Goal: Task Accomplishment & Management: Complete application form

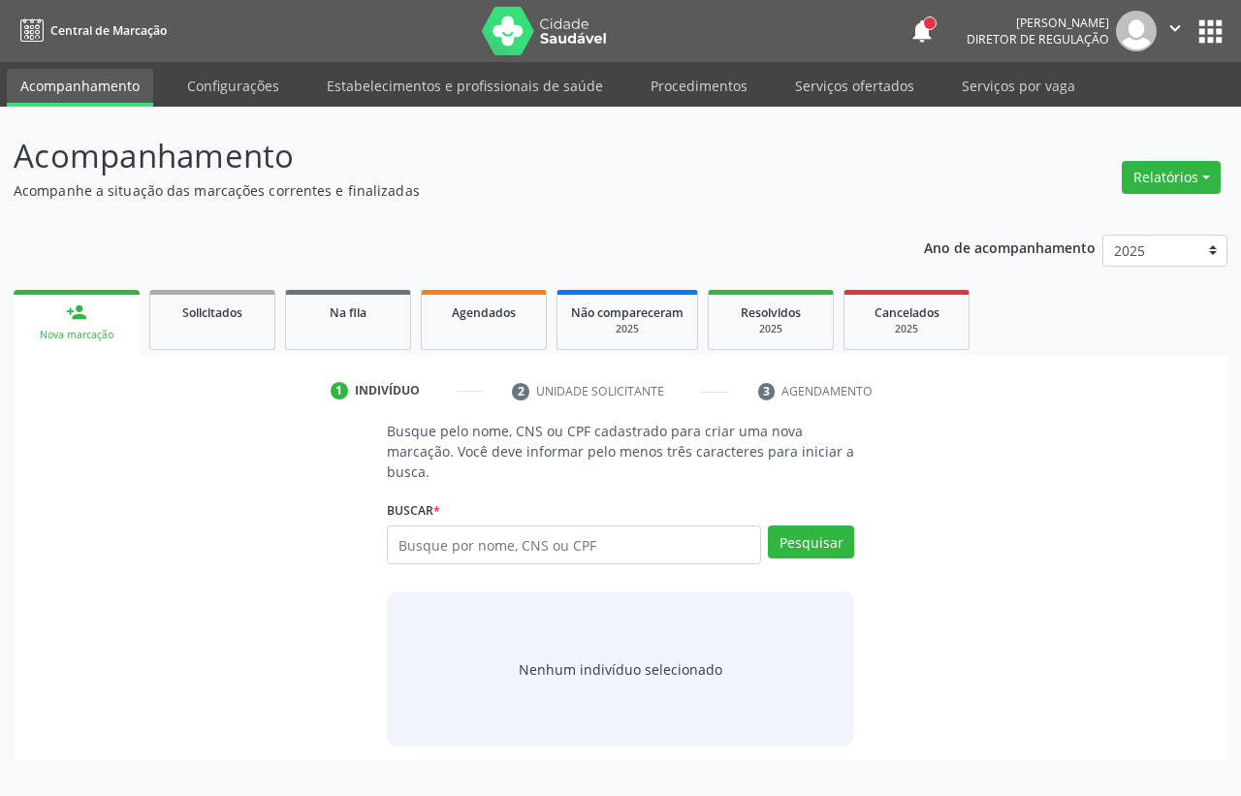
click at [845, 78] on link "Serviços ofertados" at bounding box center [854, 86] width 146 height 34
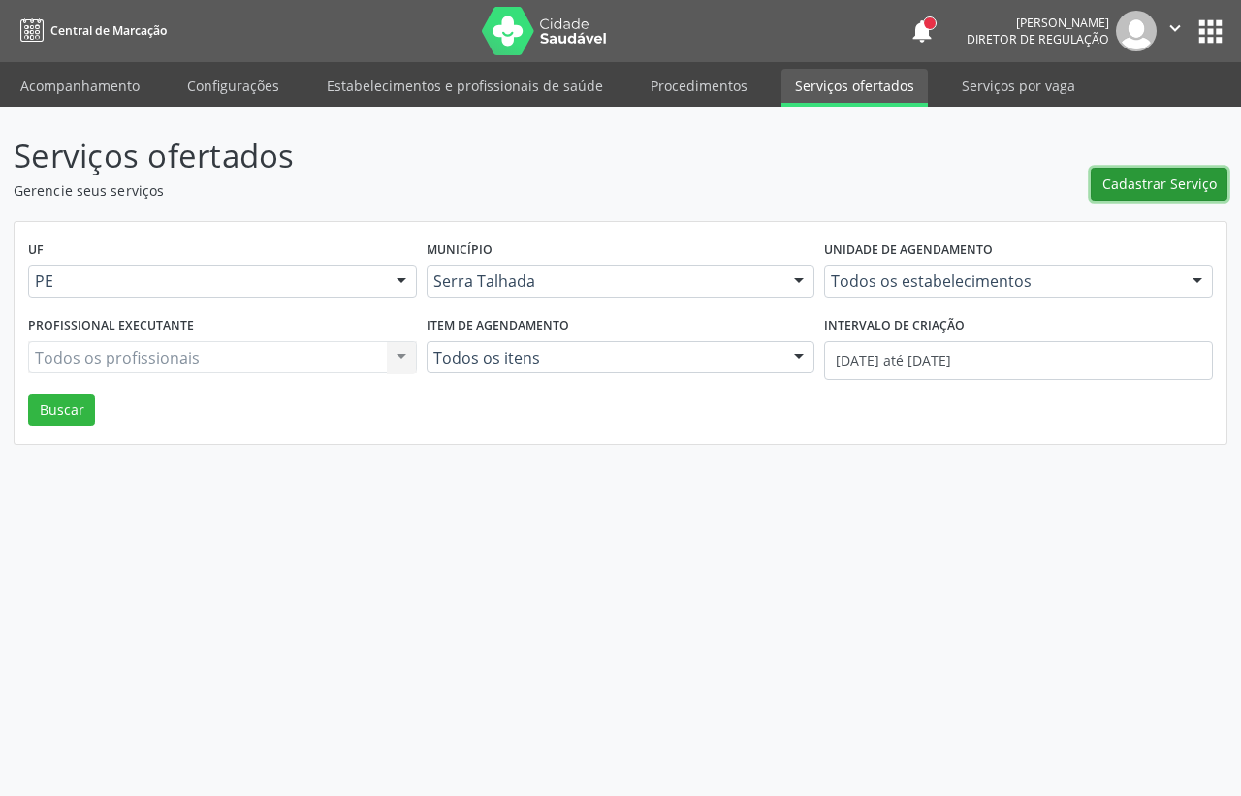
click at [1132, 182] on span "Cadastrar Serviço" at bounding box center [1159, 184] width 114 height 20
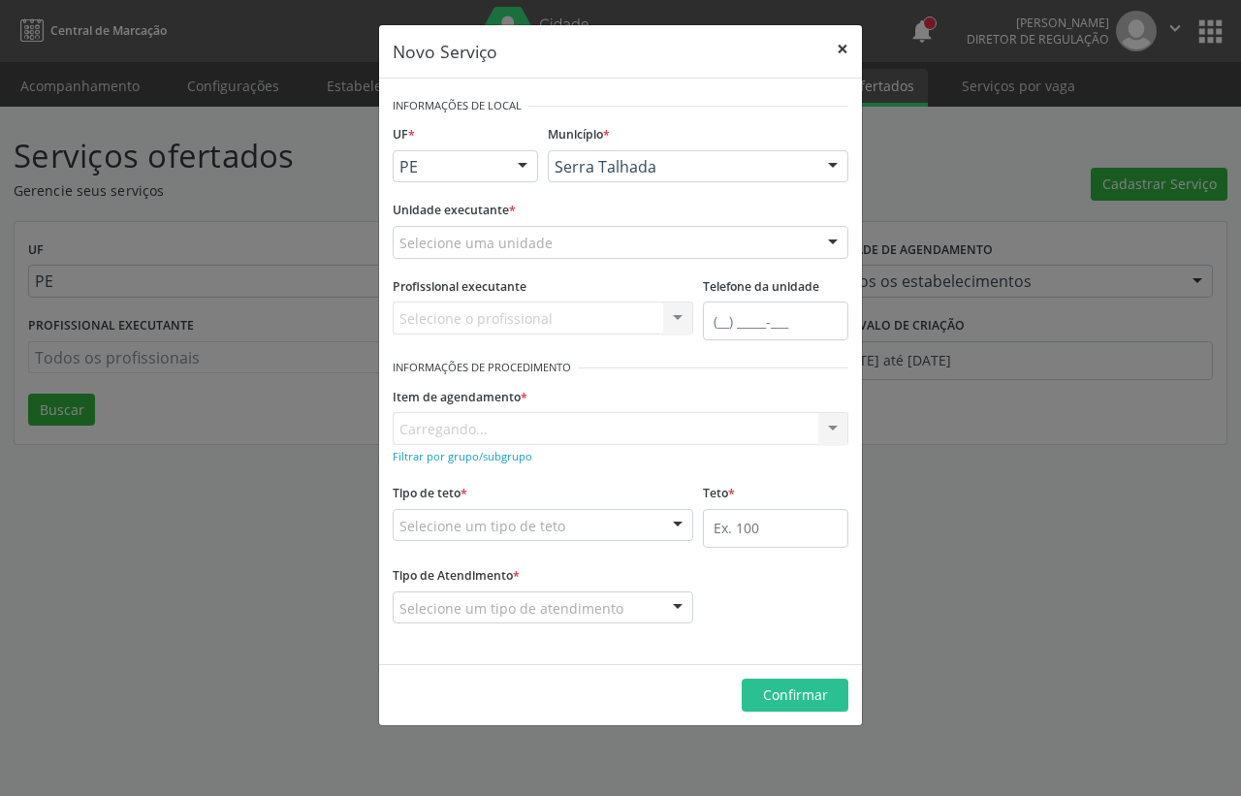
click at [844, 50] on button "×" at bounding box center [842, 49] width 39 height 48
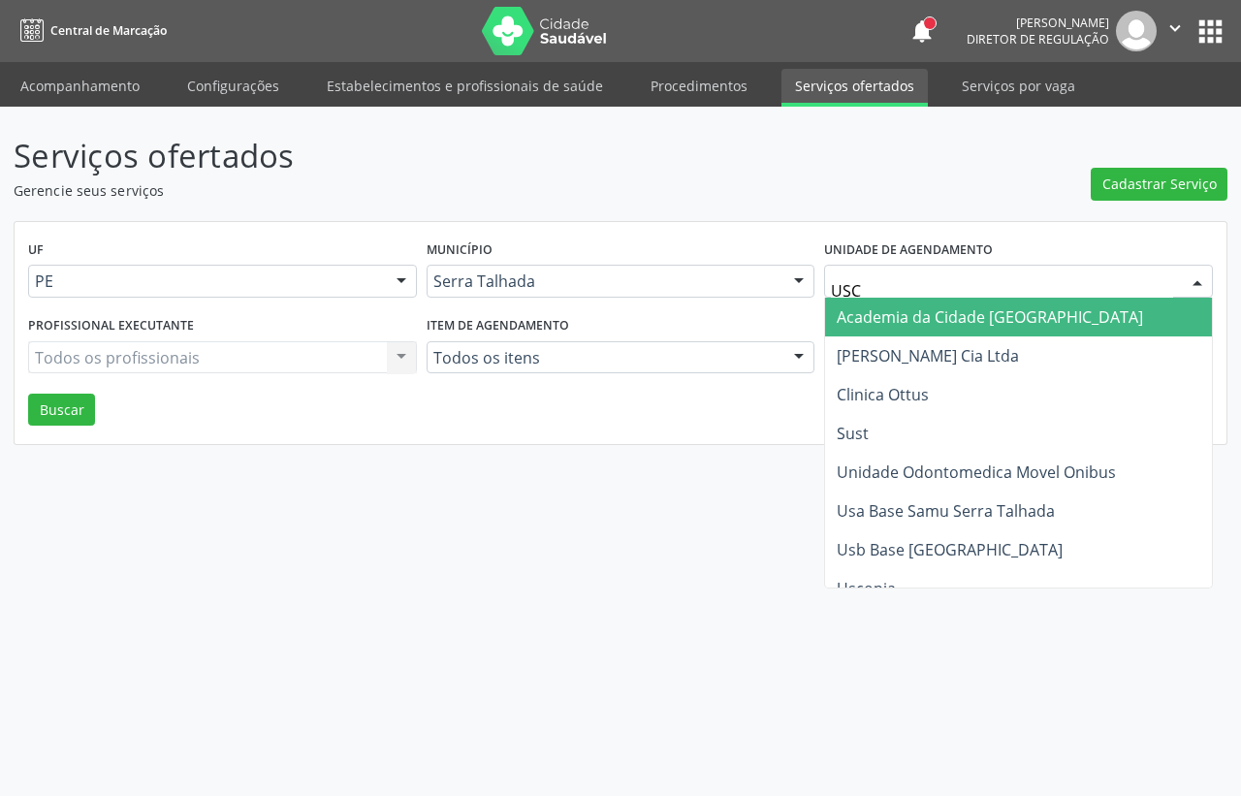
type input "USCO"
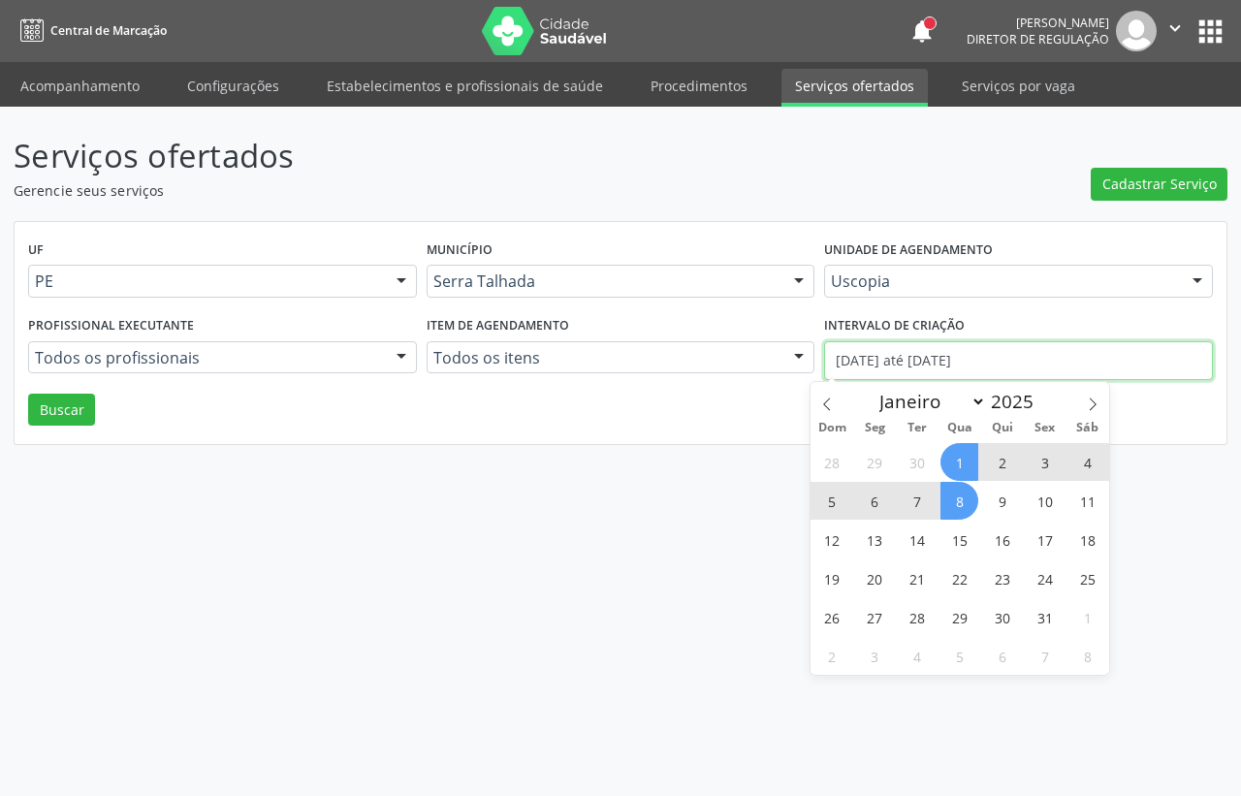
click at [979, 362] on input "01/10/2025 até 08/10/2025" at bounding box center [1018, 360] width 389 height 39
click at [824, 399] on icon at bounding box center [827, 405] width 14 height 14
select select "8"
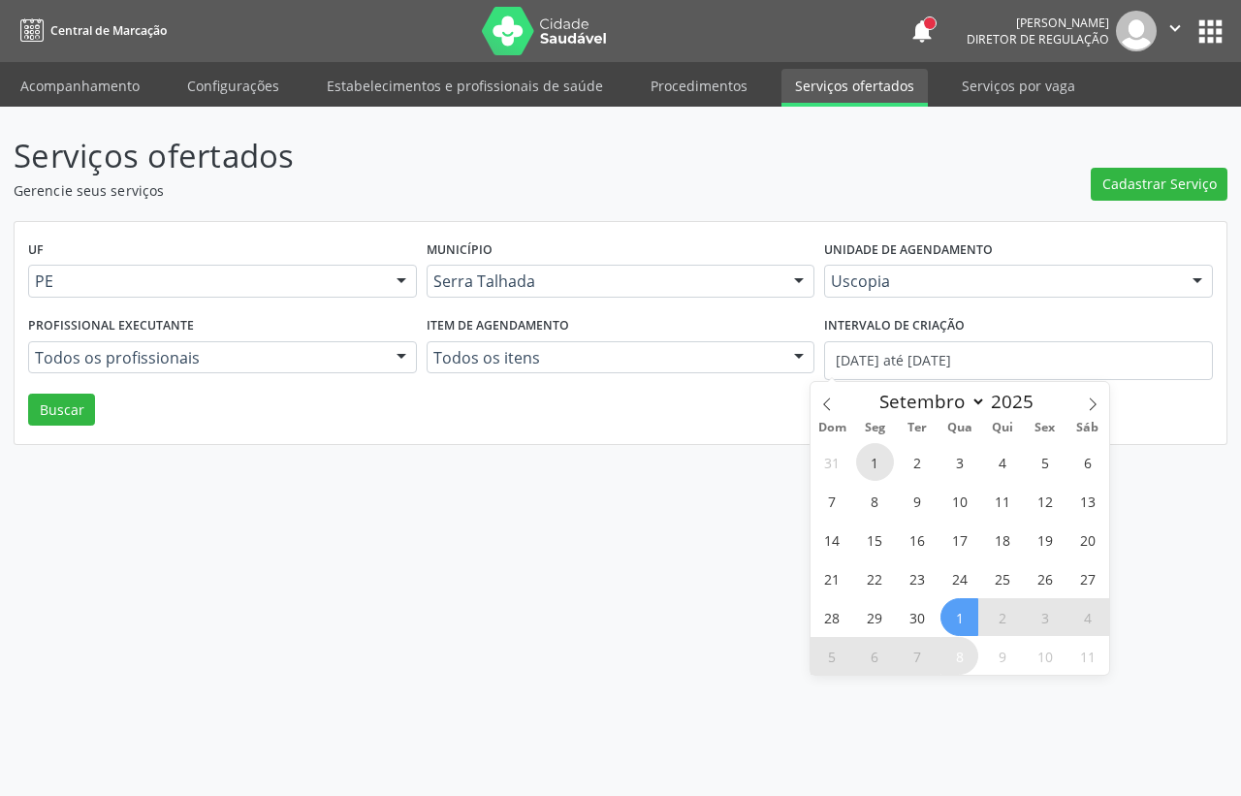
click at [880, 447] on span "1" at bounding box center [875, 462] width 38 height 38
type input "01/09/2025"
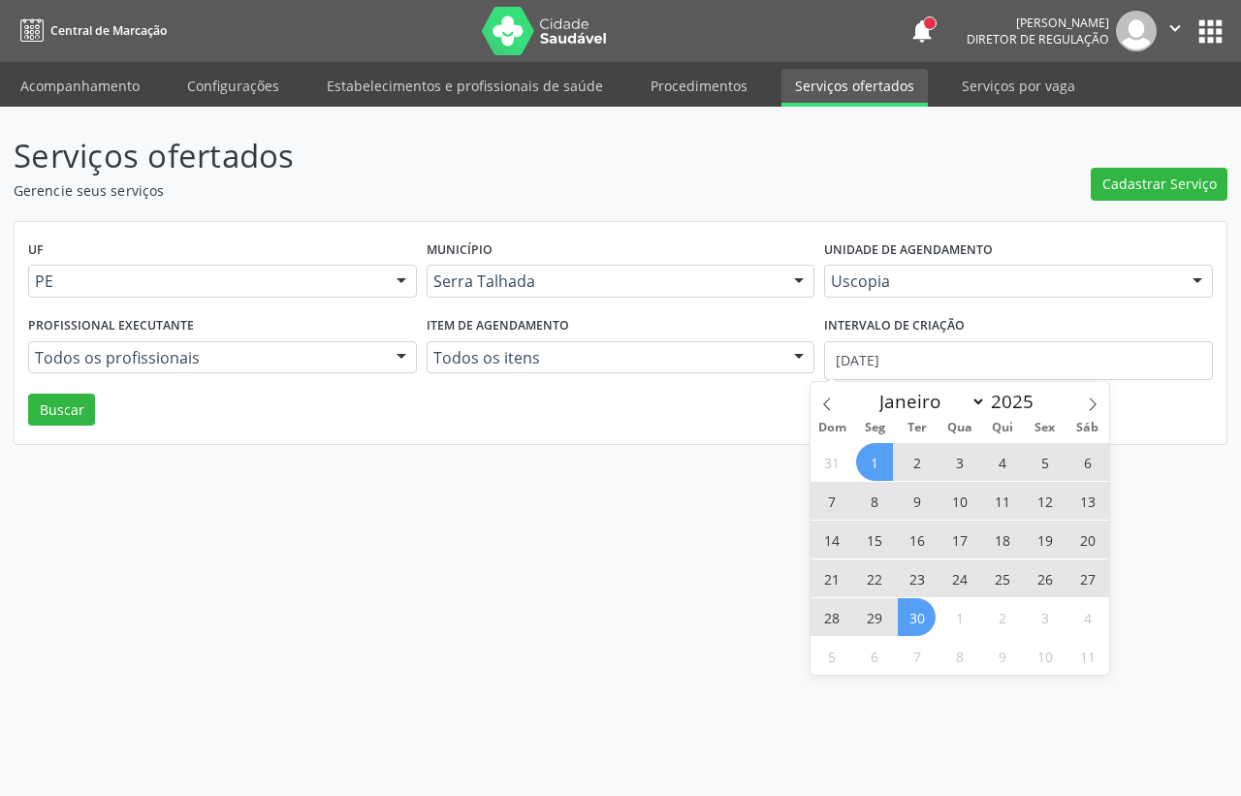
click at [918, 621] on span "30" at bounding box center [917, 617] width 38 height 38
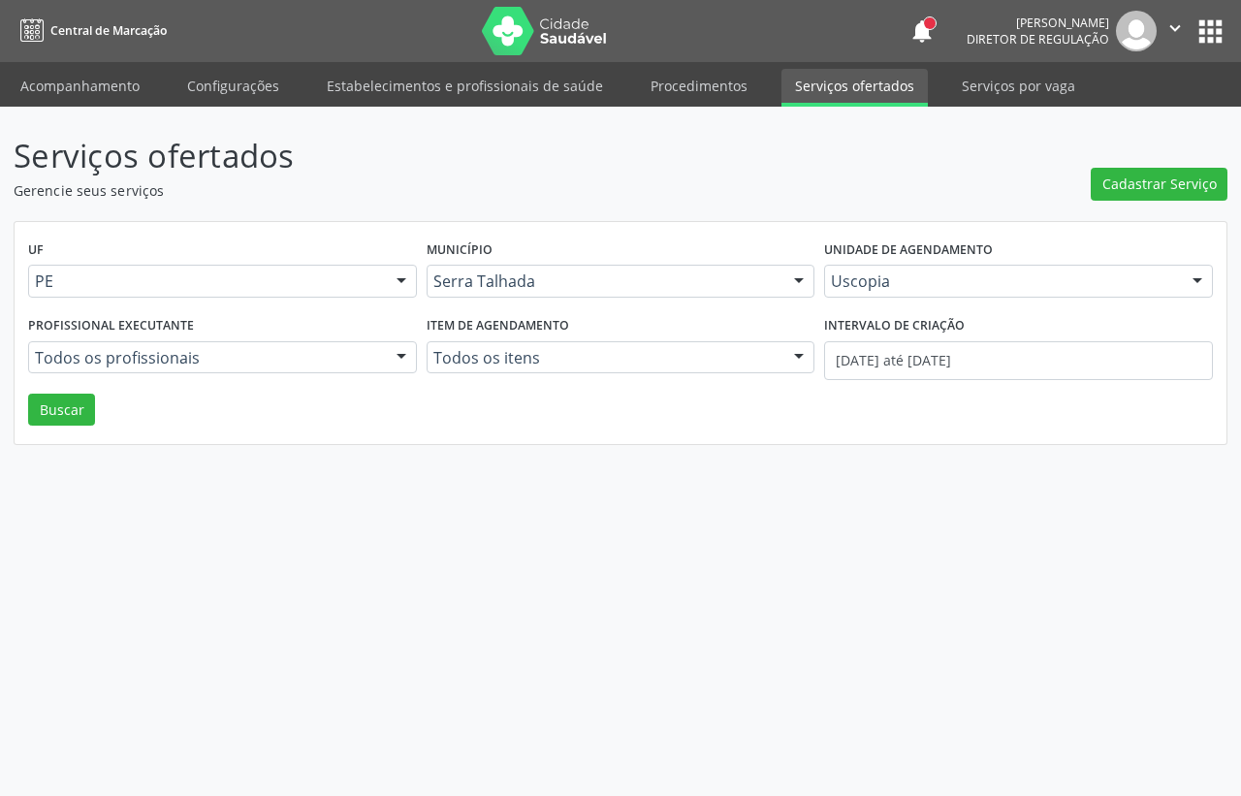
click at [65, 427] on div "UF PE PE Nenhum resultado encontrado para: " " Não há nenhuma opção para ser ex…" at bounding box center [621, 333] width 1212 height 223
click at [69, 413] on button "Buscar" at bounding box center [61, 410] width 67 height 33
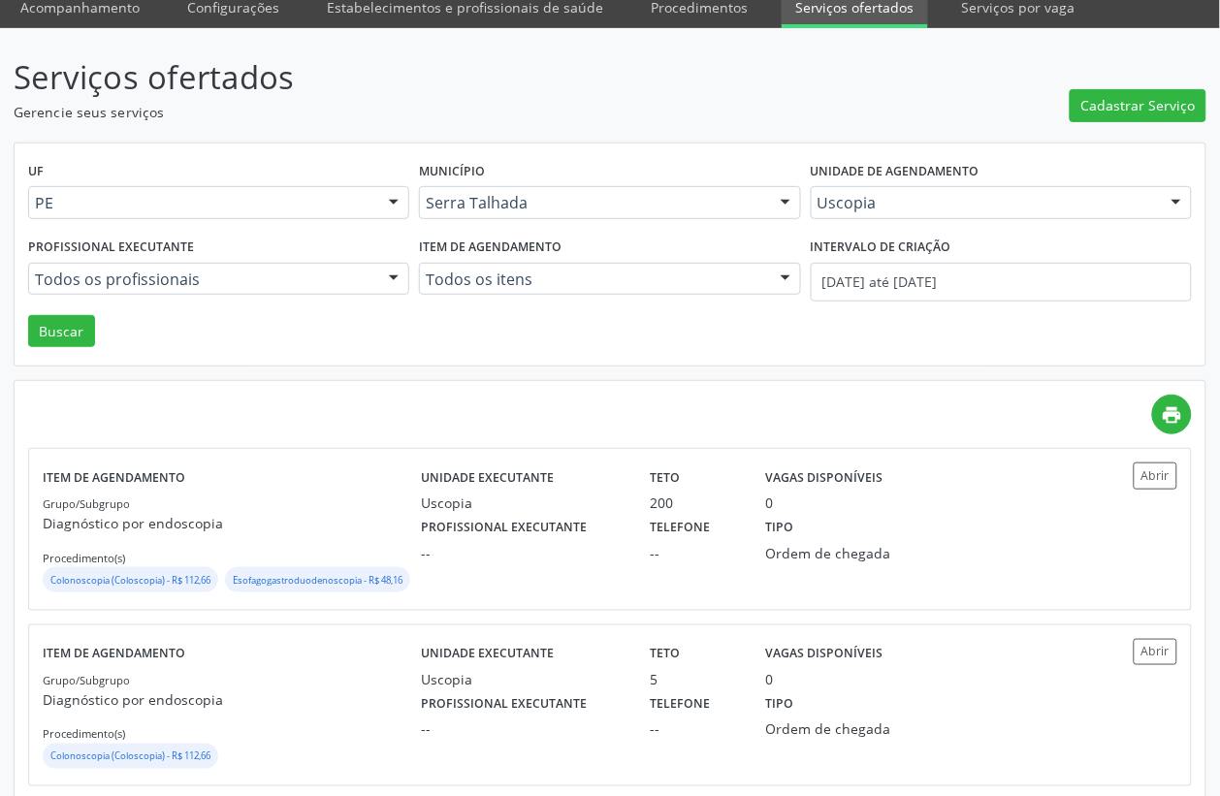
scroll to position [121, 0]
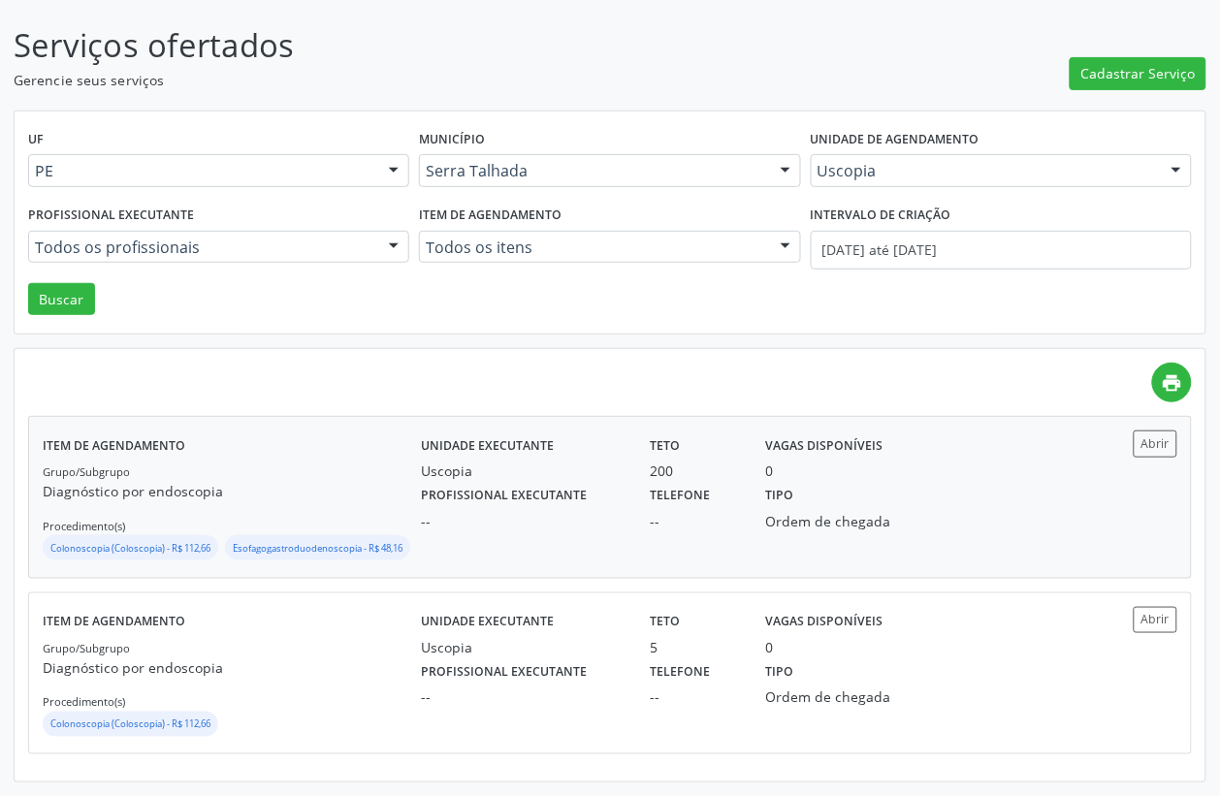
click at [587, 514] on div "--" at bounding box center [522, 521] width 203 height 20
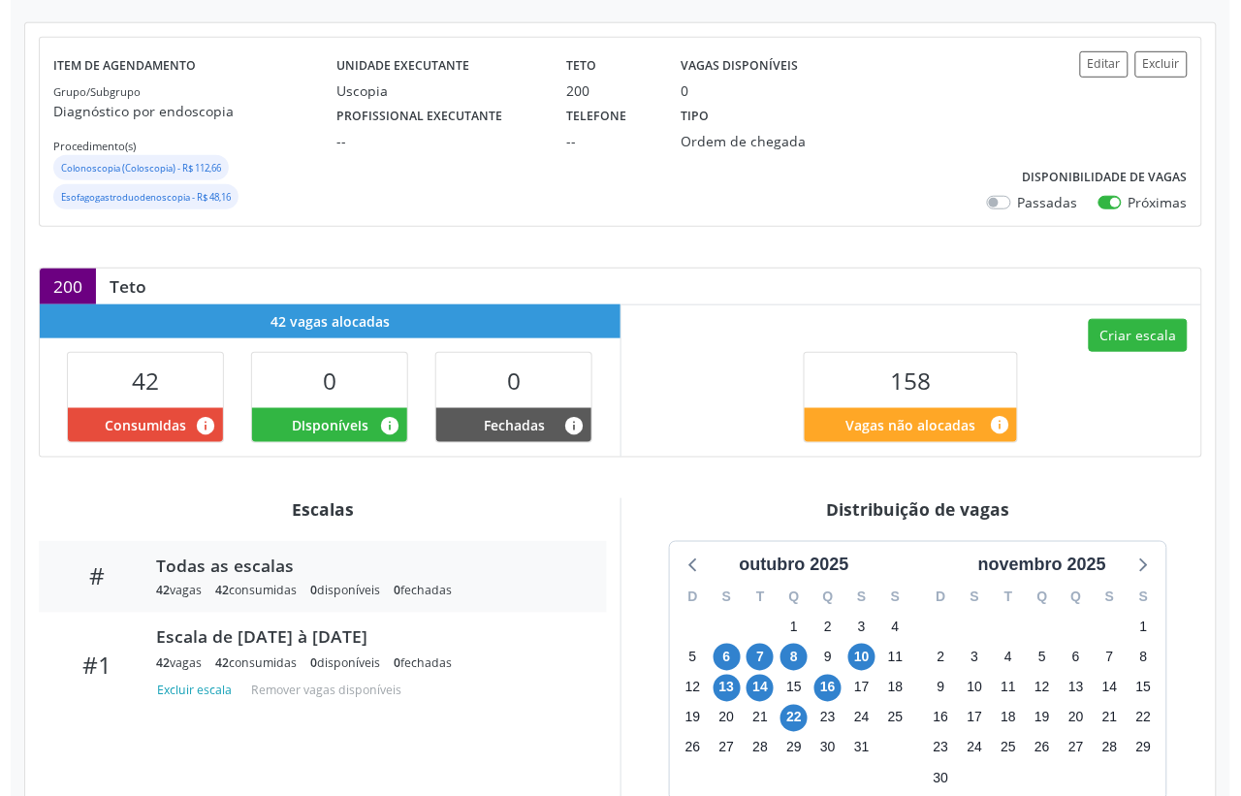
scroll to position [242, 0]
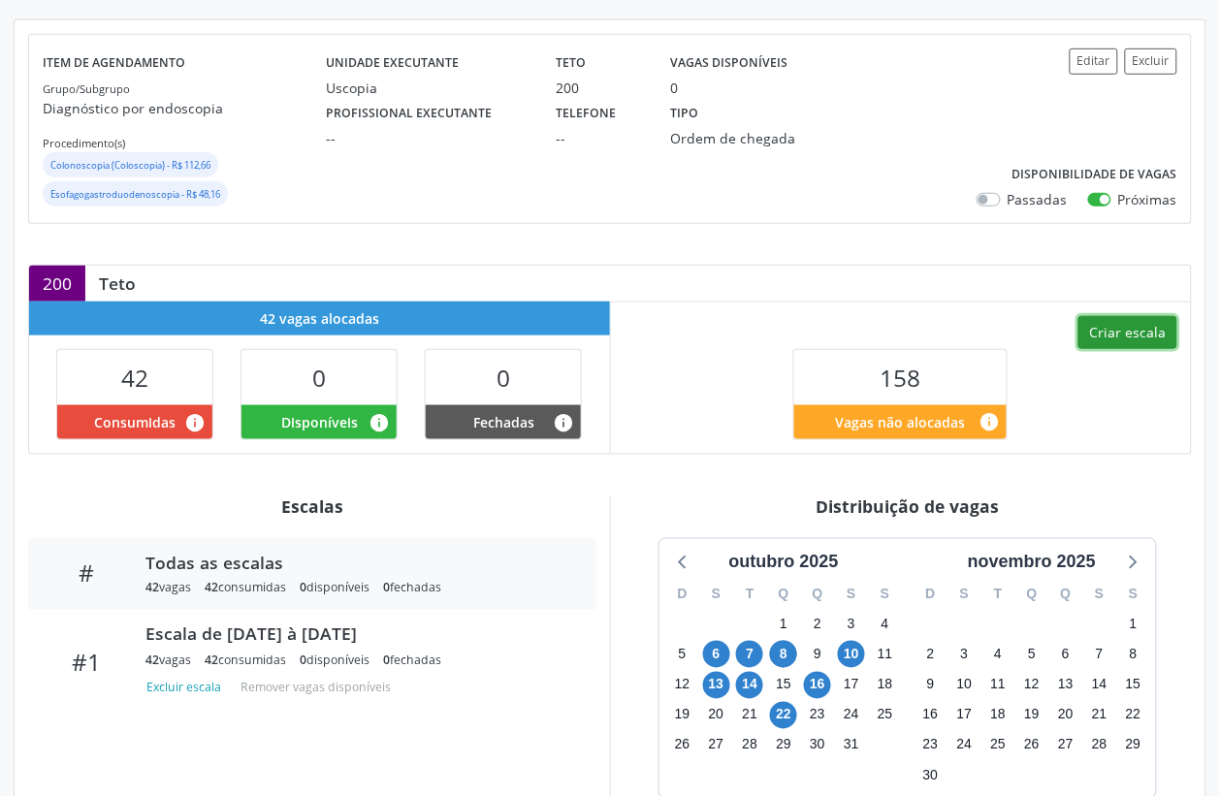
click at [1111, 331] on button "Criar escala" at bounding box center [1127, 332] width 99 height 33
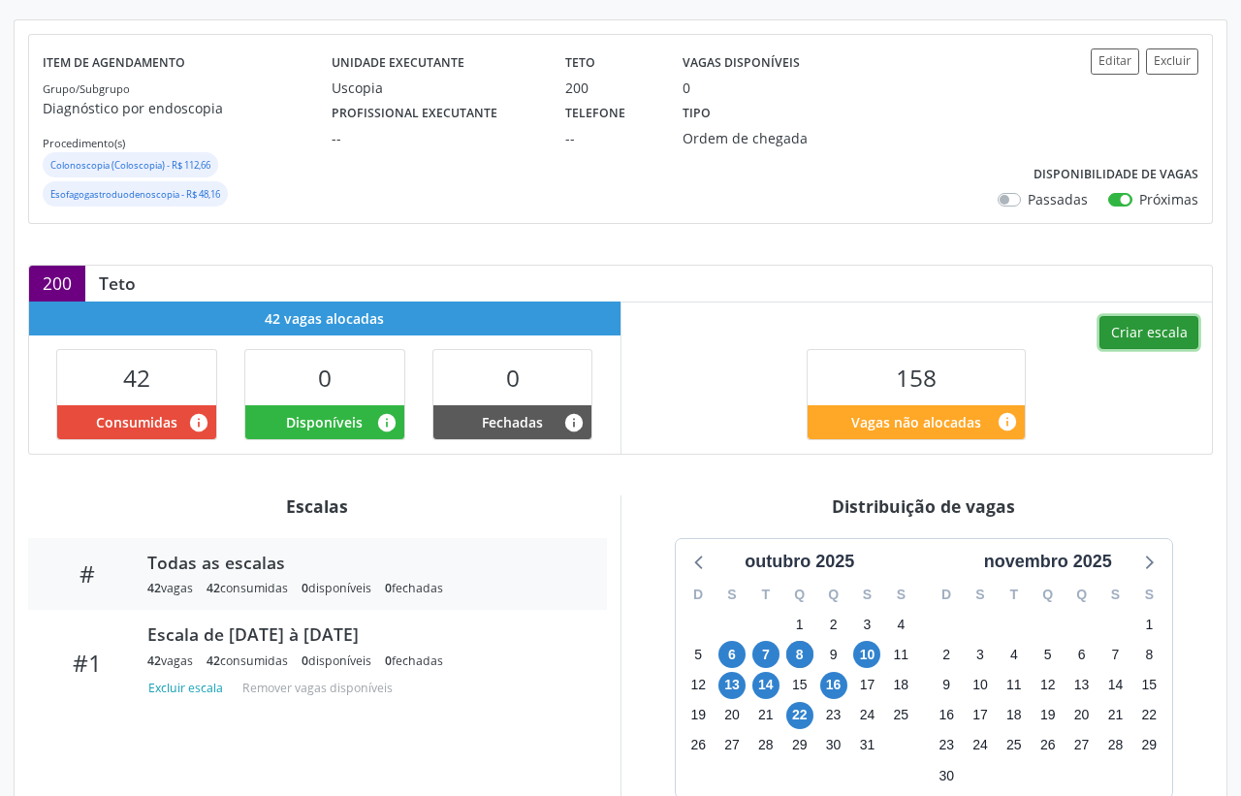
select select "9"
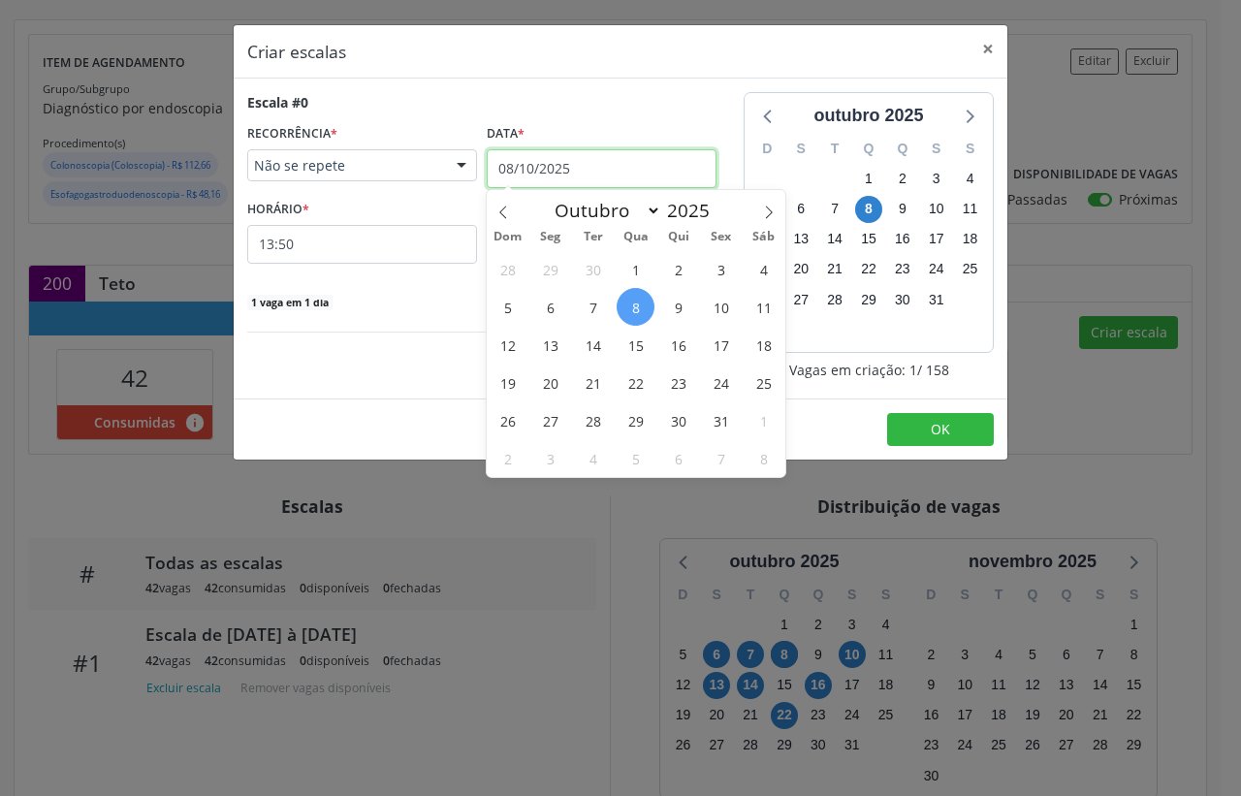
click at [502, 160] on input "08/10/2025" at bounding box center [602, 168] width 230 height 39
click at [630, 375] on span "22" at bounding box center [636, 383] width 38 height 38
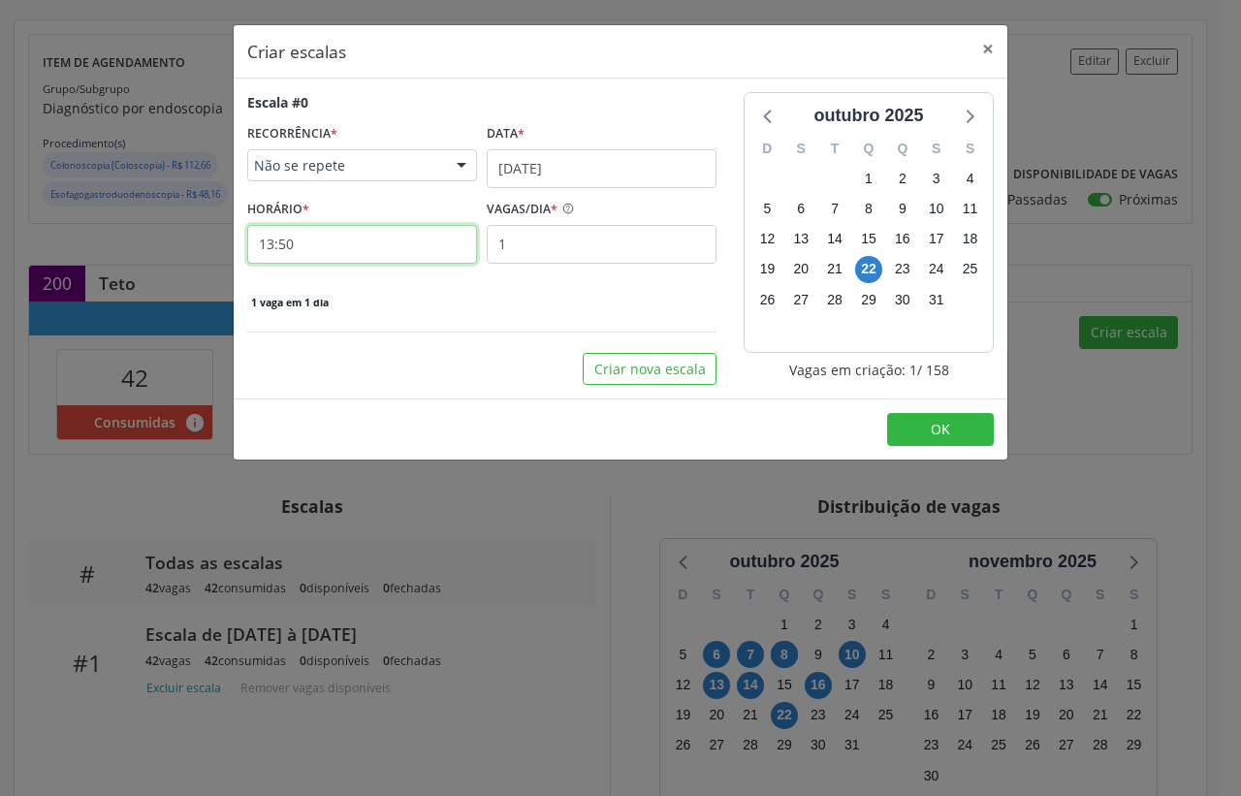
click at [361, 257] on input "13:50" at bounding box center [362, 244] width 230 height 39
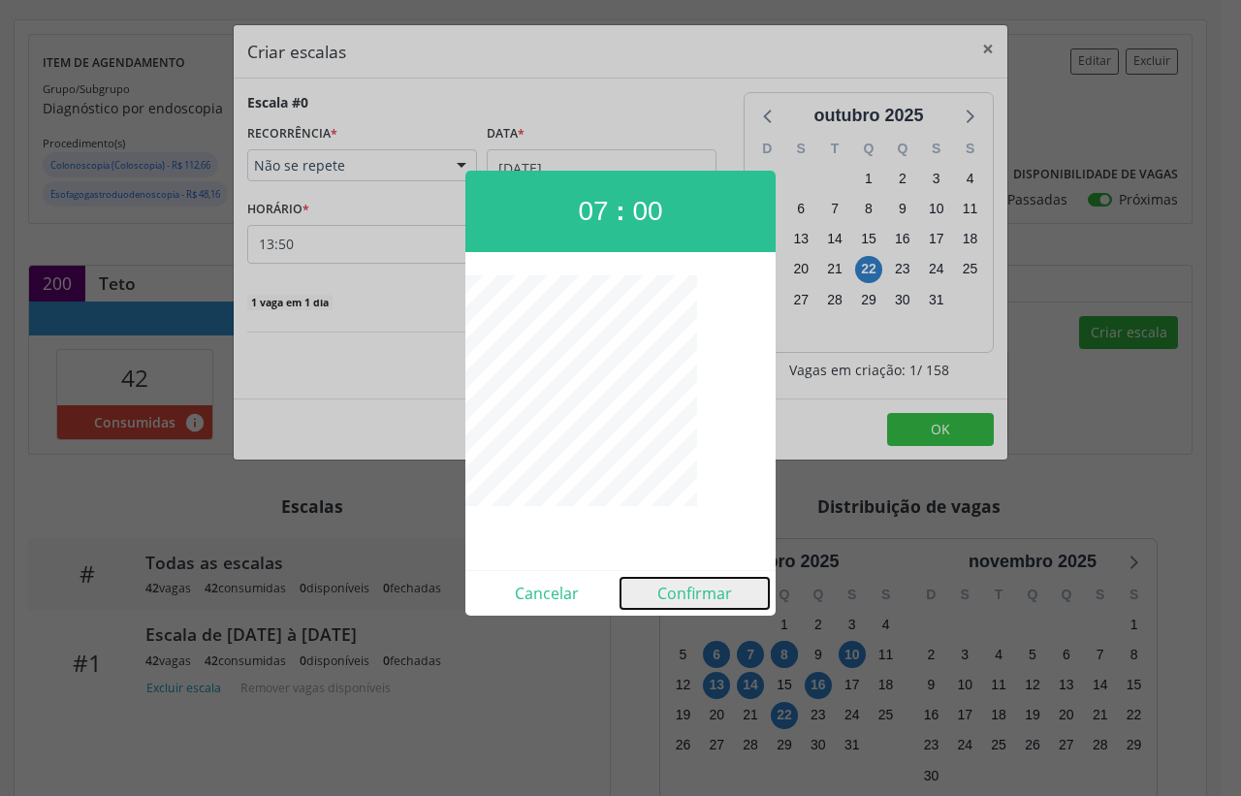
click at [669, 590] on button "Confirmar" at bounding box center [695, 593] width 148 height 31
type input "07:00"
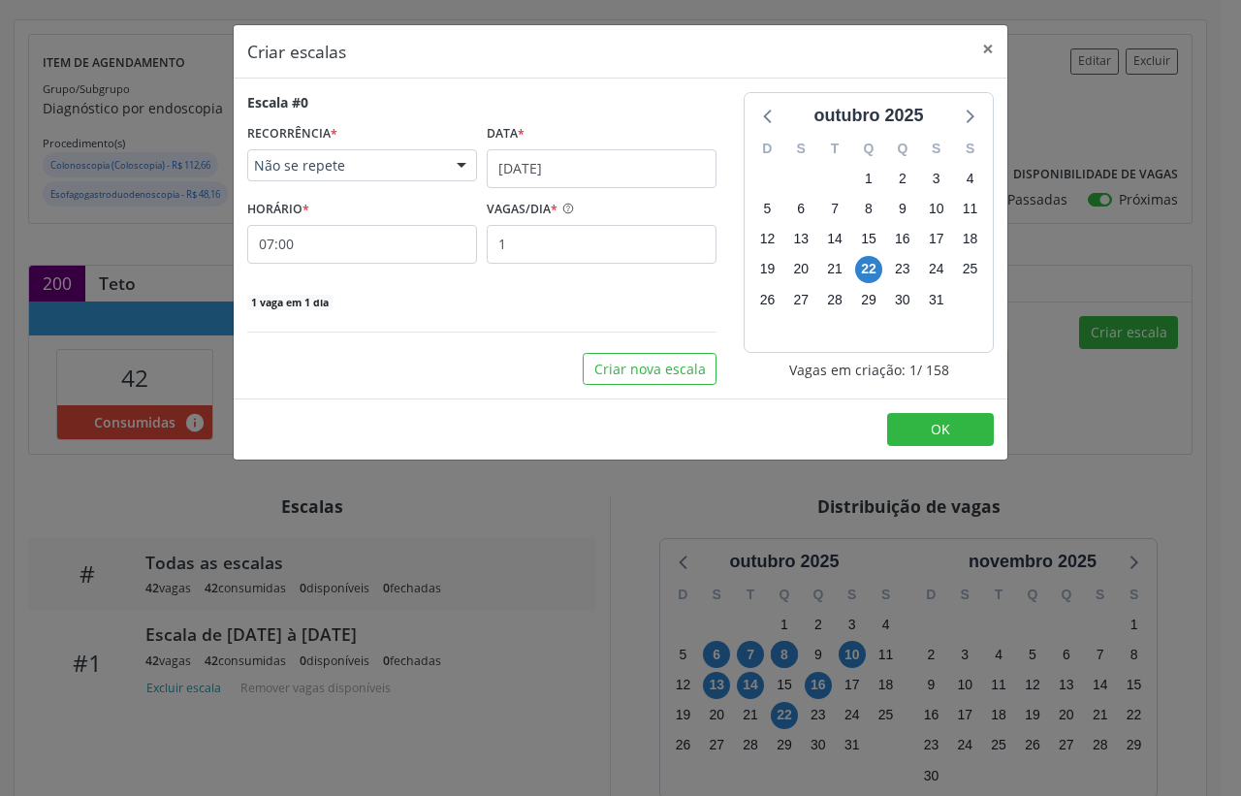
click at [931, 410] on footer "OK" at bounding box center [621, 428] width 774 height 61
click at [931, 420] on span "OK" at bounding box center [940, 429] width 19 height 18
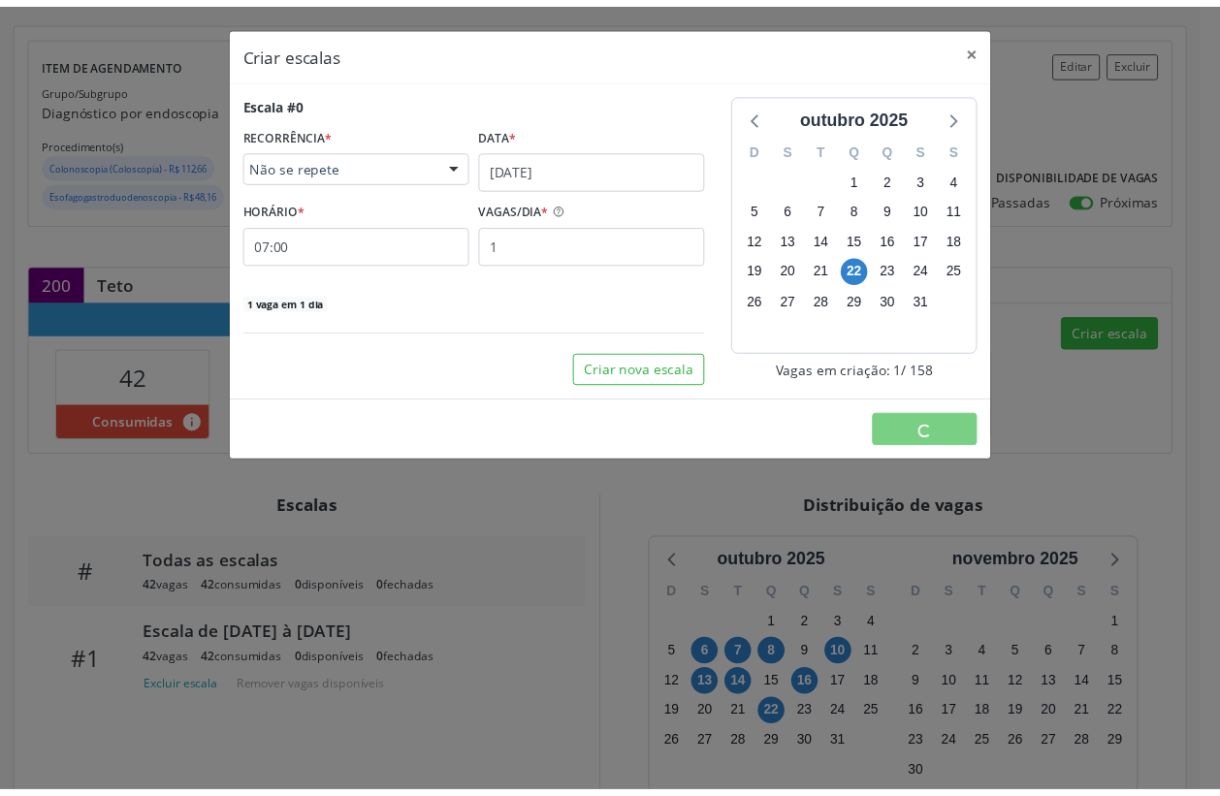
scroll to position [0, 0]
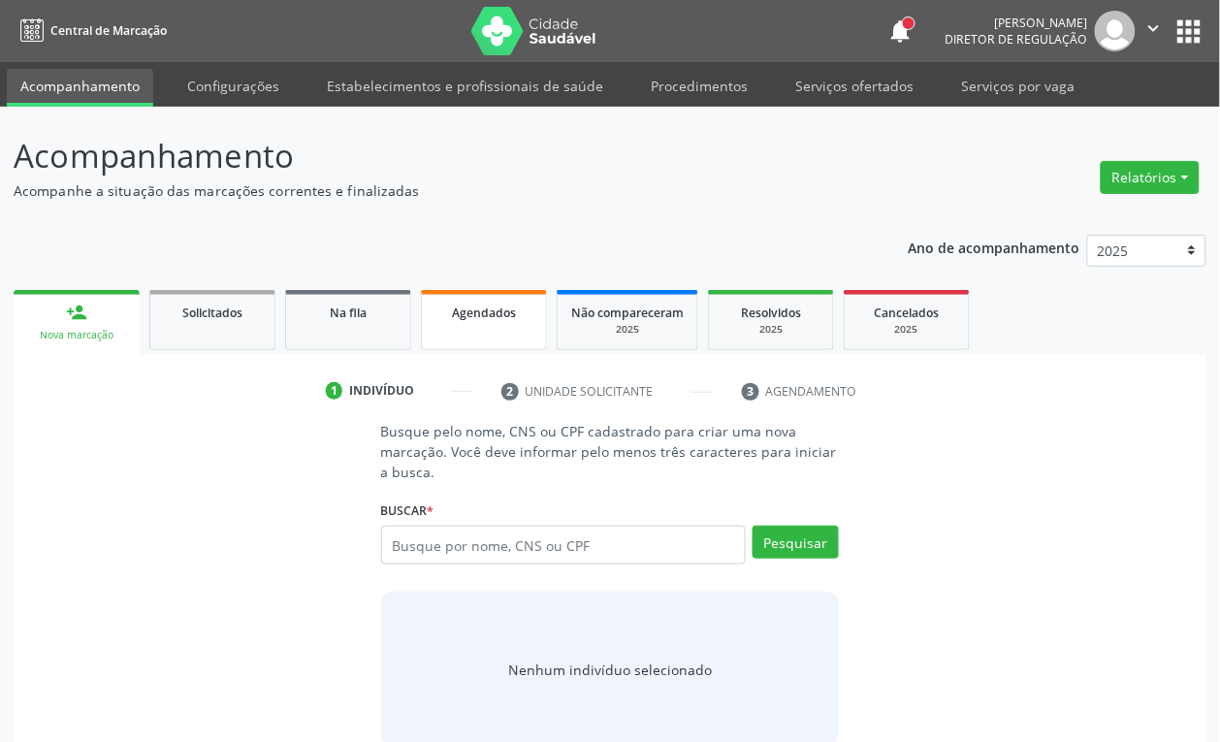
click at [466, 302] on div "Agendados" at bounding box center [483, 312] width 97 height 20
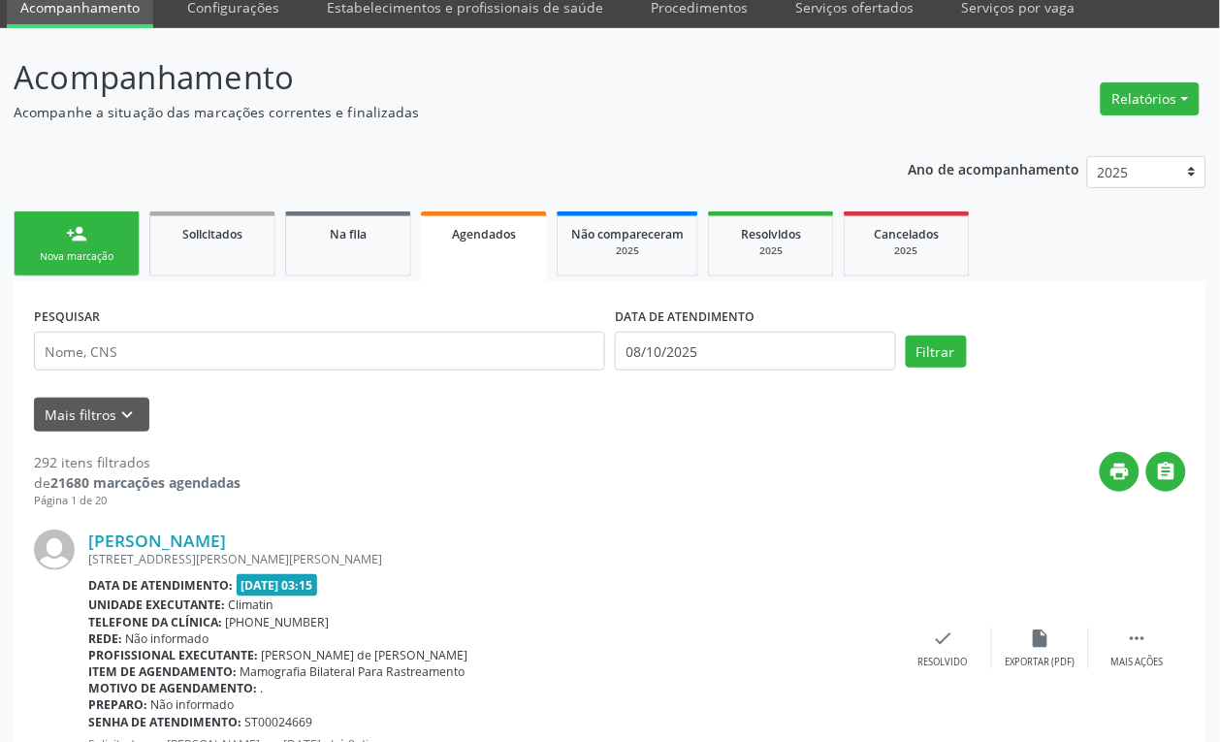
scroll to position [121, 0]
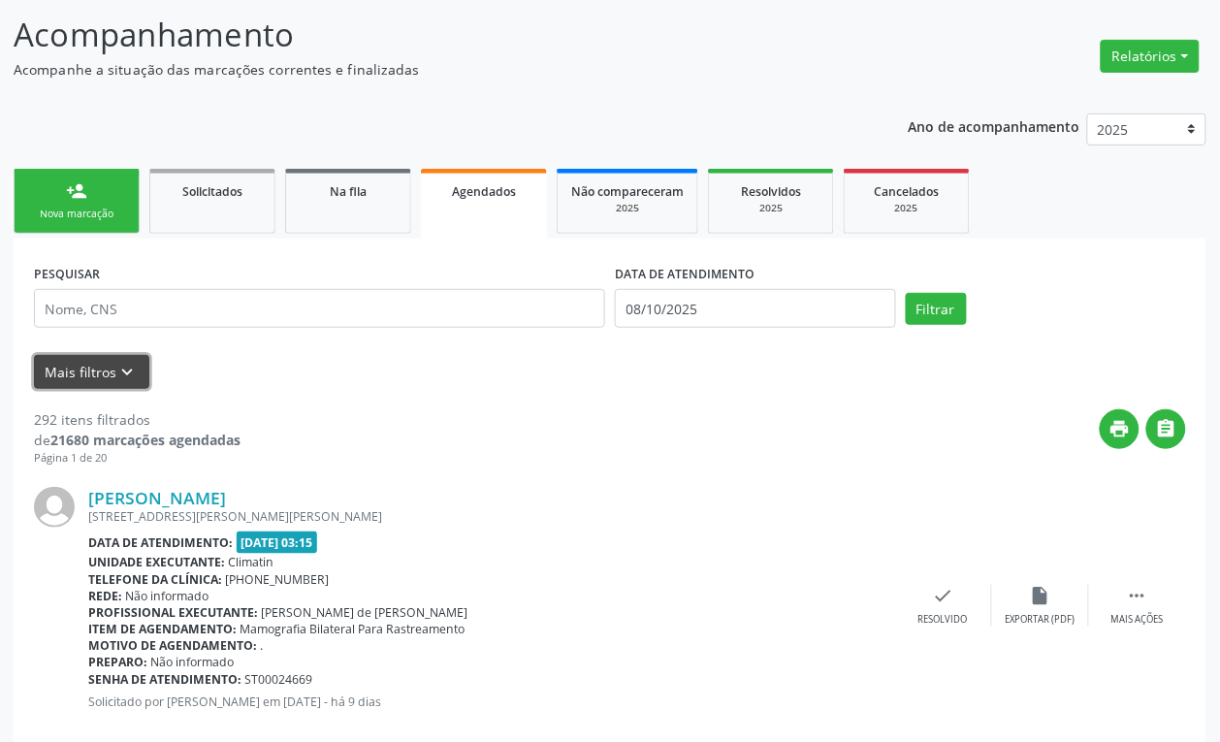
click at [133, 371] on icon "keyboard_arrow_down" at bounding box center [127, 372] width 21 height 21
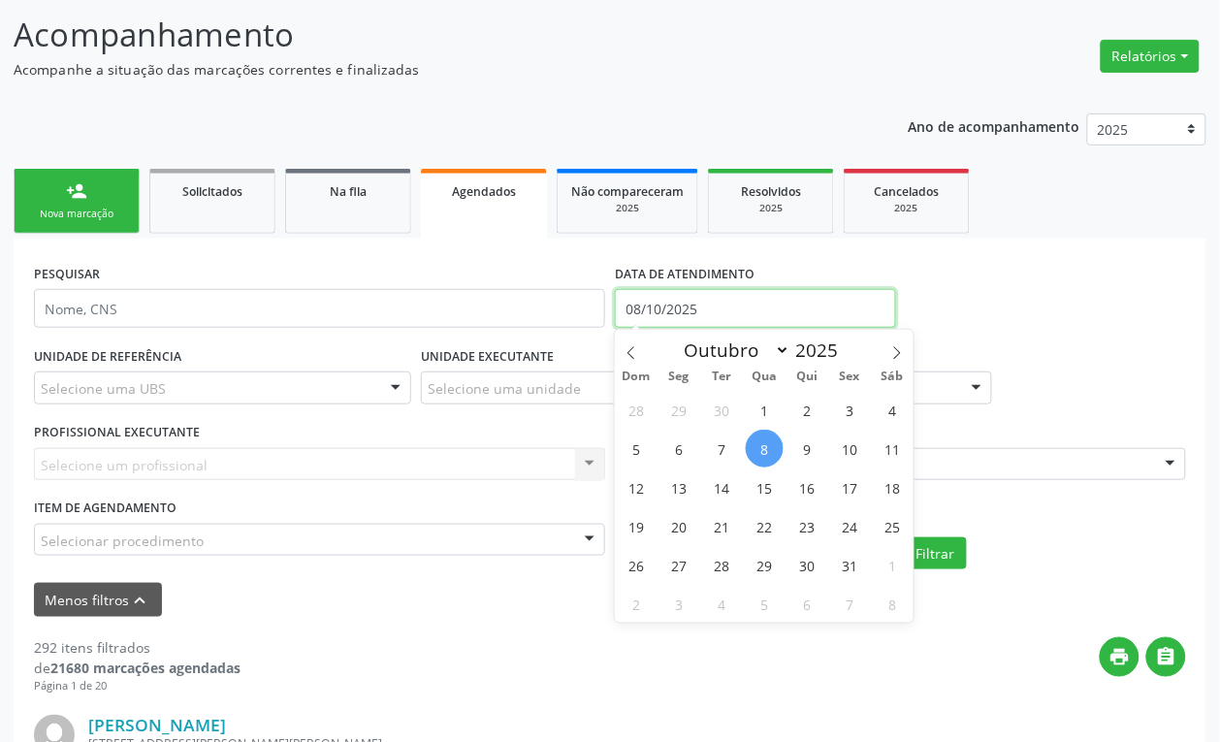
click at [689, 316] on input "08/10/2025" at bounding box center [755, 308] width 281 height 39
click at [752, 398] on span "1" at bounding box center [765, 410] width 38 height 38
type input "01/10/2025"
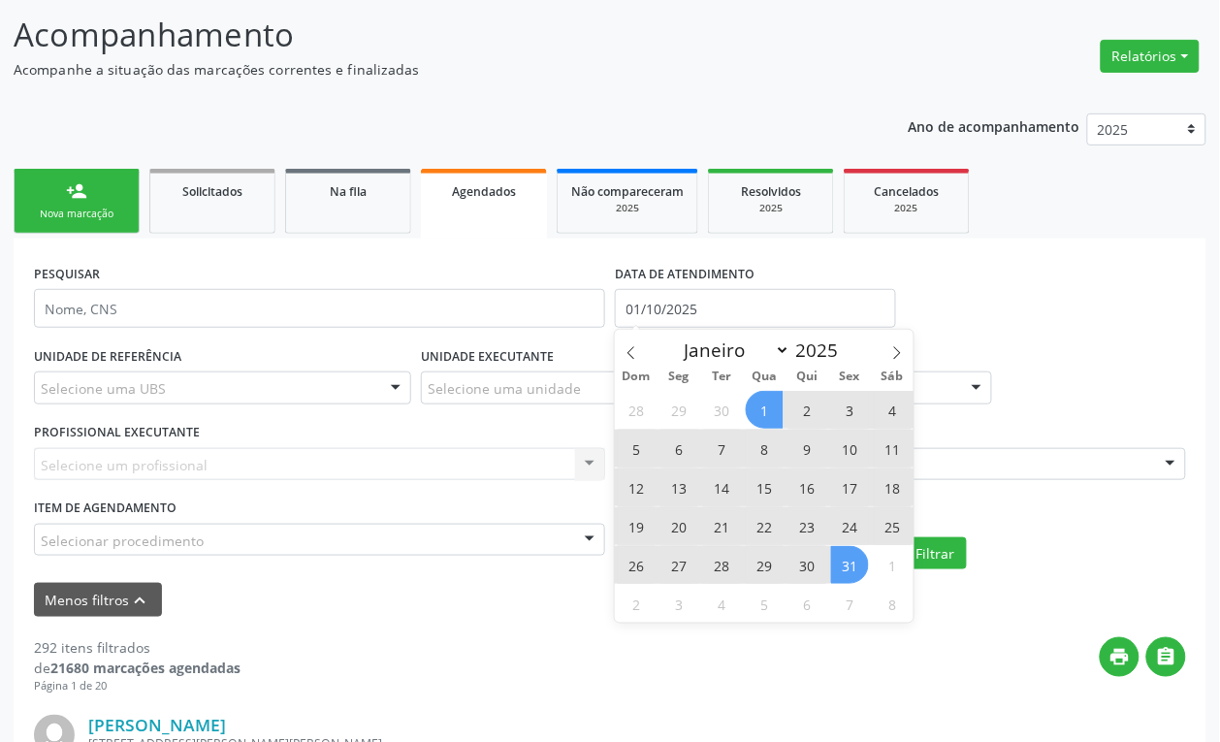
click at [853, 577] on span "31" at bounding box center [850, 565] width 38 height 38
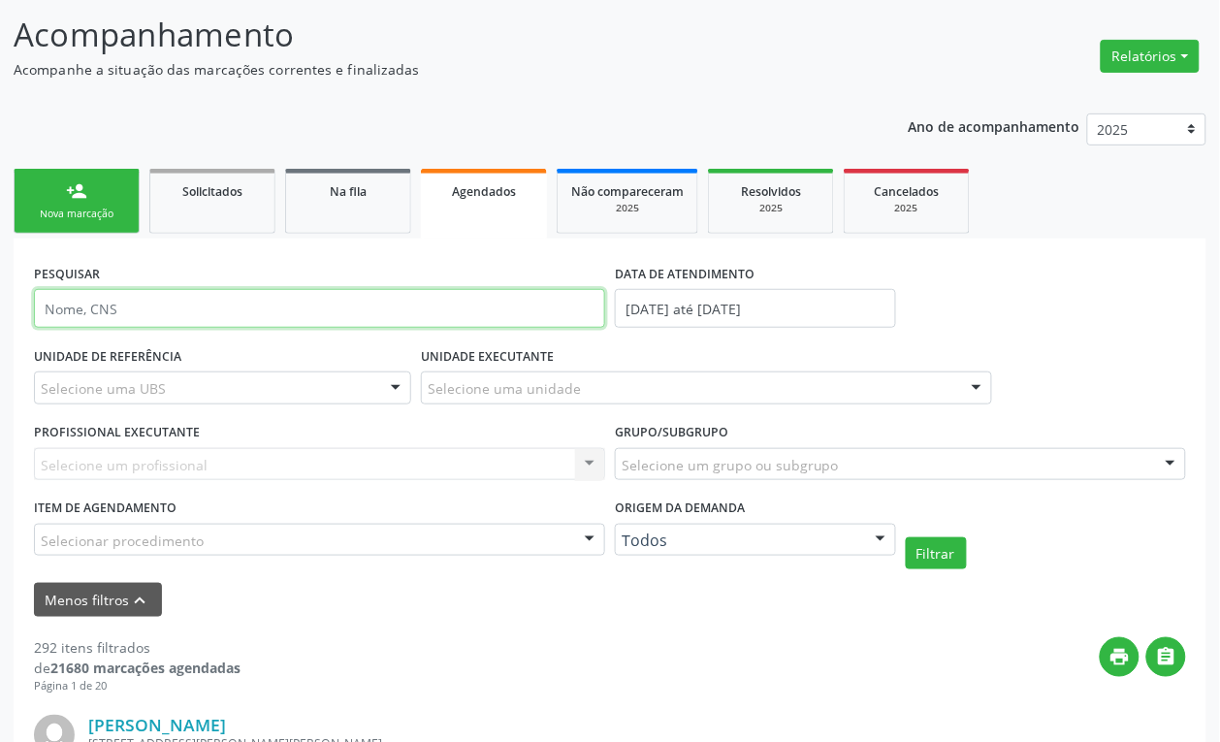
click at [195, 325] on input "text" at bounding box center [319, 308] width 571 height 39
type input "MARIA ANA DE LIMA"
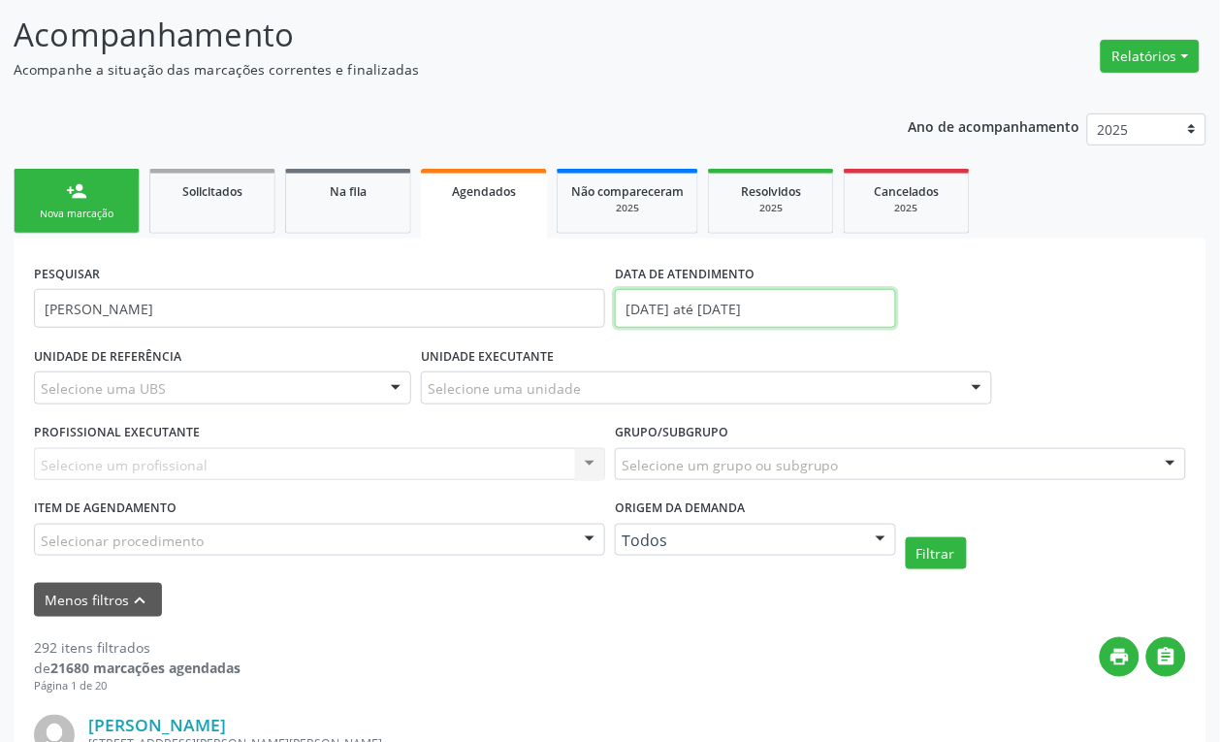
click at [704, 307] on input "01/10/2025 até 31/10/2025" at bounding box center [755, 308] width 281 height 39
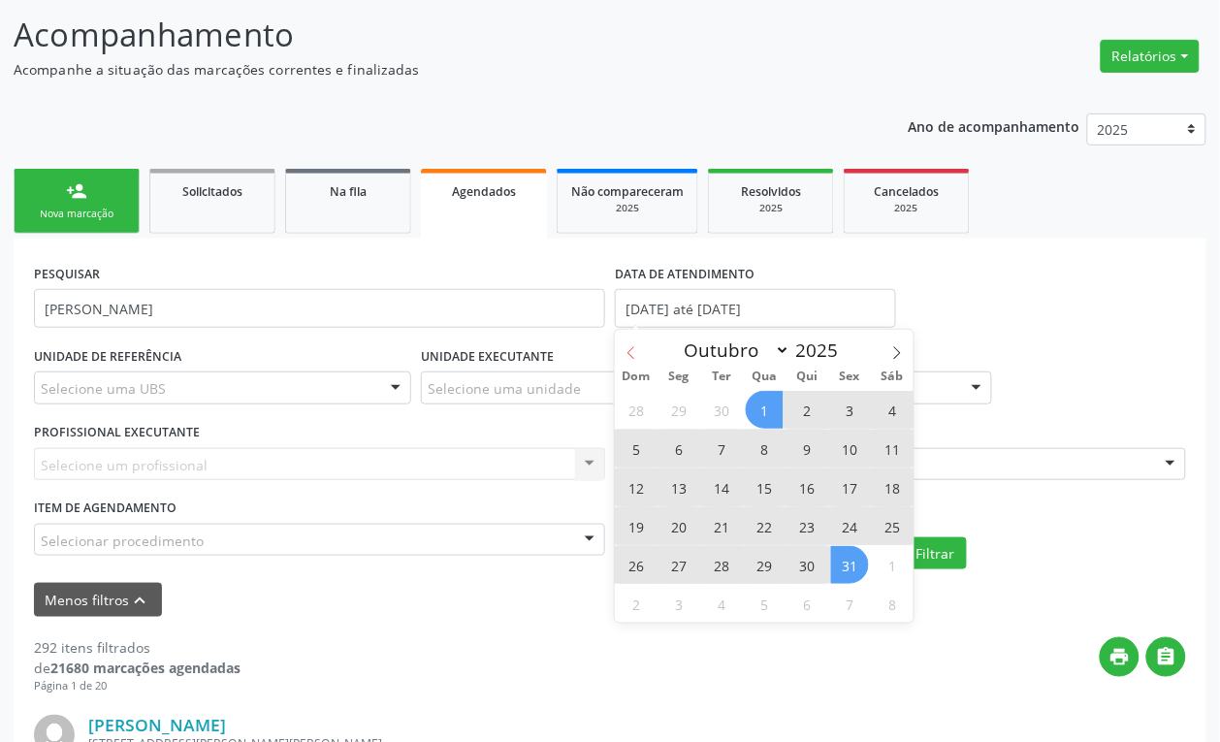
click at [640, 355] on span at bounding box center [631, 346] width 33 height 33
select select "8"
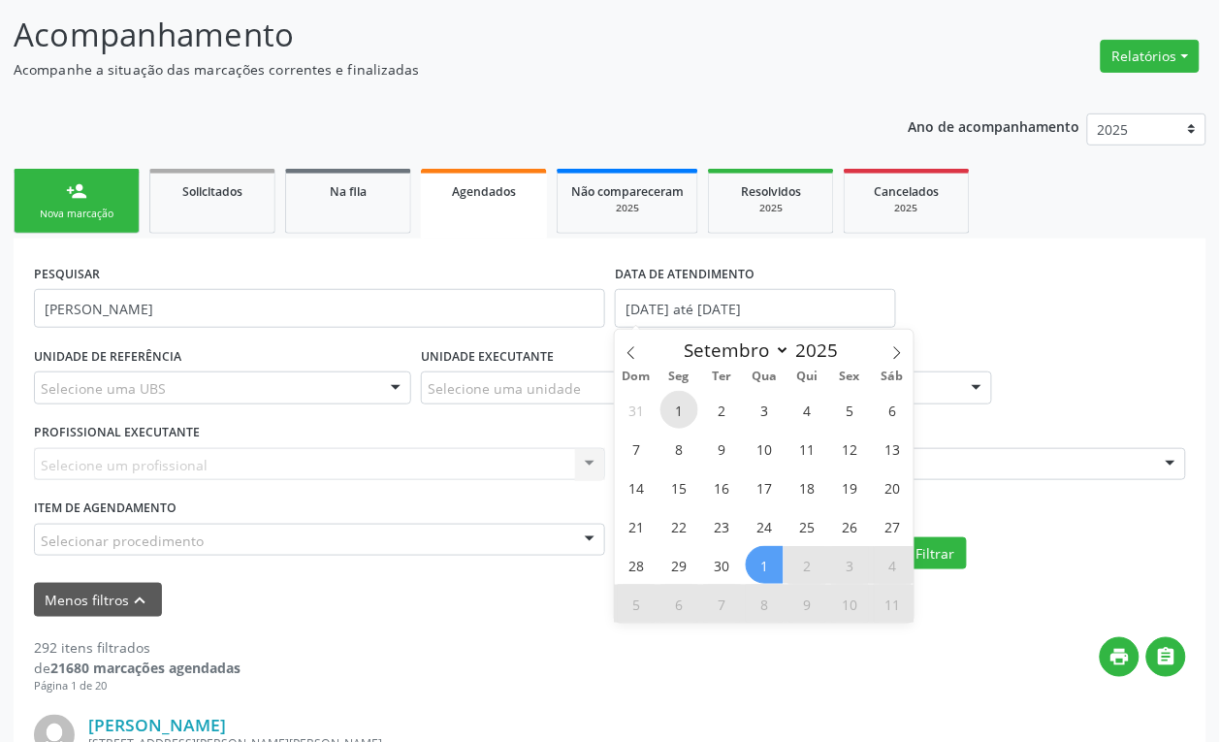
click at [685, 405] on span "1" at bounding box center [679, 410] width 38 height 38
type input "01/09/2025"
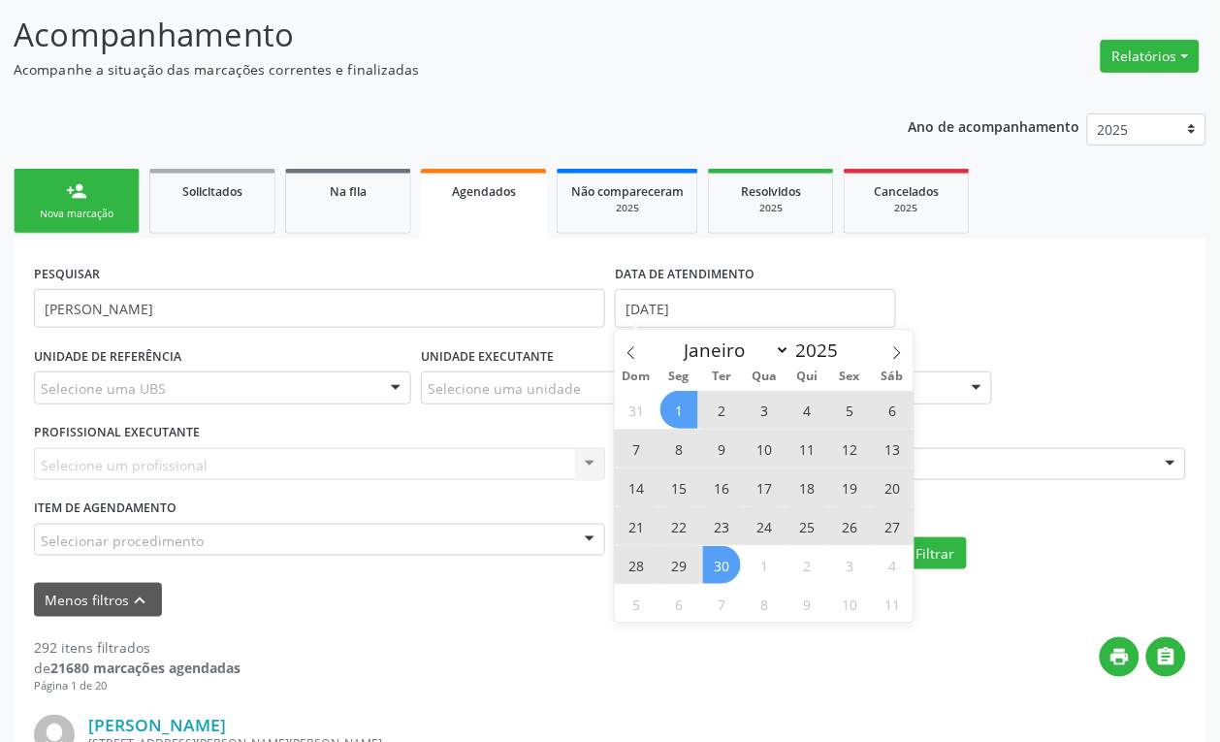
click at [725, 563] on span "30" at bounding box center [722, 565] width 38 height 38
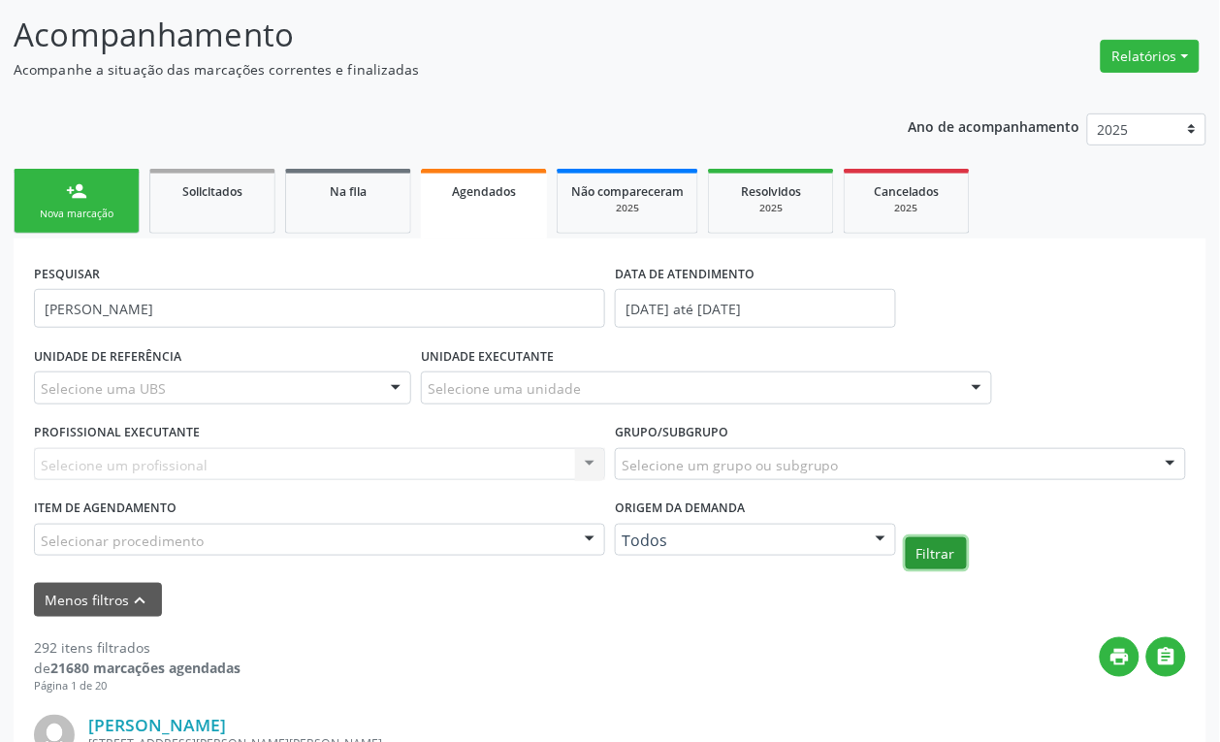
click at [934, 550] on button "Filtrar" at bounding box center [936, 553] width 61 height 33
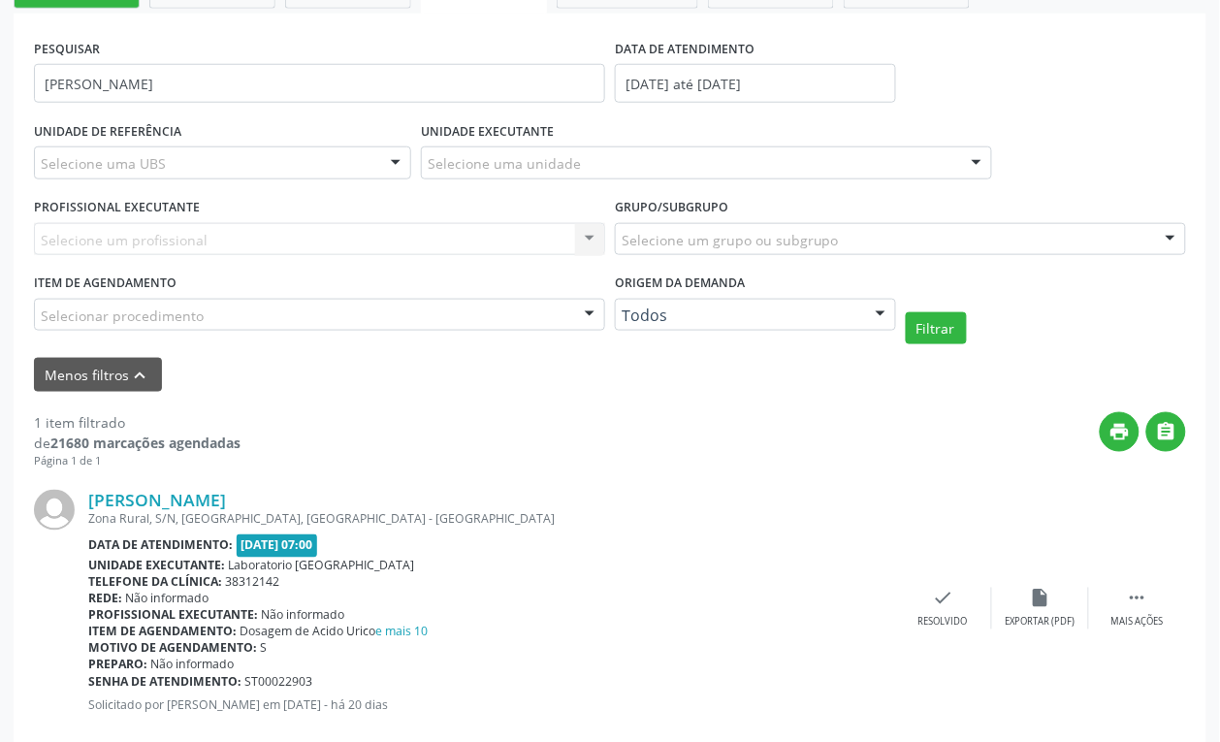
scroll to position [386, 0]
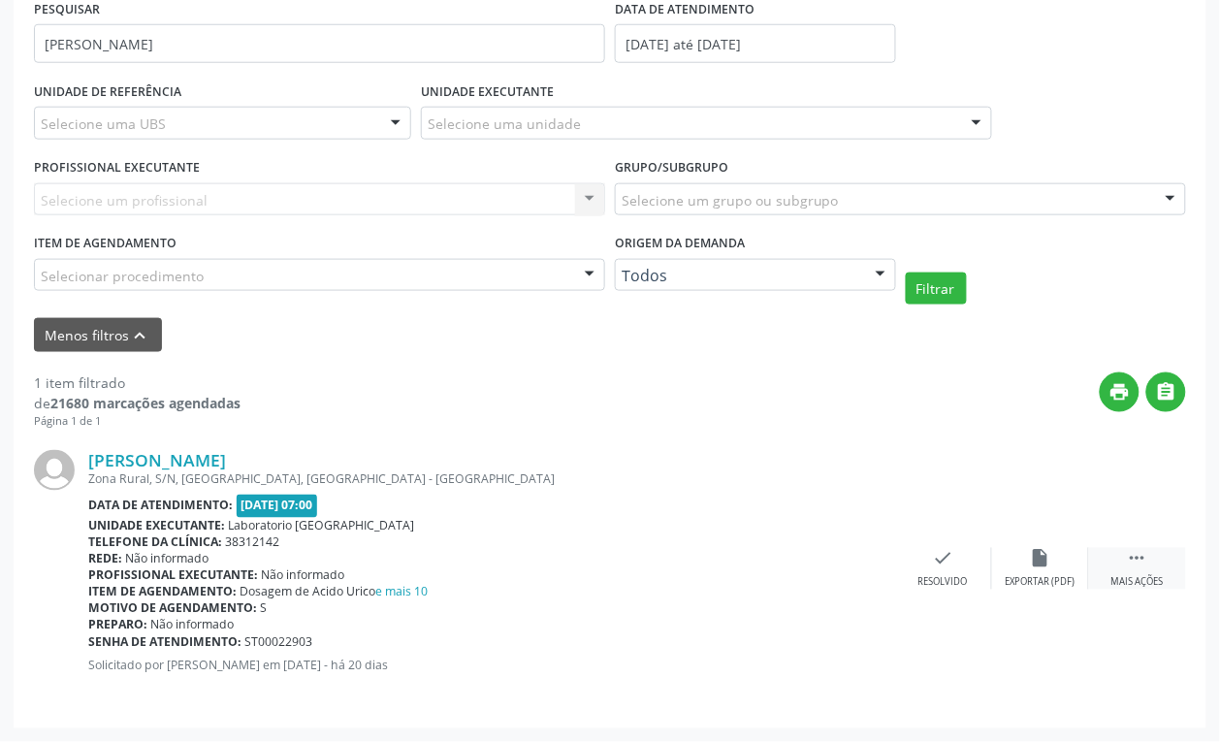
click at [1132, 563] on icon "" at bounding box center [1137, 558] width 21 height 21
click at [1026, 554] on div "edit Editar" at bounding box center [1040, 569] width 97 height 42
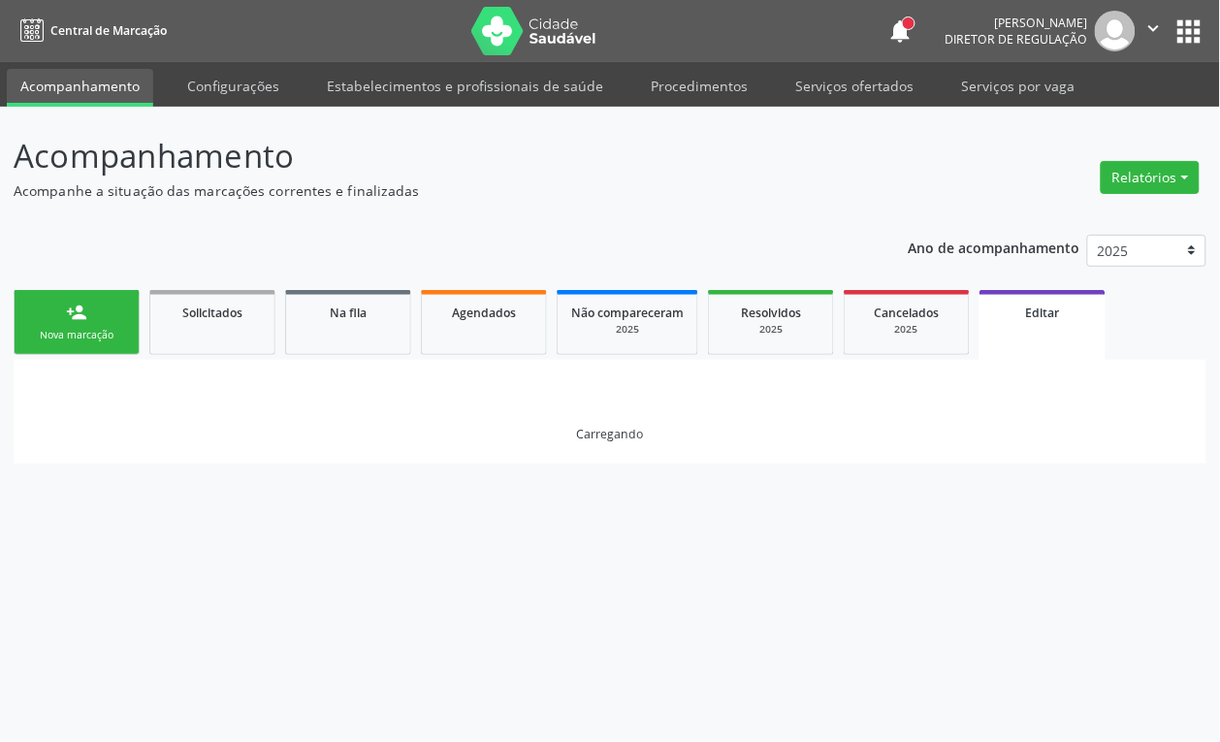
scroll to position [0, 0]
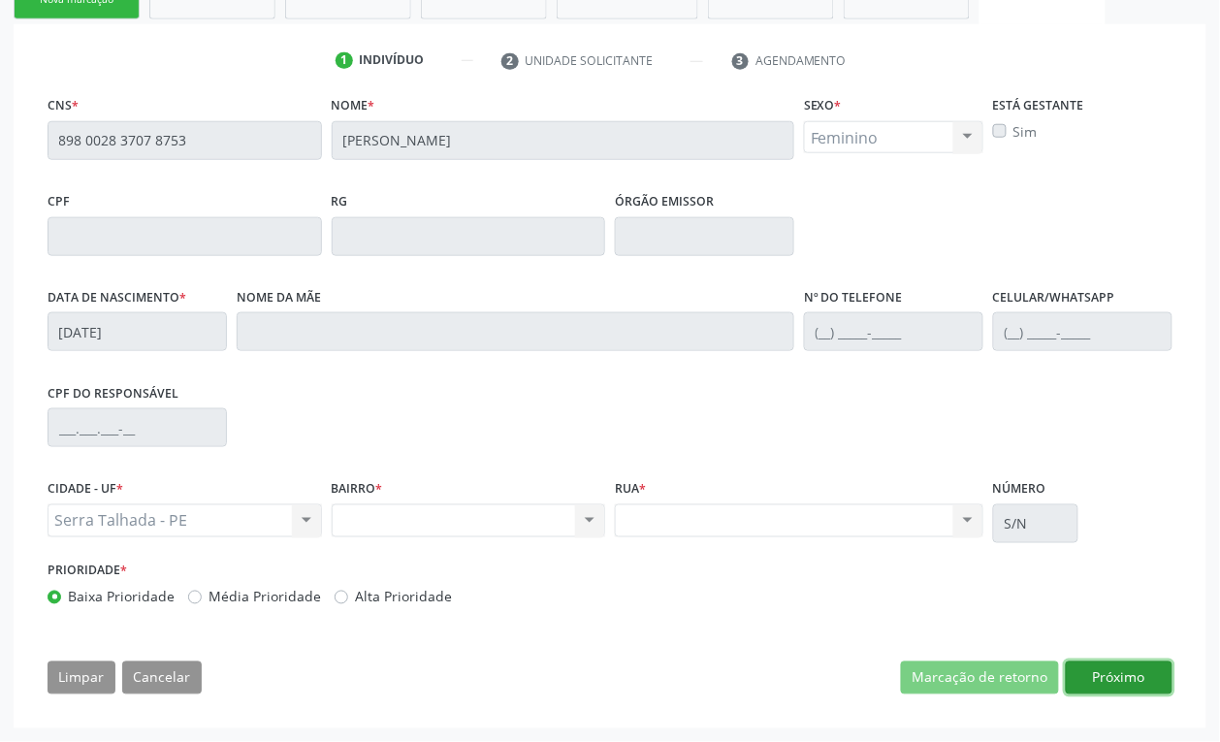
click at [1086, 670] on button "Próximo" at bounding box center [1119, 677] width 107 height 33
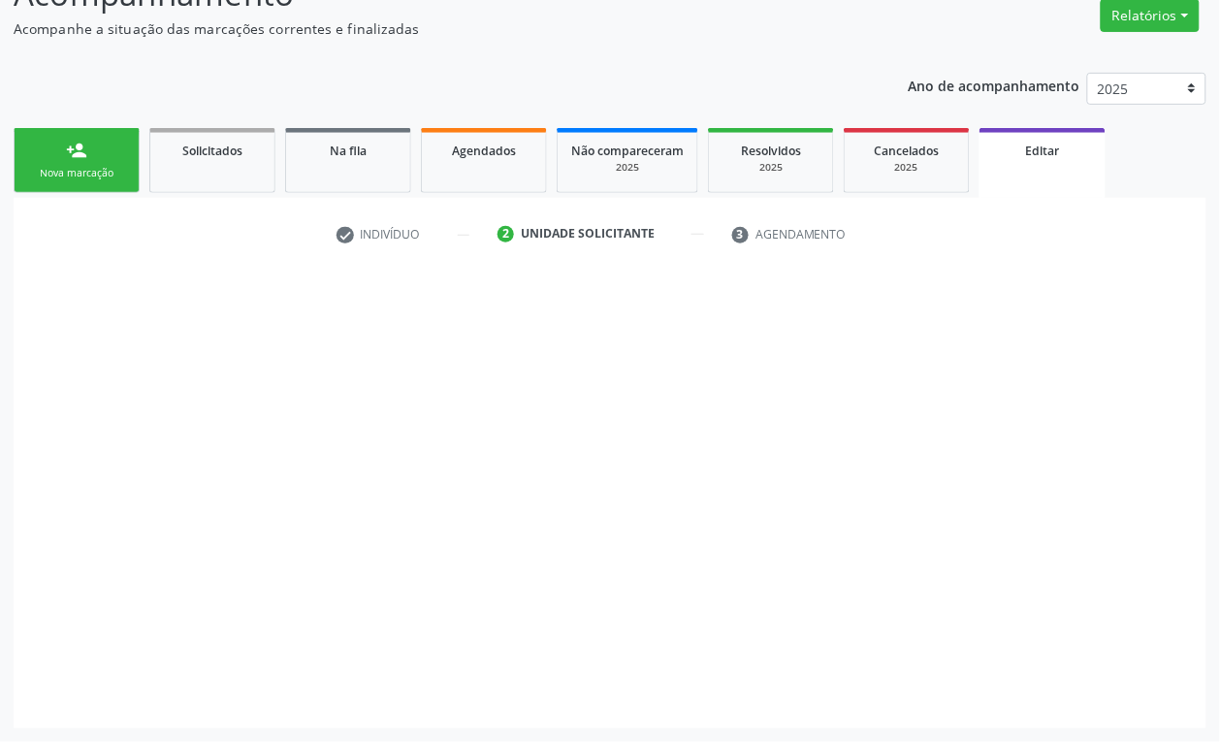
scroll to position [163, 0]
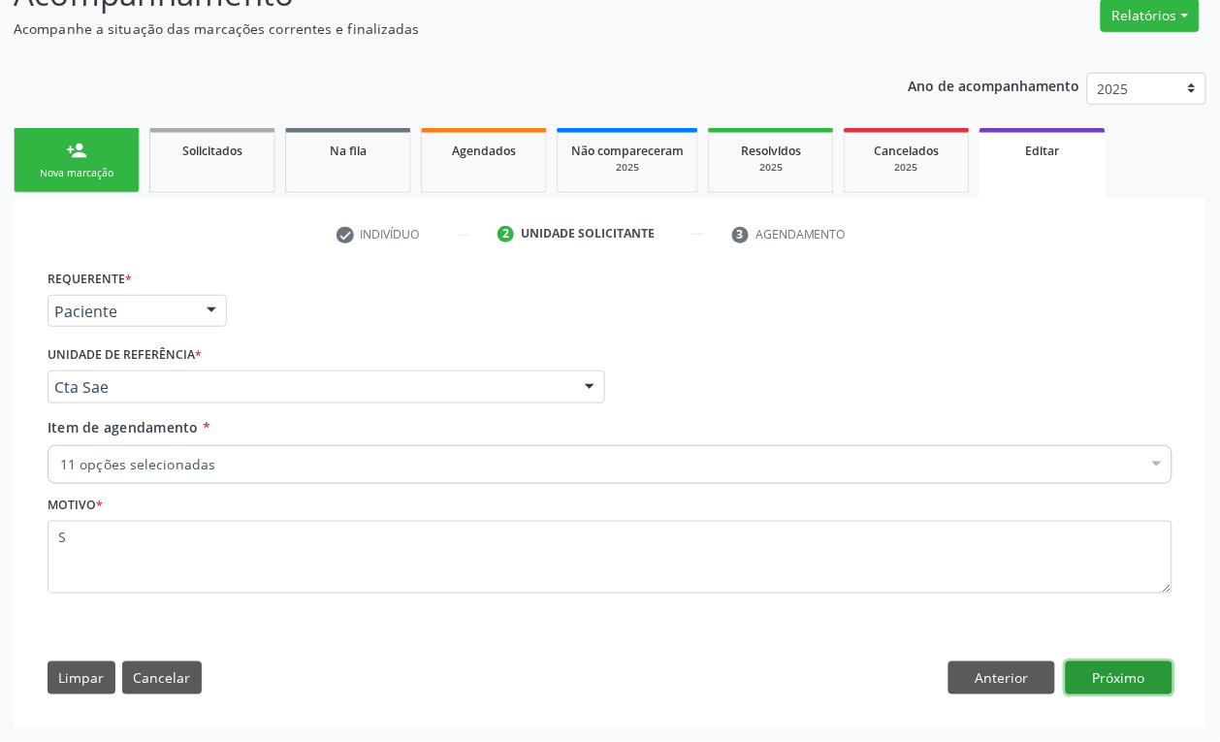
click at [1125, 688] on button "Próximo" at bounding box center [1119, 677] width 107 height 33
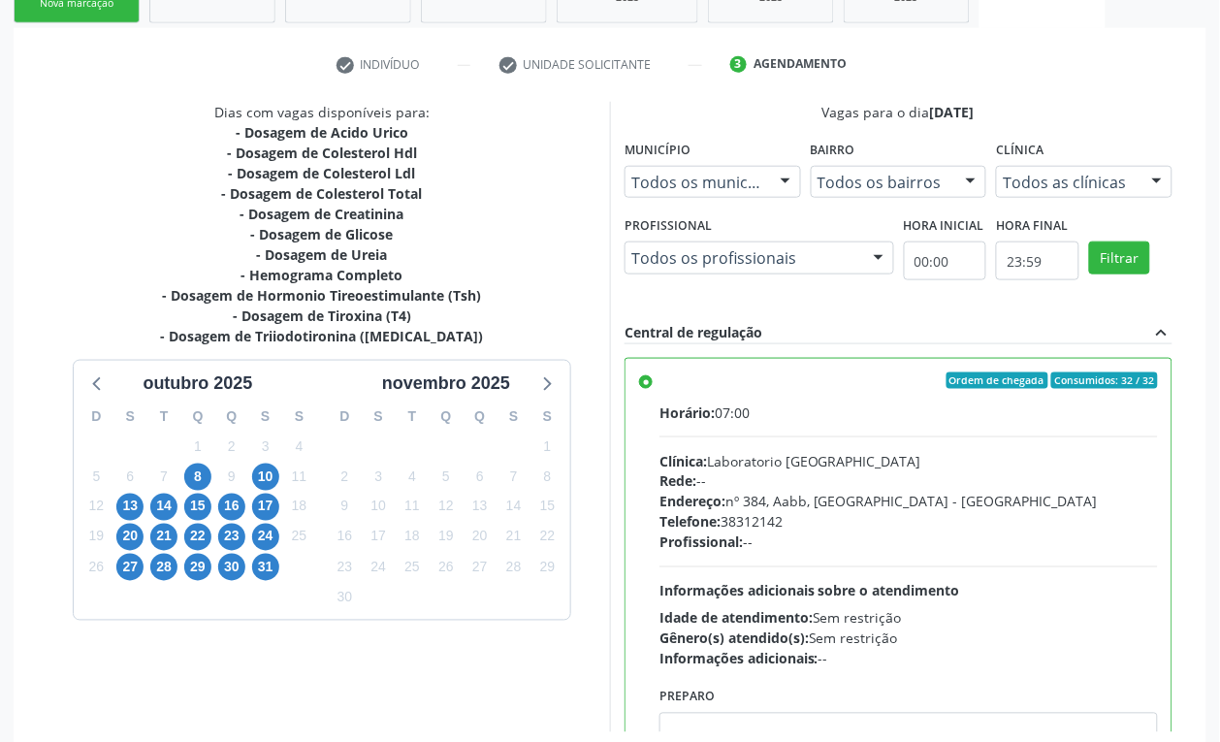
scroll to position [443, 0]
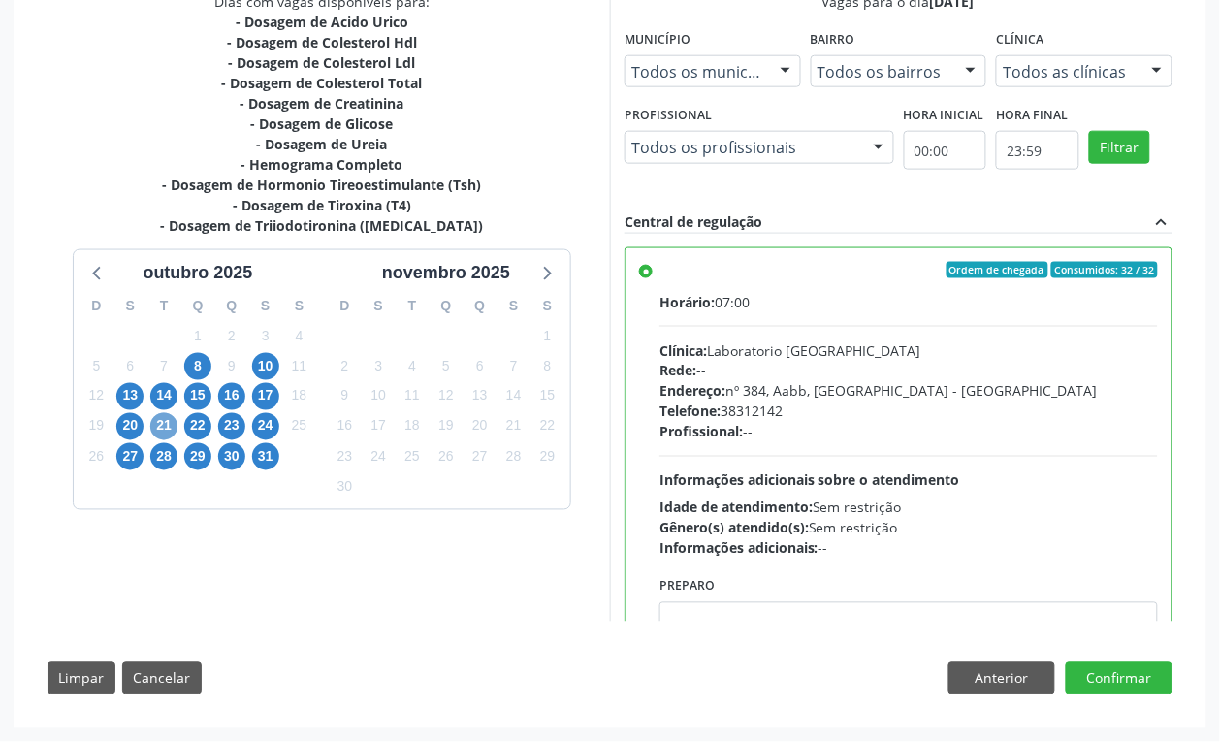
click at [163, 415] on span "21" at bounding box center [163, 426] width 27 height 27
click at [808, 389] on div "Endereço: nº 384, Aabb, Serra Talhada - PE" at bounding box center [908, 391] width 498 height 20
click at [653, 279] on input "Ordem de chegada Consumidos: 1 / 1 Horário: 07:00 Clínica: Laboratorio Sao Fran…" at bounding box center [646, 270] width 14 height 17
click at [1135, 690] on button "Confirmar" at bounding box center [1119, 678] width 107 height 33
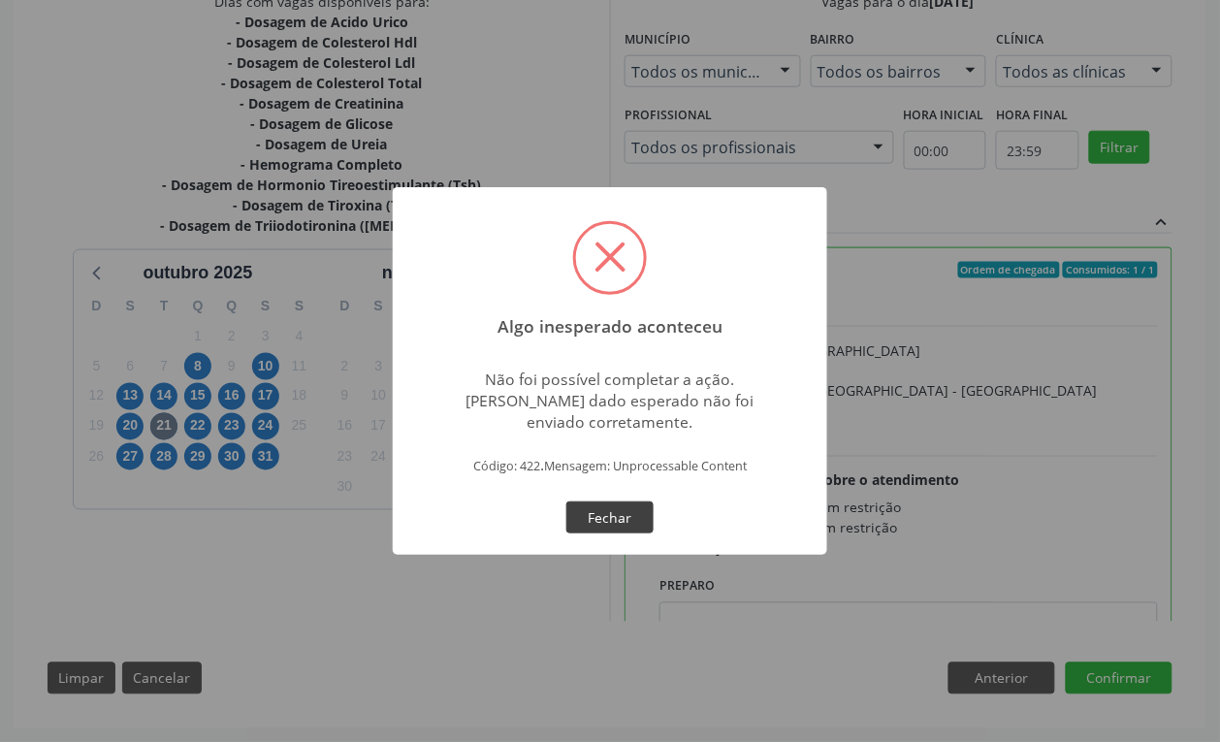
click at [591, 520] on button "Fechar" at bounding box center [609, 517] width 87 height 33
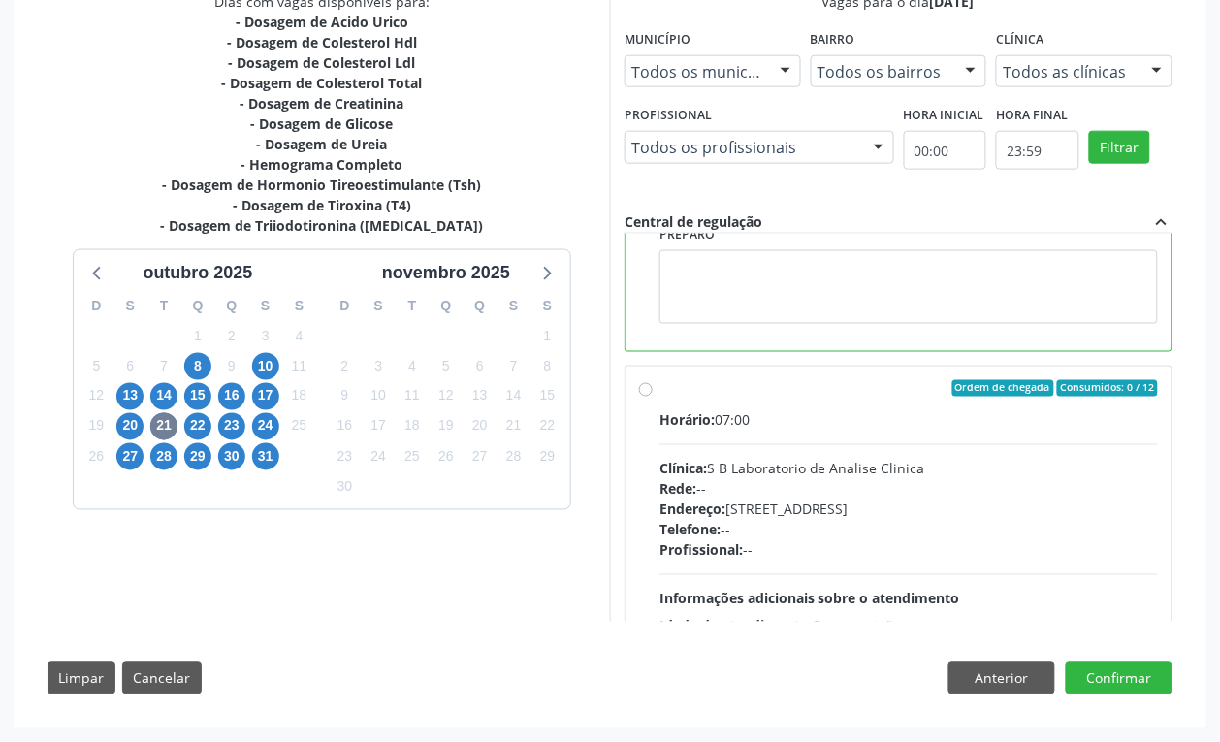
scroll to position [364, 0]
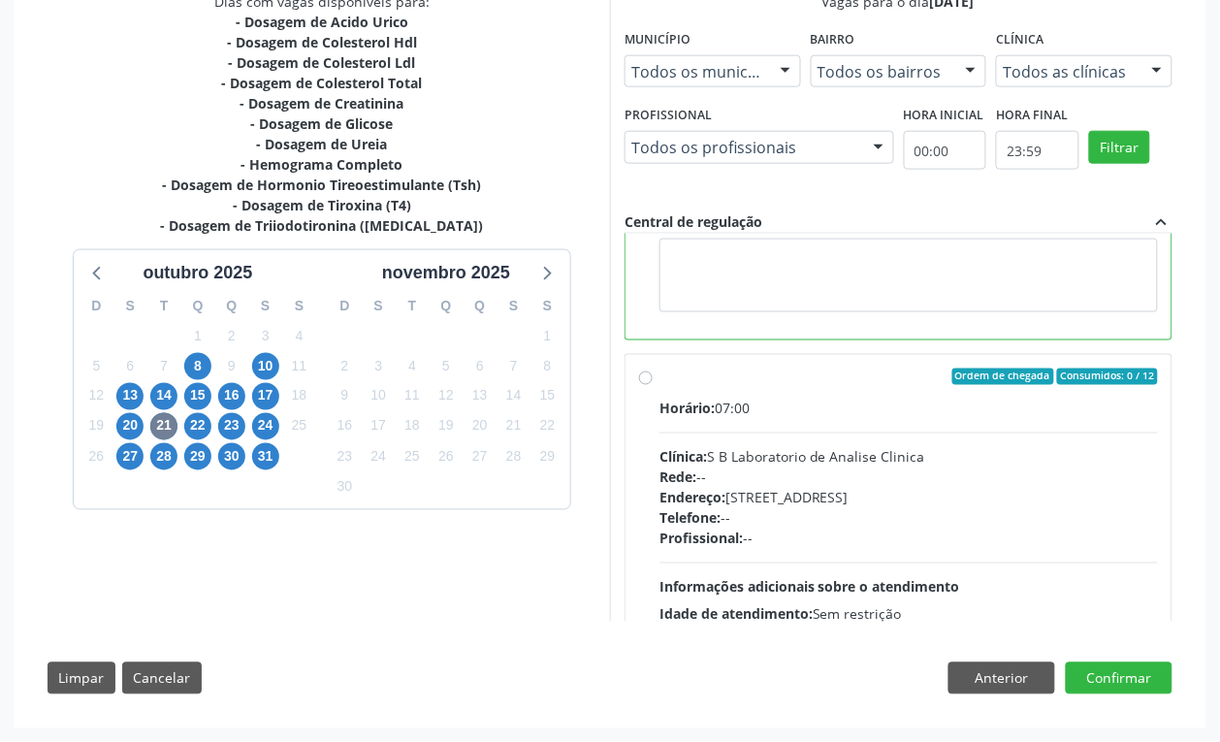
click at [870, 540] on div "Profissional: --" at bounding box center [908, 538] width 498 height 20
click at [653, 386] on input "Ordem de chegada Consumidos: 0 / 12 Horário: 07:00 Clínica: S B Laboratorio de …" at bounding box center [646, 376] width 14 height 17
radio input "false"
radio input "true"
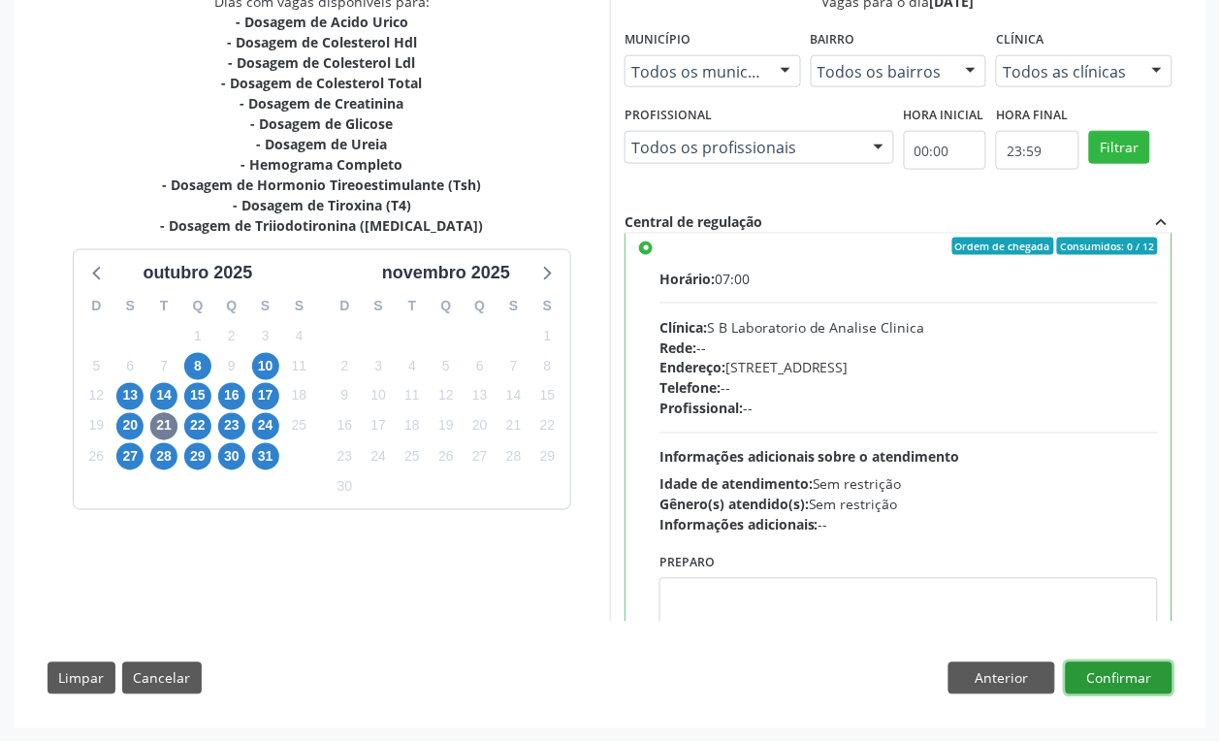
click at [1118, 672] on button "Confirmar" at bounding box center [1119, 678] width 107 height 33
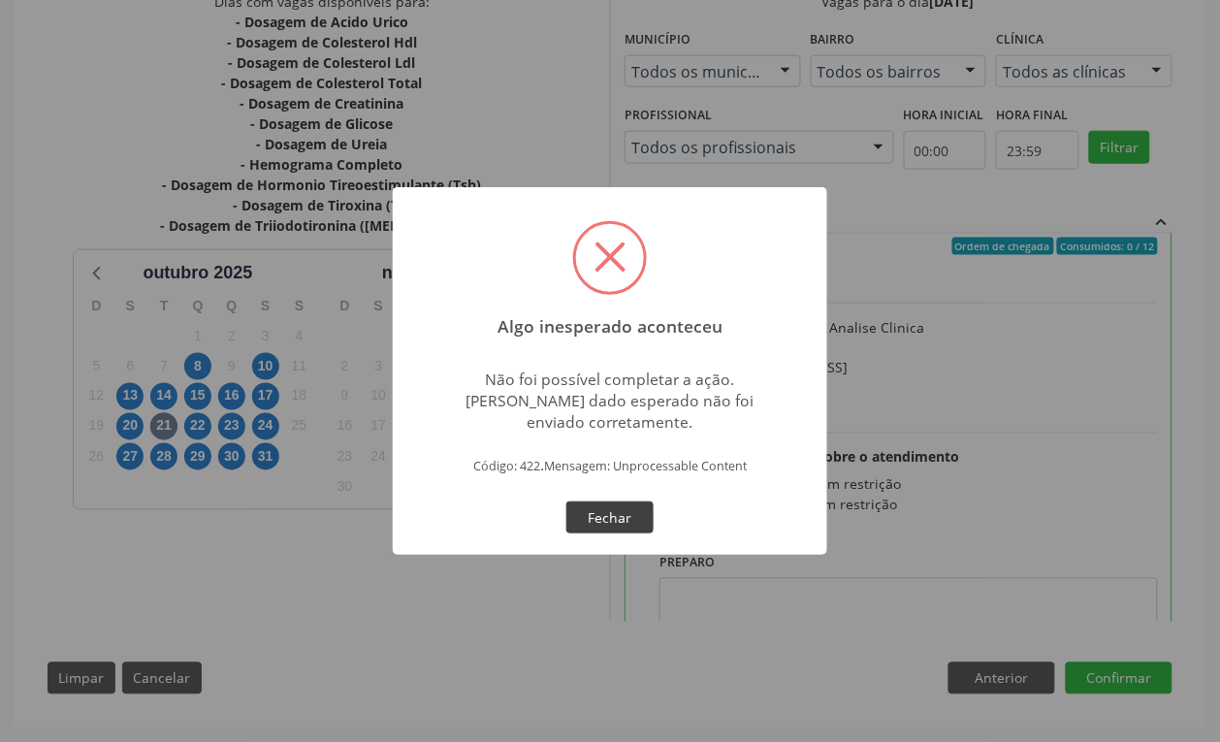
click at [608, 506] on button "Fechar" at bounding box center [609, 517] width 87 height 33
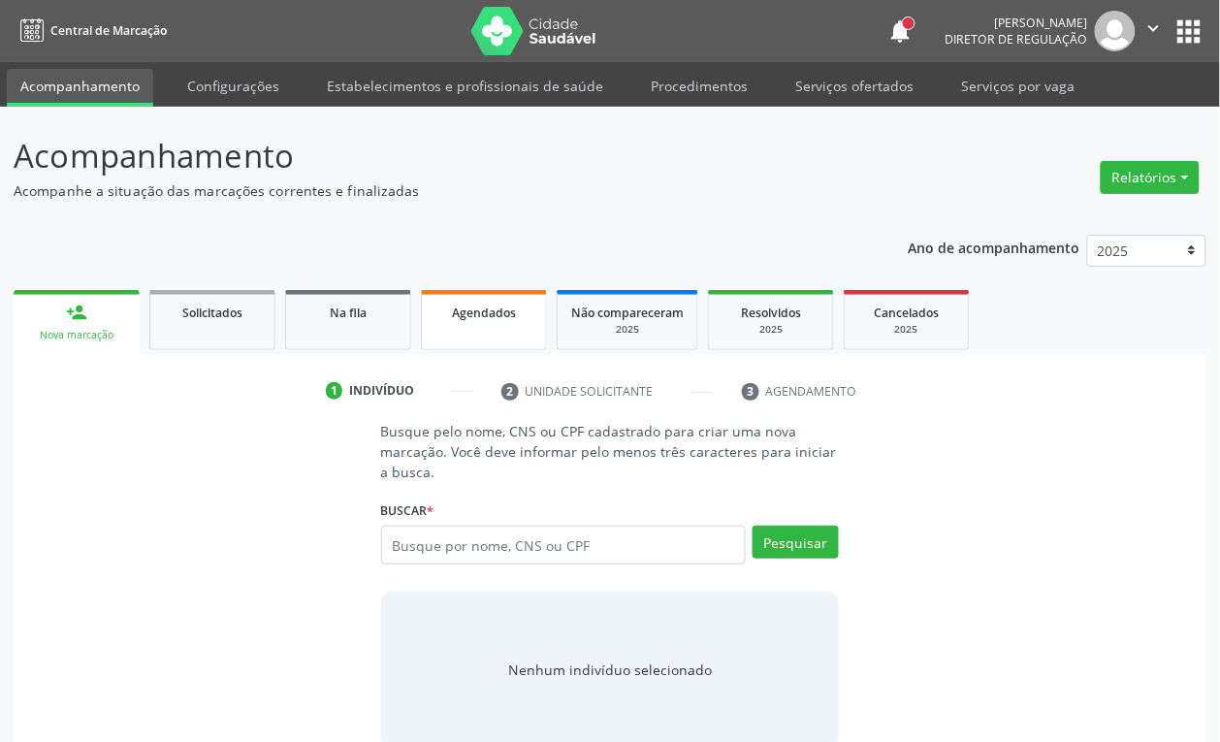
click at [467, 331] on link "Agendados" at bounding box center [484, 320] width 126 height 60
select select "9"
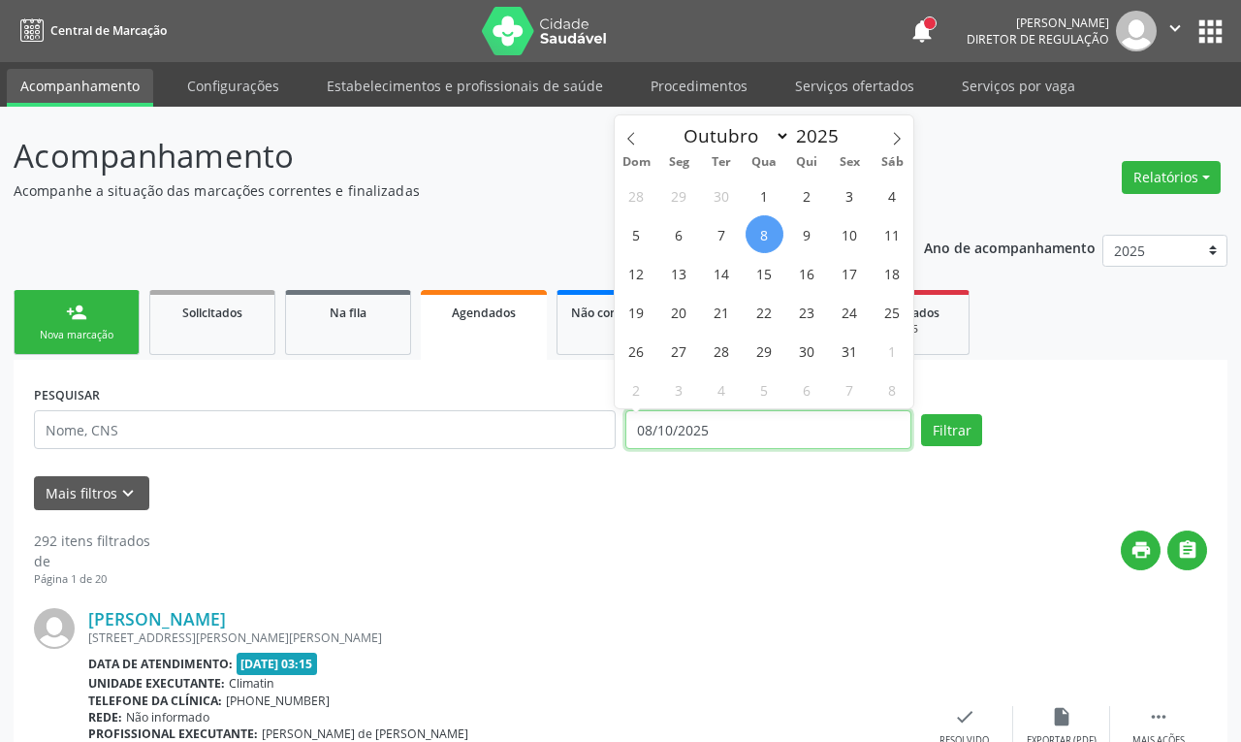
click at [661, 425] on input "08/10/2025" at bounding box center [768, 429] width 286 height 39
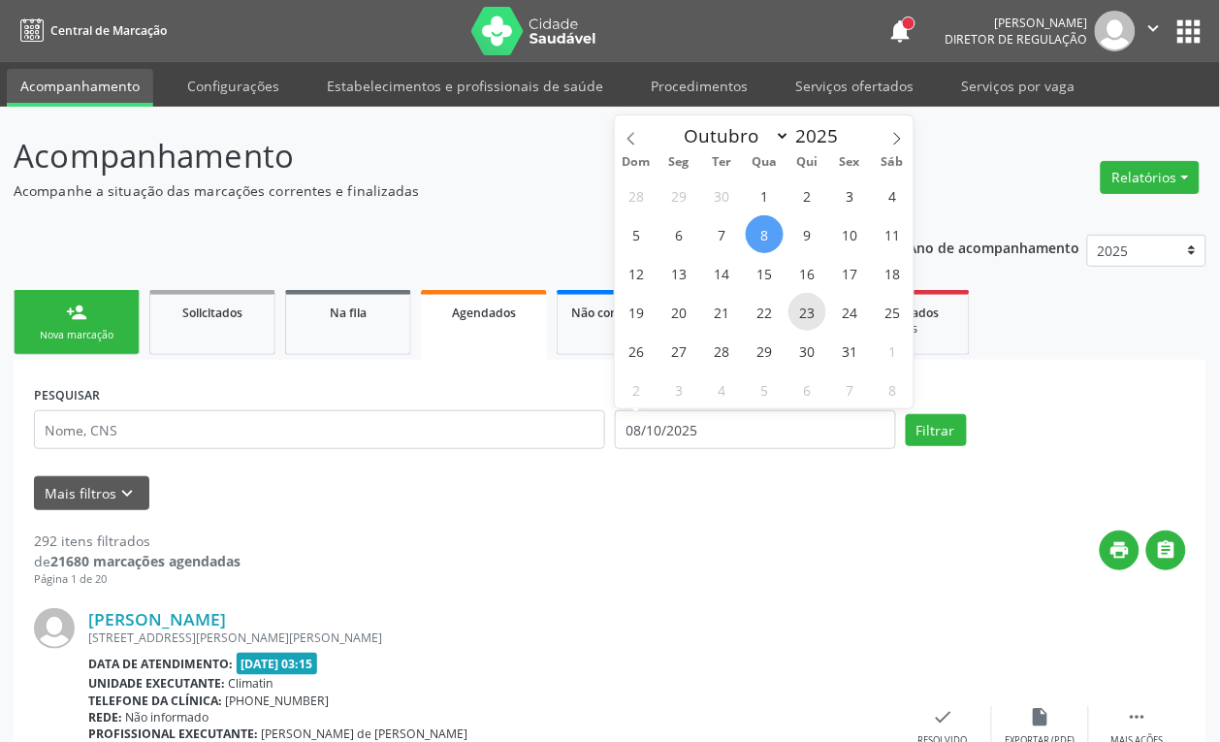
click at [808, 310] on span "23" at bounding box center [807, 312] width 38 height 38
type input "23/10/2025"
click at [808, 310] on span "23" at bounding box center [807, 312] width 38 height 38
click at [703, 423] on input "23/10/2025" at bounding box center [755, 429] width 281 height 39
click at [632, 142] on icon at bounding box center [631, 139] width 14 height 14
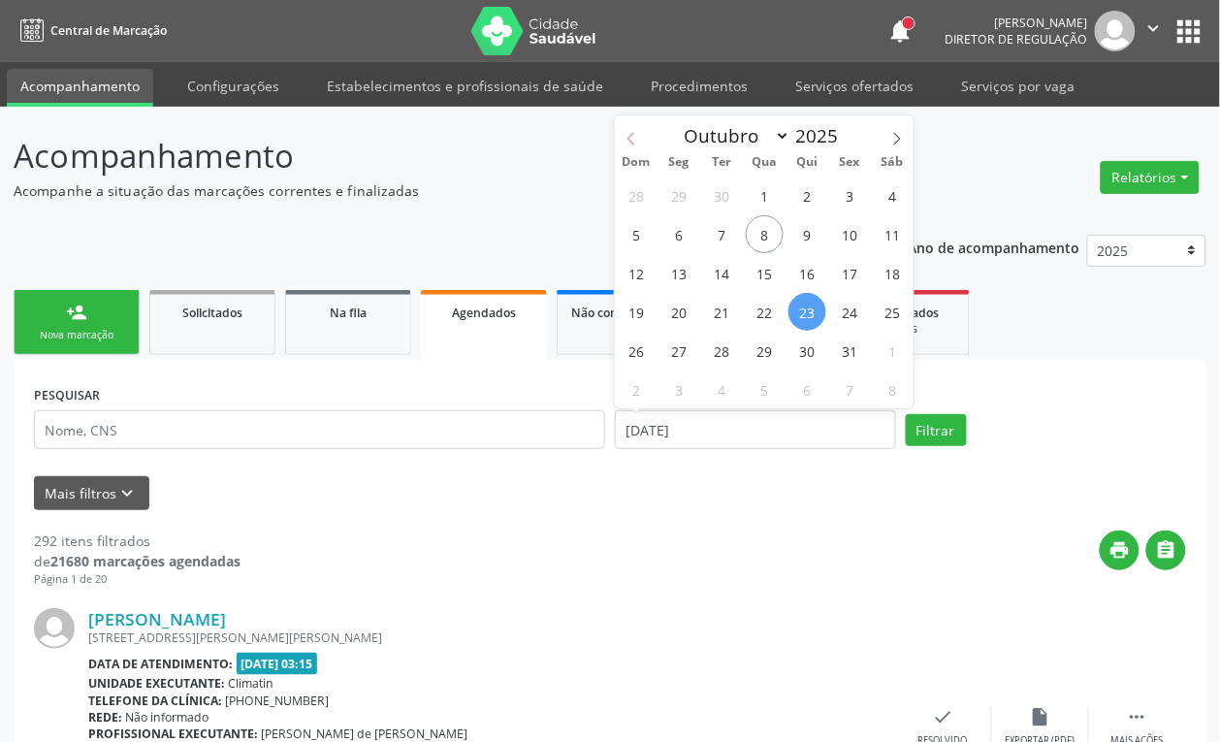
select select "8"
click at [715, 313] on span "23" at bounding box center [722, 312] width 38 height 38
type input "23/09/2025"
click at [715, 313] on span "23" at bounding box center [722, 312] width 38 height 38
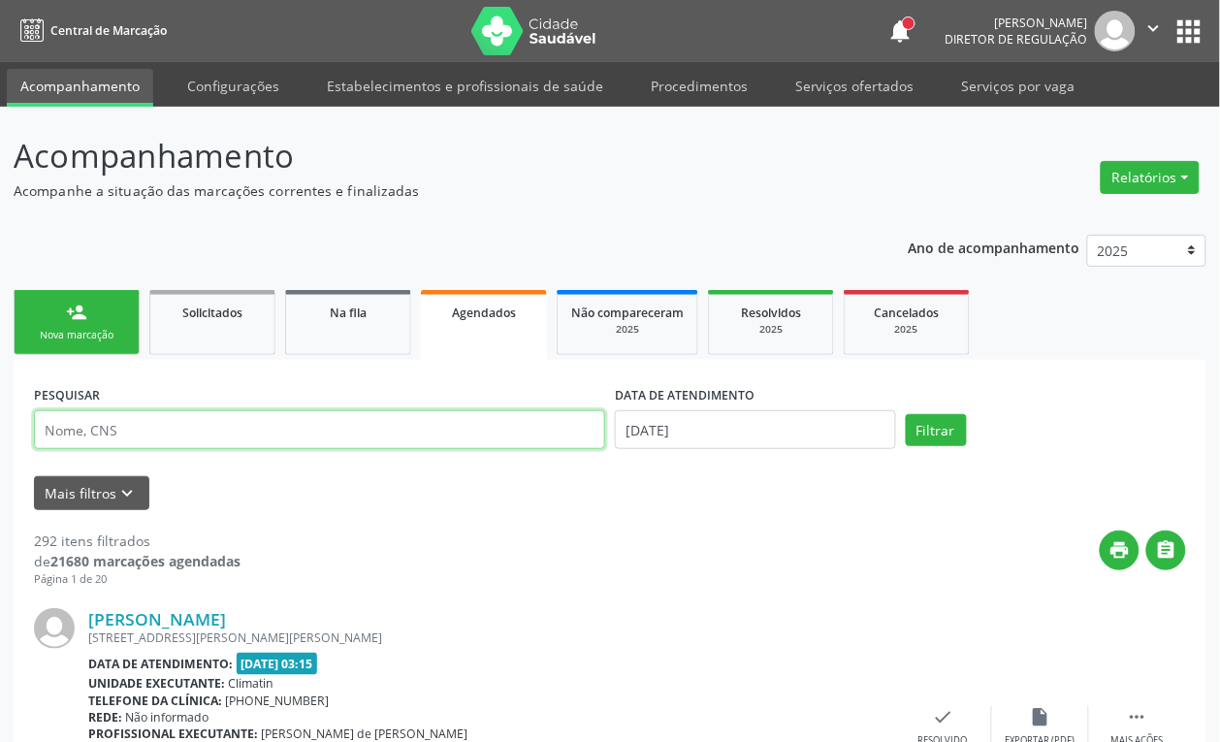
click at [192, 420] on input "text" at bounding box center [319, 429] width 571 height 39
type input "MARIA ANA DE LIMA"
click at [906, 414] on button "Filtrar" at bounding box center [936, 430] width 61 height 33
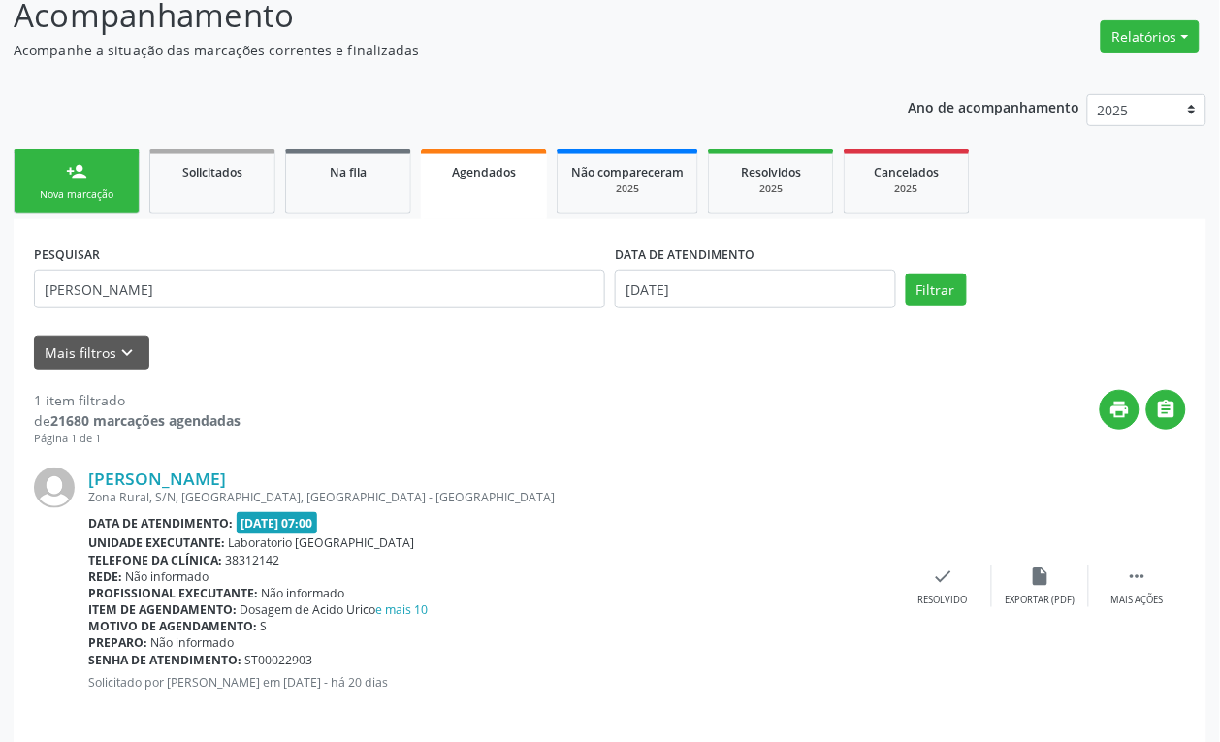
scroll to position [157, 0]
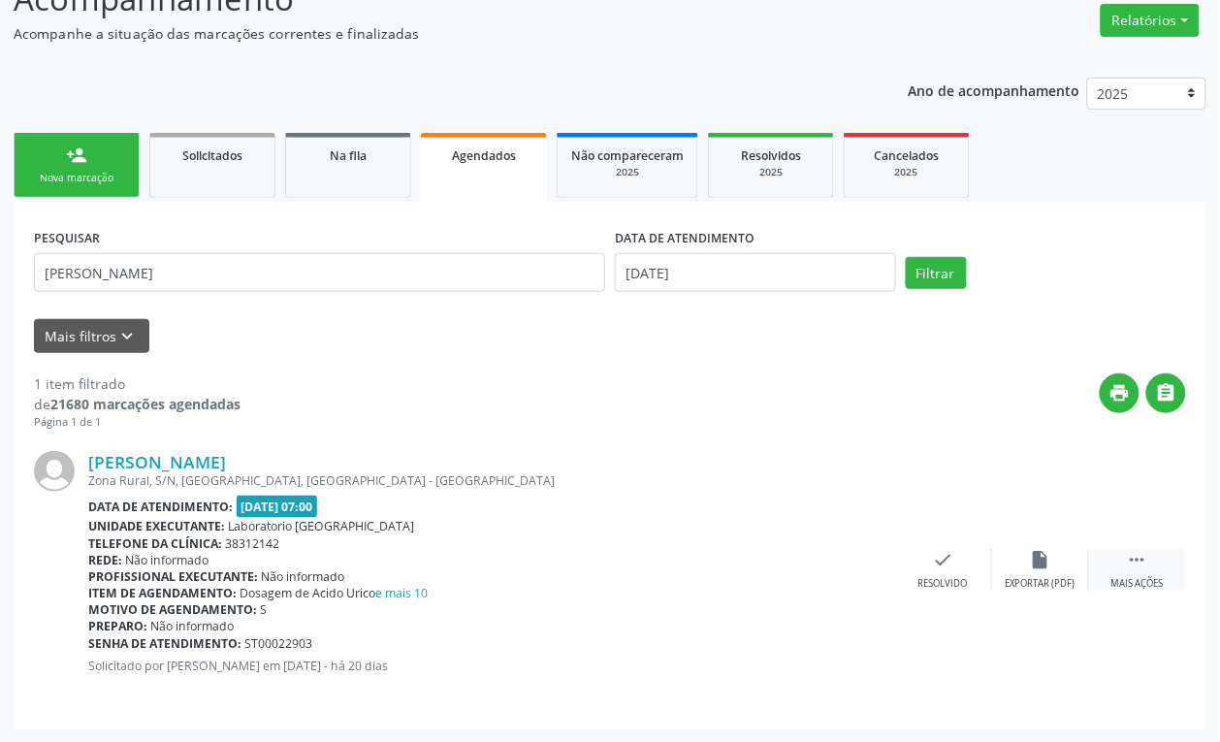
click at [1151, 559] on div " Mais ações" at bounding box center [1137, 570] width 97 height 42
click at [1030, 559] on icon "edit" at bounding box center [1040, 559] width 21 height 21
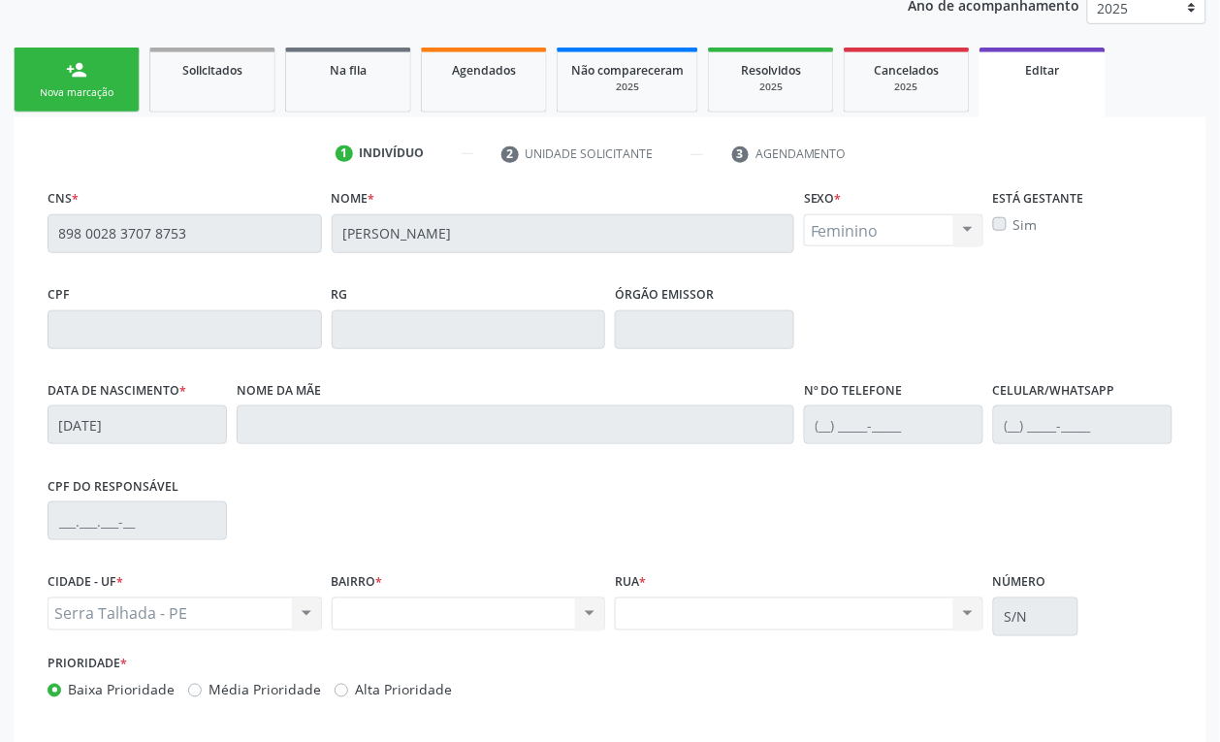
scroll to position [335, 0]
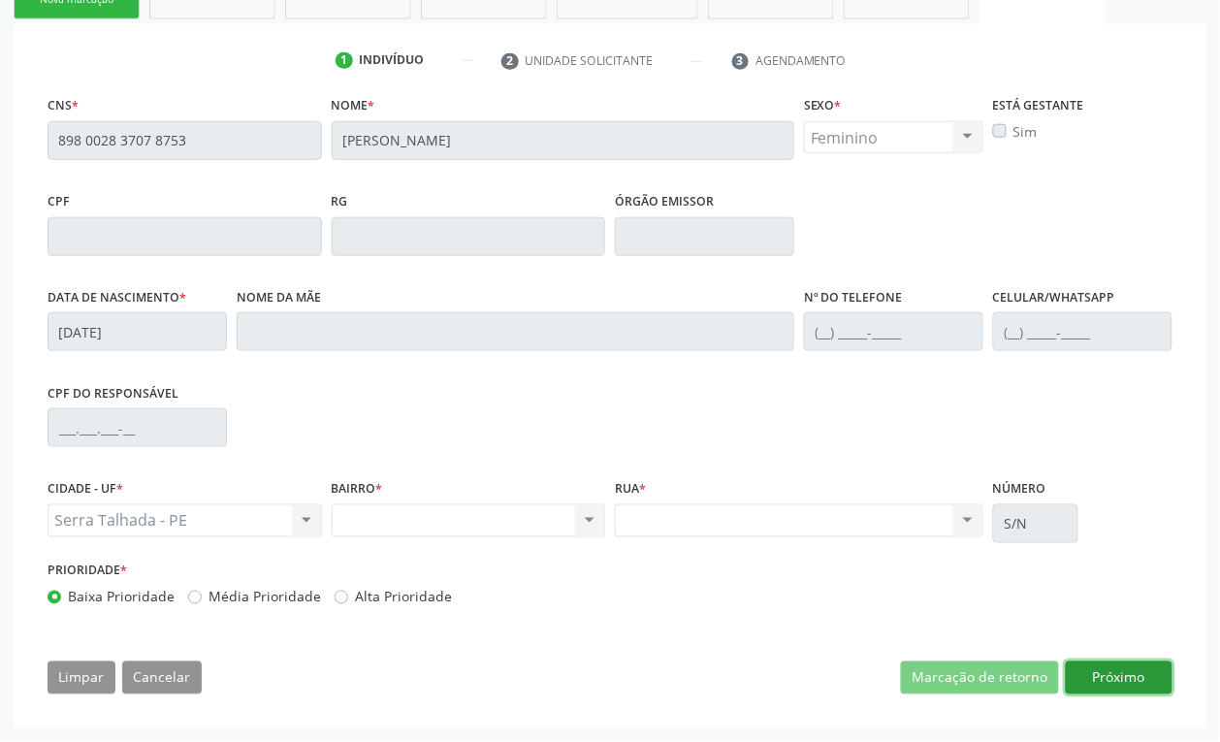
click at [1128, 686] on button "Próximo" at bounding box center [1119, 677] width 107 height 33
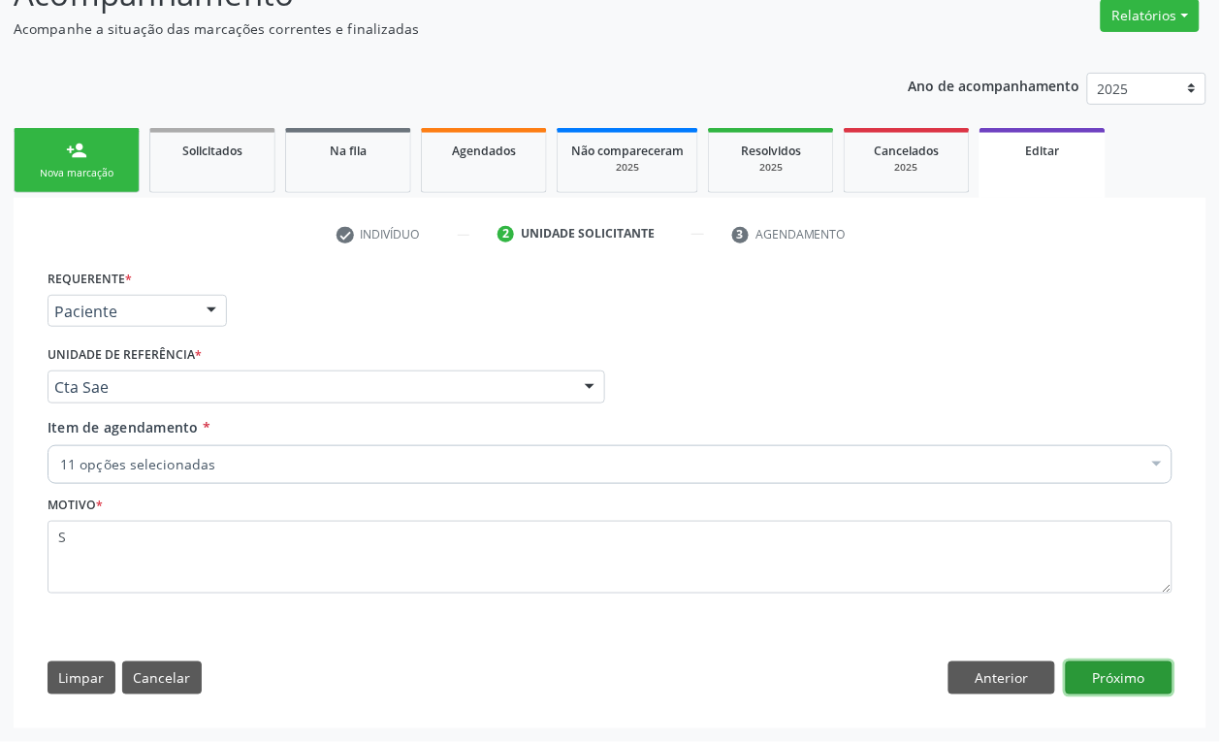
click at [1131, 675] on button "Próximo" at bounding box center [1119, 677] width 107 height 33
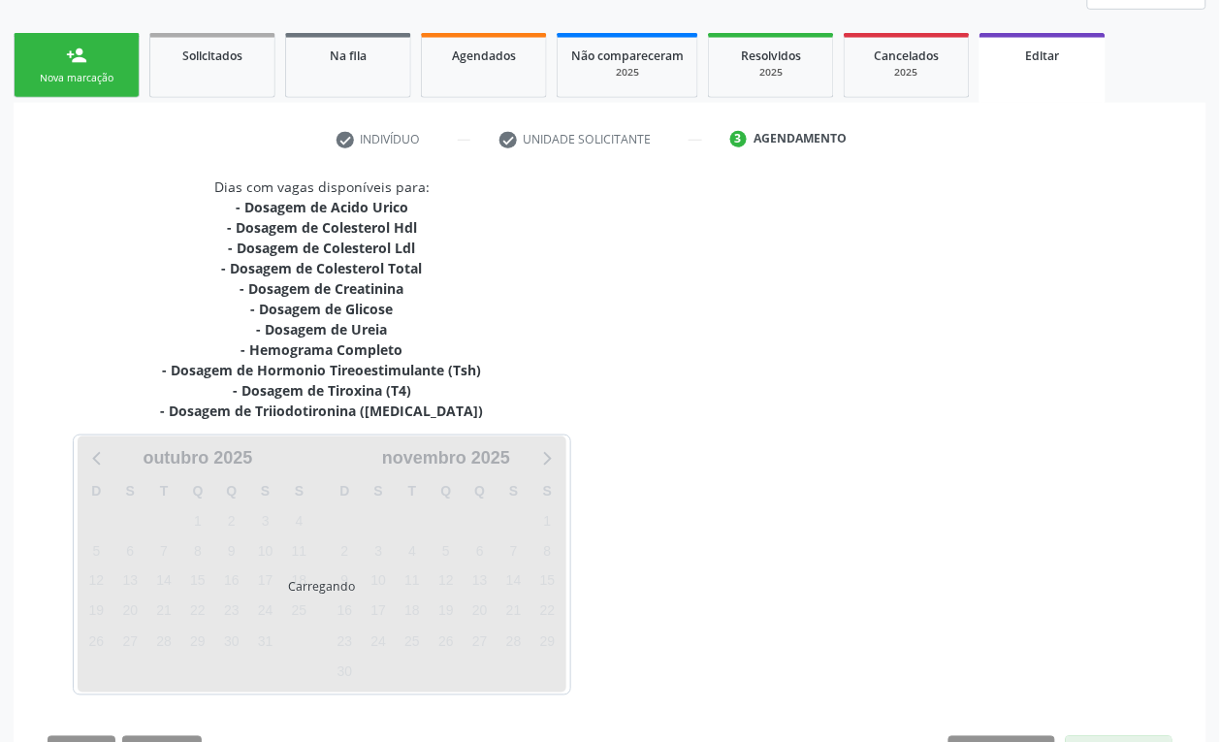
scroll to position [332, 0]
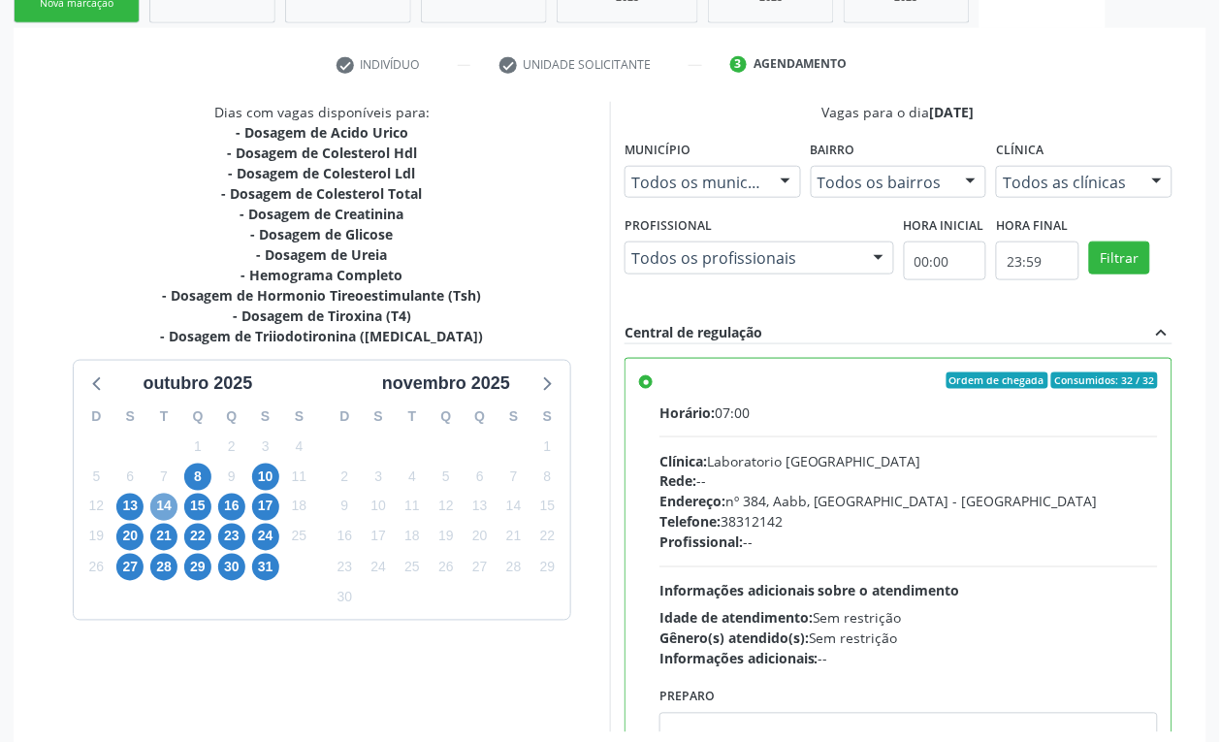
click at [153, 511] on span "14" at bounding box center [163, 507] width 27 height 27
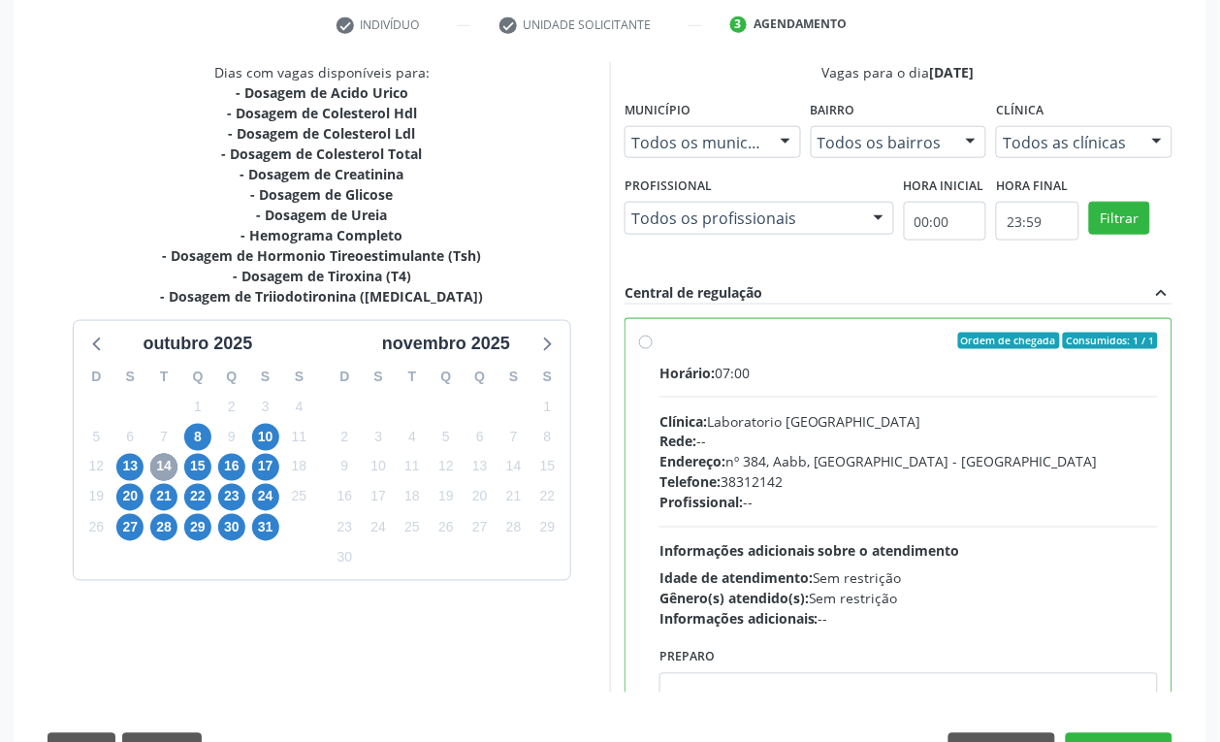
scroll to position [443, 0]
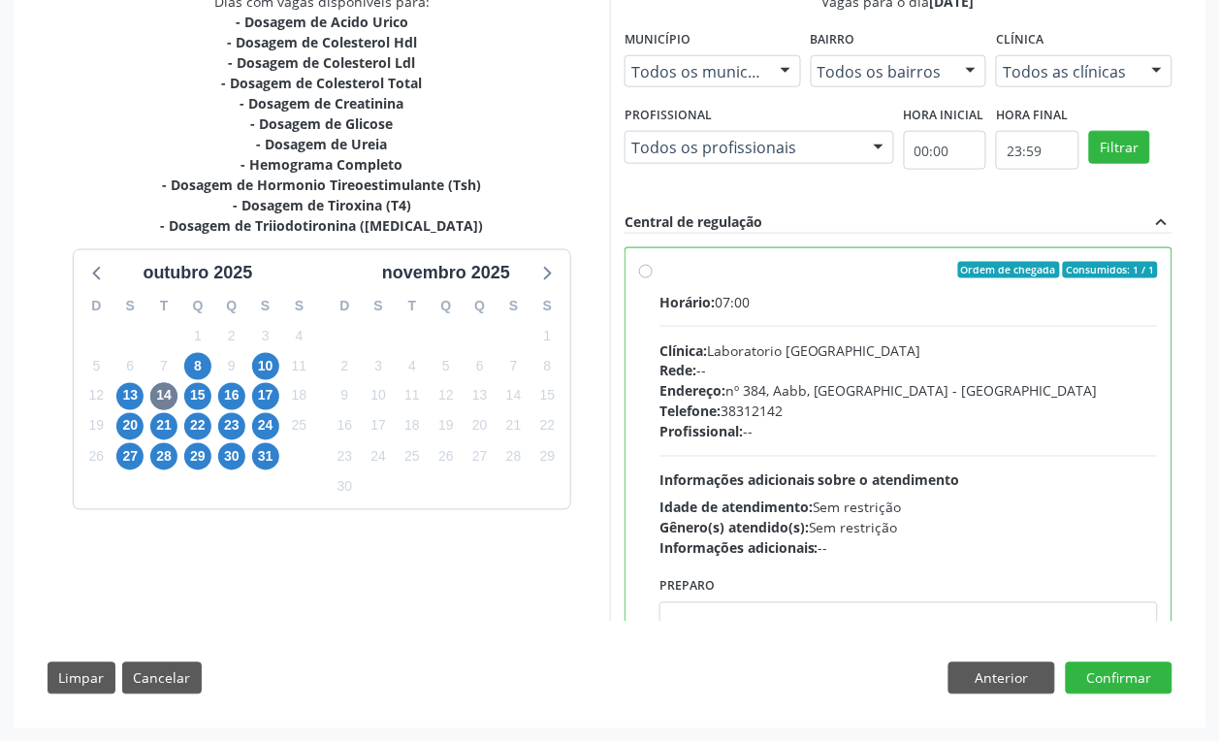
click at [829, 337] on div "Horário: 07:00 Clínica: Laboratorio Sao Francisco Rede: -- Endereço: nº 384, Aa…" at bounding box center [908, 425] width 498 height 267
click at [653, 279] on input "Ordem de chegada Consumidos: 1 / 1 Horário: 07:00 Clínica: Laboratorio Sao Fran…" at bounding box center [646, 270] width 14 height 17
radio input "true"
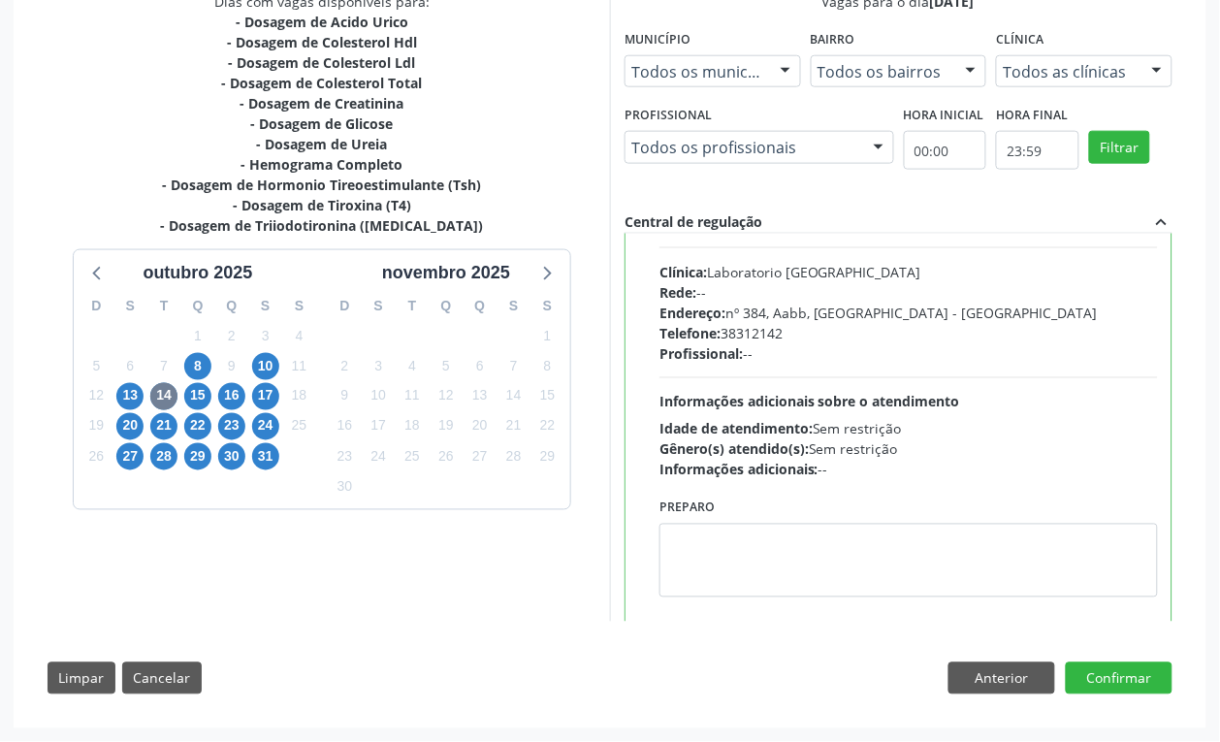
scroll to position [121, 0]
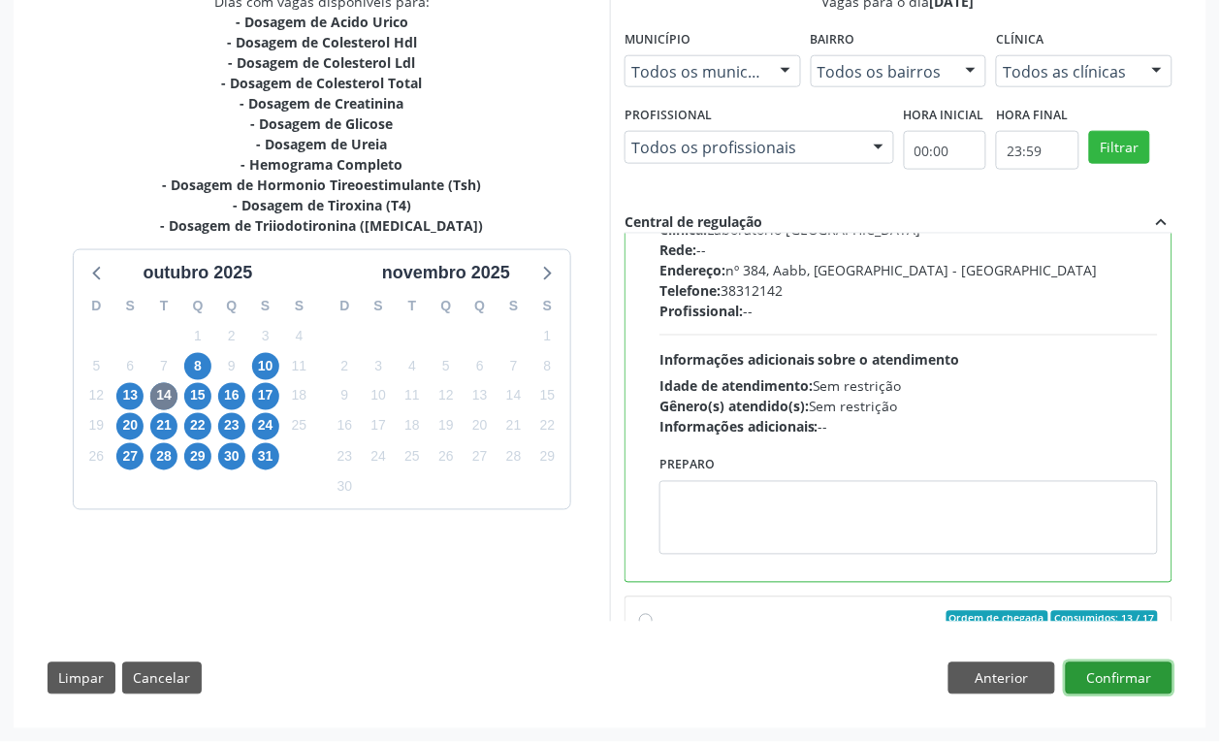
click at [1140, 682] on button "Confirmar" at bounding box center [1119, 678] width 107 height 33
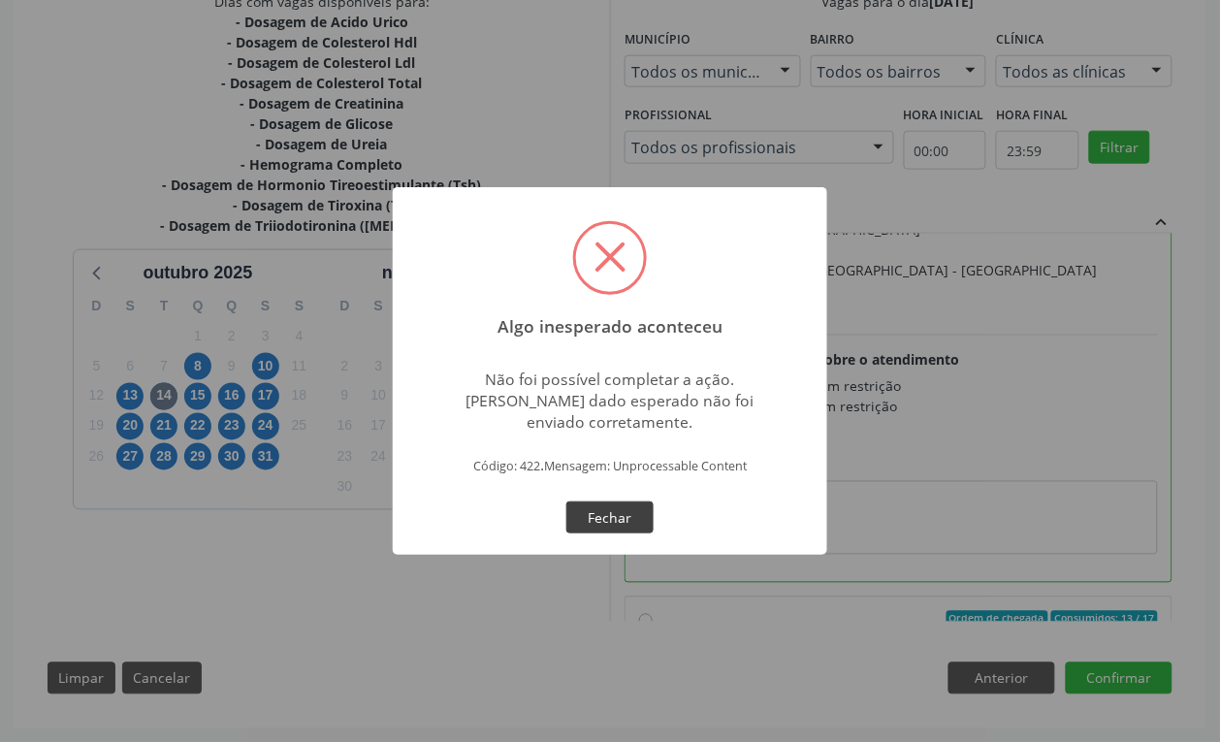
click at [625, 509] on button "Fechar" at bounding box center [609, 517] width 87 height 33
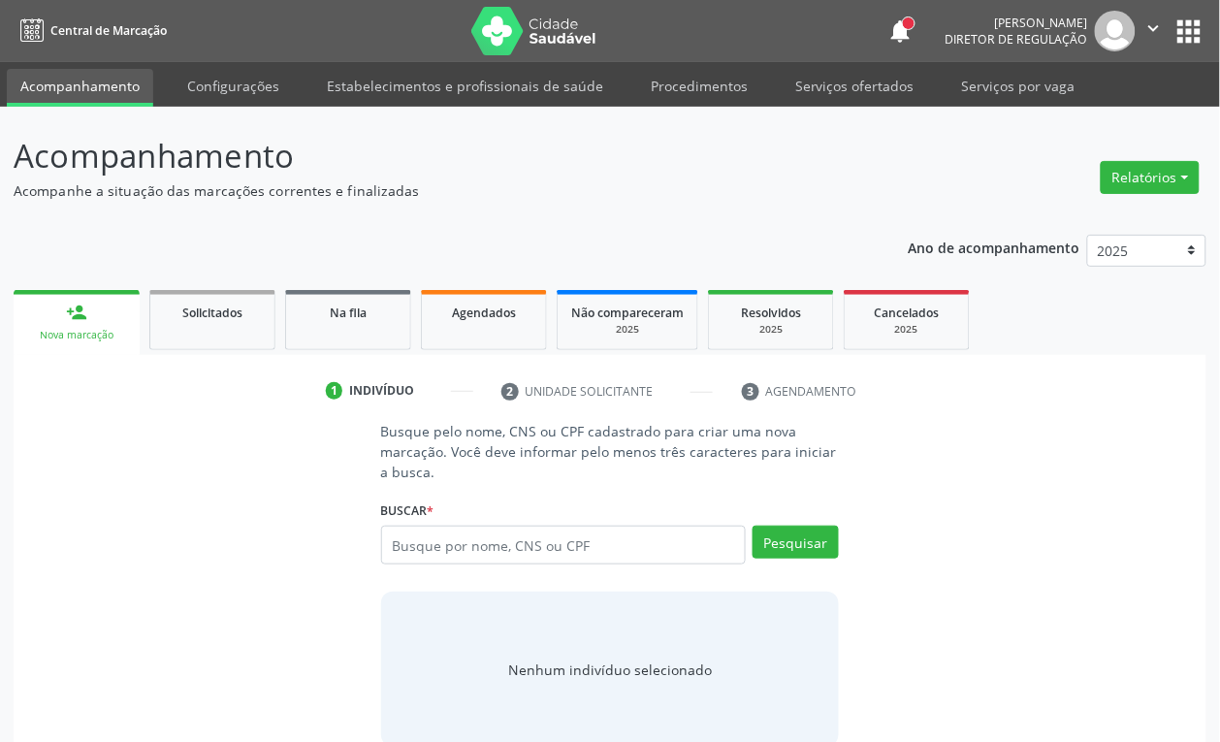
type input "M"
type input "898002837078753"
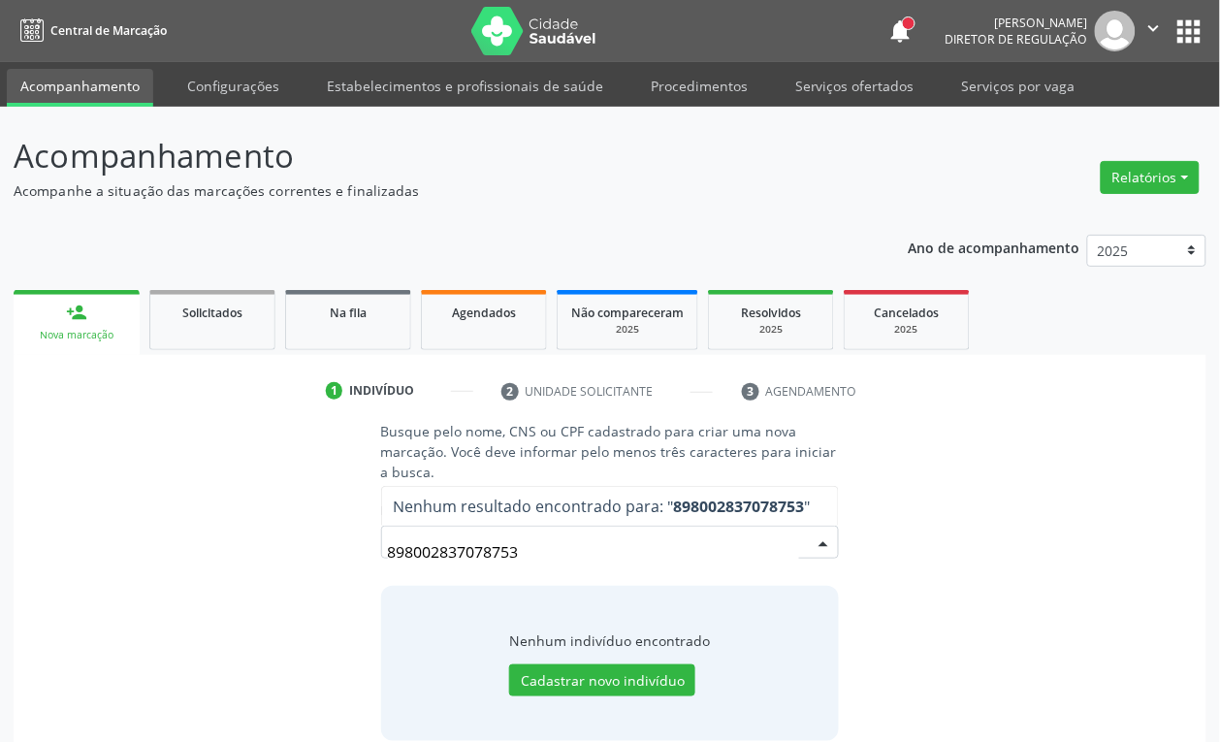
click at [487, 553] on input "898002837078753" at bounding box center [594, 551] width 412 height 39
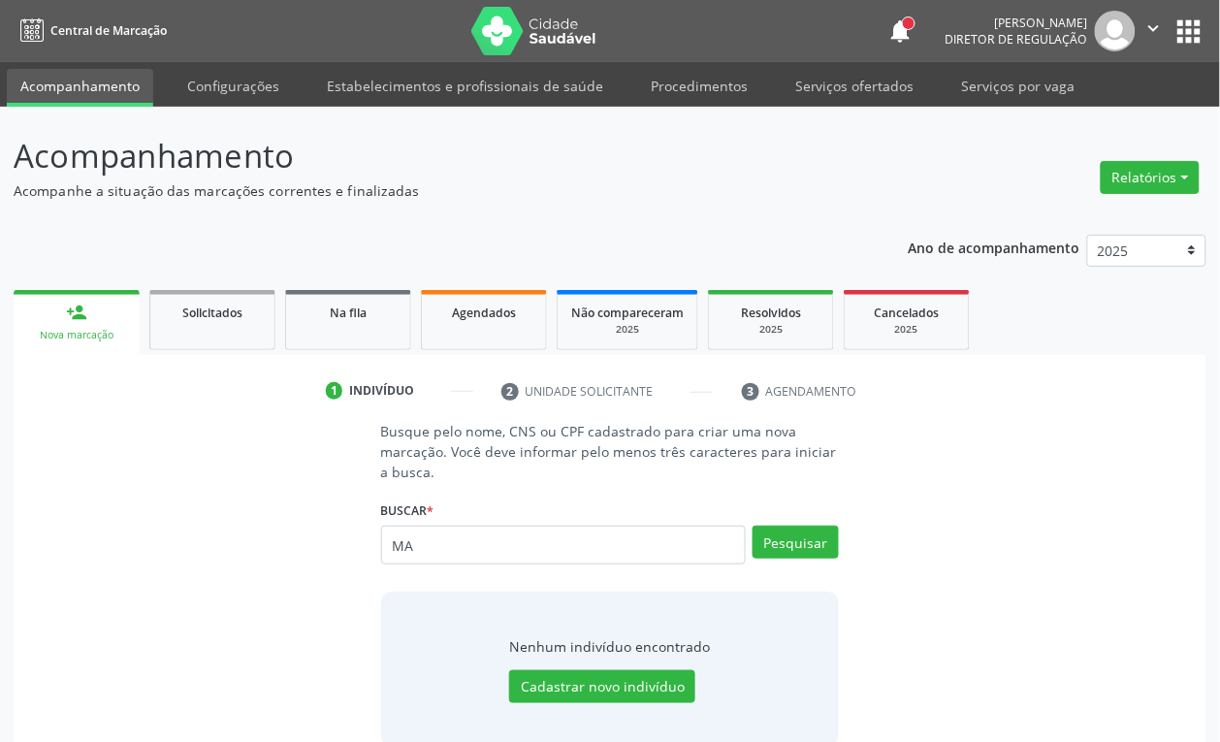
type input "M"
type input "898002837078753"
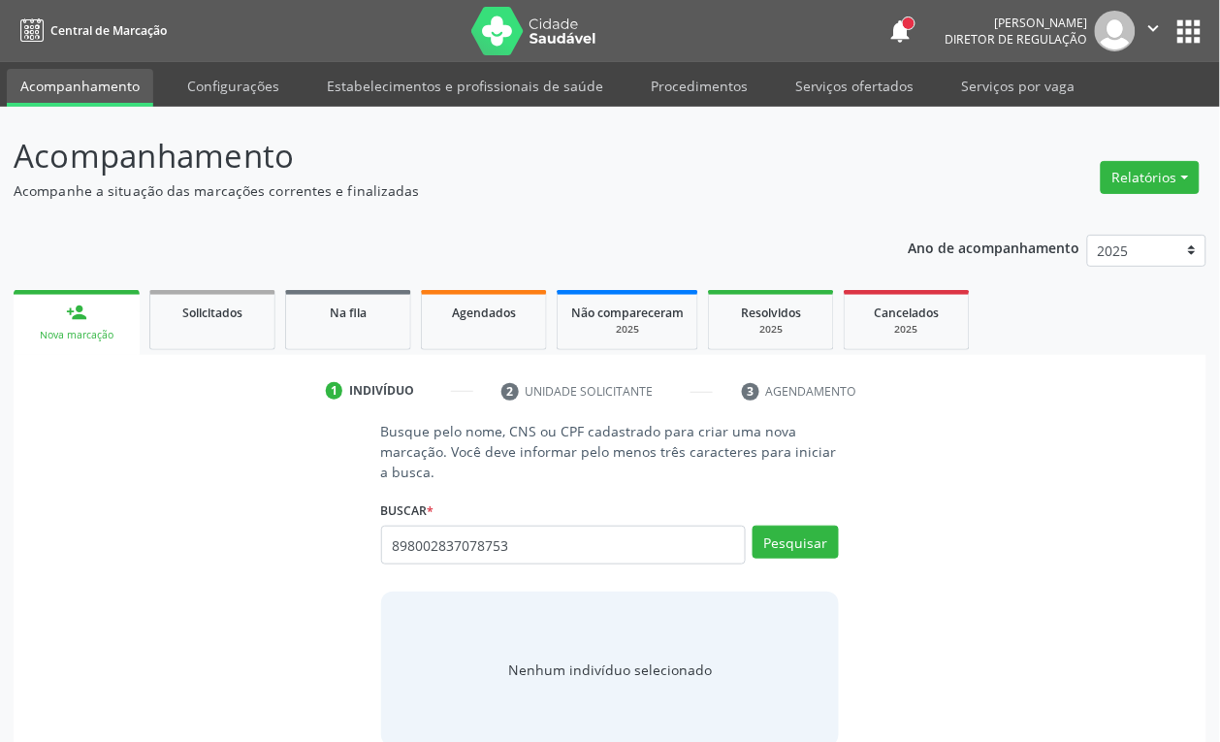
type input "898002837078753"
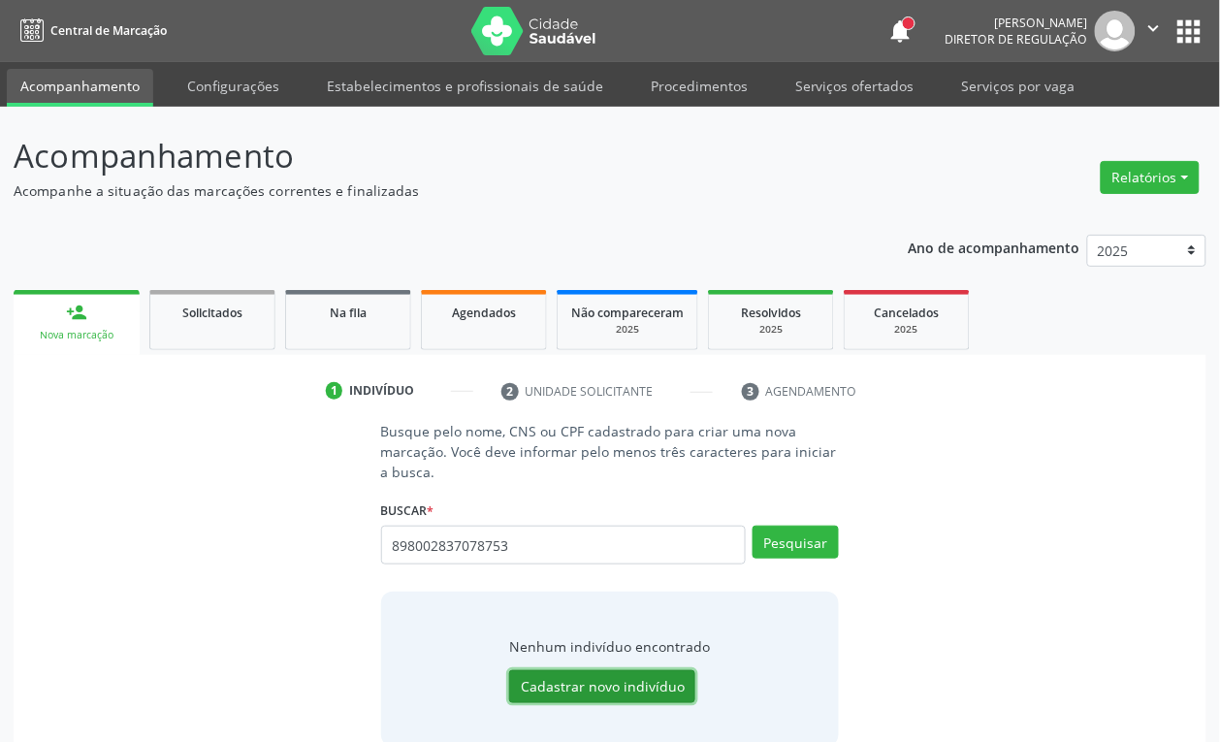
click at [650, 679] on button "Cadastrar novo indivíduo" at bounding box center [602, 686] width 186 height 33
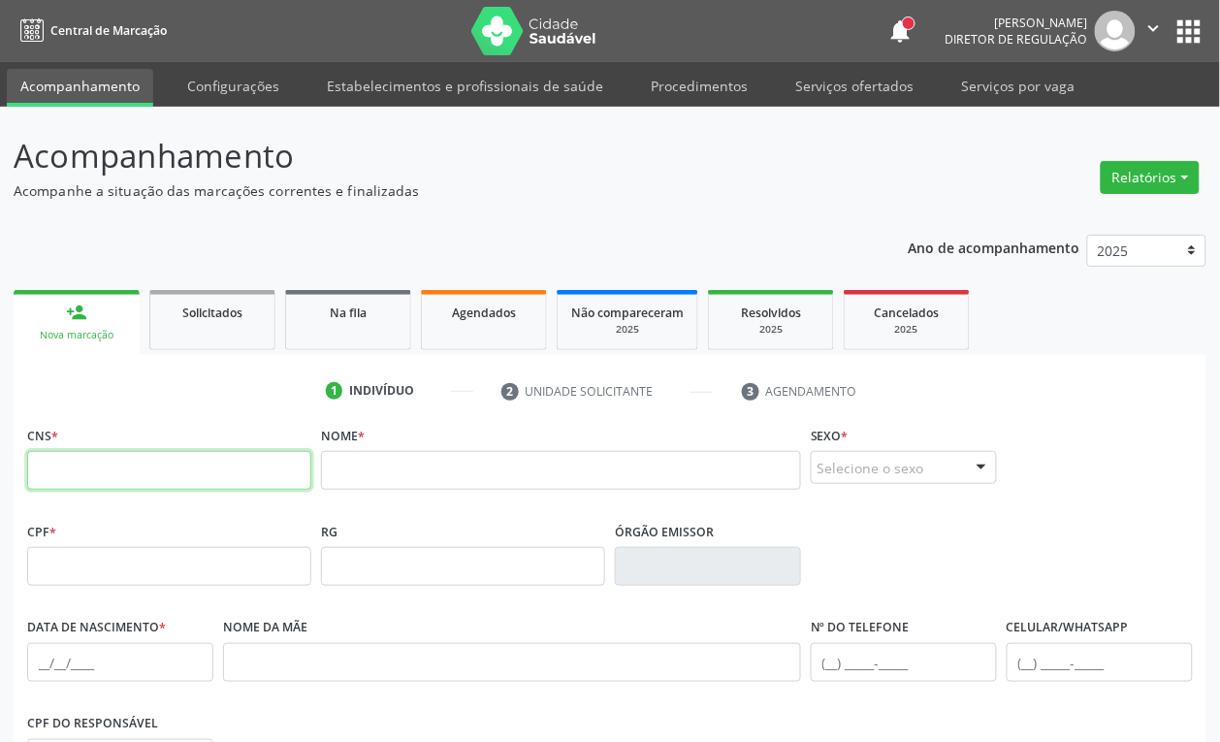
click at [134, 466] on input "text" at bounding box center [169, 470] width 284 height 39
type input "898 0028 3707 8753"
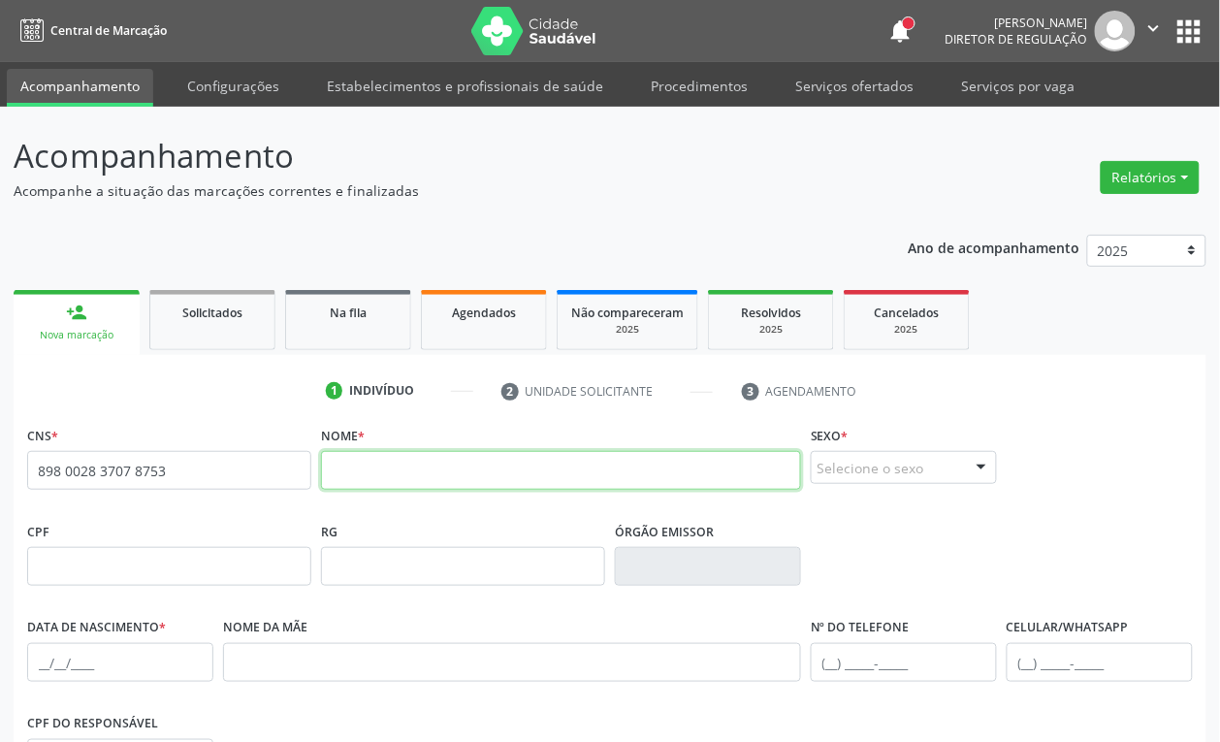
click at [386, 458] on input "text" at bounding box center [561, 470] width 480 height 39
type input "MARIA ANA DE LIMA"
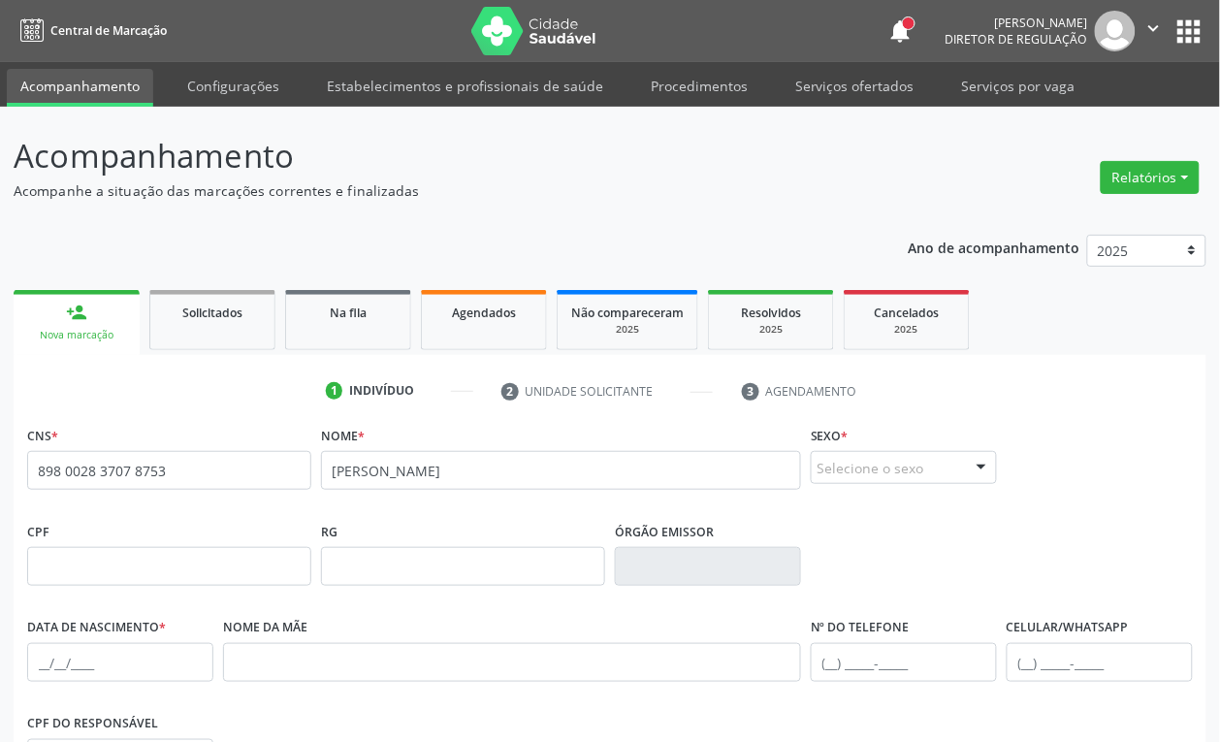
click at [907, 473] on div "Selecione o sexo" at bounding box center [904, 467] width 186 height 33
click at [865, 427] on span "Feminino" at bounding box center [857, 431] width 68 height 21
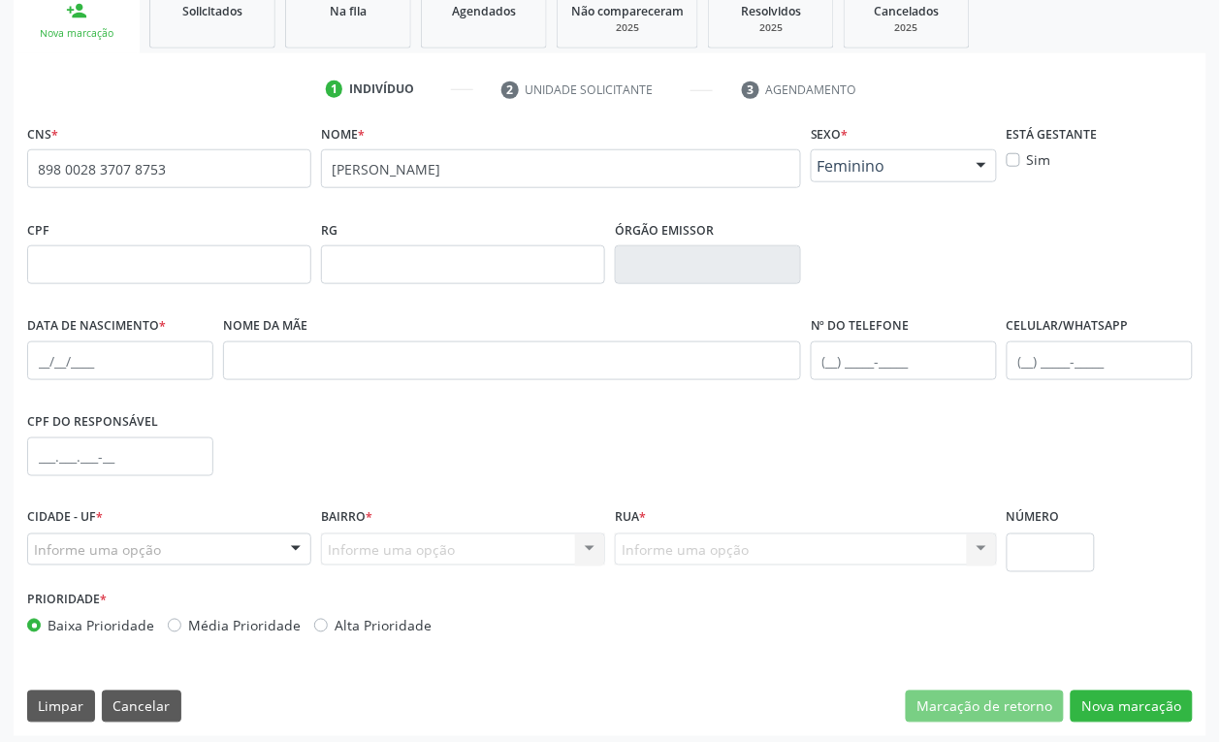
scroll to position [310, 0]
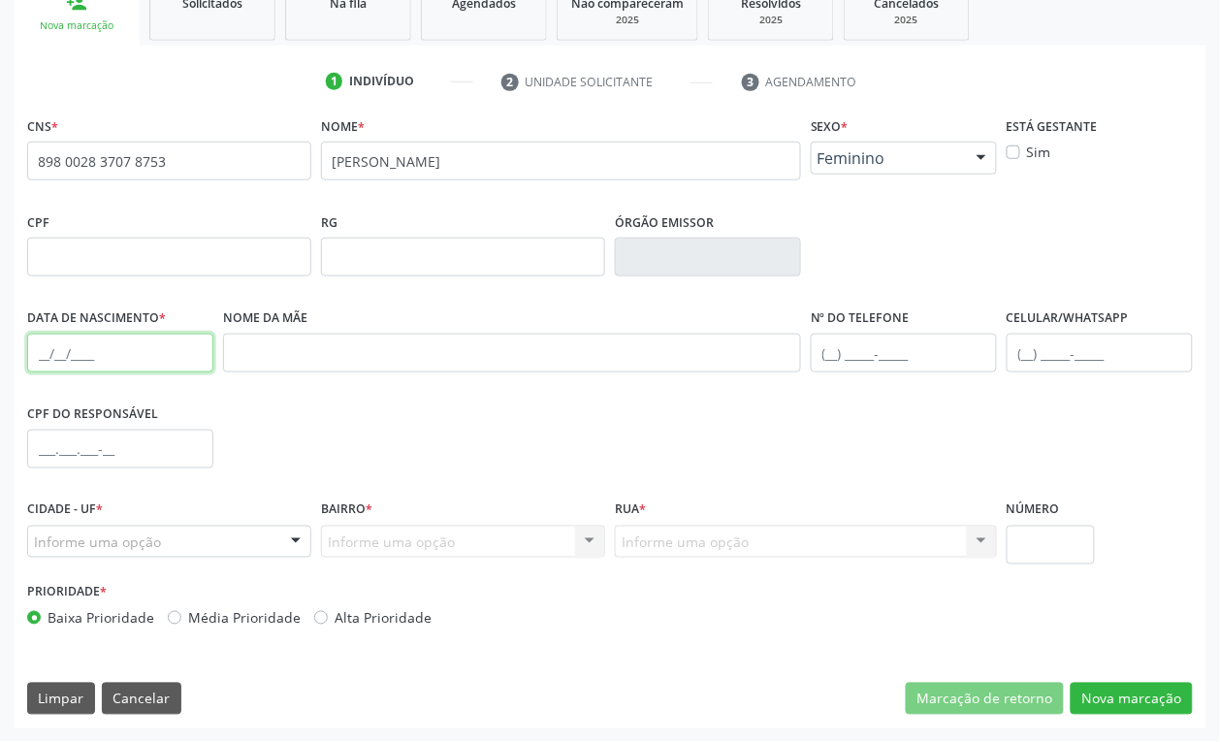
click at [36, 349] on input "text" at bounding box center [120, 353] width 186 height 39
type input "23/03/1952"
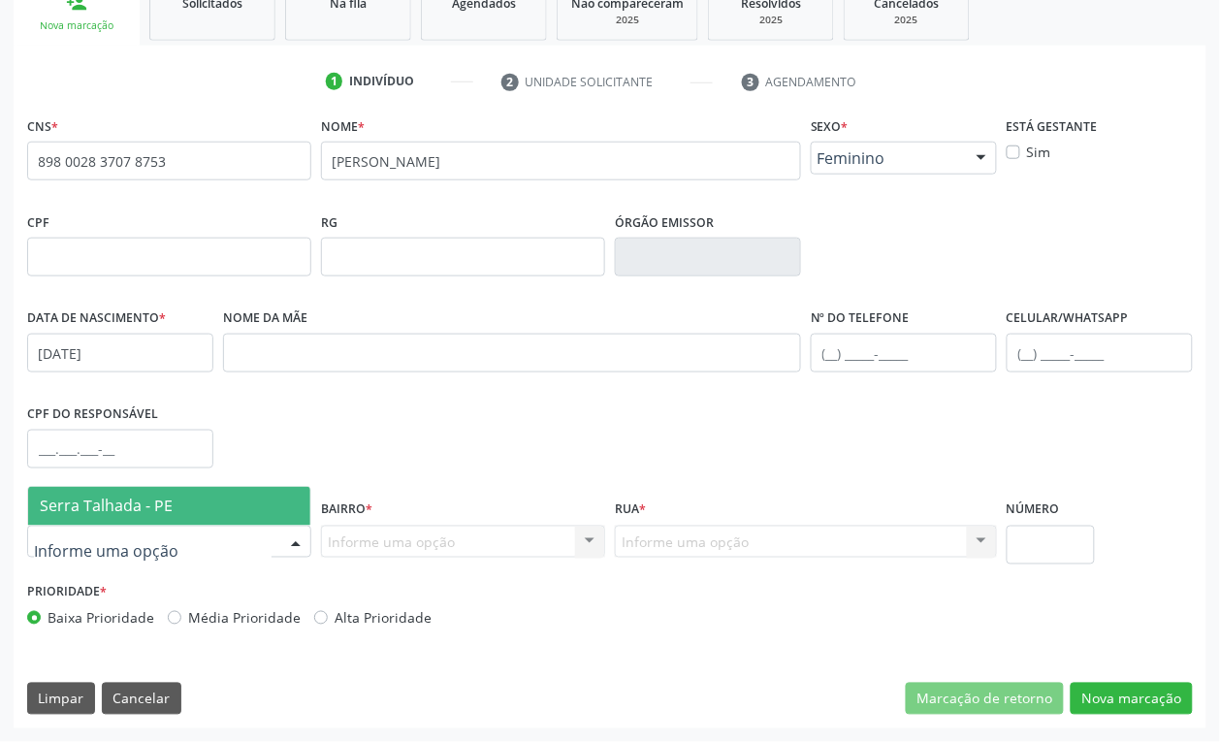
click at [136, 512] on span "Serra Talhada - PE" at bounding box center [106, 505] width 133 height 21
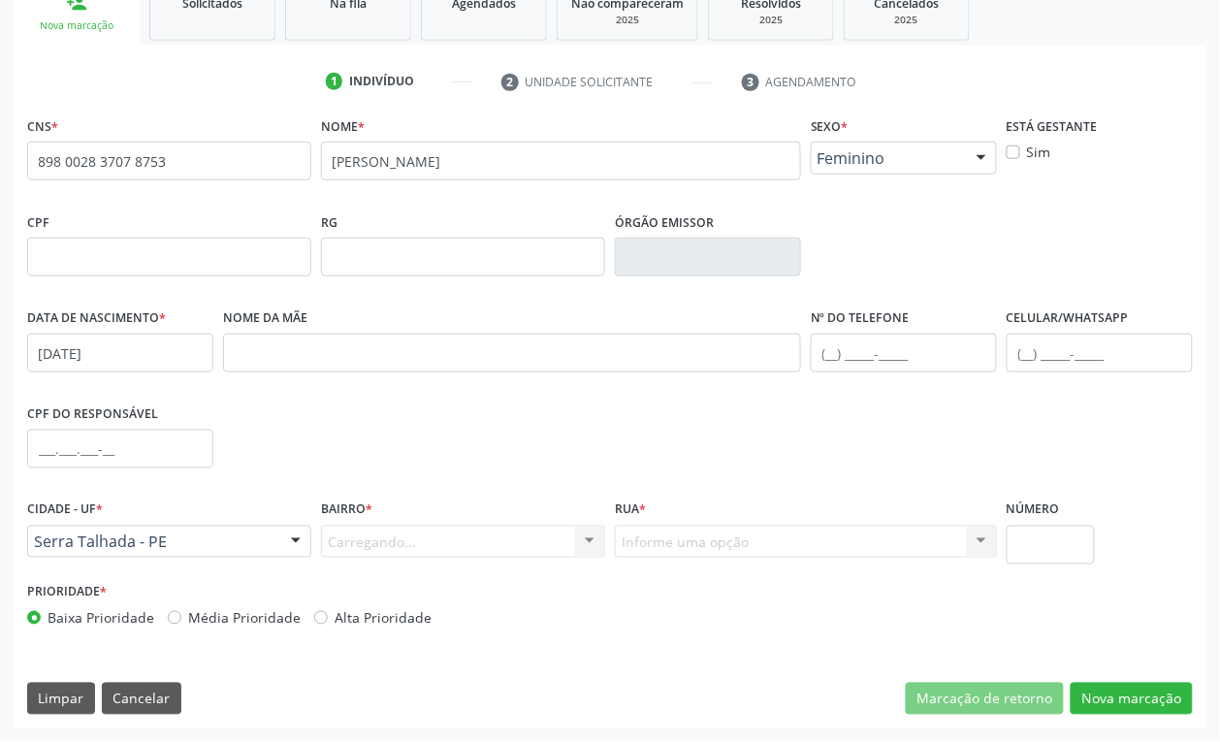
click at [354, 533] on div "Carregando... Nenhum resultado encontrado para: " " Nenhuma opção encontrada. D…" at bounding box center [463, 542] width 284 height 33
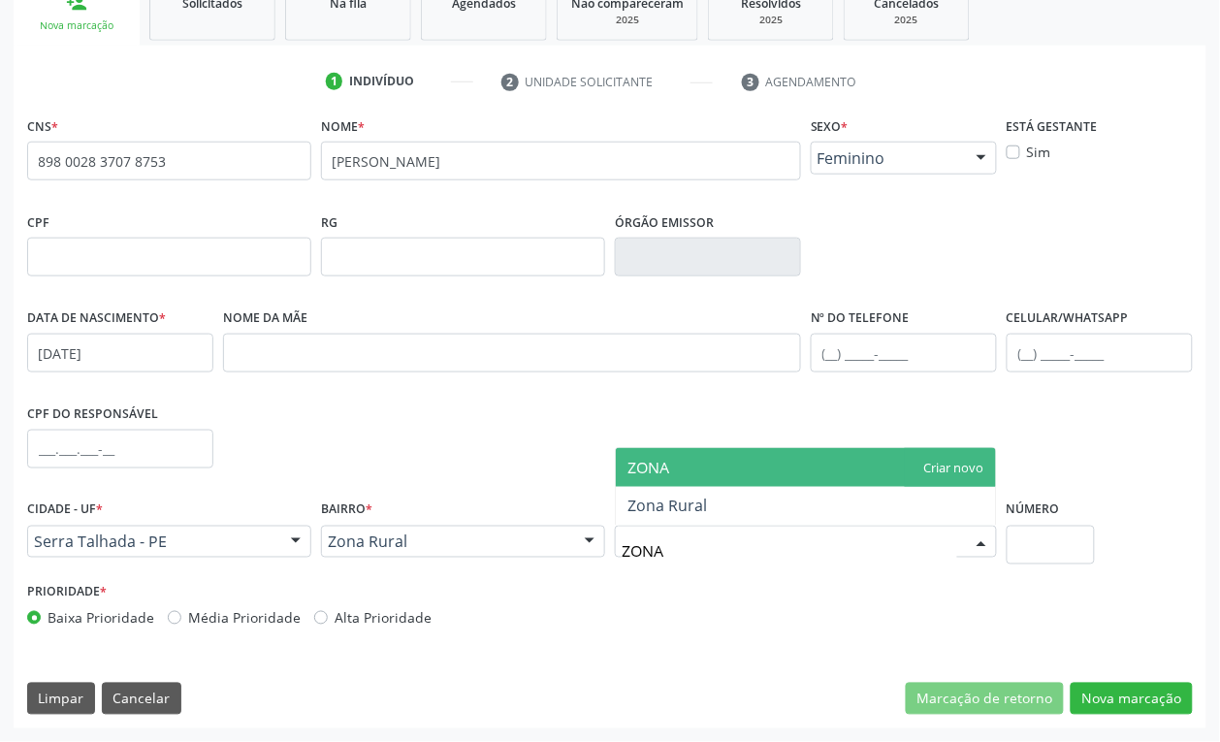
type input "ZONA R"
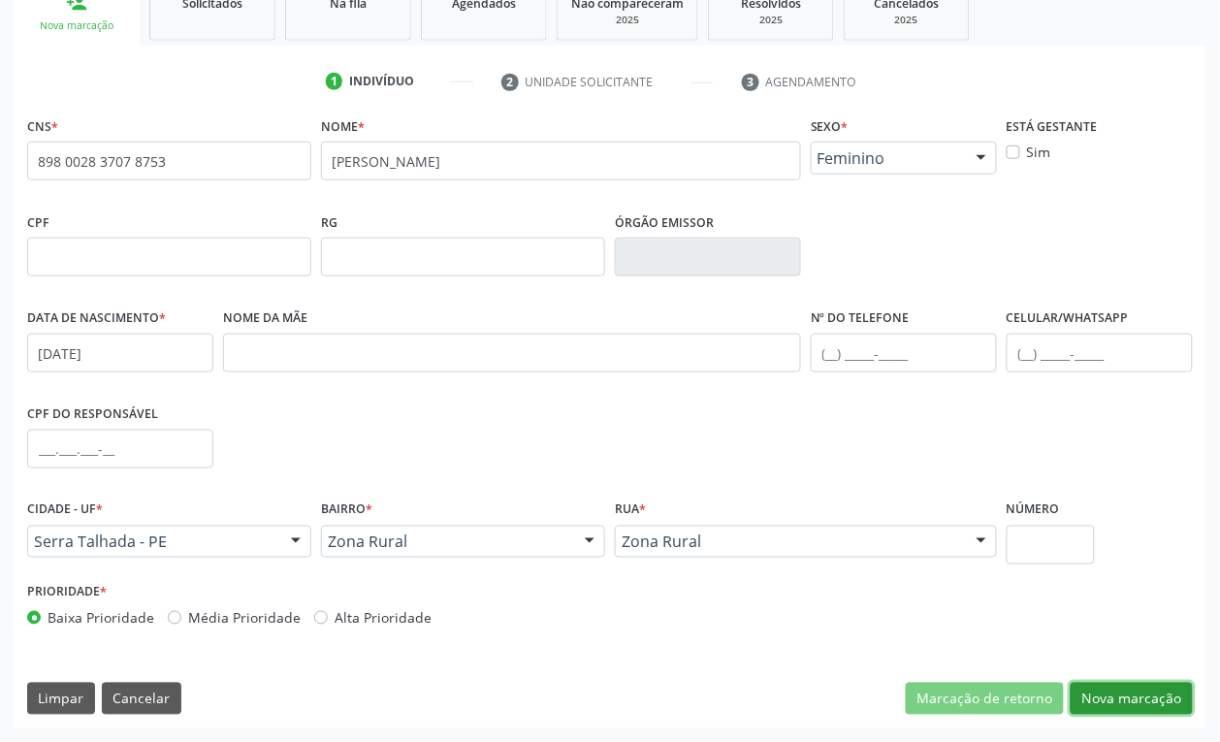
drag, startPoint x: 1145, startPoint y: 693, endPoint x: 1154, endPoint y: 679, distance: 17.0
click at [1145, 689] on button "Nova marcação" at bounding box center [1131, 699] width 122 height 33
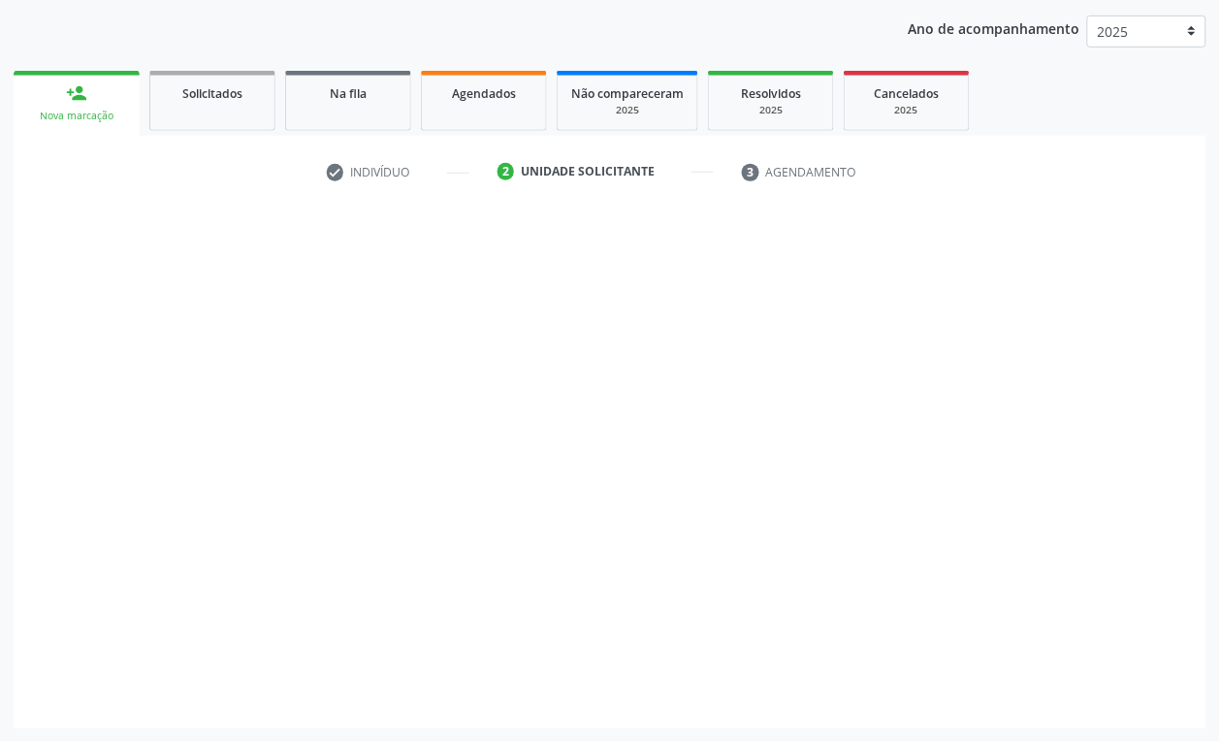
scroll to position [219, 0]
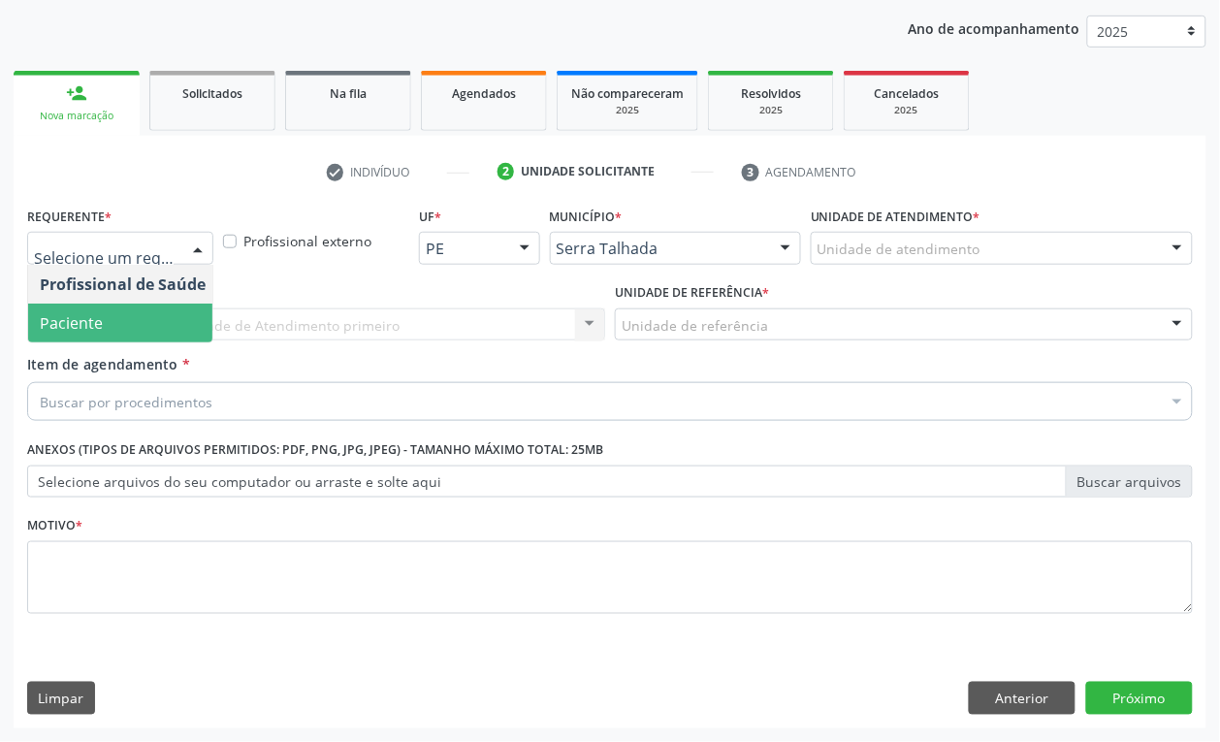
click at [116, 308] on span "Paciente" at bounding box center [122, 322] width 189 height 39
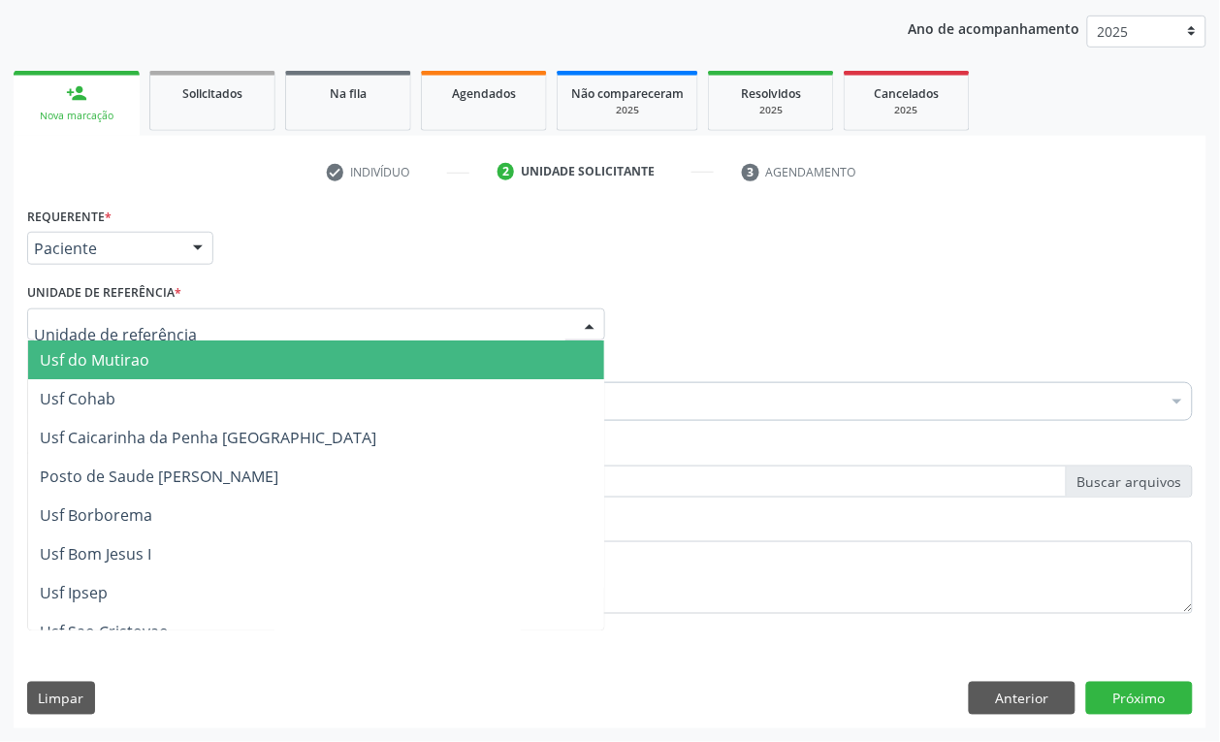
click at [112, 335] on div at bounding box center [316, 324] width 578 height 33
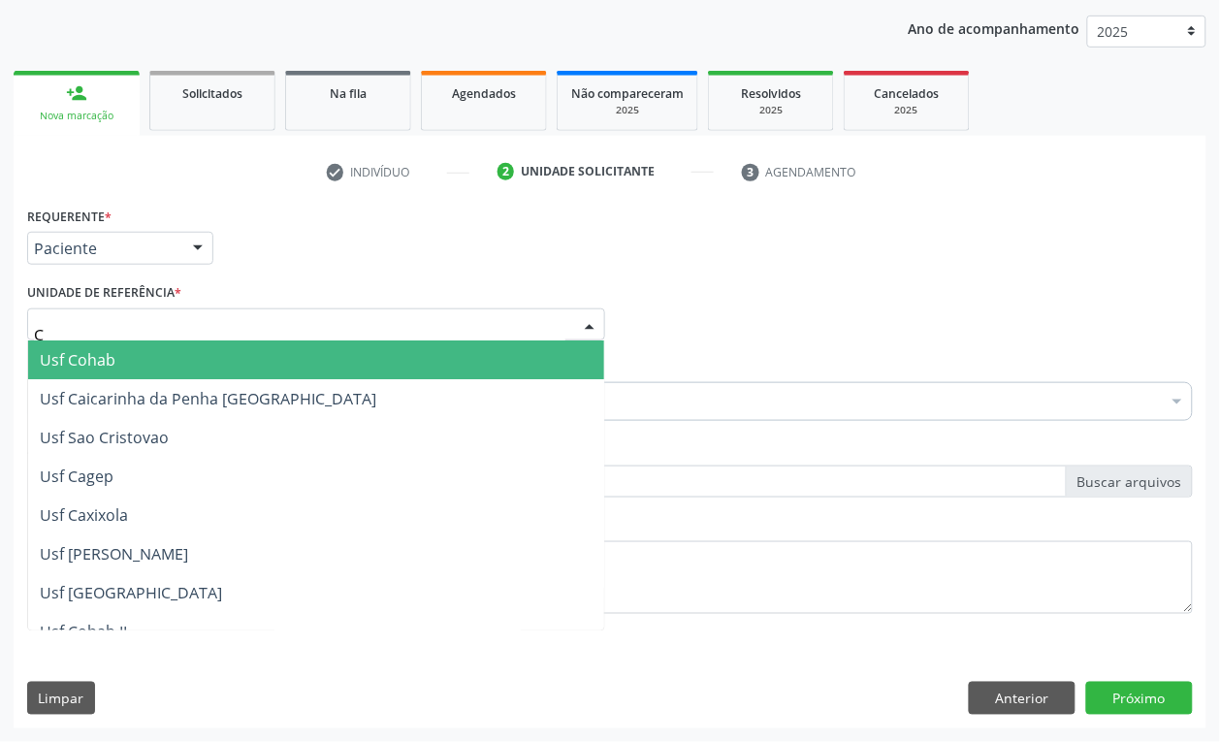
type input "CT"
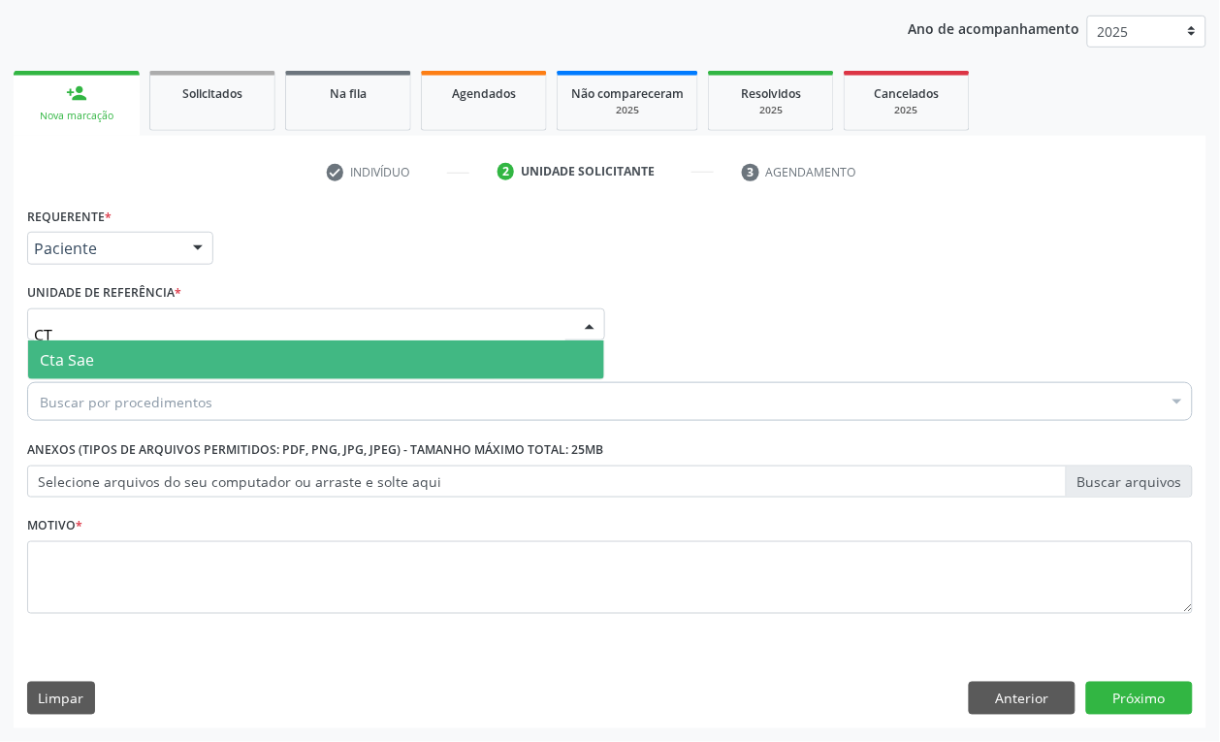
click at [122, 350] on span "Cta Sae" at bounding box center [316, 359] width 576 height 39
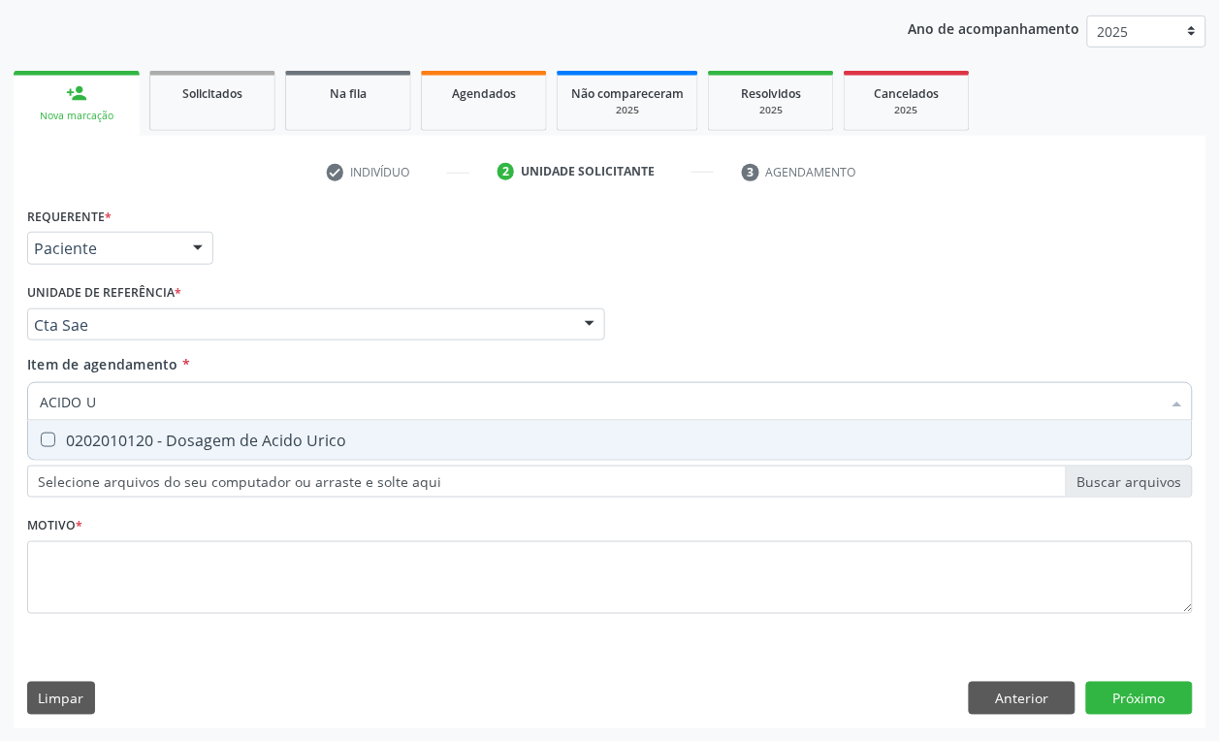
type input "ACIDO UR"
click at [168, 441] on div "0202010120 - Dosagem de Acido Urico" at bounding box center [610, 440] width 1140 height 16
checkbox Urico "true"
click at [167, 405] on input "ACIDO UR" at bounding box center [600, 401] width 1121 height 39
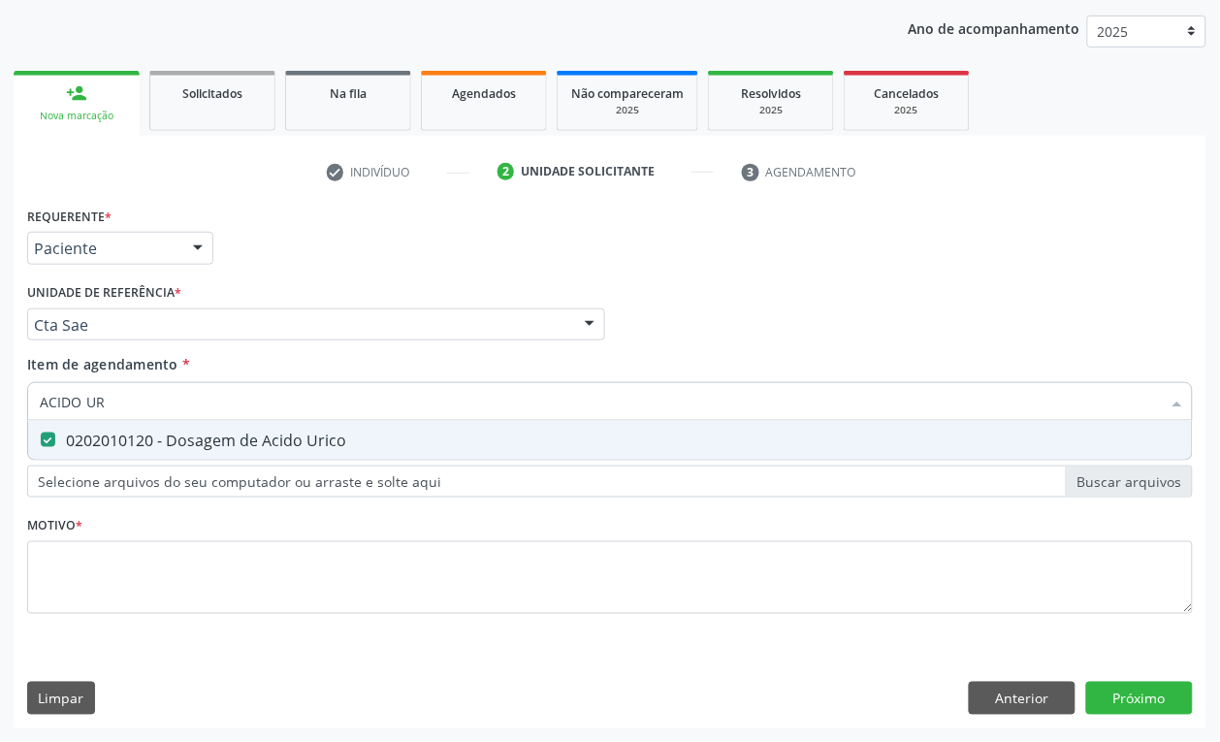
click at [168, 405] on input "ACIDO UR" at bounding box center [600, 401] width 1121 height 39
type input "COLEST"
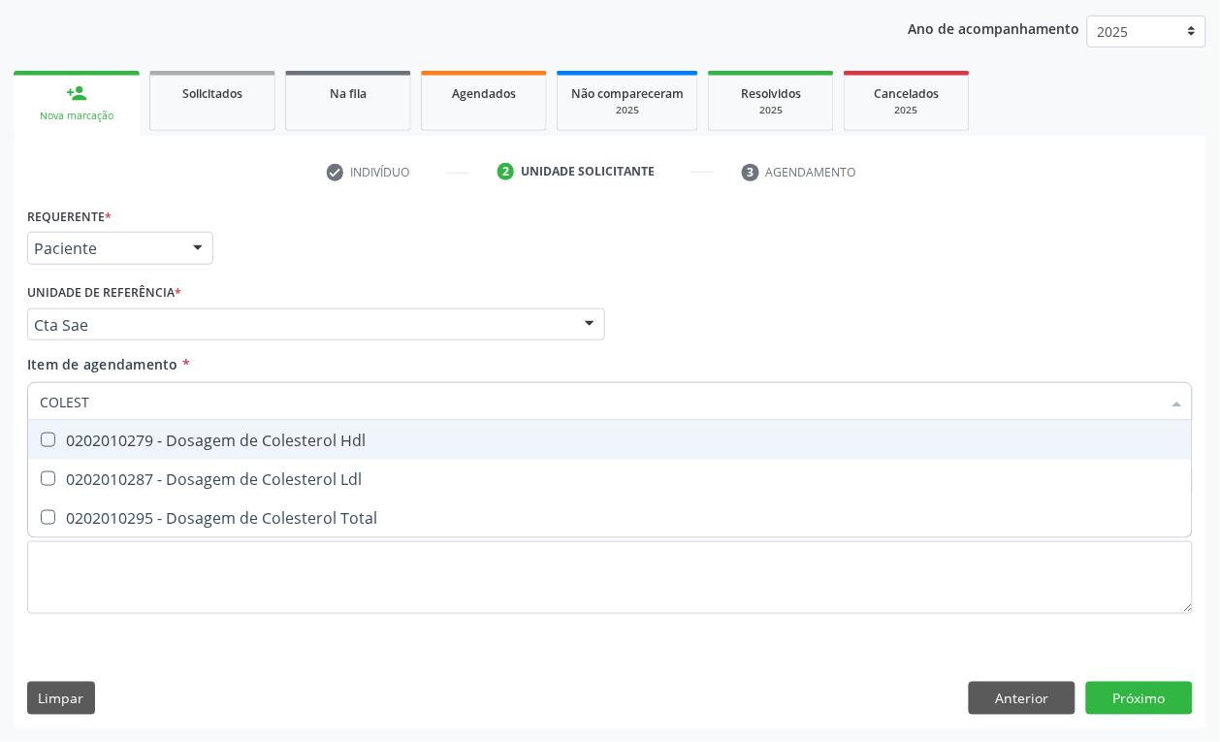
click at [342, 446] on div "0202010279 - Dosagem de Colesterol Hdl" at bounding box center [610, 440] width 1140 height 16
checkbox Hdl "true"
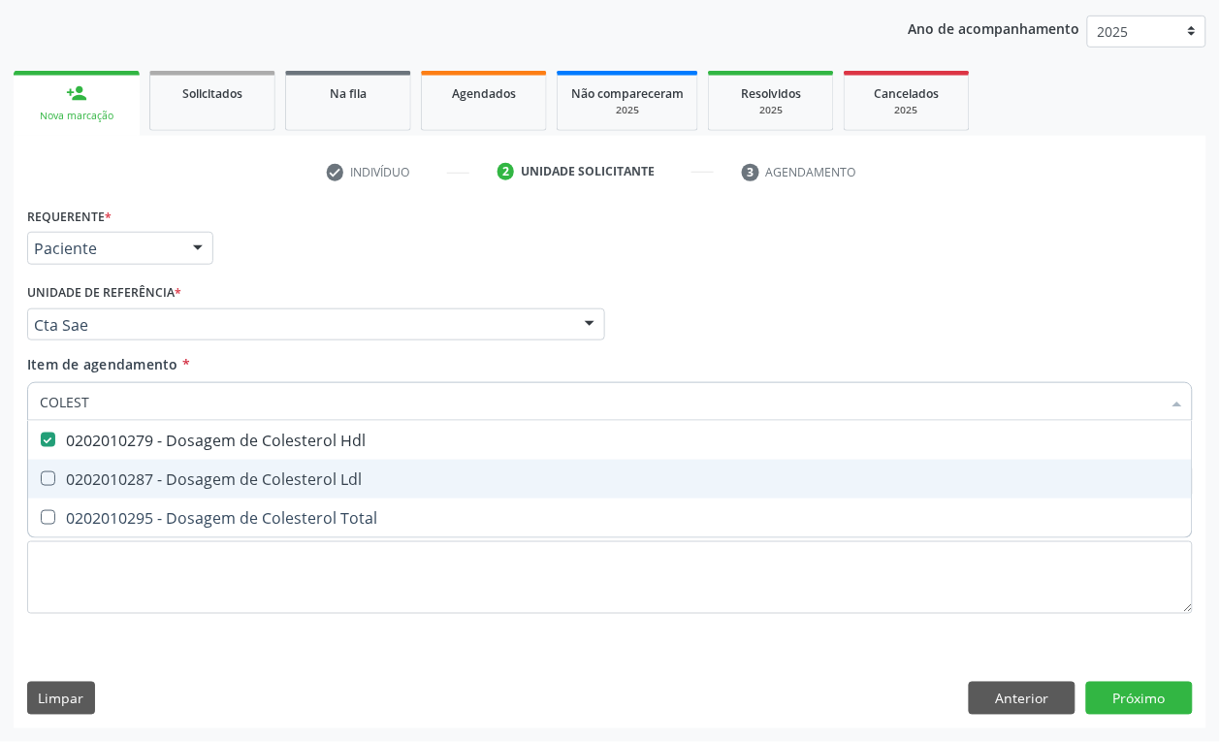
click at [340, 465] on span "0202010287 - Dosagem de Colesterol Ldl" at bounding box center [609, 479] width 1163 height 39
checkbox Ldl "true"
type input "COLEST"
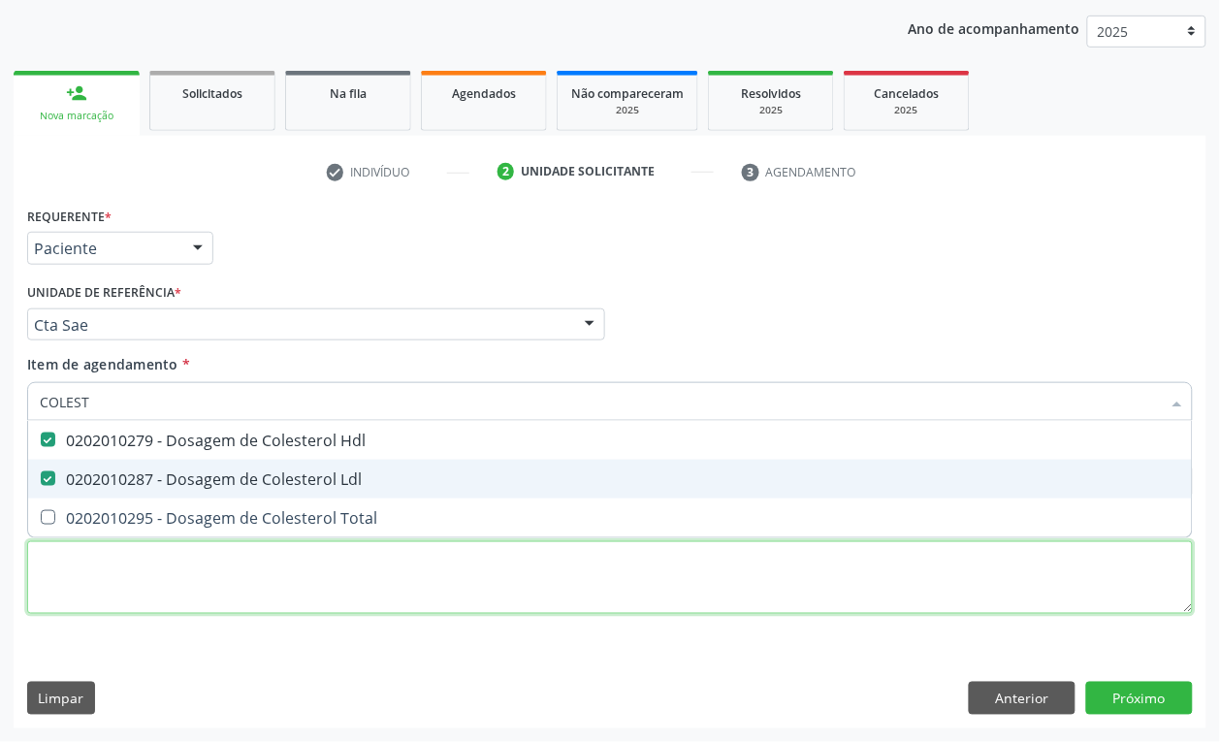
click at [366, 540] on div "Requerente * Paciente Profissional de Saúde Paciente Nenhum resultado encontrad…" at bounding box center [609, 421] width 1165 height 439
click at [366, 460] on li "0202010279 - Dosagem de Colesterol Hdl" at bounding box center [609, 440] width 1163 height 39
checkbox Total "true"
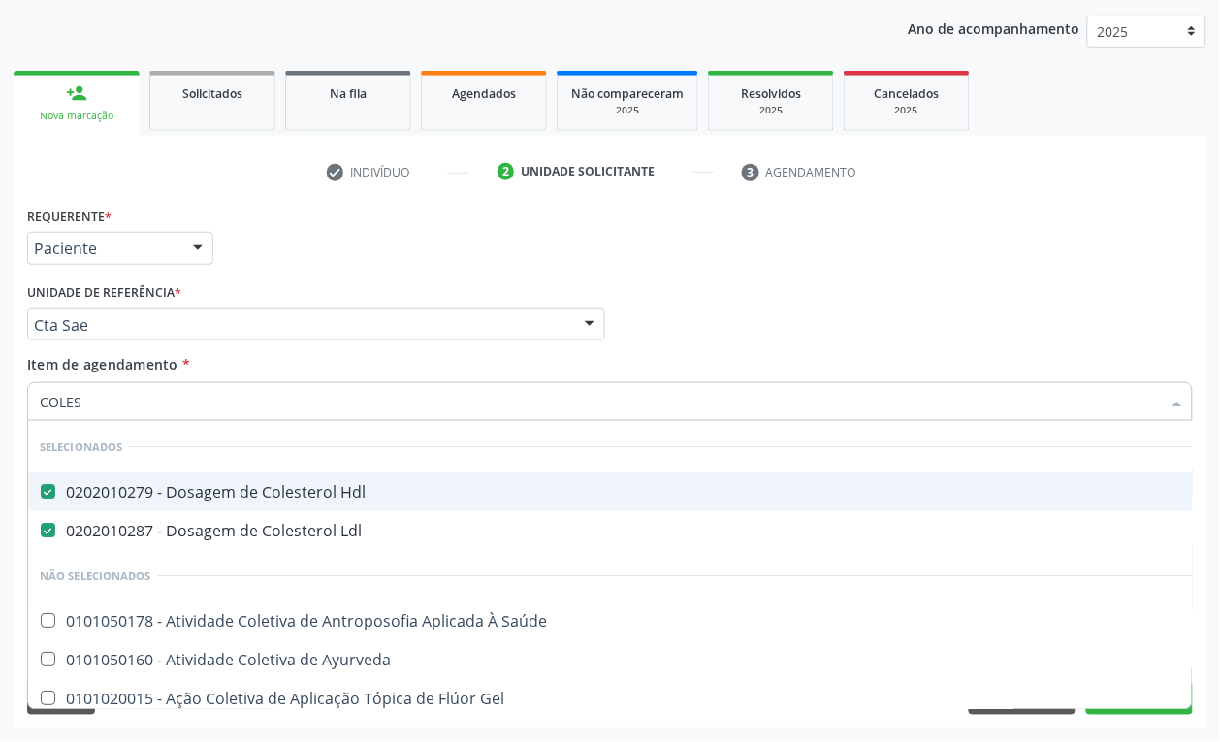
type input "COLEST"
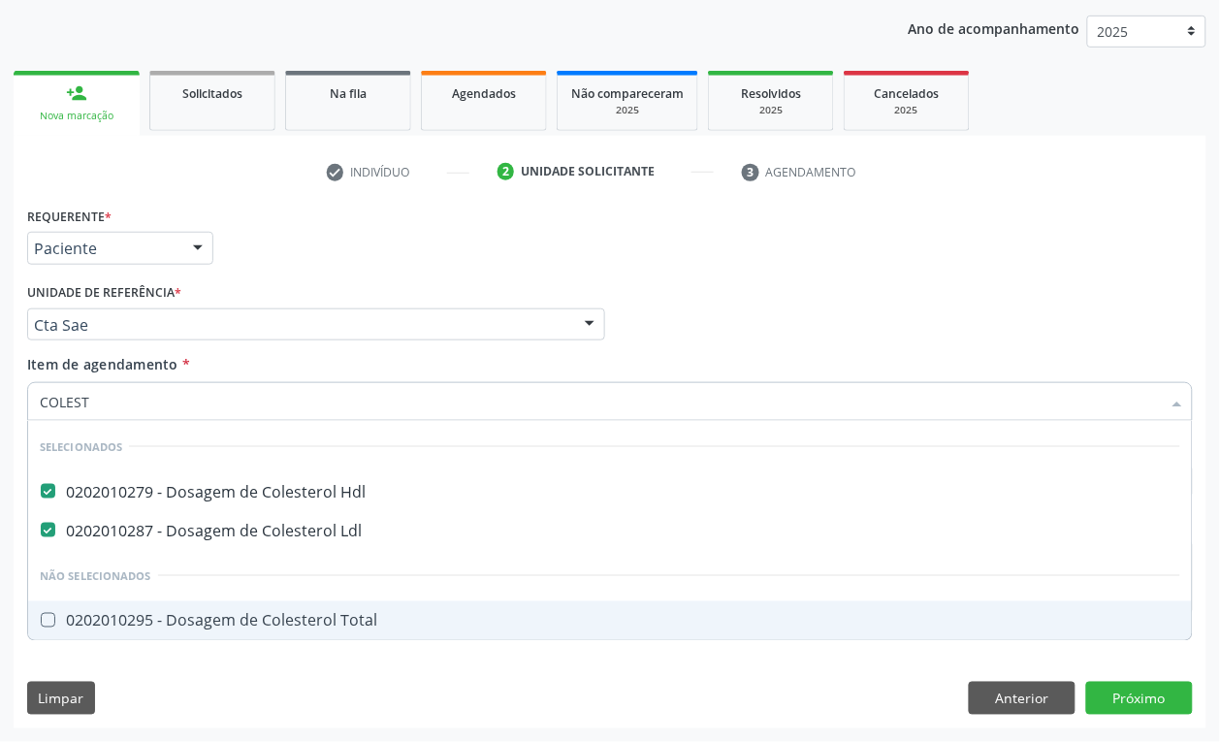
click at [192, 616] on div "0202010295 - Dosagem de Colesterol Total" at bounding box center [610, 621] width 1140 height 16
checkbox Total "true"
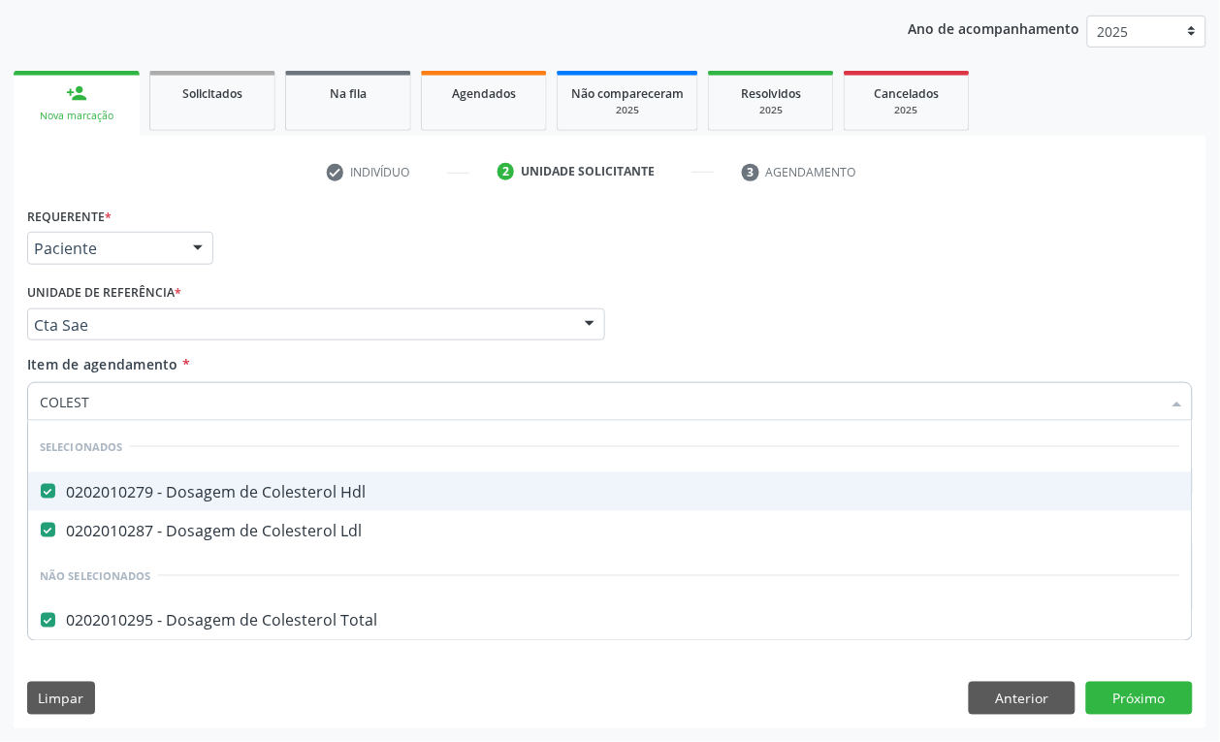
click at [88, 393] on input "COLEST" at bounding box center [600, 401] width 1121 height 39
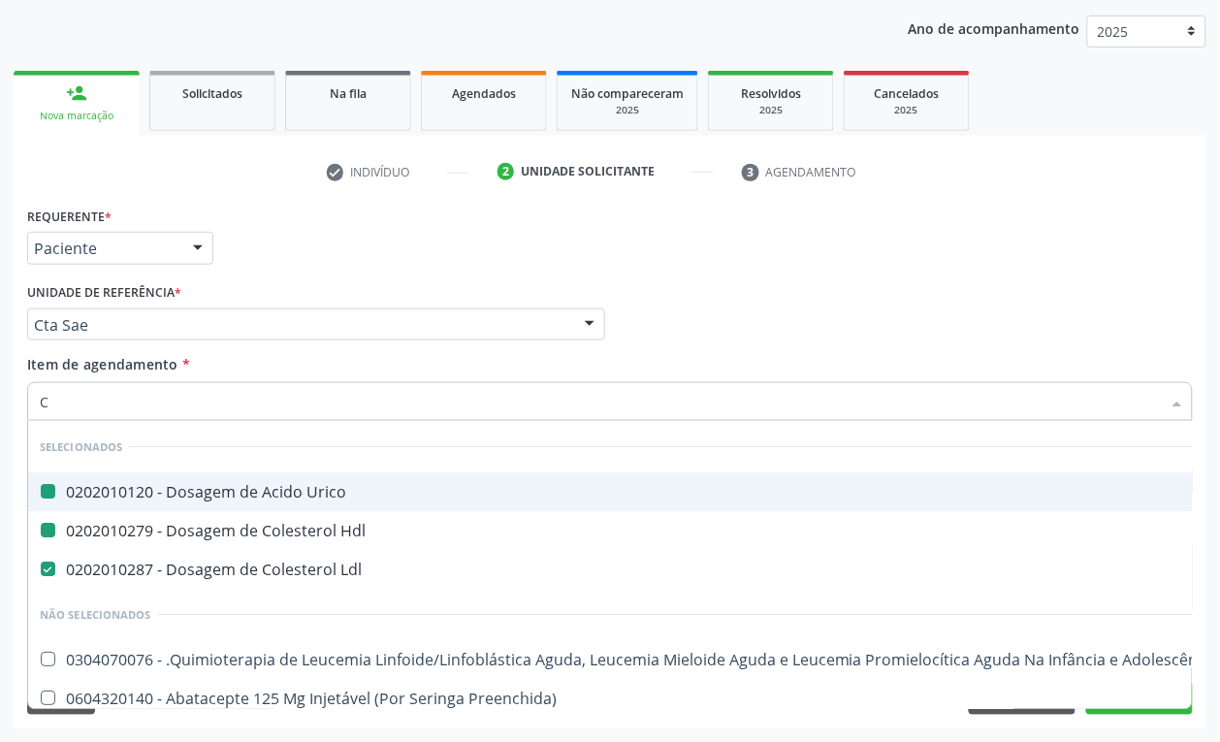
type input "CR"
checkbox Urico "false"
checkbox Hdl "false"
checkbox Ldl "false"
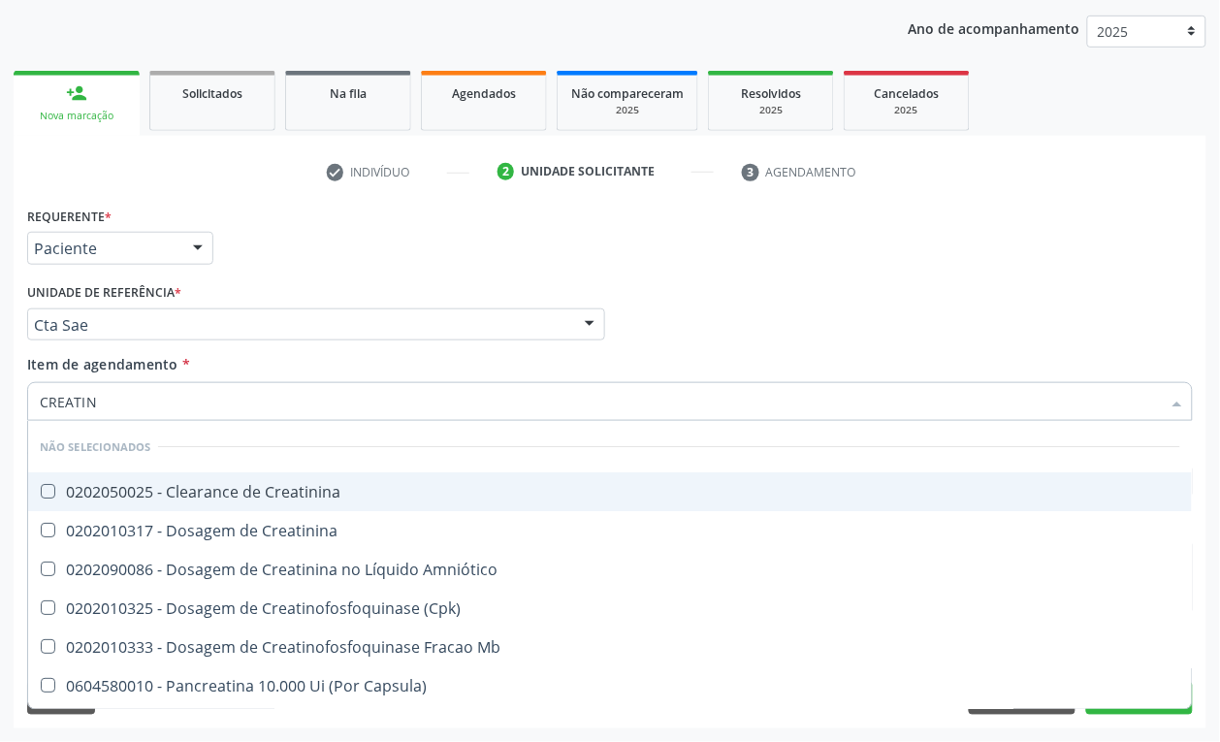
type input "CREATINI"
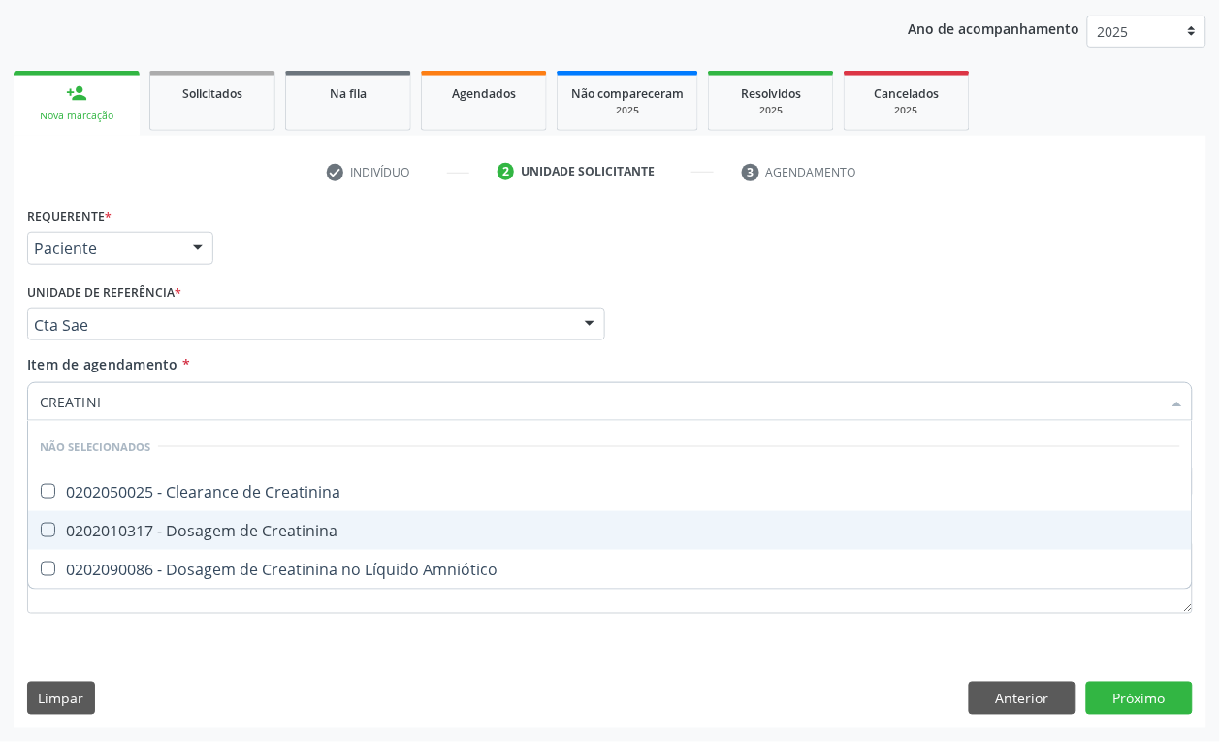
click at [160, 535] on div "0202010317 - Dosagem de Creatinina" at bounding box center [610, 531] width 1140 height 16
checkbox Creatinina "true"
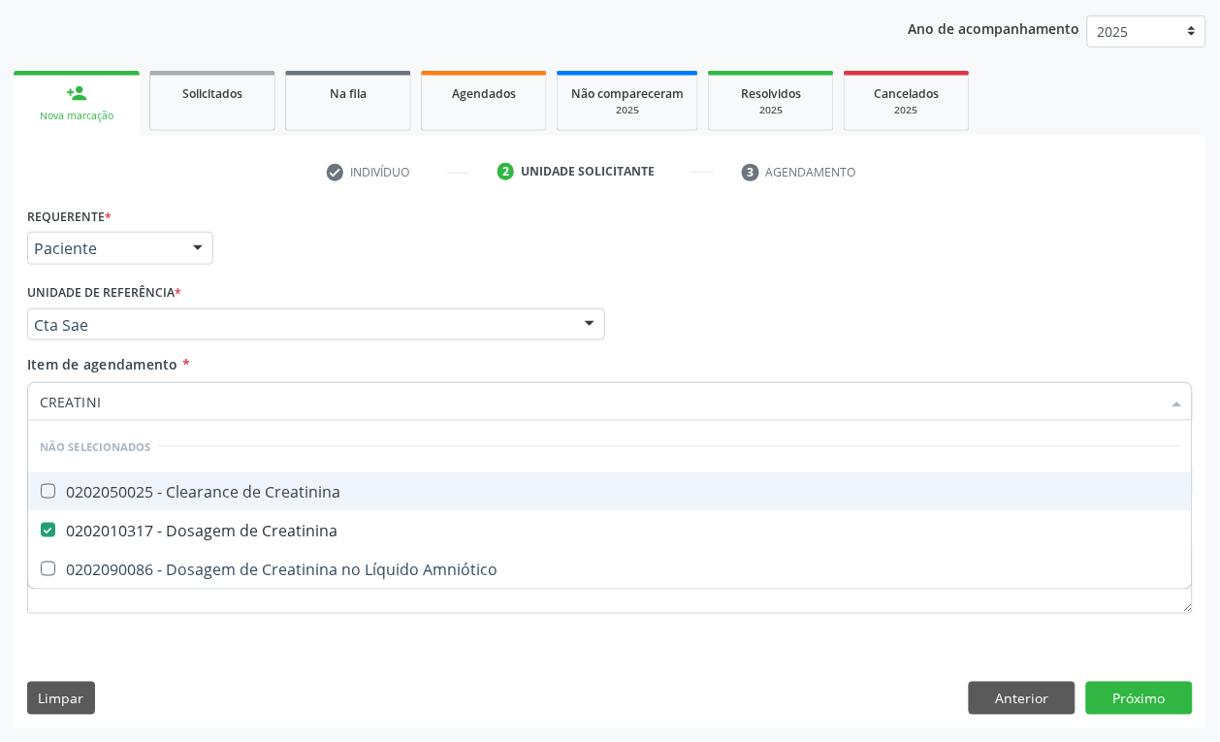
click at [118, 404] on input "CREATINI" at bounding box center [600, 401] width 1121 height 39
type input "GLIC"
checkbox Creatinina "false"
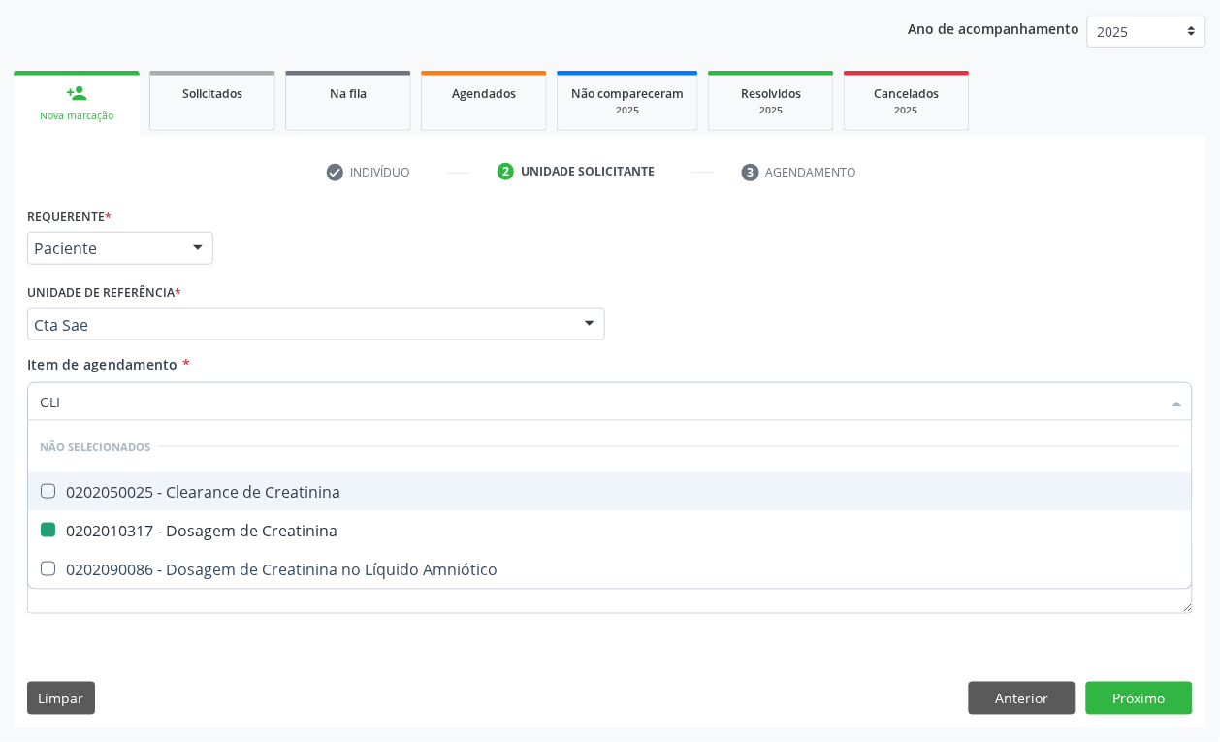
checkbox Amniótico "false"
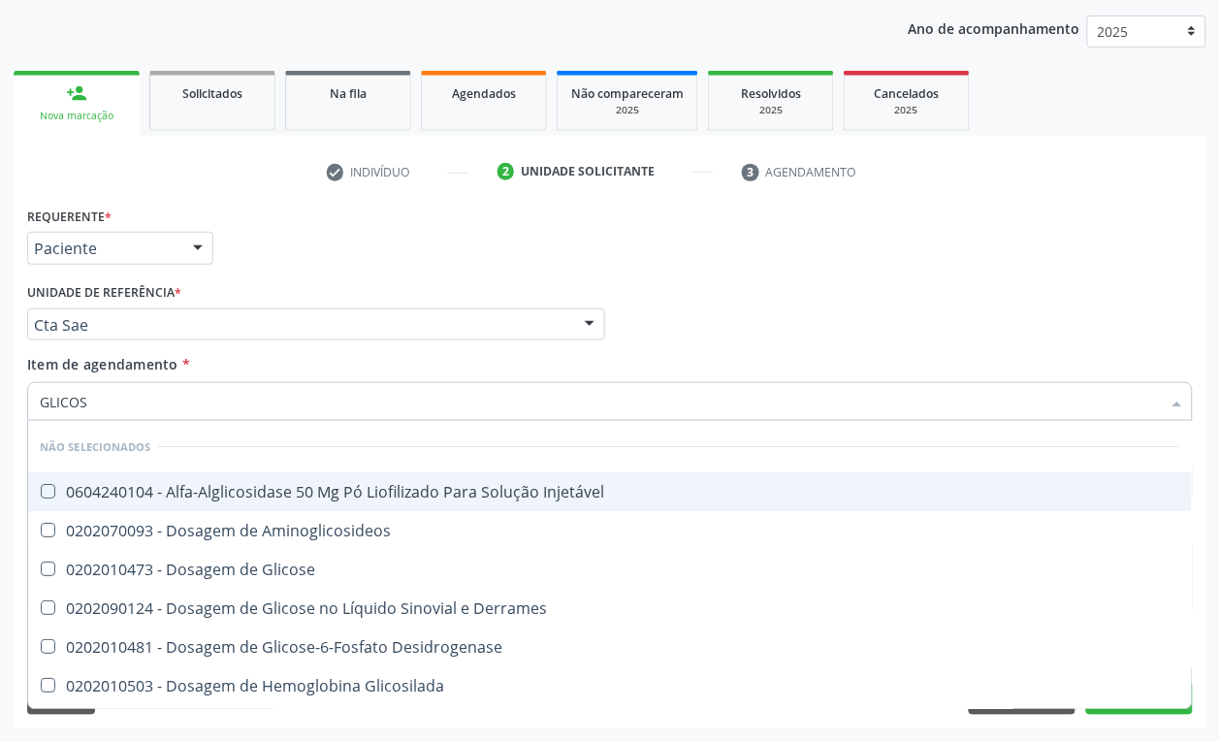
type input "GLICOSE"
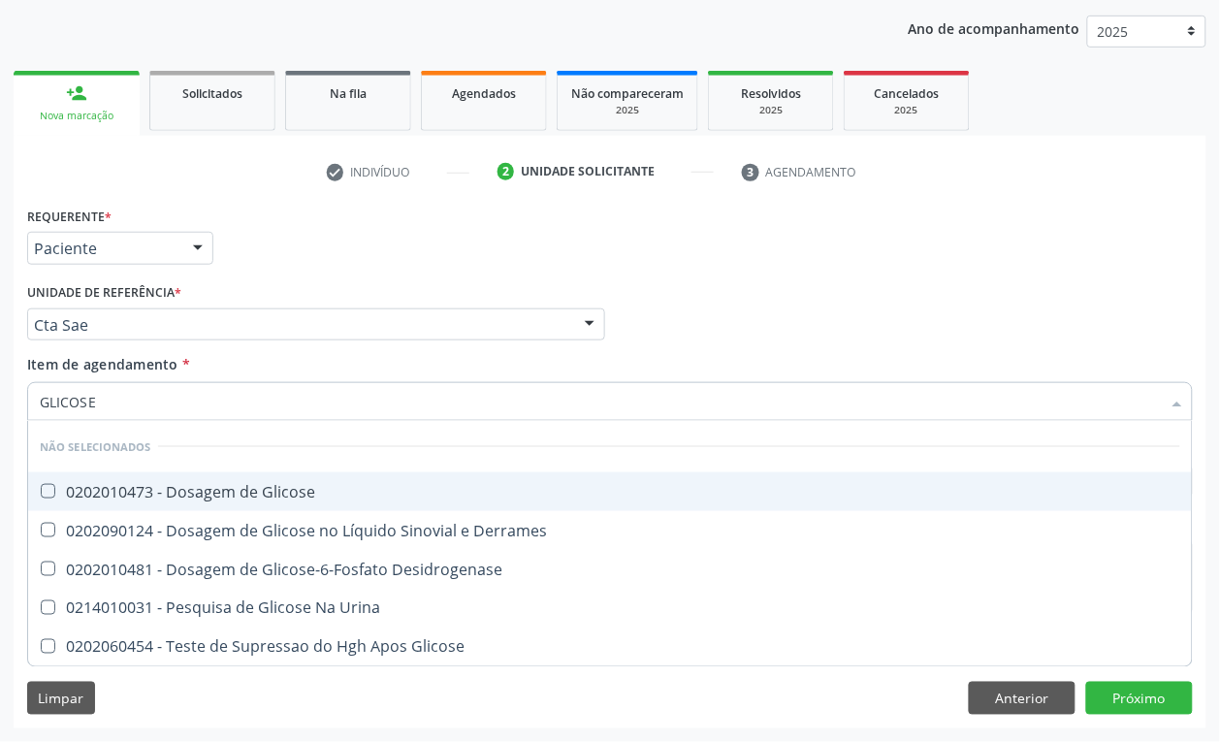
click at [151, 484] on div "0202010473 - Dosagem de Glicose" at bounding box center [610, 492] width 1140 height 16
checkbox Glicose "true"
click at [123, 407] on input "GLICOSE" at bounding box center [600, 401] width 1121 height 39
checkbox Derrames "true"
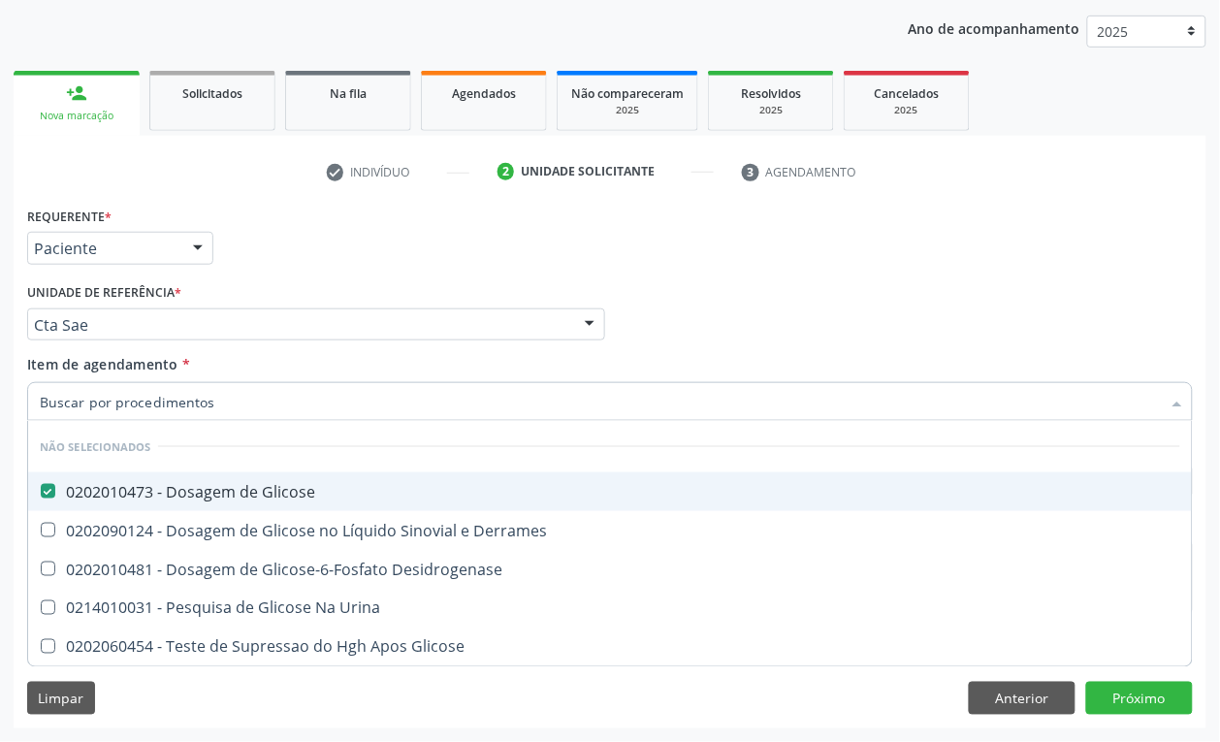
checkbox Desidrogenase "true"
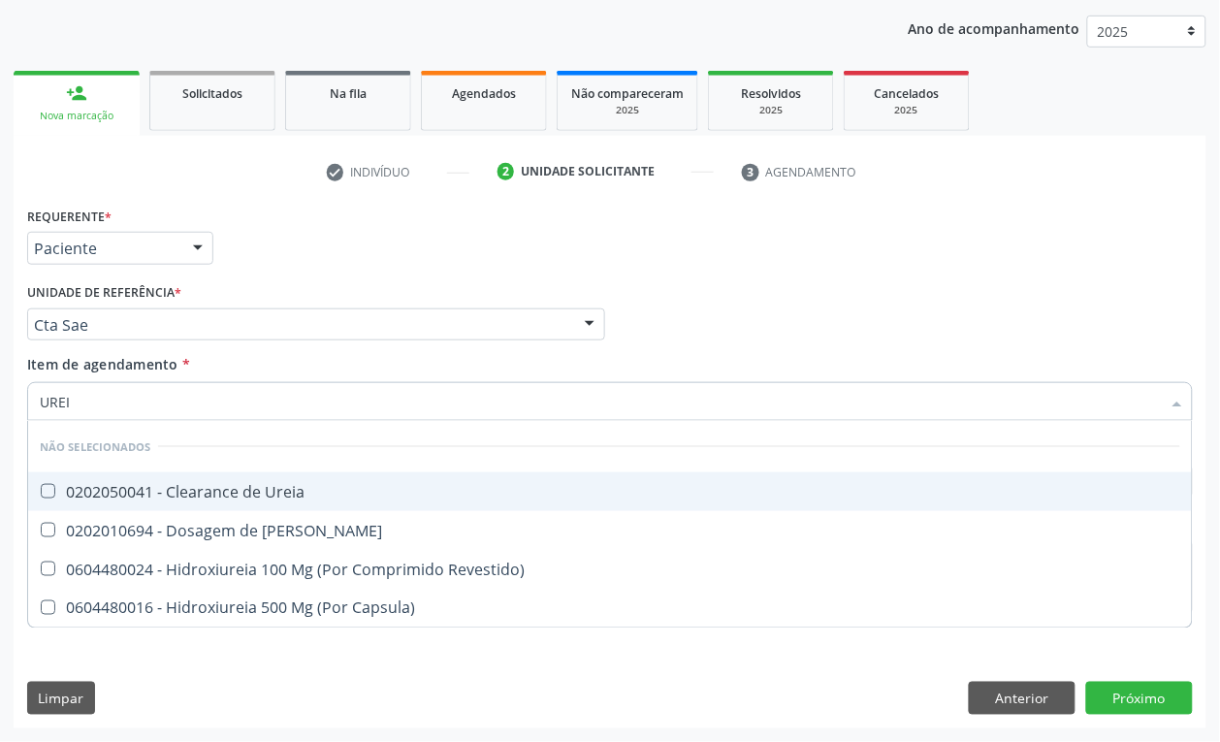
type input "UREIA"
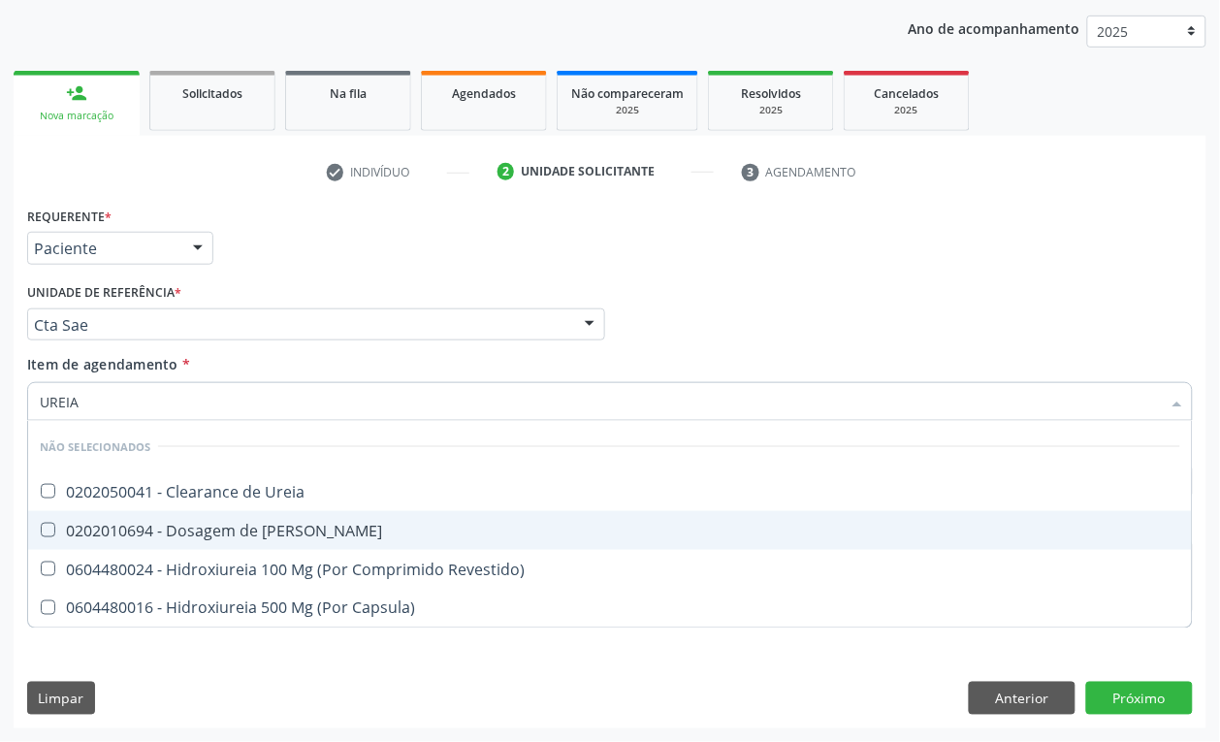
click at [126, 544] on span "0202010694 - Dosagem de Ureia" at bounding box center [609, 530] width 1163 height 39
checkbox Ureia "true"
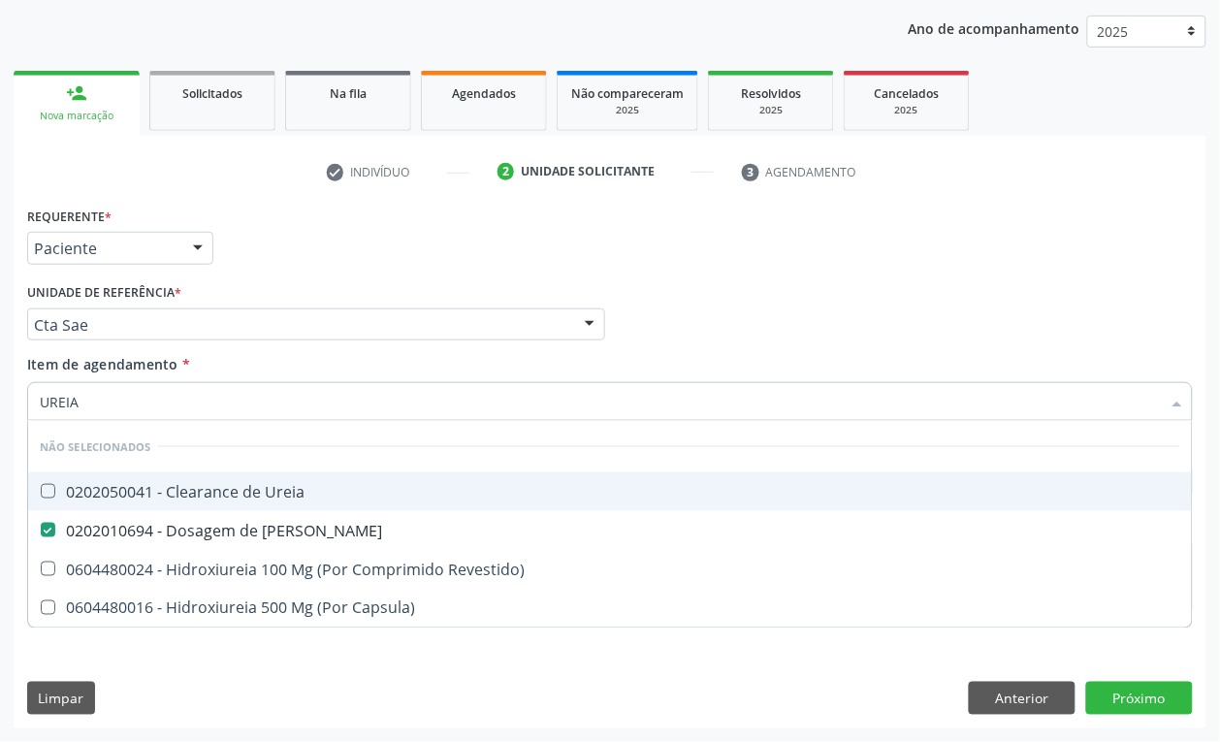
click at [105, 399] on input "UREIA" at bounding box center [600, 401] width 1121 height 39
checkbox Ureia "true"
checkbox Revestido\) "true"
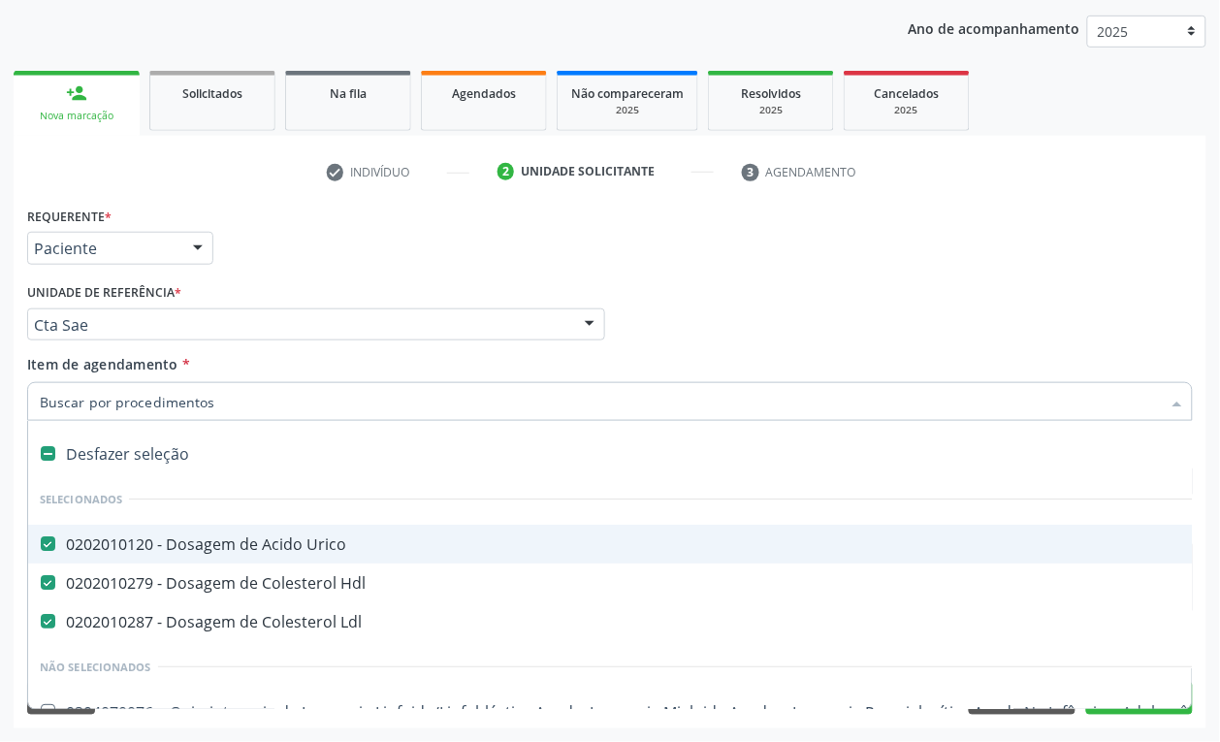
type input "H"
checkbox Ldl "false"
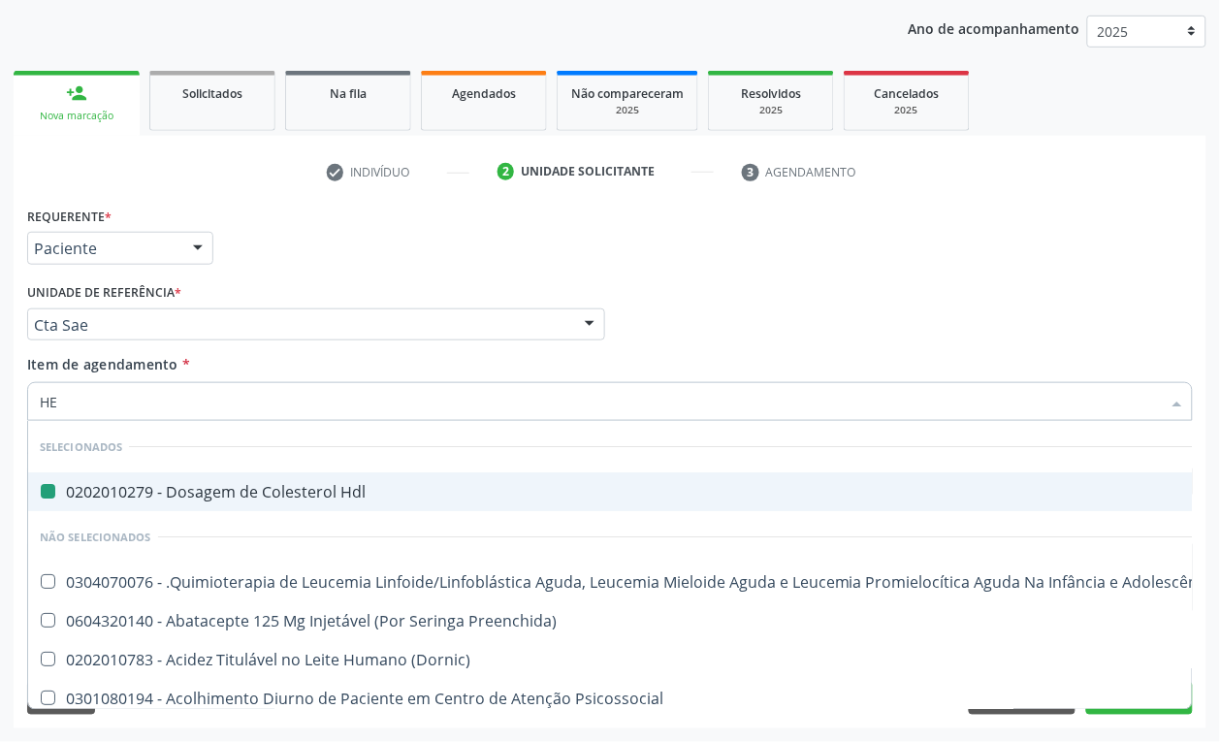
type input "HEM"
checkbox Hdl "false"
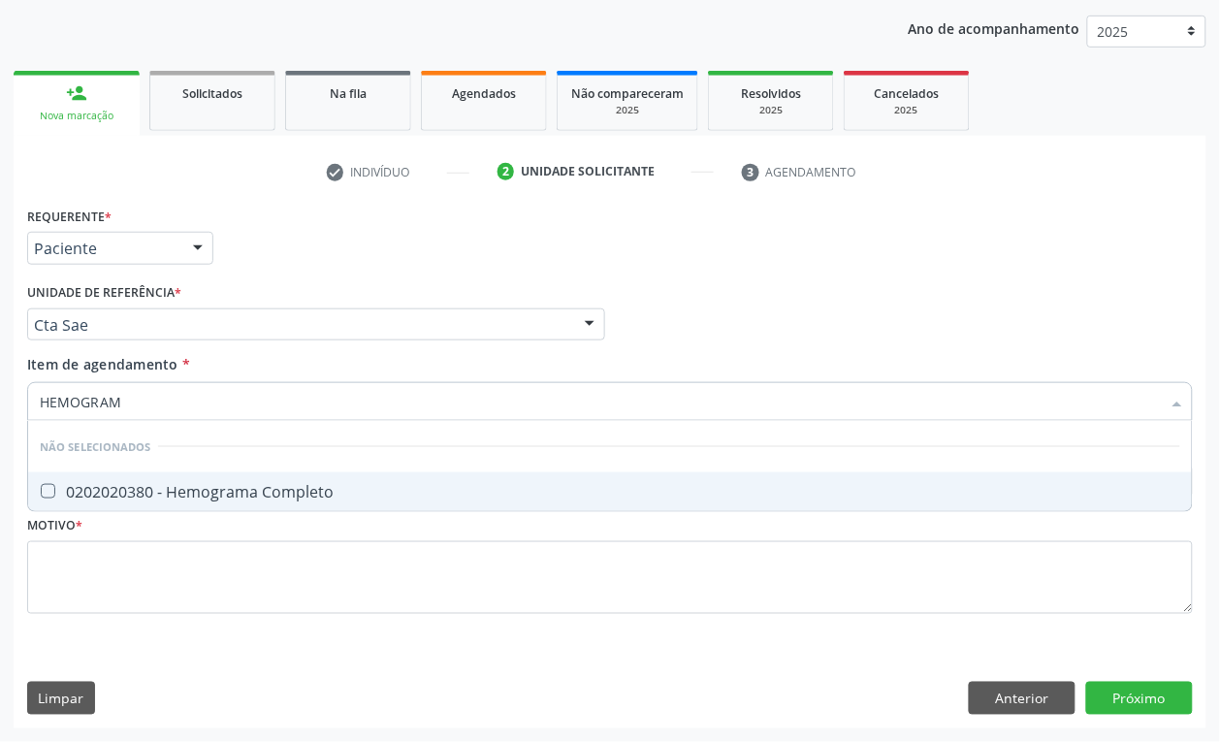
type input "HEMOGRAMA"
drag, startPoint x: 157, startPoint y: 491, endPoint x: 148, endPoint y: 433, distance: 57.9
click at [157, 490] on div "0202020380 - Hemograma Completo" at bounding box center [610, 492] width 1140 height 16
checkbox Completo "true"
click at [143, 408] on input "HEMOGRAMA" at bounding box center [600, 401] width 1121 height 39
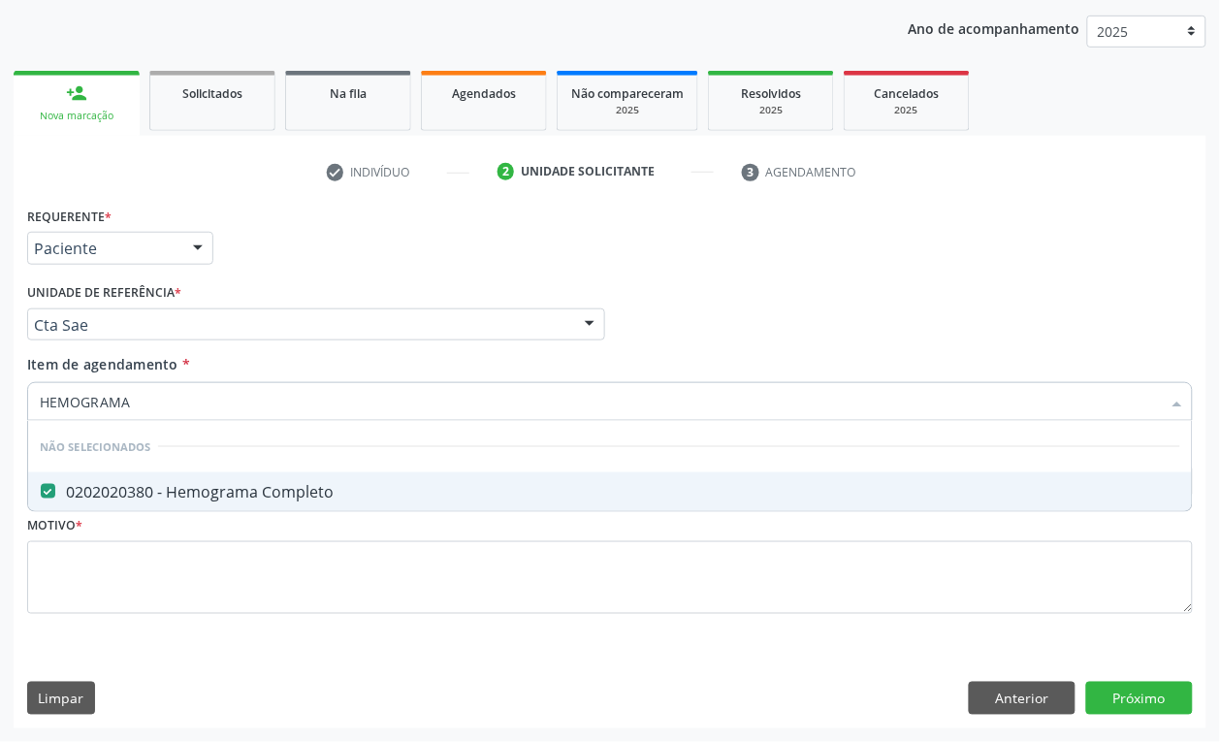
click at [141, 412] on input "HEMOGRAMA" at bounding box center [600, 401] width 1121 height 39
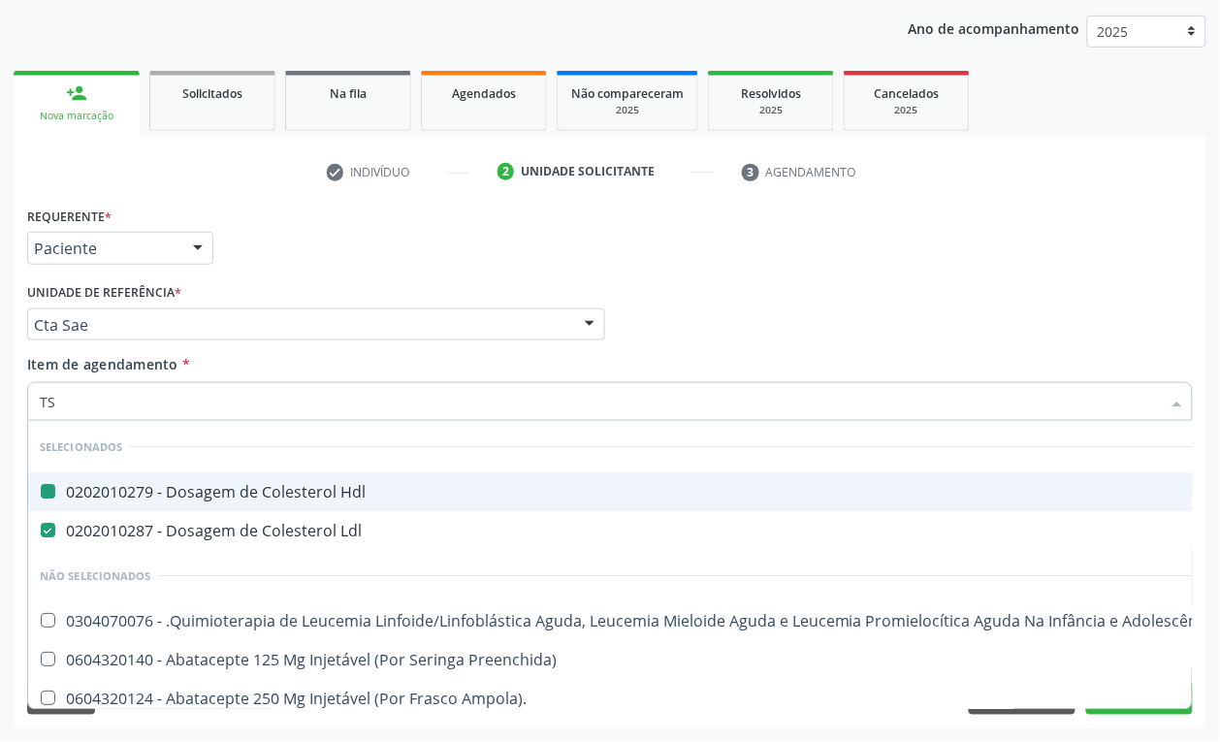
type input "TSH"
checkbox Hdl "false"
checkbox Ldl "false"
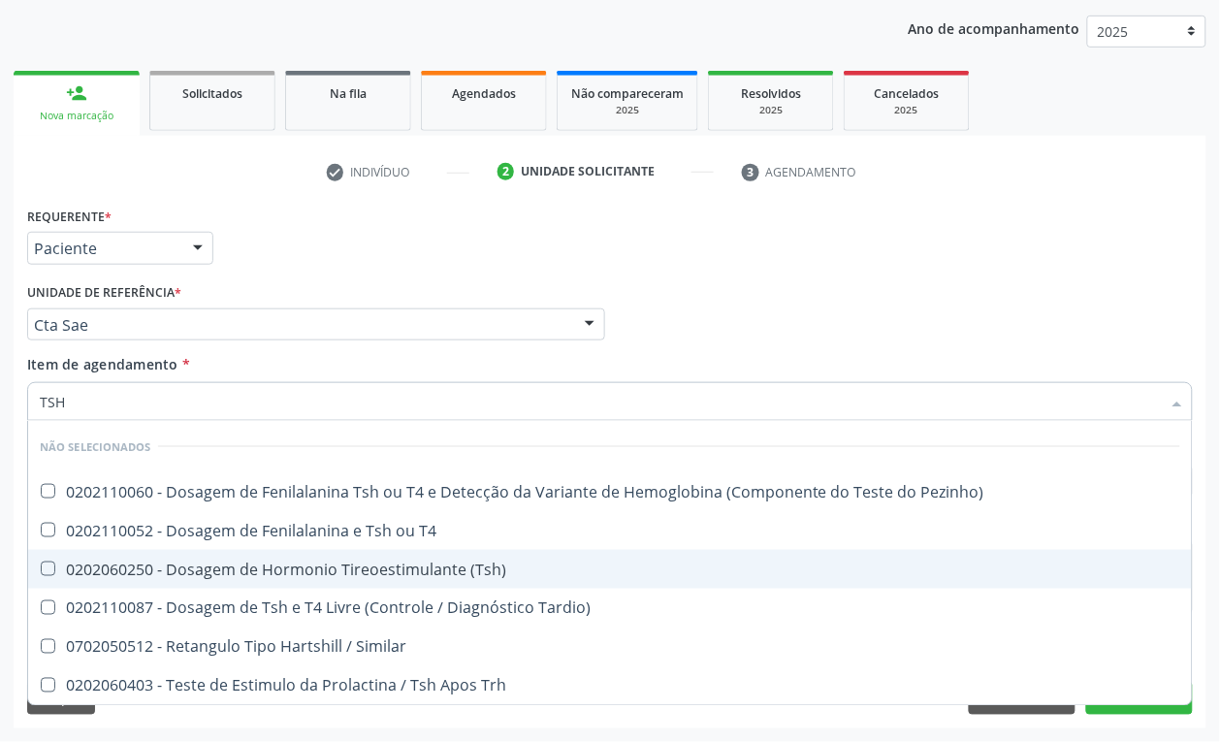
click at [279, 568] on div "0202060250 - Dosagem de Hormonio Tireoestimulante (Tsh)" at bounding box center [610, 569] width 1140 height 16
checkbox \(Tsh\) "true"
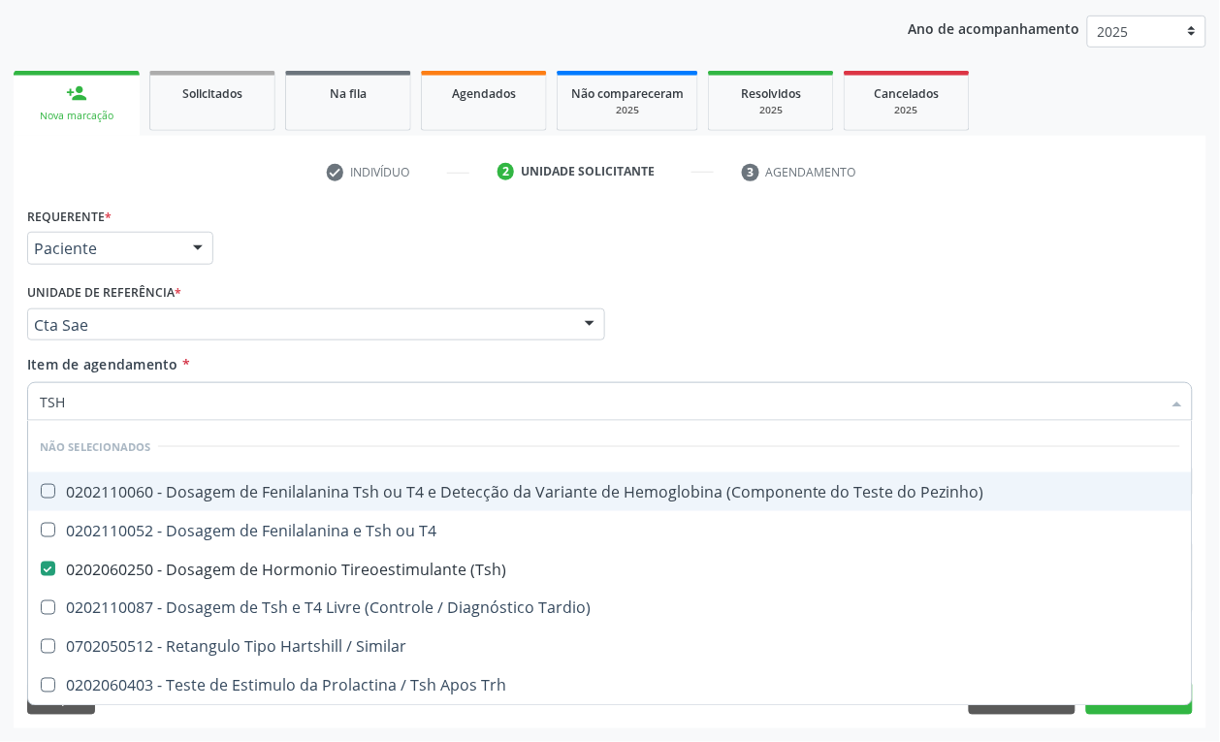
click at [94, 394] on input "TSH" at bounding box center [600, 401] width 1121 height 39
type input "T"
checkbox Pezinho\) "true"
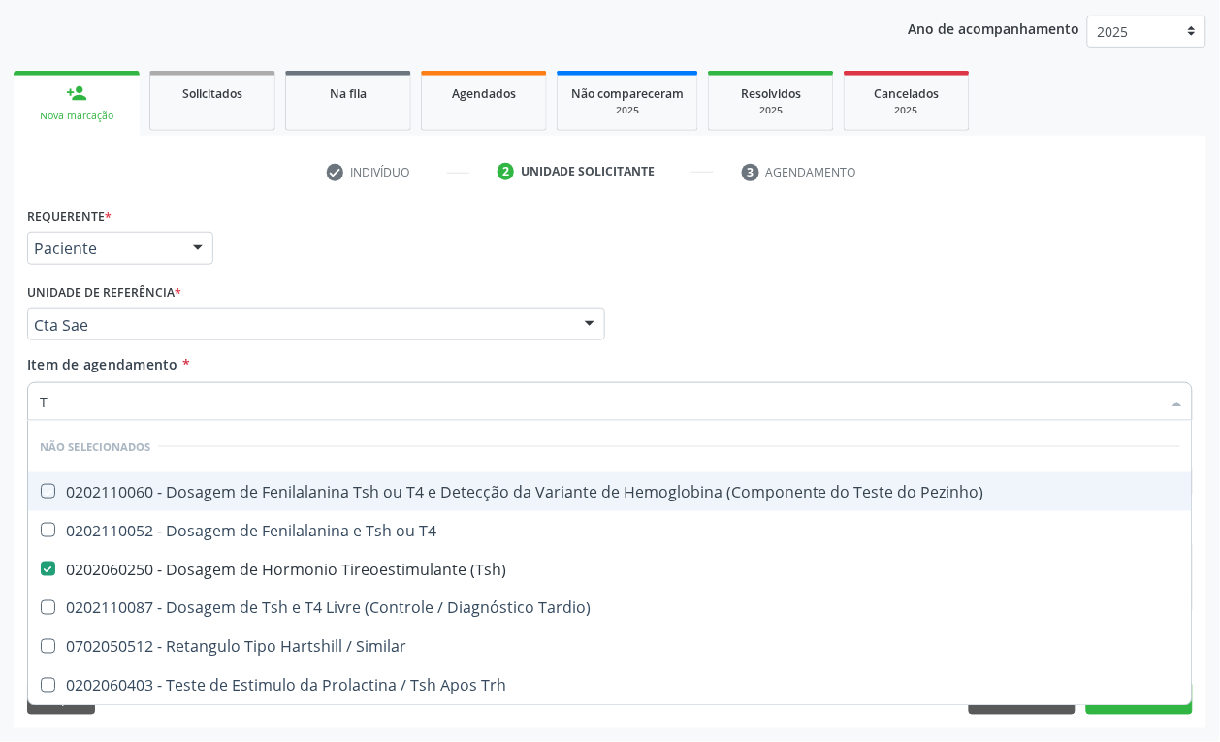
checkbox T4 "true"
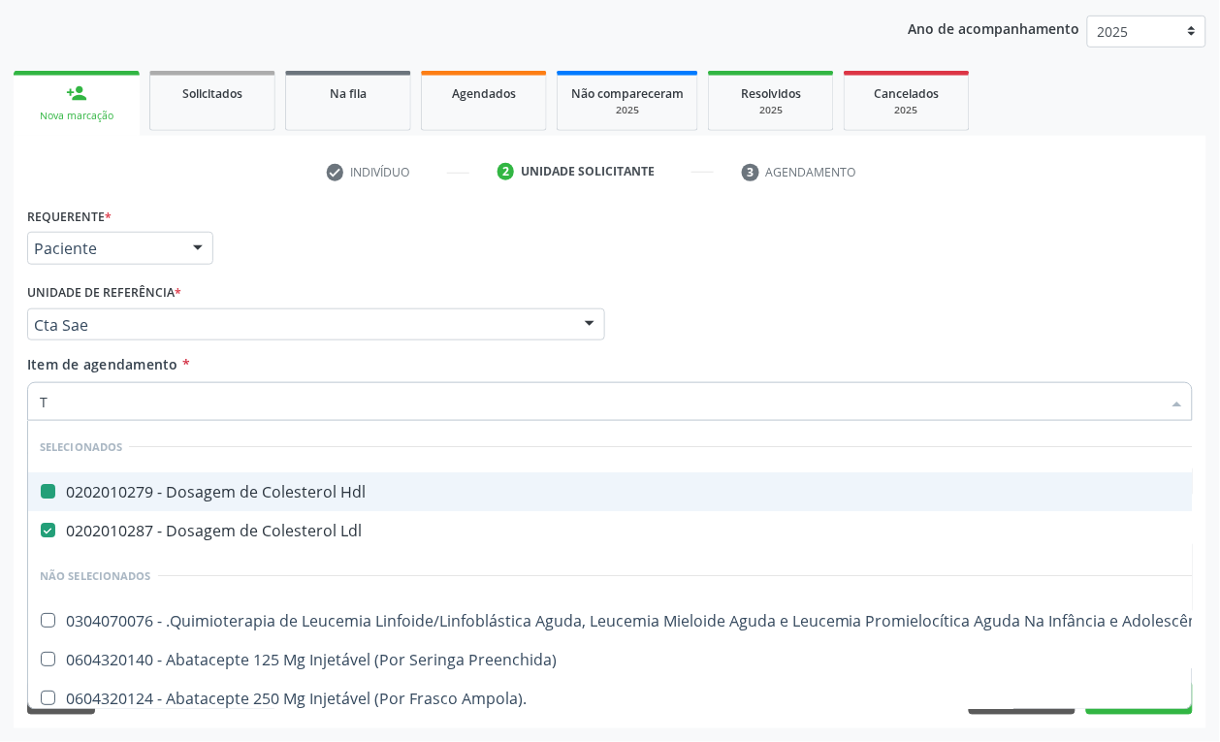
type input "T4"
checkbox Hdl "false"
checkbox Ldl "false"
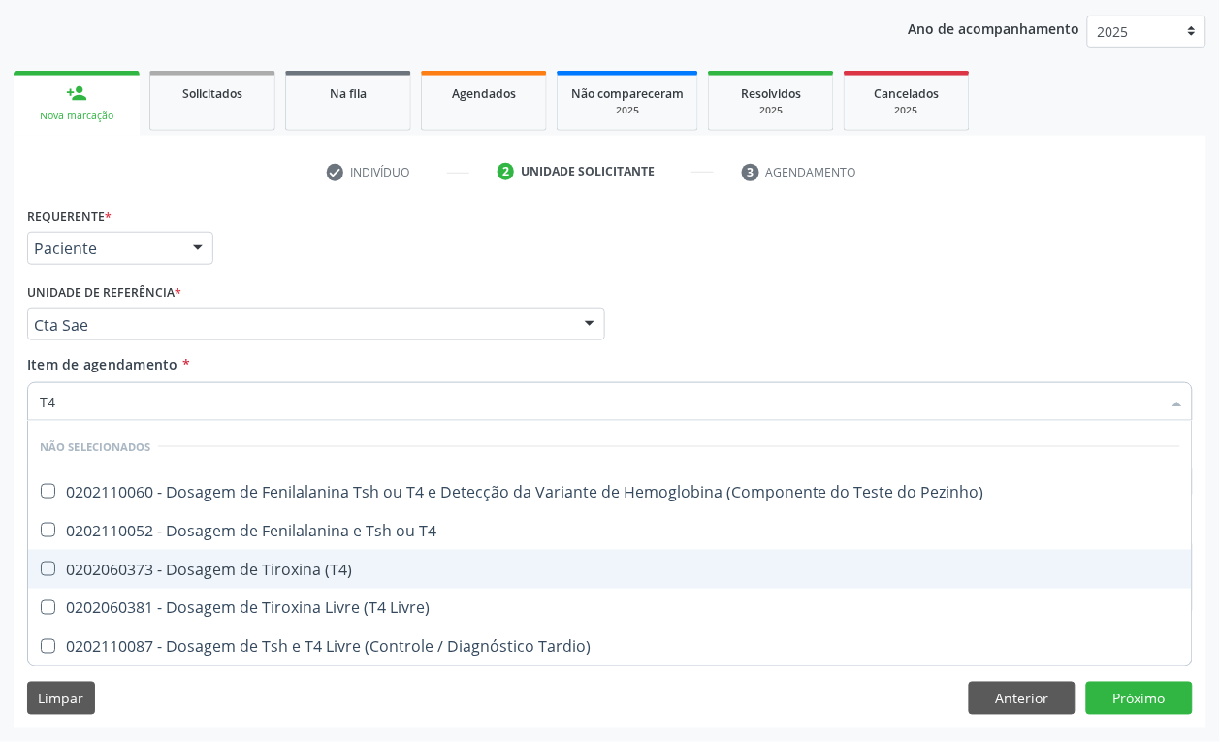
click at [171, 562] on div "0202060373 - Dosagem de Tiroxina (T4)" at bounding box center [610, 569] width 1140 height 16
checkbox \(T4\) "true"
type input "T"
checkbox Pezinho\) "true"
checkbox T4 "true"
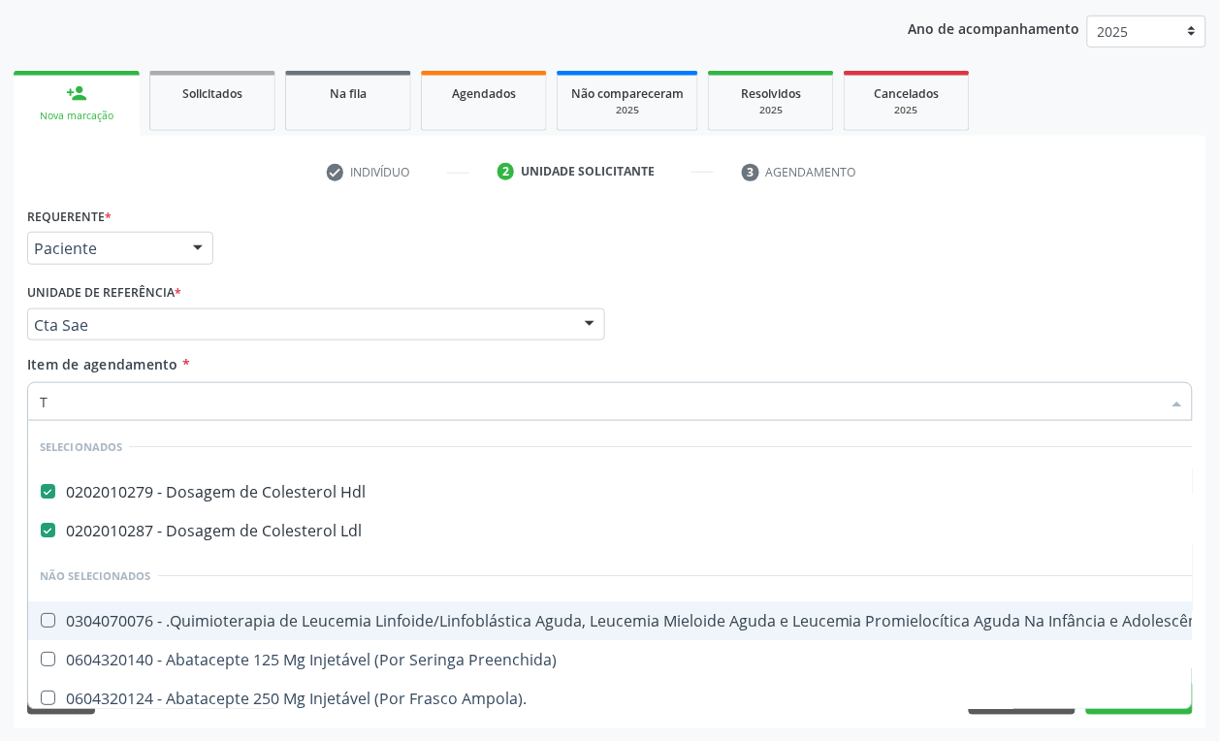
type input "T4"
checkbox Hdl "false"
checkbox Ldl "false"
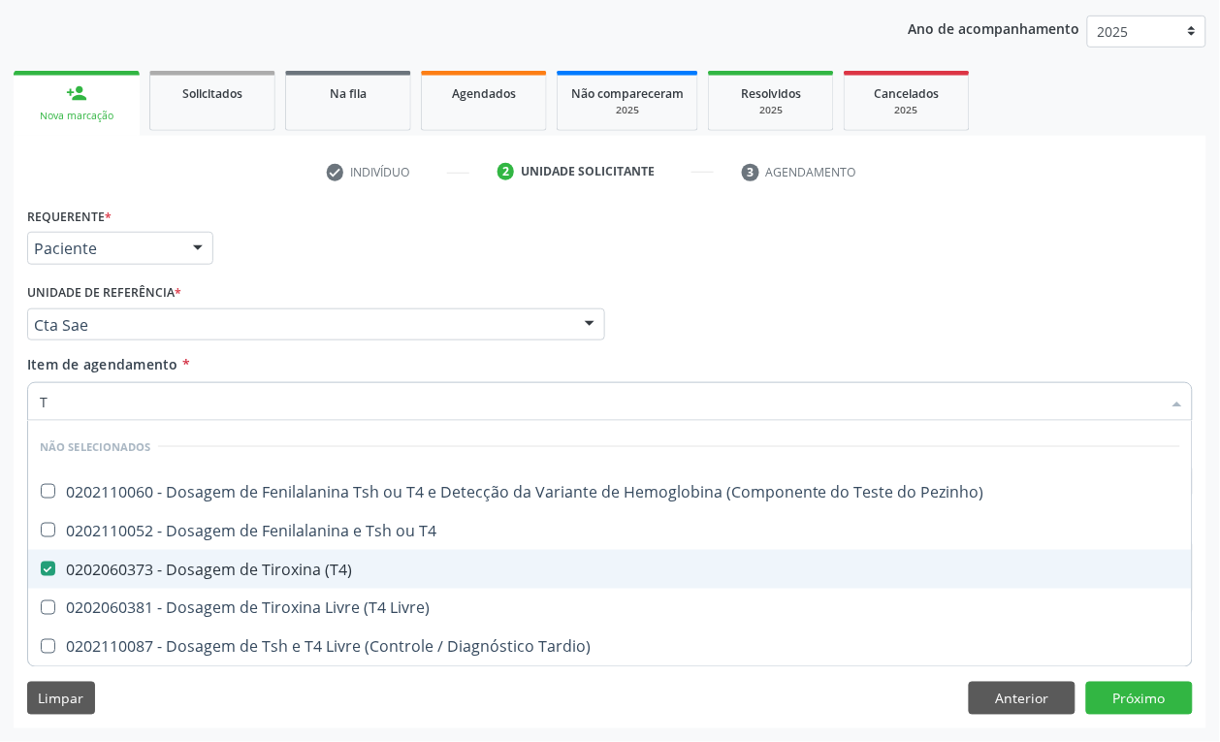
type input "T3"
checkbox Pezinho\) "false"
checkbox T4 "false"
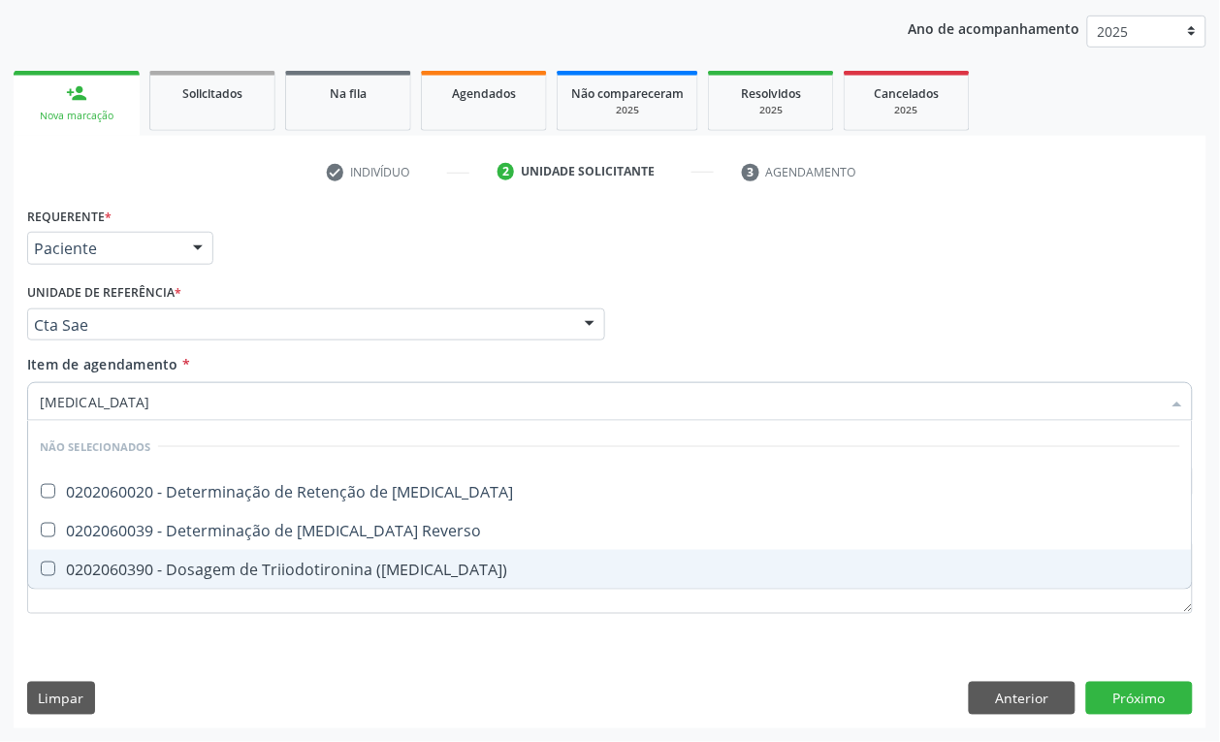
click at [185, 563] on div "0202060390 - Dosagem de Triiodotironina (T3)" at bounding box center [610, 569] width 1140 height 16
checkbox \(T3\) "true"
click at [153, 671] on div "Requerente * Paciente Profissional de Saúde Paciente Nenhum resultado encontrad…" at bounding box center [610, 465] width 1193 height 526
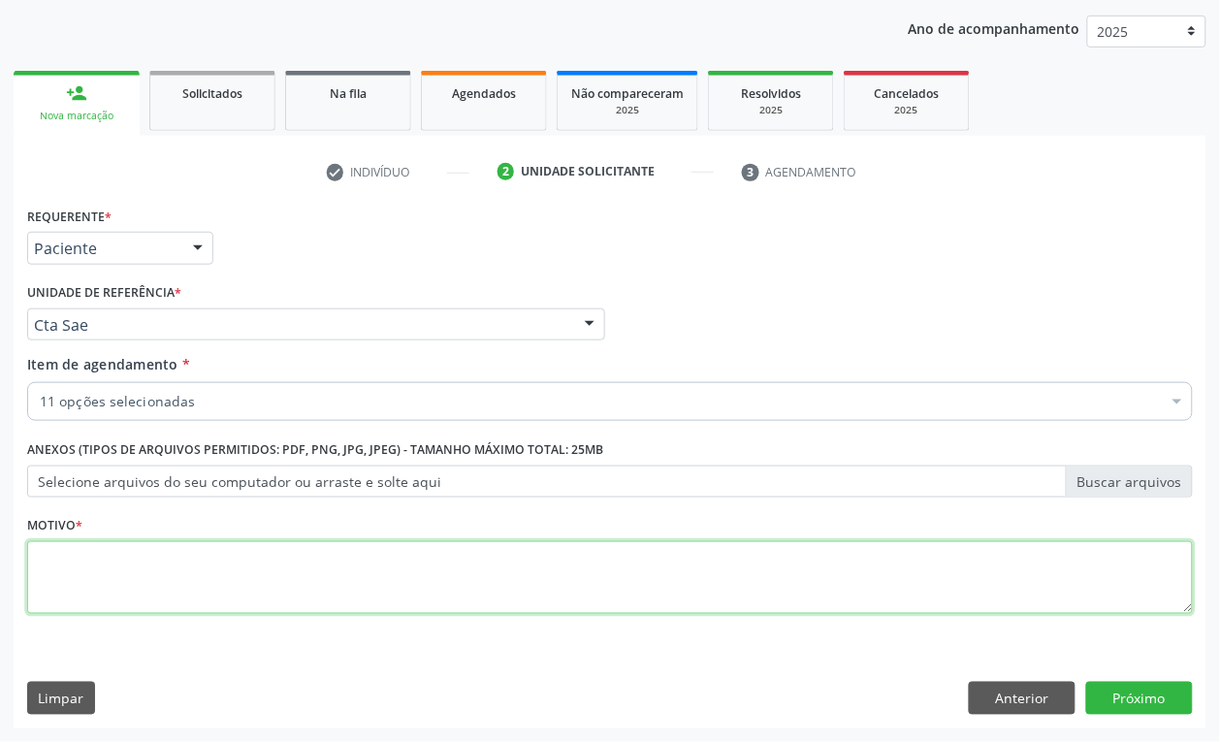
click at [102, 589] on textarea at bounding box center [609, 578] width 1165 height 74
type textarea "3"
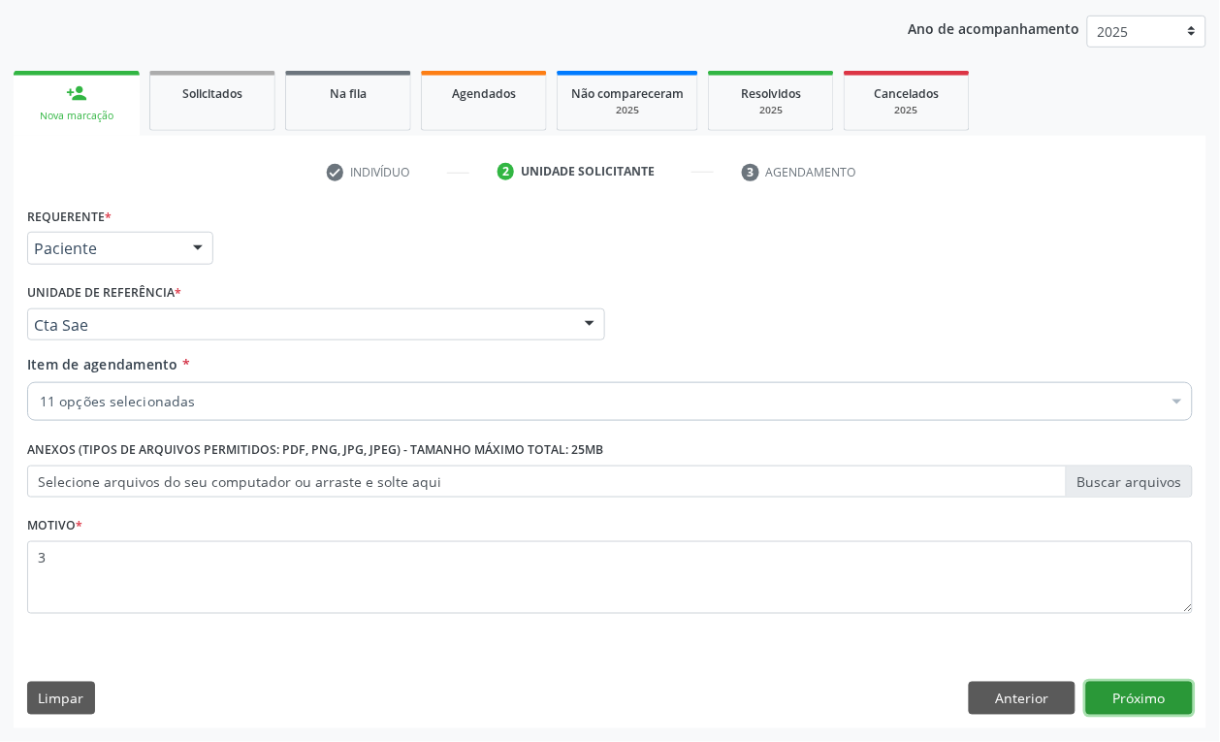
click at [1139, 704] on button "Próximo" at bounding box center [1139, 698] width 107 height 33
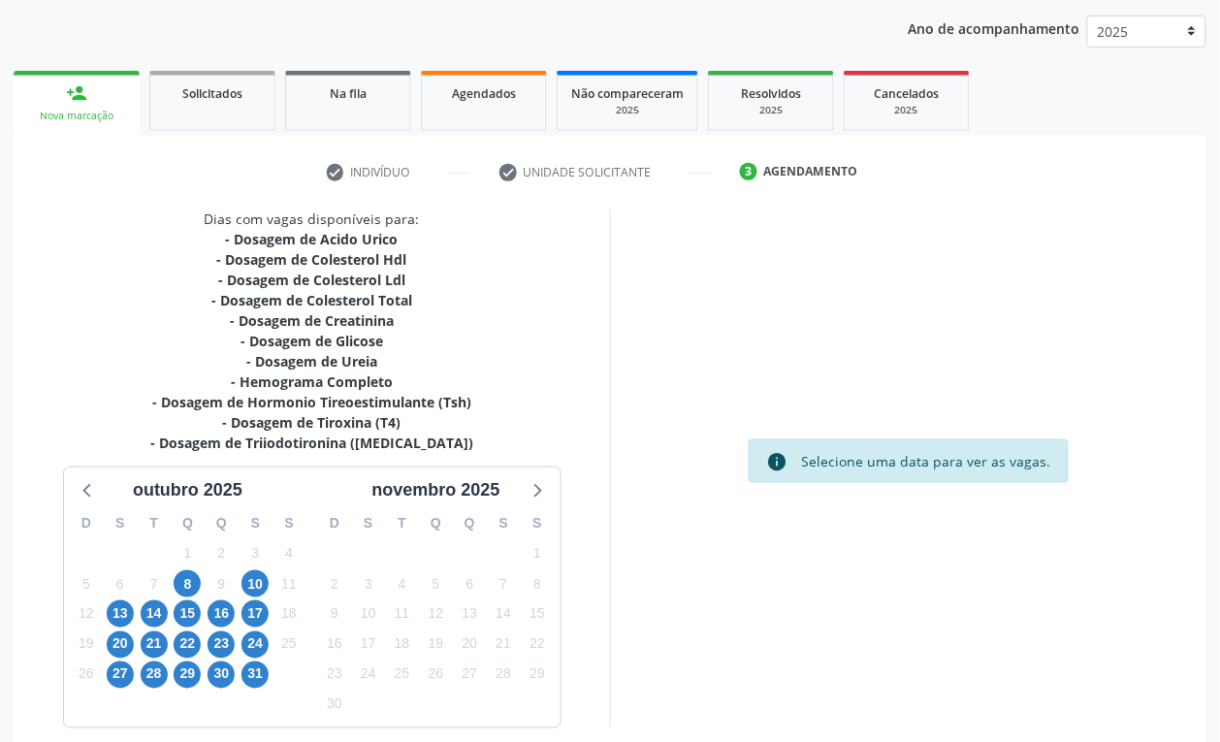
scroll to position [306, 0]
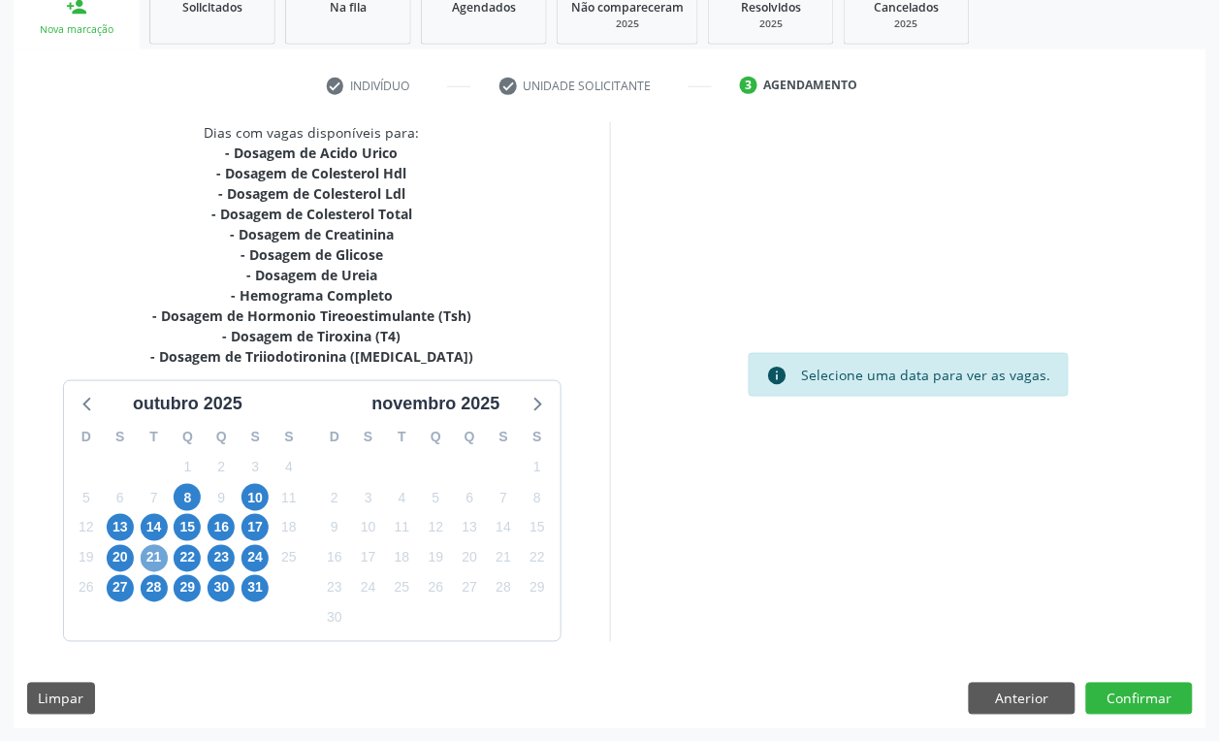
click at [147, 549] on span "21" at bounding box center [154, 558] width 27 height 27
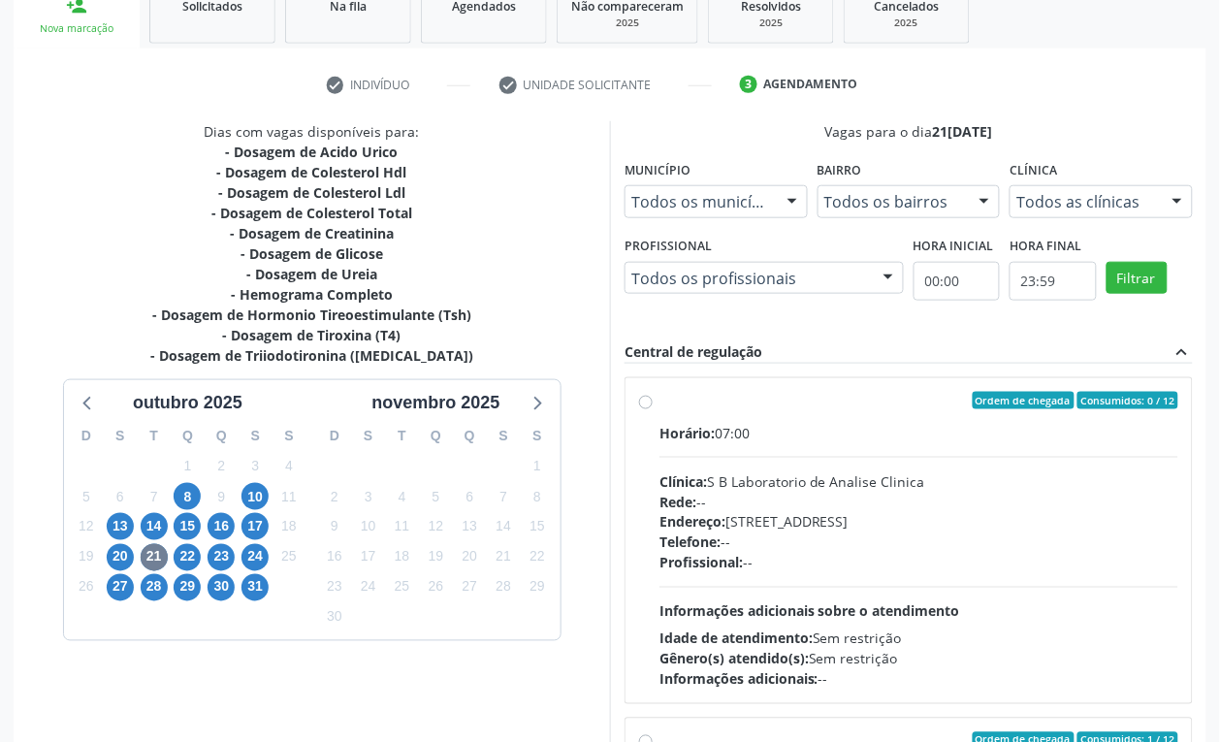
click at [812, 521] on div "Endereço: Casa, nº 679, Centro, Serra Talhada - PE" at bounding box center [918, 522] width 519 height 20
click at [653, 409] on input "Ordem de chegada Consumidos: 0 / 12 Horário: 07:00 Clínica: S B Laboratorio de …" at bounding box center [646, 400] width 14 height 17
radio input "true"
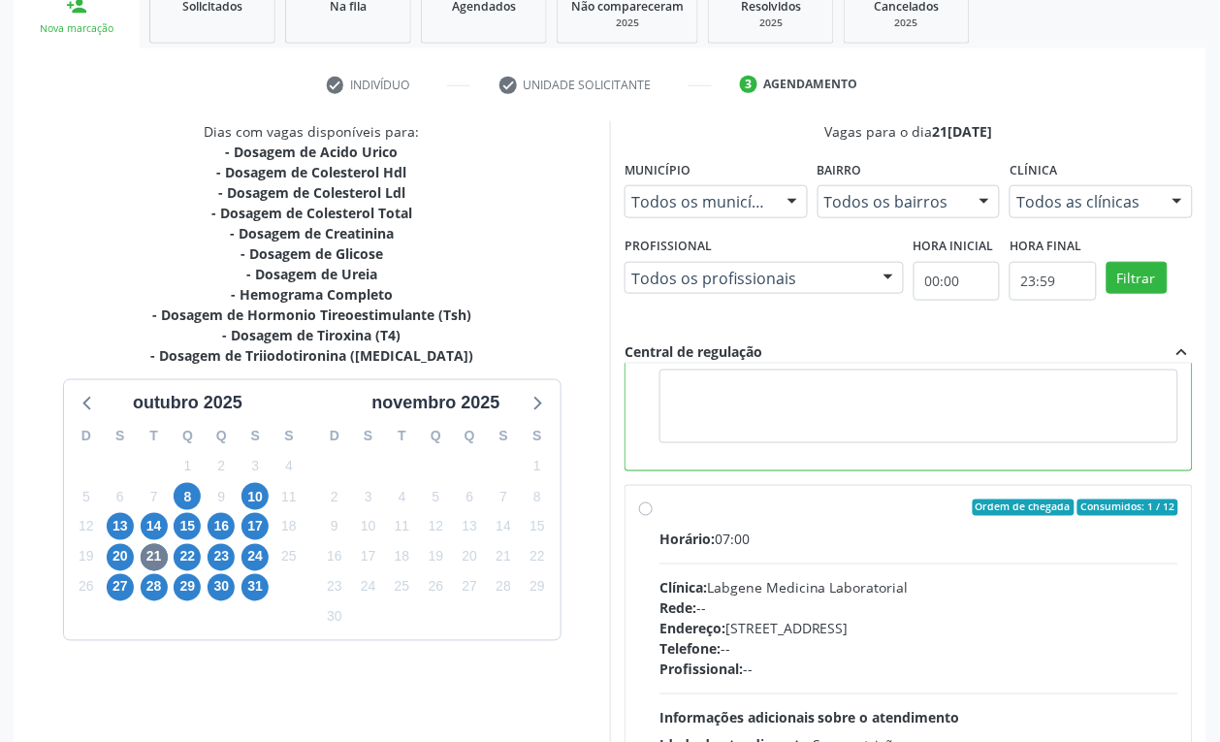
scroll to position [417, 0]
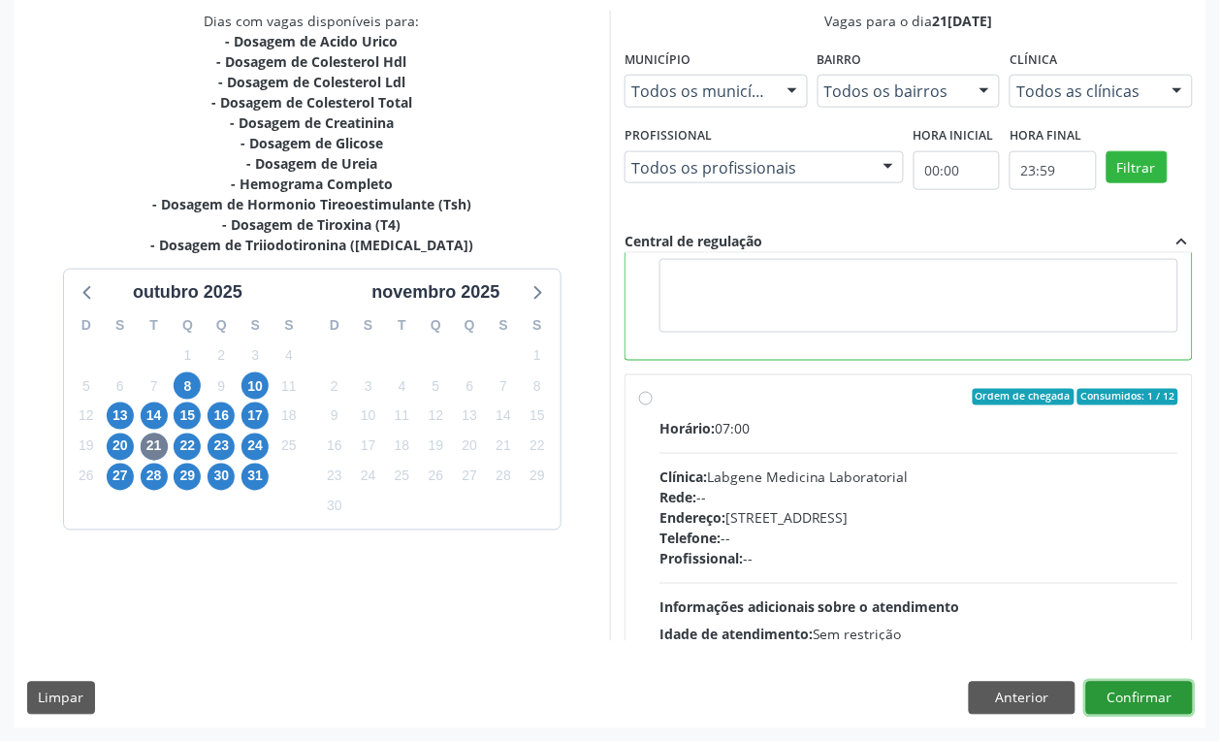
click at [1136, 699] on button "Confirmar" at bounding box center [1139, 698] width 107 height 33
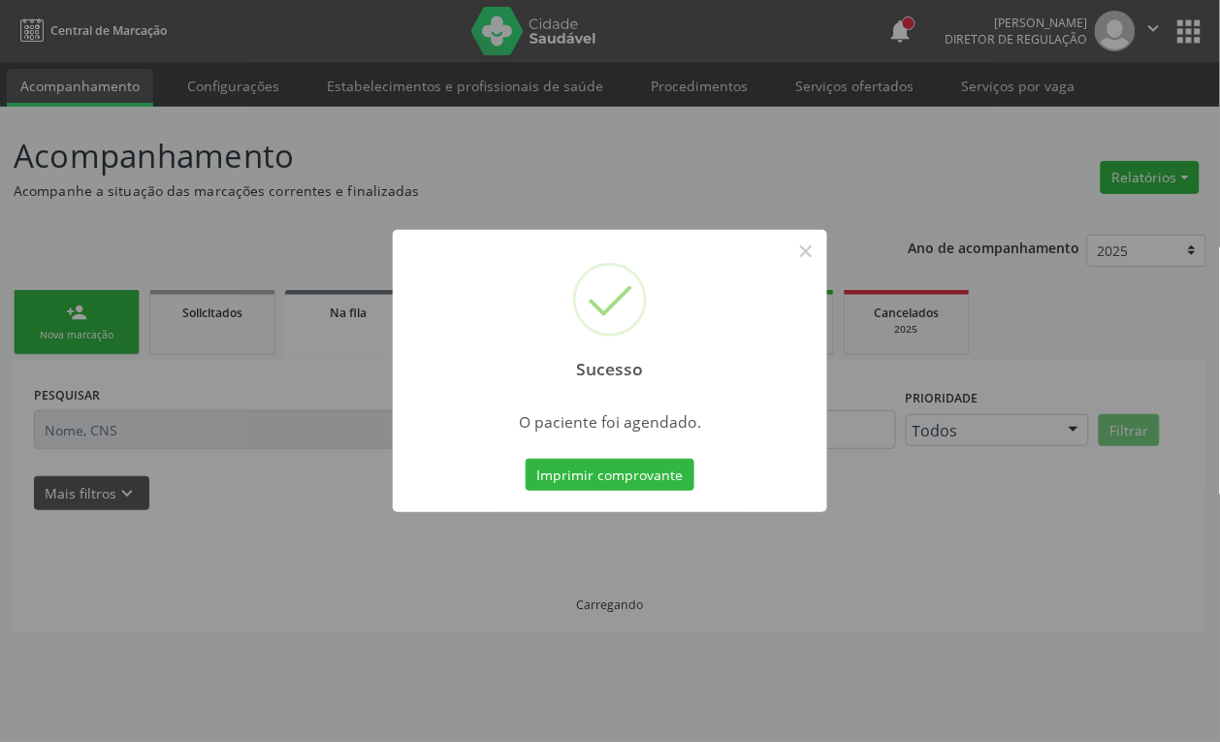
scroll to position [0, 0]
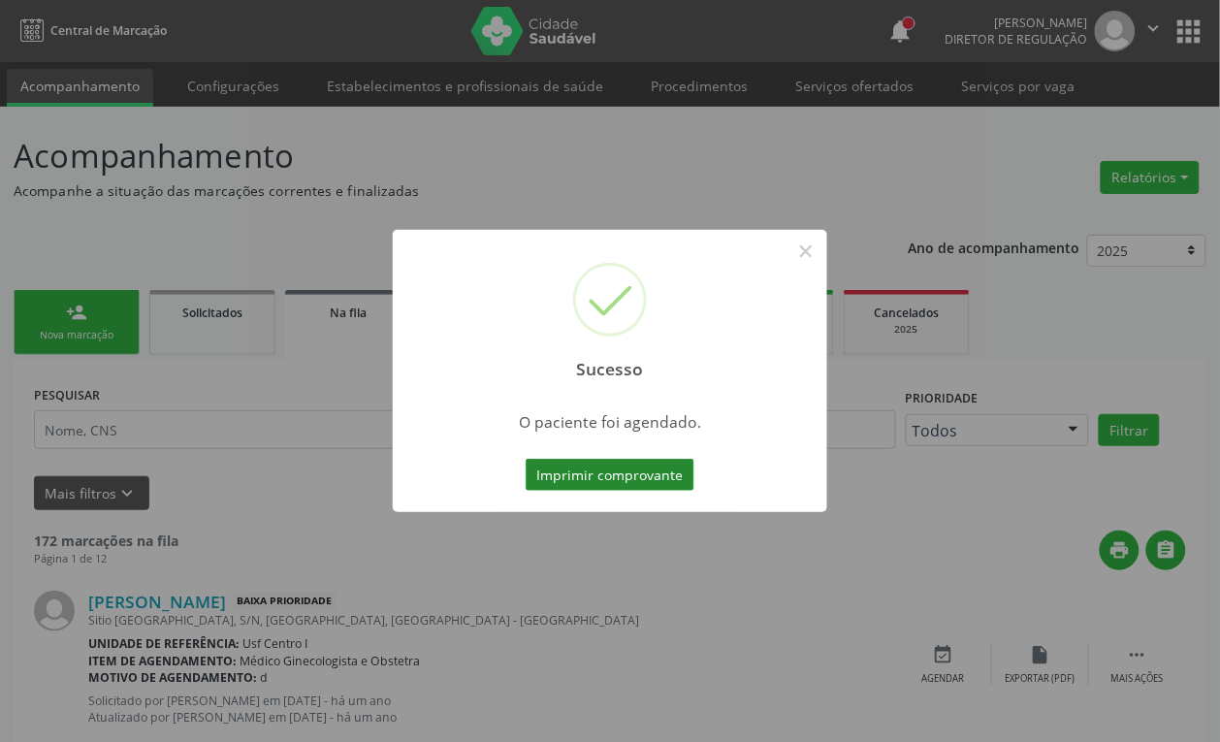
click at [613, 467] on button "Imprimir comprovante" at bounding box center [610, 475] width 169 height 33
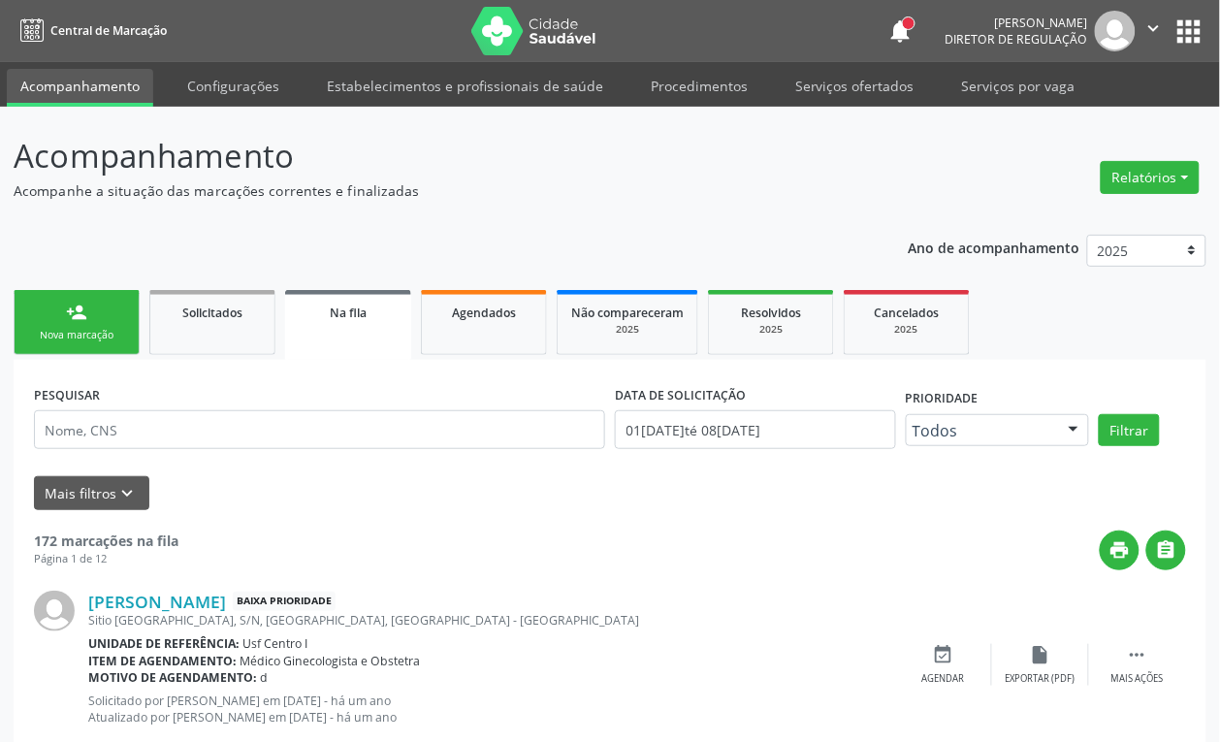
click at [112, 326] on div "Sucesso × O paciente foi agendado. Imprimir comprovante Cancel" at bounding box center [610, 371] width 1220 height 742
click at [127, 346] on div "Sucesso × O paciente foi agendado. Imprimir comprovante Cancel" at bounding box center [610, 371] width 1220 height 742
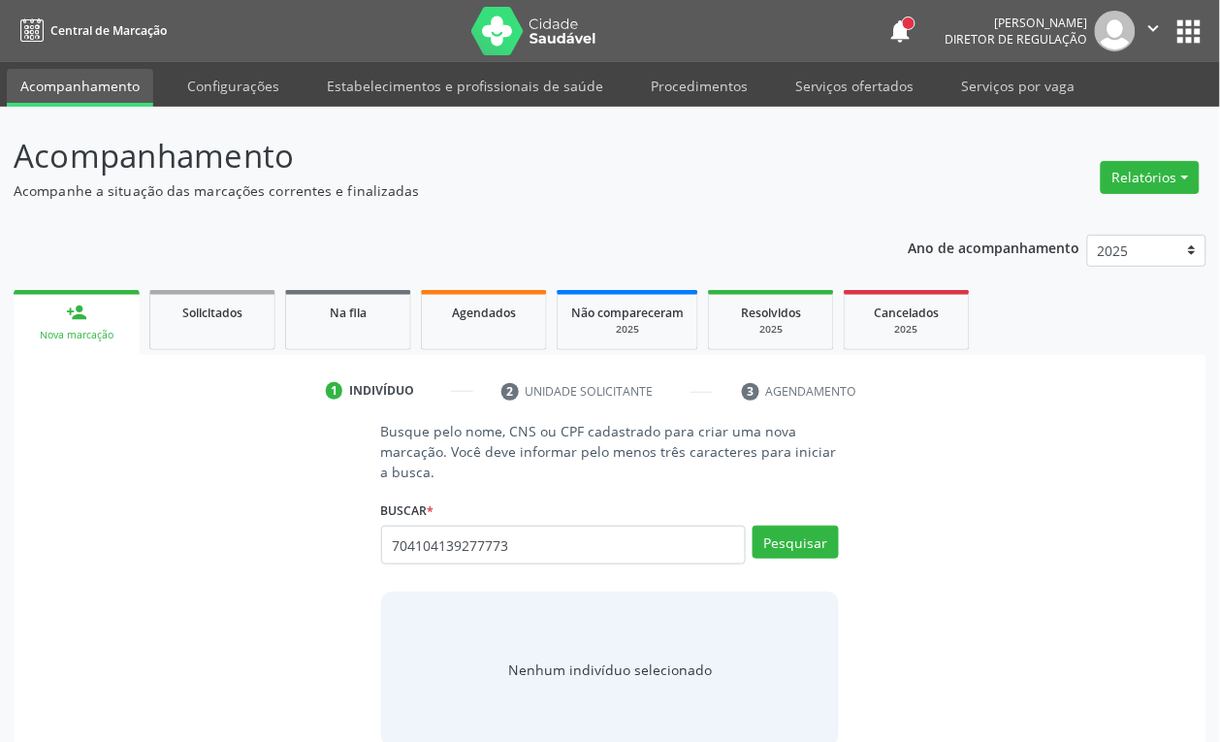
type input "704104139277773"
type input "ERIVELTE"
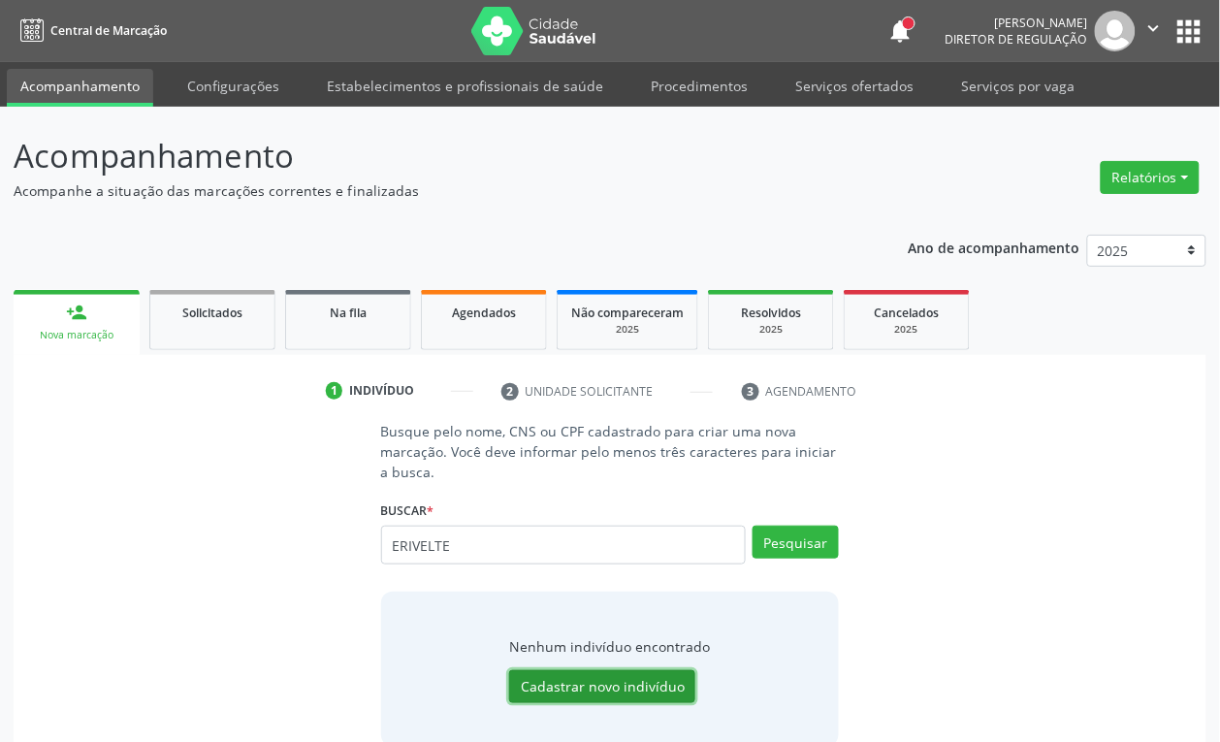
click at [568, 685] on button "Cadastrar novo indivíduo" at bounding box center [602, 686] width 186 height 33
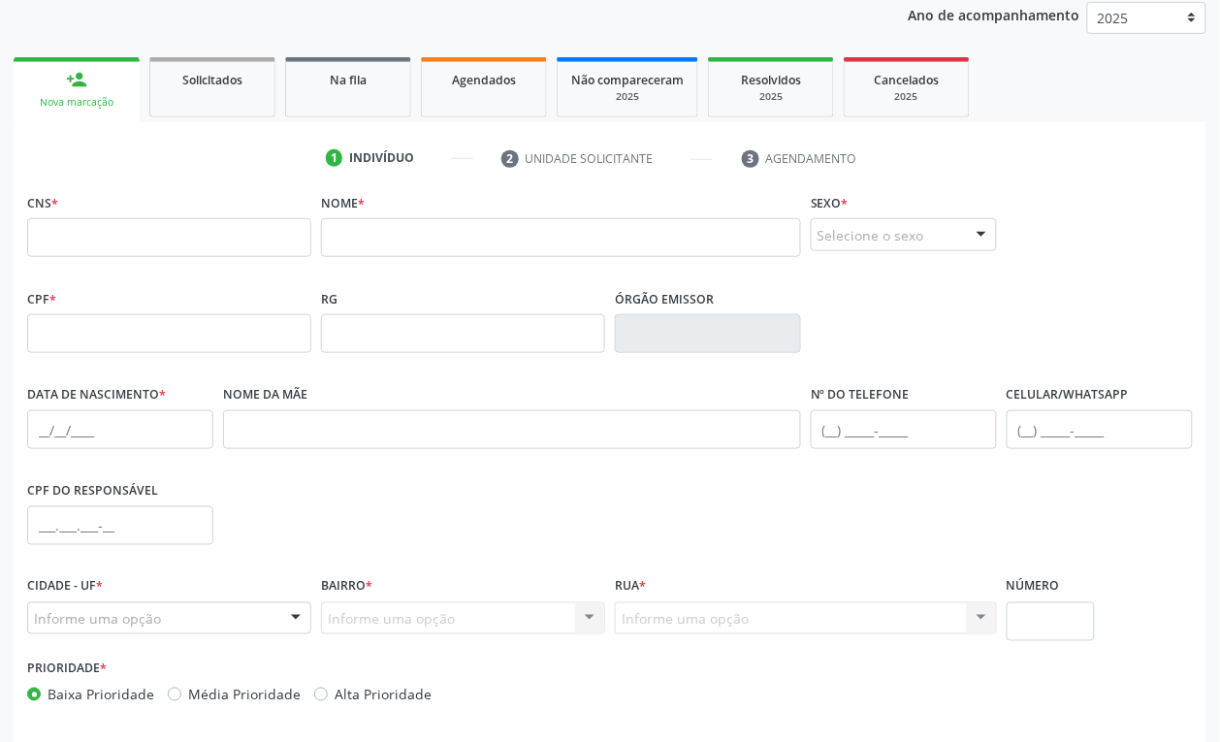
scroll to position [242, 0]
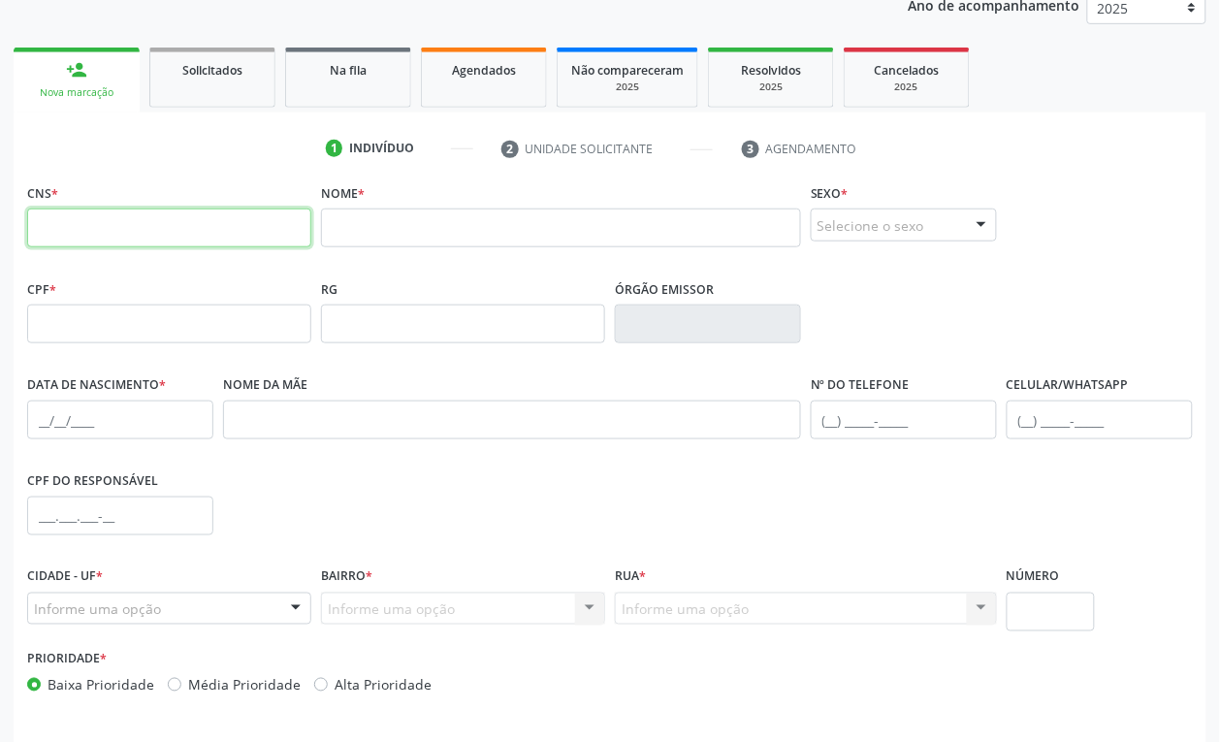
drag, startPoint x: 189, startPoint y: 242, endPoint x: 677, endPoint y: 335, distance: 496.3
click at [191, 242] on input "text" at bounding box center [169, 227] width 284 height 39
type input "704 1041 3927 7773"
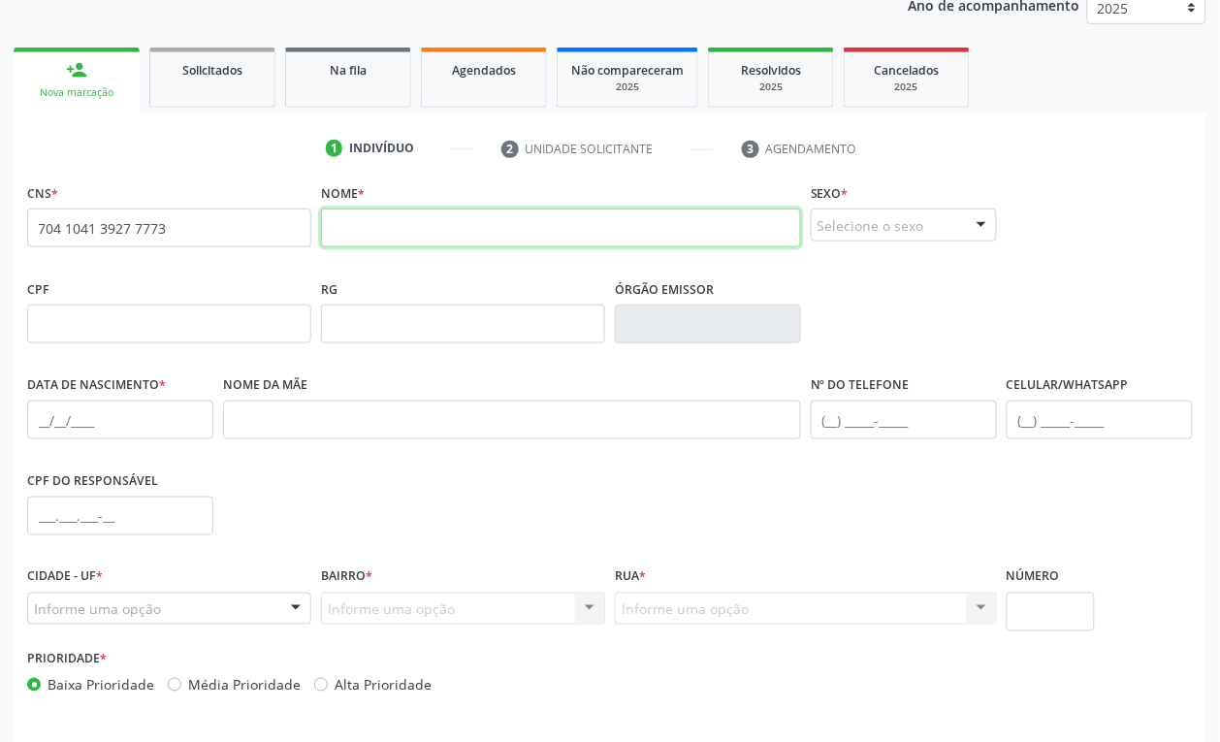
click at [417, 230] on input "text" at bounding box center [561, 227] width 480 height 39
type input "[PERSON_NAME]"
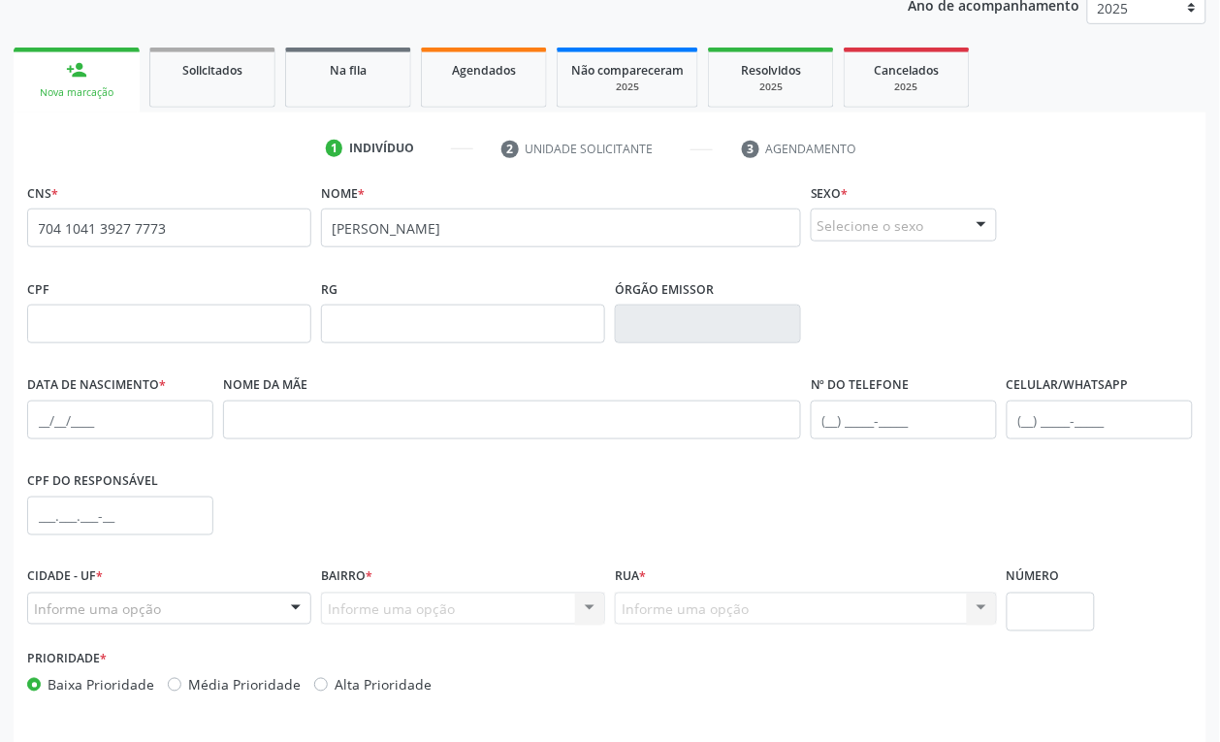
click at [897, 225] on div "Selecione o sexo" at bounding box center [904, 224] width 186 height 33
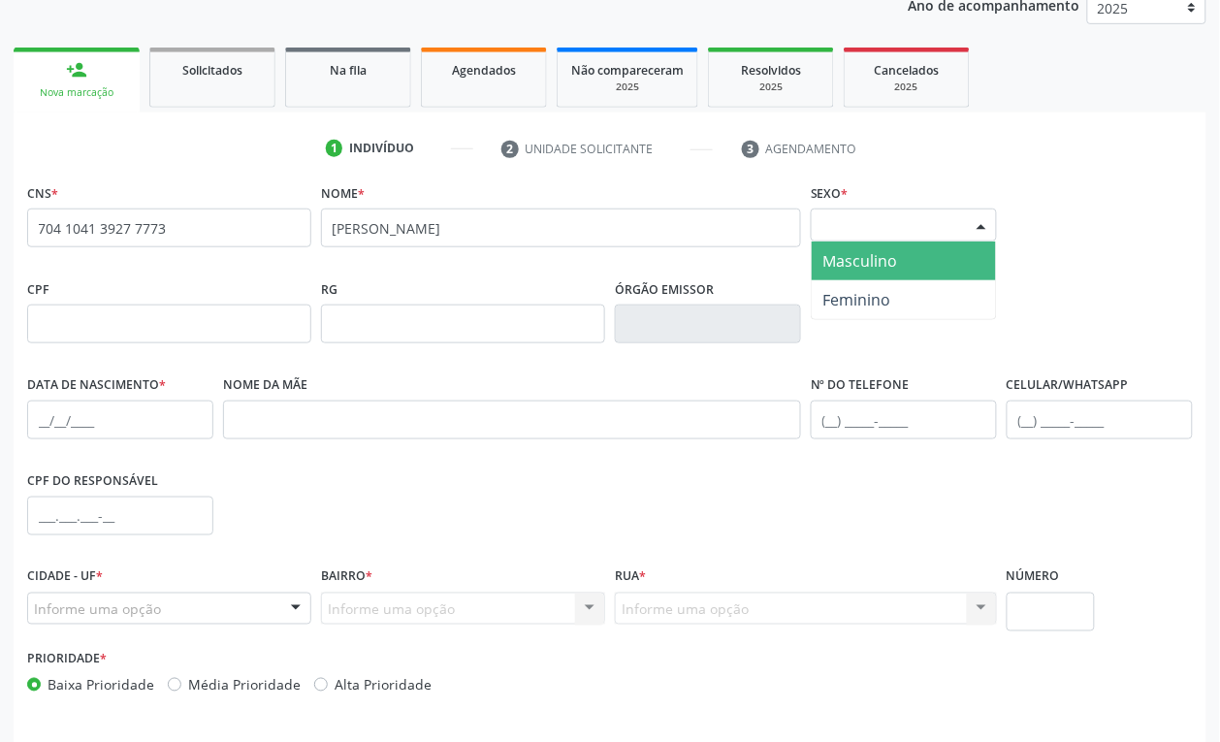
click at [890, 271] on span "Masculino" at bounding box center [904, 260] width 184 height 39
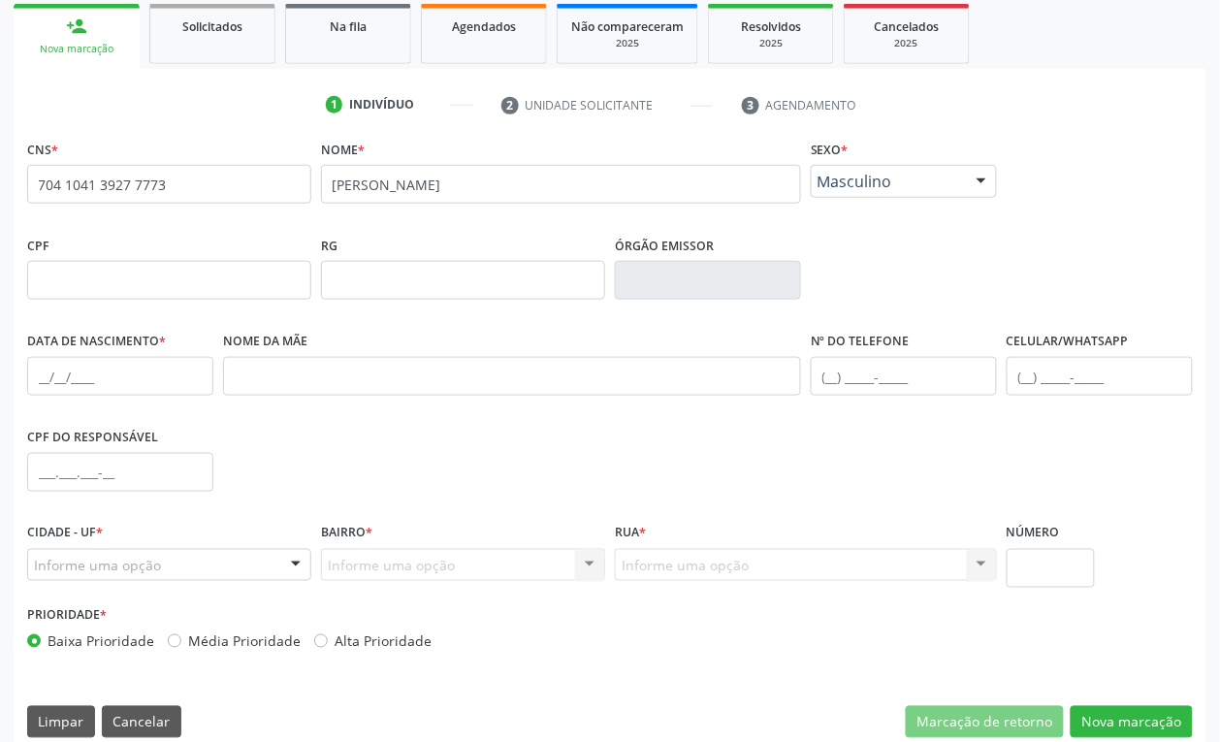
scroll to position [310, 0]
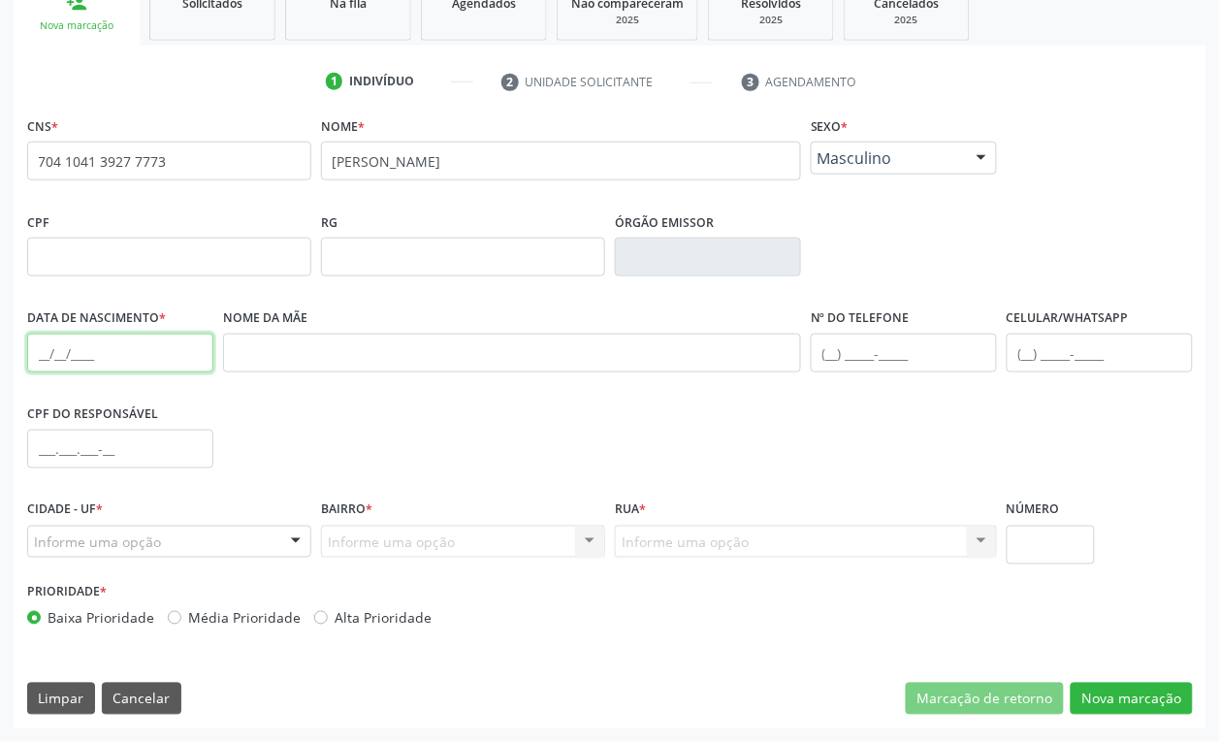
click at [49, 356] on input "text" at bounding box center [120, 353] width 186 height 39
type input "1[DATE]"
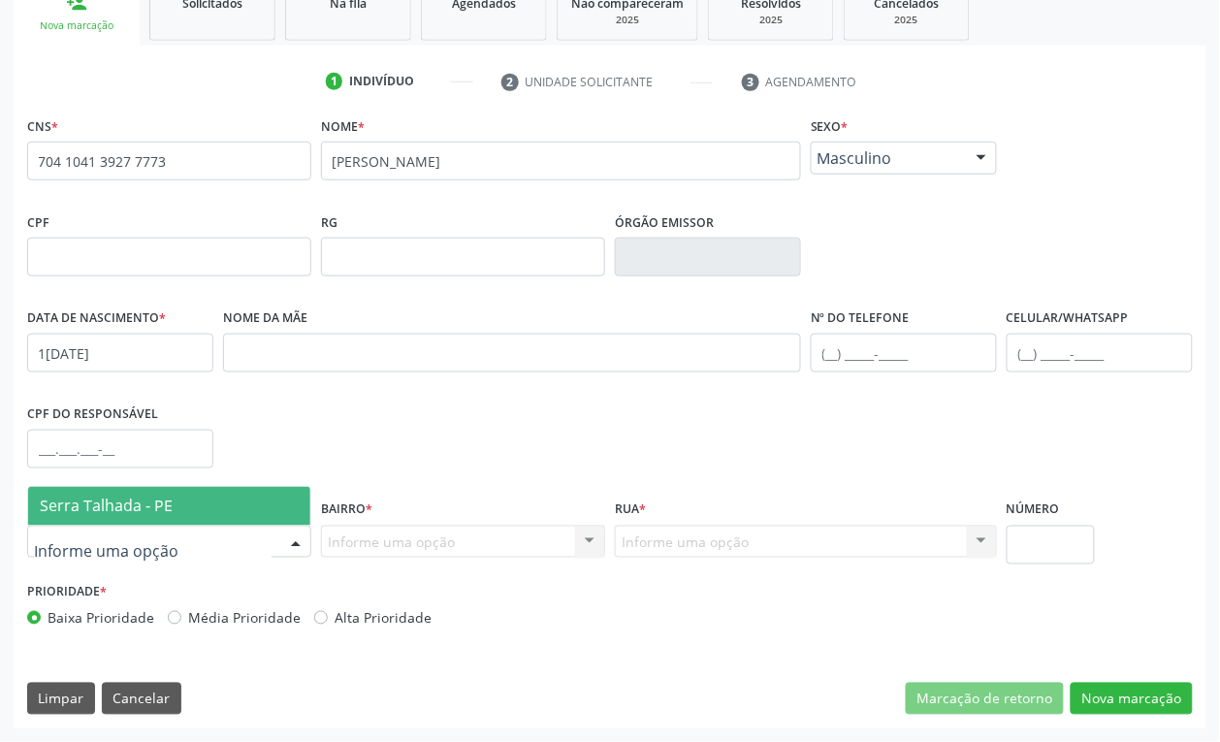
click at [113, 504] on span "Serra Talhada - PE" at bounding box center [106, 505] width 133 height 21
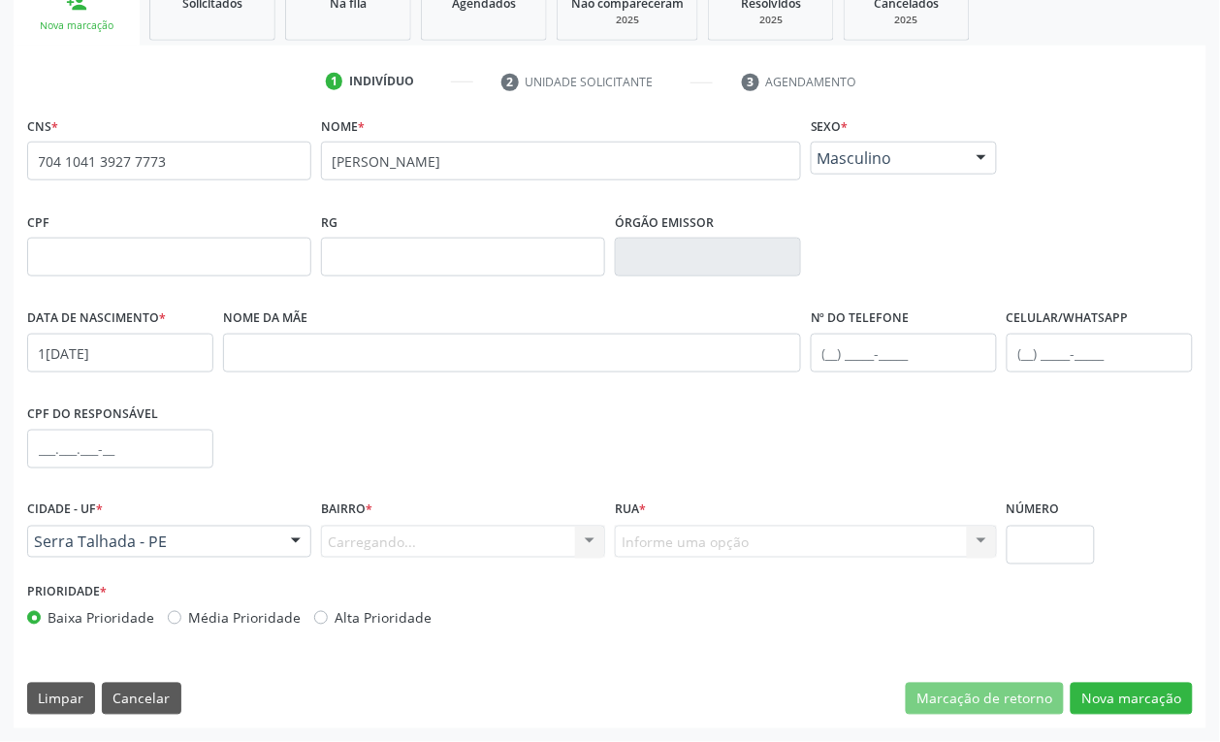
click at [356, 534] on div "Carregando... Nenhum resultado encontrado para: " " Nenhuma opção encontrada. D…" at bounding box center [463, 542] width 284 height 33
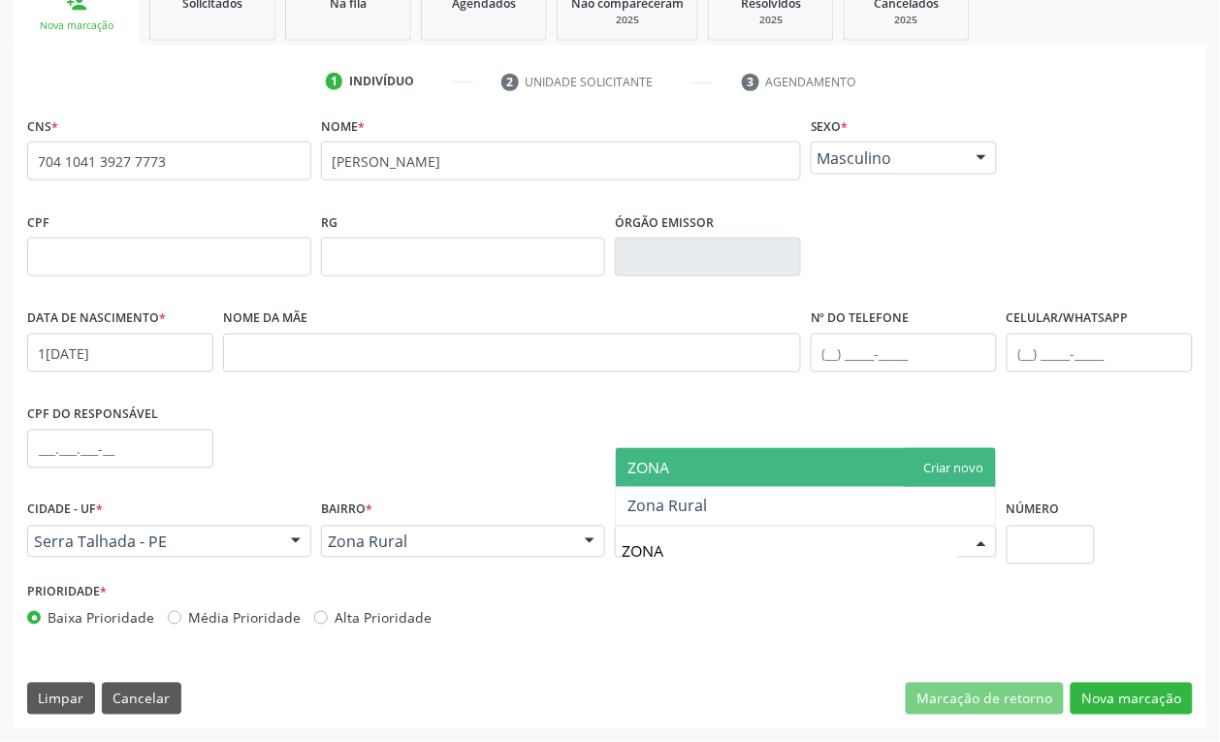
type input "ZONA R"
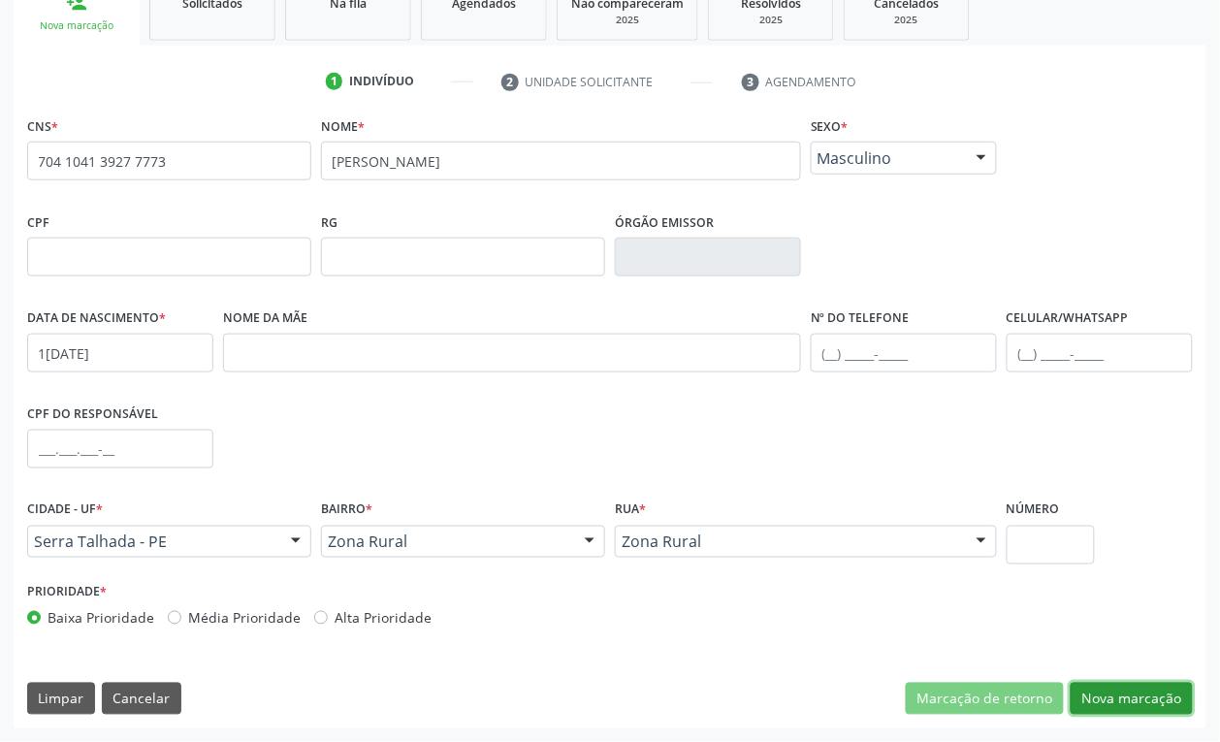
click at [1125, 701] on button "Nova marcação" at bounding box center [1131, 699] width 122 height 33
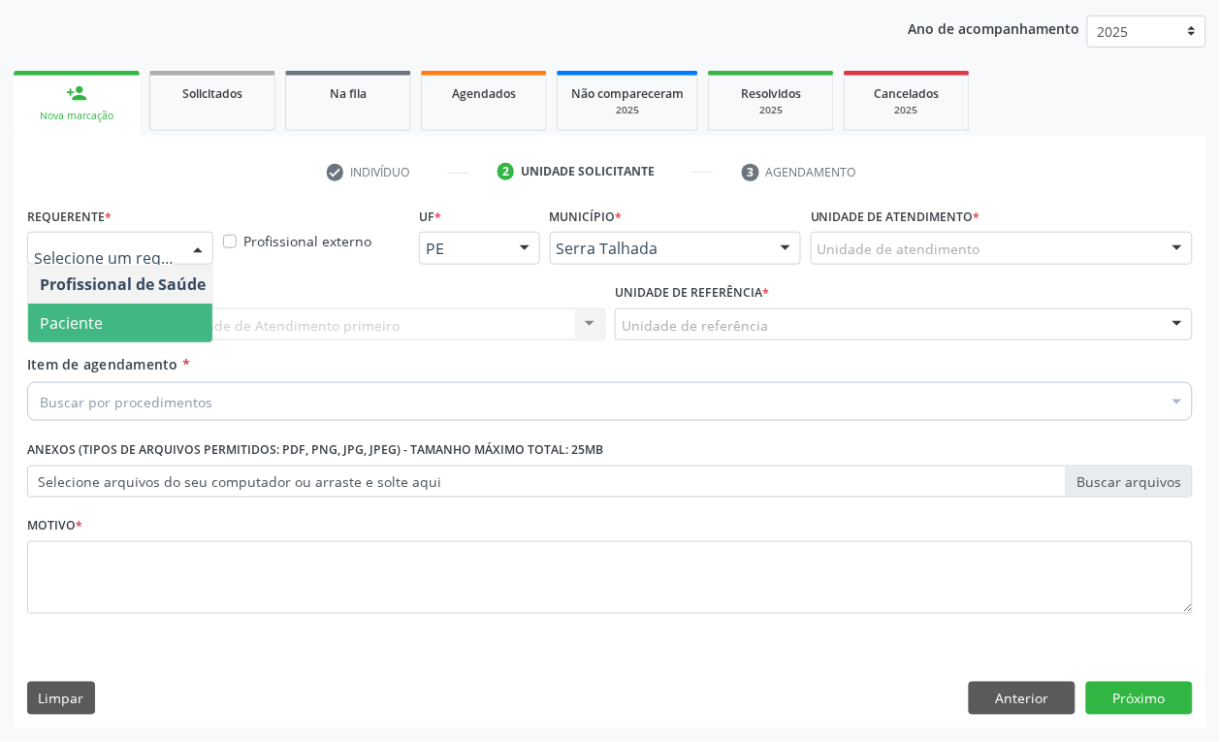
click at [63, 315] on span "Paciente" at bounding box center [71, 322] width 63 height 21
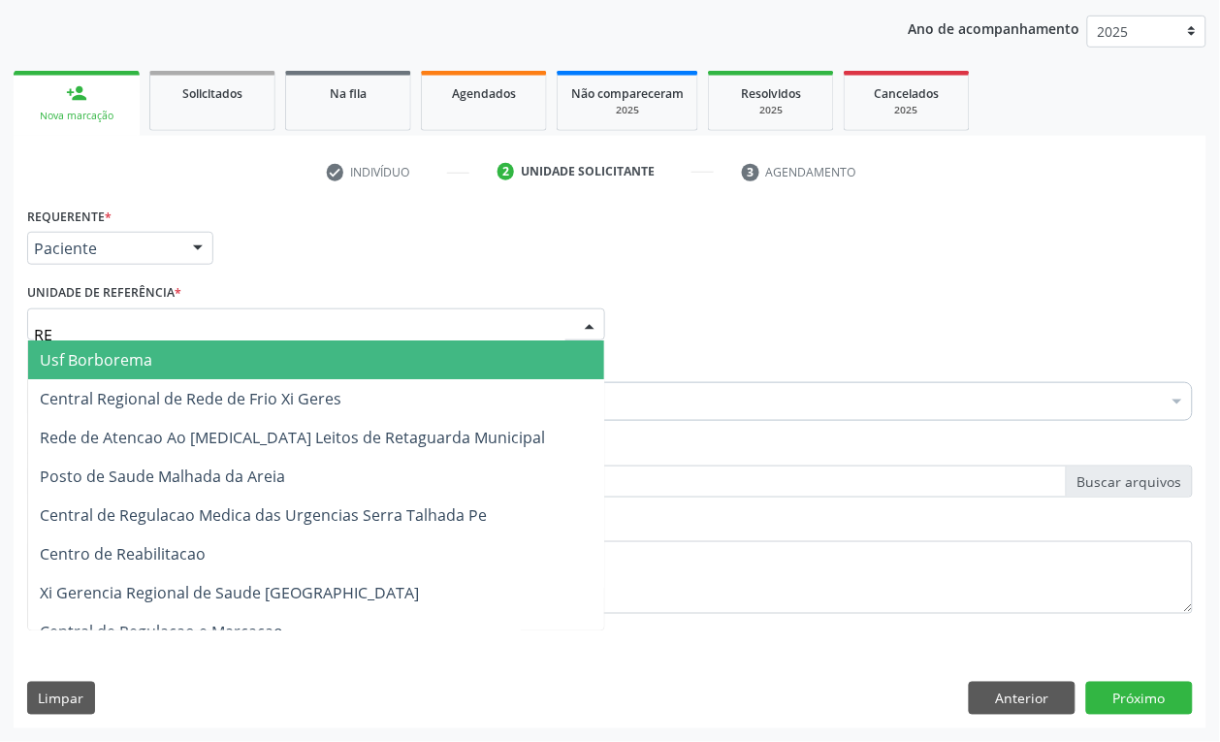
type input "REA"
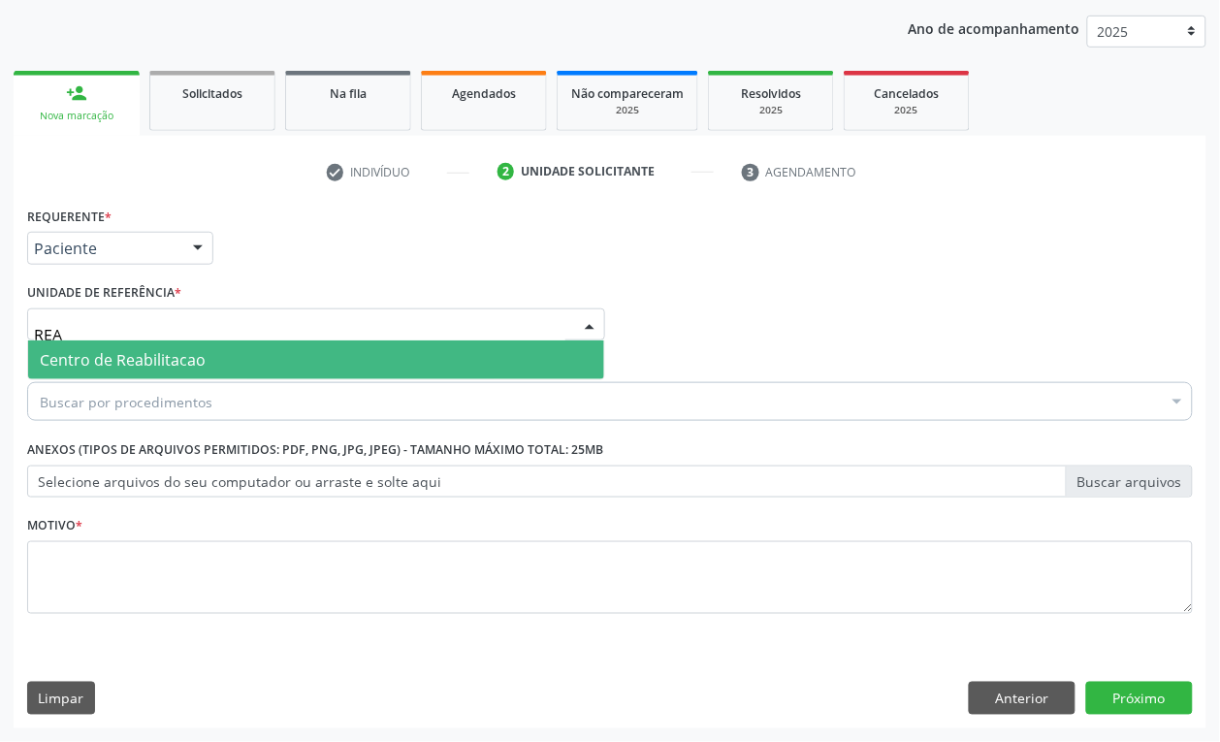
click at [75, 360] on span "Centro de Reabilitacao" at bounding box center [123, 359] width 166 height 21
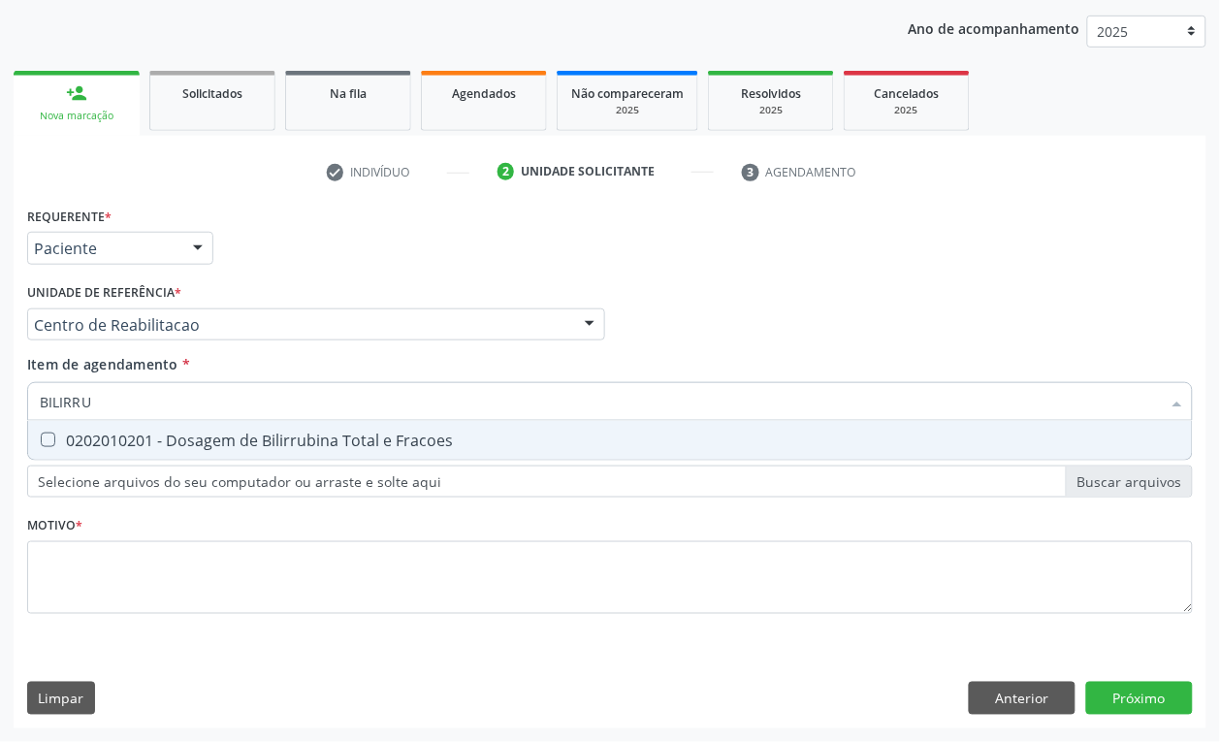
type input "BILIRRUB"
click at [150, 432] on div "0202010201 - Dosagem de Bilirrubina Total e Fracoes" at bounding box center [610, 440] width 1140 height 16
checkbox Fracoes "true"
click at [152, 413] on input "BILIRRUB" at bounding box center [600, 401] width 1121 height 39
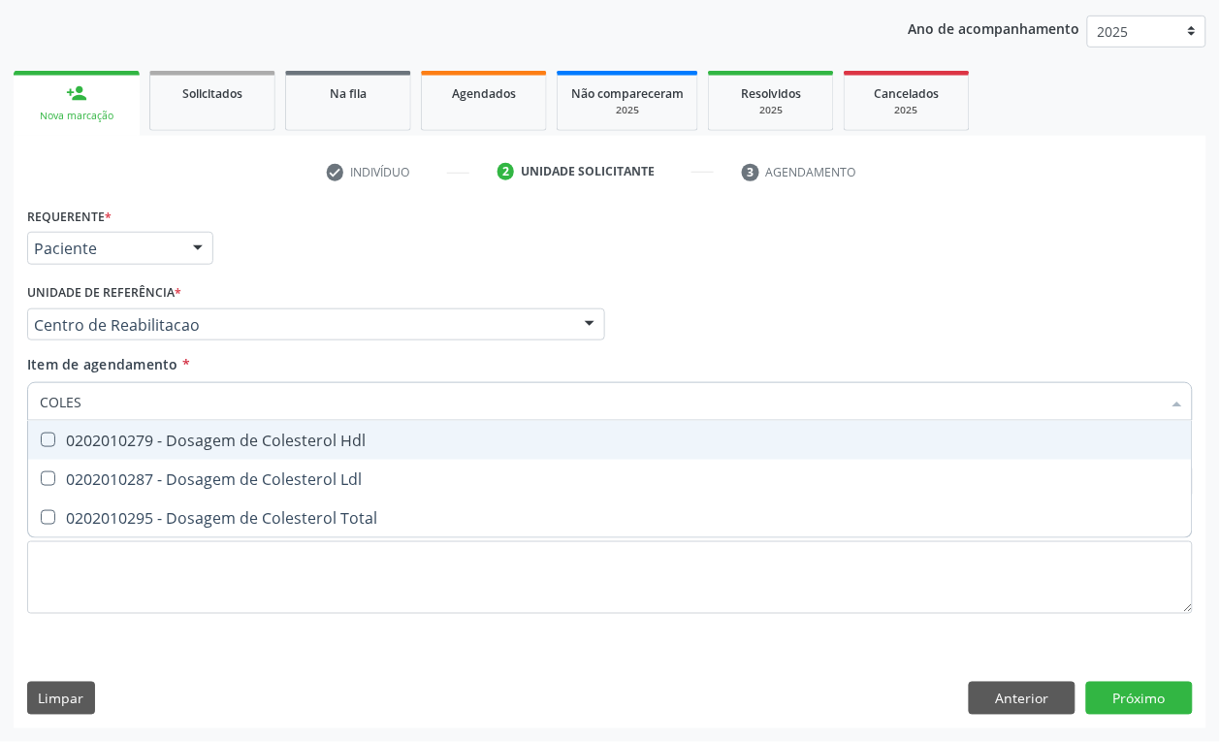
type input "COLEST"
click at [161, 432] on div "0202010279 - Dosagem de Colesterol Hdl" at bounding box center [610, 440] width 1140 height 16
checkbox Hdl "true"
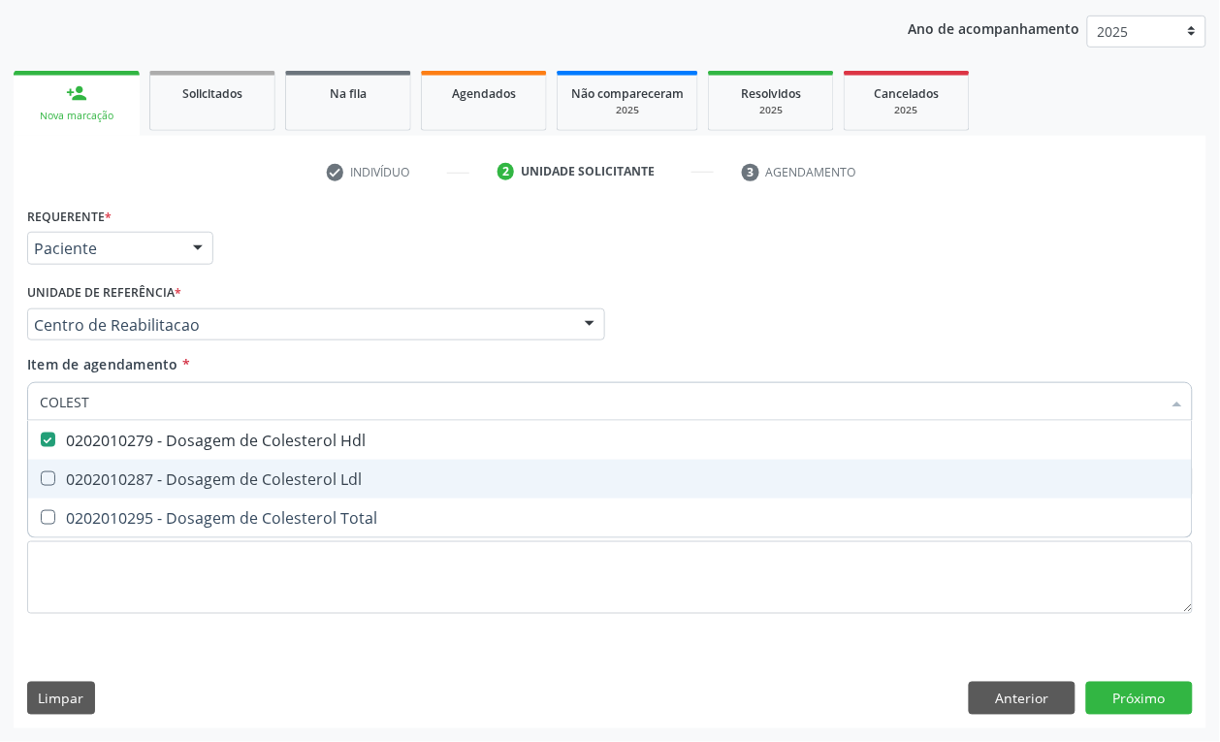
click at [133, 475] on div "0202010287 - Dosagem de Colesterol Ldl" at bounding box center [610, 479] width 1140 height 16
checkbox Ldl "true"
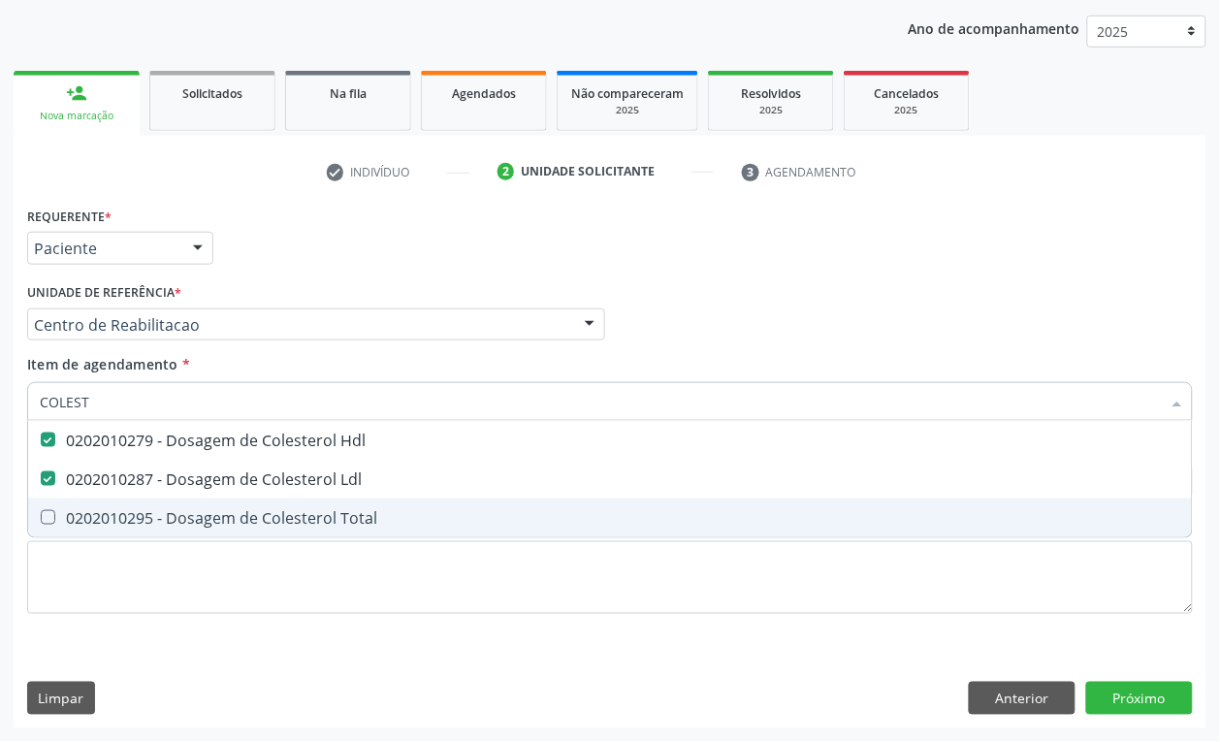
click at [121, 526] on div "0202010295 - Dosagem de Colesterol Total" at bounding box center [610, 518] width 1140 height 16
checkbox Total "true"
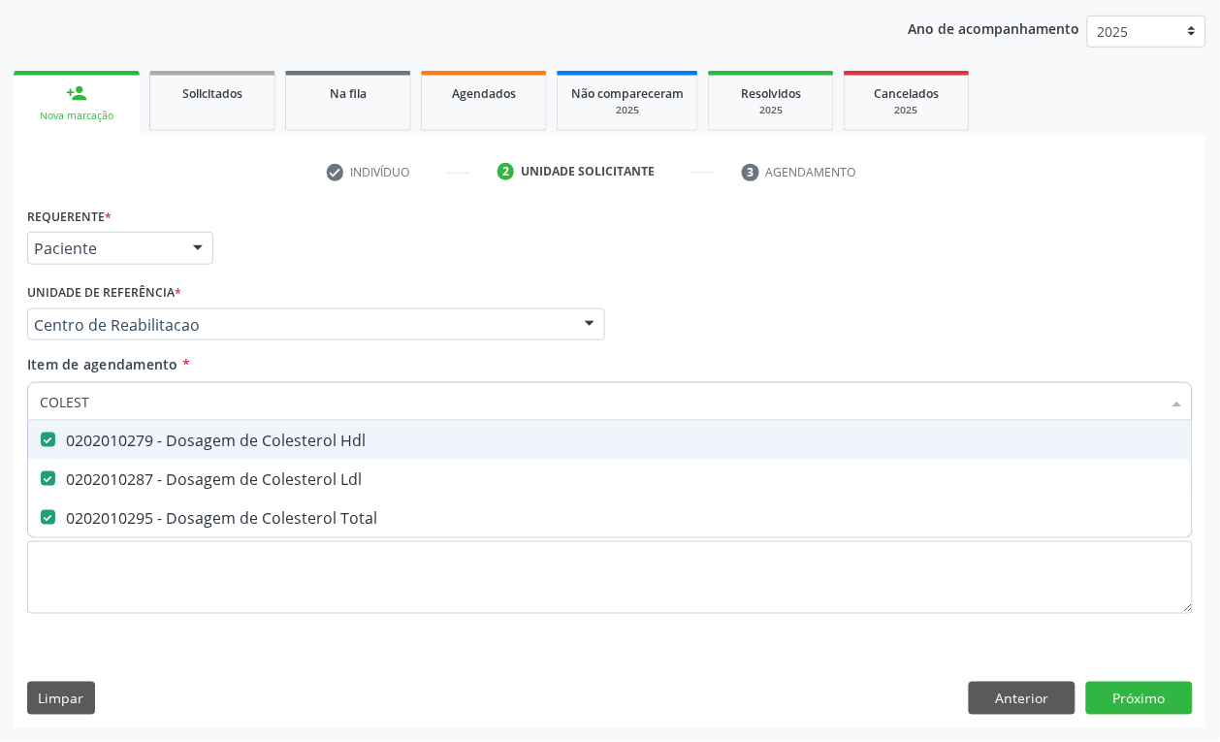
click at [99, 404] on input "COLEST" at bounding box center [600, 401] width 1121 height 39
type input "CRE"
checkbox Hdl "false"
checkbox Ldl "false"
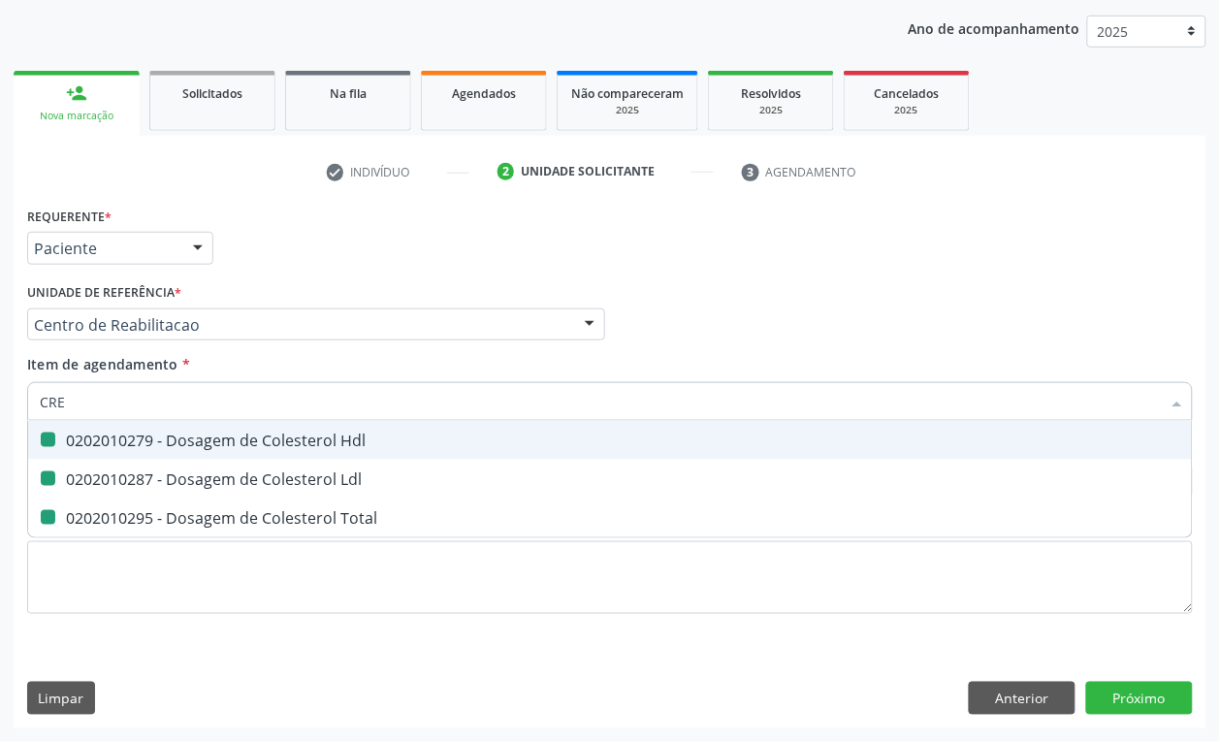
checkbox Total "false"
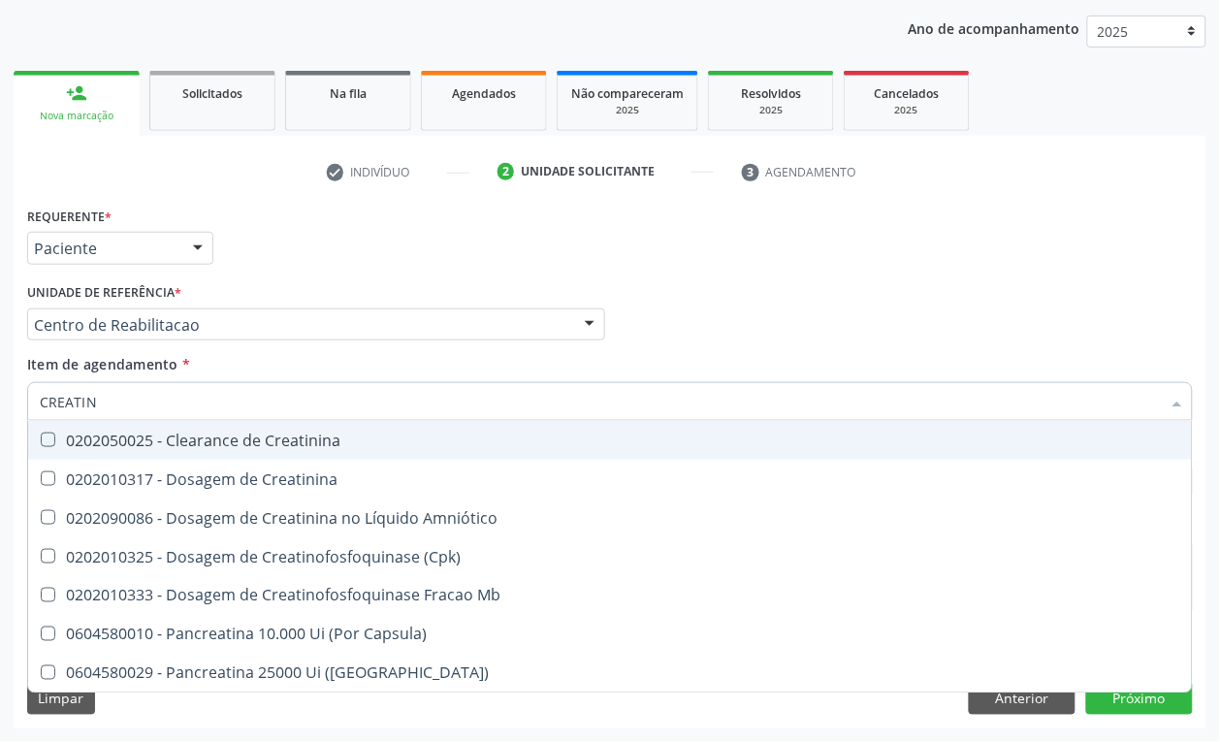
type input "CREATINI"
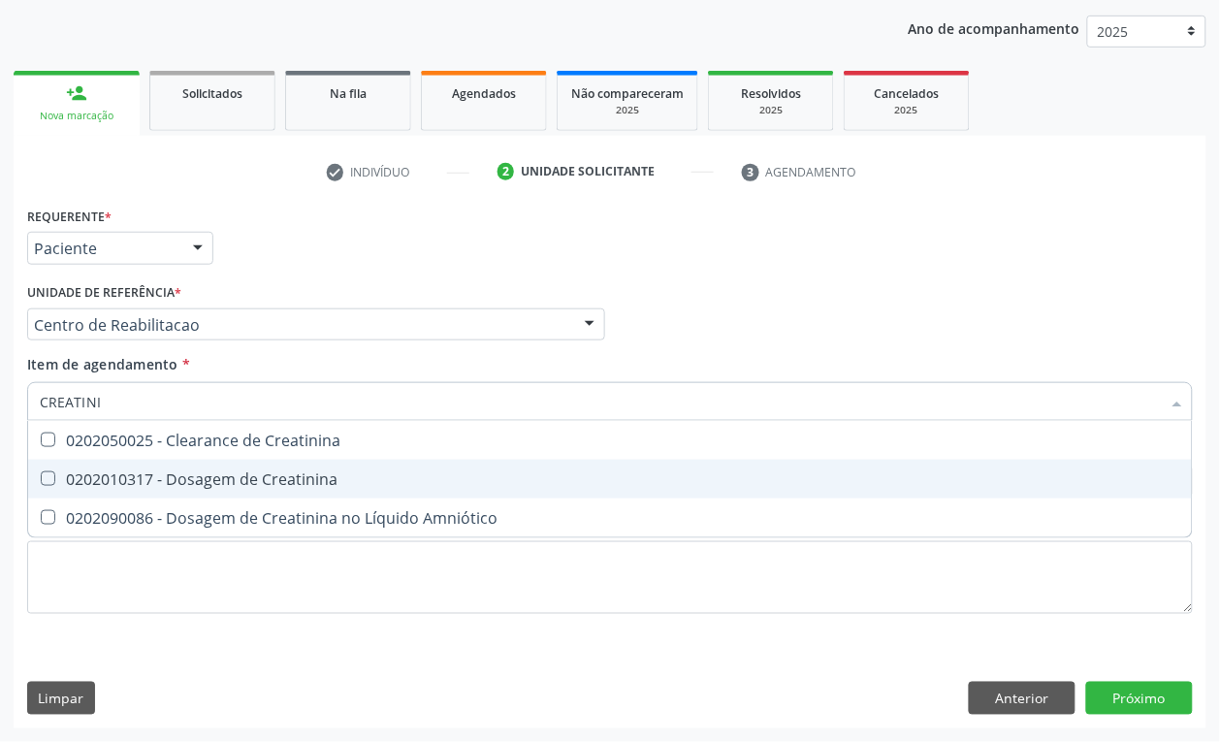
click at [199, 476] on div "0202010317 - Dosagem de Creatinina" at bounding box center [610, 479] width 1140 height 16
checkbox Creatinina "true"
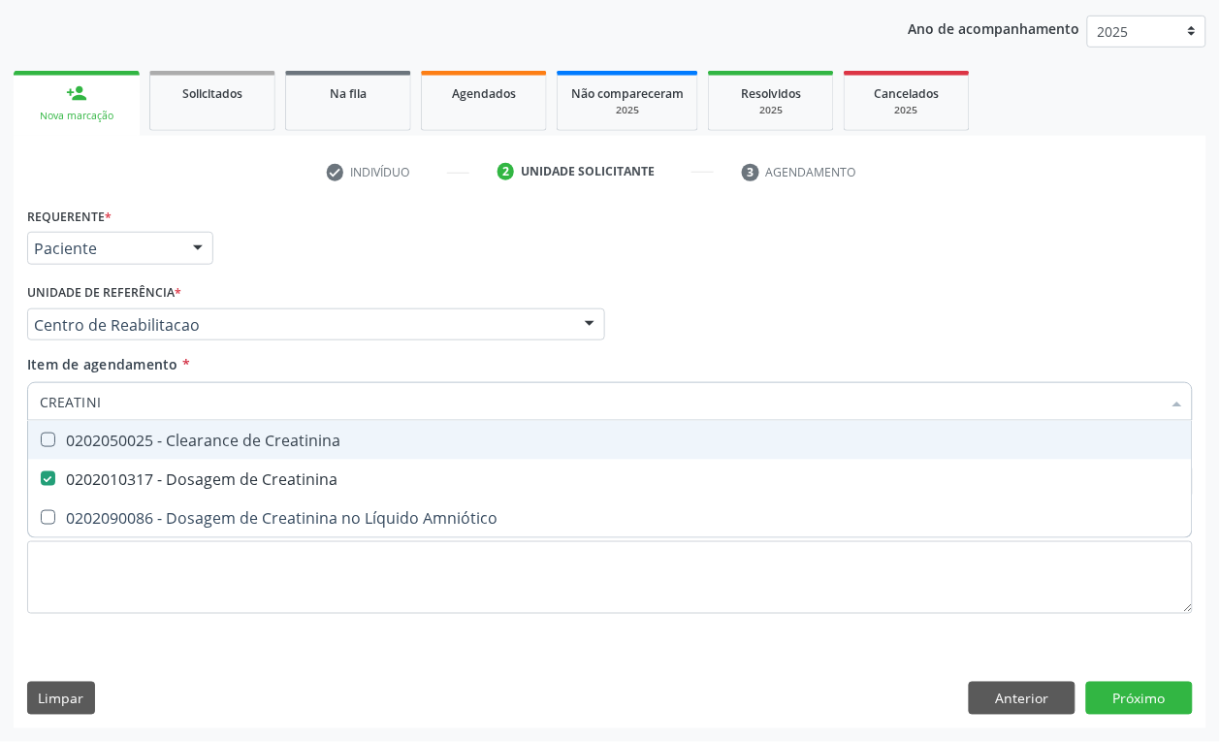
click at [113, 390] on input "CREATINI" at bounding box center [600, 401] width 1121 height 39
type input "GL"
checkbox Creatinina "false"
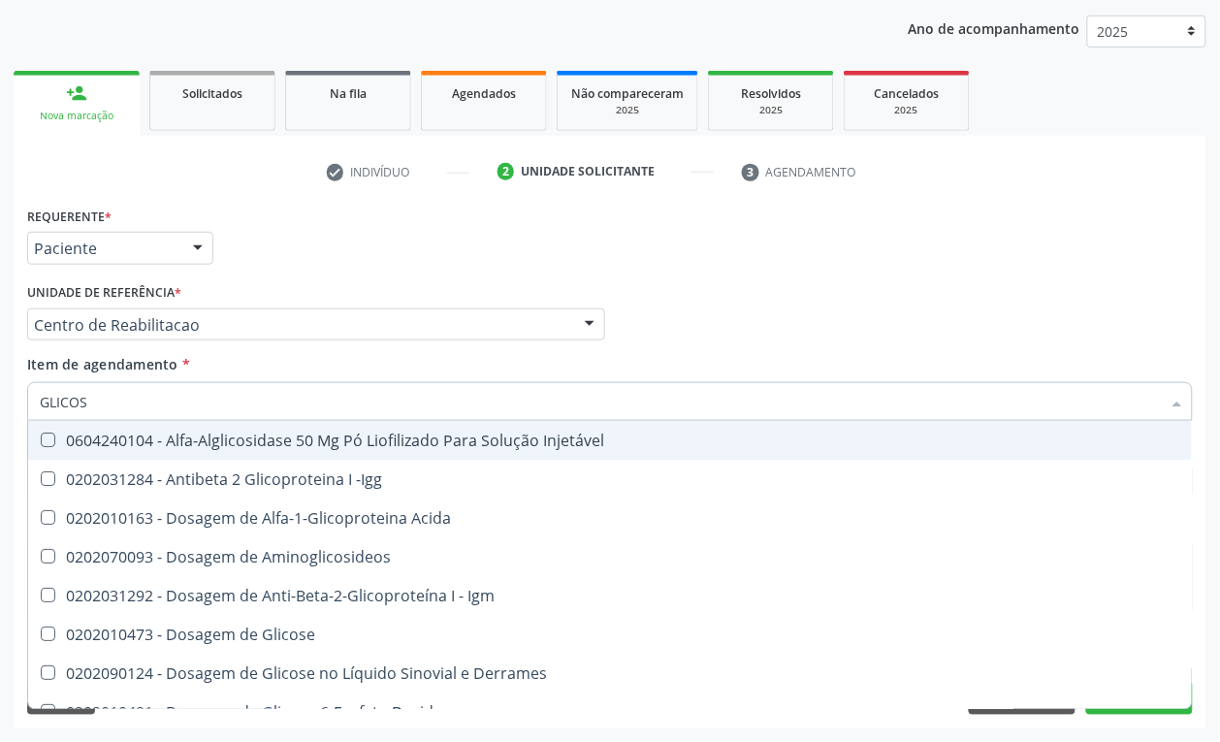
type input "GLICOSE"
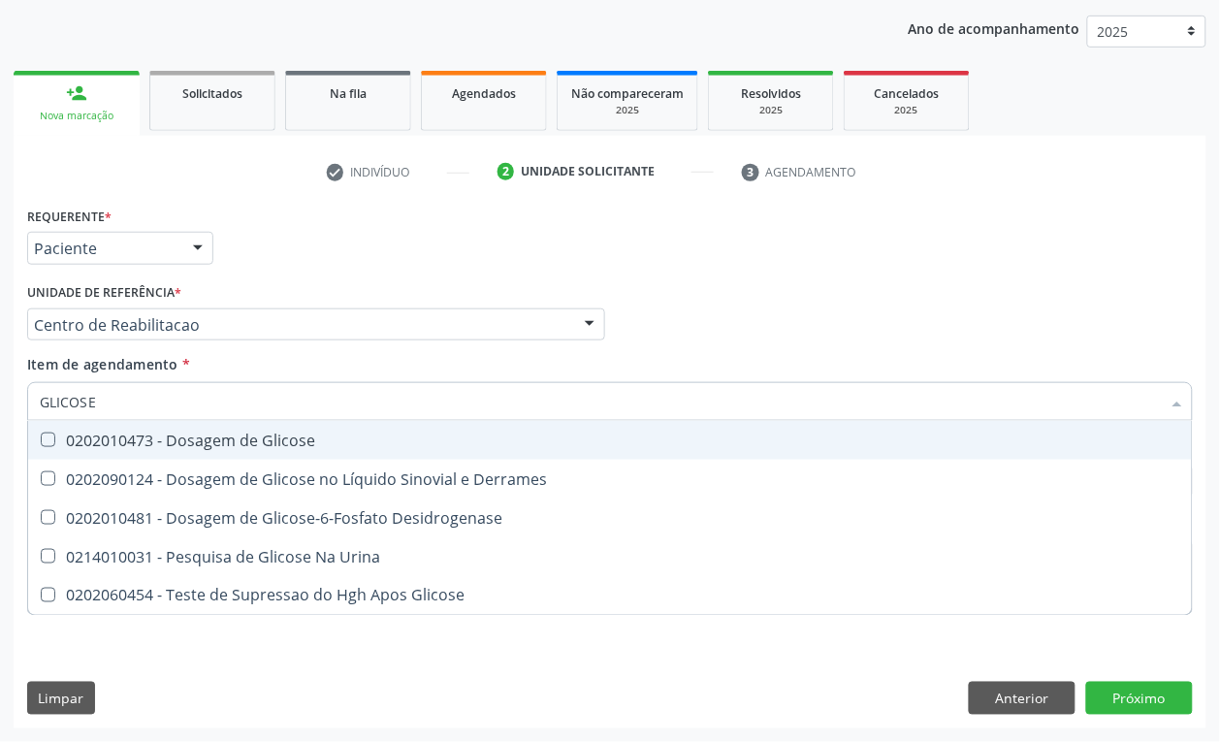
click at [133, 433] on div "0202010473 - Dosagem de Glicose" at bounding box center [610, 440] width 1140 height 16
checkbox Glicose "true"
click at [129, 408] on input "GLICOSE" at bounding box center [600, 401] width 1121 height 39
checkbox Glicose "false"
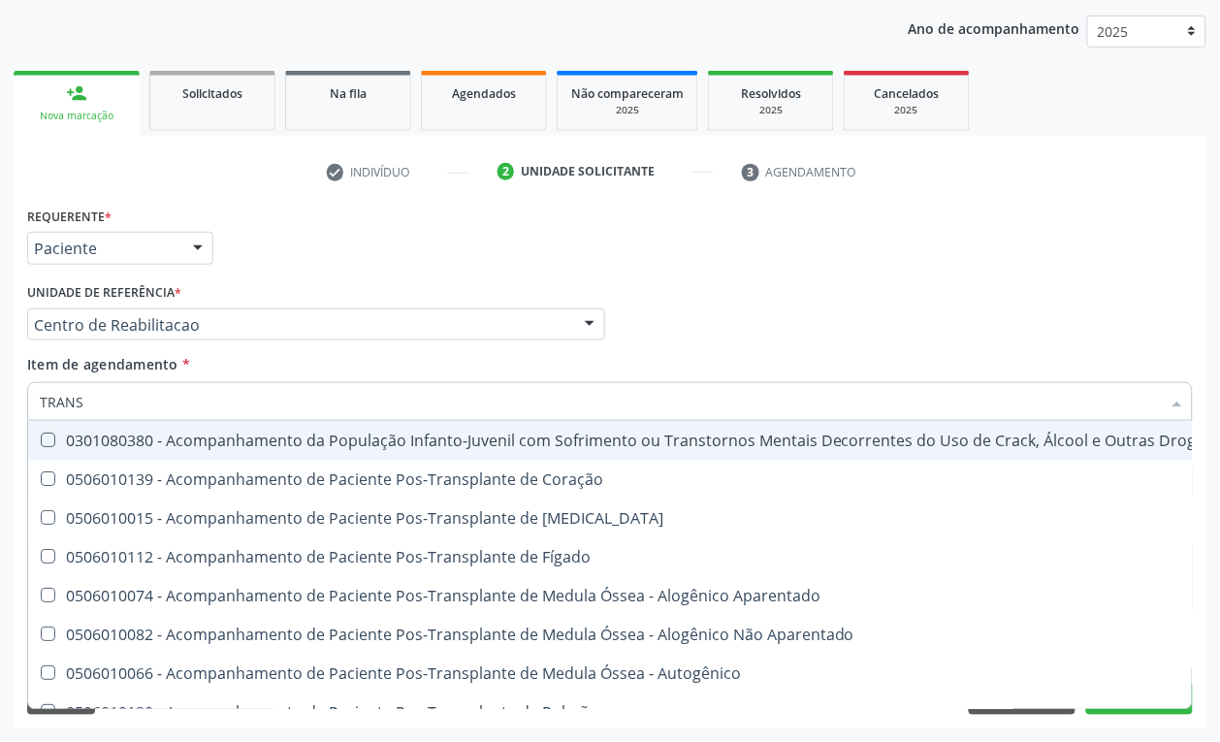
type input "TRANSA"
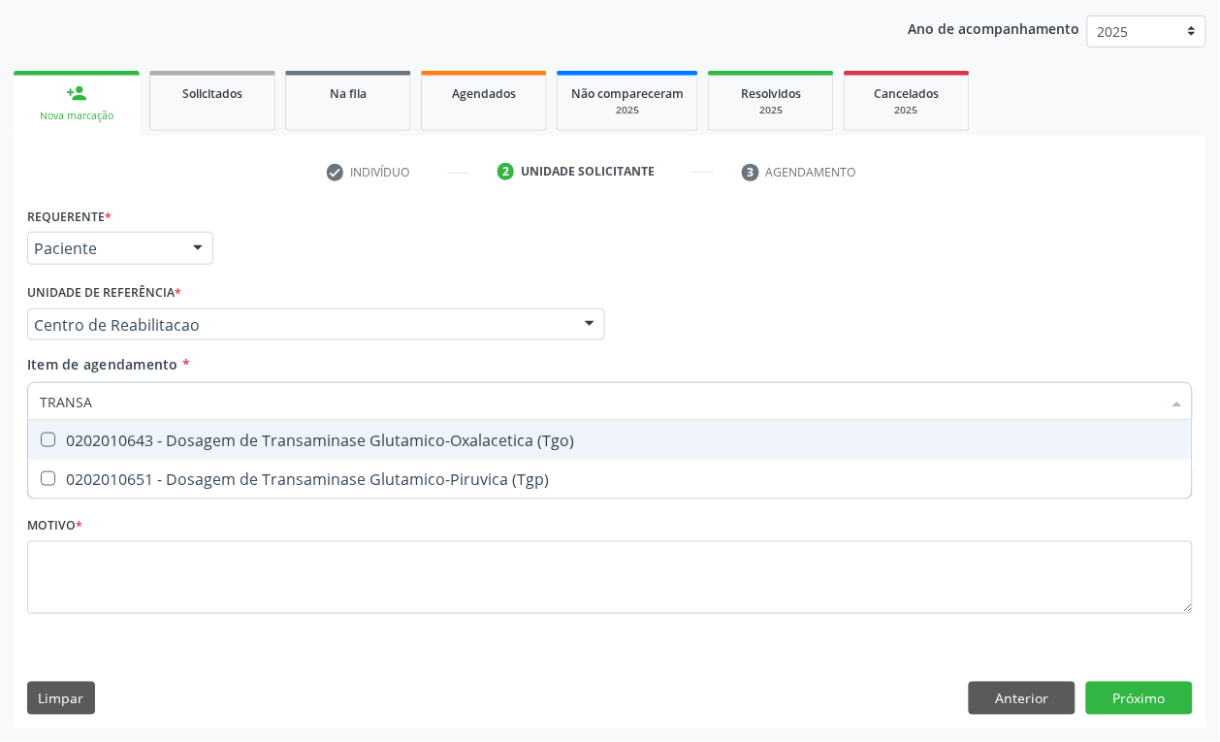
click at [138, 432] on div "0202010643 - Dosagem de Transaminase Glutamico-Oxalacetica (Tgo)" at bounding box center [610, 440] width 1140 height 16
checkbox \(Tgo\) "true"
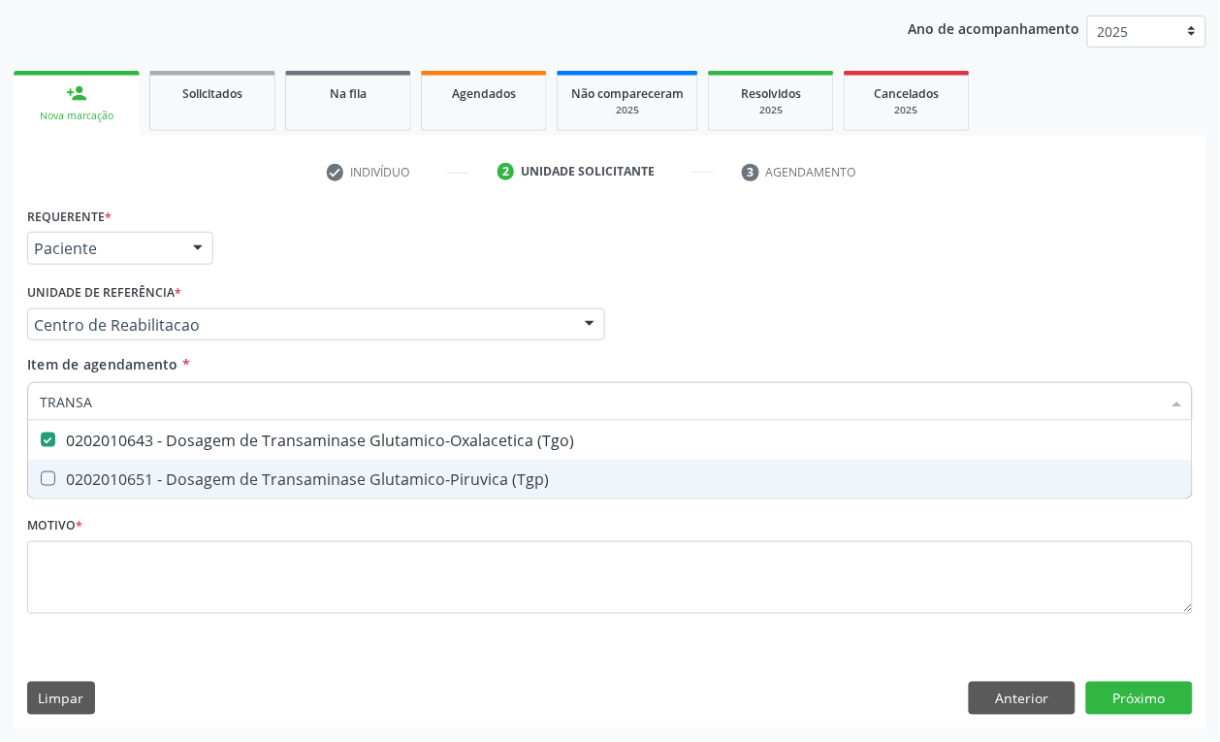
click at [129, 481] on div "0202010651 - Dosagem de Transaminase Glutamico-Piruvica (Tgp)" at bounding box center [610, 479] width 1140 height 16
checkbox \(Tgp\) "true"
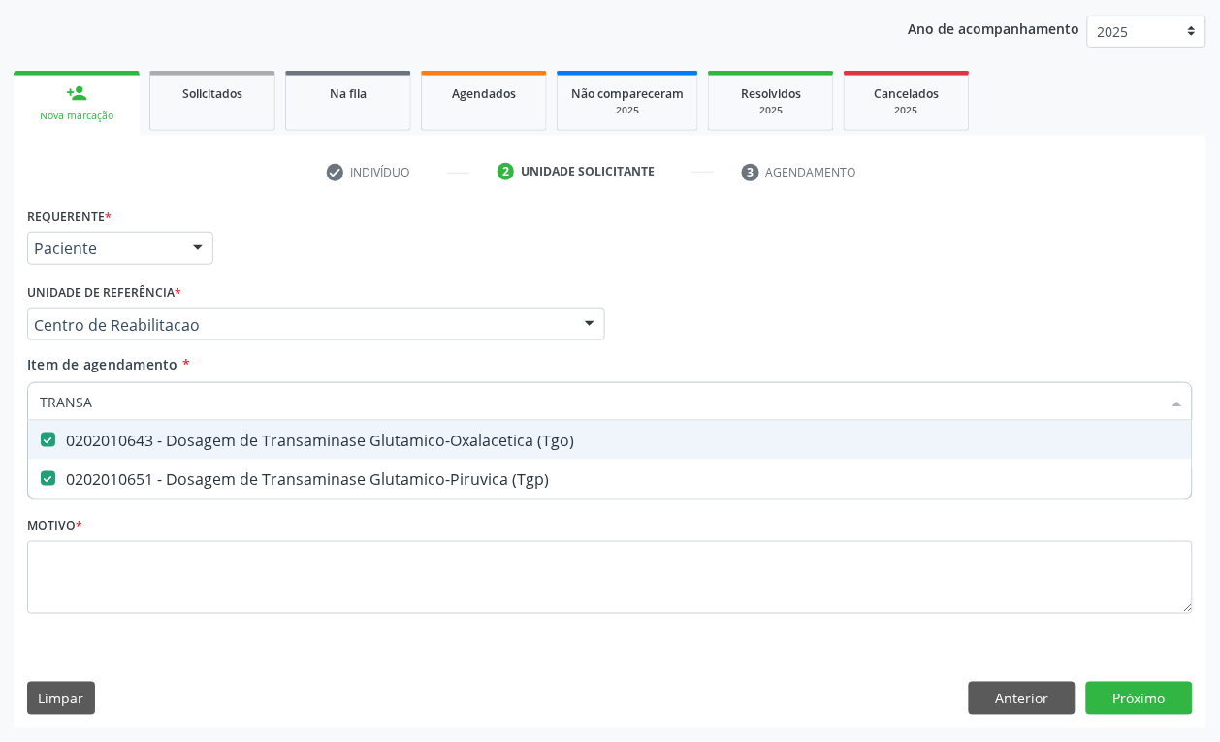
click at [100, 415] on input "TRANSA" at bounding box center [600, 401] width 1121 height 39
type input "TRI"
checkbox \(Tgo\) "false"
checkbox \(Tgp\) "false"
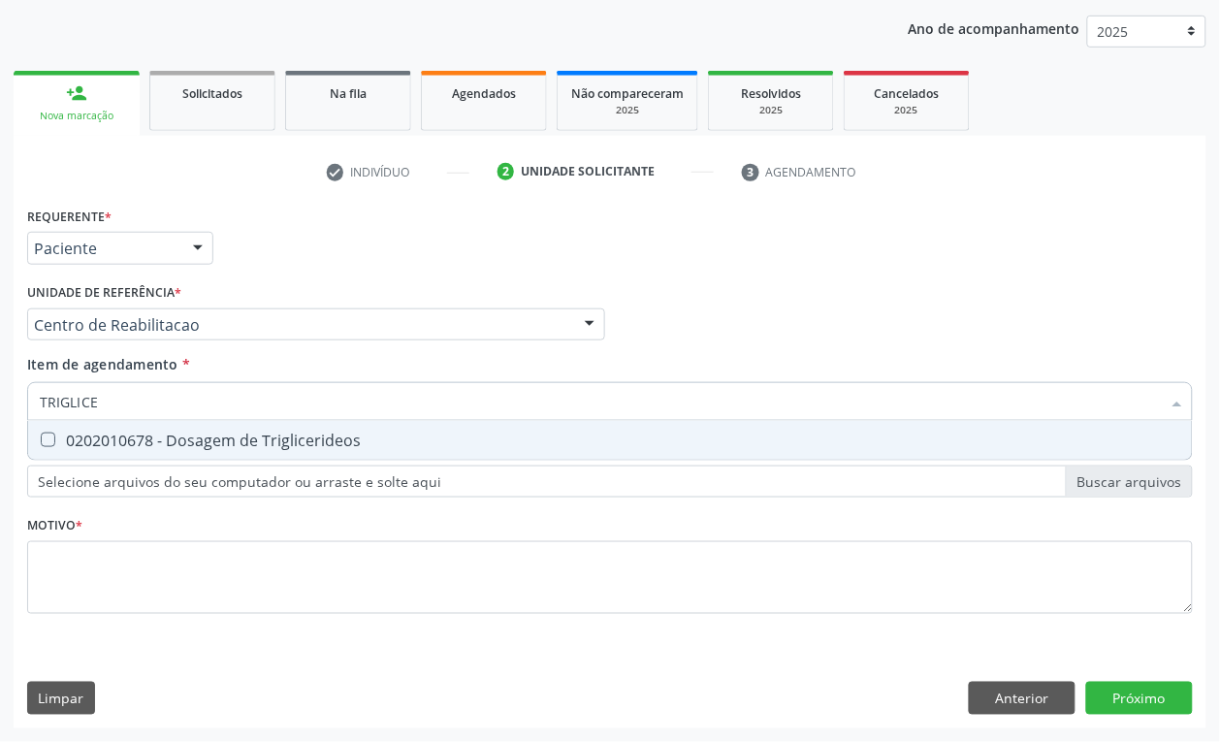
type input "TRIGLICER"
click at [224, 443] on div "0202010678 - Dosagem de Triglicerideos" at bounding box center [610, 440] width 1140 height 16
checkbox Triglicerideos "true"
click at [160, 410] on input "TRIGLICER" at bounding box center [600, 401] width 1121 height 39
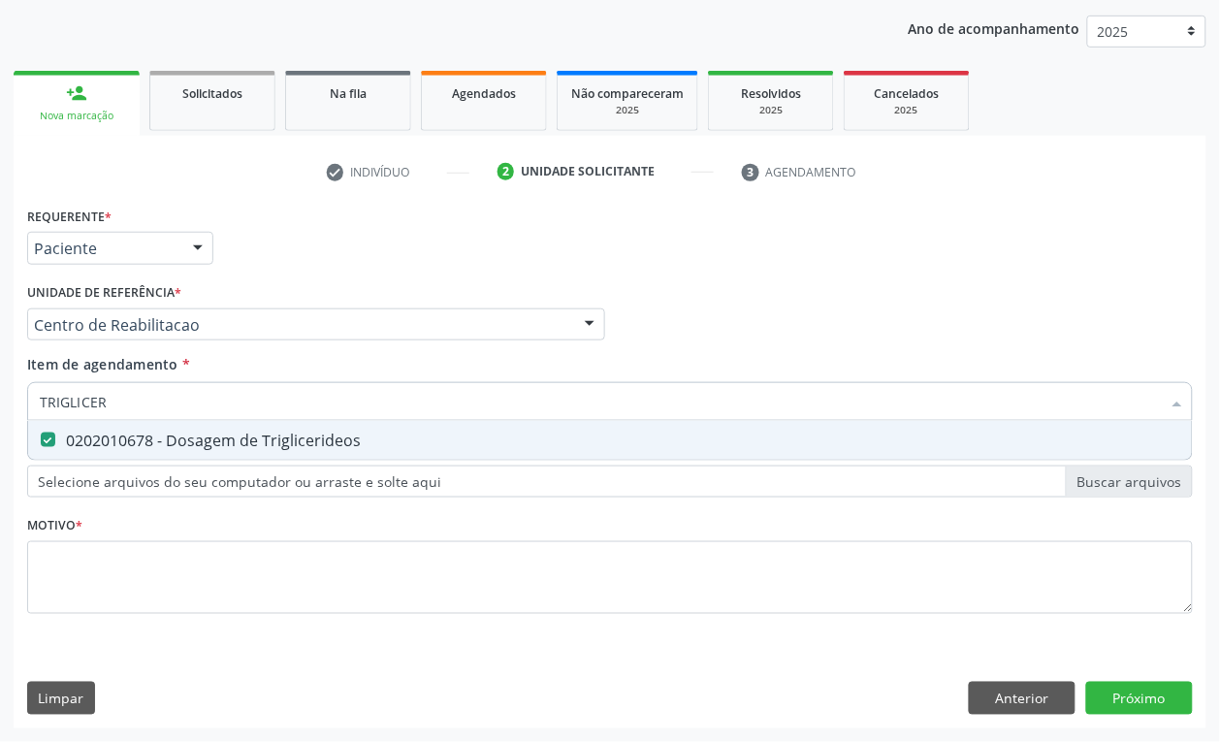
click at [160, 410] on input "TRIGLICER" at bounding box center [600, 401] width 1121 height 39
checkbox Triglicerideos "false"
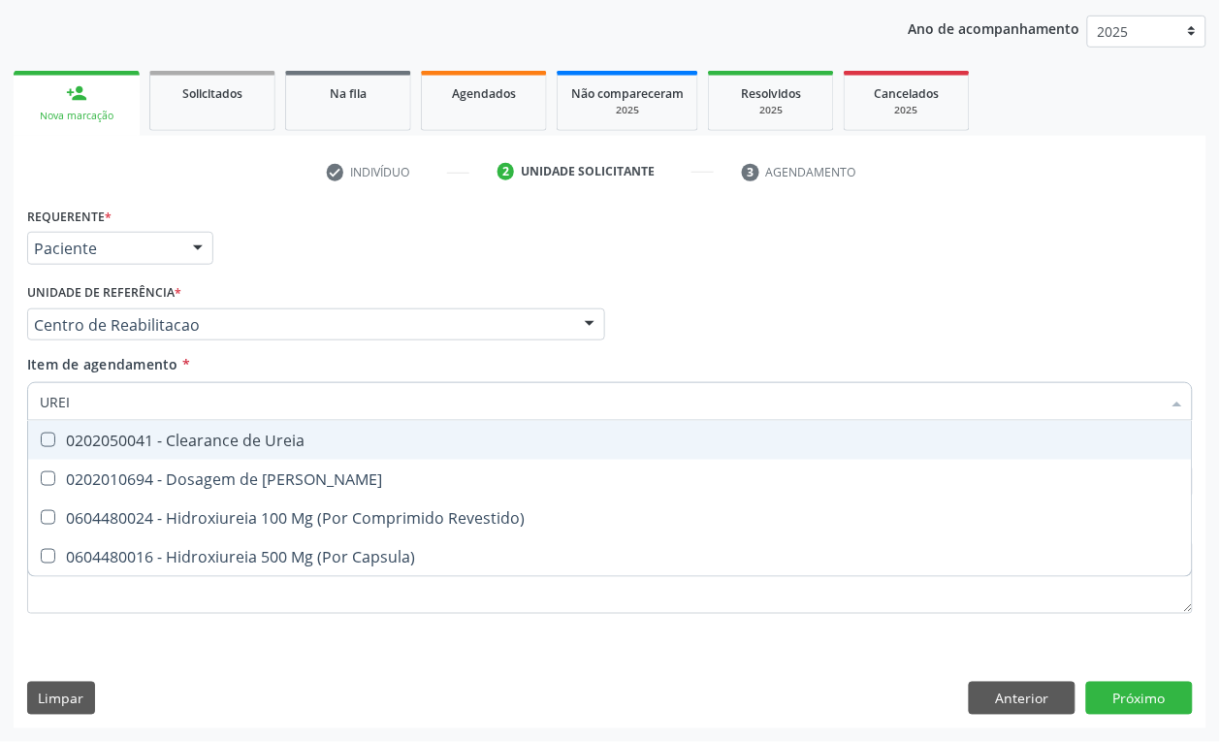
type input "UREIA"
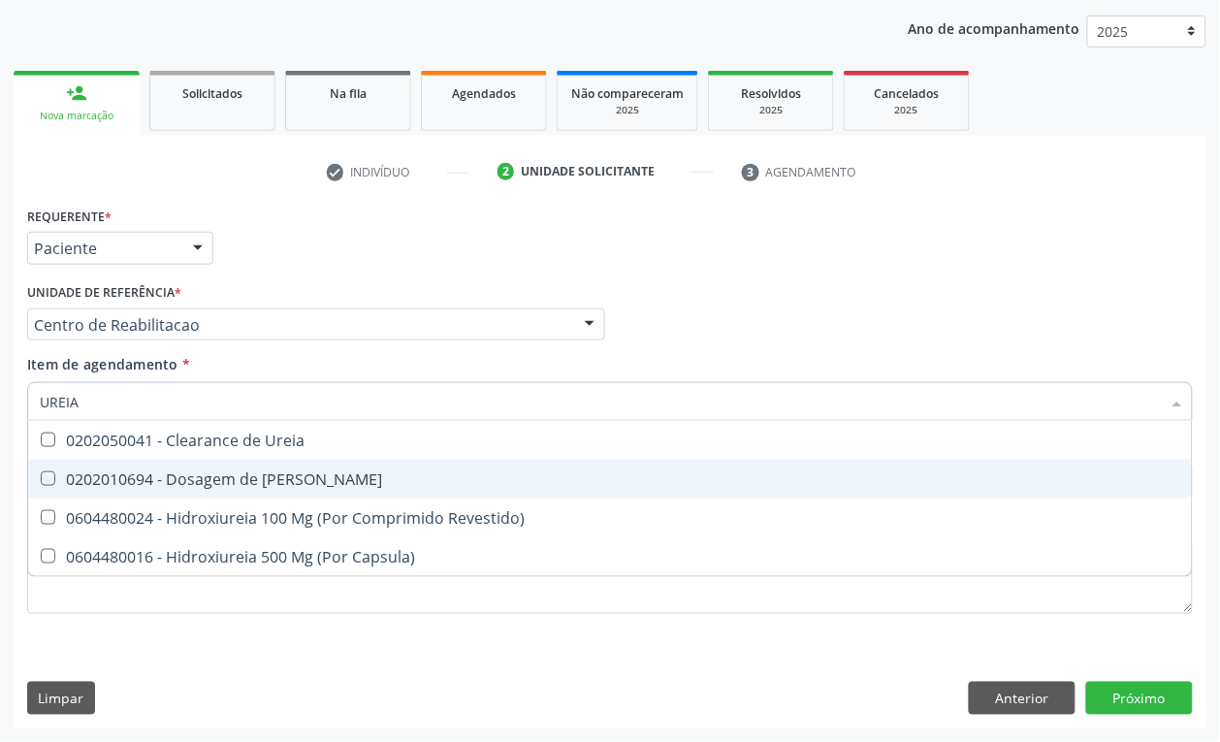
click at [167, 485] on div "0202010694 - Dosagem de [PERSON_NAME]" at bounding box center [610, 479] width 1140 height 16
checkbox Ureia "true"
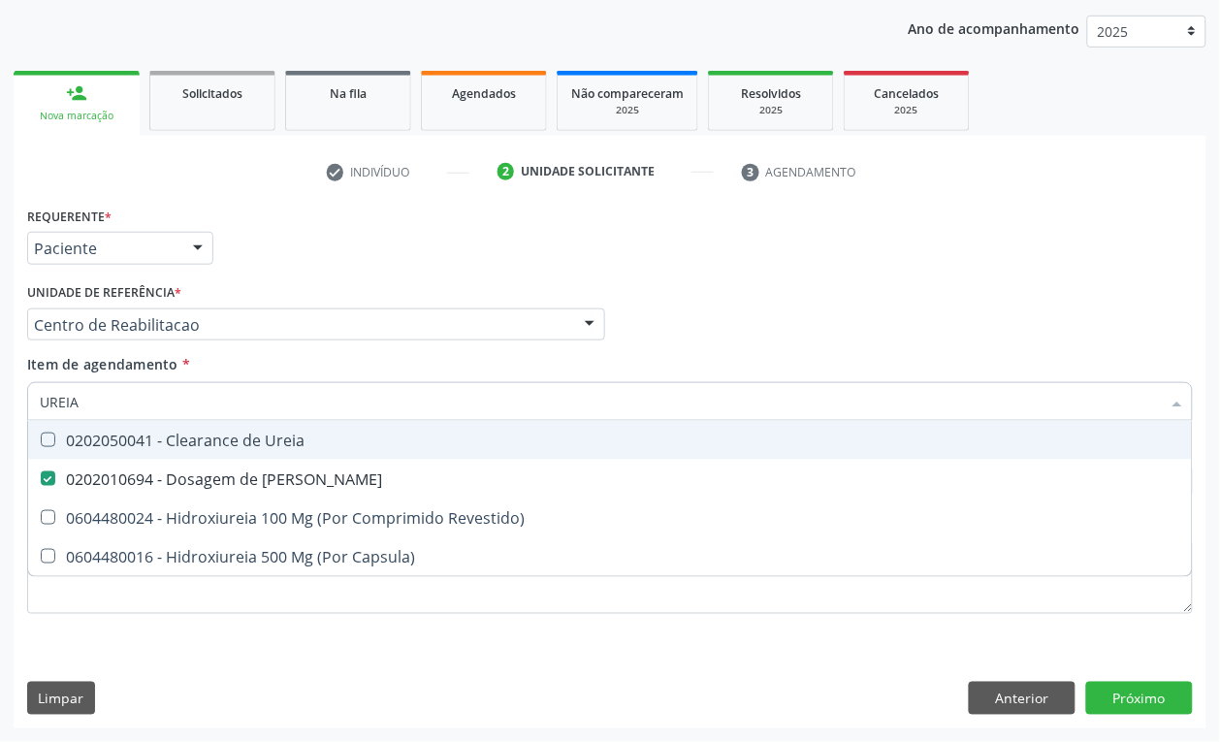
click at [112, 412] on input "UREIA" at bounding box center [600, 401] width 1121 height 39
type input "H"
checkbox Ureia "false"
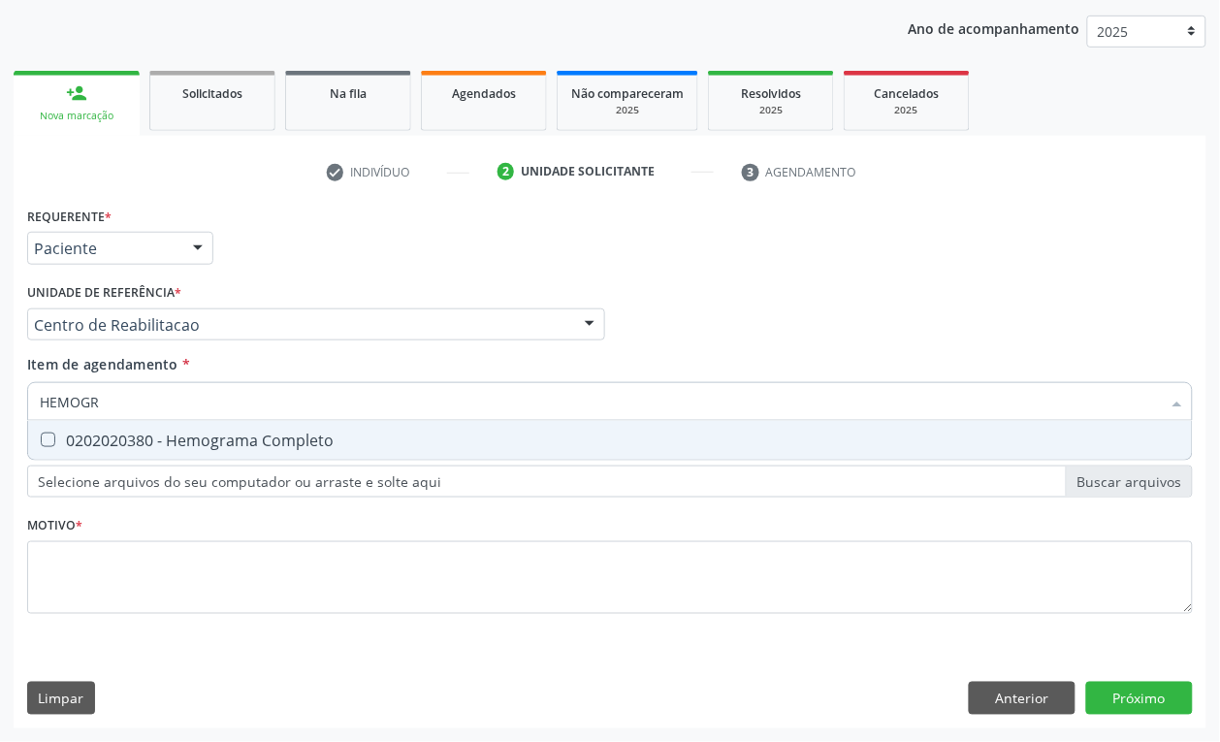
type input "HEMOGRA"
click at [147, 446] on div "0202020380 - Hemograma Completo" at bounding box center [610, 440] width 1140 height 16
checkbox Completo "true"
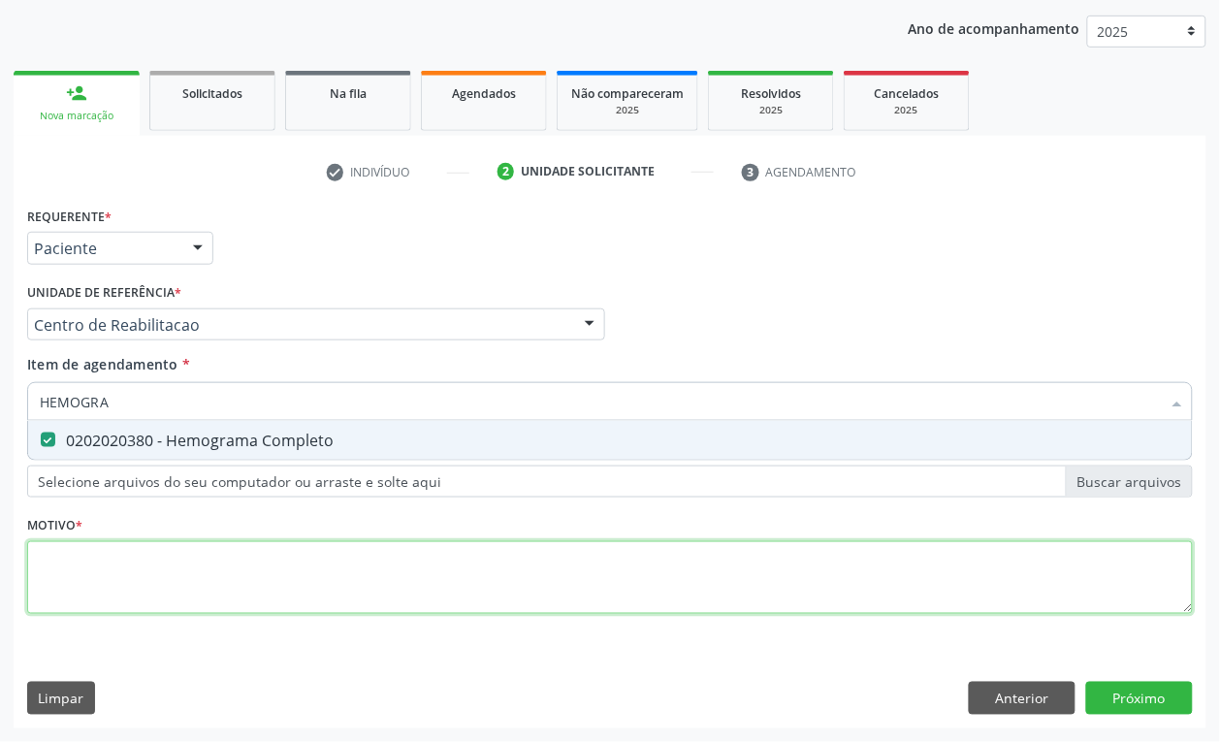
click at [95, 577] on div "Requerente * Paciente Profissional de Saúde Paciente Nenhum resultado encontrad…" at bounding box center [609, 421] width 1165 height 439
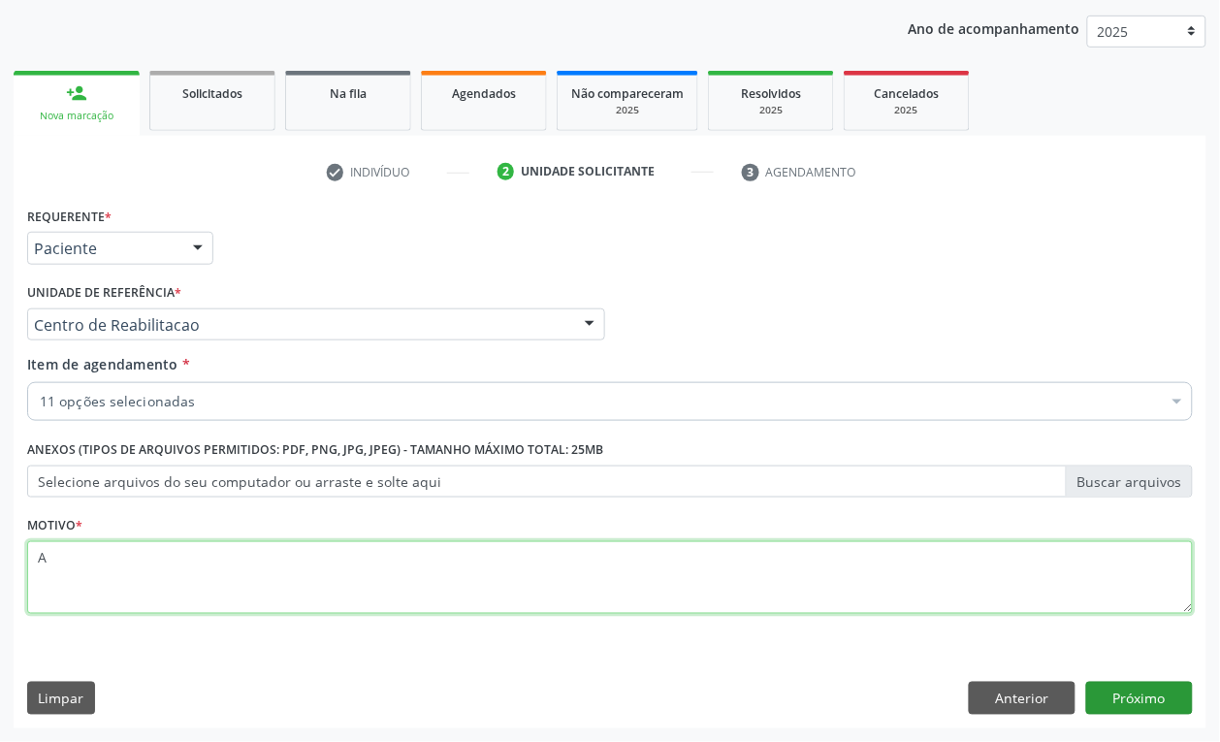
type textarea "A"
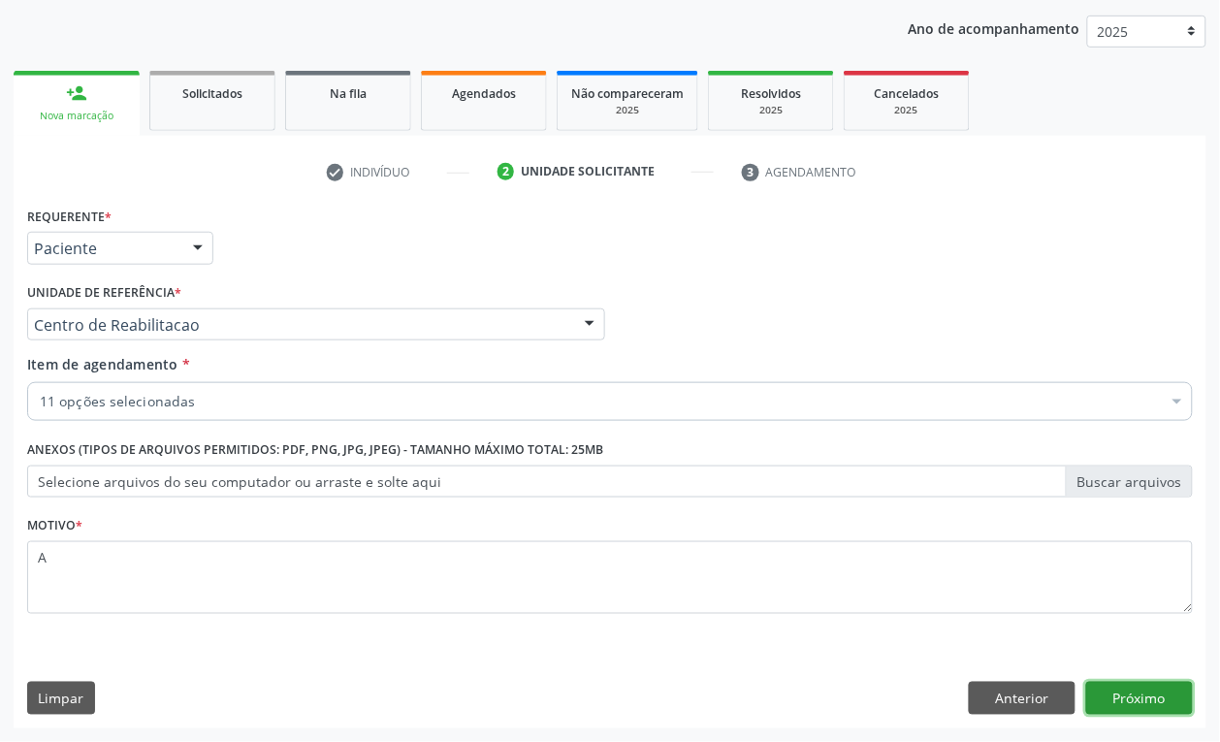
click at [1132, 709] on button "Próximo" at bounding box center [1139, 698] width 107 height 33
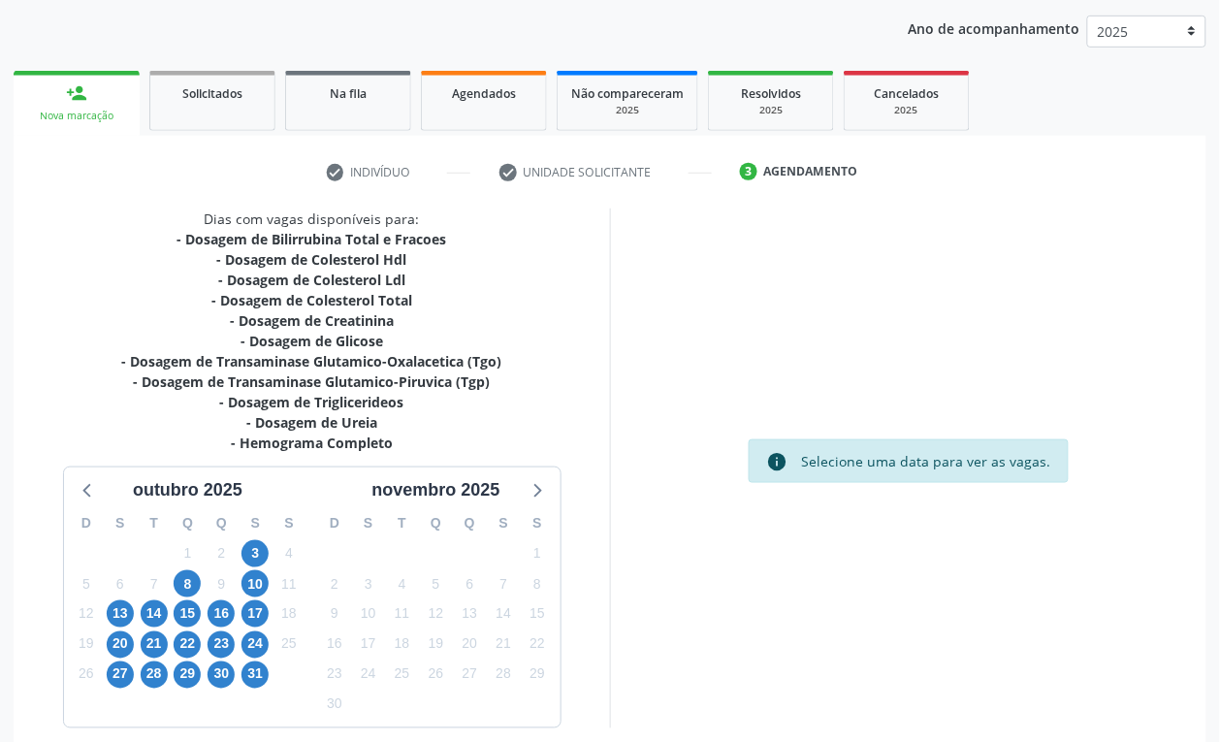
scroll to position [306, 0]
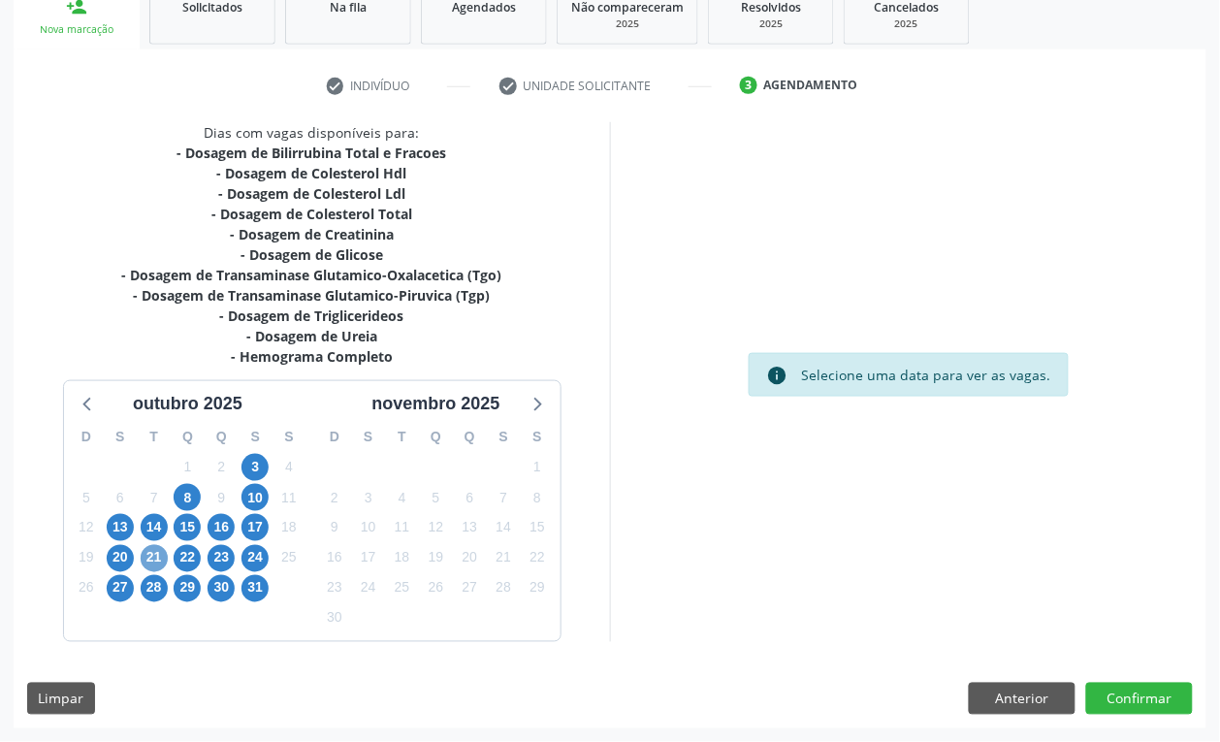
click at [155, 556] on span "21" at bounding box center [154, 558] width 27 height 27
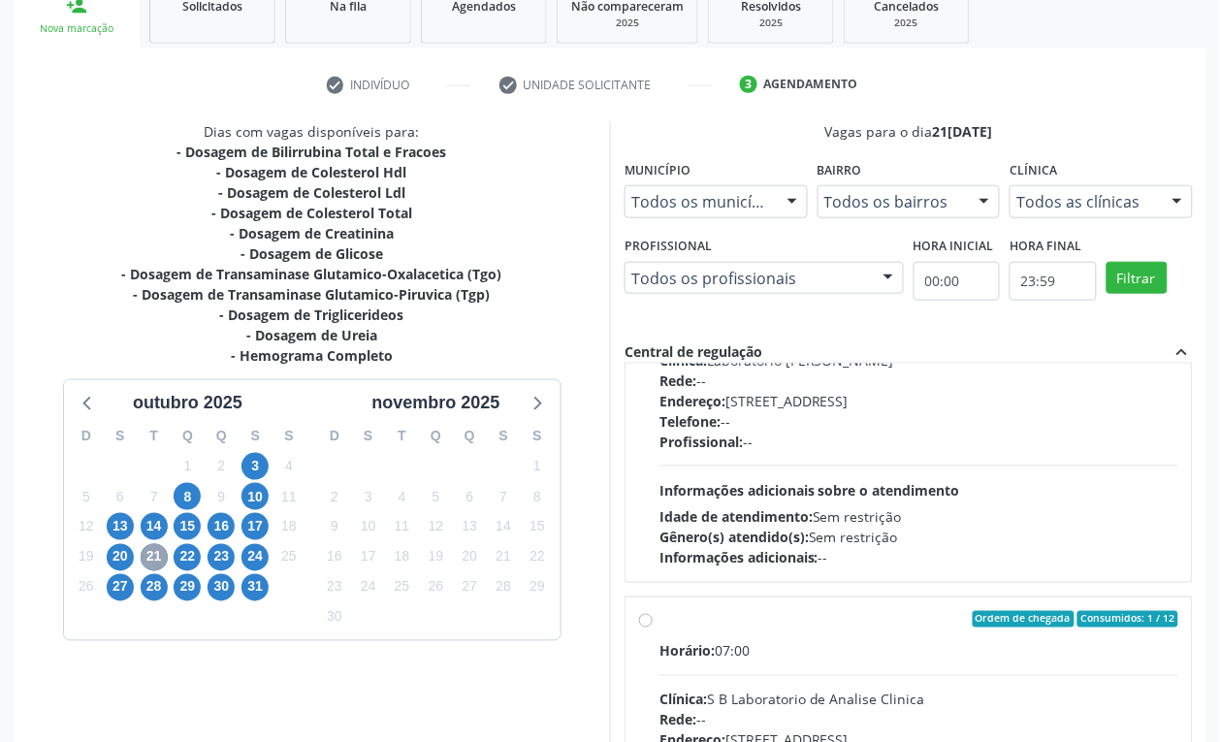
scroll to position [242, 0]
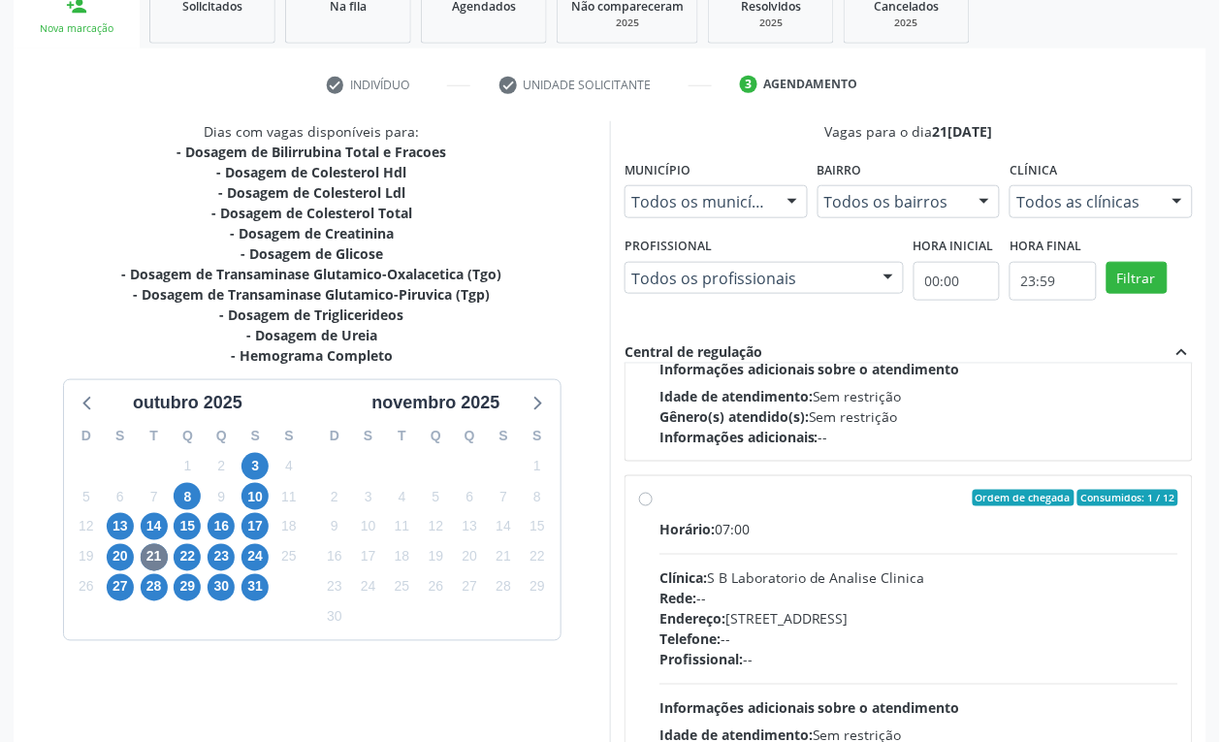
click at [806, 577] on div "Clínica: S B Laboratorio de Analise Clinica" at bounding box center [918, 578] width 519 height 20
click at [653, 507] on input "Ordem de chegada Consumidos: 1 / 12 Horário: 07:00 Clínica: S B Laboratorio de …" at bounding box center [646, 498] width 14 height 17
radio input "true"
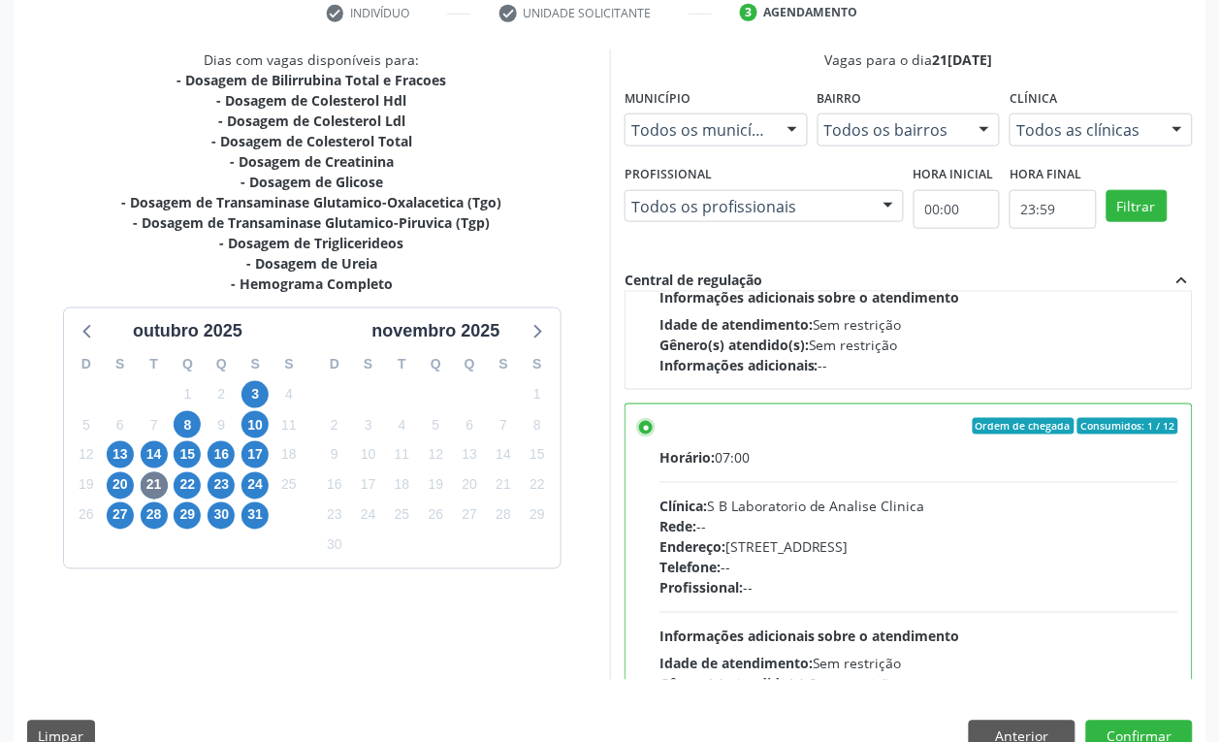
scroll to position [417, 0]
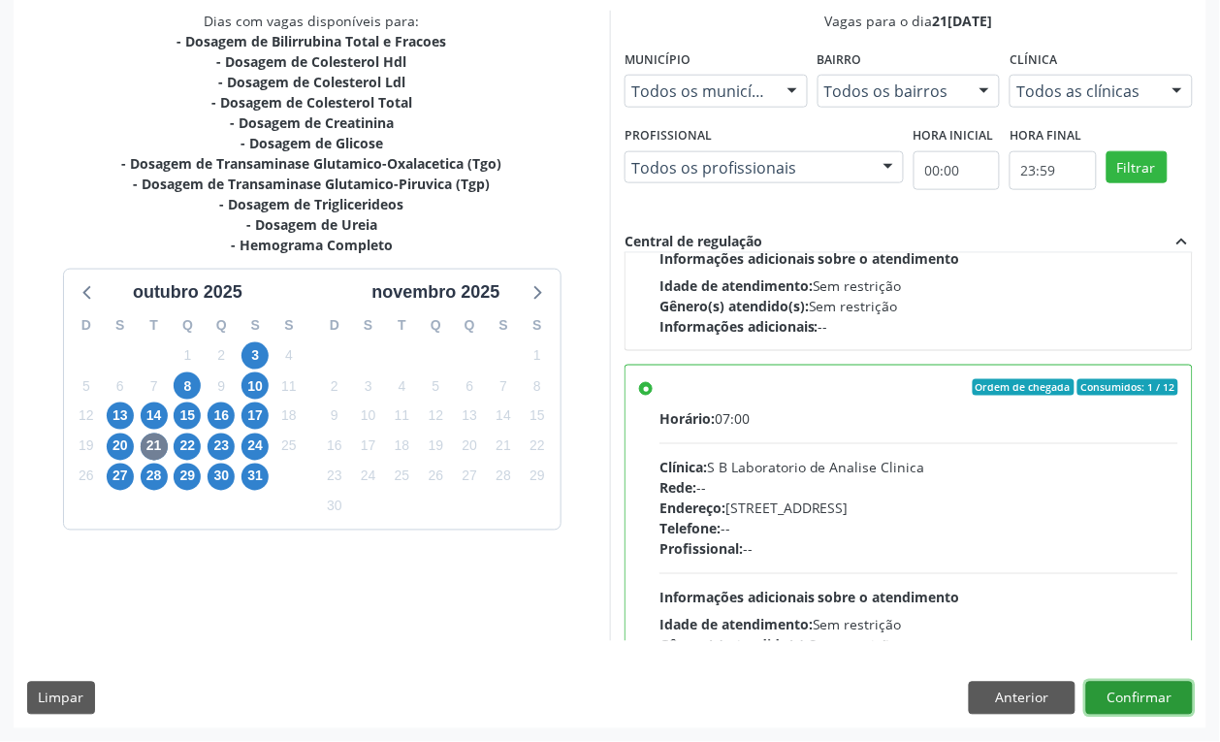
click at [1184, 694] on button "Confirmar" at bounding box center [1139, 698] width 107 height 33
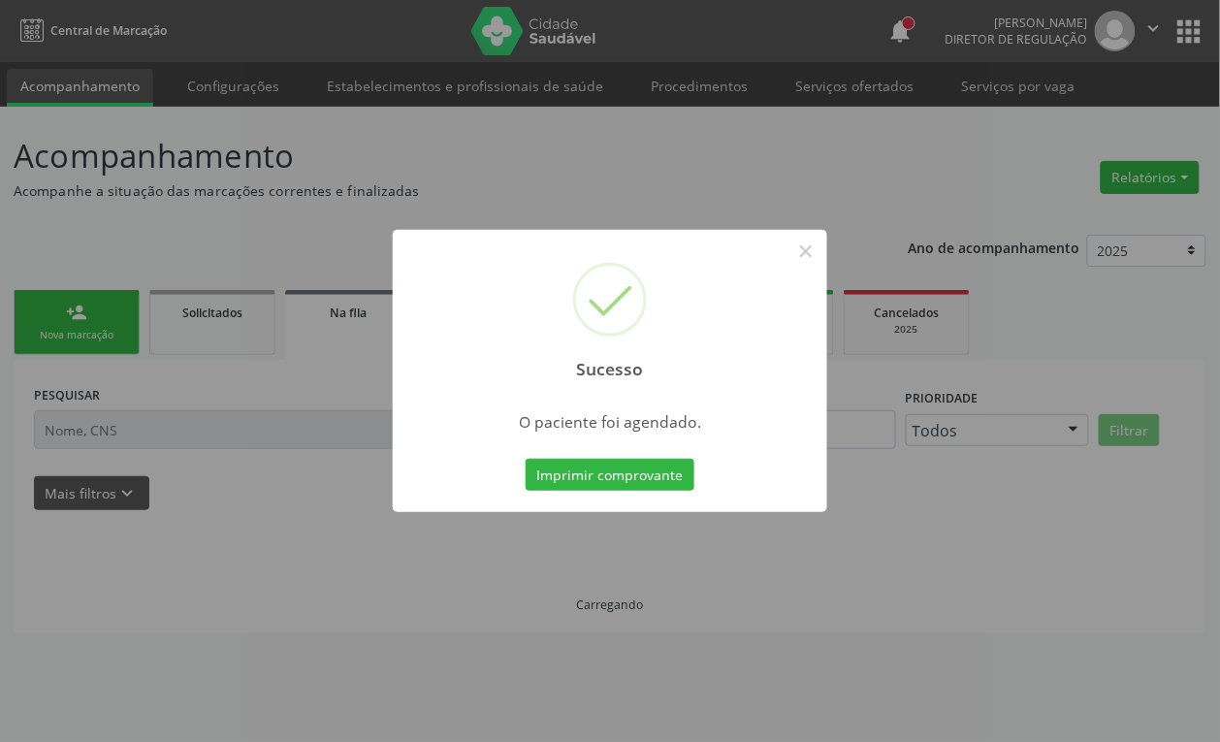
scroll to position [0, 0]
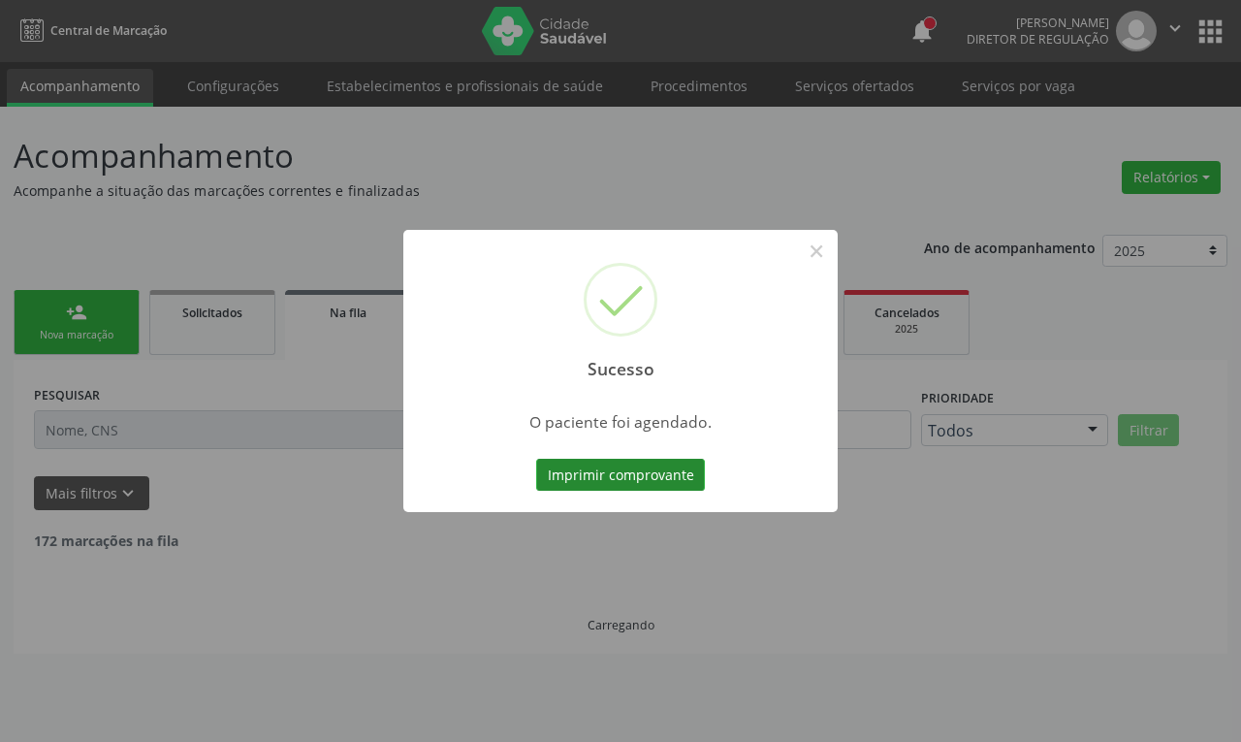
click at [587, 462] on button "Imprimir comprovante" at bounding box center [620, 475] width 169 height 33
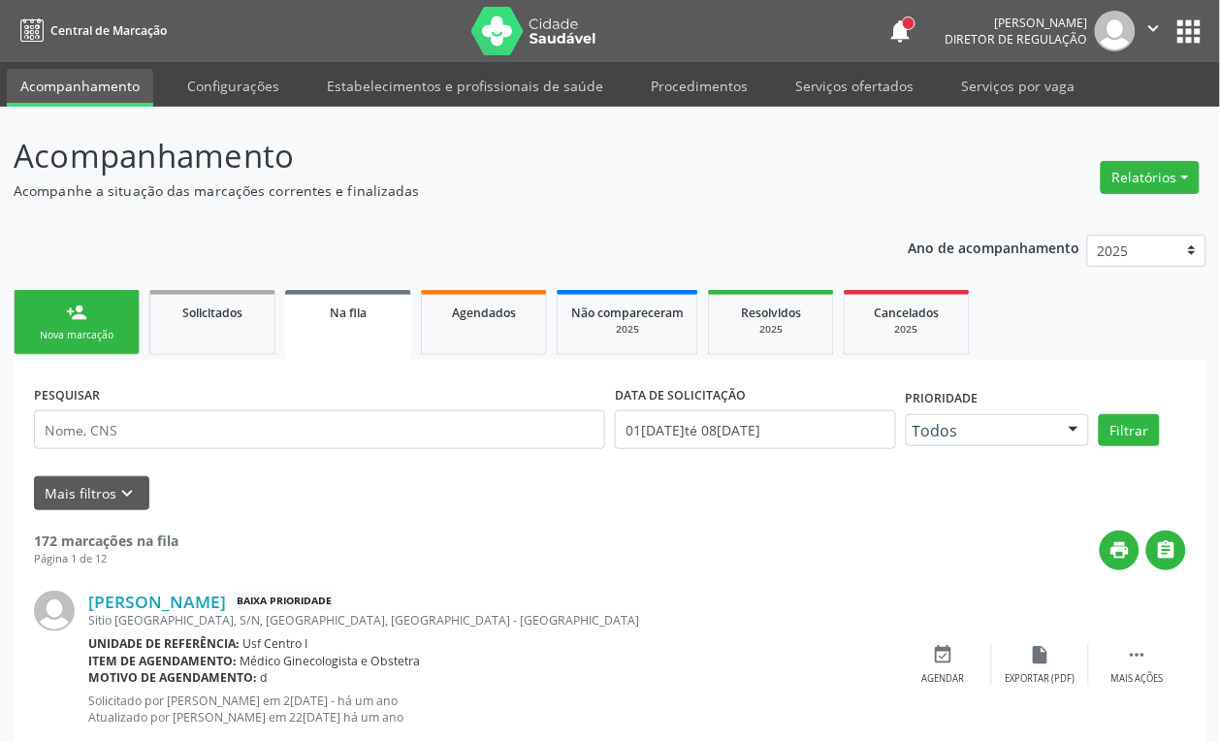
click at [84, 335] on div "Nova marcação" at bounding box center [76, 335] width 97 height 15
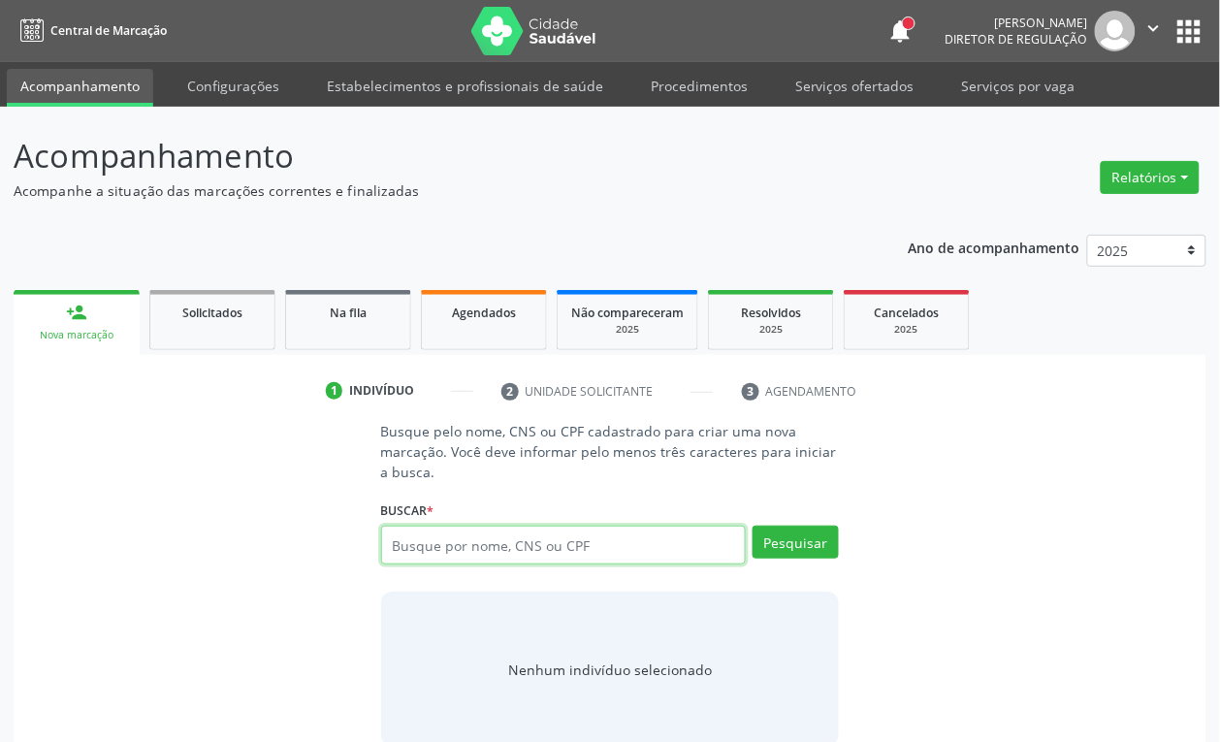
click at [429, 538] on input "text" at bounding box center [564, 545] width 366 height 39
type input "708604094950685"
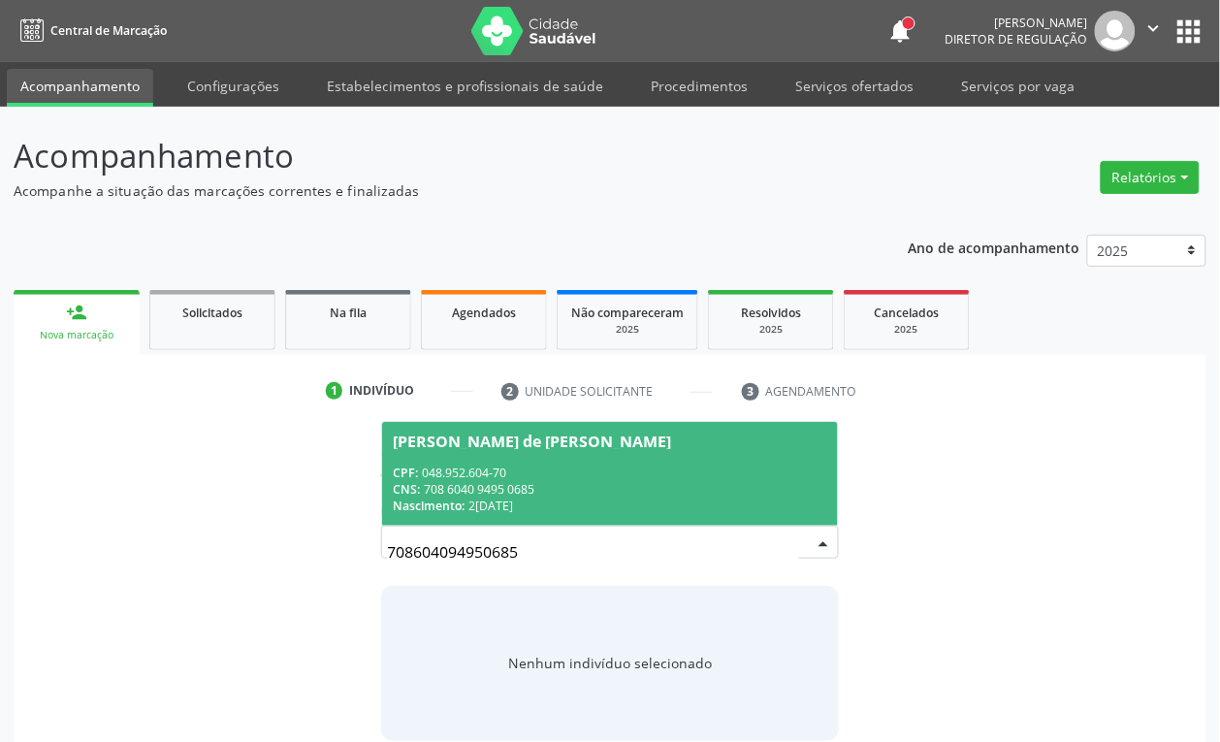
drag, startPoint x: 548, startPoint y: 463, endPoint x: 520, endPoint y: 408, distance: 62.0
click at [545, 464] on div "CPF: 048.952.604-70" at bounding box center [610, 472] width 433 height 16
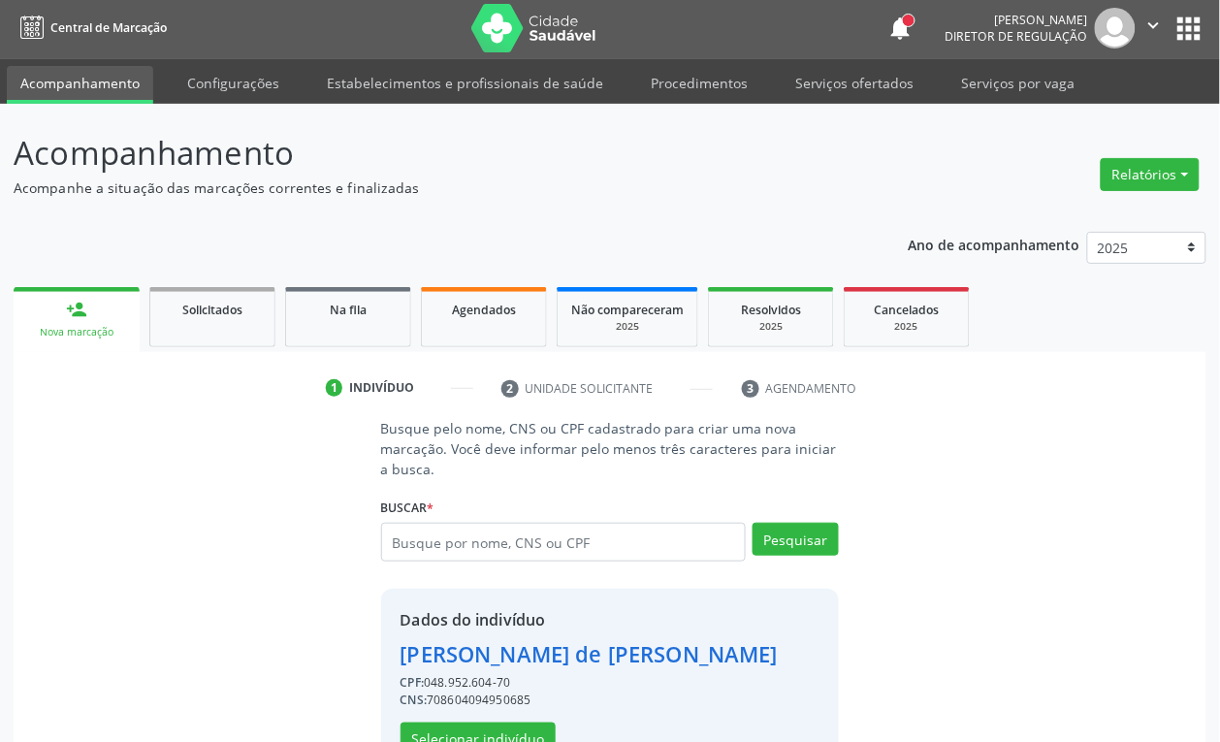
scroll to position [63, 0]
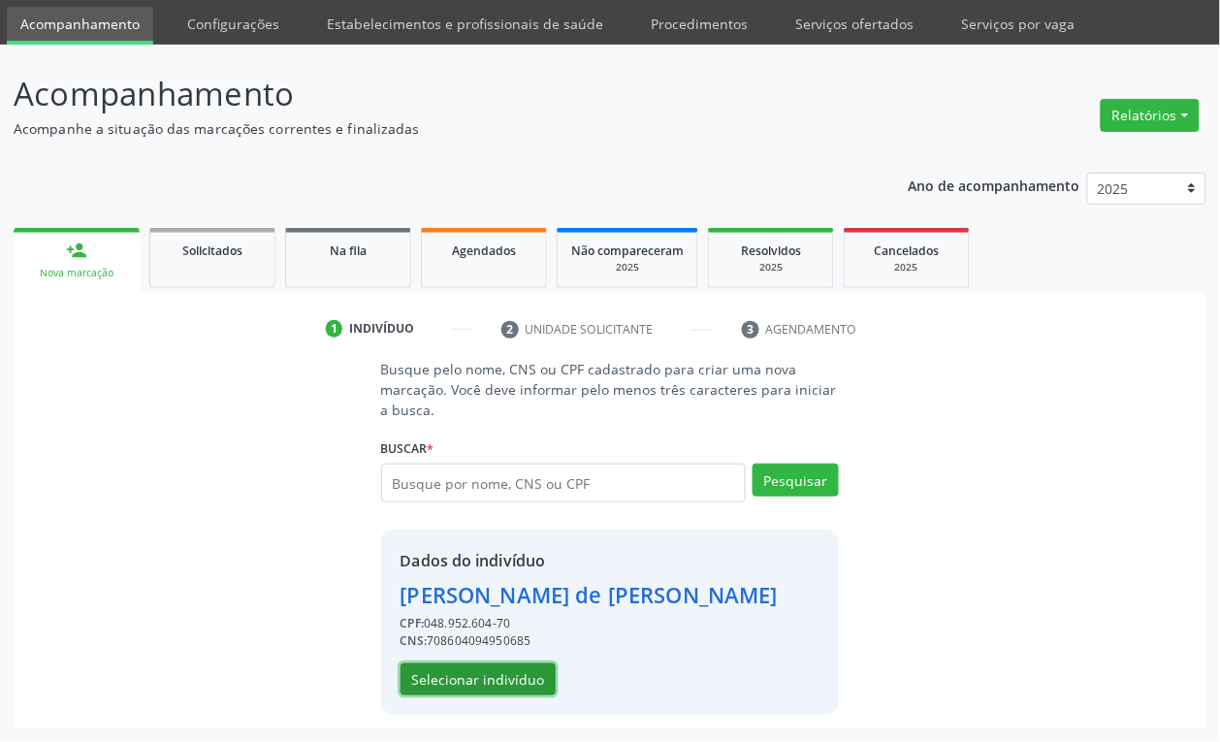
click at [514, 689] on button "Selecionar indivíduo" at bounding box center [477, 679] width 155 height 33
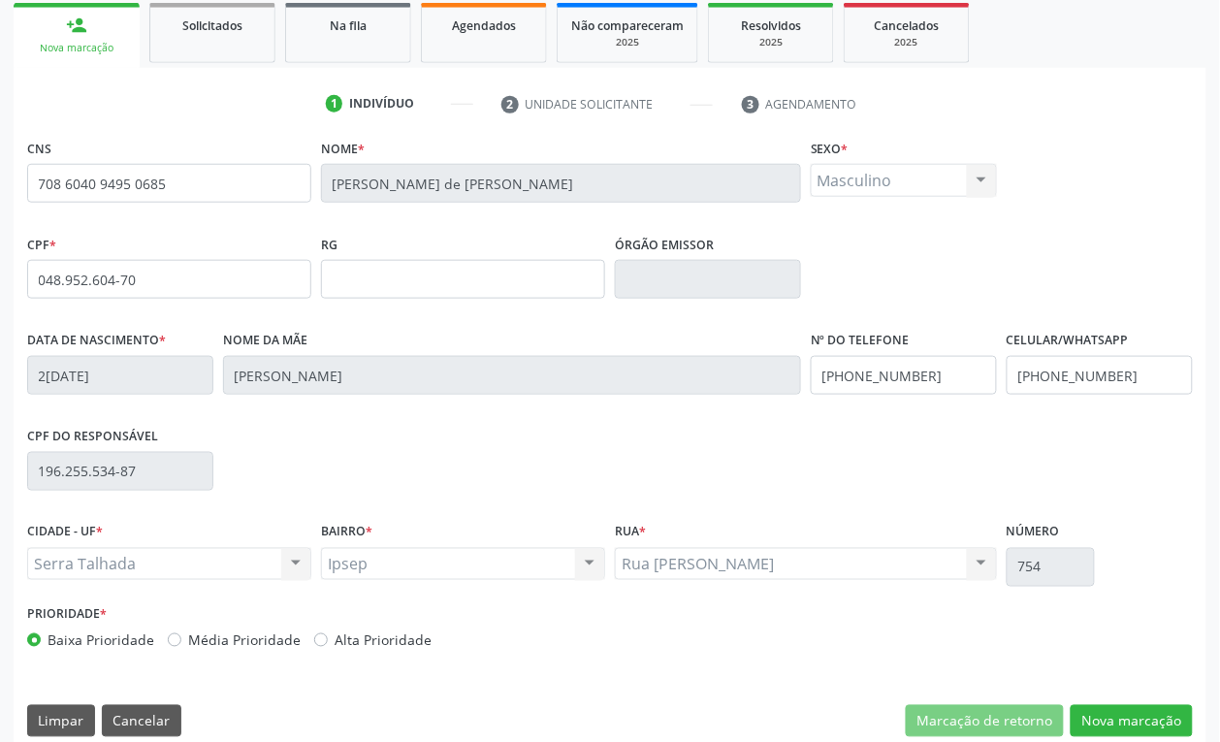
scroll to position [310, 0]
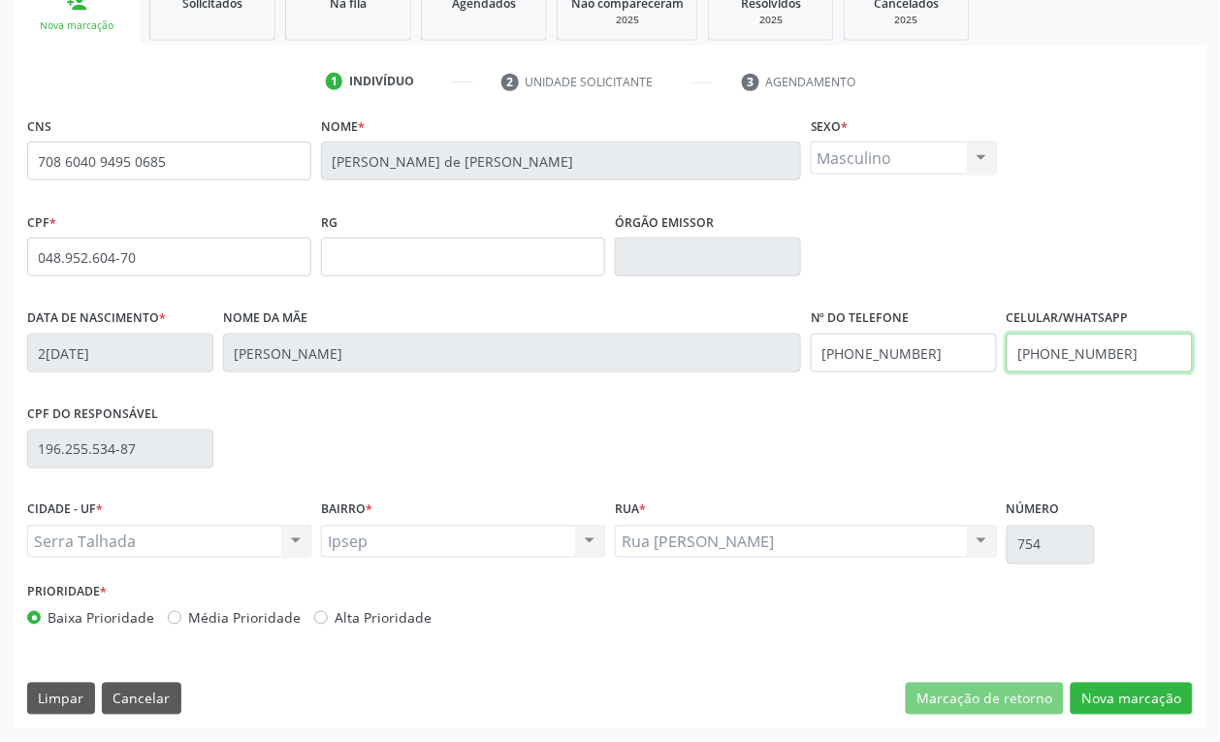
click at [1077, 357] on input "(87) 98169-3477" at bounding box center [1099, 353] width 186 height 39
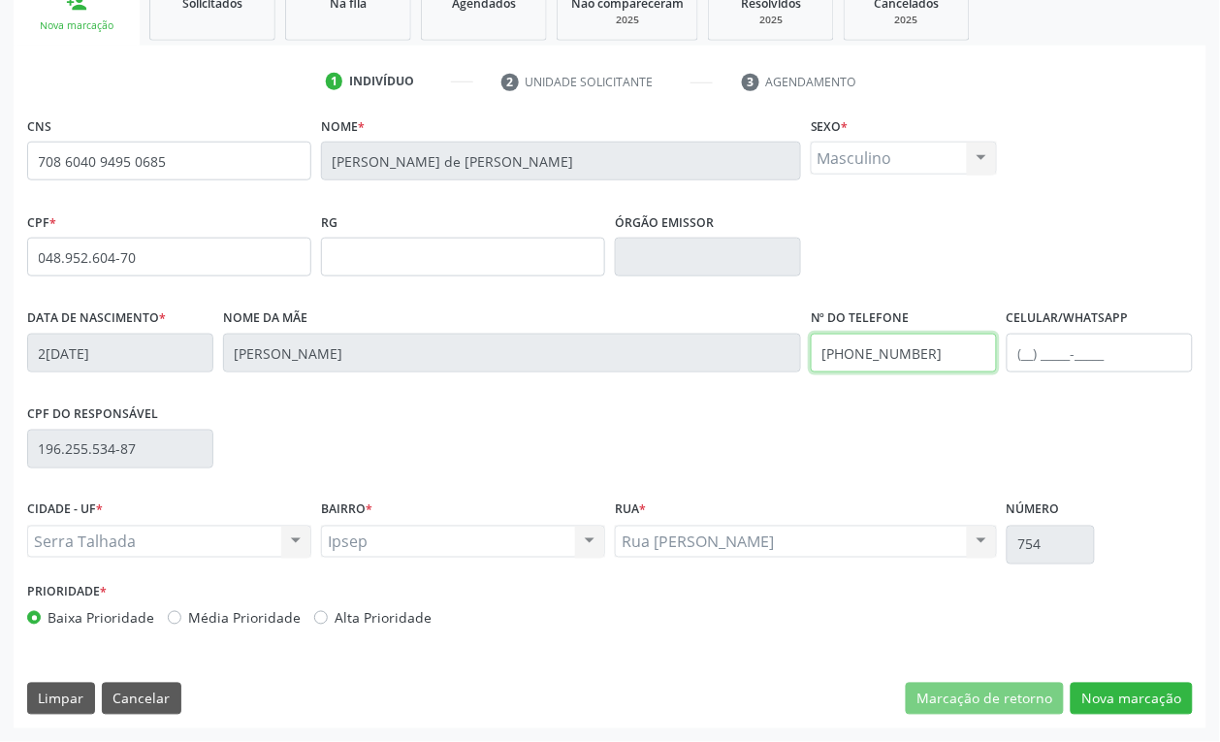
click at [917, 362] on input "(87) 99939-8215" at bounding box center [904, 353] width 186 height 39
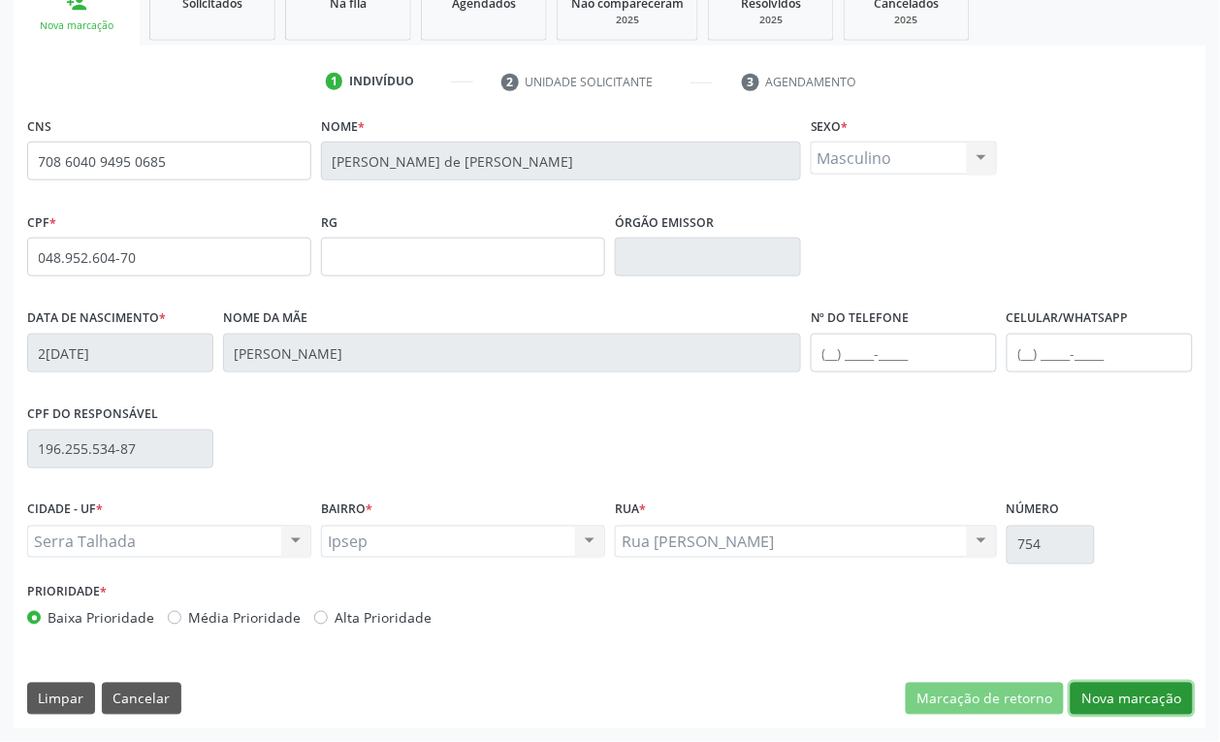
click at [1123, 691] on button "Nova marcação" at bounding box center [1131, 699] width 122 height 33
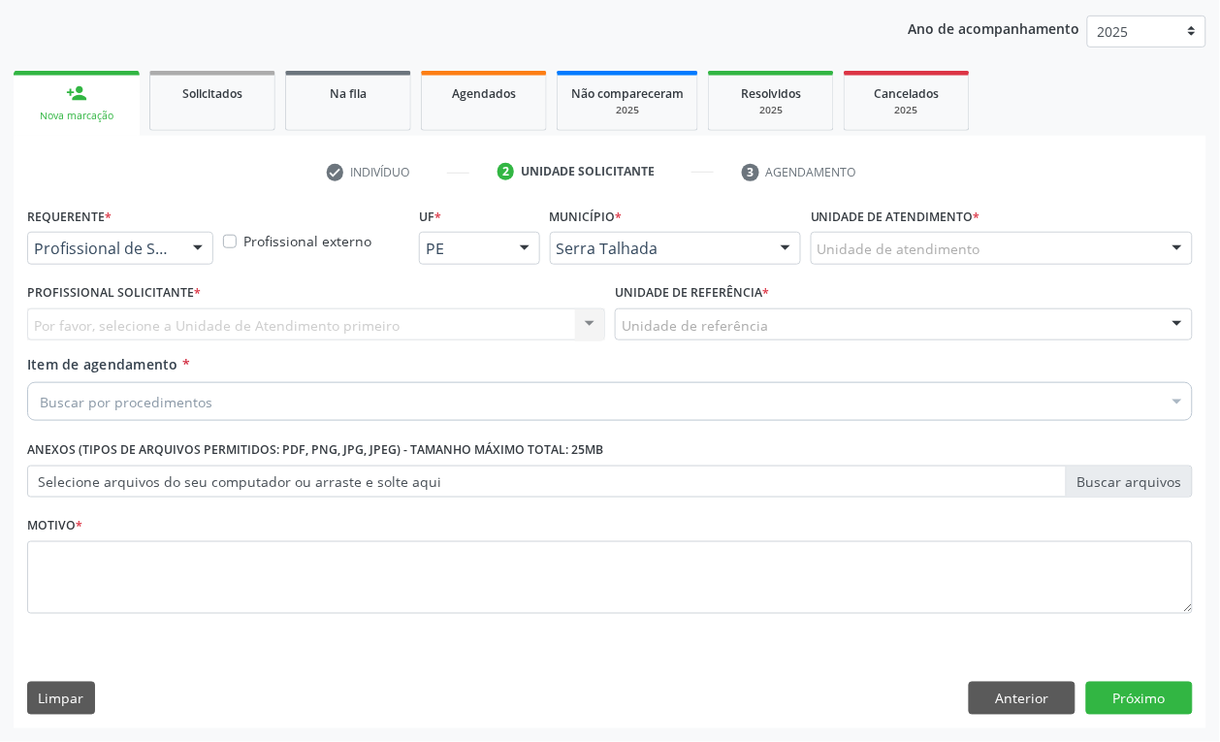
scroll to position [219, 0]
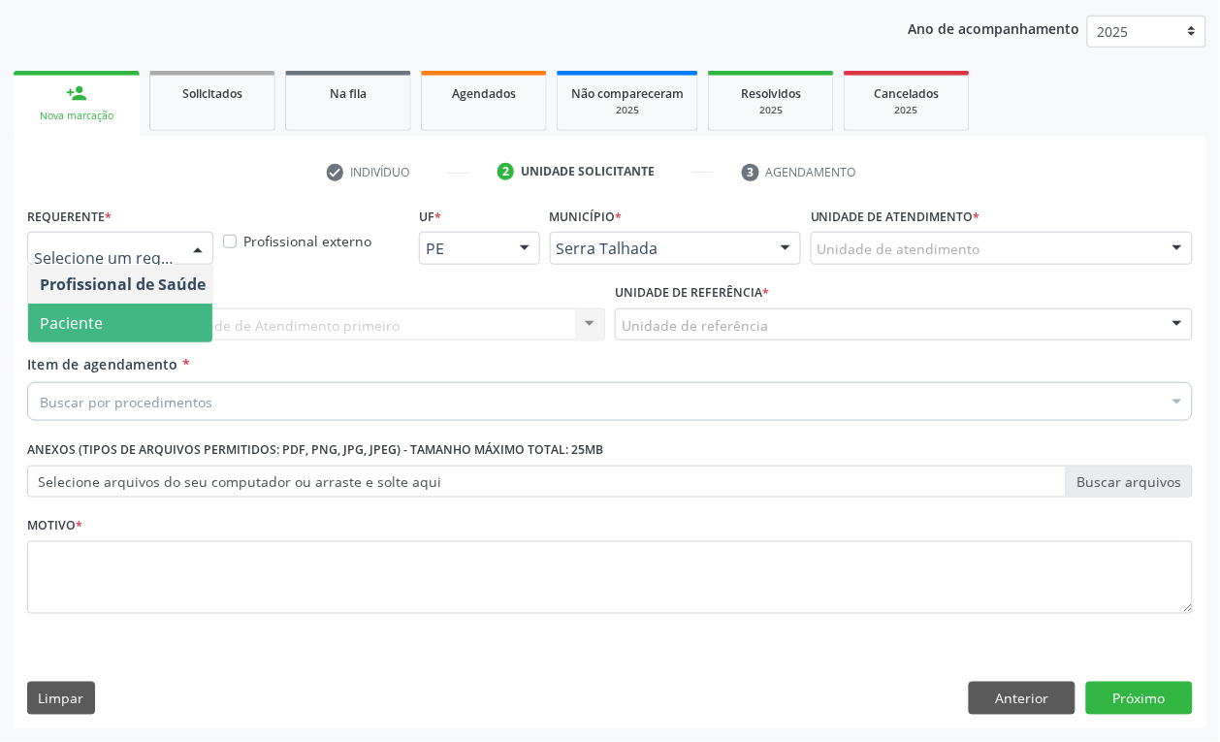
click at [102, 310] on span "Paciente" at bounding box center [122, 322] width 189 height 39
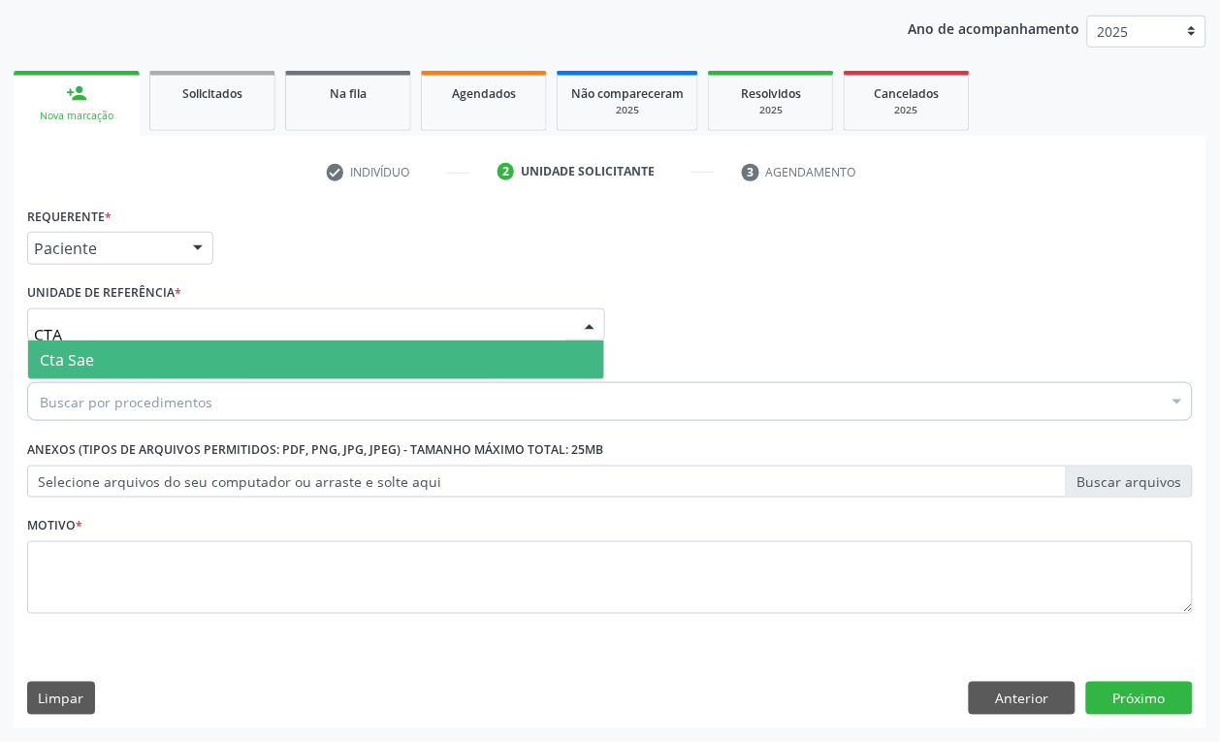
type input "CTA"
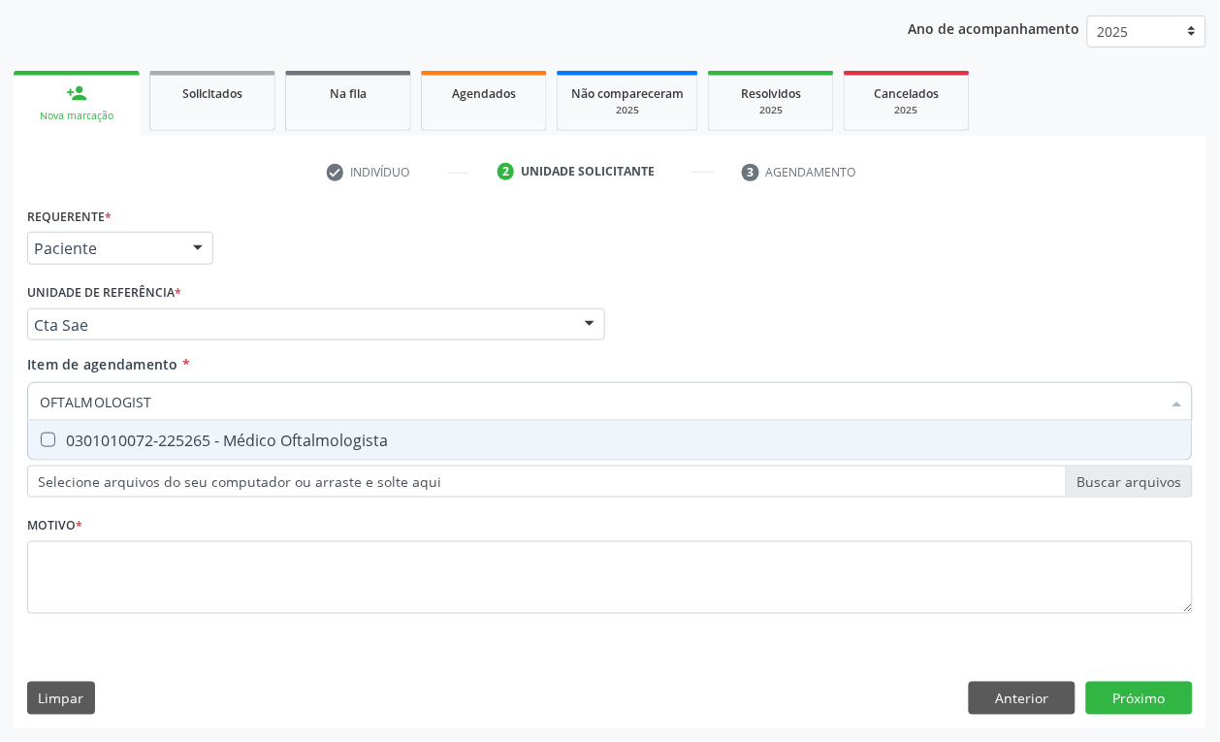
type input "OFTALMOLOGISTA"
click at [146, 432] on div "0301010072-225265 - Médico Oftalmologista" at bounding box center [610, 440] width 1140 height 16
checkbox Oftalmologista "true"
click at [92, 539] on div "Requerente * Paciente Profissional de Saúde Paciente Nenhum resultado encontrad…" at bounding box center [609, 421] width 1165 height 439
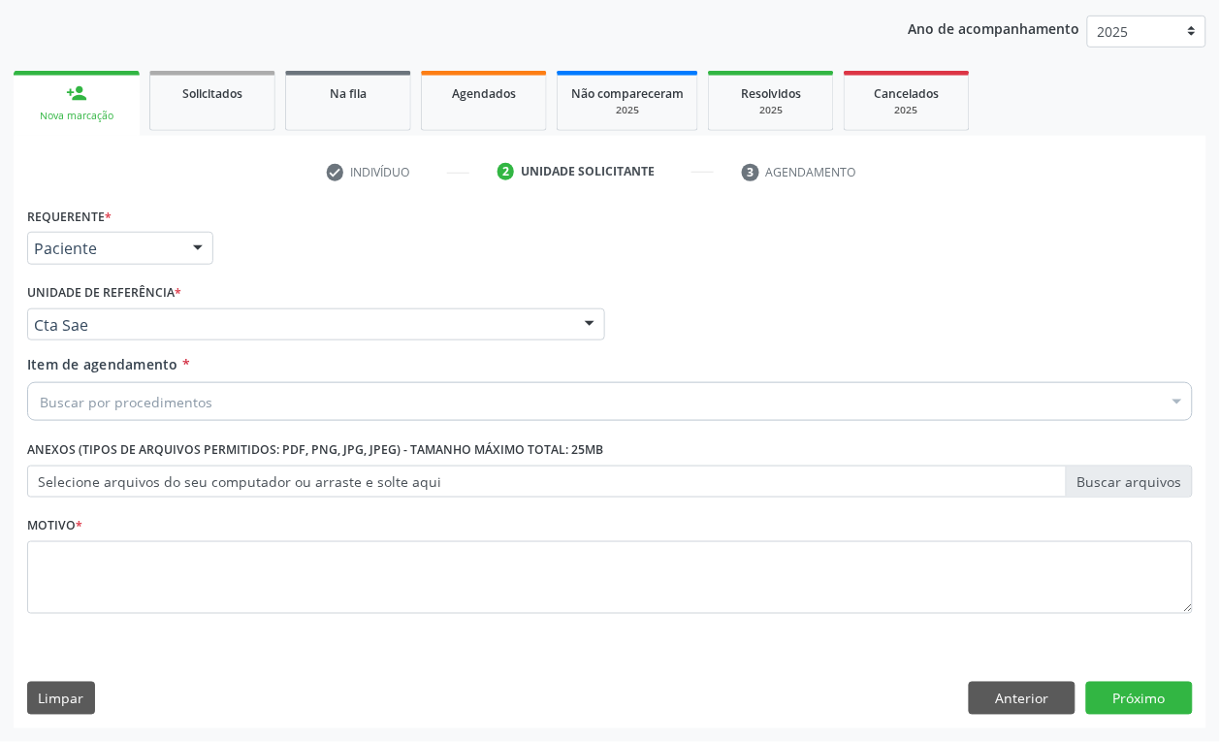
click at [87, 555] on div "Requerente * Paciente Profissional de Saúde Paciente Nenhum resultado encontrad…" at bounding box center [609, 421] width 1165 height 439
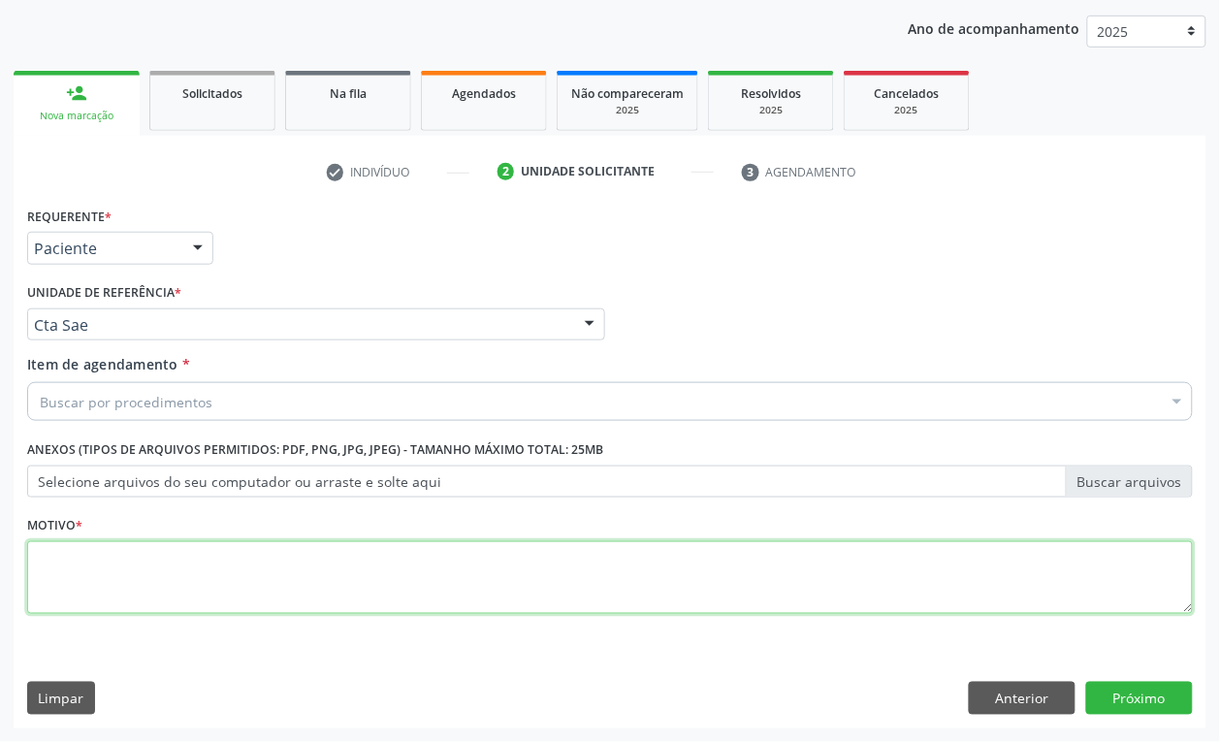
click at [90, 579] on textarea at bounding box center [609, 578] width 1165 height 74
type textarea "A"
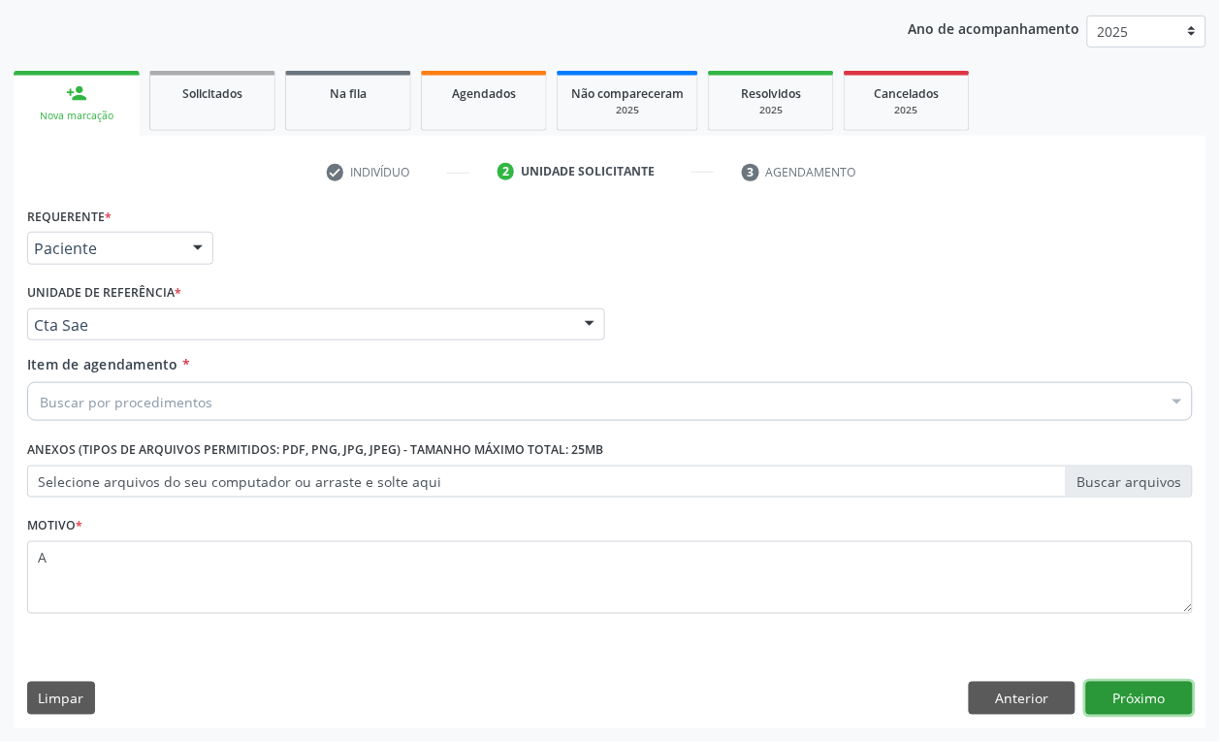
click at [1132, 703] on button "Próximo" at bounding box center [1139, 698] width 107 height 33
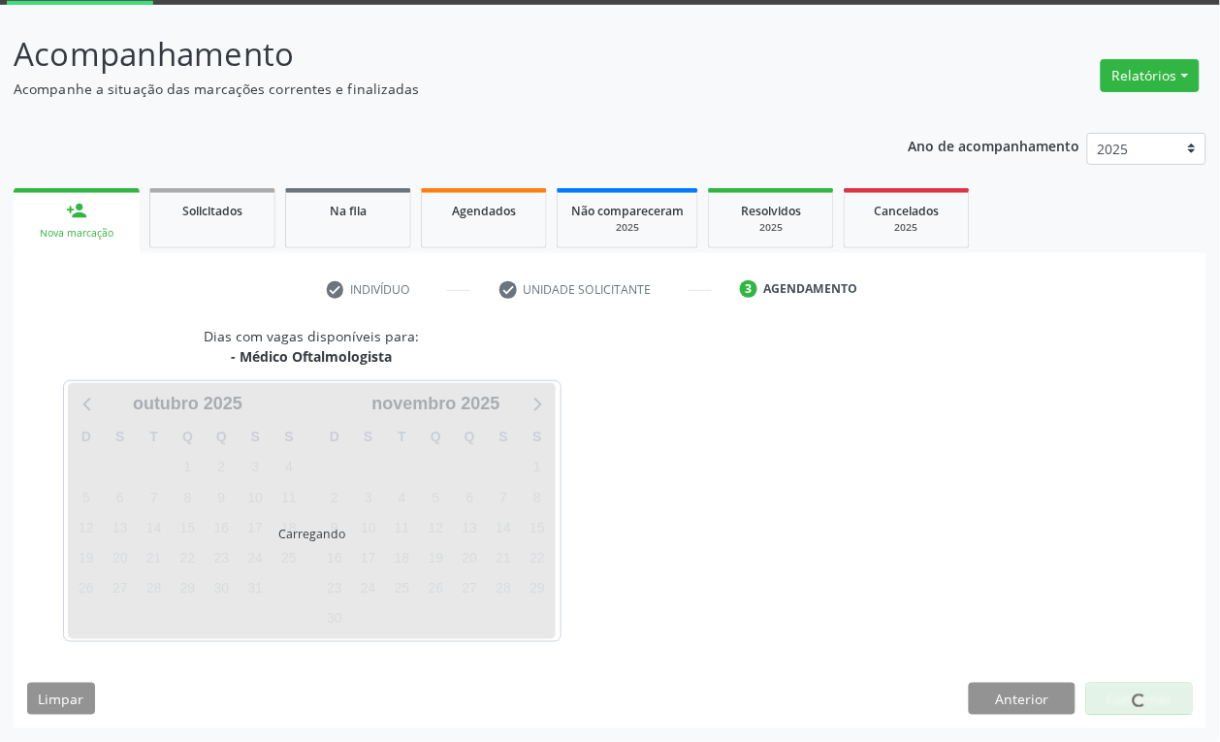
scroll to position [103, 0]
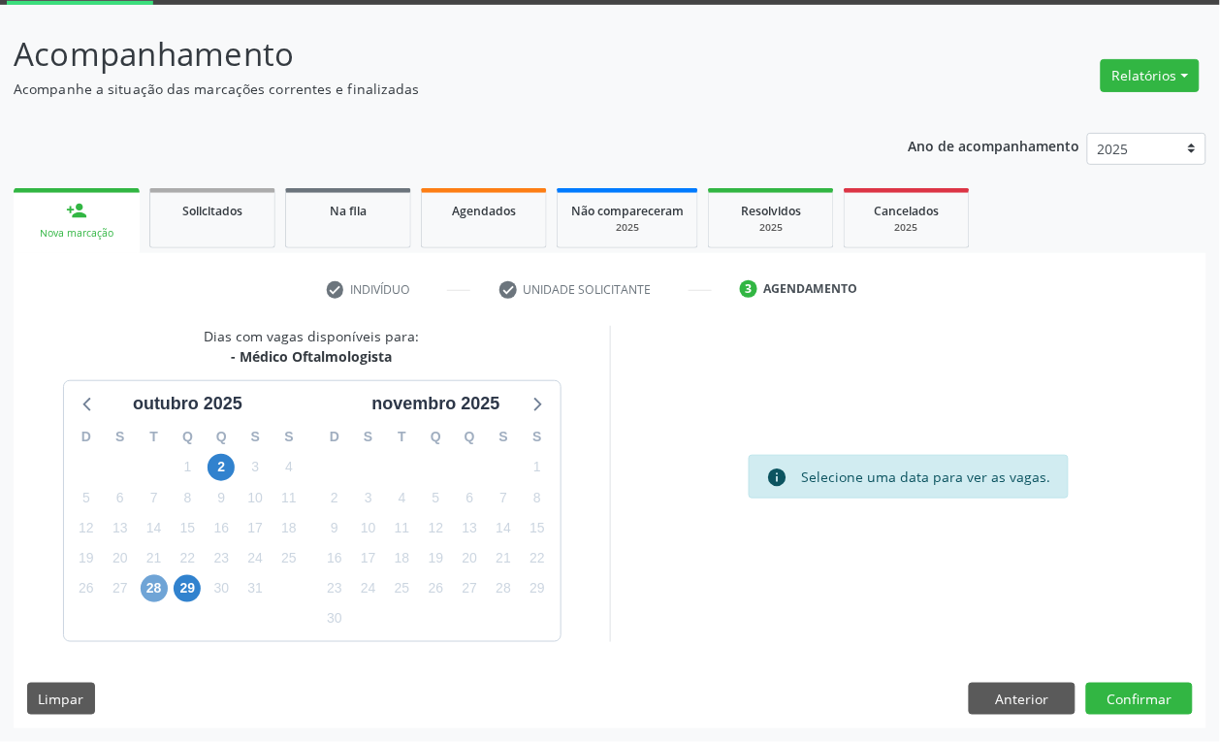
click at [158, 575] on span "28" at bounding box center [154, 588] width 27 height 27
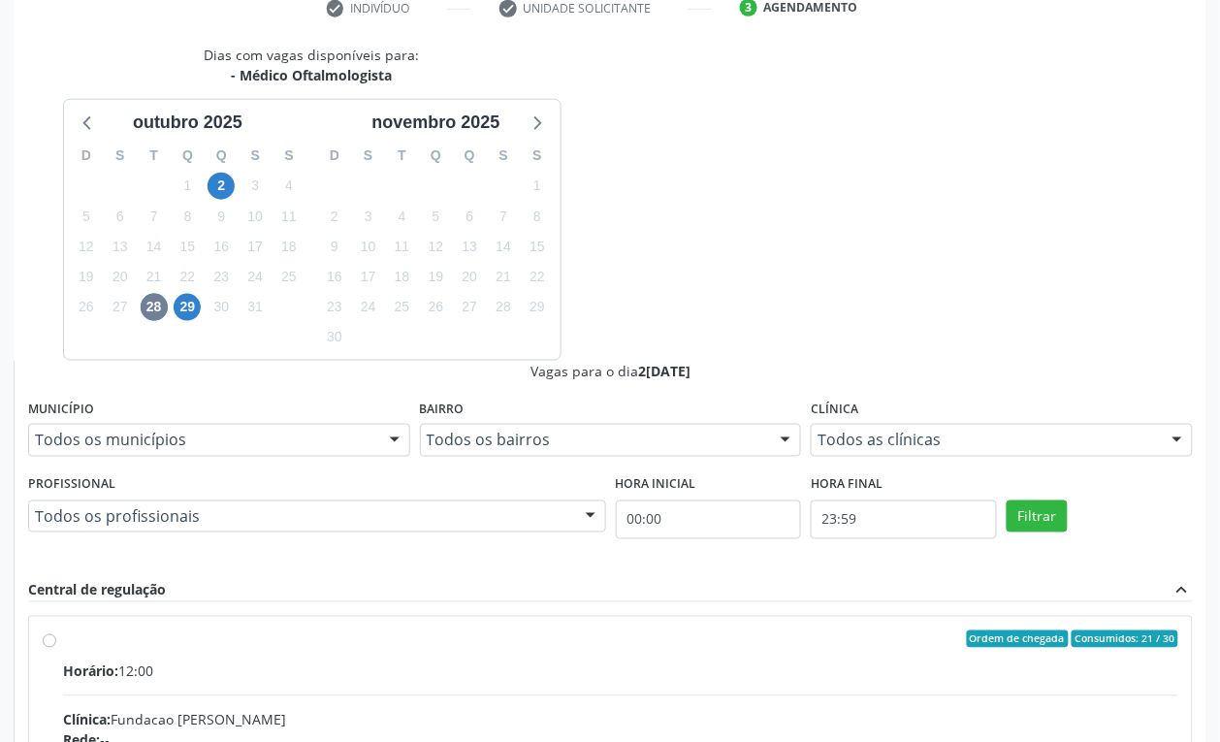
click at [56, 630] on input "Ordem de chegada Consumidos: 21 / 30 Horário: 12:00 Clínica: Fundacao Altino Ve…" at bounding box center [50, 638] width 14 height 17
radio input "true"
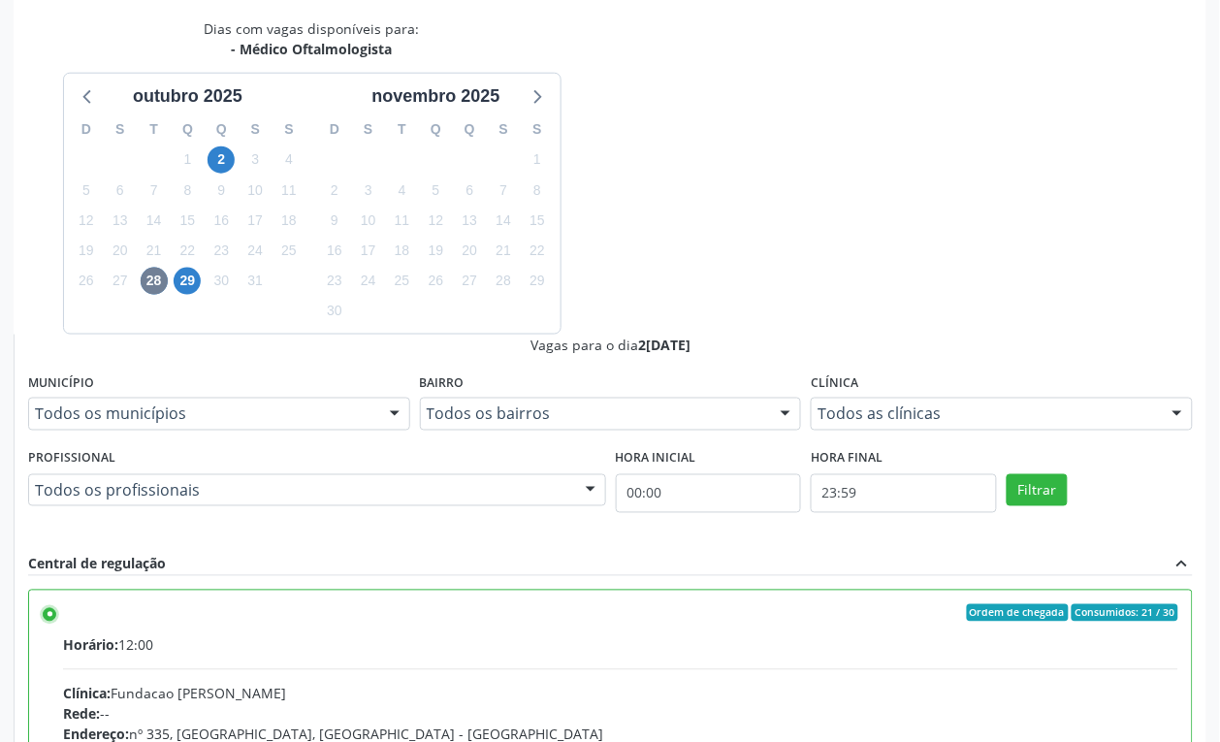
scroll to position [417, 0]
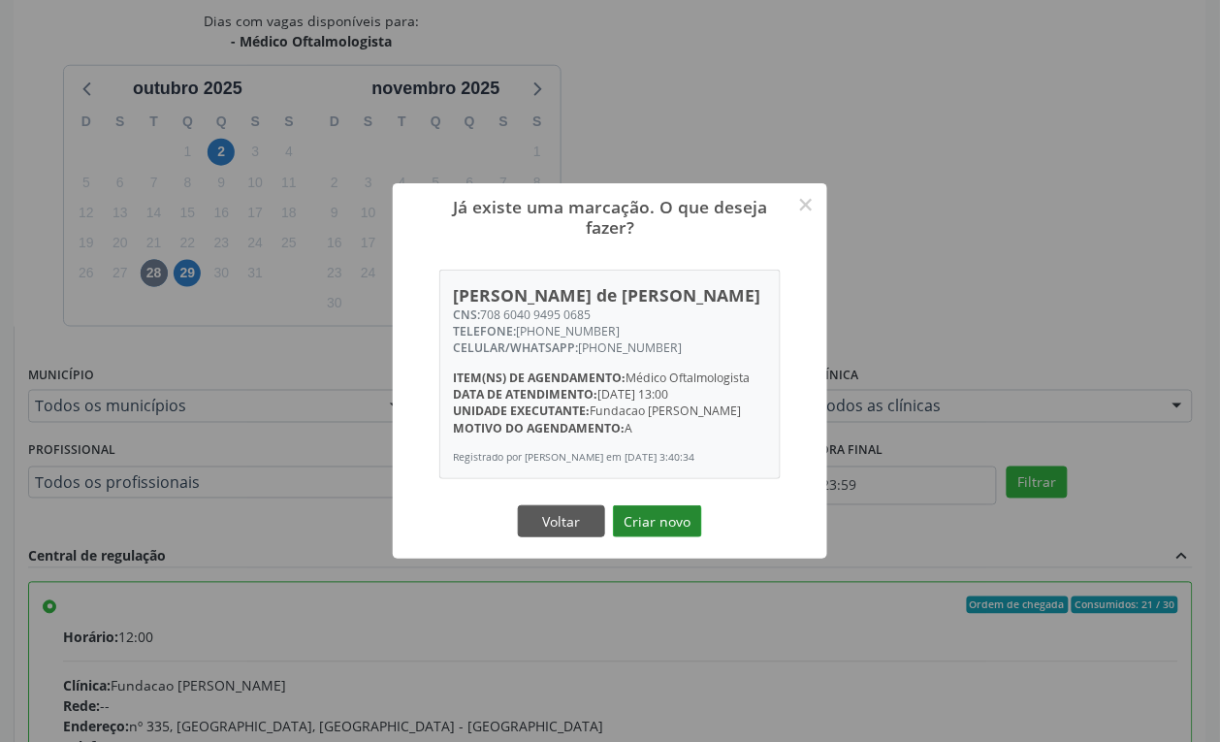
click at [671, 534] on button "Criar novo" at bounding box center [657, 521] width 89 height 33
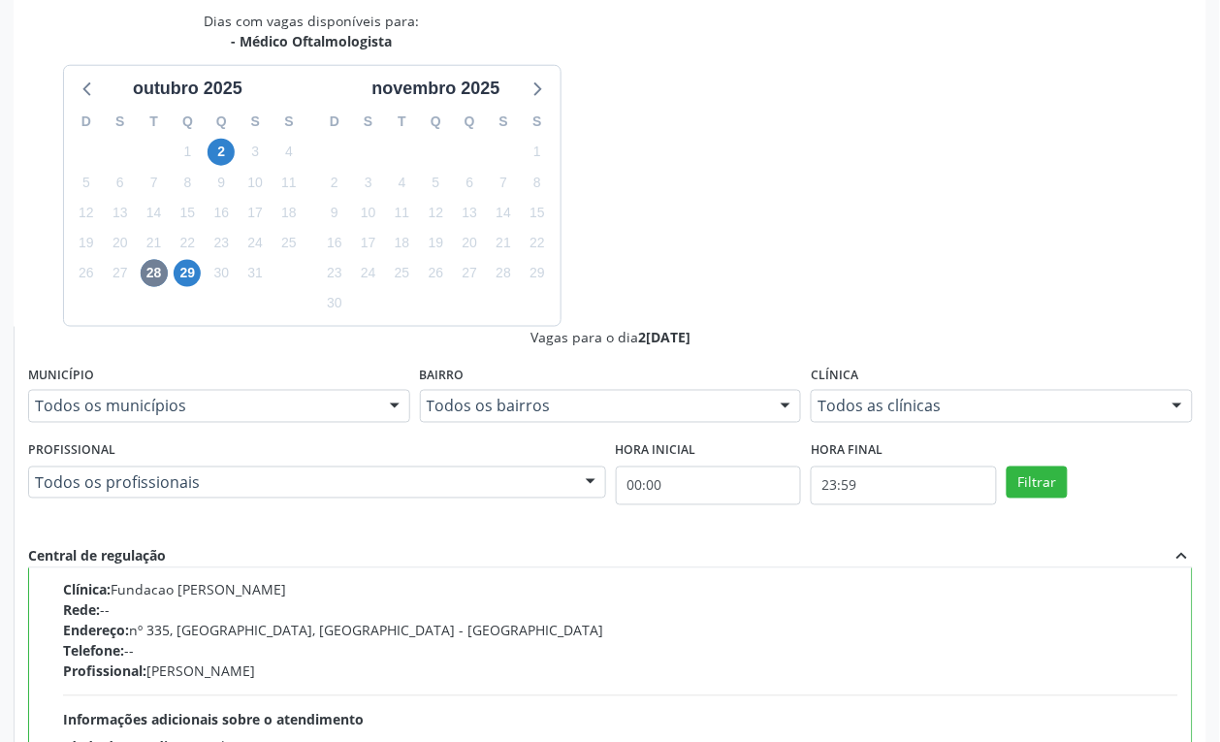
scroll to position [0, 0]
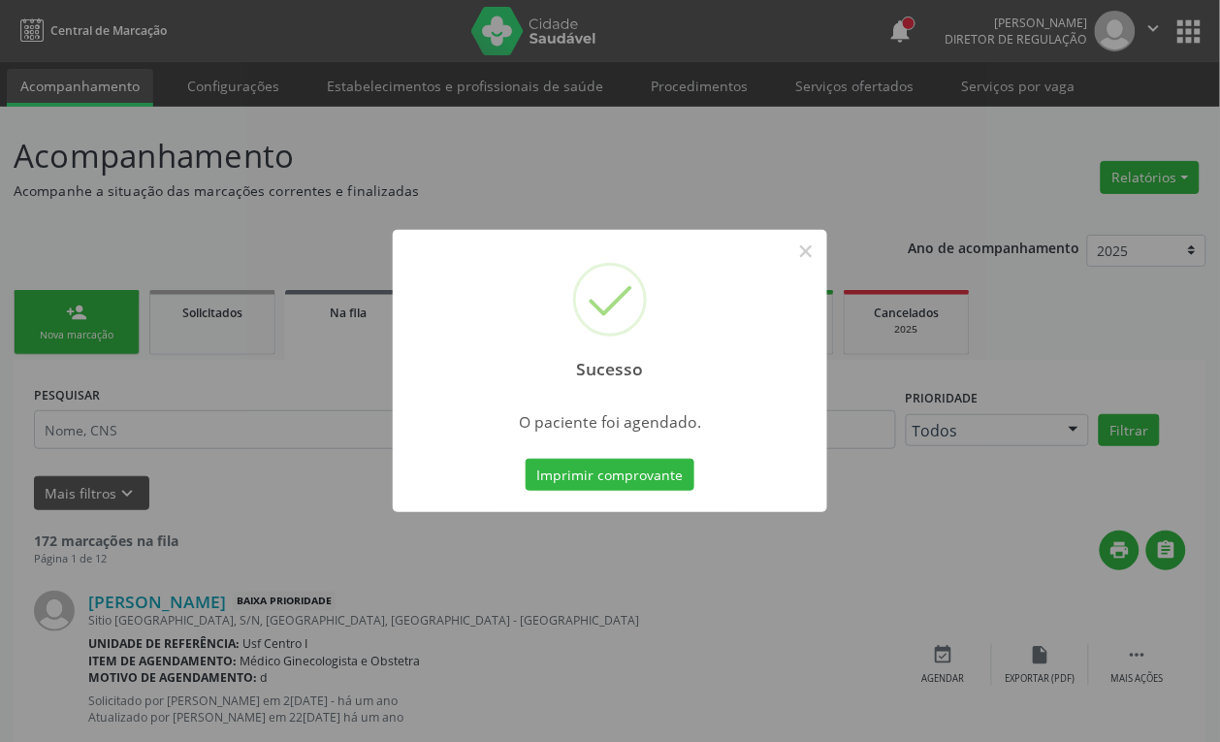
click at [526, 459] on button "Imprimir comprovante" at bounding box center [610, 475] width 169 height 33
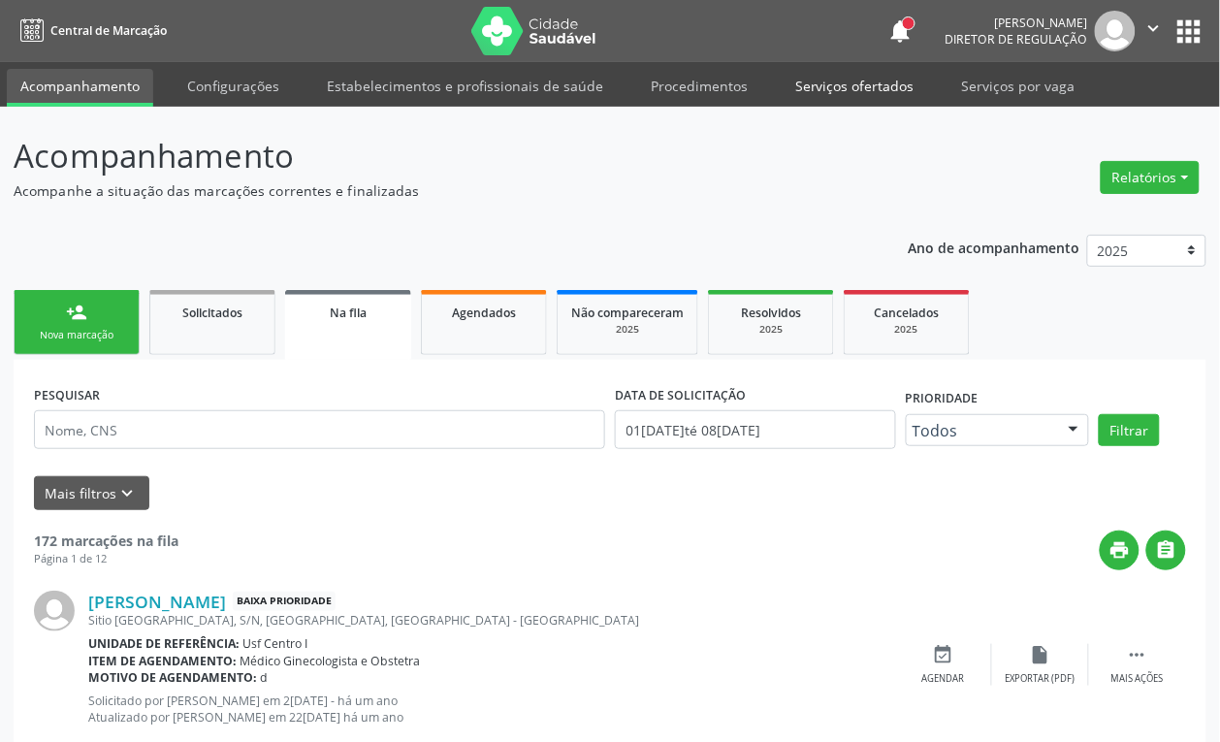
click at [824, 85] on link "Serviços ofertados" at bounding box center [854, 86] width 146 height 34
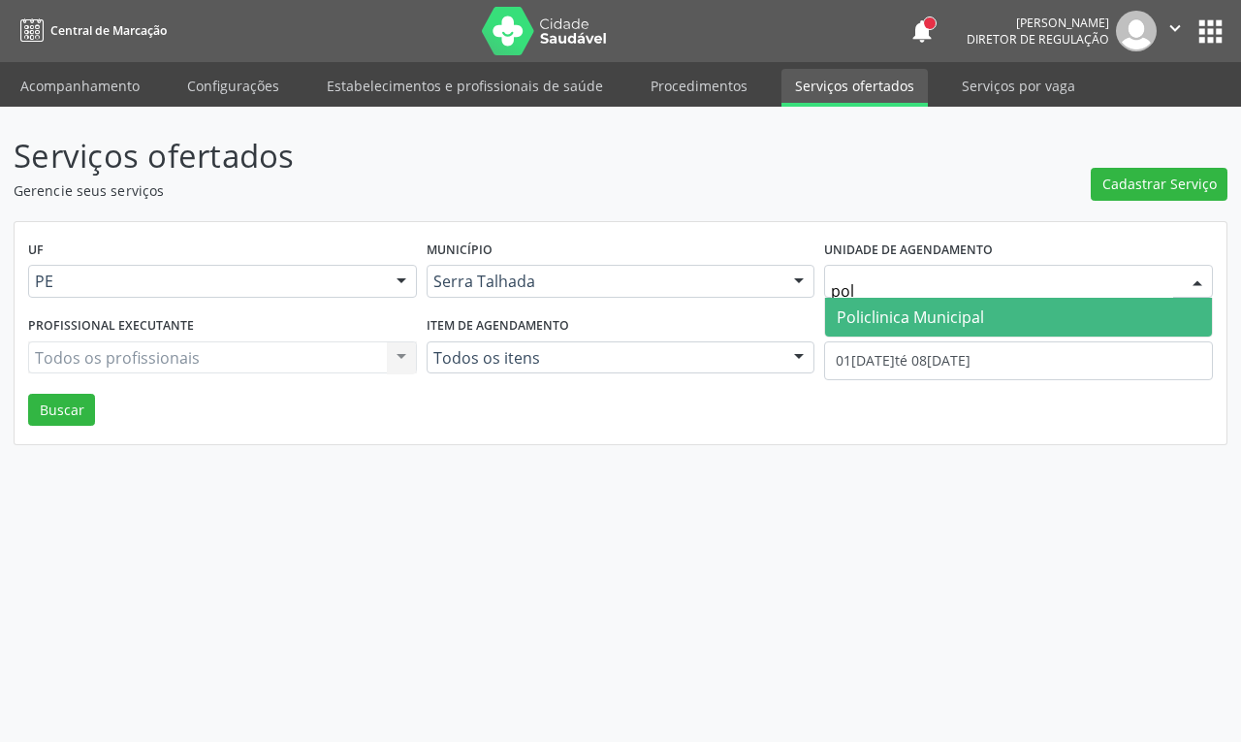
type input "poli"
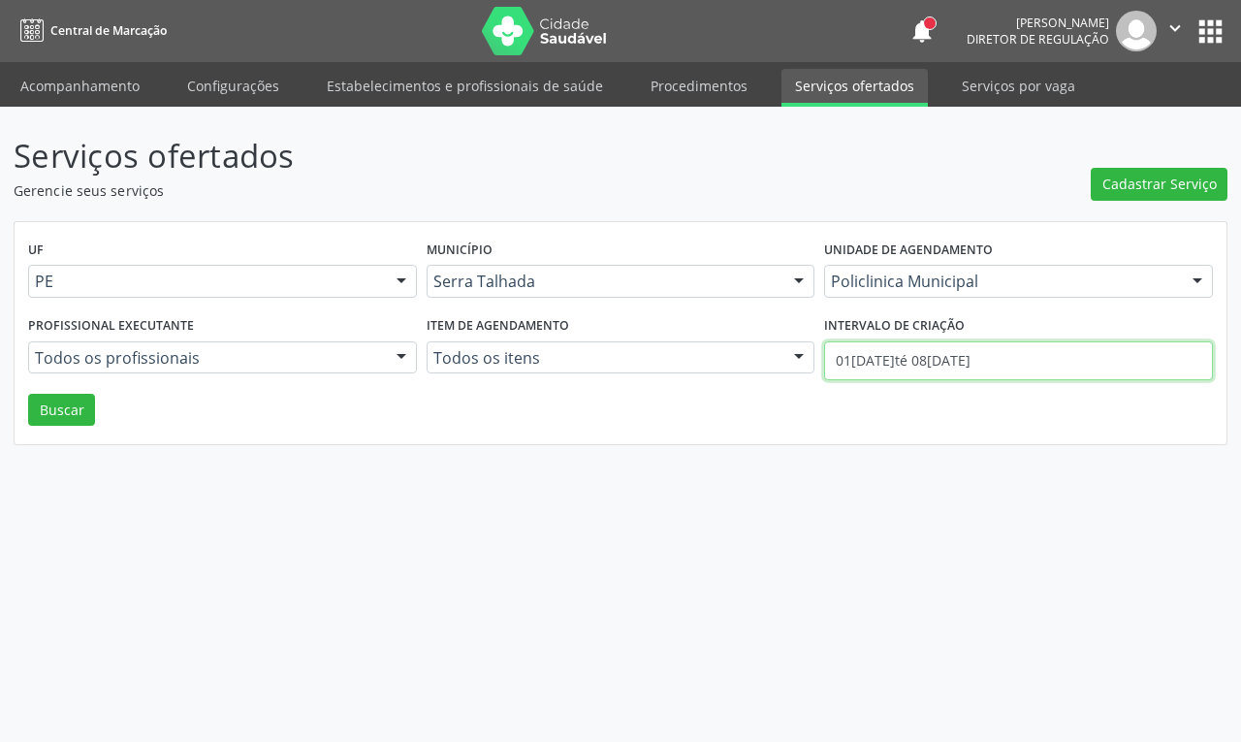
click at [916, 350] on input "01/10/2025 até 08/10/2025" at bounding box center [1018, 360] width 389 height 39
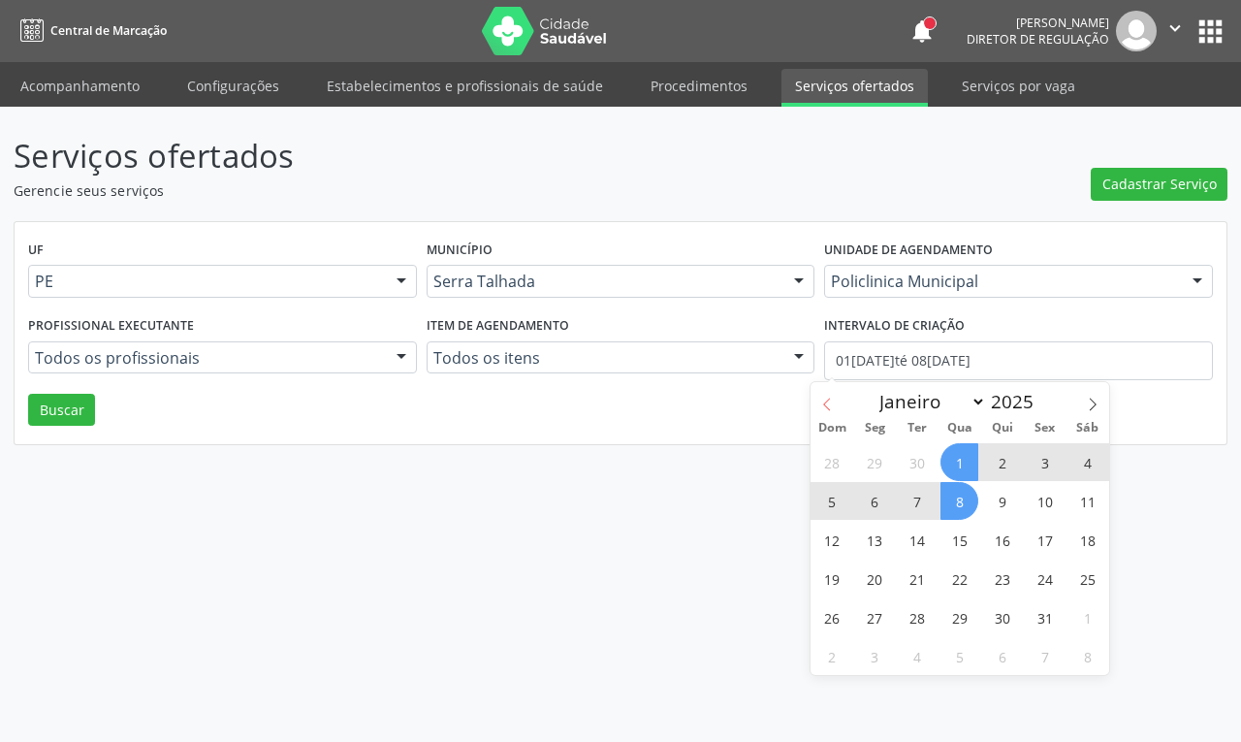
click at [820, 408] on icon at bounding box center [827, 405] width 14 height 14
select select "8"
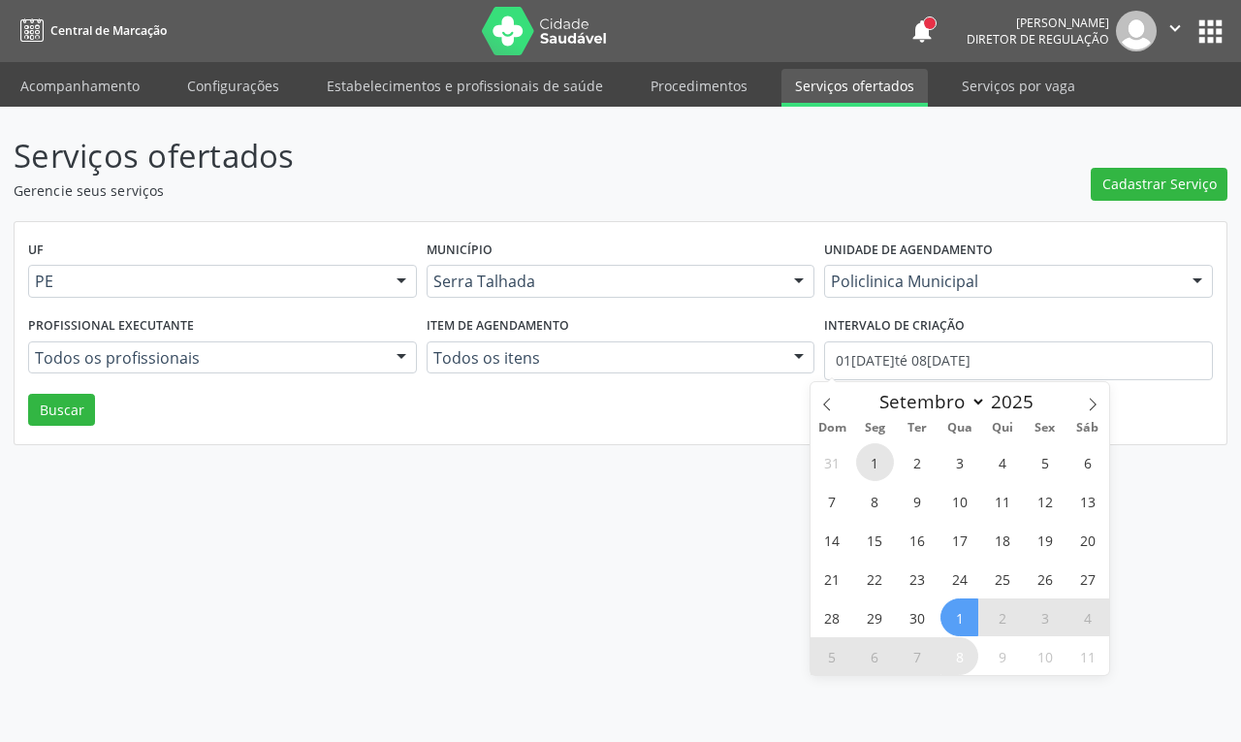
click at [865, 447] on span "1" at bounding box center [875, 462] width 38 height 38
type input "01/09/2025"
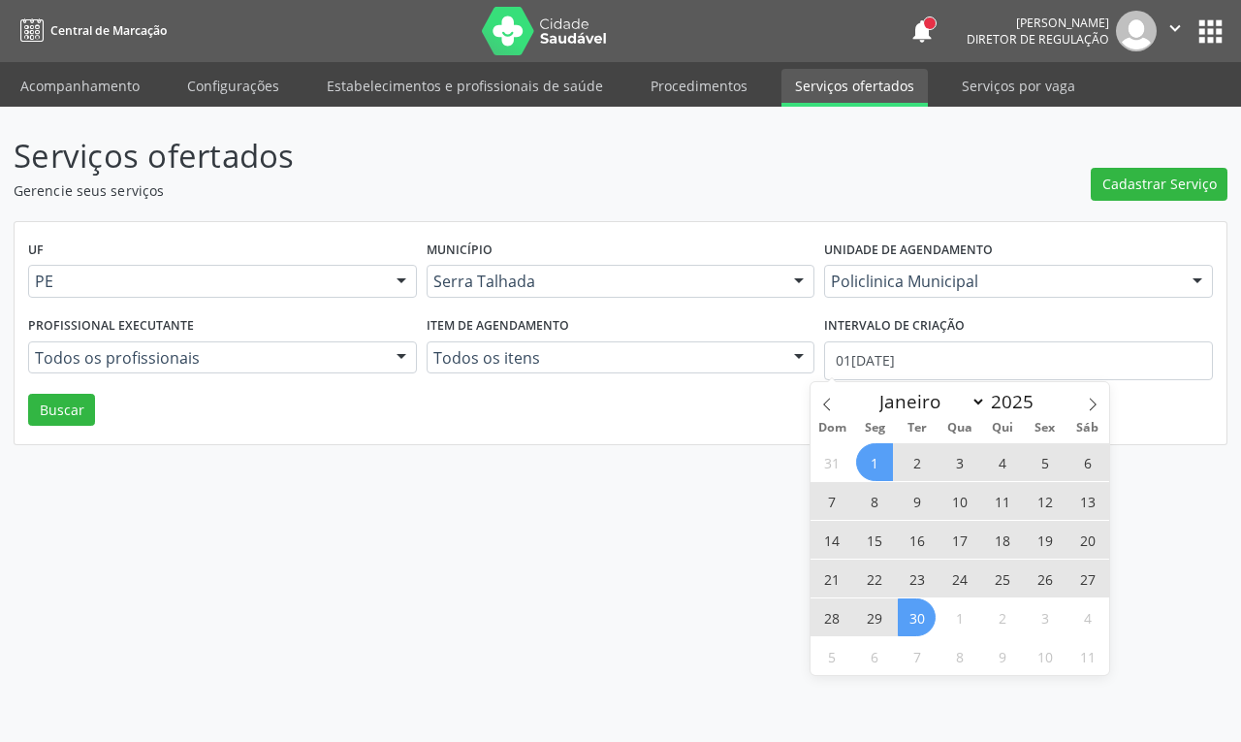
click at [927, 606] on span "30" at bounding box center [917, 617] width 38 height 38
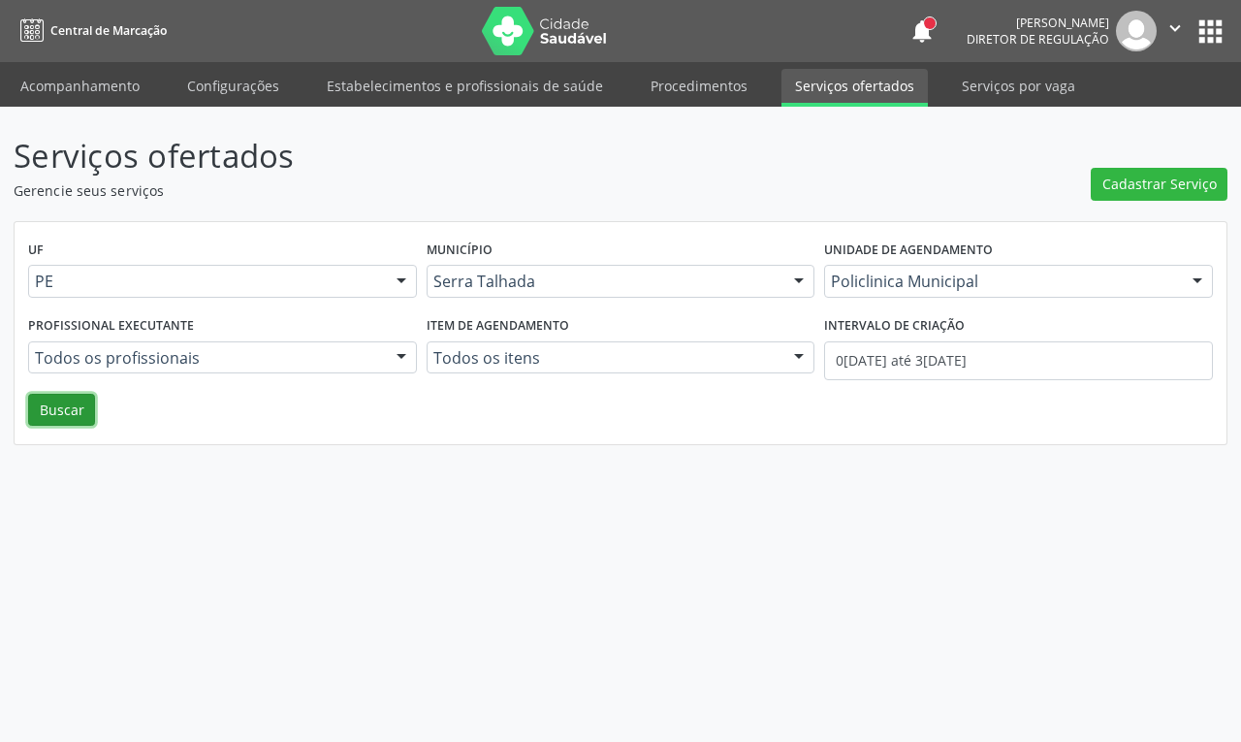
click at [83, 413] on button "Buscar" at bounding box center [61, 410] width 67 height 33
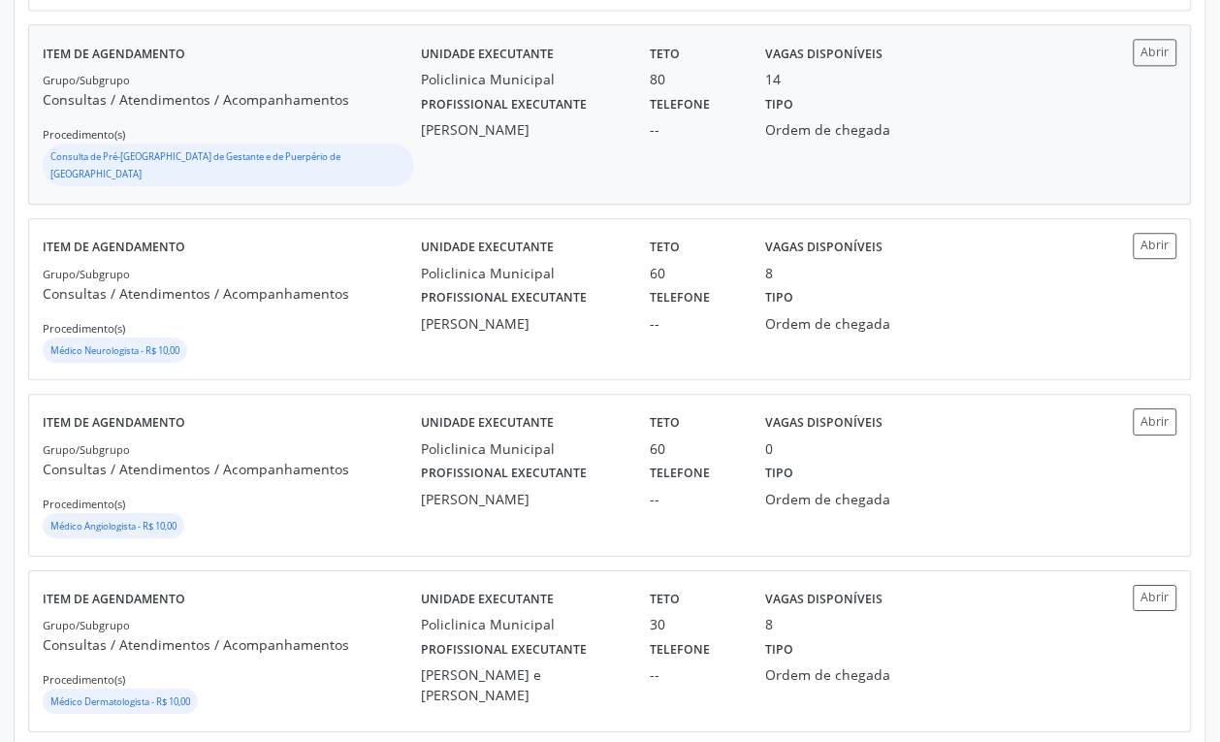
scroll to position [2666, 0]
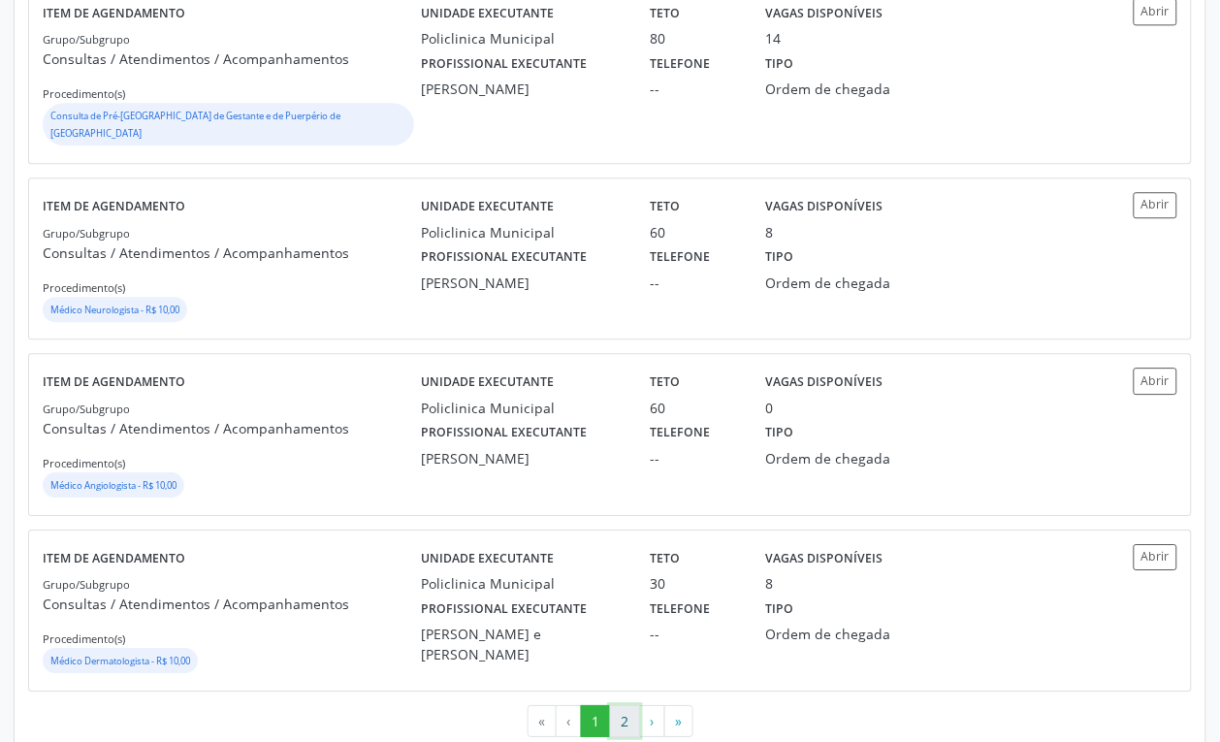
click at [614, 705] on button "2" at bounding box center [625, 721] width 30 height 33
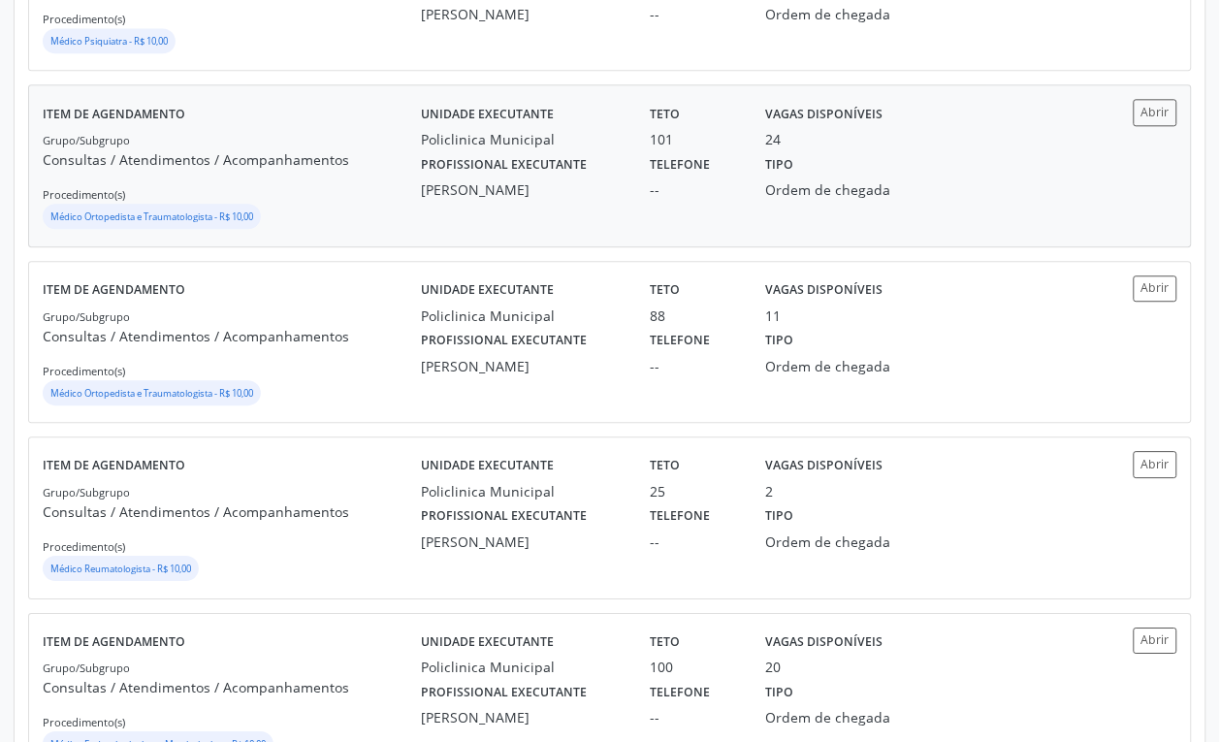
scroll to position [0, 0]
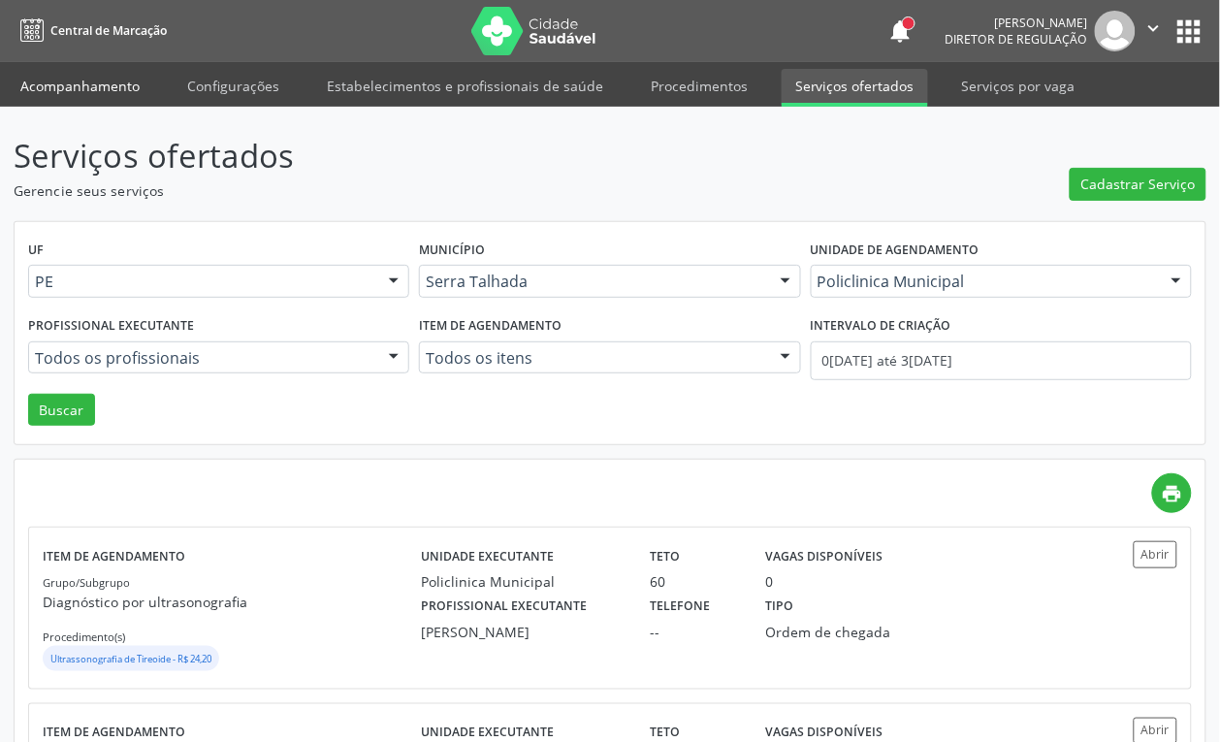
click at [103, 92] on link "Acompanhamento" at bounding box center [80, 86] width 146 height 34
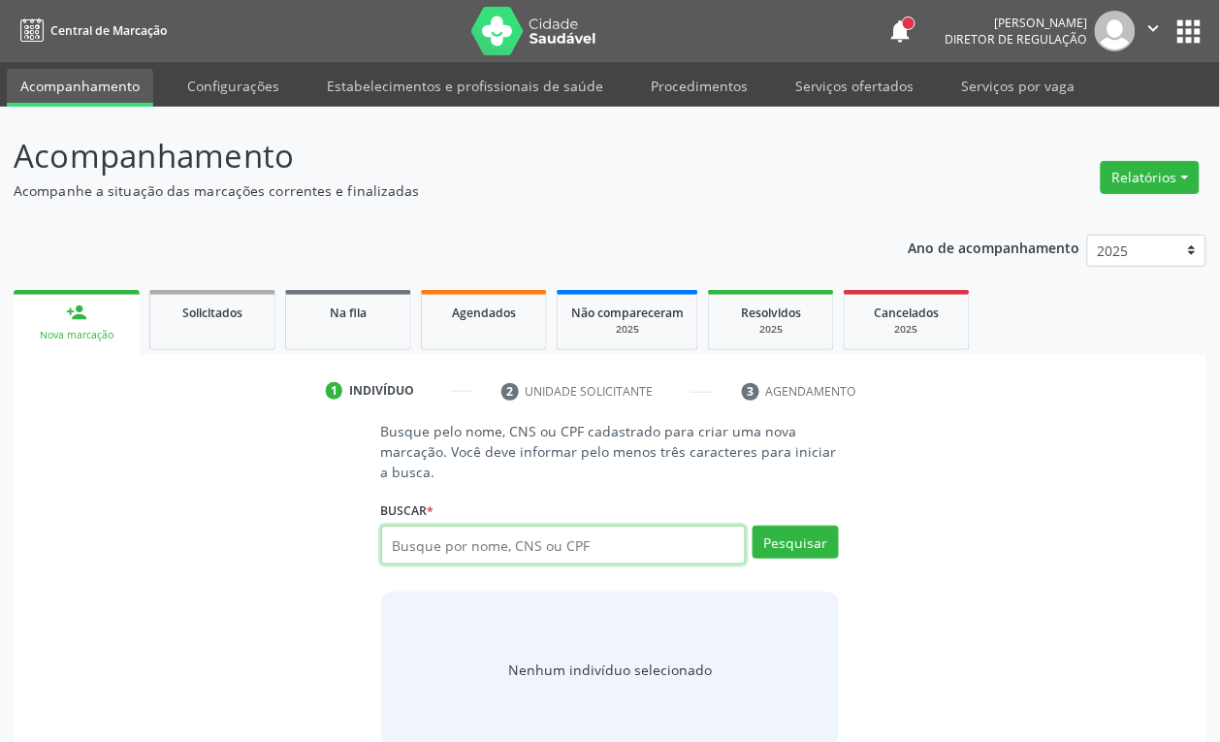
click at [478, 550] on input "text" at bounding box center [564, 545] width 366 height 39
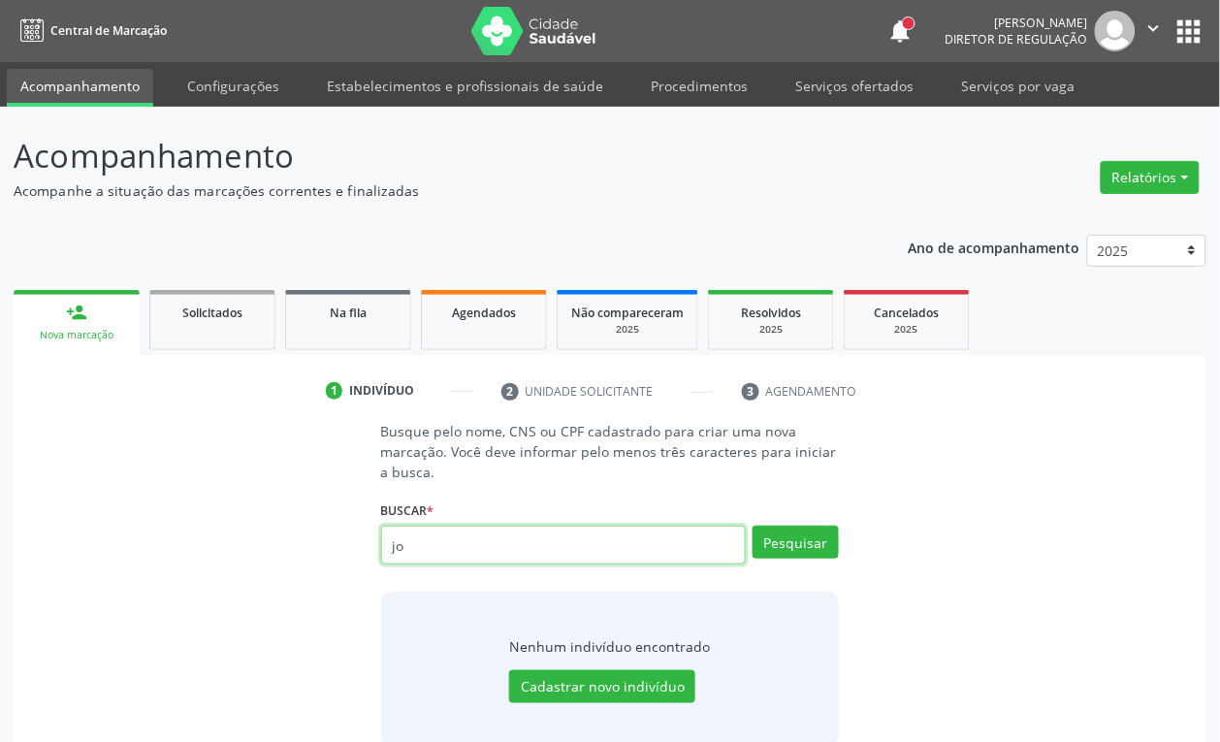
type input "j"
click at [516, 526] on input "joão" at bounding box center [564, 545] width 366 height 39
type input "11810229405"
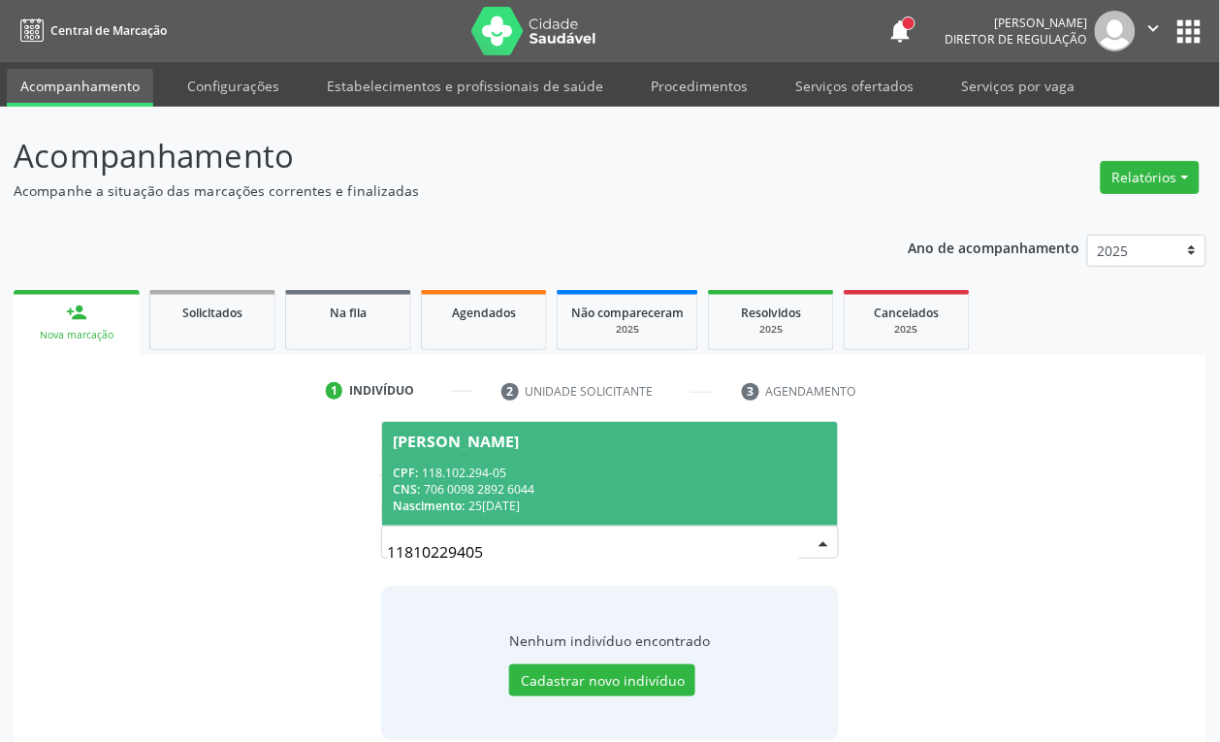
click at [563, 461] on span "Adao Alves de Medeiros CPF: 118.102.294-05 CNS: 706 0098 2892 6044 Nascimento: …" at bounding box center [610, 474] width 457 height 104
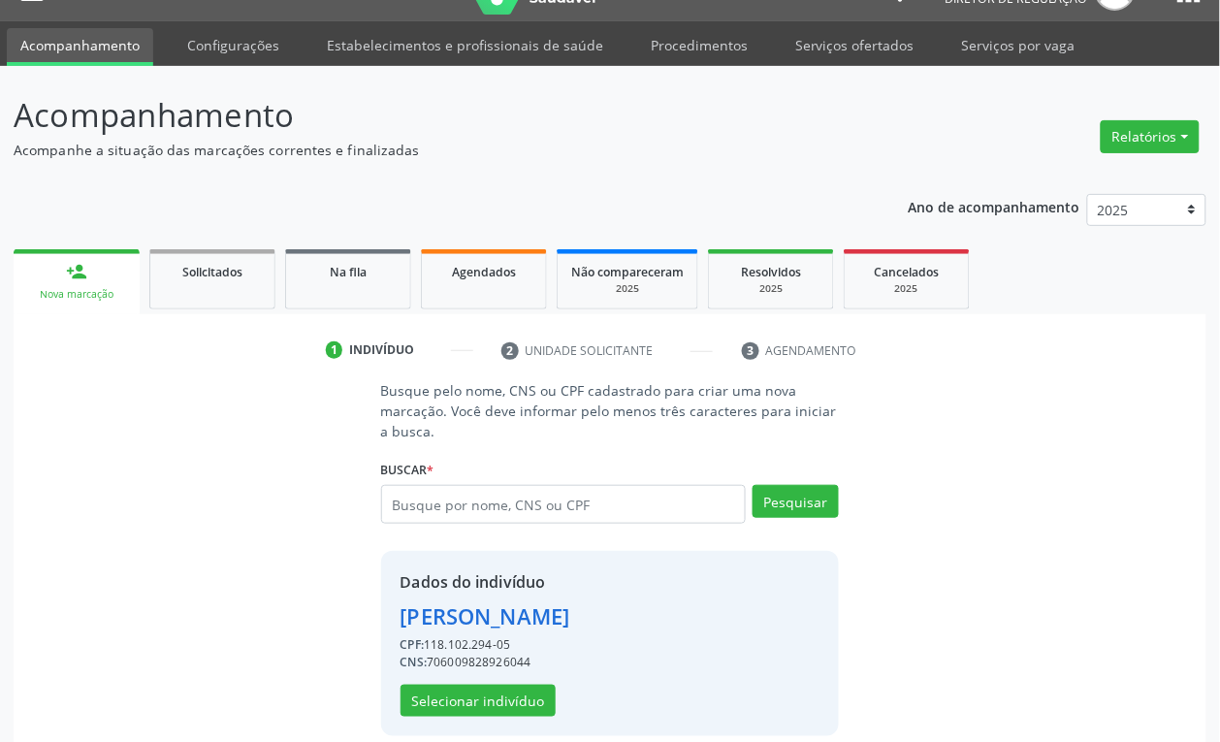
scroll to position [63, 0]
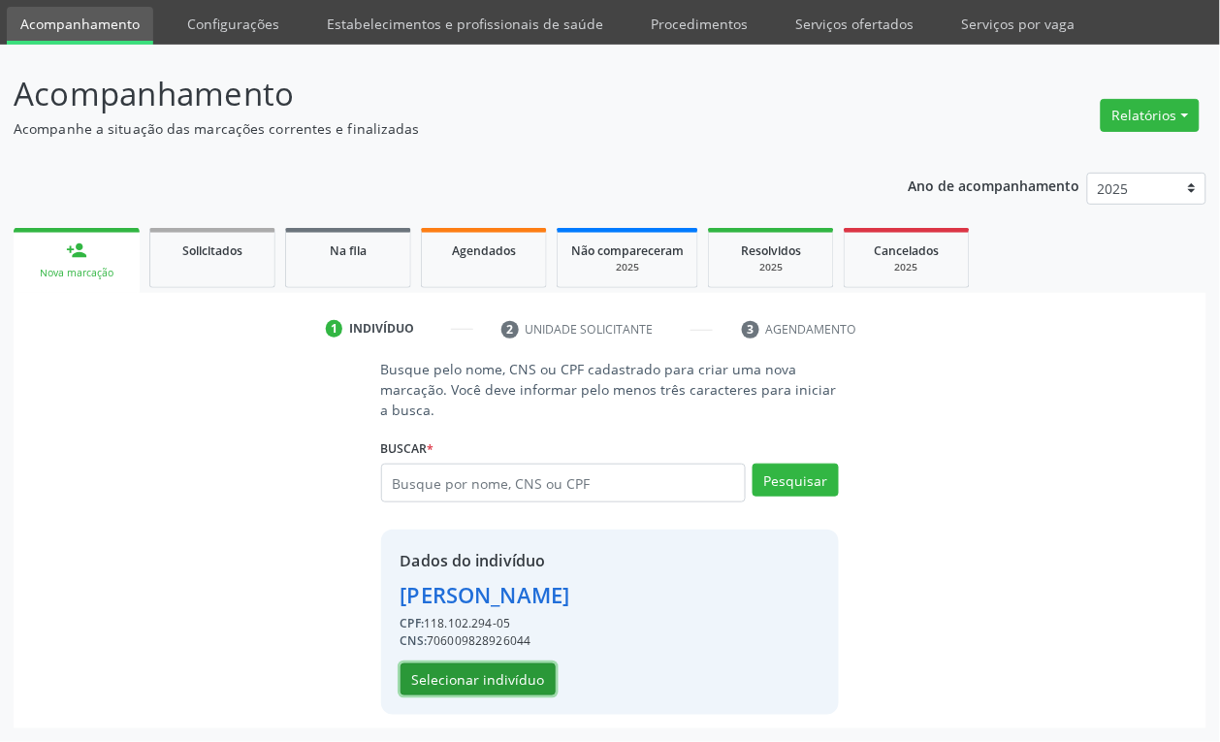
click at [540, 667] on button "Selecionar indivíduo" at bounding box center [477, 679] width 155 height 33
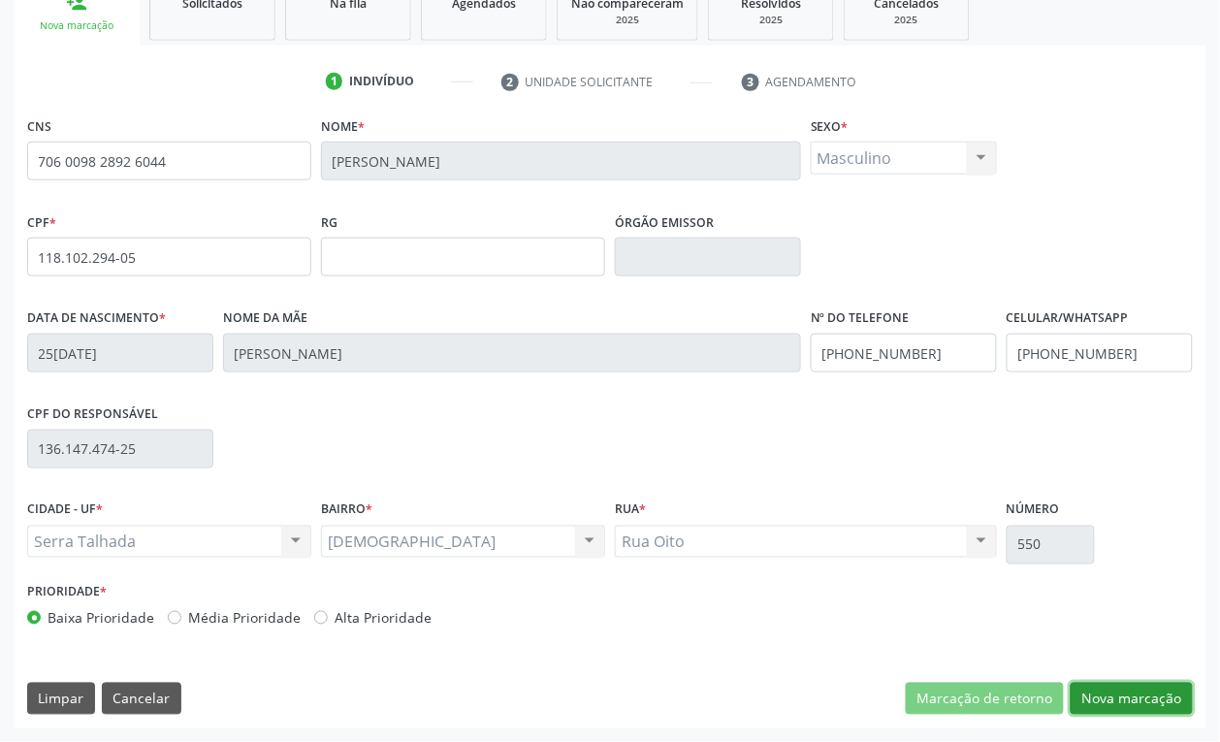
click at [1149, 690] on button "Nova marcação" at bounding box center [1131, 699] width 122 height 33
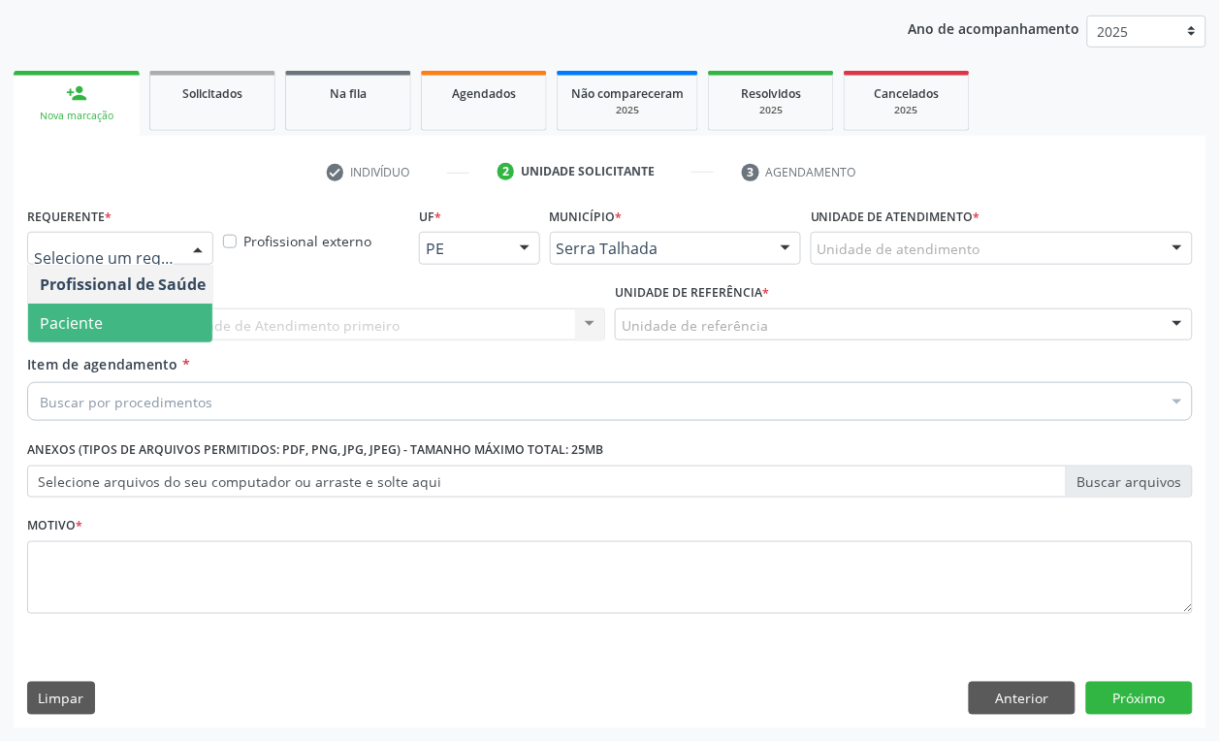
click at [85, 325] on span "Paciente" at bounding box center [71, 322] width 63 height 21
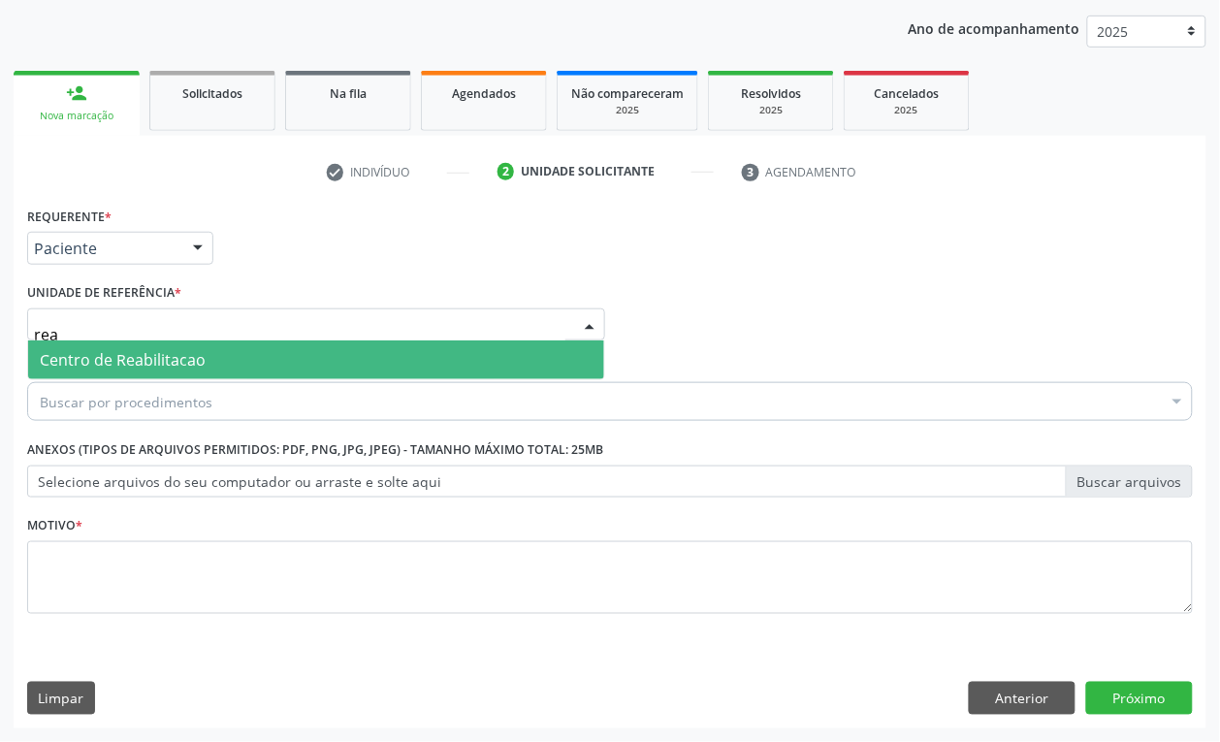
click at [166, 385] on div "Buscar por procedimentos" at bounding box center [609, 401] width 1165 height 39
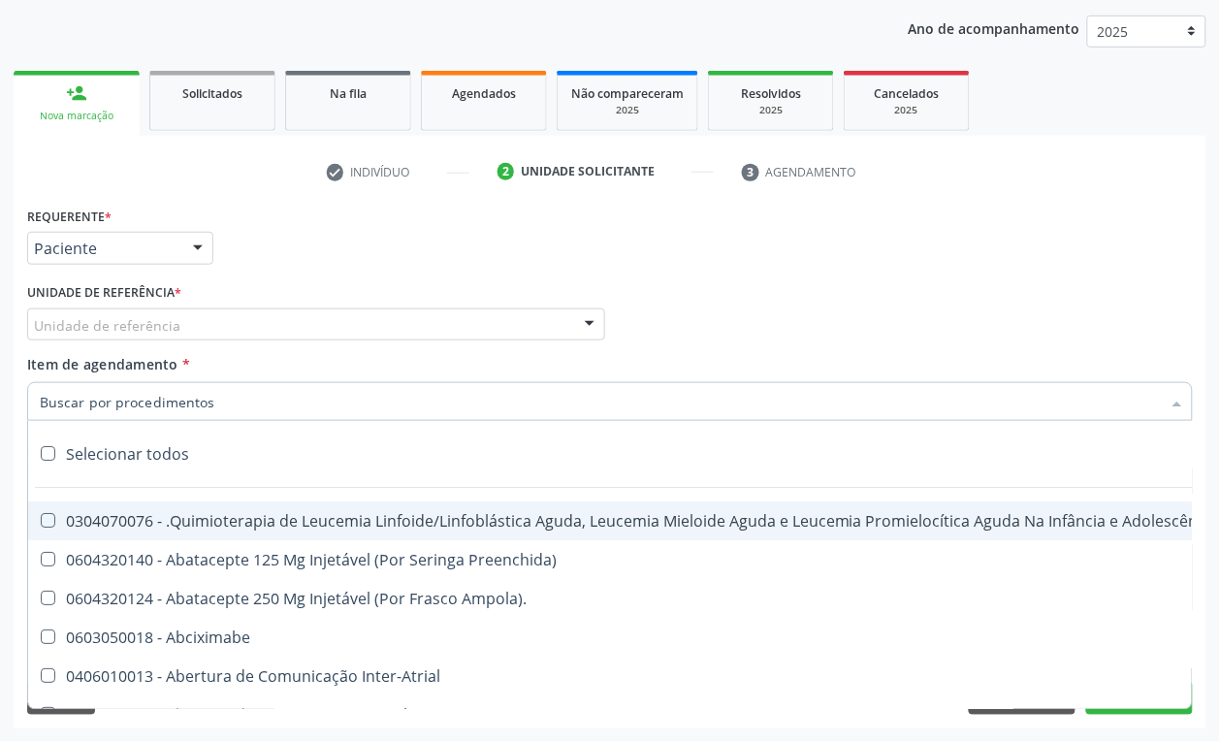
click at [166, 359] on div "Requerente * Paciente Profissional de Saúde Paciente Nenhum resultado encontrad…" at bounding box center [609, 421] width 1165 height 439
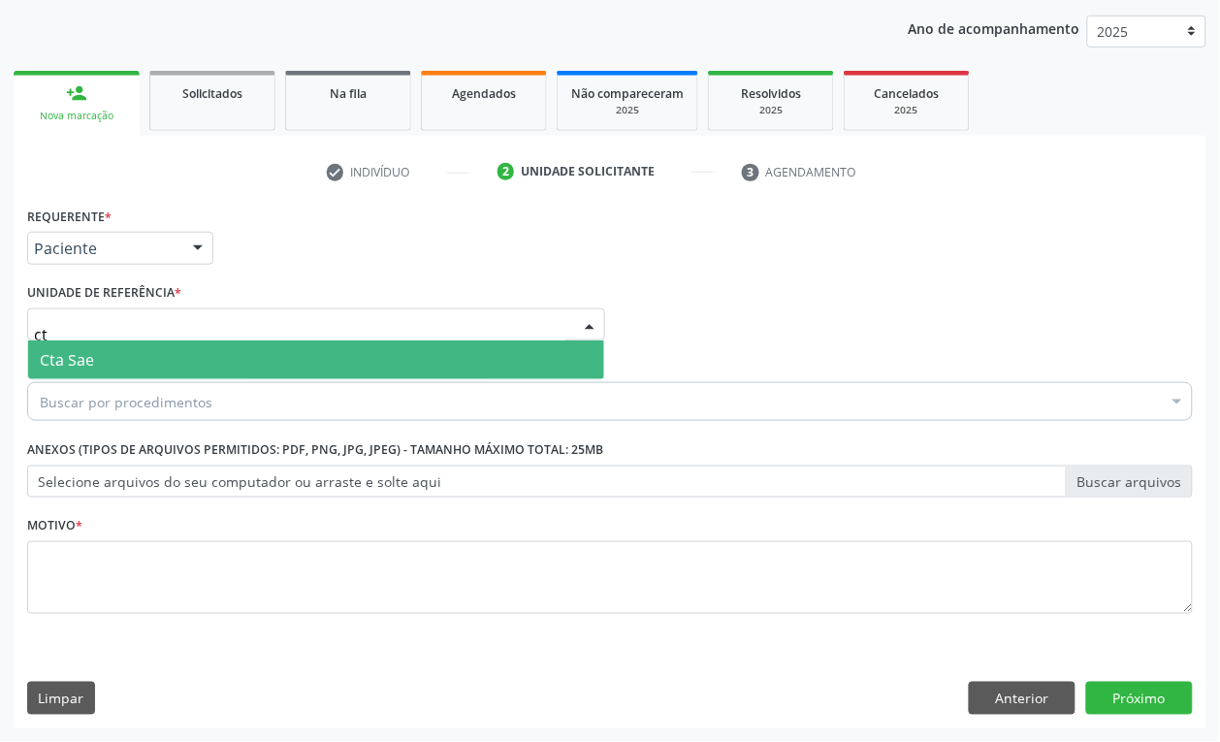
type input "cta"
click at [141, 344] on span "Cta Sae" at bounding box center [316, 359] width 576 height 39
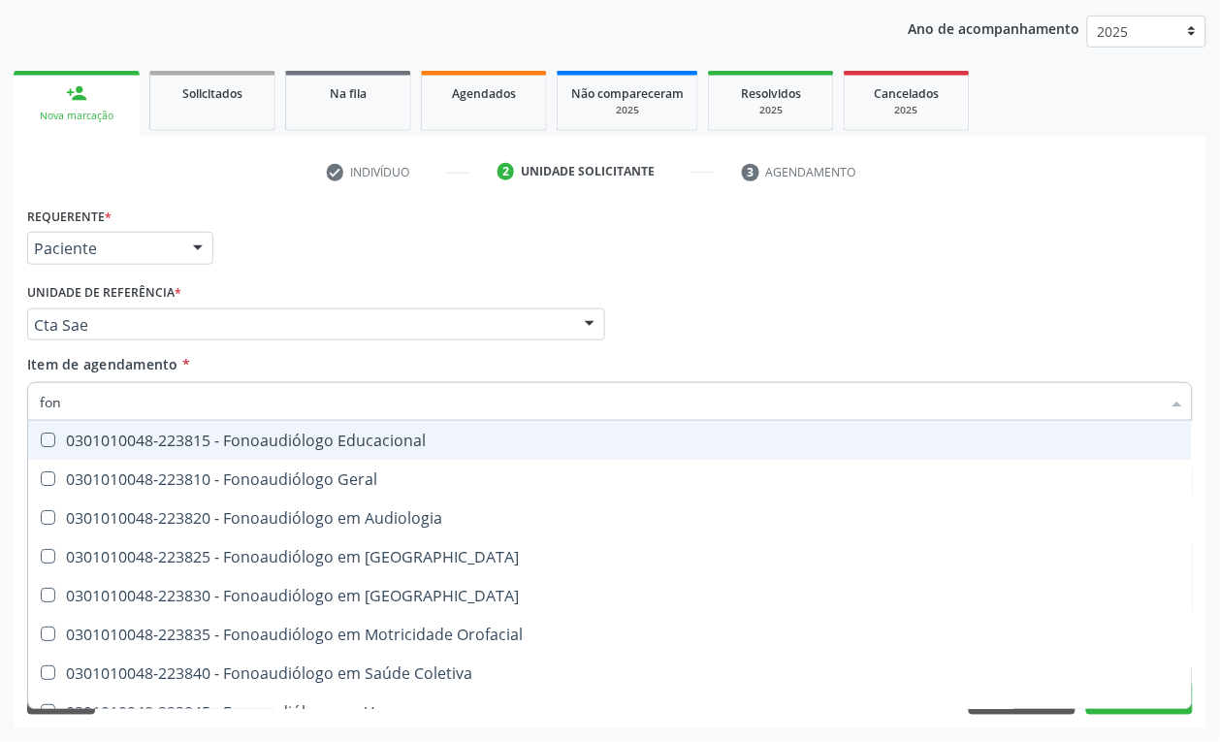
type input "fono"
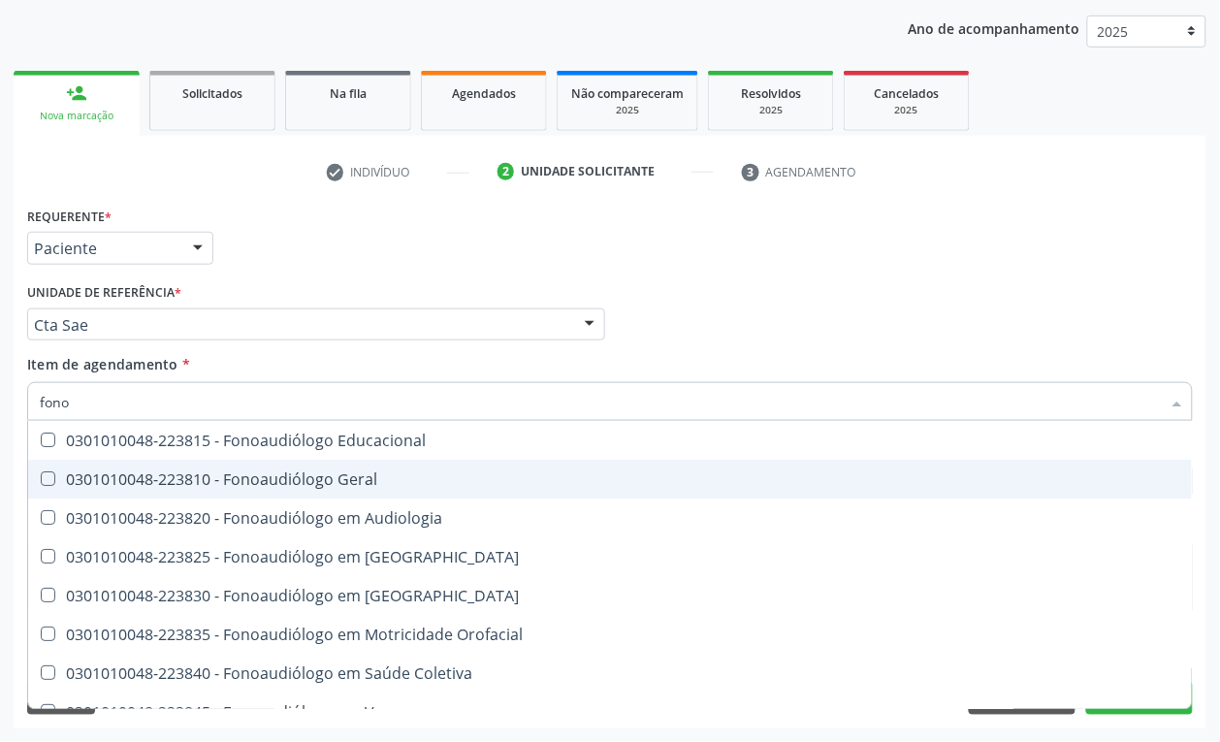
click at [116, 471] on div "0301010048-223810 - Fonoaudiólogo Geral" at bounding box center [610, 479] width 1140 height 16
checkbox Geral "true"
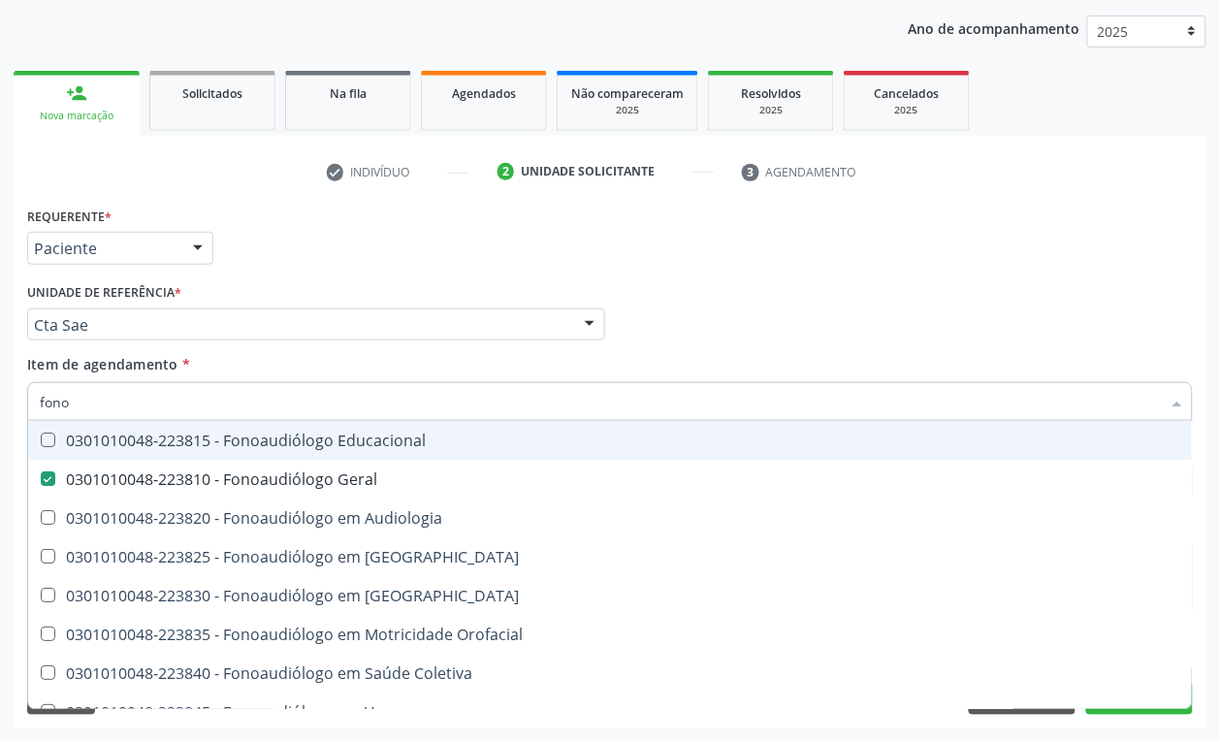
click at [274, 272] on div "Requerente * Paciente Profissional de Saúde Paciente Nenhum resultado encontrad…" at bounding box center [609, 240] width 1175 height 76
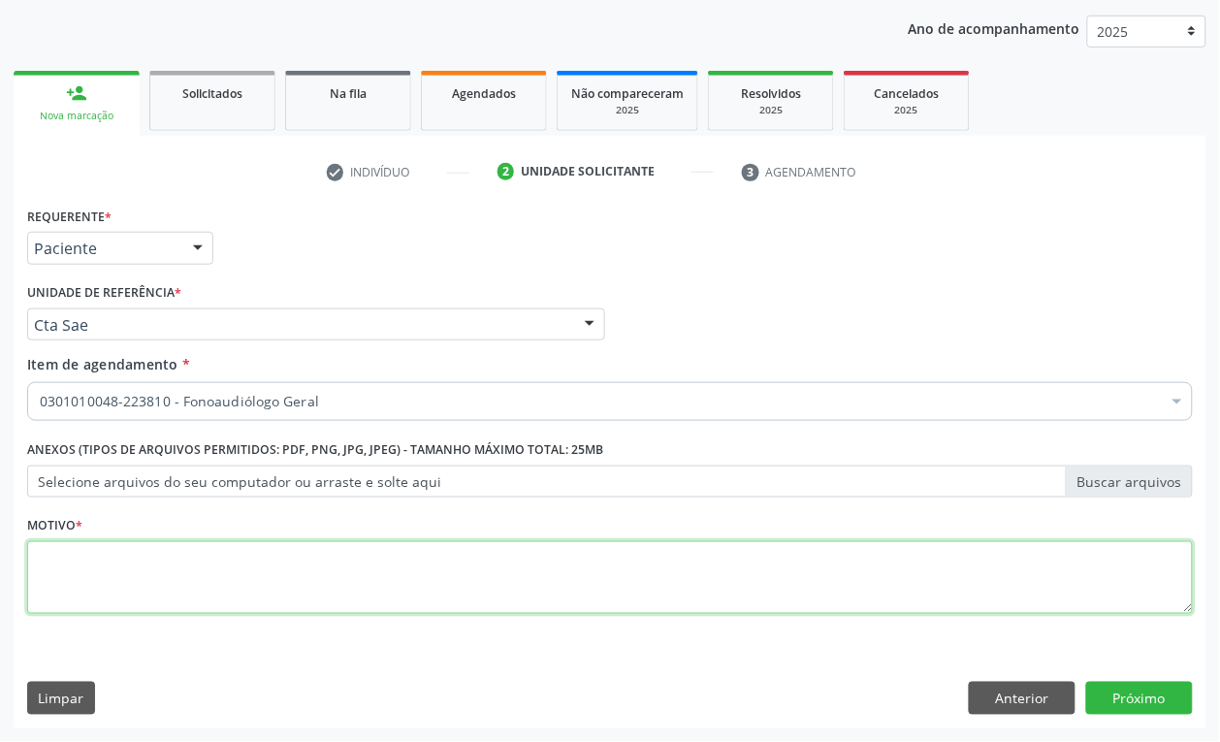
click at [122, 601] on textarea at bounding box center [609, 578] width 1165 height 74
type textarea "a"
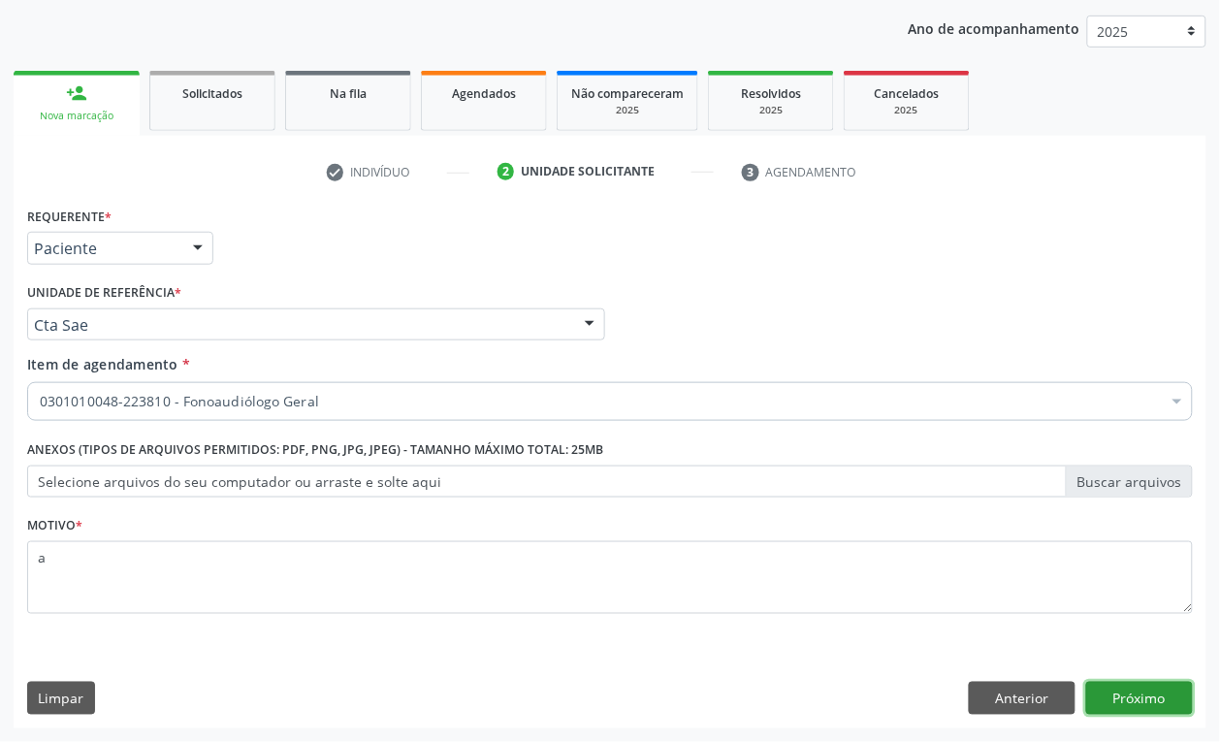
click at [1105, 711] on button "Próximo" at bounding box center [1139, 698] width 107 height 33
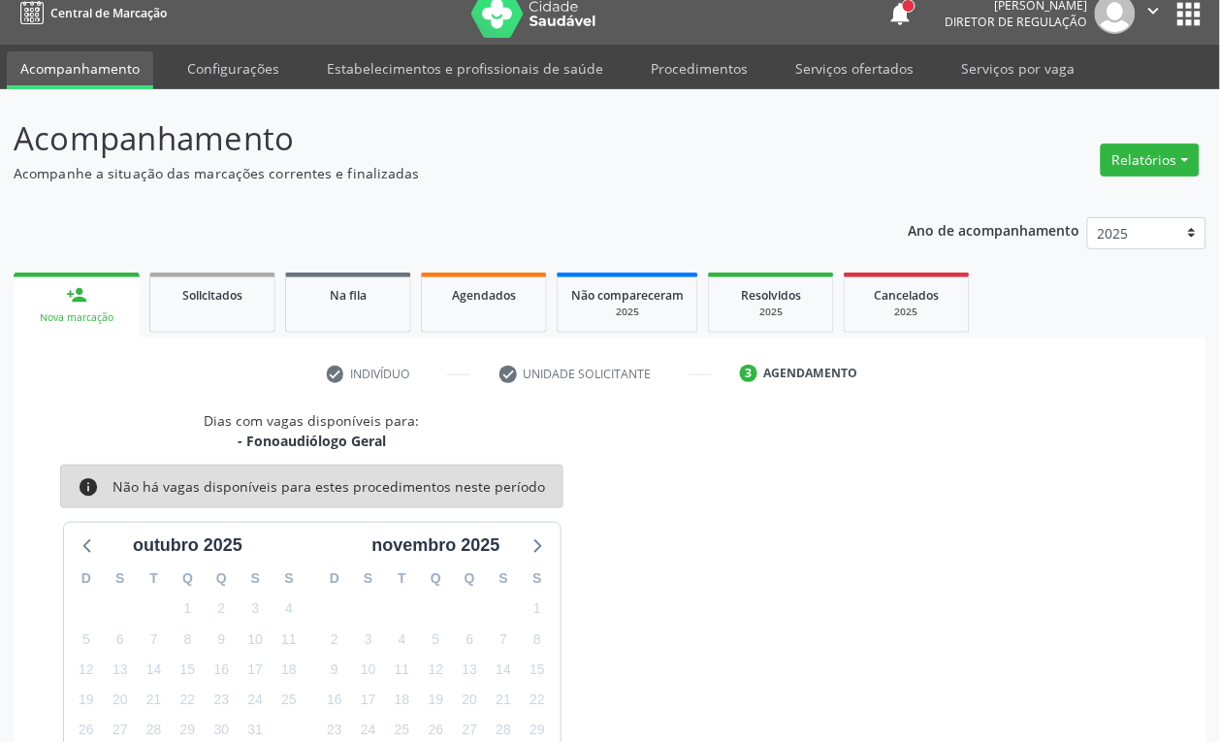
scroll to position [0, 0]
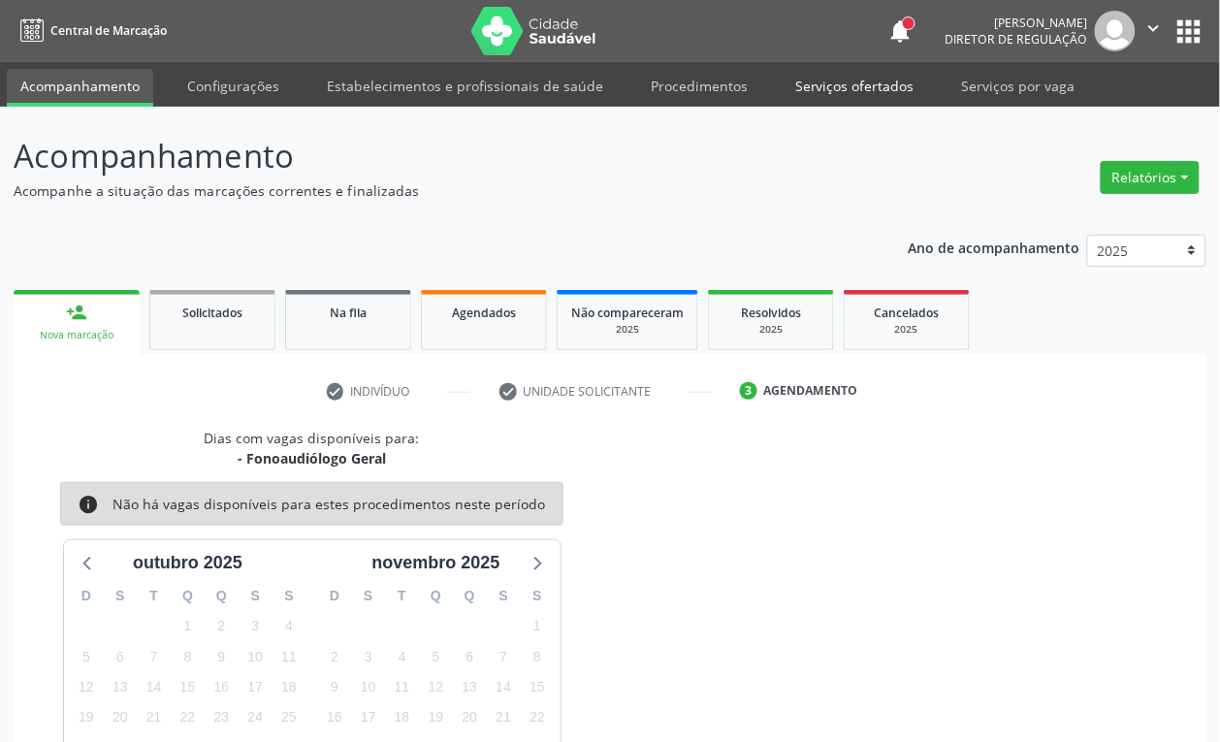
click at [856, 89] on link "Serviços ofertados" at bounding box center [854, 86] width 146 height 34
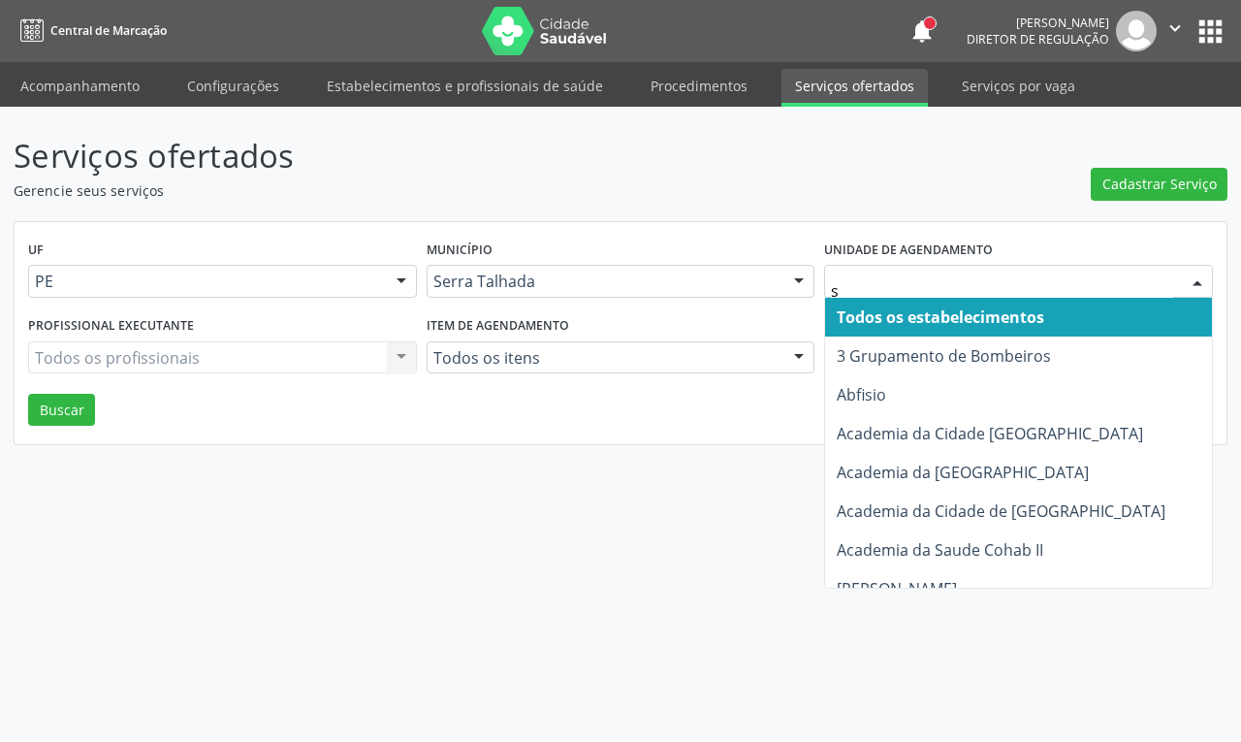
type input "s b"
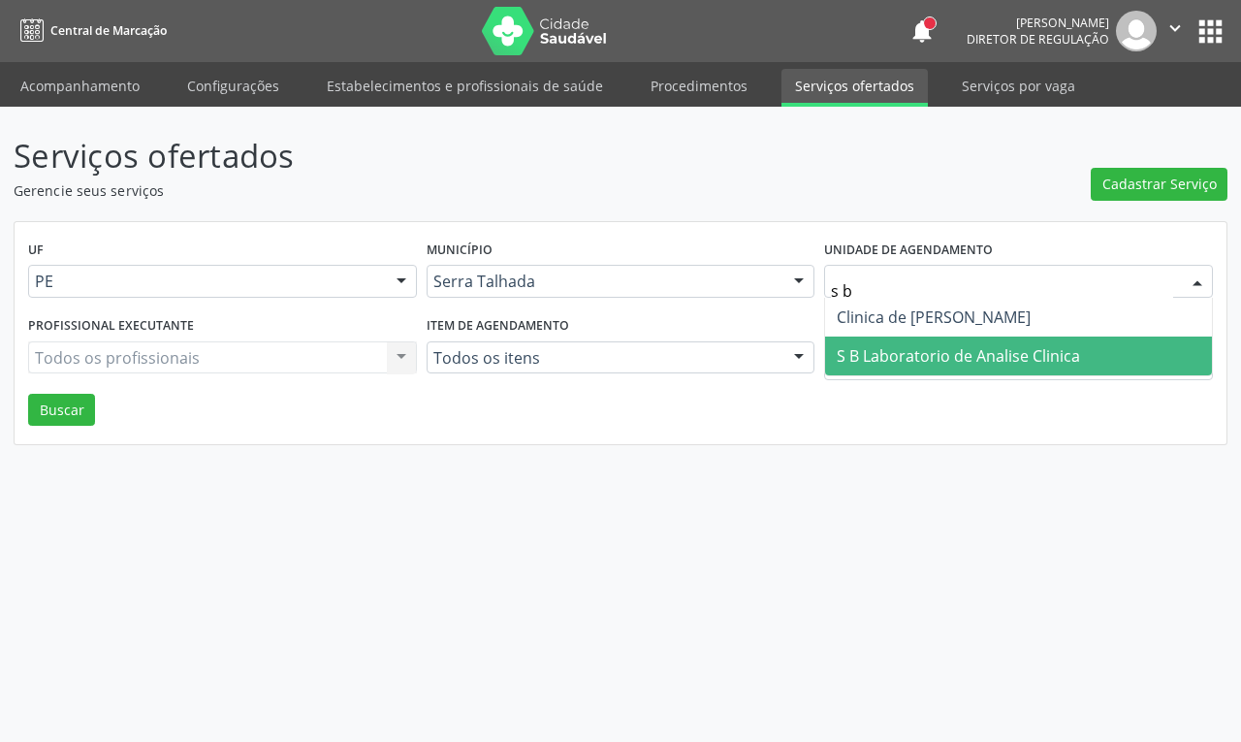
click at [936, 366] on span "S B Laboratorio de Analise Clinica" at bounding box center [958, 355] width 243 height 21
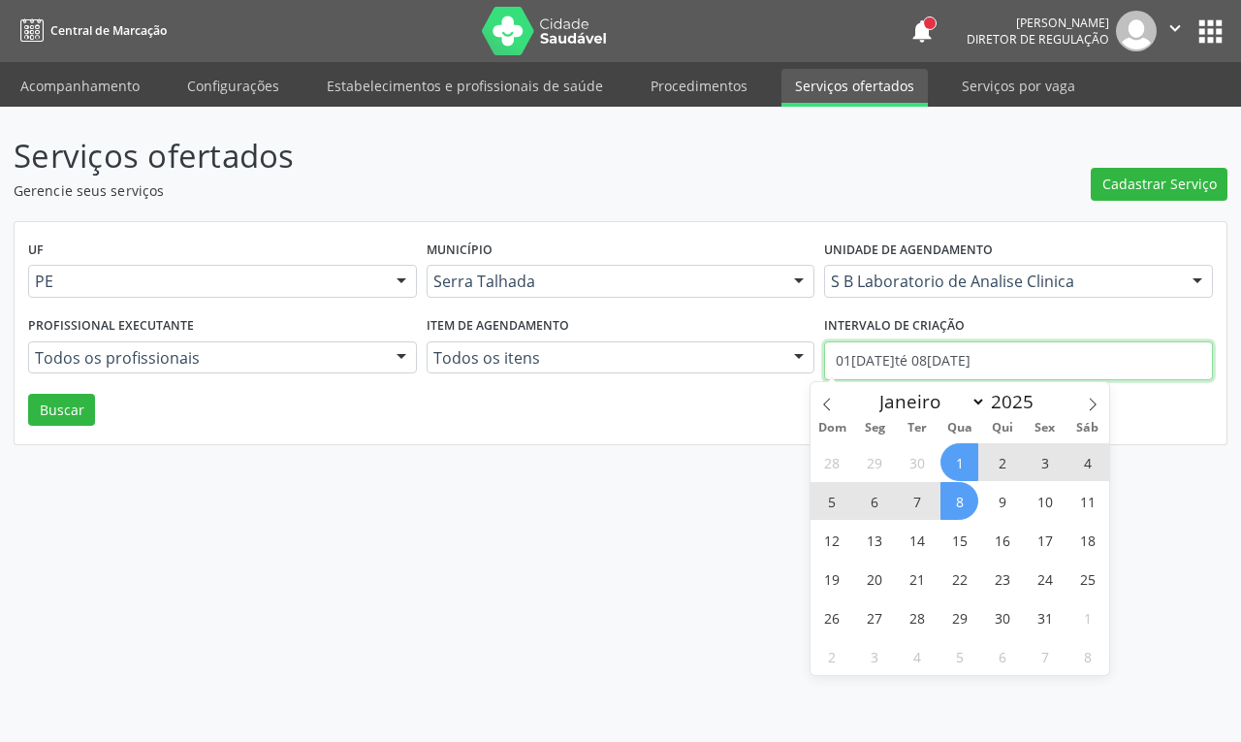
click at [889, 364] on input "01/10/2025 até 08/10/2025" at bounding box center [1018, 360] width 389 height 39
click at [830, 402] on icon at bounding box center [827, 405] width 14 height 14
select select "8"
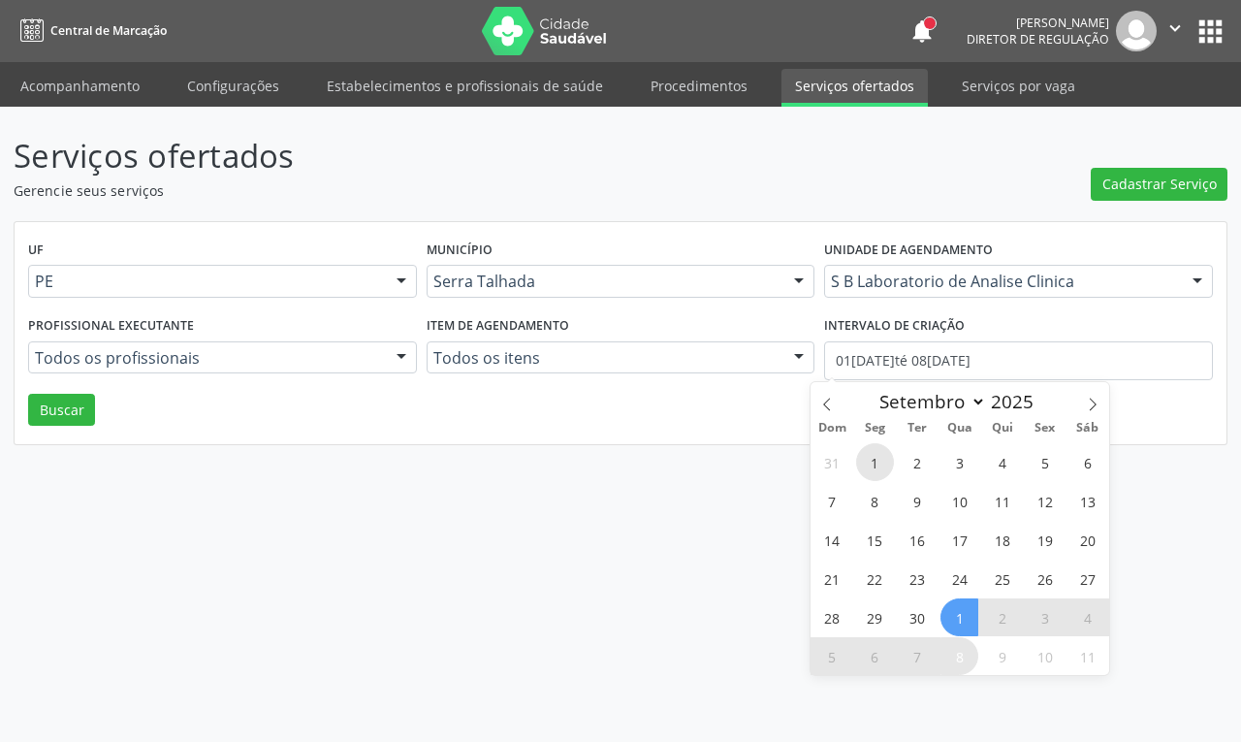
click at [882, 462] on span "1" at bounding box center [875, 462] width 38 height 38
type input "01/09/2025"
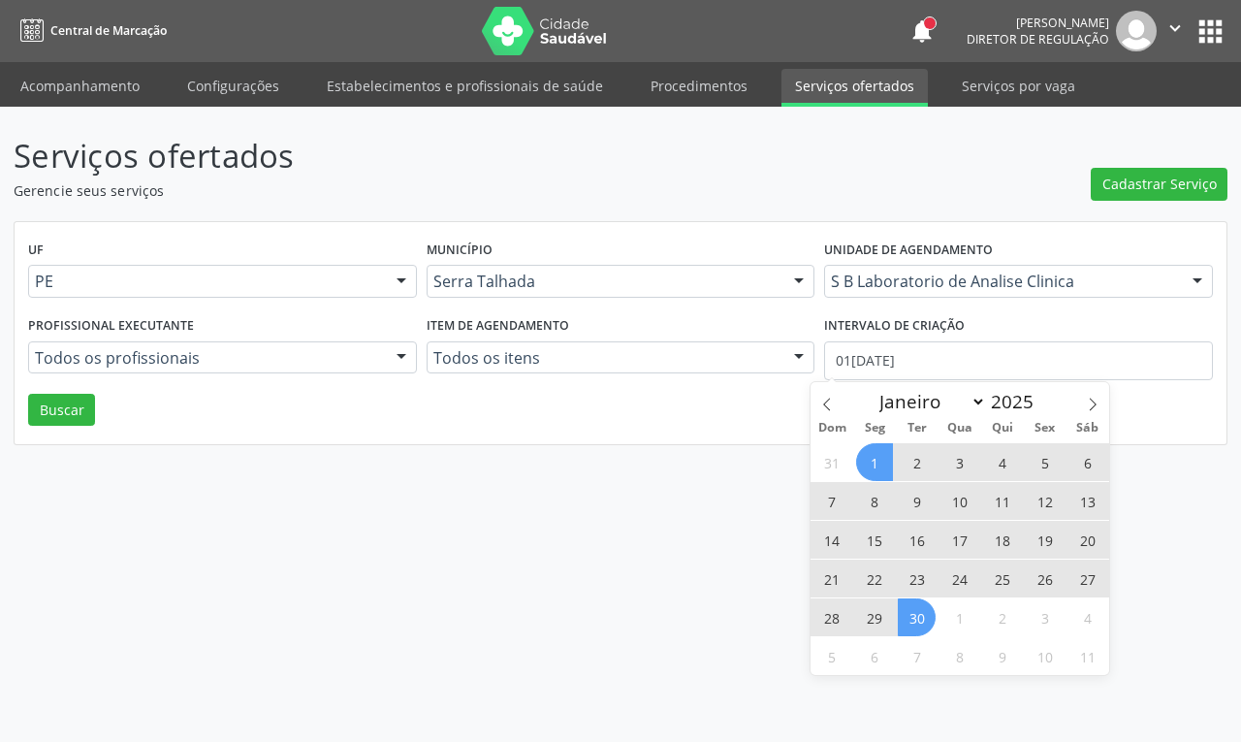
click at [928, 621] on span "30" at bounding box center [917, 617] width 38 height 38
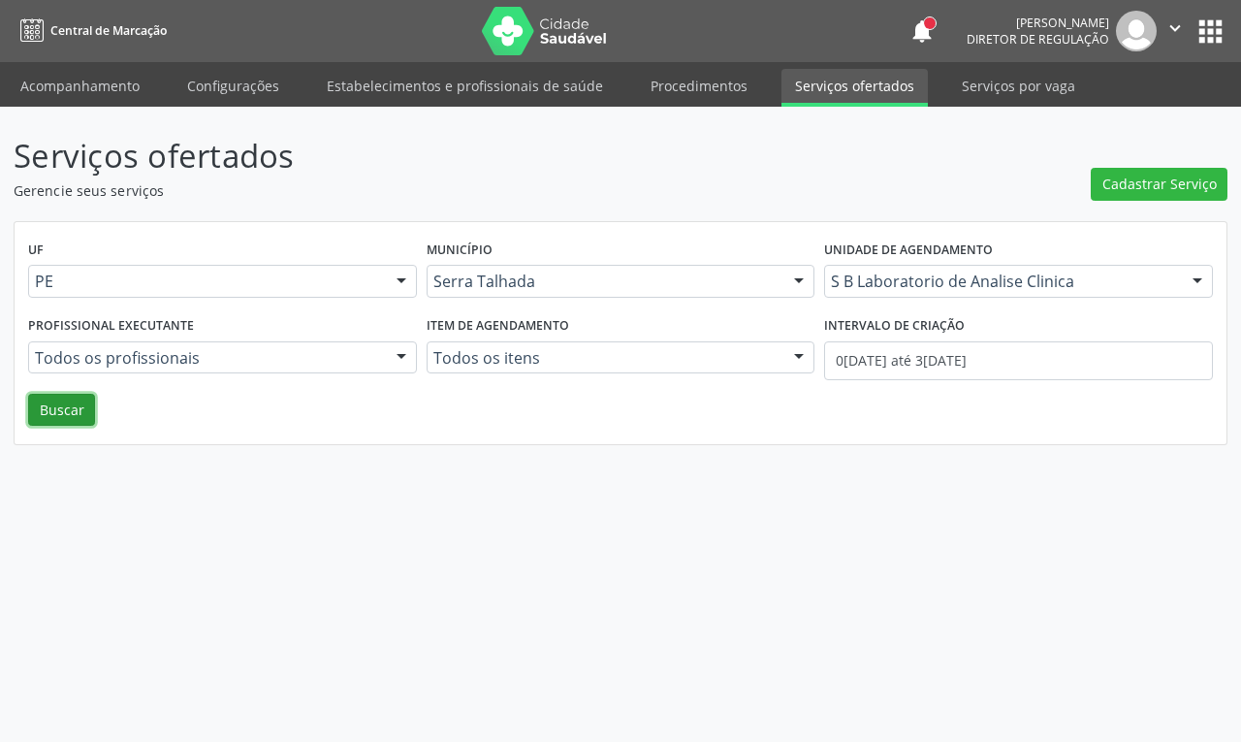
click at [74, 417] on button "Buscar" at bounding box center [61, 410] width 67 height 33
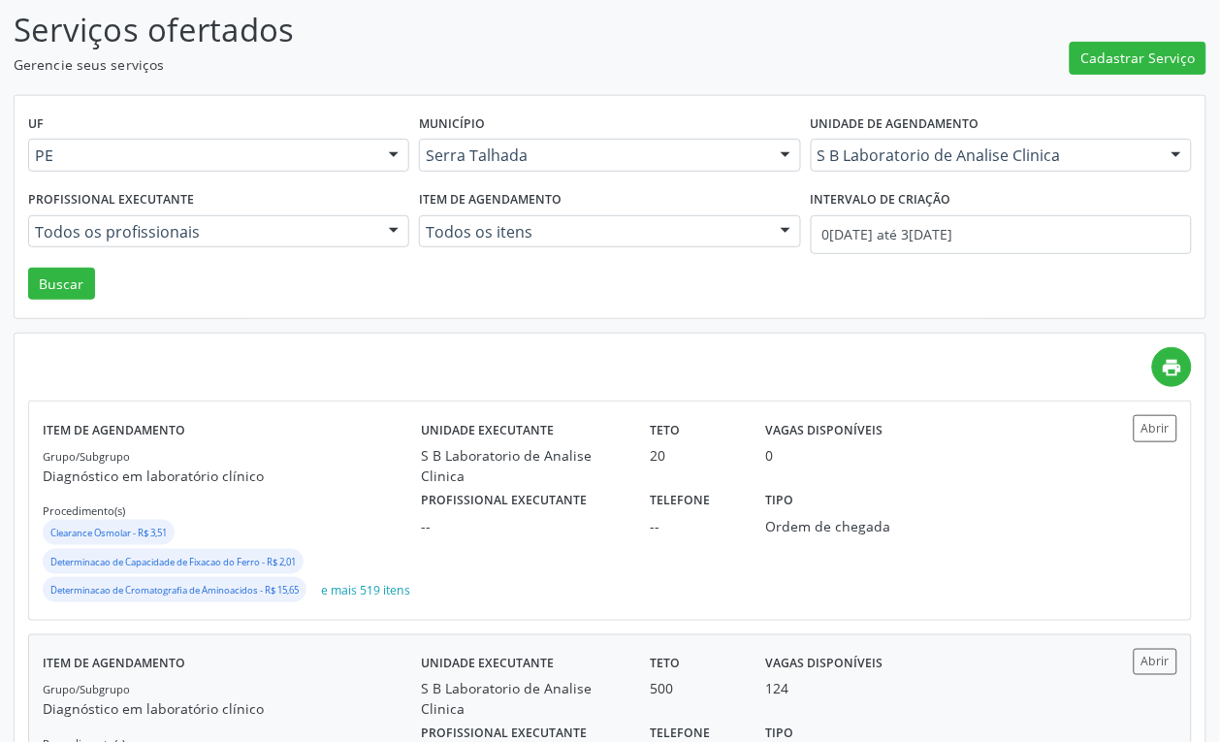
scroll to position [485, 0]
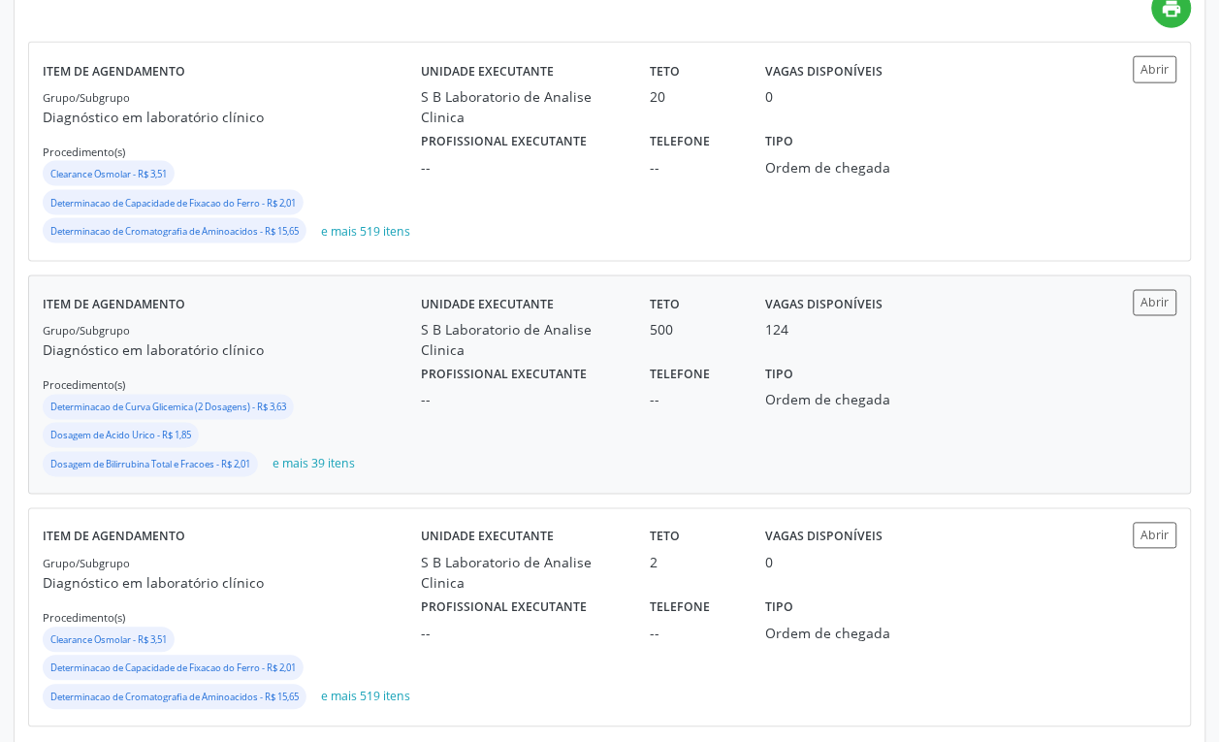
click at [451, 446] on div "Unidade executante S B Laboratorio de Analise Clinica Teto 500 Vagas disponívei…" at bounding box center [752, 385] width 662 height 190
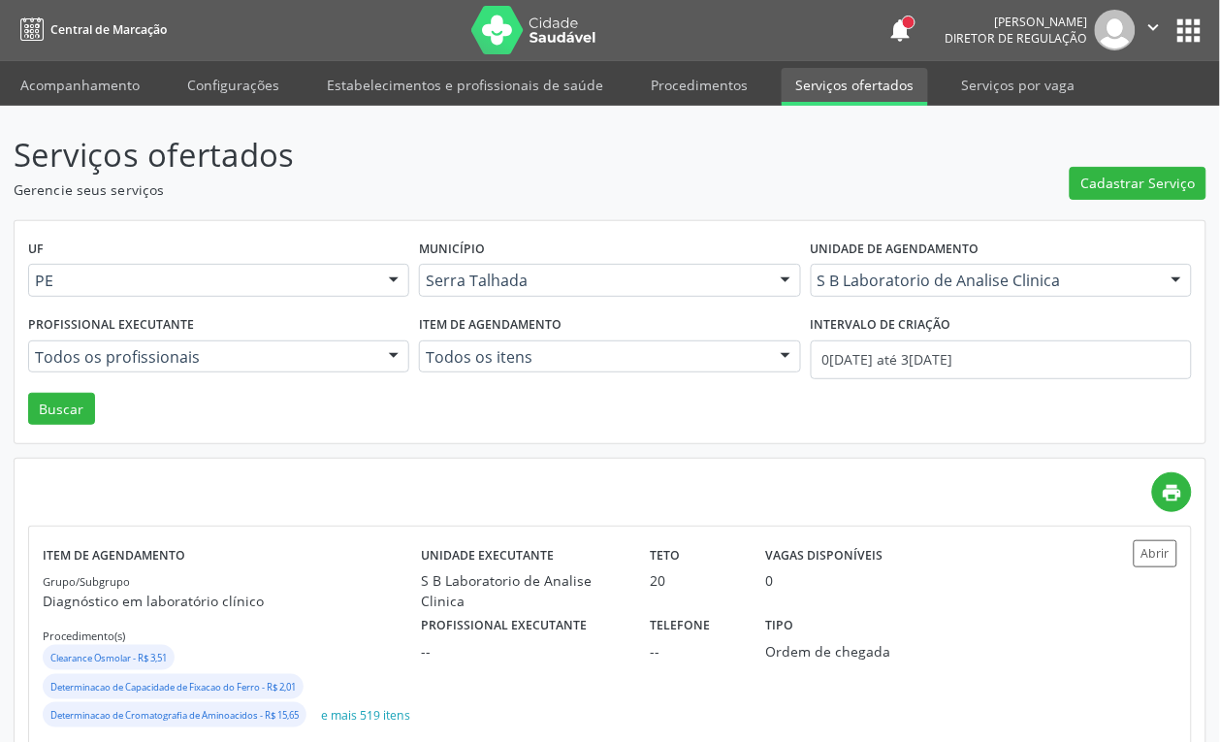
scroll to position [0, 0]
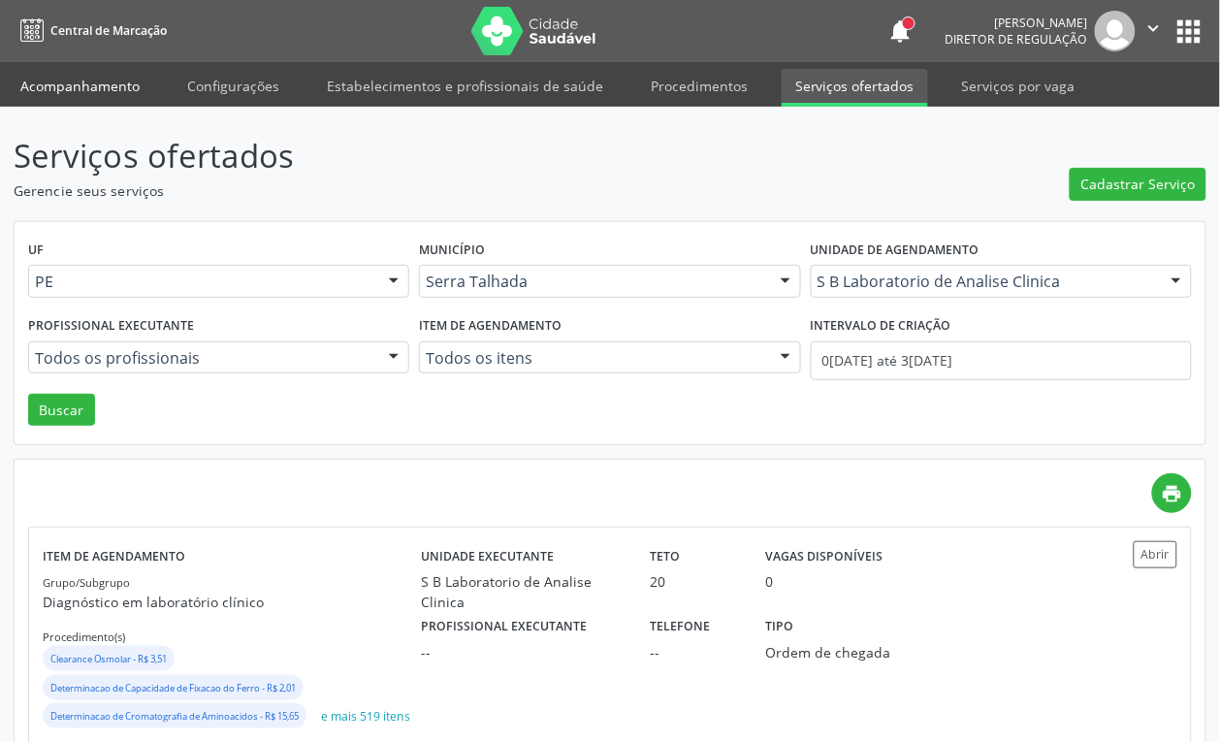
click at [80, 95] on link "Acompanhamento" at bounding box center [80, 86] width 146 height 34
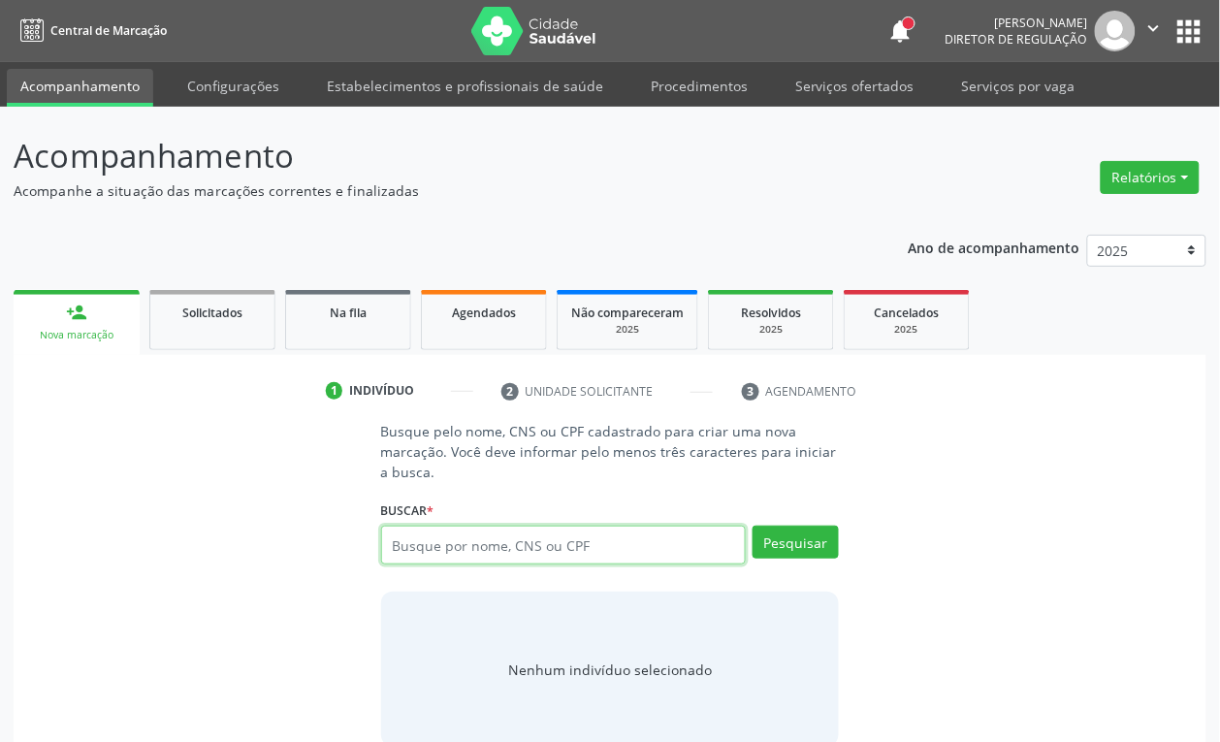
click at [446, 539] on input "text" at bounding box center [564, 545] width 366 height 39
type input "703004882382775"
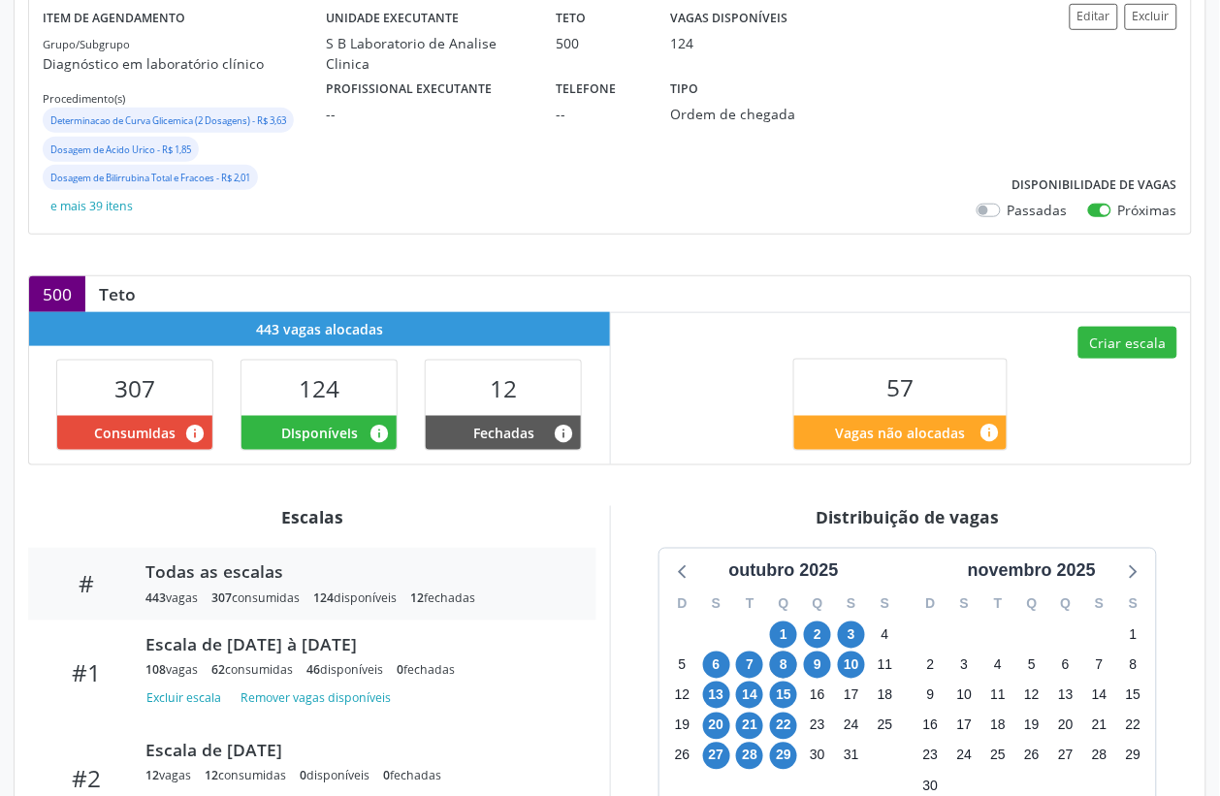
scroll to position [364, 0]
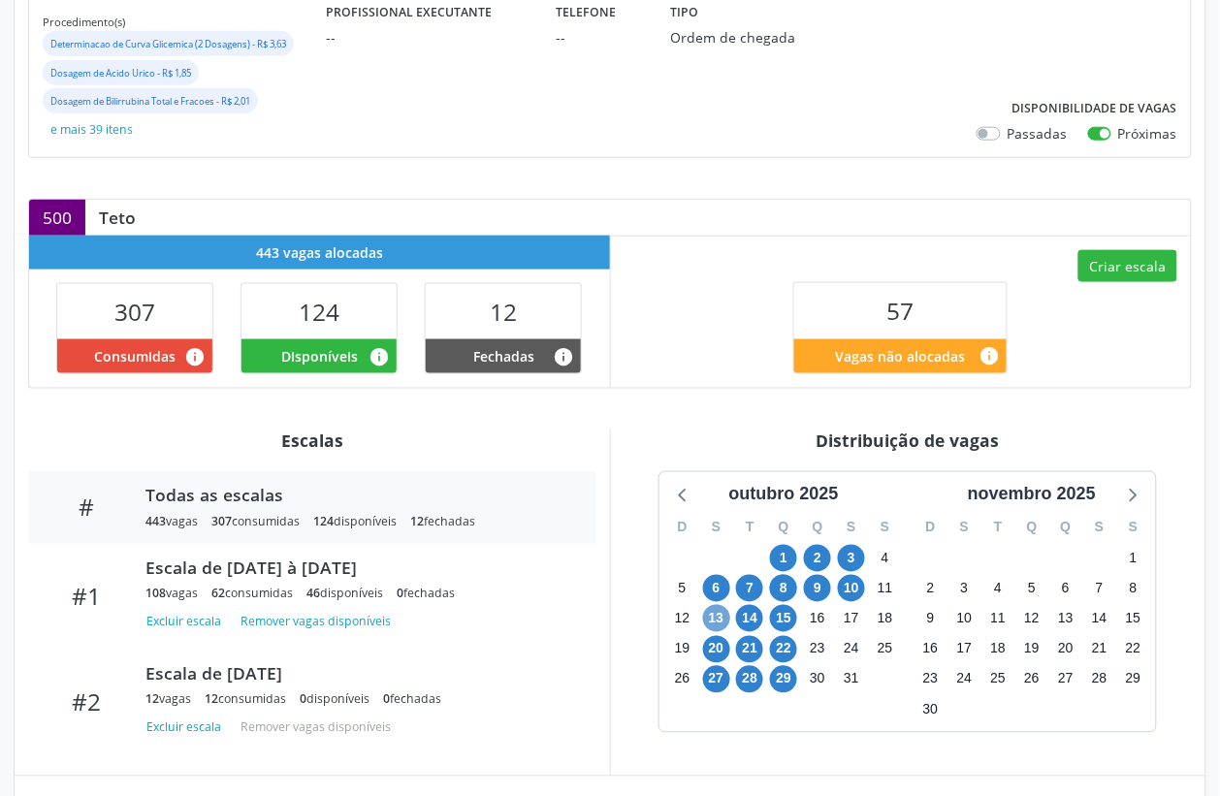
click at [717, 616] on span "13" at bounding box center [716, 618] width 27 height 27
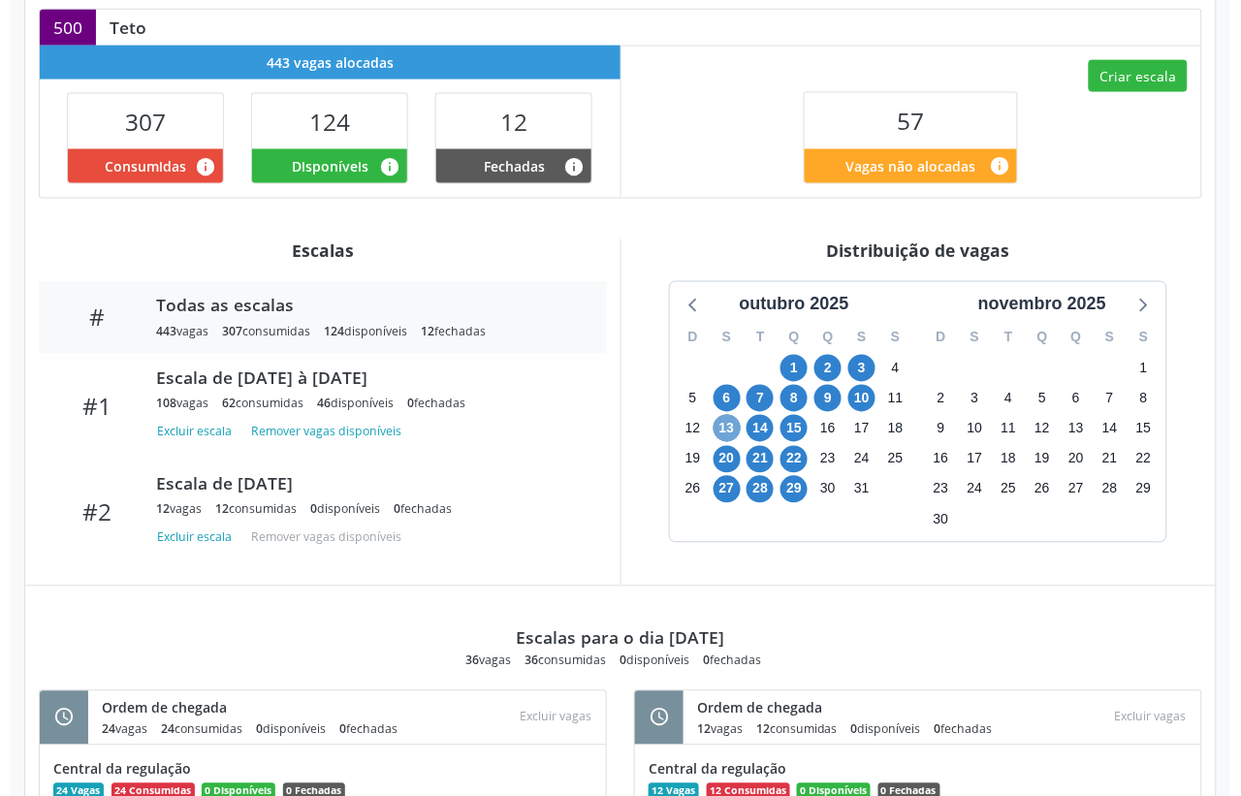
scroll to position [195, 0]
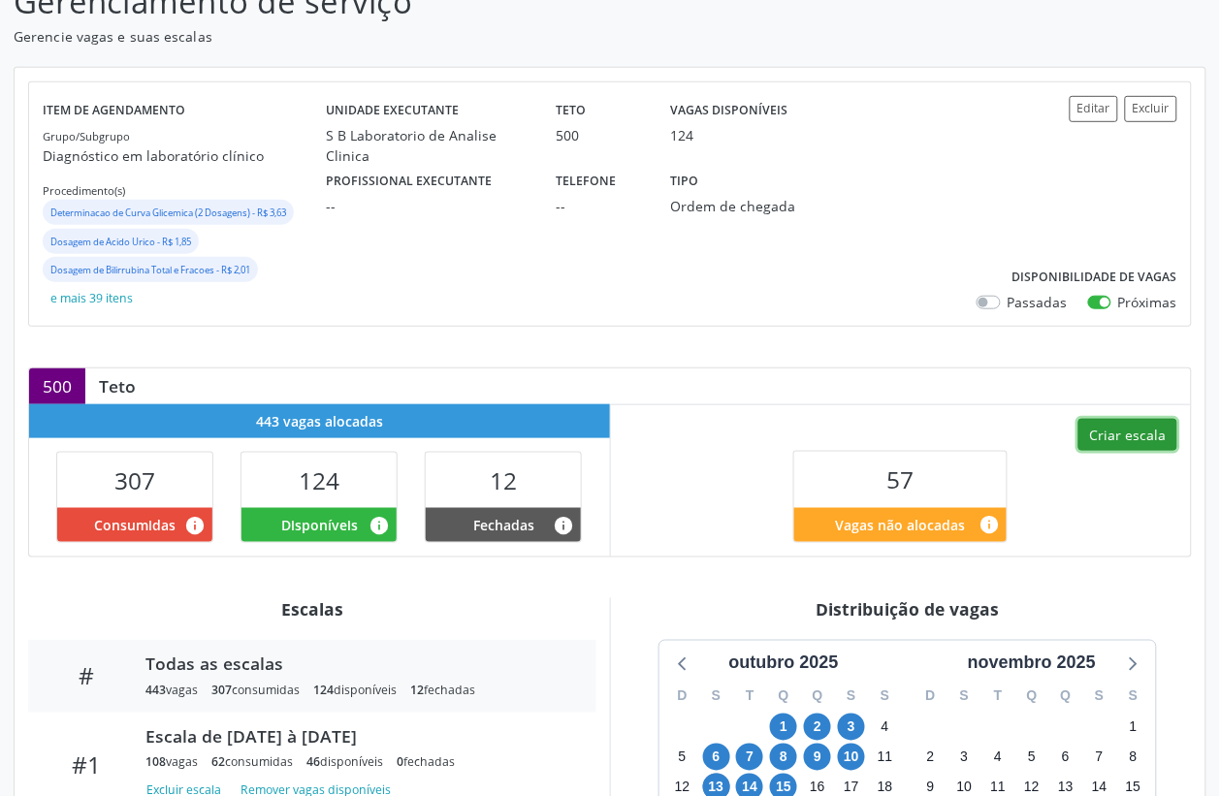
click at [1120, 444] on button "Criar escala" at bounding box center [1127, 435] width 99 height 33
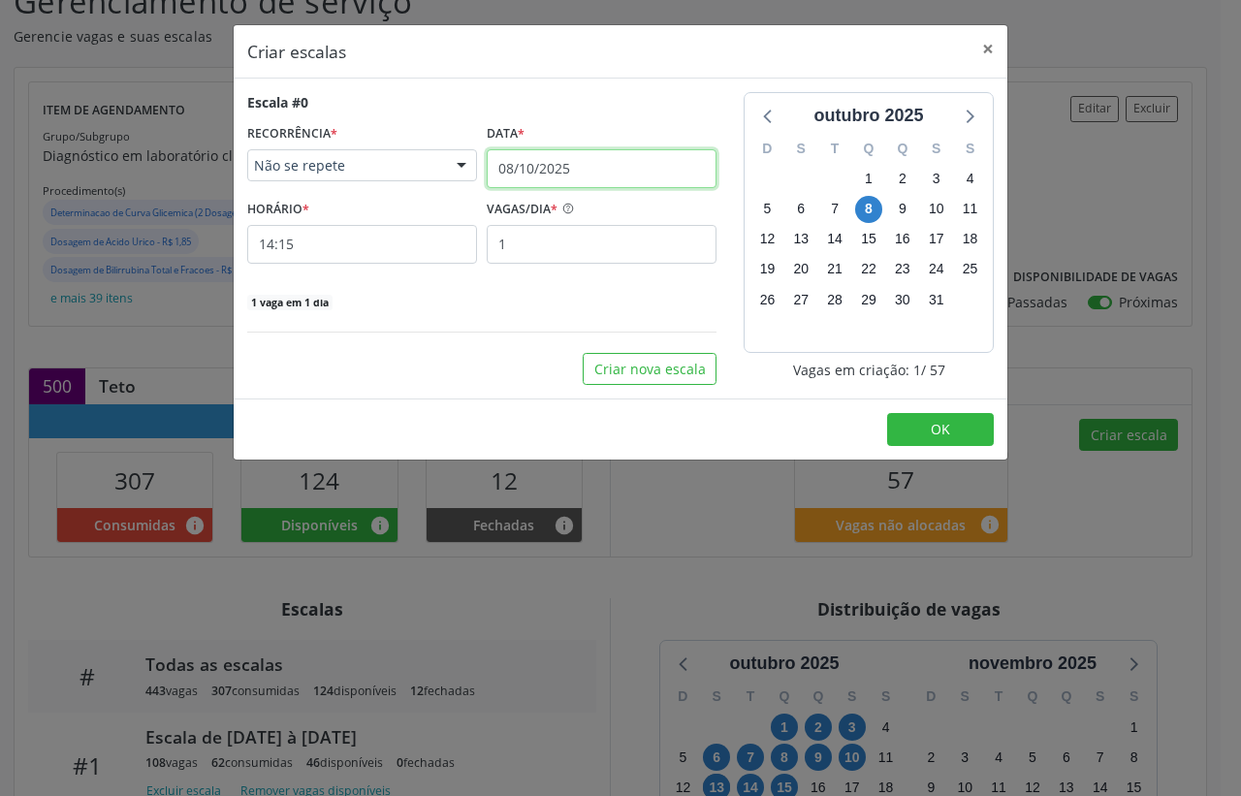
click at [559, 165] on input "08/10/2025" at bounding box center [602, 168] width 230 height 39
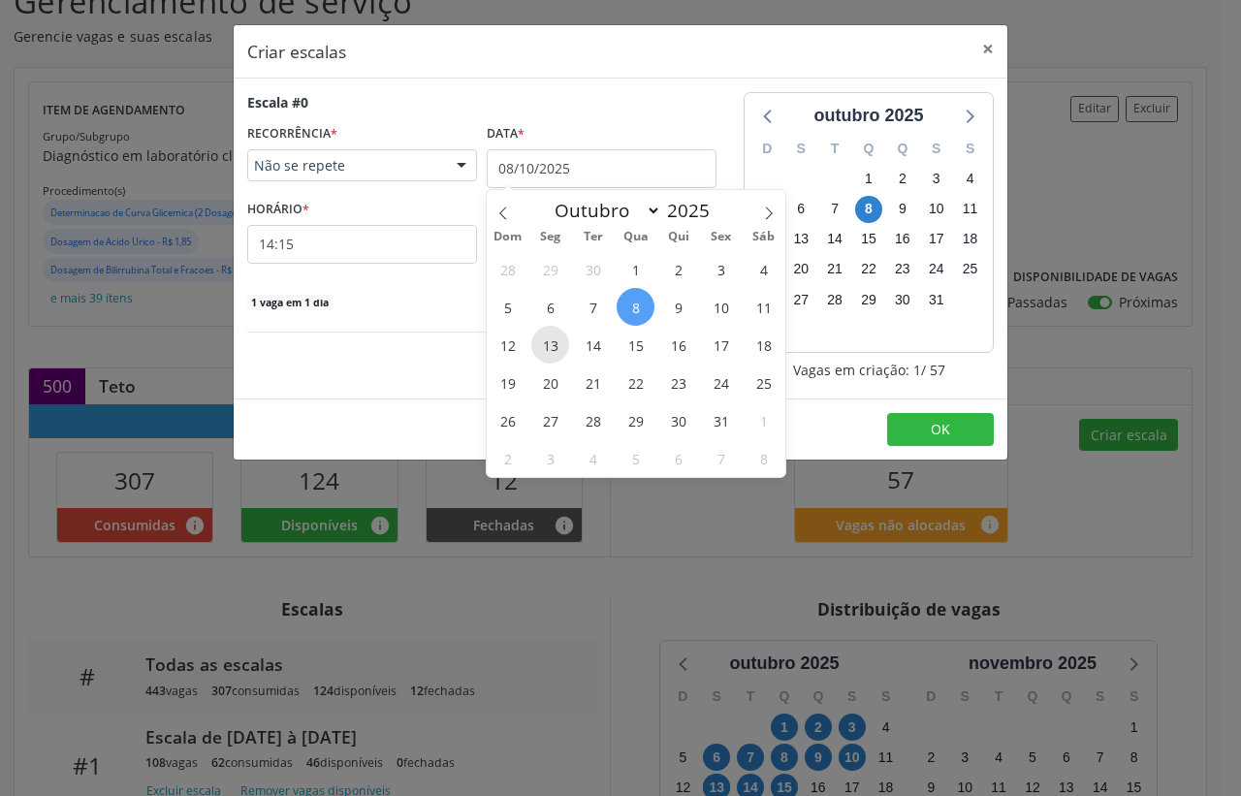
click at [545, 351] on span "13" at bounding box center [550, 345] width 38 height 38
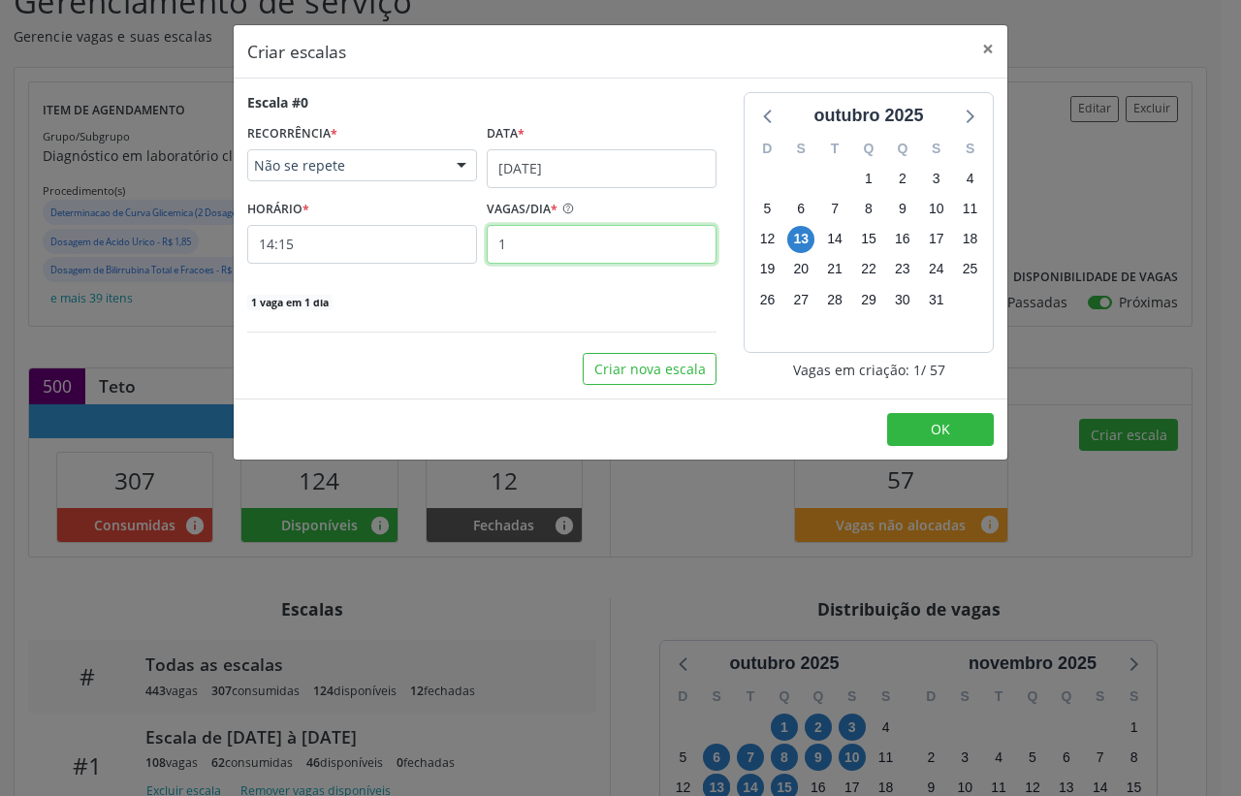
click at [522, 233] on input "1" at bounding box center [602, 244] width 230 height 39
type input "12"
click at [351, 245] on input "14:15" at bounding box center [362, 244] width 230 height 39
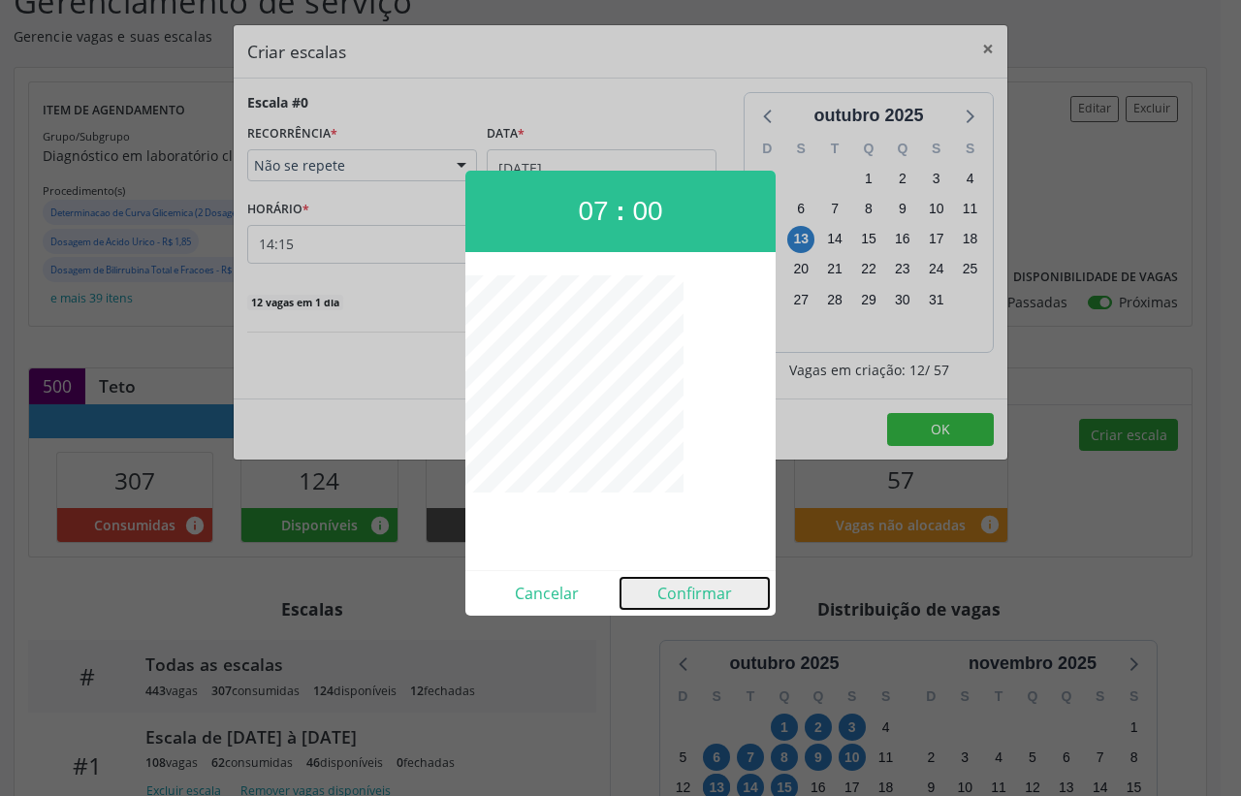
click at [710, 593] on button "Confirmar" at bounding box center [695, 593] width 148 height 31
type input "07:00"
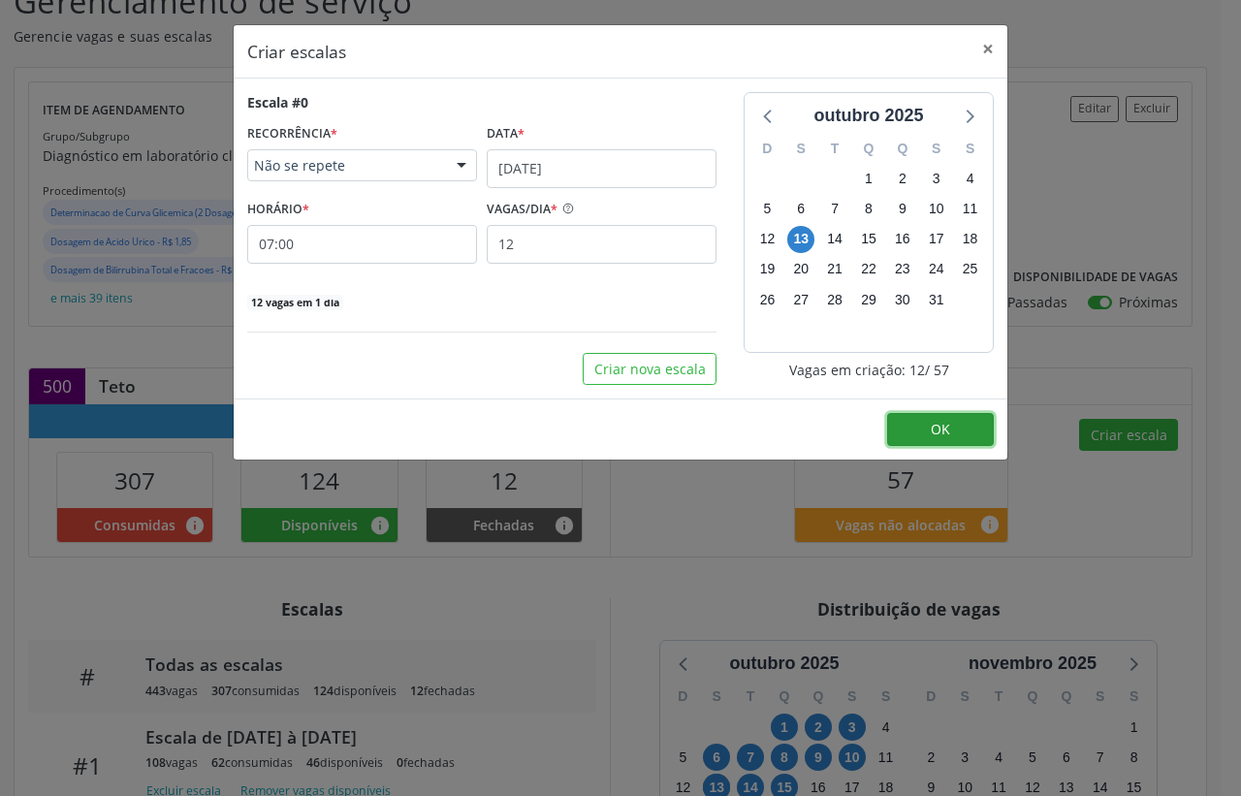
click at [918, 443] on button "OK" at bounding box center [940, 429] width 107 height 33
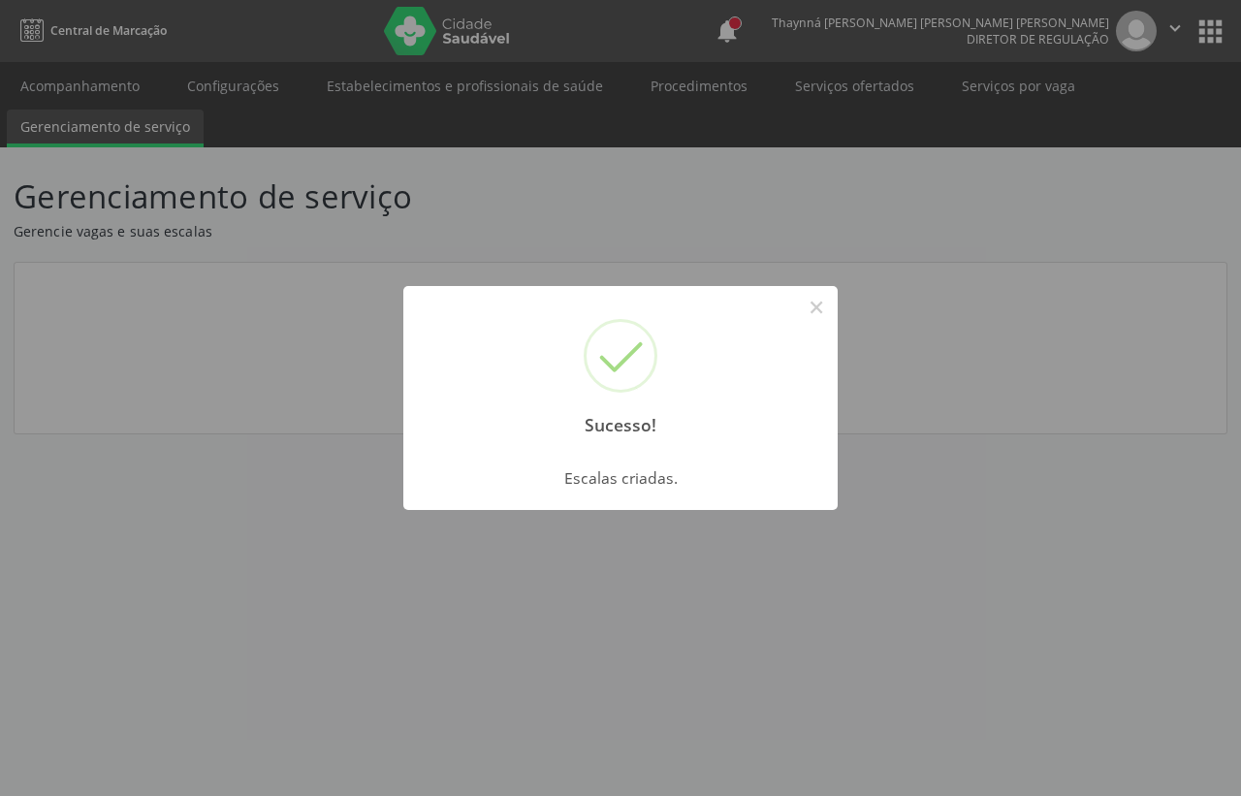
scroll to position [0, 0]
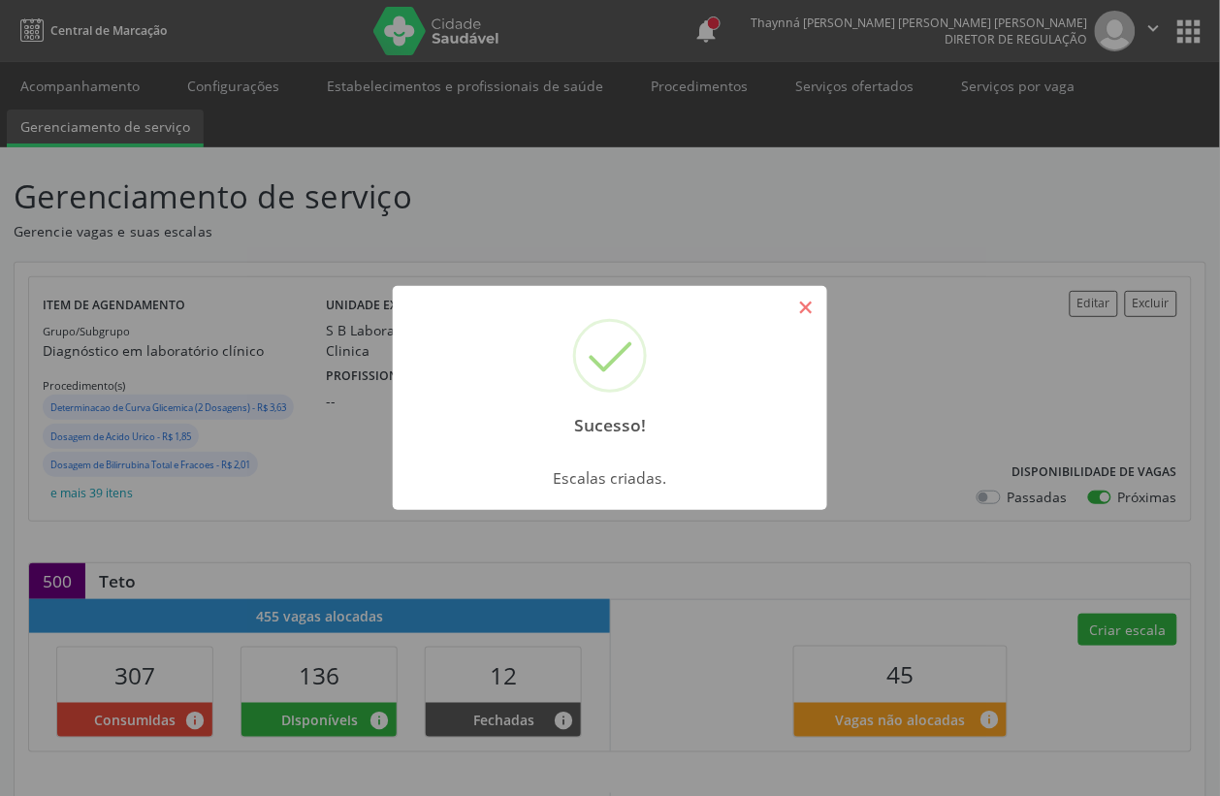
click at [810, 293] on button "×" at bounding box center [805, 307] width 33 height 33
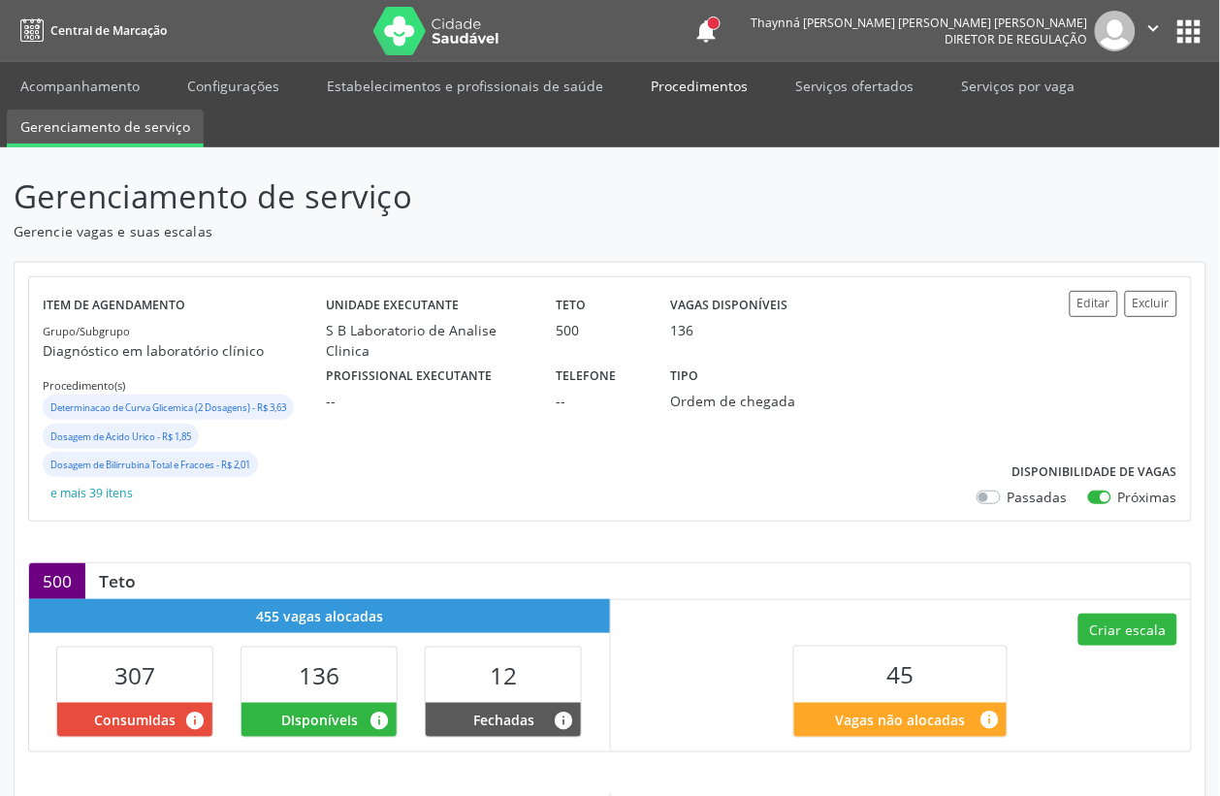
click at [684, 74] on link "Procedimentos" at bounding box center [699, 86] width 124 height 34
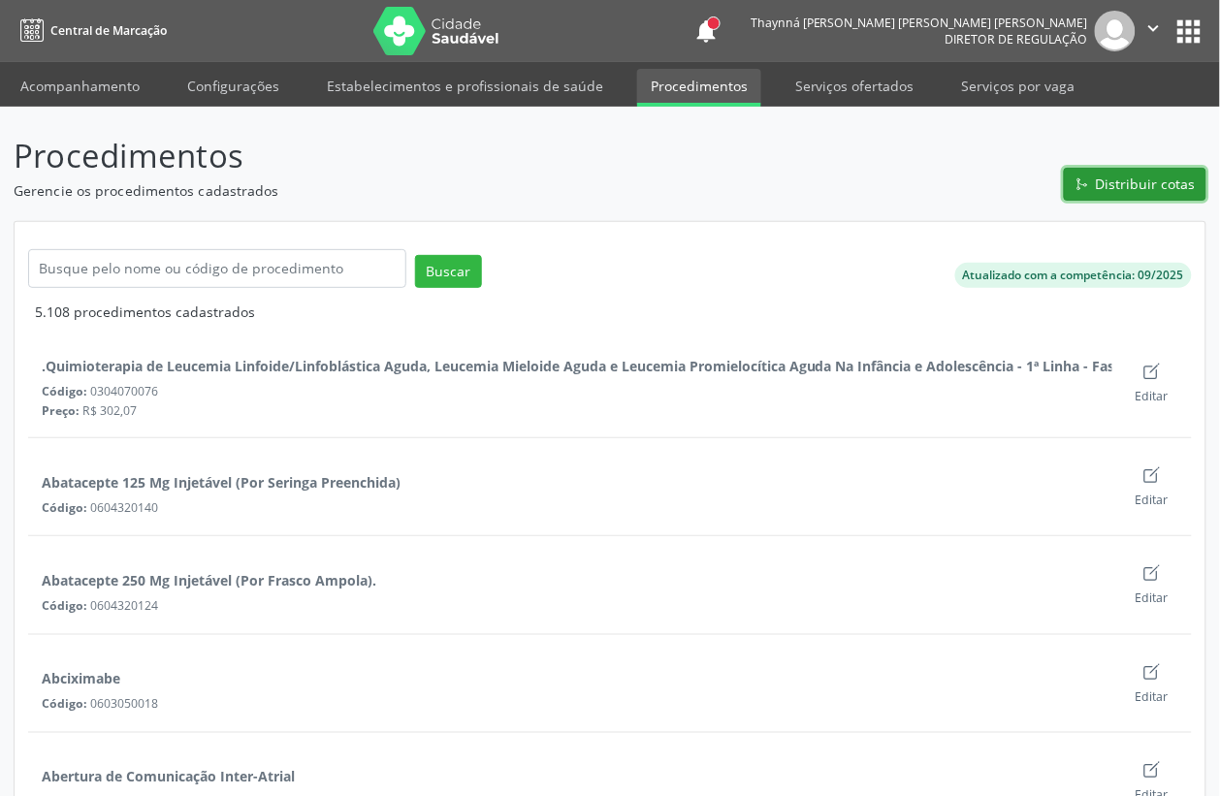
click at [1103, 195] on button "Distribuir cotas" at bounding box center [1135, 184] width 143 height 33
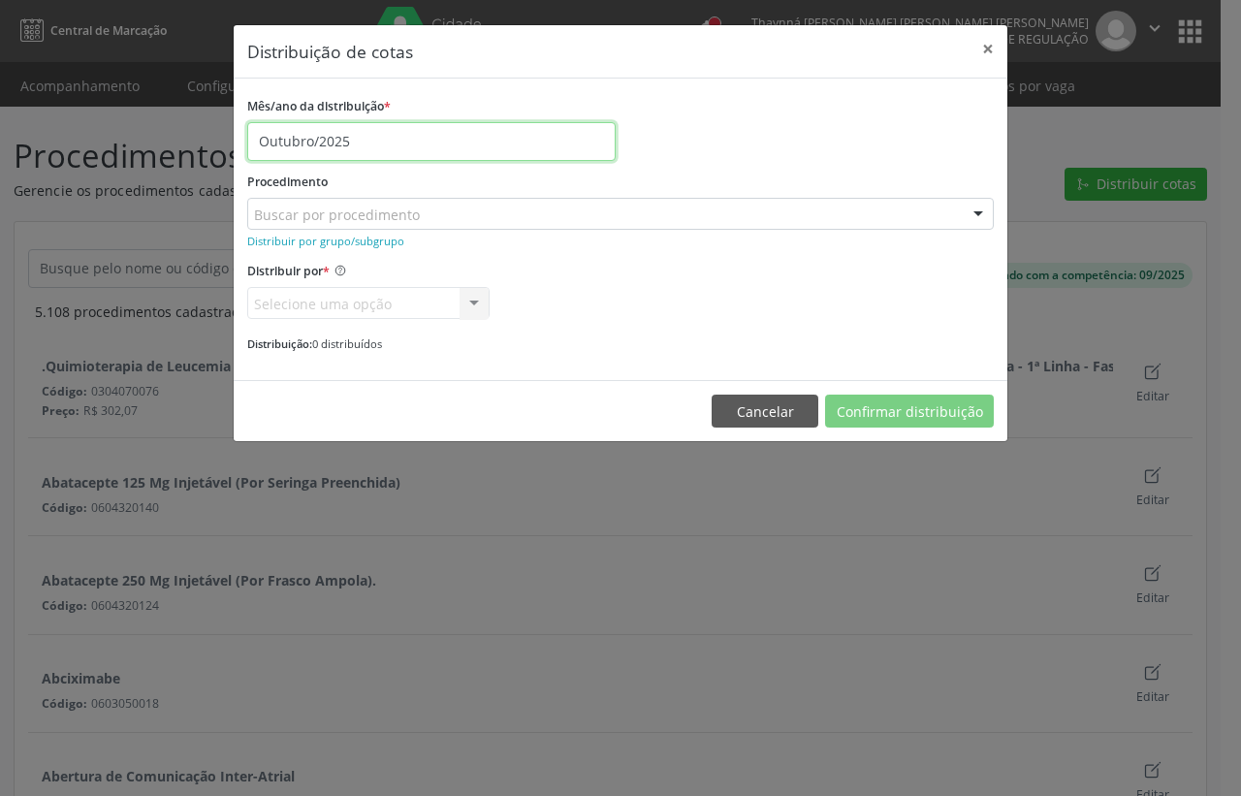
click at [320, 138] on input "Outubro/2025" at bounding box center [431, 141] width 368 height 39
click at [415, 97] on div "Mês/ano da distribuição *" at bounding box center [431, 107] width 368 height 30
click at [724, 152] on div "Mês/ano da distribuição * Outubro/2025" at bounding box center [620, 126] width 756 height 69
click at [655, 157] on div "Mês/ano da distribuição * Outubro/2025" at bounding box center [620, 126] width 756 height 69
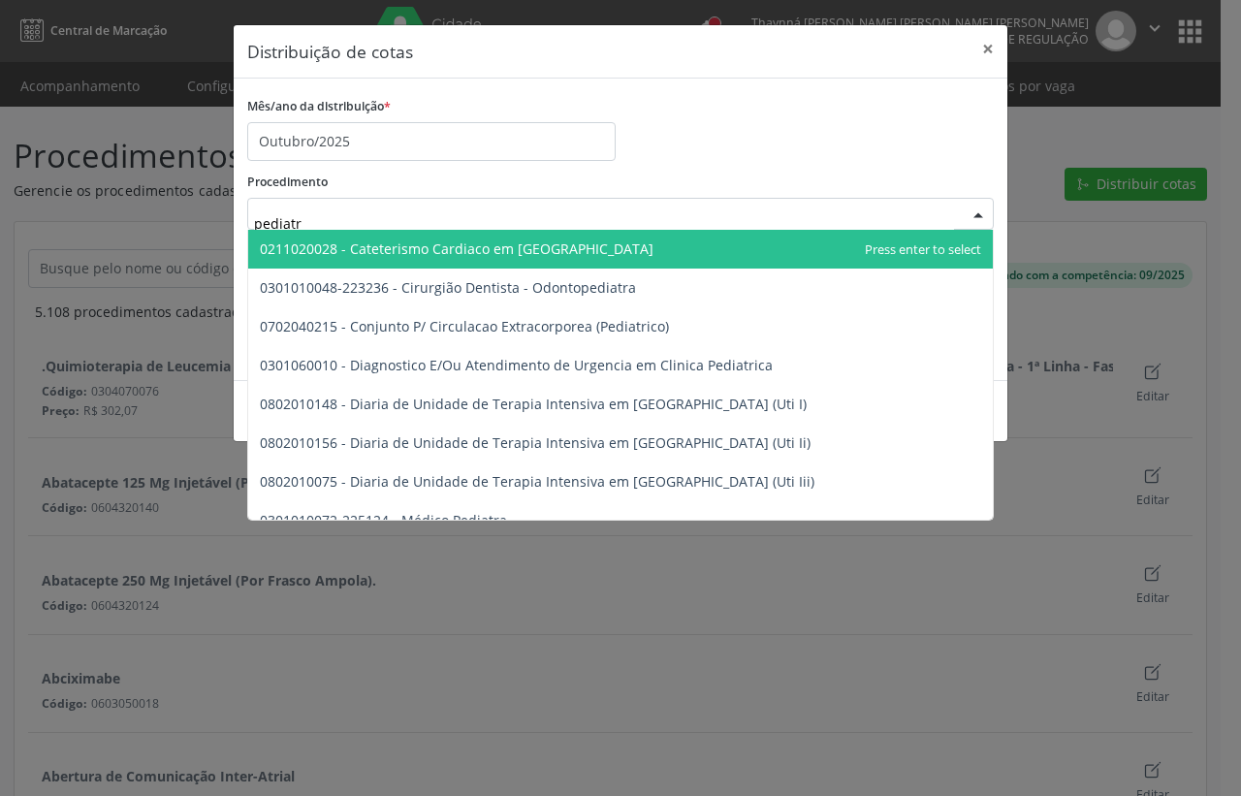
type input "pediatra"
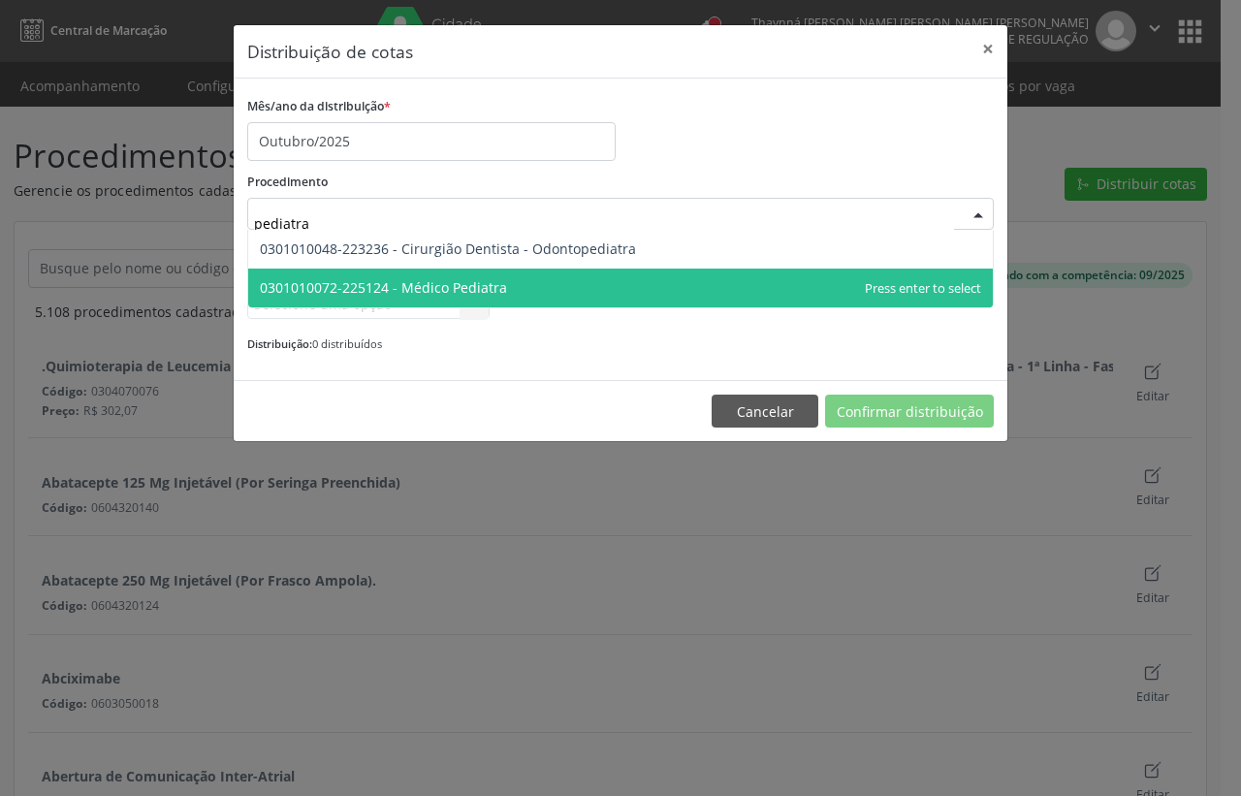
click at [443, 283] on span "0301010072-225124 - Médico Pediatra" at bounding box center [383, 287] width 247 height 18
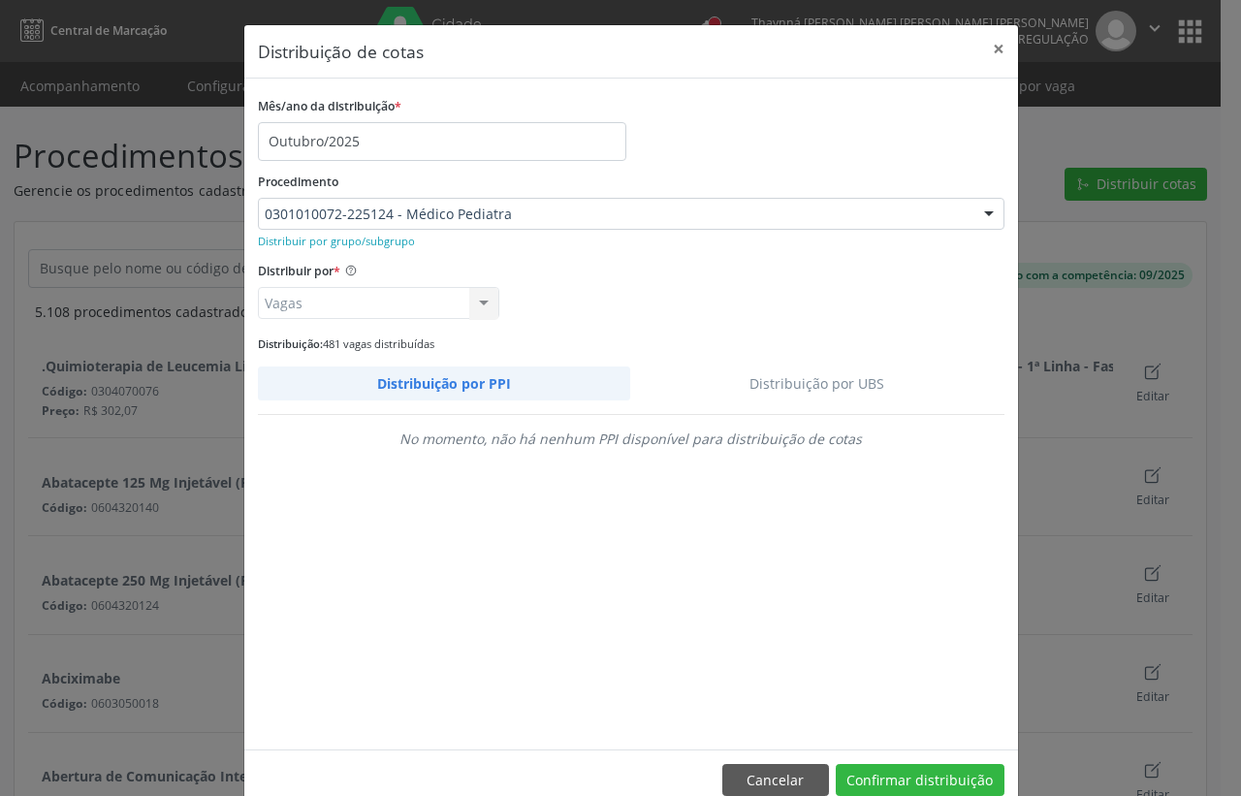
click at [839, 390] on link "Distribuição por UBS" at bounding box center [817, 384] width 374 height 34
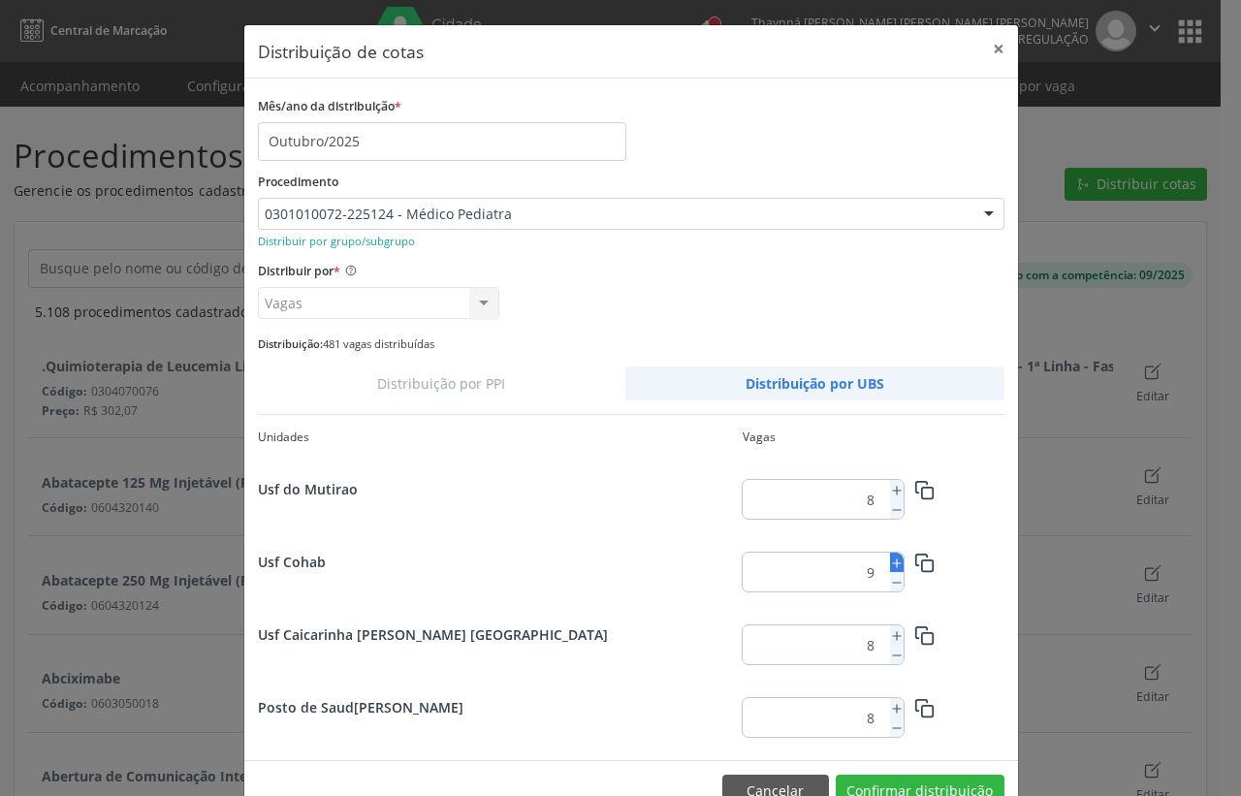
click at [890, 557] on icon at bounding box center [897, 564] width 14 height 14
type input "10"
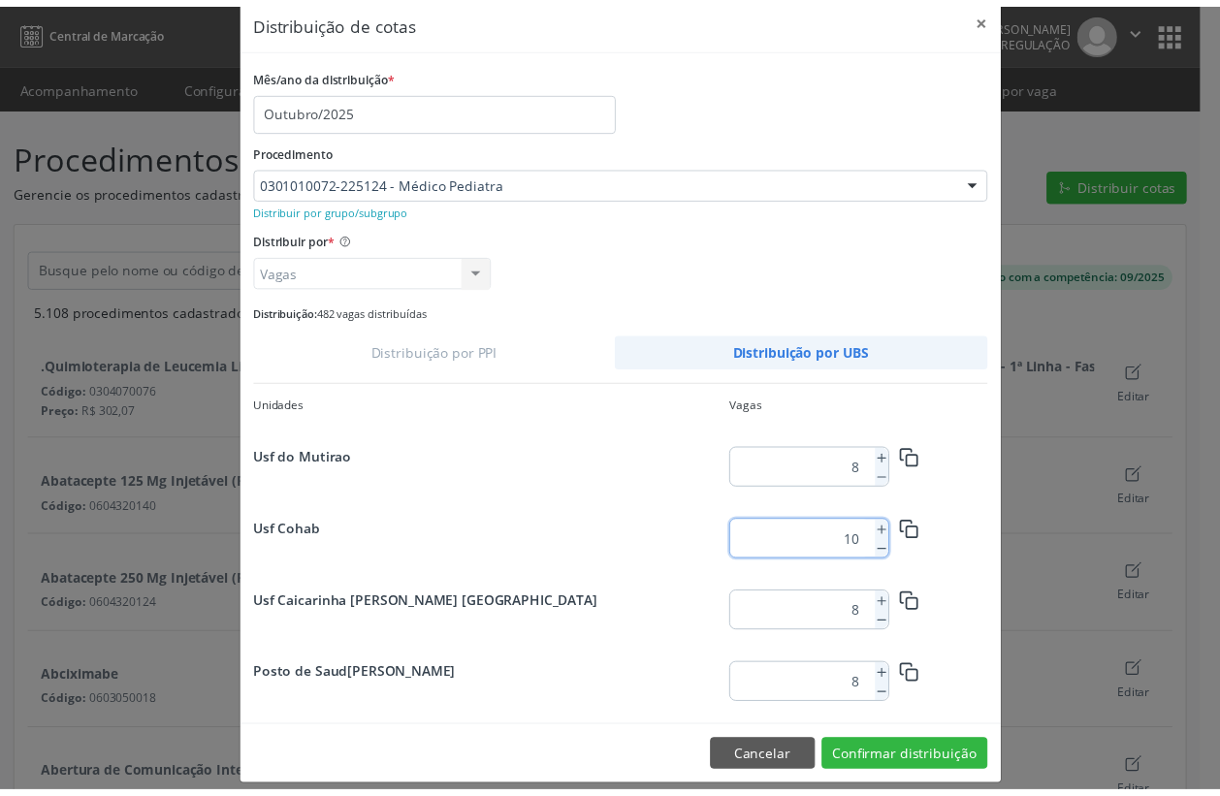
scroll to position [50, 0]
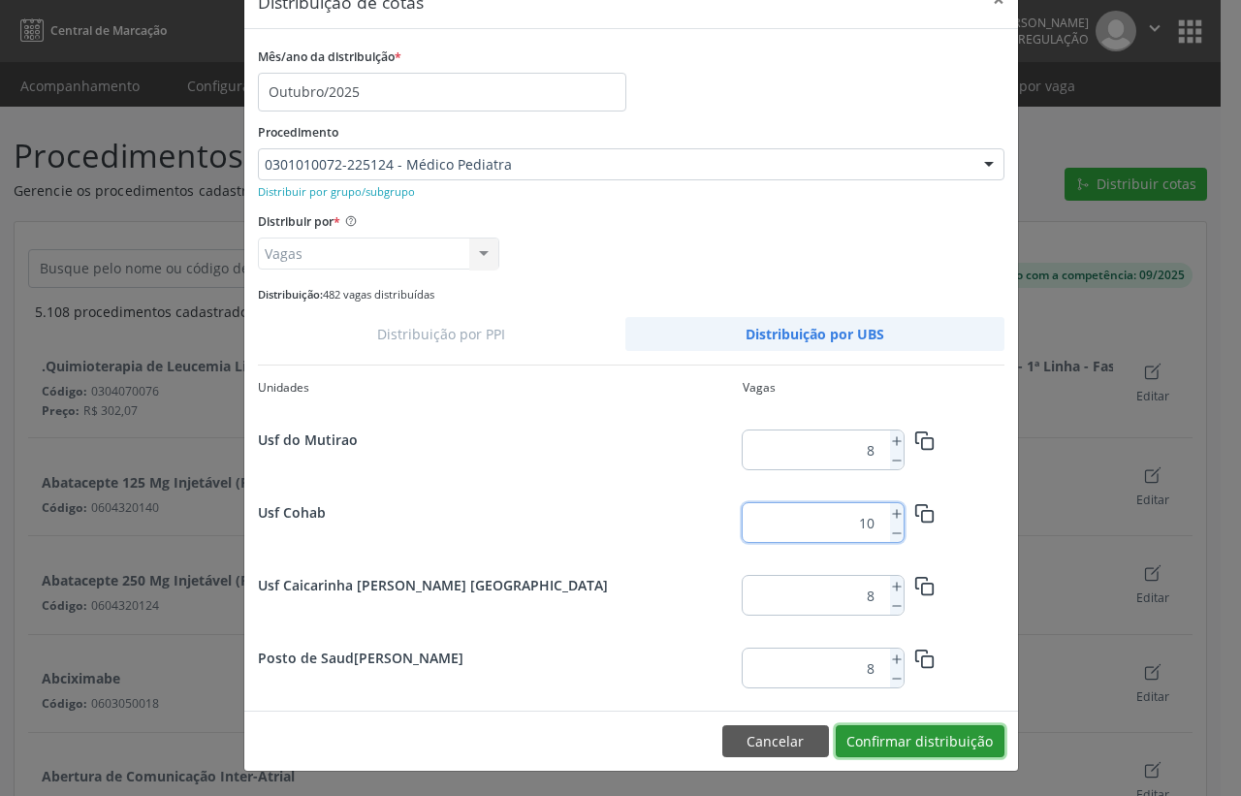
click at [958, 749] on button "Confirmar distribuição" at bounding box center [920, 741] width 169 height 33
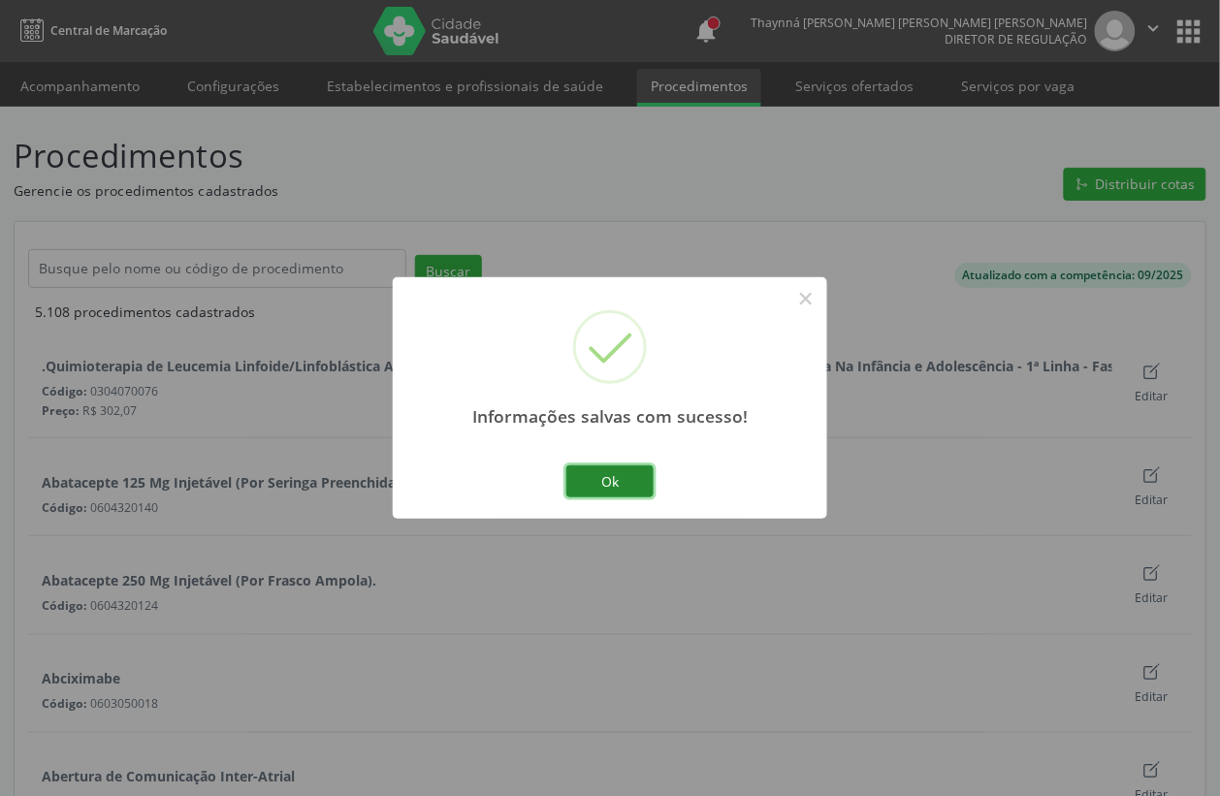
click at [611, 465] on button "Ok" at bounding box center [609, 481] width 87 height 33
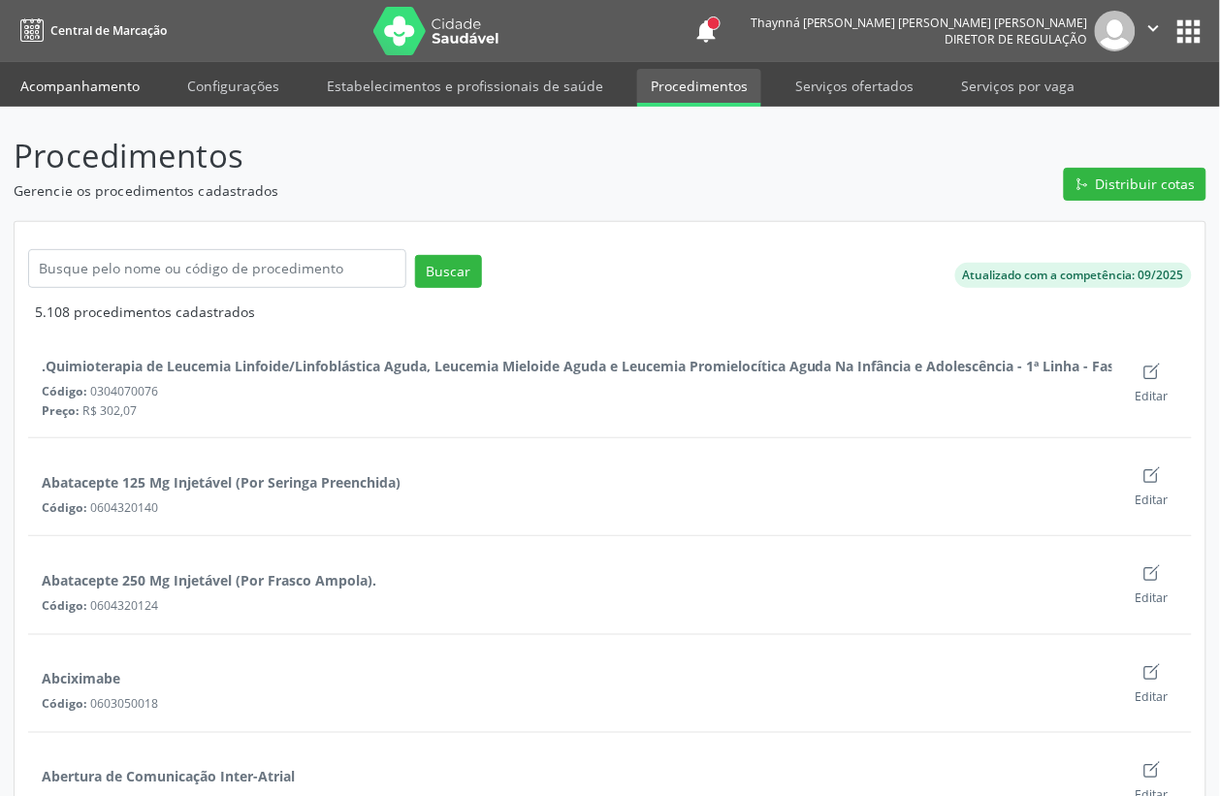
click at [54, 88] on link "Acompanhamento" at bounding box center [80, 86] width 146 height 34
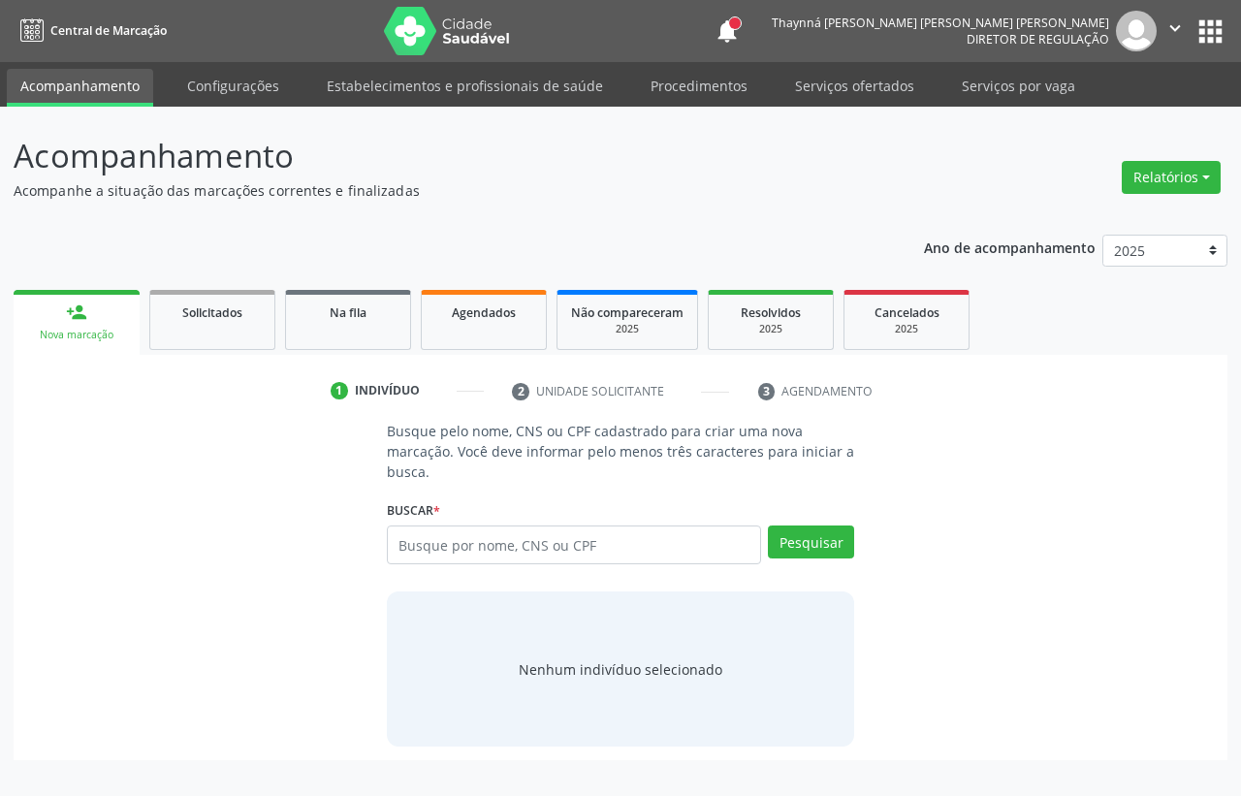
click at [471, 530] on input "text" at bounding box center [574, 545] width 374 height 39
click at [475, 321] on div "Agendados" at bounding box center [483, 312] width 97 height 20
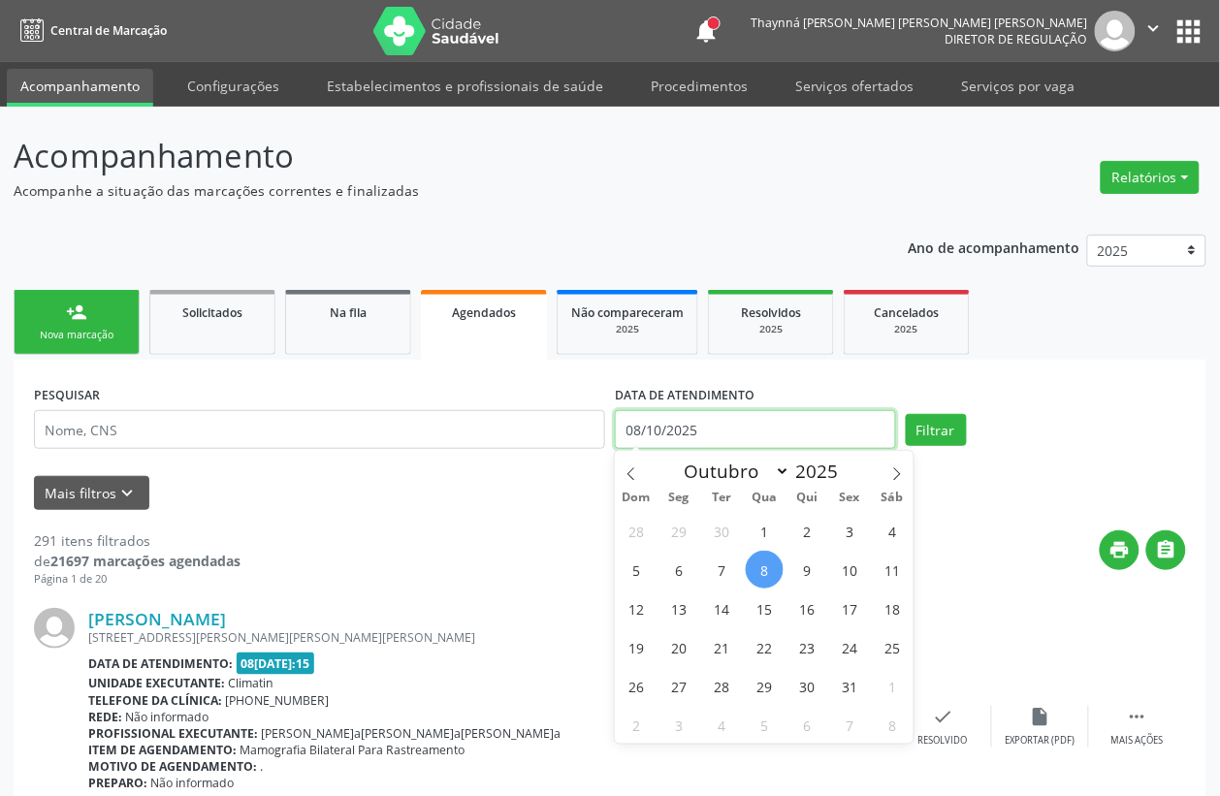
click at [701, 436] on input "08/10/2025" at bounding box center [755, 429] width 281 height 39
click at [637, 465] on span at bounding box center [631, 467] width 33 height 33
select select "8"
click at [666, 522] on span "1" at bounding box center [679, 531] width 38 height 38
type input "01[DATE]"
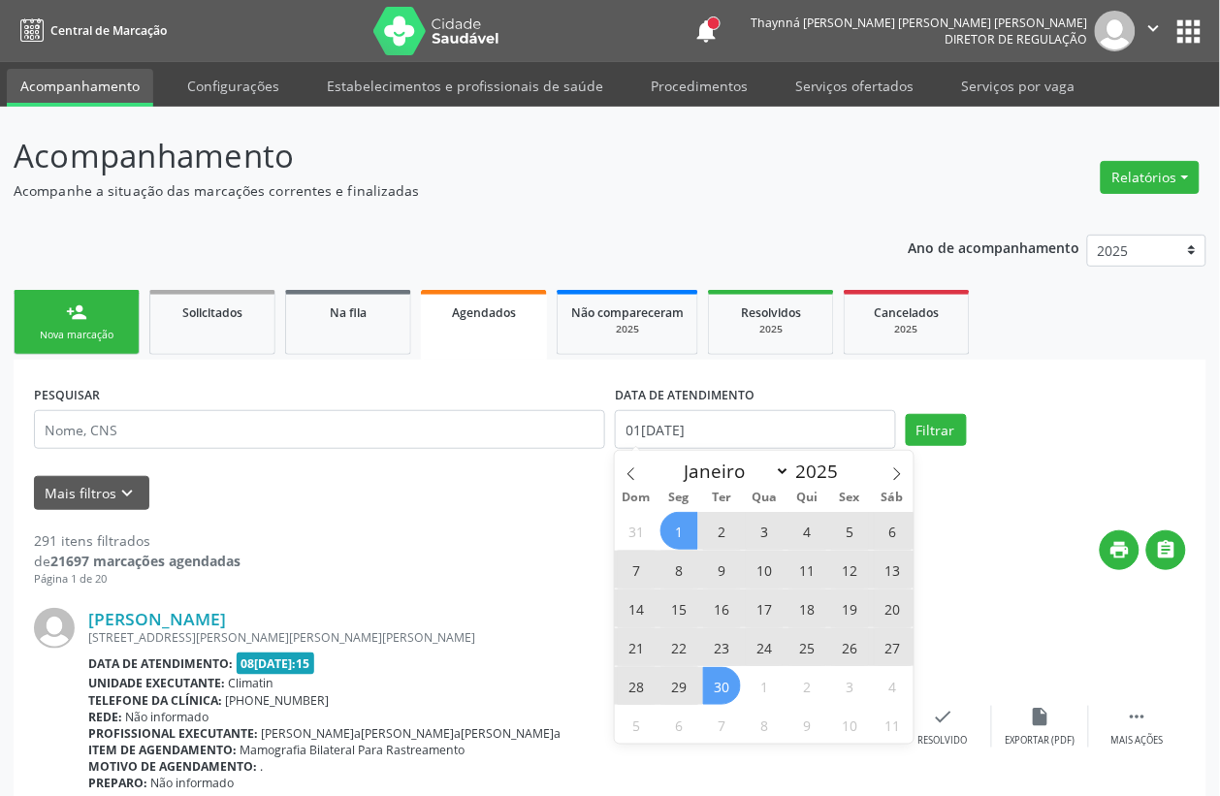
click at [725, 696] on span "30" at bounding box center [722, 686] width 38 height 38
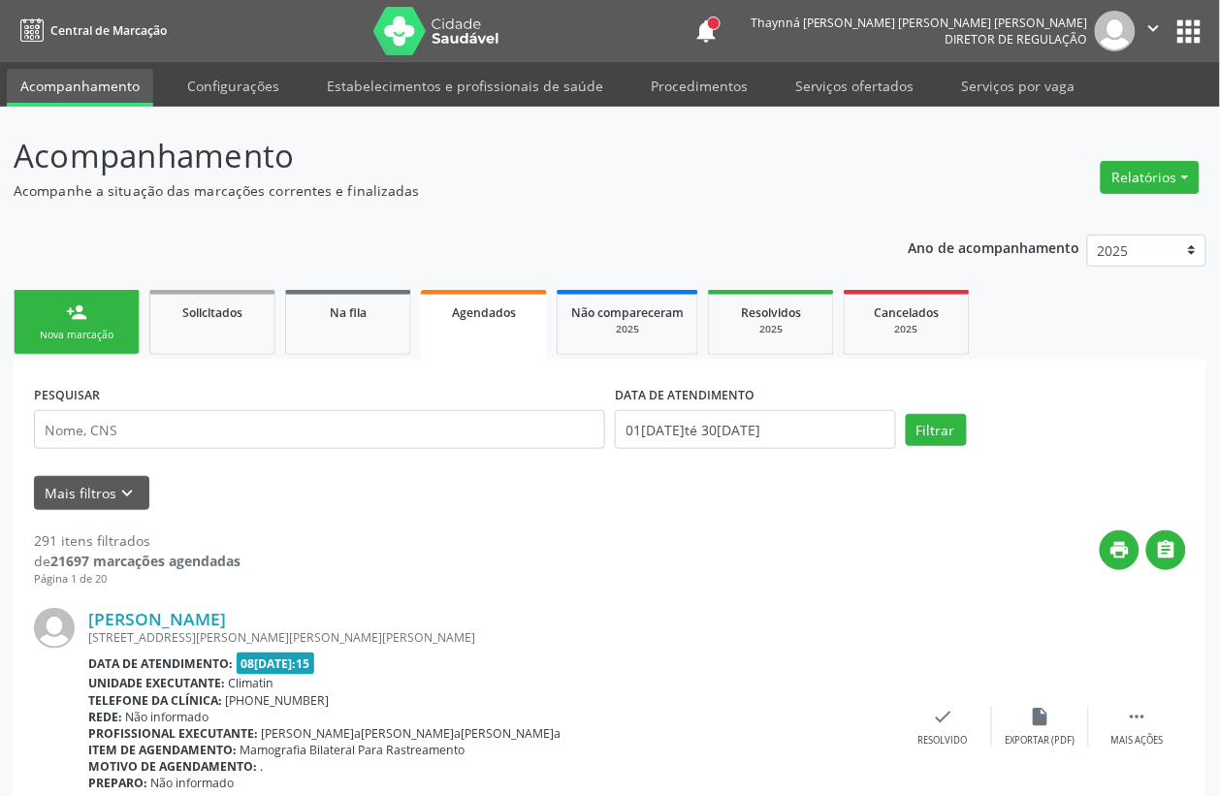
click at [277, 452] on div "PESQUISAR" at bounding box center [319, 421] width 581 height 82
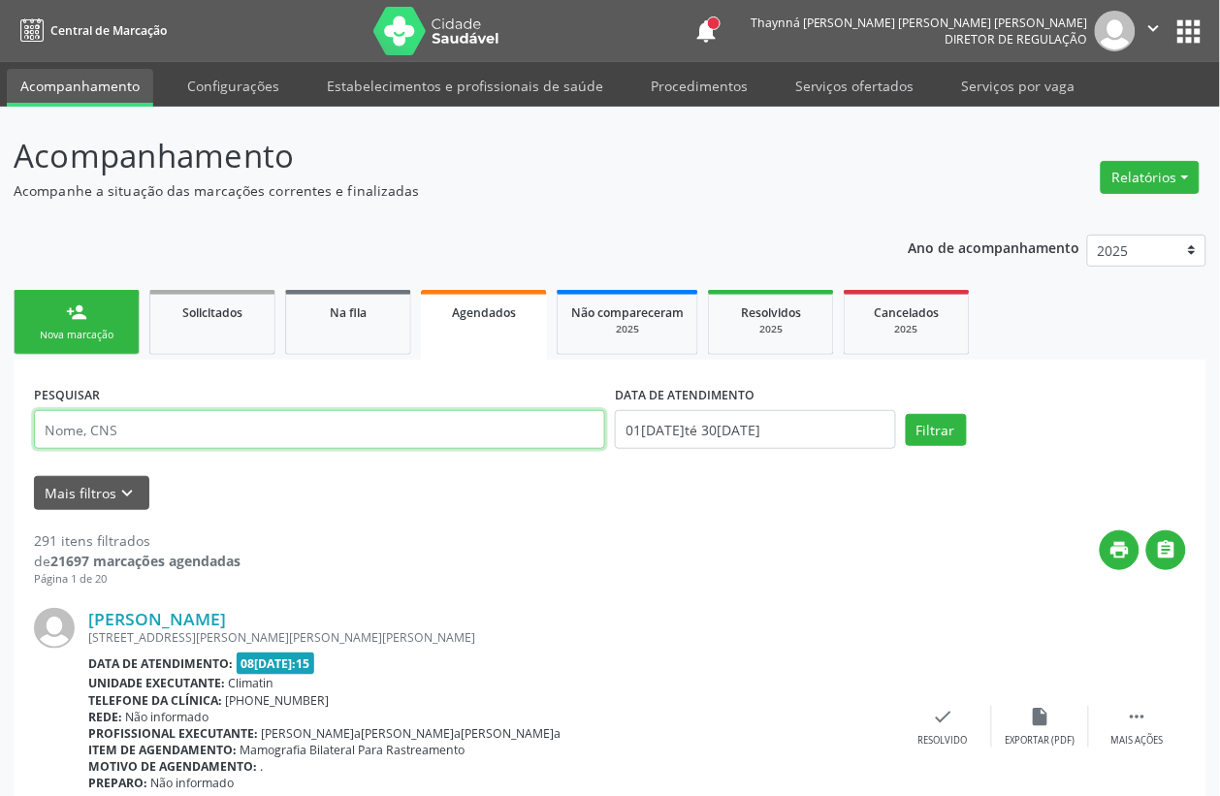
click at [267, 436] on input "text" at bounding box center [319, 429] width 571 height 39
type input "cosma honora"
click at [906, 414] on button "Filtrar" at bounding box center [936, 430] width 61 height 33
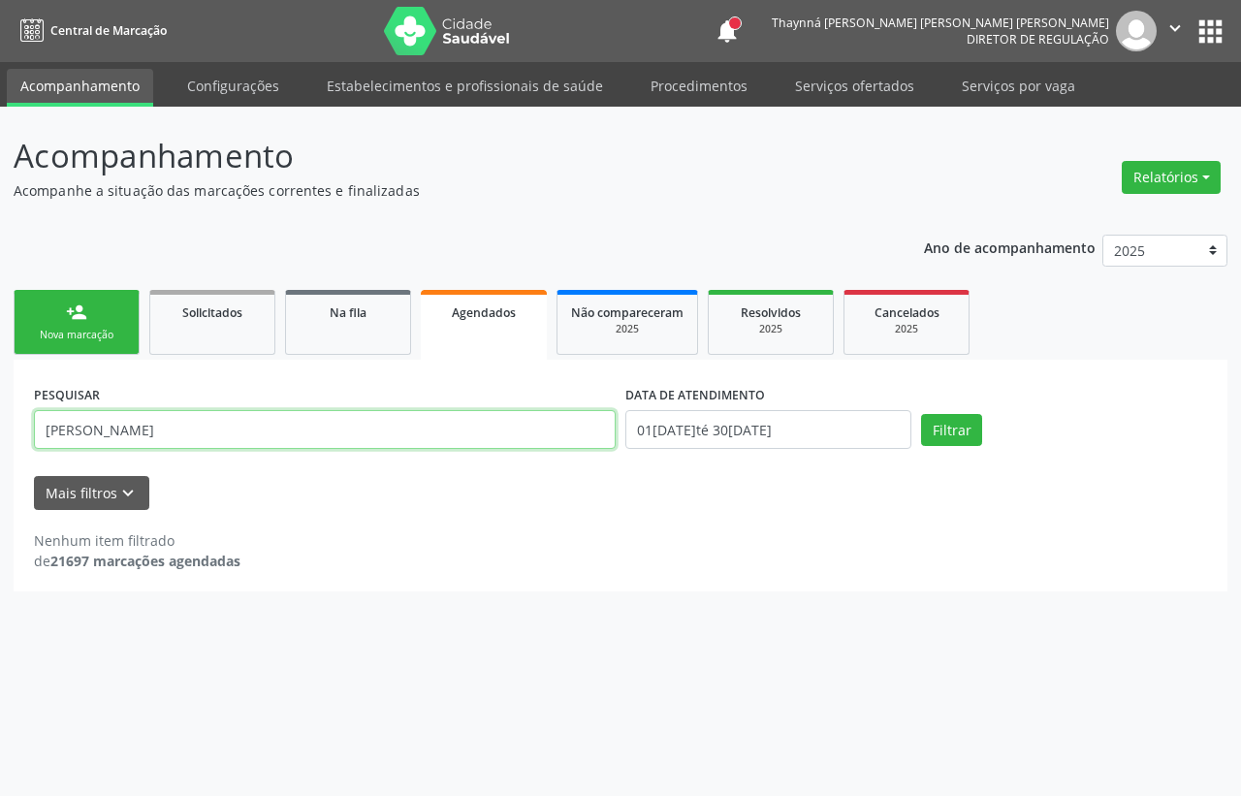
click at [195, 423] on input "cosma honora" at bounding box center [325, 429] width 582 height 39
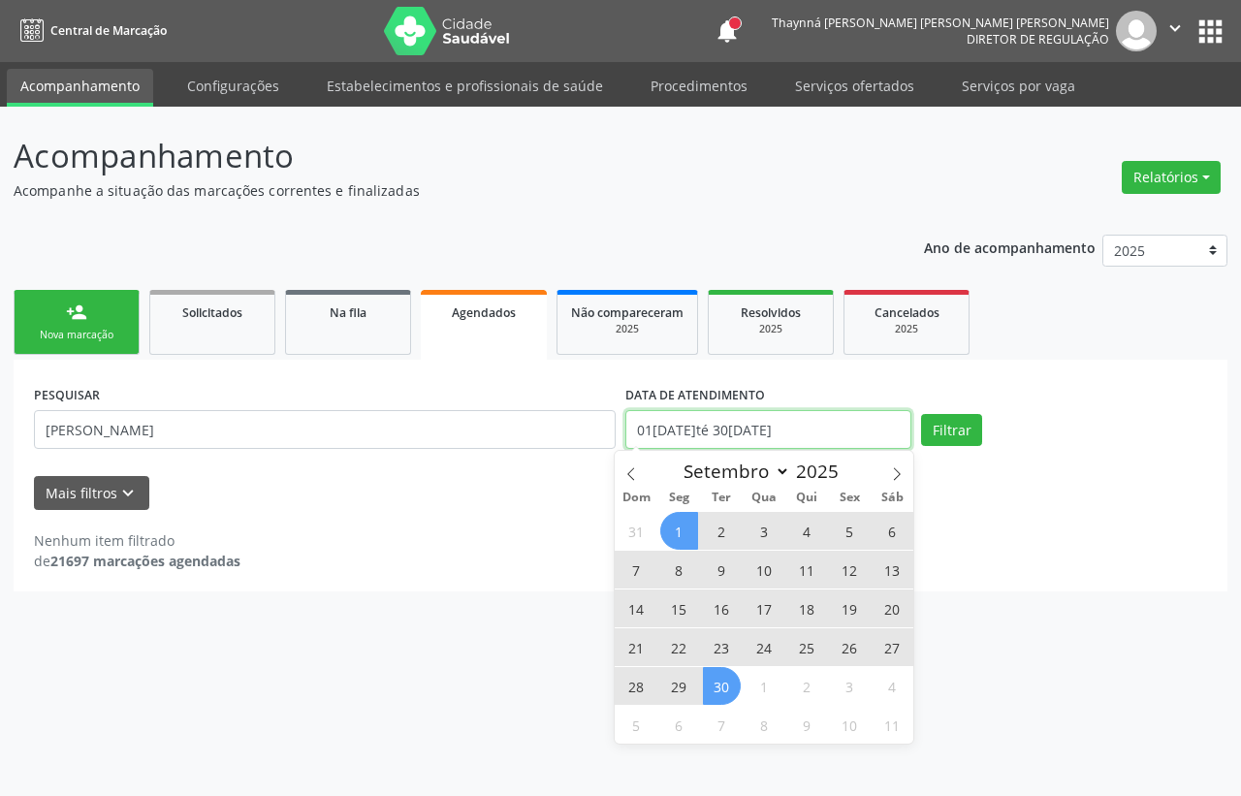
click at [776, 423] on input "01/09/2025 até 30/09/2025" at bounding box center [768, 429] width 286 height 39
click at [883, 472] on span at bounding box center [896, 467] width 33 height 33
select select "9"
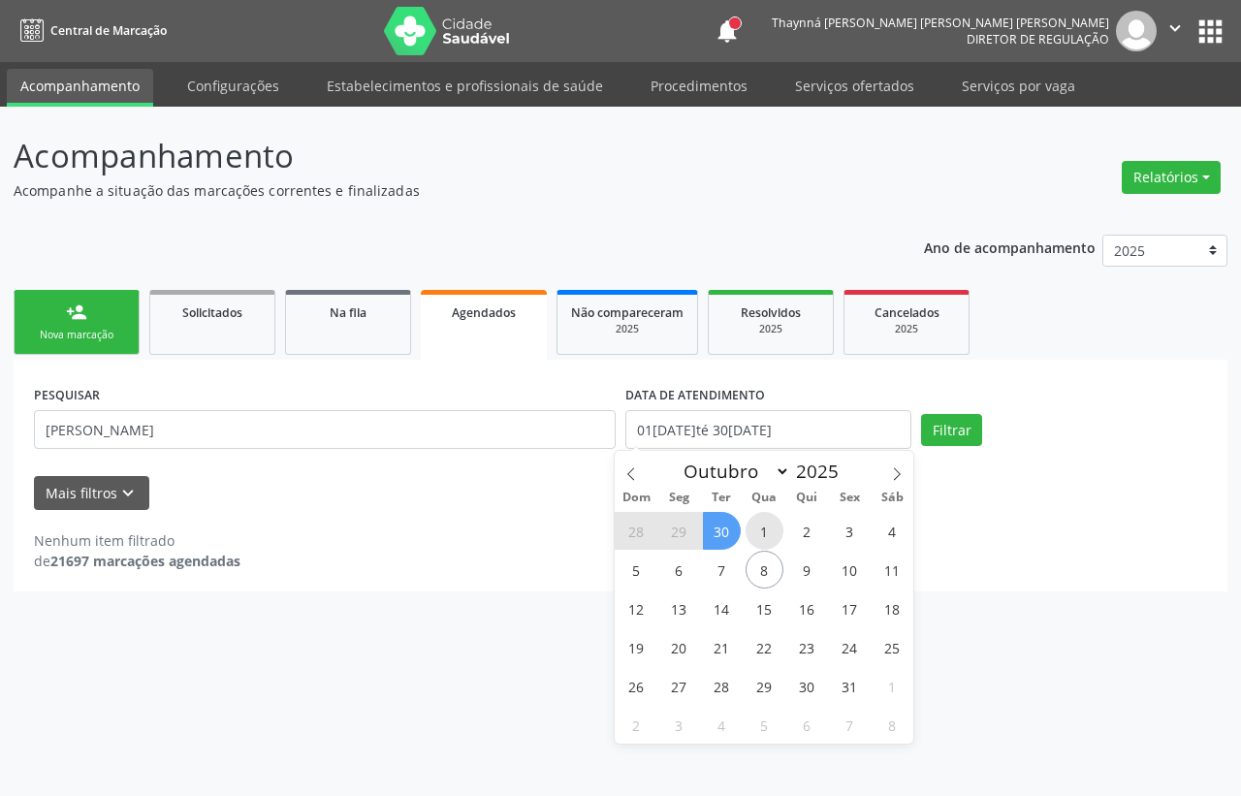
click at [753, 526] on span "1" at bounding box center [765, 531] width 38 height 38
type input "01/10/2025"
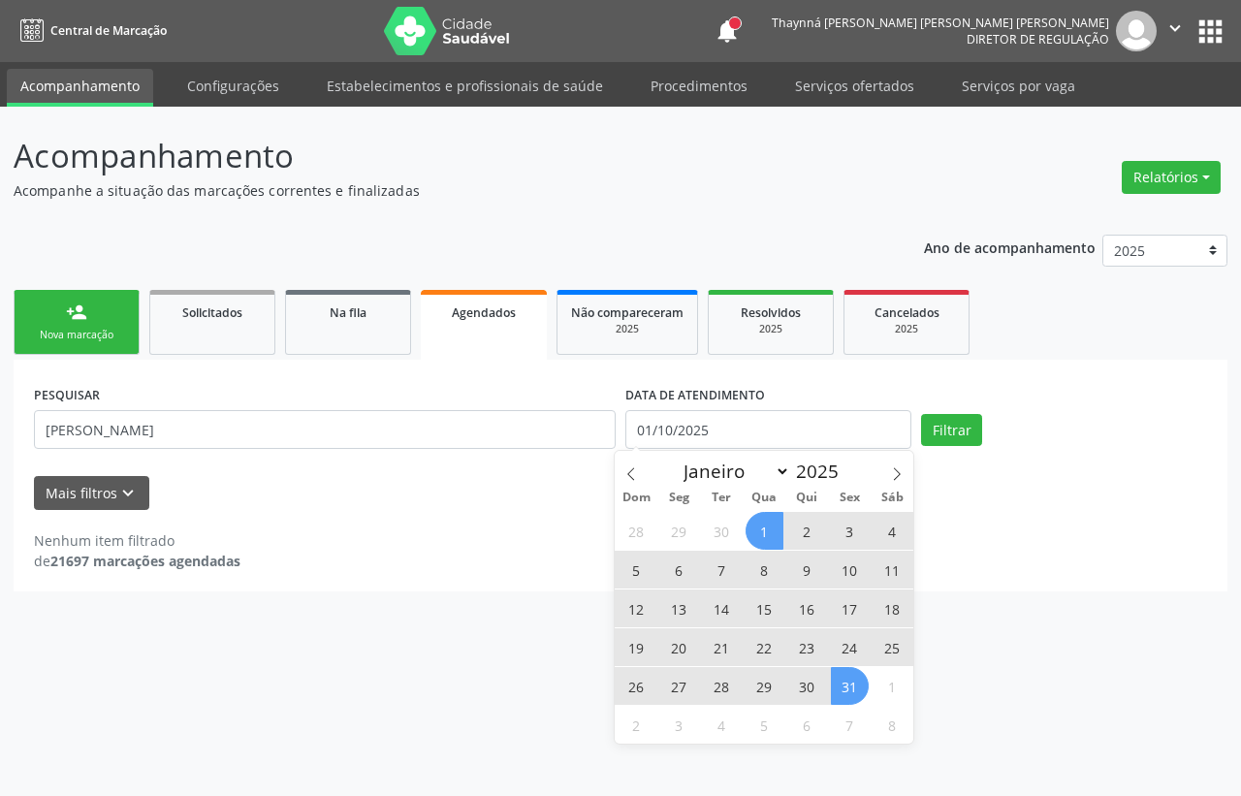
click at [845, 682] on span "31" at bounding box center [850, 686] width 38 height 38
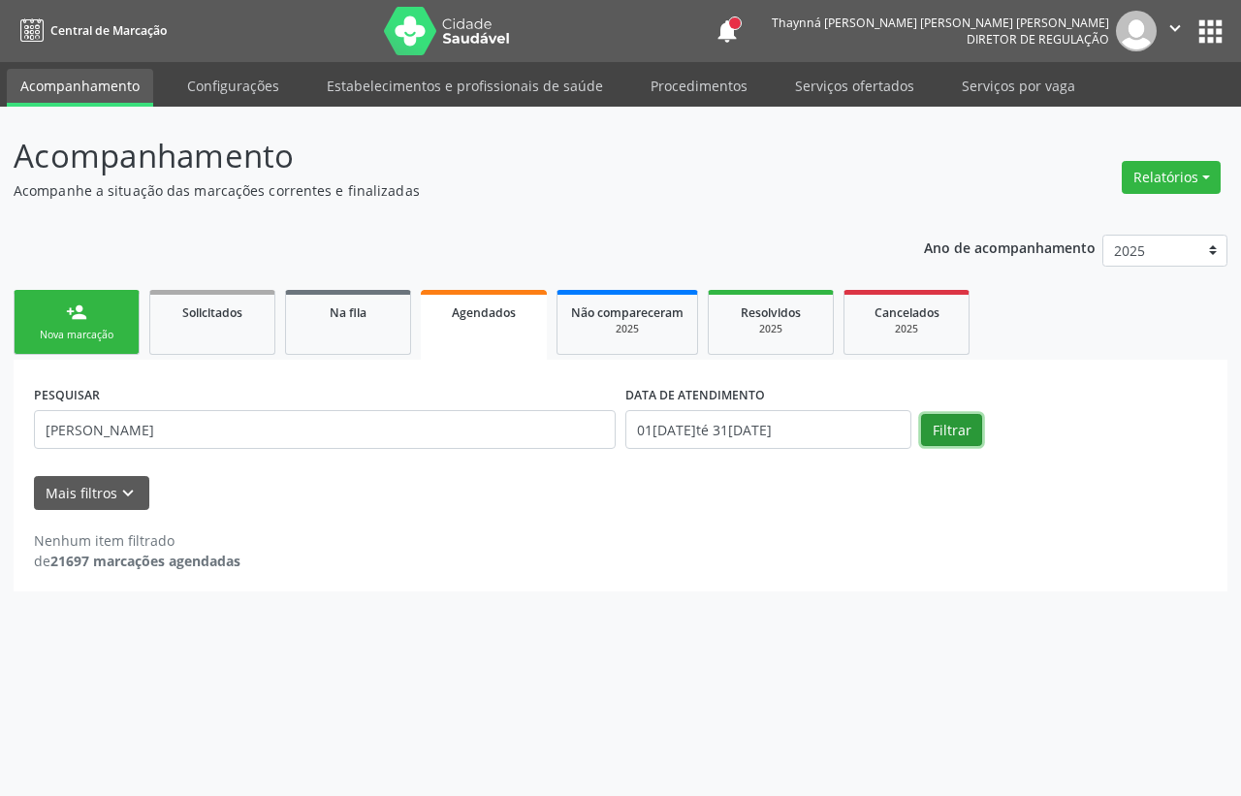
click at [948, 432] on button "Filtrar" at bounding box center [951, 430] width 61 height 33
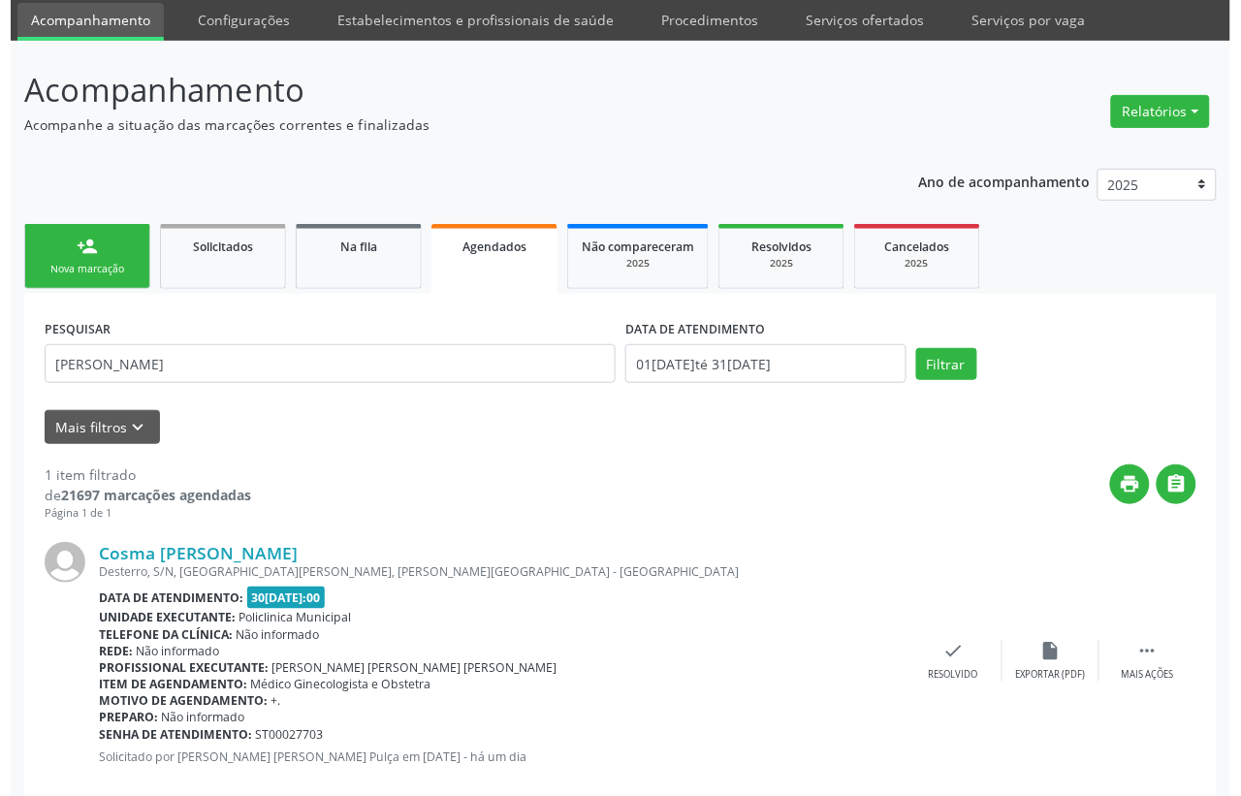
scroll to position [103, 0]
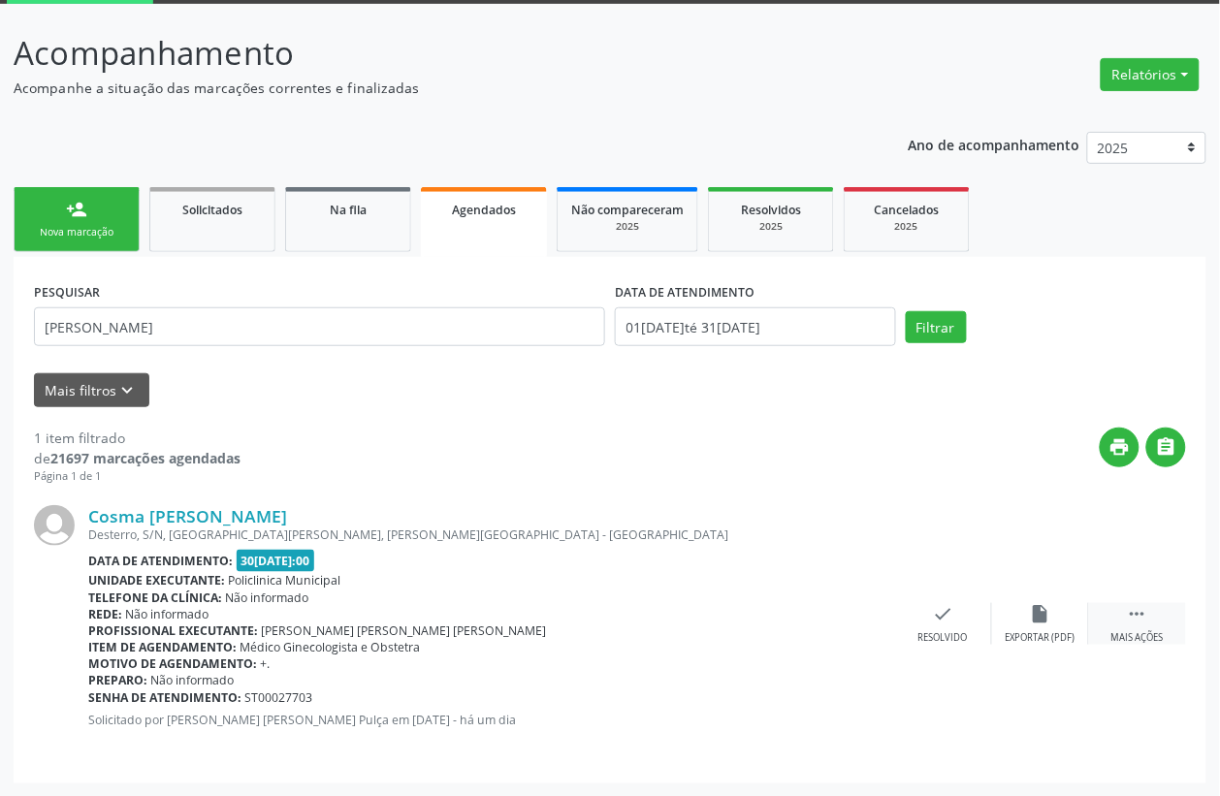
click at [1141, 604] on icon "" at bounding box center [1137, 613] width 21 height 21
click at [846, 614] on icon "cancel" at bounding box center [846, 613] width 21 height 21
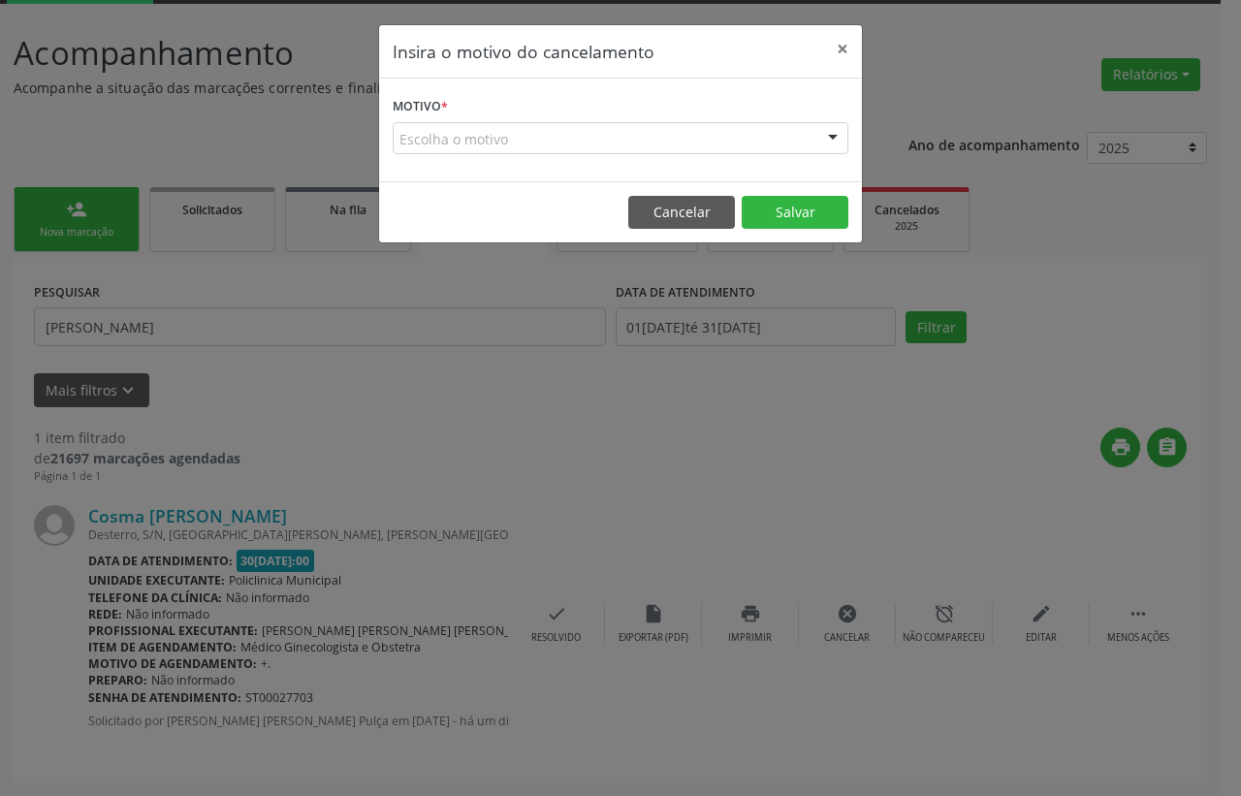
click at [510, 132] on div "Escolha o motivo" at bounding box center [621, 138] width 456 height 33
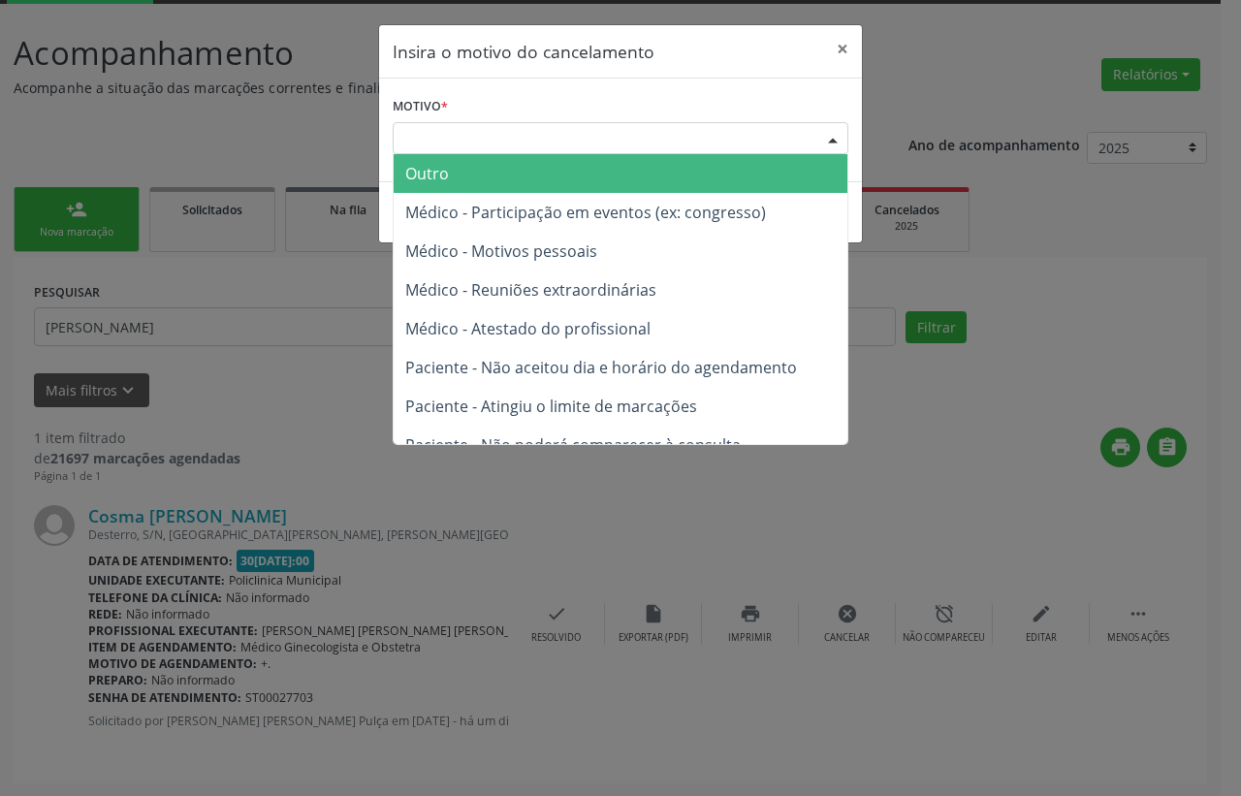
click at [519, 176] on span "Outro" at bounding box center [621, 173] width 454 height 39
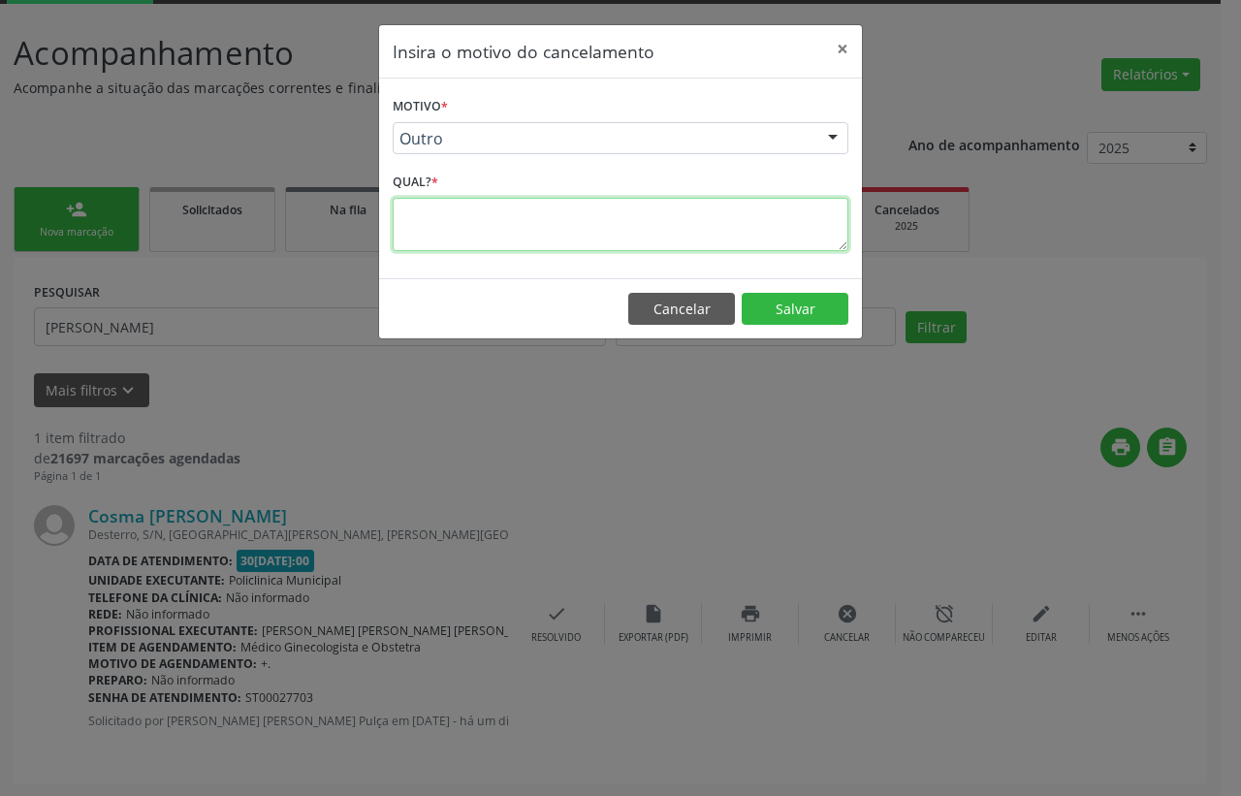
click at [529, 213] on textarea at bounding box center [621, 224] width 456 height 53
type textarea "pedido da enfermeira"
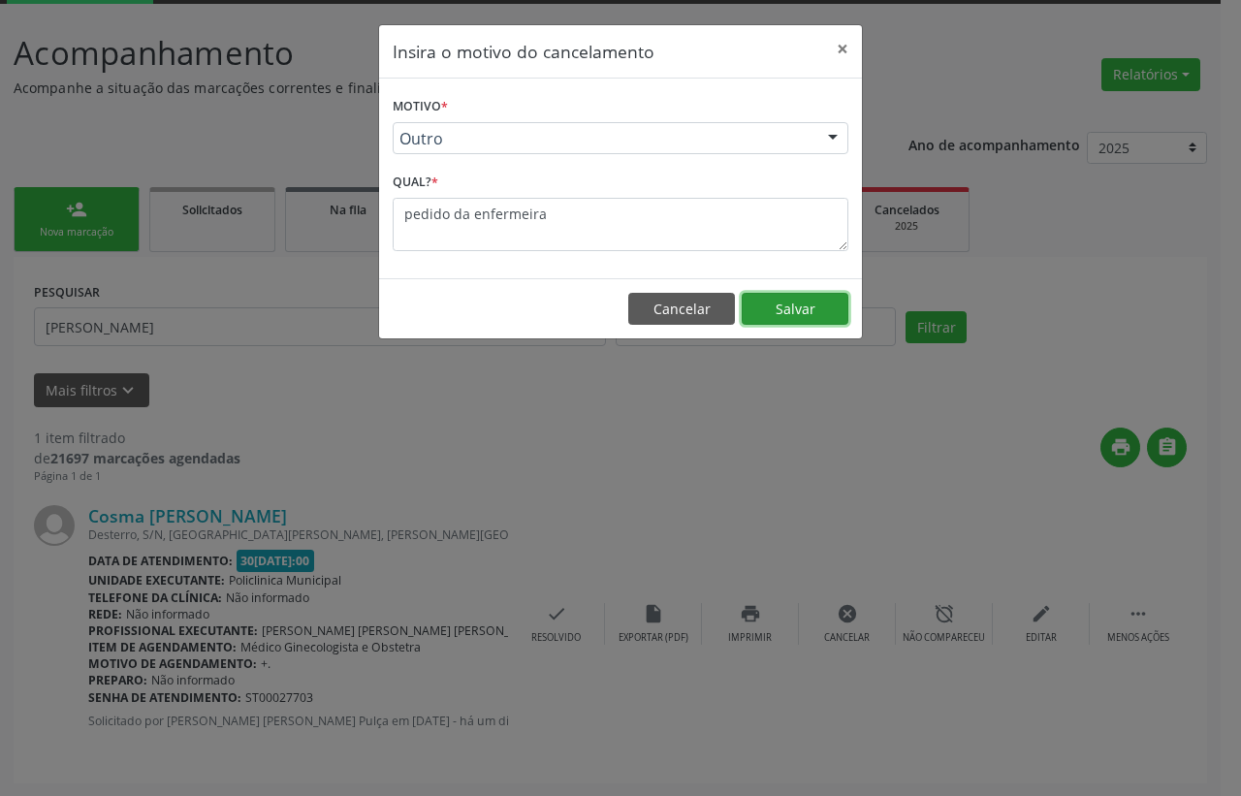
click at [813, 311] on button "Salvar" at bounding box center [795, 309] width 107 height 33
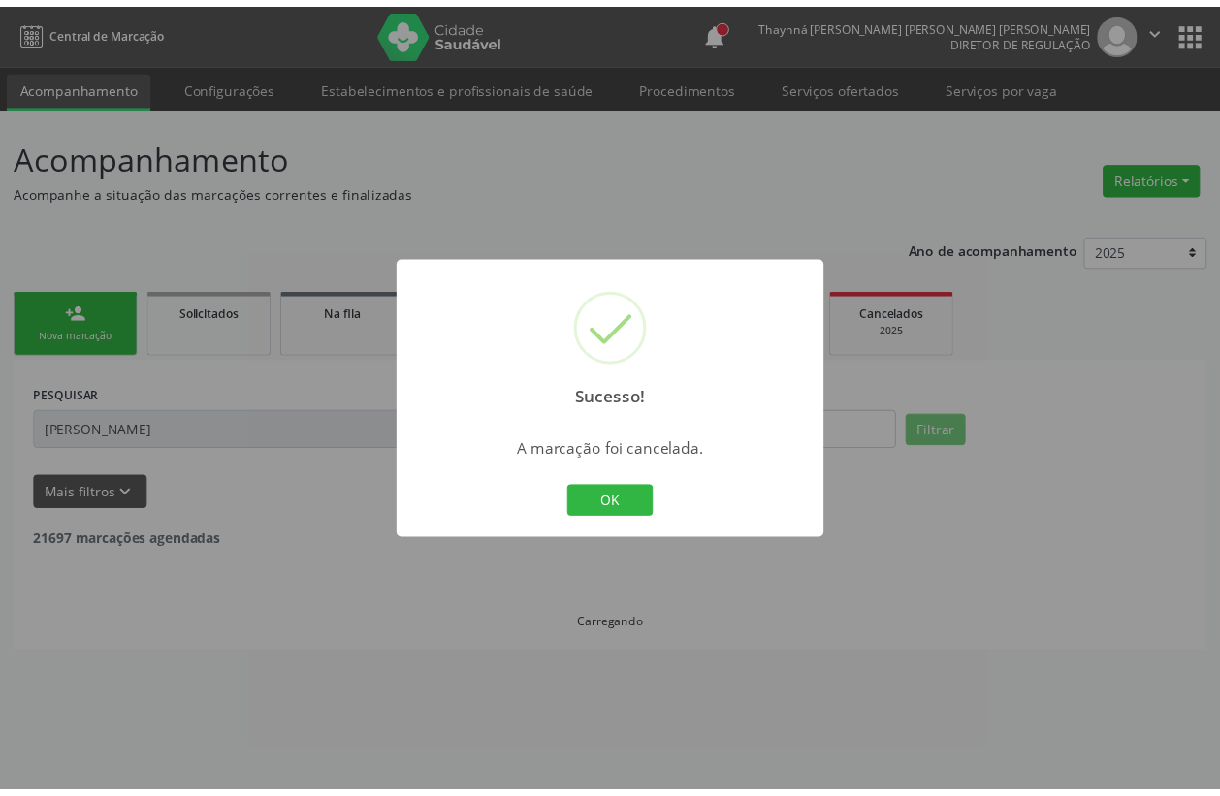
scroll to position [0, 0]
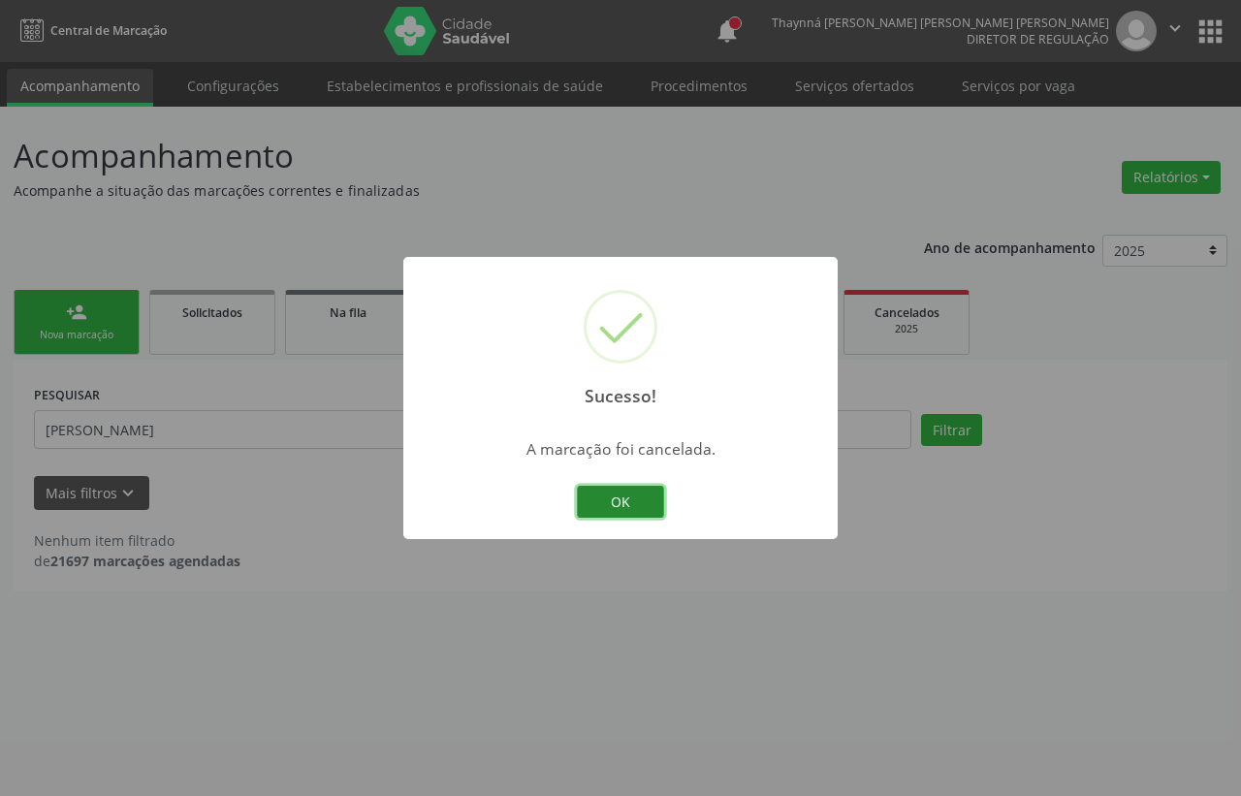
click at [627, 511] on button "OK" at bounding box center [620, 502] width 87 height 33
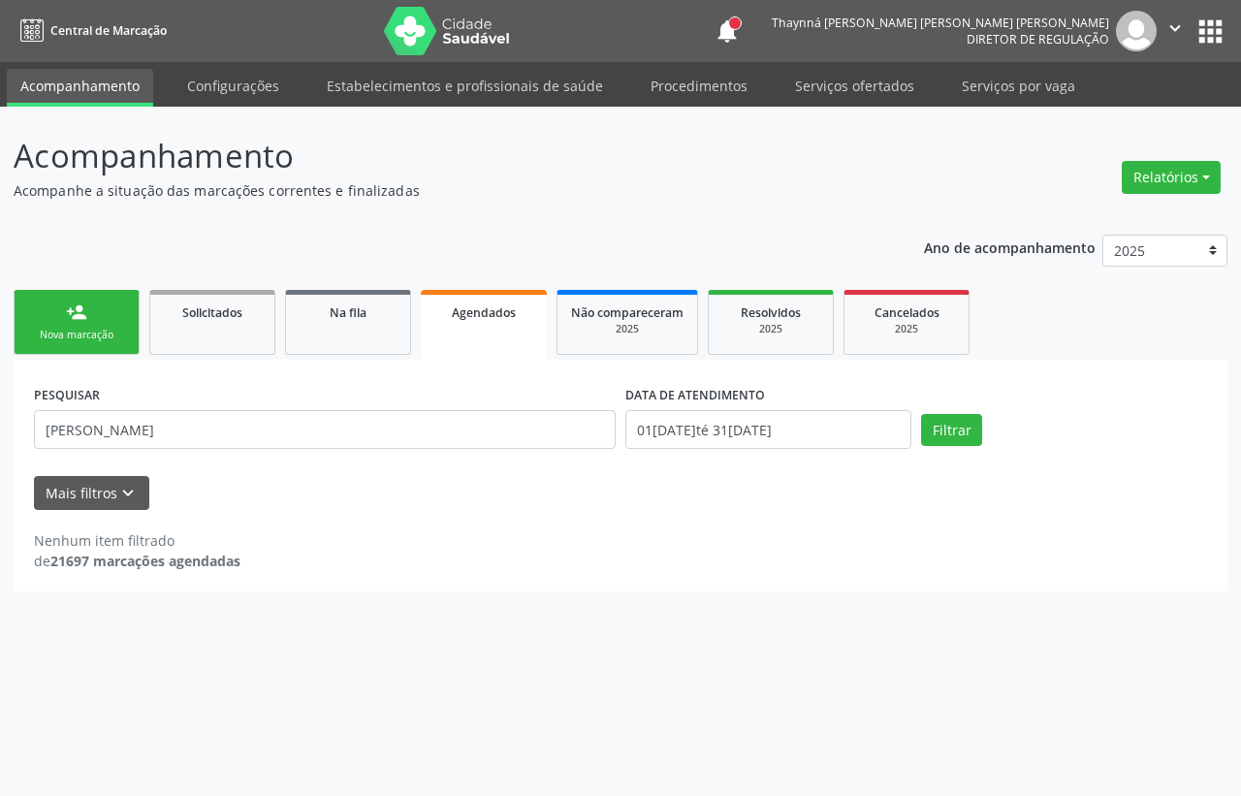
click at [83, 323] on link "person_add Nova marcação" at bounding box center [77, 322] width 126 height 65
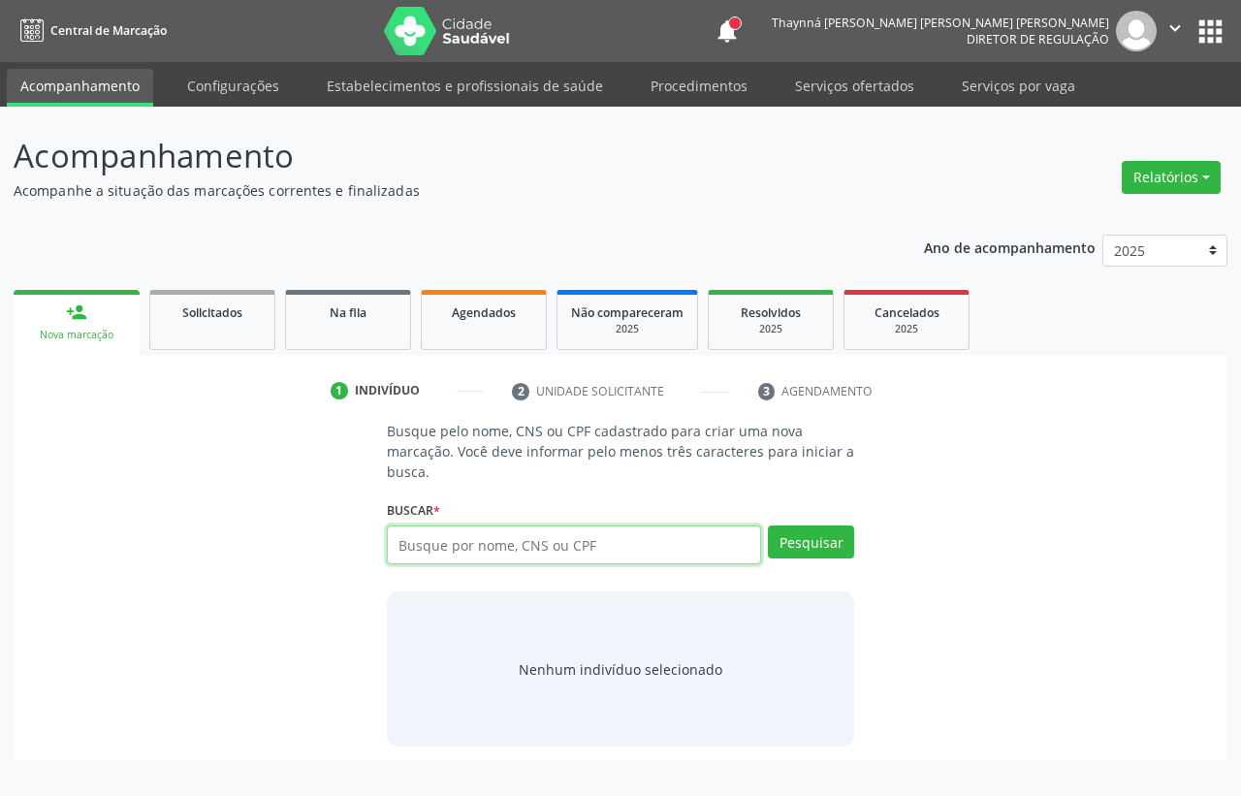
click at [434, 531] on input "text" at bounding box center [574, 545] width 374 height 39
type input "70080695279785"
click at [456, 551] on input "70080695279785" at bounding box center [574, 545] width 374 height 39
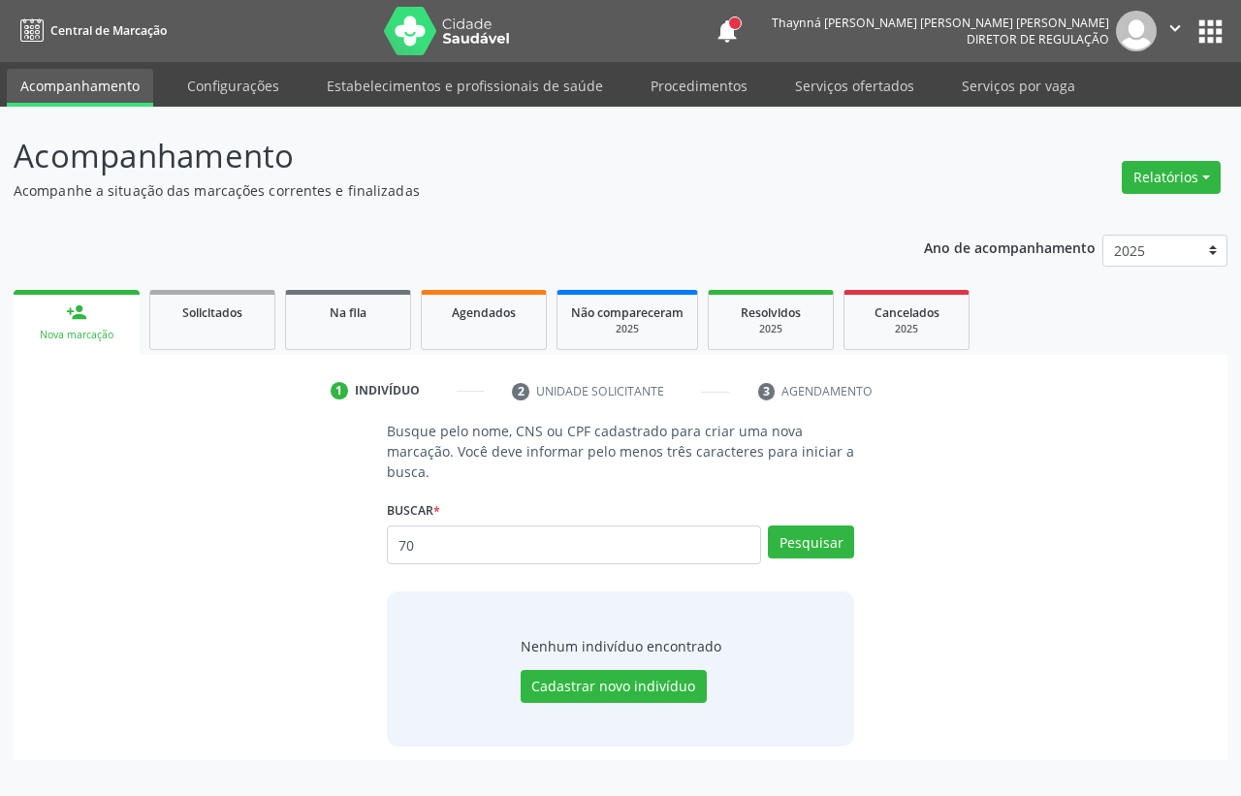
type input "7"
type input "700806952579785"
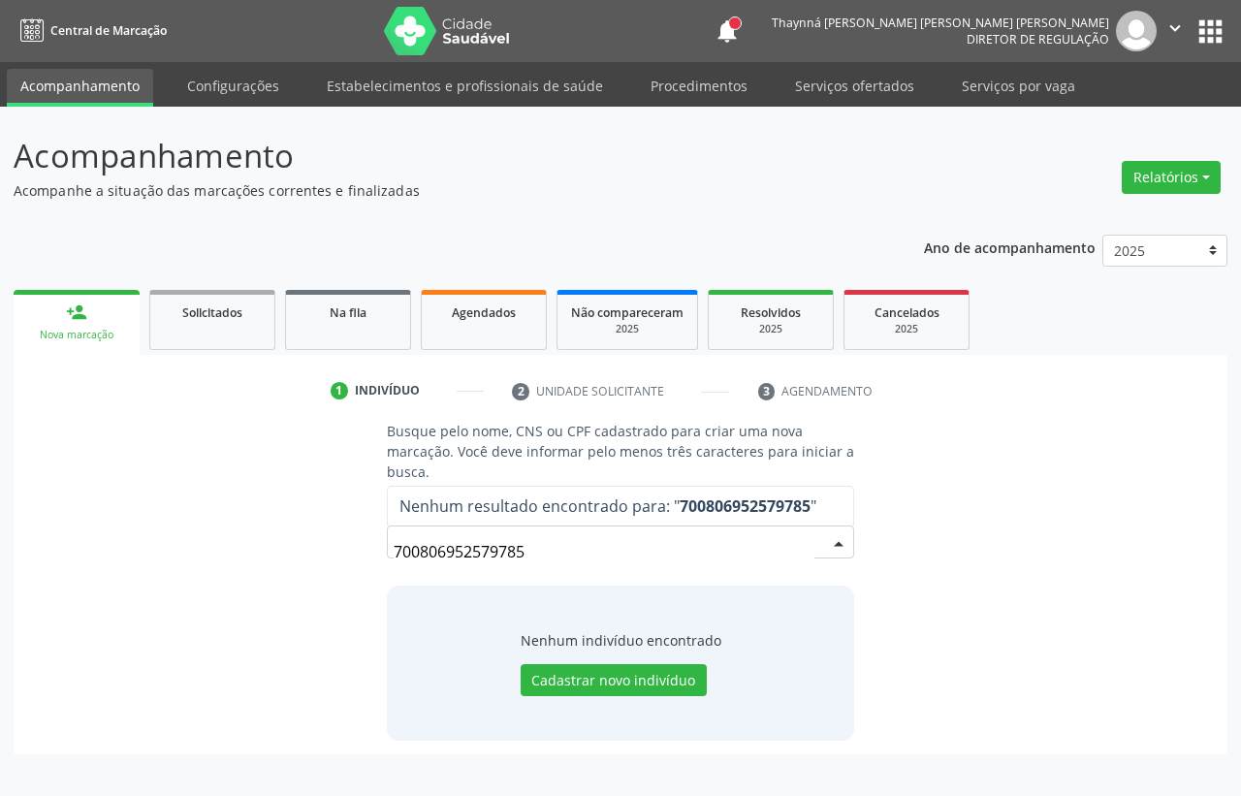
click at [461, 554] on input "700806952579785" at bounding box center [604, 551] width 421 height 39
click at [461, 554] on div "700806952579785 Nenhum resultado encontrado para: " 700806952579785 " Não há ne…" at bounding box center [620, 549] width 467 height 47
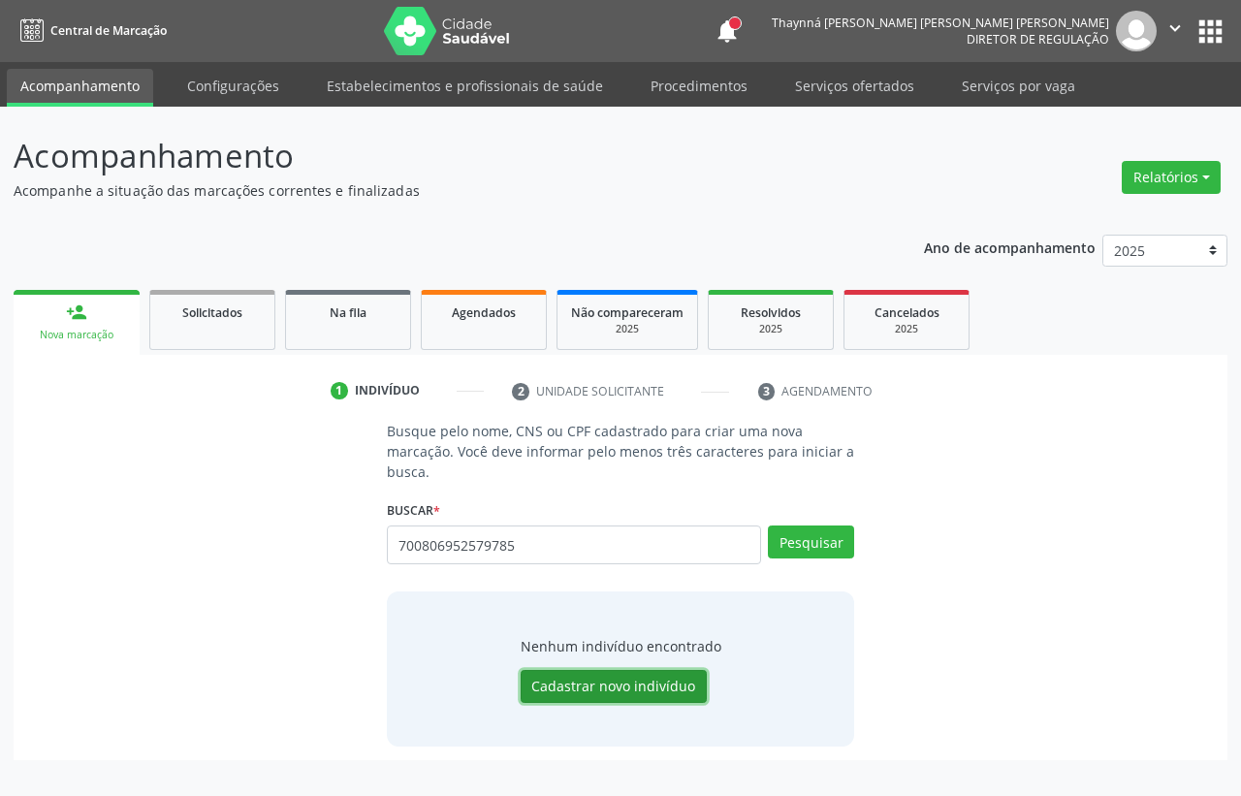
click at [596, 693] on button "Cadastrar novo indivíduo" at bounding box center [614, 686] width 186 height 33
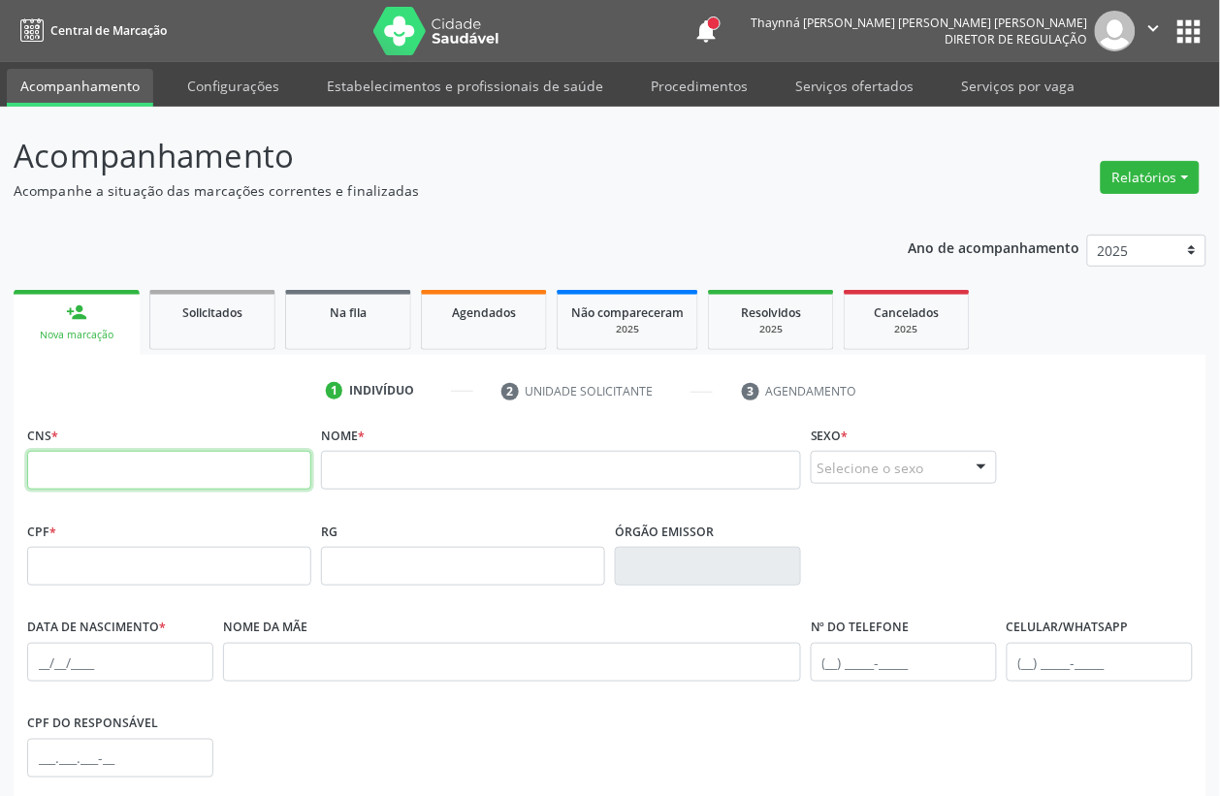
click at [87, 472] on input "text" at bounding box center [169, 470] width 284 height 39
type input "700 8069 5257 9785"
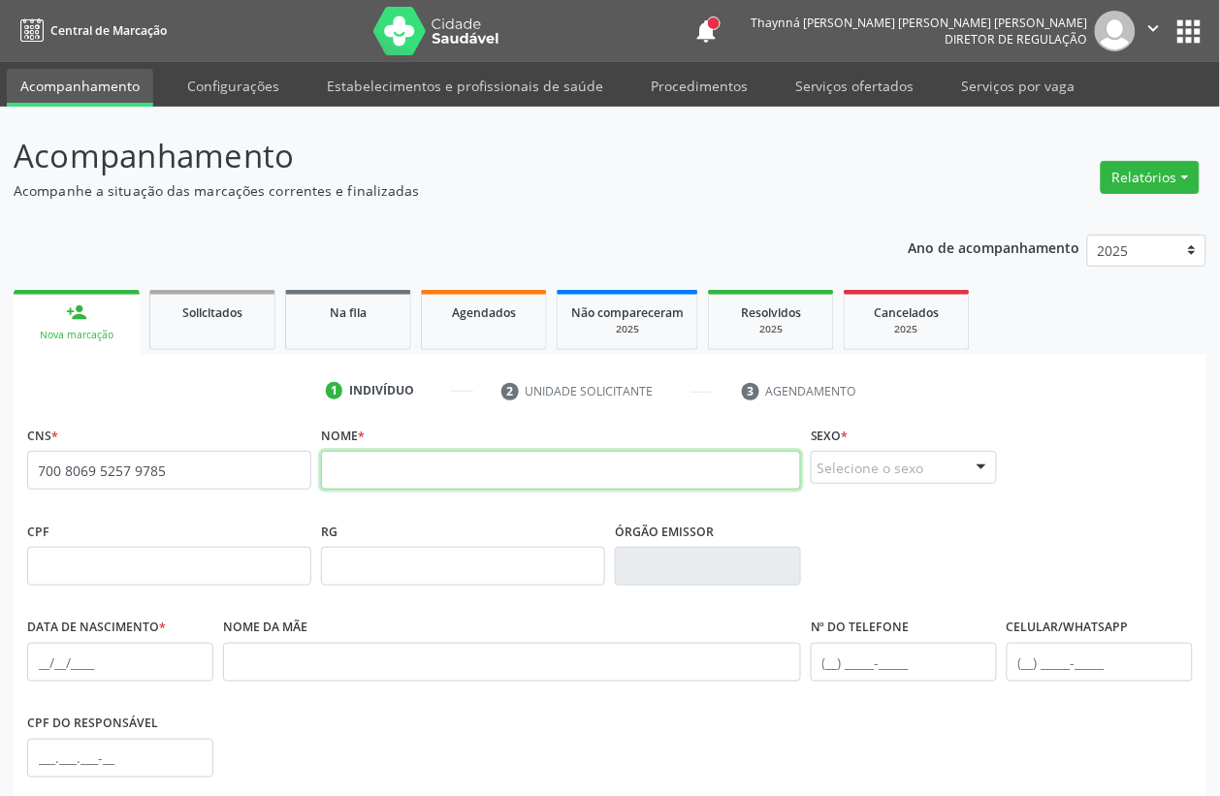
click at [373, 485] on input "text" at bounding box center [561, 470] width 480 height 39
type input "ericka mirely de lima nascimento"
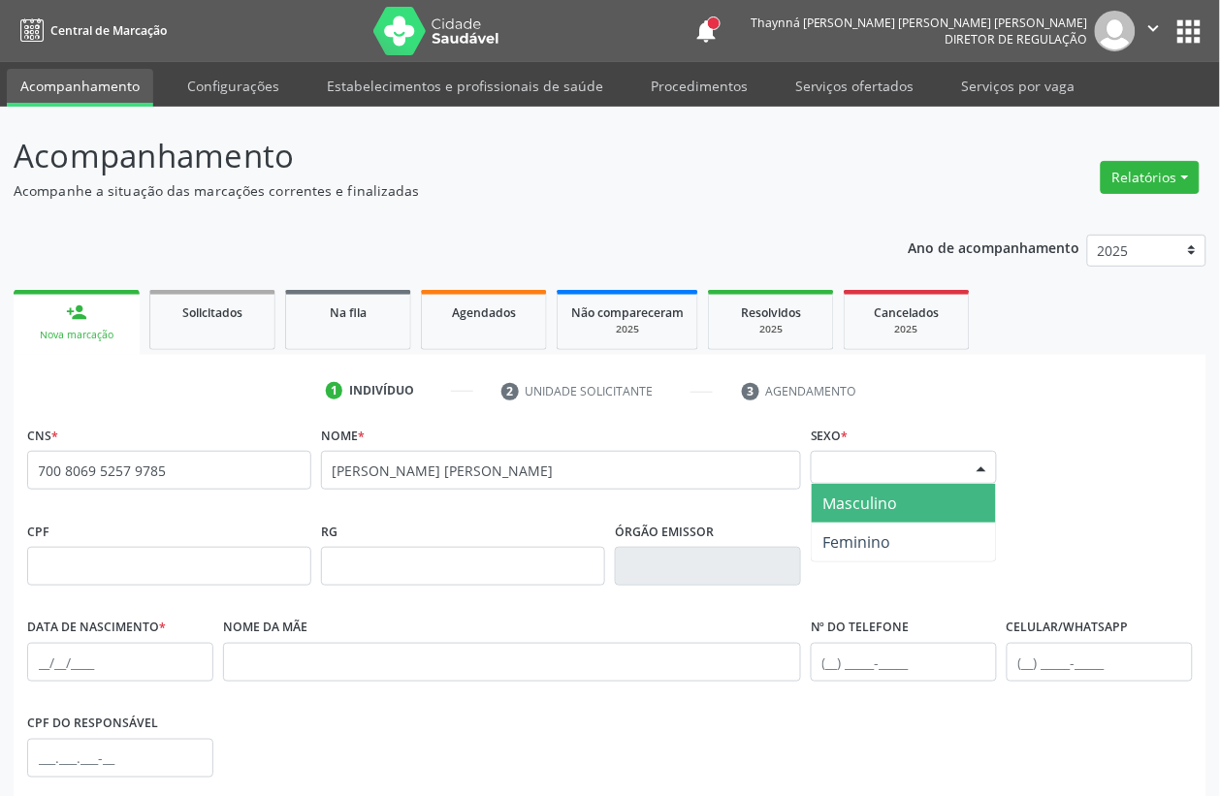
click at [837, 478] on div "Selecione o sexo" at bounding box center [904, 467] width 186 height 33
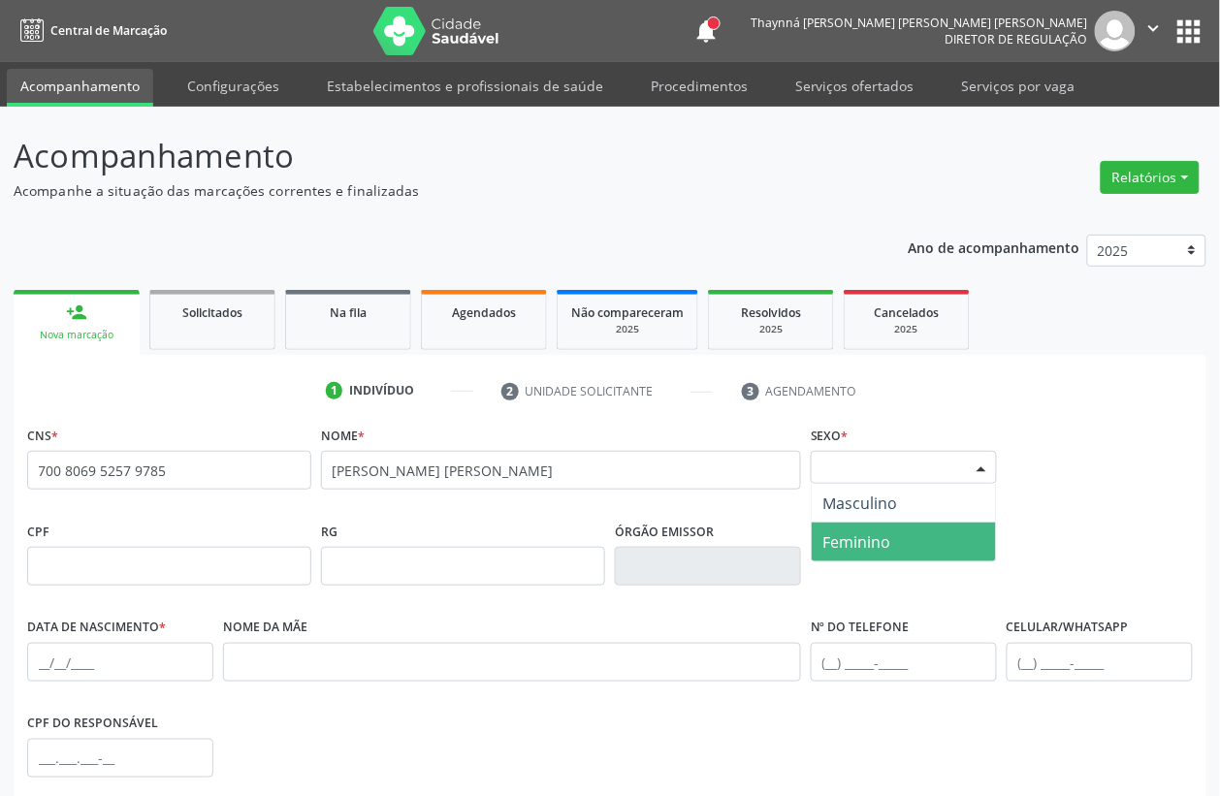
click at [849, 543] on span "Feminino" at bounding box center [857, 541] width 68 height 21
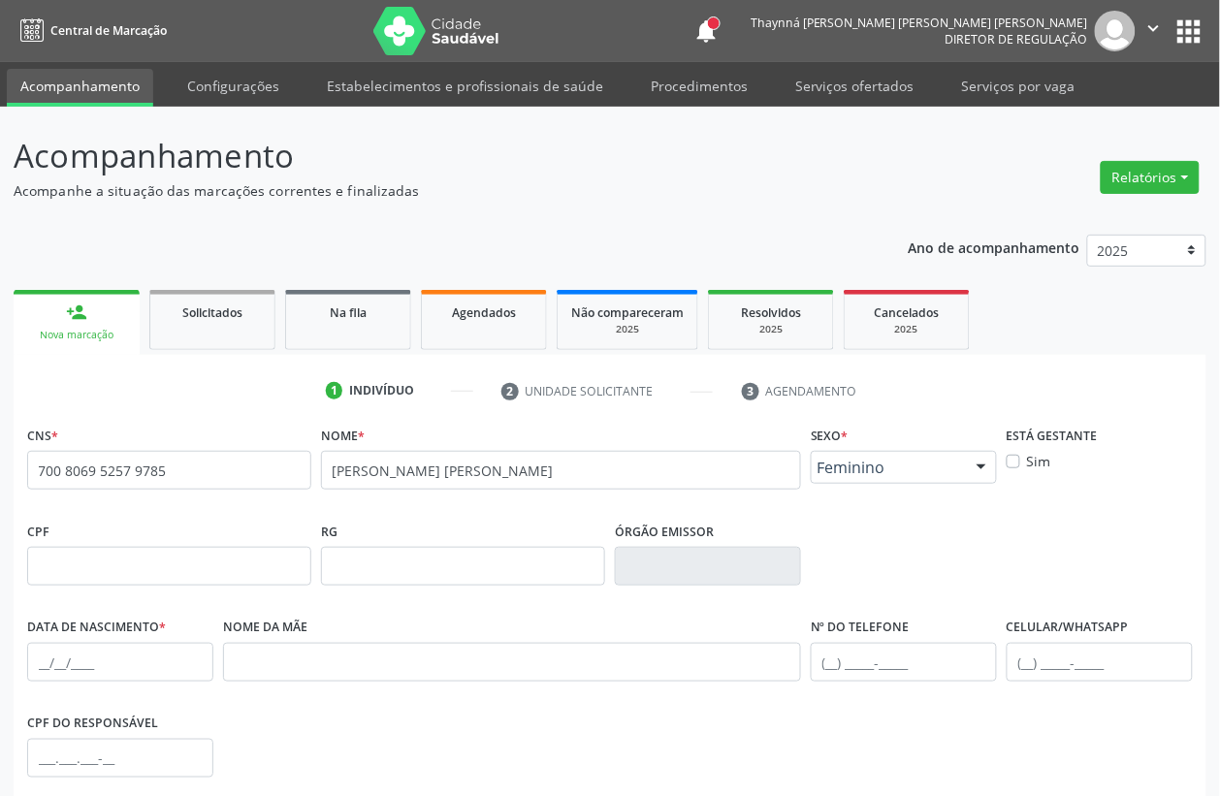
click at [1025, 466] on div "Sim" at bounding box center [1099, 461] width 186 height 20
click at [1027, 462] on label "Sim" at bounding box center [1039, 461] width 24 height 20
click at [1014, 462] on input "Sim" at bounding box center [1013, 459] width 14 height 17
checkbox input "true"
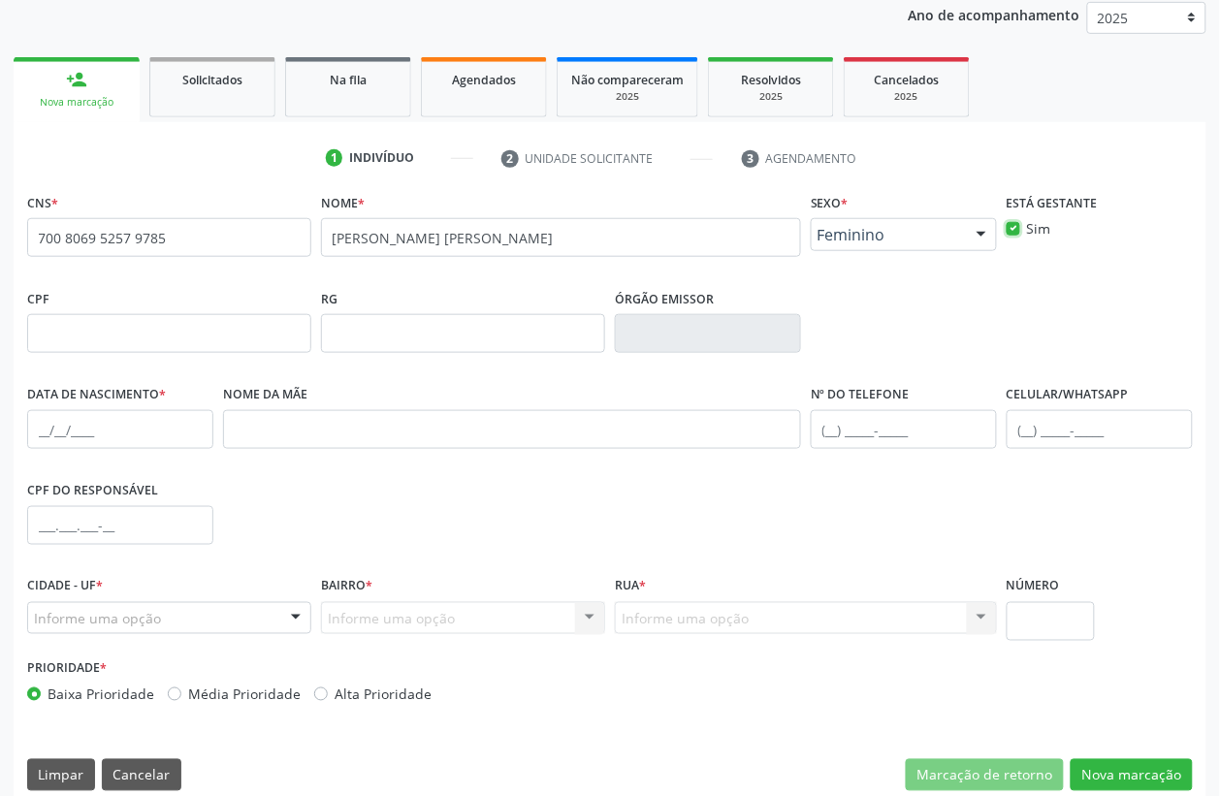
scroll to position [242, 0]
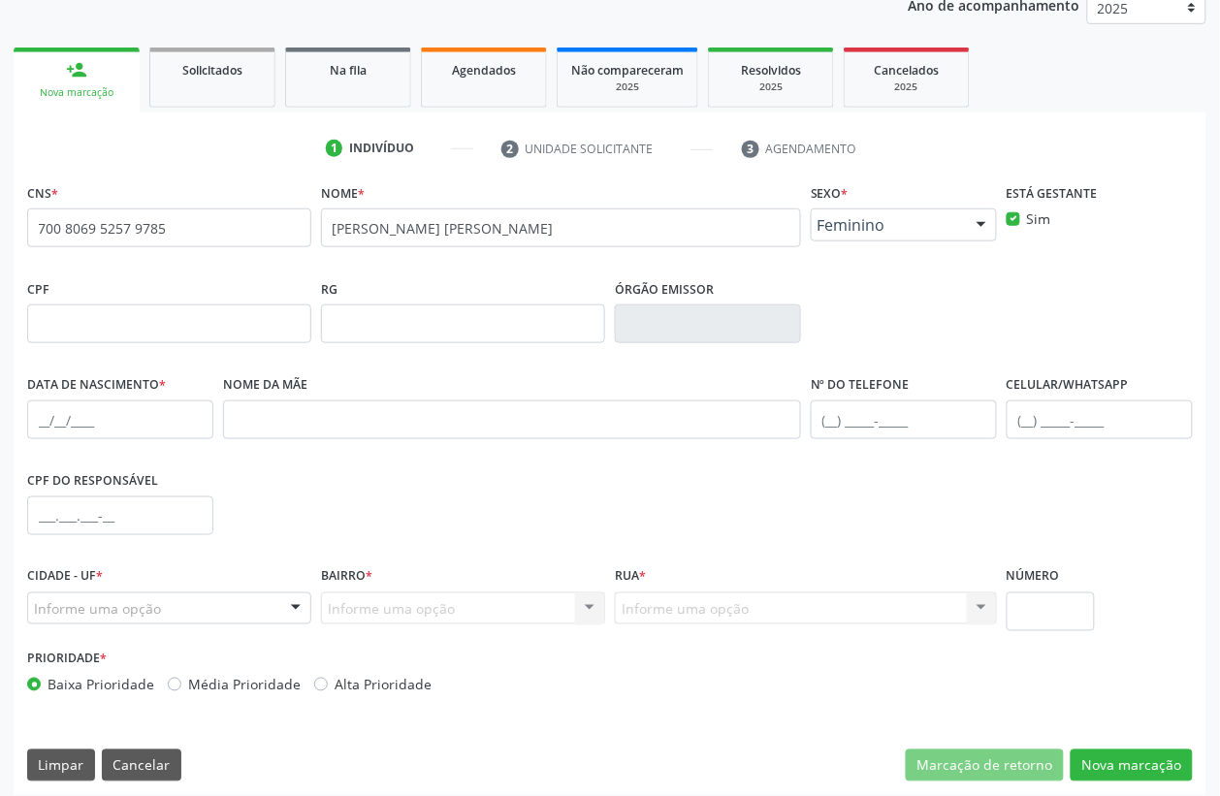
click at [24, 408] on div "Data de nascimento *" at bounding box center [120, 418] width 196 height 96
click at [32, 410] on input "text" at bounding box center [120, 419] width 186 height 39
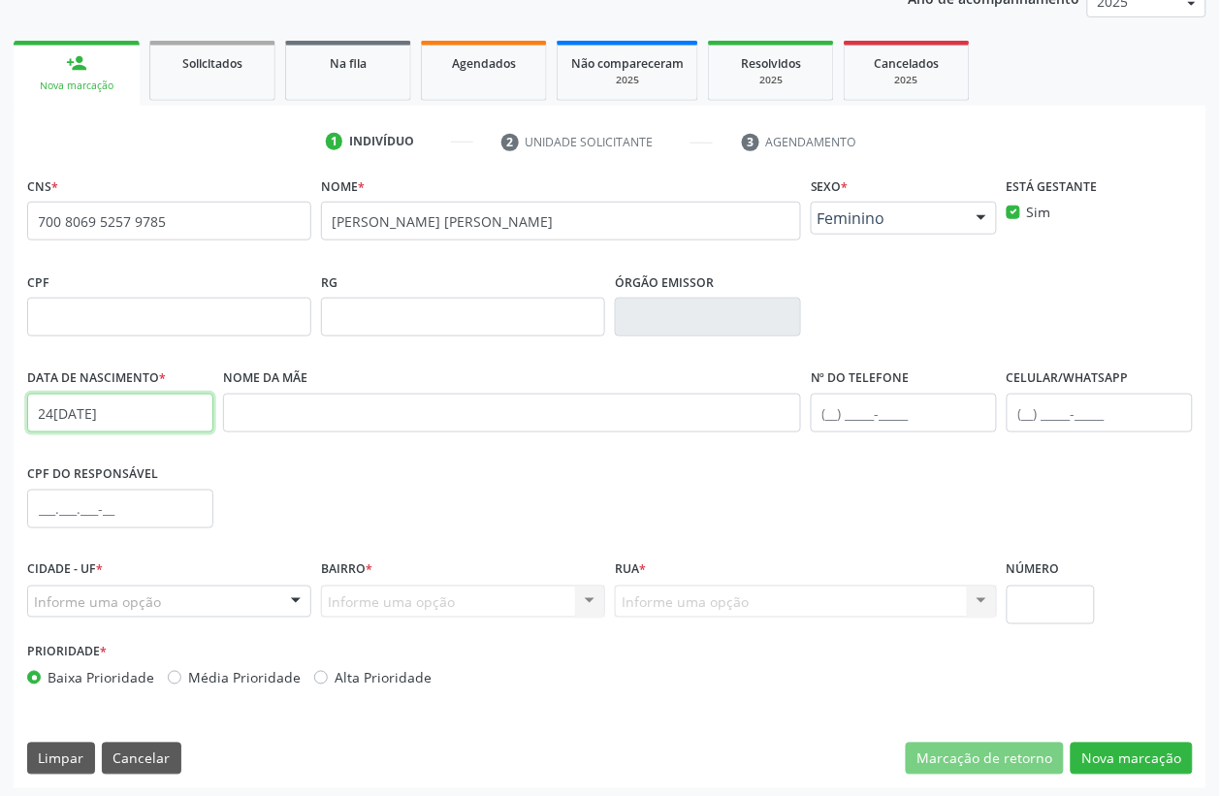
scroll to position [255, 0]
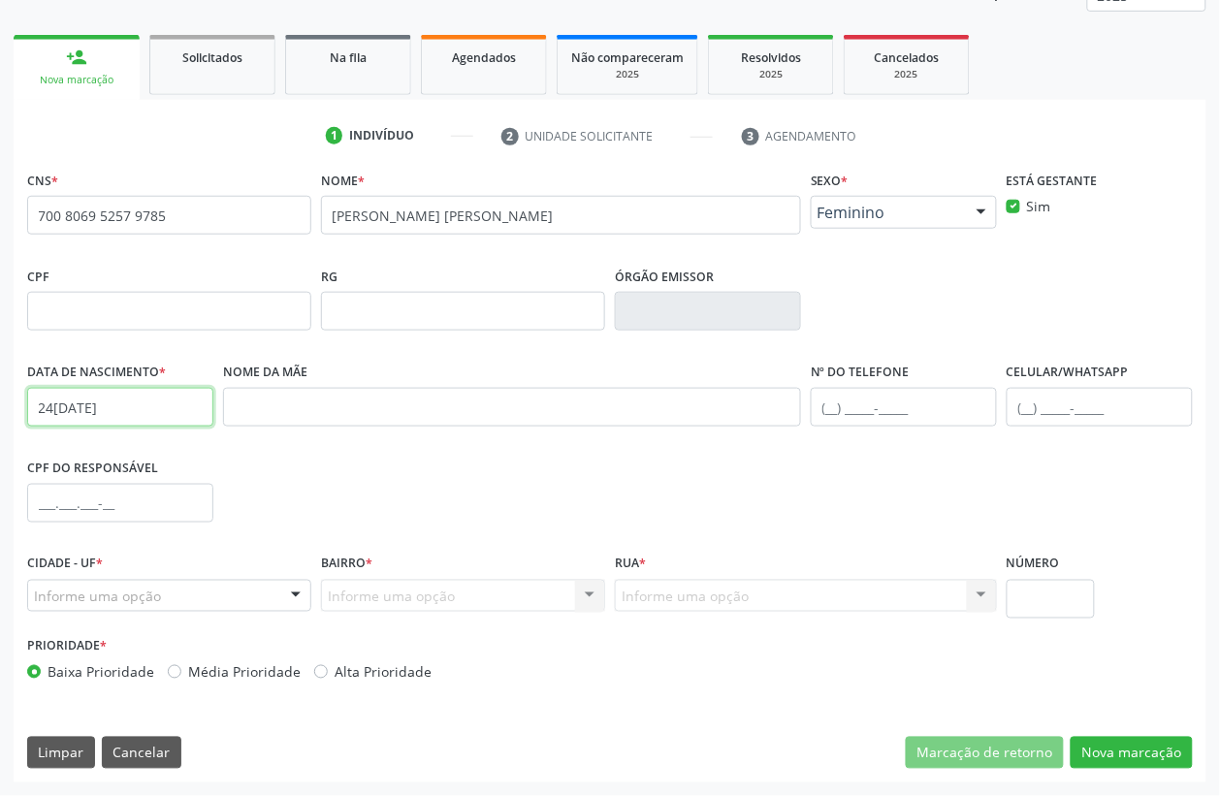
type input "24/08/1994"
click at [186, 597] on div "Informe uma opção" at bounding box center [169, 596] width 284 height 33
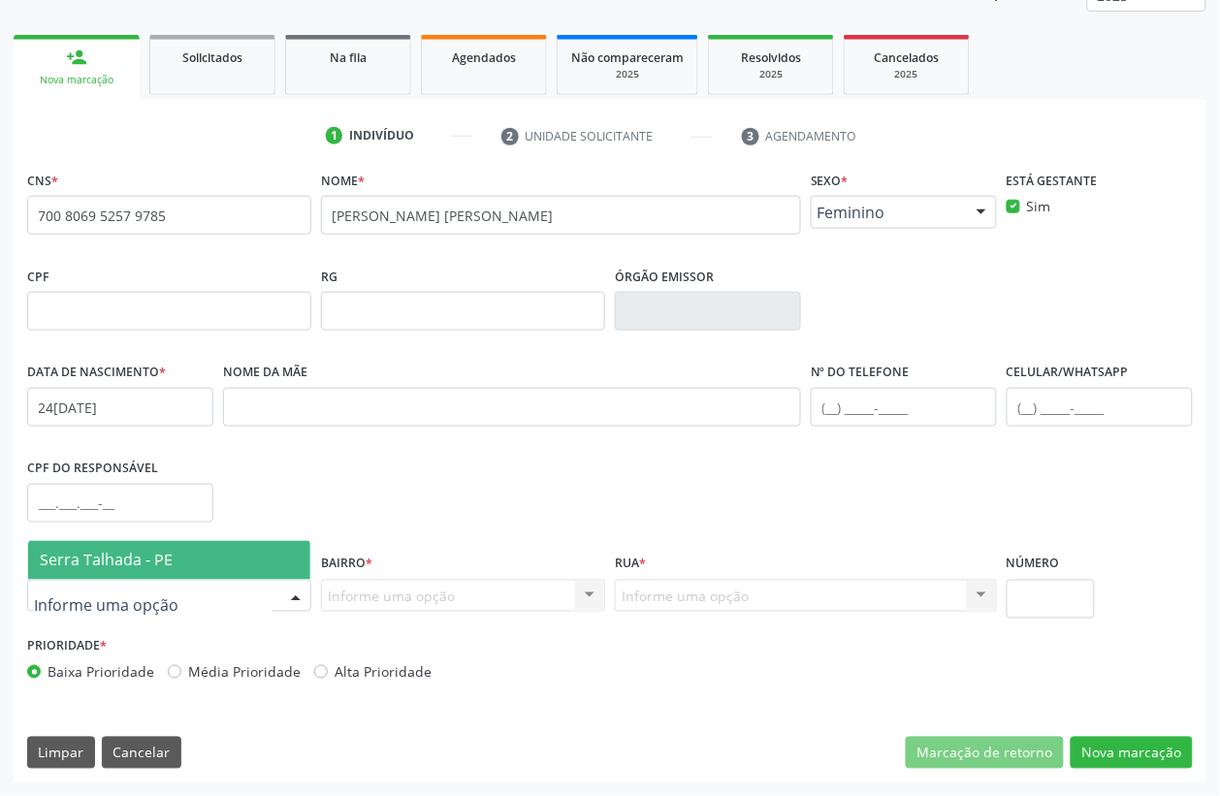
click at [201, 564] on span "Serra Talhada - PE" at bounding box center [169, 560] width 282 height 39
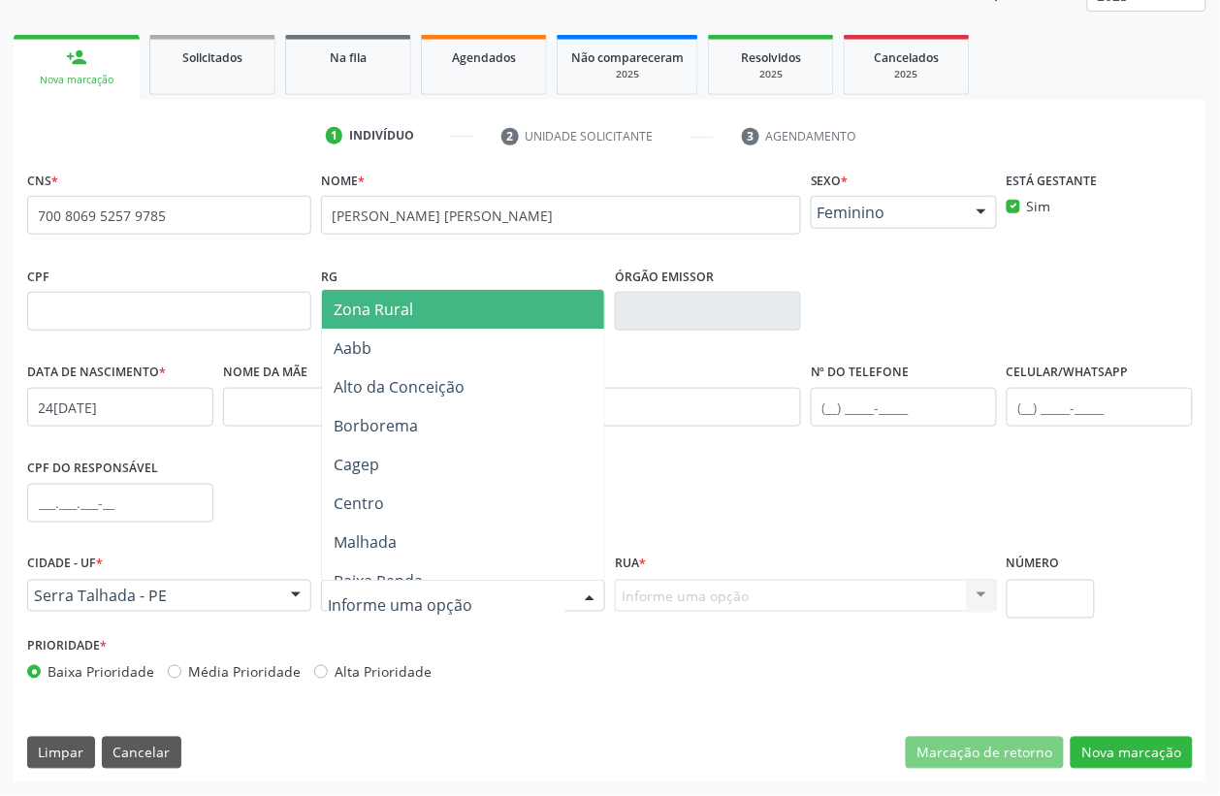
click at [402, 306] on span "Zona Rural" at bounding box center [374, 309] width 80 height 21
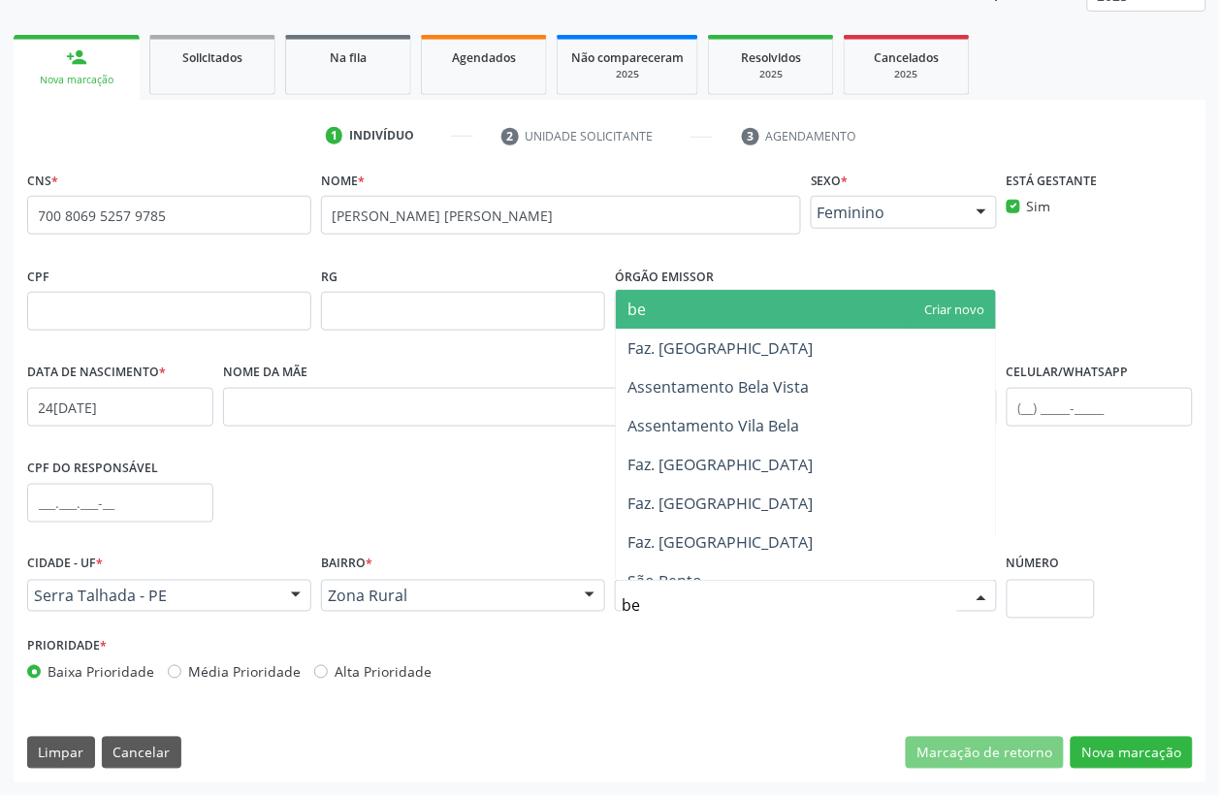
type input "ber"
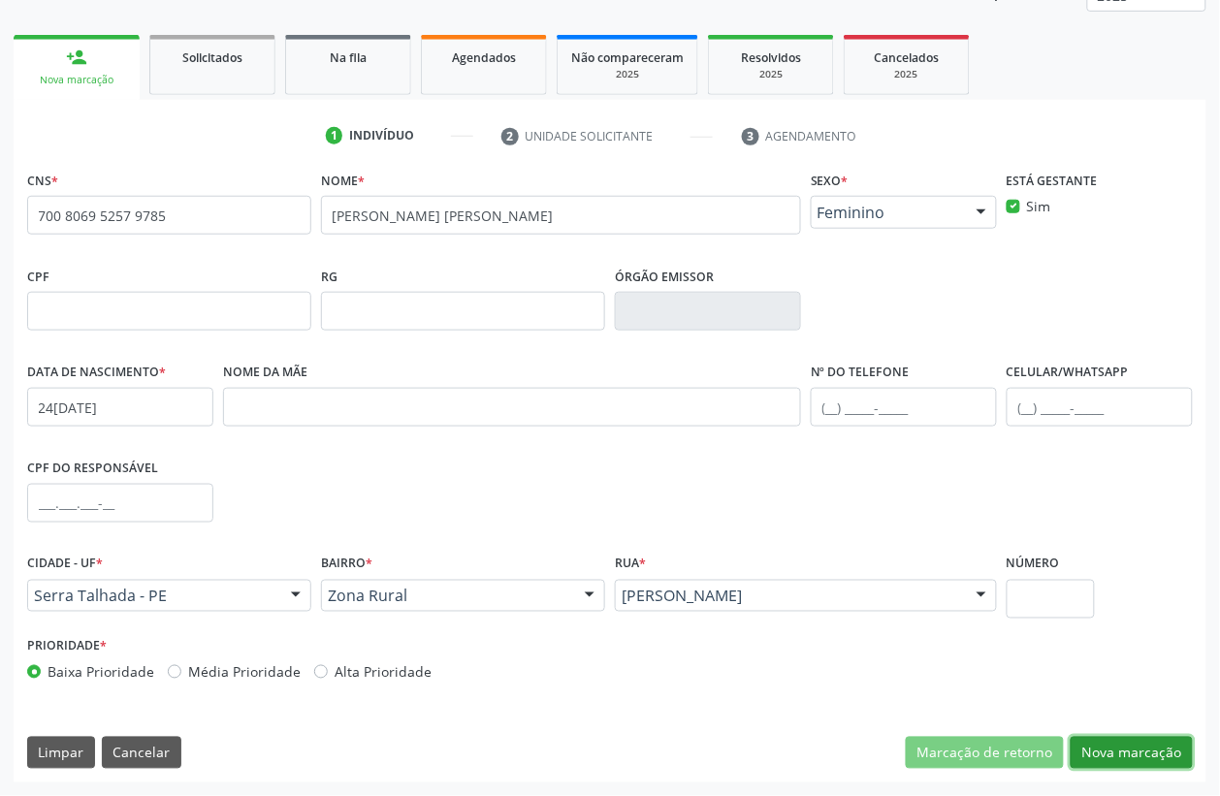
click at [1128, 749] on button "Nova marcação" at bounding box center [1131, 753] width 122 height 33
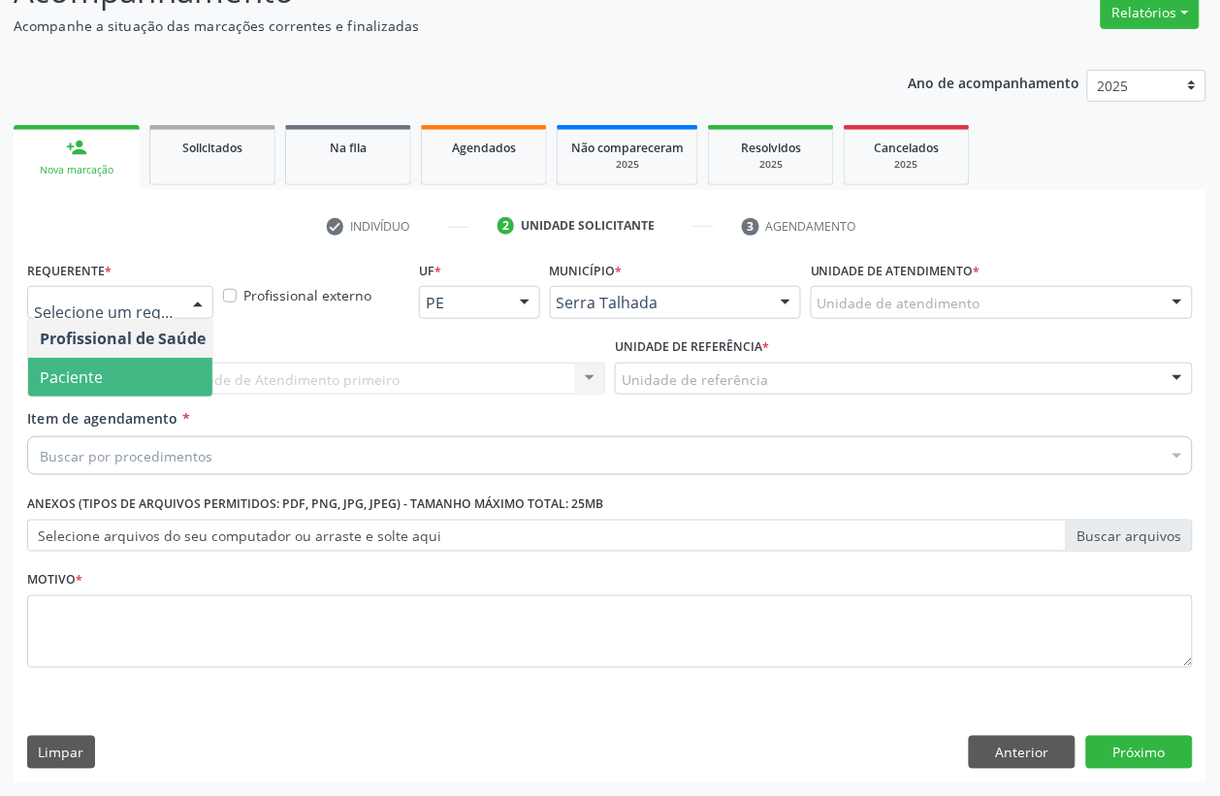
click at [118, 370] on span "Paciente" at bounding box center [122, 377] width 189 height 39
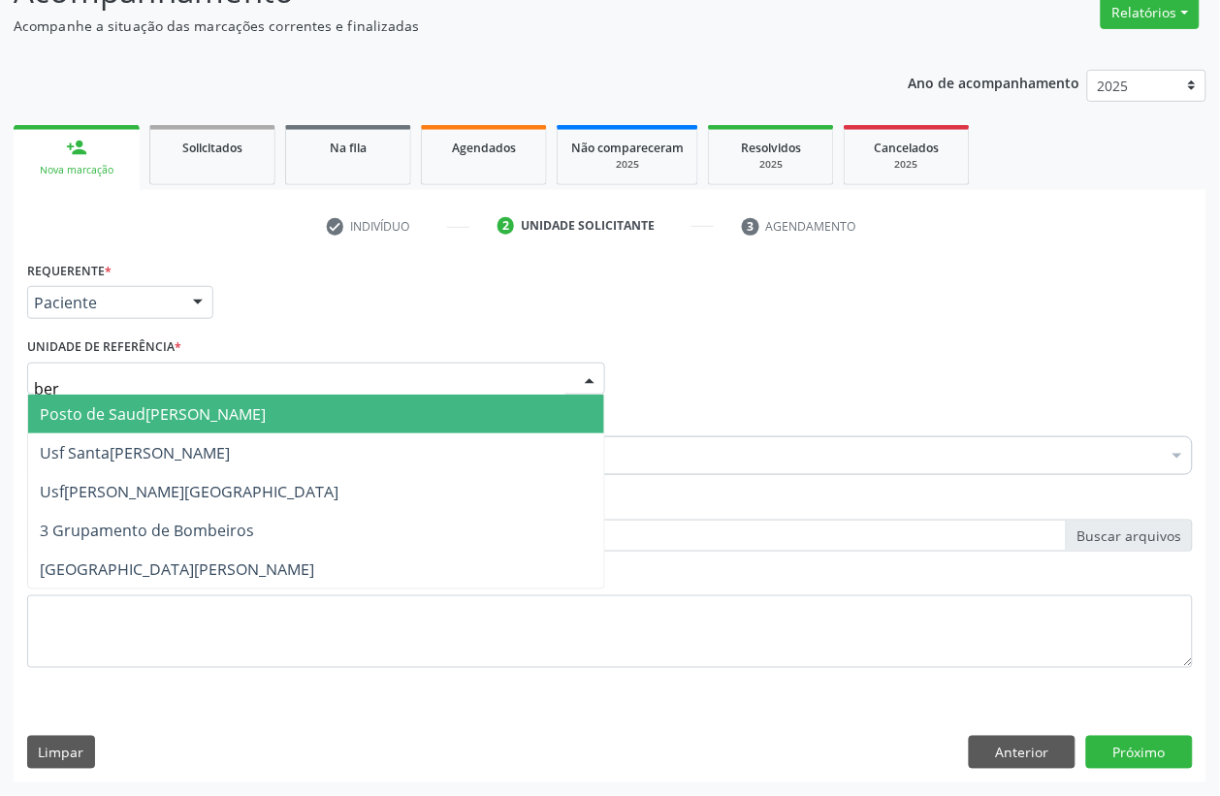
type input "bern"
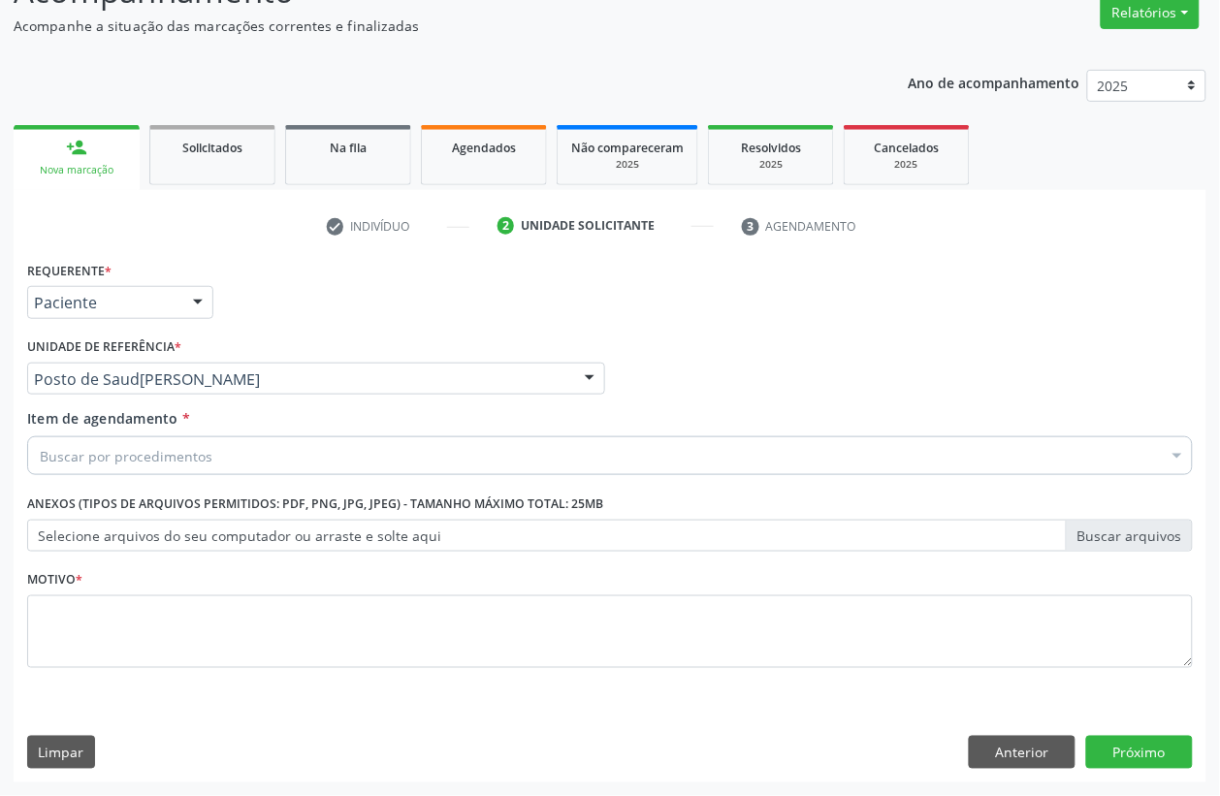
drag, startPoint x: 109, startPoint y: 481, endPoint x: 103, endPoint y: 470, distance: 12.1
click at [105, 477] on div "Item de agendamento * Buscar por procedimentos Selecionar todos 0304070076 - .Q…" at bounding box center [609, 445] width 1175 height 75
click at [103, 468] on div "Buscar por procedimentos" at bounding box center [609, 455] width 1165 height 39
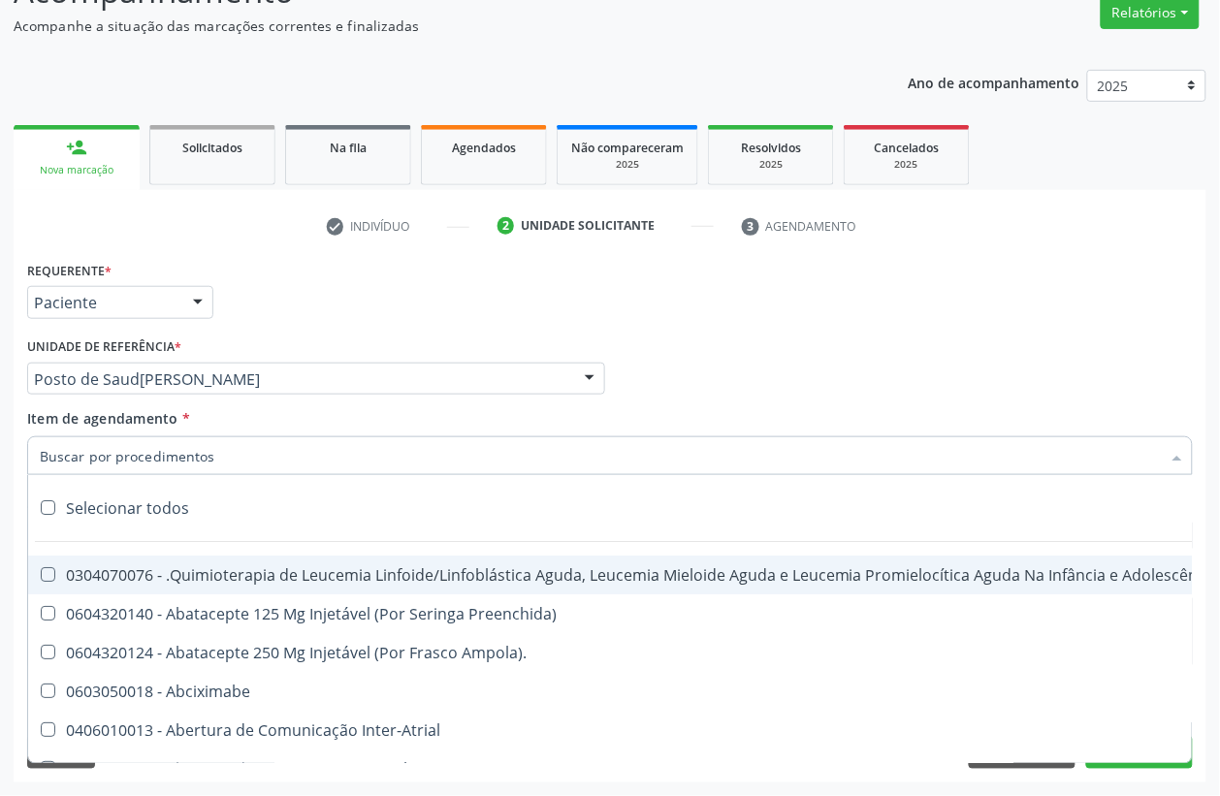
click at [98, 458] on input "Item de agendamento *" at bounding box center [600, 455] width 1121 height 39
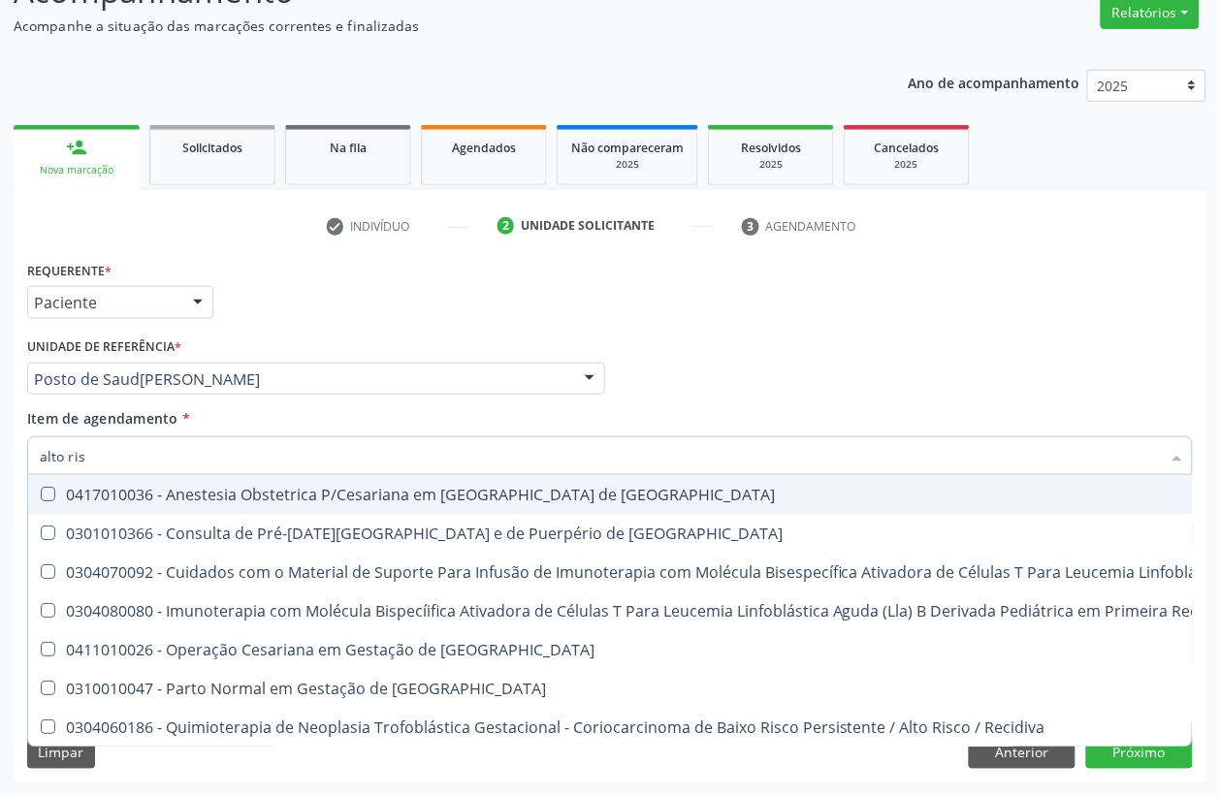
type input "alto risc"
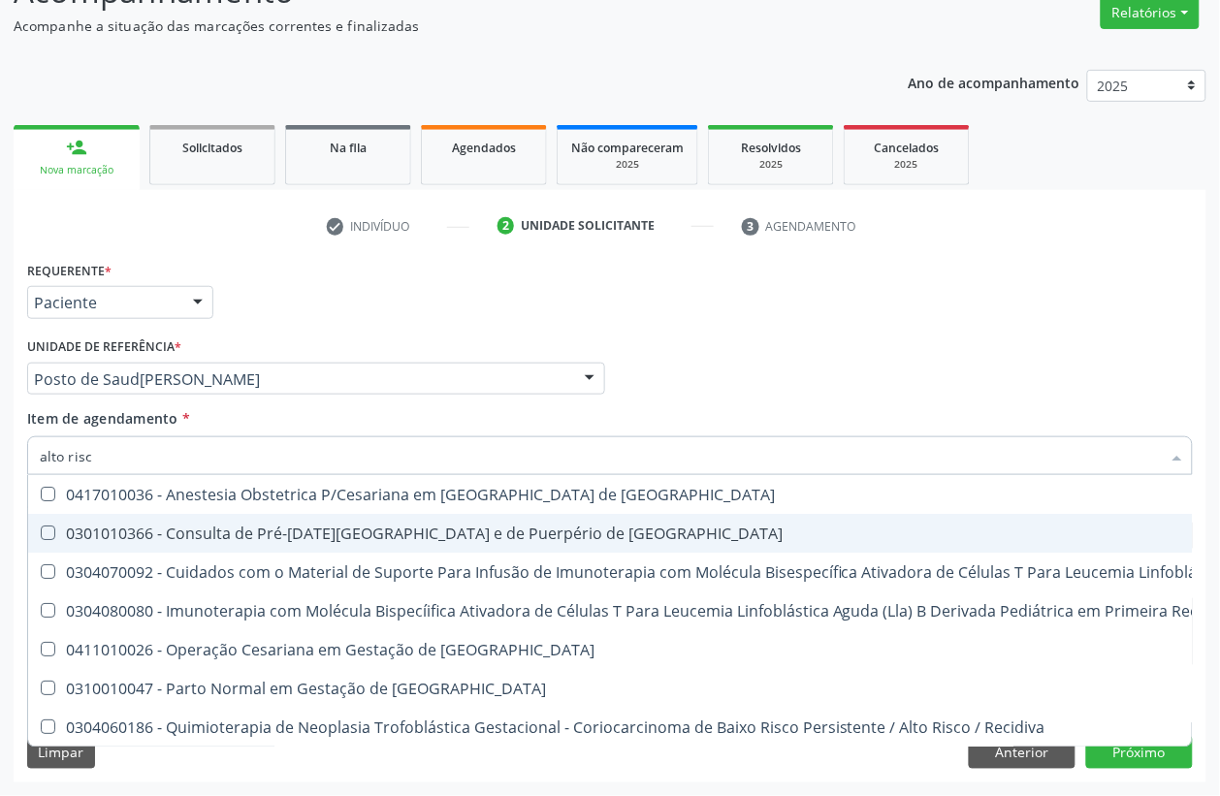
click at [278, 534] on div "0301010366 - Consulta de Pré-[DATE][GEOGRAPHIC_DATA] e de Puerpério de [GEOGRAP…" at bounding box center [1036, 534] width 1992 height 16
checkbox Risco "true"
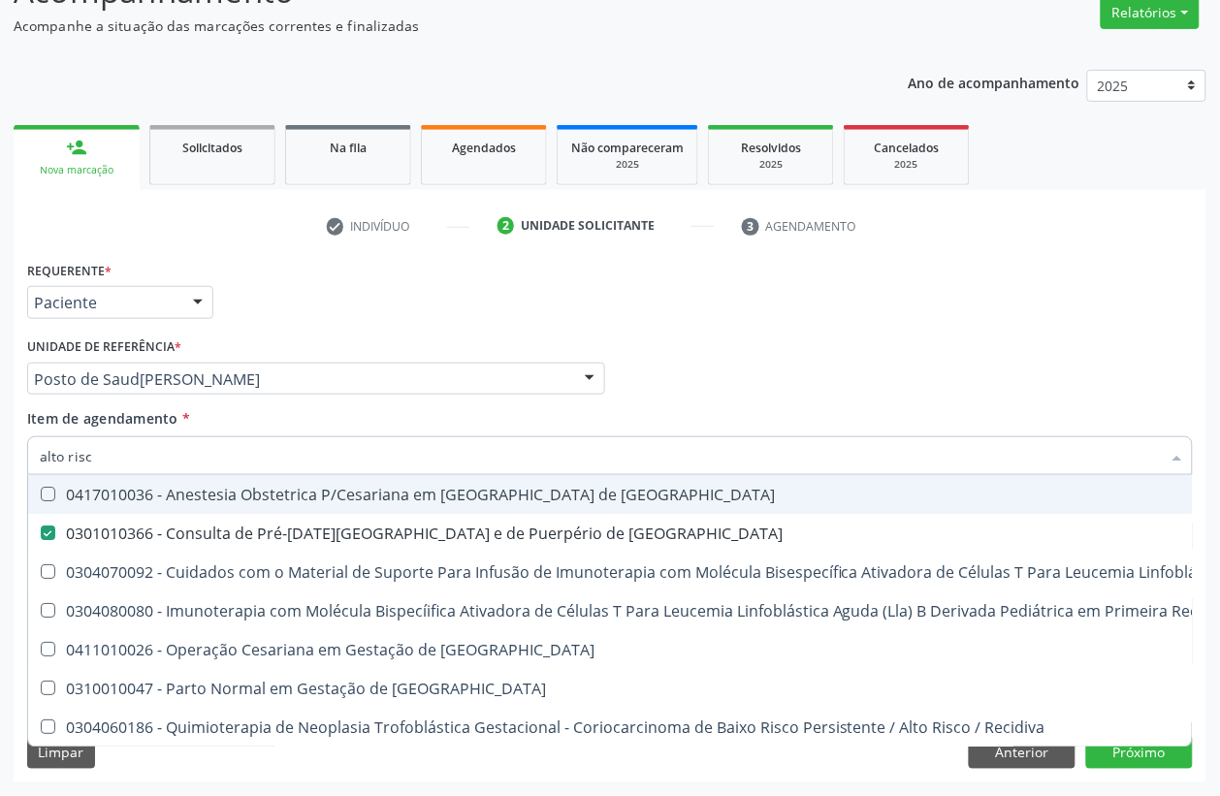
click at [761, 374] on div "Profissional Solicitante Por favor, selecione a Unidade de Atendimento primeiro…" at bounding box center [609, 371] width 1175 height 76
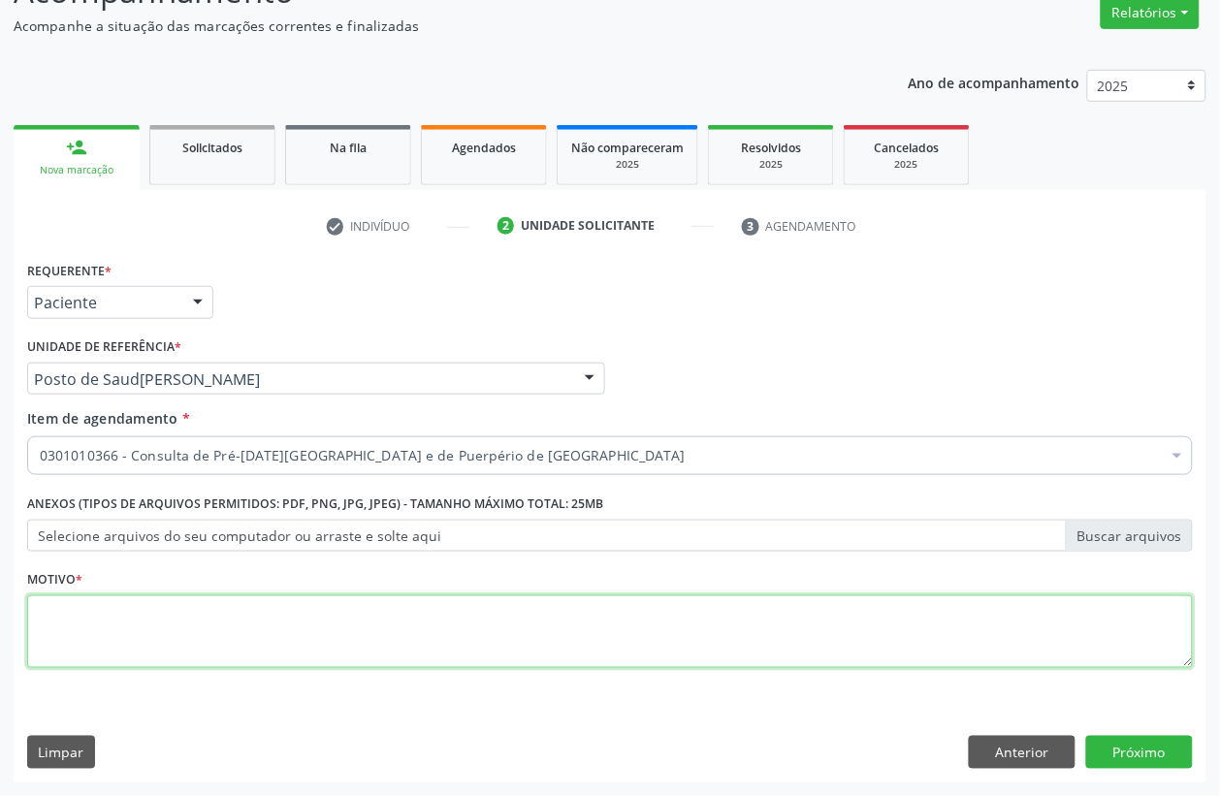
click at [194, 659] on textarea at bounding box center [609, 632] width 1165 height 74
type textarea "a"
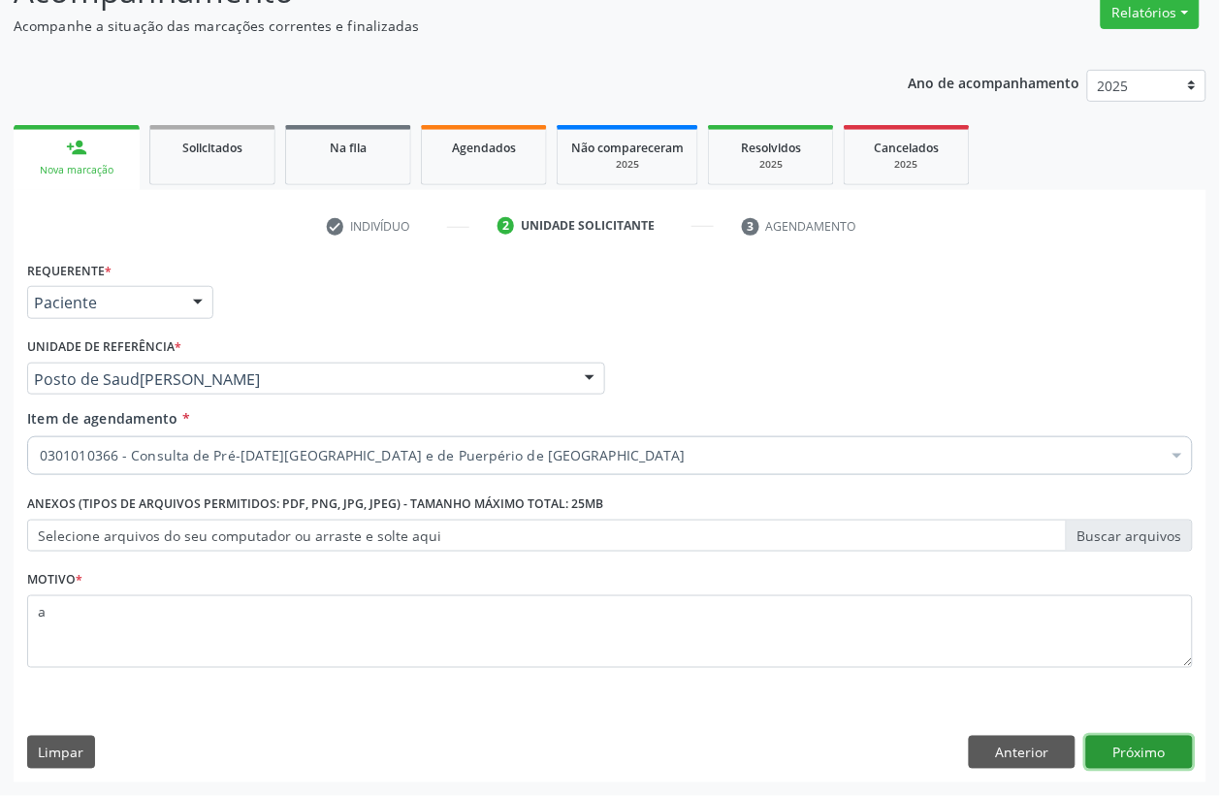
click at [1171, 748] on button "Próximo" at bounding box center [1139, 752] width 107 height 33
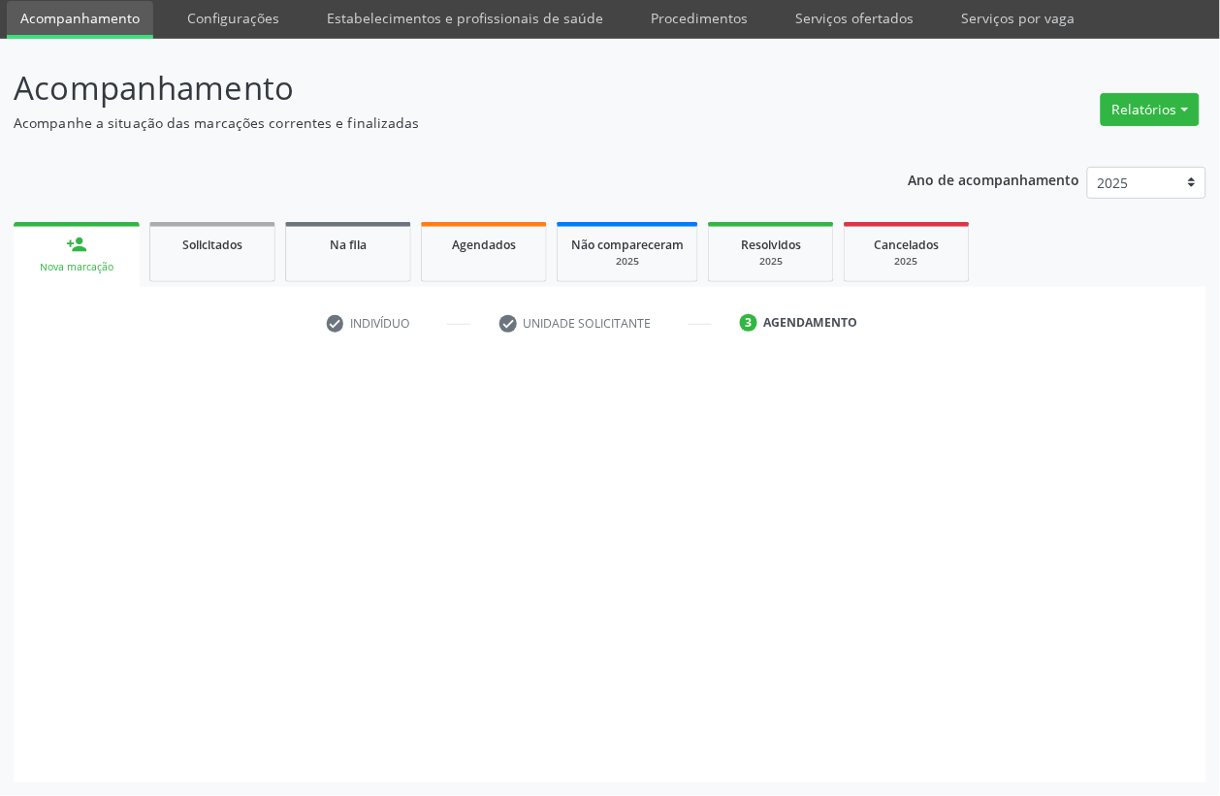
scroll to position [48, 0]
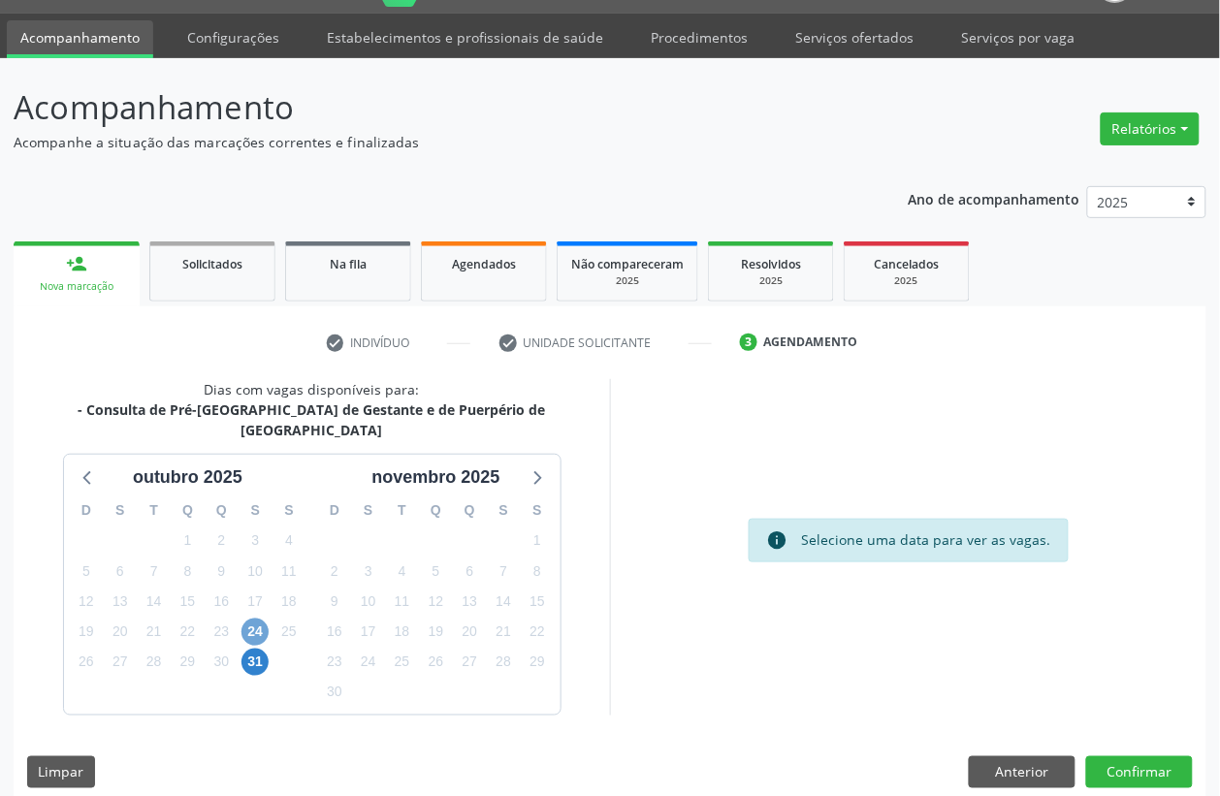
click at [254, 619] on span "24" at bounding box center [254, 632] width 27 height 27
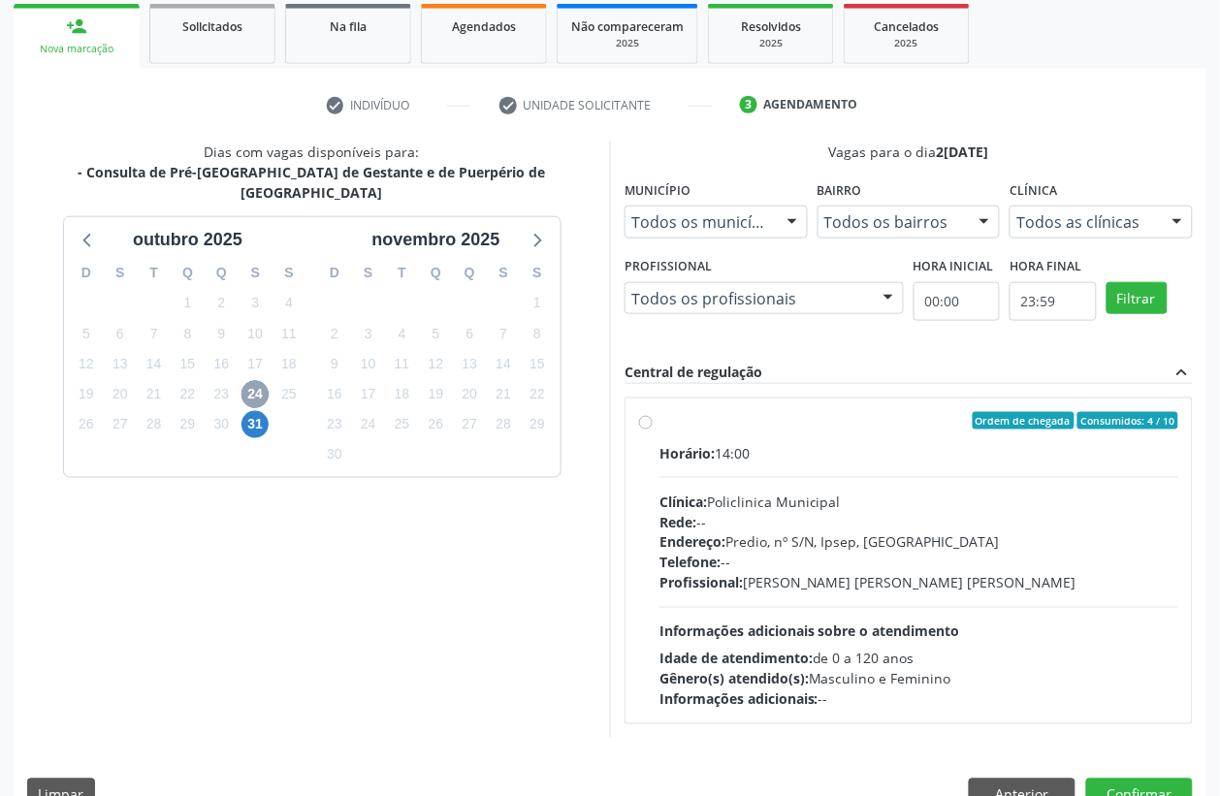
scroll to position [291, 0]
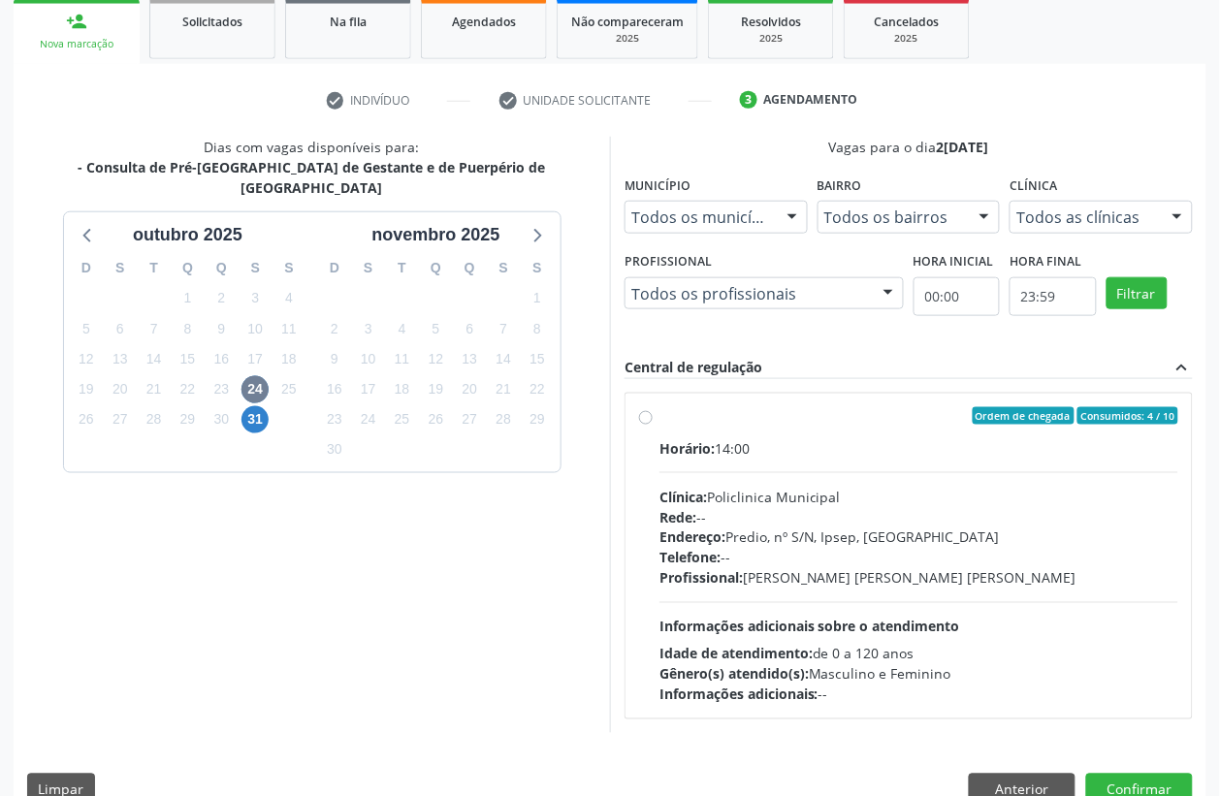
click at [810, 462] on div "Horário: 14:00 Clínica: Policlinica Municipal Rede: -- Endereço: Predio, nº S/N…" at bounding box center [918, 571] width 519 height 267
click at [653, 425] on input "Ordem de chegada Consumidos: 4 / 10 Horário: 14:00 Clínica: Policlinica Municip…" at bounding box center [646, 415] width 14 height 17
radio input "true"
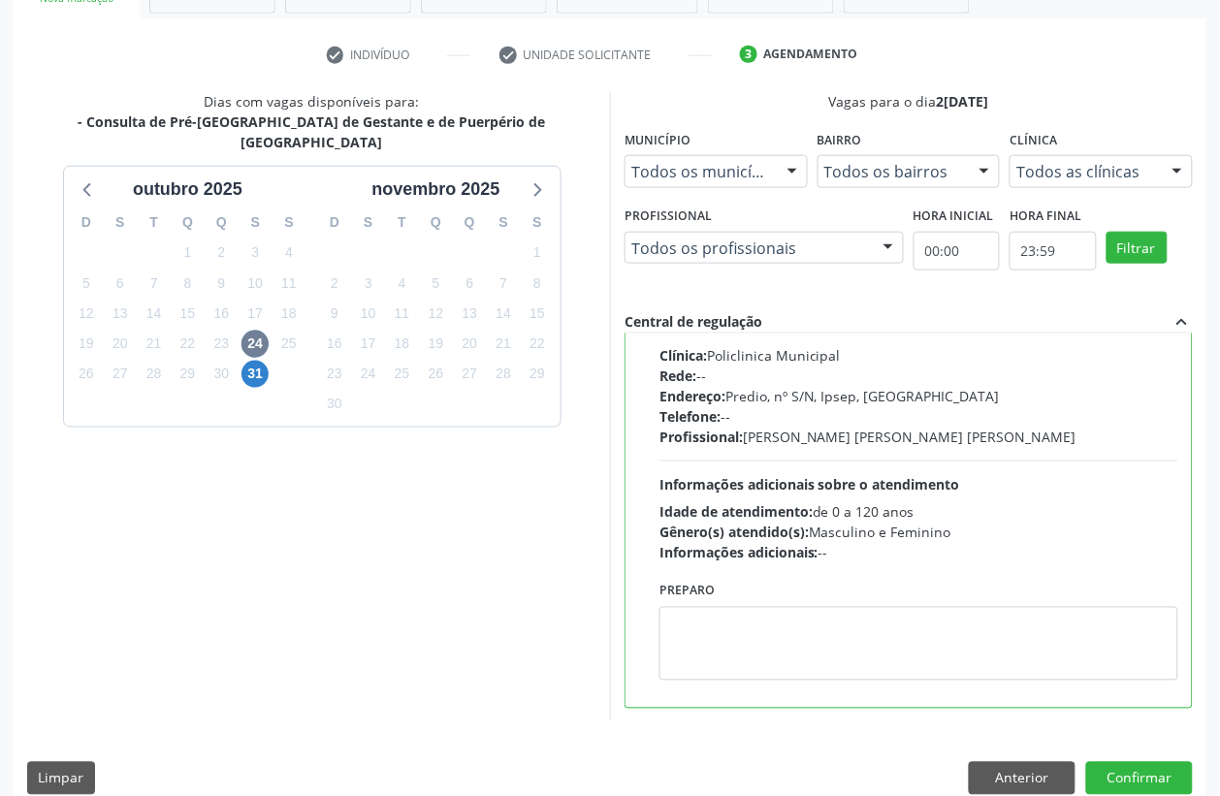
scroll to position [362, 0]
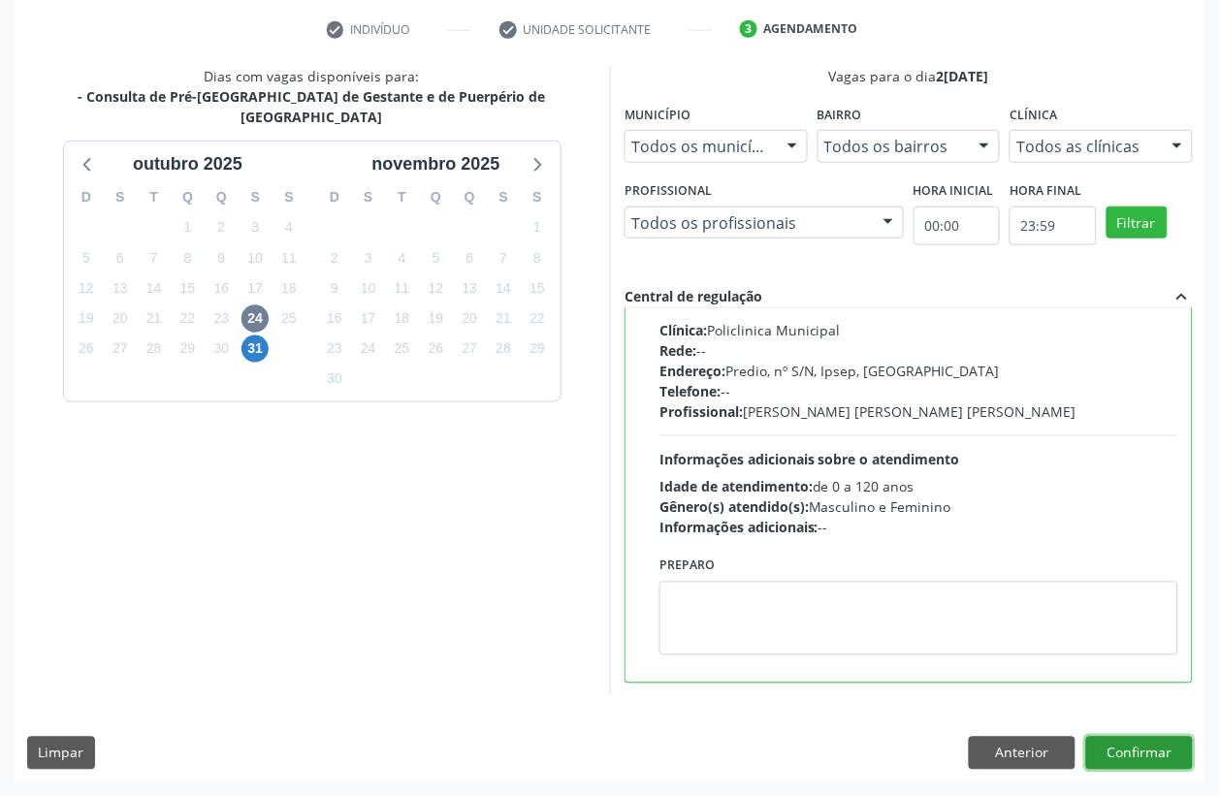
click at [1174, 766] on button "Confirmar" at bounding box center [1139, 753] width 107 height 33
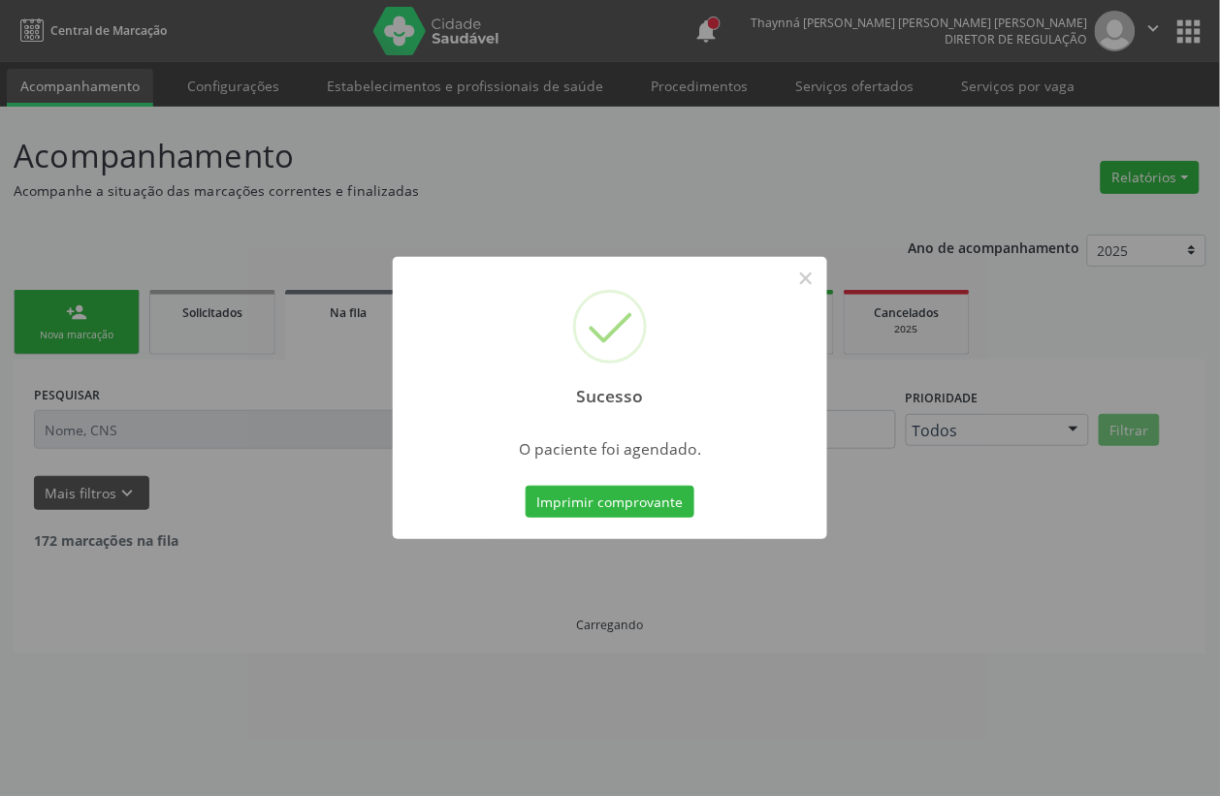
scroll to position [0, 0]
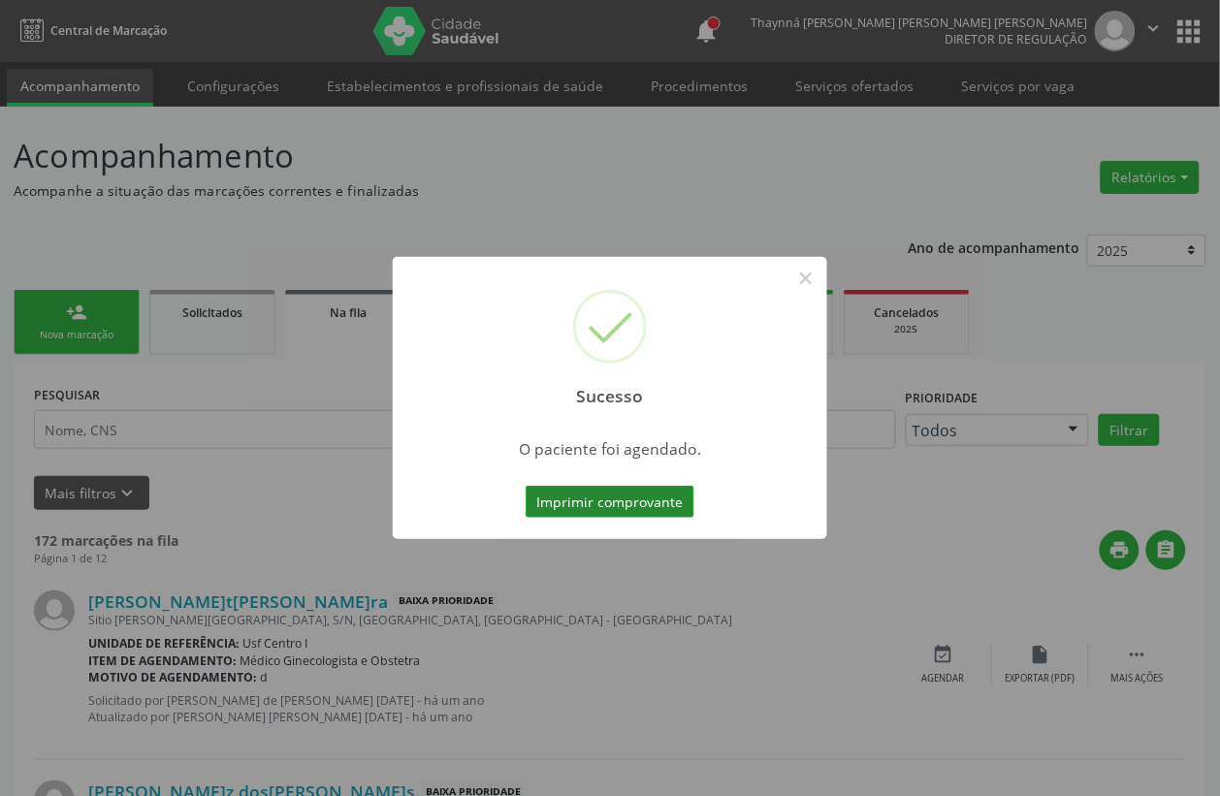
click at [648, 499] on button "Imprimir comprovante" at bounding box center [610, 502] width 169 height 33
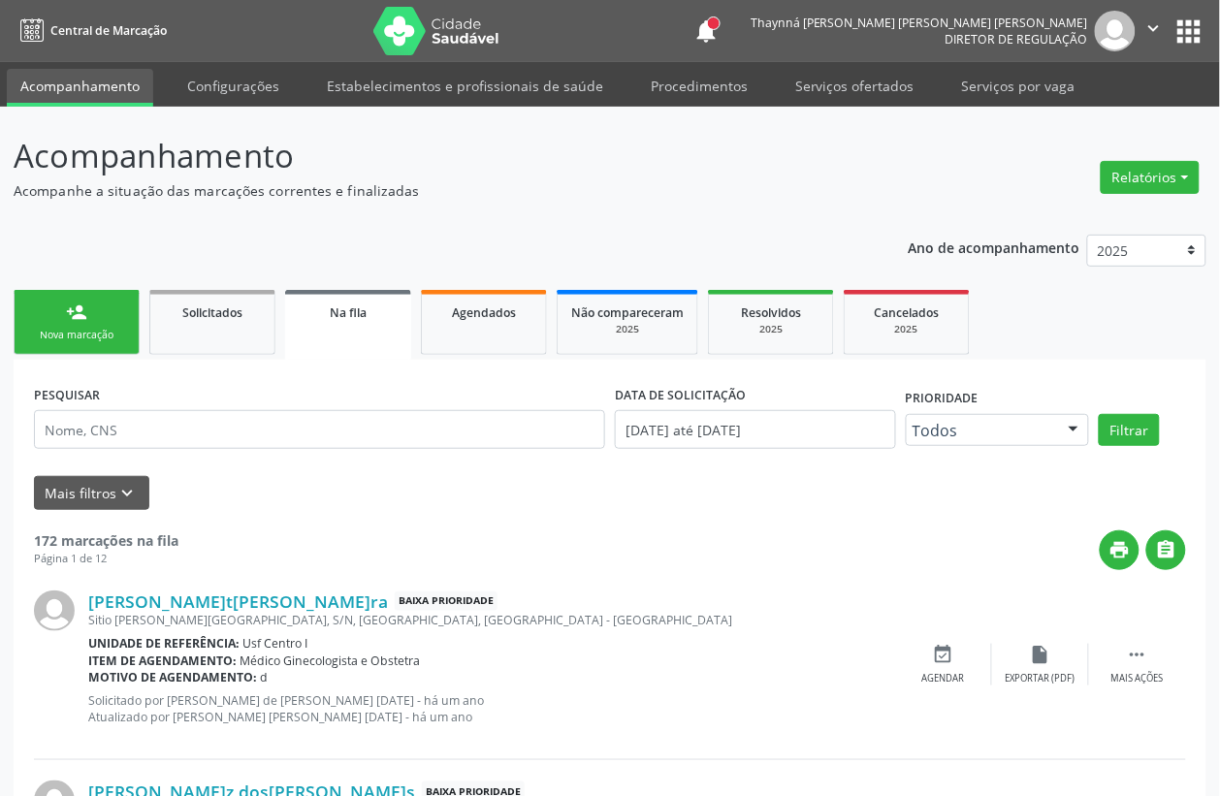
click at [99, 359] on ul "person_add Nova marcação Solicitados Na fila Agendados Não compareceram 2025 Re…" at bounding box center [610, 322] width 1193 height 75
click at [97, 317] on link "person_add Nova marcação" at bounding box center [77, 322] width 126 height 65
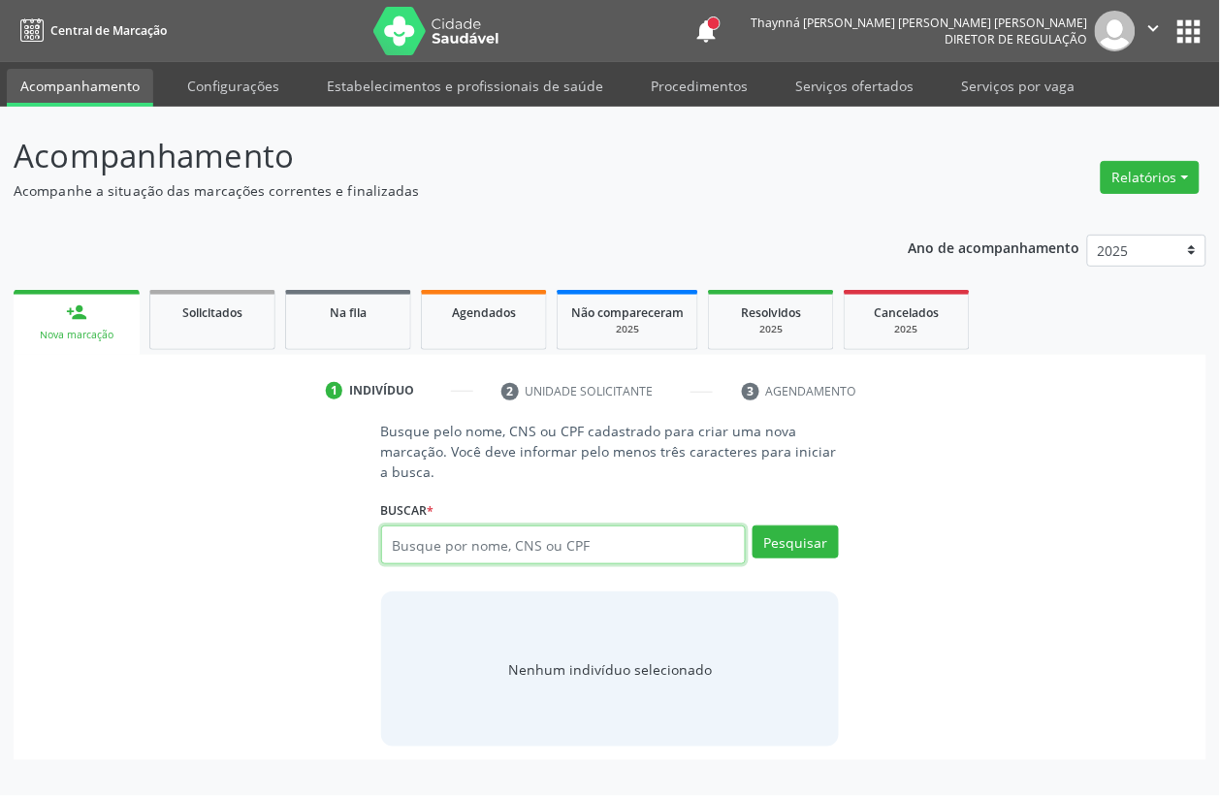
click at [410, 550] on input "text" at bounding box center [564, 545] width 366 height 39
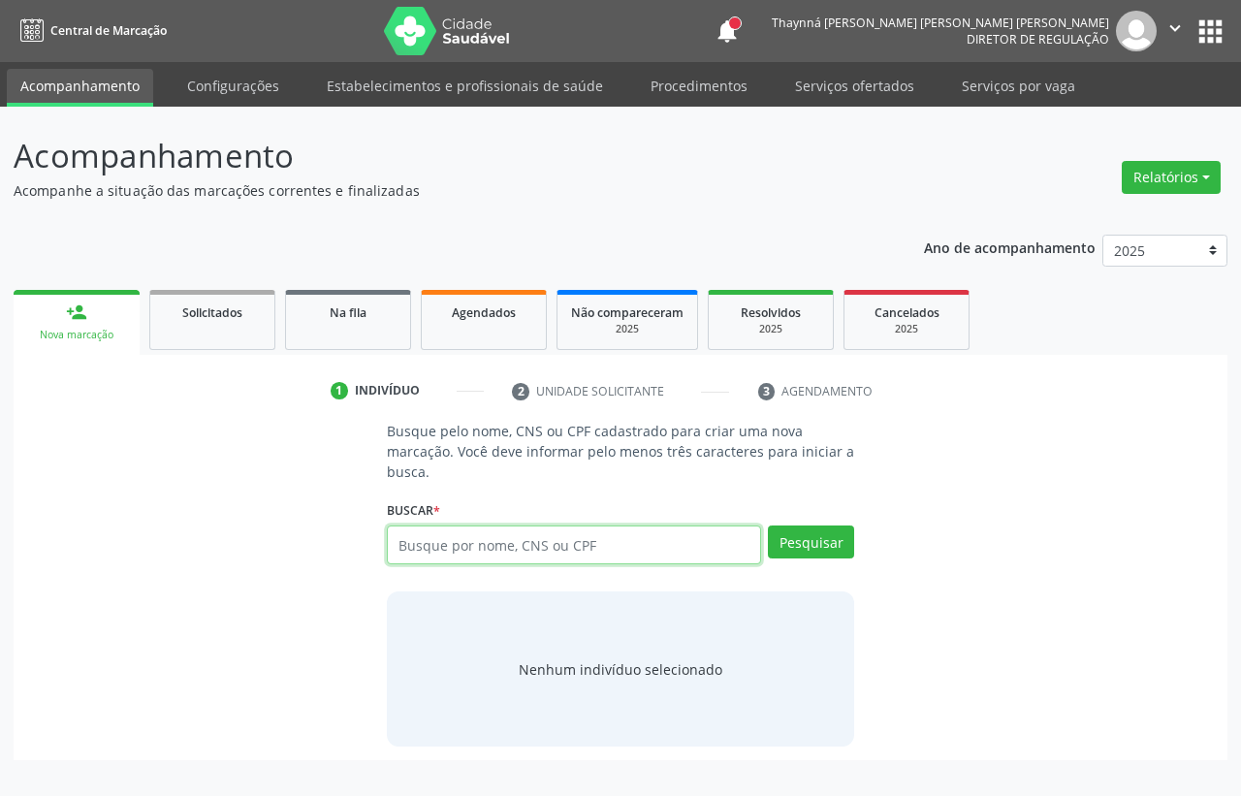
paste input "que o 3i Atlas"
type input "que o 3i Atlas"
click at [495, 551] on input "que o 3i Atlas" at bounding box center [574, 545] width 374 height 39
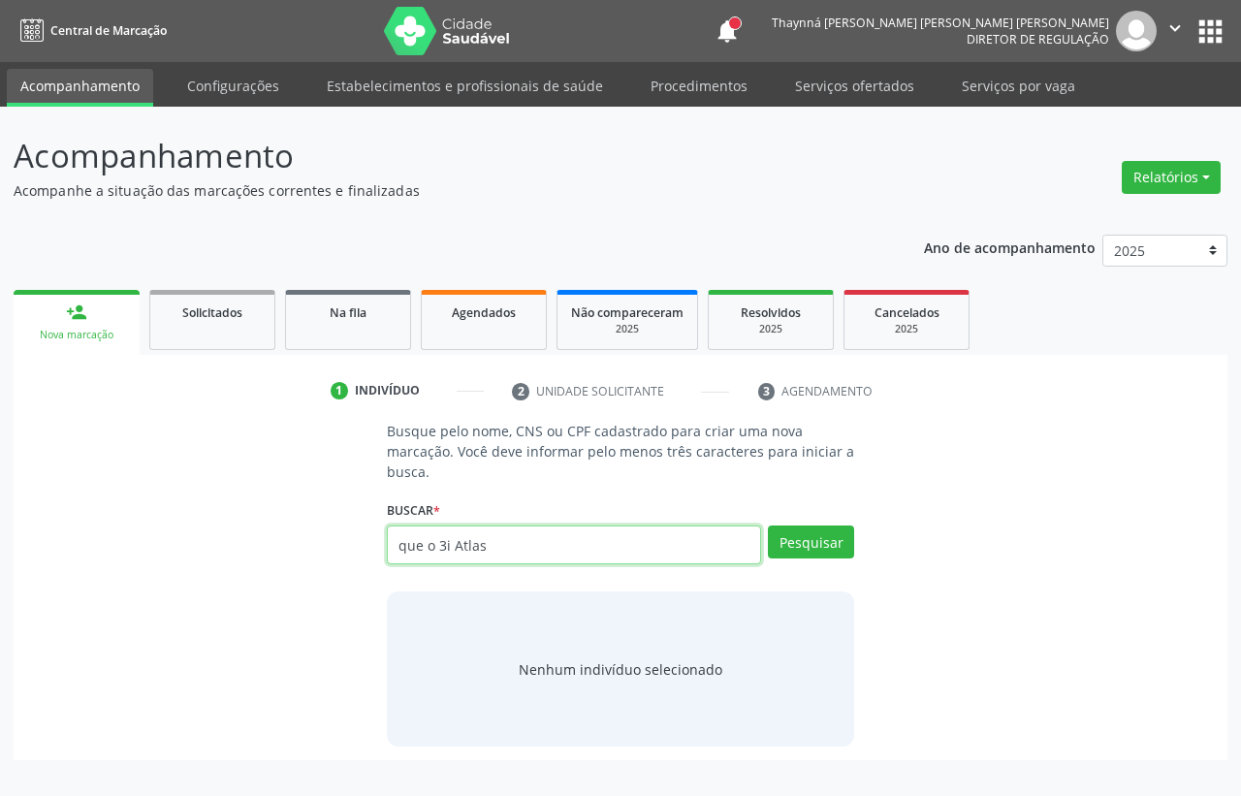
click at [494, 550] on input "que o 3i Atlas" at bounding box center [574, 545] width 374 height 39
paste input "709604662943275"
type input "709604662943275"
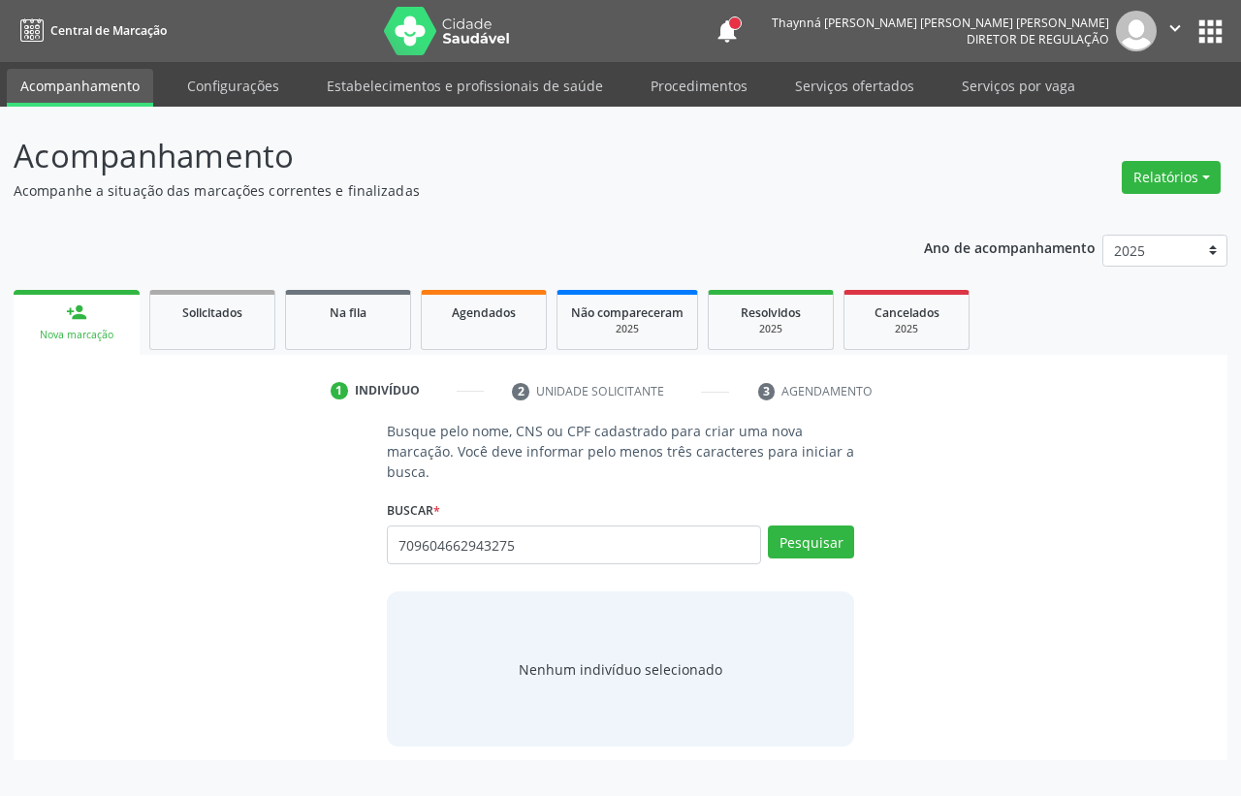
click at [817, 520] on div "Buscar * Busque por nome, CNS ou CPF Nenhum resultado encontrado para: " " Não …" at bounding box center [620, 536] width 467 height 82
click at [830, 550] on button "Pesquisar" at bounding box center [811, 542] width 86 height 33
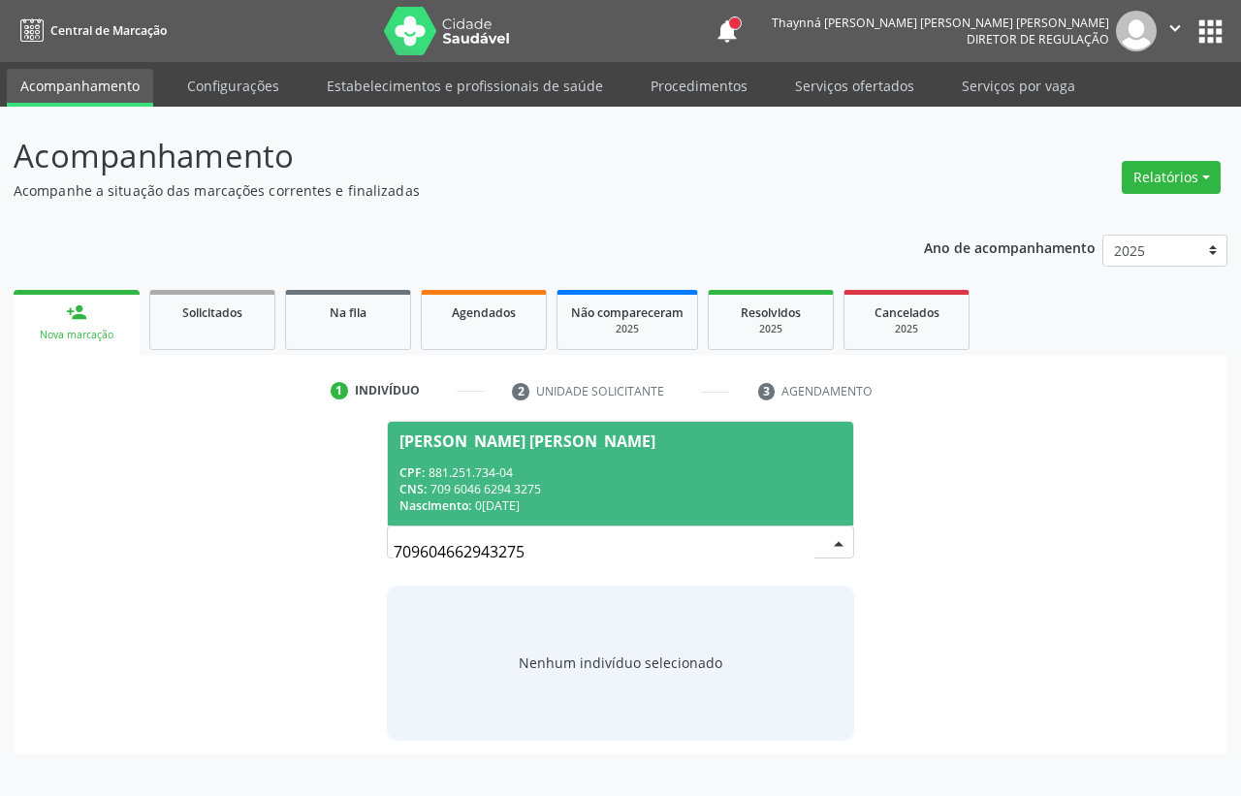
click at [641, 456] on span "Sonia Alves de Carvalho Barros CPF: 881.251.734-04 CNS: 709 6046 6294 3275 Nasc…" at bounding box center [620, 474] width 465 height 104
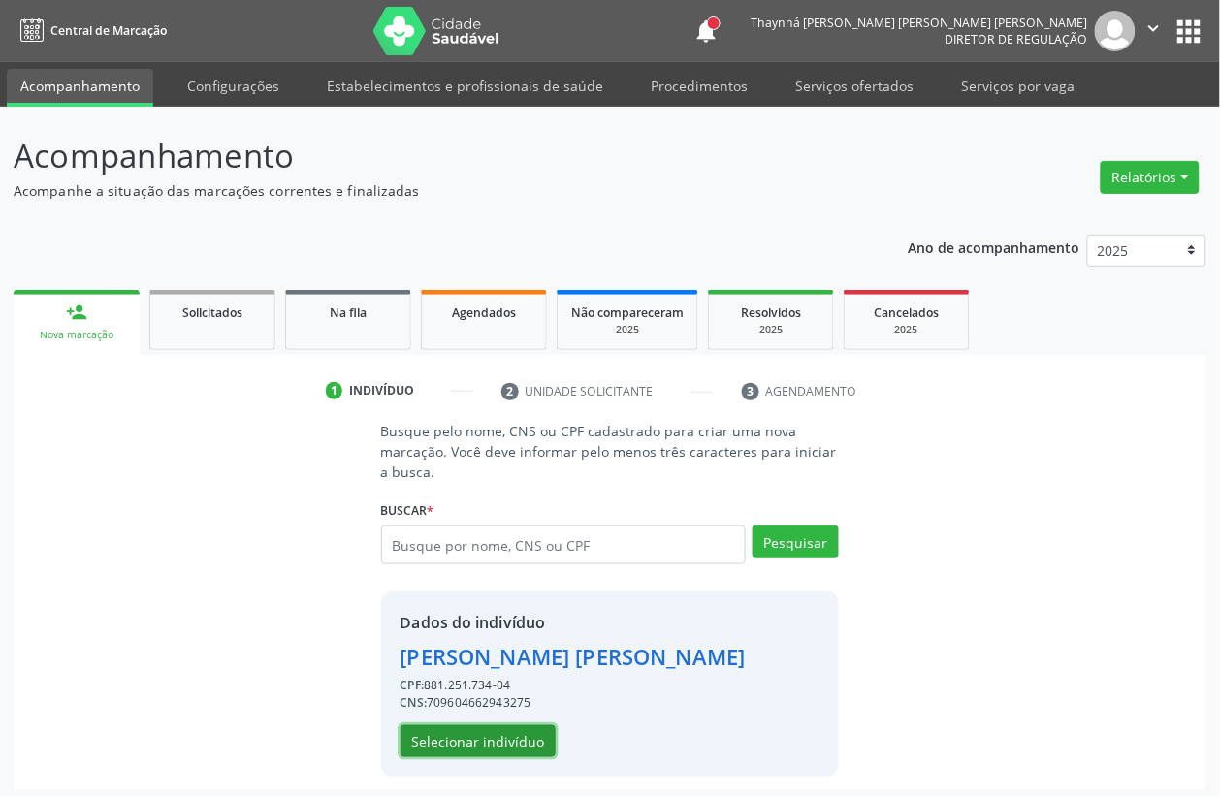
click at [459, 749] on button "Selecionar indivíduo" at bounding box center [477, 741] width 155 height 33
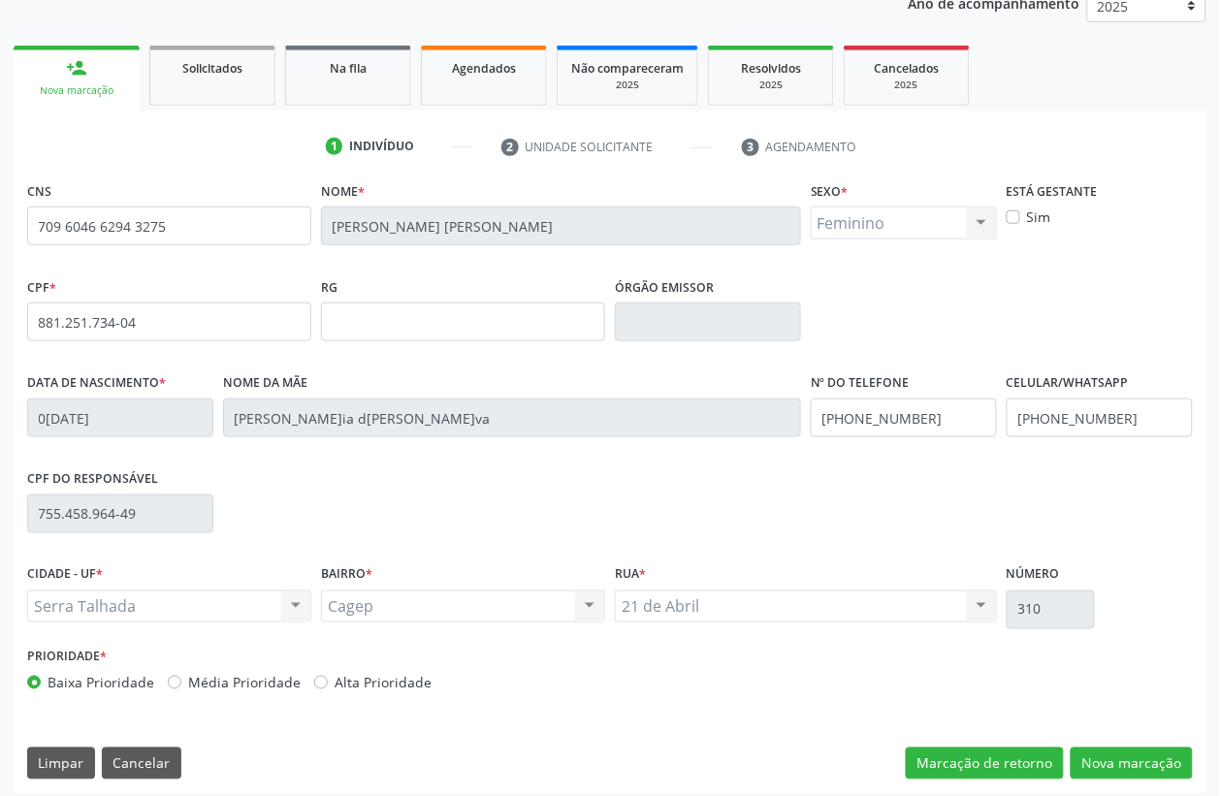
scroll to position [255, 0]
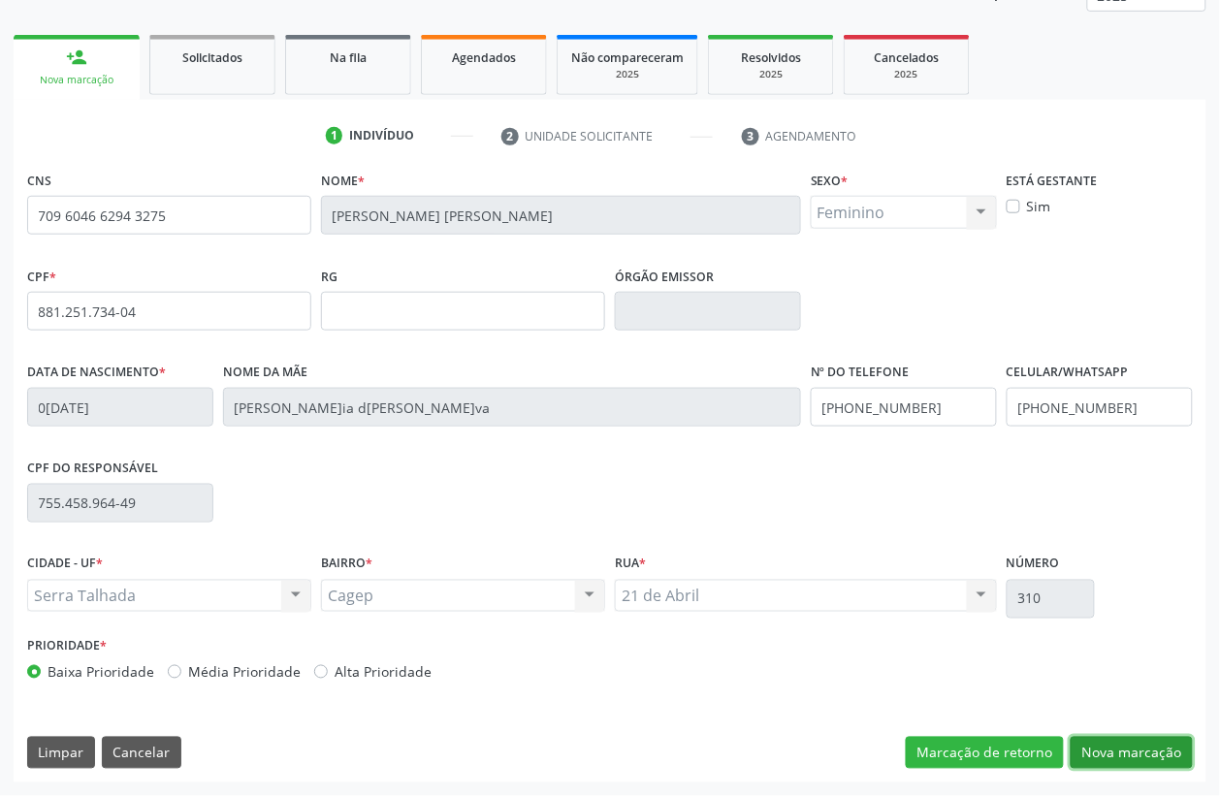
click at [1134, 758] on button "Nova marcação" at bounding box center [1131, 753] width 122 height 33
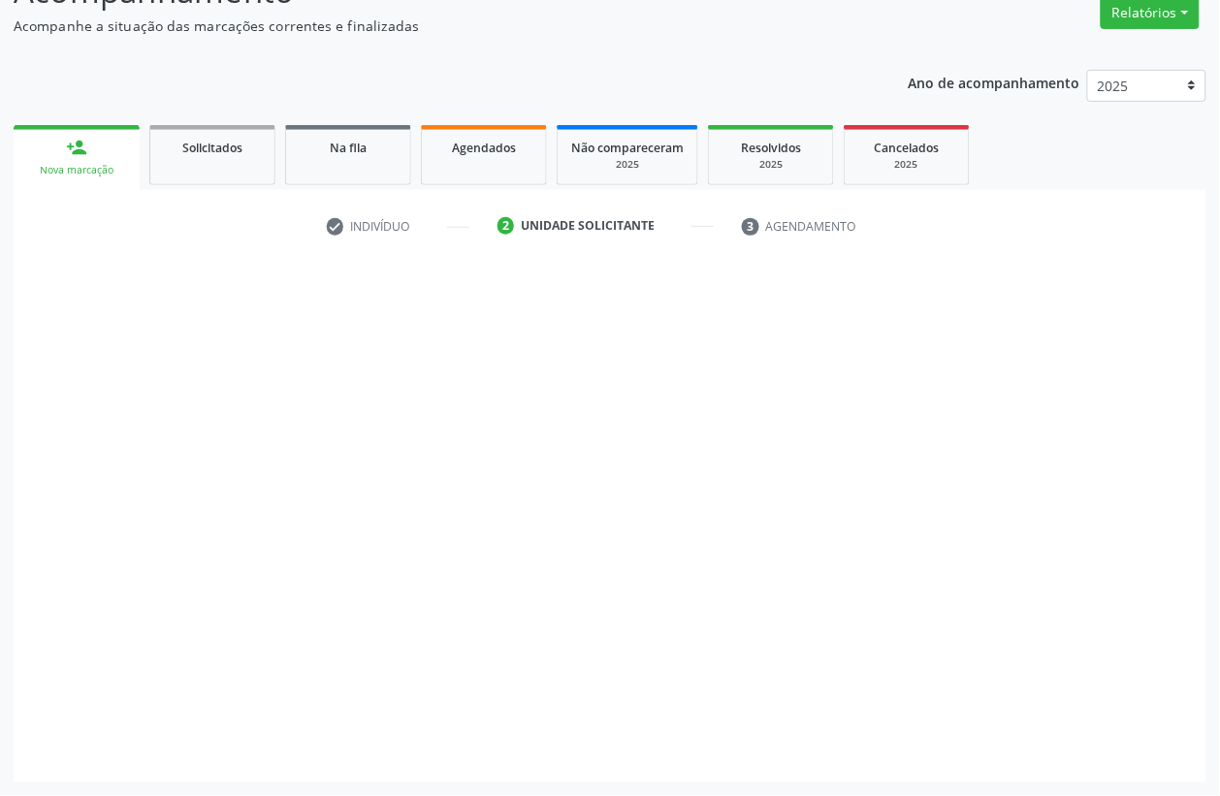
scroll to position [165, 0]
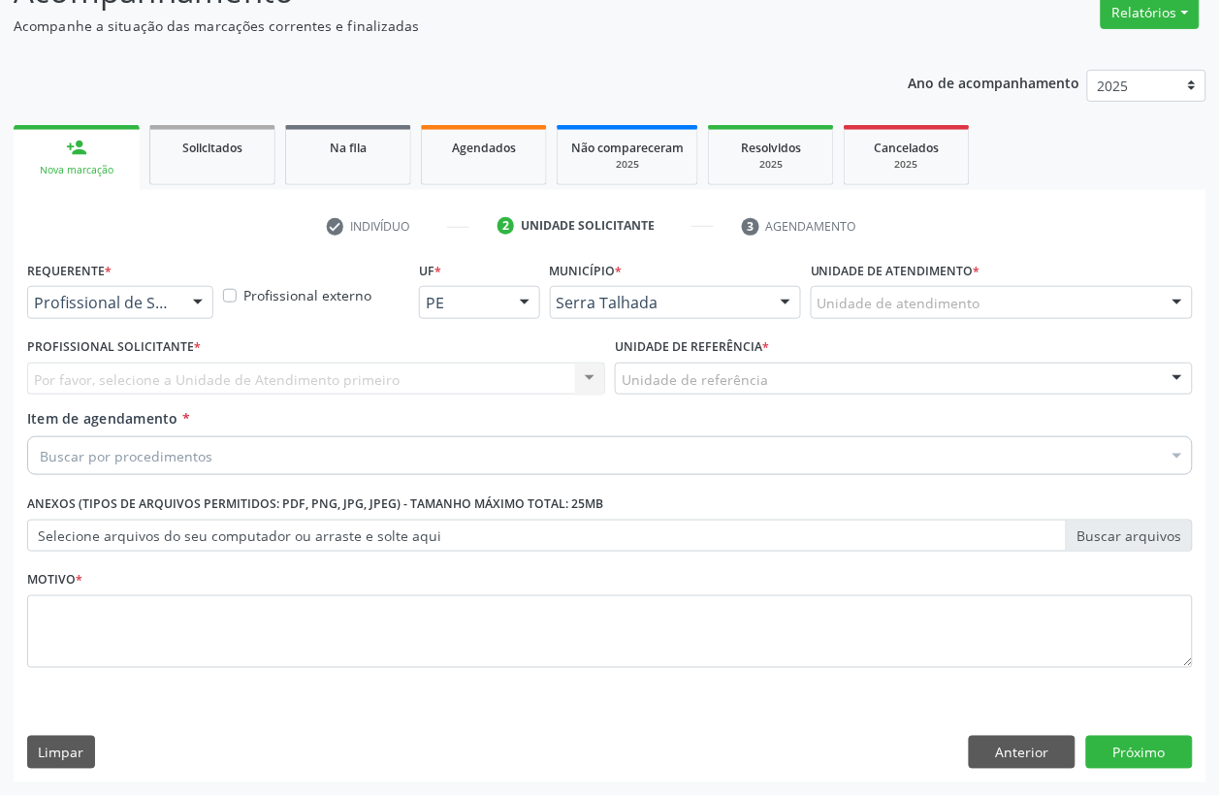
click at [145, 289] on div "Profissional de Saúde" at bounding box center [120, 302] width 186 height 33
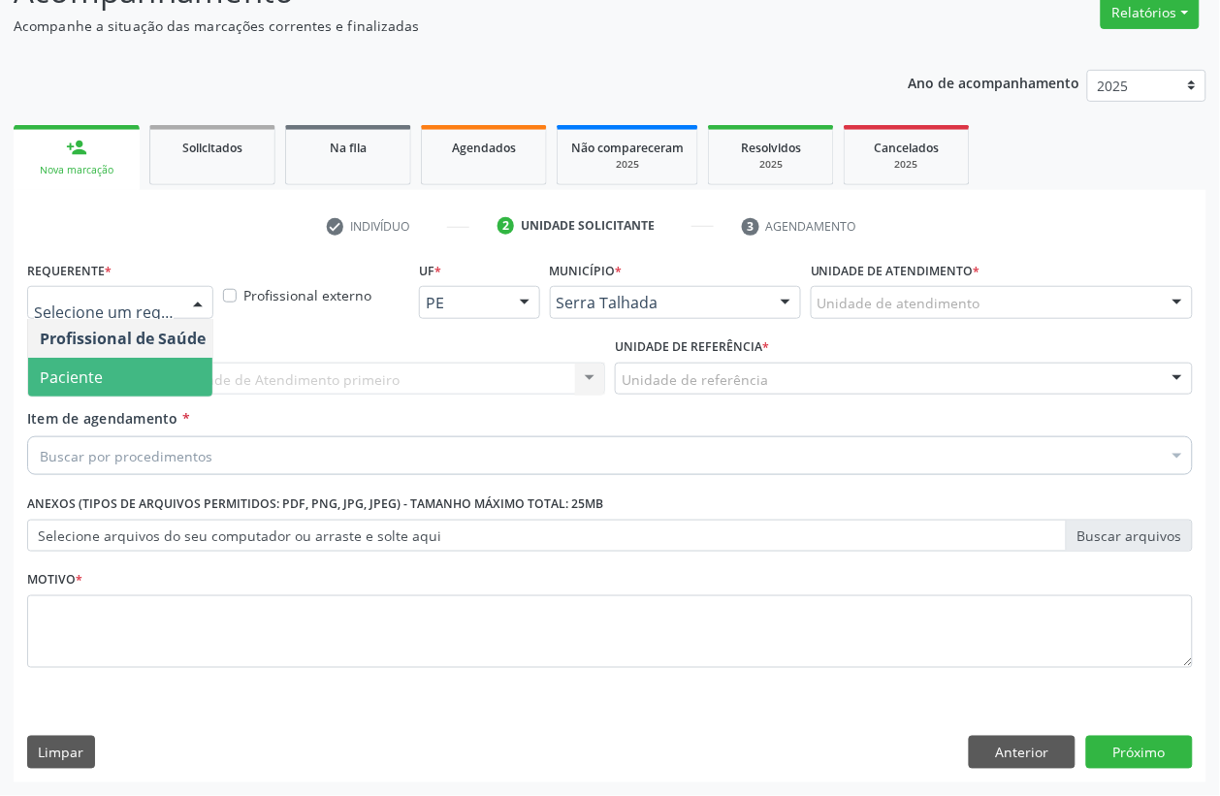
click at [160, 365] on span "Paciente" at bounding box center [122, 377] width 189 height 39
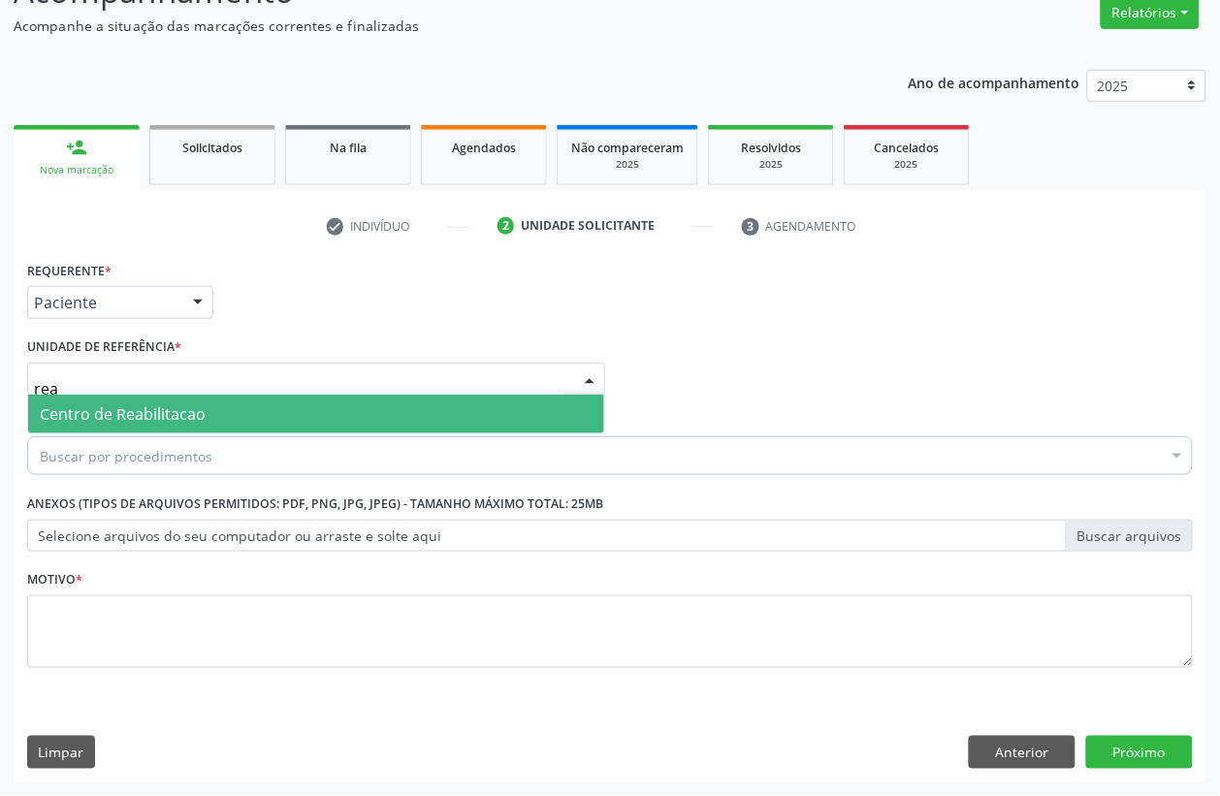
type input "reab"
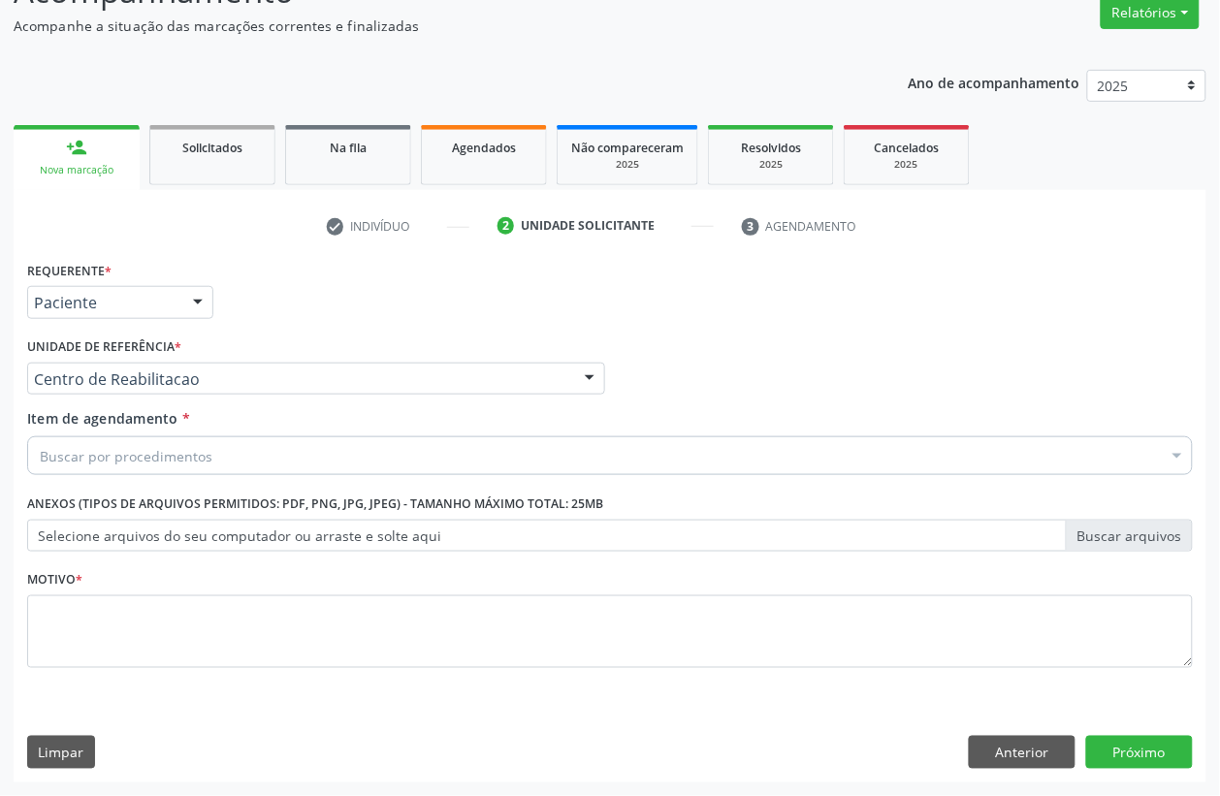
click at [225, 443] on div "Buscar por procedimentos" at bounding box center [609, 455] width 1165 height 39
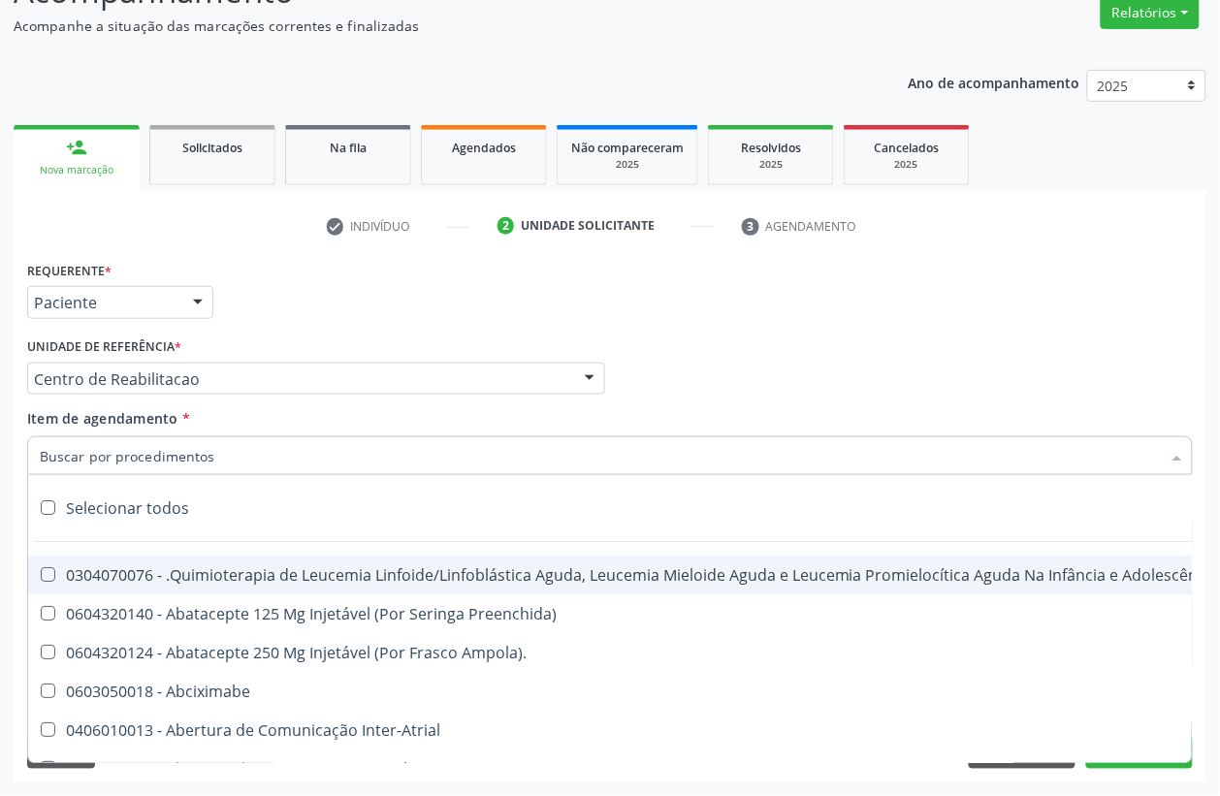
click at [224, 448] on input "Item de agendamento *" at bounding box center [600, 455] width 1121 height 39
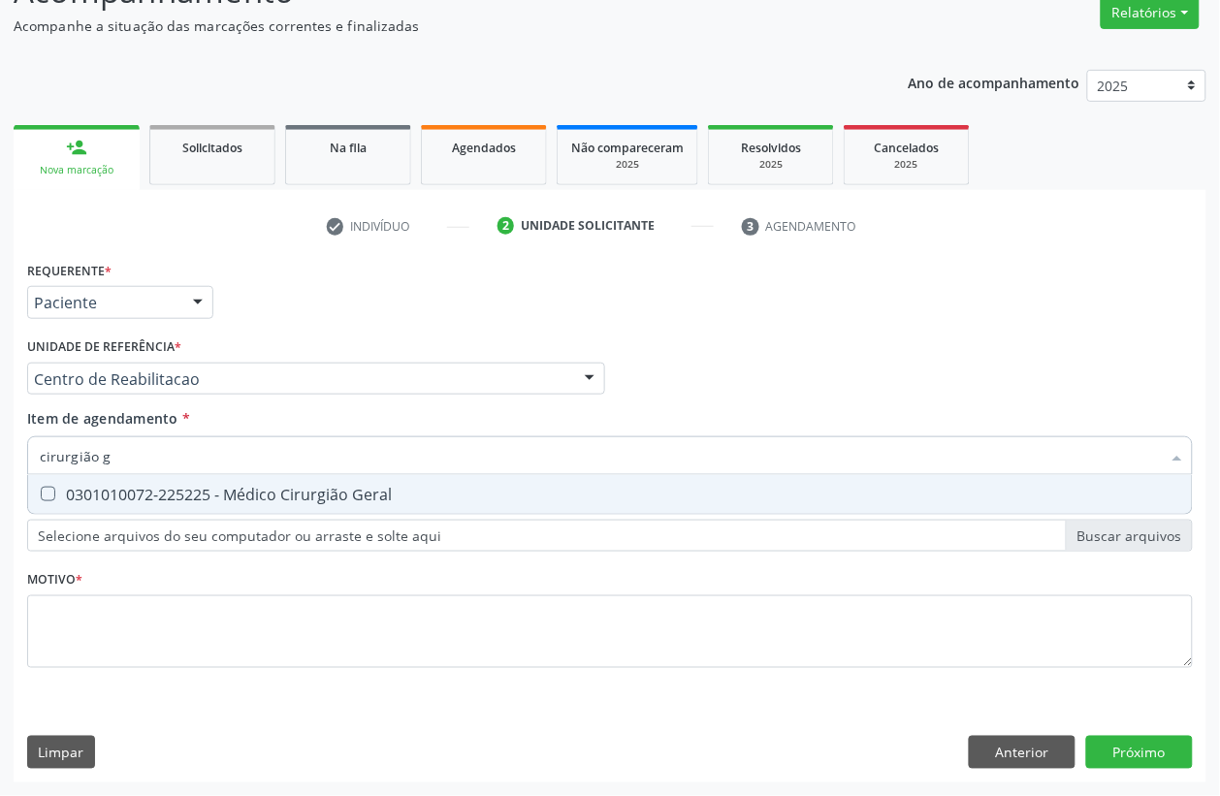
type input "cirurgião ge"
click at [218, 494] on div "0301010072-225225 - Médico Cirurgião Geral" at bounding box center [610, 495] width 1140 height 16
checkbox Geral "true"
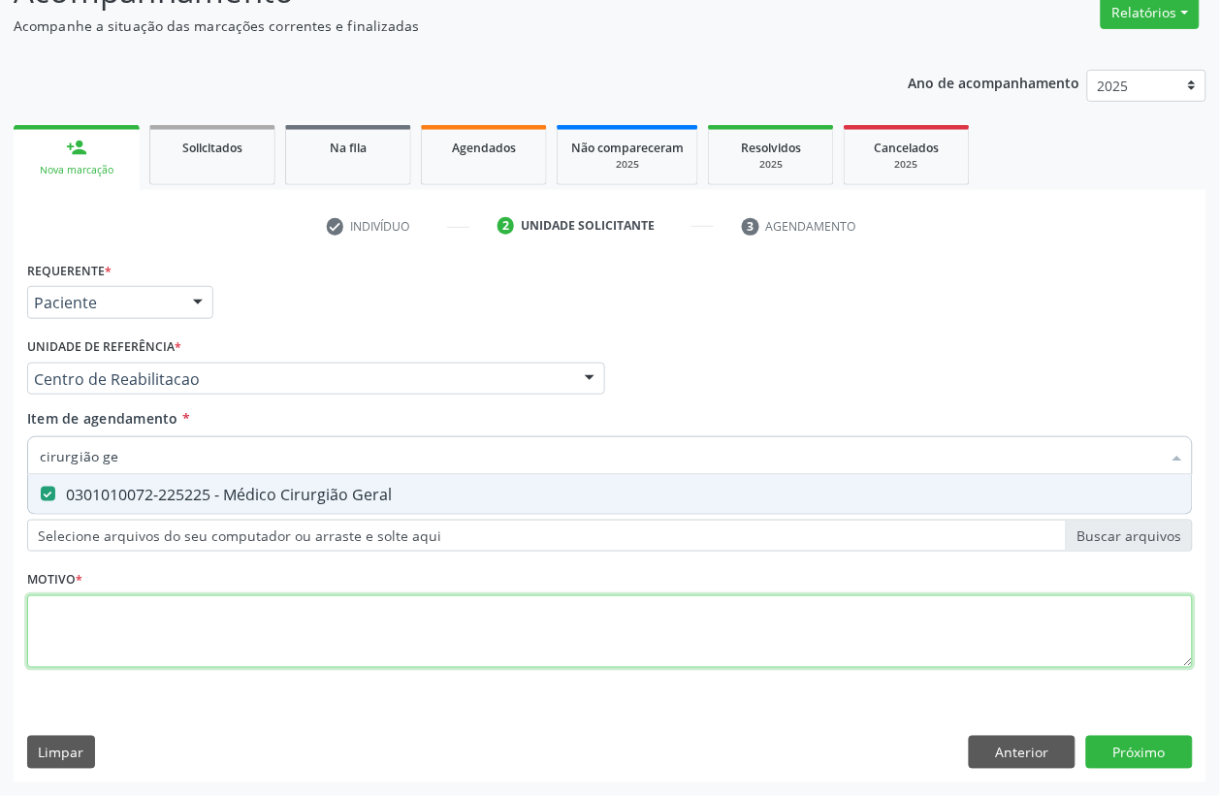
click at [124, 637] on div "Requerente * Paciente Profissional de Saúde Paciente Nenhum resultado encontrad…" at bounding box center [609, 475] width 1165 height 439
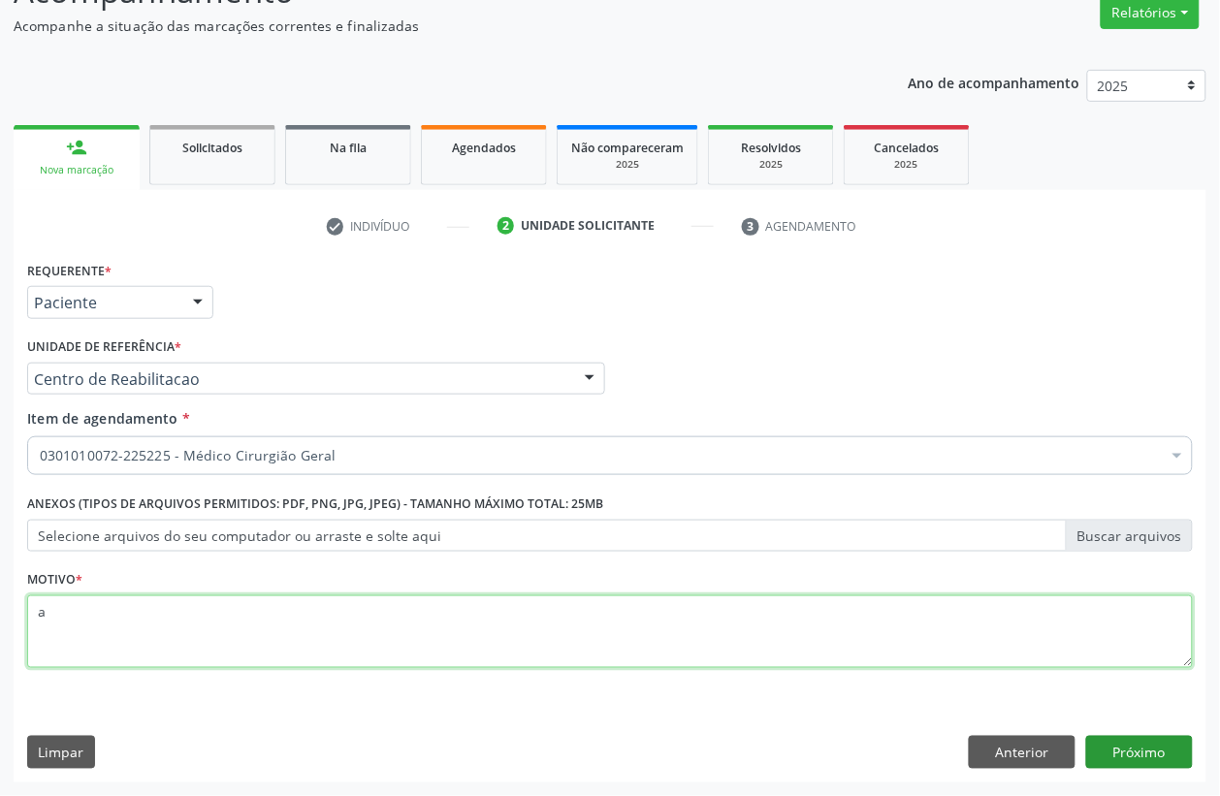
type textarea "a"
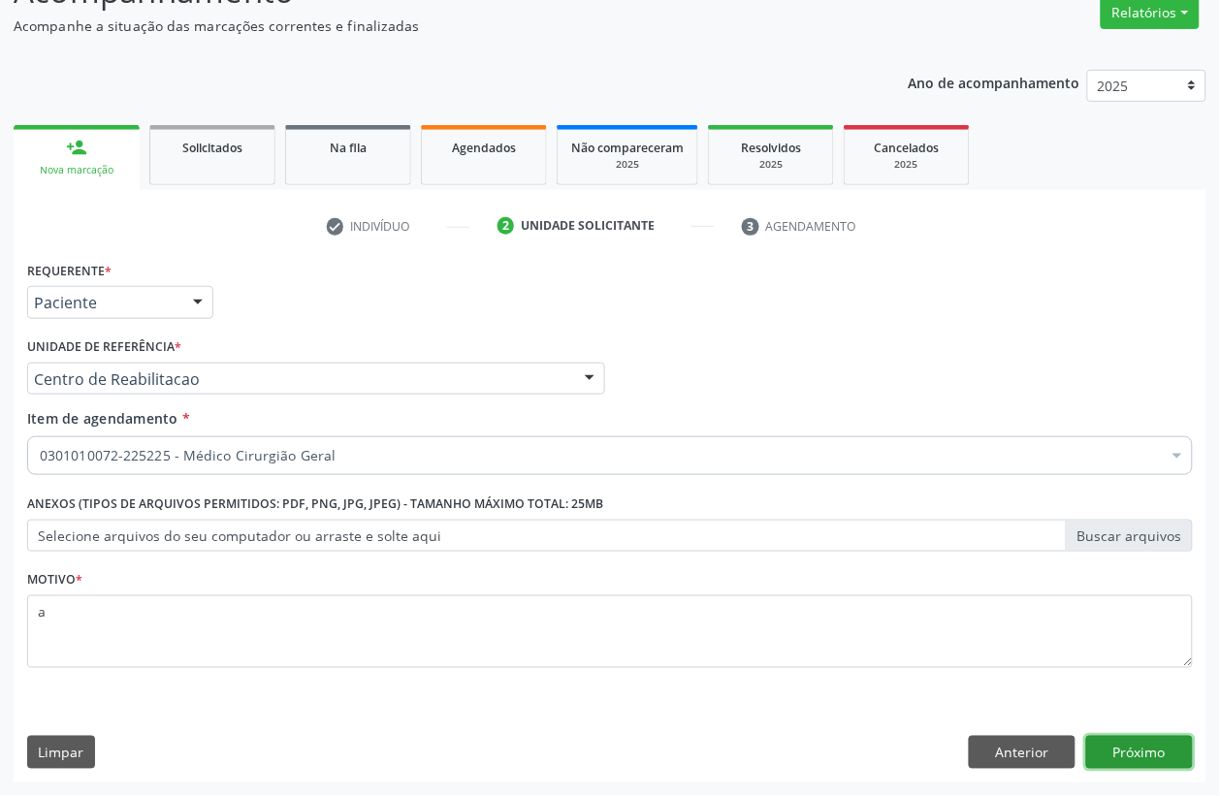
click at [1108, 756] on button "Próximo" at bounding box center [1139, 752] width 107 height 33
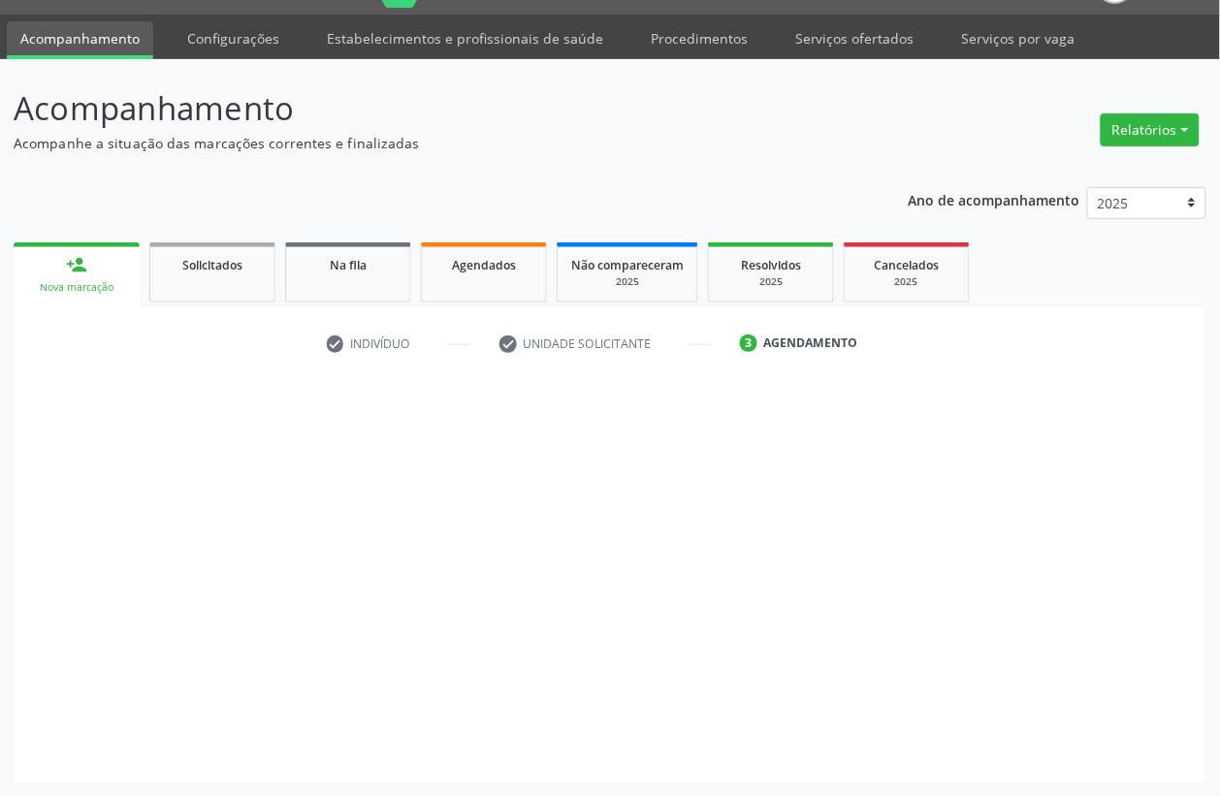
scroll to position [48, 0]
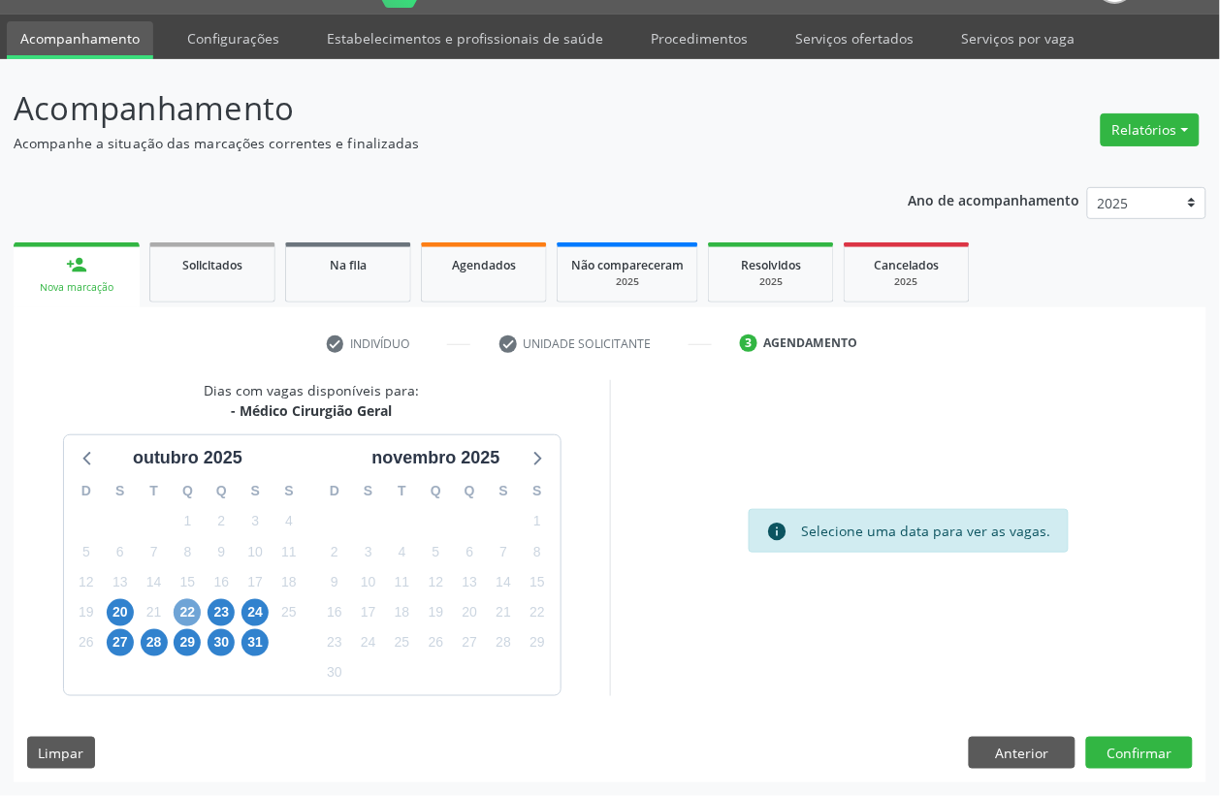
click at [176, 602] on span "22" at bounding box center [187, 612] width 27 height 27
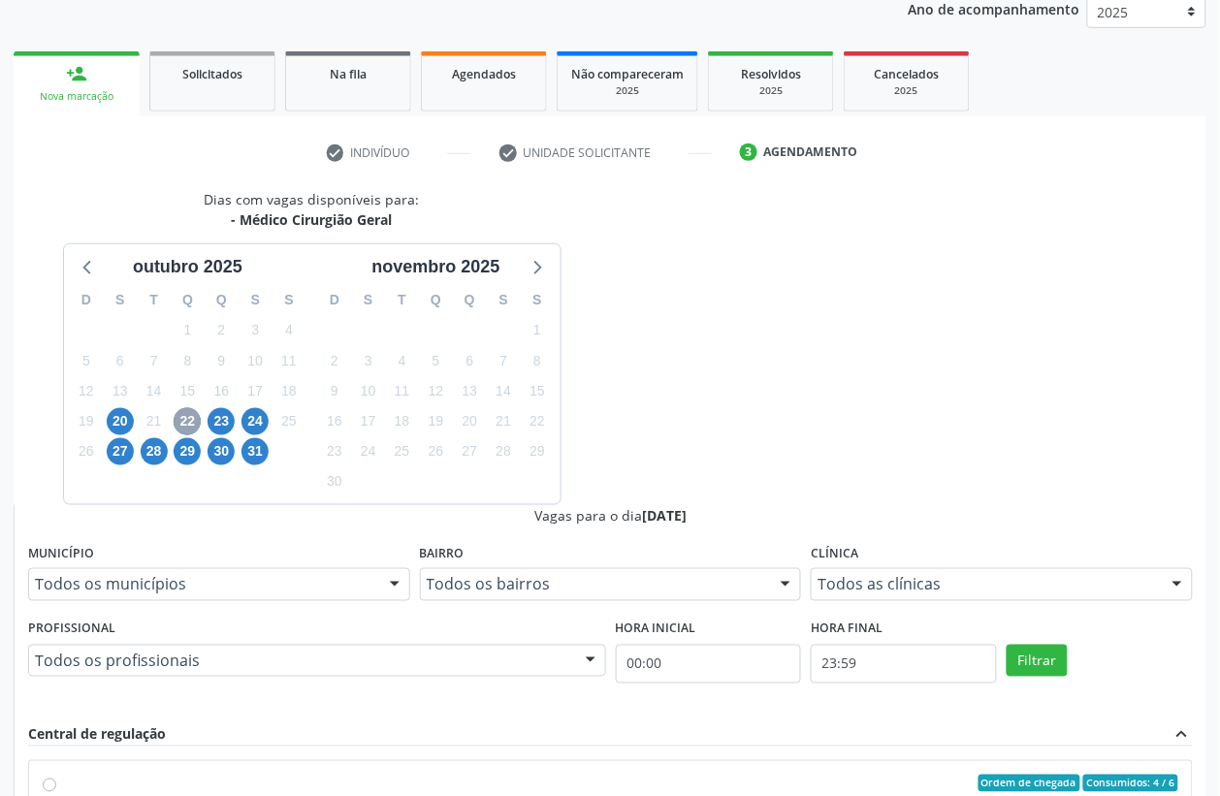
scroll to position [291, 0]
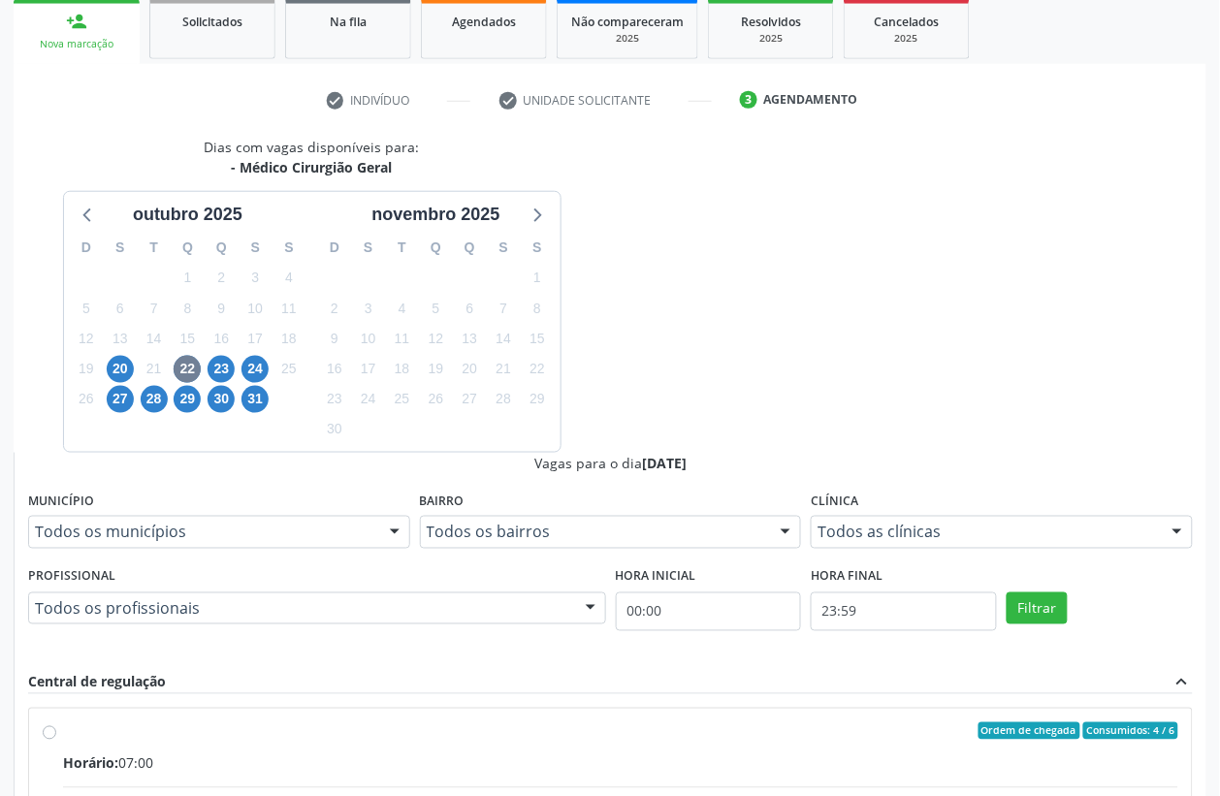
click at [56, 722] on input "Ordem de chegada Consumidos: 4 / 6 Horário: 07:00 Clínica: Hospital Sao Francis…" at bounding box center [50, 730] width 14 height 17
radio input "true"
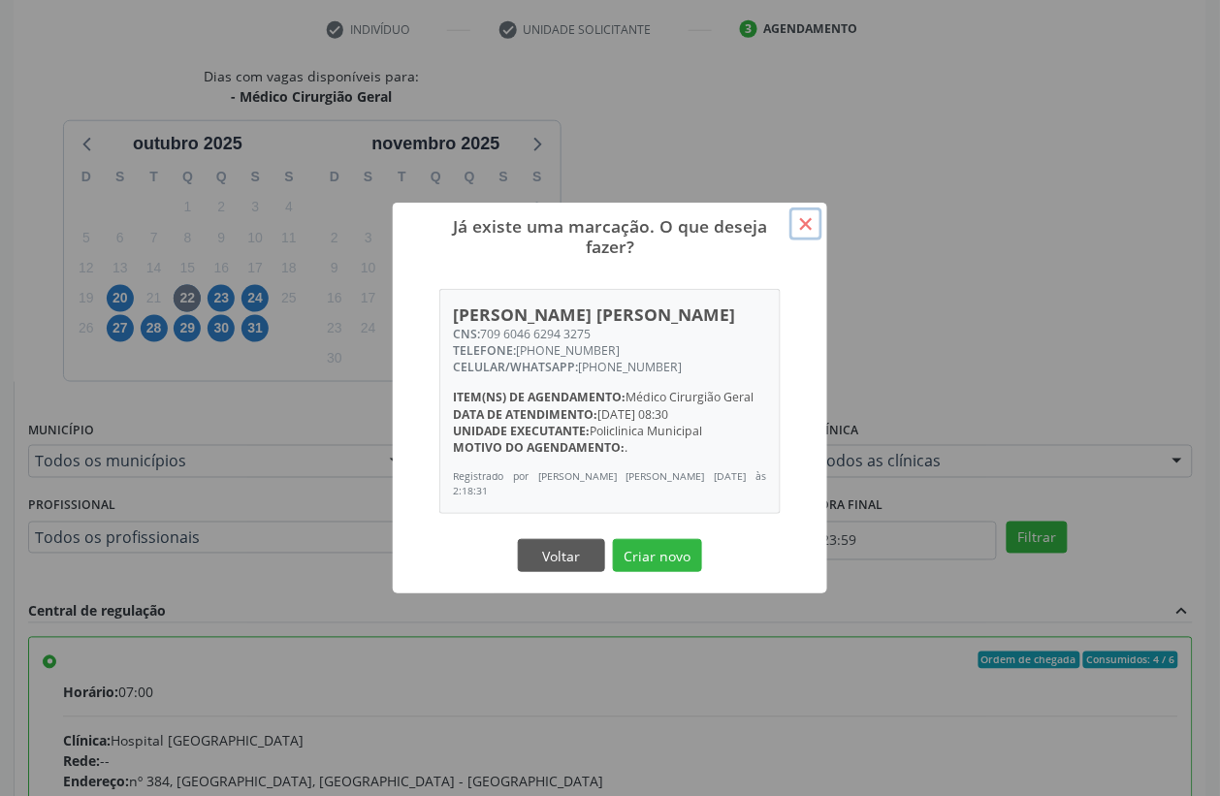
click at [803, 228] on button "×" at bounding box center [805, 223] width 33 height 33
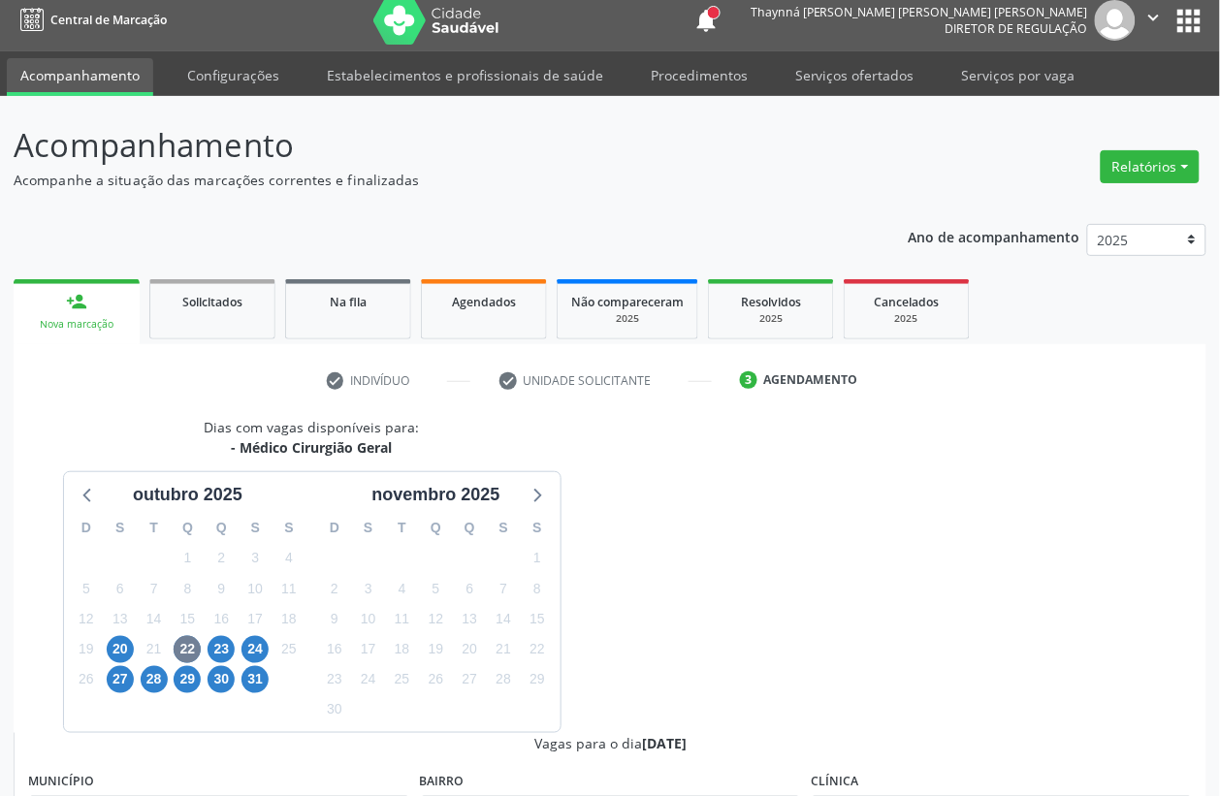
scroll to position [0, 0]
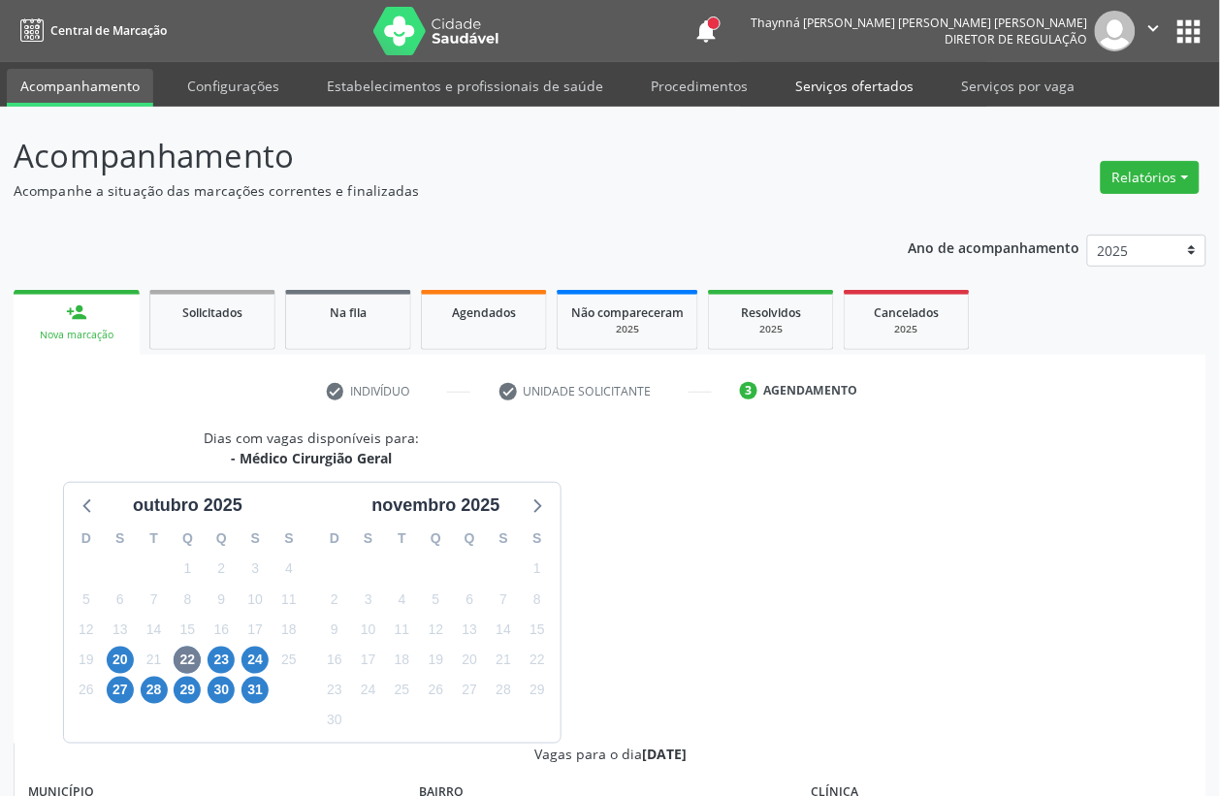
click at [829, 76] on link "Serviços ofertados" at bounding box center [854, 86] width 146 height 34
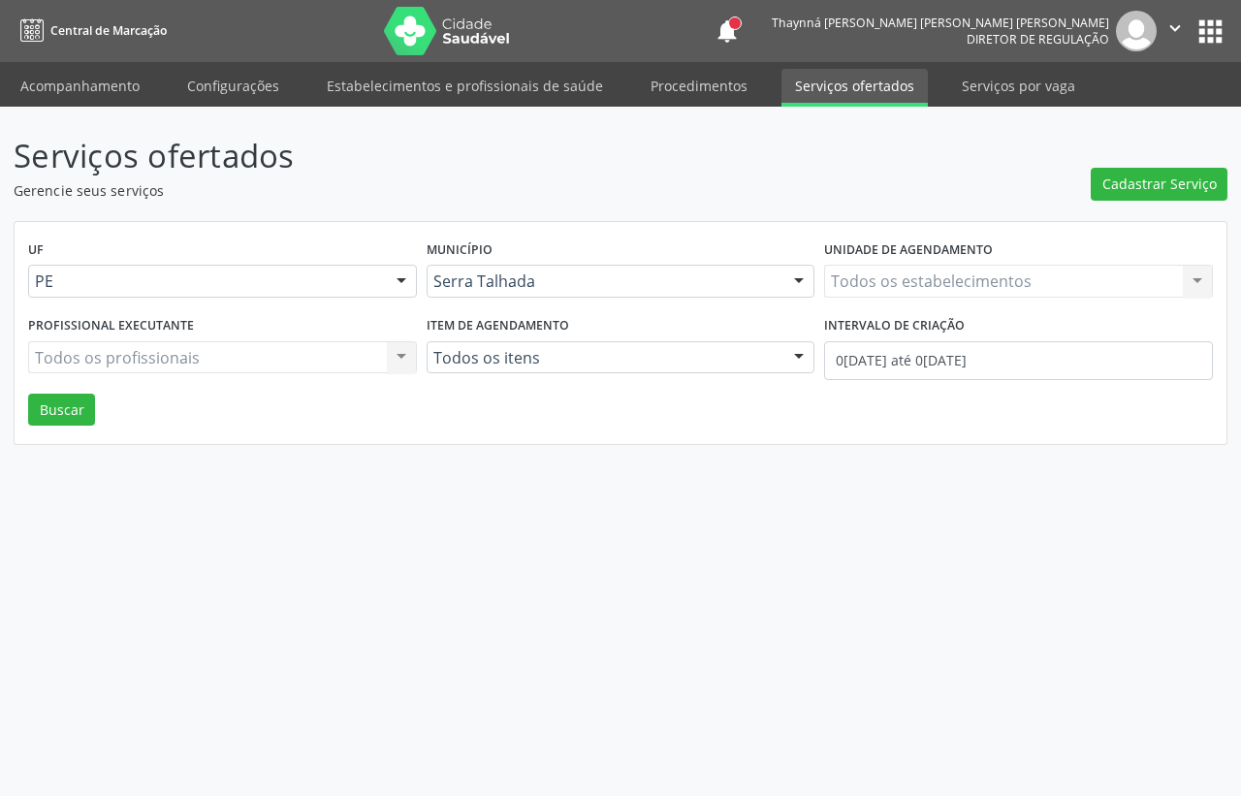
click at [885, 283] on div "Todos os estabelecimentos Todos os estabelecimentos Nenhum resultado encontrado…" at bounding box center [1018, 281] width 389 height 33
click at [874, 279] on div "Todos os estabelecimentos Todos os estabelecimentos Nenhum resultado encontrado…" at bounding box center [1018, 281] width 389 height 33
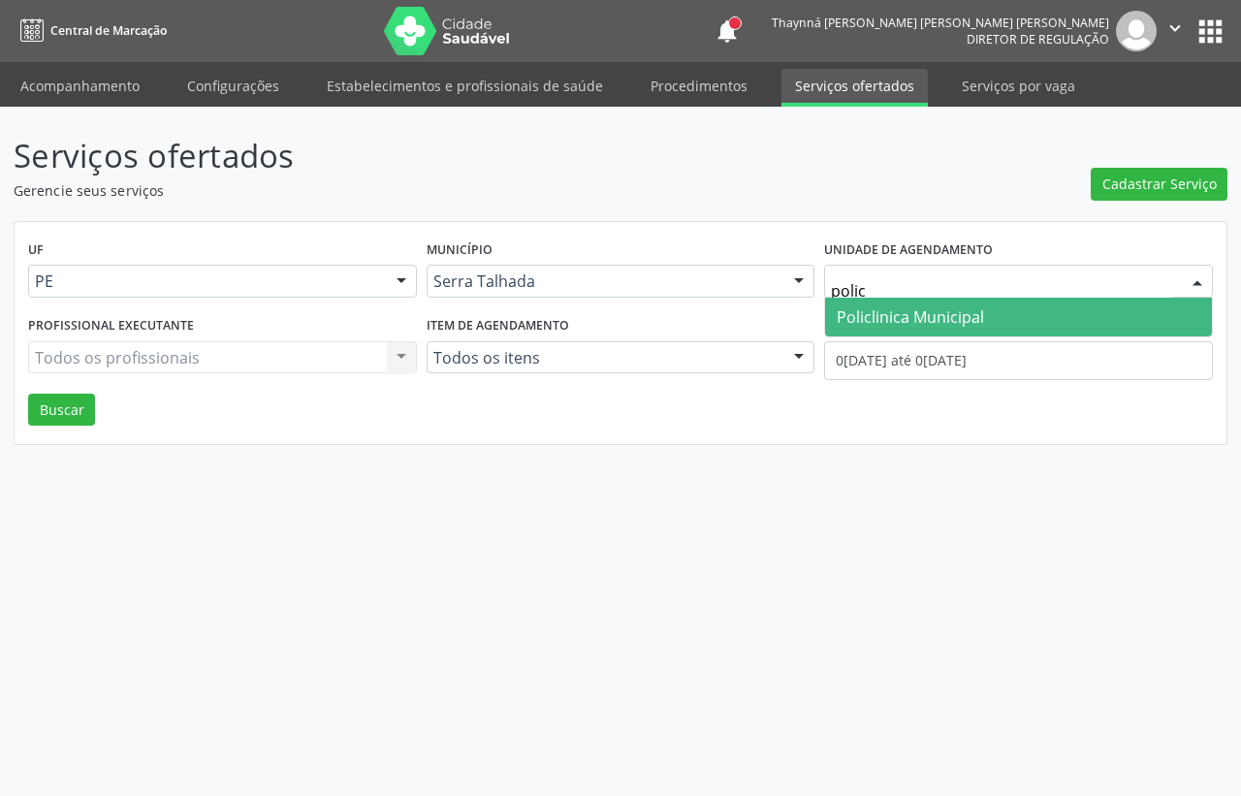
type input "policl"
click at [933, 322] on span "Policlinica Municipal" at bounding box center [910, 316] width 147 height 21
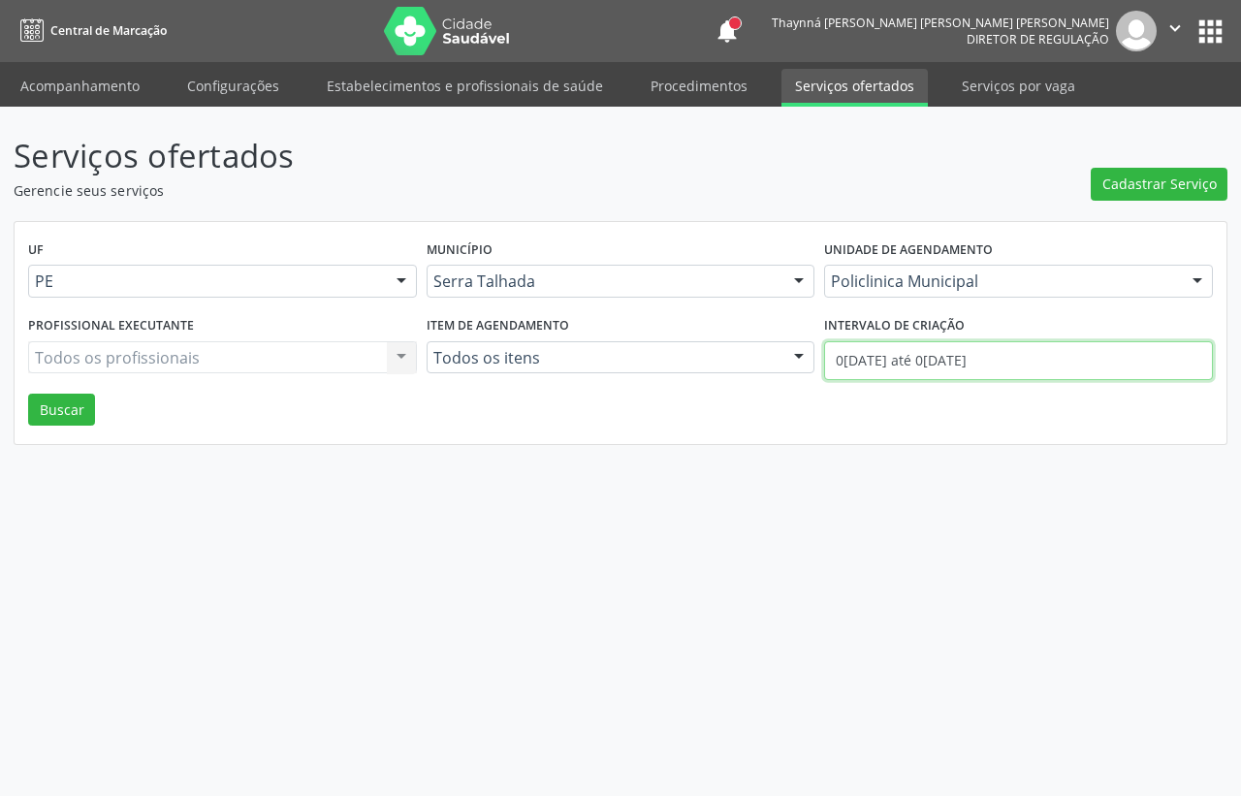
click at [942, 374] on input "01/10/2025 até 08/10/2025" at bounding box center [1018, 360] width 389 height 39
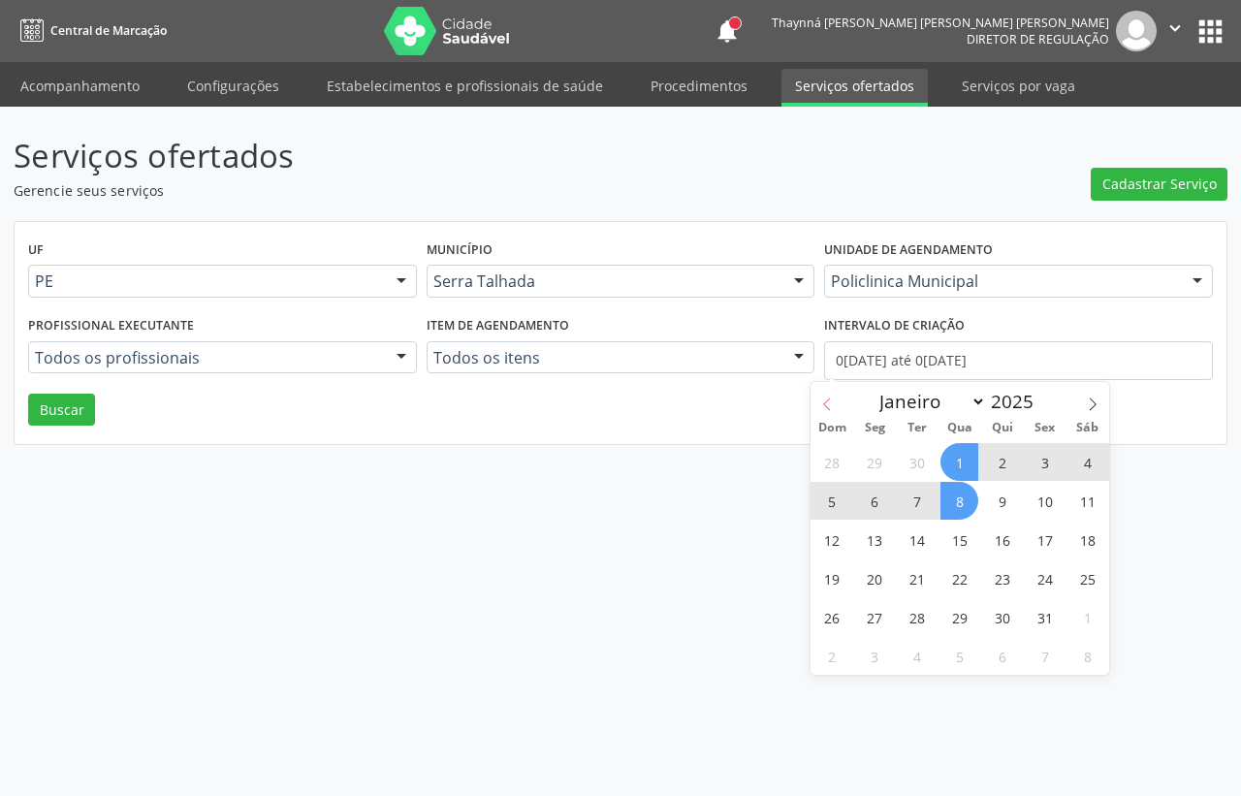
click at [813, 402] on span at bounding box center [827, 398] width 33 height 33
select select "8"
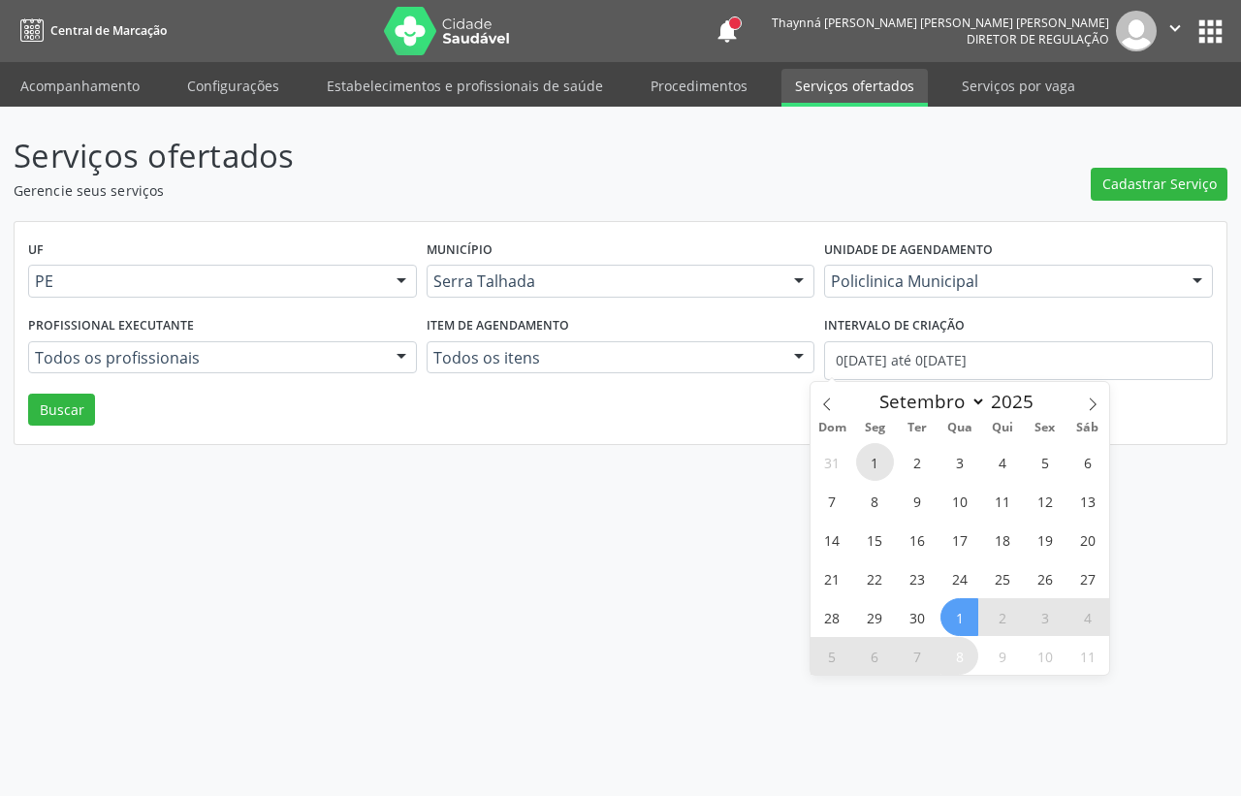
click at [874, 462] on span "1" at bounding box center [875, 462] width 38 height 38
type input "01/09/2025"
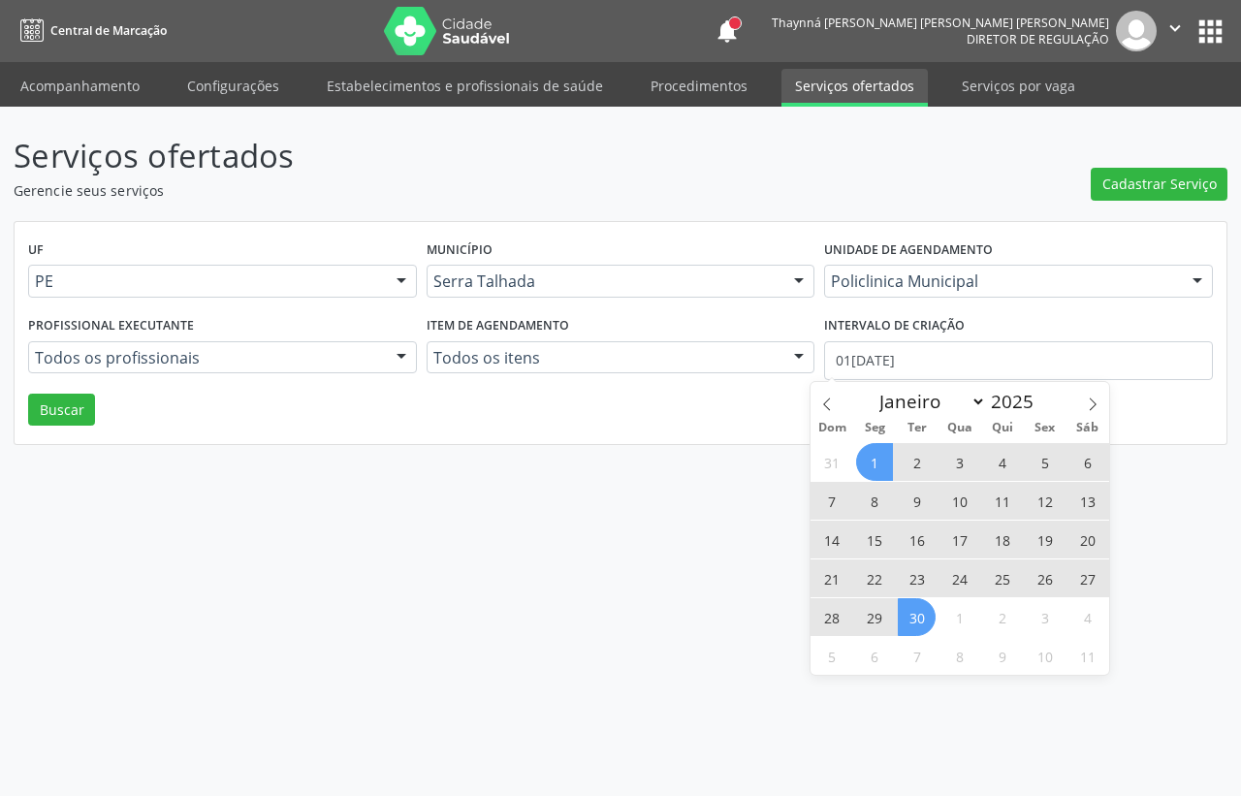
click at [923, 622] on span "30" at bounding box center [917, 617] width 38 height 38
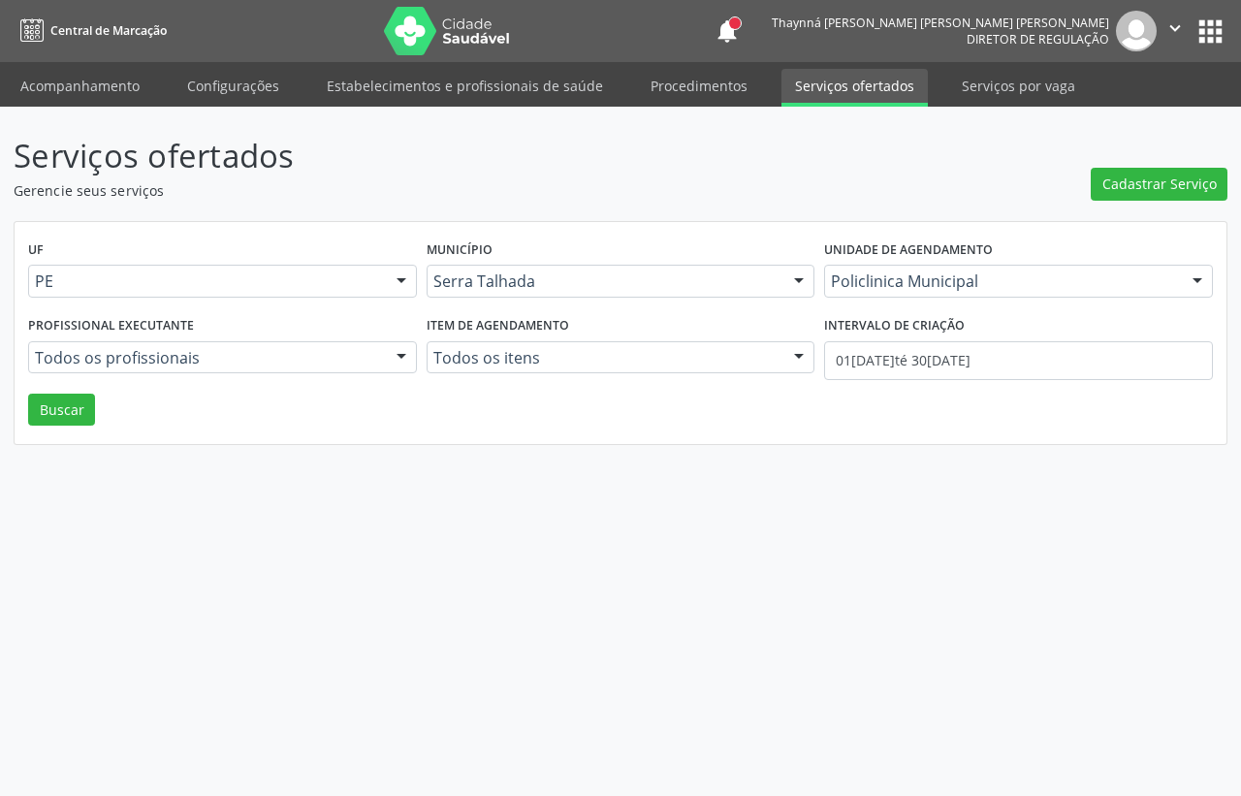
click at [108, 417] on div "UF PE PE Nenhum resultado encontrado para: " " Não há nenhuma opção para ser ex…" at bounding box center [621, 333] width 1212 height 223
click at [41, 417] on button "Buscar" at bounding box center [61, 410] width 67 height 33
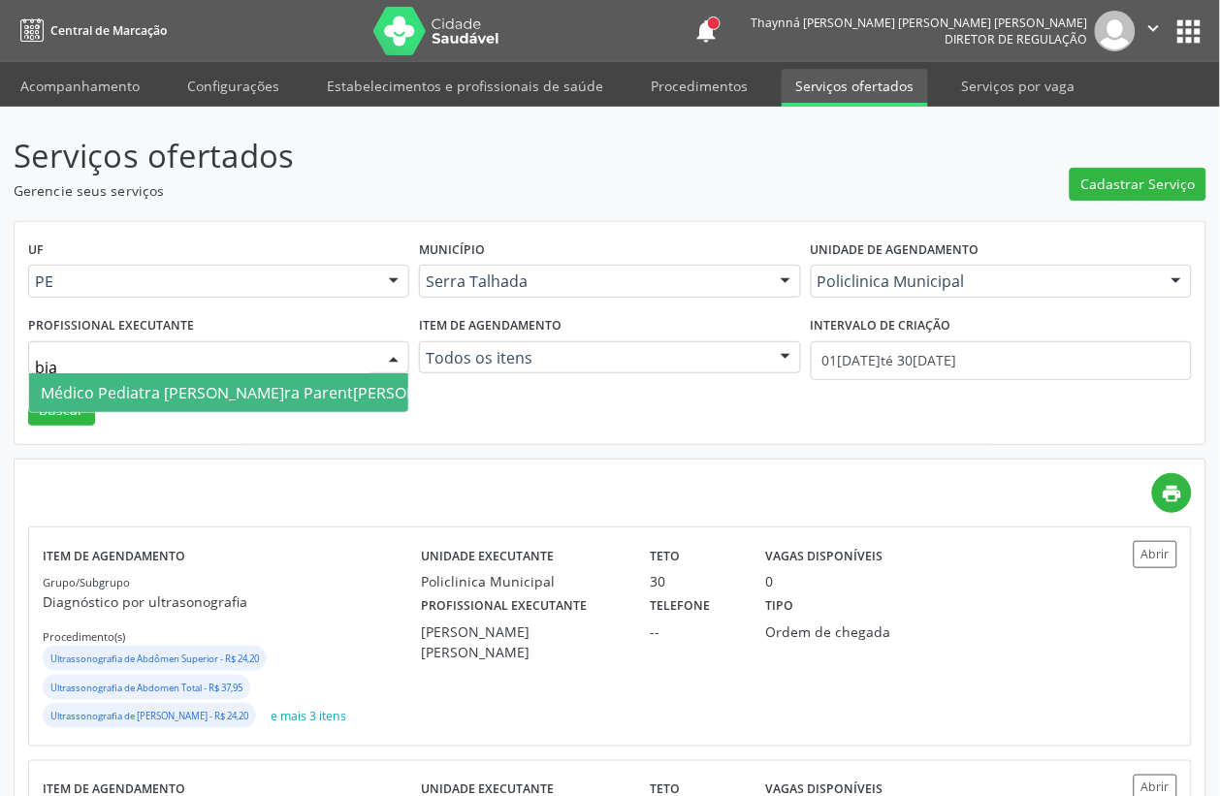
type input "bian"
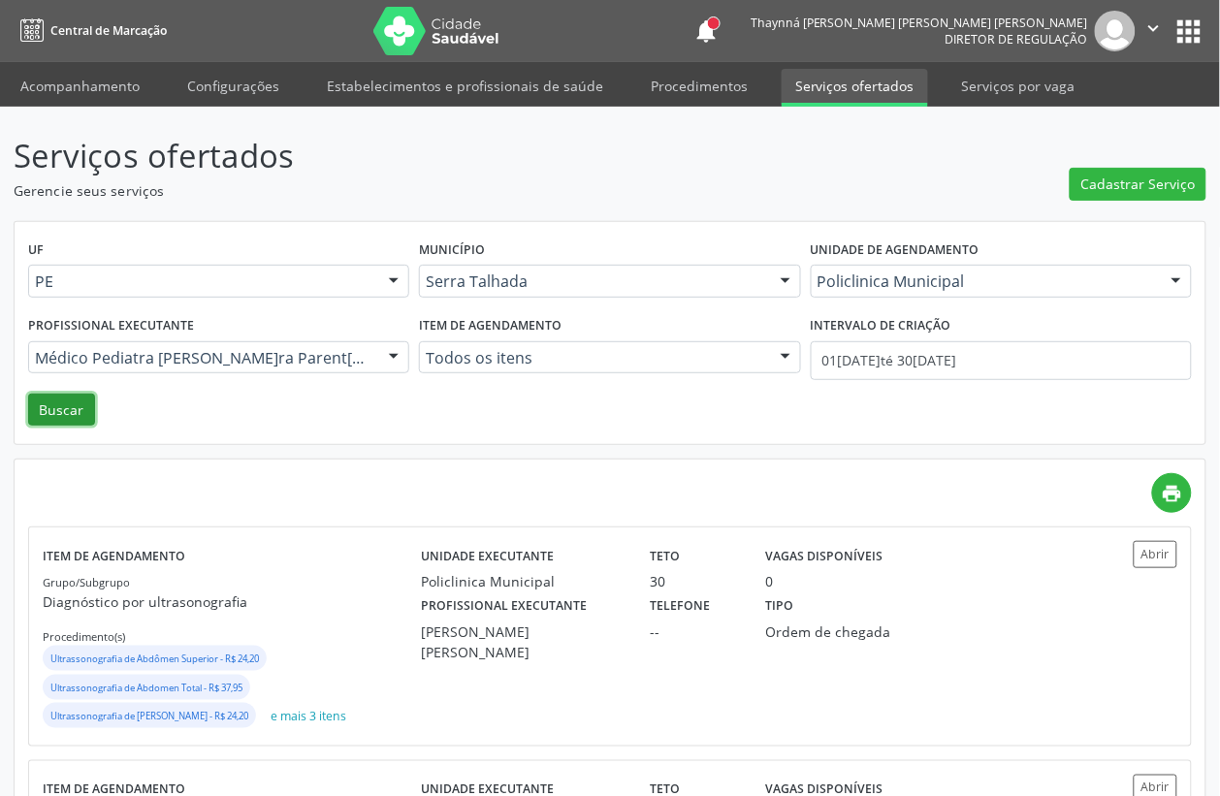
click at [55, 420] on button "Buscar" at bounding box center [61, 410] width 67 height 33
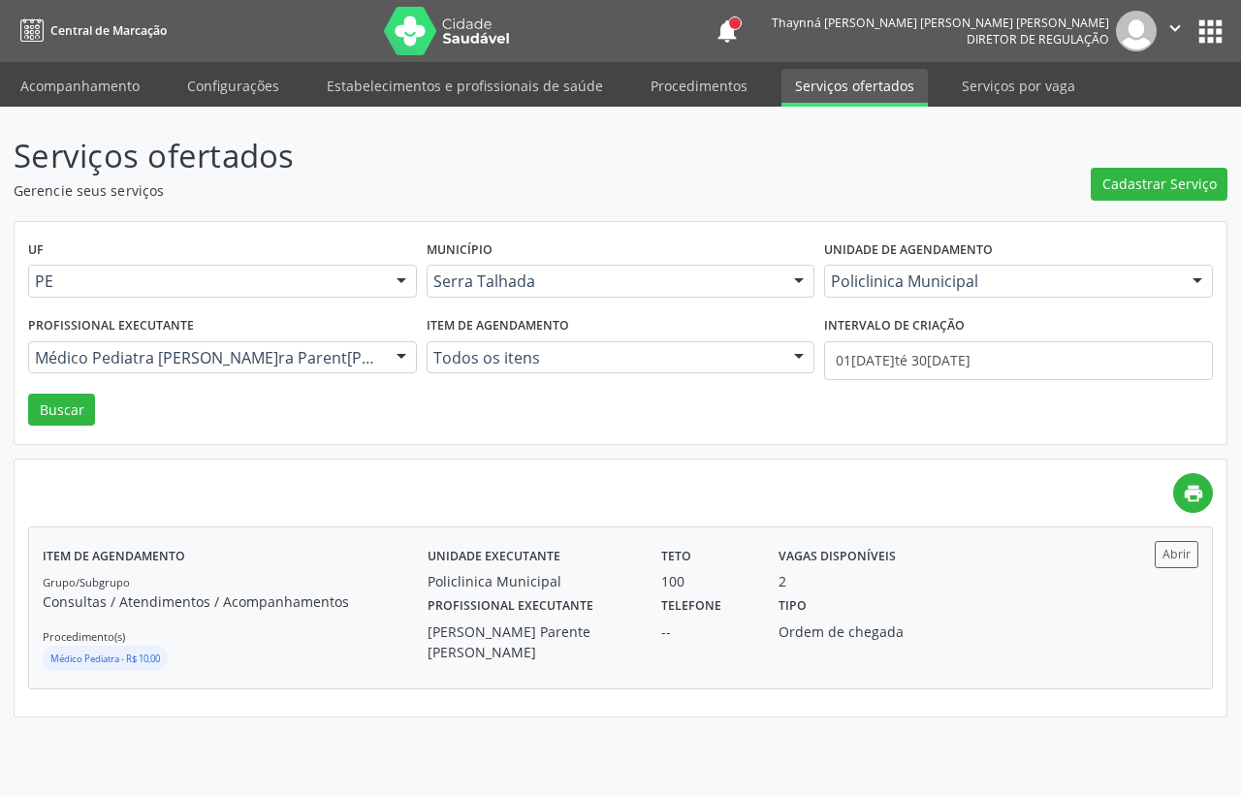
click at [827, 588] on div "2" at bounding box center [853, 581] width 148 height 20
click at [693, 83] on link "Procedimentos" at bounding box center [699, 86] width 124 height 34
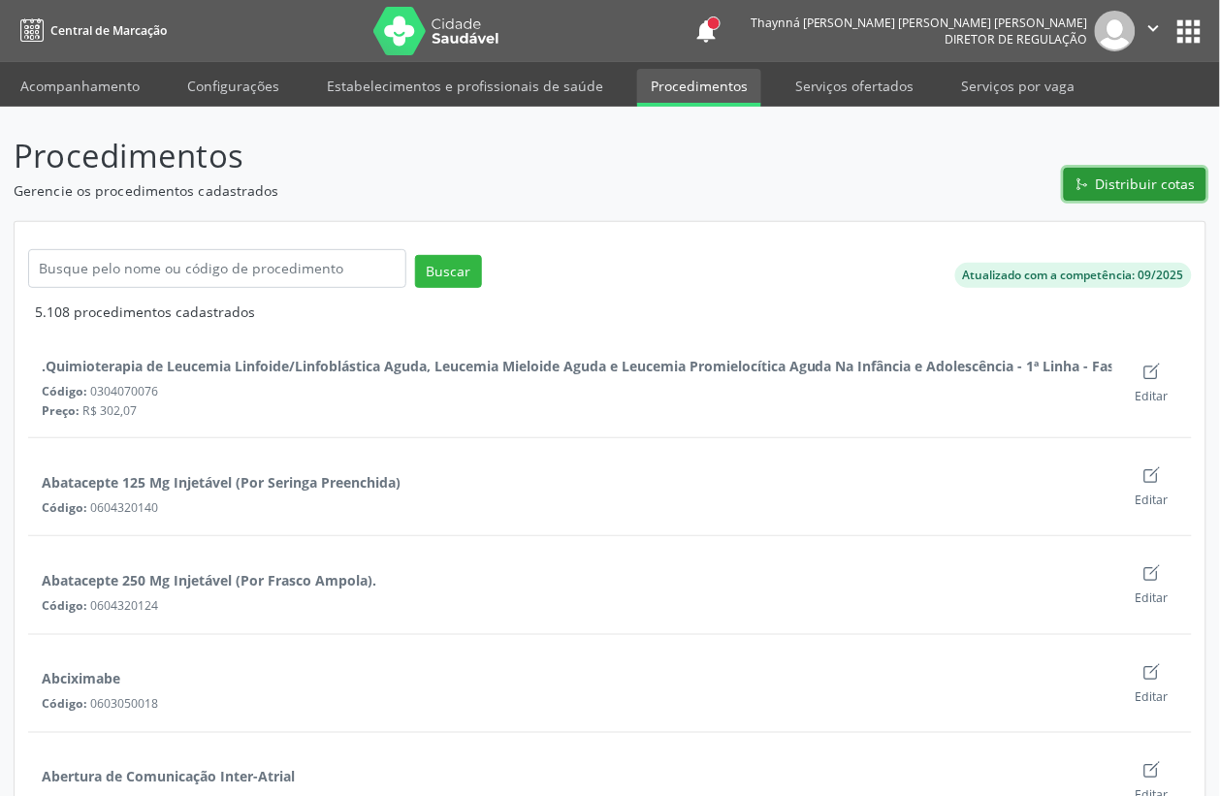
click at [1118, 182] on span "Distribuir cotas" at bounding box center [1146, 184] width 100 height 20
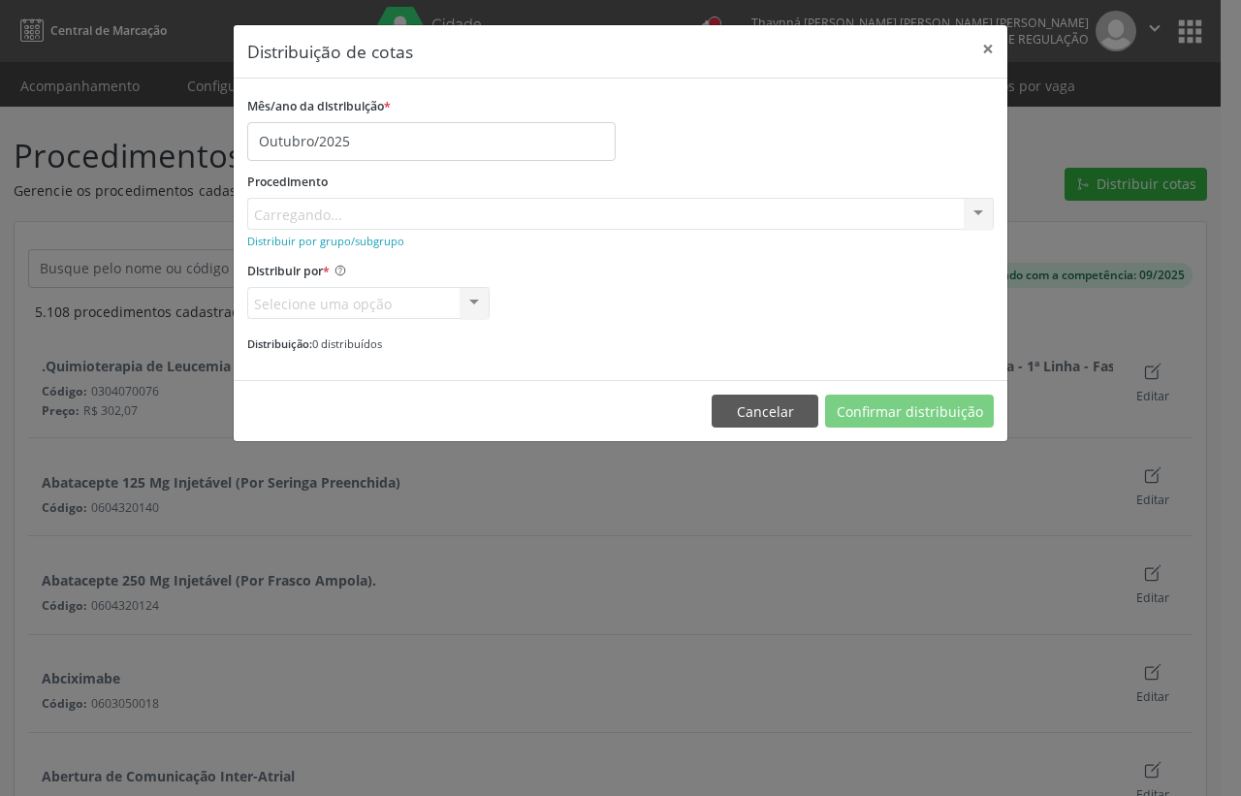
click at [317, 213] on div "Procedimento Carregando... No elements found. Consider changing the search quer…" at bounding box center [620, 199] width 747 height 62
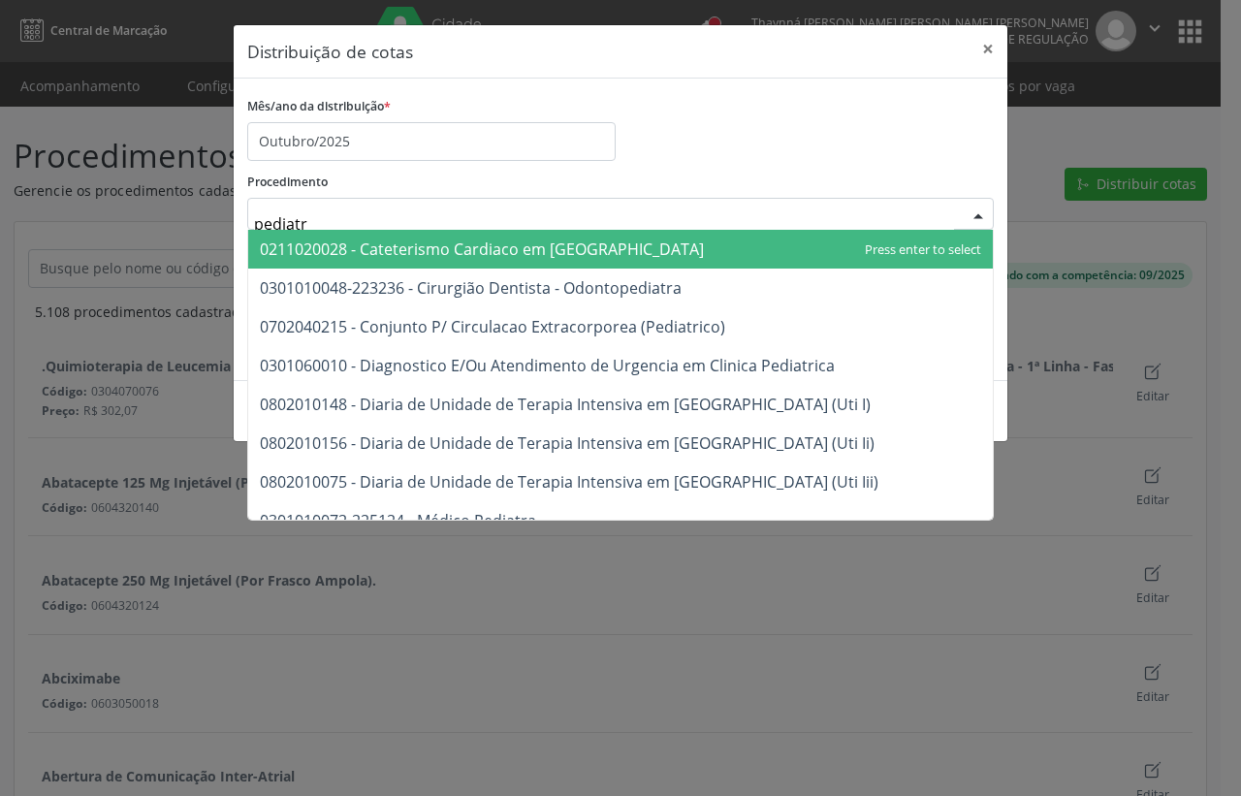
type input "pediatra"
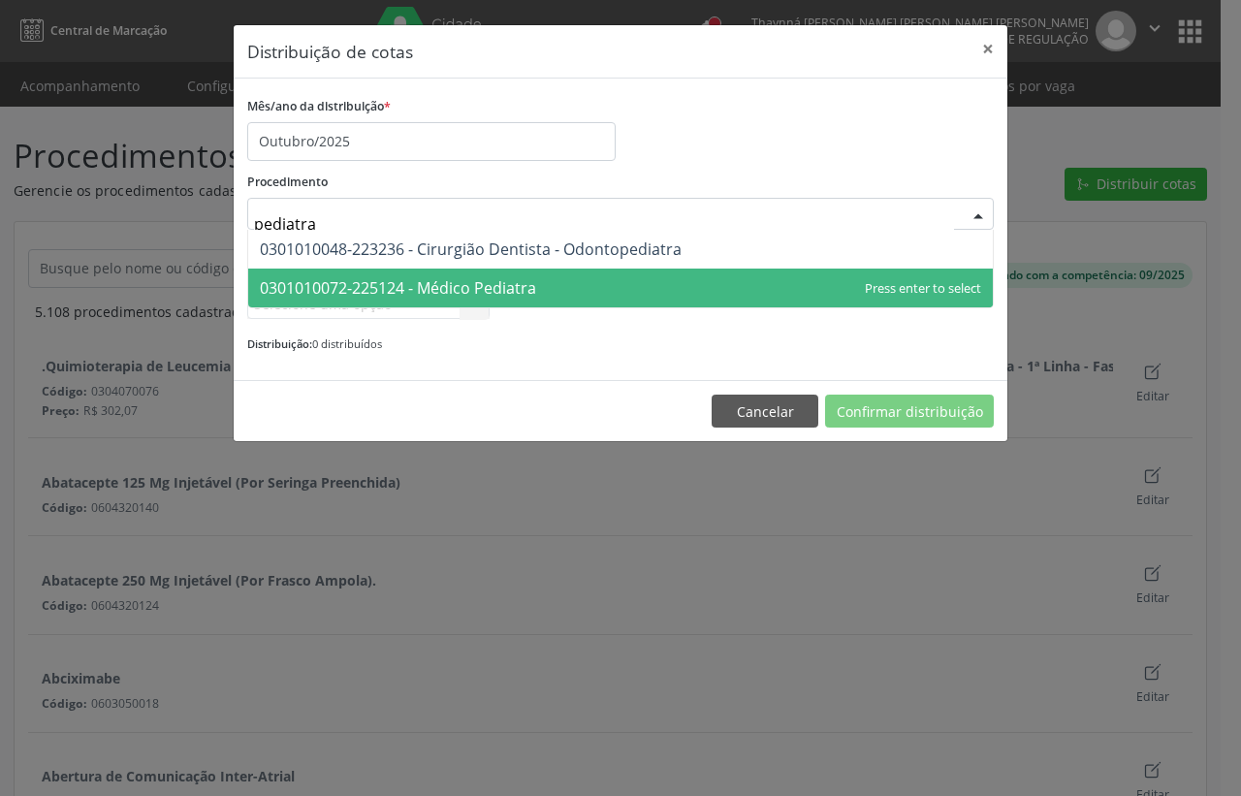
click at [318, 283] on span "0301010072-225124 - Médico Pediatra" at bounding box center [398, 287] width 276 height 21
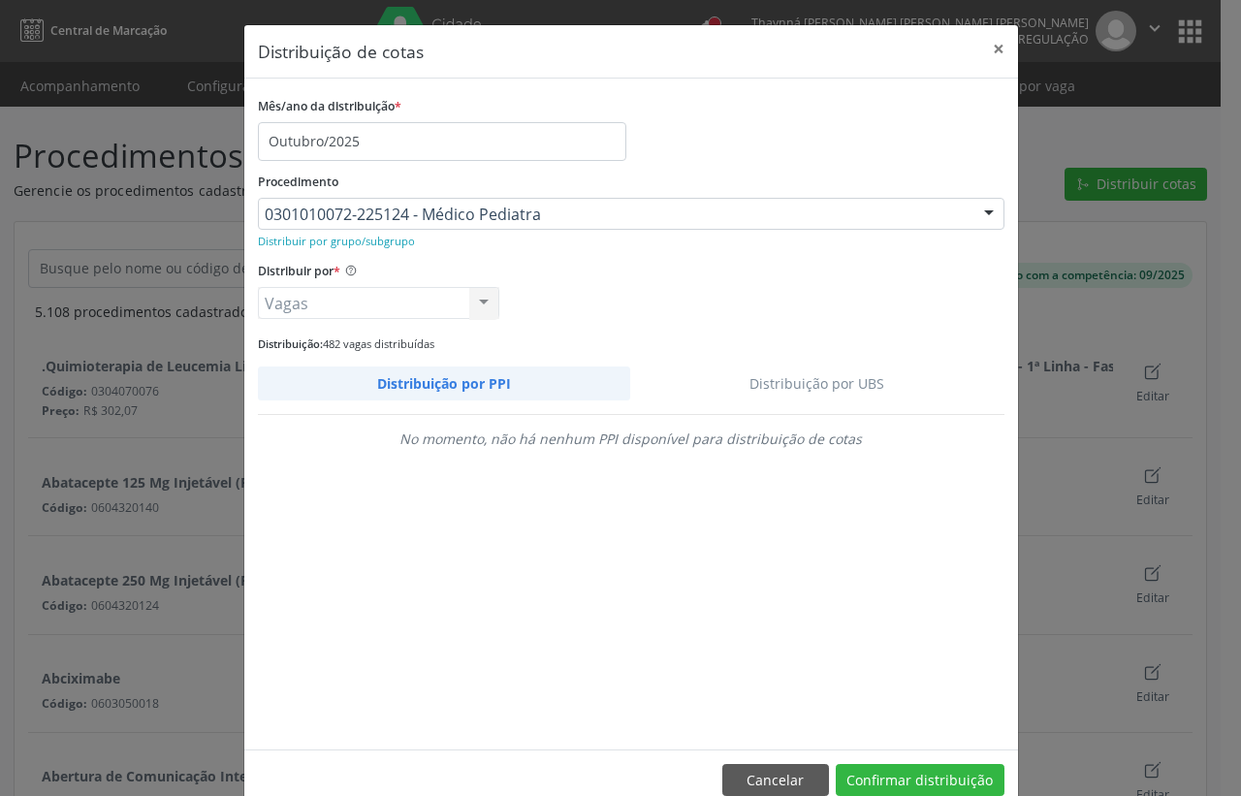
click at [810, 375] on link "Distribuição por UBS" at bounding box center [817, 384] width 374 height 34
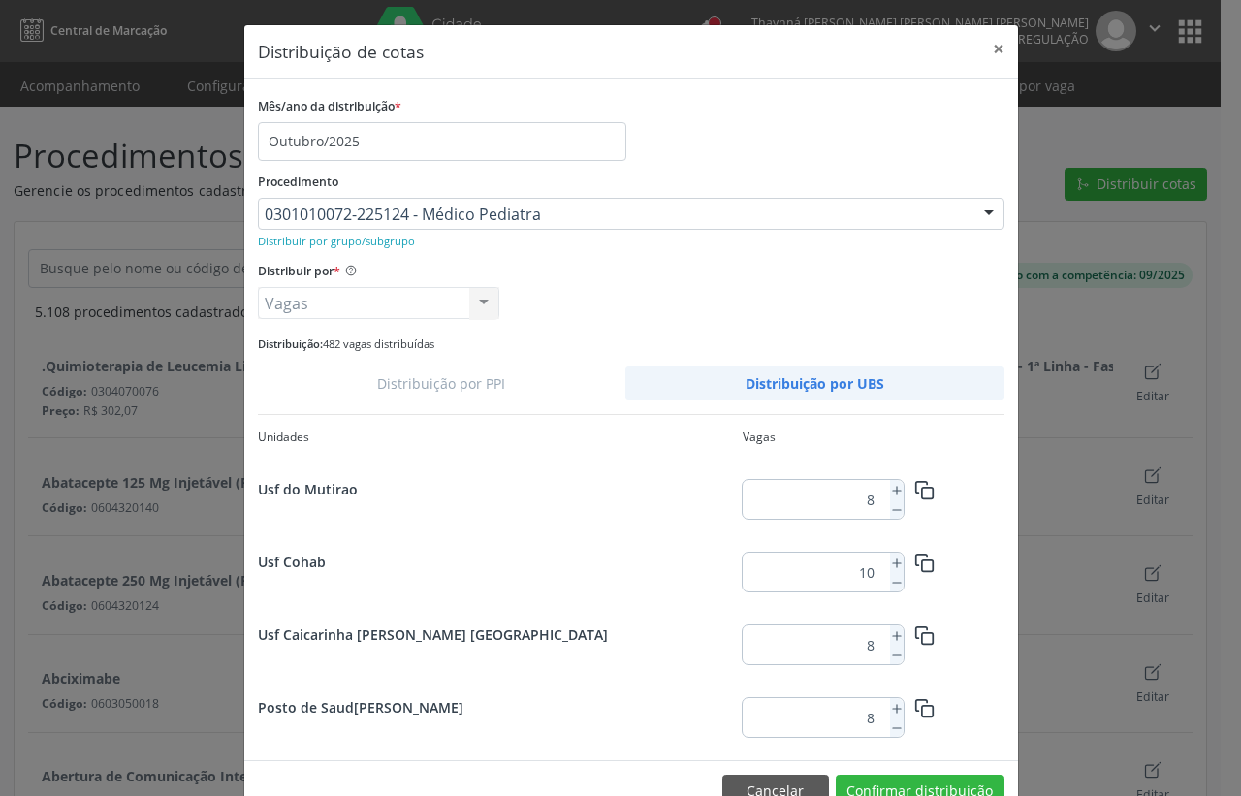
scroll to position [394, 0]
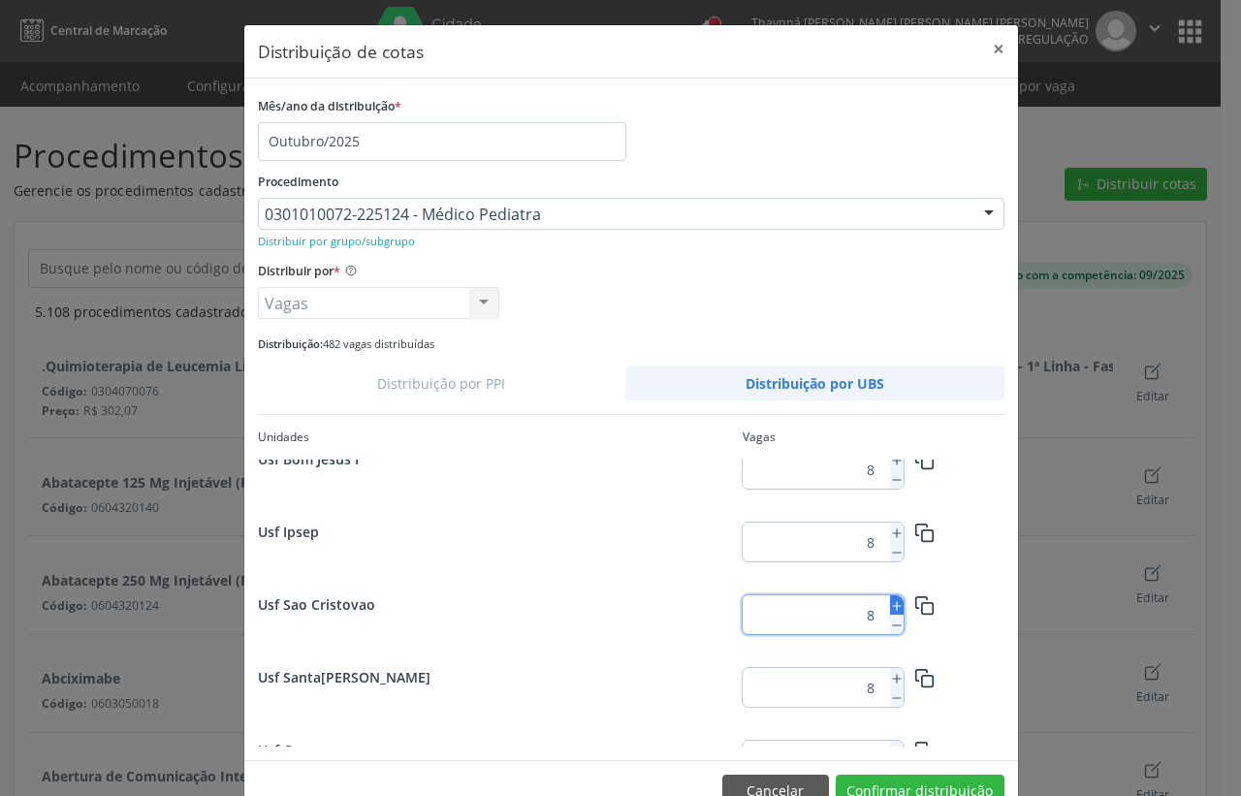
click at [890, 602] on icon at bounding box center [897, 606] width 14 height 14
click at [890, 622] on icon at bounding box center [897, 626] width 14 height 14
type input "9"
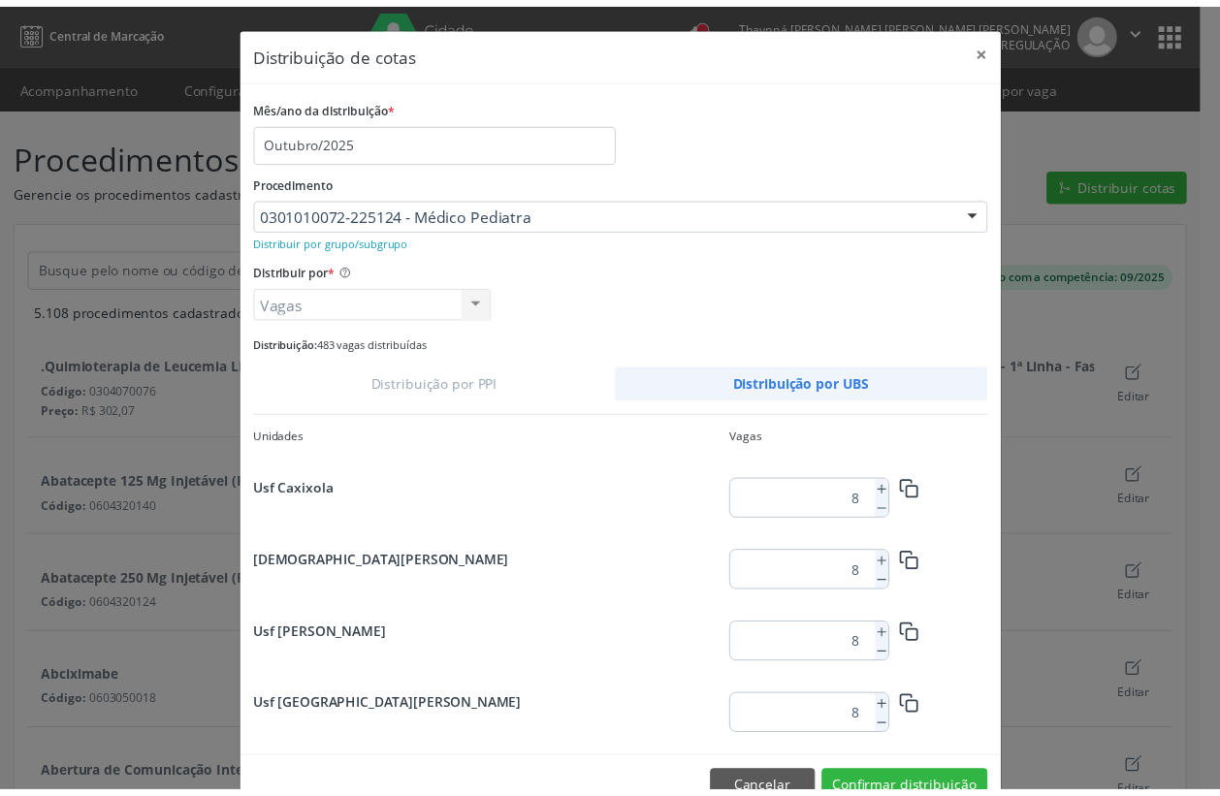
scroll to position [757, 0]
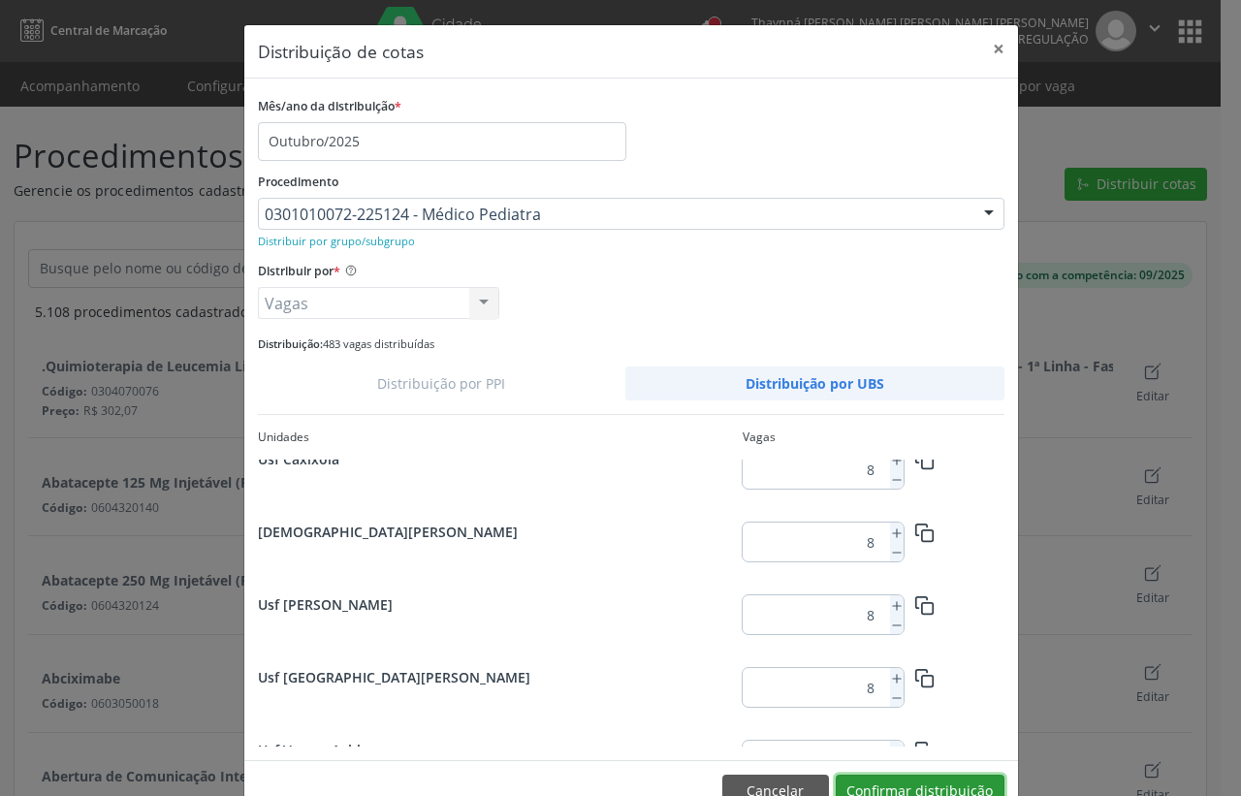
click at [955, 781] on button "Confirmar distribuição" at bounding box center [920, 791] width 169 height 33
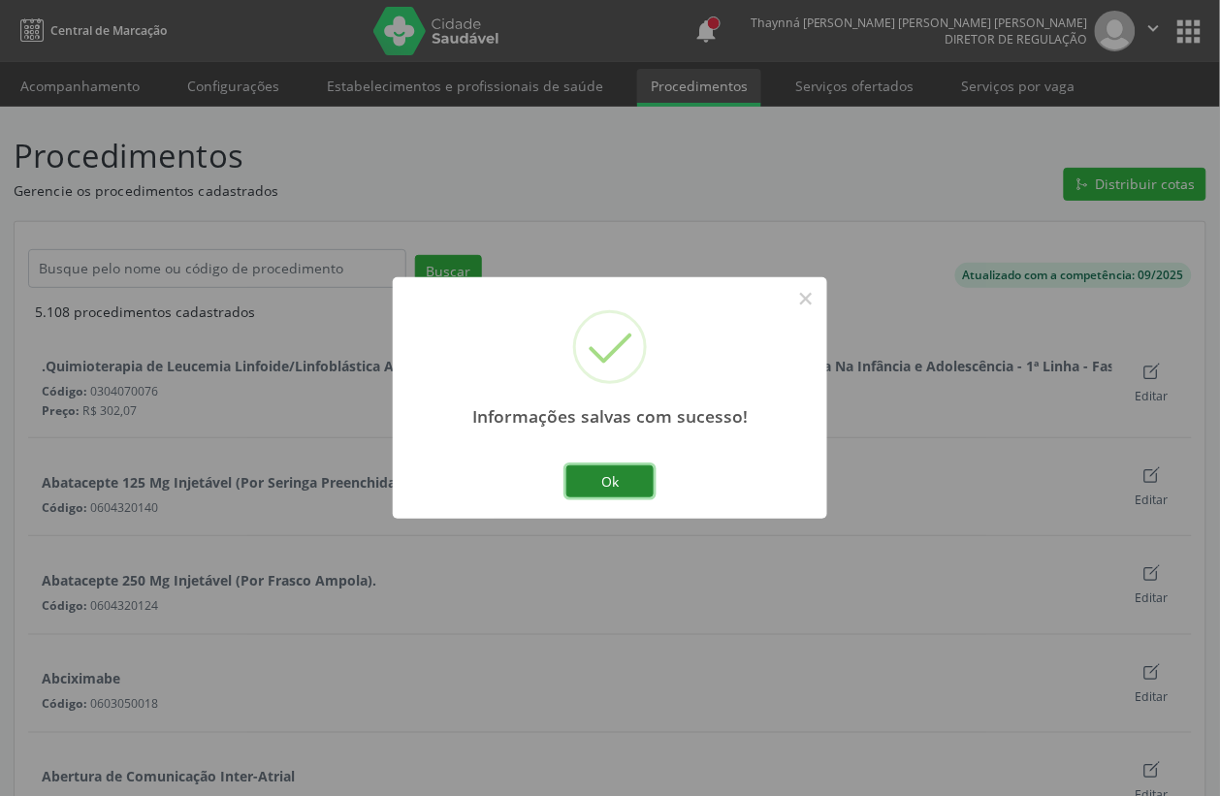
click at [598, 485] on button "Ok" at bounding box center [609, 481] width 87 height 33
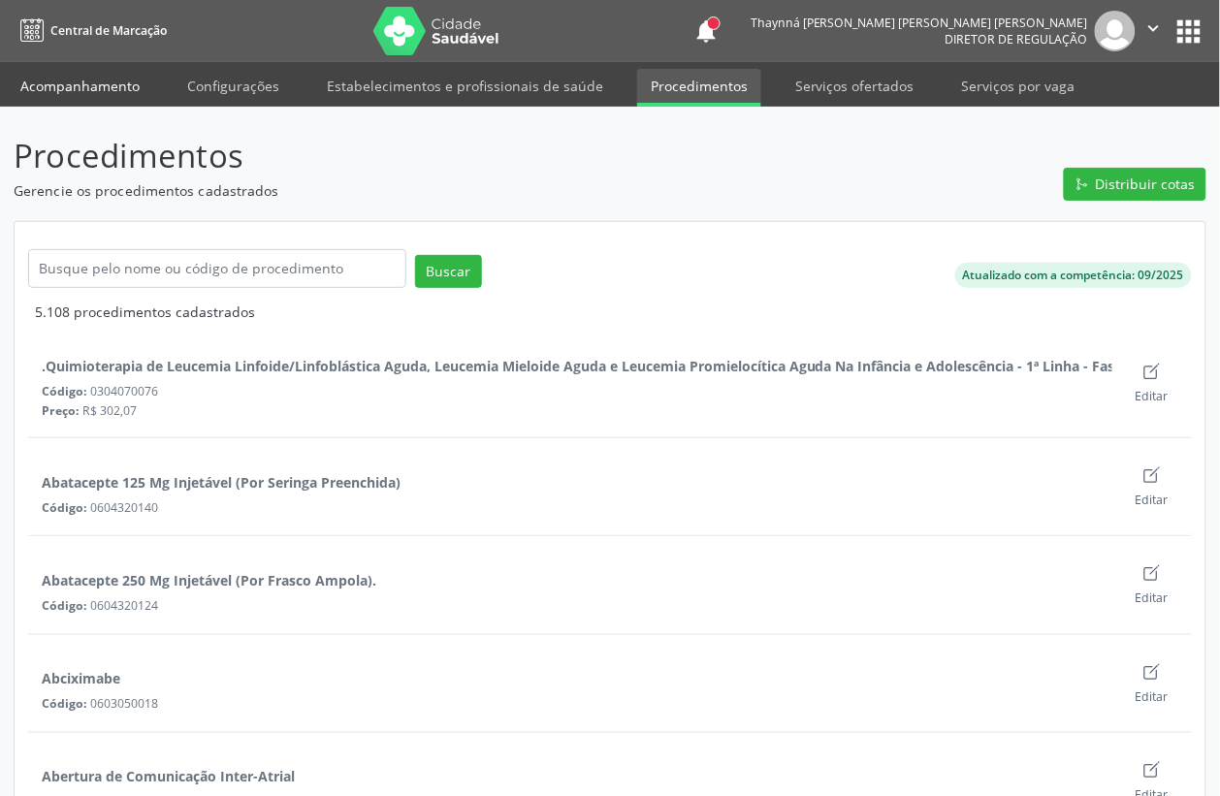
click at [114, 73] on link "Acompanhamento" at bounding box center [80, 86] width 146 height 34
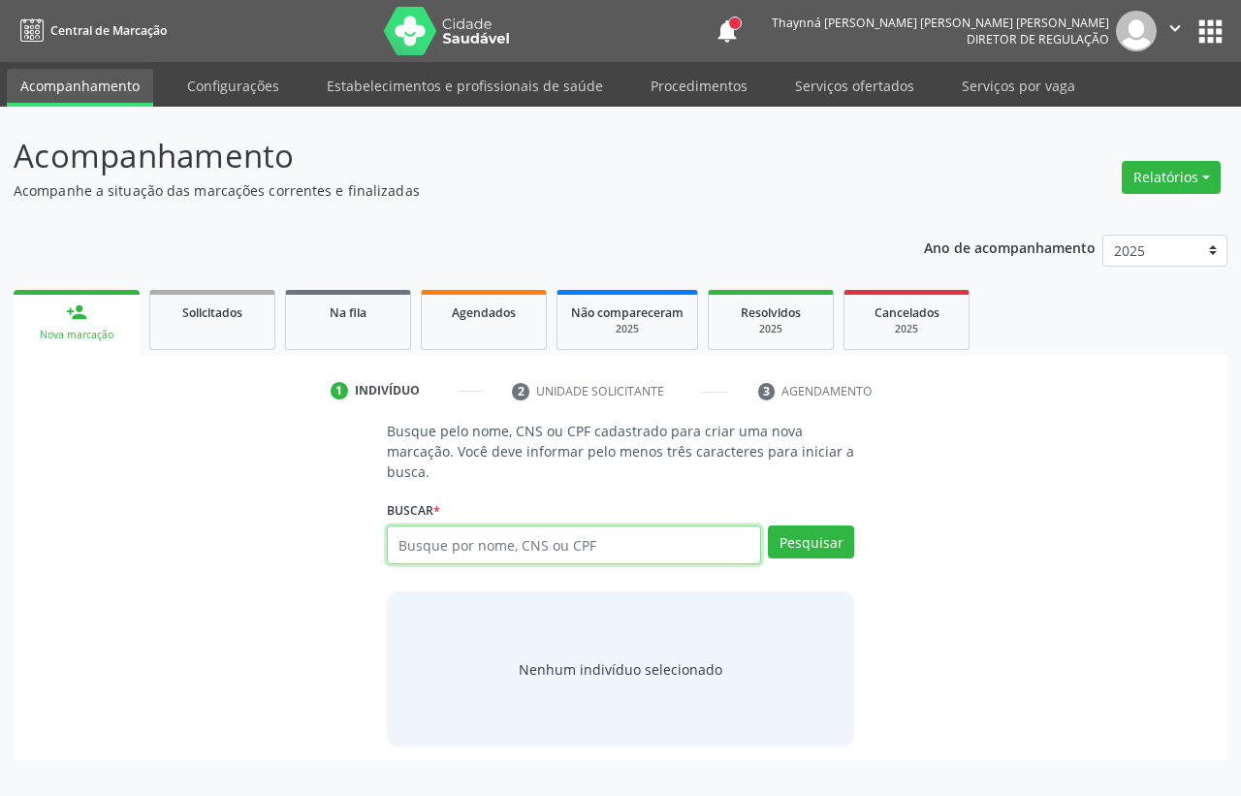
click at [520, 534] on input "text" at bounding box center [574, 545] width 374 height 39
type input "704603136169826"
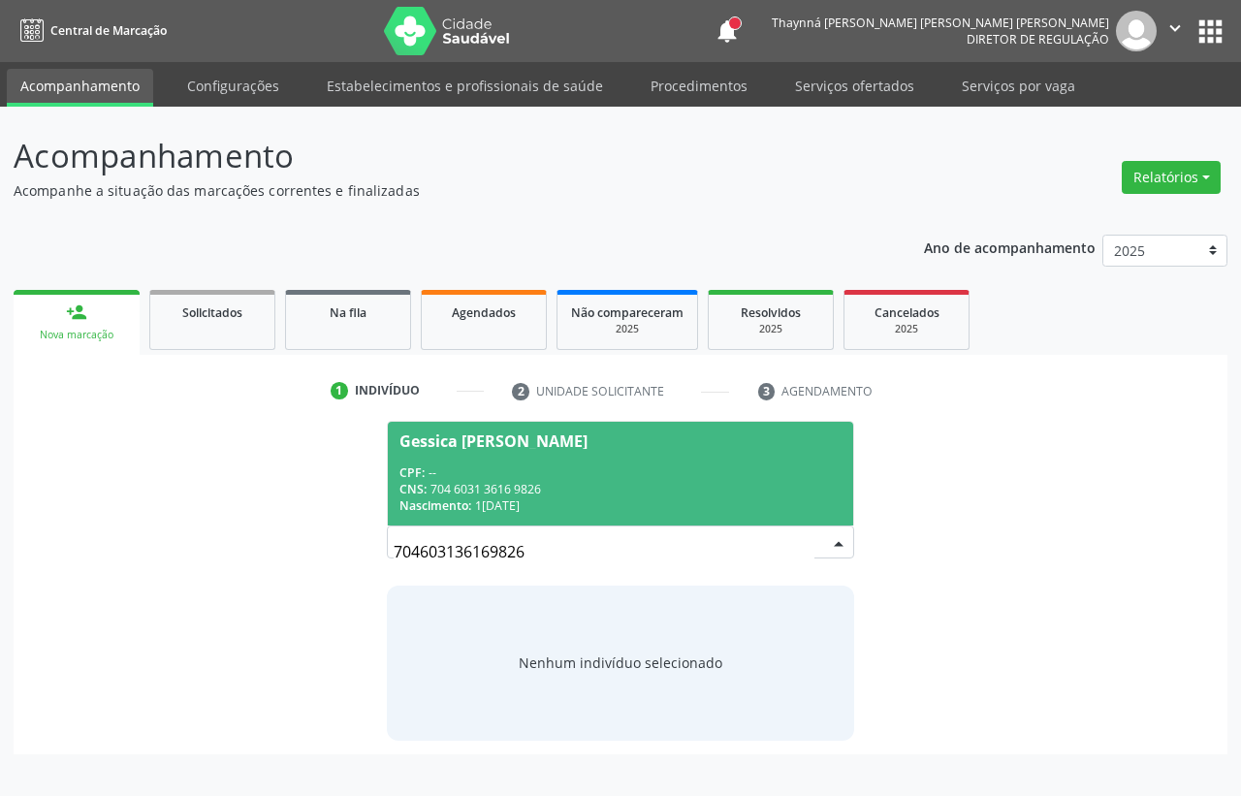
click at [496, 510] on div "Nascimento: 10/08/1987" at bounding box center [620, 505] width 442 height 16
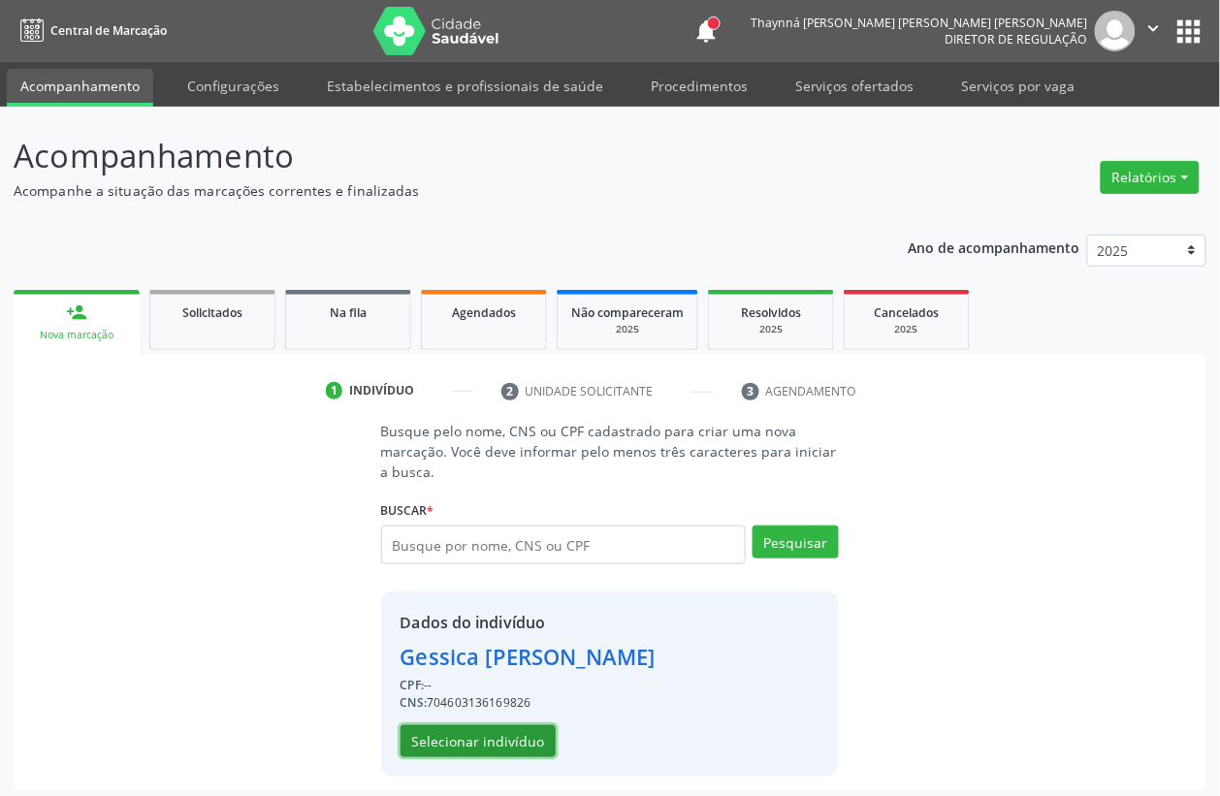
click at [492, 734] on button "Selecionar indivíduo" at bounding box center [477, 741] width 155 height 33
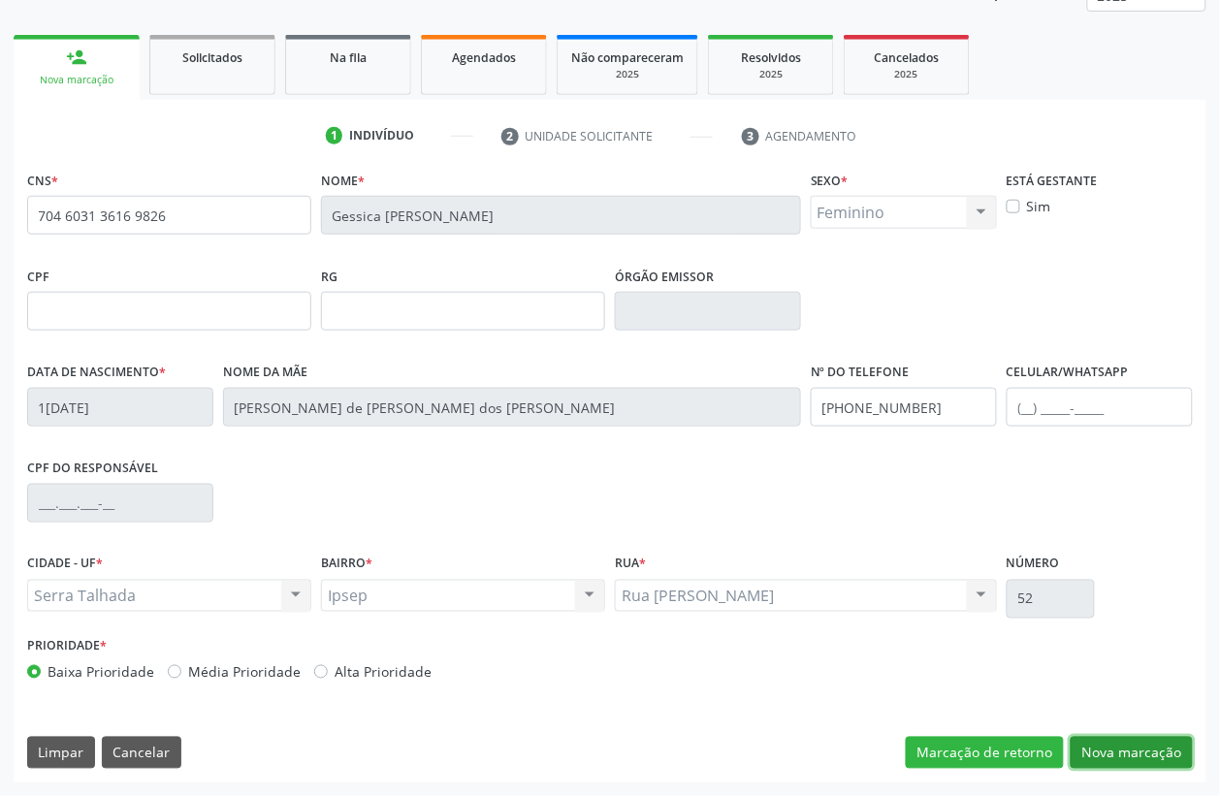
click at [1131, 757] on button "Nova marcação" at bounding box center [1131, 753] width 122 height 33
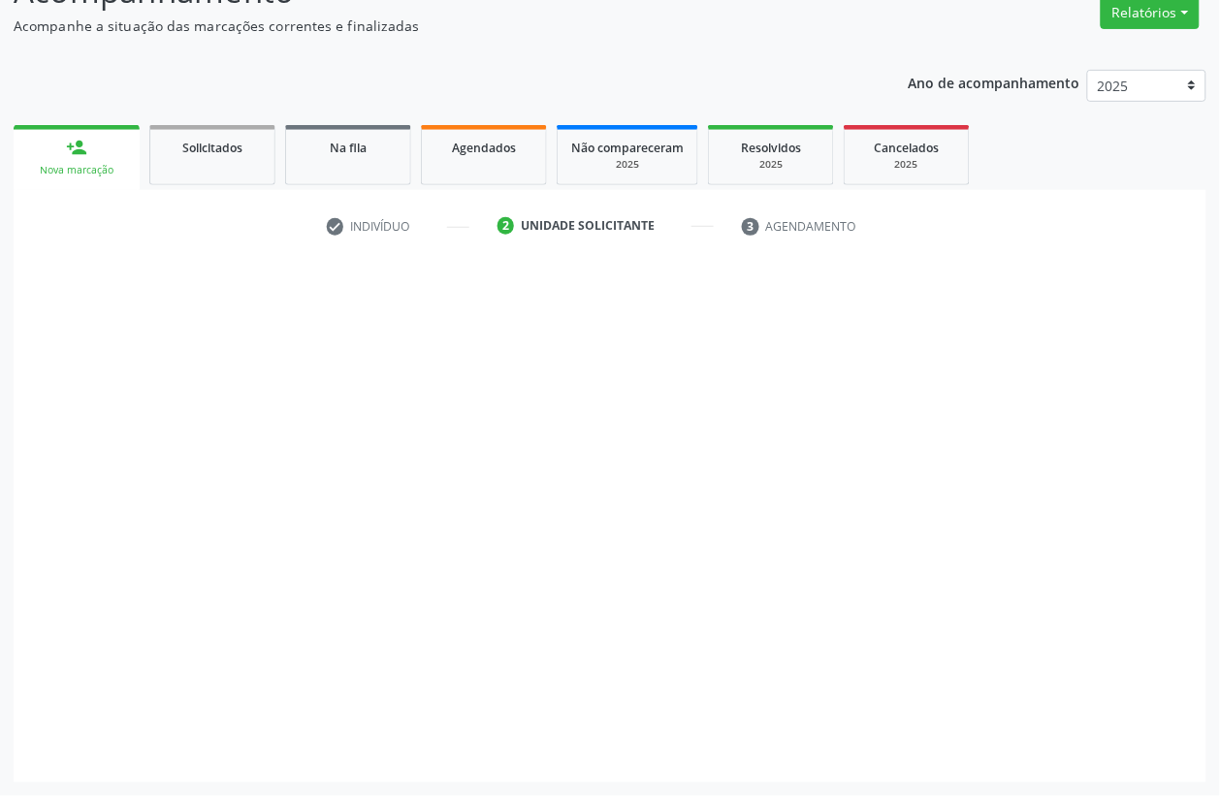
scroll to position [165, 0]
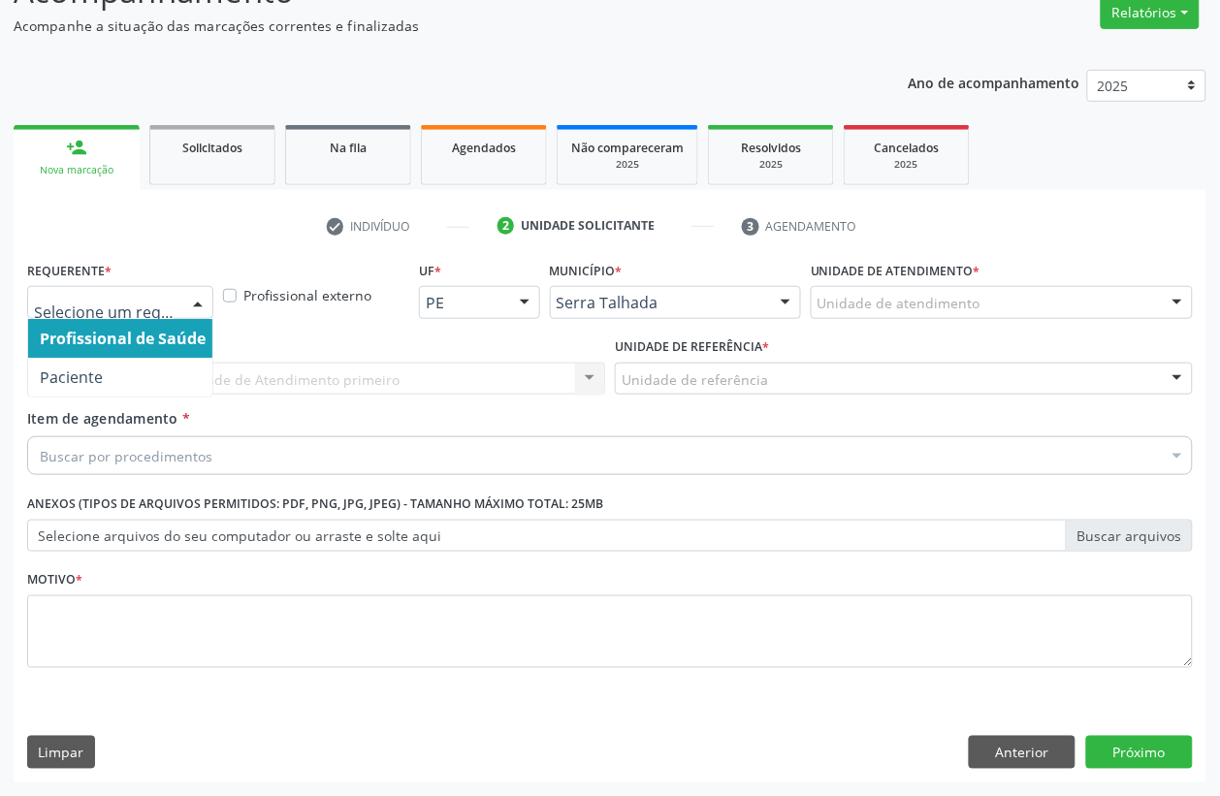
click at [112, 317] on div at bounding box center [120, 302] width 186 height 33
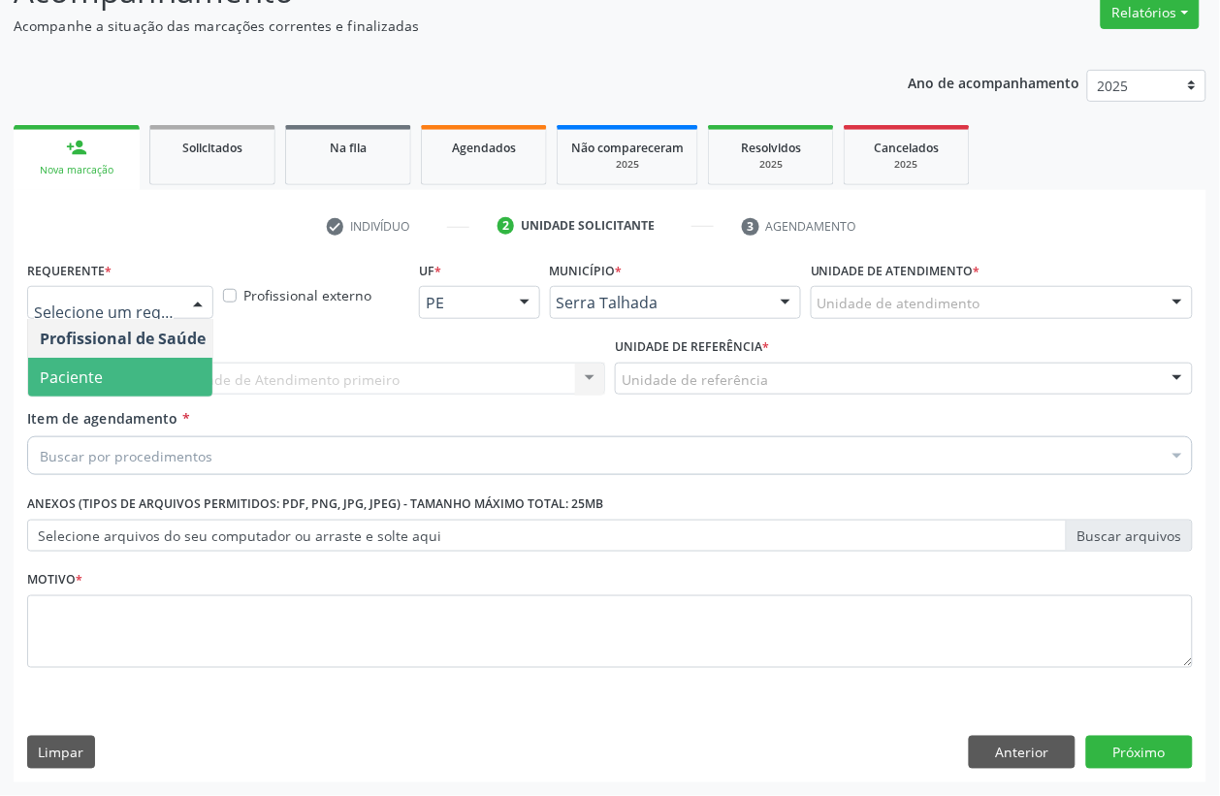
click at [112, 364] on span "Paciente" at bounding box center [122, 377] width 189 height 39
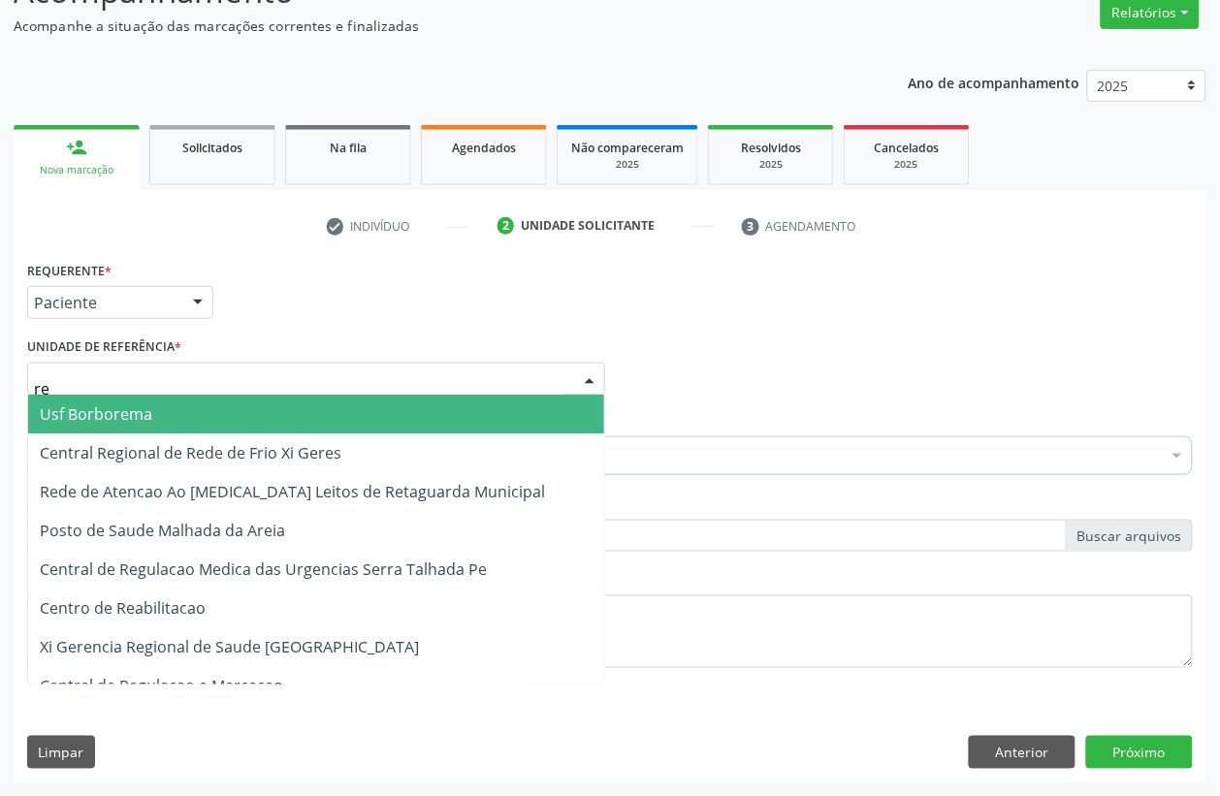
type input "rea"
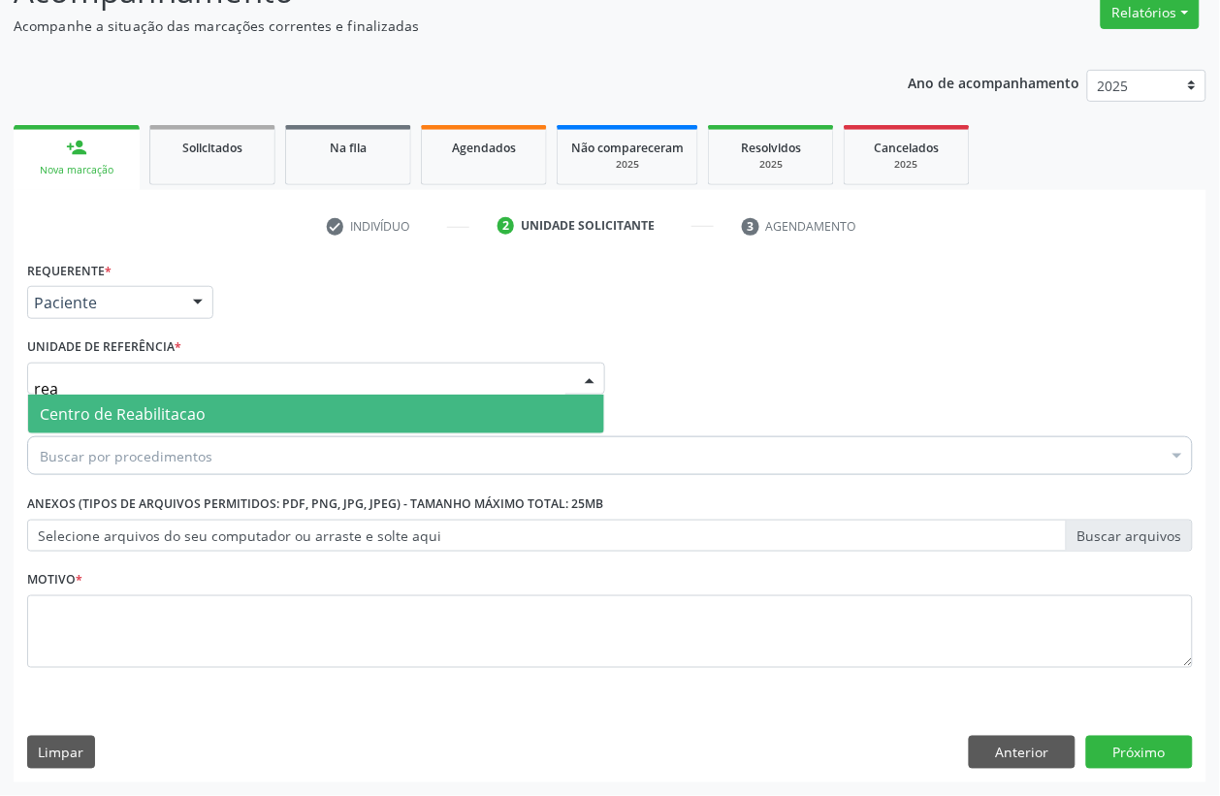
click at [123, 404] on span "Centro de Reabilitacao" at bounding box center [123, 413] width 166 height 21
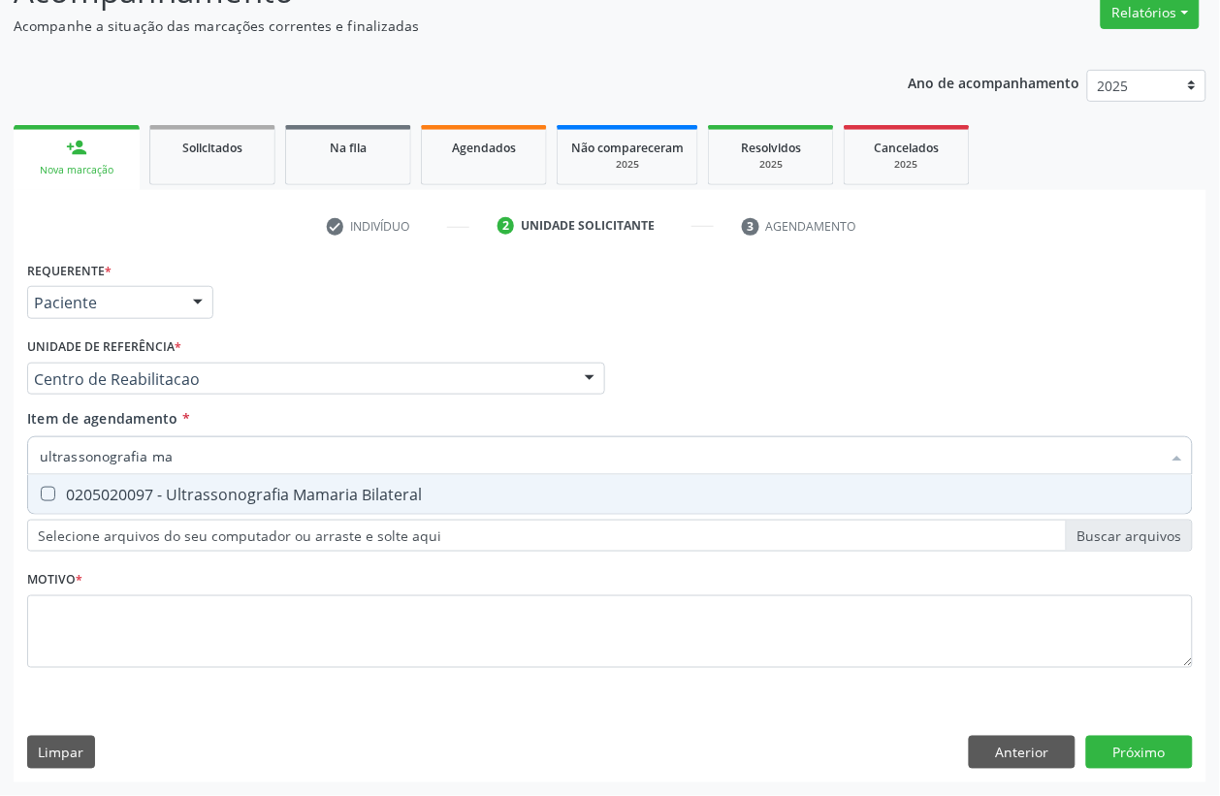
type input "ultrassonografia mam"
click at [259, 490] on div "0205020097 - Ultrassonografia Mamaria Bilateral" at bounding box center [610, 495] width 1140 height 16
checkbox Bilateral "true"
click at [248, 462] on input "ultrassonografia mam" at bounding box center [600, 455] width 1121 height 39
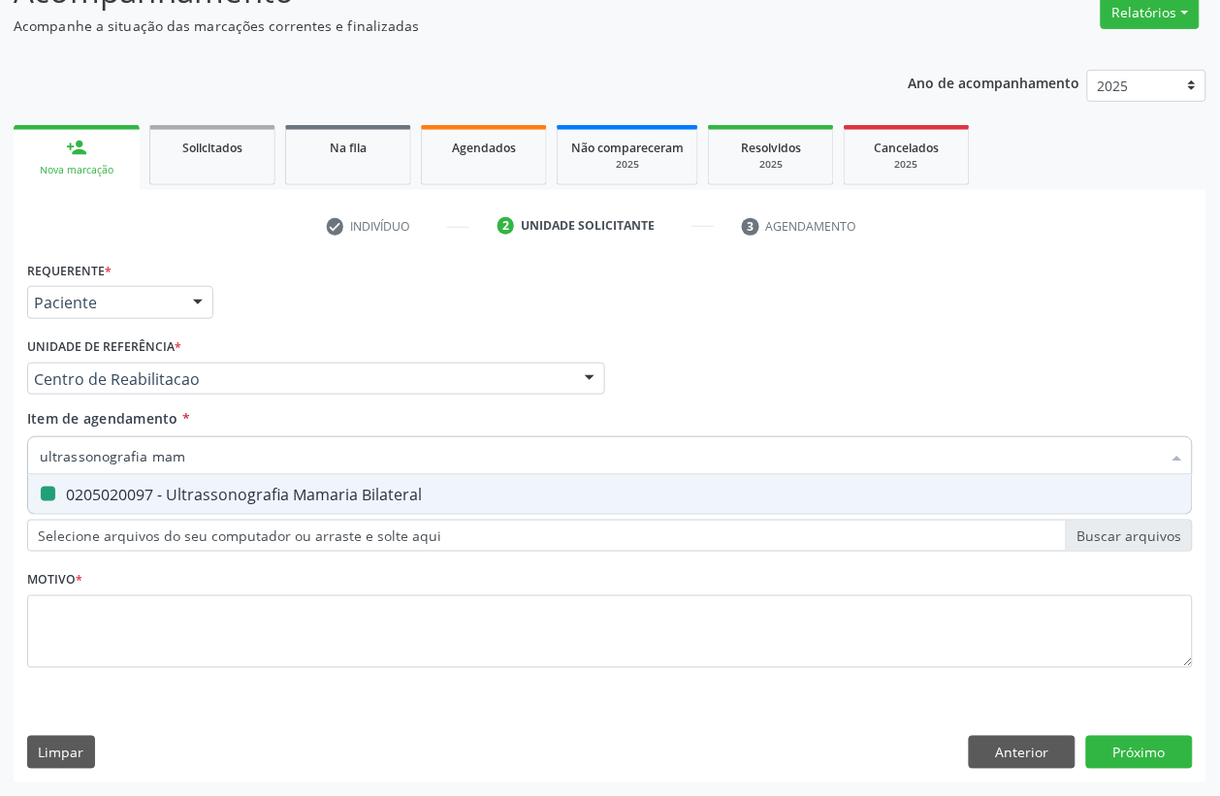
type input "ultrassonografia t"
checkbox Bilateral "false"
type input "ultrassonografia transva"
click at [249, 494] on div "0205020186 - Ultrassonografia Transvaginal" at bounding box center [610, 495] width 1140 height 16
checkbox Transvaginal "true"
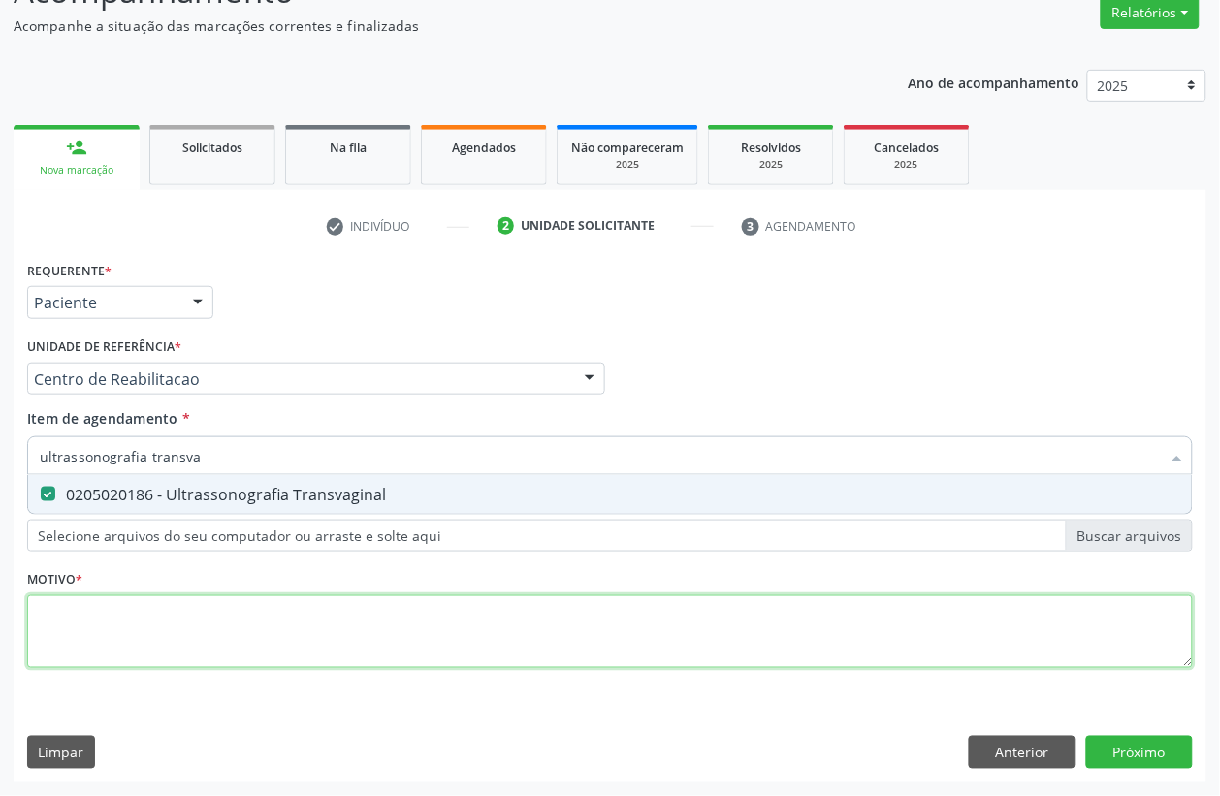
click at [173, 655] on div "Requerente * Paciente Profissional de Saúde Paciente Nenhum resultado encontrad…" at bounding box center [609, 475] width 1165 height 439
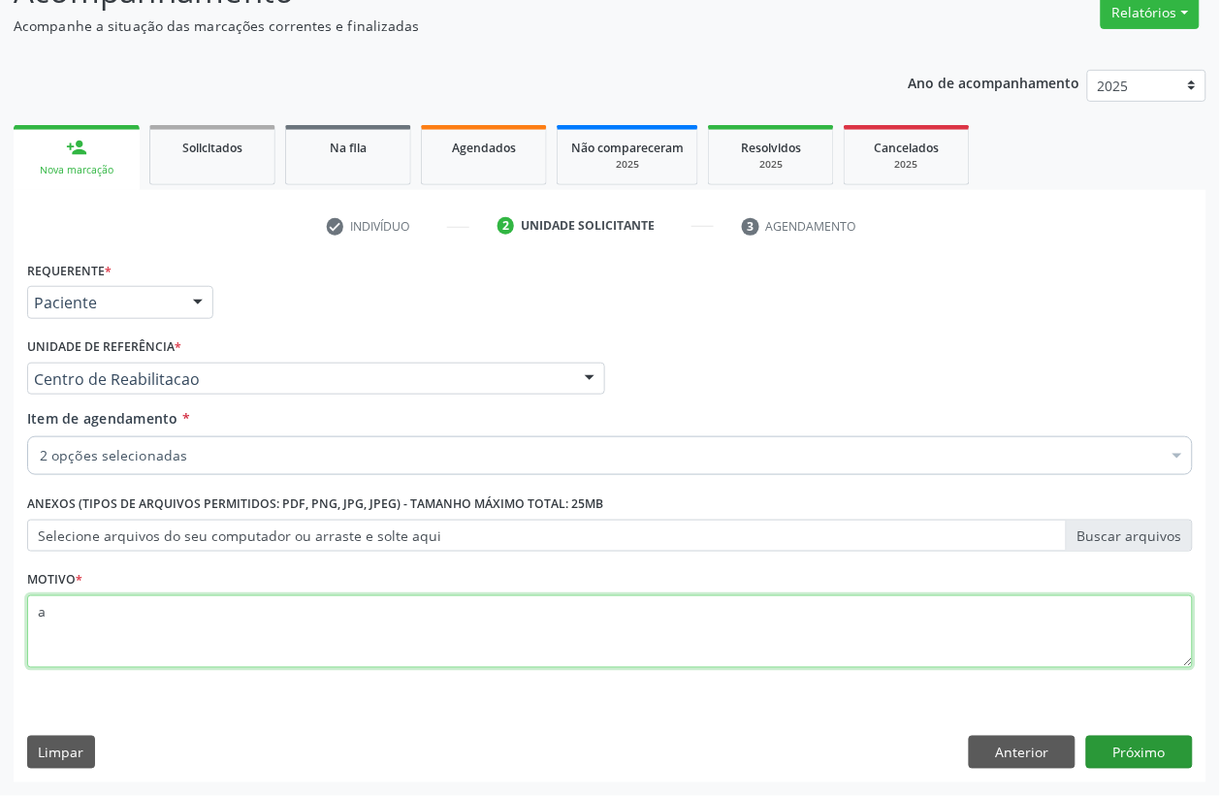
type textarea "a"
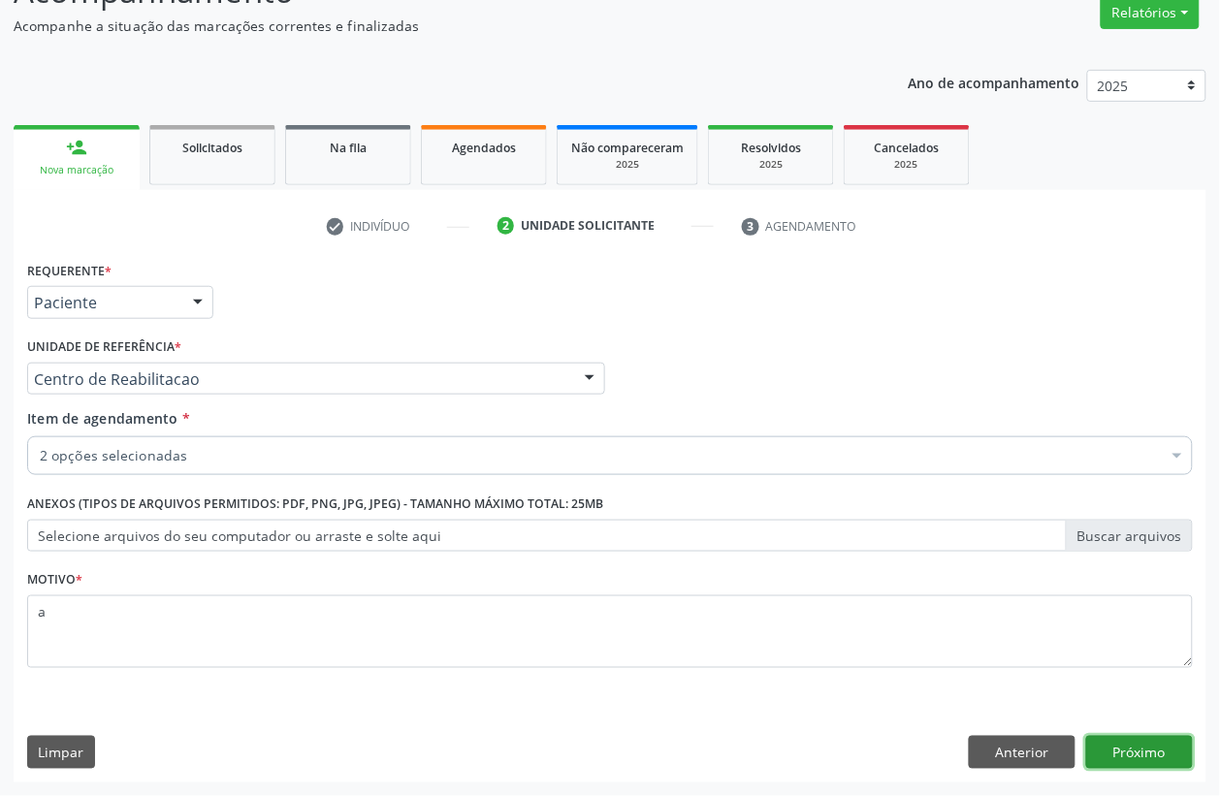
click at [1181, 743] on button "Próximo" at bounding box center [1139, 752] width 107 height 33
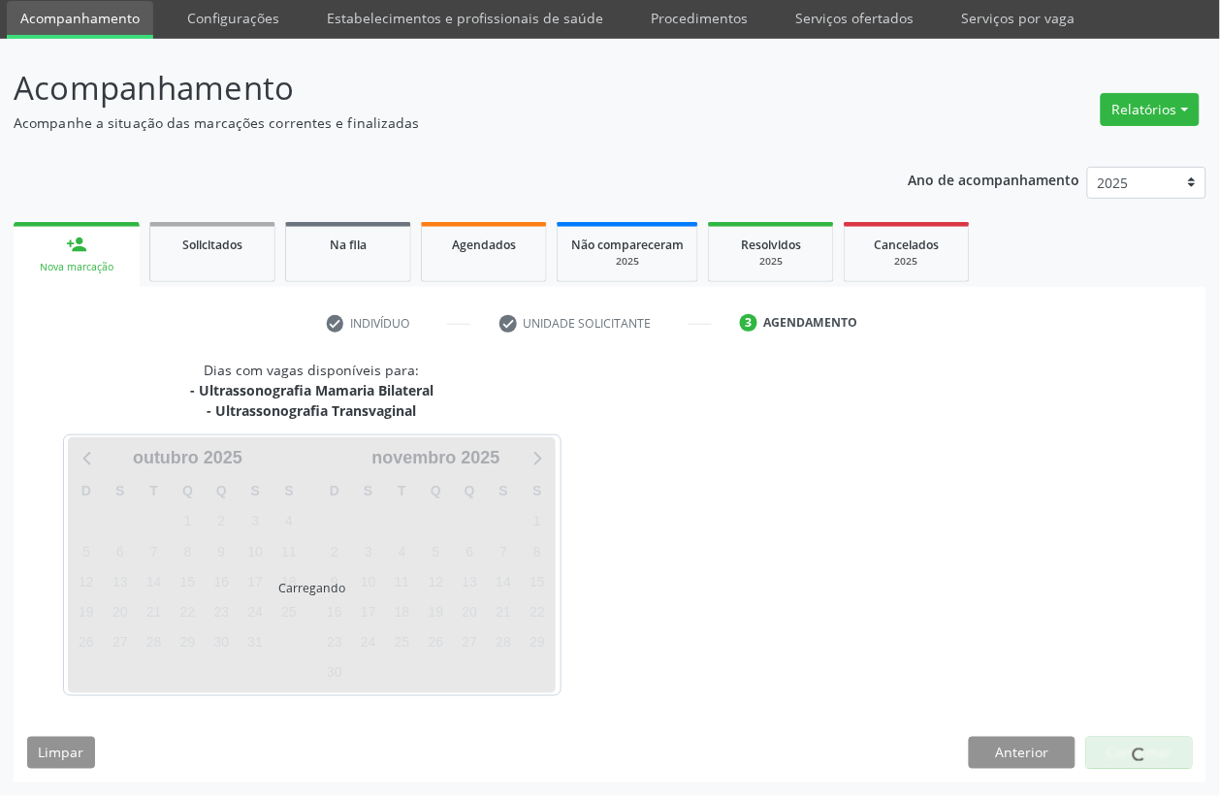
scroll to position [68, 0]
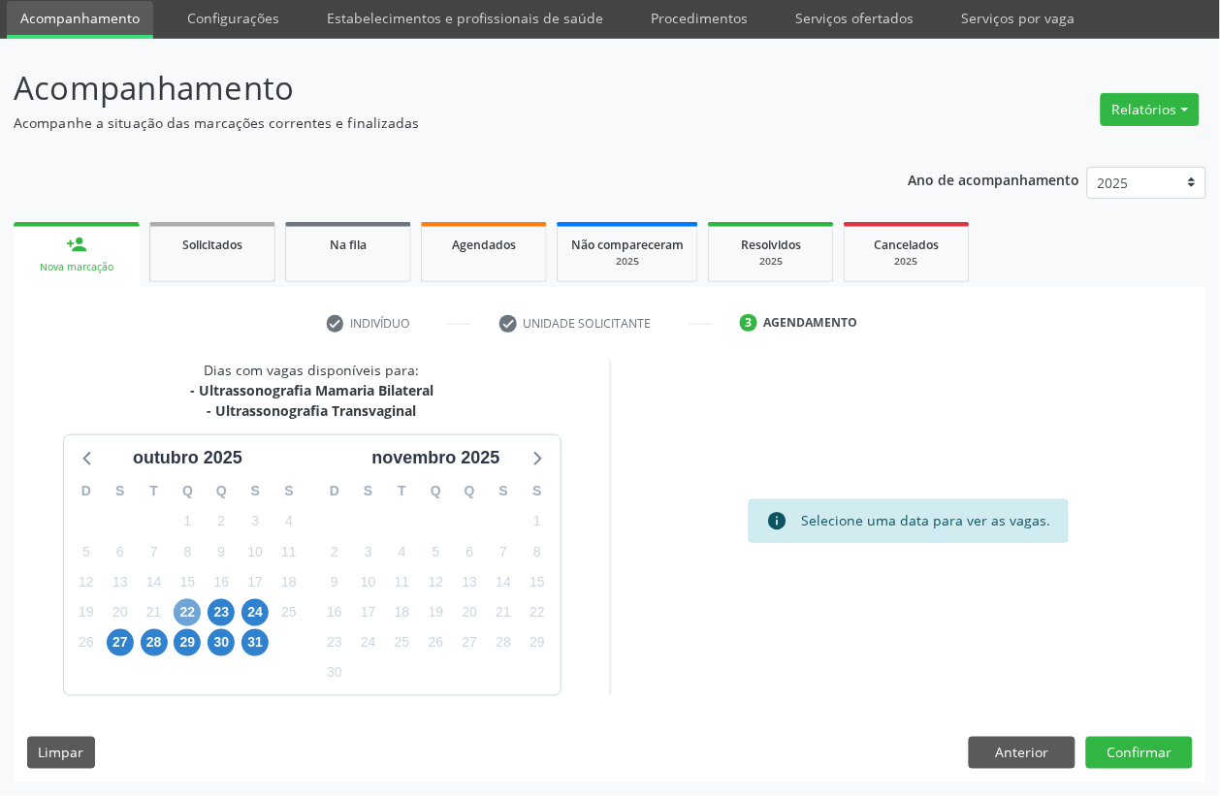
click at [176, 612] on span "22" at bounding box center [187, 612] width 27 height 27
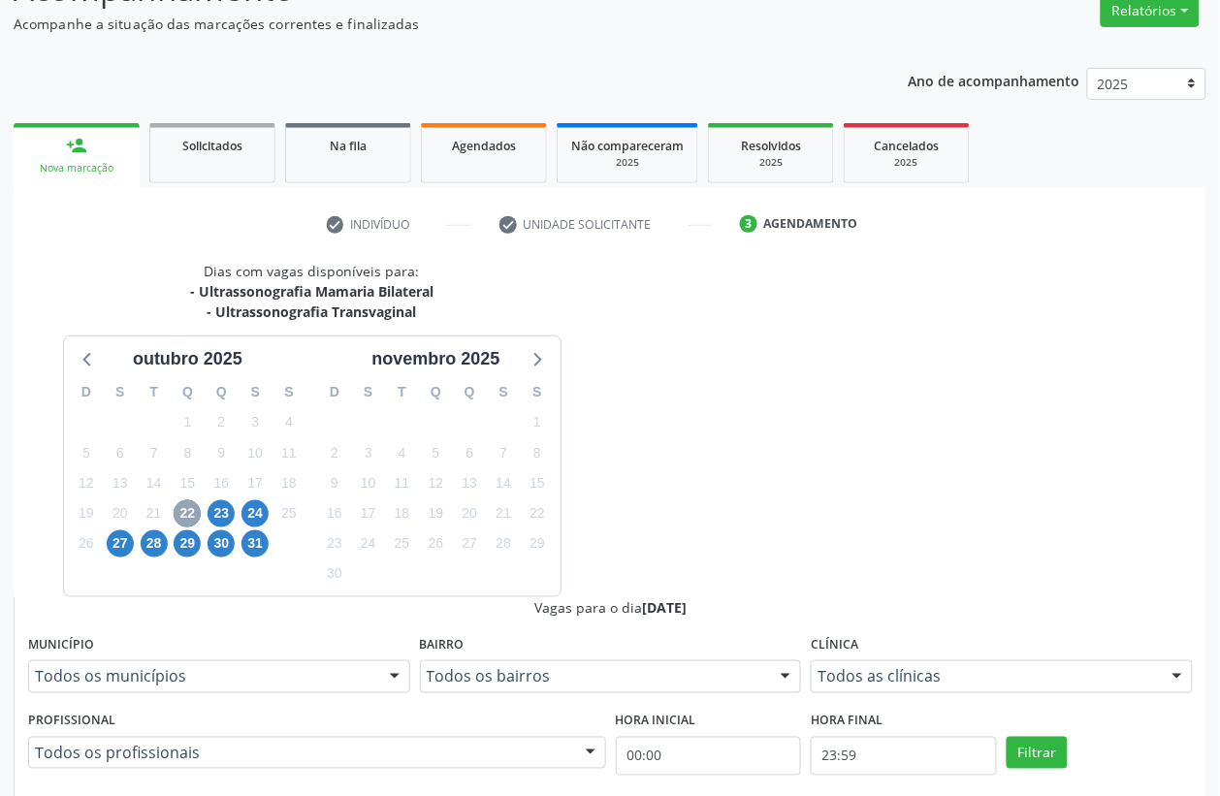
scroll to position [310, 0]
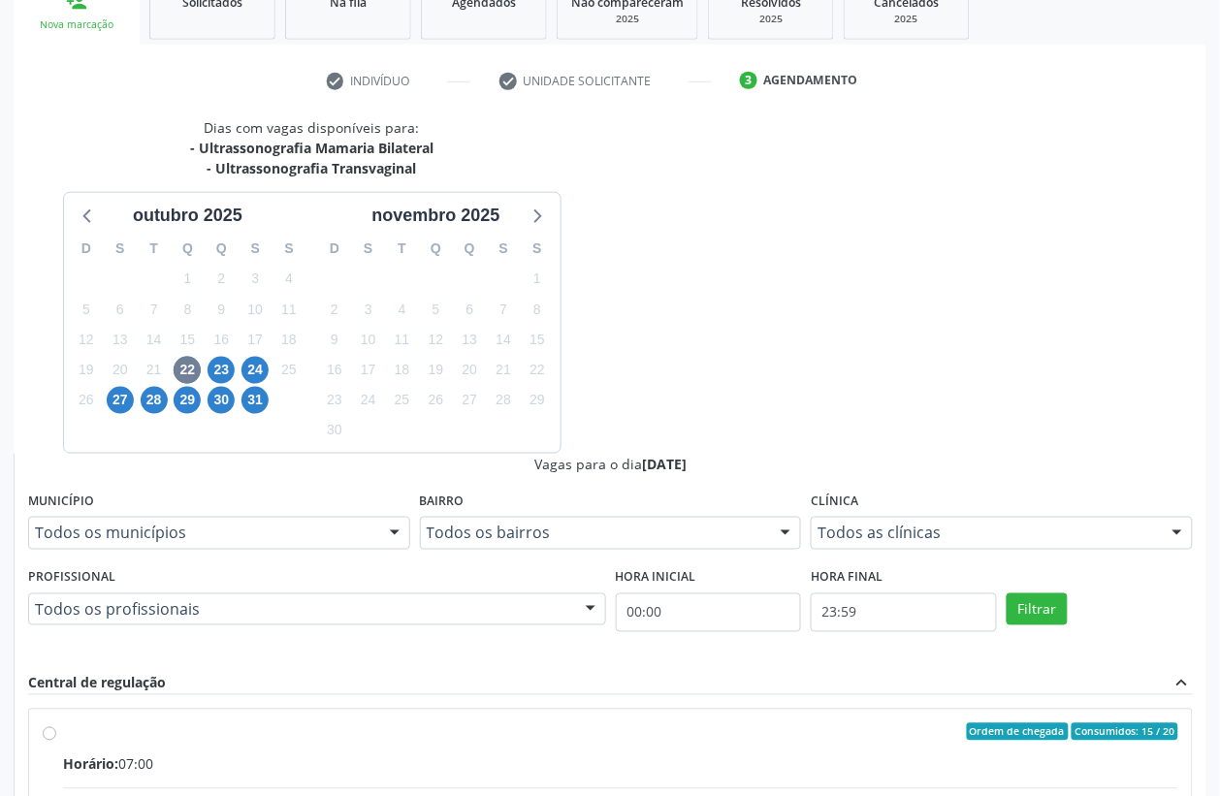
click at [56, 723] on input "Ordem de chegada Consumidos: 15 / 20 Horário: 07:00 Clínica: Hospital Sao Franc…" at bounding box center [50, 731] width 14 height 17
radio input "true"
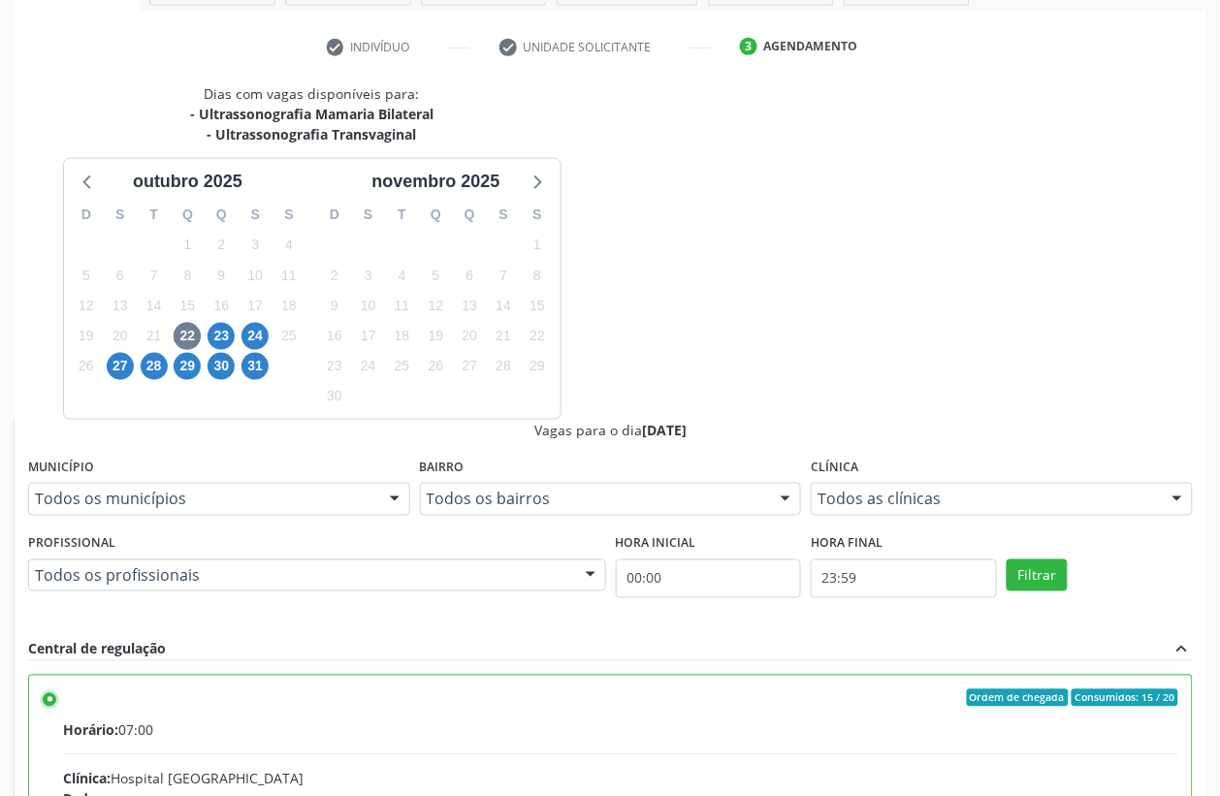
scroll to position [362, 0]
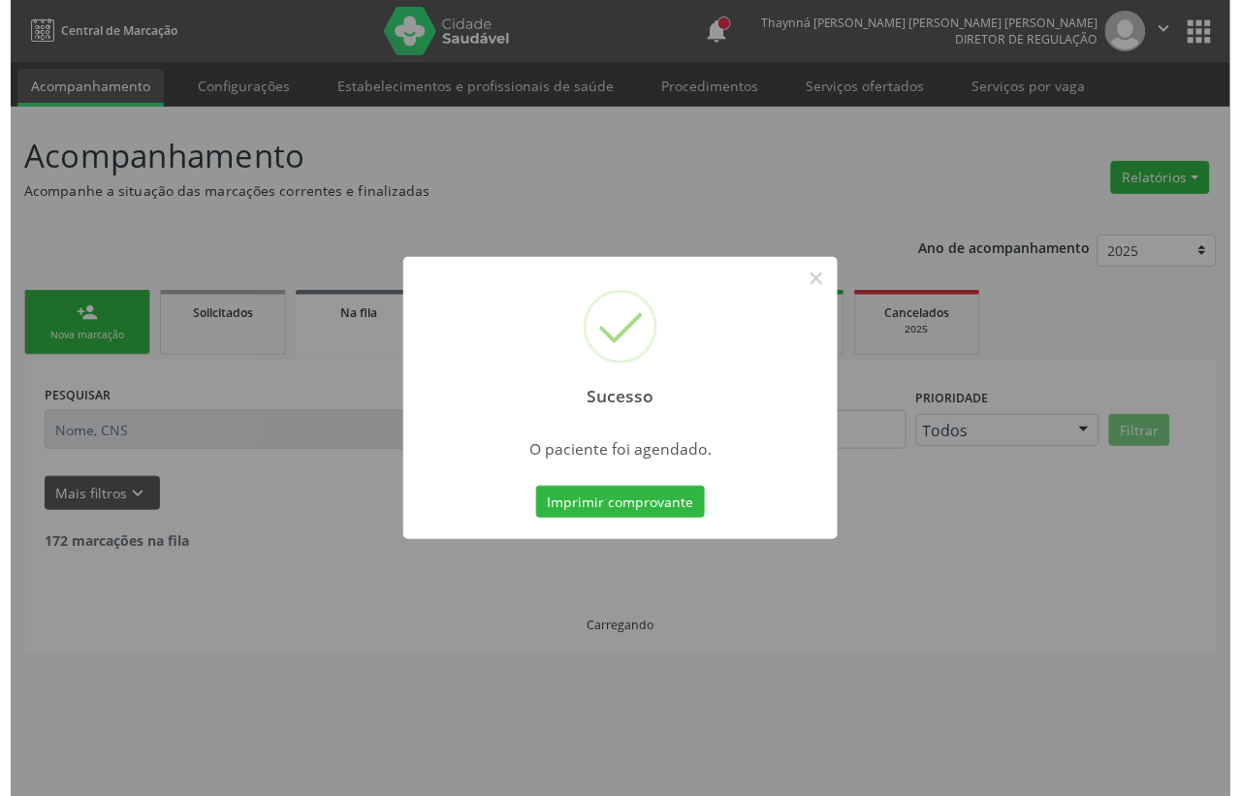
scroll to position [0, 0]
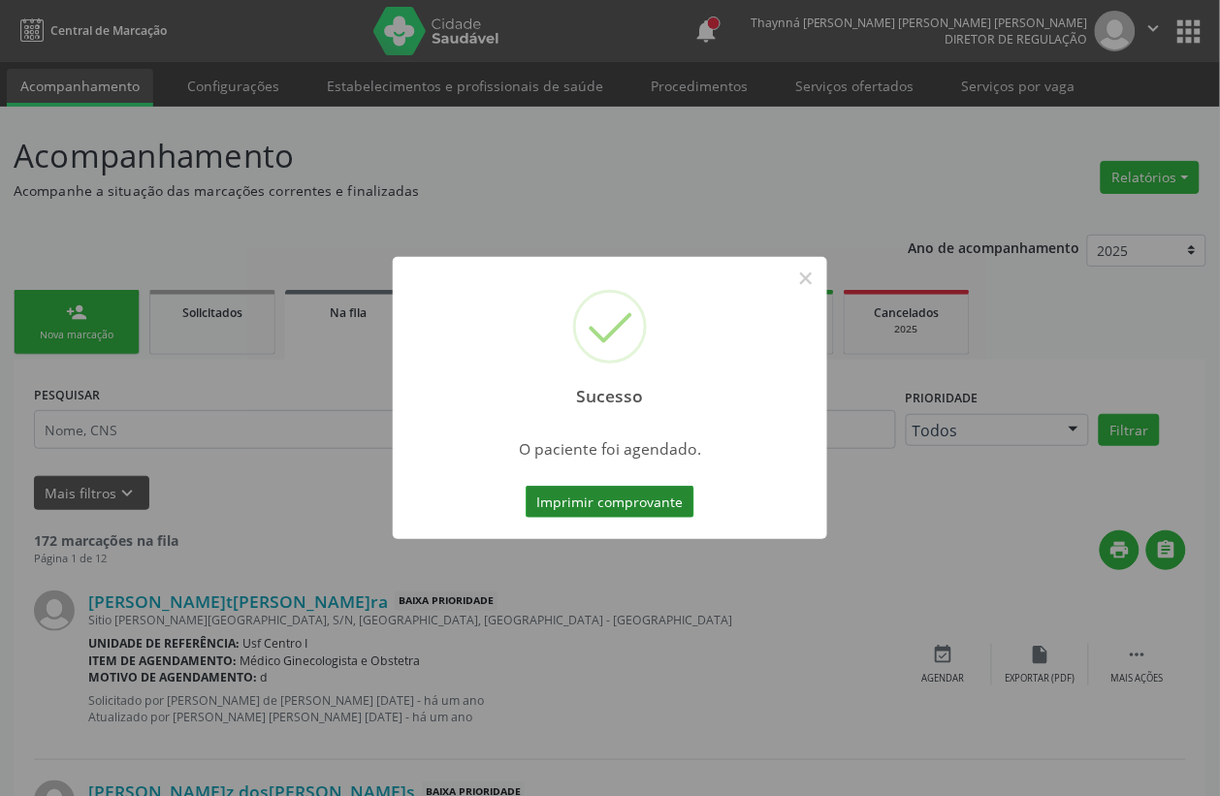
click at [545, 490] on button "Imprimir comprovante" at bounding box center [610, 502] width 169 height 33
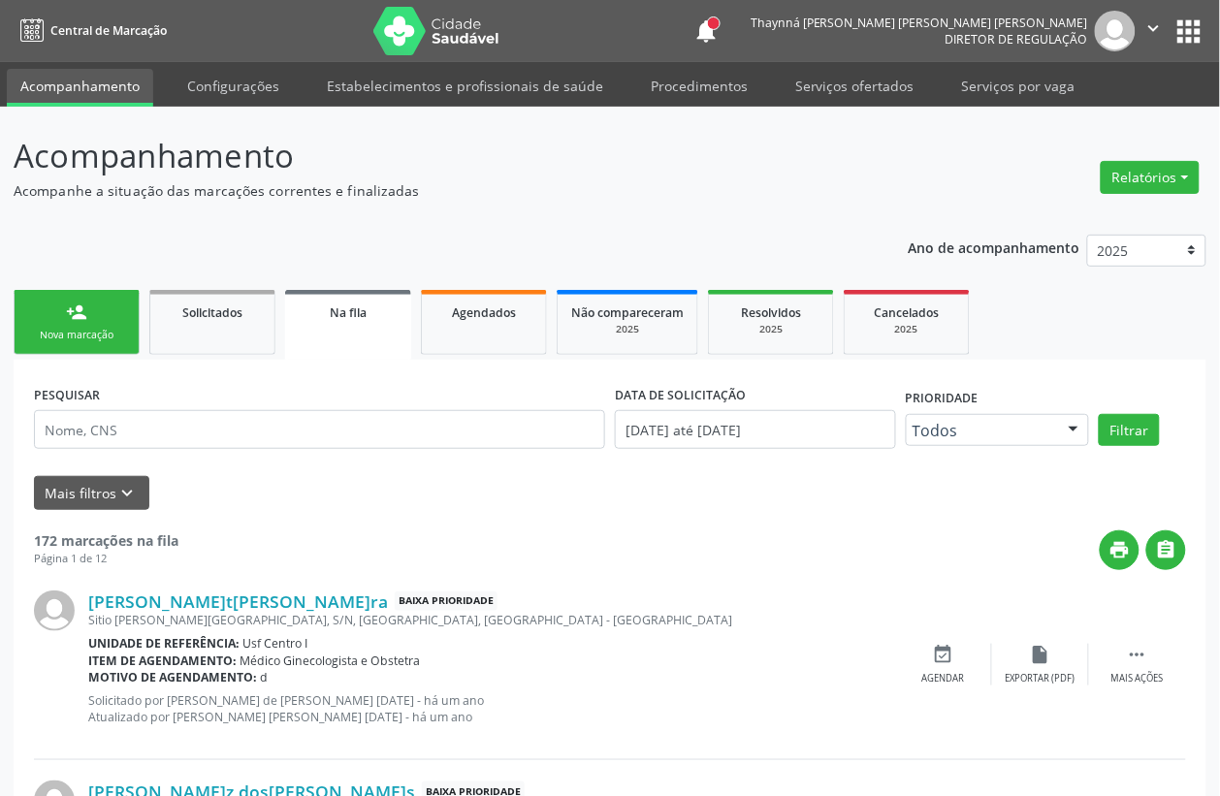
click at [110, 350] on link "person_add Nova marcação" at bounding box center [77, 322] width 126 height 65
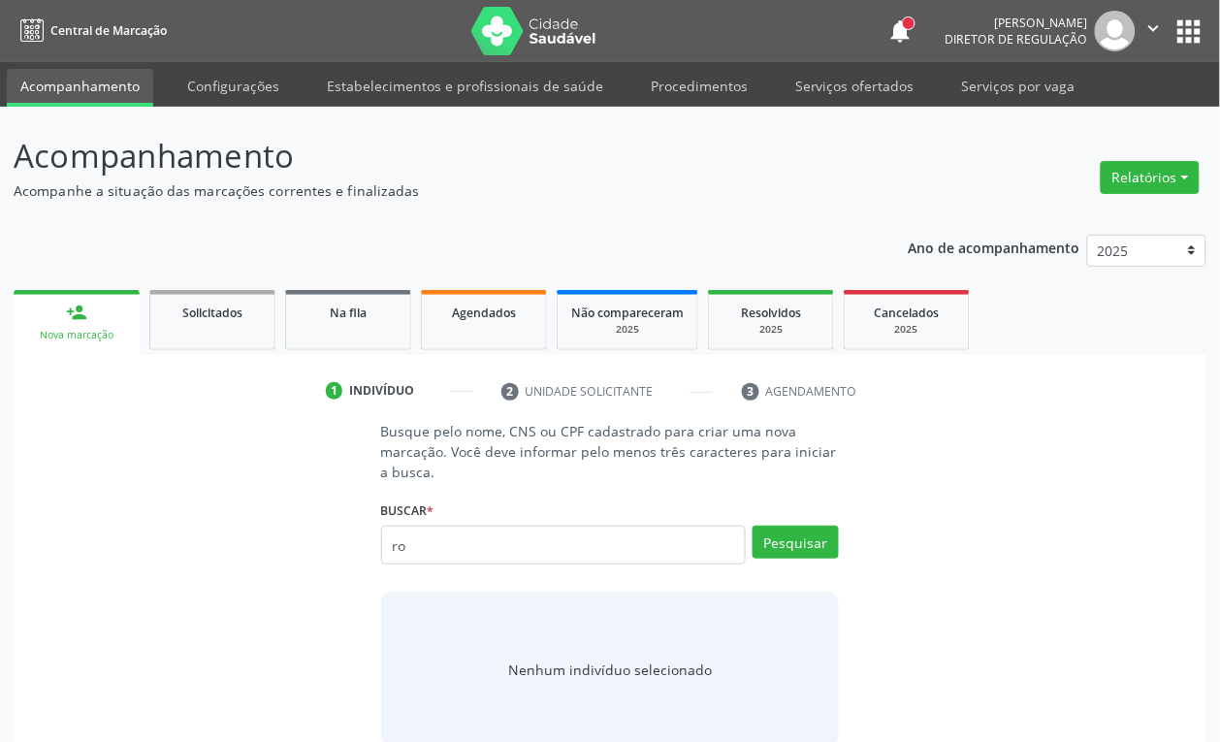
type input "r"
type input "02488059404"
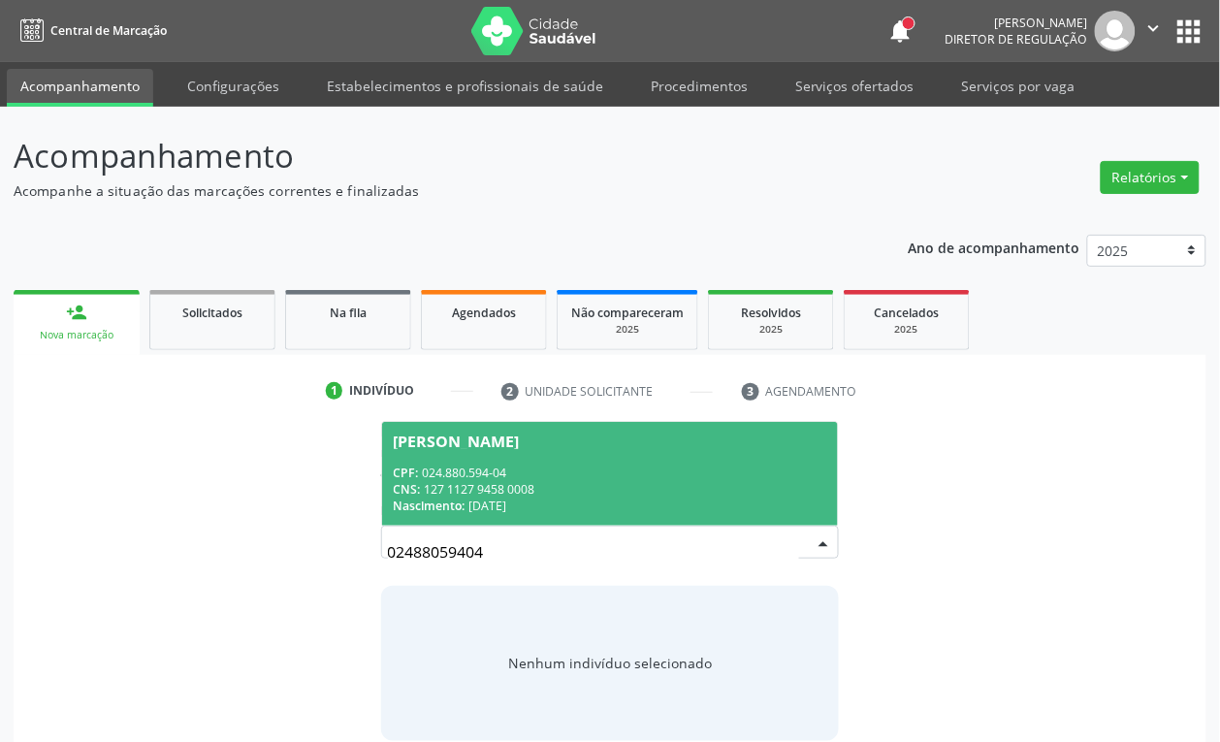
click at [540, 488] on div "CNS: 127 1127 9458 0008" at bounding box center [610, 489] width 433 height 16
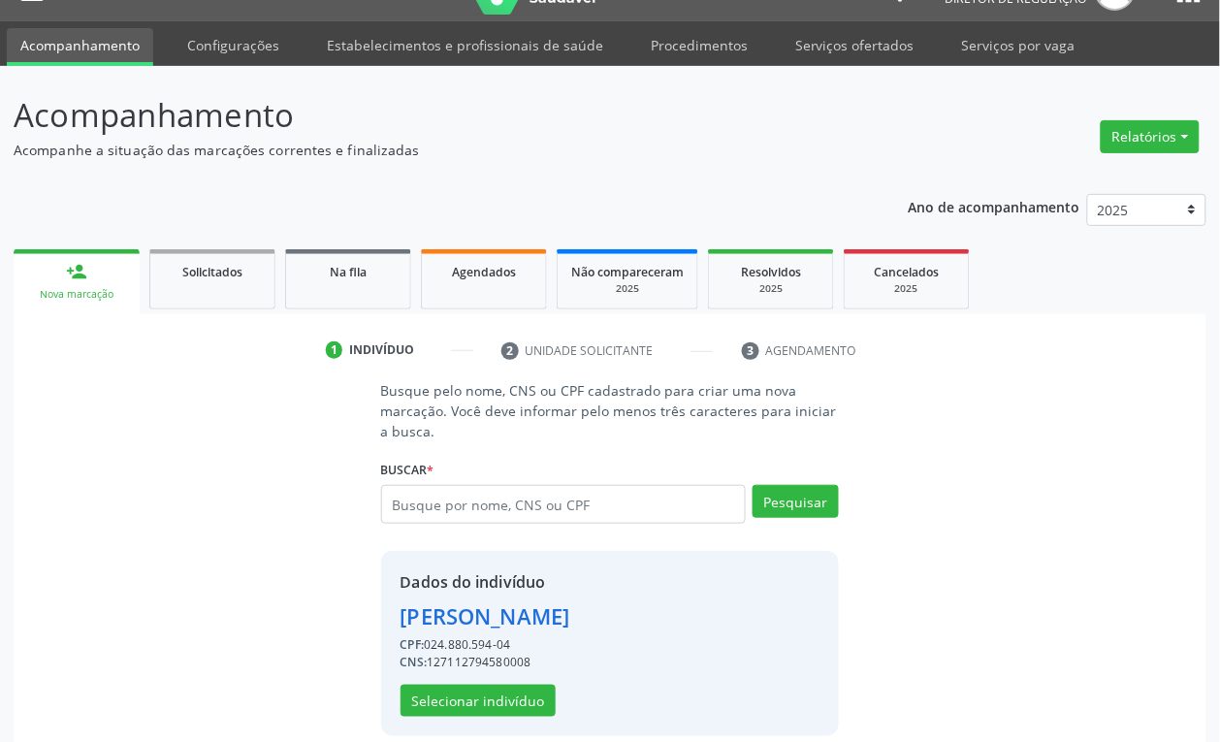
scroll to position [63, 0]
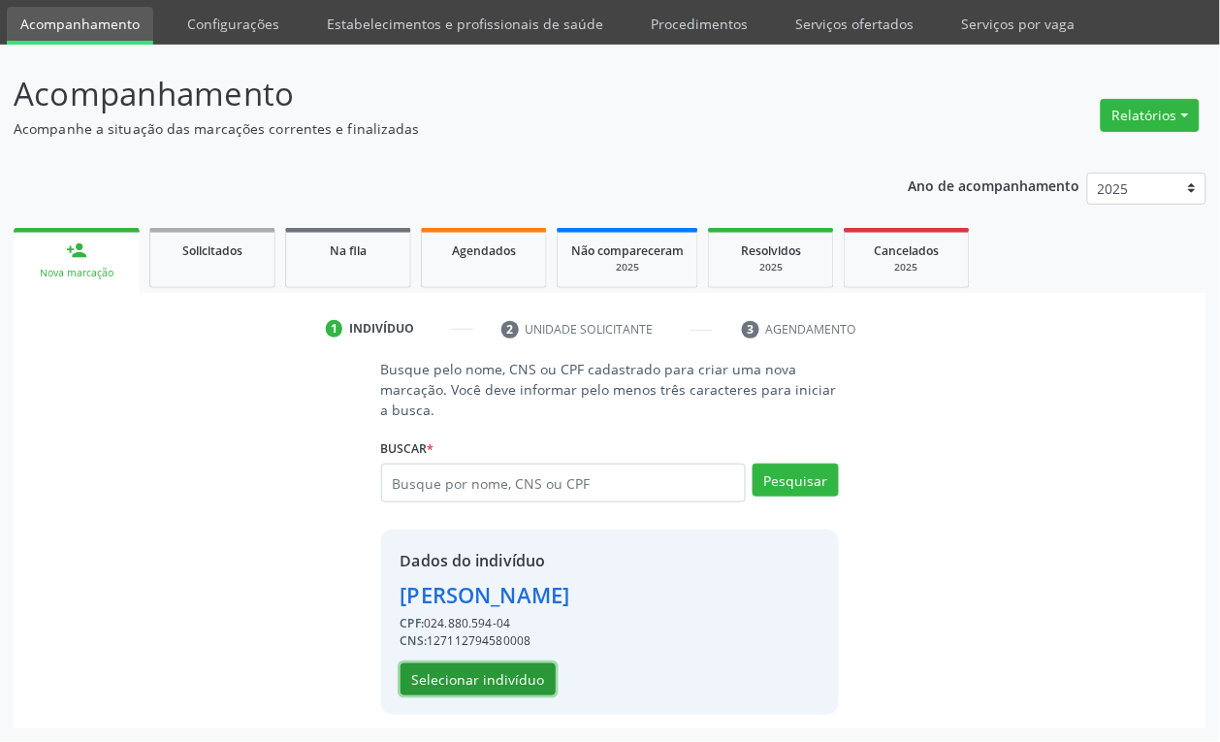
click at [496, 667] on button "Selecionar indivíduo" at bounding box center [477, 679] width 155 height 33
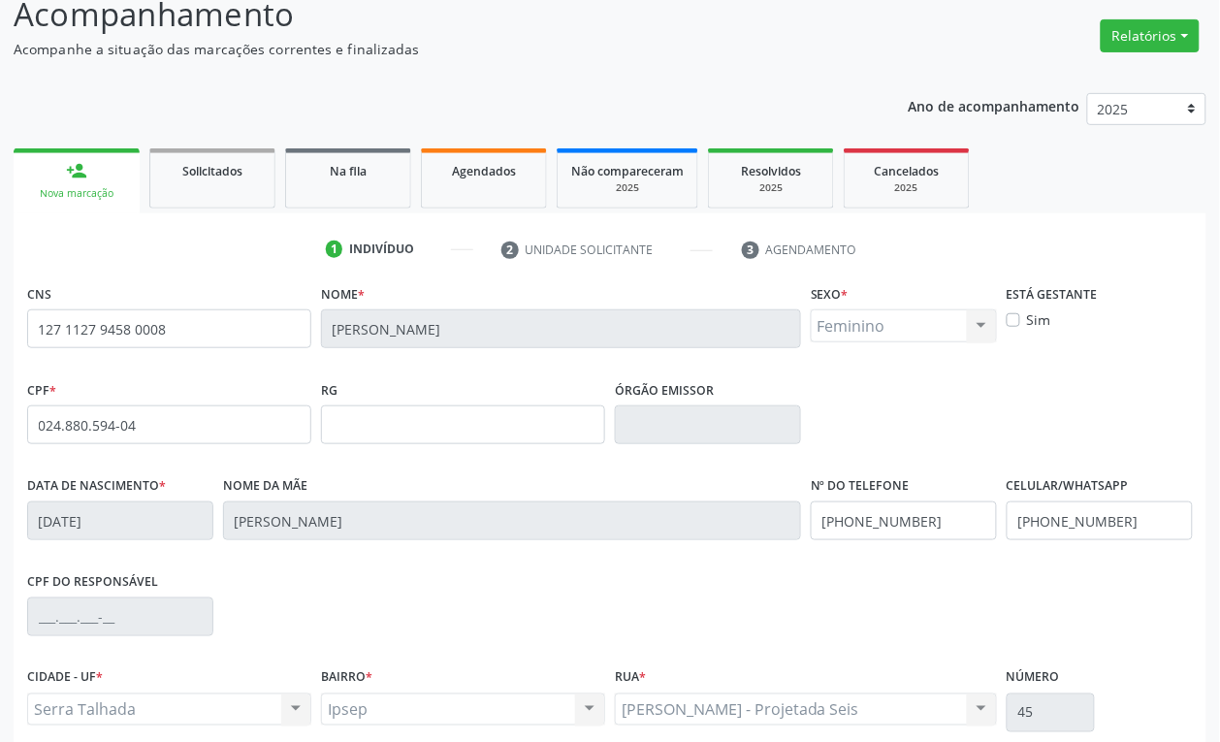
scroll to position [184, 0]
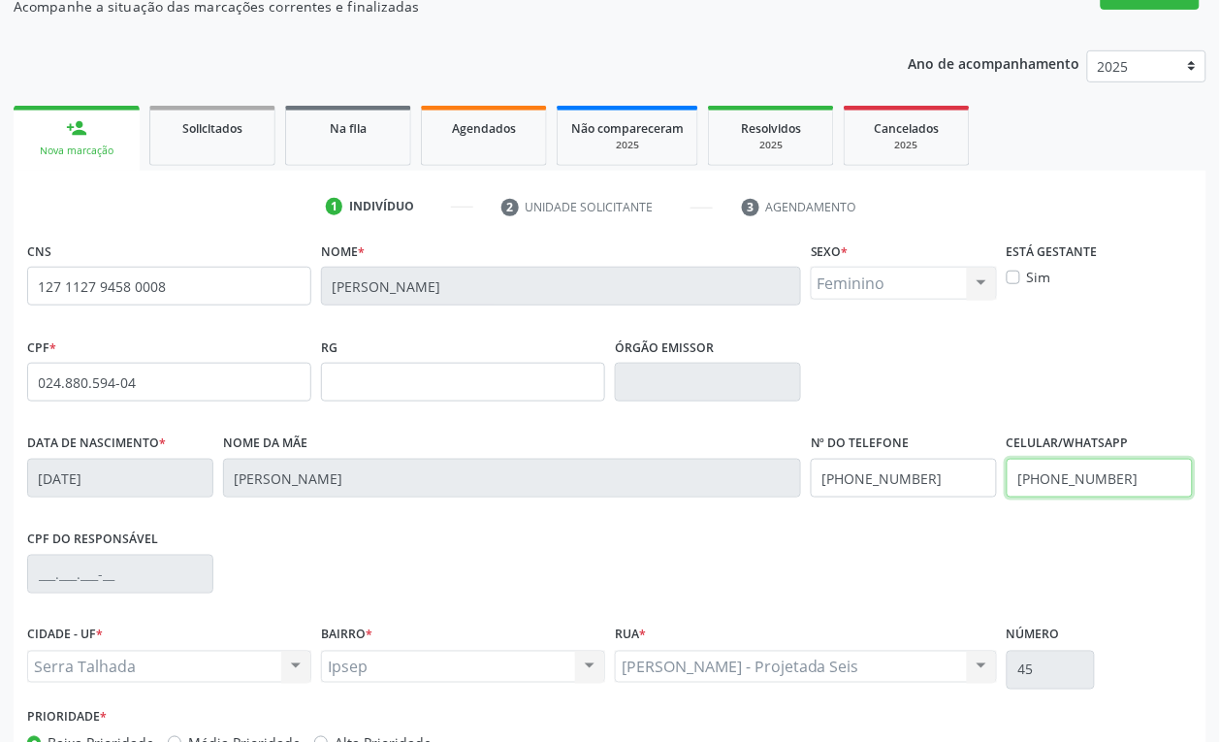
click at [1033, 467] on input "[PHONE_NUMBER]" at bounding box center [1099, 478] width 186 height 39
click at [905, 482] on input "[PHONE_NUMBER]" at bounding box center [904, 478] width 186 height 39
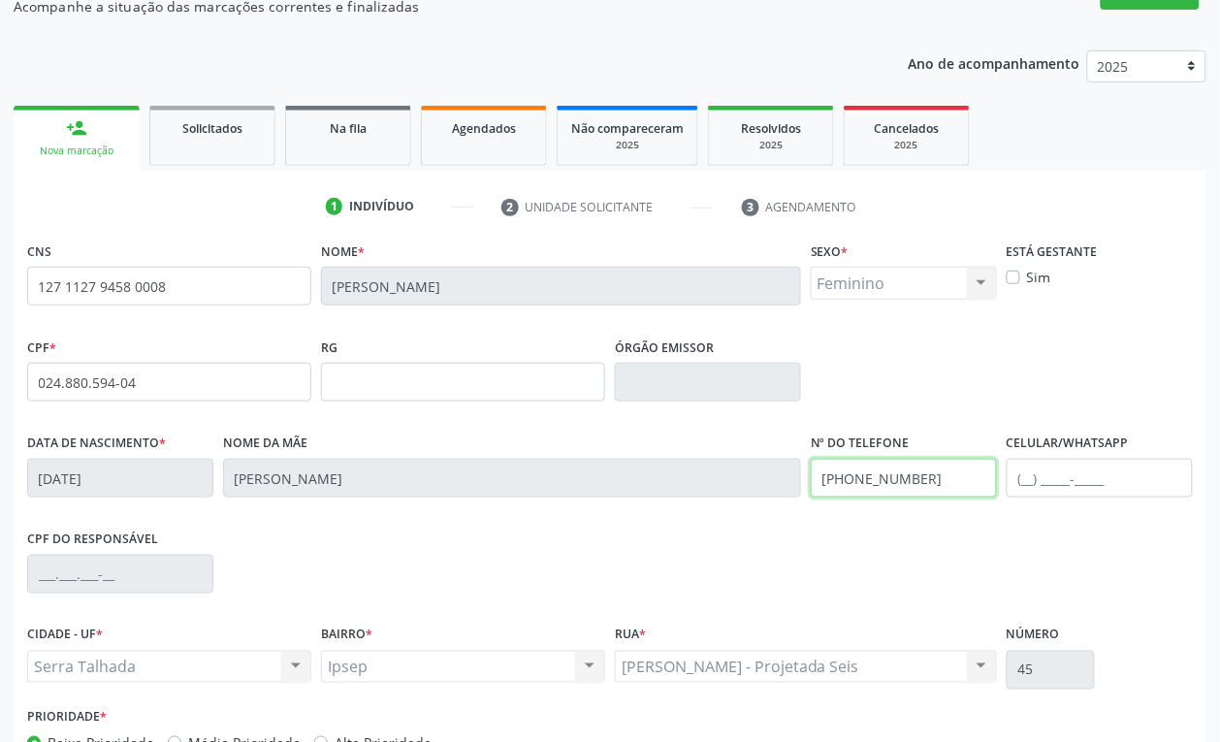
click at [905, 482] on input "[PHONE_NUMBER]" at bounding box center [904, 478] width 186 height 39
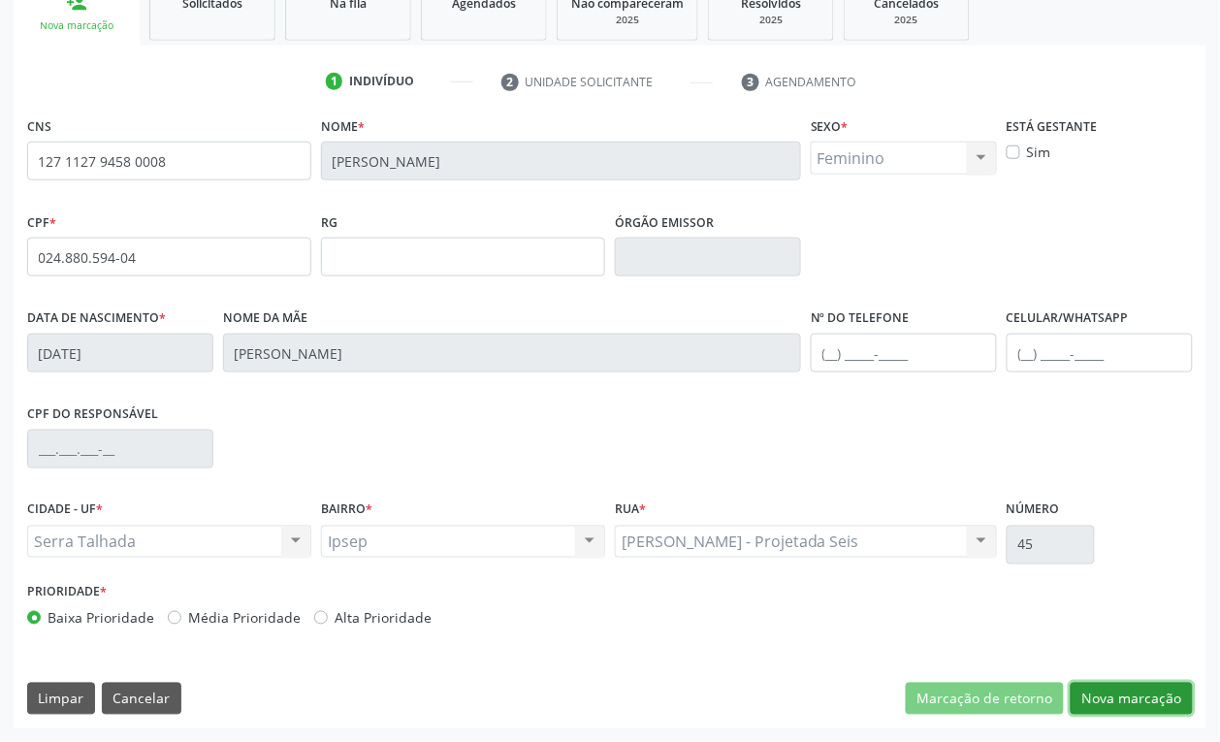
click at [1160, 710] on button "Nova marcação" at bounding box center [1131, 699] width 122 height 33
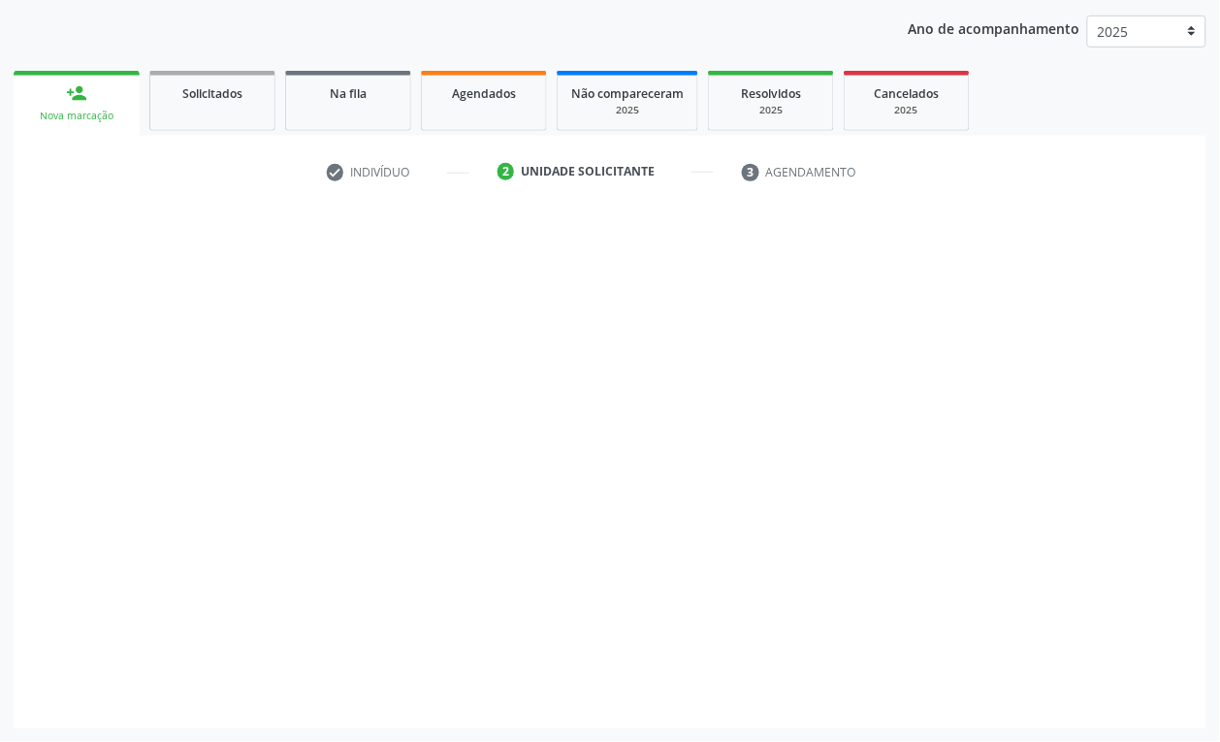
scroll to position [219, 0]
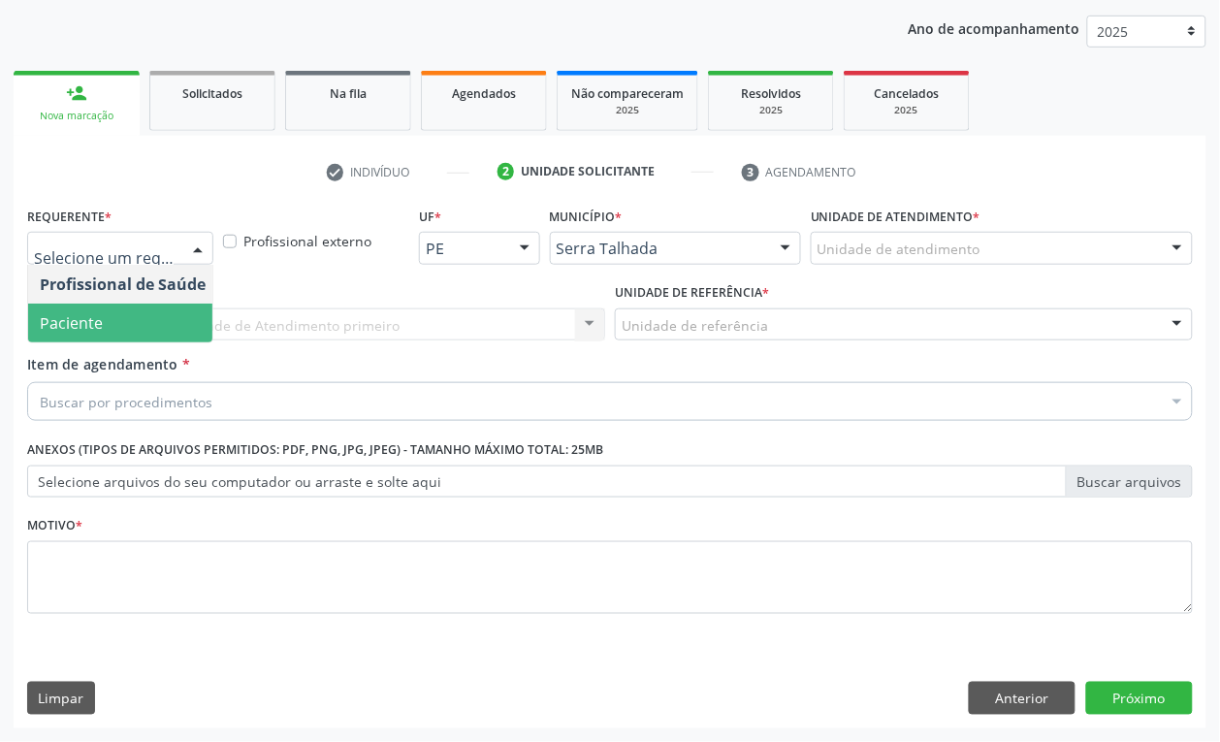
click at [121, 332] on span "Paciente" at bounding box center [122, 322] width 189 height 39
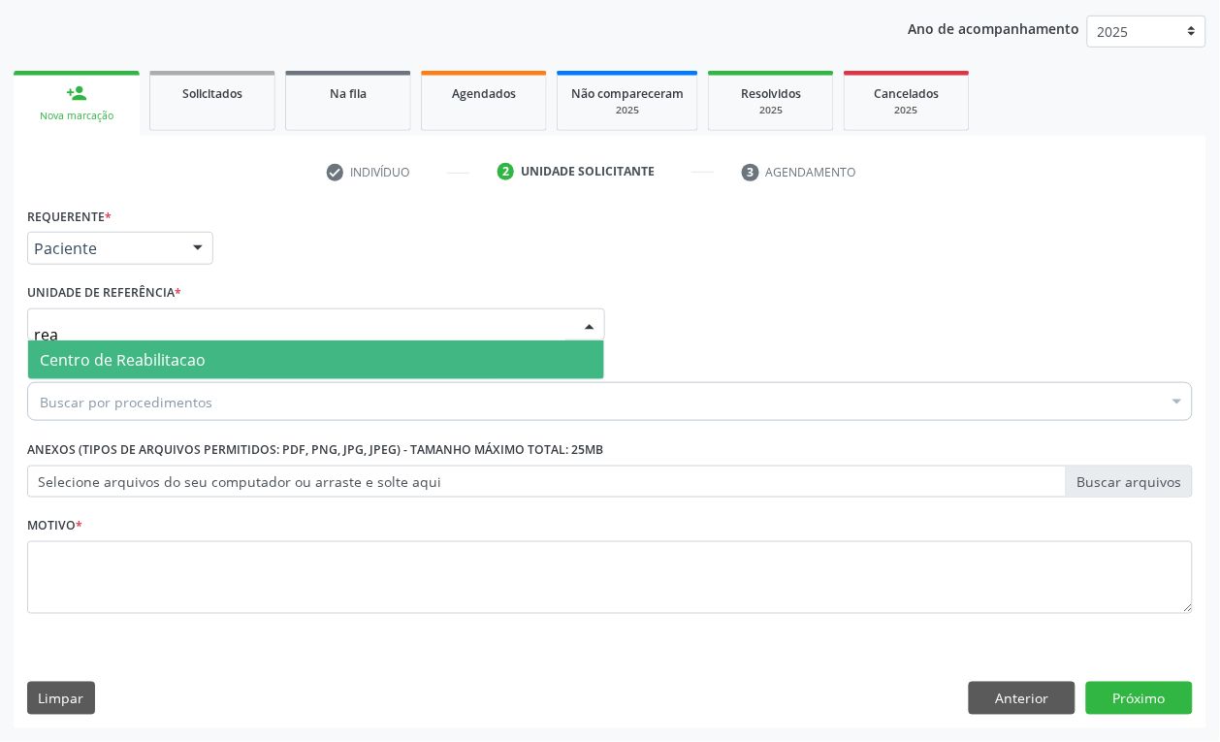
type input "reab"
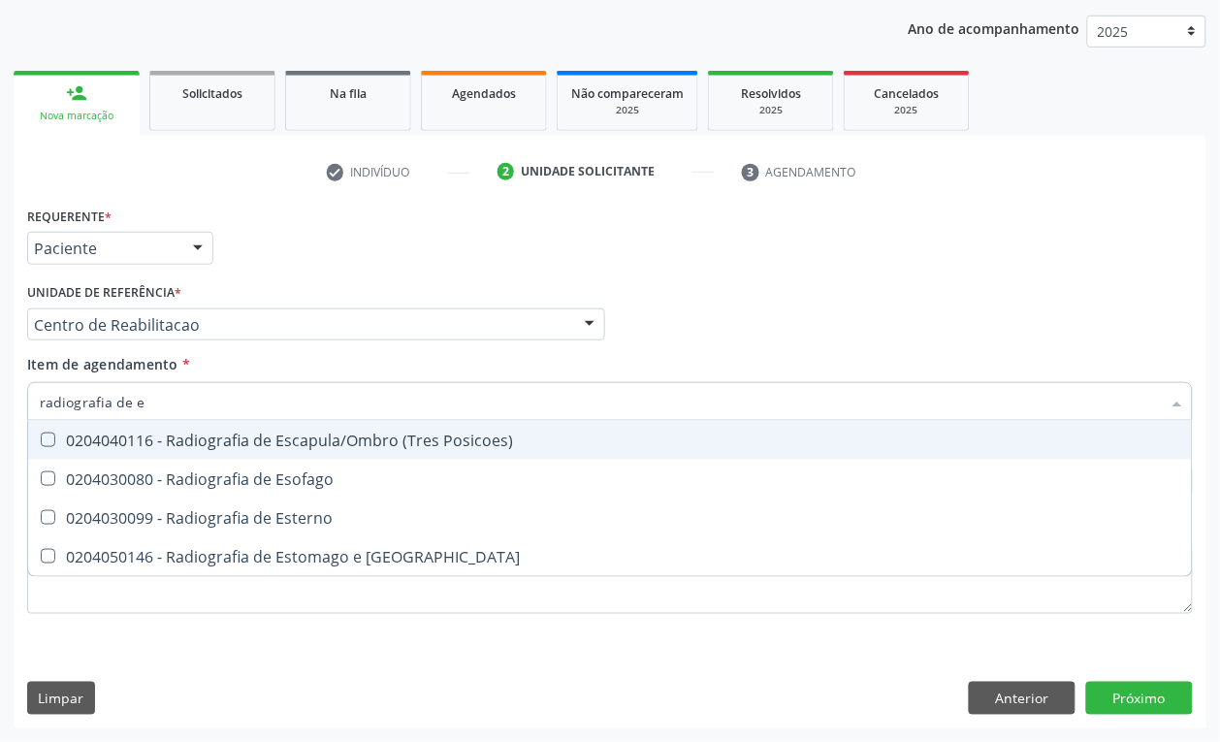
type input "radiografia de es"
click at [197, 432] on div "0204040116 - Radiografia de Escapula/Ombro (Tres Posicoes)" at bounding box center [610, 440] width 1140 height 16
checkbox Posicoes\) "true"
click at [177, 402] on input "radiografia de es" at bounding box center [600, 401] width 1121 height 39
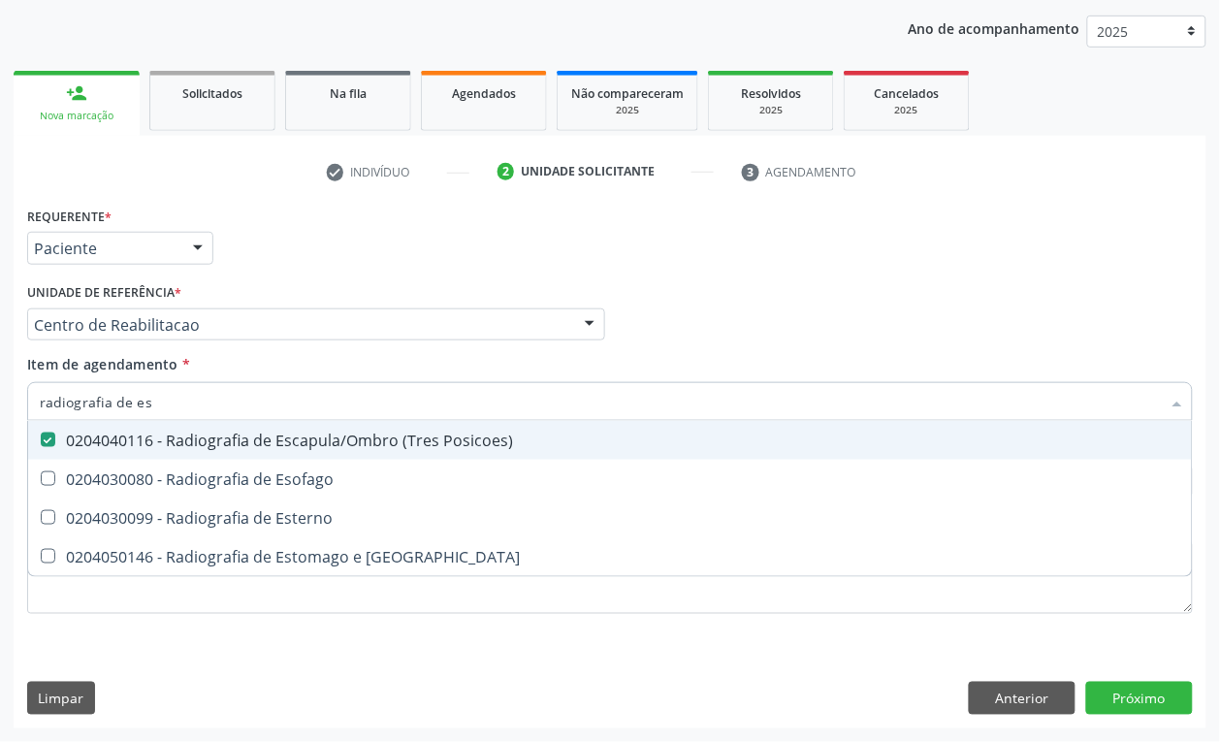
click at [177, 402] on input "radiografia de es" at bounding box center [600, 401] width 1121 height 39
type input "radiografia de"
checkbox Posicoes\) "false"
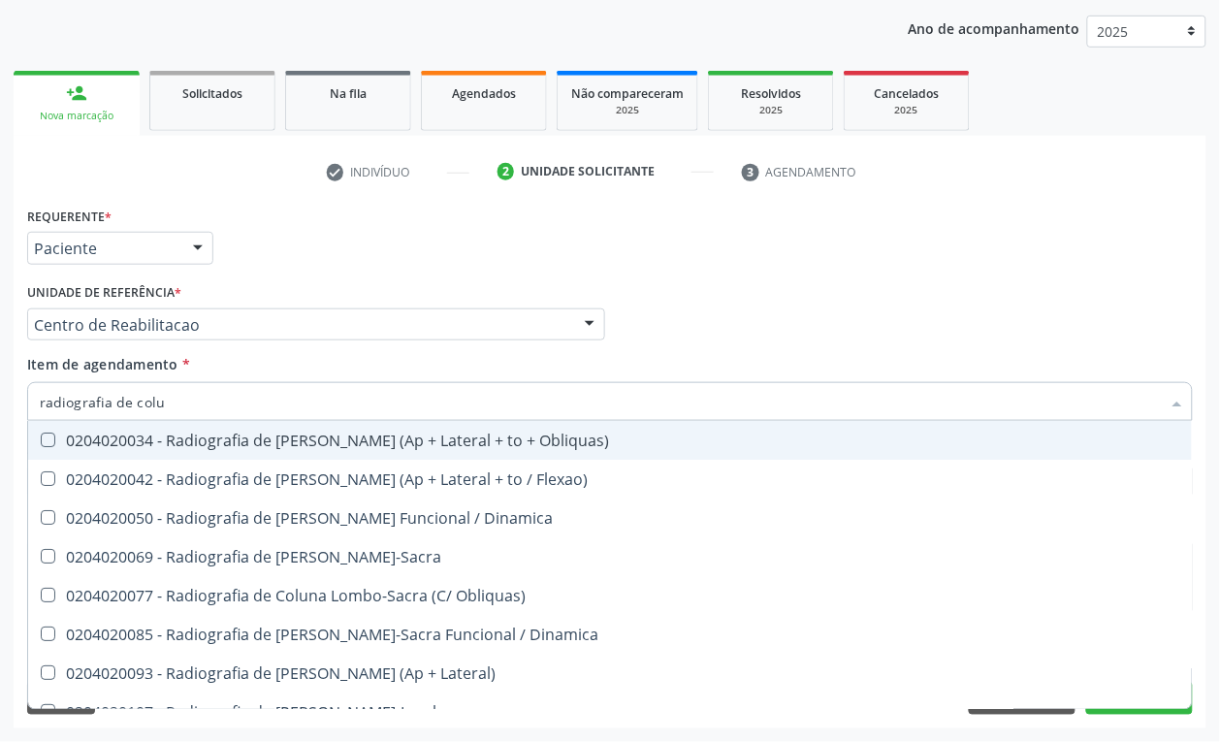
type input "radiografia de [PERSON_NAME]"
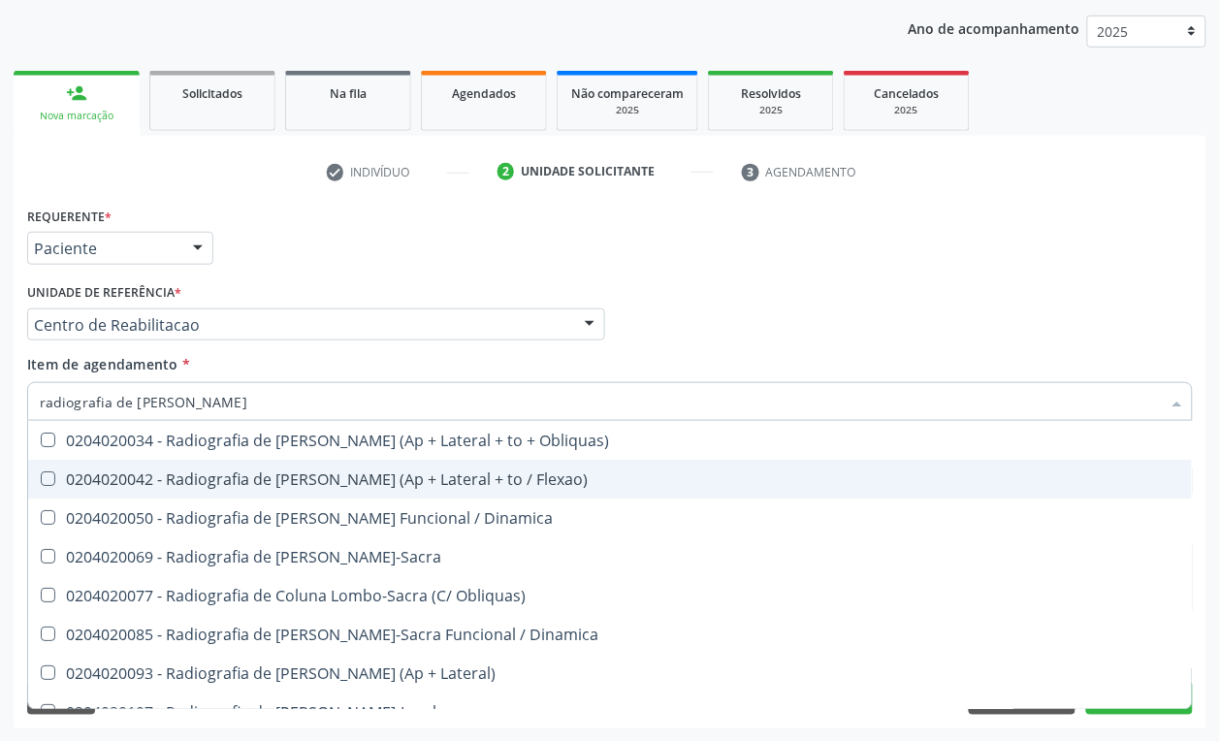
click at [200, 465] on span "0204020042 - Radiografia de [PERSON_NAME] (Ap + Lateral + to / Flexao)" at bounding box center [609, 479] width 1163 height 39
checkbox Flexao\) "true"
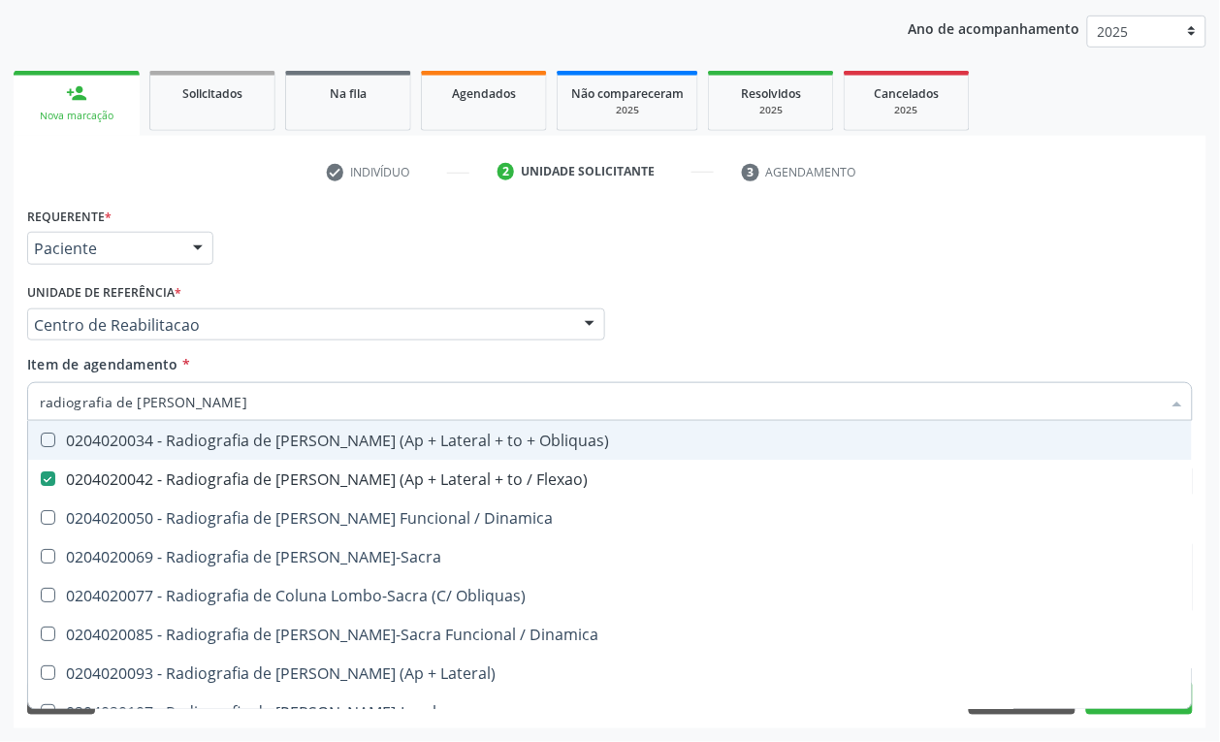
click at [190, 412] on input "radiografia de [PERSON_NAME]" at bounding box center [600, 401] width 1121 height 39
type input "radiografia de t"
checkbox Flexao\) "false"
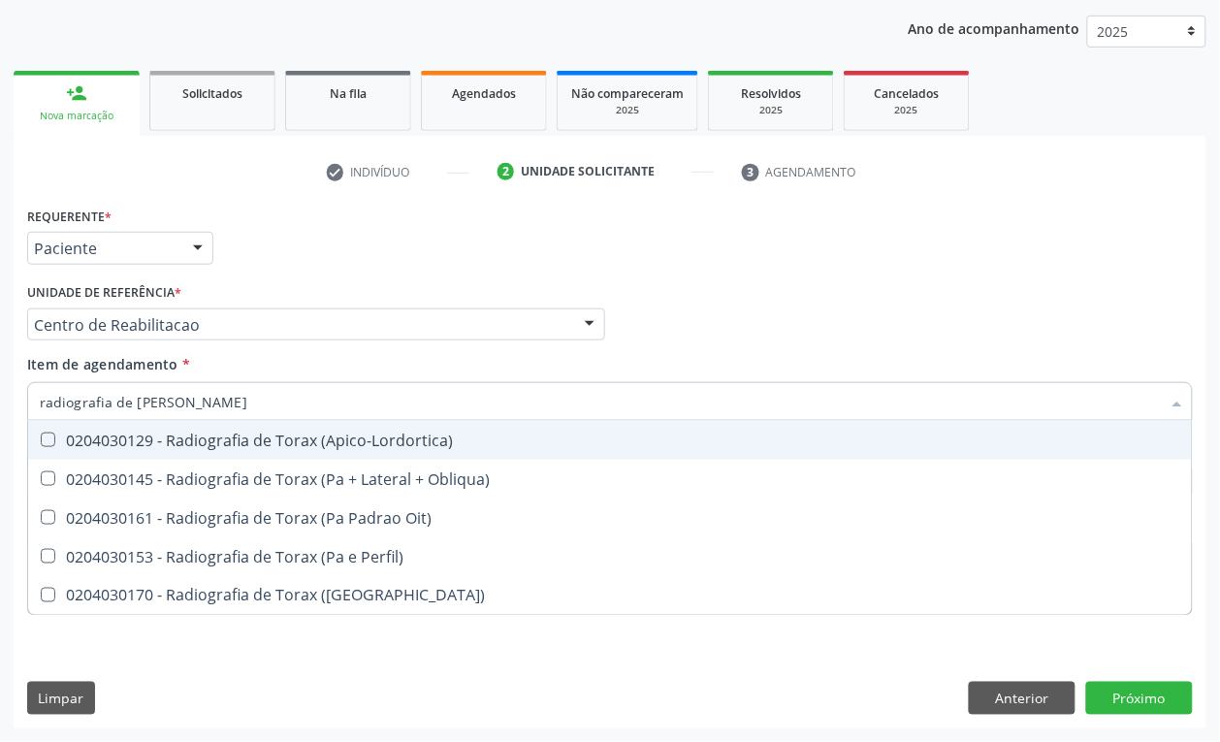
click at [142, 405] on input "radiografia de [PERSON_NAME]" at bounding box center [600, 401] width 1121 height 39
type input "radiografia de c"
checkbox \(Pa\) "true"
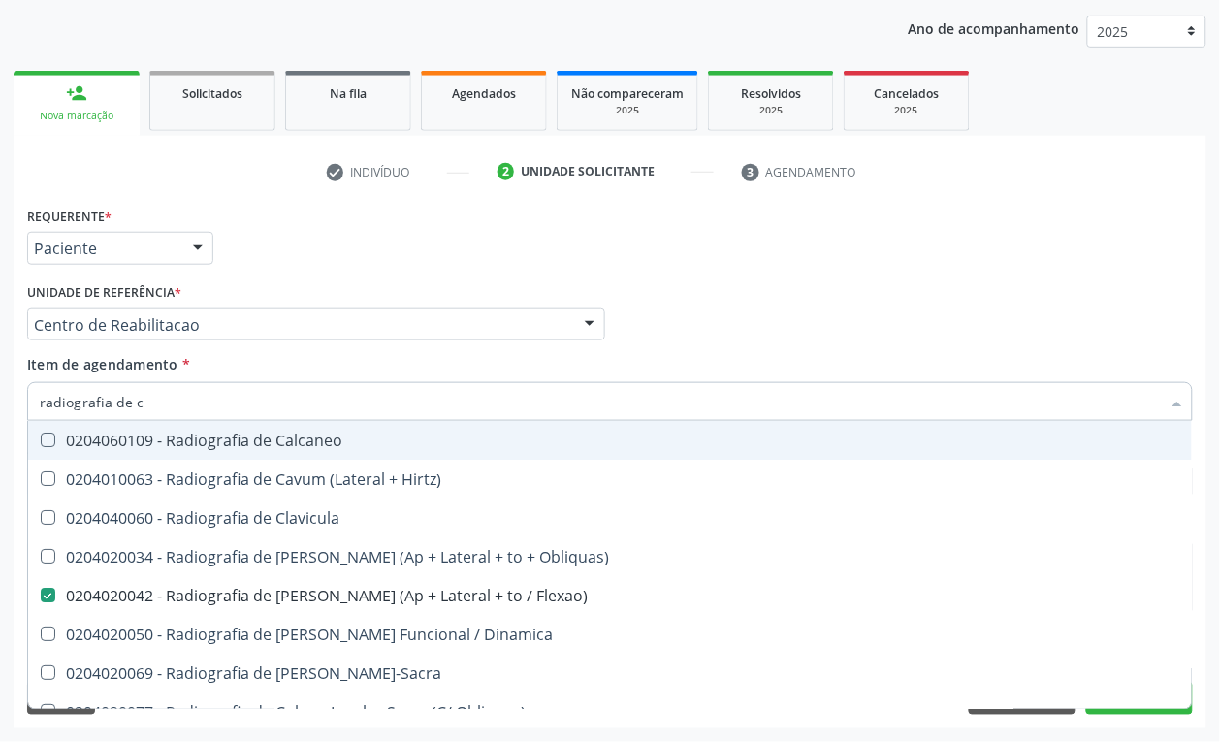
type input "radiografia de co"
checkbox Hirtz\) "true"
checkbox Flexao\) "false"
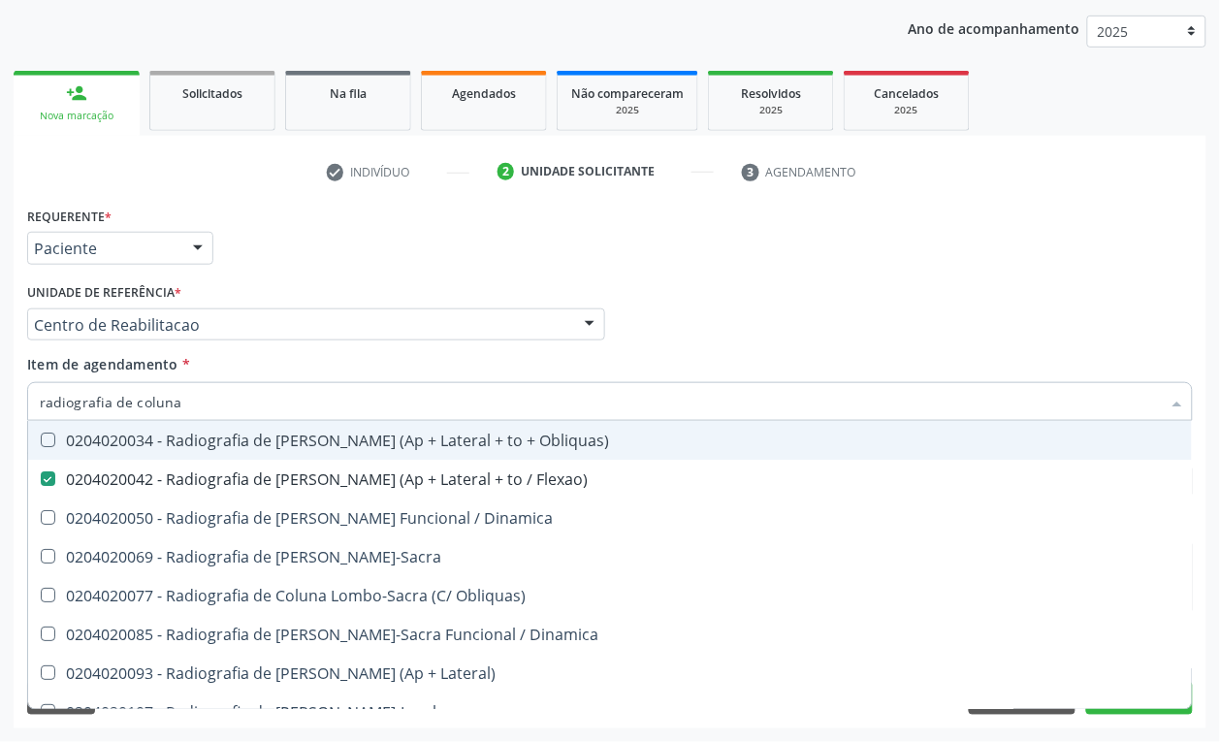
type input "radiografia de coluna t"
checkbox Flexao\) "false"
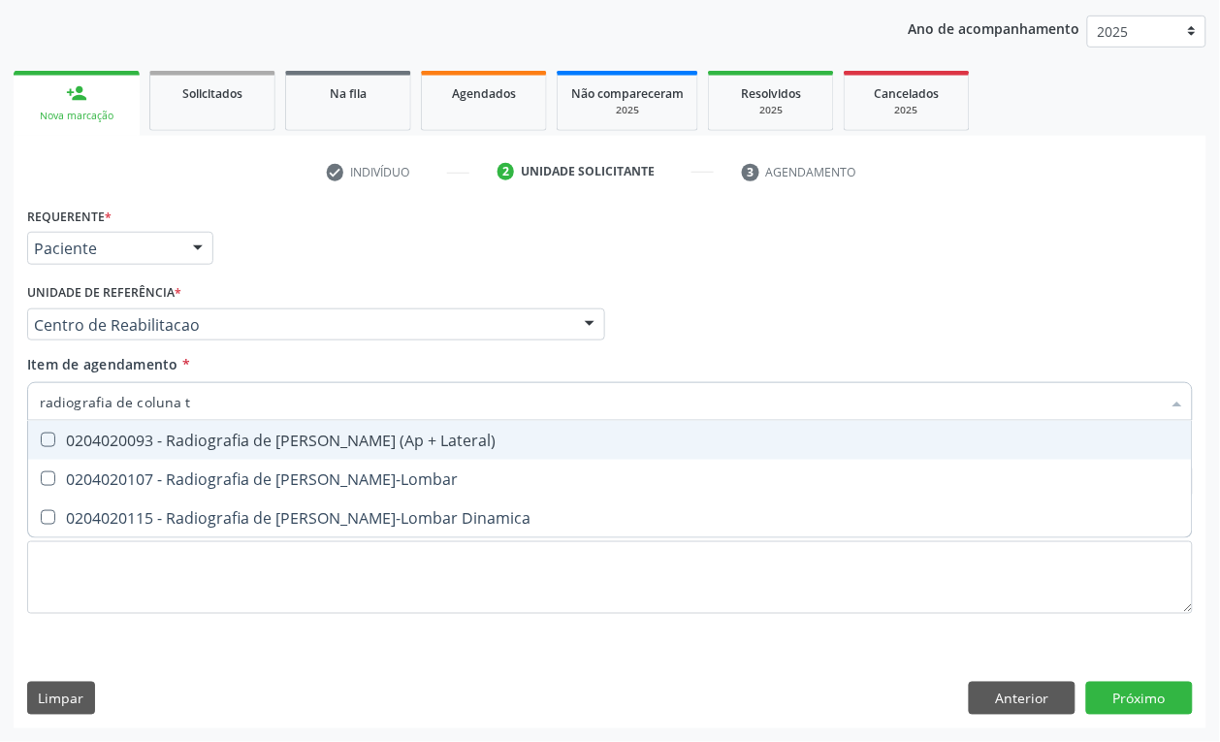
click at [206, 439] on div "0204020093 - Radiografia de [PERSON_NAME] (Ap + Lateral)" at bounding box center [610, 440] width 1140 height 16
checkbox Lateral\) "true"
click at [205, 405] on input "radiografia de coluna t" at bounding box center [600, 401] width 1121 height 39
type input "radiografia de coluna l"
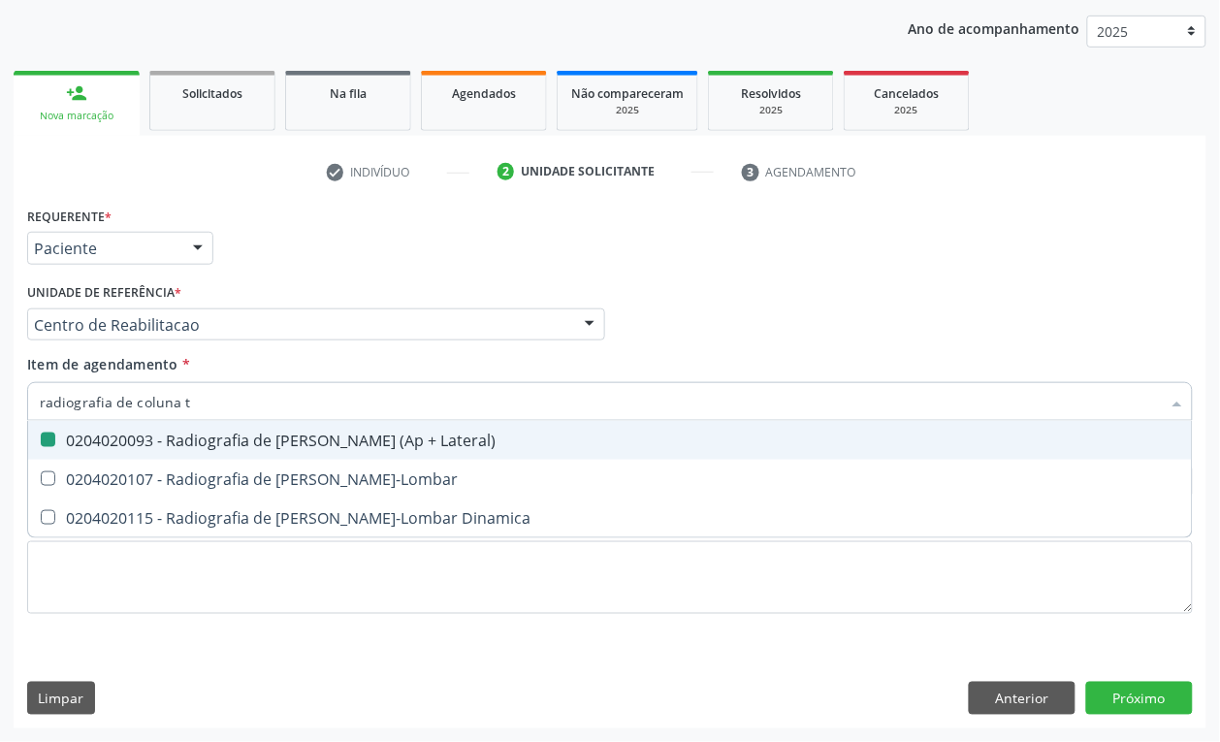
checkbox Lateral\) "false"
type input "radiografia de coluna lo"
click at [225, 441] on div "0204020069 - Radiografia de [PERSON_NAME]-Sacra" at bounding box center [610, 440] width 1140 height 16
checkbox Lombo-Sacra "true"
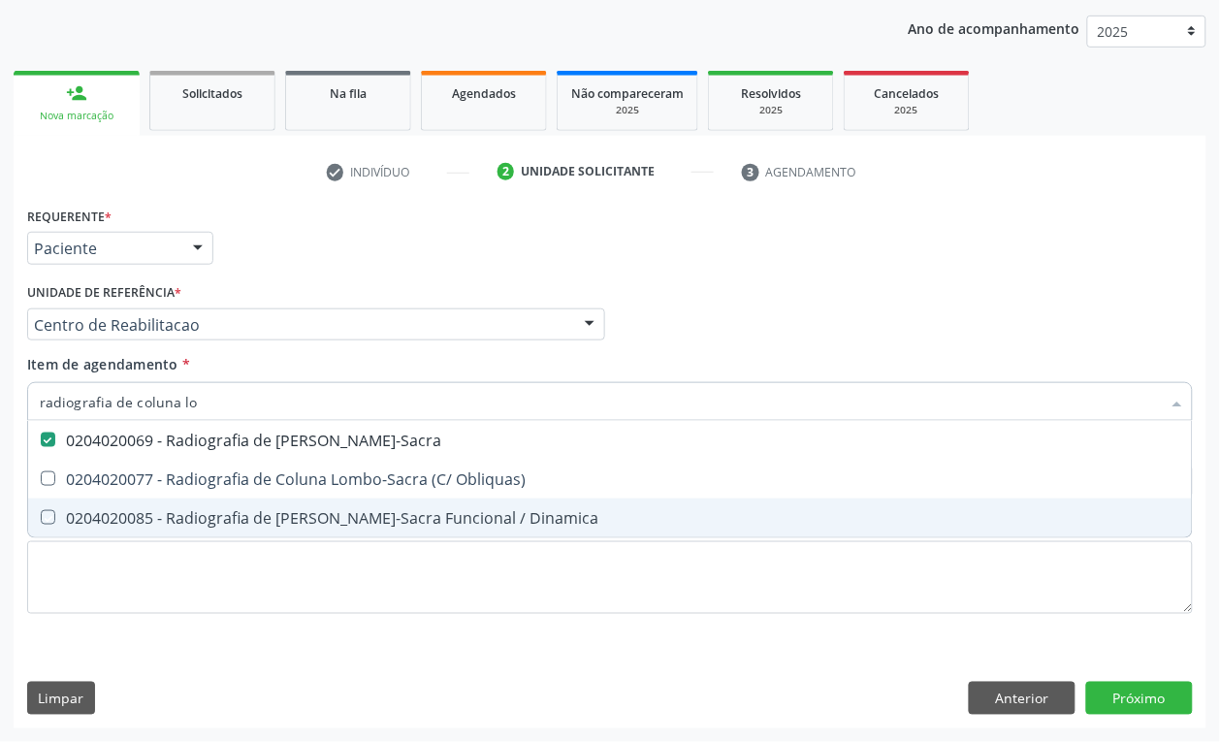
click at [264, 648] on div "Requerente * Paciente Profissional de Saúde Paciente Nenhum resultado encontrad…" at bounding box center [610, 465] width 1193 height 526
checkbox Obliquas\) "true"
checkbox Dinamica "true"
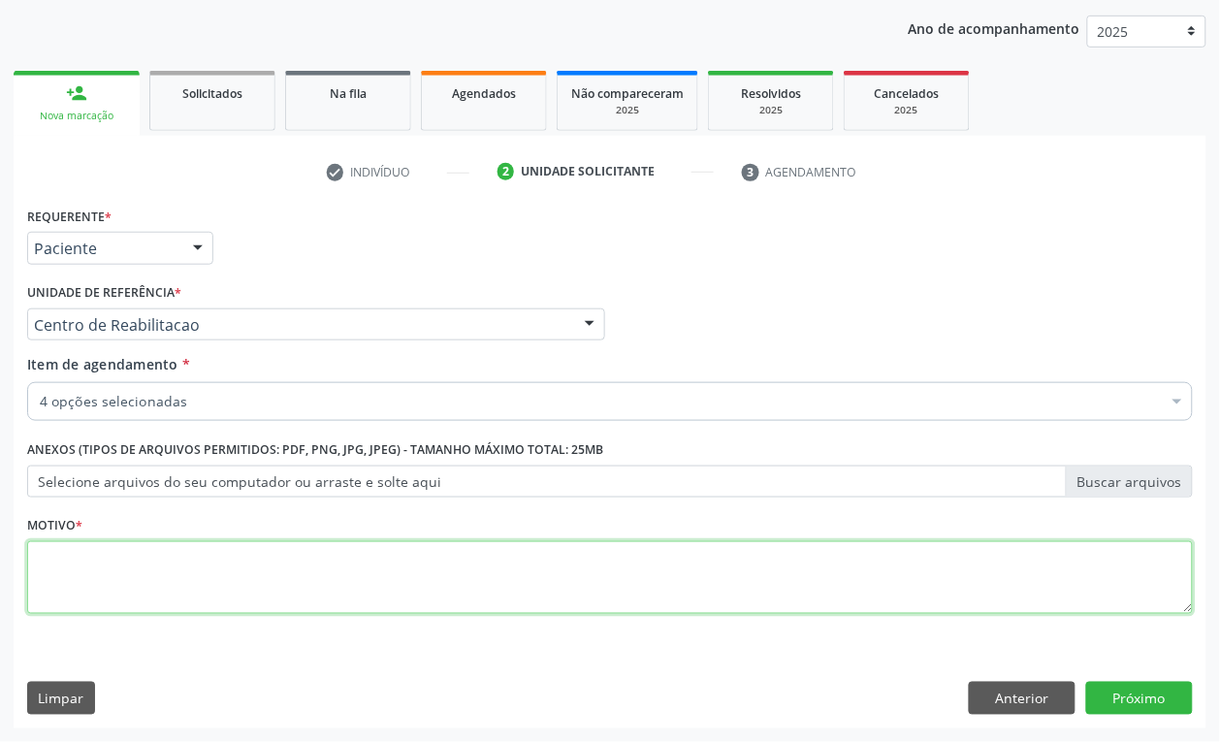
click at [121, 562] on textarea at bounding box center [609, 578] width 1165 height 74
type textarea "a"
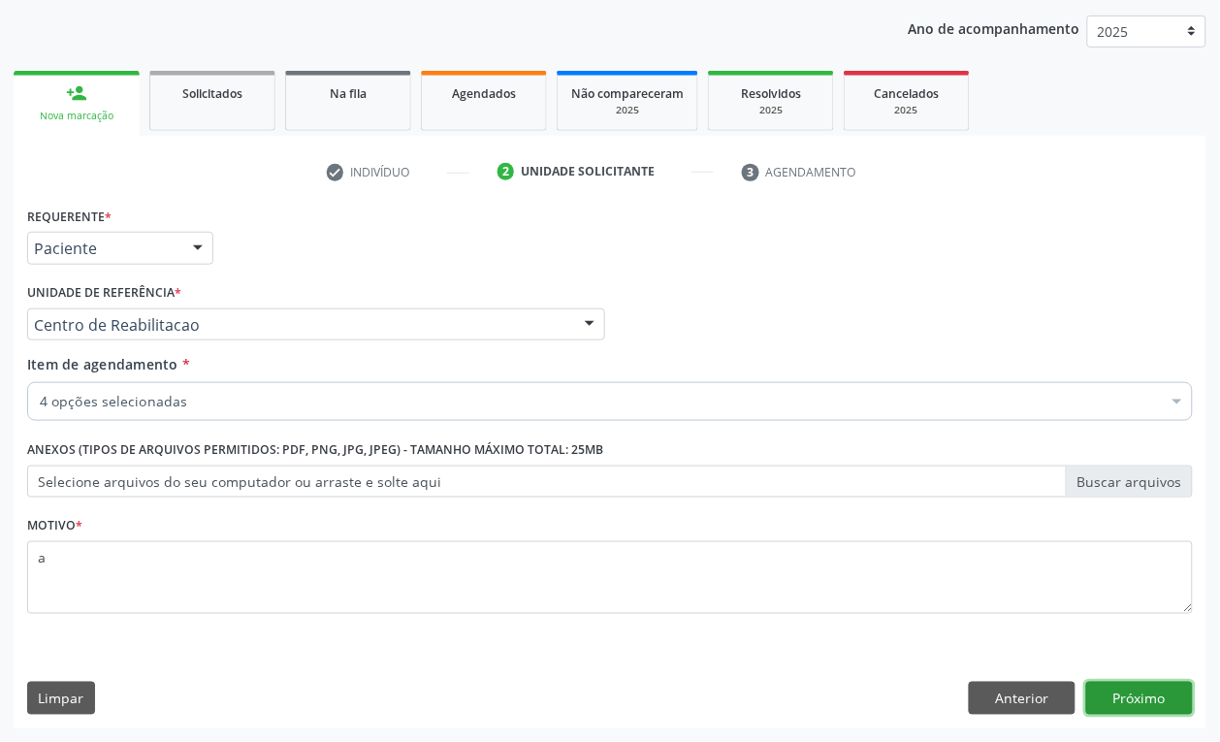
click at [1145, 690] on button "Próximo" at bounding box center [1139, 698] width 107 height 33
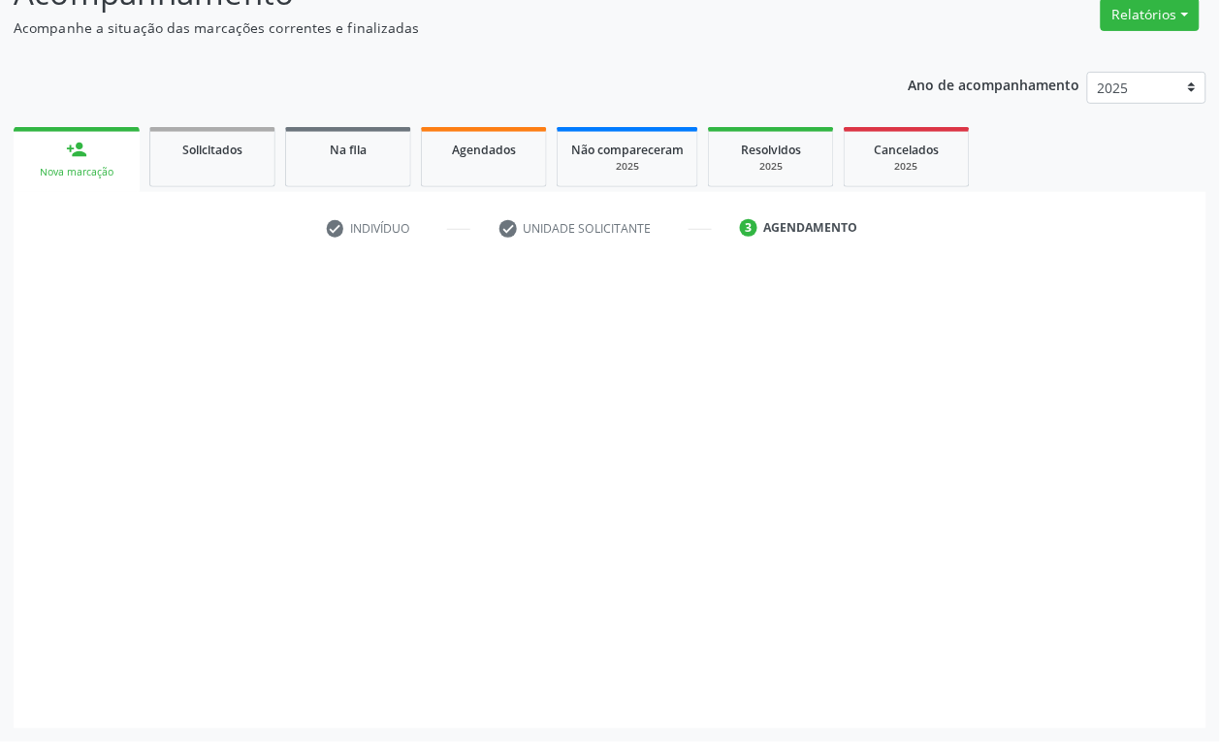
scroll to position [163, 0]
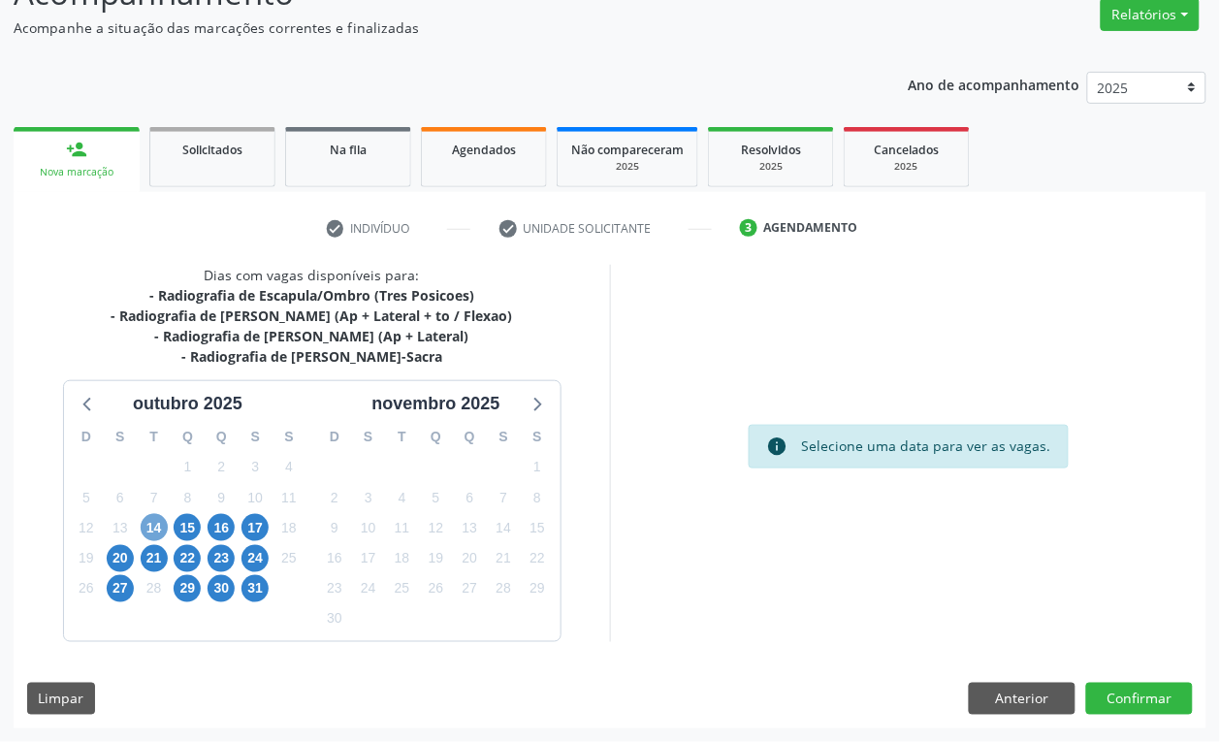
click at [143, 525] on span "14" at bounding box center [154, 527] width 27 height 27
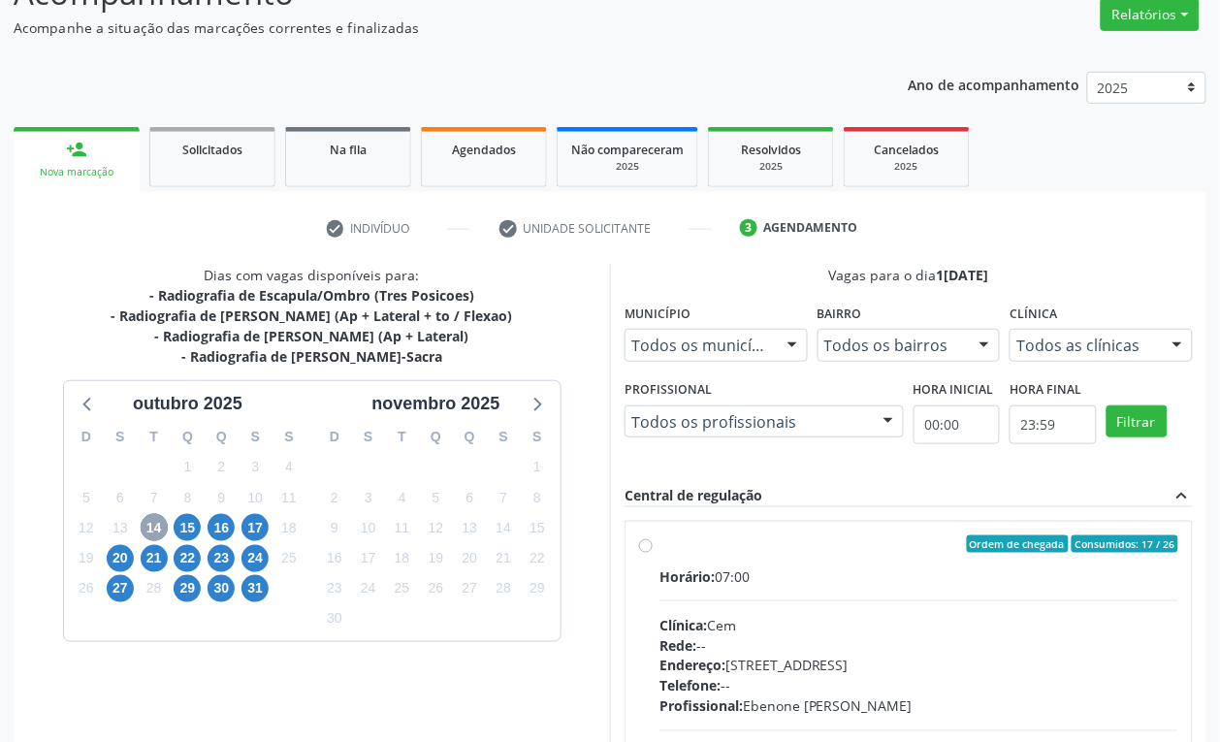
scroll to position [284, 0]
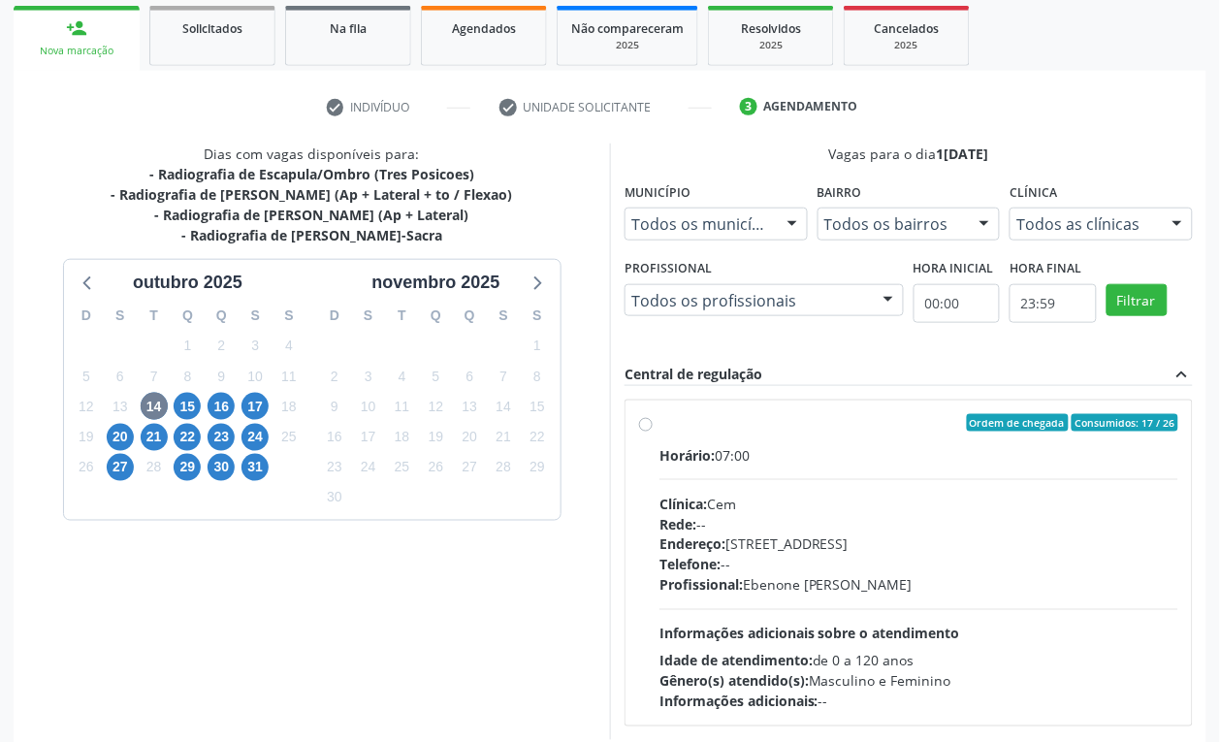
drag, startPoint x: 842, startPoint y: 525, endPoint x: 815, endPoint y: 263, distance: 263.1
click at [834, 514] on div "Rede: --" at bounding box center [918, 524] width 519 height 20
click at [653, 431] on input "Ordem de chegada Consumidos: 17 / 26 Horário: 07:00 Clínica: Cem Rede: -- Ender…" at bounding box center [646, 422] width 14 height 17
radio input "true"
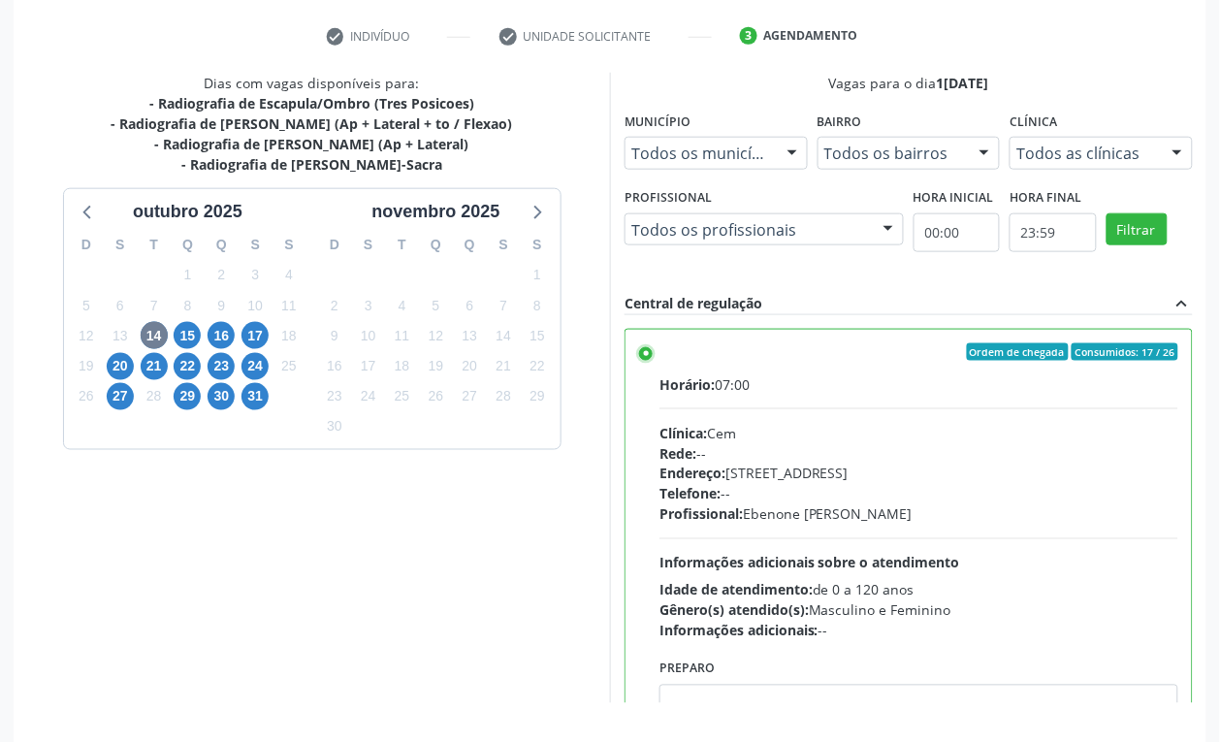
scroll to position [417, 0]
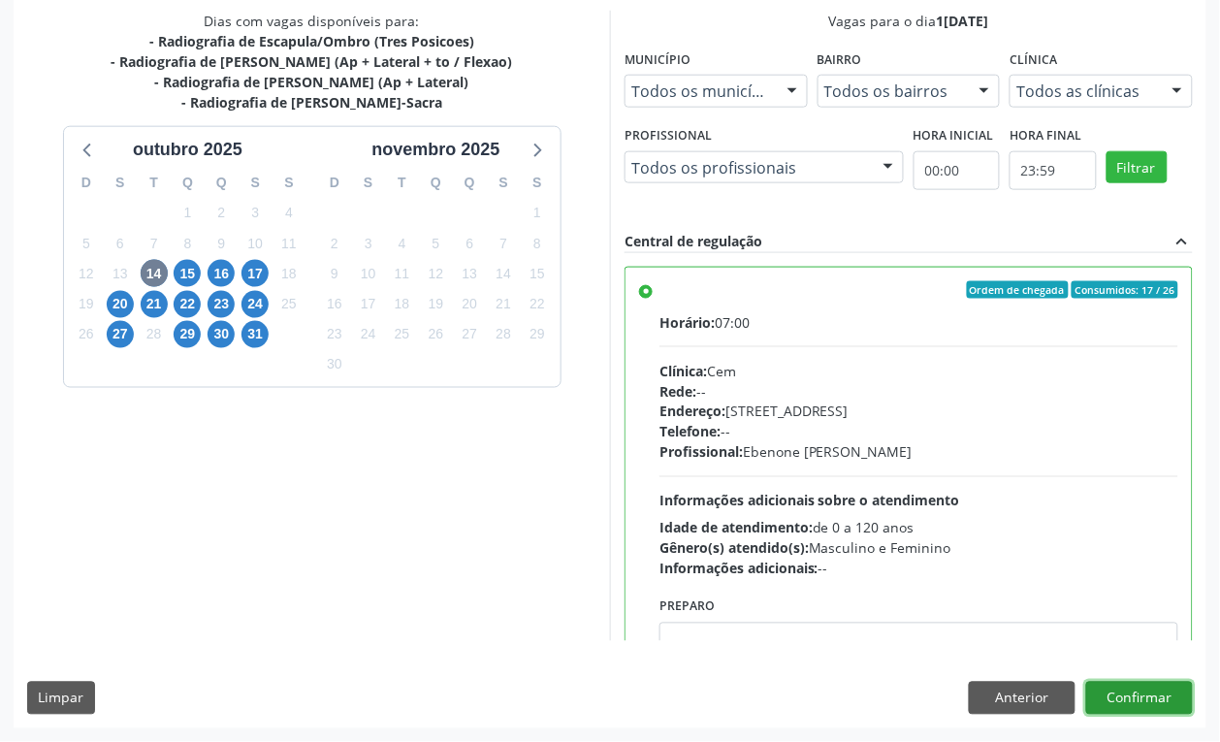
click at [1116, 713] on button "Confirmar" at bounding box center [1139, 698] width 107 height 33
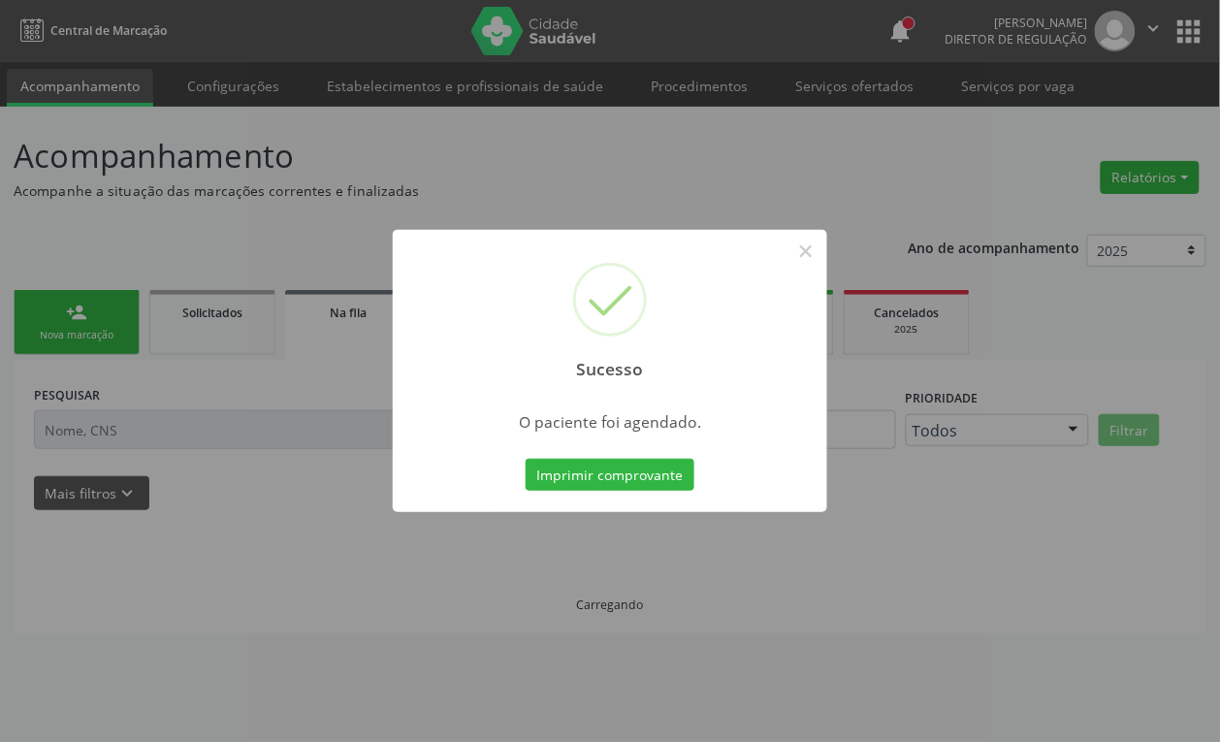
scroll to position [0, 0]
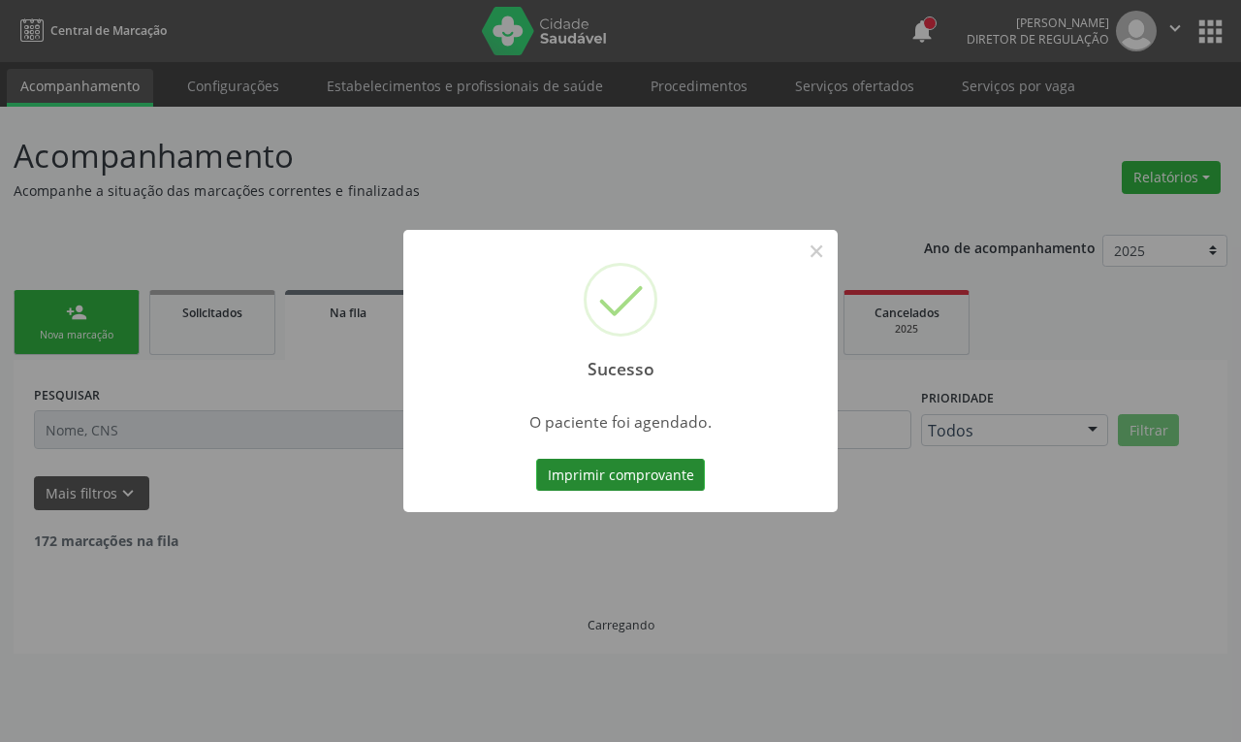
click at [637, 478] on button "Imprimir comprovante" at bounding box center [620, 475] width 169 height 33
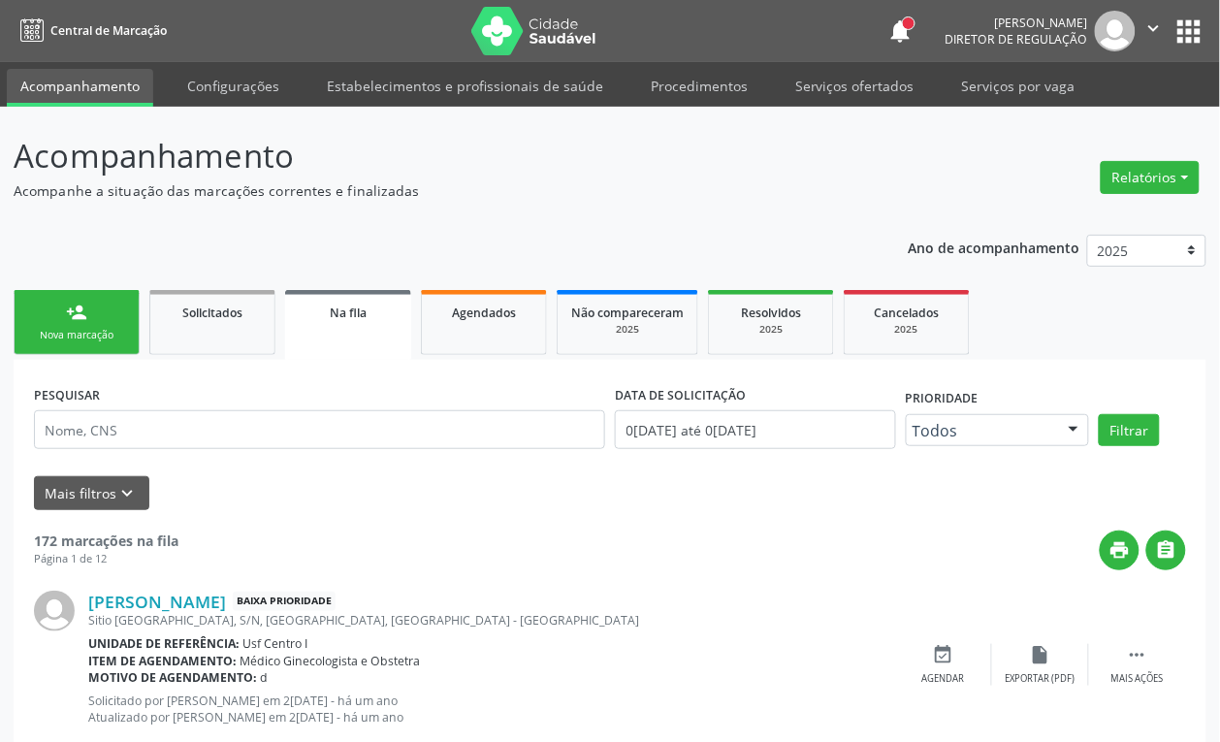
click at [82, 315] on div "person_add" at bounding box center [76, 312] width 21 height 21
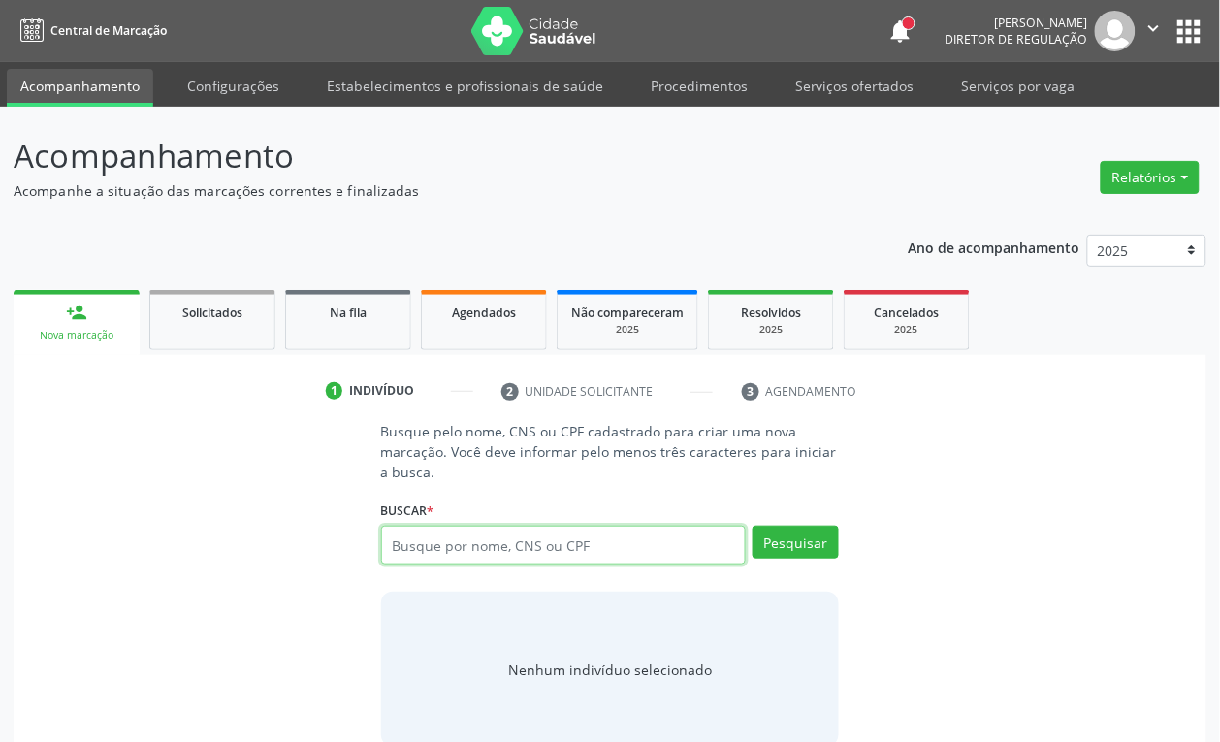
click at [448, 530] on input "text" at bounding box center [564, 545] width 366 height 39
paste input "127 1127 9458 0008"
type input "127 1127 9458 0008"
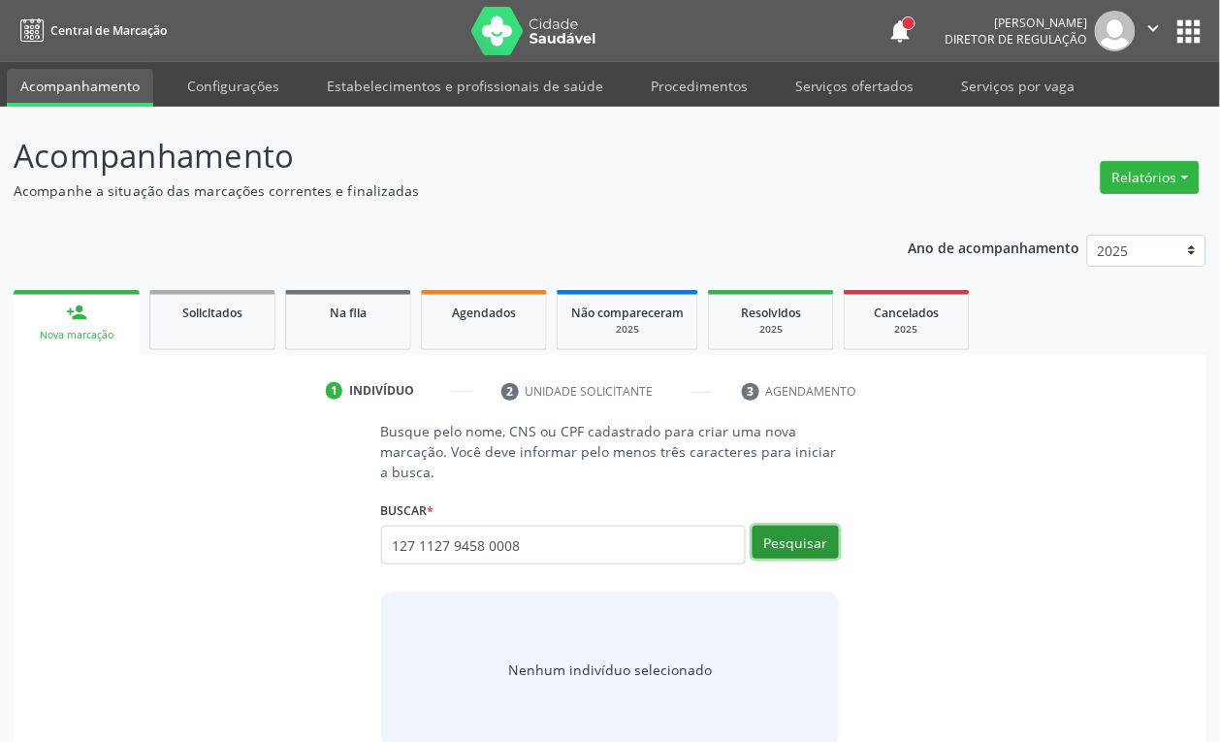
click at [806, 530] on button "Pesquisar" at bounding box center [795, 542] width 86 height 33
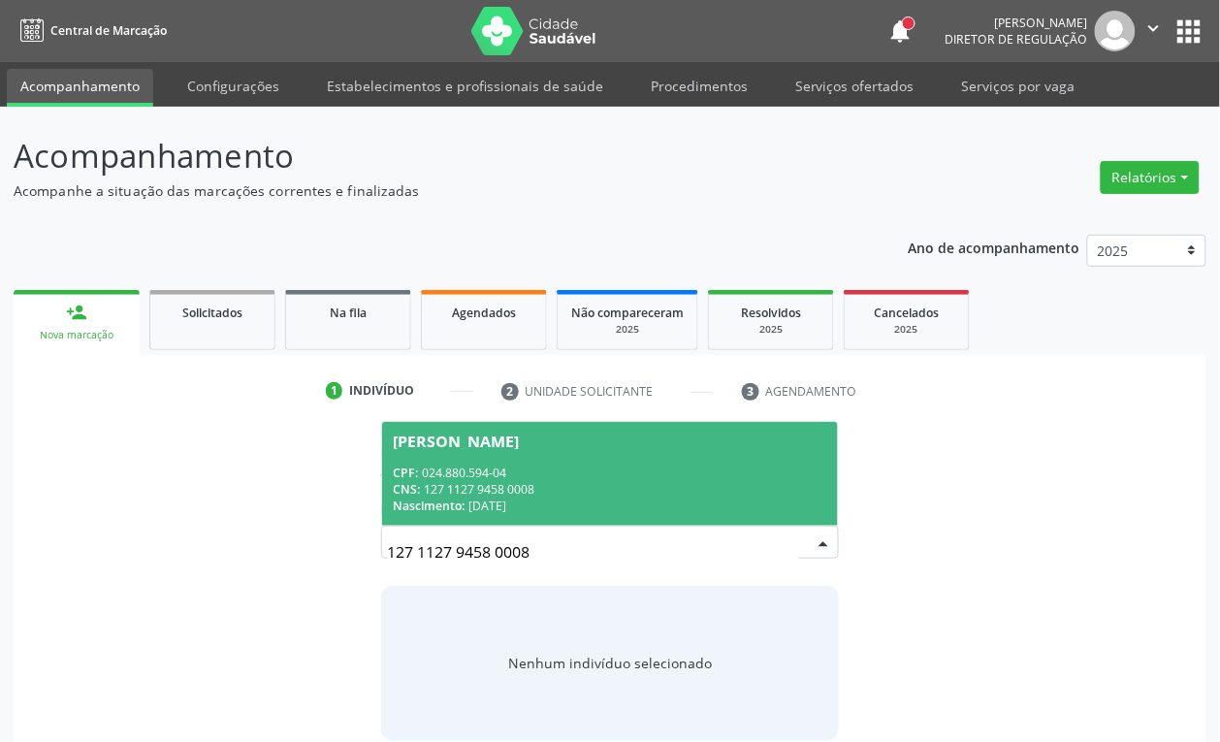
click at [476, 446] on div "[PERSON_NAME]" at bounding box center [457, 441] width 126 height 16
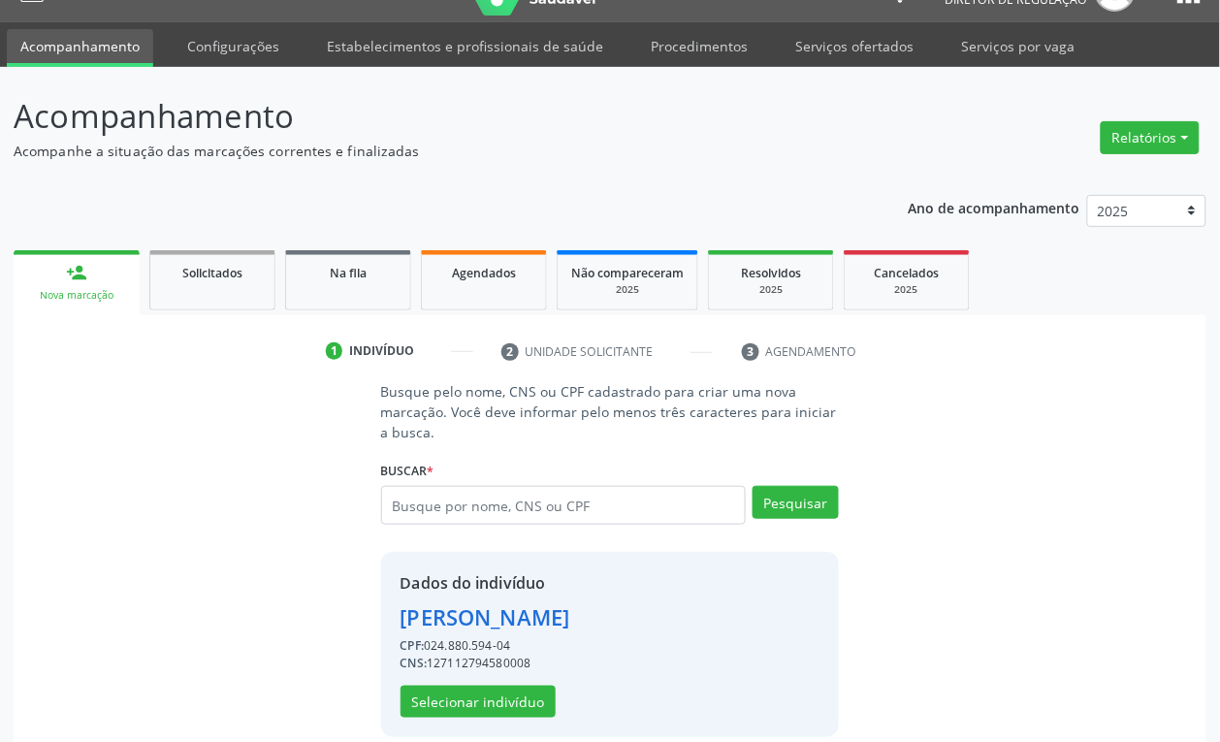
scroll to position [63, 0]
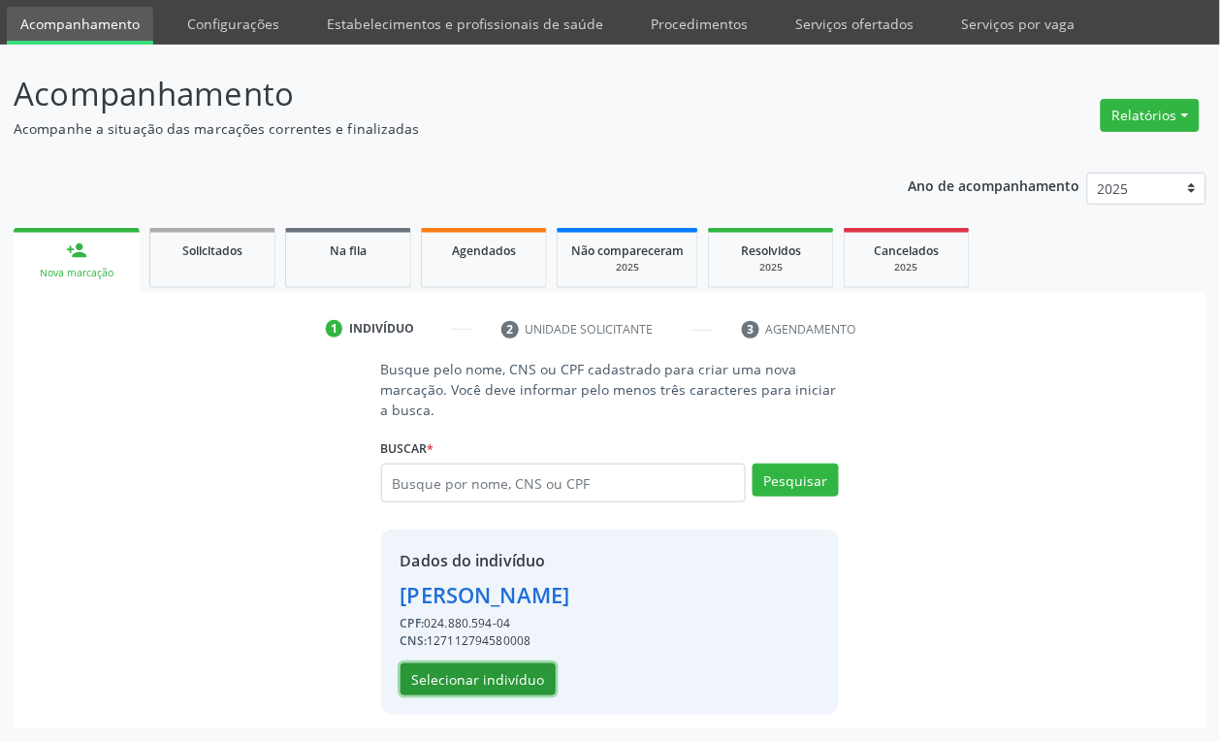
click at [494, 669] on button "Selecionar indivíduo" at bounding box center [477, 679] width 155 height 33
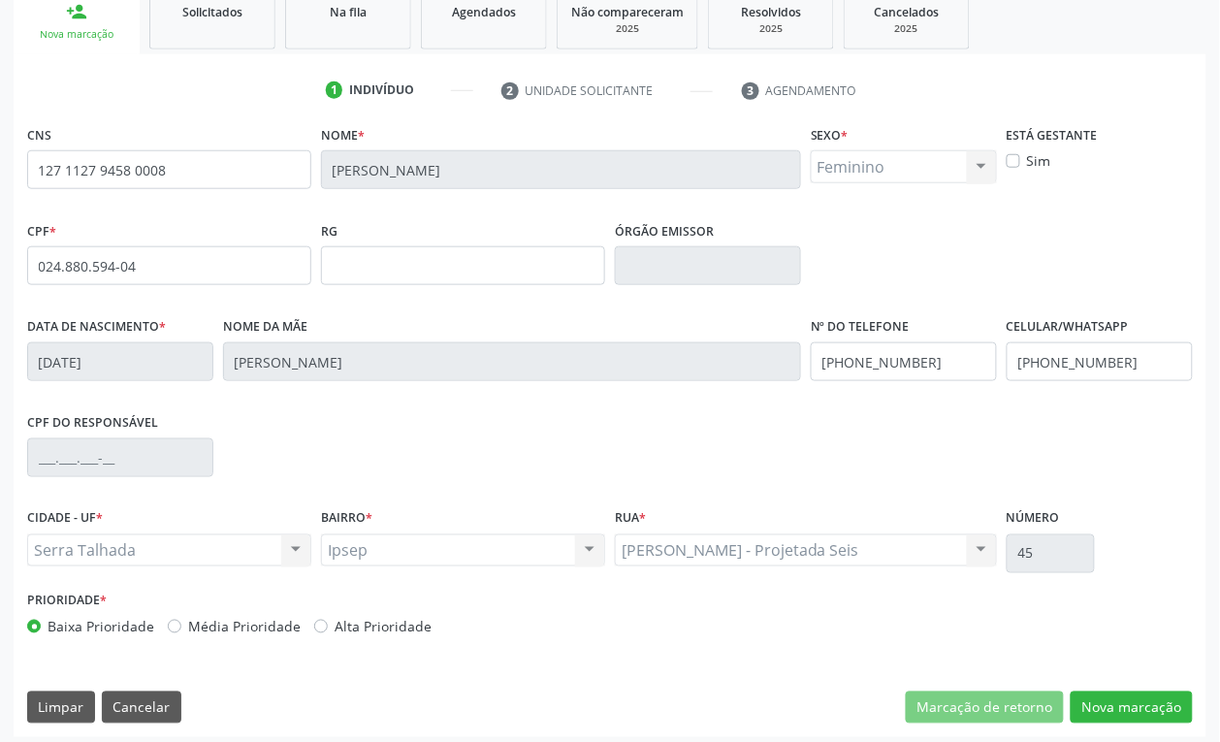
scroll to position [310, 0]
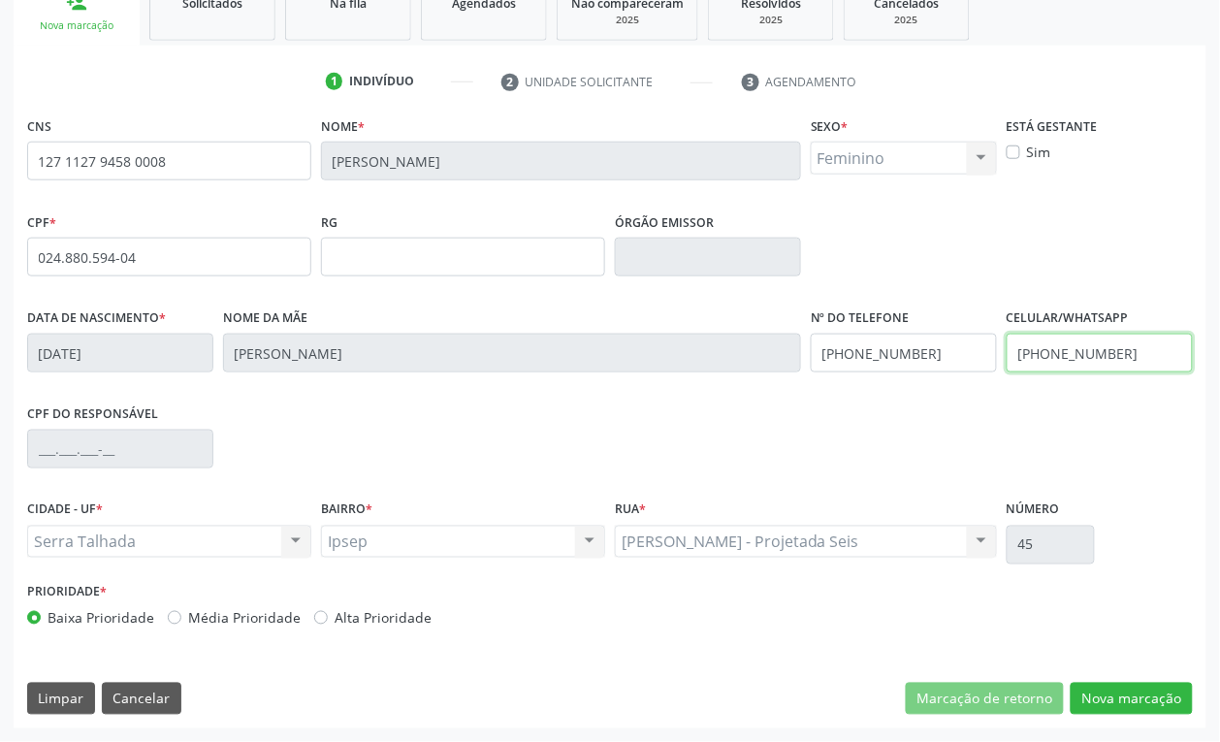
click at [1083, 364] on input "[PHONE_NUMBER]" at bounding box center [1099, 353] width 186 height 39
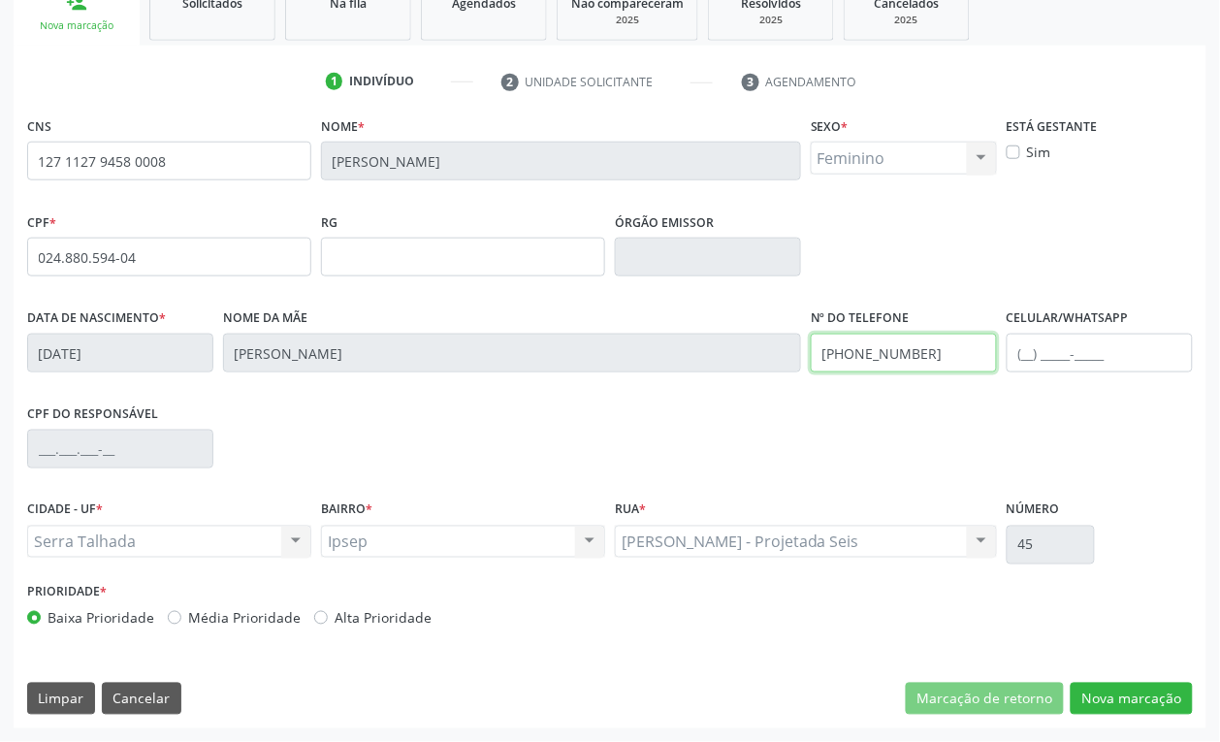
click at [879, 347] on input "(87) 99811-2296" at bounding box center [904, 353] width 186 height 39
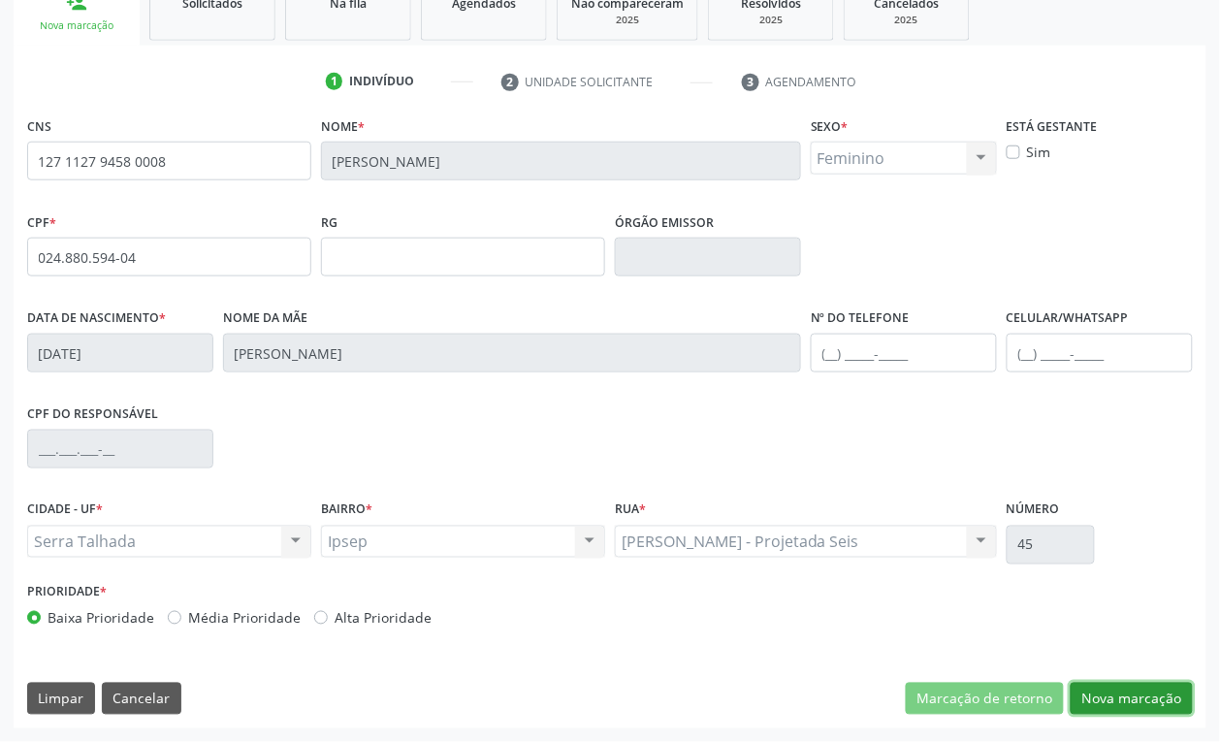
click at [1122, 706] on button "Nova marcação" at bounding box center [1131, 699] width 122 height 33
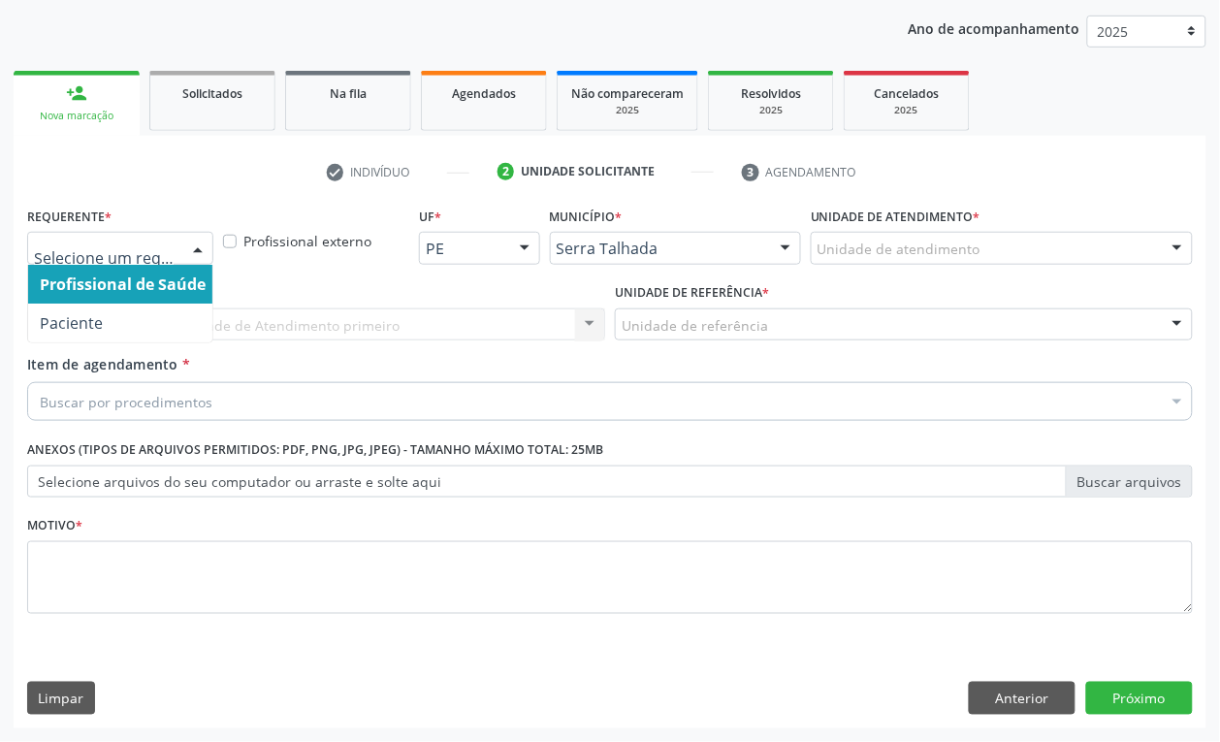
click at [118, 236] on div at bounding box center [120, 248] width 186 height 33
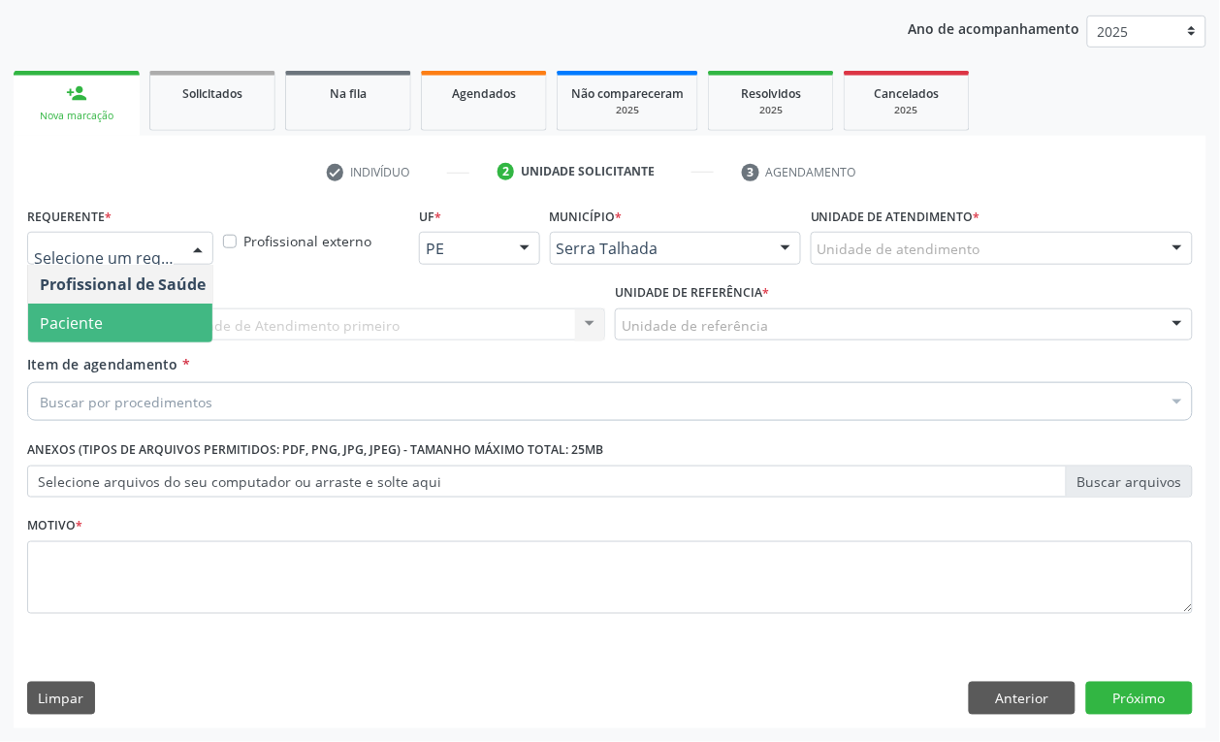
click at [126, 316] on span "Paciente" at bounding box center [122, 322] width 189 height 39
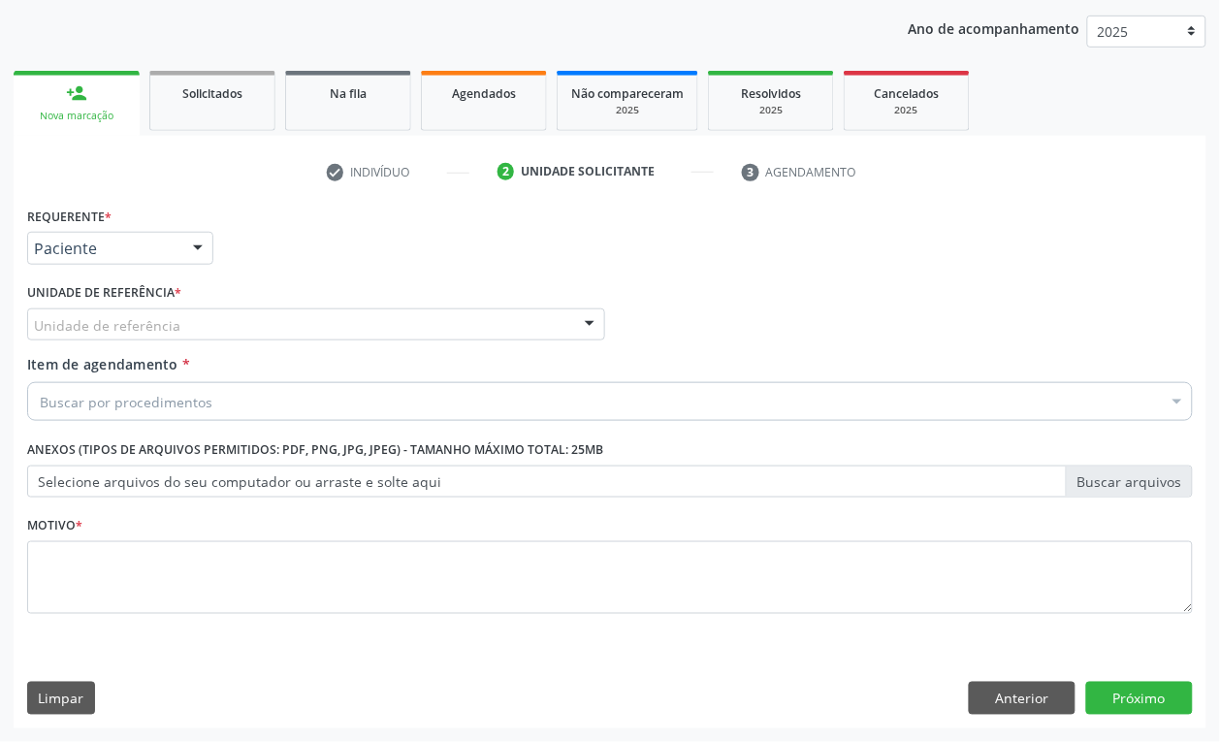
drag, startPoint x: 131, startPoint y: 371, endPoint x: 123, endPoint y: 344, distance: 28.2
click at [129, 370] on label "Item de agendamento *" at bounding box center [108, 364] width 163 height 20
click at [40, 382] on input "Item de agendamento *" at bounding box center [40, 401] width 0 height 39
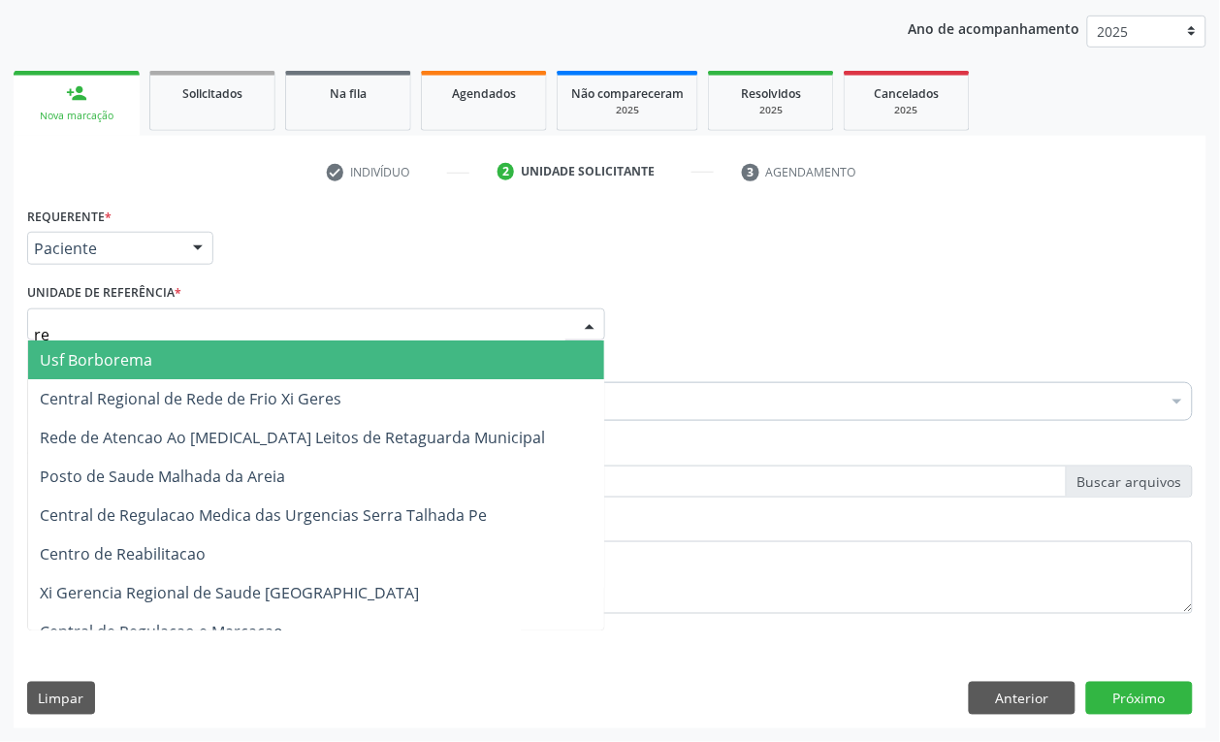
type input "rea"
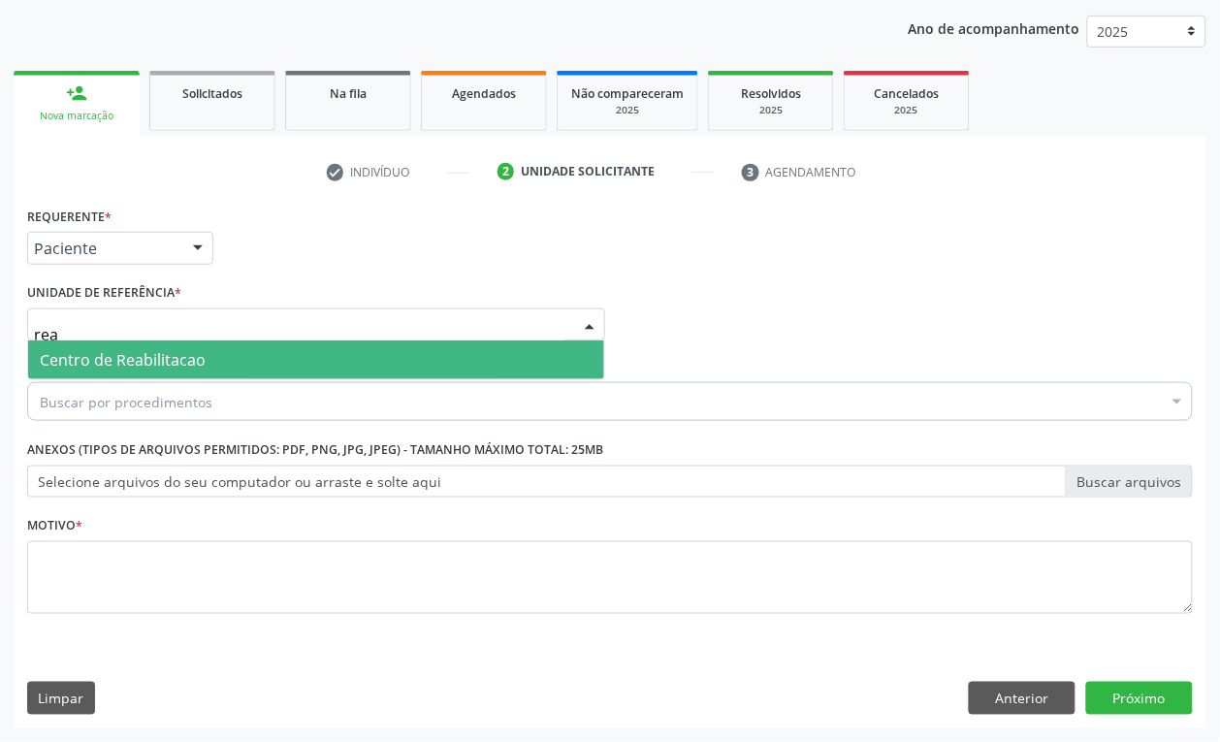
click at [123, 346] on span "Centro de Reabilitacao" at bounding box center [316, 359] width 576 height 39
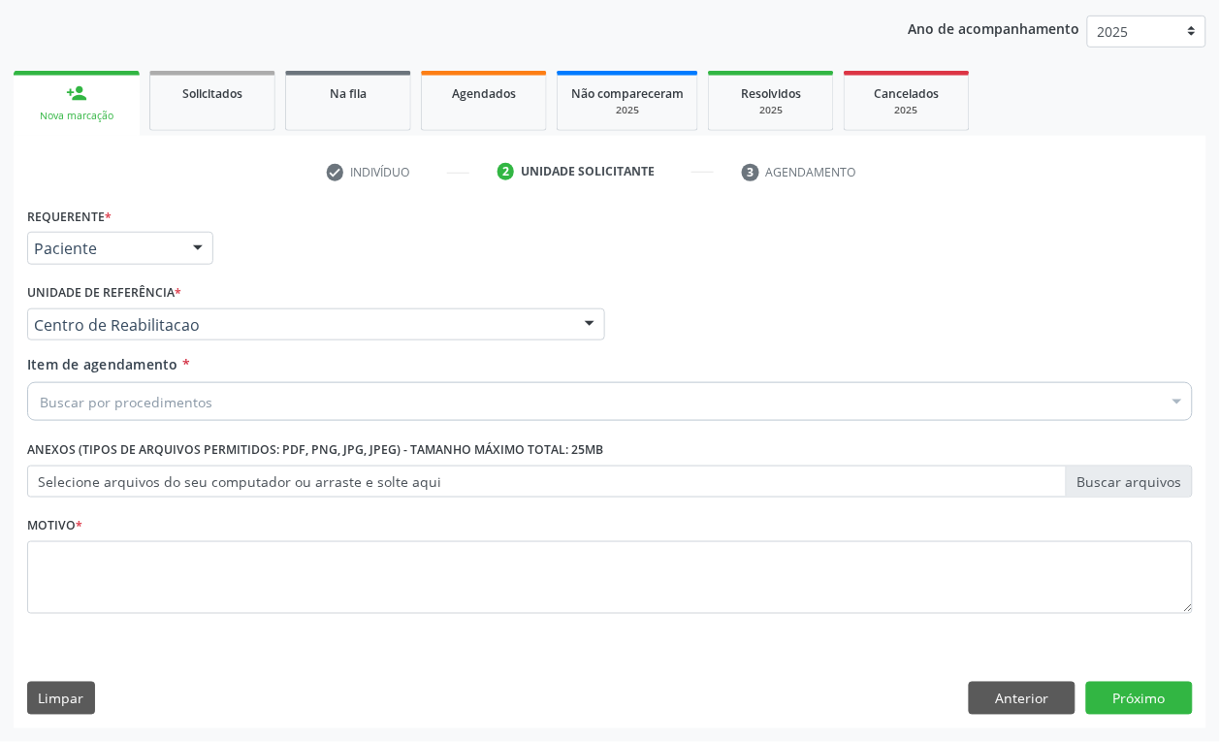
click at [128, 412] on div "Buscar por procedimentos" at bounding box center [609, 401] width 1165 height 39
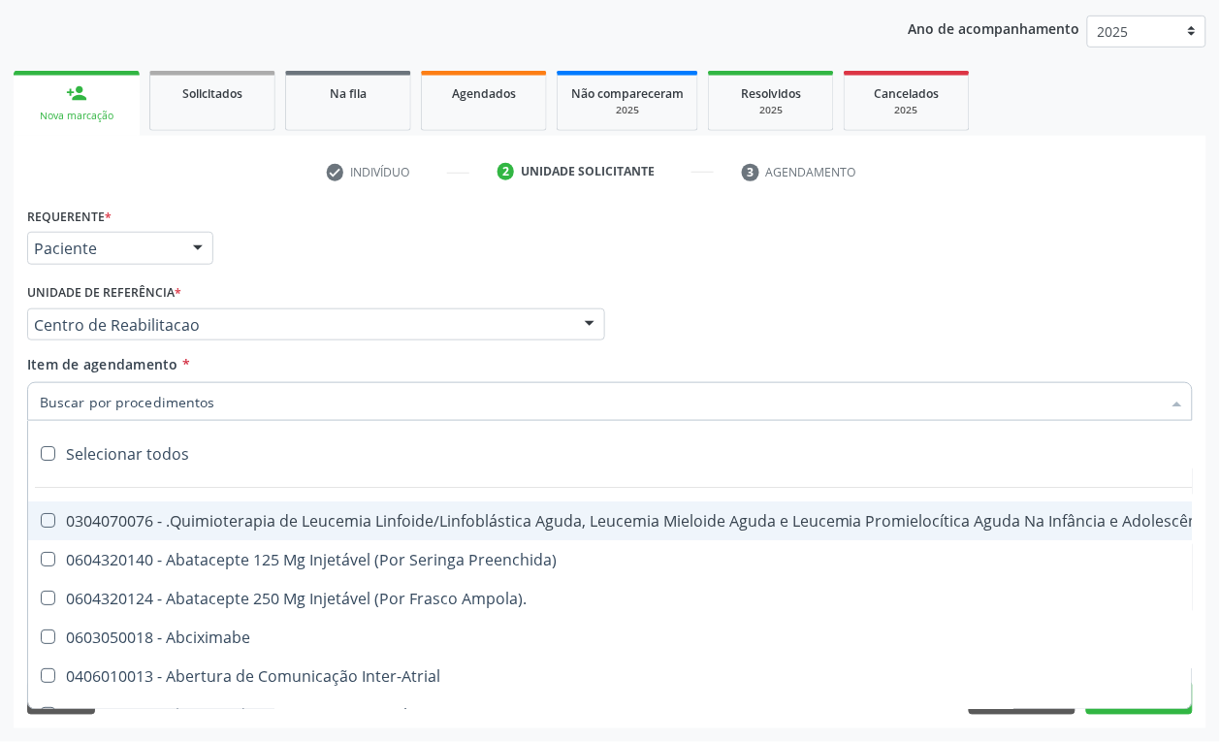
click at [132, 405] on input "Item de agendamento *" at bounding box center [600, 401] width 1121 height 39
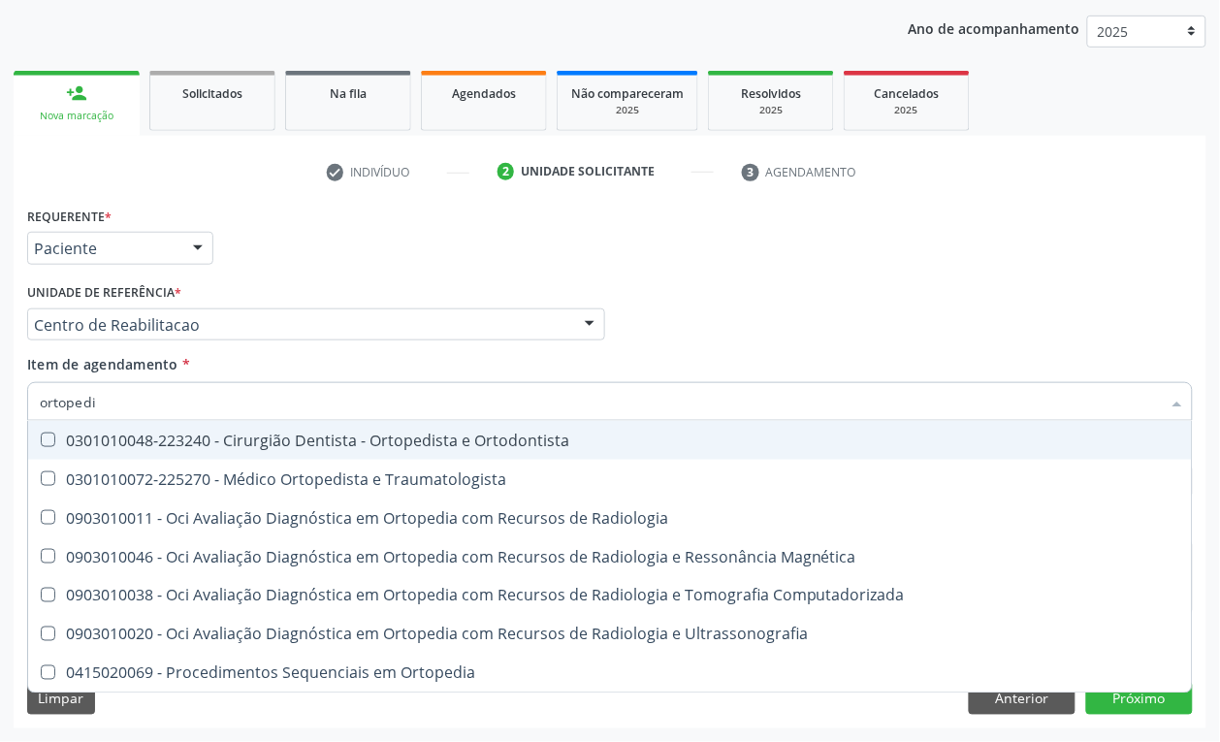
type input "ortopedis"
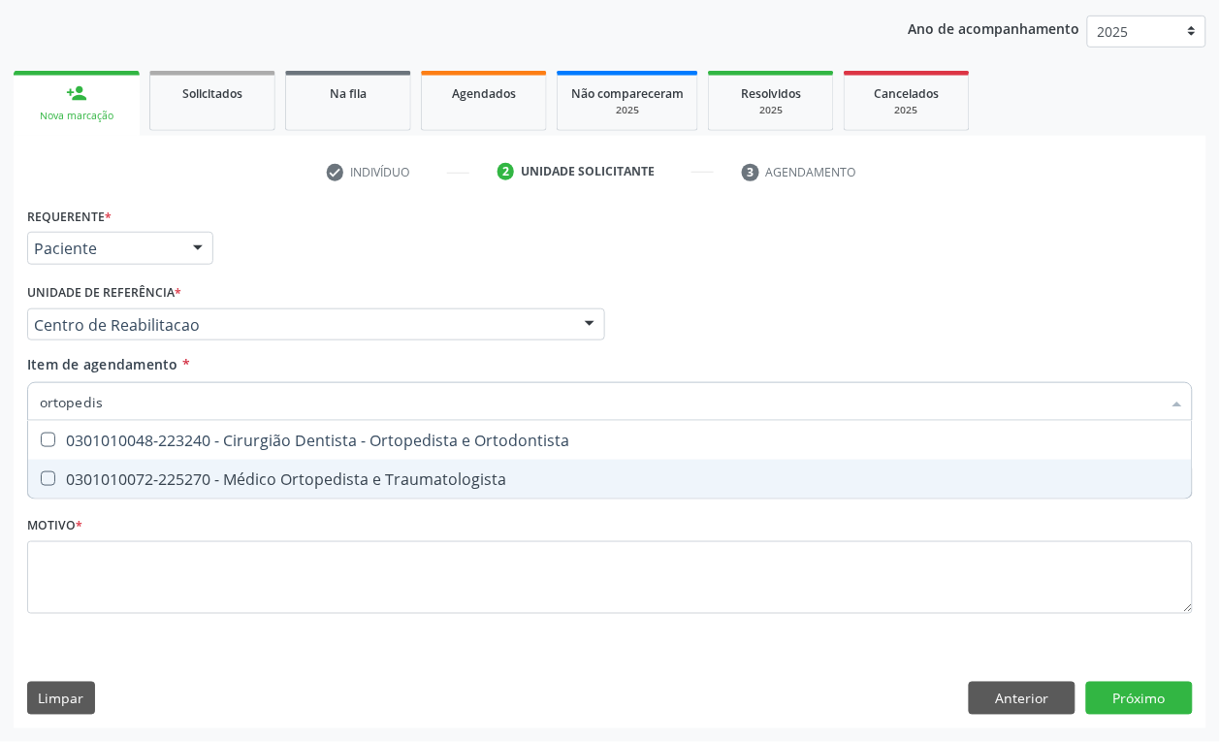
click at [303, 482] on div "0301010072-225270 - Médico Ortopedista e Traumatologista" at bounding box center [610, 479] width 1140 height 16
checkbox Traumatologista "true"
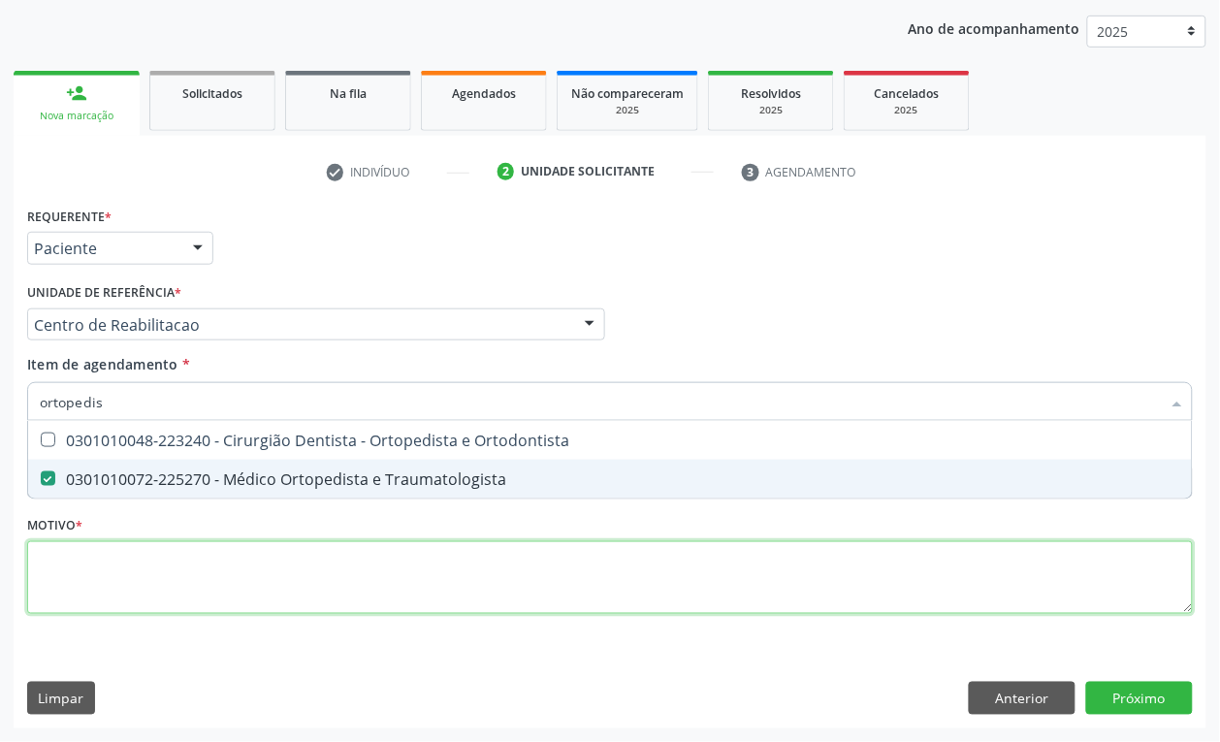
click at [105, 611] on div "Requerente * Paciente Profissional de Saúde Paciente Nenhum resultado encontrad…" at bounding box center [609, 421] width 1165 height 439
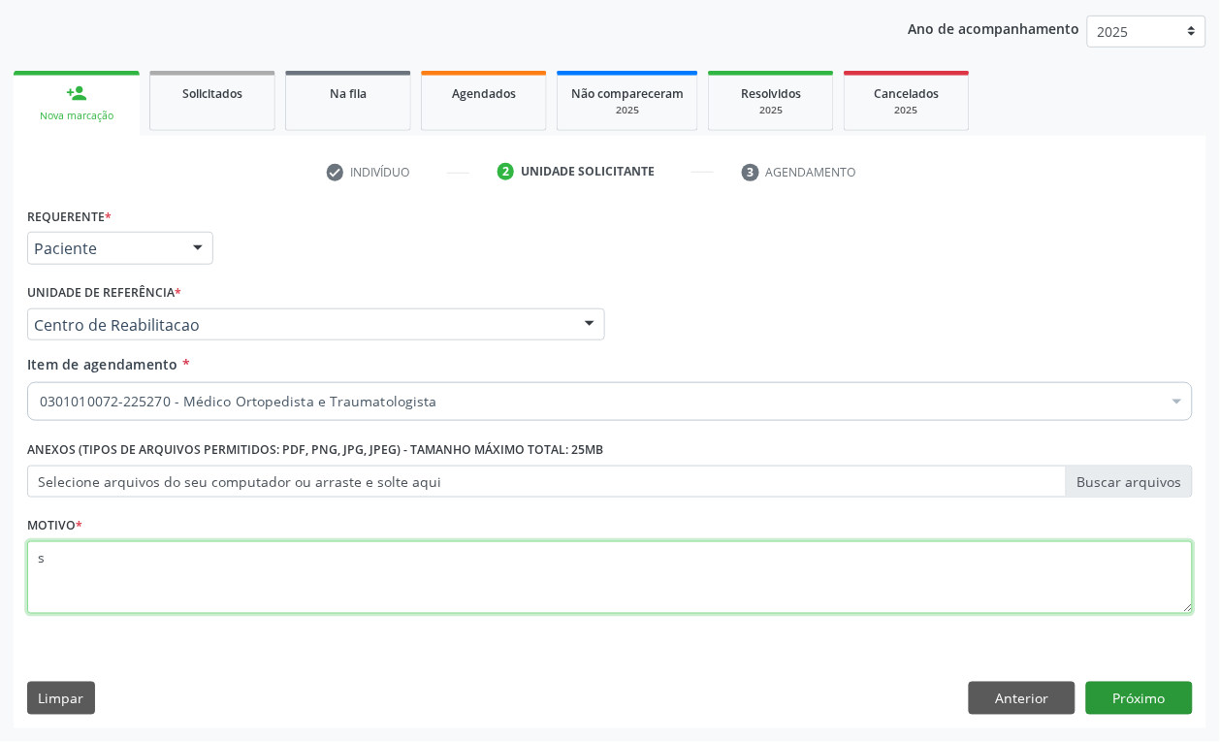
type textarea "s"
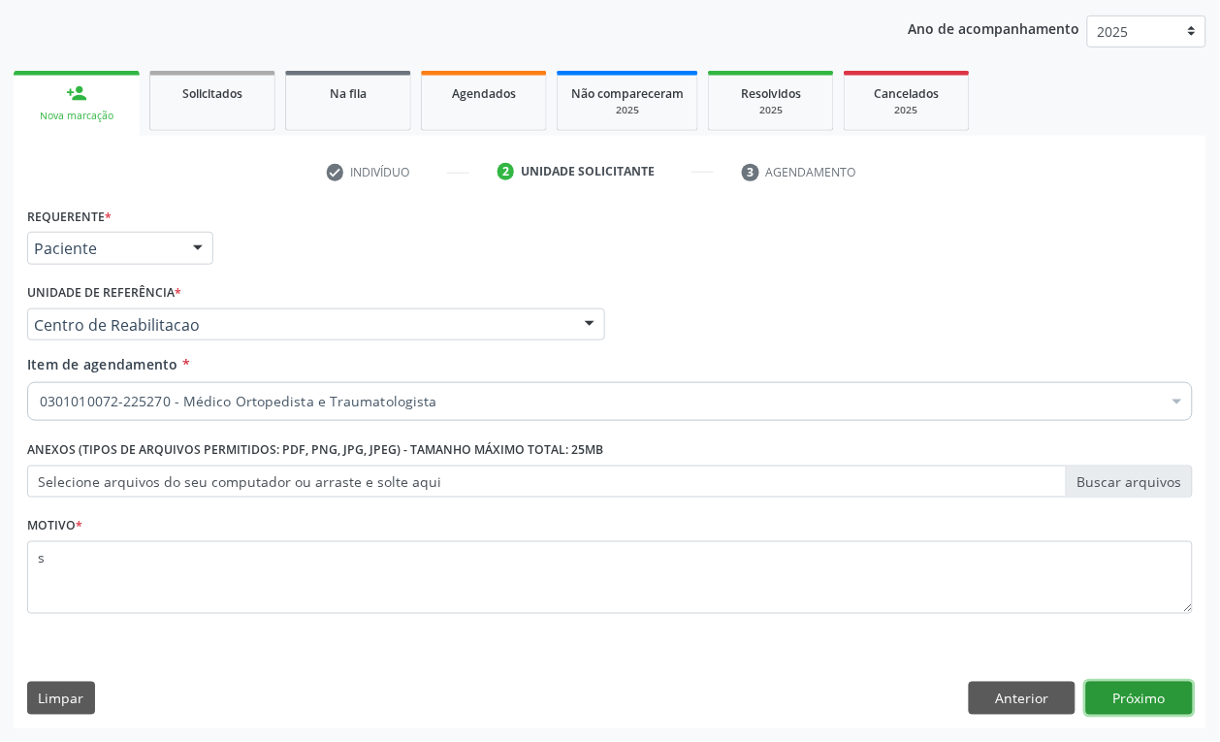
click at [1135, 701] on button "Próximo" at bounding box center [1139, 698] width 107 height 33
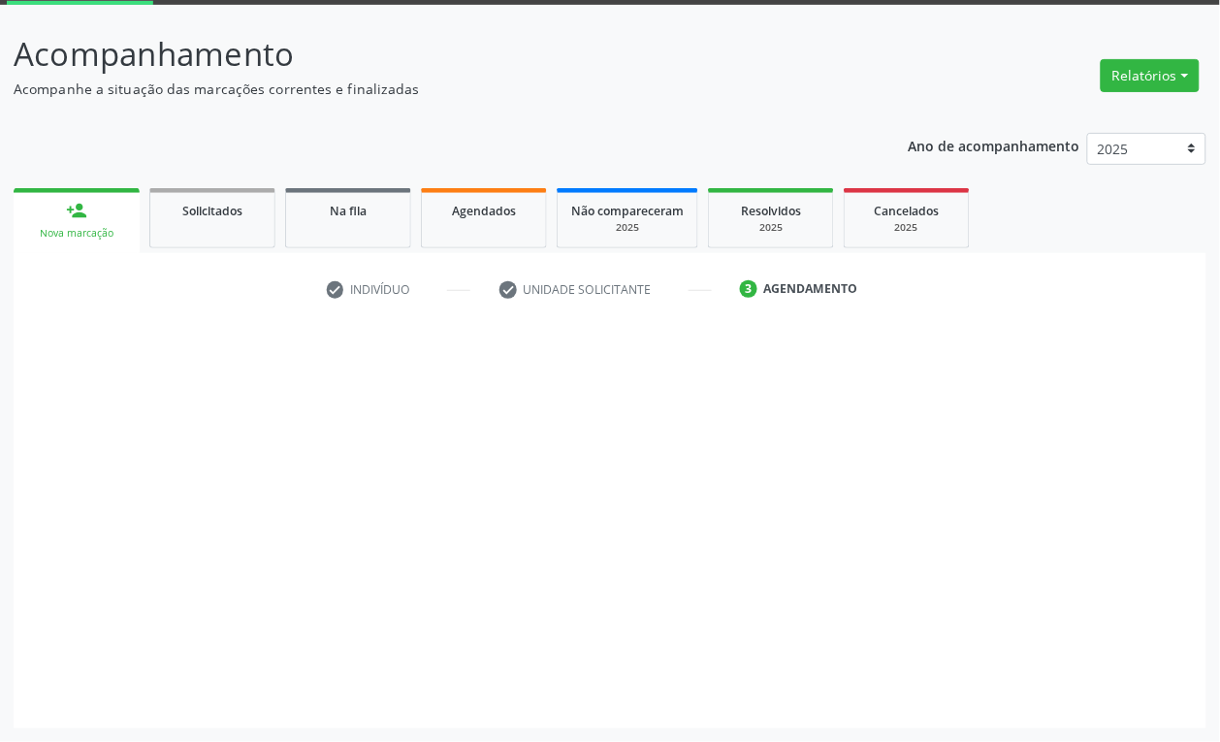
scroll to position [103, 0]
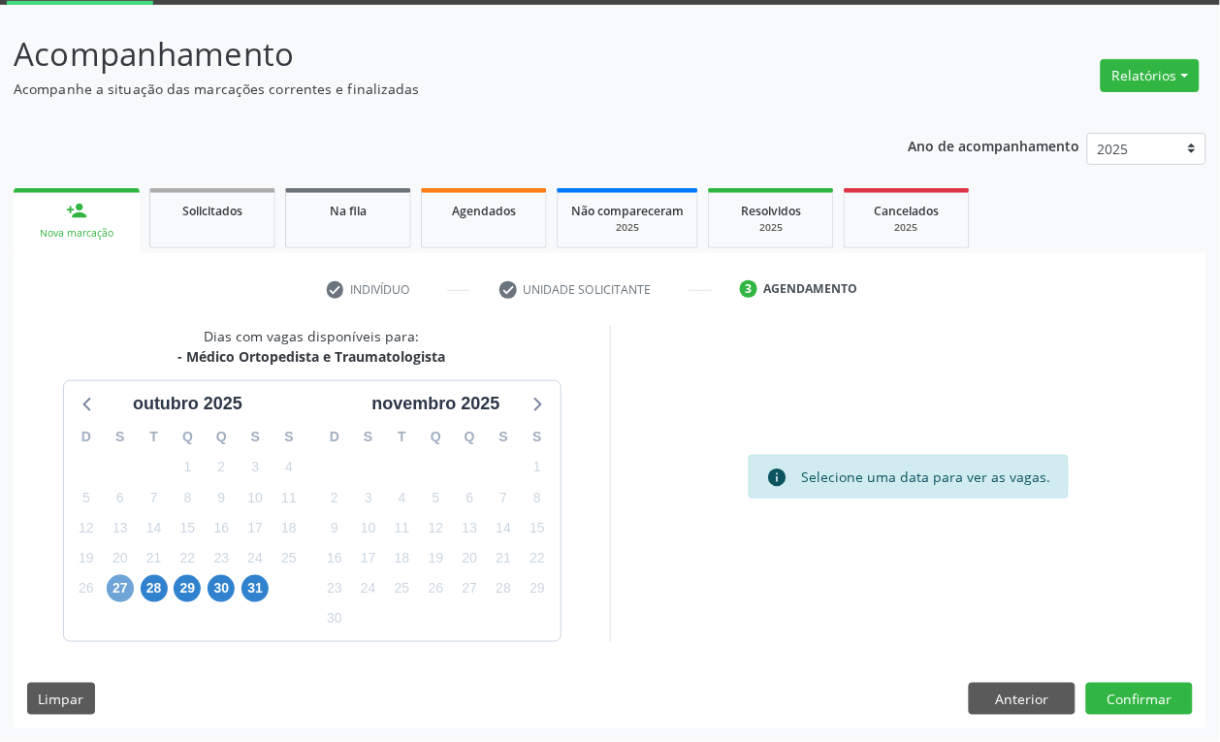
click at [131, 594] on span "27" at bounding box center [120, 588] width 27 height 27
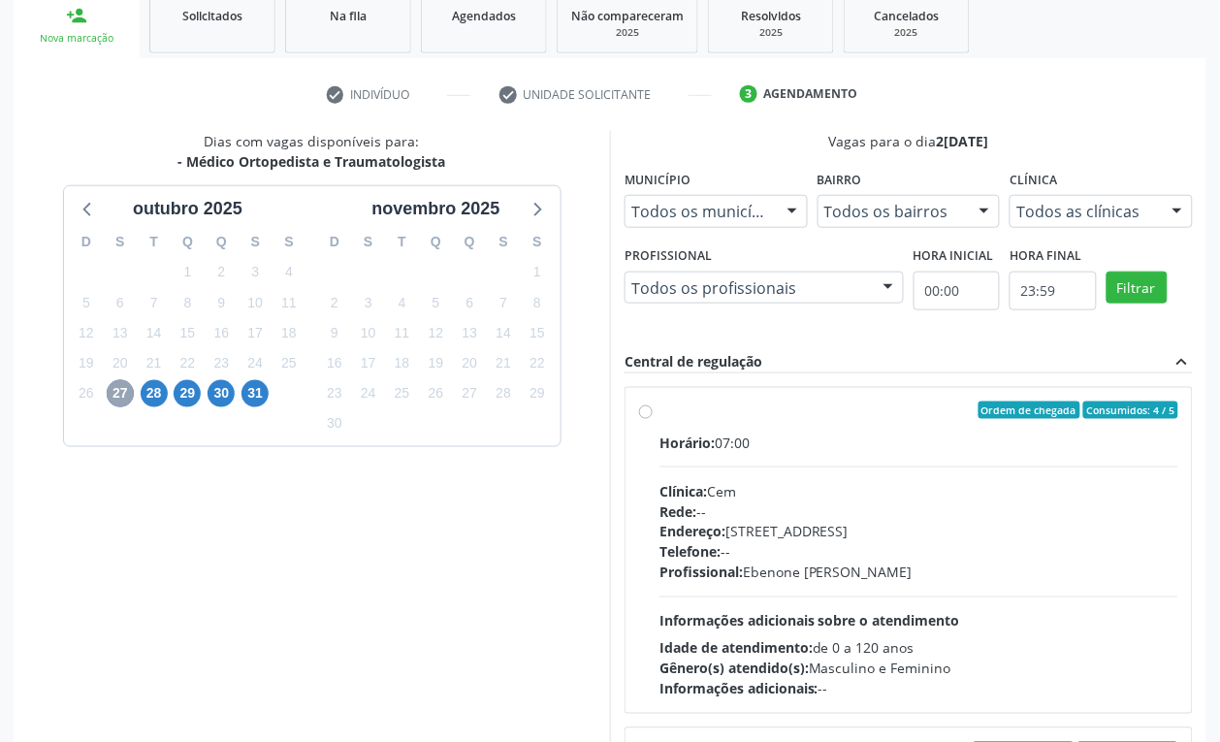
scroll to position [345, 0]
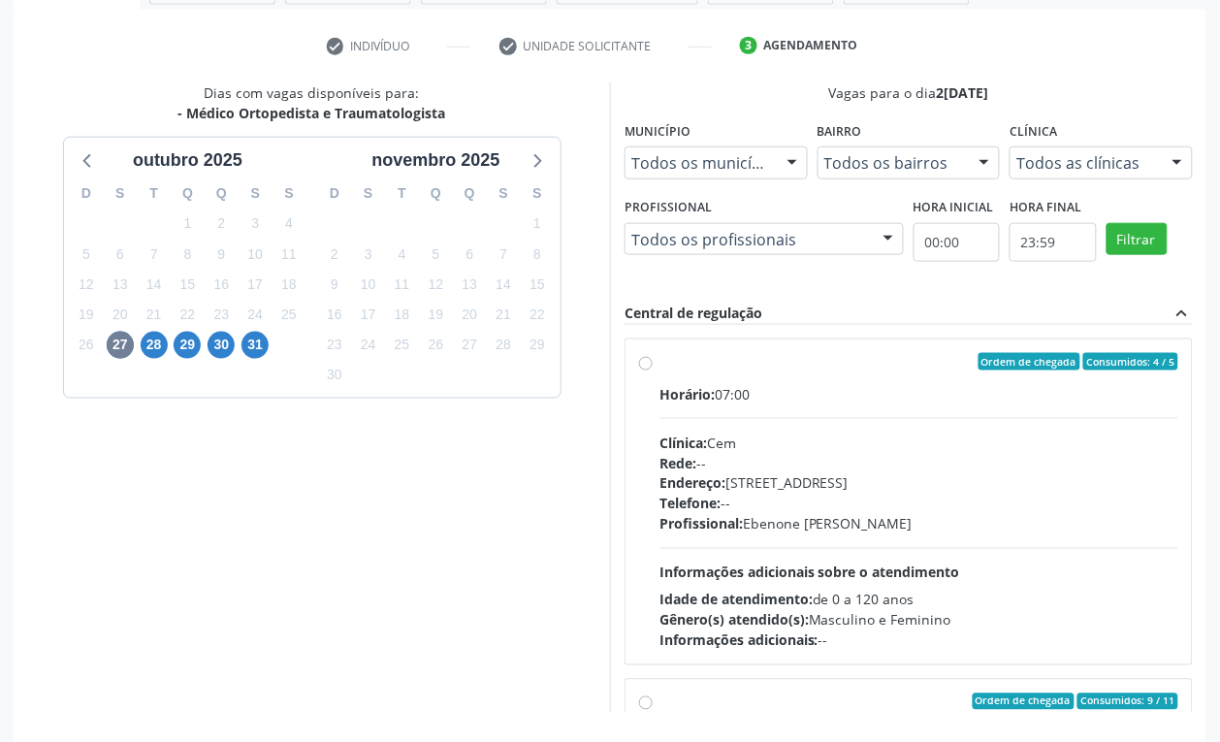
click at [827, 492] on div "Endereço: Casa, nº 393, Nossa Senhora da Pen, Serra Talhada - PE" at bounding box center [918, 483] width 519 height 20
click at [653, 370] on input "Ordem de chegada Consumidos: 4 / 5 Horário: 07:00 Clínica: Cem Rede: -- Endereç…" at bounding box center [646, 361] width 14 height 17
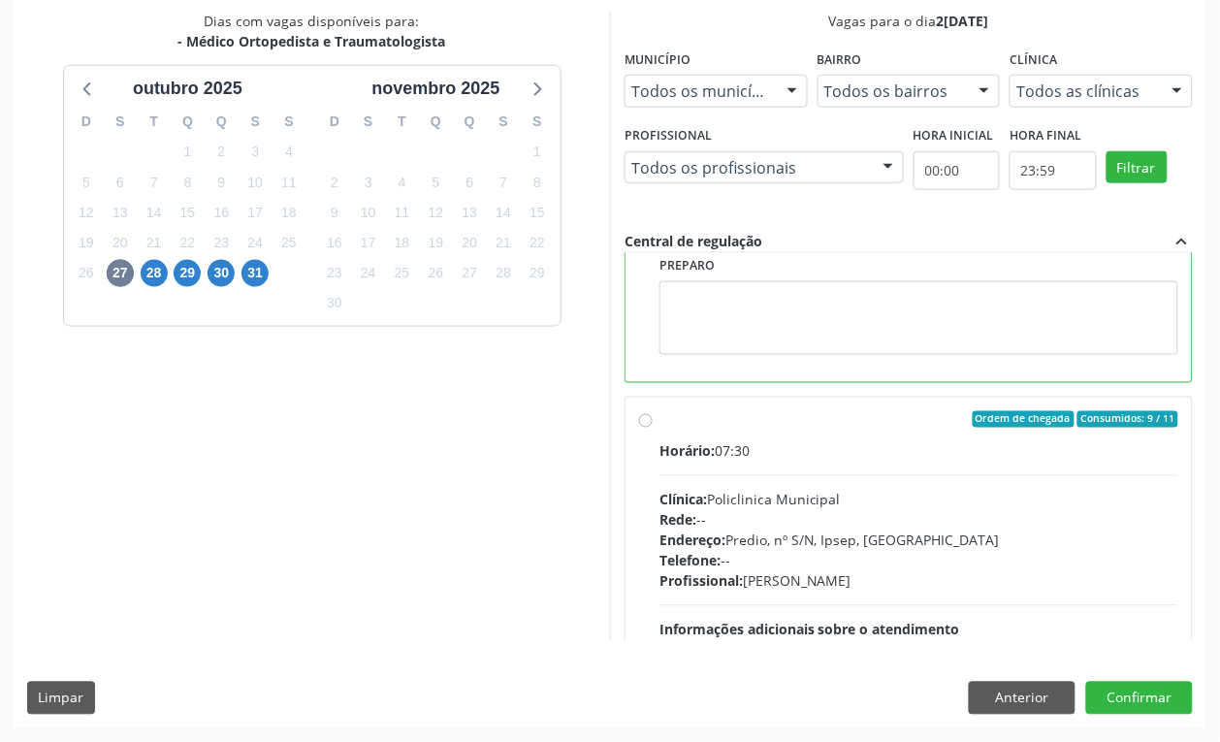
scroll to position [364, 0]
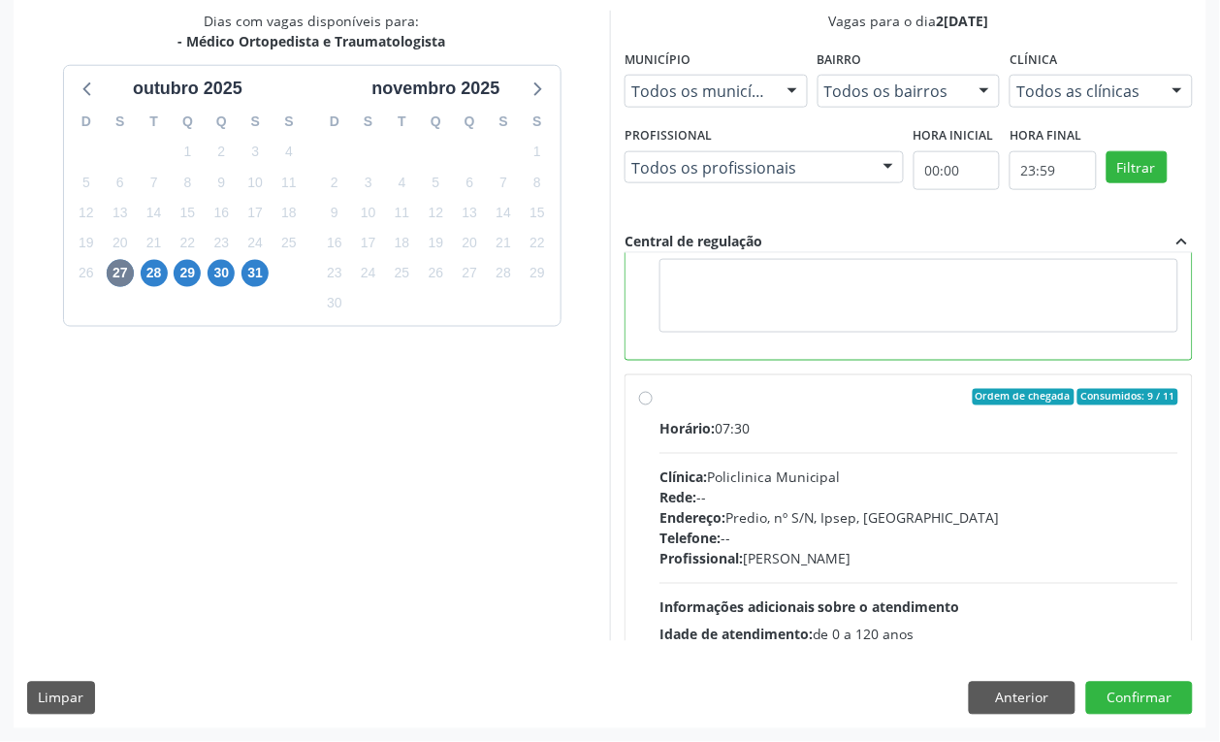
click at [878, 517] on div "Endereço: Predio, nº S/N, Ipsep, Serra Talhada - PE" at bounding box center [918, 518] width 519 height 20
click at [653, 406] on input "Ordem de chegada Consumidos: 9 / 11 Horário: 07:30 Clínica: Policlinica Municip…" at bounding box center [646, 397] width 14 height 17
radio input "false"
radio input "true"
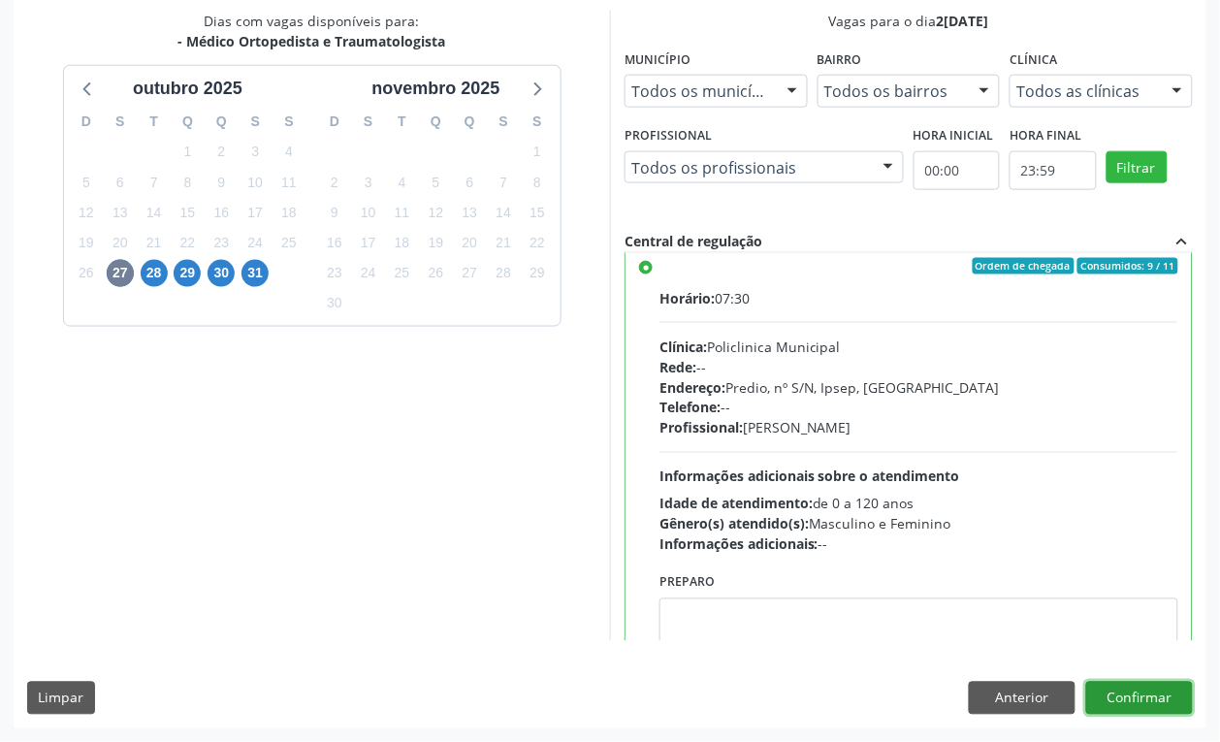
click at [1169, 694] on button "Confirmar" at bounding box center [1139, 698] width 107 height 33
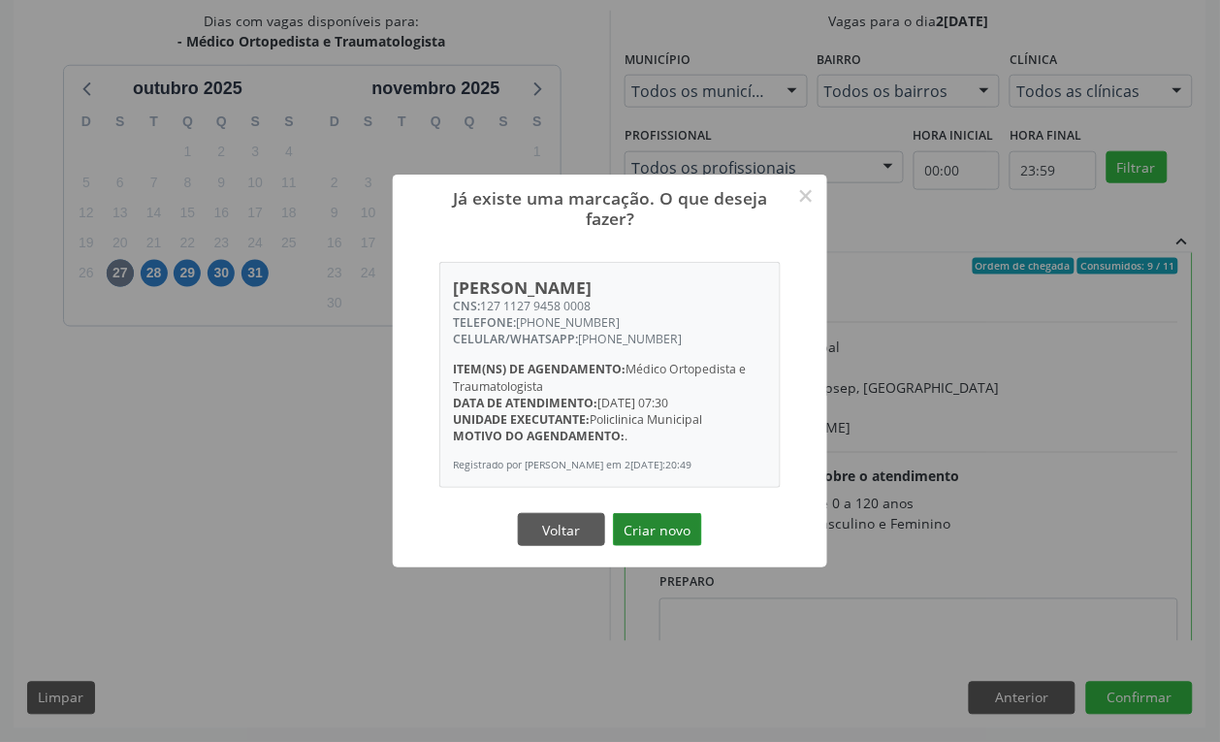
click at [633, 535] on button "Criar novo" at bounding box center [657, 529] width 89 height 33
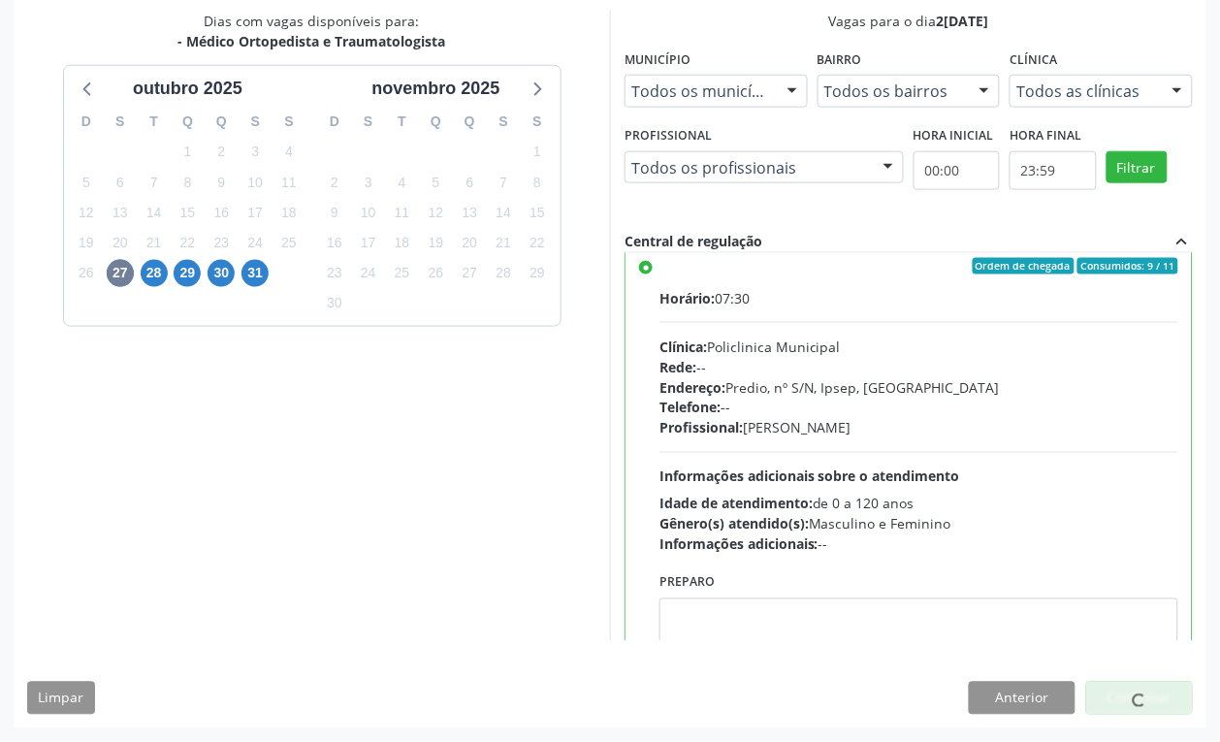
scroll to position [0, 0]
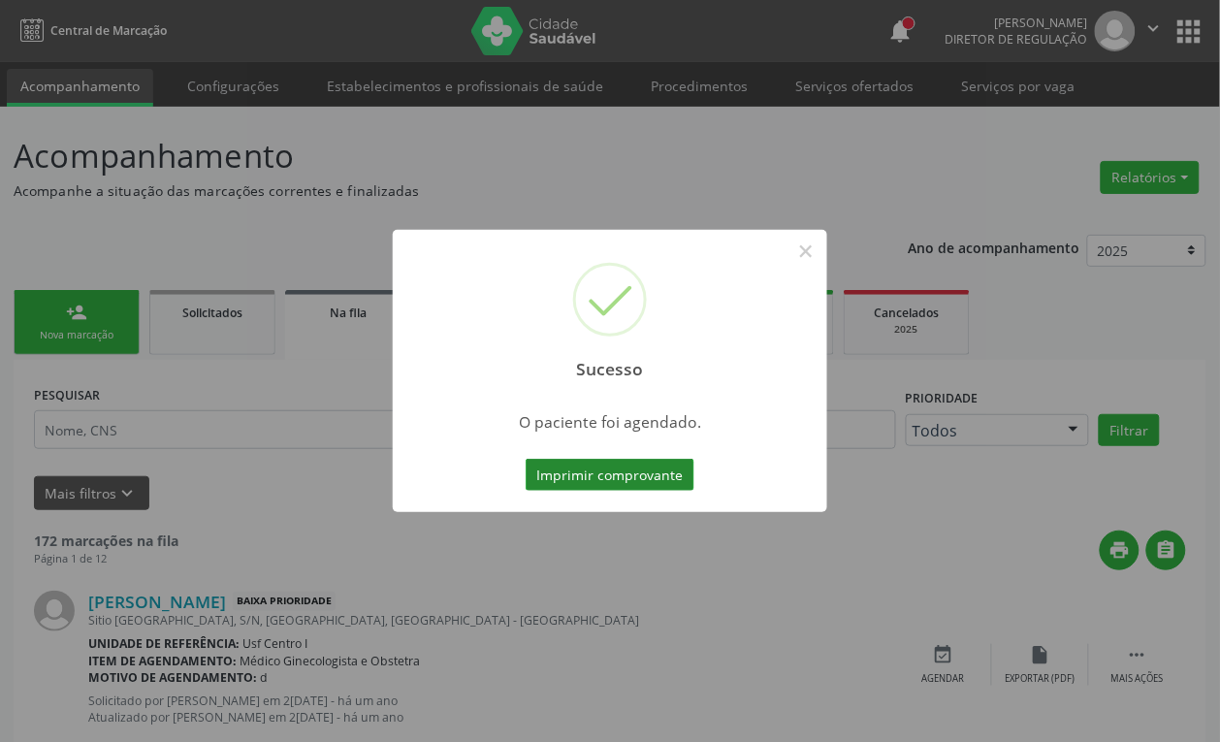
click at [630, 473] on button "Imprimir comprovante" at bounding box center [610, 475] width 169 height 33
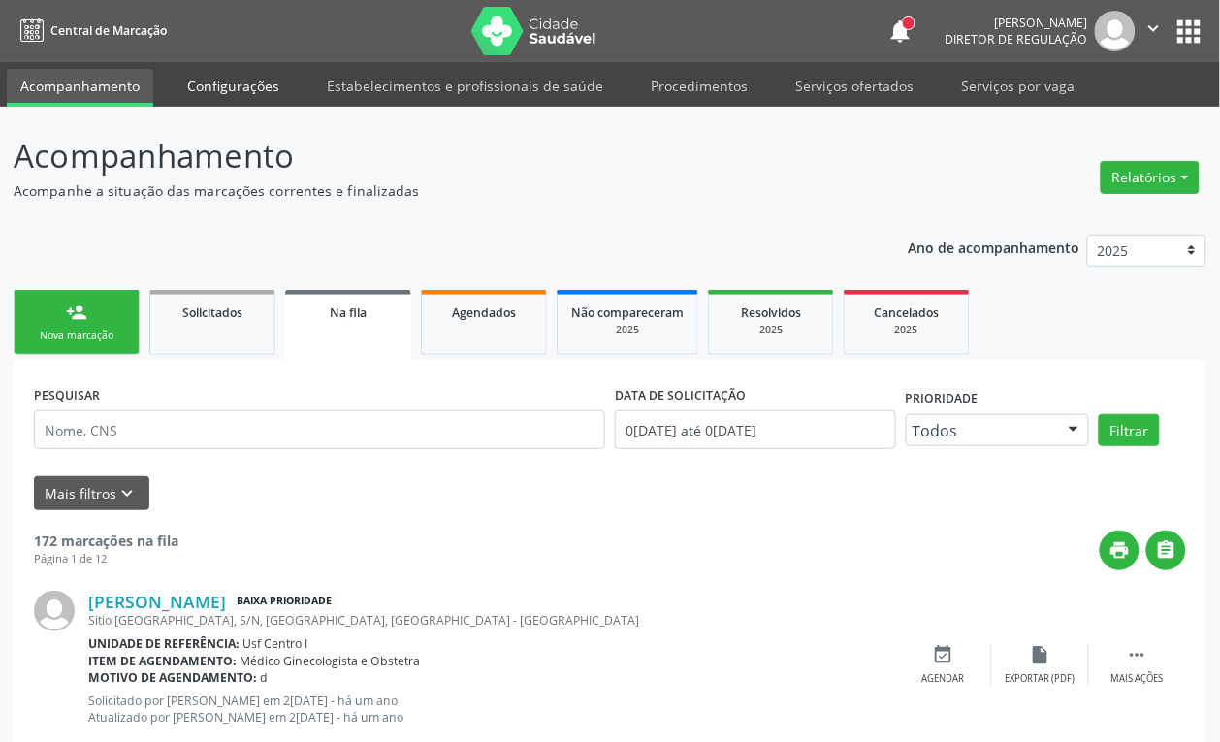
drag, startPoint x: 116, startPoint y: 344, endPoint x: 213, endPoint y: 71, distance: 290.1
click at [116, 345] on link "person_add Nova marcação" at bounding box center [77, 322] width 126 height 65
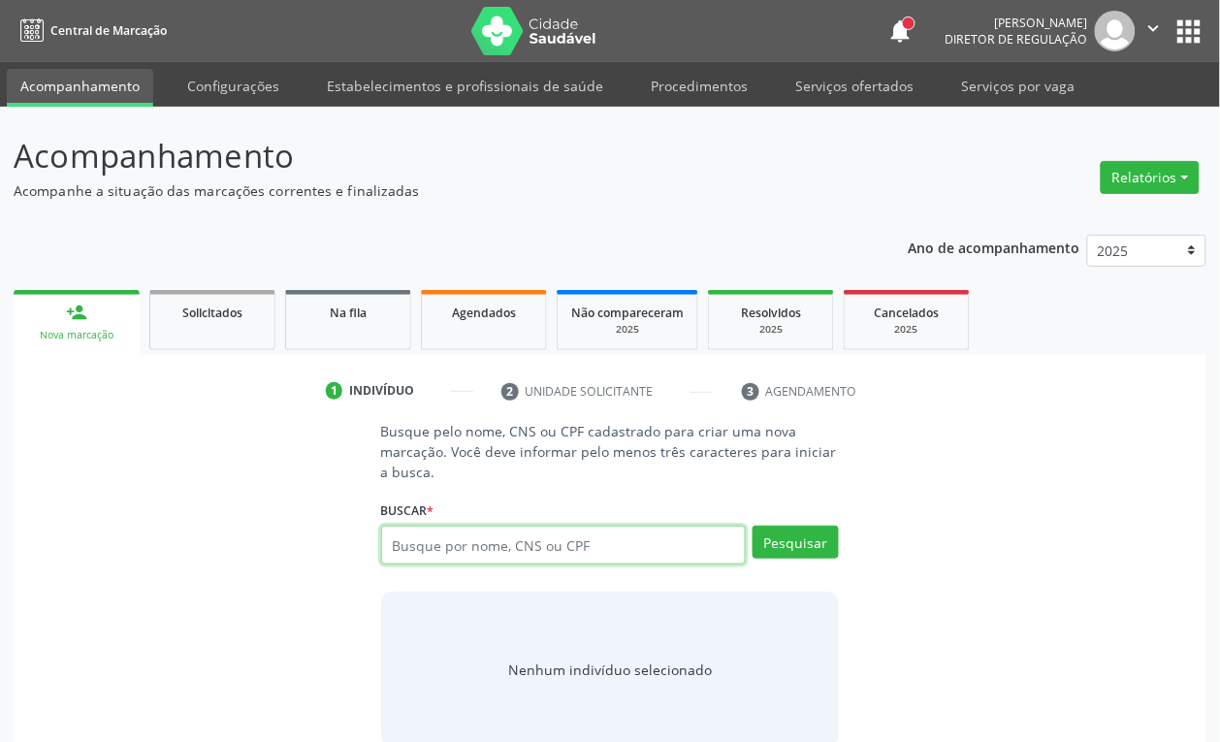
click at [432, 554] on input "text" at bounding box center [564, 545] width 366 height 39
type input "walter araujo silva"
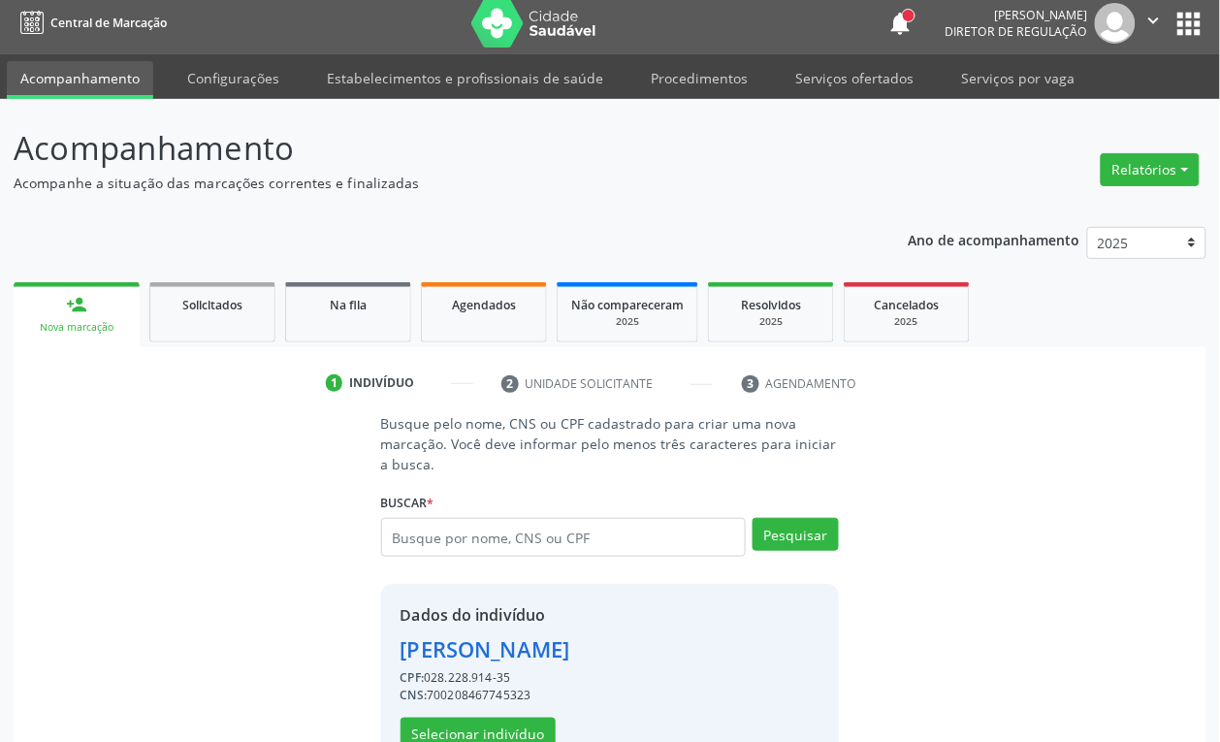
scroll to position [63, 0]
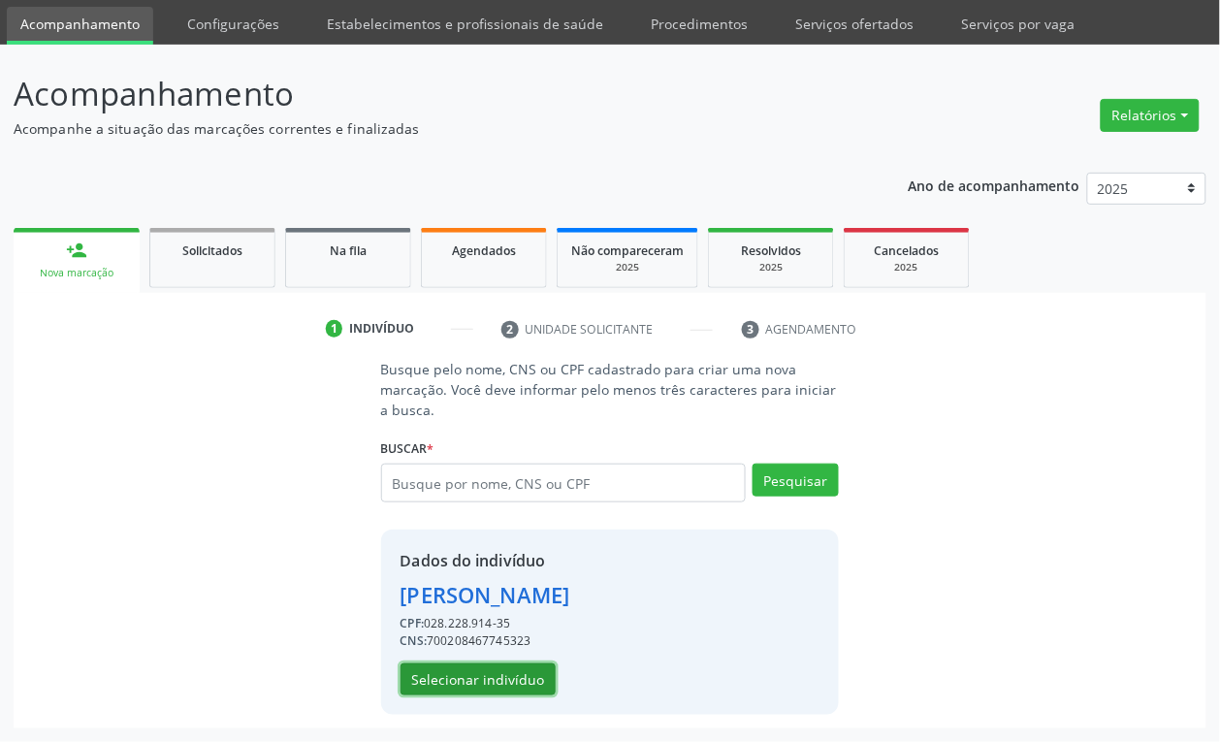
click at [457, 667] on button "Selecionar indivíduo" at bounding box center [477, 679] width 155 height 33
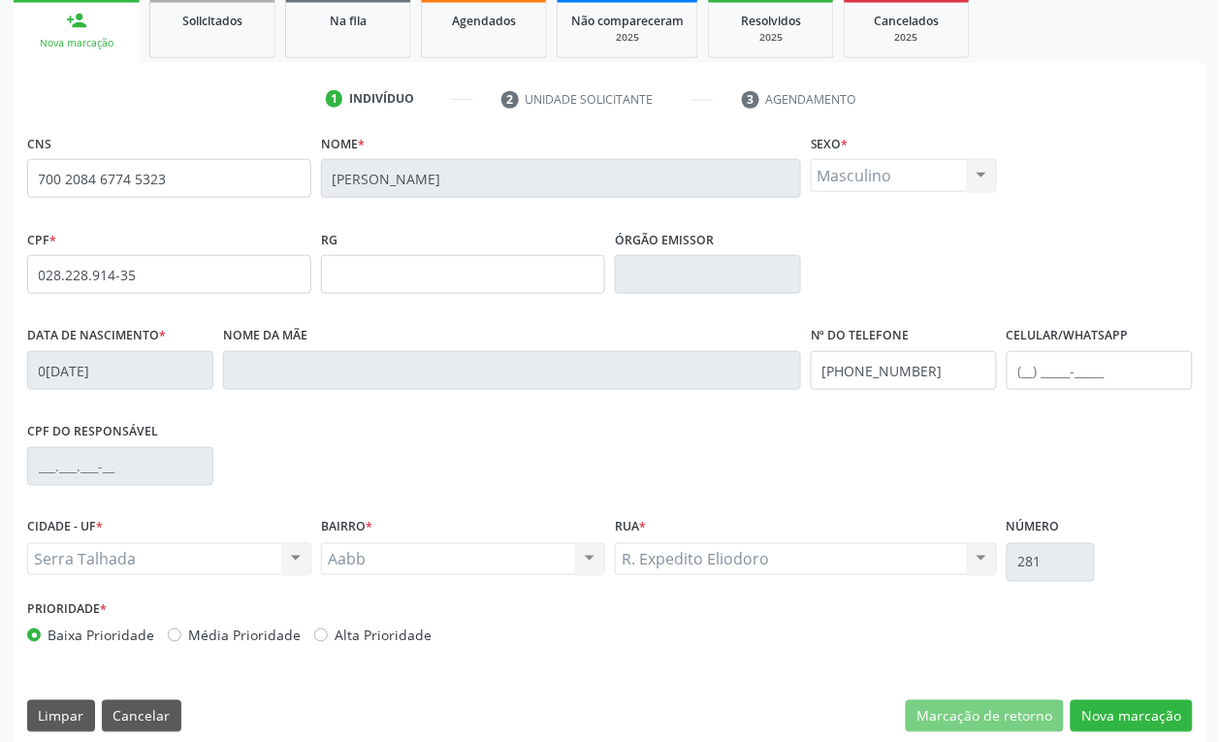
scroll to position [310, 0]
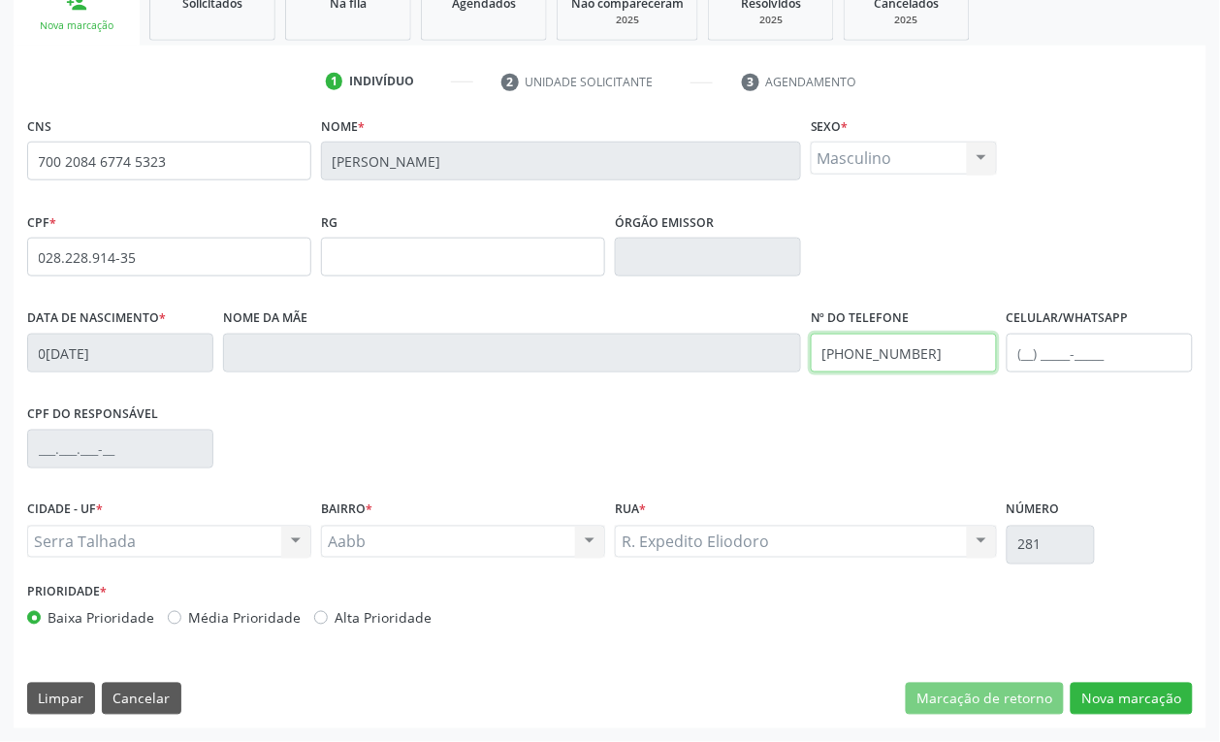
click at [916, 357] on input "(87) 99976-6326" at bounding box center [904, 353] width 186 height 39
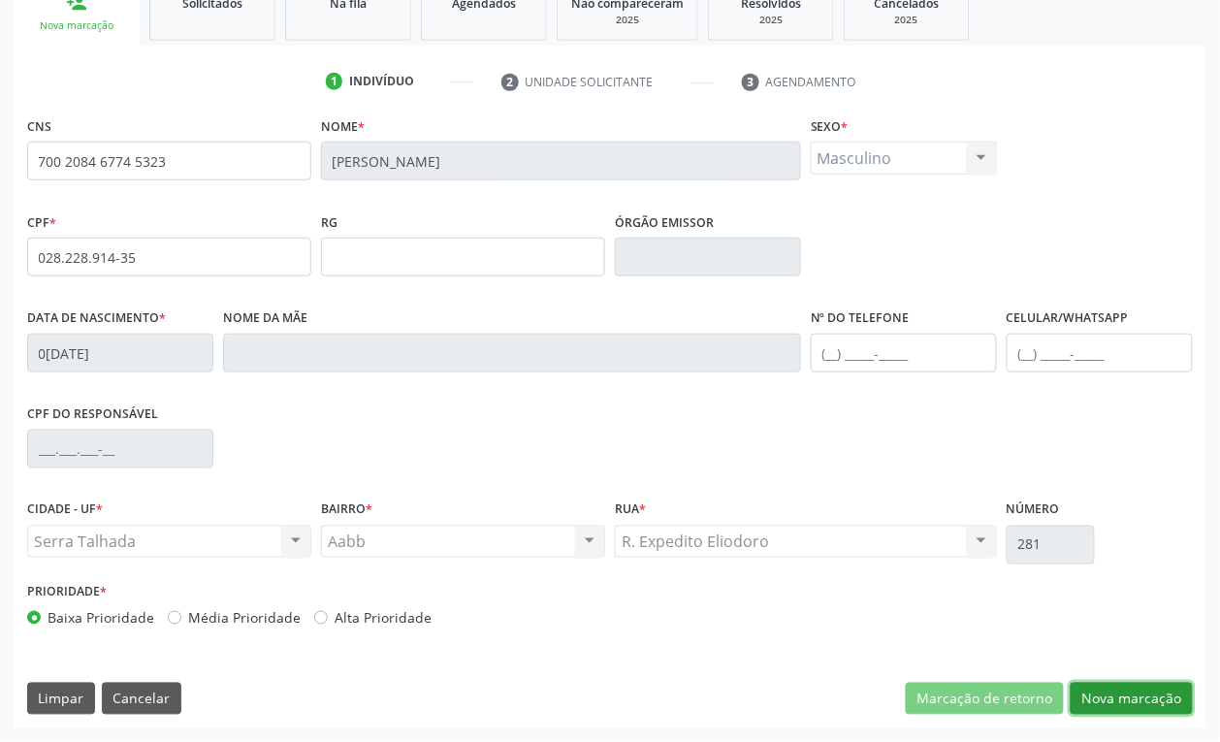
click at [1131, 695] on button "Nova marcação" at bounding box center [1131, 699] width 122 height 33
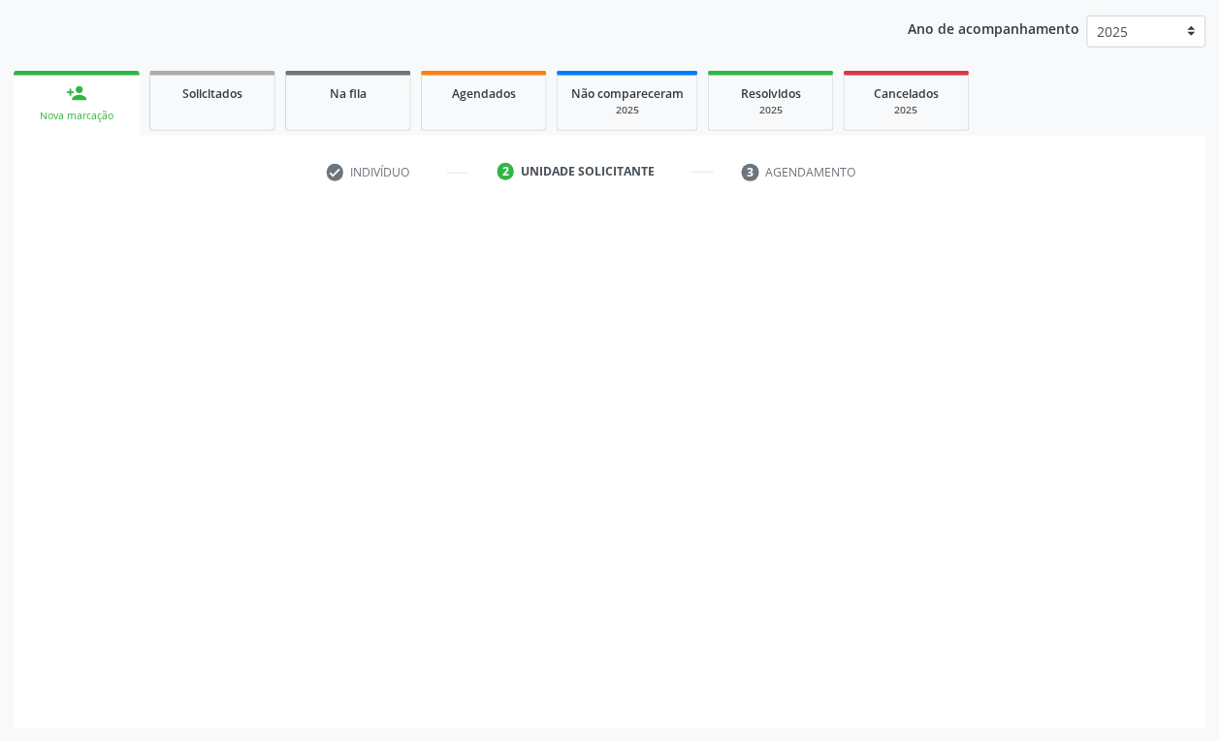
scroll to position [219, 0]
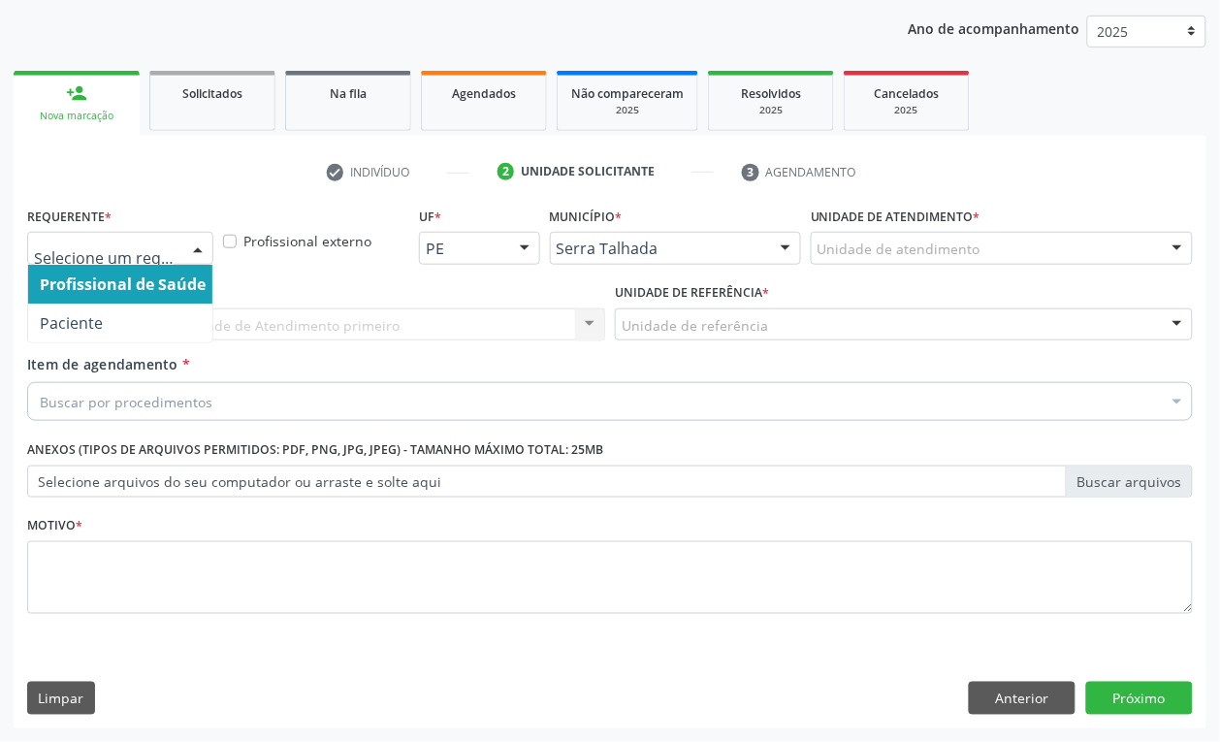
click at [104, 302] on span "Profissional de Saúde" at bounding box center [122, 284] width 189 height 39
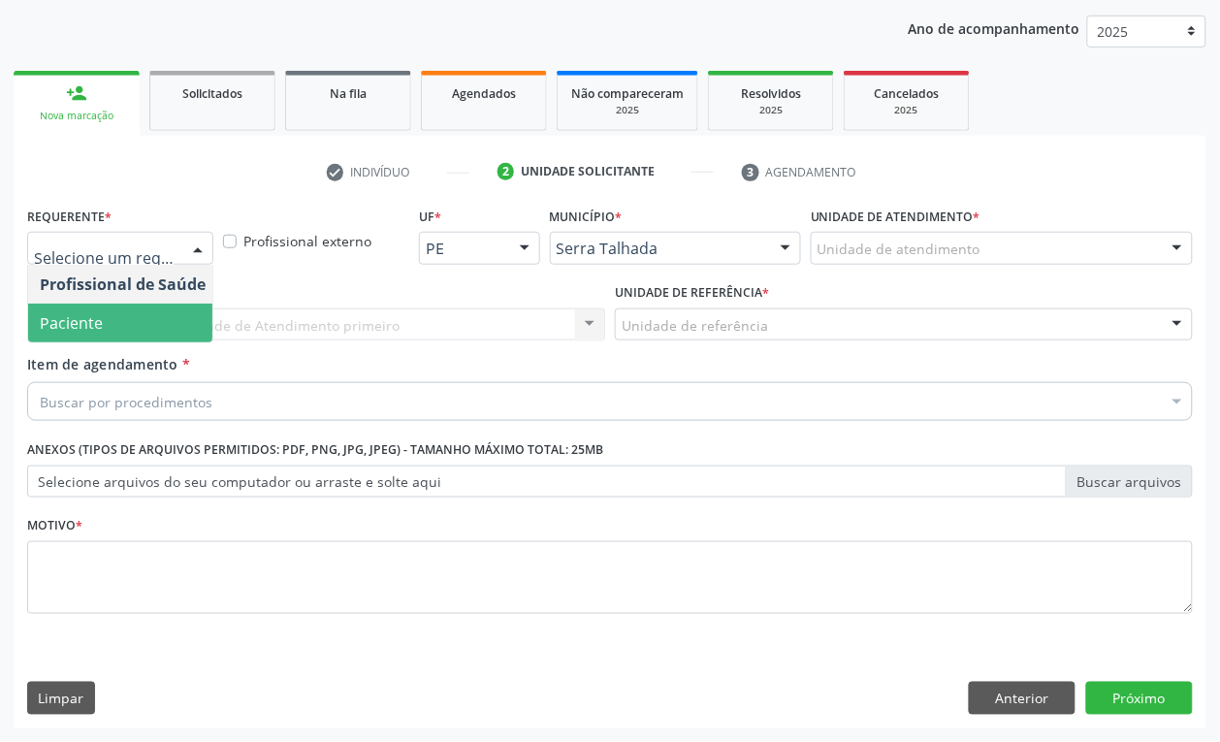
click at [65, 312] on span "Paciente" at bounding box center [71, 322] width 63 height 21
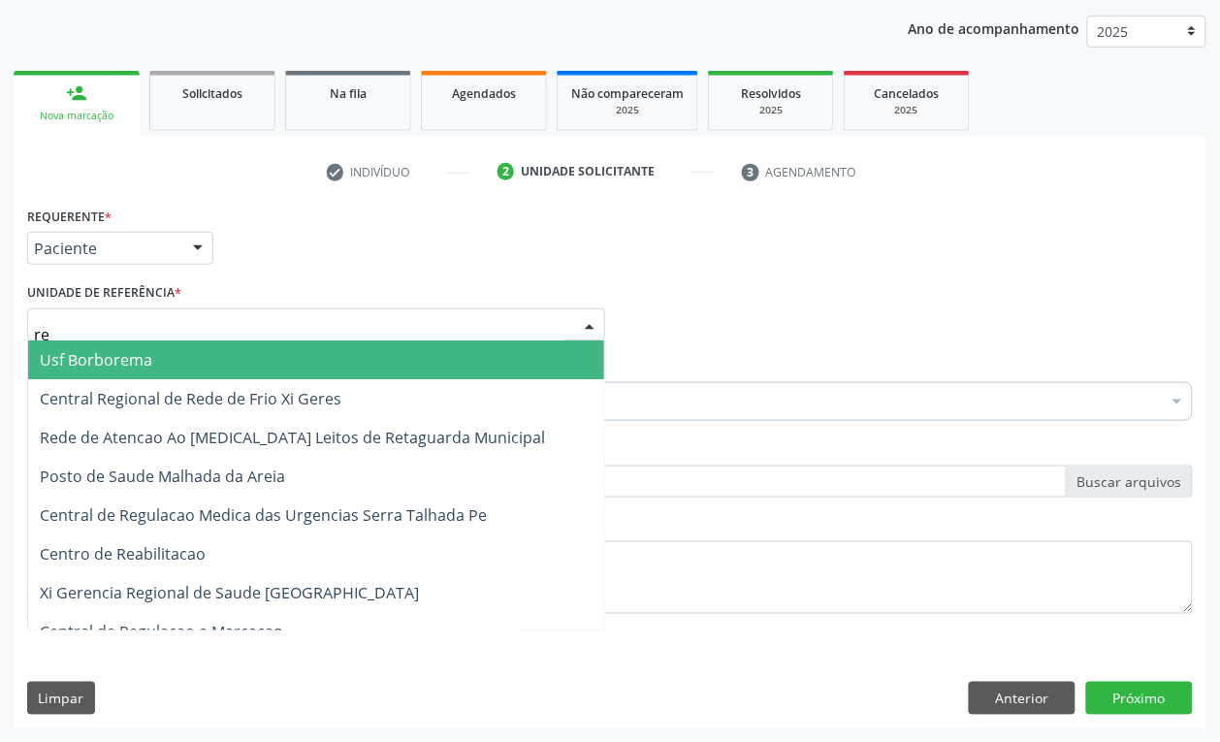
type input "rea"
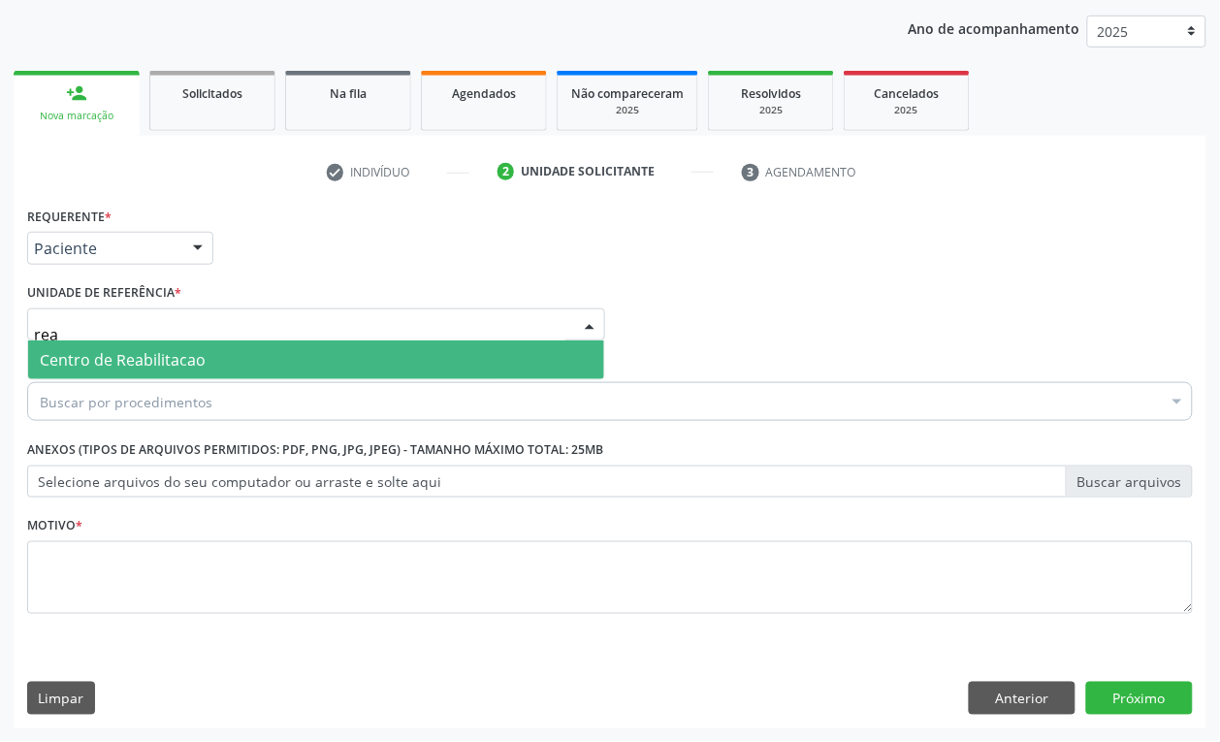
click at [87, 345] on span "Centro de Reabilitacao" at bounding box center [316, 359] width 576 height 39
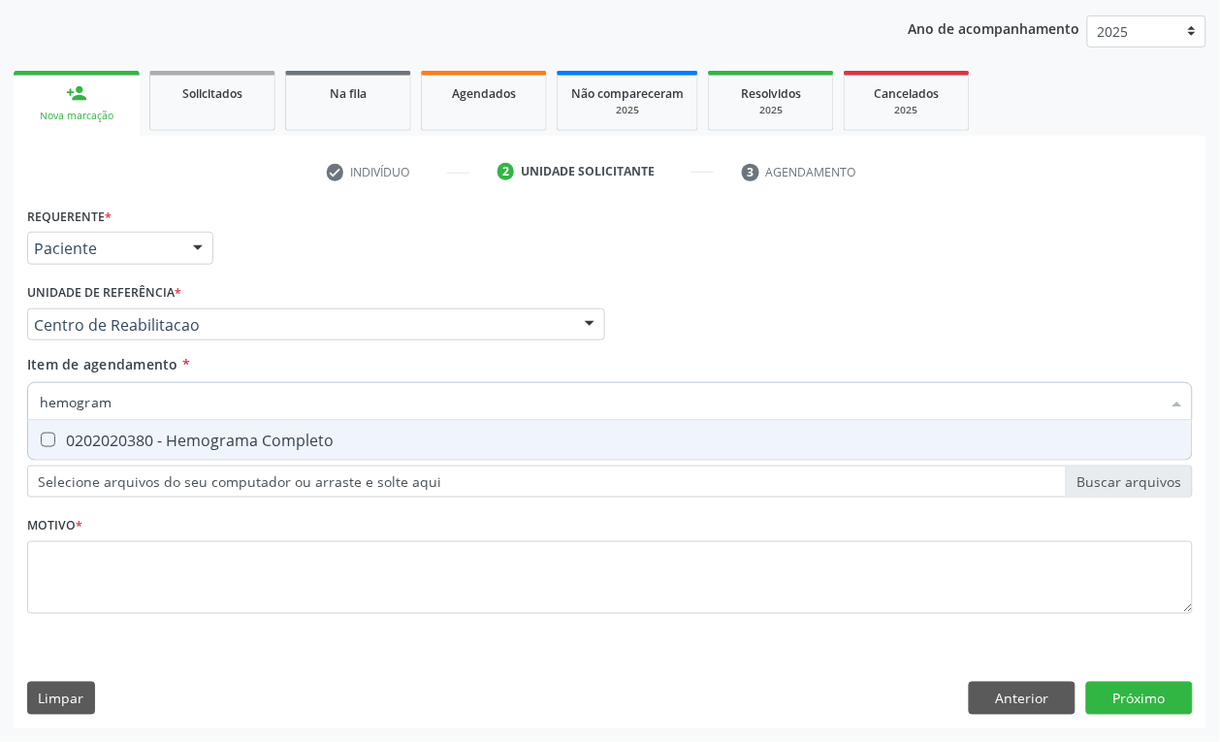
type input "hemograma"
click at [117, 436] on div "0202020380 - Hemograma Completo" at bounding box center [610, 440] width 1140 height 16
checkbox Completo "true"
click at [117, 413] on input "hemograma" at bounding box center [600, 401] width 1121 height 39
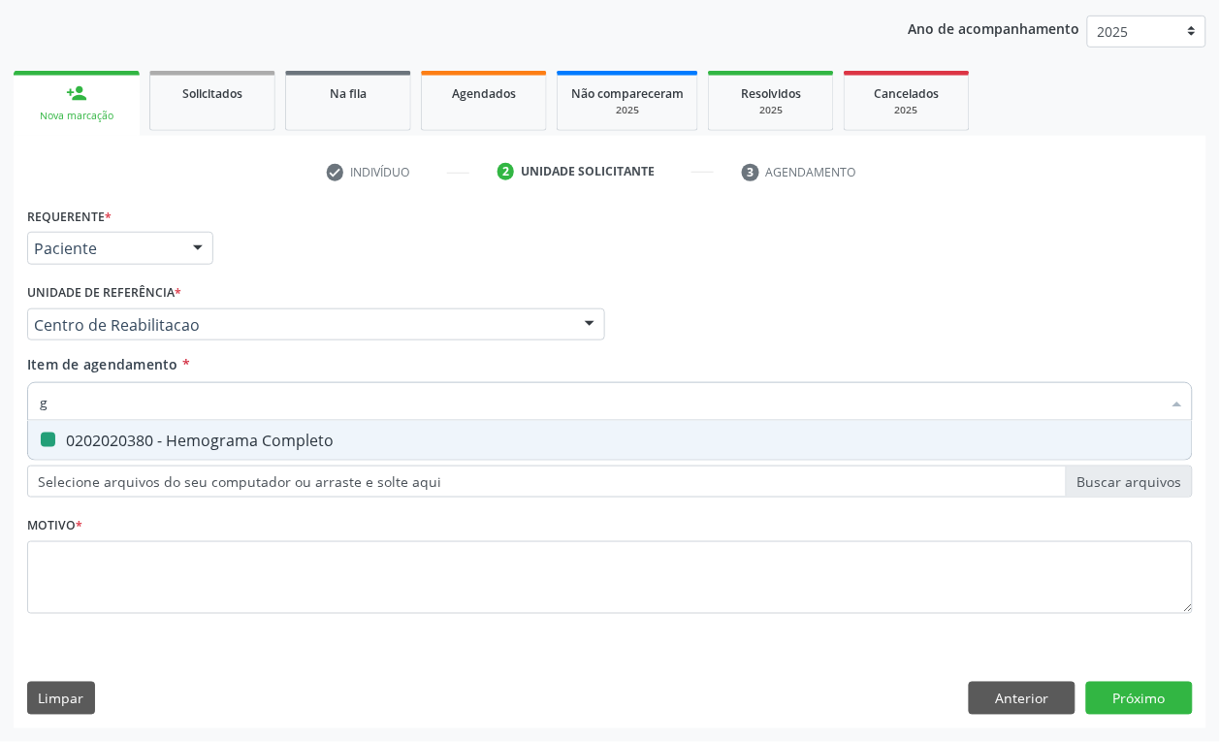
type input "gl"
checkbox Completo "false"
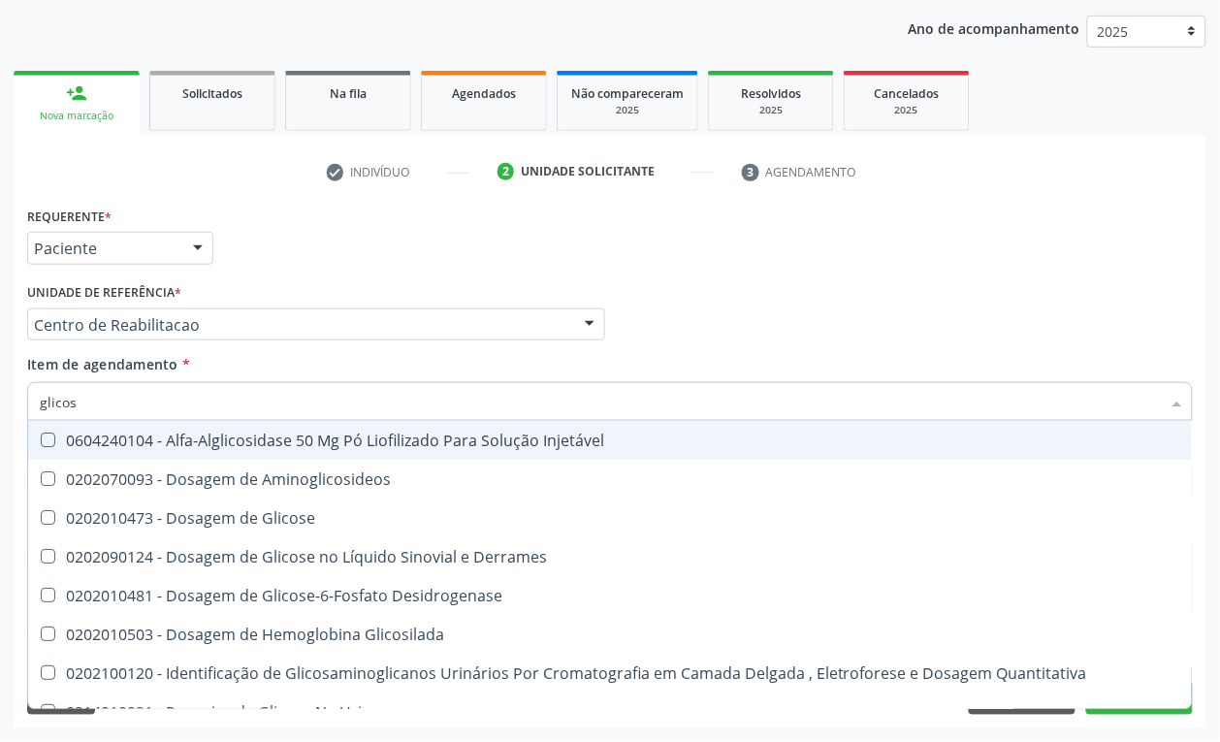
type input "glicose"
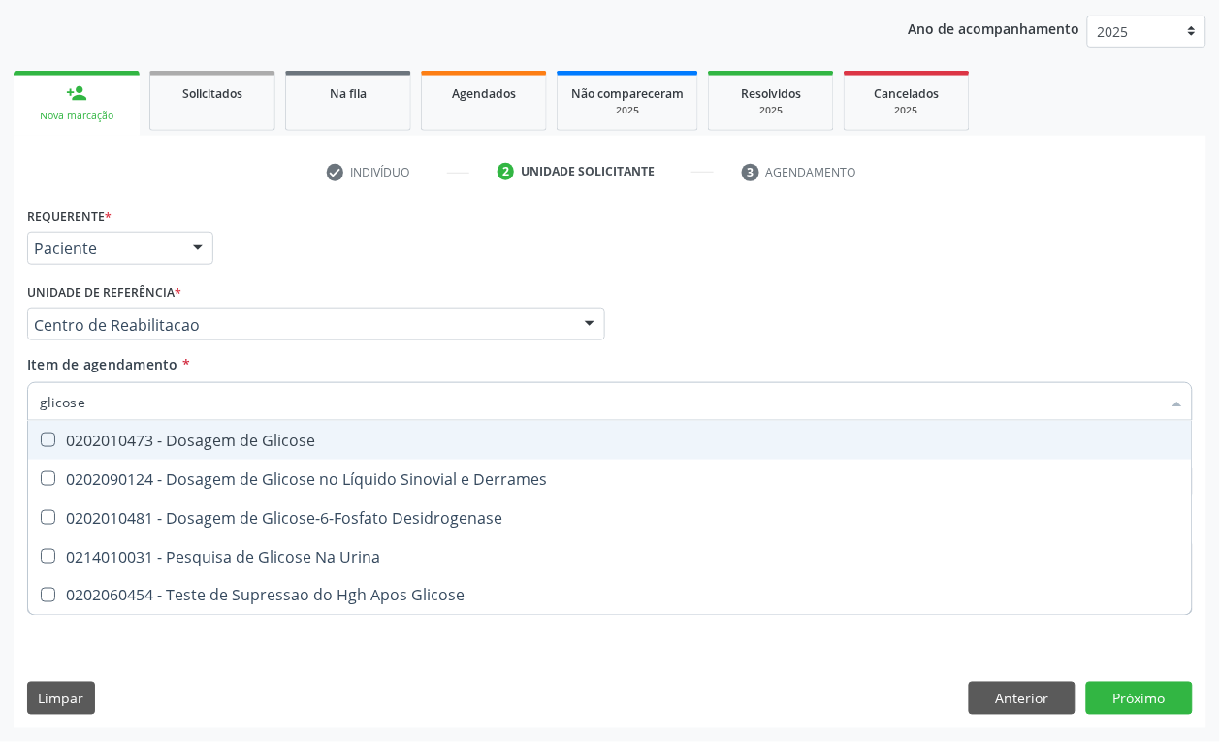
click at [185, 433] on div "0202010473 - Dosagem de Glicose" at bounding box center [610, 440] width 1140 height 16
checkbox Glicose "true"
click at [176, 418] on input "glicose" at bounding box center [600, 401] width 1121 height 39
type input "urei"
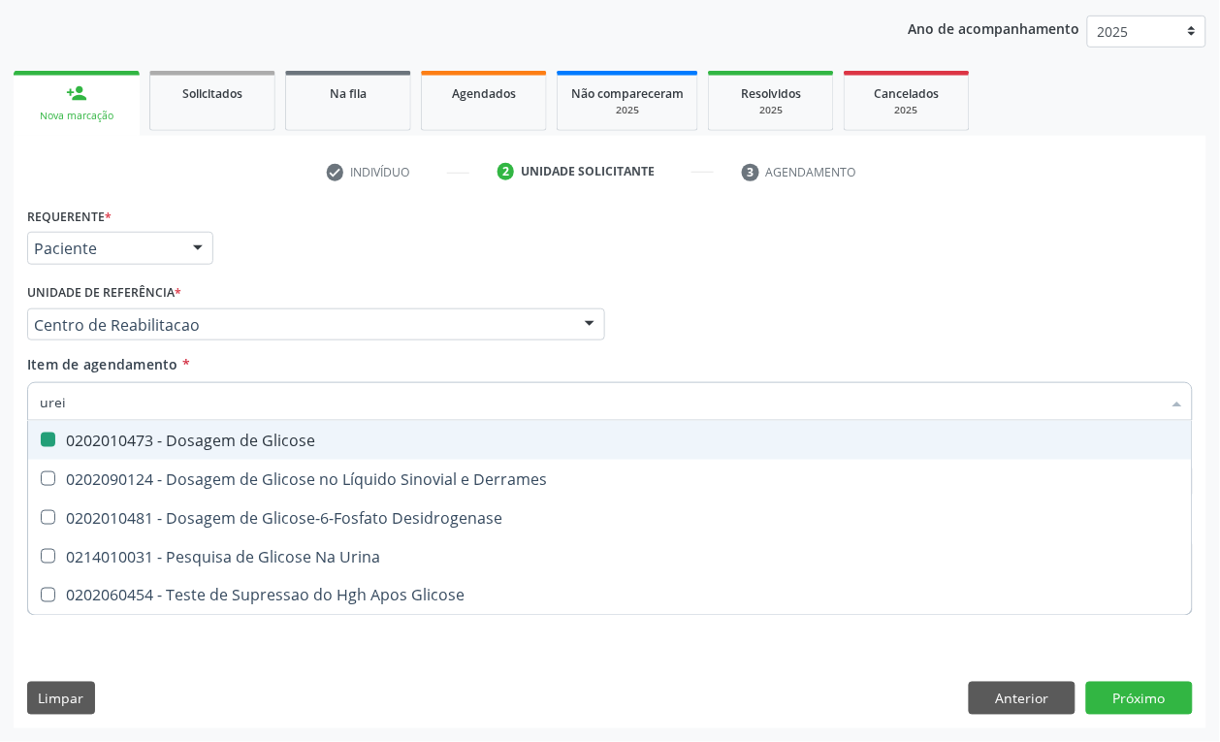
checkbox Glicose "false"
type input "ureia"
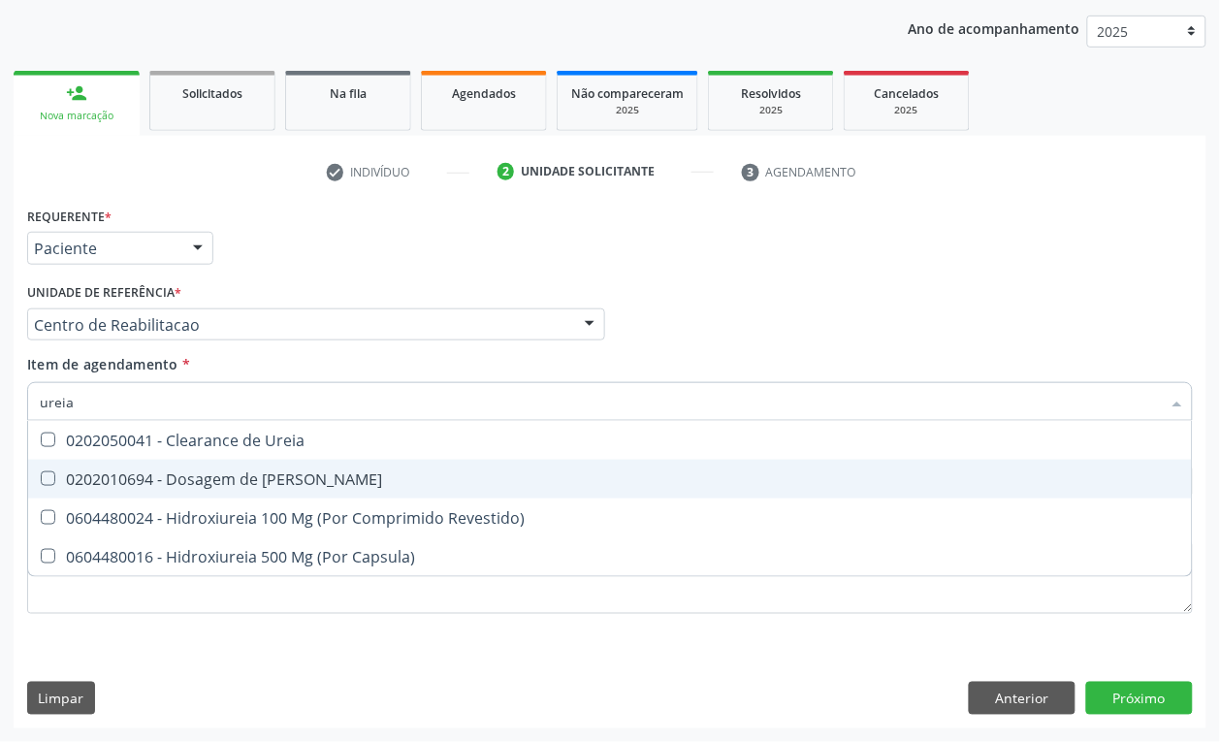
click at [182, 480] on div "0202010694 - Dosagem de [PERSON_NAME]" at bounding box center [610, 479] width 1140 height 16
checkbox Ureia "true"
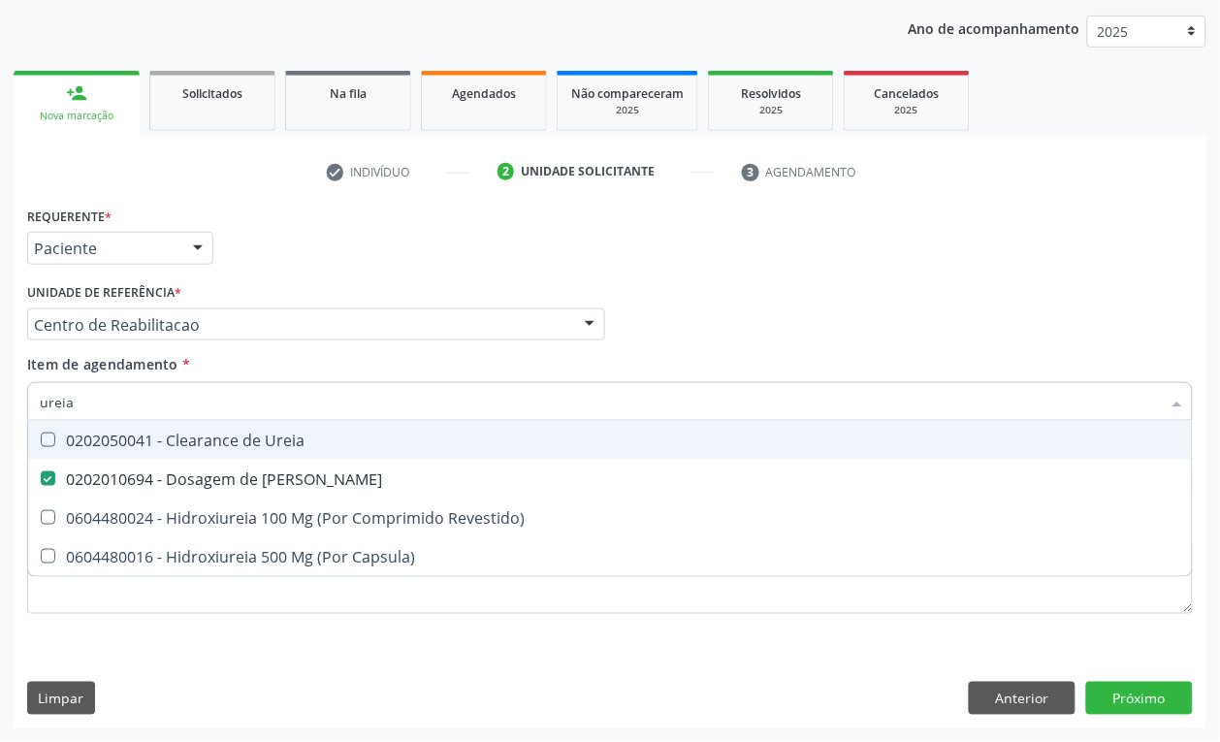
click at [112, 415] on input "ureia" at bounding box center [600, 401] width 1121 height 39
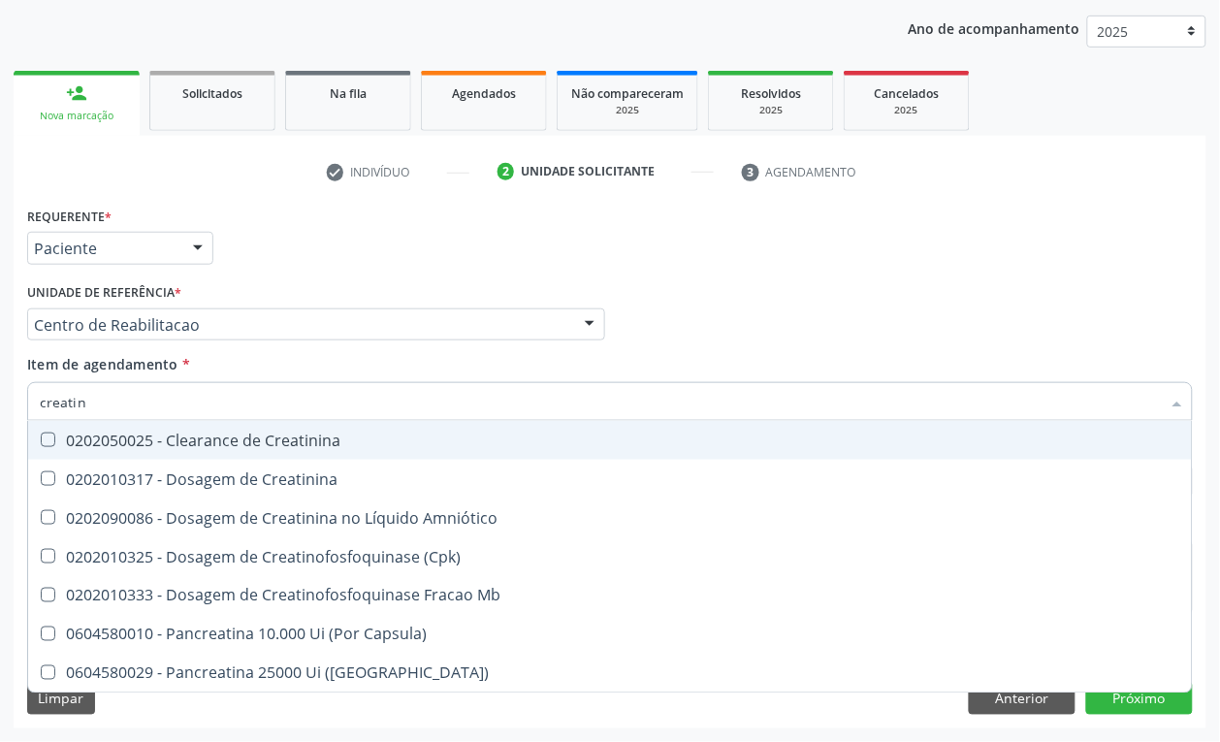
type input "creatini"
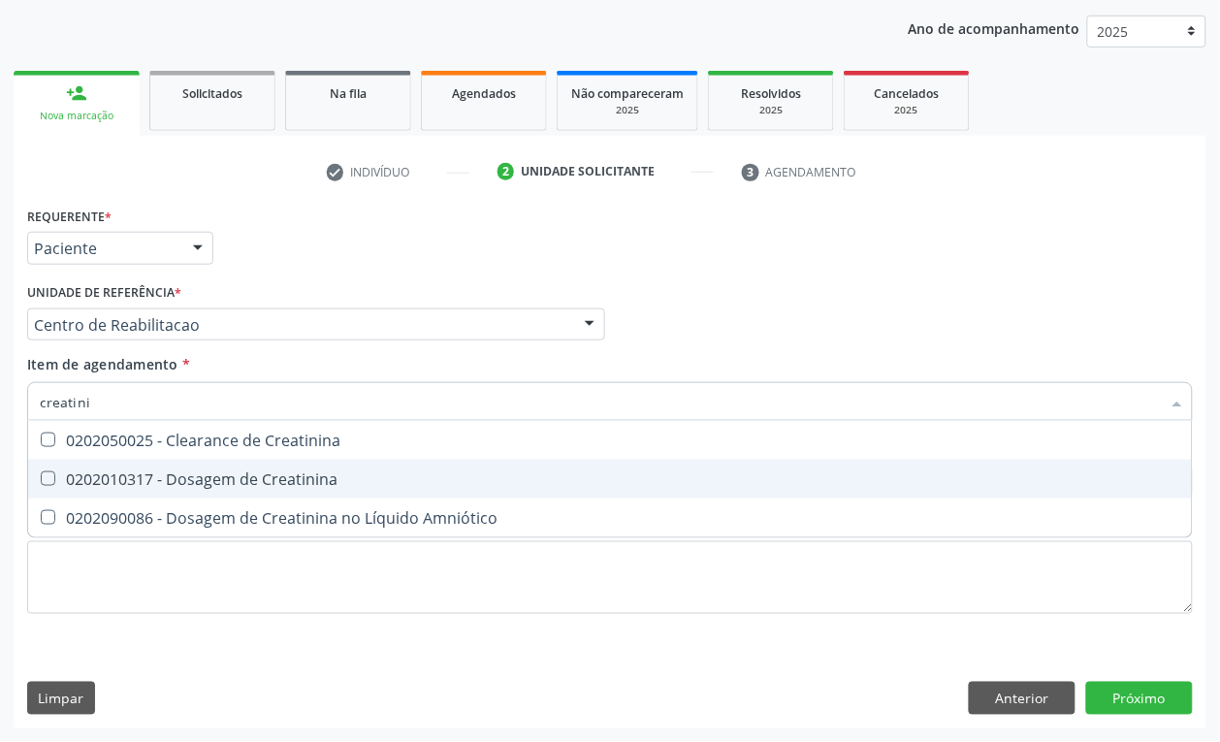
click at [153, 475] on div "0202010317 - Dosagem de Creatinina" at bounding box center [610, 479] width 1140 height 16
checkbox Creatinina "true"
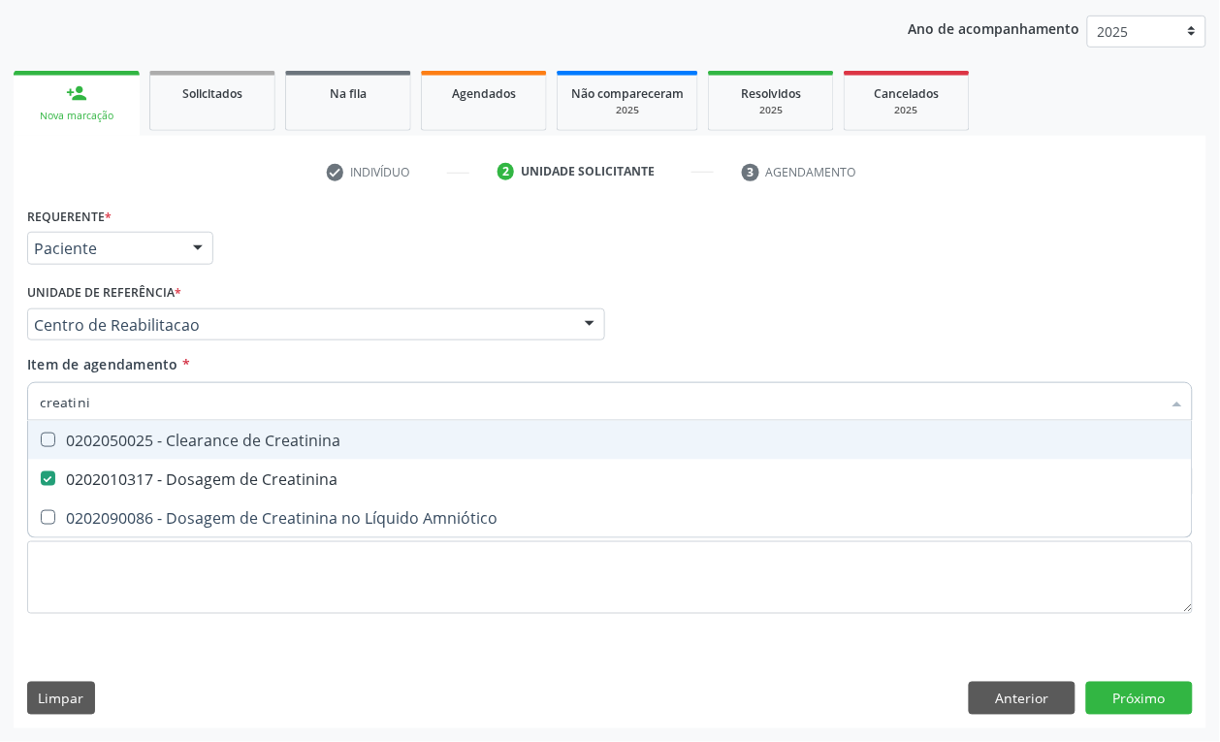
click at [121, 410] on input "creatini" at bounding box center [600, 401] width 1121 height 39
type input "aci"
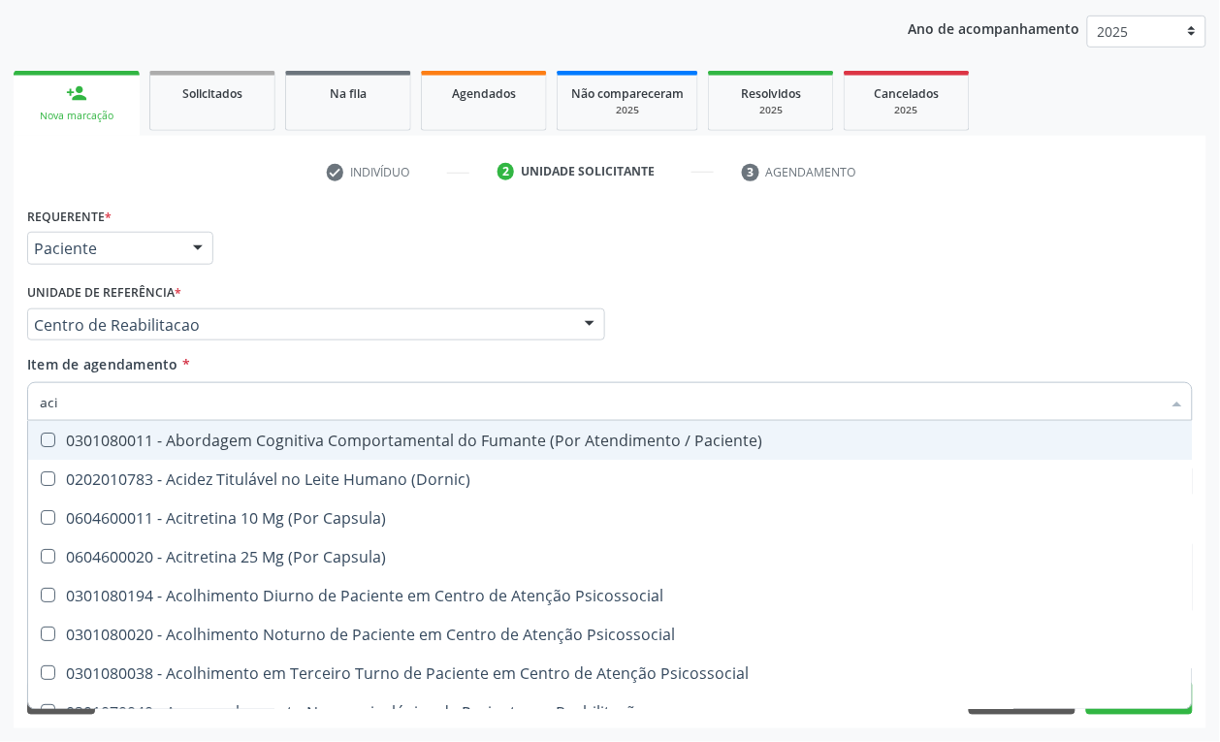
checkbox \(Dornic\) "false"
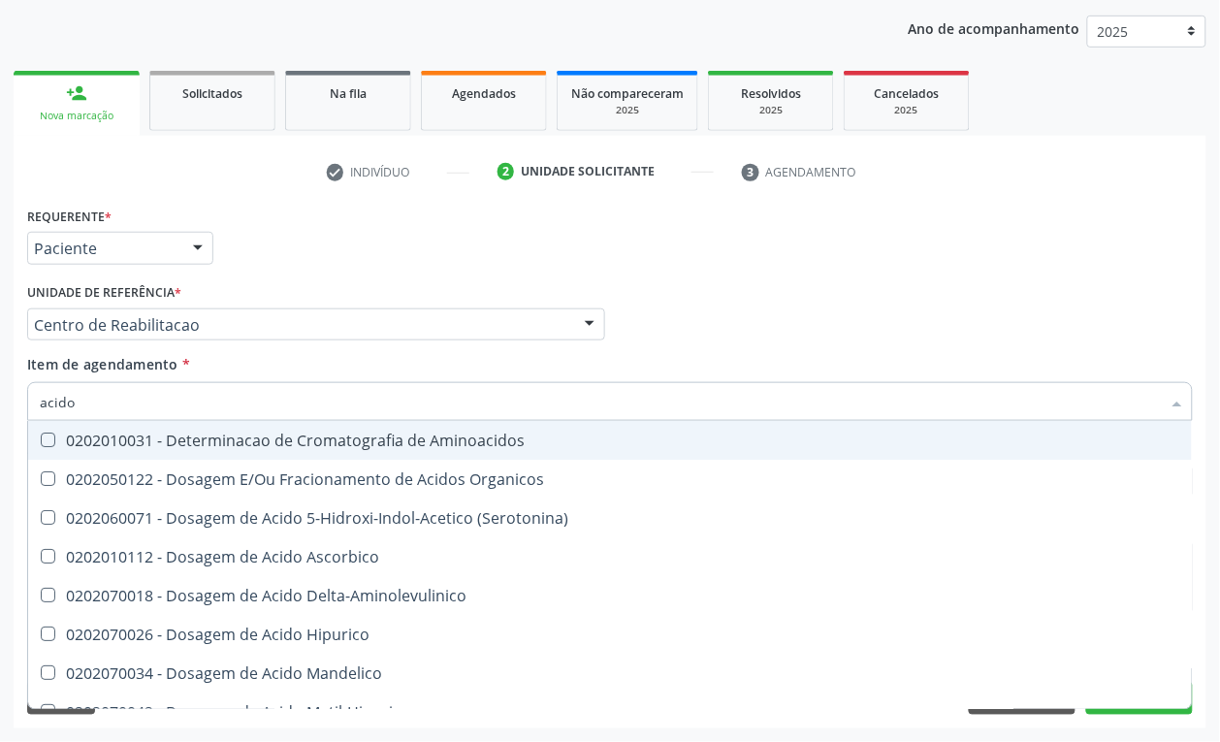
type input "acido u"
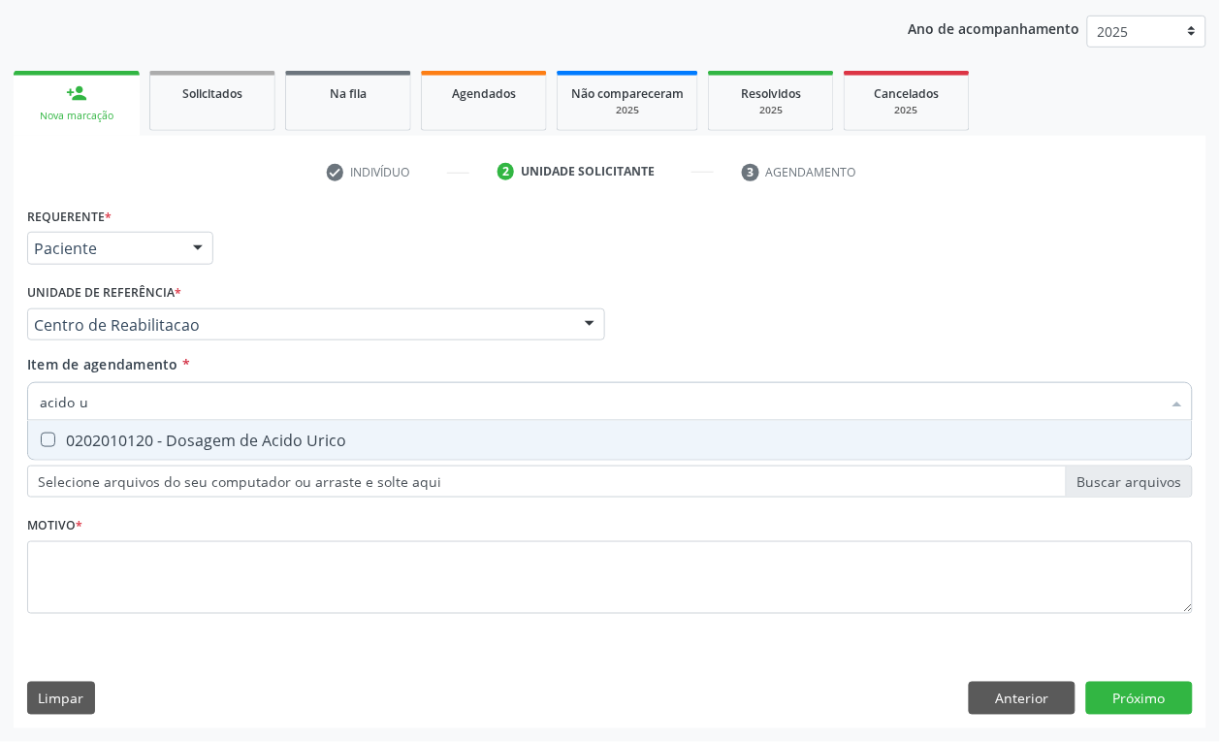
click at [112, 439] on div "0202010120 - Dosagem de Acido Urico" at bounding box center [610, 440] width 1140 height 16
click at [112, 423] on span "0202010120 - Dosagem de Acido Urico" at bounding box center [609, 440] width 1163 height 39
click at [109, 402] on input "acido u" at bounding box center [600, 401] width 1121 height 39
click at [110, 432] on div "0202010120 - Dosagem de Acido Urico" at bounding box center [610, 440] width 1140 height 16
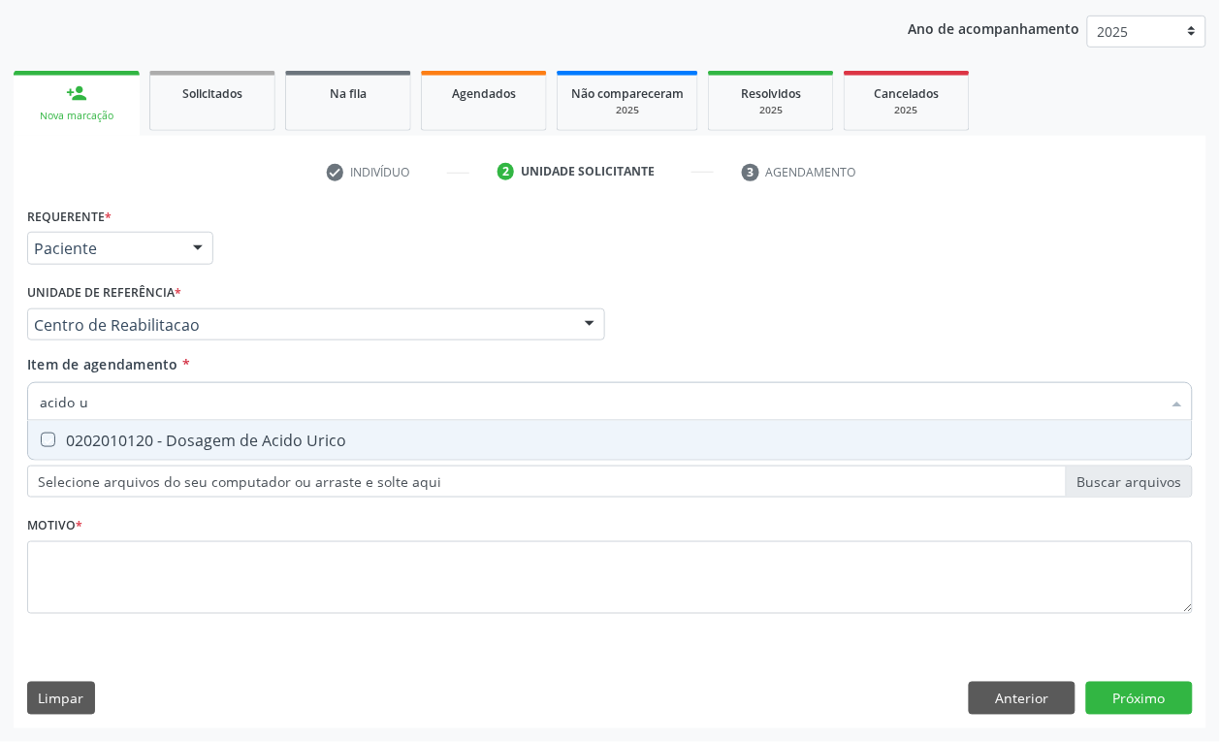
checkbox Urico "true"
click at [117, 405] on input "acido u" at bounding box center [600, 401] width 1121 height 39
click at [114, 405] on input "acido u" at bounding box center [600, 401] width 1121 height 39
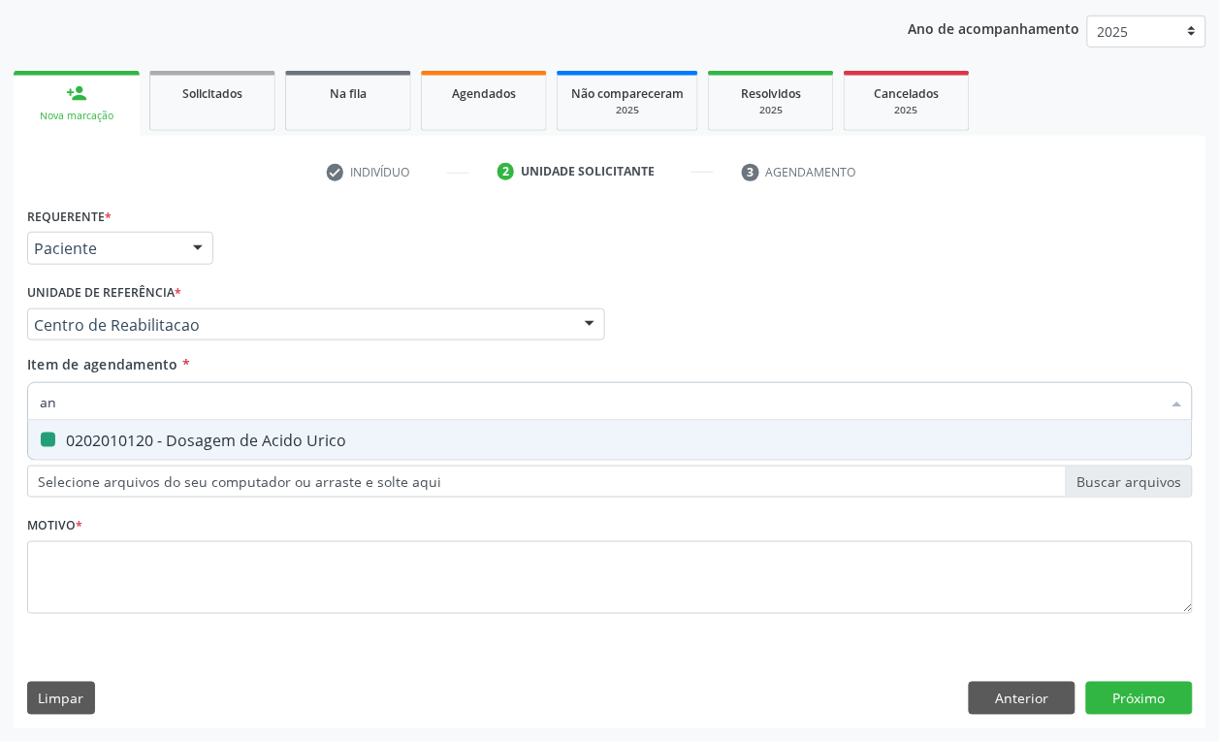
type input "ana"
checkbox Urico "false"
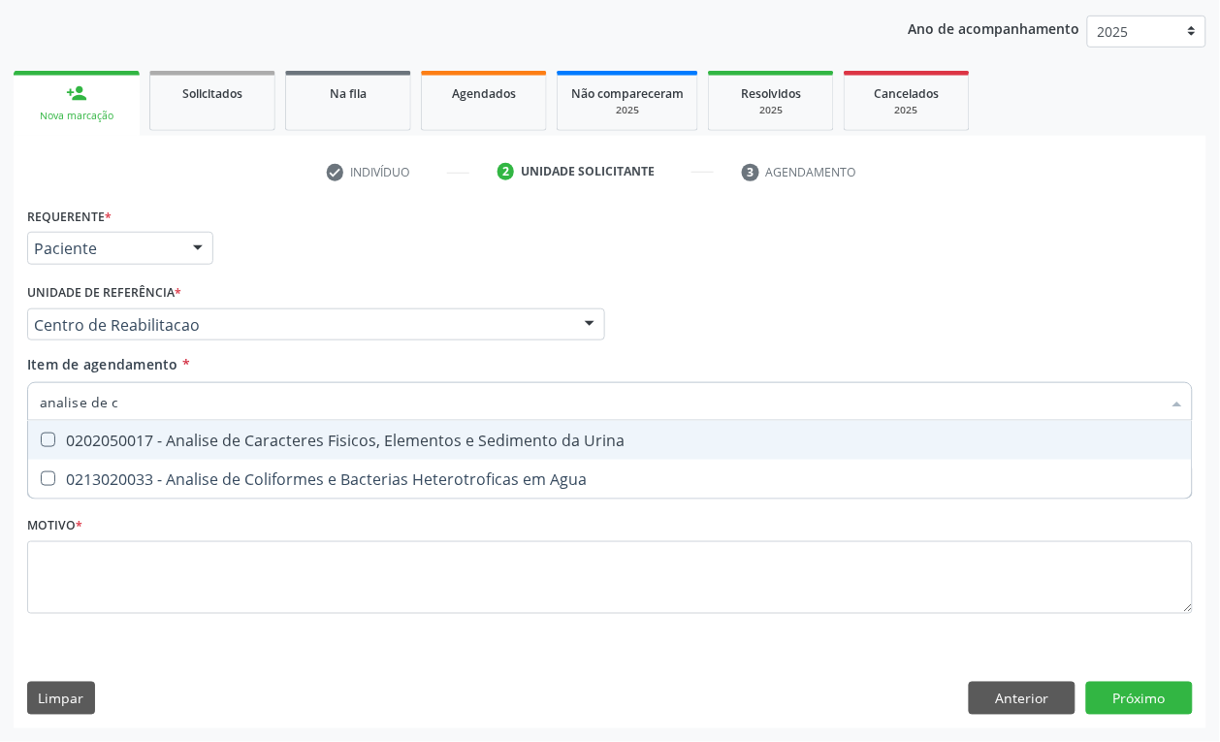
type input "analise de ca"
click at [152, 437] on div "0202050017 - Analise de Caracteres Fisicos, Elementos e Sedimento da Urina" at bounding box center [610, 440] width 1140 height 16
checkbox Urina "true"
click at [153, 408] on input "analise de ca" at bounding box center [600, 401] width 1121 height 39
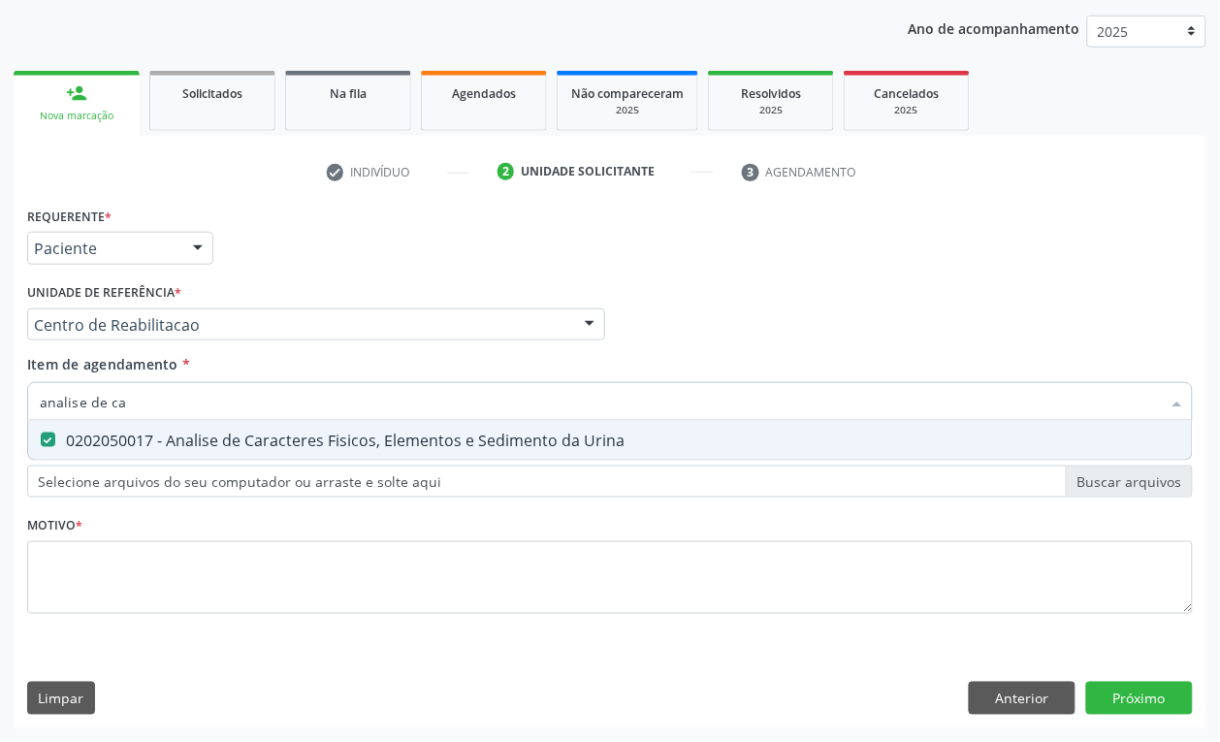
click at [153, 408] on input "analise de ca" at bounding box center [600, 401] width 1121 height 39
type input "cul"
checkbox Urina "false"
type input "cultura de ba"
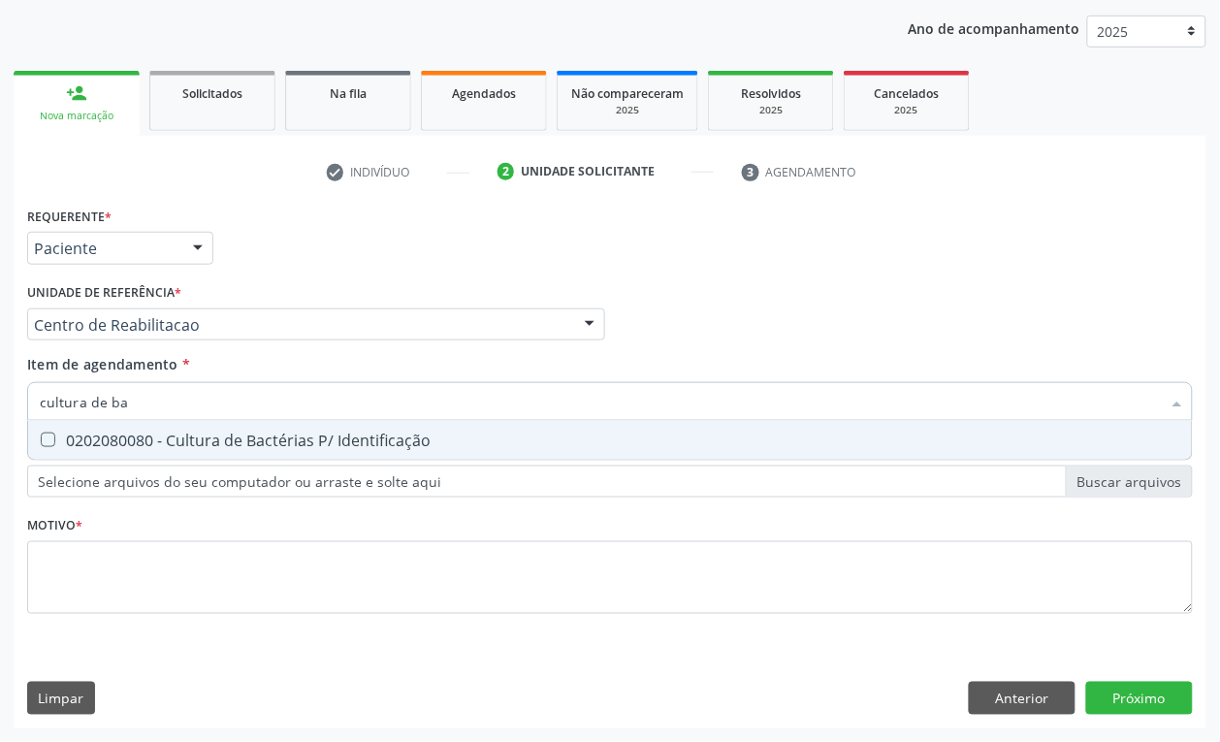
click at [170, 437] on div "0202080080 - Cultura de Bactérias P/ Identificação" at bounding box center [610, 440] width 1140 height 16
checkbox Identificação "true"
click at [150, 408] on input "cultura de ba" at bounding box center [600, 401] width 1121 height 39
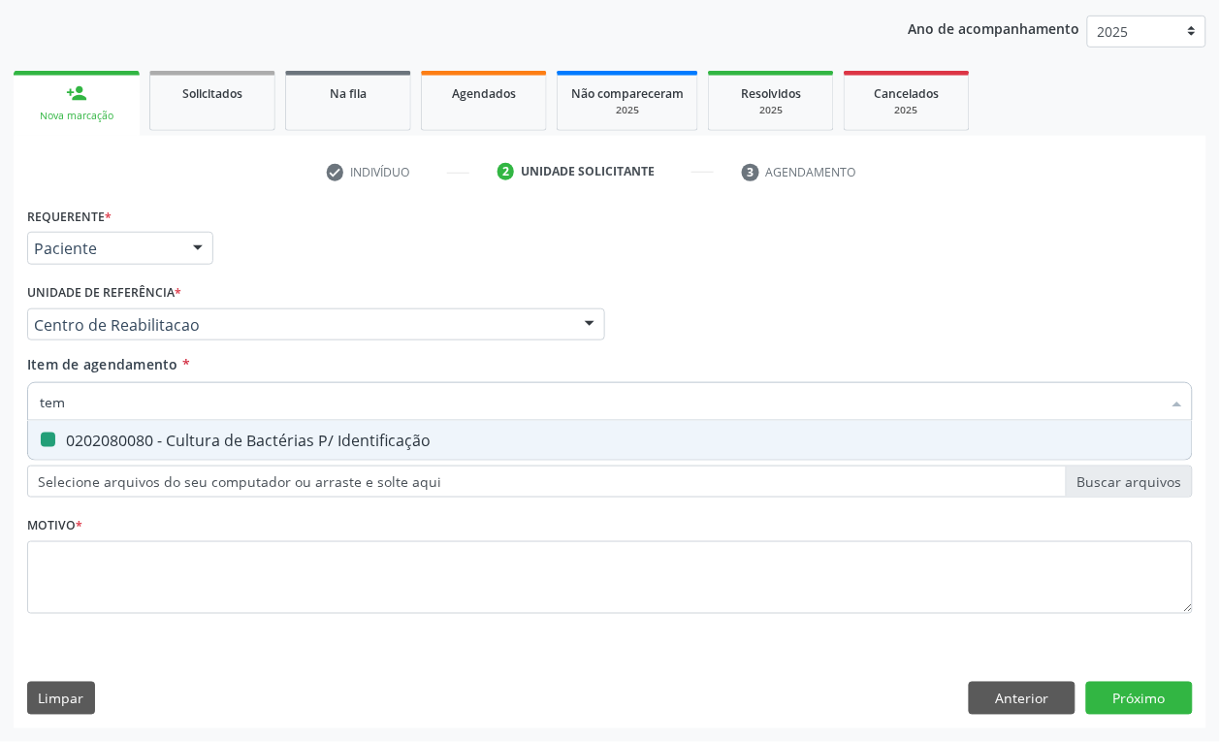
type input "temp"
checkbox Identificação "false"
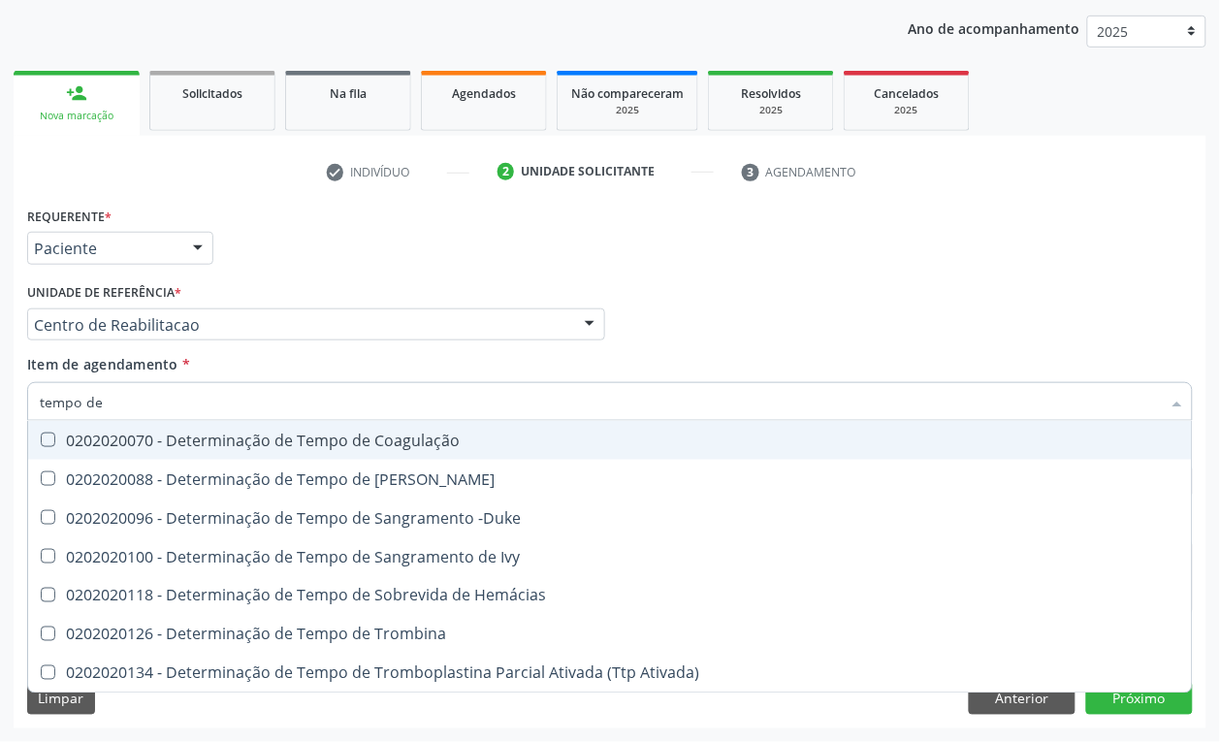
type input "tempo de s"
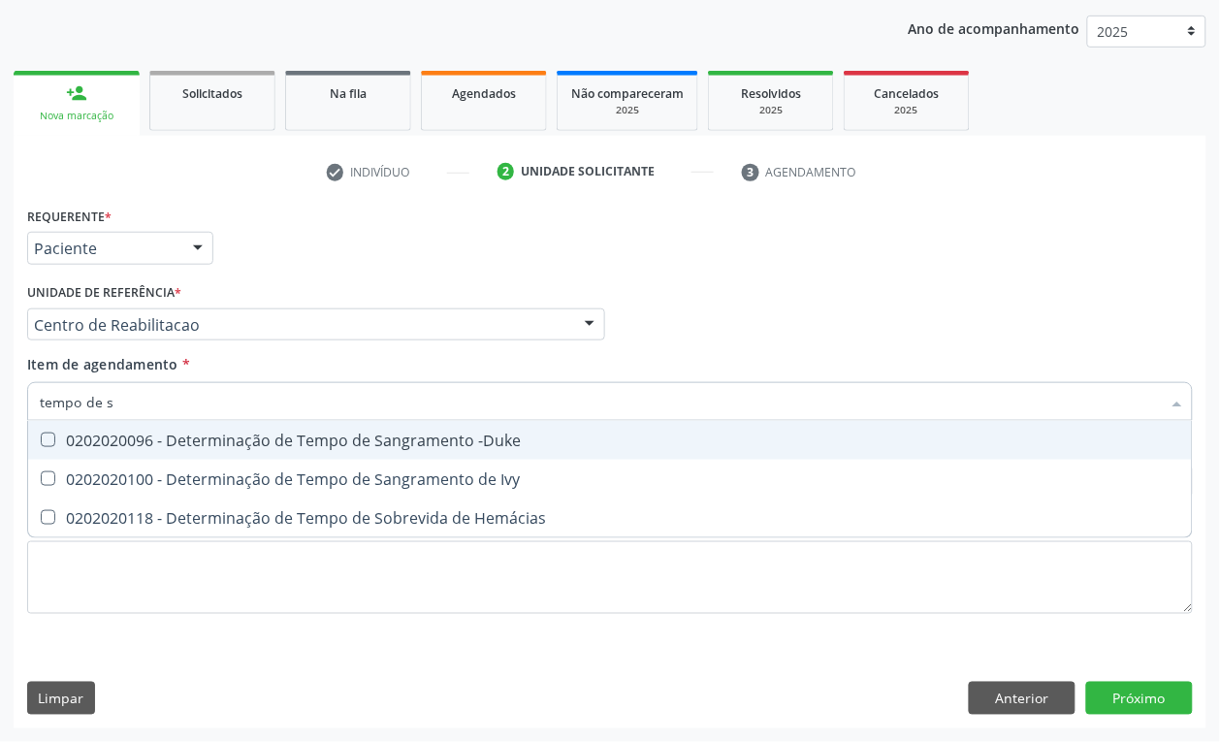
click at [162, 432] on div "0202020096 - Determinação de Tempo de Sangramento -Duke" at bounding box center [610, 440] width 1140 height 16
checkbox -Duke "true"
type input "tempo de"
checkbox -Duke "false"
checkbox Hemácias "true"
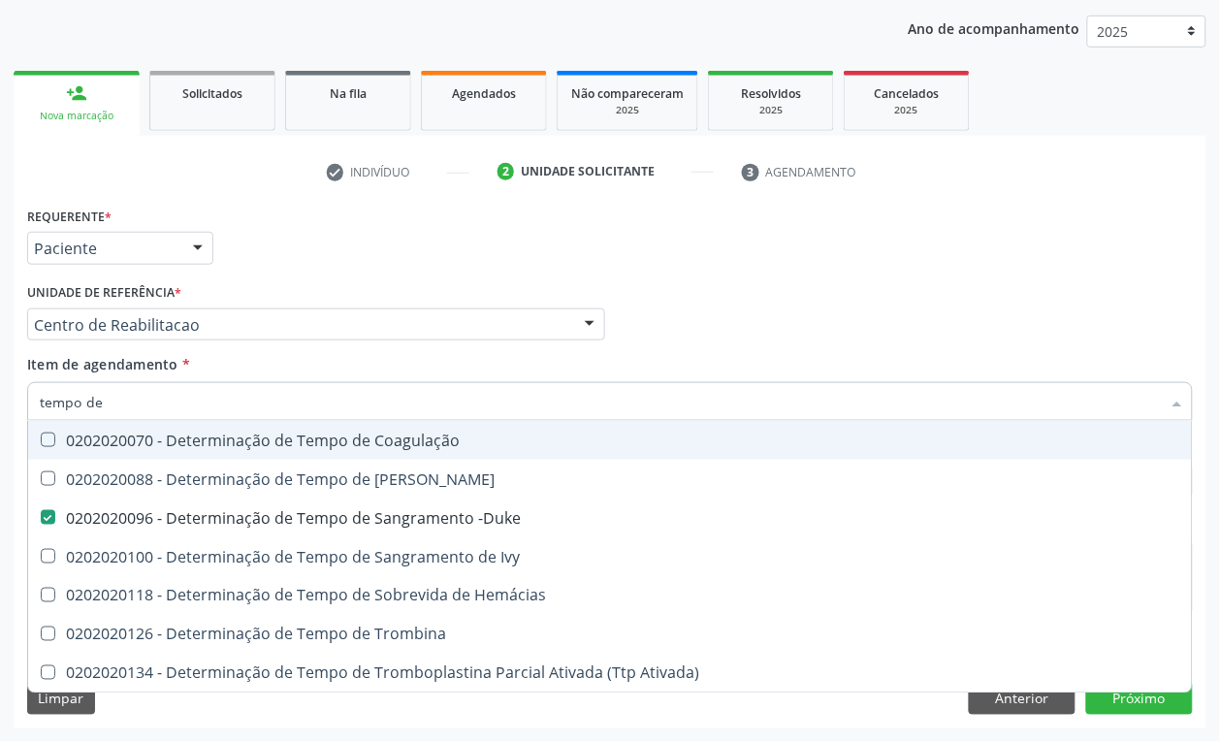
type input "tempo de c"
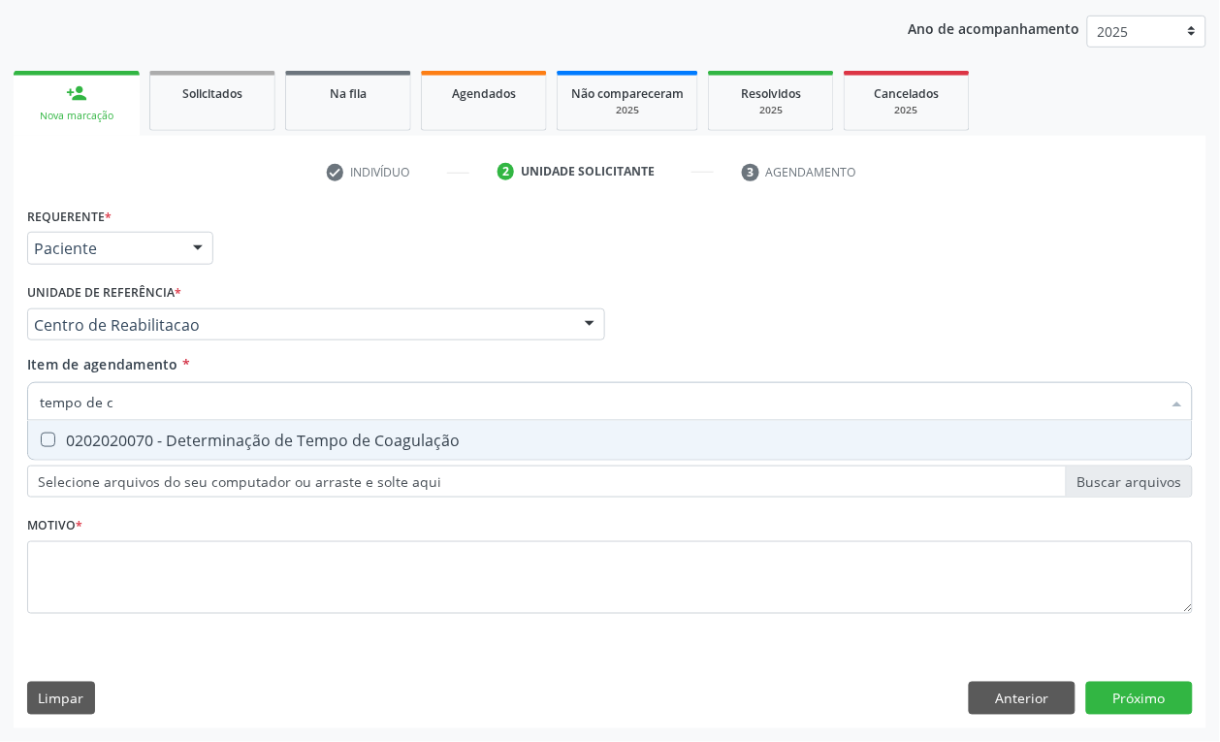
click at [147, 432] on div "0202020070 - Determinação de Tempo de Coagulação" at bounding box center [610, 440] width 1140 height 16
checkbox Coagulação "true"
click at [146, 409] on input "tempo de c" at bounding box center [600, 401] width 1121 height 39
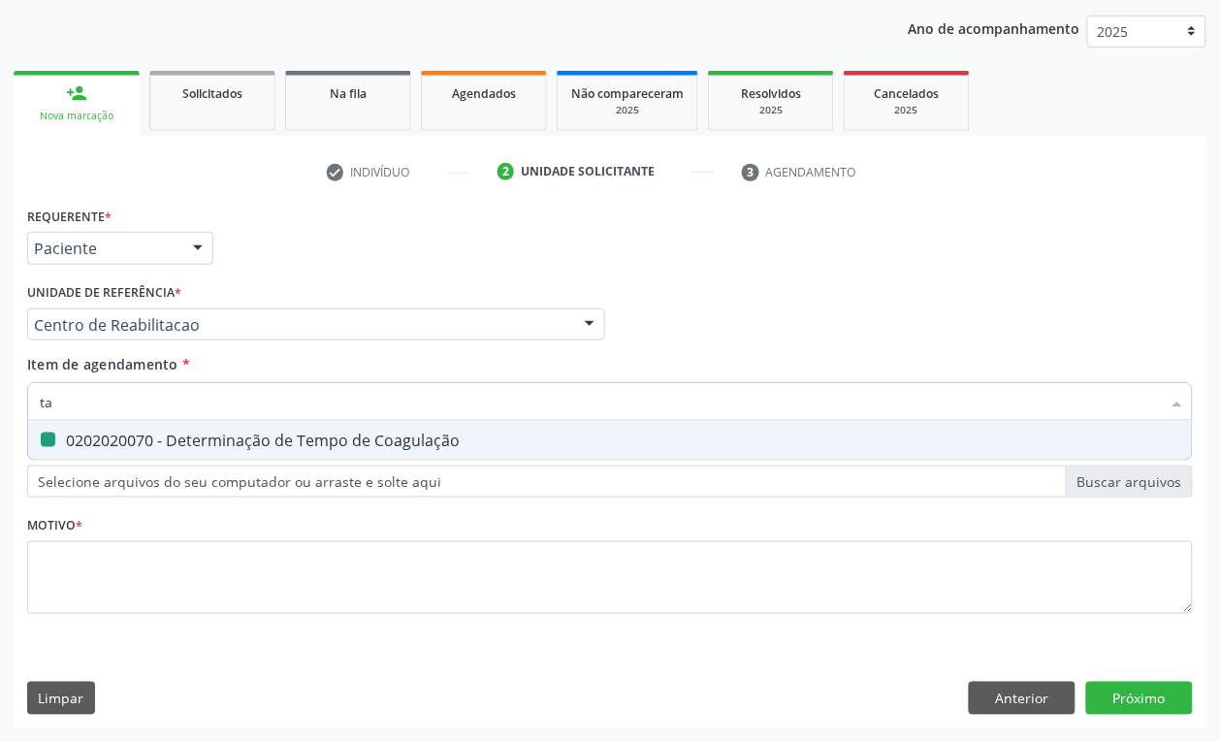
type input "tap"
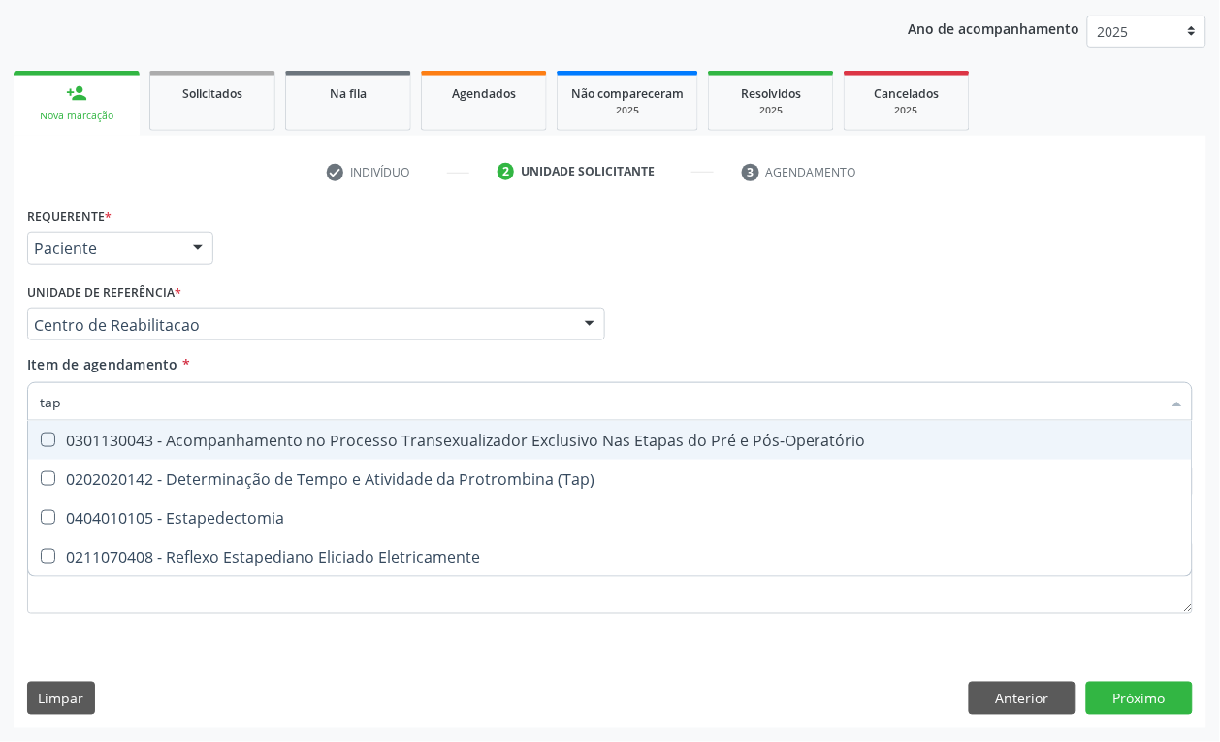
checkbox Pós-Operatório "false"
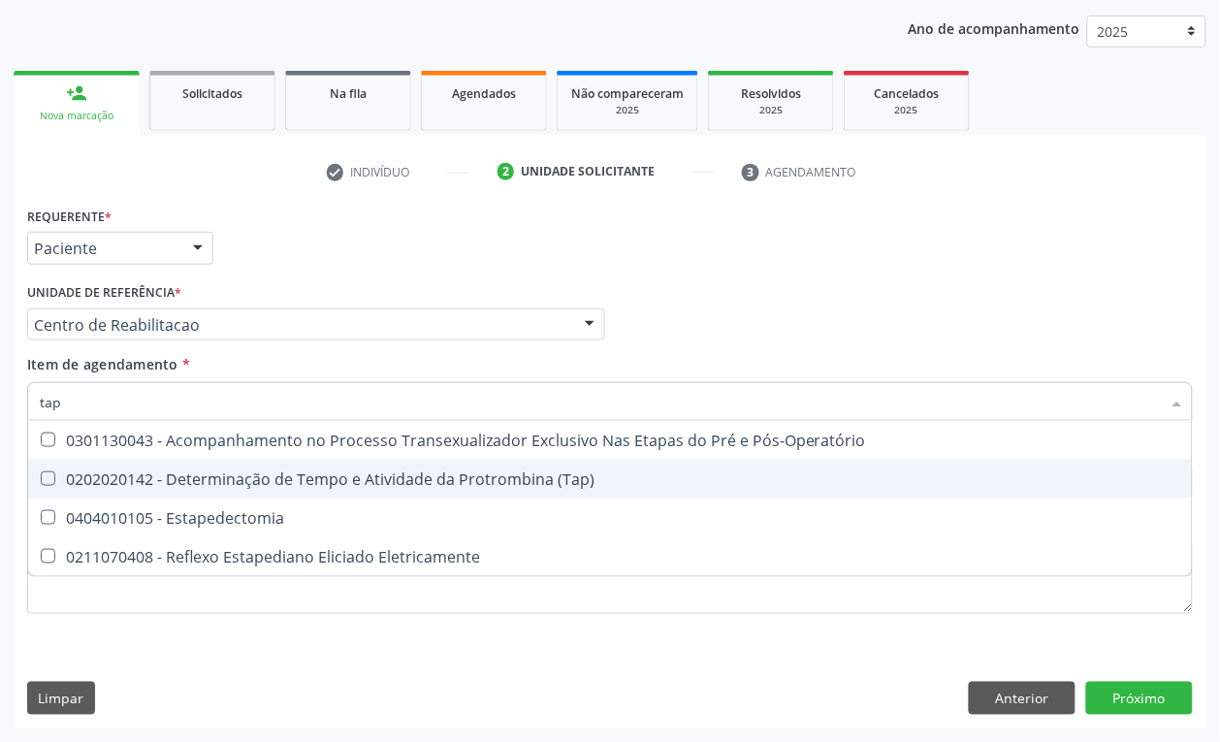
click at [268, 478] on div "0202020142 - Determinação de Tempo e Atividade da Protrombina (Tap)" at bounding box center [610, 479] width 1140 height 16
checkbox \(Tap\) "true"
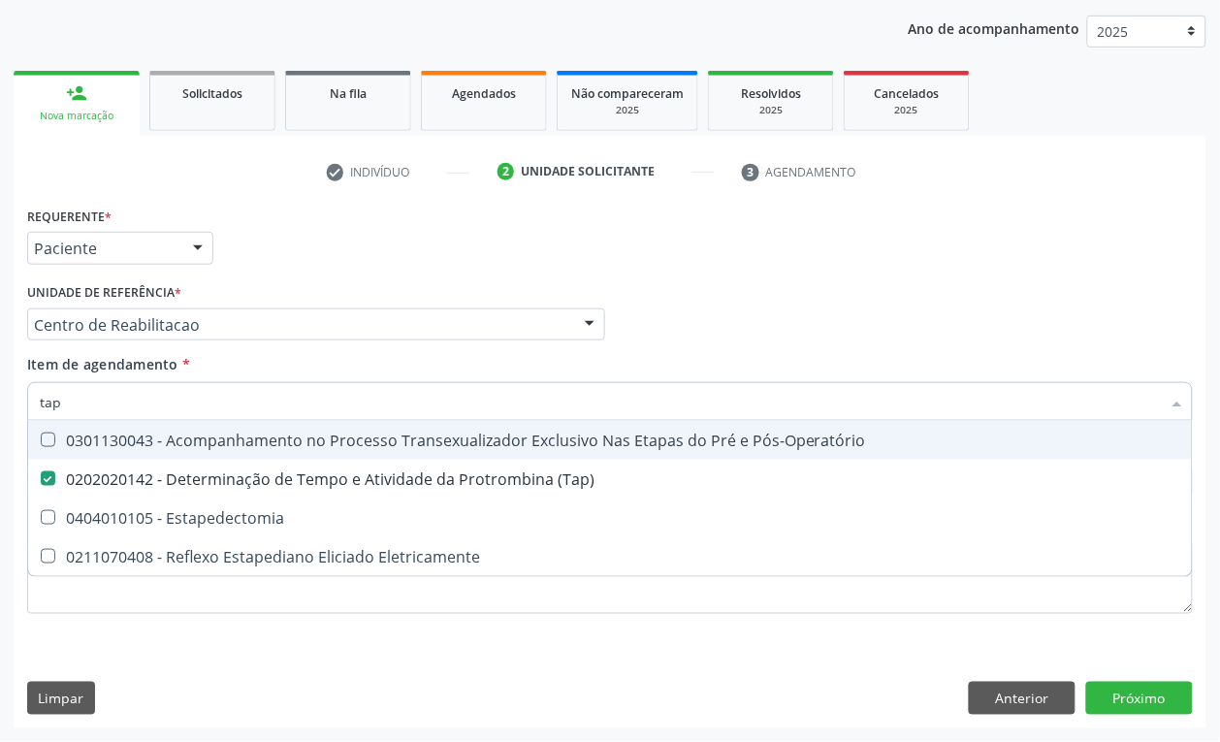
click at [109, 398] on input "tap" at bounding box center [600, 401] width 1121 height 39
type input "colest"
checkbox \(Tap\) "false"
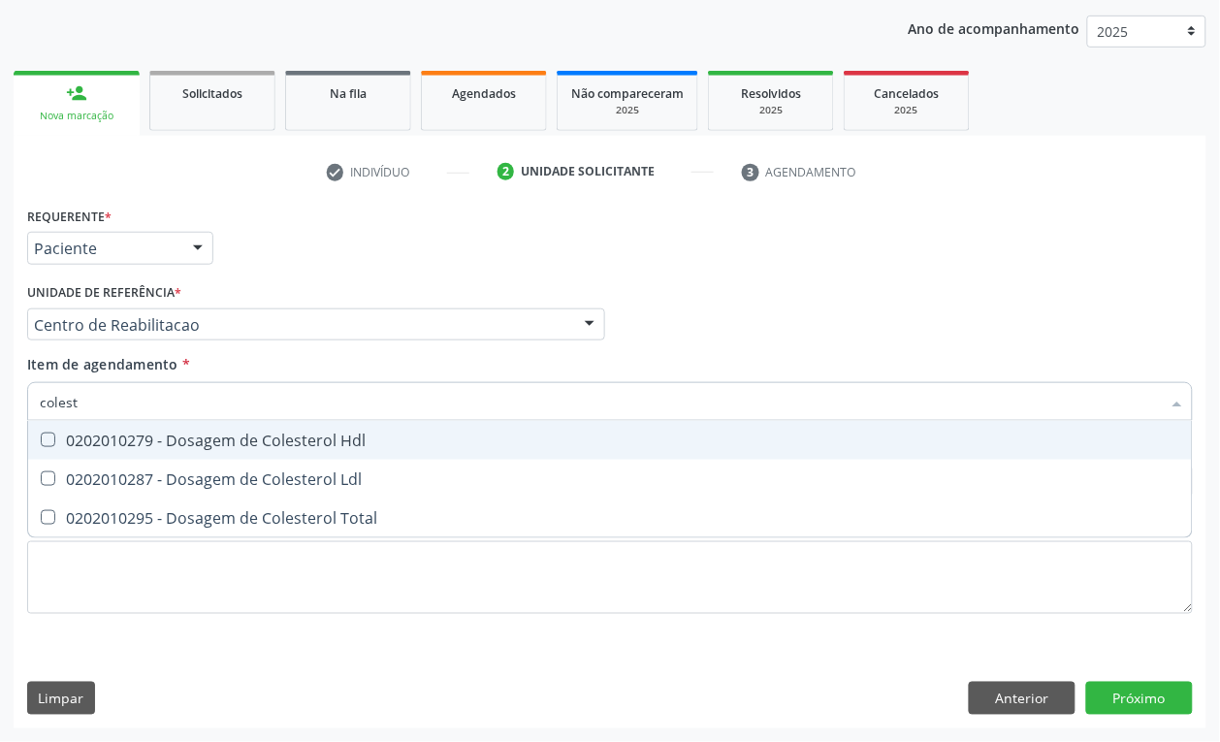
click at [112, 434] on div "0202010279 - Dosagem de Colesterol Hdl" at bounding box center [610, 440] width 1140 height 16
checkbox Hdl "true"
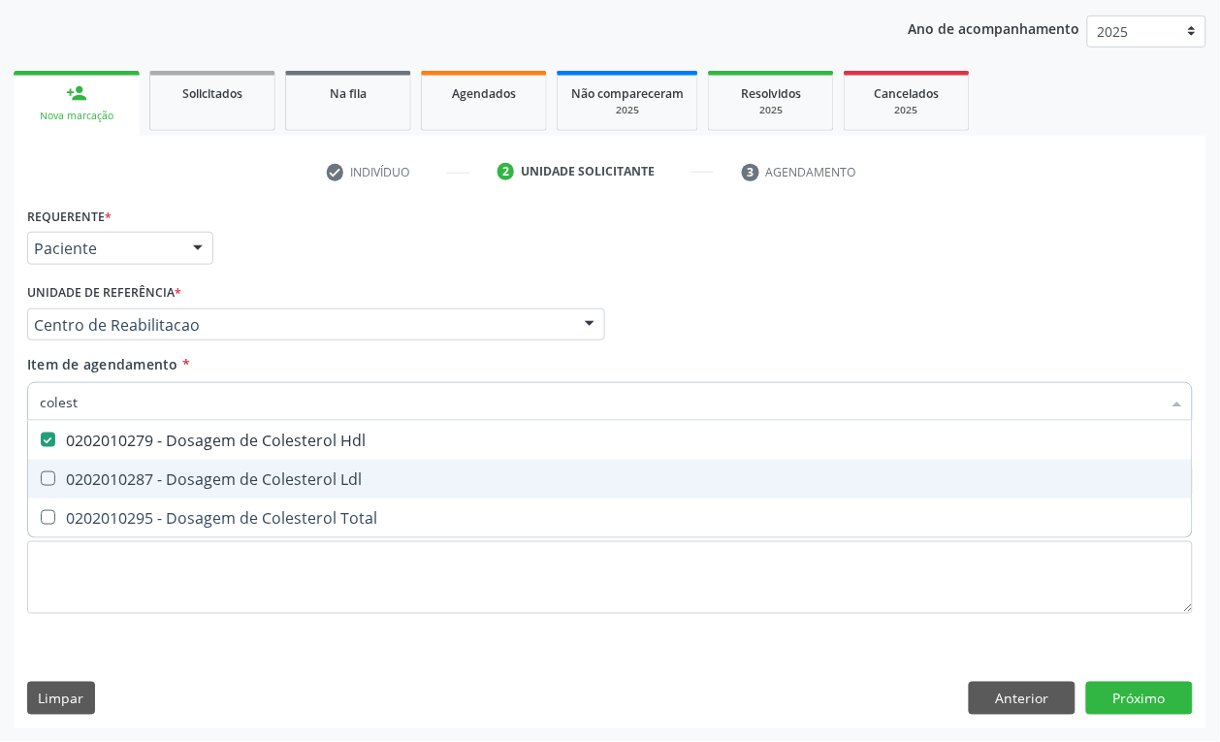
click at [108, 475] on div "0202010287 - Dosagem de Colesterol Ldl" at bounding box center [610, 479] width 1140 height 16
checkbox Ldl "true"
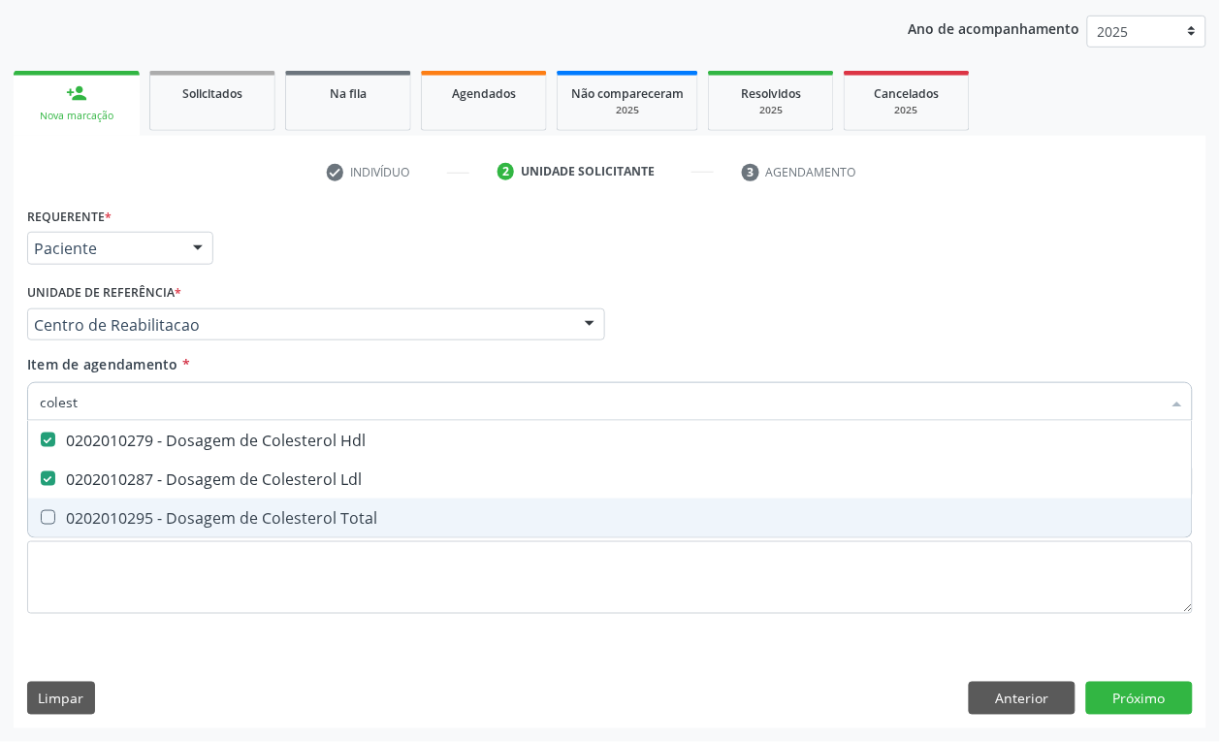
click at [109, 516] on div "0202010295 - Dosagem de Colesterol Total" at bounding box center [610, 518] width 1140 height 16
checkbox Total "true"
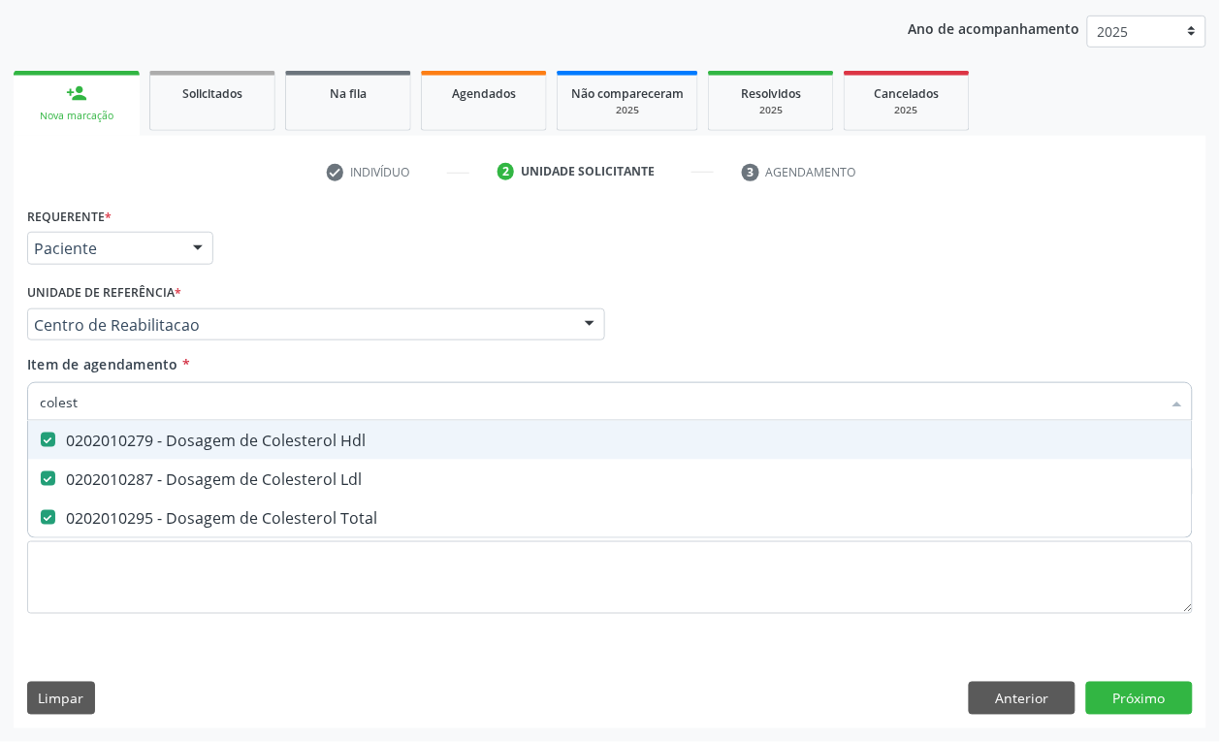
click at [92, 413] on input "colest" at bounding box center [600, 401] width 1121 height 39
type input "tri"
checkbox Hdl "false"
checkbox Ldl "false"
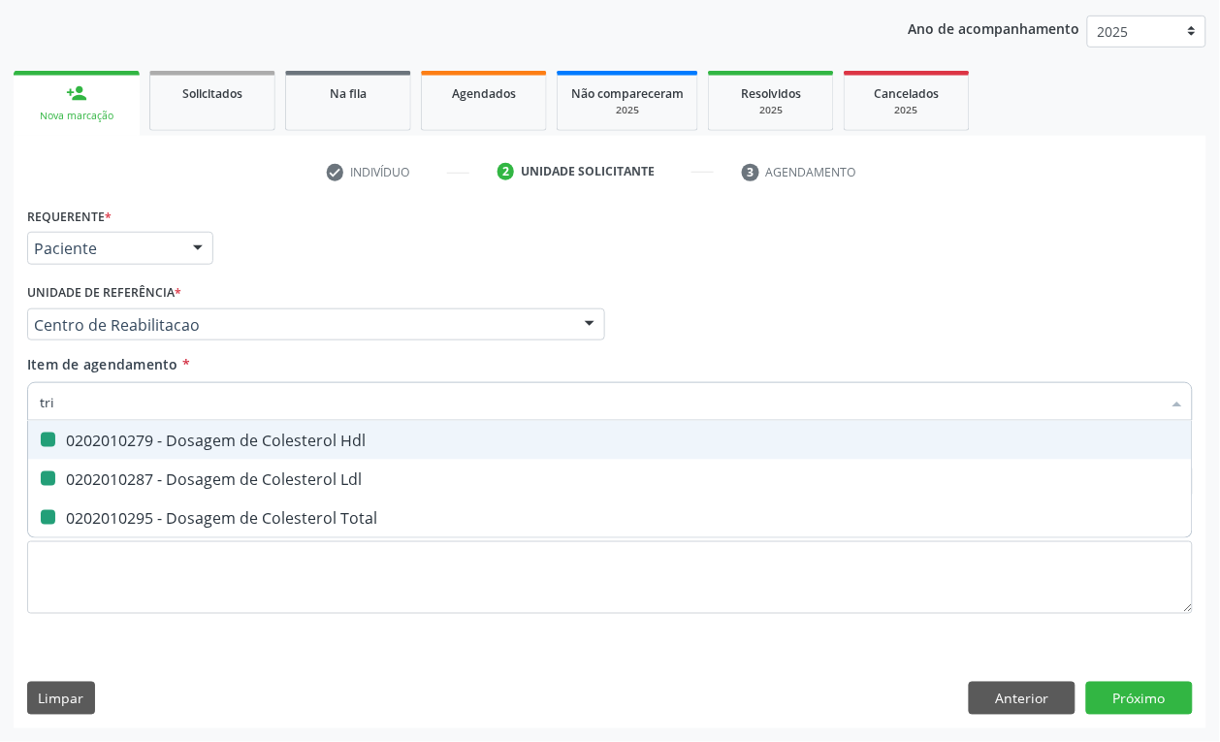
checkbox Total "false"
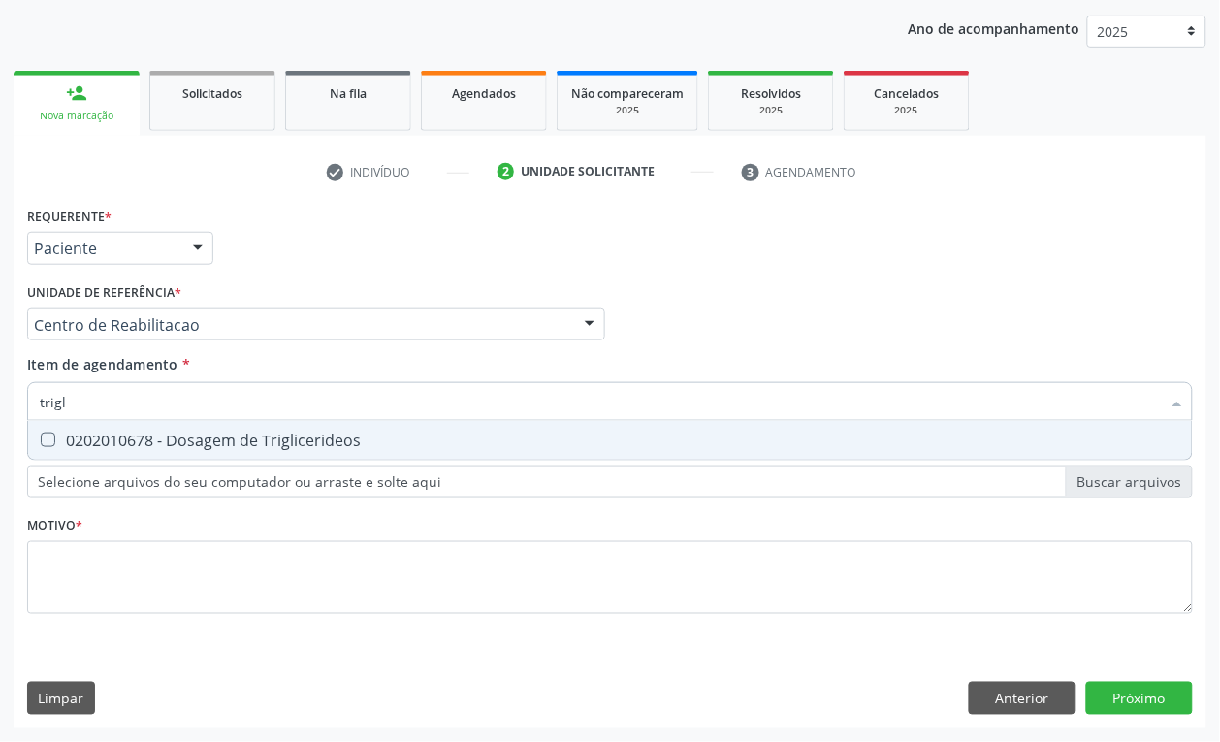
type input "trigli"
click at [80, 436] on div "0202010678 - Dosagem de Triglicerideos" at bounding box center [610, 440] width 1140 height 16
checkbox Triglicerideos "true"
click at [264, 268] on div "Requerente * Paciente Profissional de Saúde Paciente Nenhum resultado encontrad…" at bounding box center [609, 240] width 1175 height 76
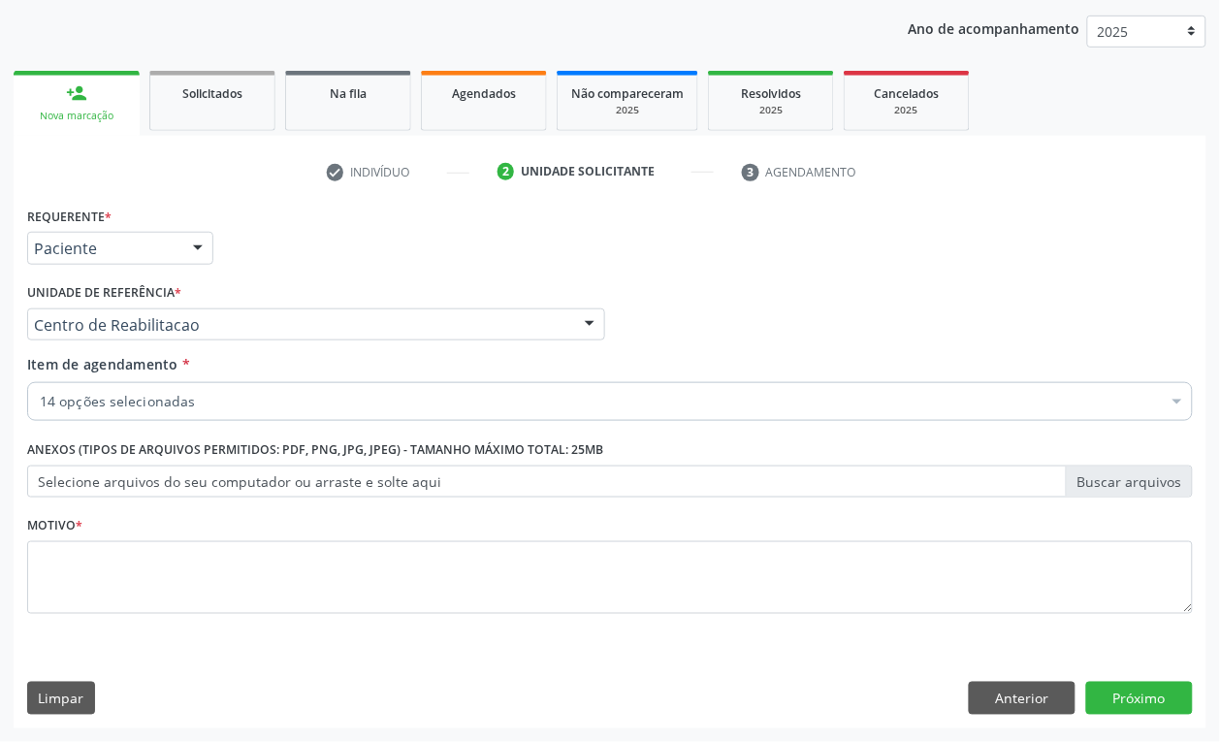
click at [132, 579] on div "0202010473 - Dosagem de Glicose" at bounding box center [795, 583] width 1510 height 16
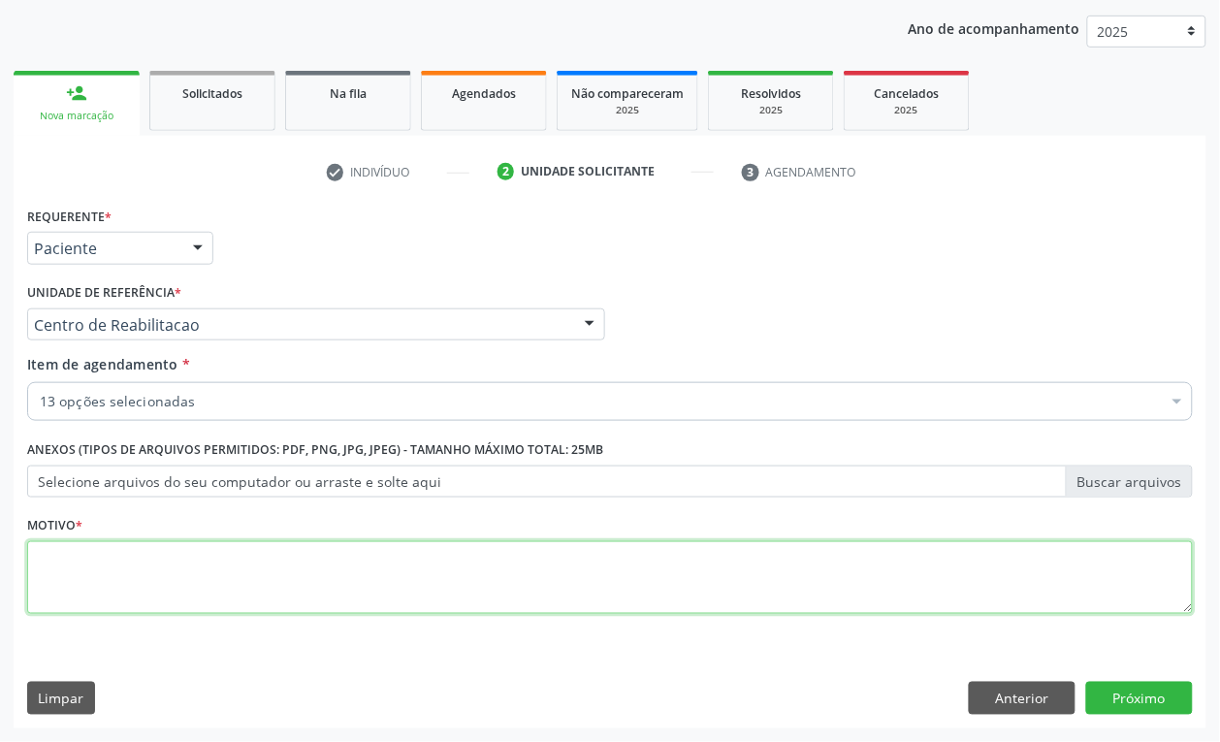
click at [132, 579] on textarea at bounding box center [609, 578] width 1165 height 74
type textarea "a"
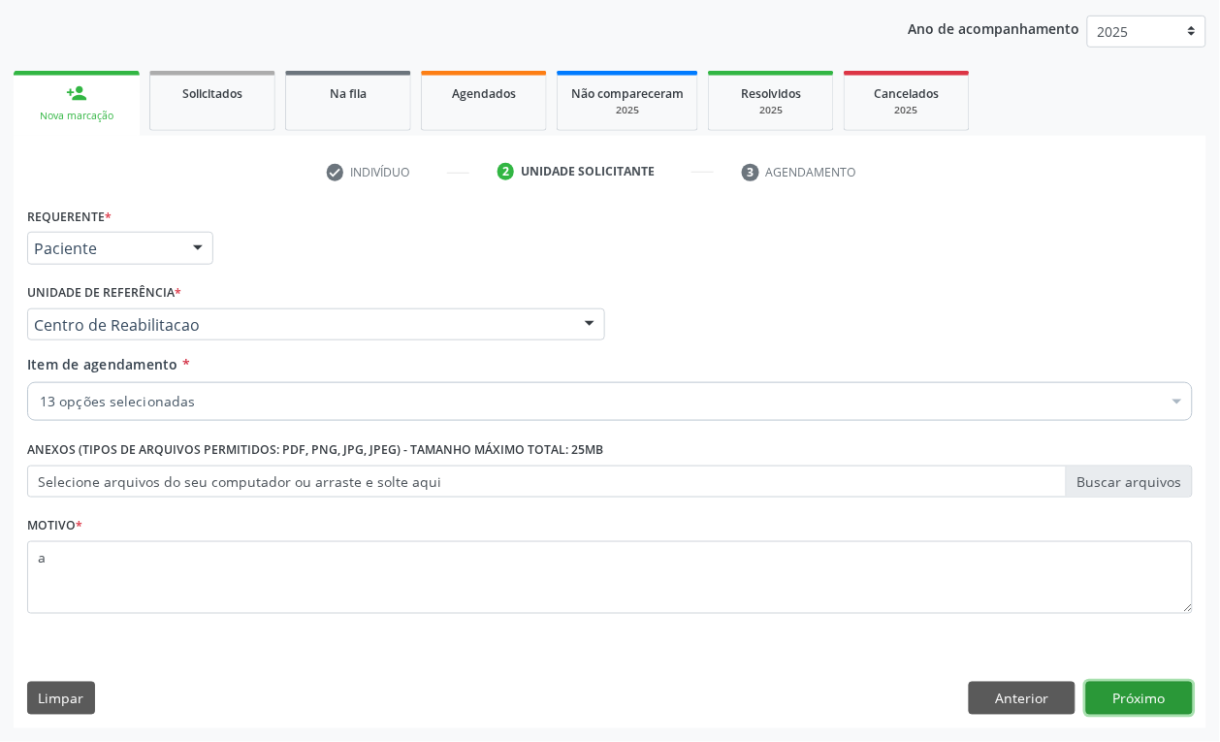
click at [1112, 696] on button "Próximo" at bounding box center [1139, 698] width 107 height 33
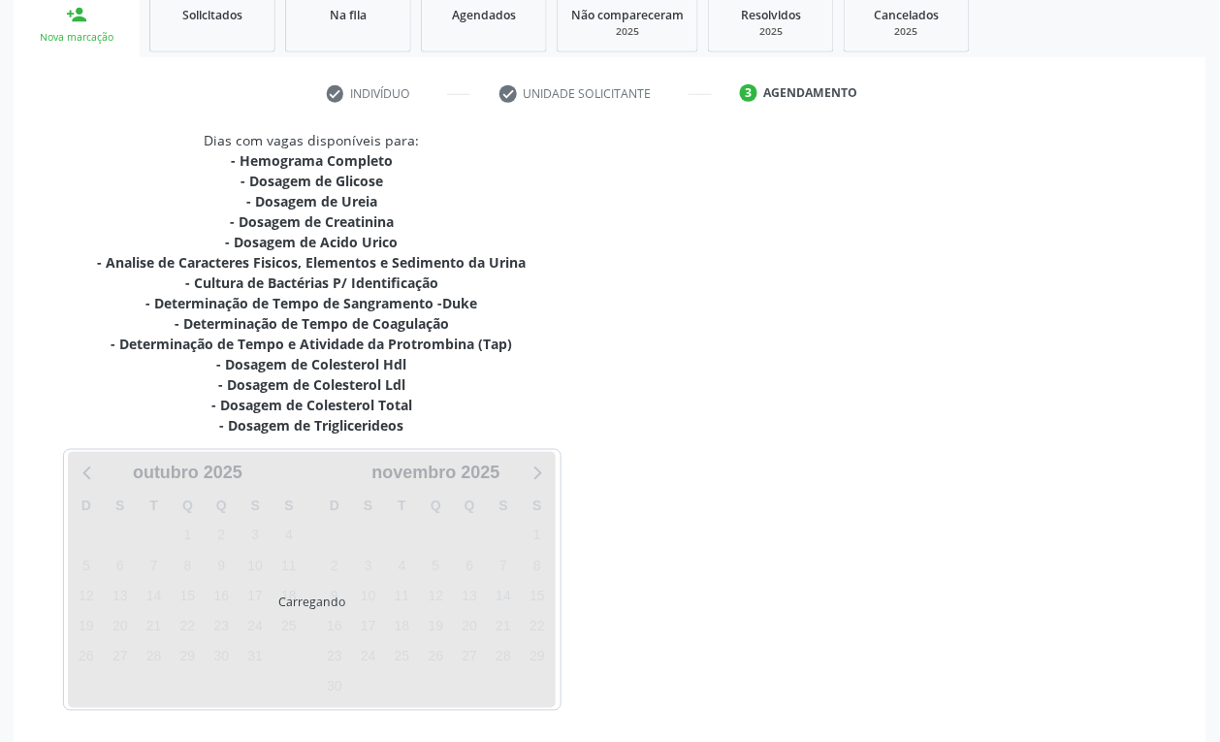
scroll to position [340, 0]
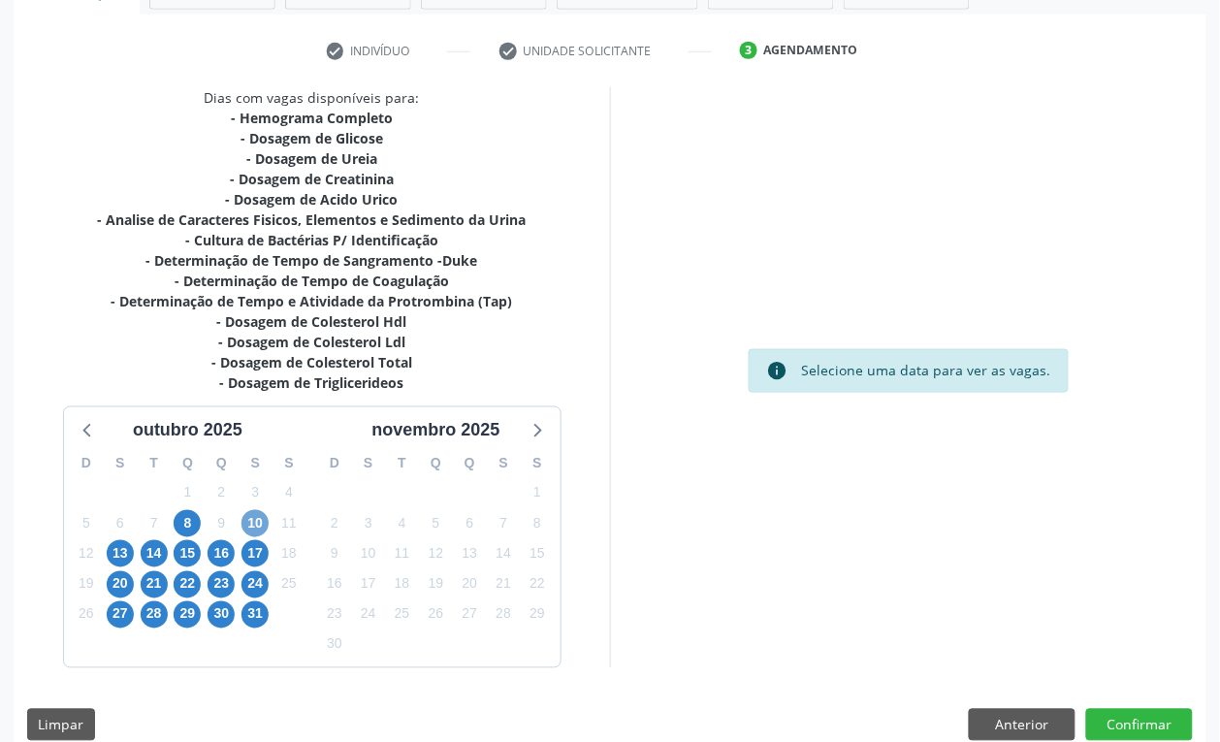
click at [253, 529] on span "10" at bounding box center [254, 523] width 27 height 27
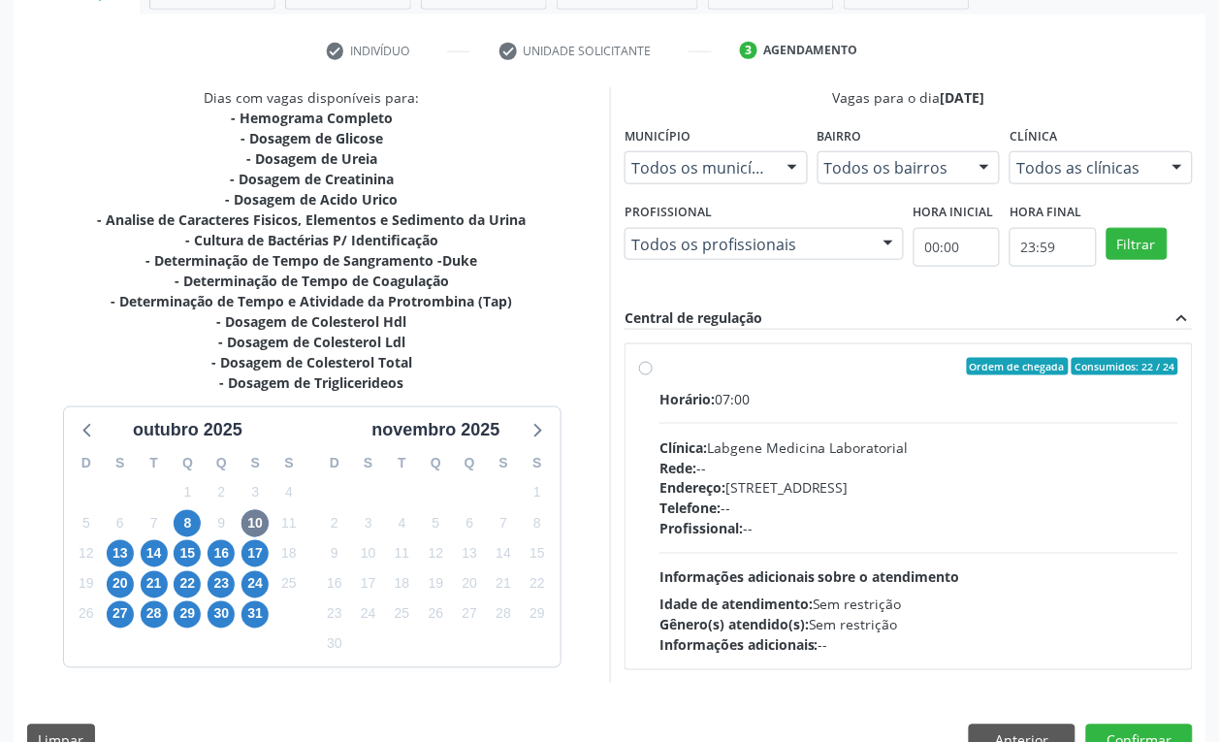
click at [921, 462] on div "Rede: --" at bounding box center [918, 468] width 519 height 20
click at [653, 375] on input "Ordem de chegada Consumidos: 22 / 24 Horário: 07:00 Clínica: Labgene Medicina L…" at bounding box center [646, 366] width 14 height 17
radio input "true"
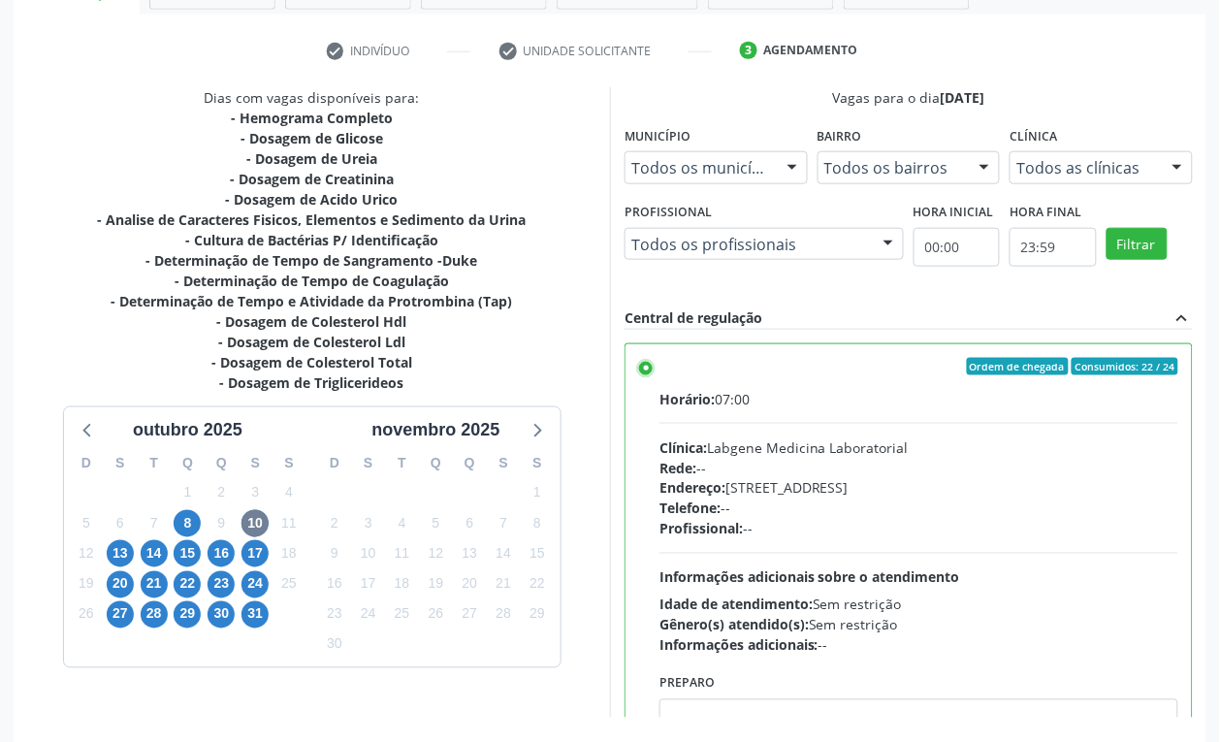
scroll to position [417, 0]
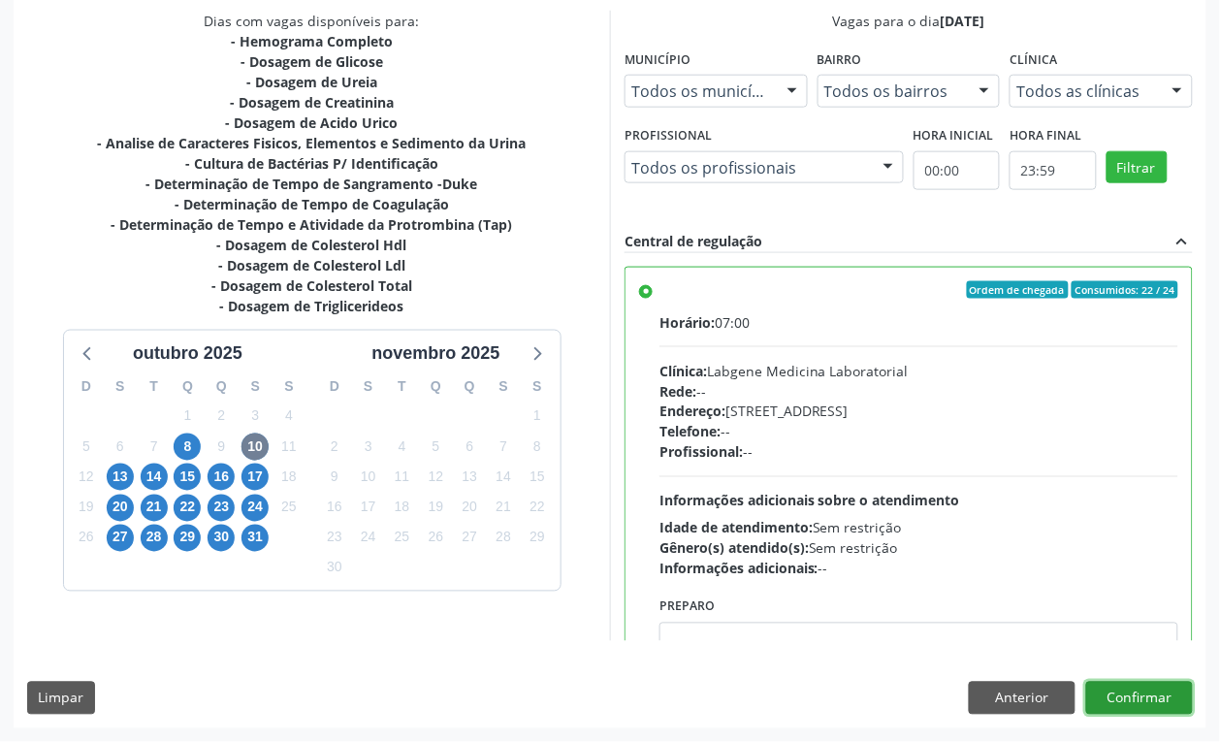
click at [1175, 713] on button "Confirmar" at bounding box center [1139, 698] width 107 height 33
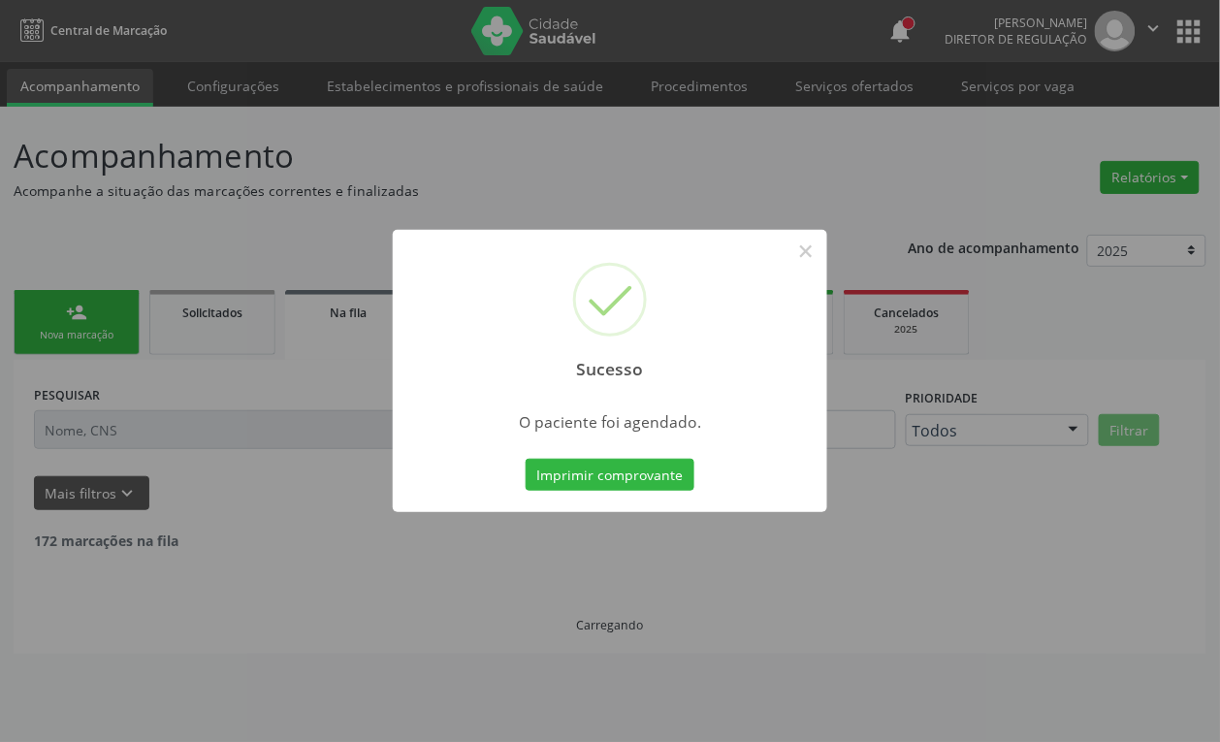
scroll to position [0, 0]
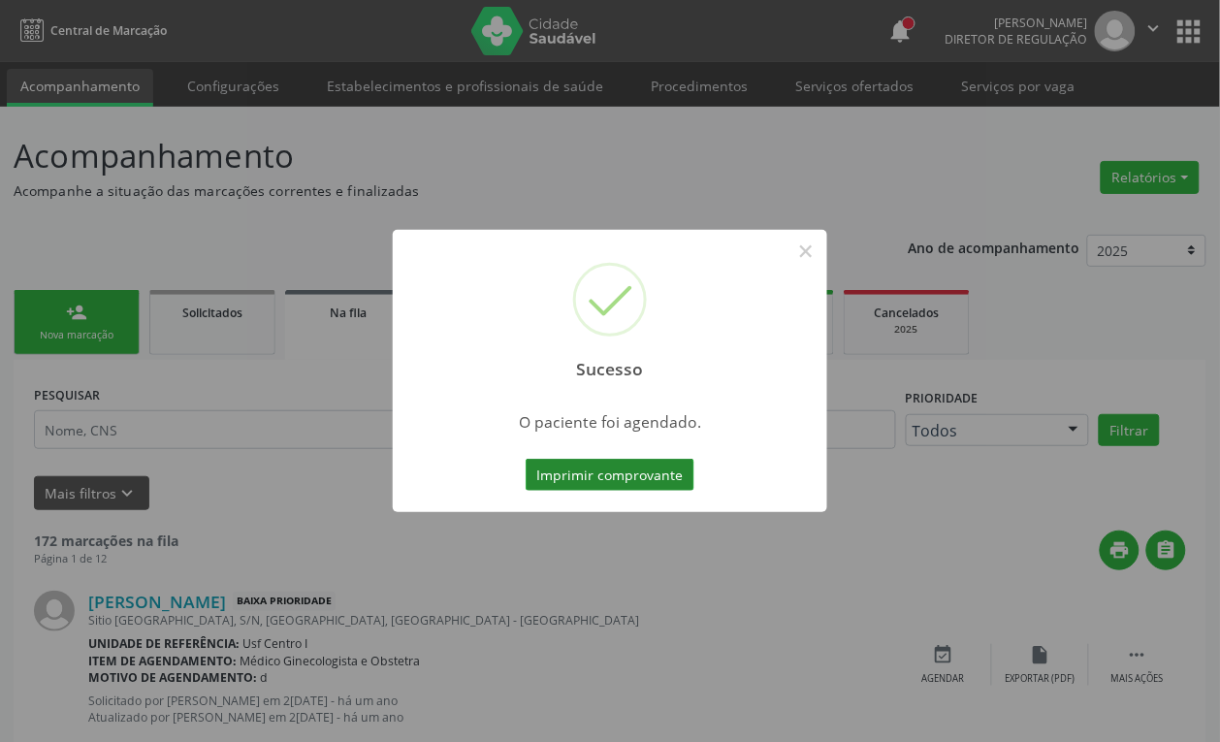
click at [630, 467] on button "Imprimir comprovante" at bounding box center [610, 475] width 169 height 33
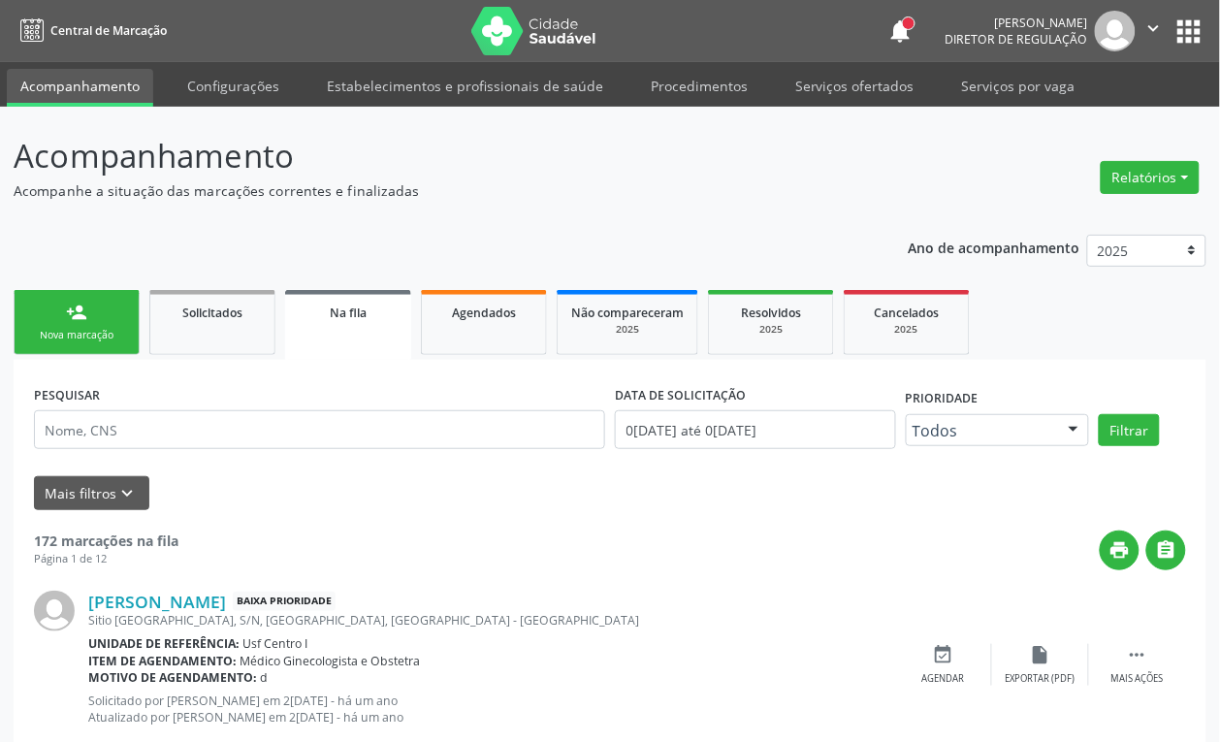
click at [121, 322] on link "person_add Nova marcação" at bounding box center [77, 322] width 126 height 65
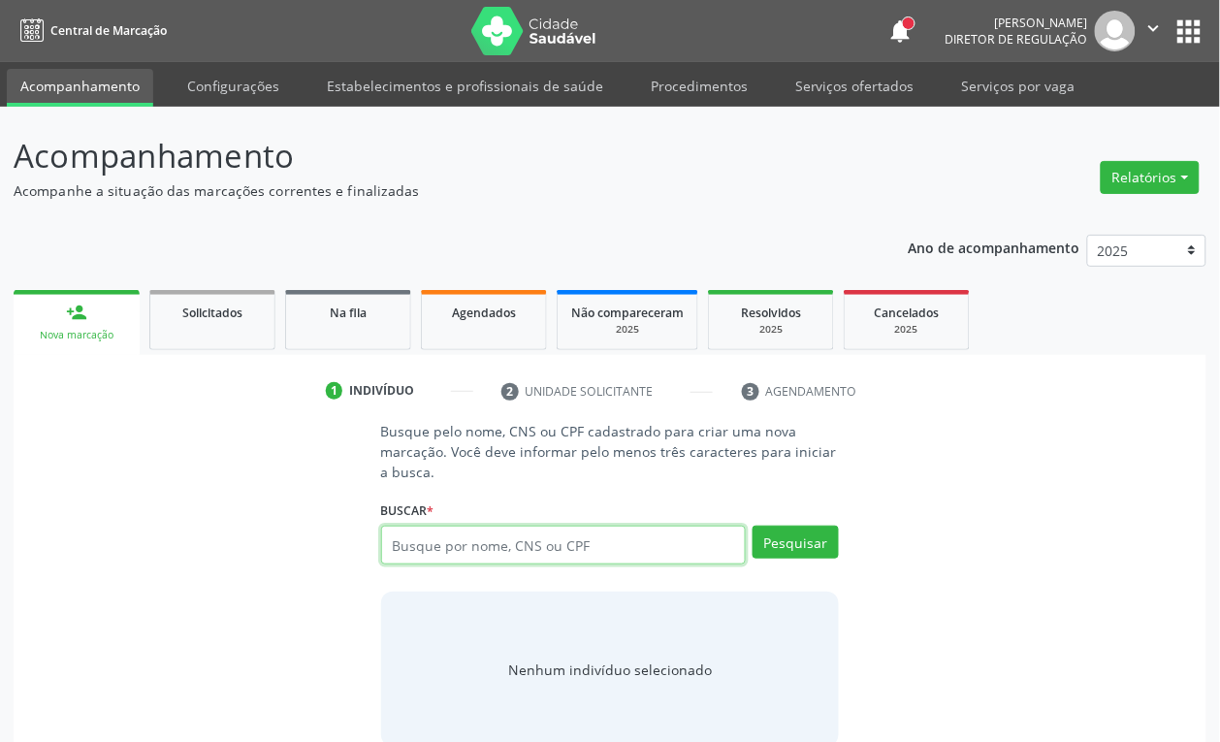
click at [423, 551] on input "text" at bounding box center [564, 545] width 366 height 39
type input "U"
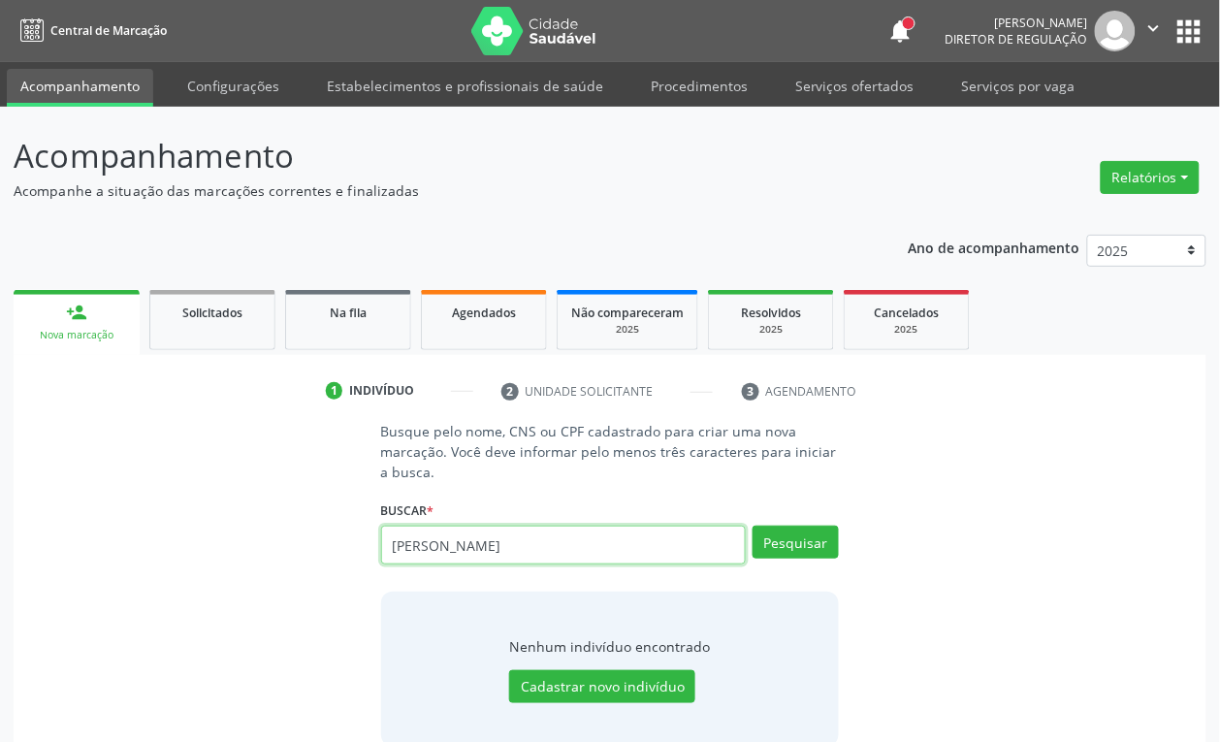
click at [504, 560] on input "WALTER ARAUJO" at bounding box center [564, 545] width 366 height 39
paste input "CNS: 700 2084 6774 5323"
type input "CNS: 700 2084 6774 5323"
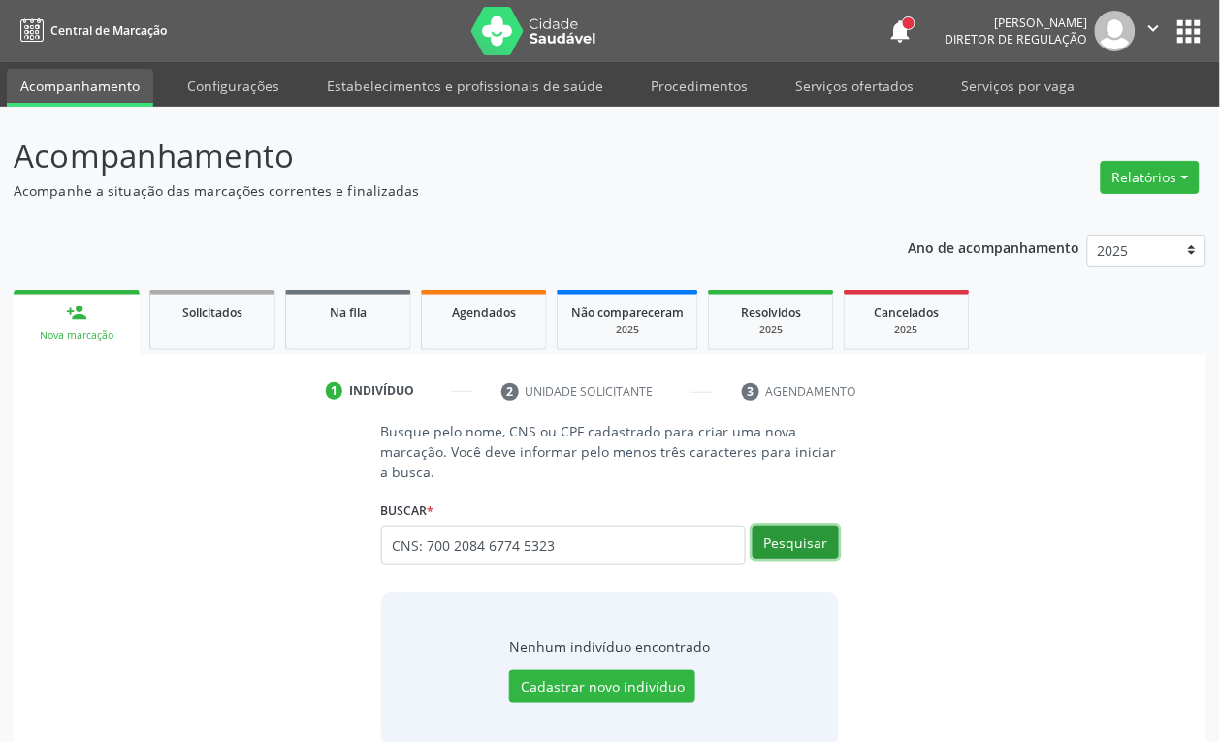
click at [753, 550] on button "Pesquisar" at bounding box center [795, 542] width 86 height 33
type input "CNS: 700 2084 6774 5323"
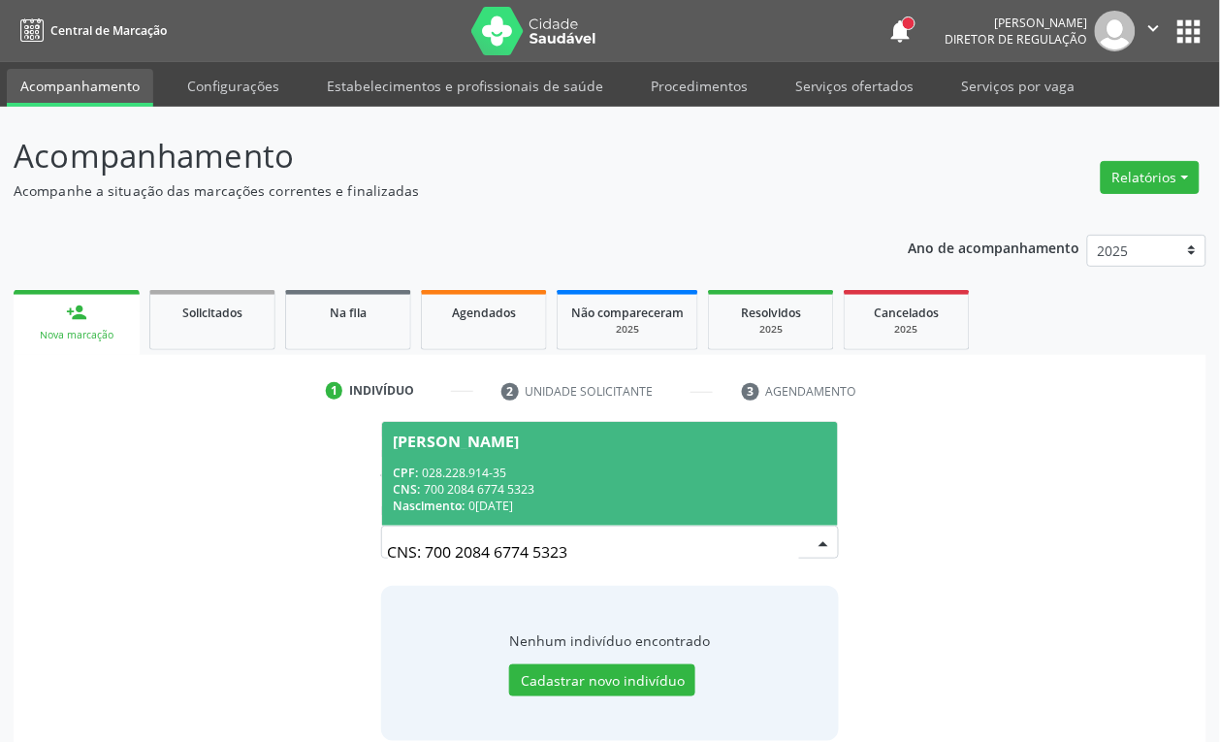
click at [497, 433] on div "Walter Araujo Silva Junior" at bounding box center [457, 441] width 126 height 16
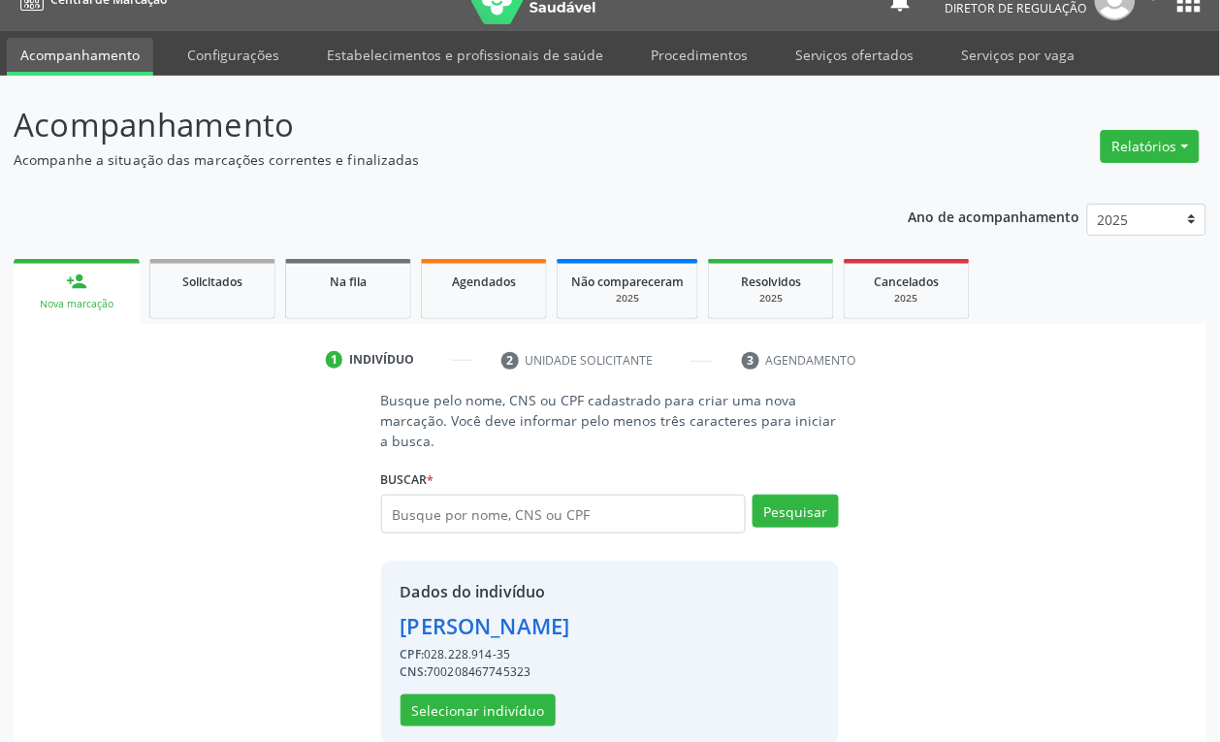
scroll to position [63, 0]
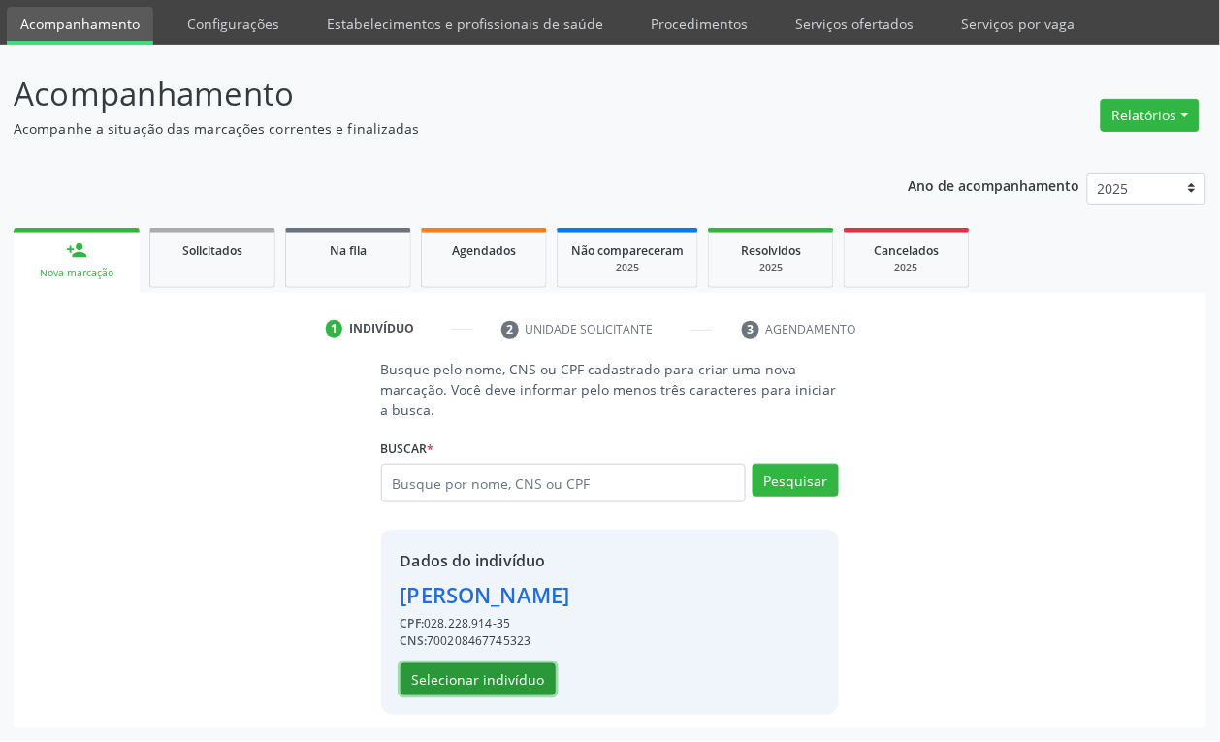
click at [477, 685] on button "Selecionar indivíduo" at bounding box center [477, 679] width 155 height 33
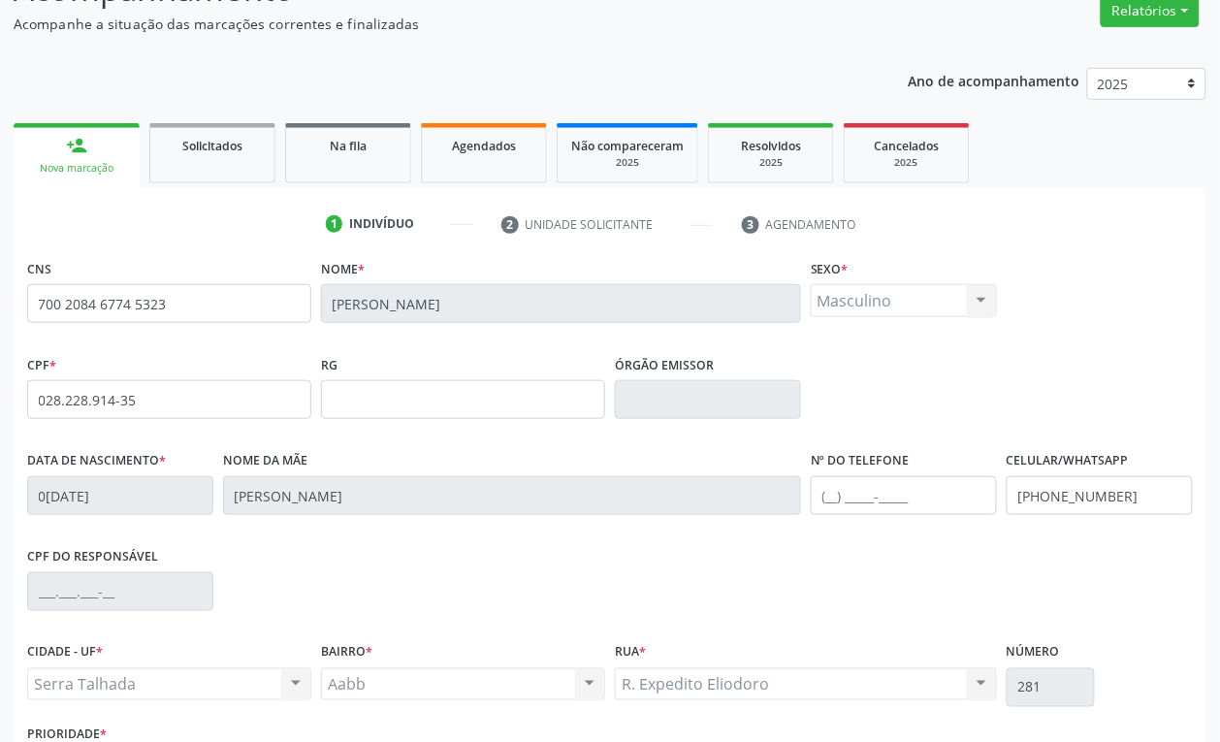
scroll to position [310, 0]
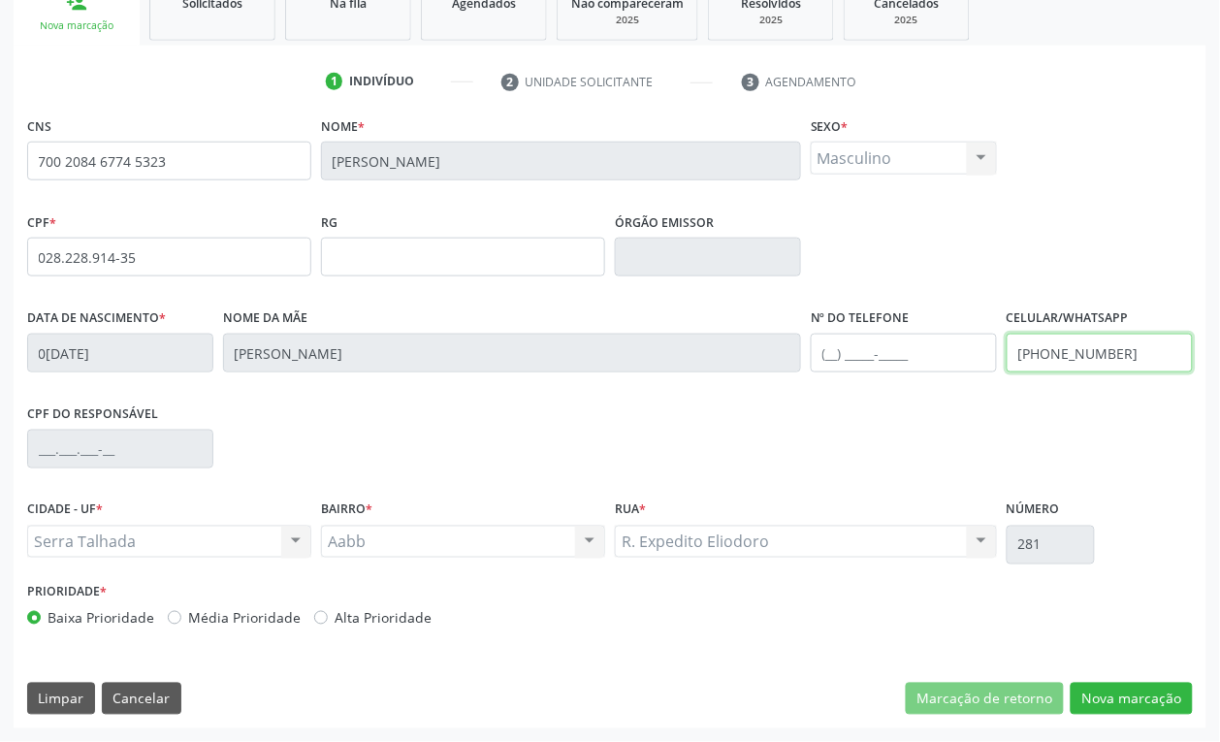
click at [1094, 369] on input "(87) 99976-6326" at bounding box center [1099, 353] width 186 height 39
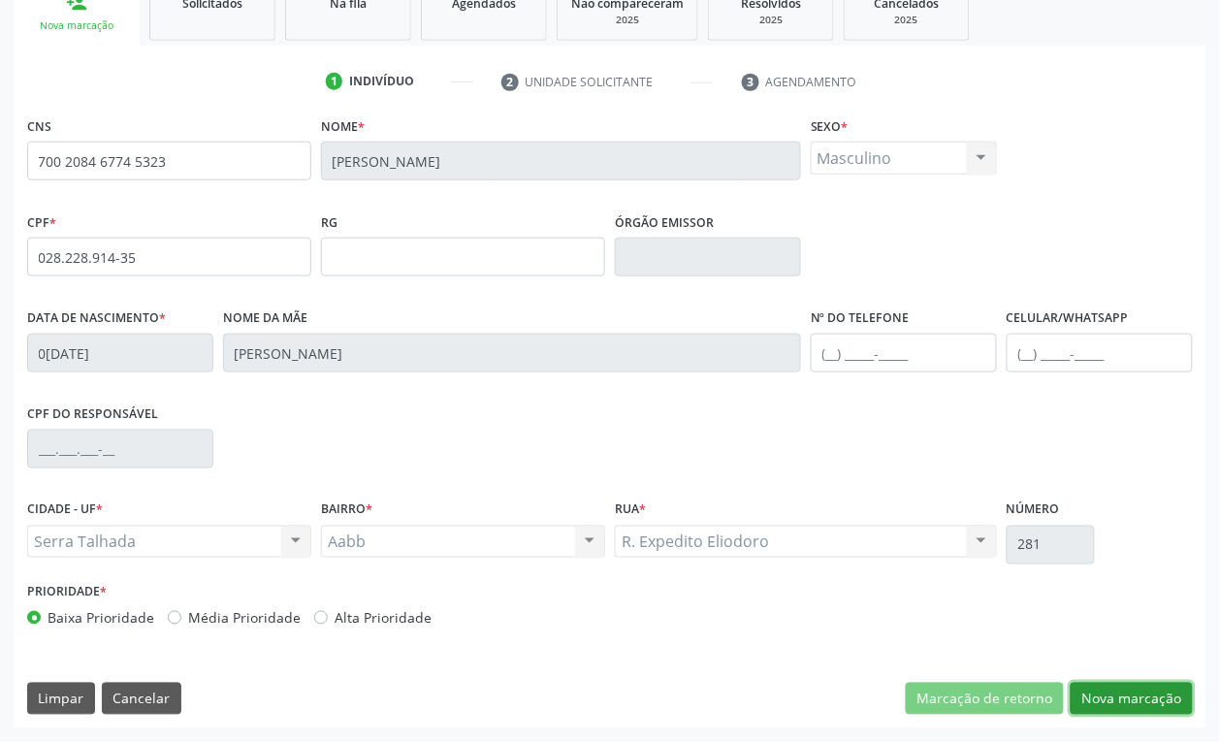
click at [1159, 705] on button "Nova marcação" at bounding box center [1131, 699] width 122 height 33
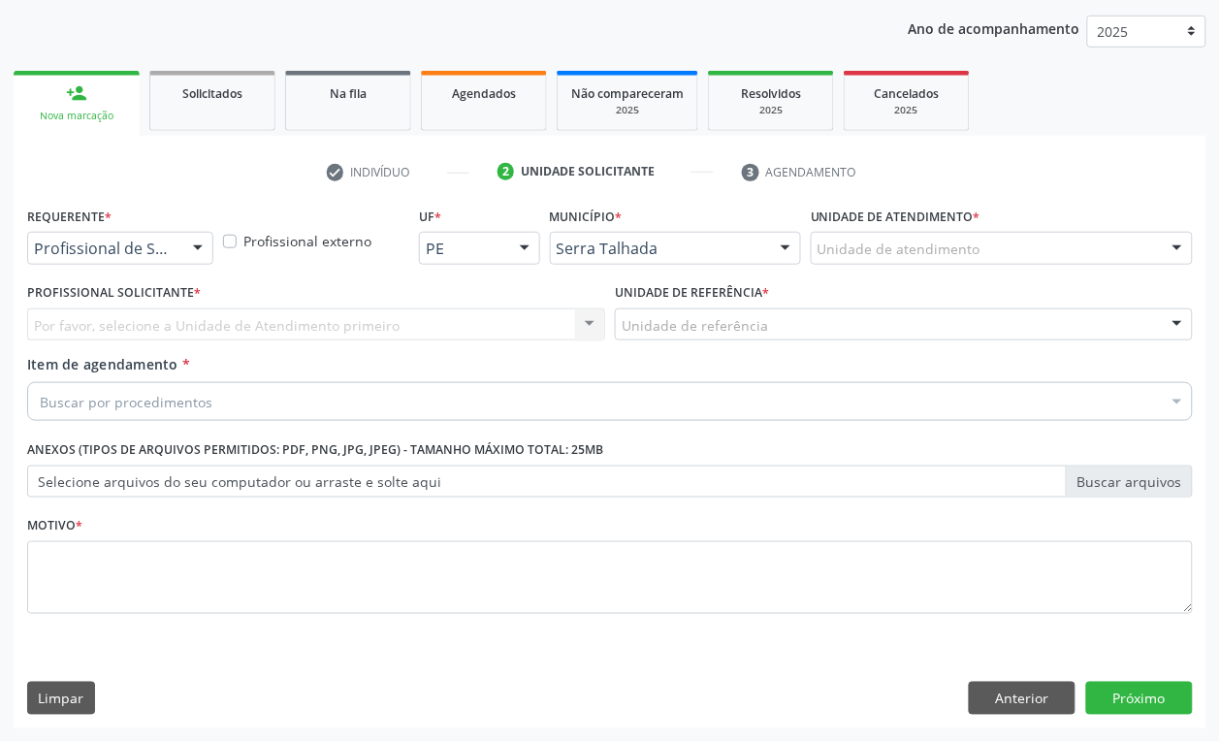
scroll to position [219, 0]
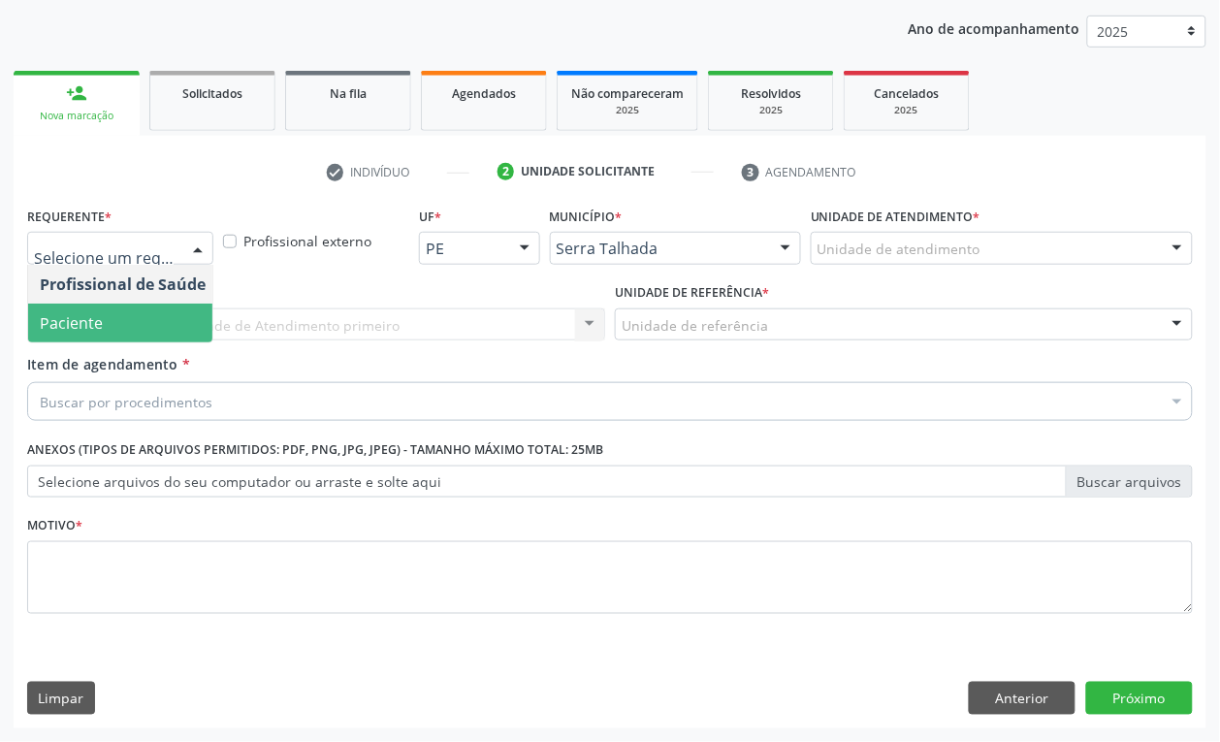
click at [113, 308] on span "Paciente" at bounding box center [122, 322] width 189 height 39
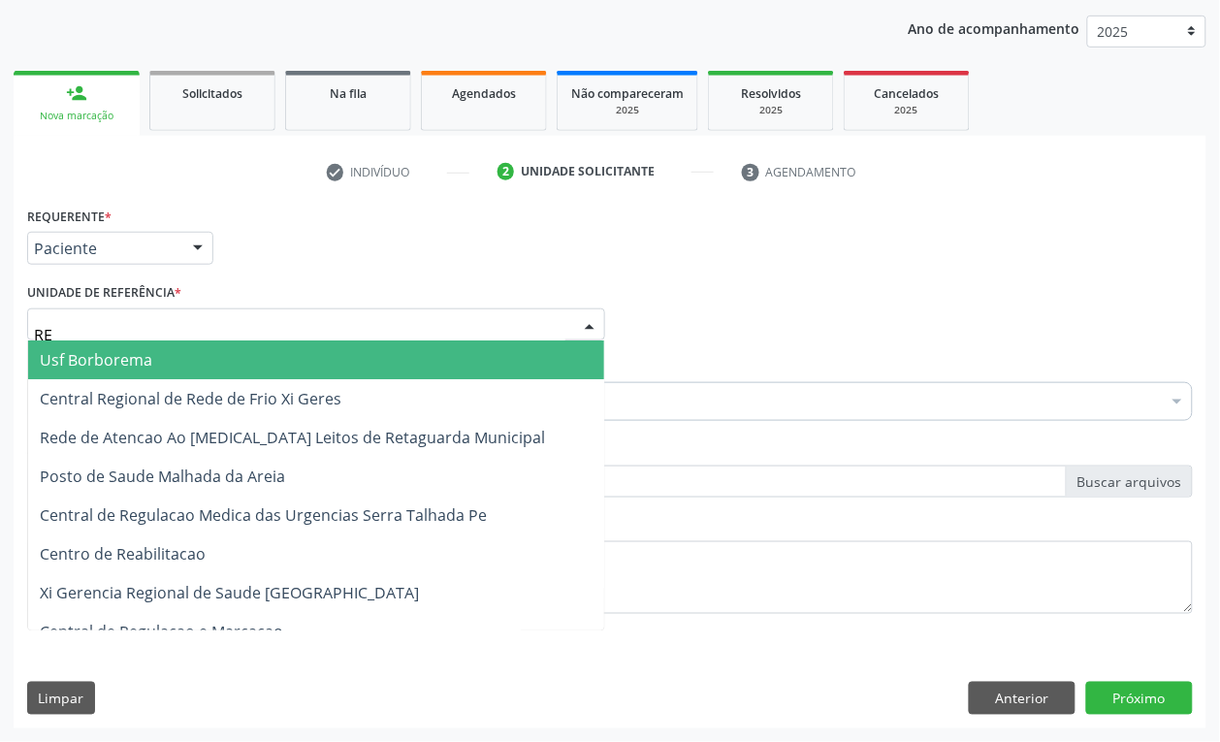
type input "REA"
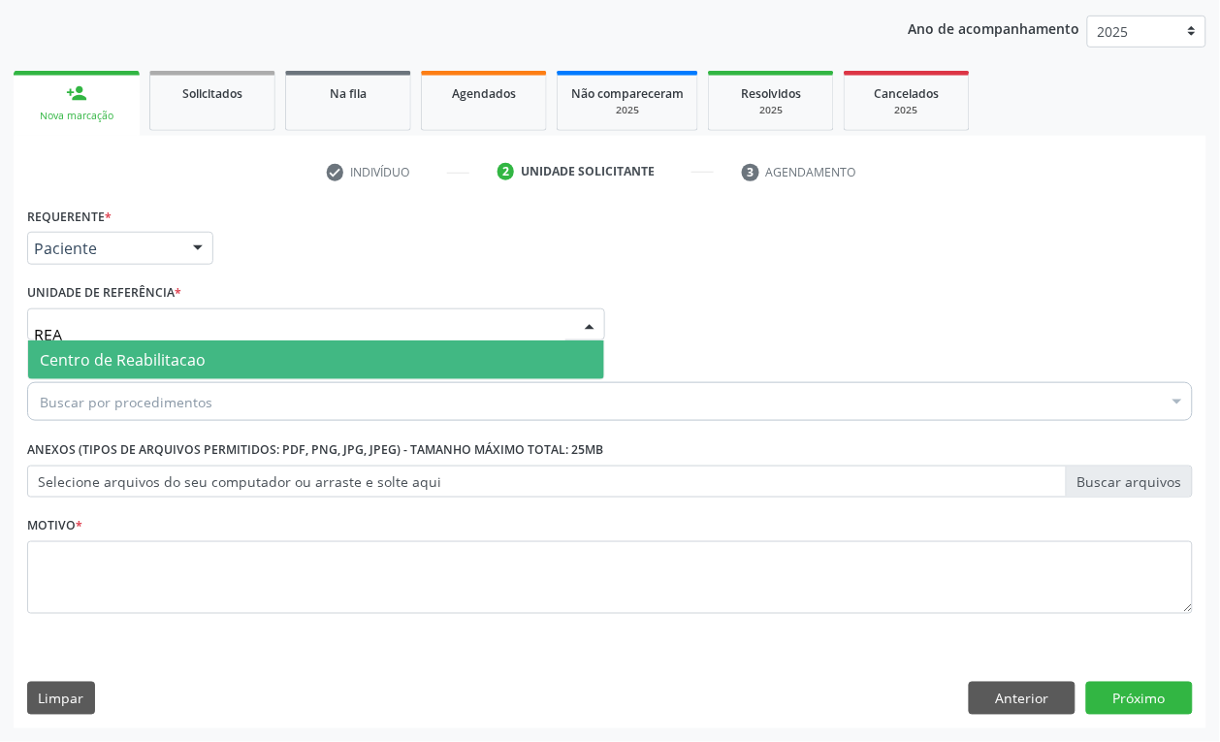
click at [207, 364] on span "Centro de Reabilitacao" at bounding box center [316, 359] width 576 height 39
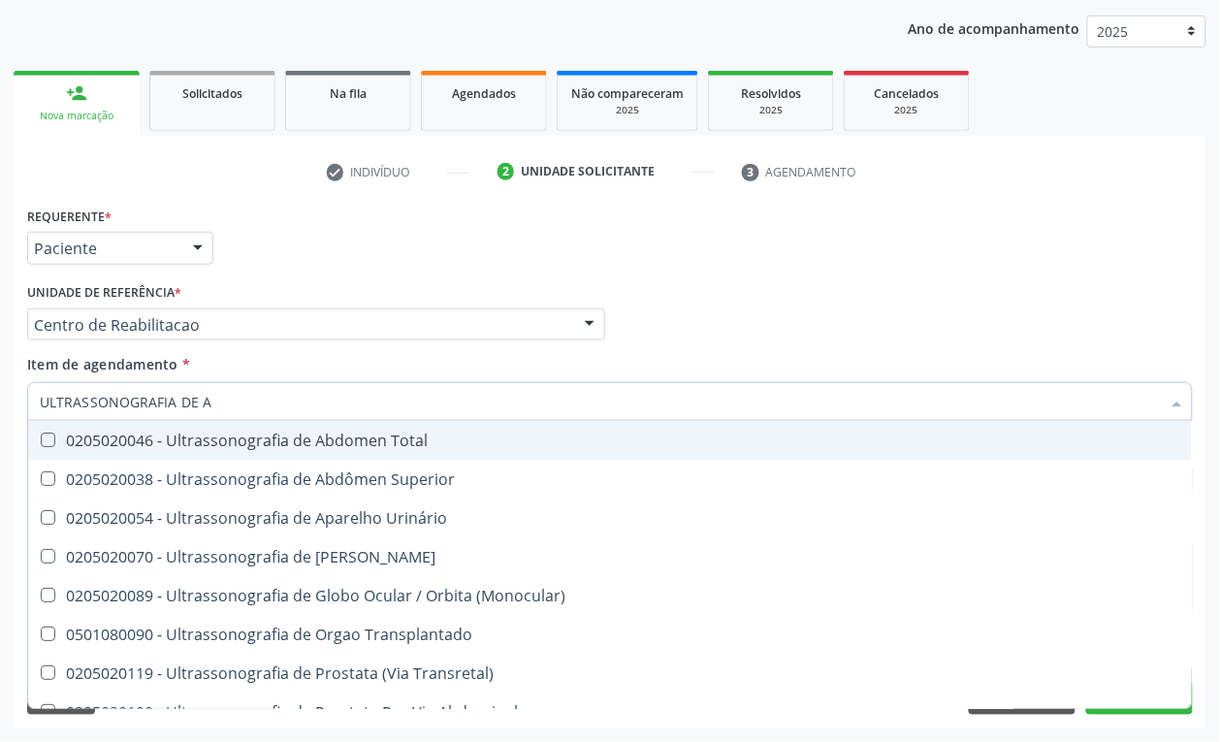
type input "ULTRASSONOGRAFIA DE AB"
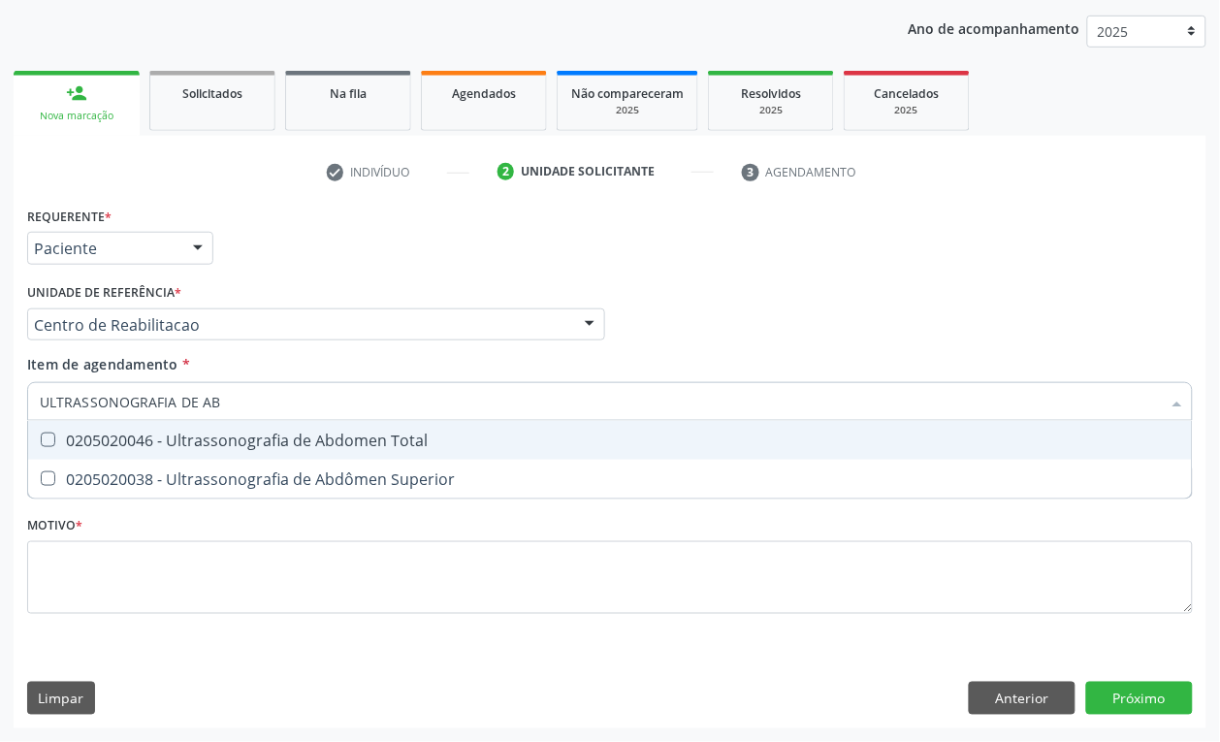
click at [221, 446] on div "0205020046 - Ultrassonografia de Abdomen Total" at bounding box center [610, 440] width 1140 height 16
checkbox Total "true"
click at [234, 414] on input "ULTRASSONOGRAFIA DE AB" at bounding box center [600, 401] width 1121 height 39
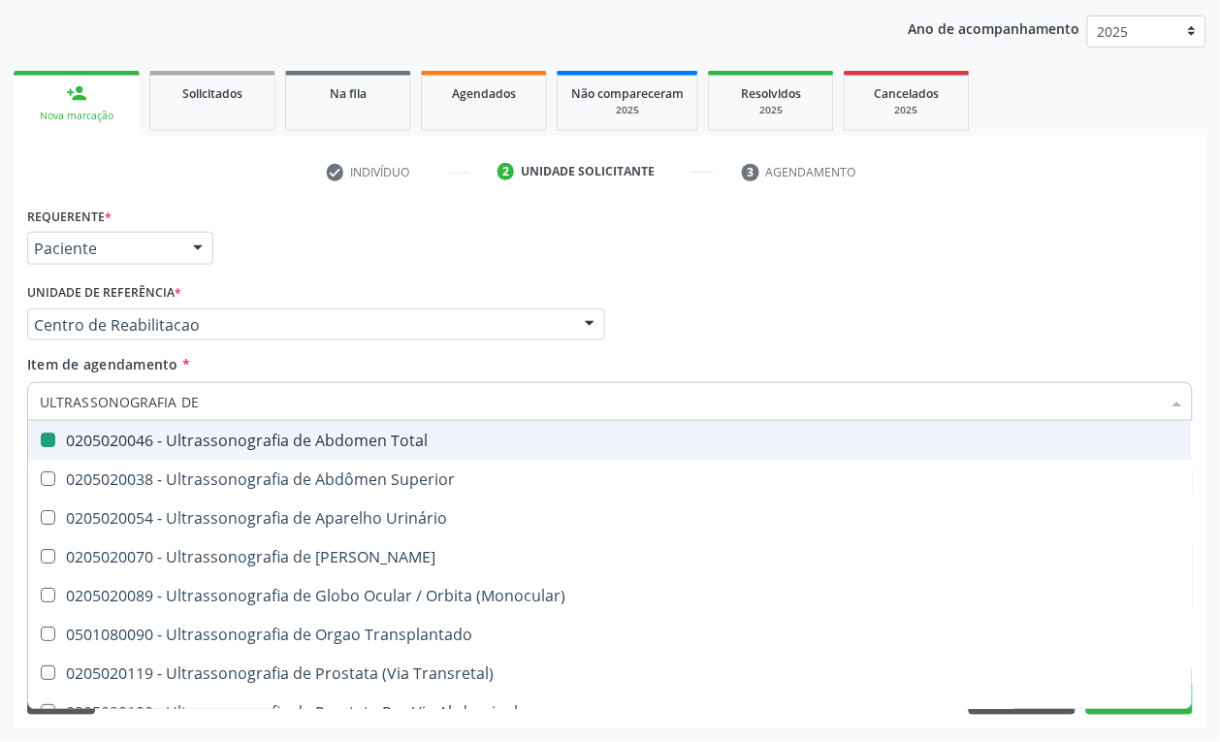
type input "ULTRASSONOGRAFIA DE P"
checkbox Total "false"
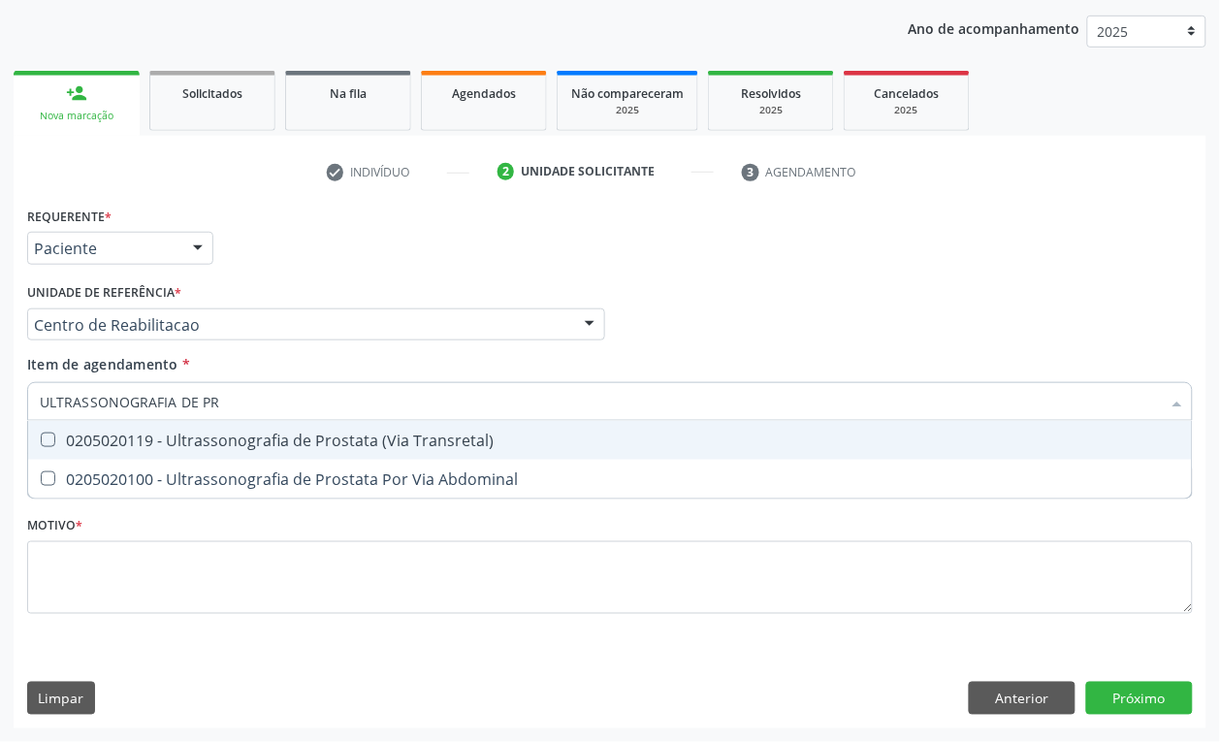
type input "ULTRASSONOGRAFIA DE PRO"
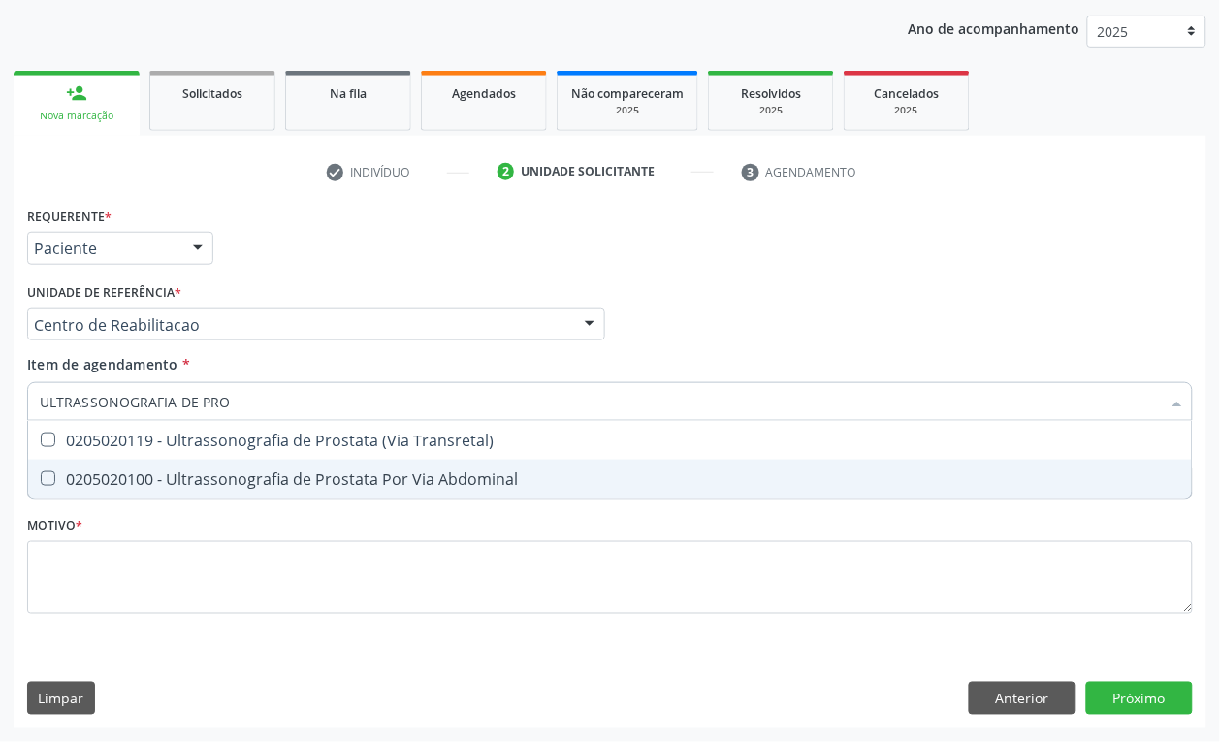
click at [243, 466] on span "0205020100 - Ultrassonografia de Prostata Por Via Abdominal" at bounding box center [609, 479] width 1163 height 39
checkbox Abdominal "true"
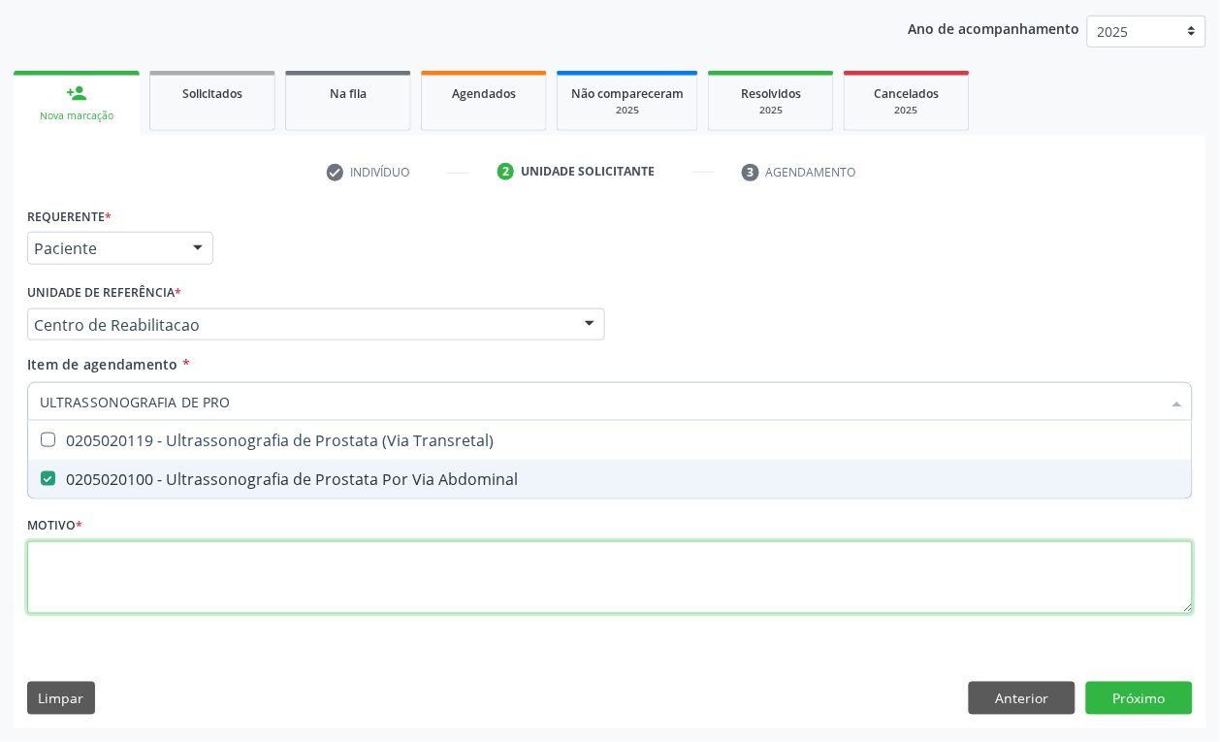
click at [165, 555] on div "Requerente * Paciente Profissional de Saúde Paciente Nenhum resultado encontrad…" at bounding box center [609, 421] width 1165 height 439
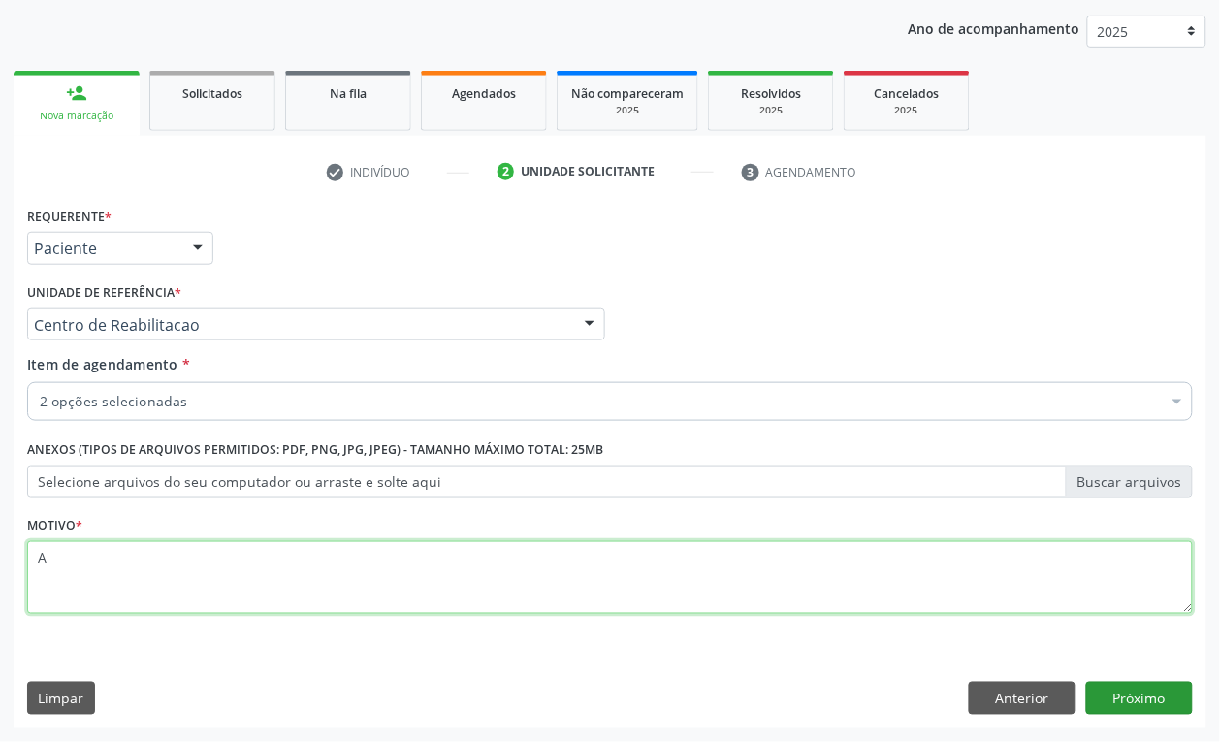
type textarea "A"
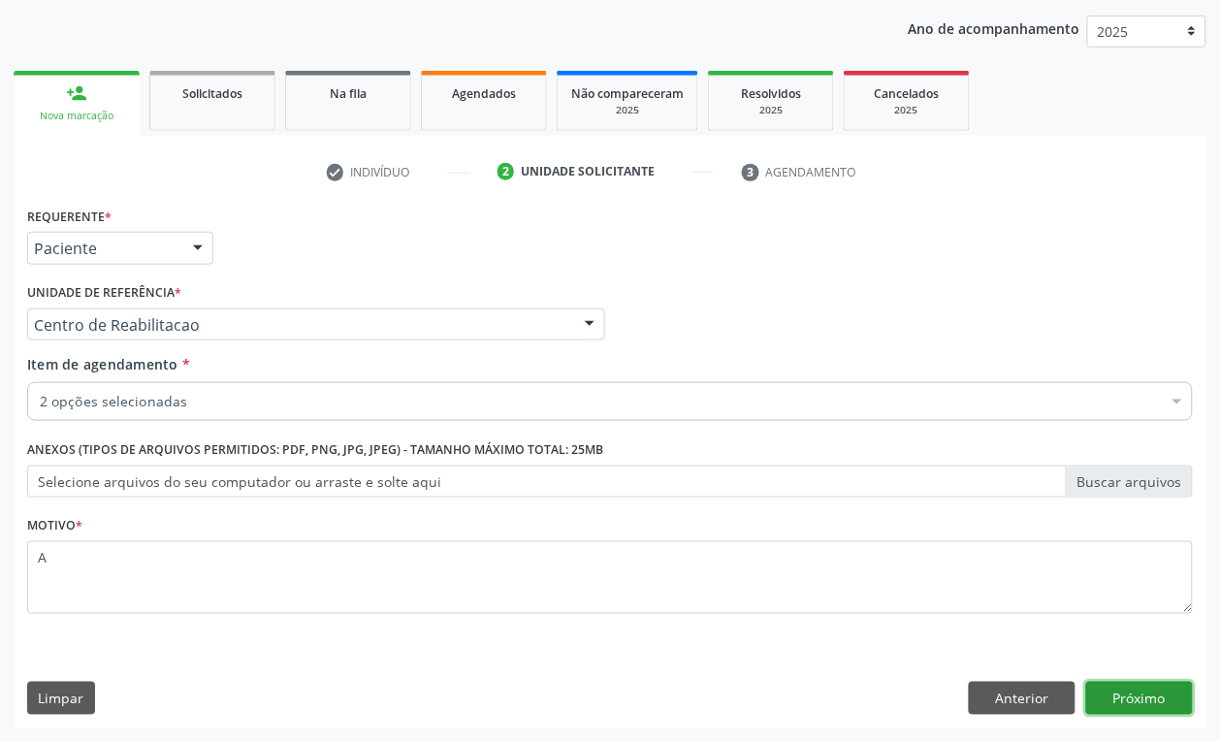
click at [1137, 690] on button "Próximo" at bounding box center [1139, 698] width 107 height 33
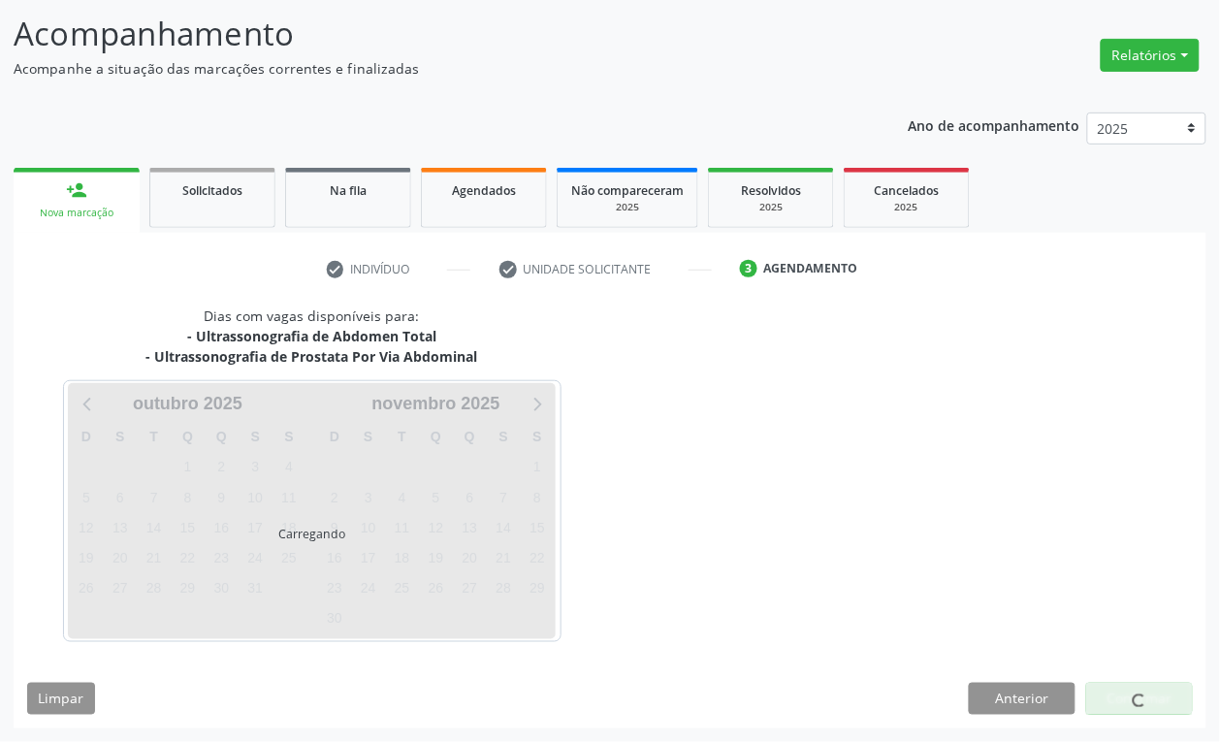
scroll to position [122, 0]
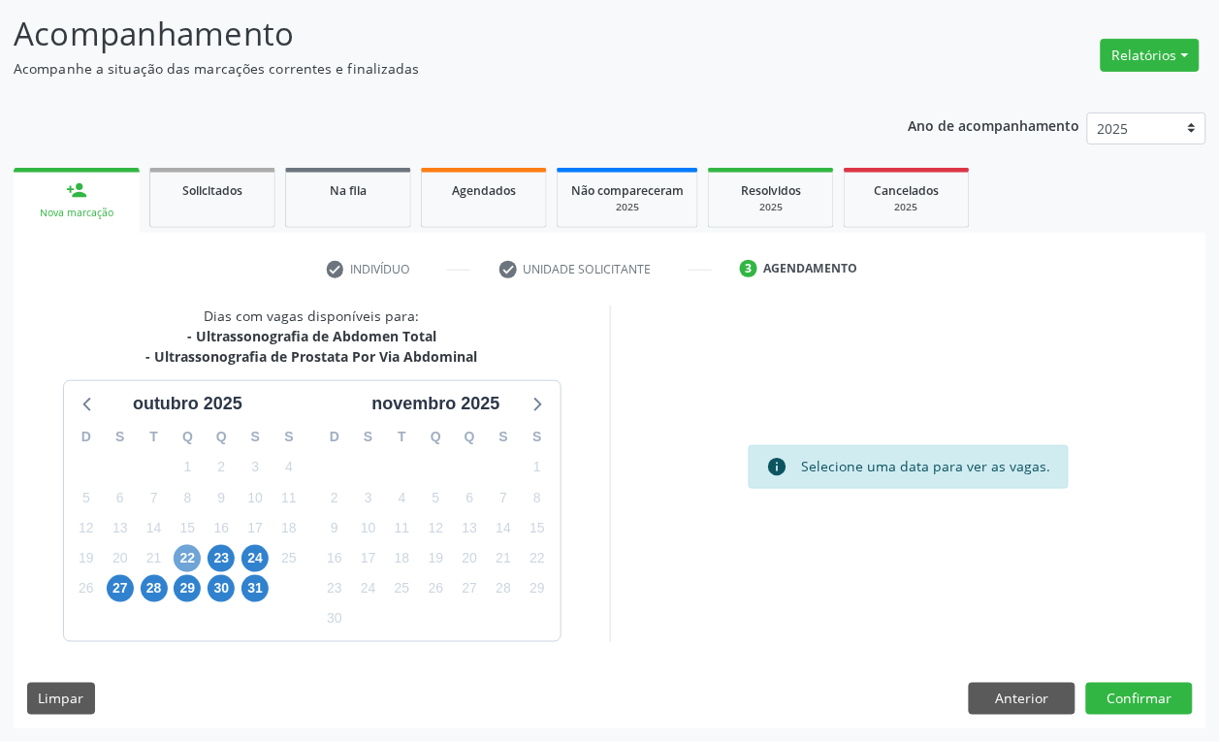
click at [194, 562] on span "22" at bounding box center [187, 558] width 27 height 27
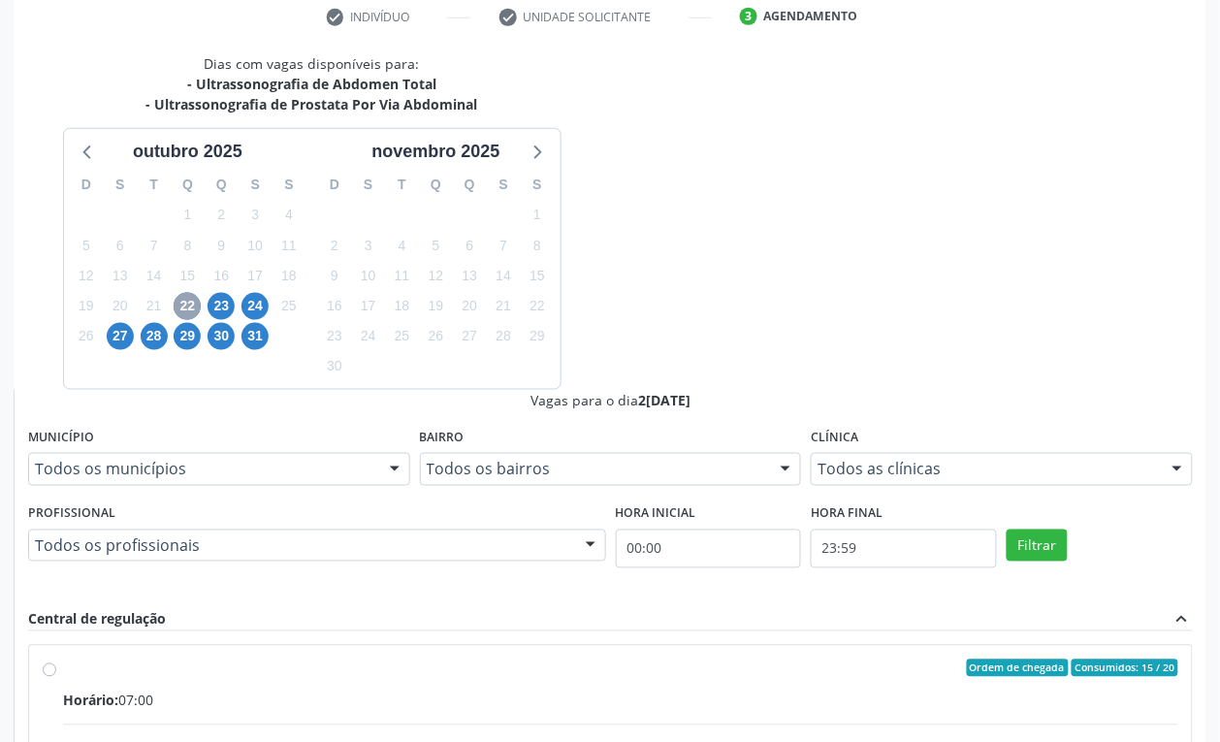
scroll to position [383, 0]
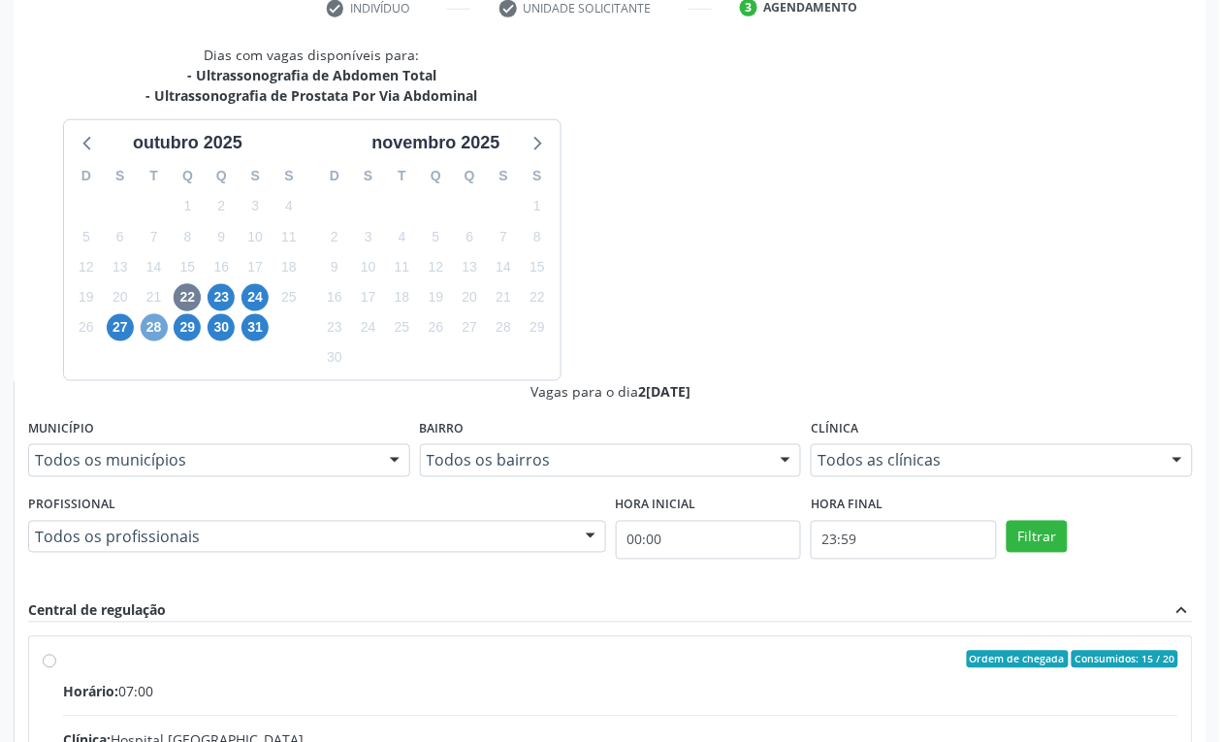
click at [145, 331] on span "28" at bounding box center [154, 327] width 27 height 27
click at [194, 330] on span "29" at bounding box center [187, 327] width 27 height 27
click at [122, 321] on span "27" at bounding box center [120, 327] width 27 height 27
drag, startPoint x: 783, startPoint y: 399, endPoint x: 753, endPoint y: 333, distance: 73.3
click at [781, 730] on div "Clínica: Hospital Sao Francisco" at bounding box center [620, 740] width 1115 height 20
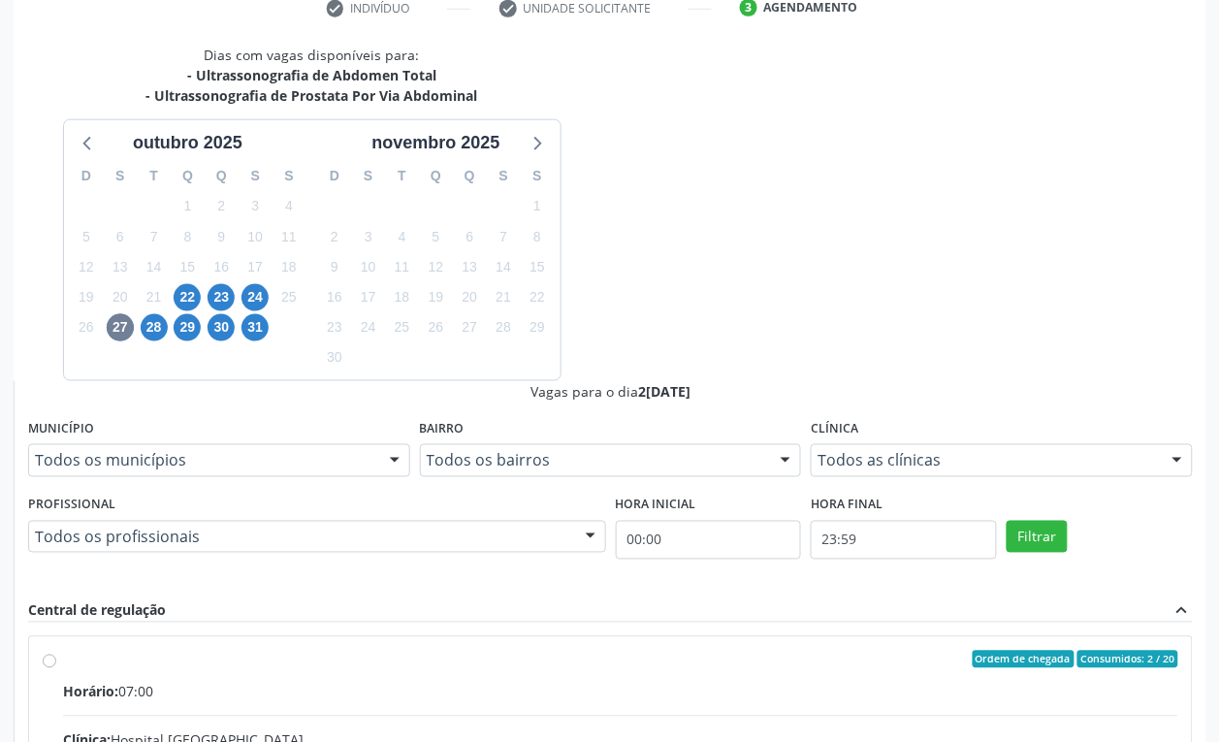
click at [56, 651] on input "Ordem de chegada Consumidos: 2 / 20 Horário: 07:00 Clínica: Hospital Sao Franci…" at bounding box center [50, 659] width 14 height 17
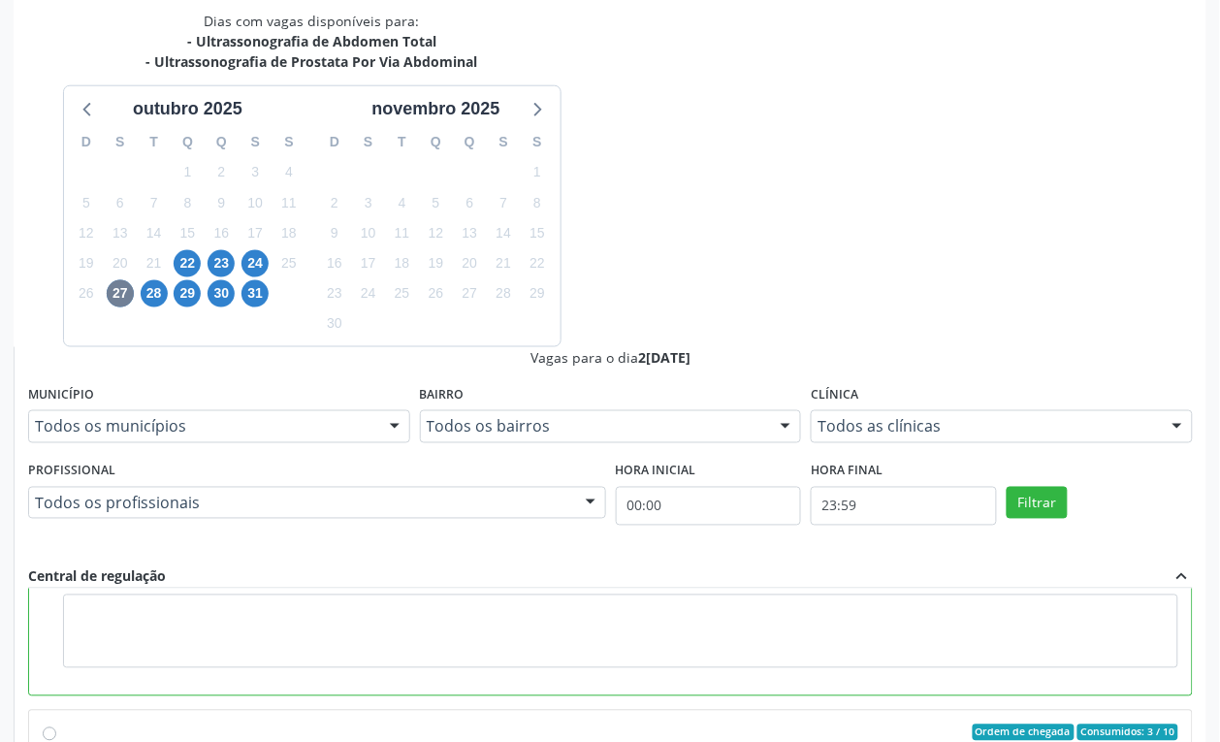
scroll to position [242, 0]
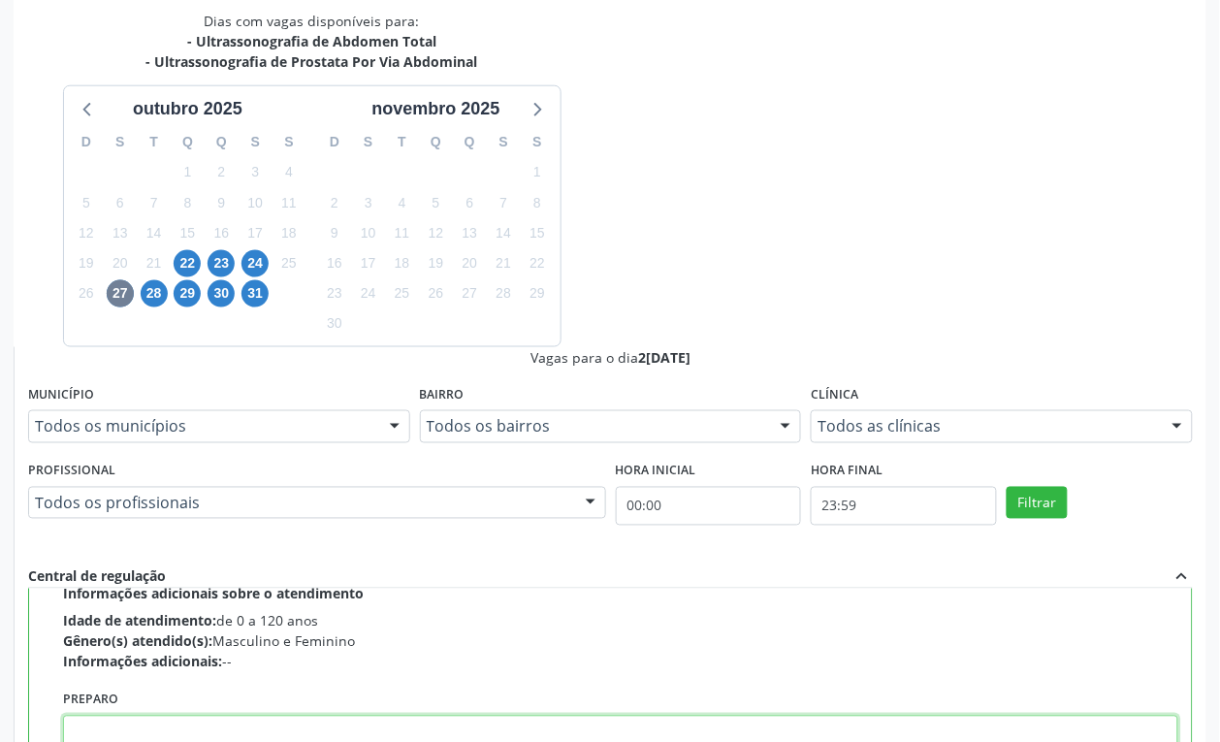
click at [752, 716] on textarea at bounding box center [620, 753] width 1115 height 74
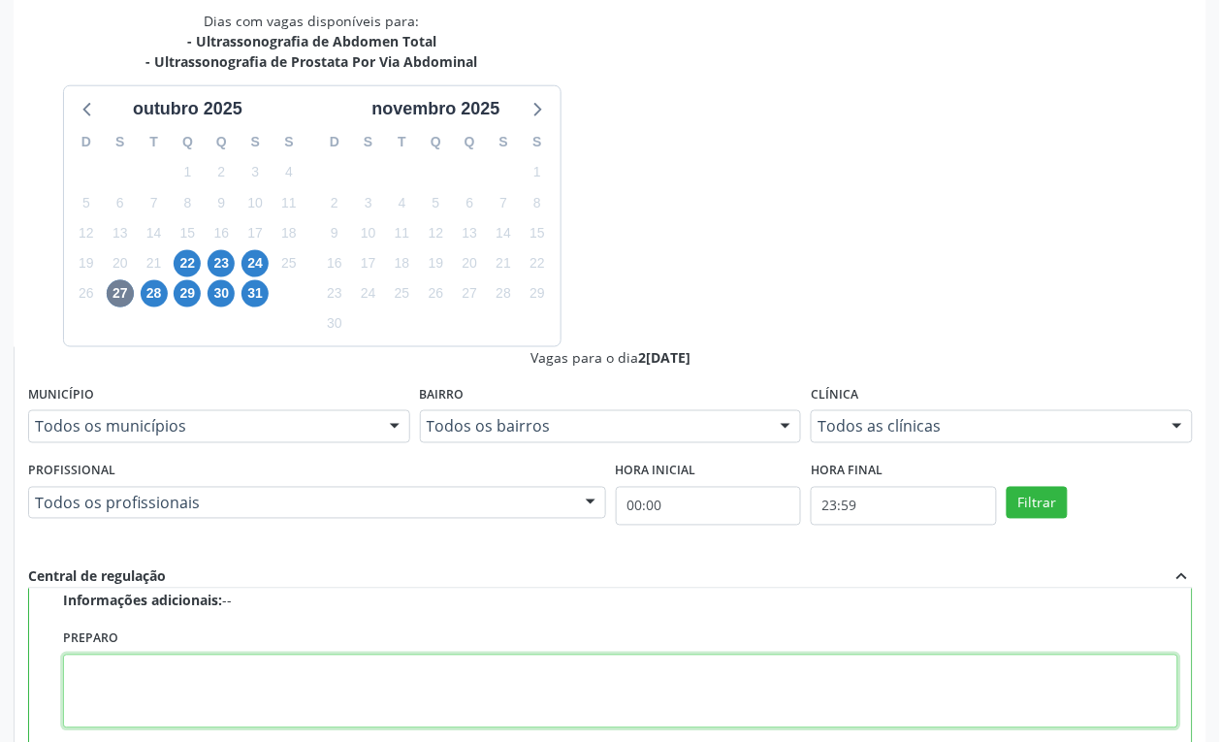
scroll to position [364, 0]
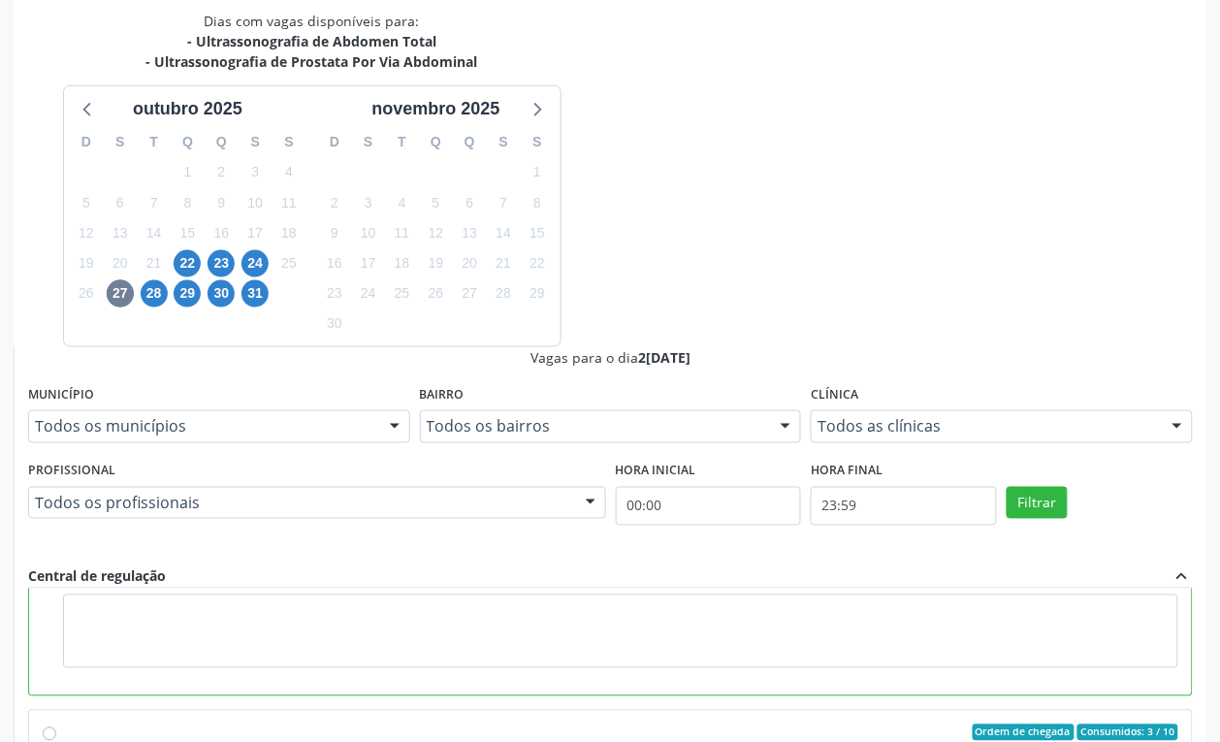
click at [56, 724] on input "Ordem de chegada Consumidos: 3 / 10 Horário: 14:00 Clínica: Policlinica Municip…" at bounding box center [50, 732] width 14 height 17
radio input "false"
radio input "true"
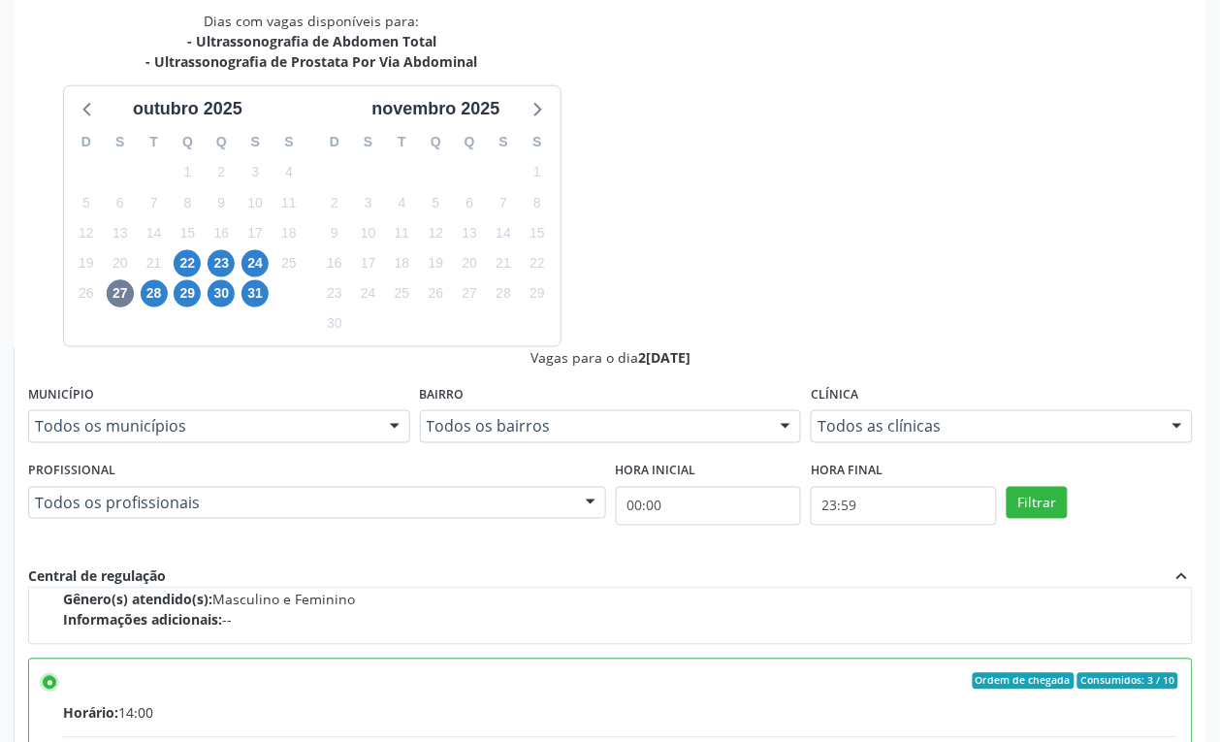
scroll to position [242, 0]
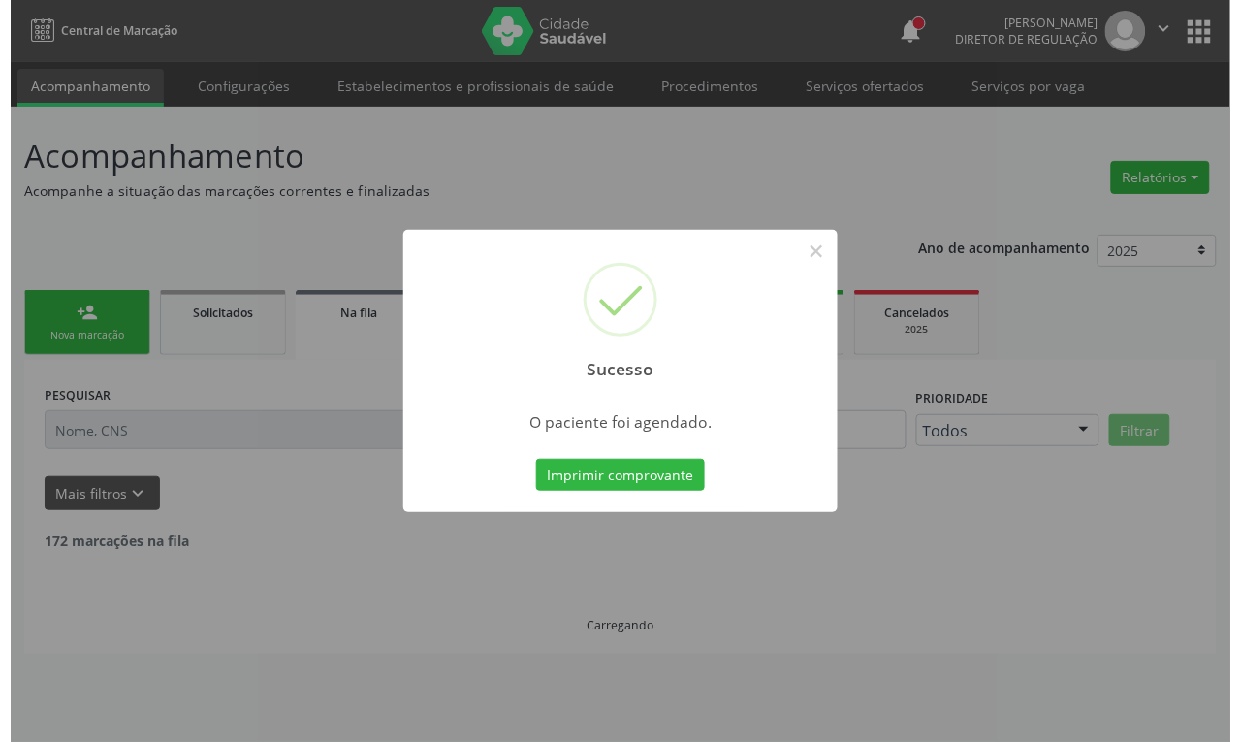
scroll to position [0, 0]
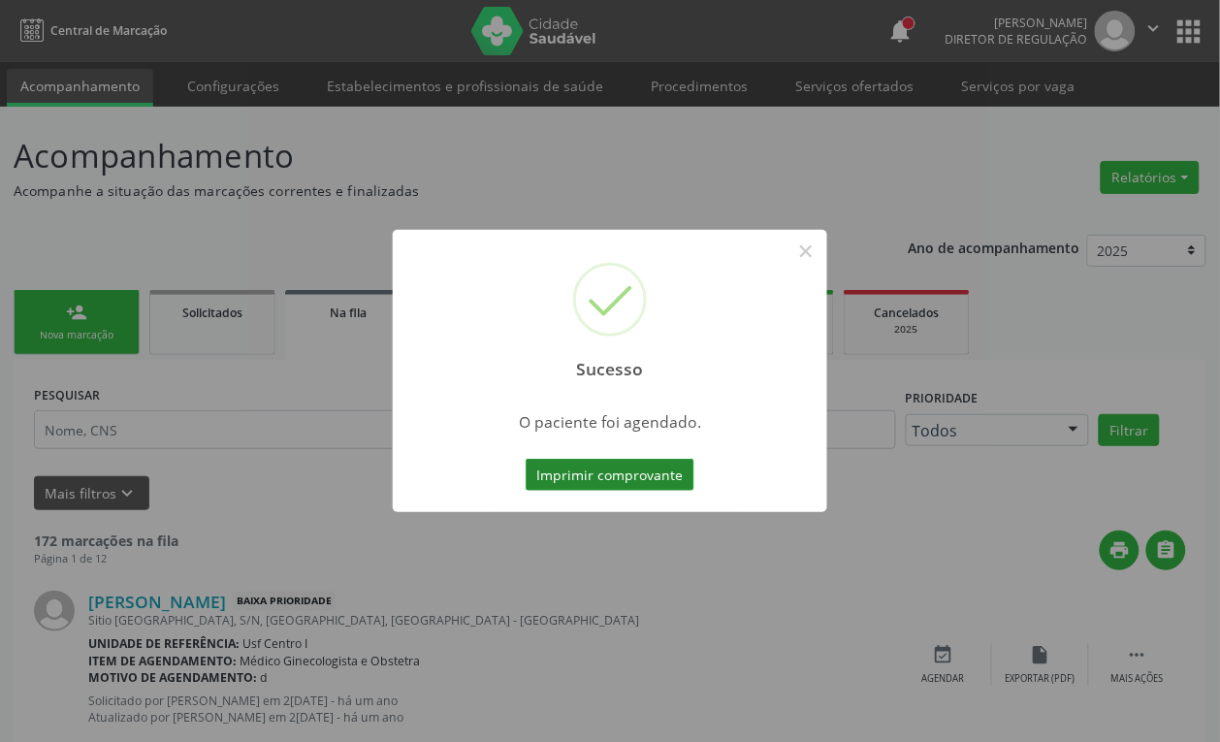
click at [602, 472] on button "Imprimir comprovante" at bounding box center [610, 475] width 169 height 33
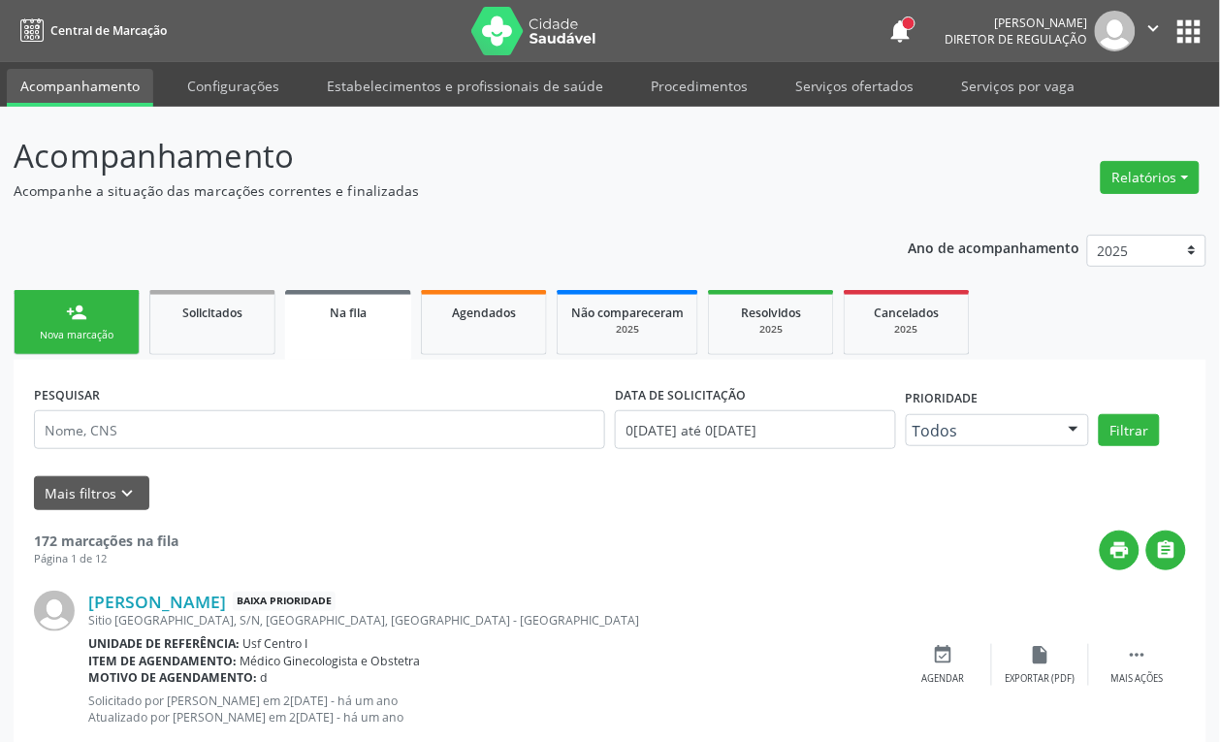
click at [114, 82] on link "Acompanhamento" at bounding box center [80, 88] width 146 height 38
click at [715, 89] on link "Procedimentos" at bounding box center [699, 86] width 124 height 34
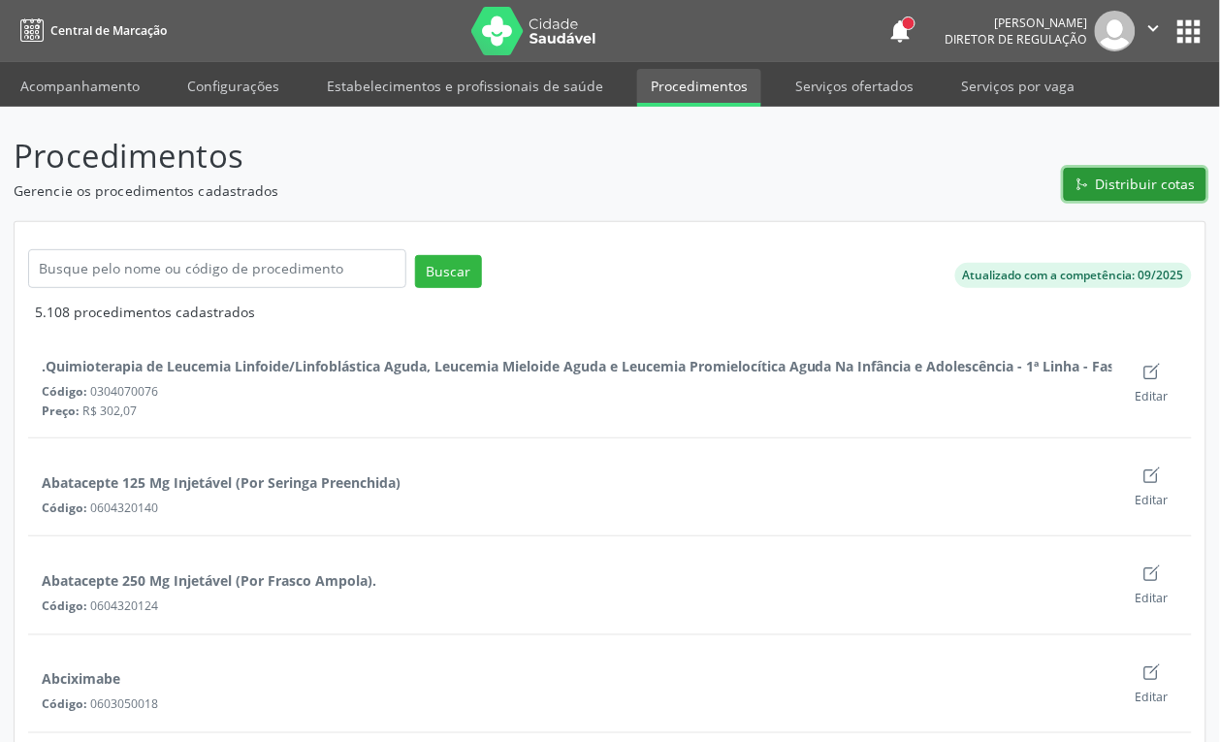
click at [1128, 168] on button "Distribuir cotas" at bounding box center [1135, 184] width 143 height 33
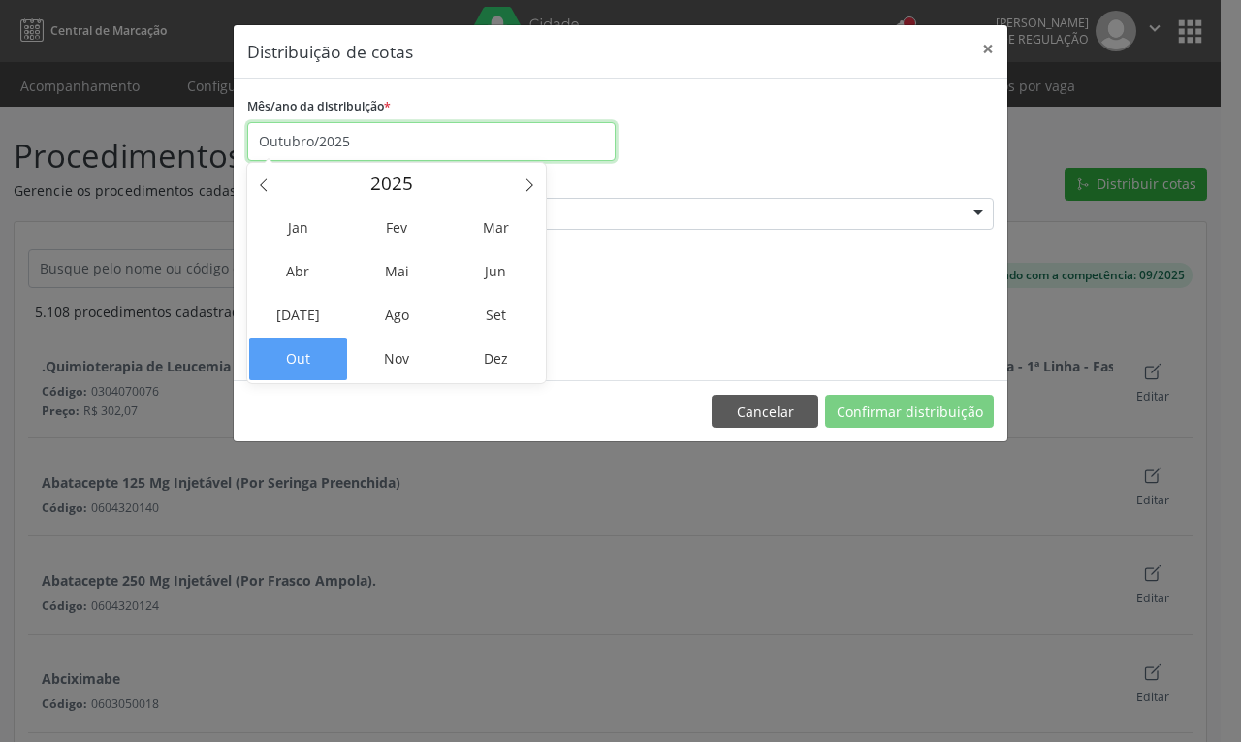
click at [345, 145] on input "Outubro/2025" at bounding box center [431, 141] width 368 height 39
click at [704, 142] on div "Mês/ano da distribuição * Outubro/2025" at bounding box center [620, 126] width 756 height 69
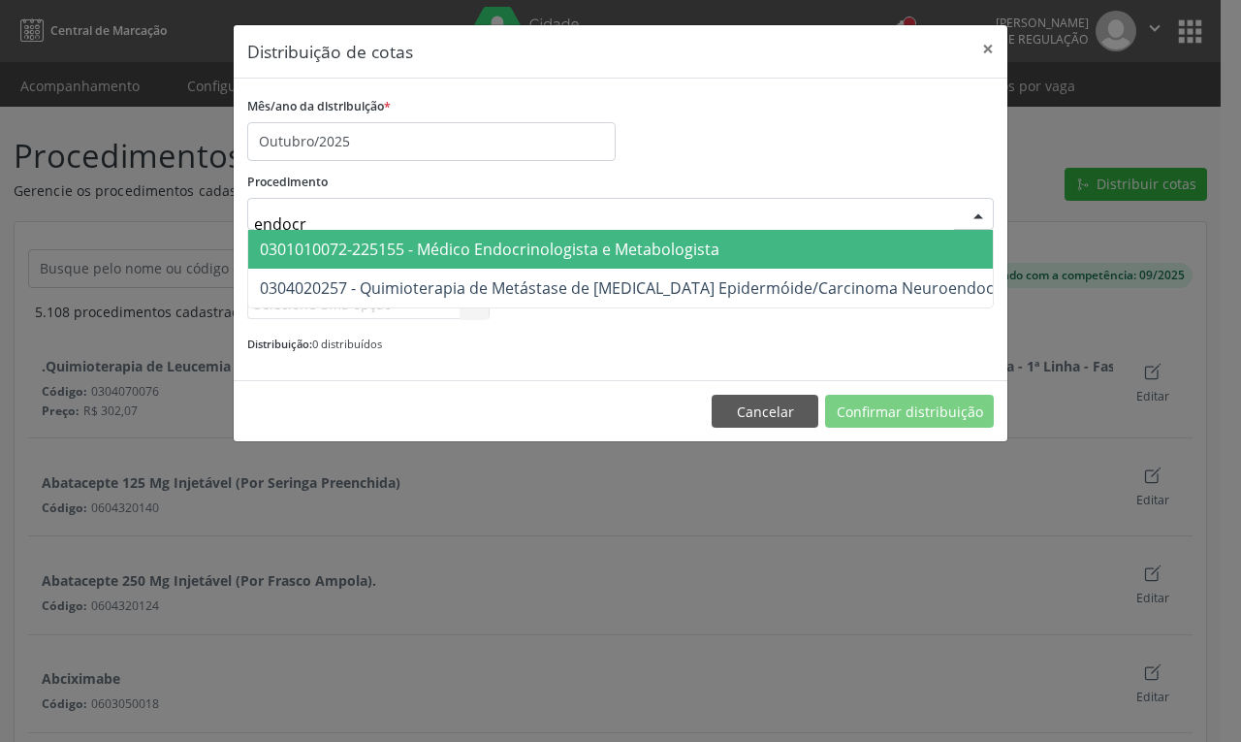
type input "endocri"
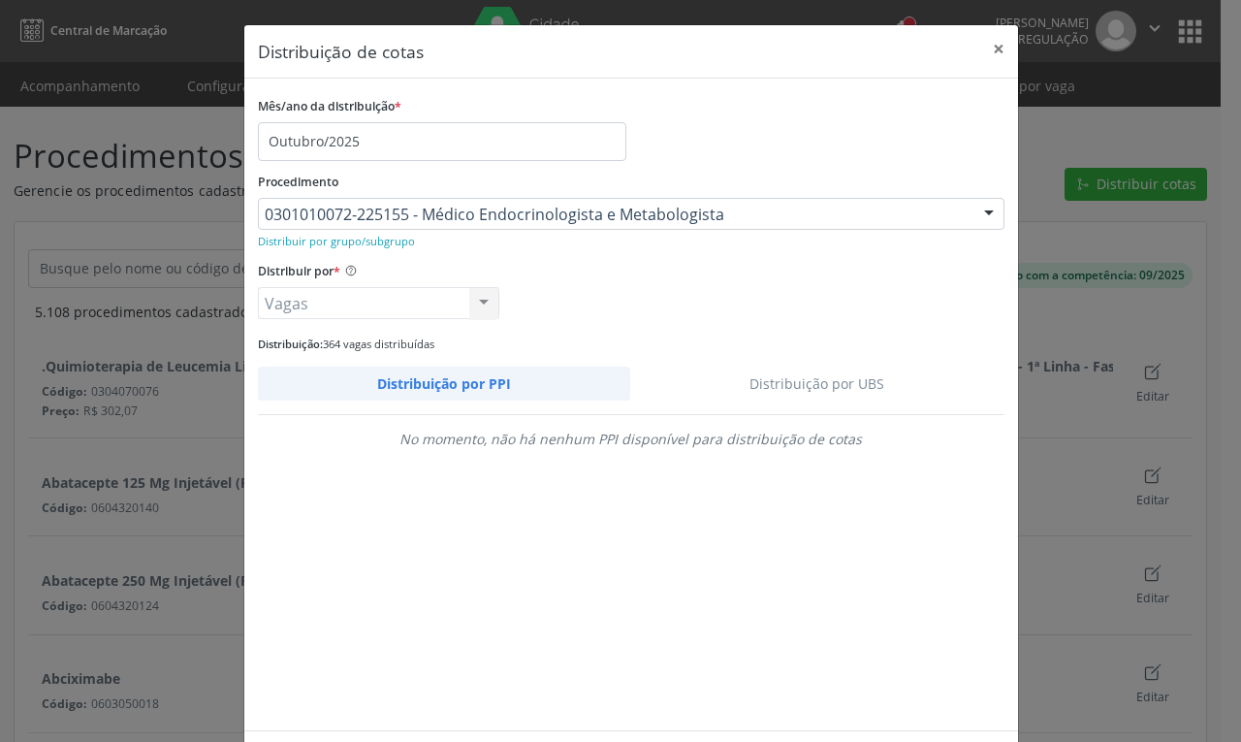
click at [797, 380] on link "Distribuição por UBS" at bounding box center [817, 384] width 374 height 34
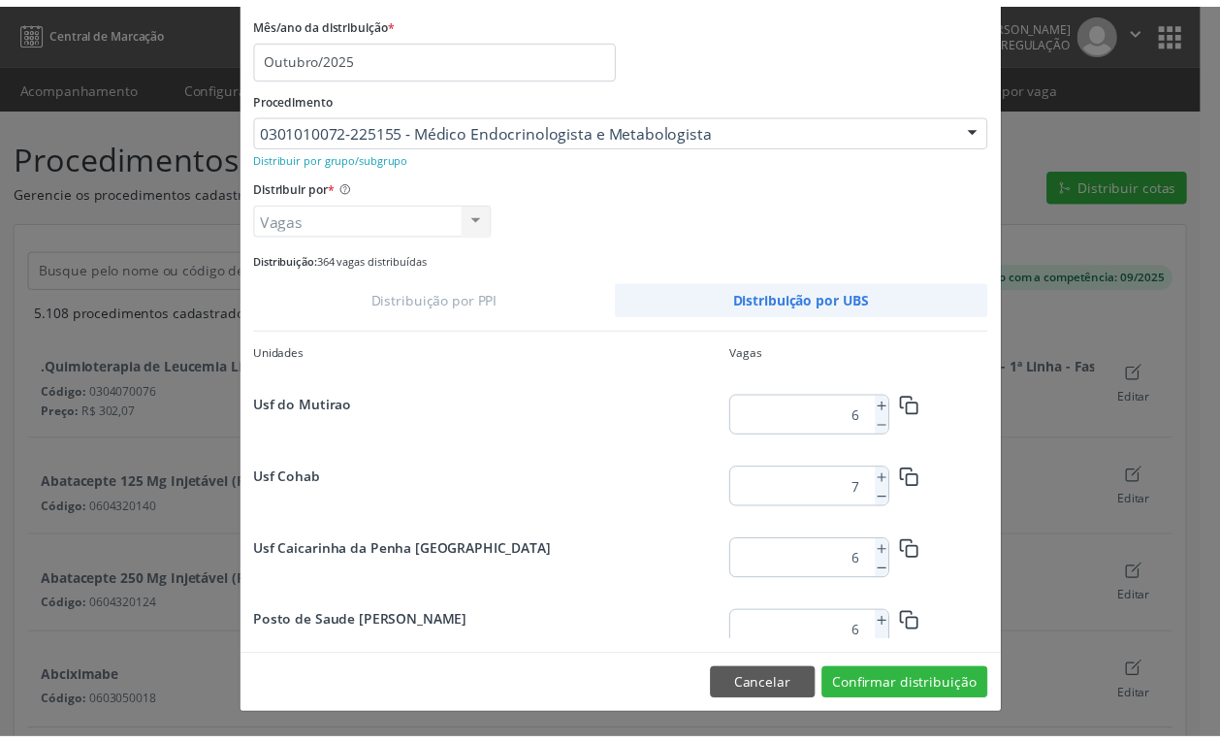
scroll to position [1131, 0]
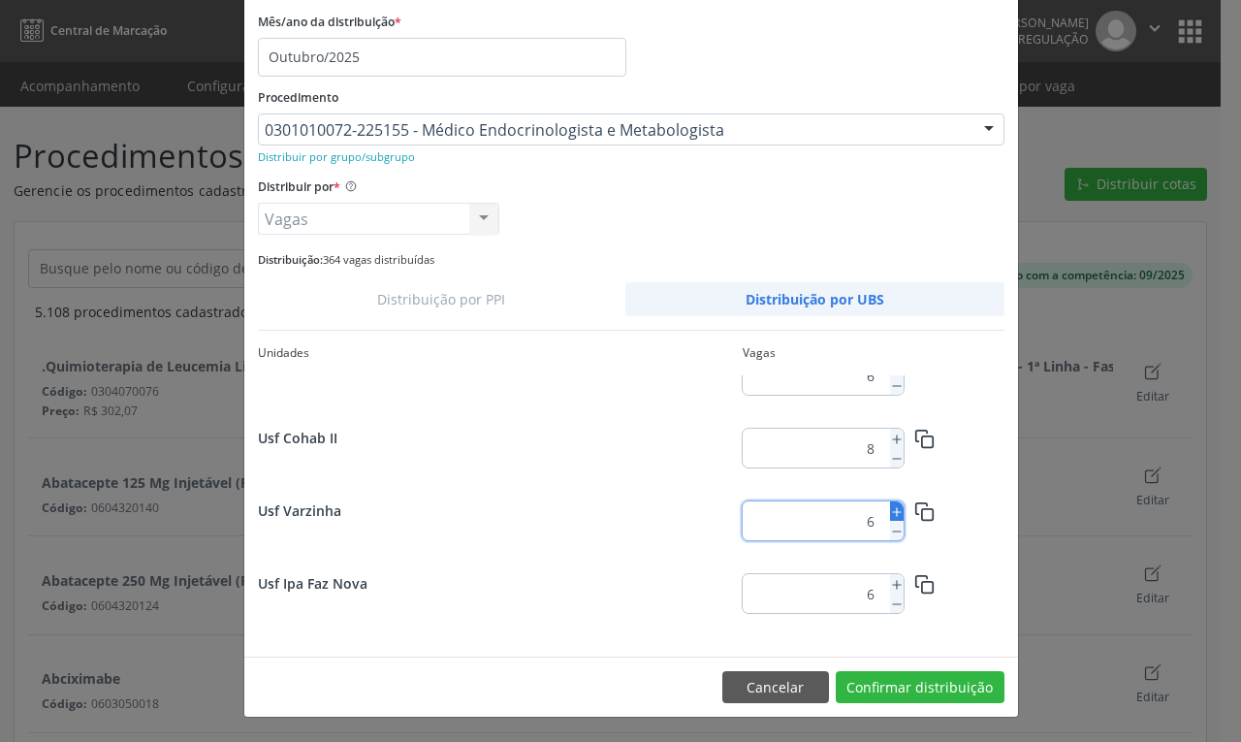
click at [890, 505] on icon at bounding box center [897, 512] width 14 height 14
type input "7"
click at [897, 682] on button "Confirmar distribuição" at bounding box center [920, 687] width 169 height 33
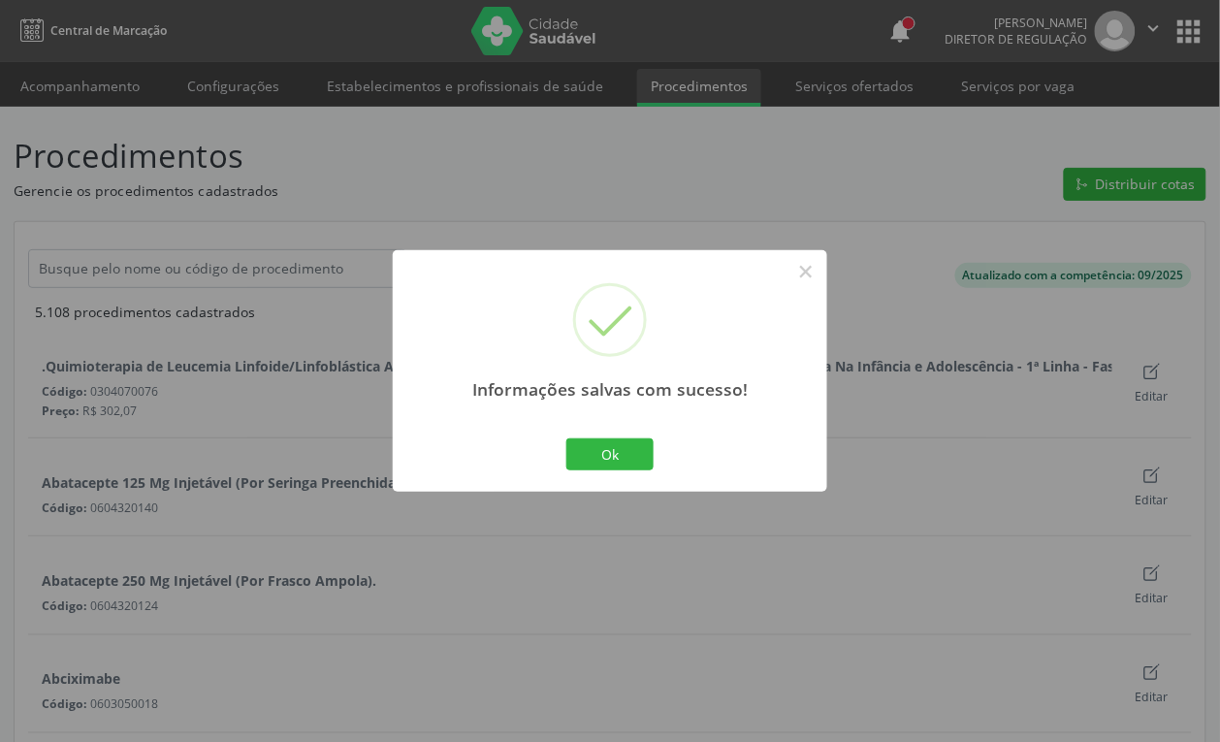
scroll to position [0, 0]
click at [577, 451] on button "Ok" at bounding box center [609, 454] width 87 height 33
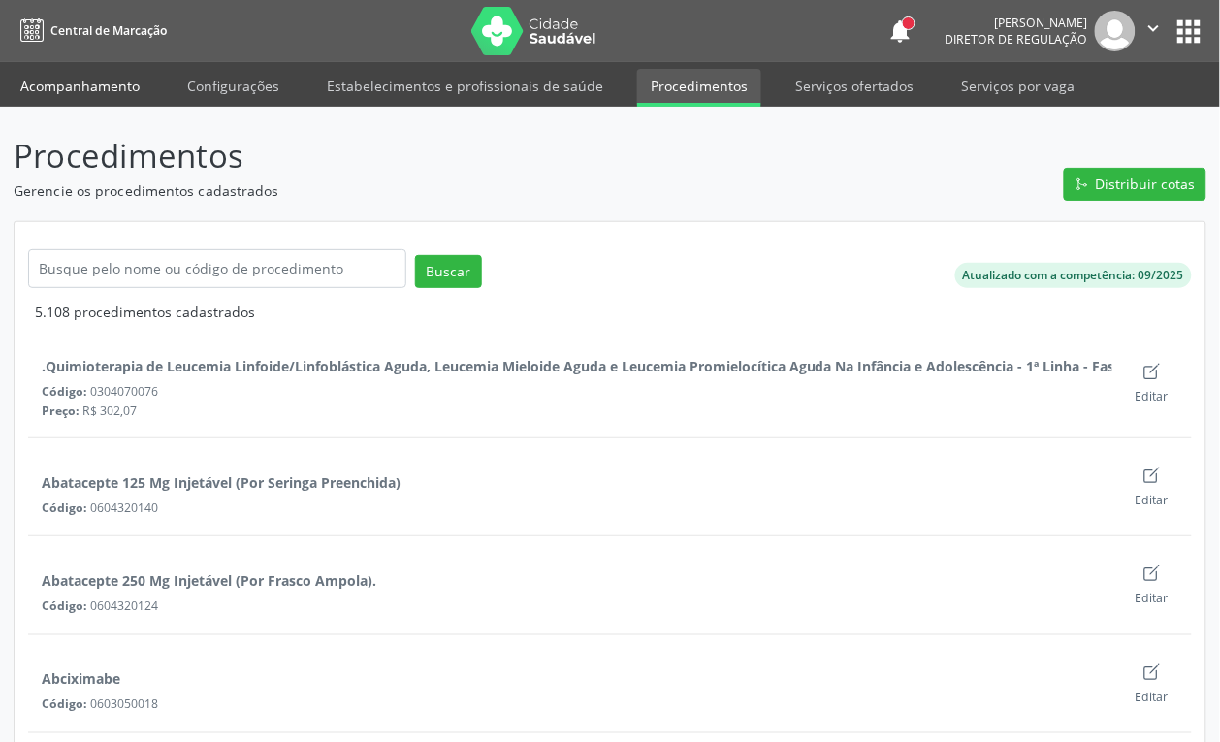
click at [63, 79] on link "Acompanhamento" at bounding box center [80, 86] width 146 height 34
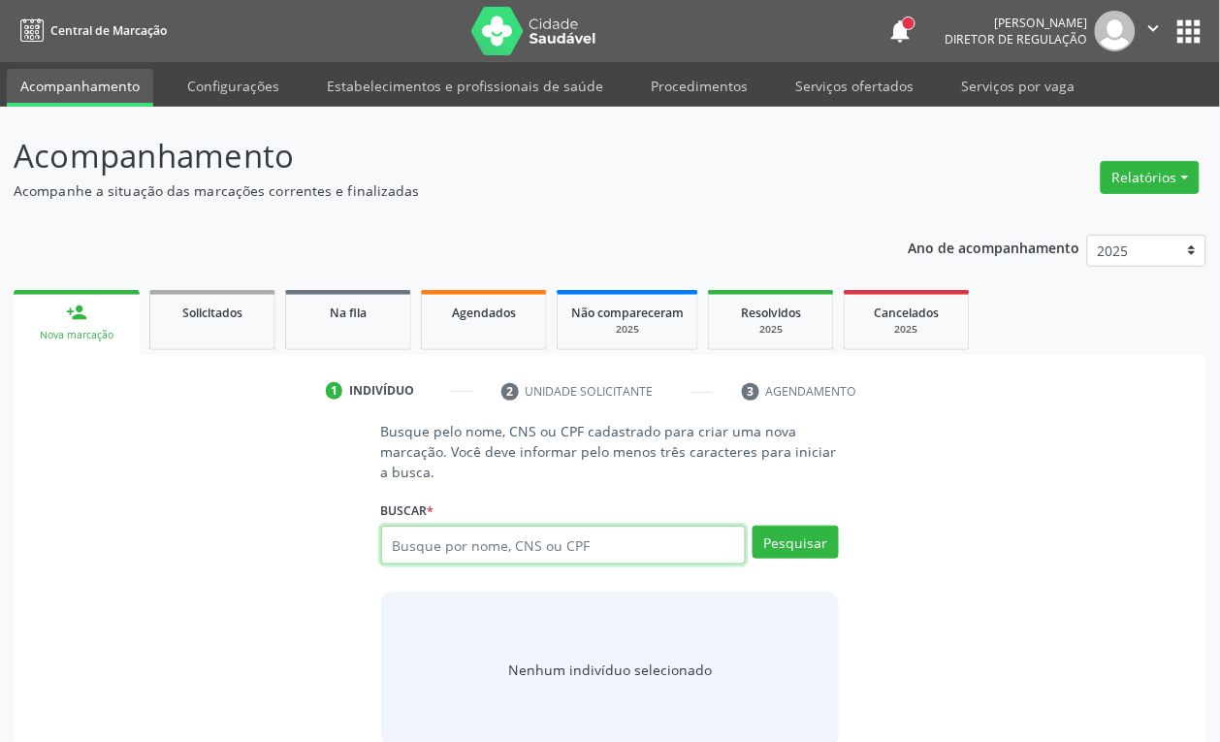
click at [473, 546] on input "text" at bounding box center [564, 545] width 366 height 39
paste input "Ana Catarina da Silva Gomes"
type input "Ana Catarina da Silva Gomes"
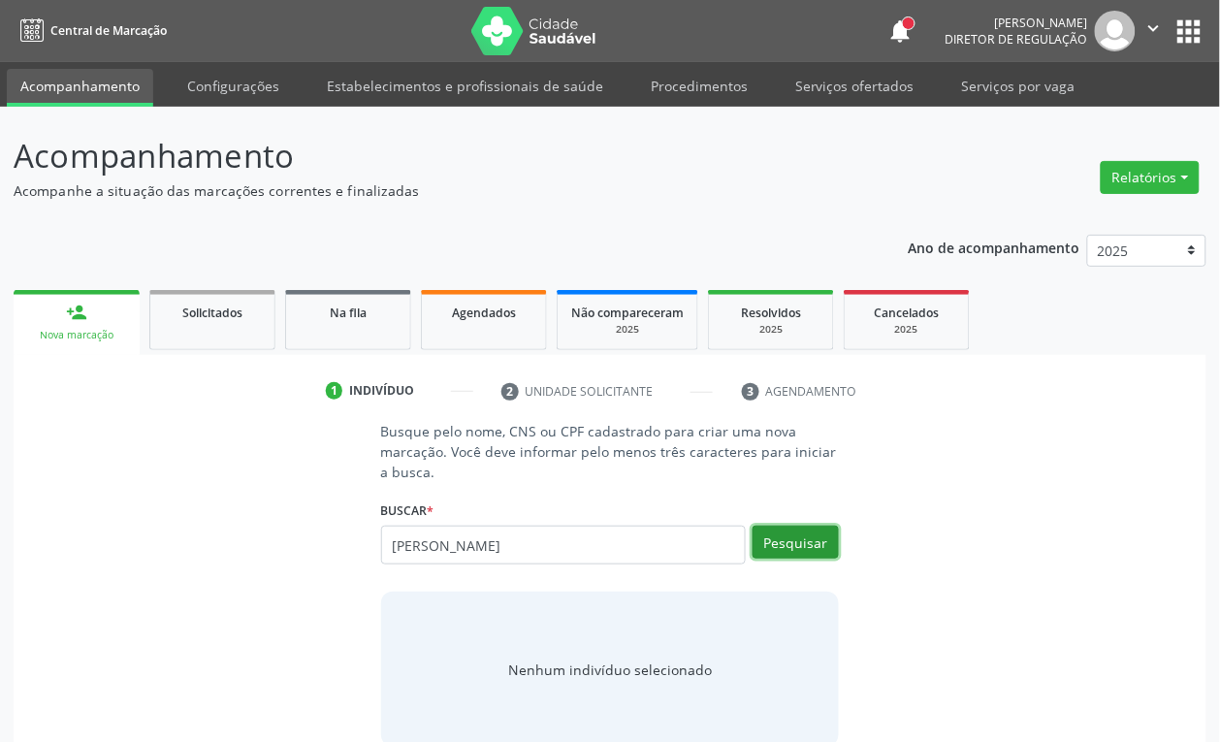
click at [816, 530] on button "Pesquisar" at bounding box center [795, 542] width 86 height 33
click at [812, 536] on div "Ana Catarina da Silva Gomes Ana Catarina da Silva Gomes CPF: 004.030.024-27 CNS…" at bounding box center [610, 549] width 459 height 47
click at [812, 536] on button "Pesquisar" at bounding box center [795, 542] width 86 height 33
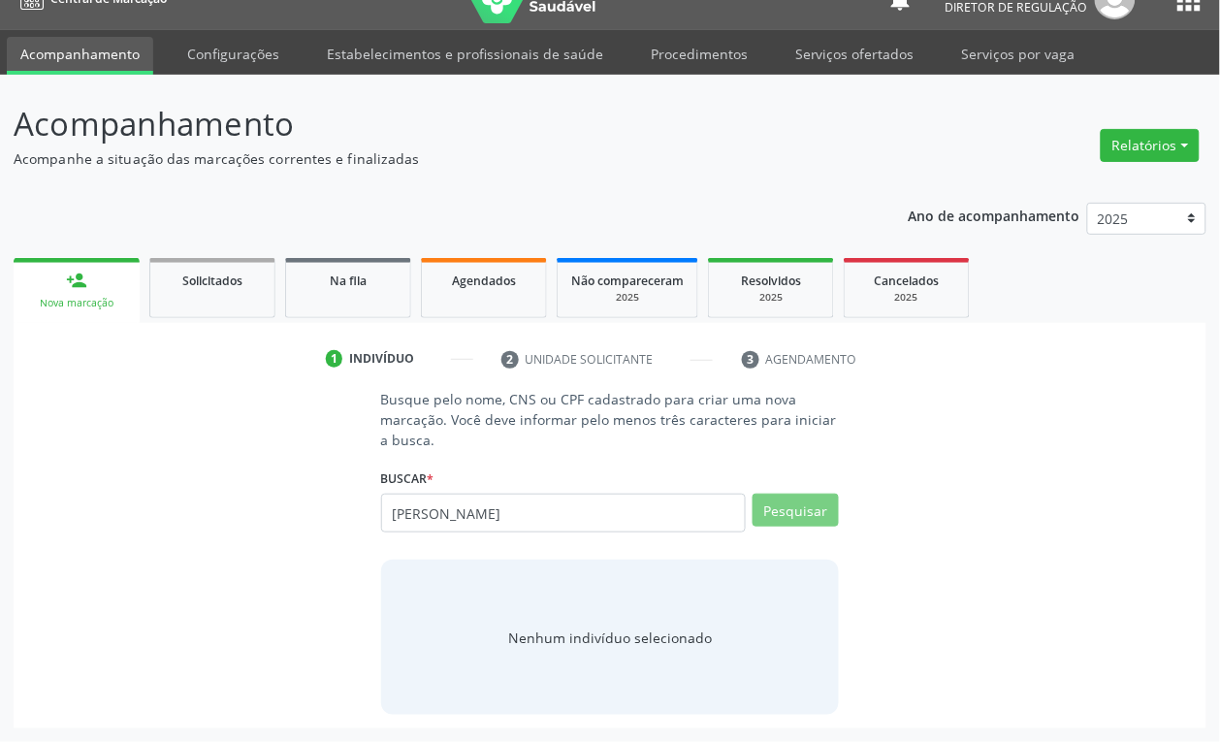
scroll to position [25, 0]
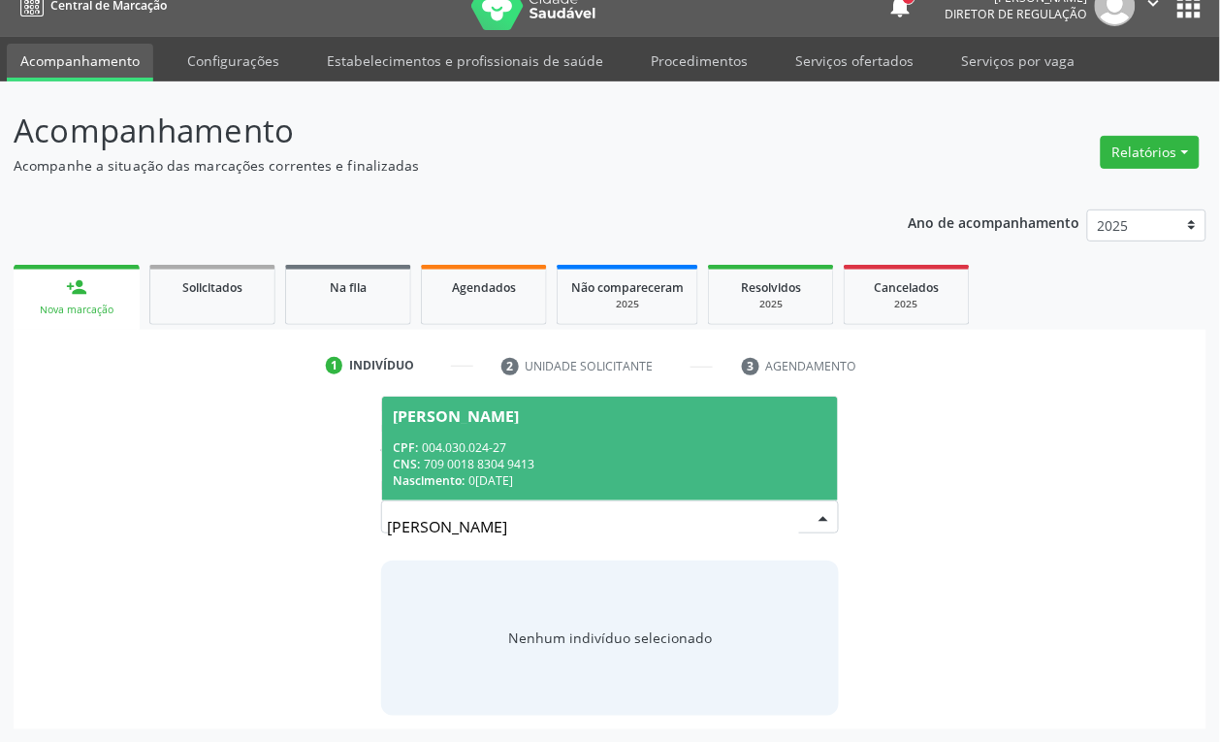
click at [453, 418] on div "Ana Catarina da Silva Gomes" at bounding box center [457, 416] width 126 height 16
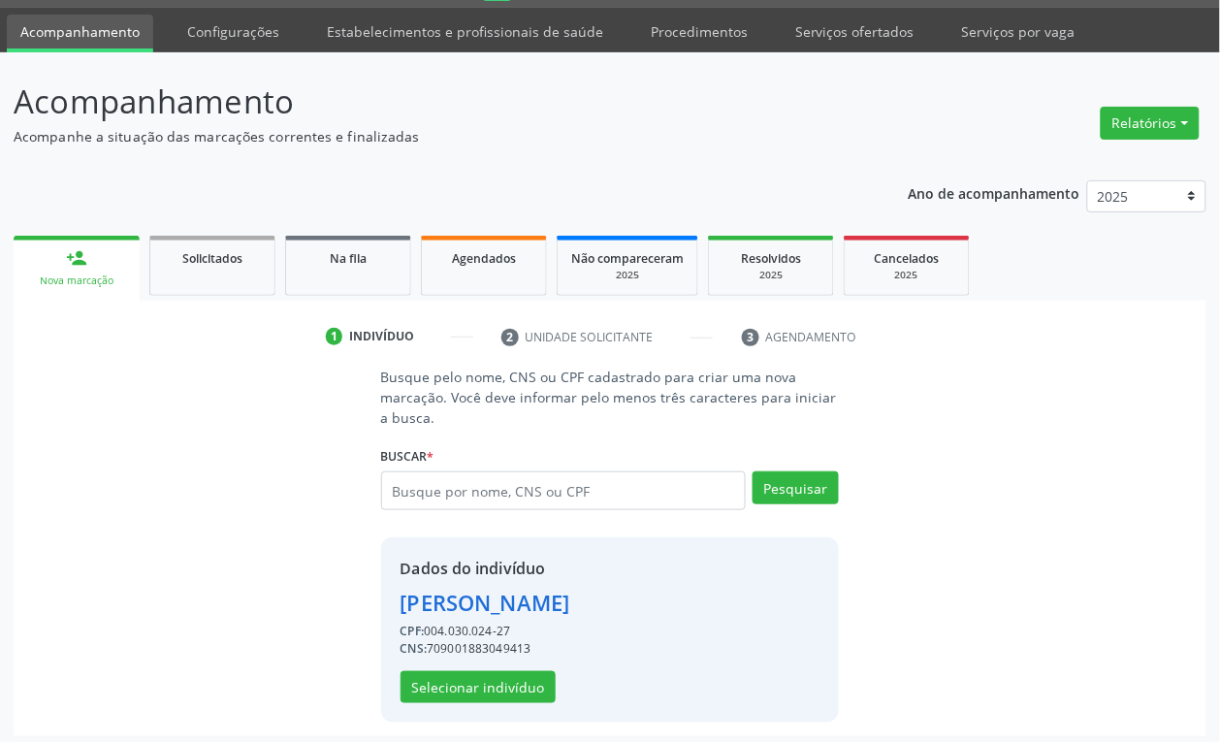
scroll to position [63, 0]
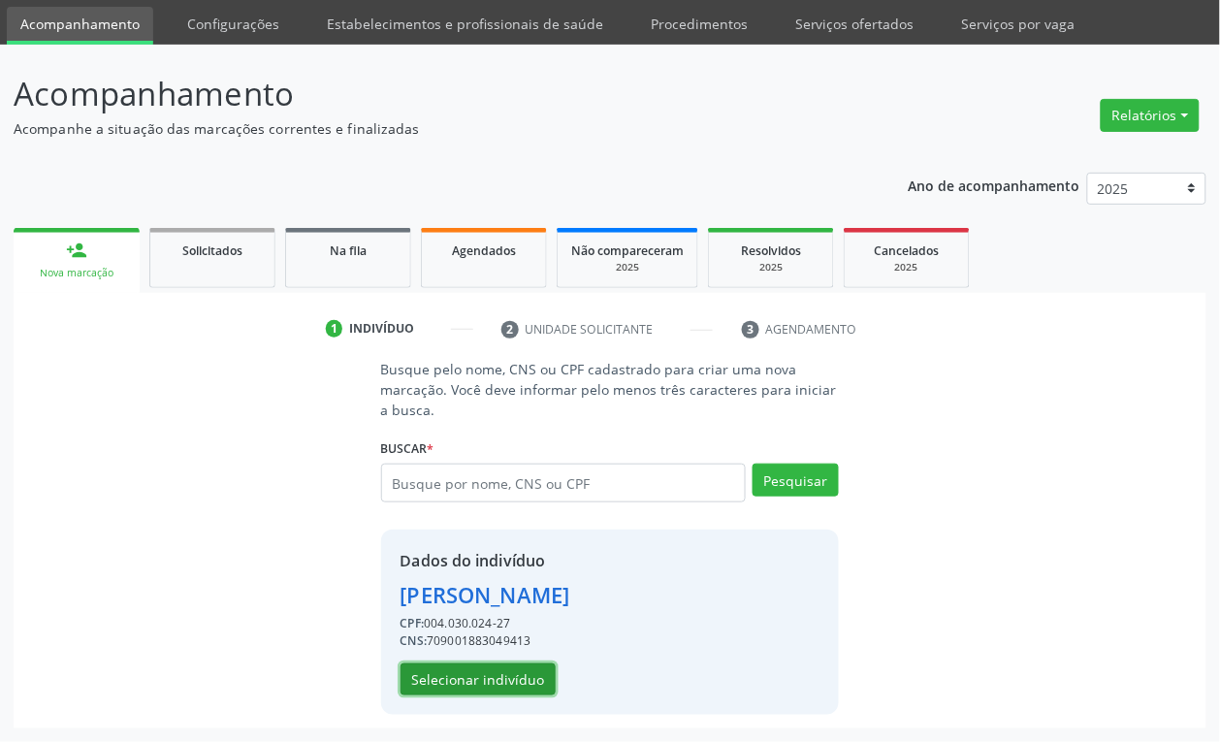
click at [528, 682] on button "Selecionar indivíduo" at bounding box center [477, 679] width 155 height 33
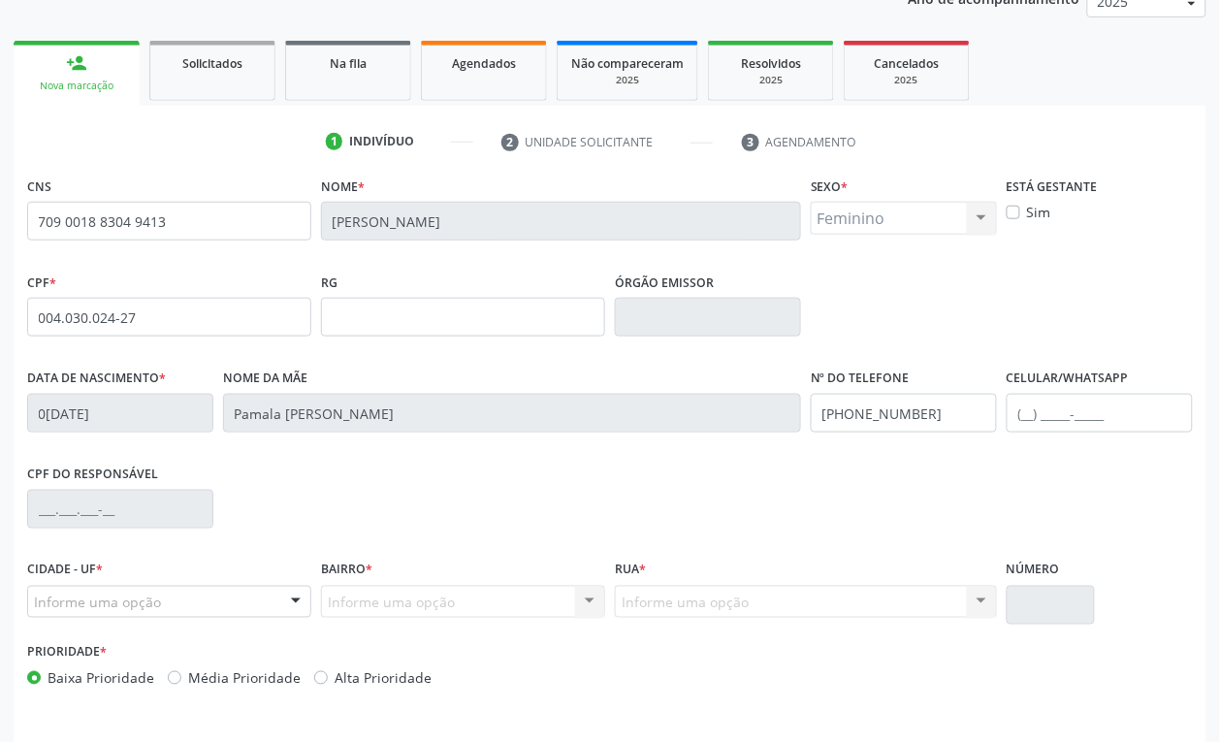
scroll to position [310, 0]
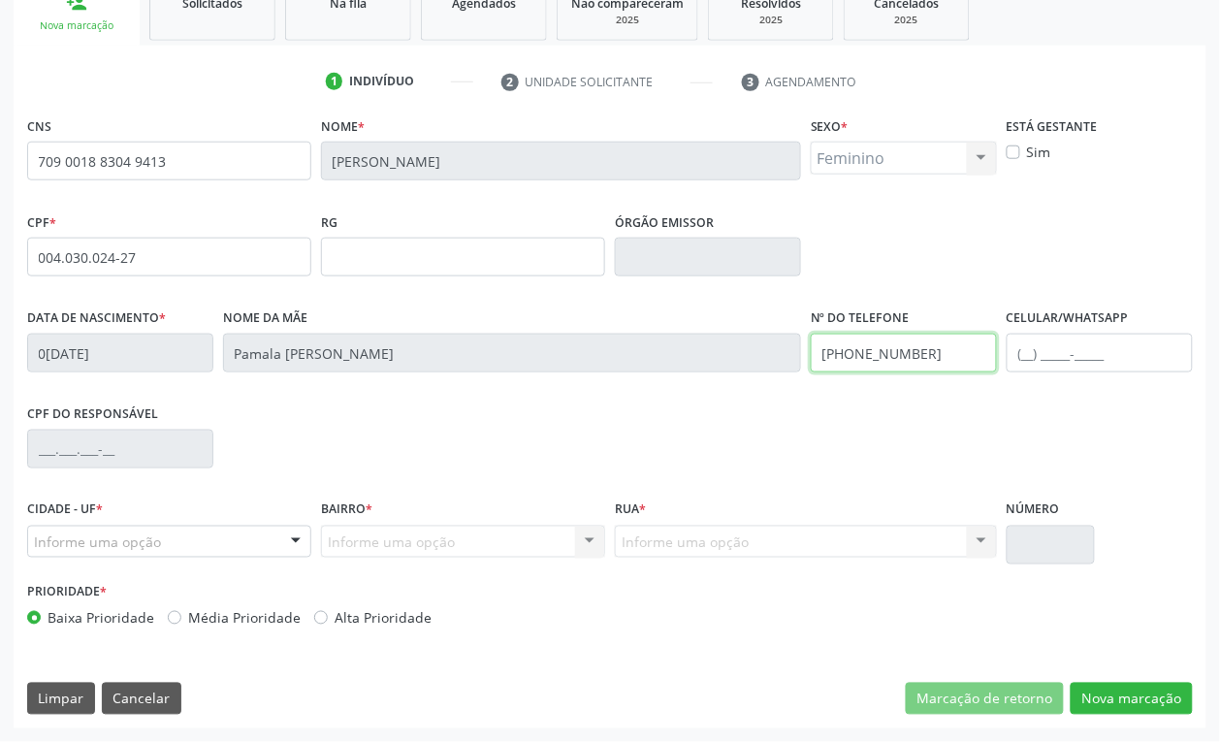
click at [916, 352] on input "(87) 98831-7926" at bounding box center [904, 353] width 186 height 39
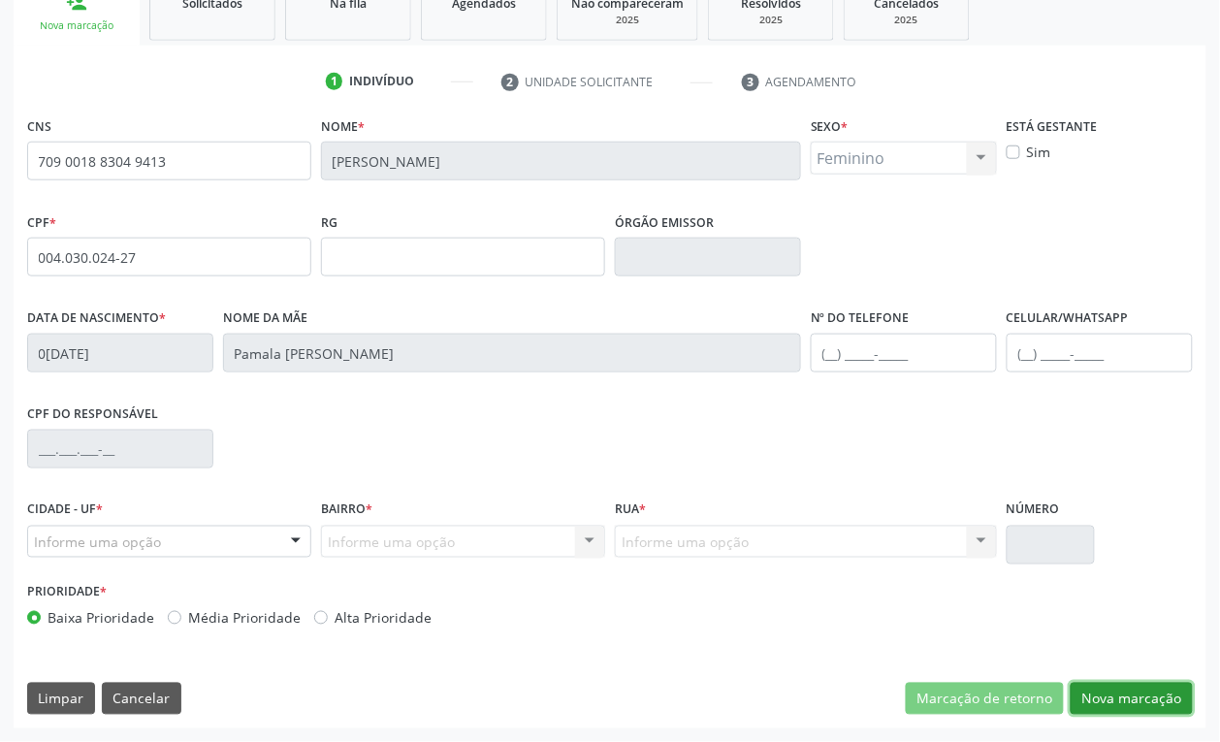
click at [1154, 695] on button "Nova marcação" at bounding box center [1131, 699] width 122 height 33
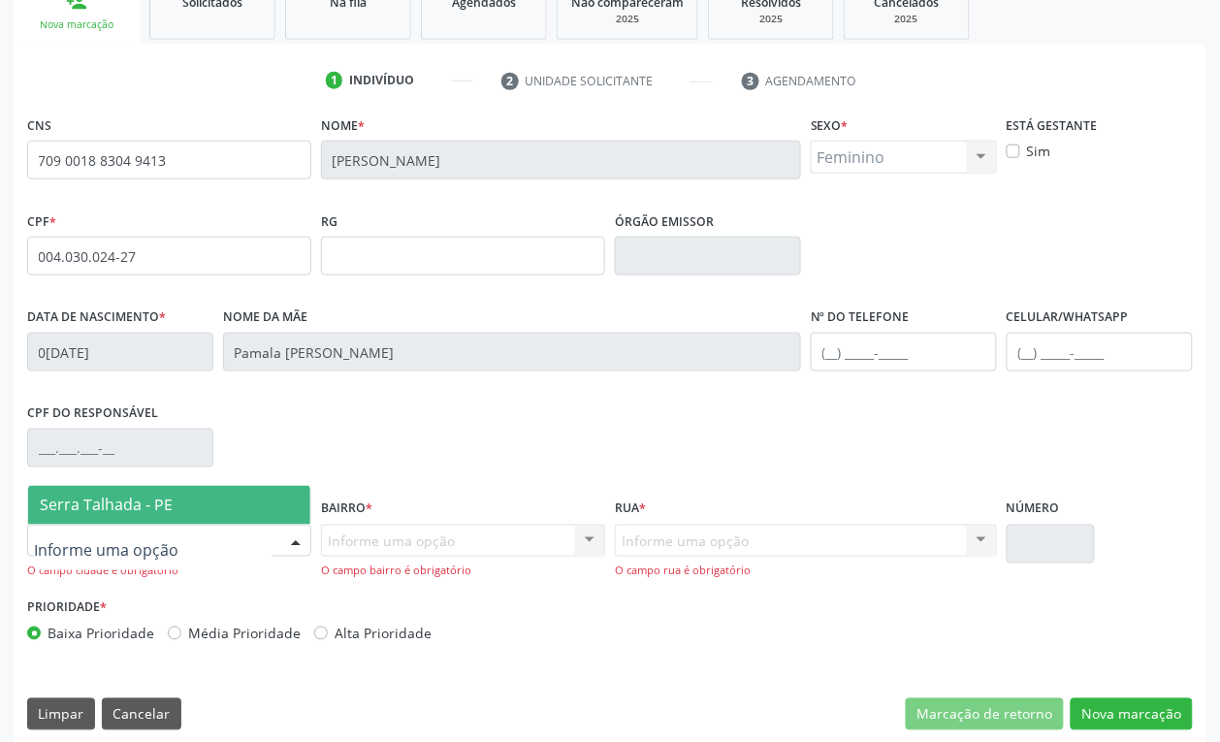
click at [124, 511] on span "Serra Talhada - PE" at bounding box center [106, 504] width 133 height 21
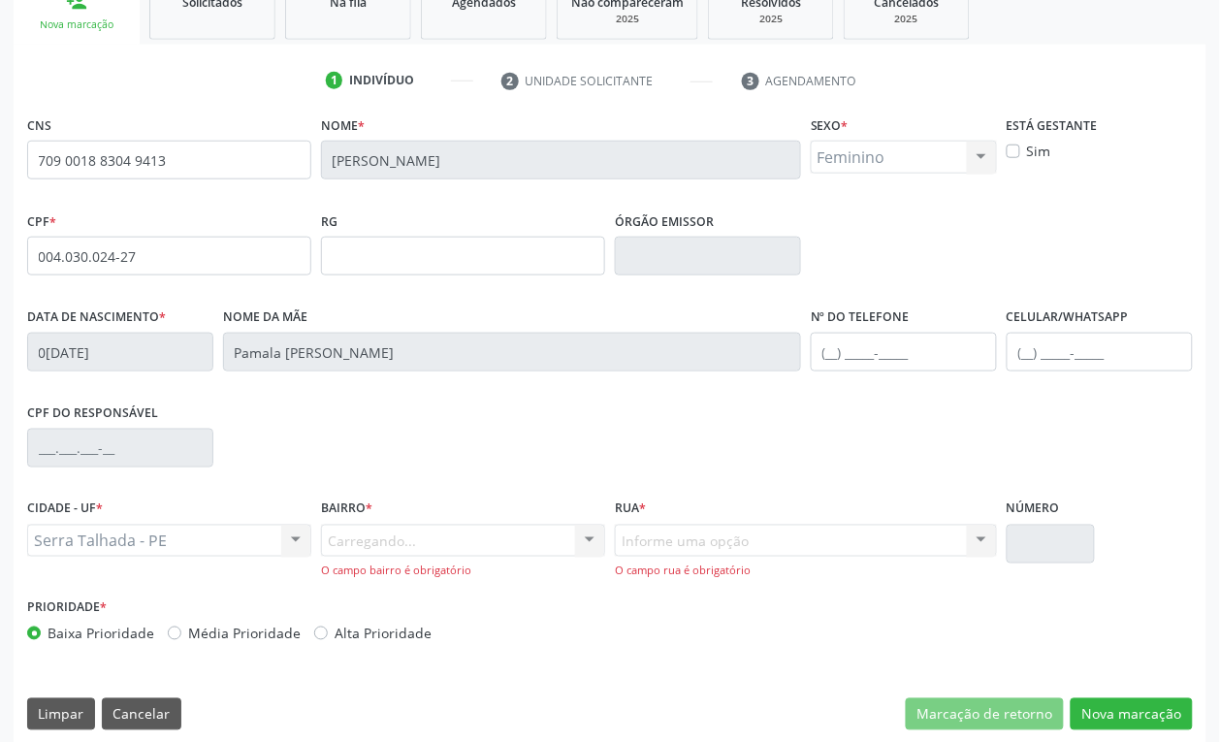
click at [365, 543] on div "Carregando... Nenhum resultado encontrado para: " " Nenhuma opção encontrada. D…" at bounding box center [463, 552] width 284 height 55
click at [554, 539] on div "Carregando... Nenhum resultado encontrado para: " " Nenhuma opção encontrada. D…" at bounding box center [463, 552] width 284 height 55
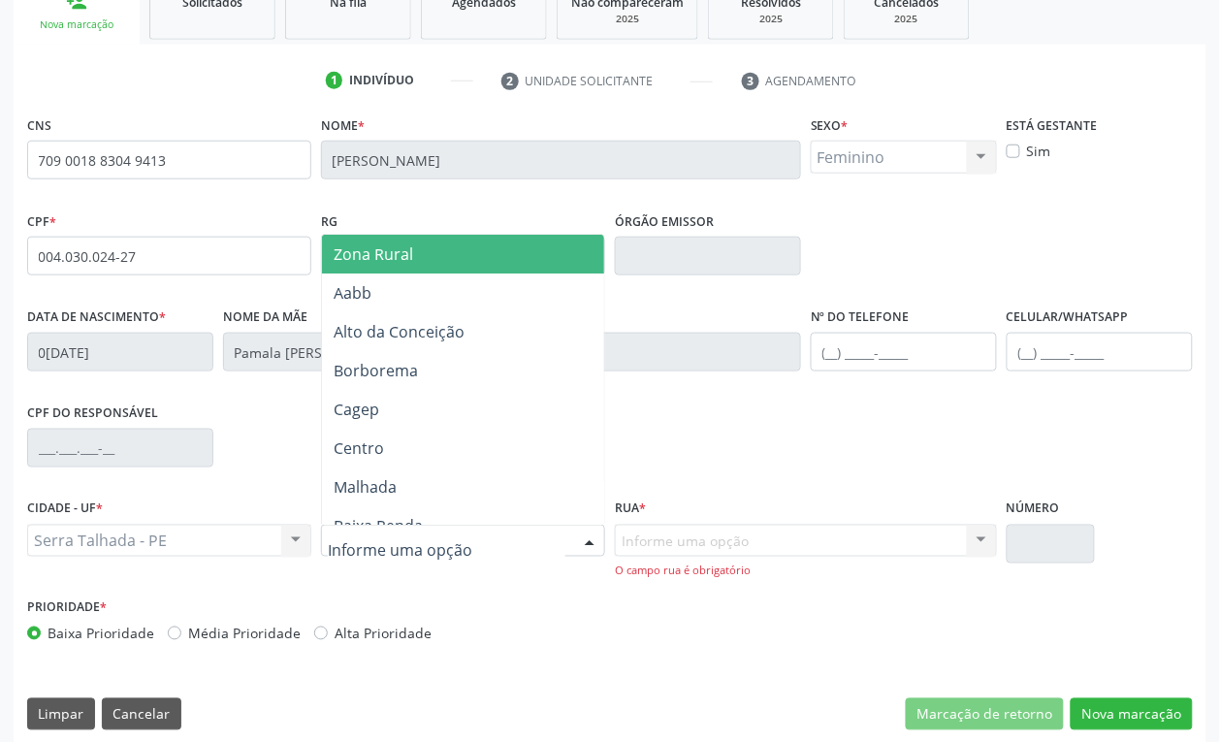
click at [458, 265] on span "Zona Rural" at bounding box center [477, 254] width 311 height 39
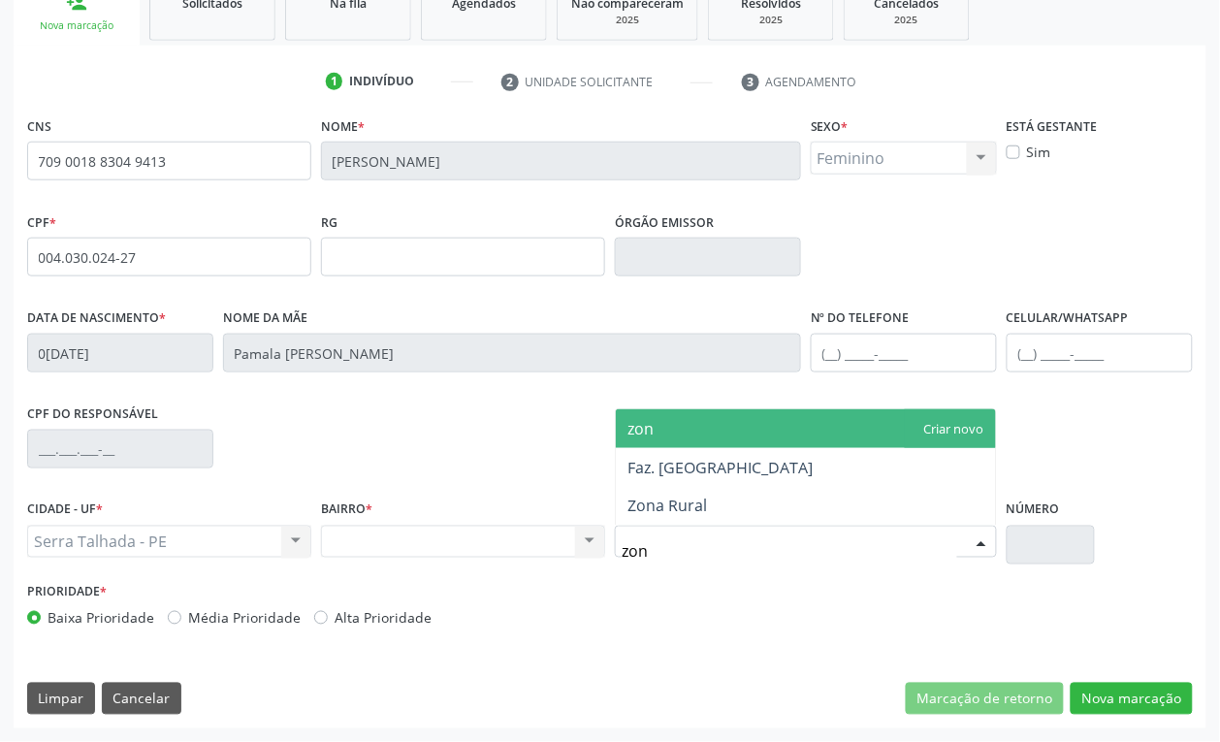
type input "zona"
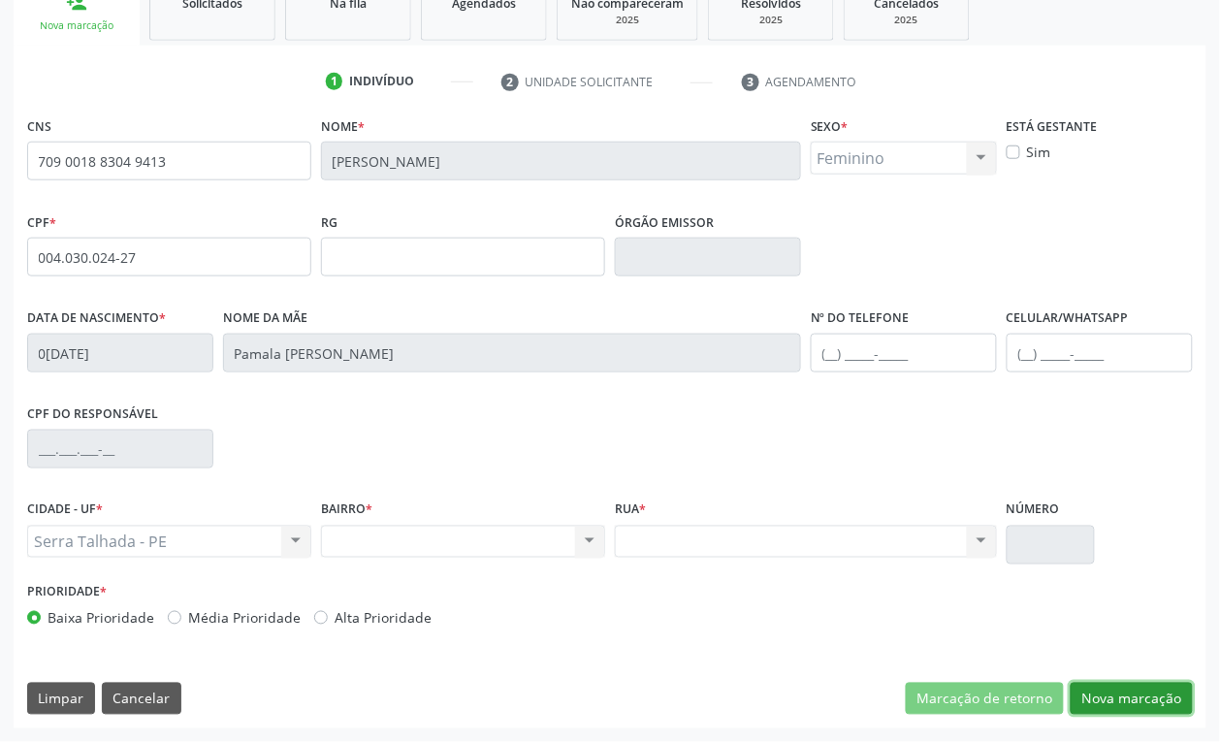
click at [1180, 710] on button "Nova marcação" at bounding box center [1131, 699] width 122 height 33
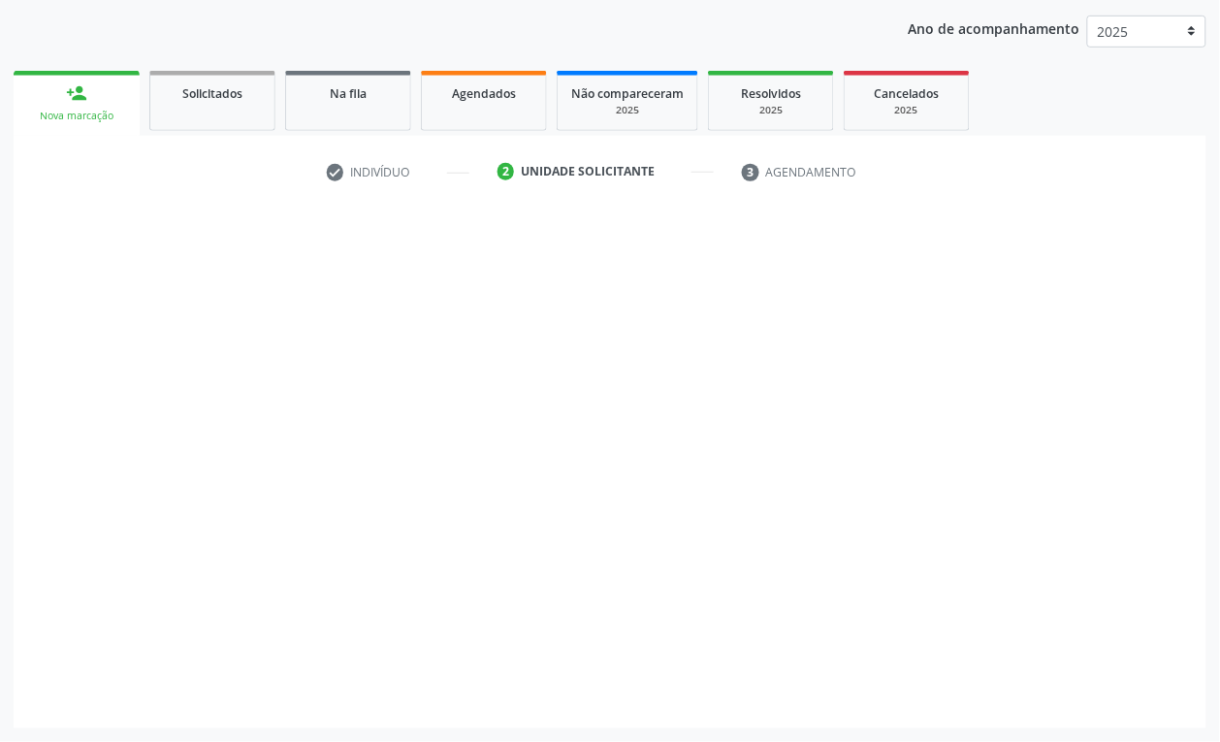
scroll to position [219, 0]
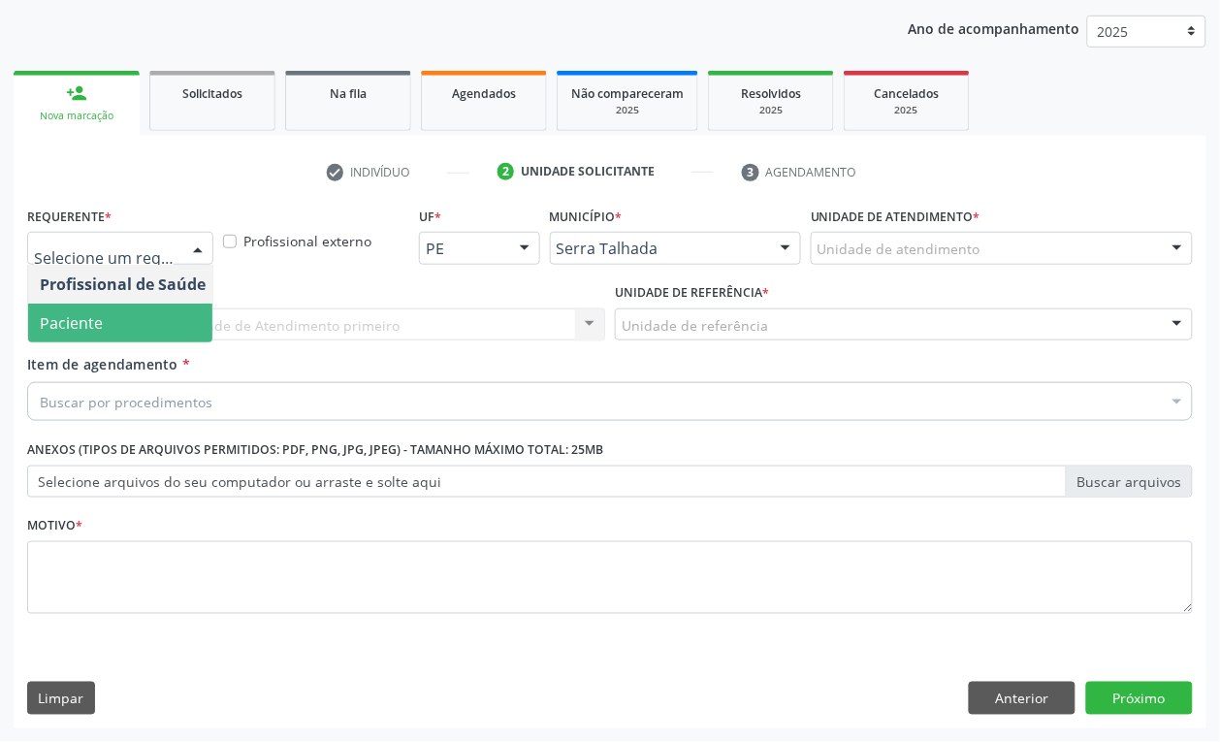
click at [141, 316] on span "Paciente" at bounding box center [122, 322] width 189 height 39
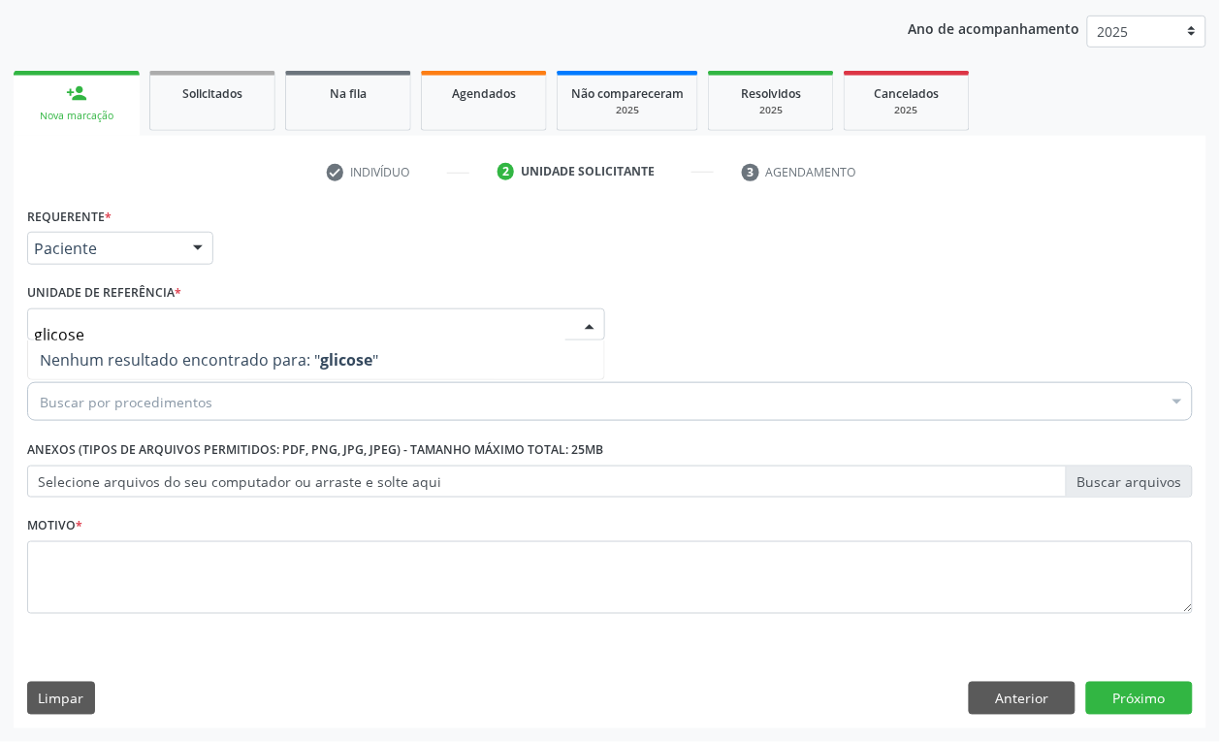
click at [110, 323] on input "glicose" at bounding box center [299, 334] width 531 height 39
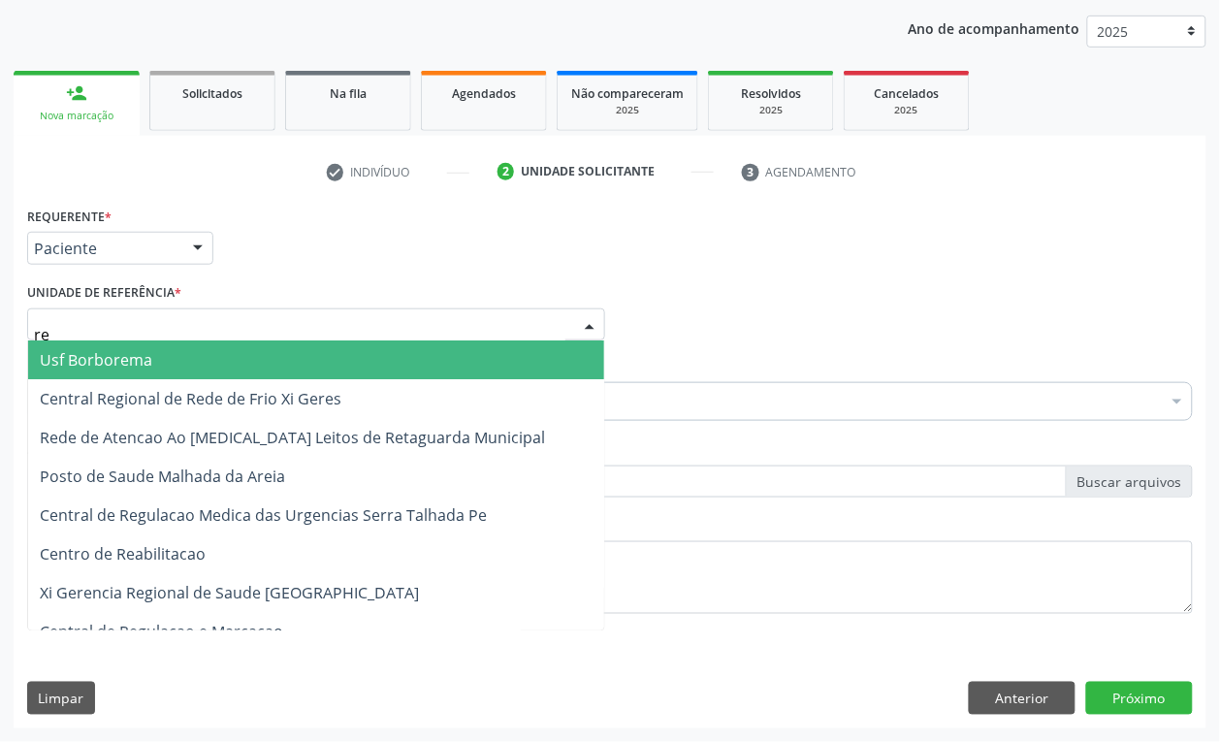
type input "rea"
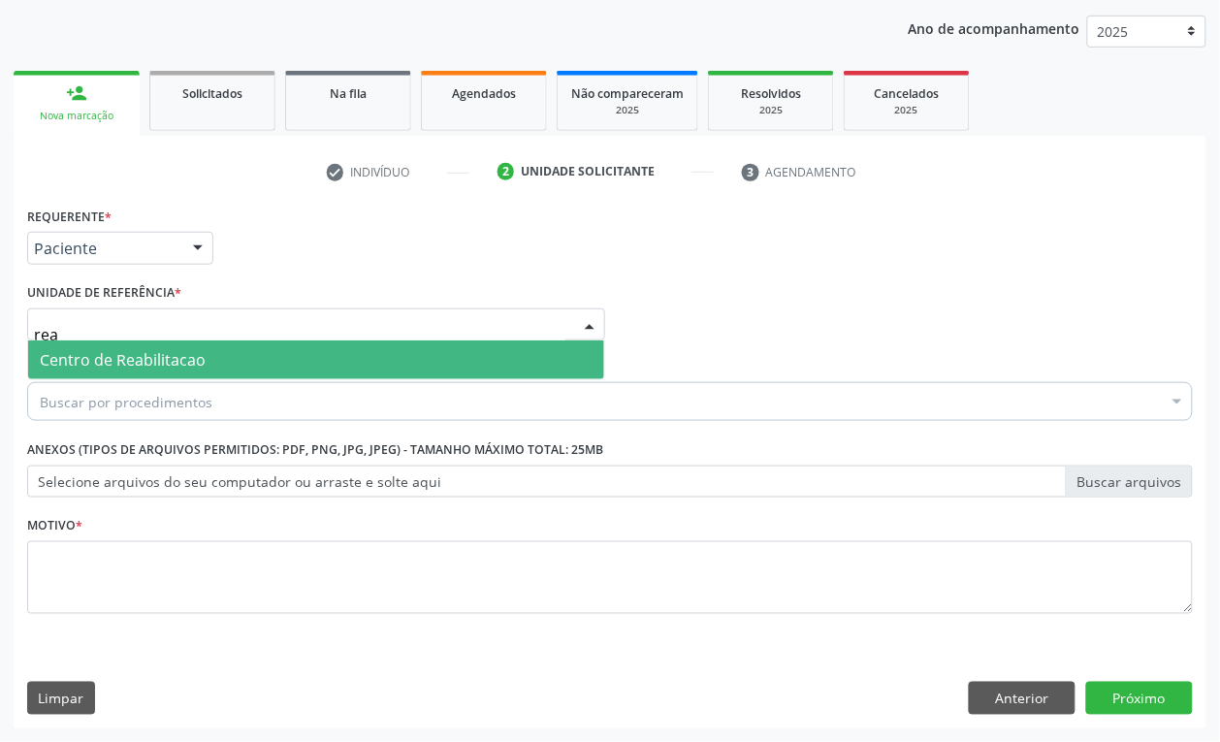
click at [114, 352] on span "Centro de Reabilitacao" at bounding box center [123, 359] width 166 height 21
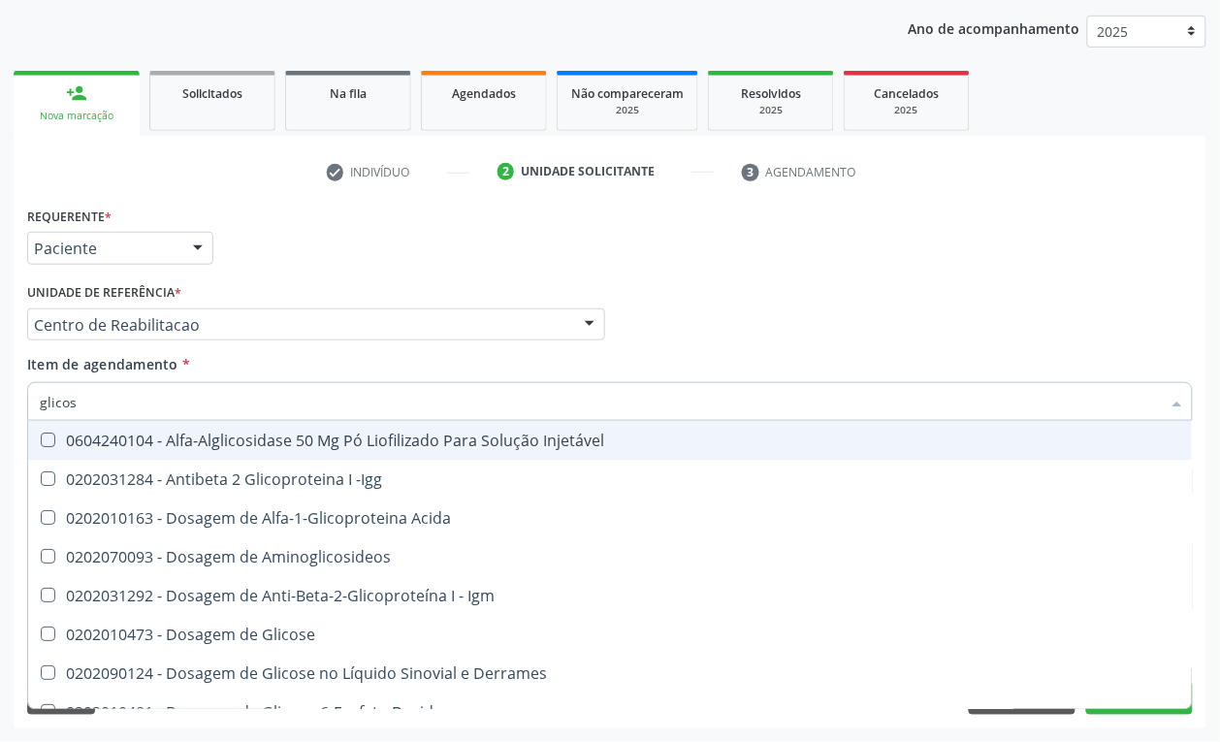
type input "glicose"
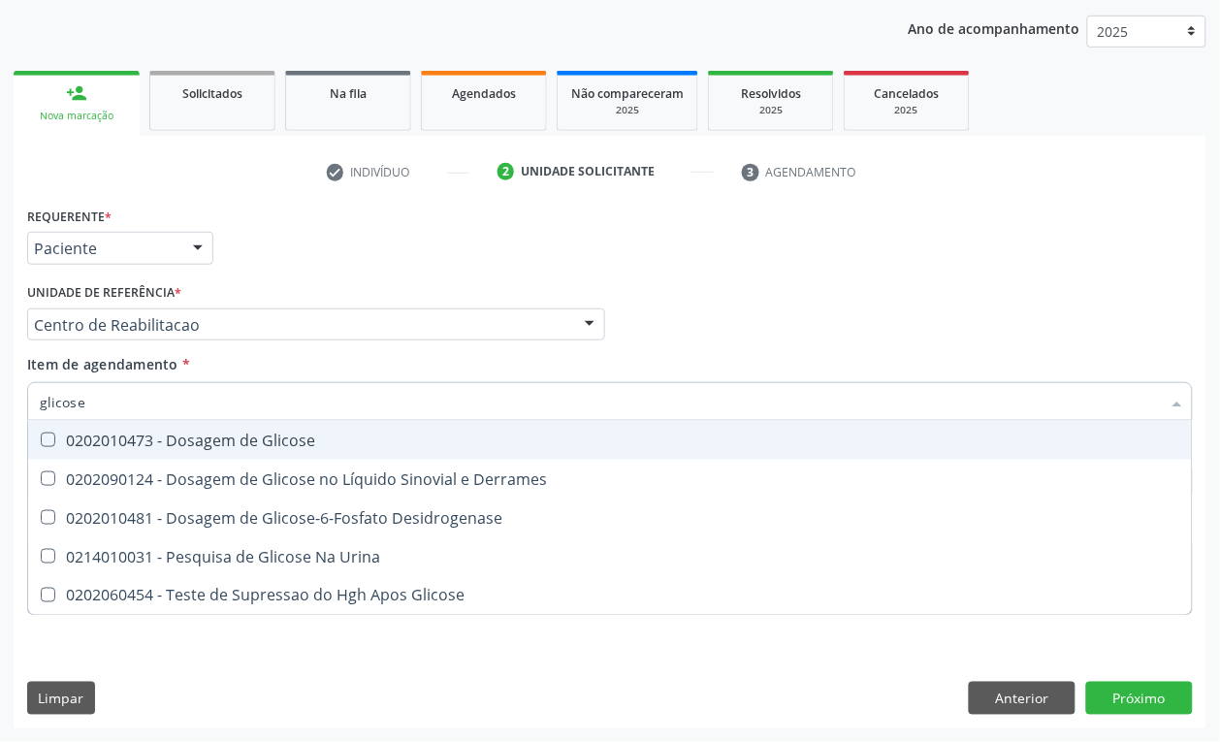
click at [245, 427] on span "0202010473 - Dosagem de Glicose" at bounding box center [609, 440] width 1163 height 39
checkbox Glicose "true"
type input "glicose"
click at [151, 366] on span "Item de agendamento" at bounding box center [102, 364] width 151 height 18
click at [151, 382] on input "glicose" at bounding box center [600, 401] width 1121 height 39
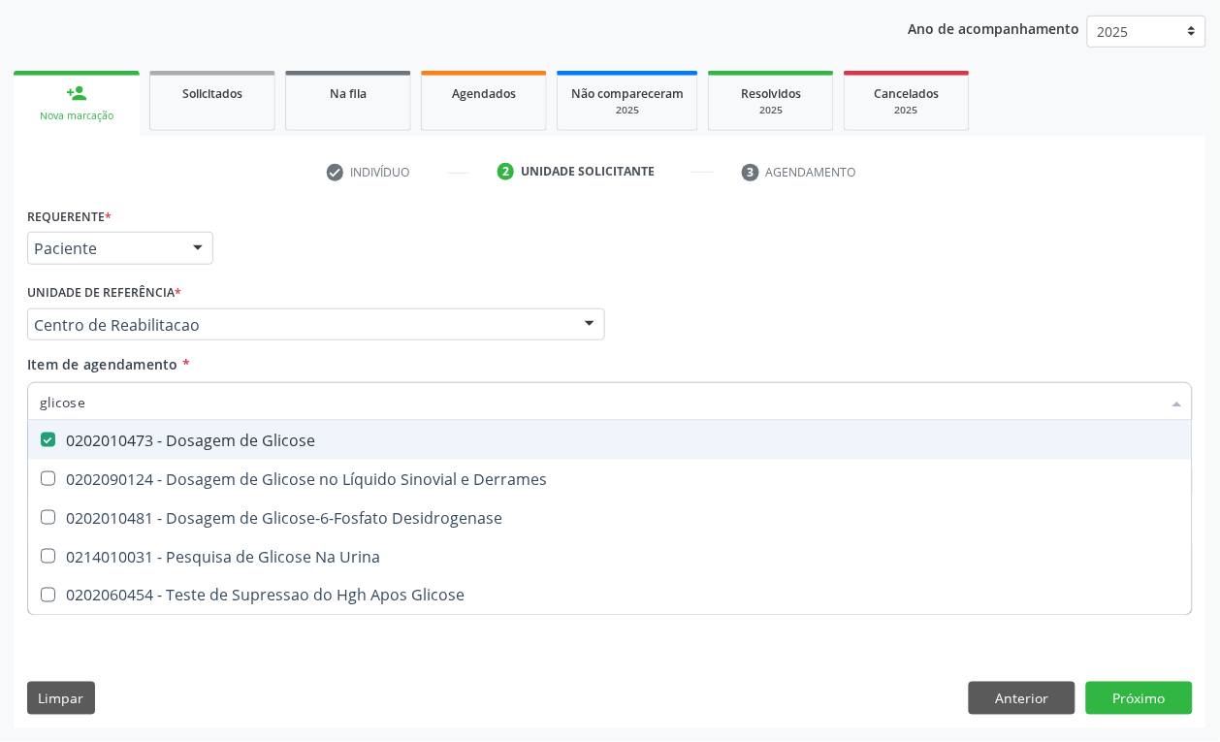
click at [143, 398] on input "glicose" at bounding box center [600, 401] width 1121 height 39
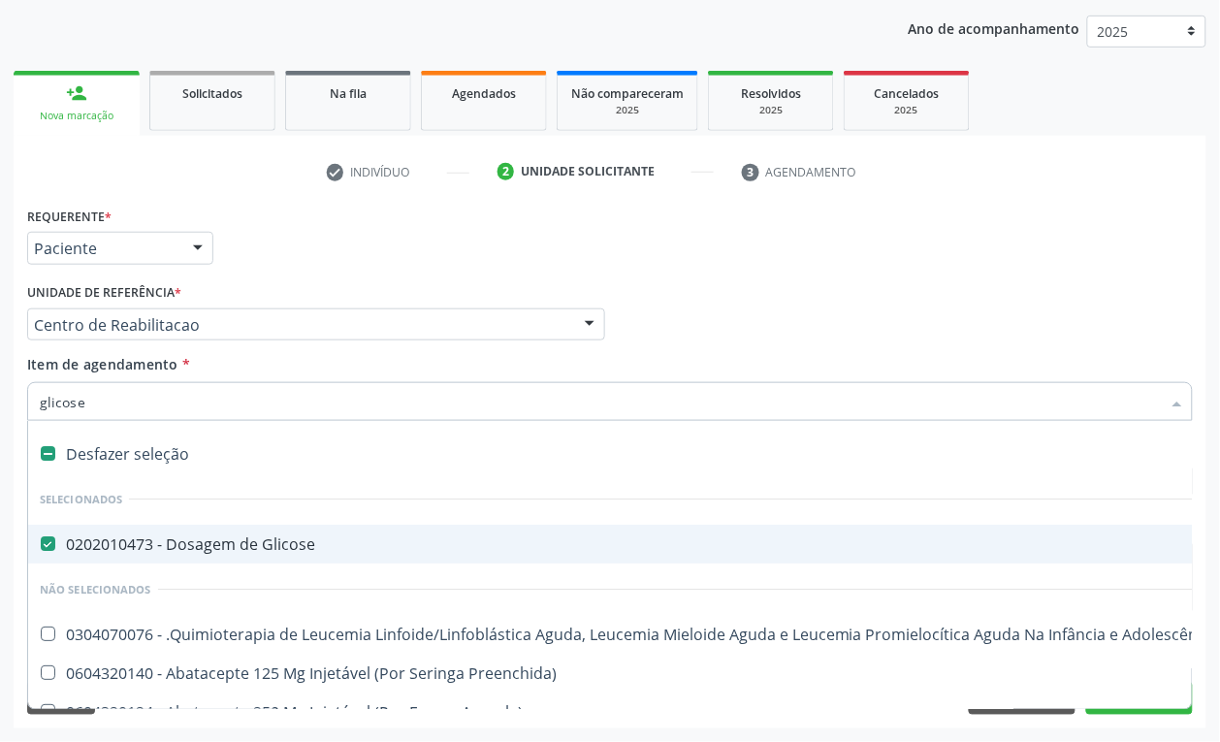
checkbox Glicose "true"
click at [92, 404] on input "Item de agendamento *" at bounding box center [600, 401] width 1121 height 39
type input "h"
checkbox Glicose "false"
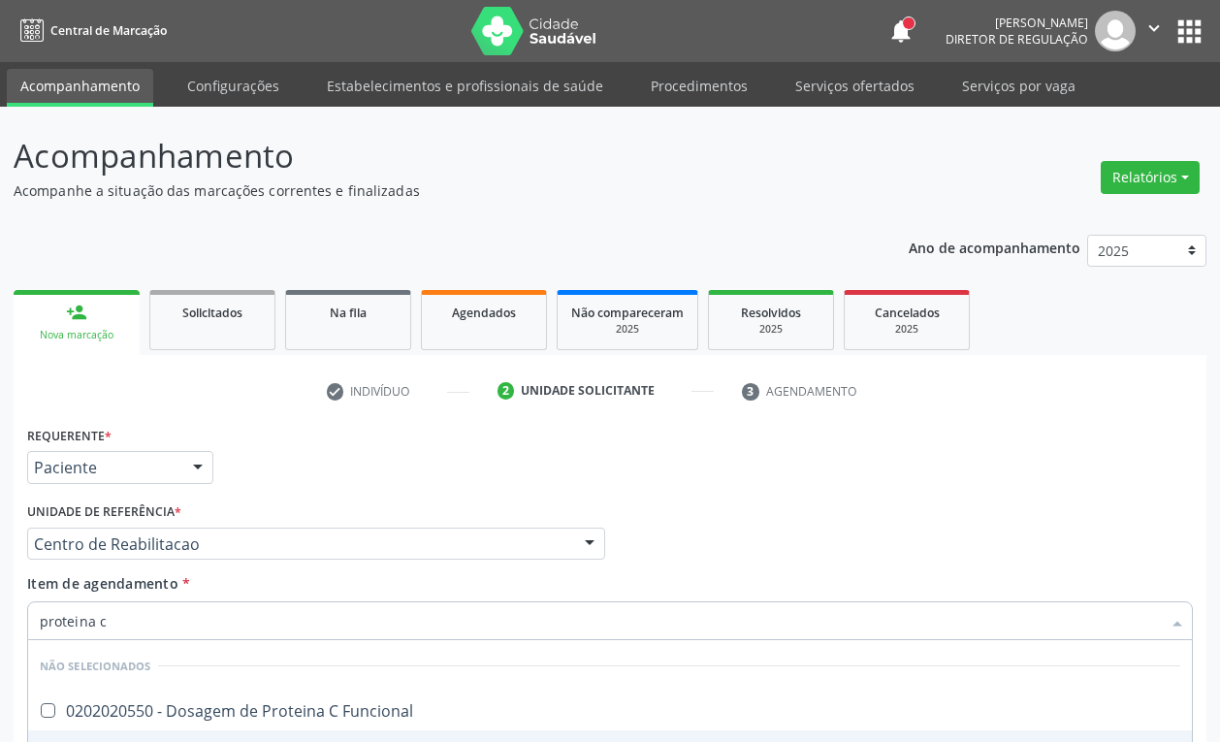
scroll to position [219, 0]
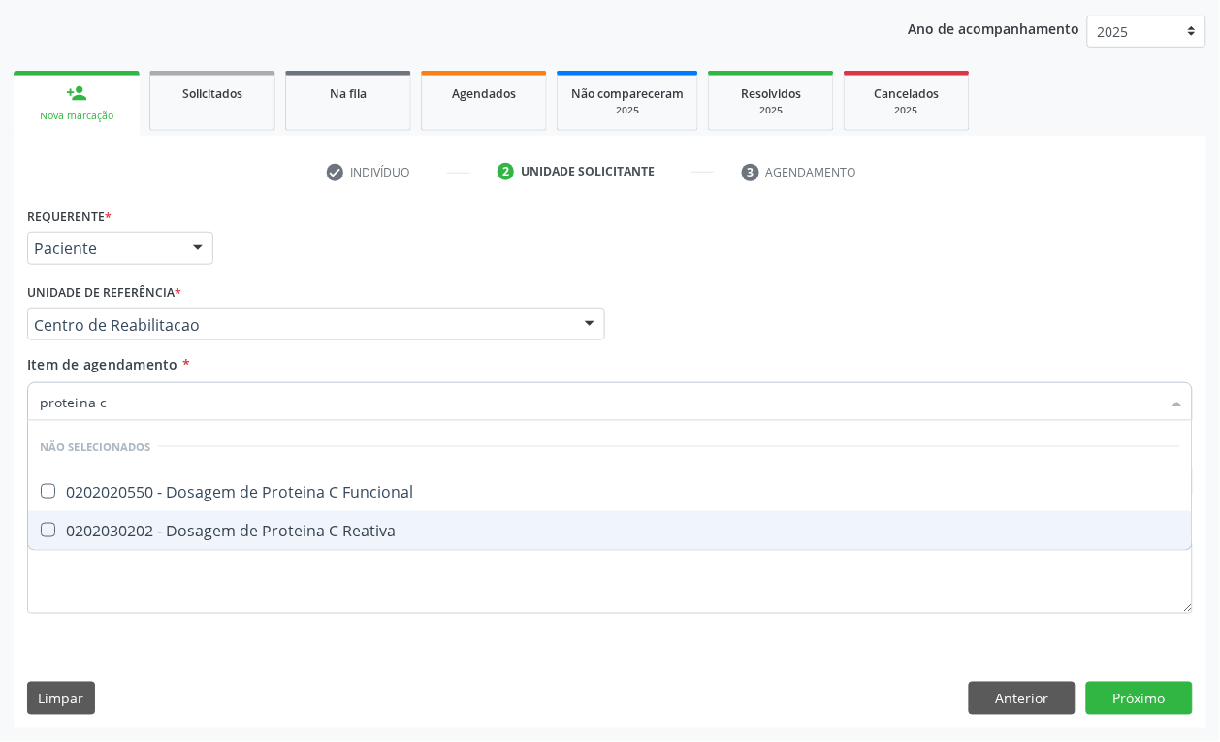
click at [177, 541] on span "0202030202 - Dosagem de Proteina C Reativa" at bounding box center [609, 530] width 1163 height 39
checkbox Reativa "true"
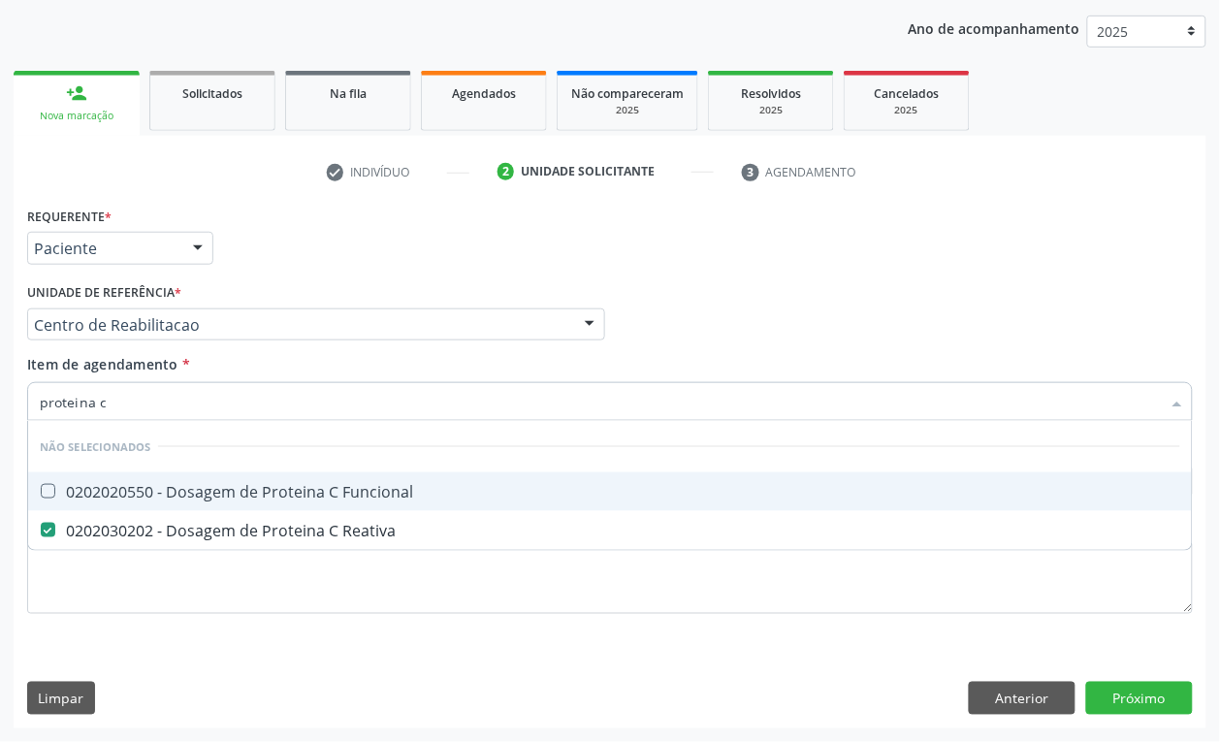
click at [103, 400] on input "proteina c" at bounding box center [600, 401] width 1121 height 39
type input "anal"
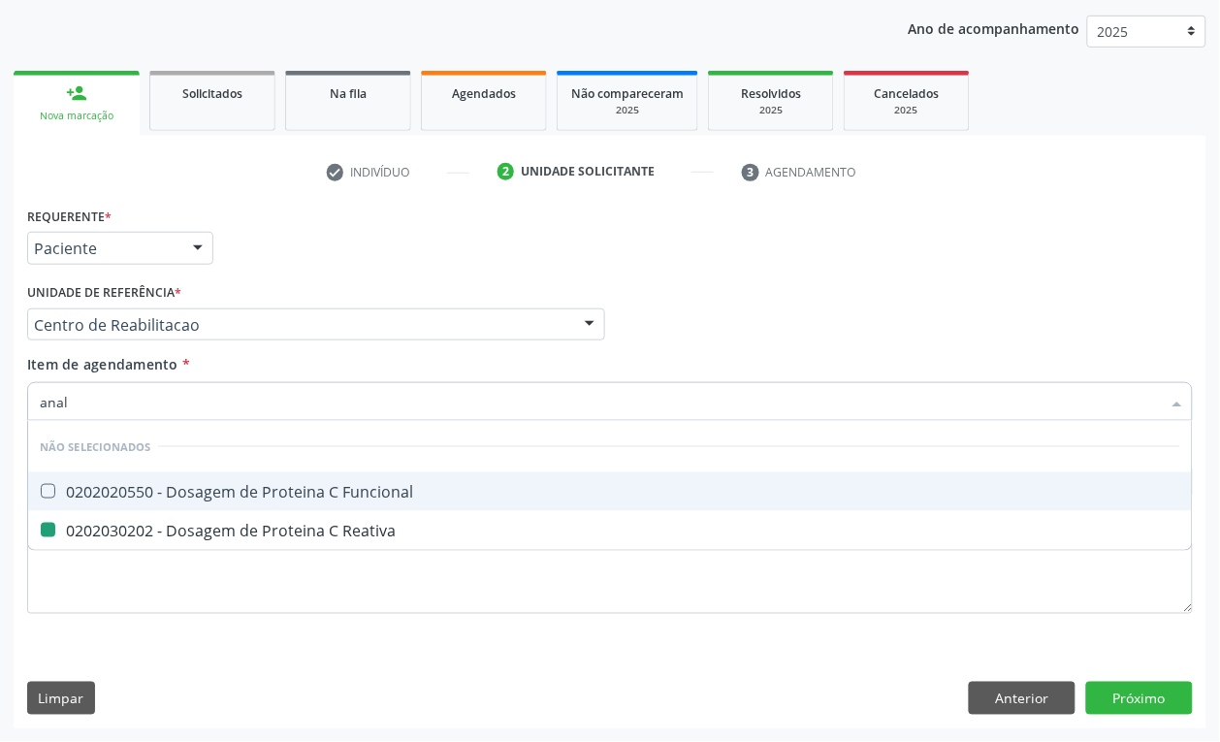
checkbox Funcional "false"
checkbox Reativa "false"
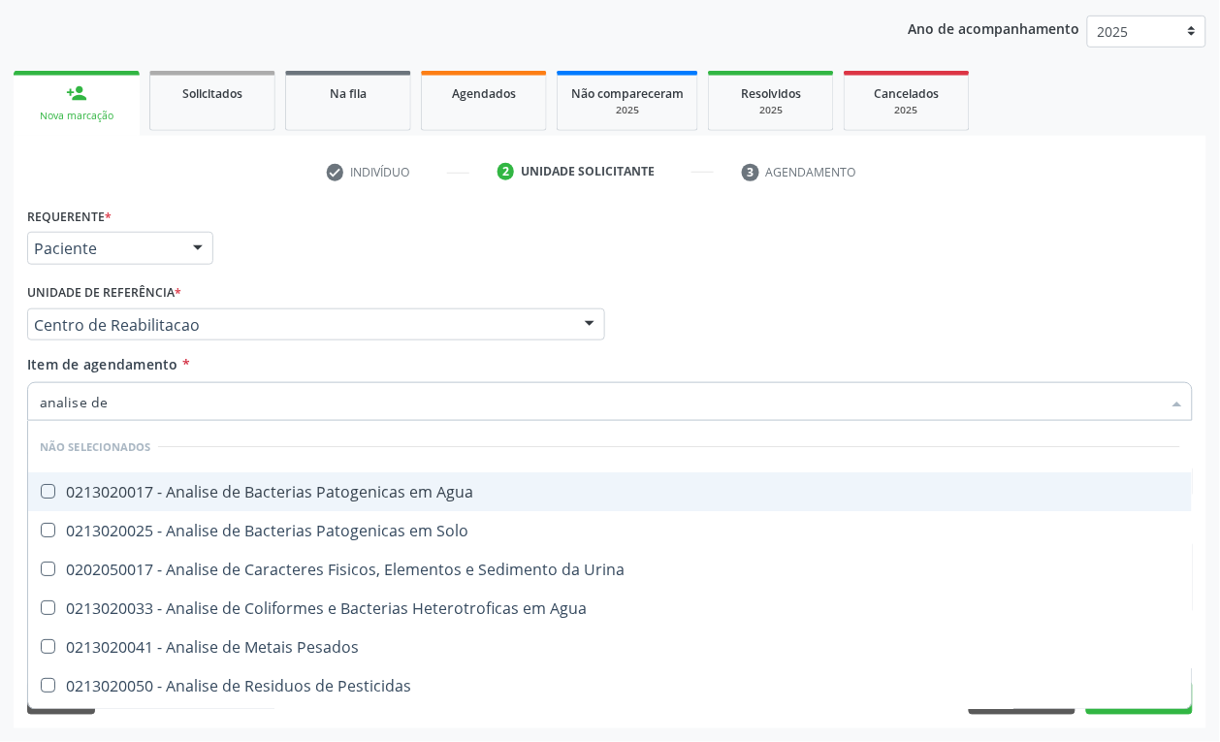
type input "analise de c"
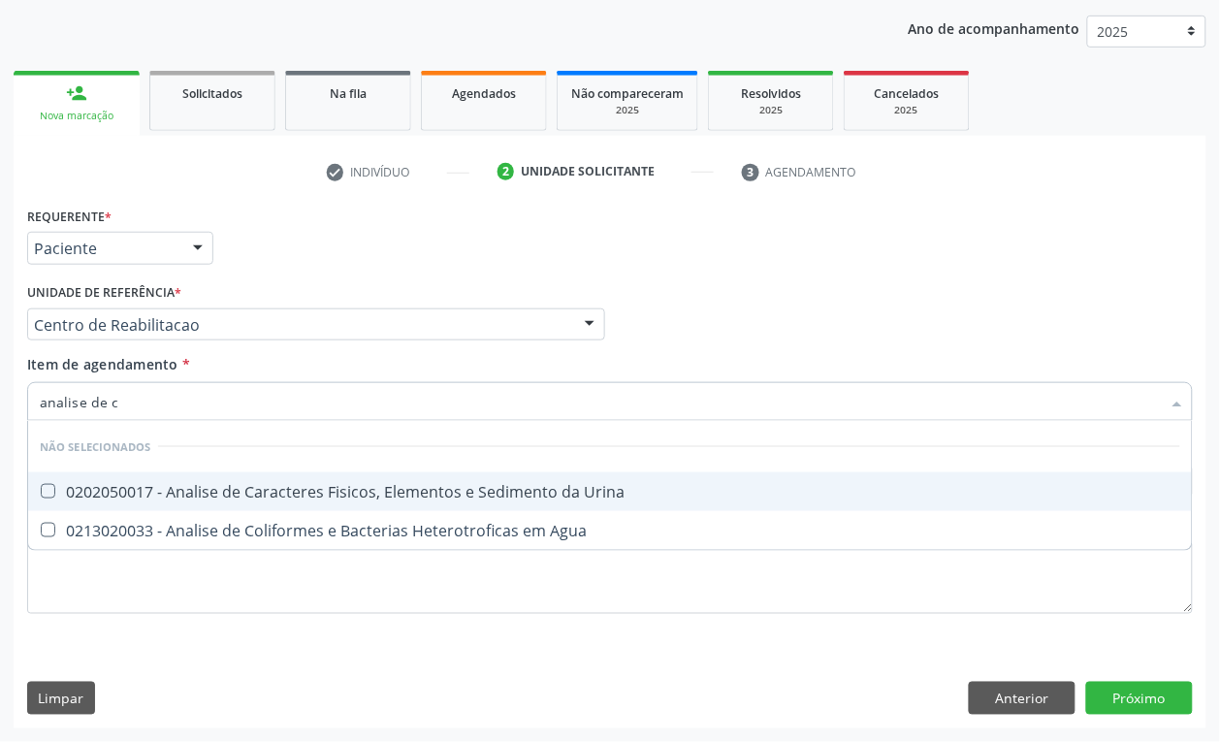
click at [277, 475] on span "0202050017 - Analise de Caracteres Fisicos, Elementos e Sedimento da Urina" at bounding box center [609, 491] width 1163 height 39
checkbox Urina "true"
click at [184, 395] on input "analise de c" at bounding box center [600, 401] width 1121 height 39
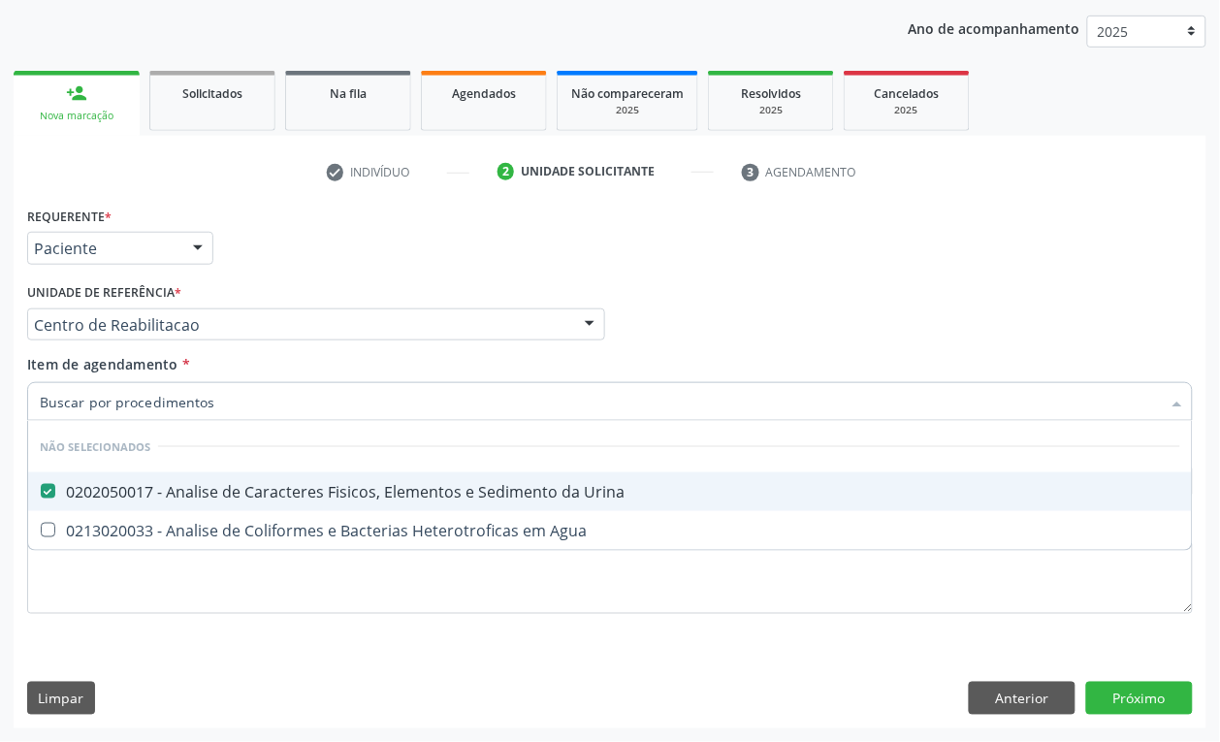
checkbox Agua "true"
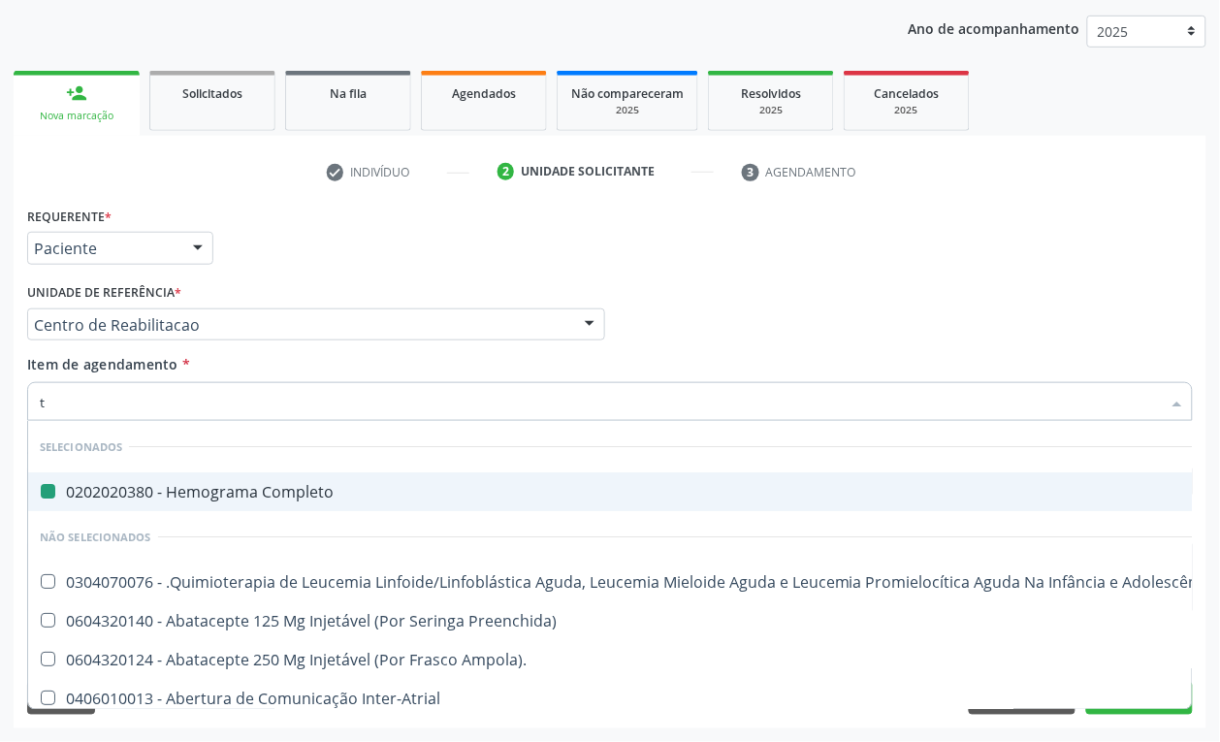
type input "t4"
checkbox Completo "false"
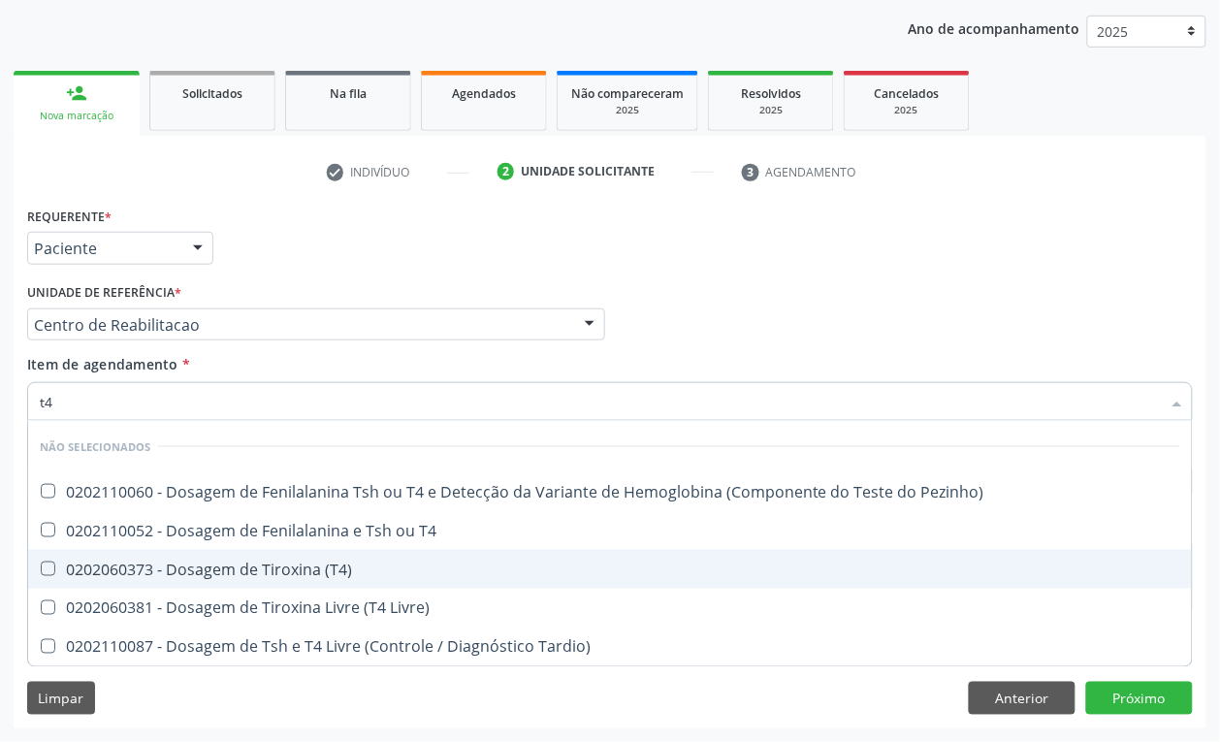
click at [207, 569] on div "0202060373 - Dosagem de Tiroxina (T4)" at bounding box center [610, 569] width 1140 height 16
checkbox \(T4\) "true"
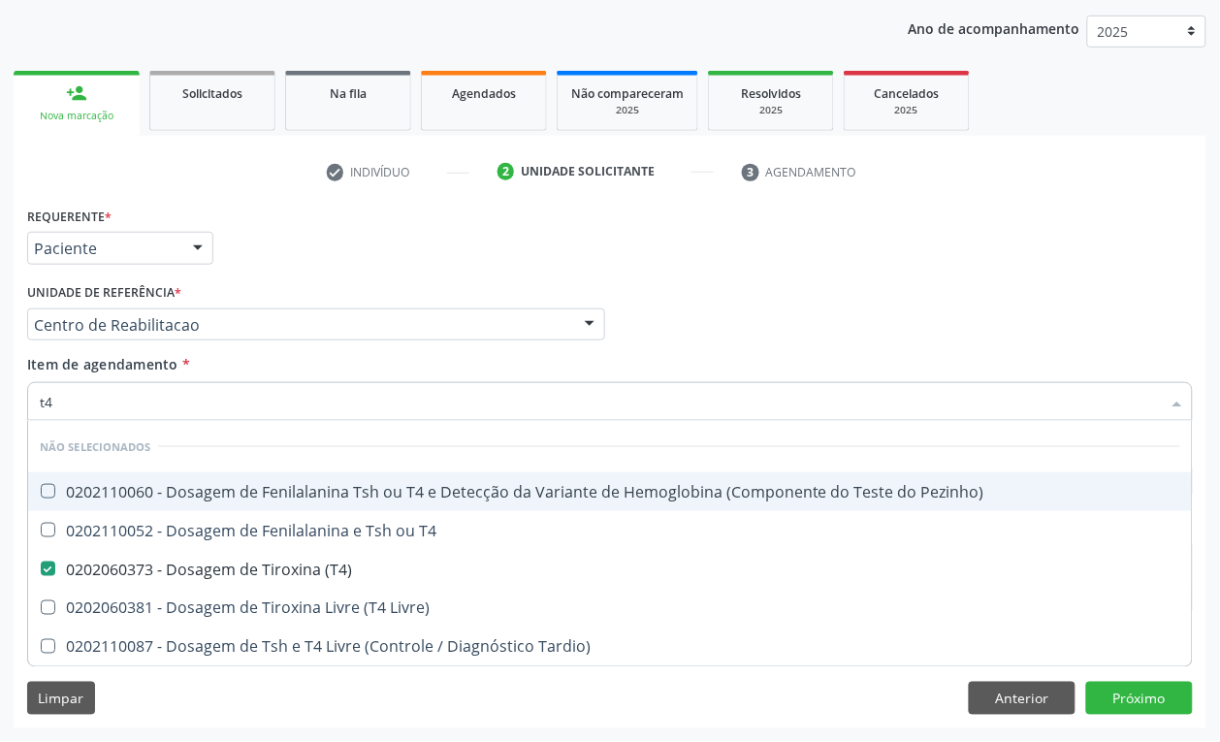
click at [108, 403] on input "t4" at bounding box center [600, 401] width 1121 height 39
type input "tsh"
checkbox Pezinho\) "false"
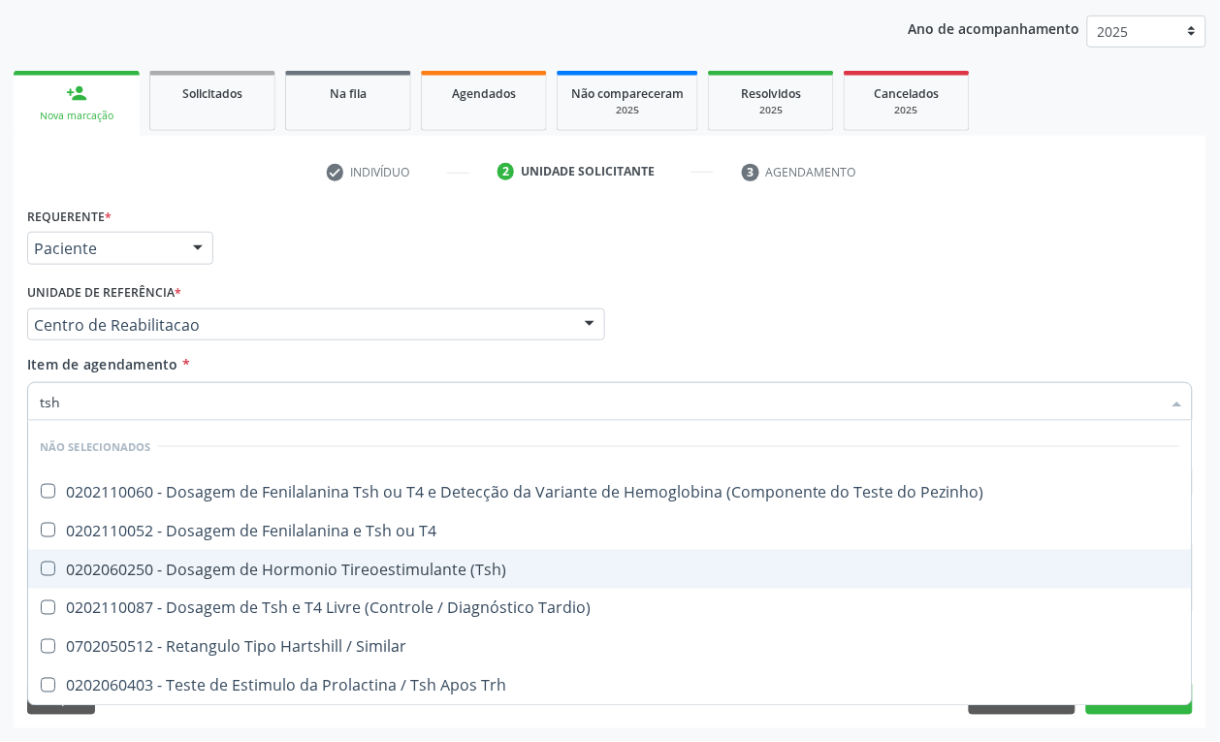
click at [160, 564] on div "0202060250 - Dosagem de Hormonio Tireoestimulante (Tsh)" at bounding box center [610, 569] width 1140 height 16
checkbox \(Tsh\) "true"
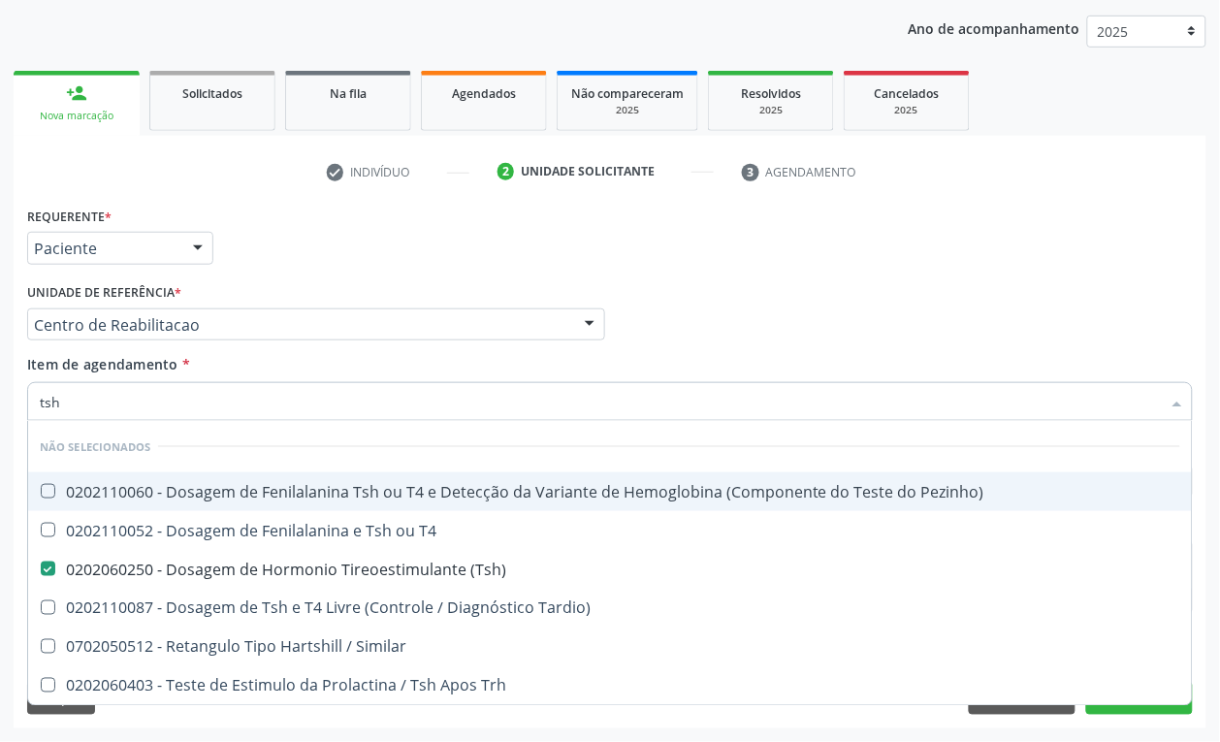
click at [109, 402] on input "tsh" at bounding box center [600, 401] width 1121 height 39
type input "tsh"
click at [525, 204] on div "Requerente * Paciente Profissional de Saúde Paciente Nenhum resultado encontrad…" at bounding box center [609, 240] width 1175 height 76
checkbox Pezinho\) "true"
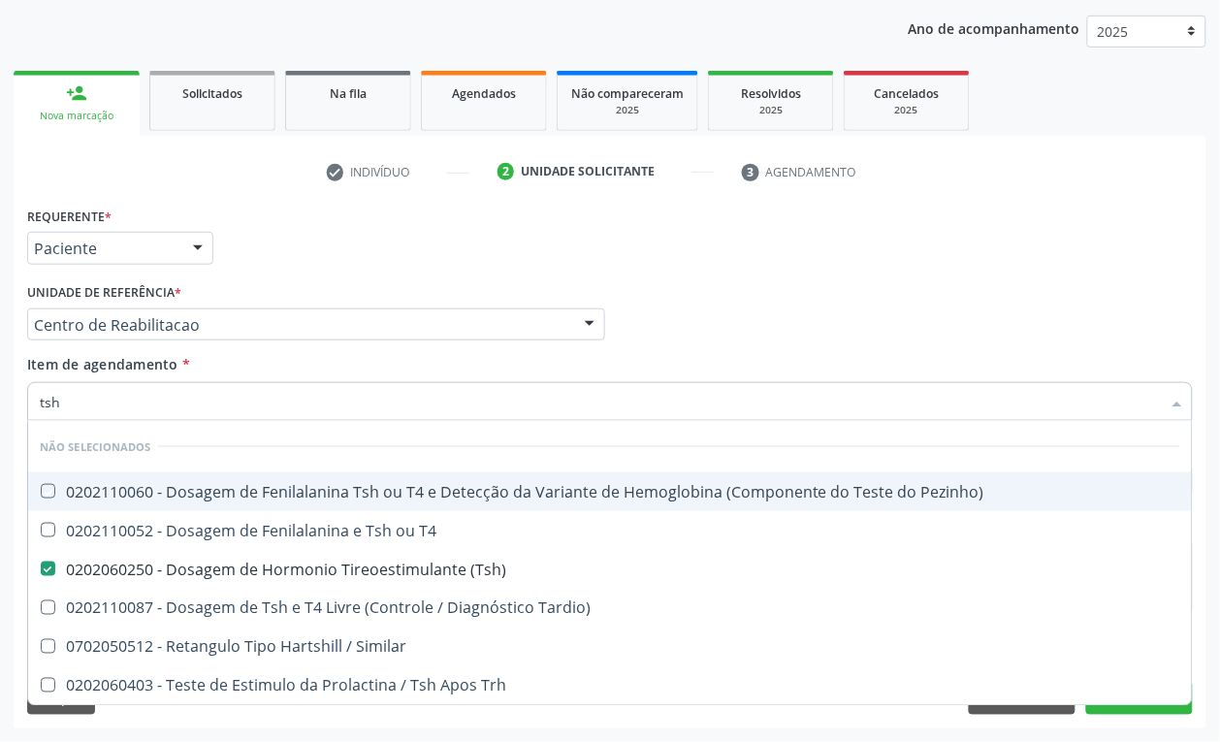
checkbox Tardio\) "true"
checkbox Similar "true"
checkbox Trh "true"
checkbox T4 "true"
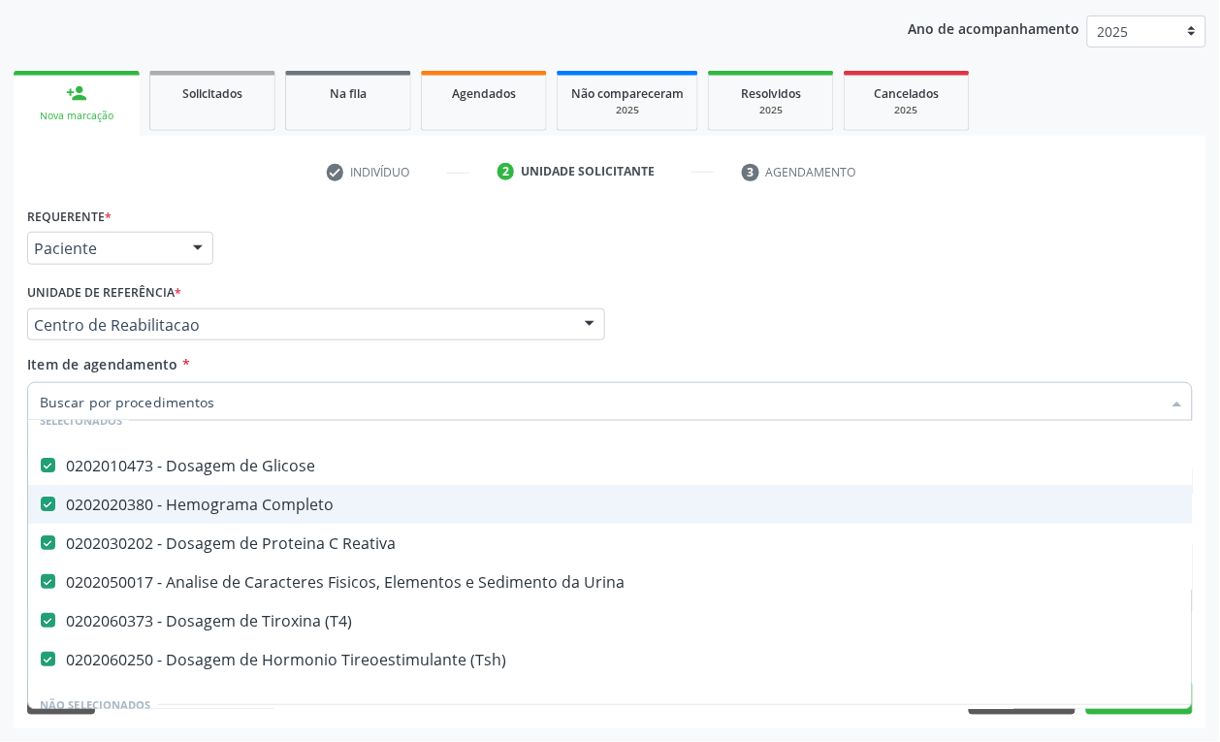
scroll to position [121, 0]
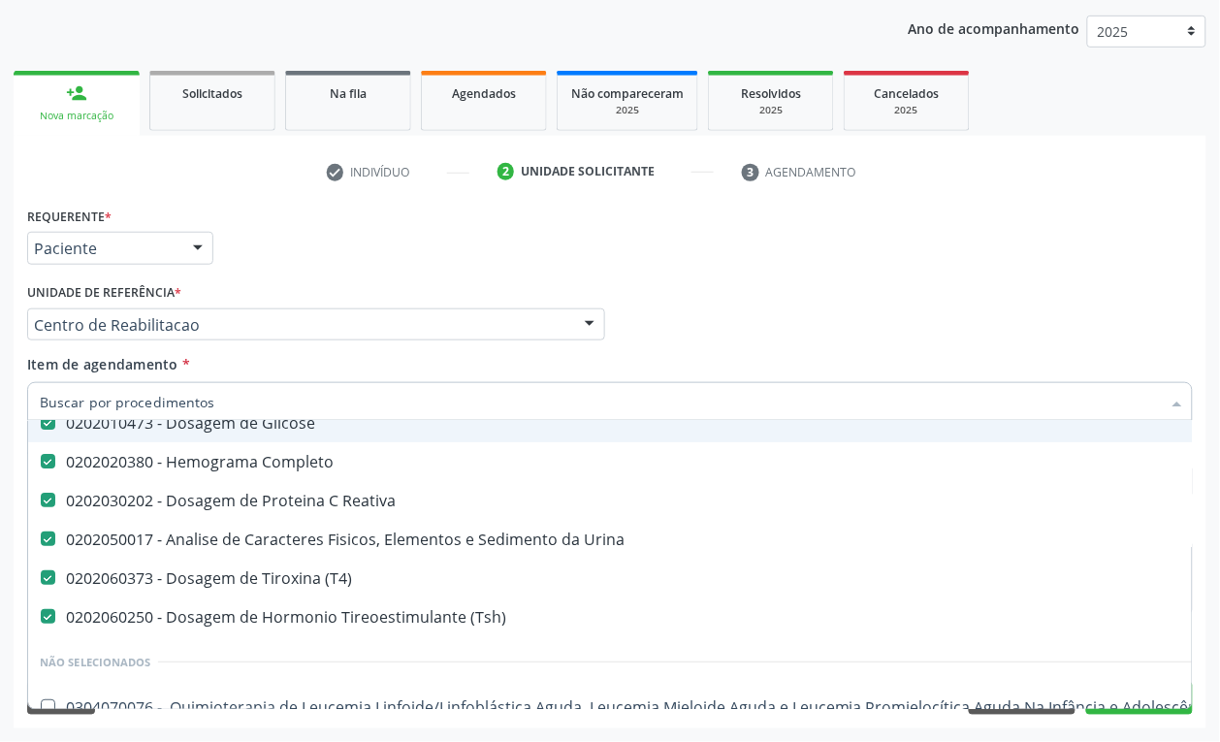
click at [696, 351] on div "Profissional Solicitante Por favor, selecione a Unidade de Atendimento primeiro…" at bounding box center [609, 316] width 1175 height 76
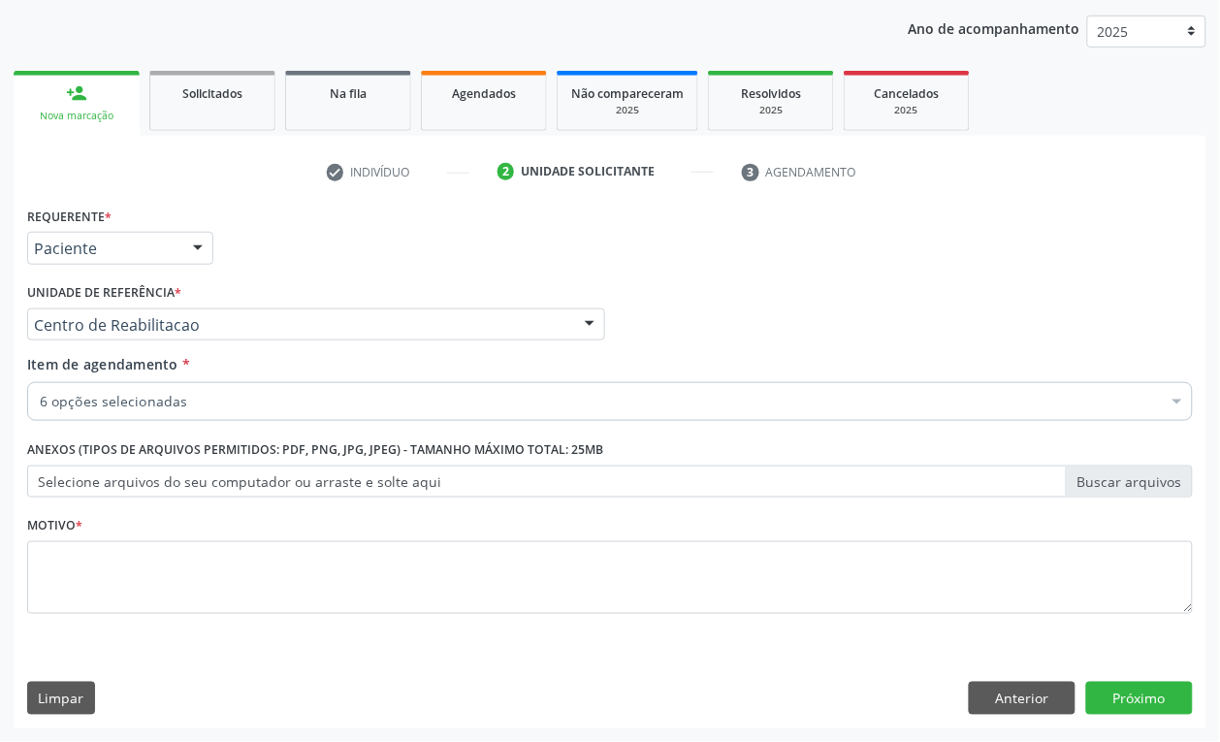
scroll to position [0, 0]
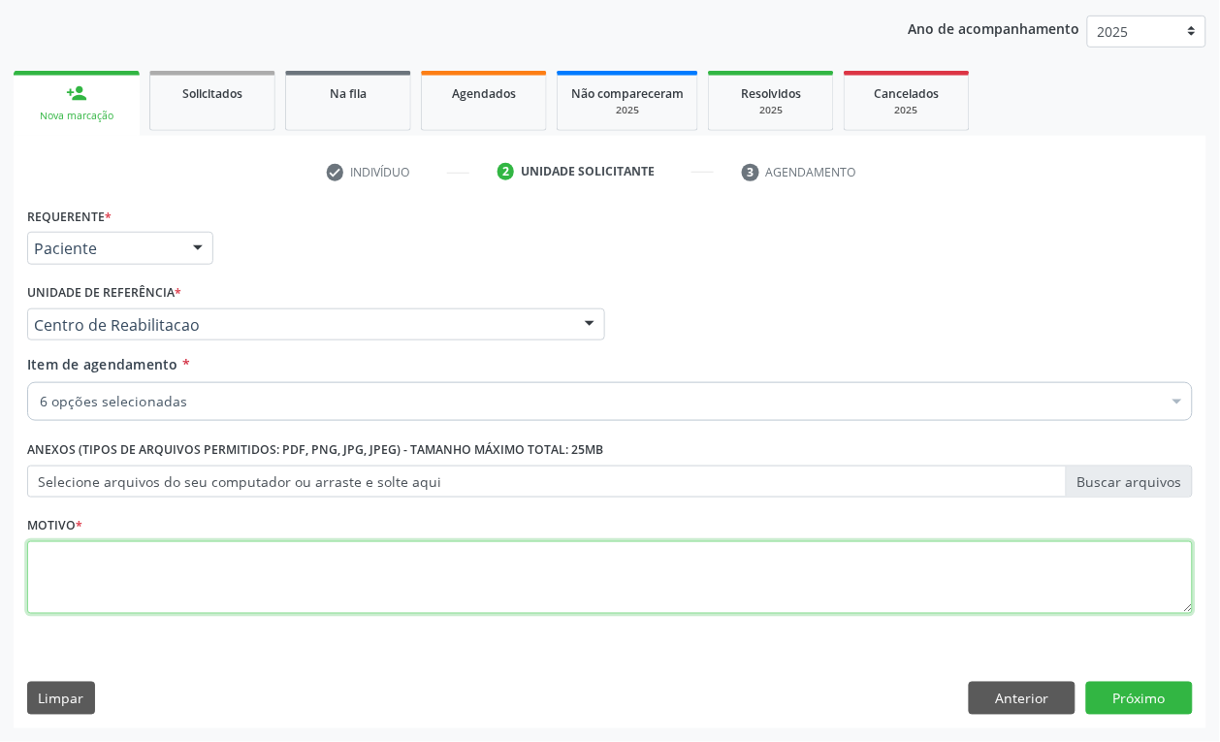
click at [89, 593] on textarea at bounding box center [609, 578] width 1165 height 74
type textarea "\"
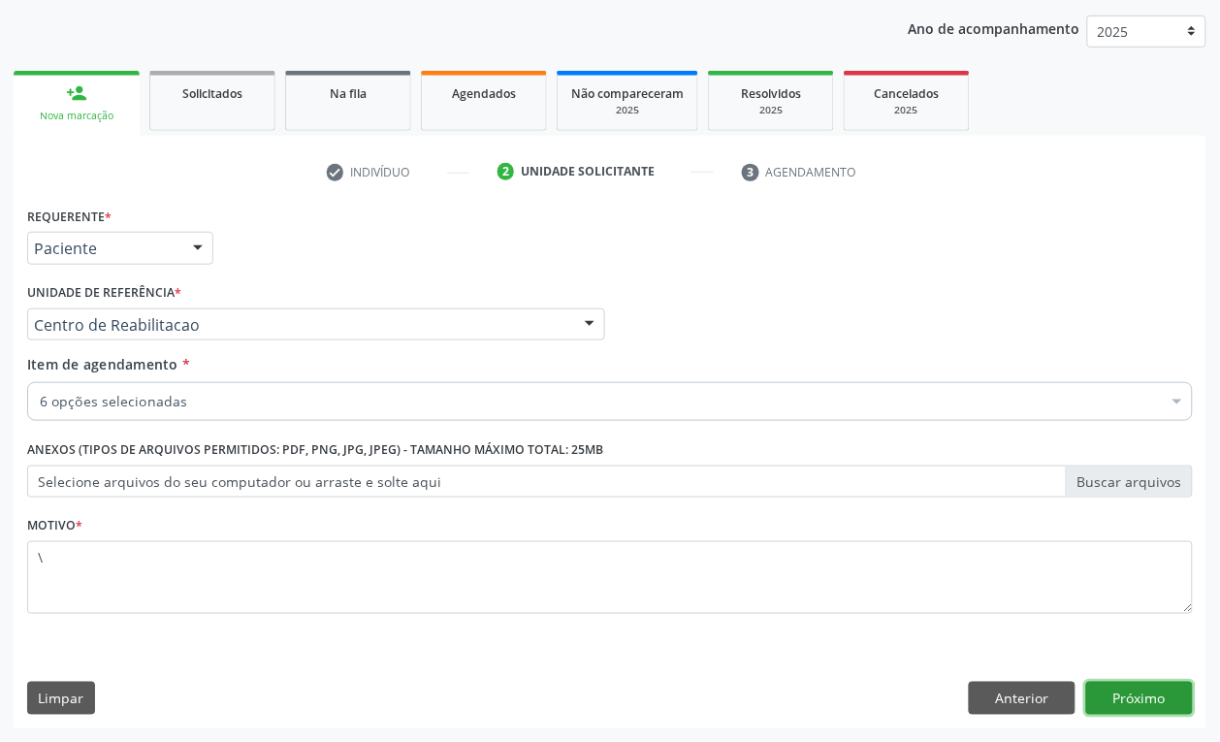
click at [1125, 708] on button "Próximo" at bounding box center [1139, 698] width 107 height 33
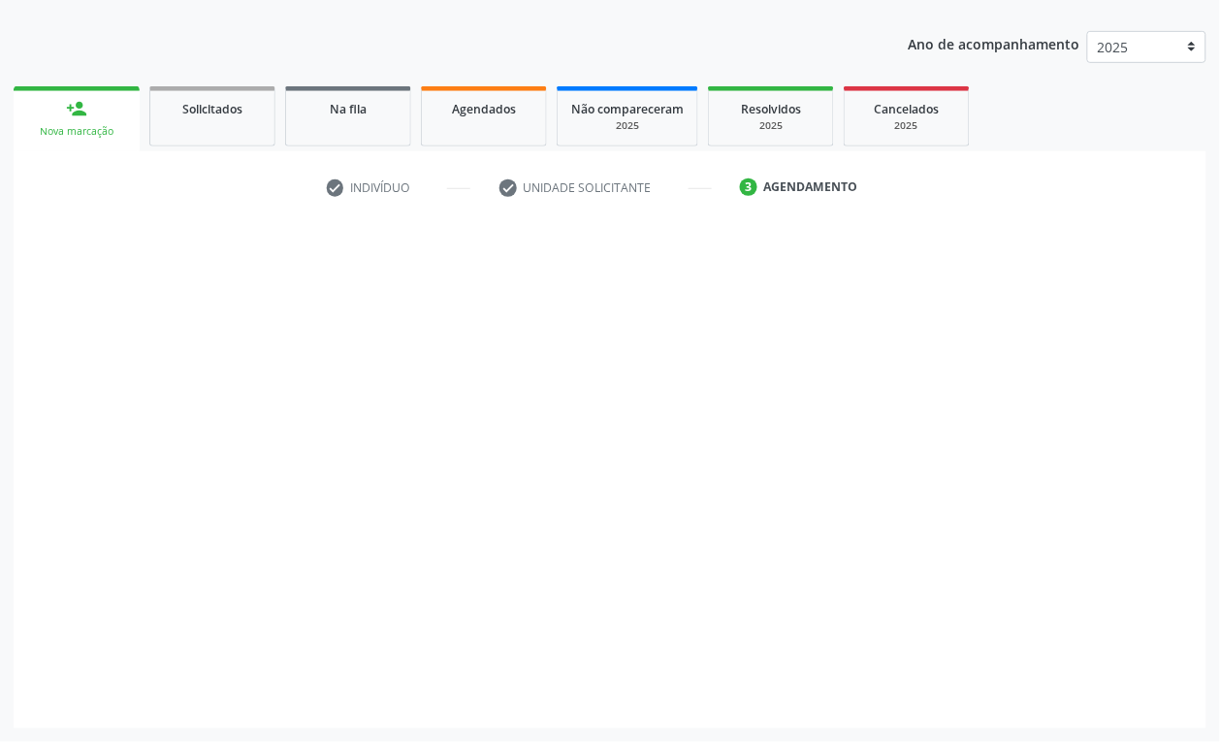
scroll to position [205, 0]
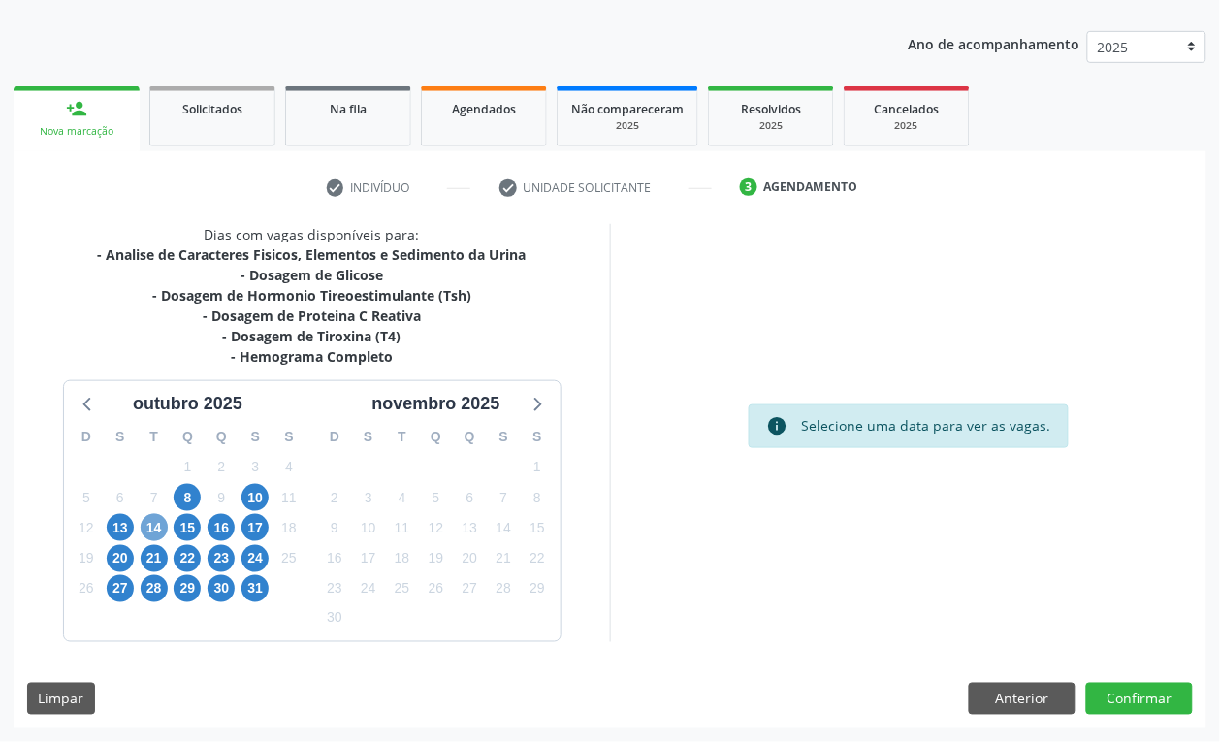
click at [148, 529] on span "14" at bounding box center [154, 527] width 27 height 27
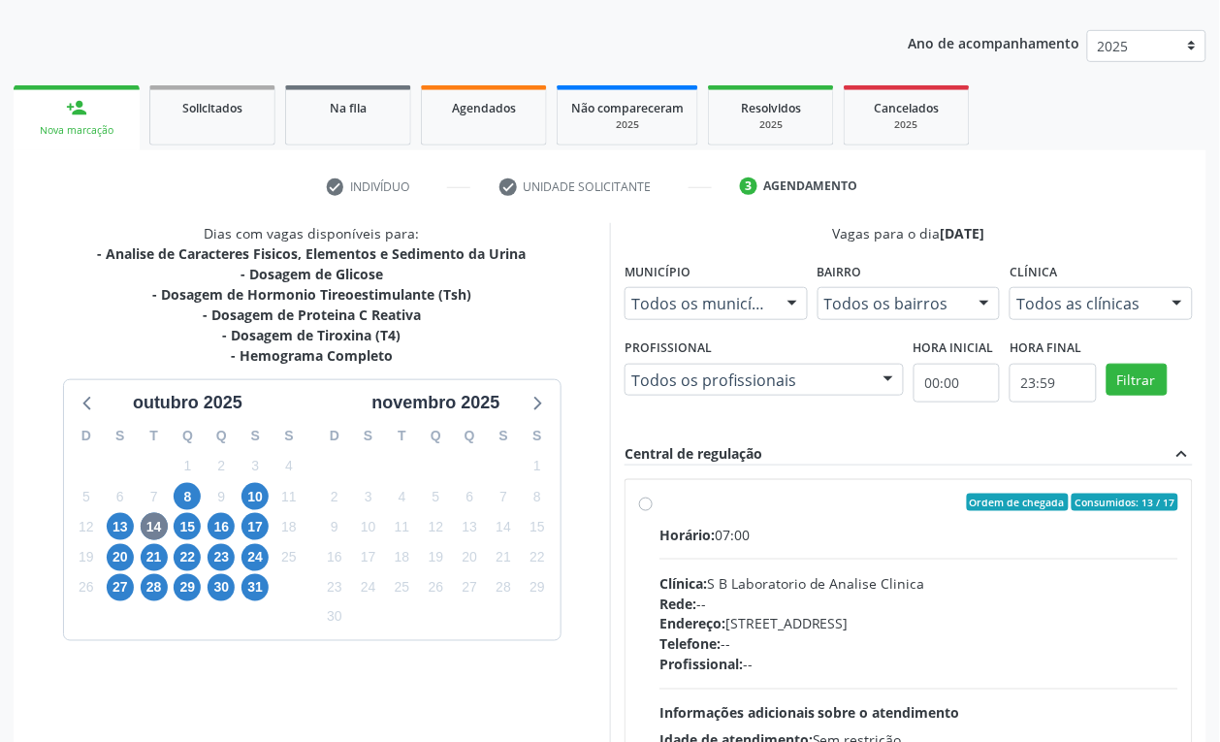
click at [813, 535] on div "Horário: 07:00" at bounding box center [918, 535] width 519 height 20
click at [653, 511] on input "Ordem de chegada Consumidos: 13 / 17 Horário: 07:00 Clínica: S B Laboratorio de…" at bounding box center [646, 502] width 14 height 17
radio input "true"
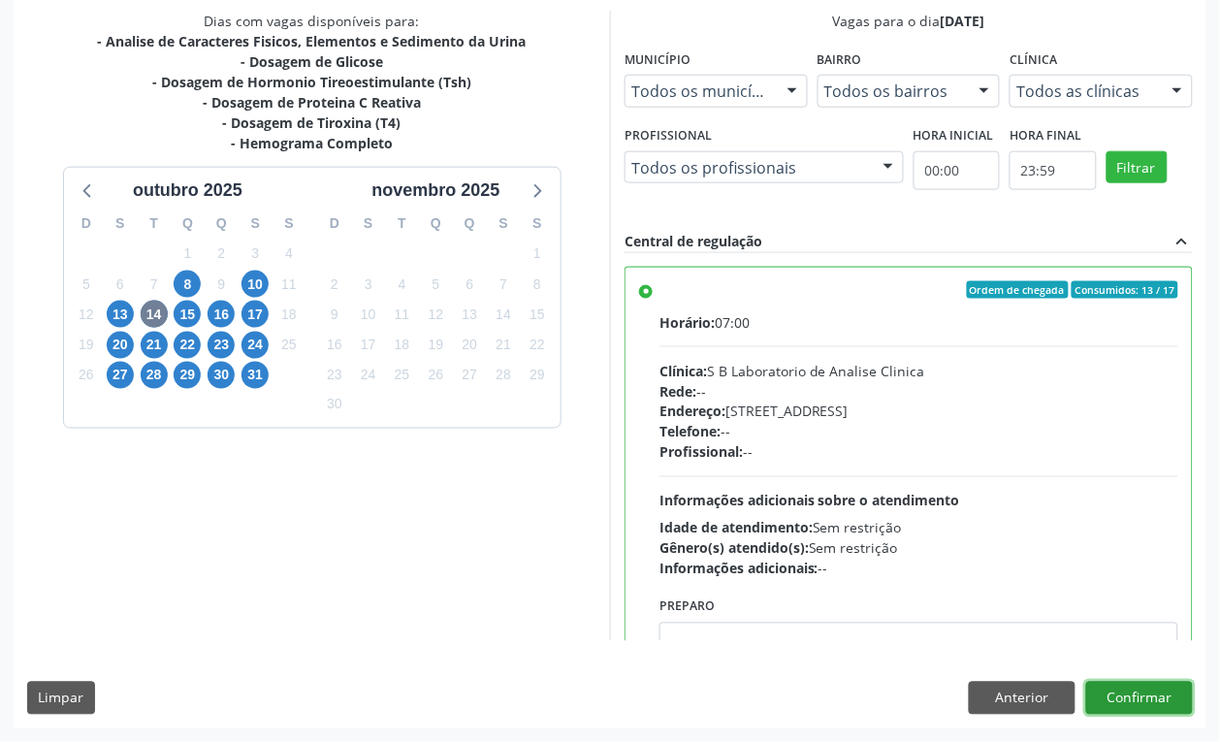
click at [1160, 691] on button "Confirmar" at bounding box center [1139, 698] width 107 height 33
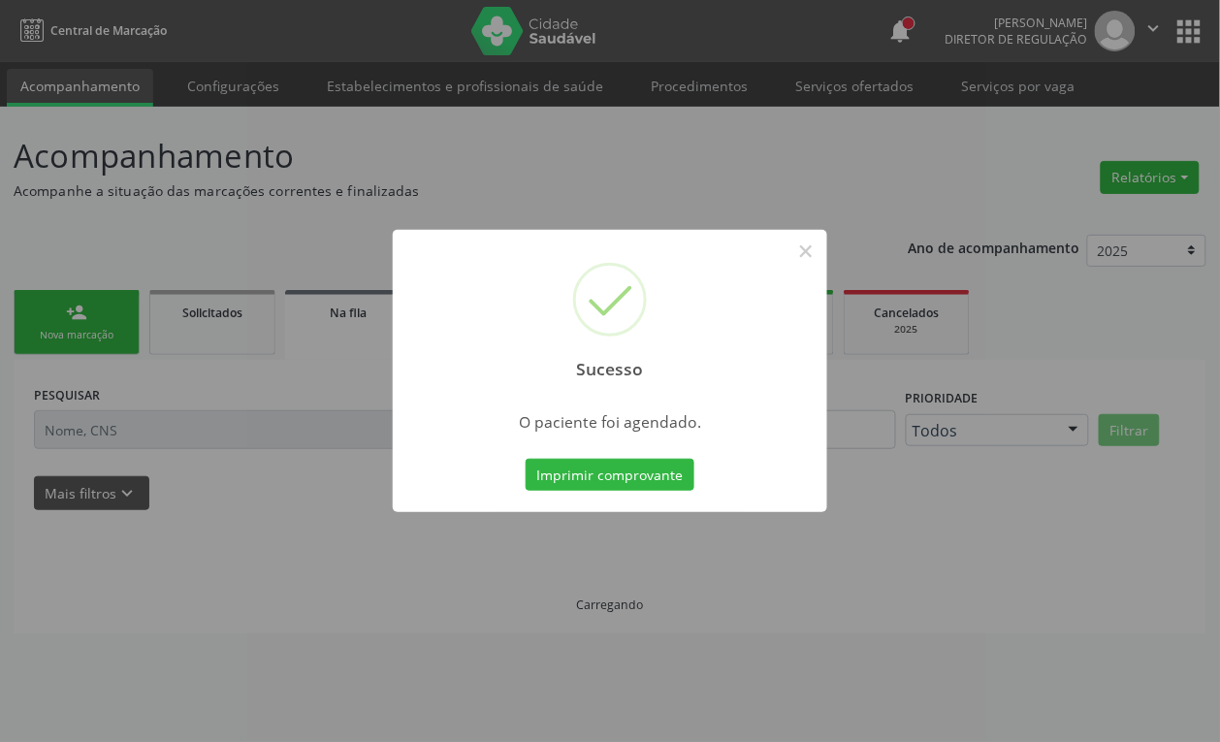
scroll to position [0, 0]
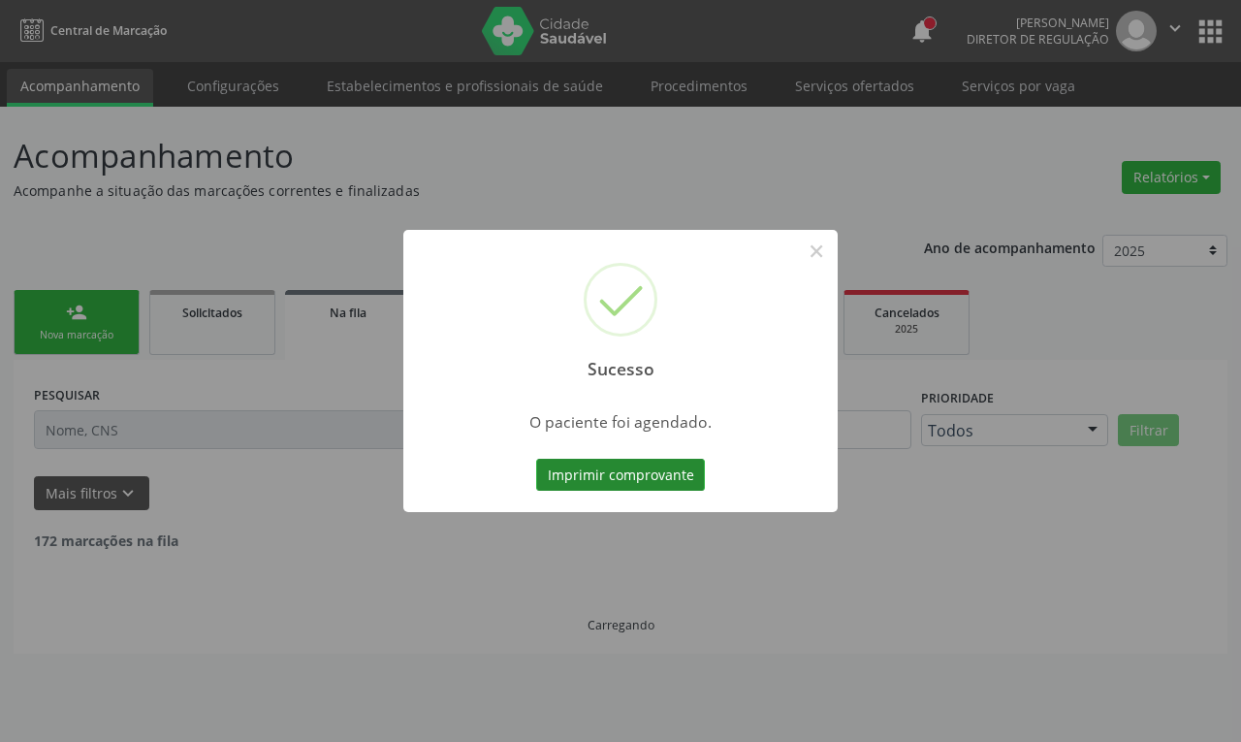
click at [642, 481] on button "Imprimir comprovante" at bounding box center [620, 475] width 169 height 33
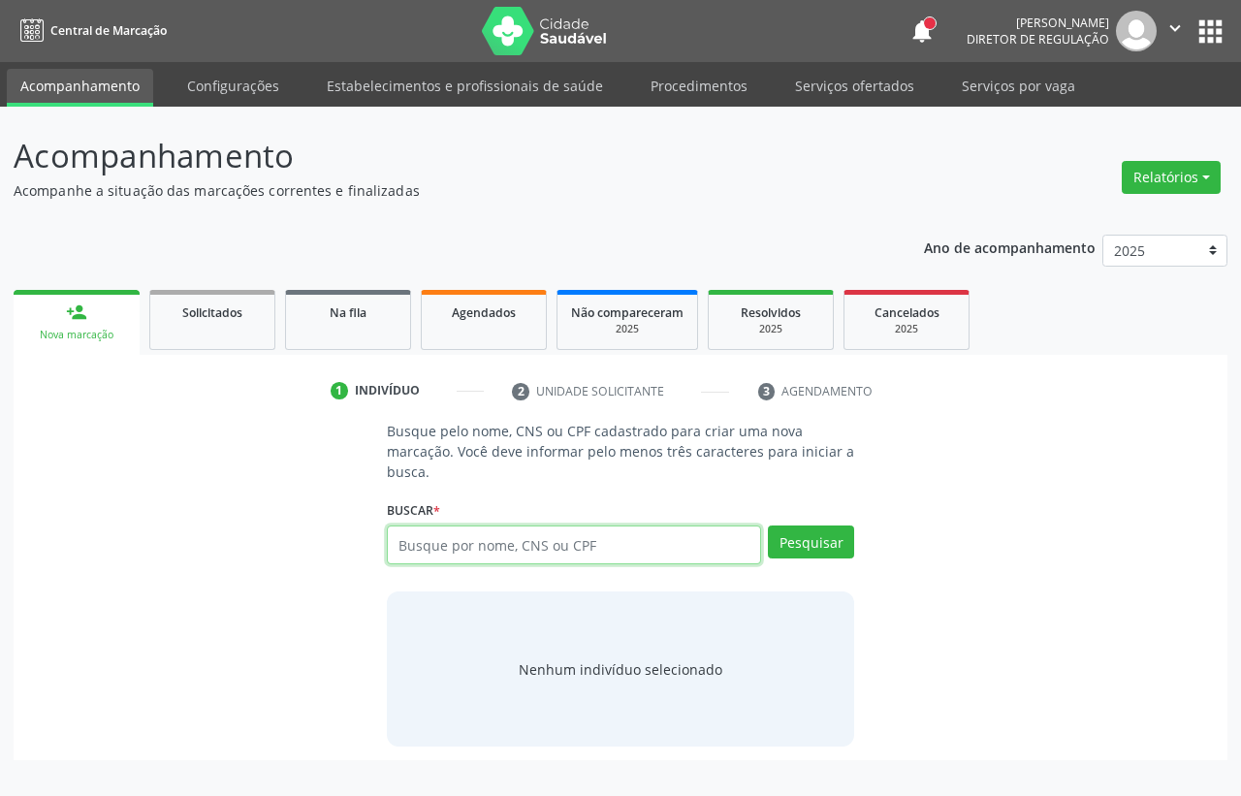
click at [466, 533] on input "text" at bounding box center [574, 545] width 374 height 39
type input "709000834504519"
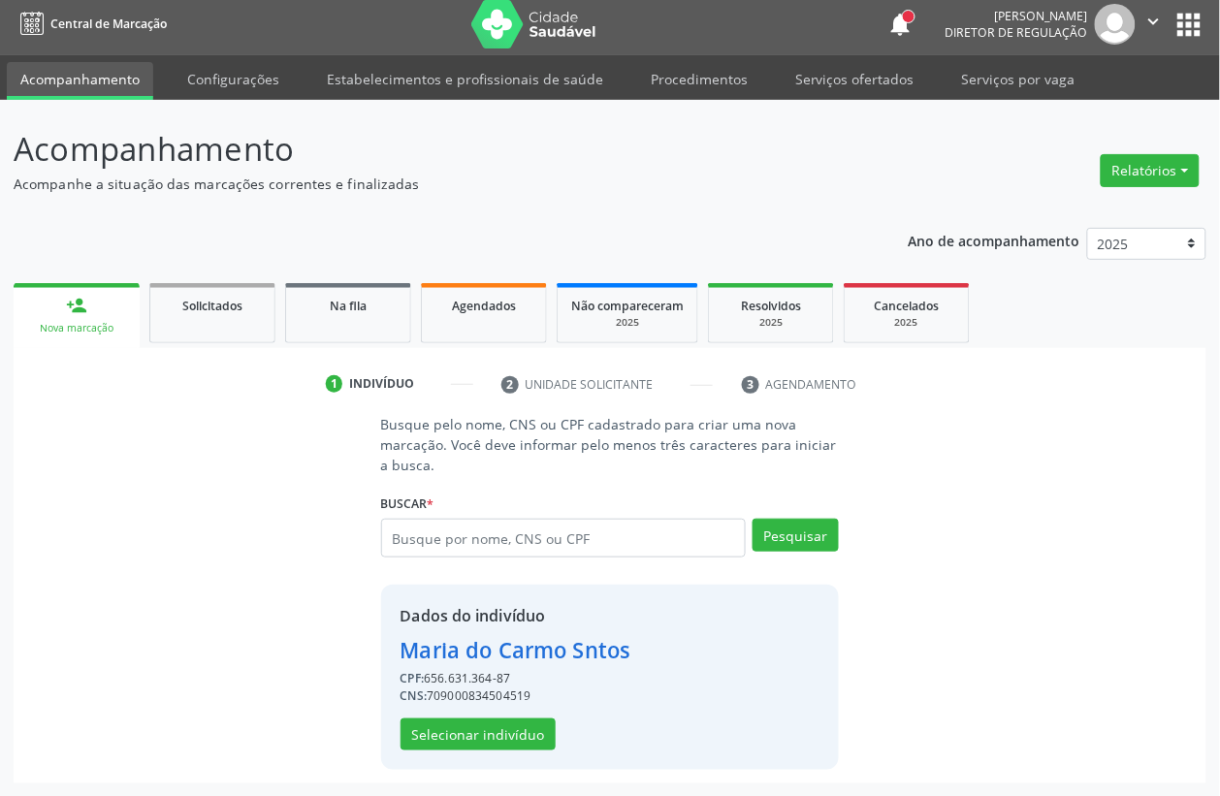
scroll to position [8, 0]
click at [408, 725] on button "Selecionar indivíduo" at bounding box center [477, 733] width 155 height 33
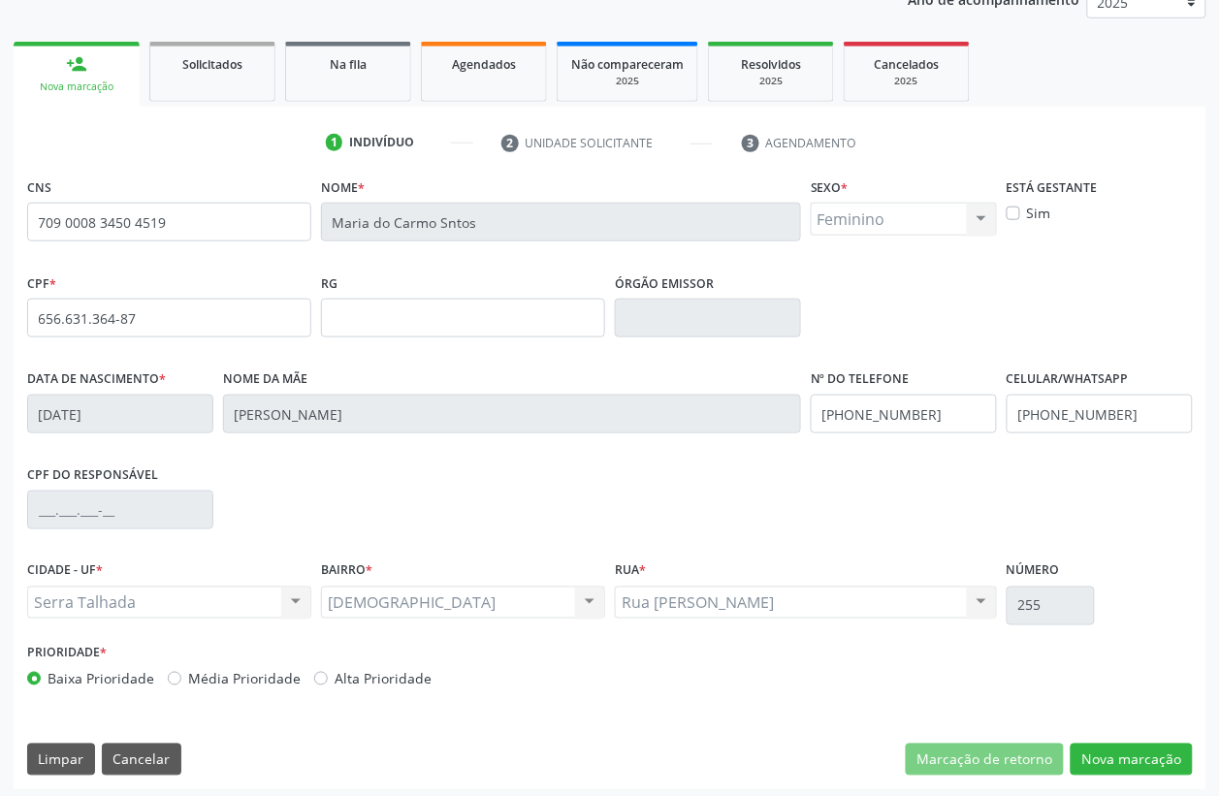
scroll to position [255, 0]
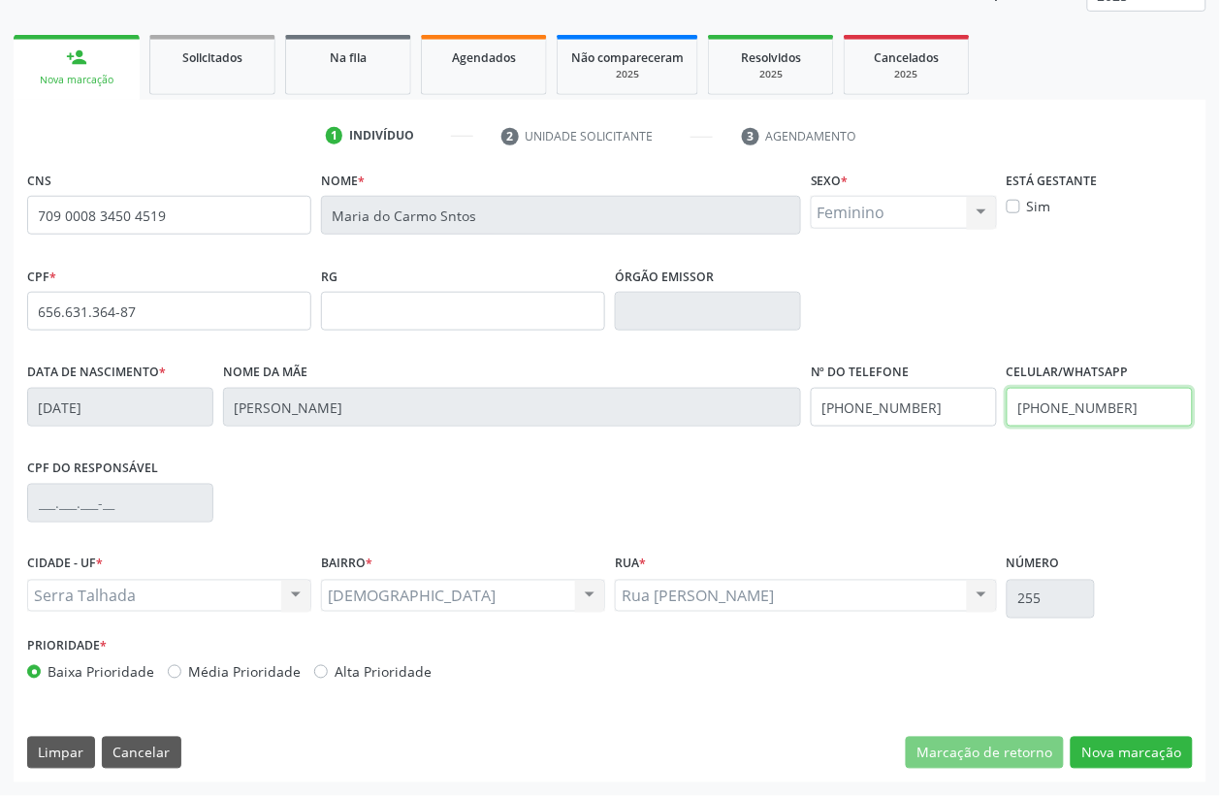
click at [1123, 399] on input "[PHONE_NUMBER]" at bounding box center [1099, 407] width 186 height 39
click at [1147, 757] on button "Nova marcação" at bounding box center [1131, 753] width 122 height 33
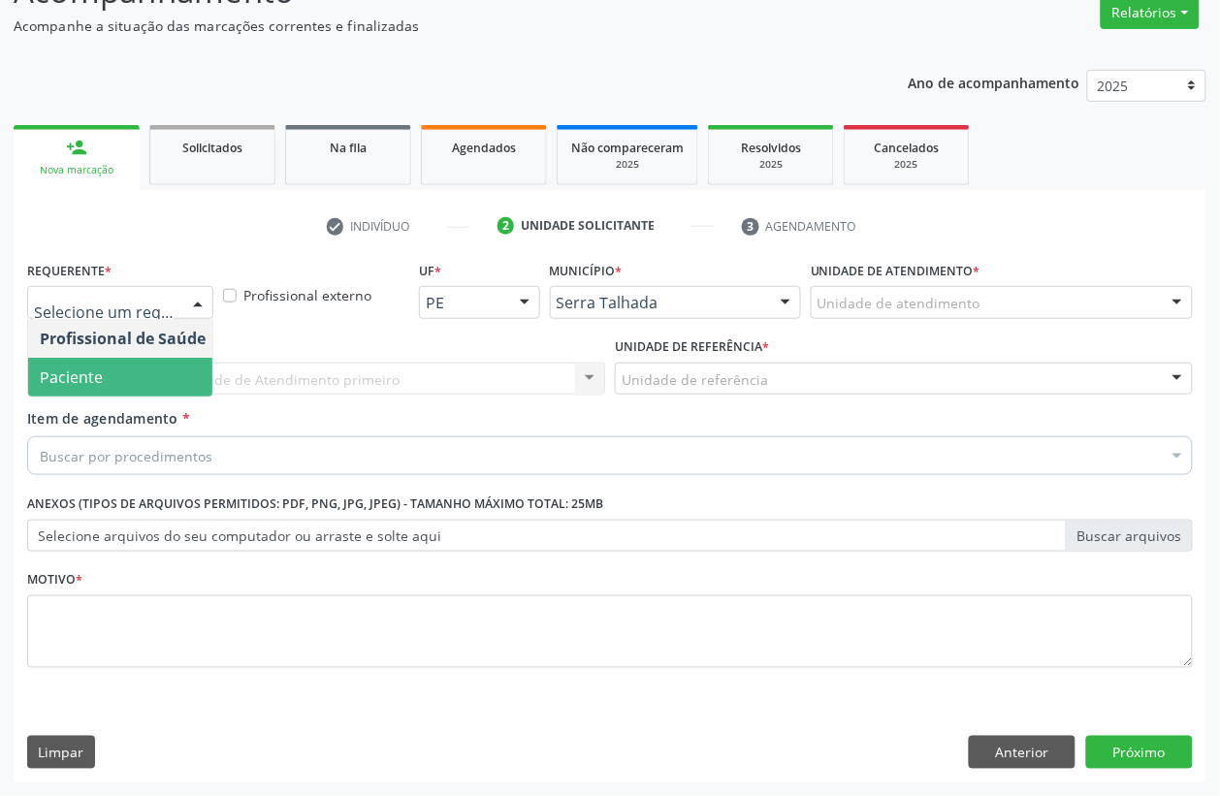
click at [128, 371] on span "Paciente" at bounding box center [122, 377] width 189 height 39
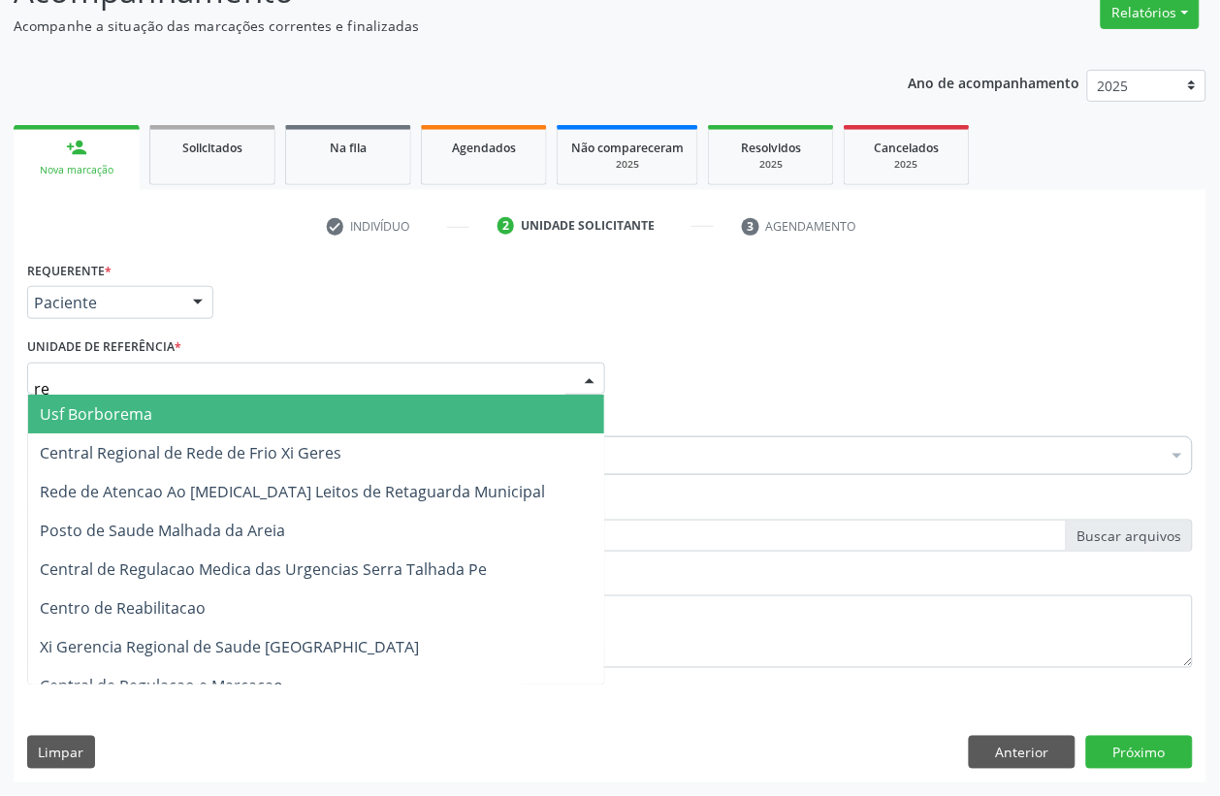
type input "rea"
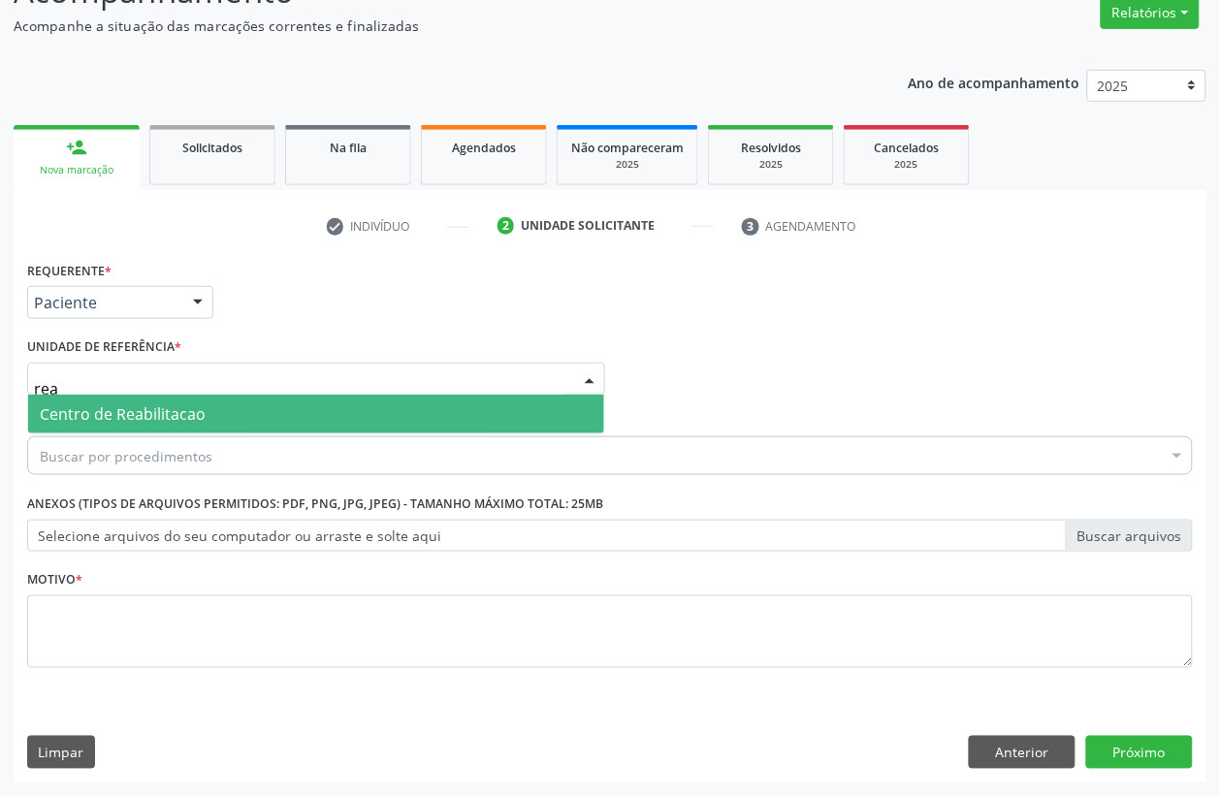
click at [137, 415] on span "Centro de Reabilitacao" at bounding box center [123, 413] width 166 height 21
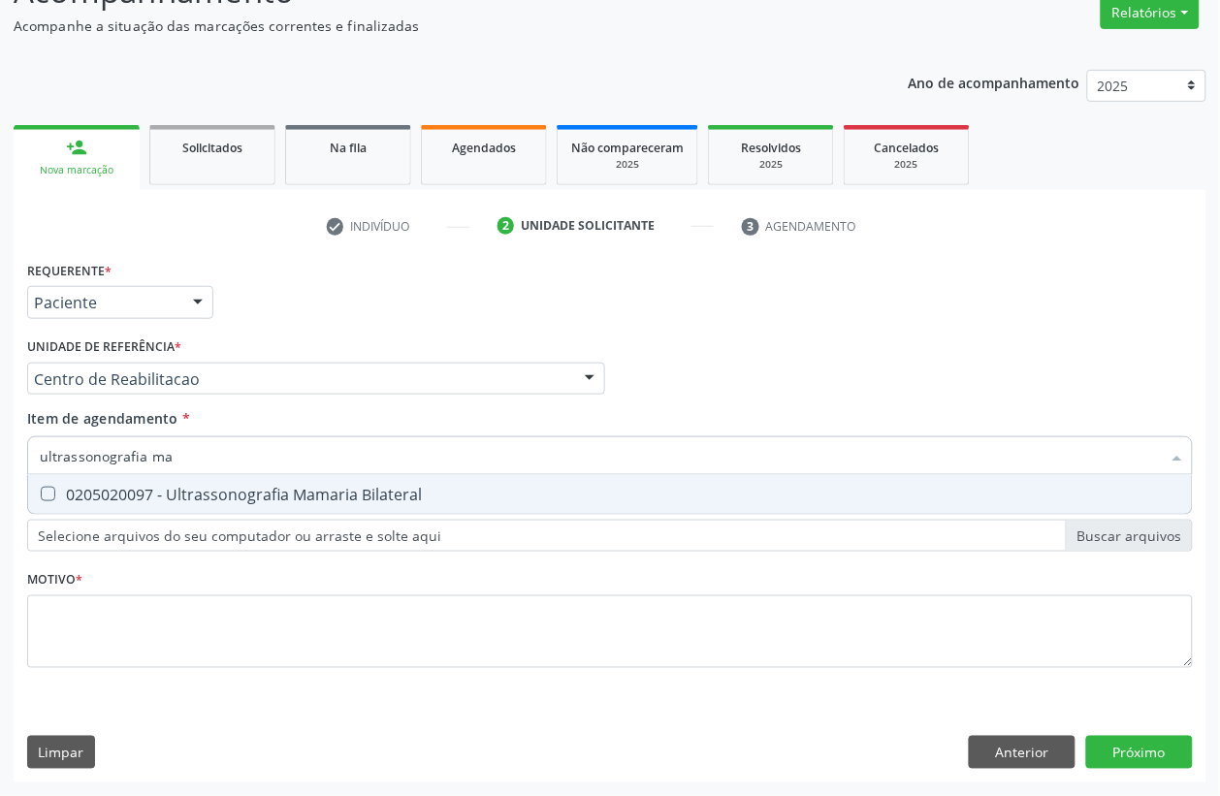
type input "ultrassonografia mam"
click at [167, 499] on div "0205020097 - Ultrassonografia Mamaria Bilateral" at bounding box center [610, 495] width 1140 height 16
checkbox Bilateral "true"
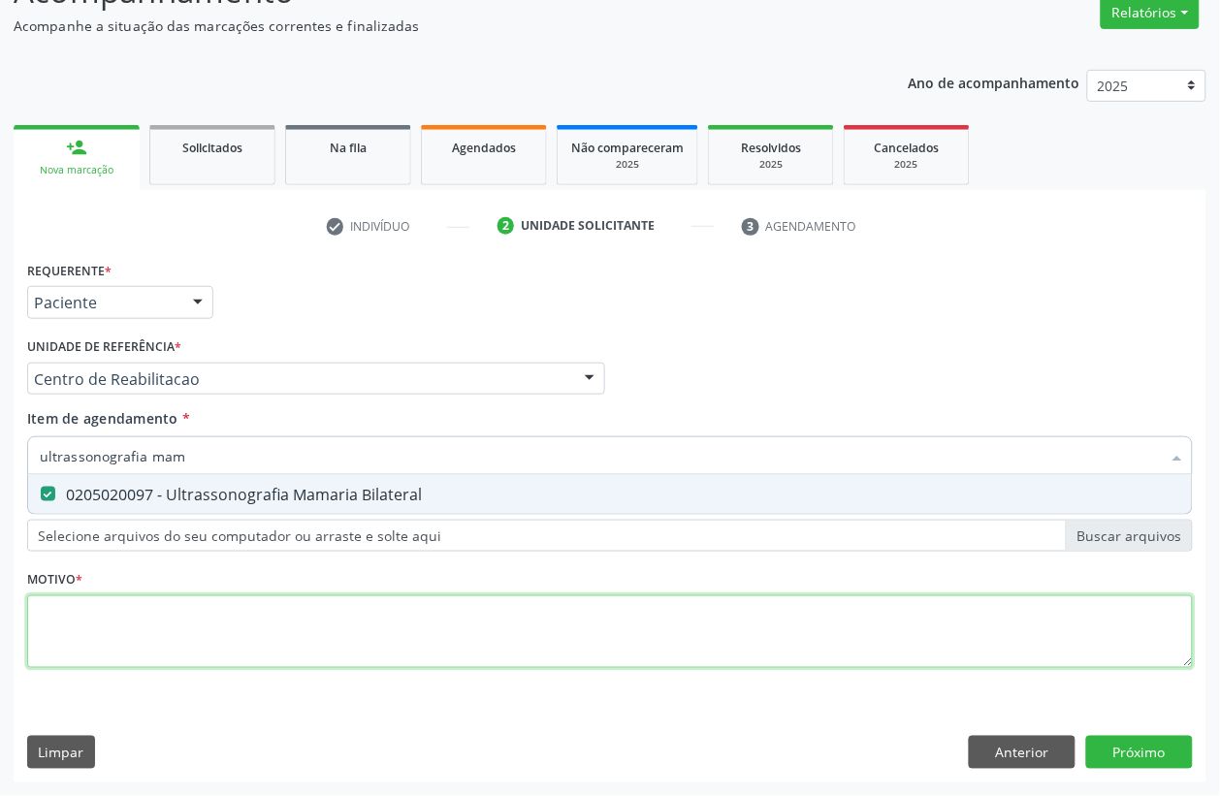
click at [165, 636] on div "Requerente * Paciente Profissional de Saúde Paciente Nenhum resultado encontrad…" at bounding box center [609, 475] width 1165 height 439
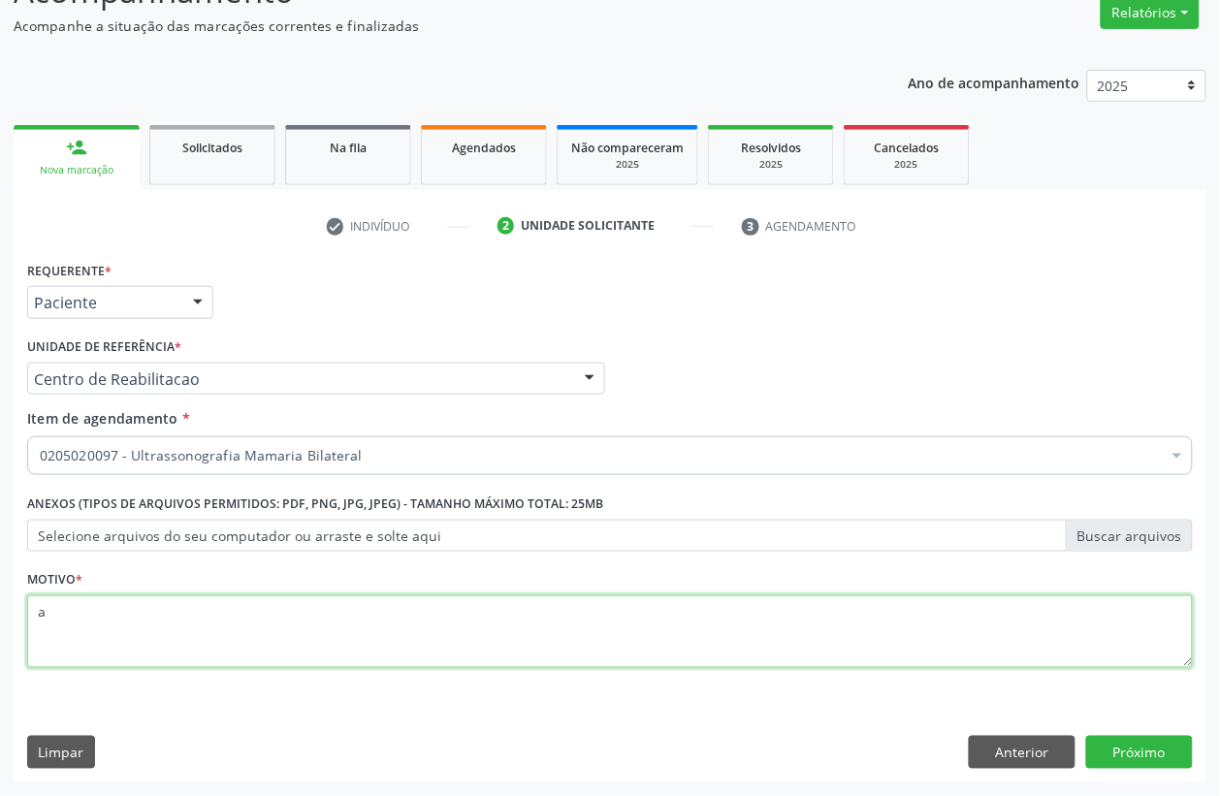
type textarea "a"
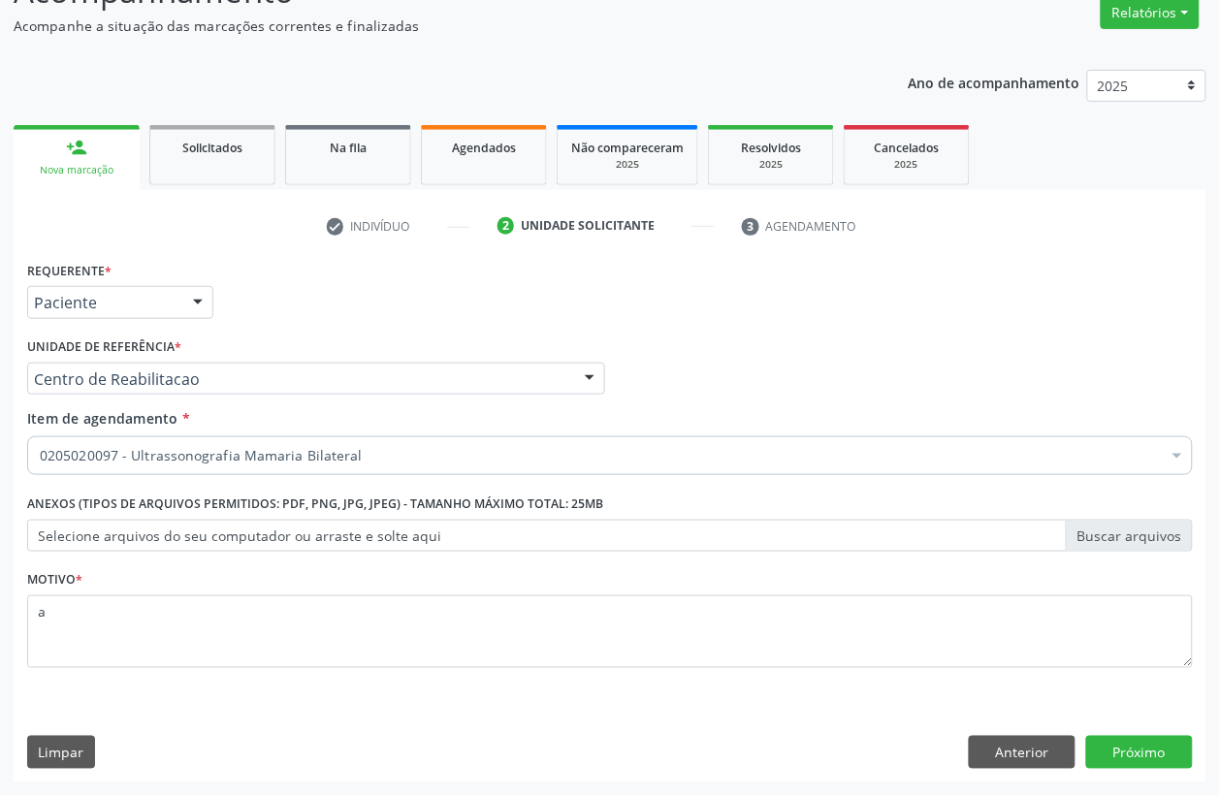
click at [1141, 781] on div "Requerente * Paciente Profissional de Saúde Paciente Nenhum resultado encontrad…" at bounding box center [610, 519] width 1193 height 526
click at [1146, 749] on button "Próximo" at bounding box center [1139, 752] width 107 height 33
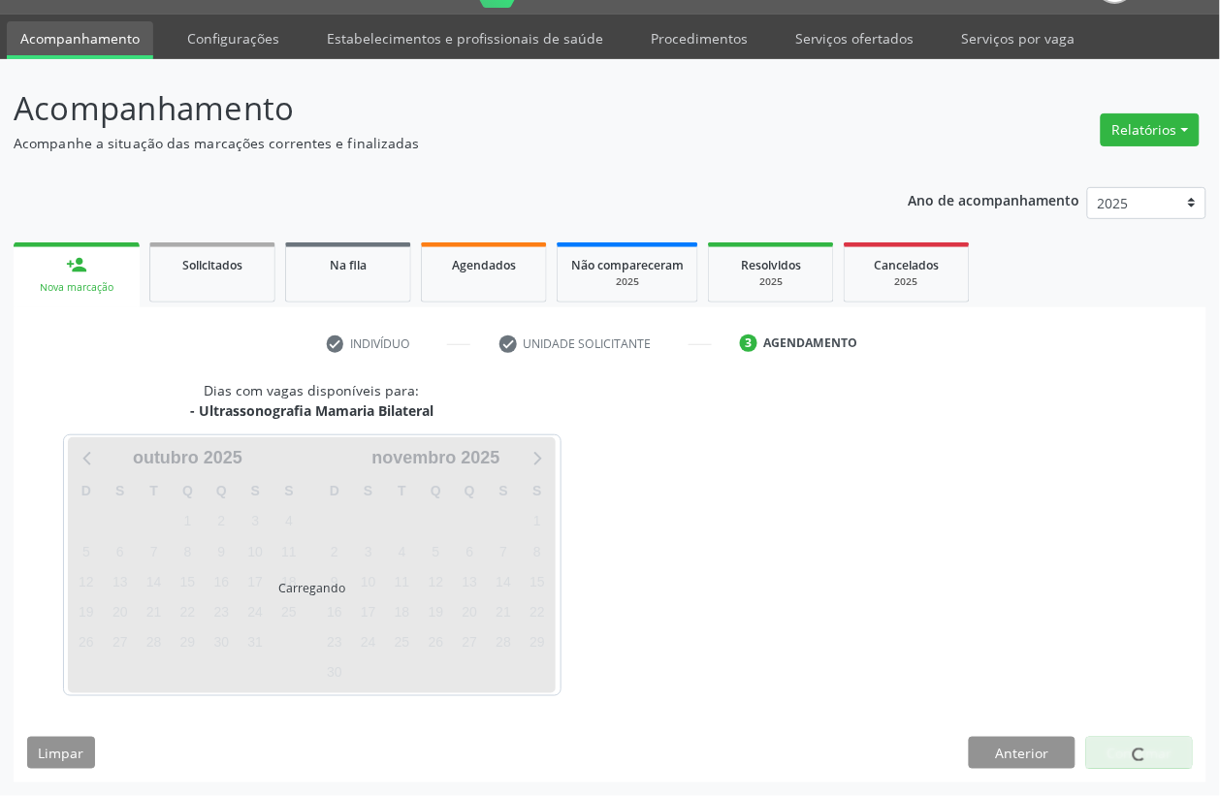
scroll to position [48, 0]
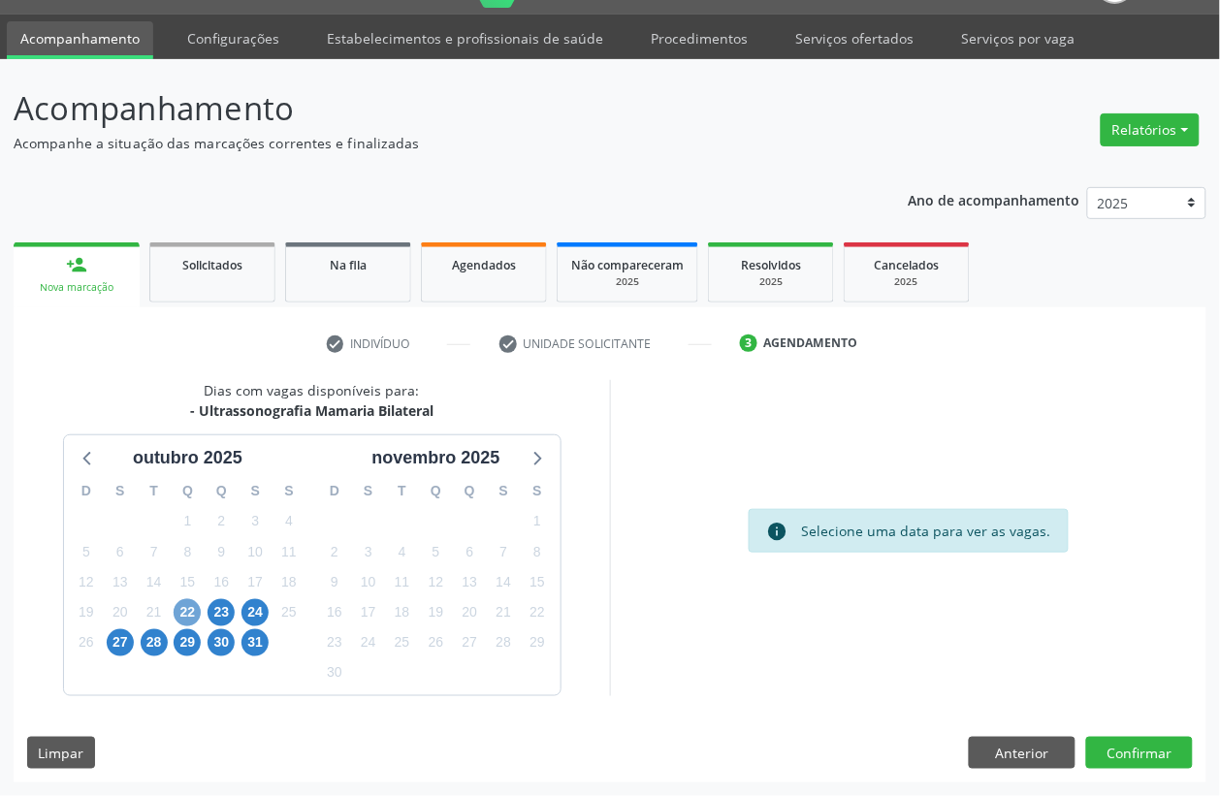
click at [186, 608] on span "22" at bounding box center [187, 612] width 27 height 27
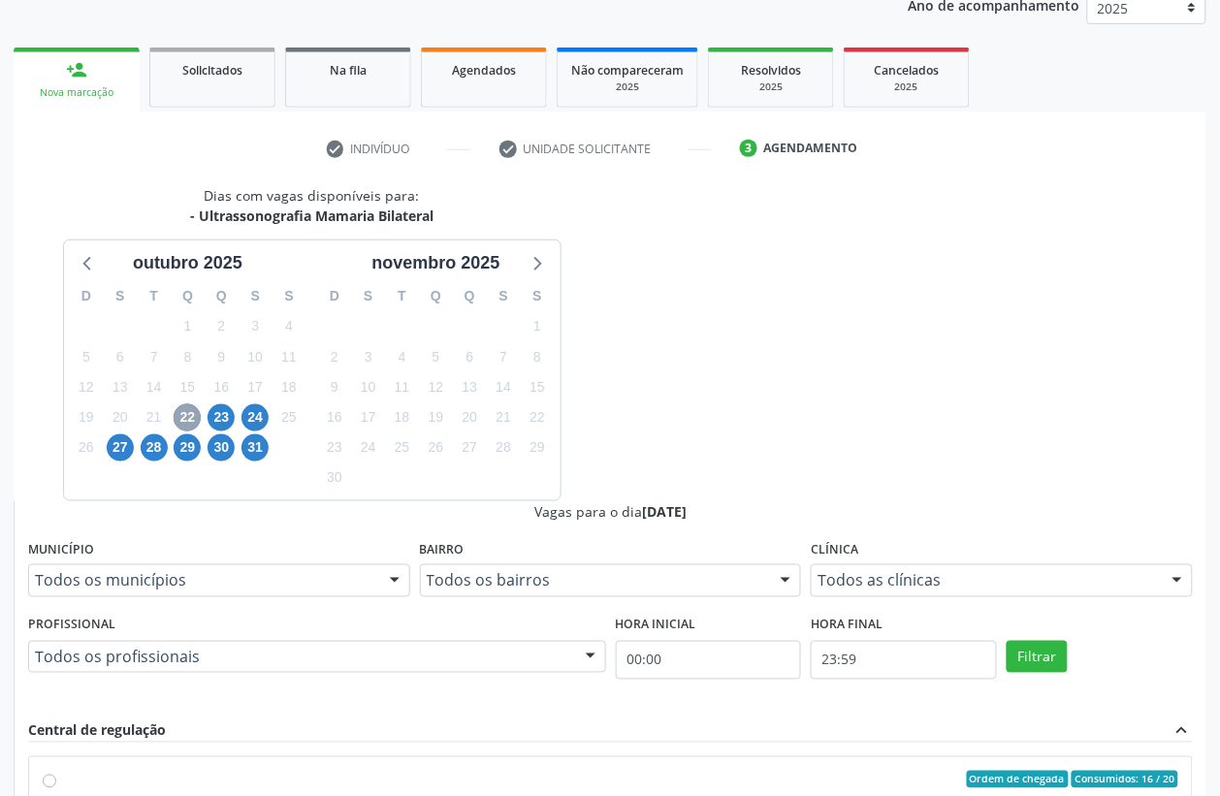
scroll to position [291, 0]
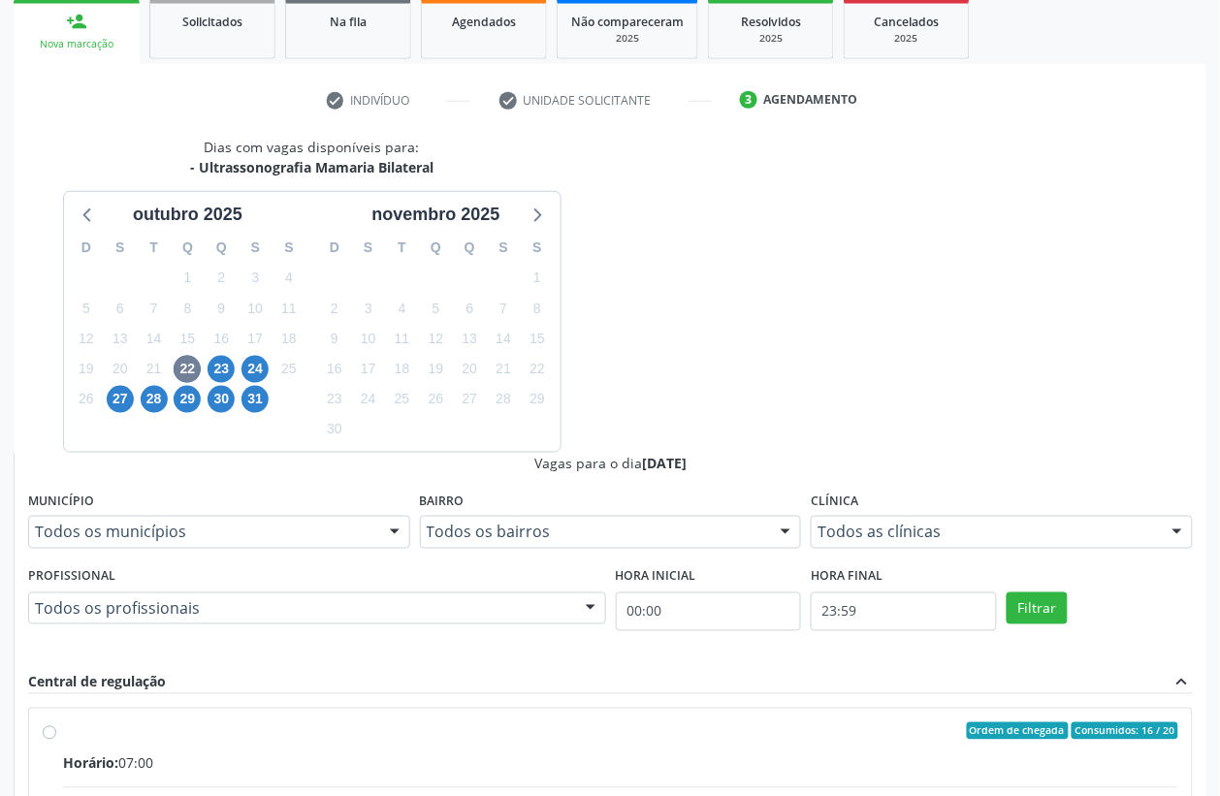
click at [56, 722] on input "Ordem de chegada Consumidos: 16 / 20 Horário: 07:00 Clínica: Hospital [GEOGRAPH…" at bounding box center [50, 730] width 14 height 17
radio input "true"
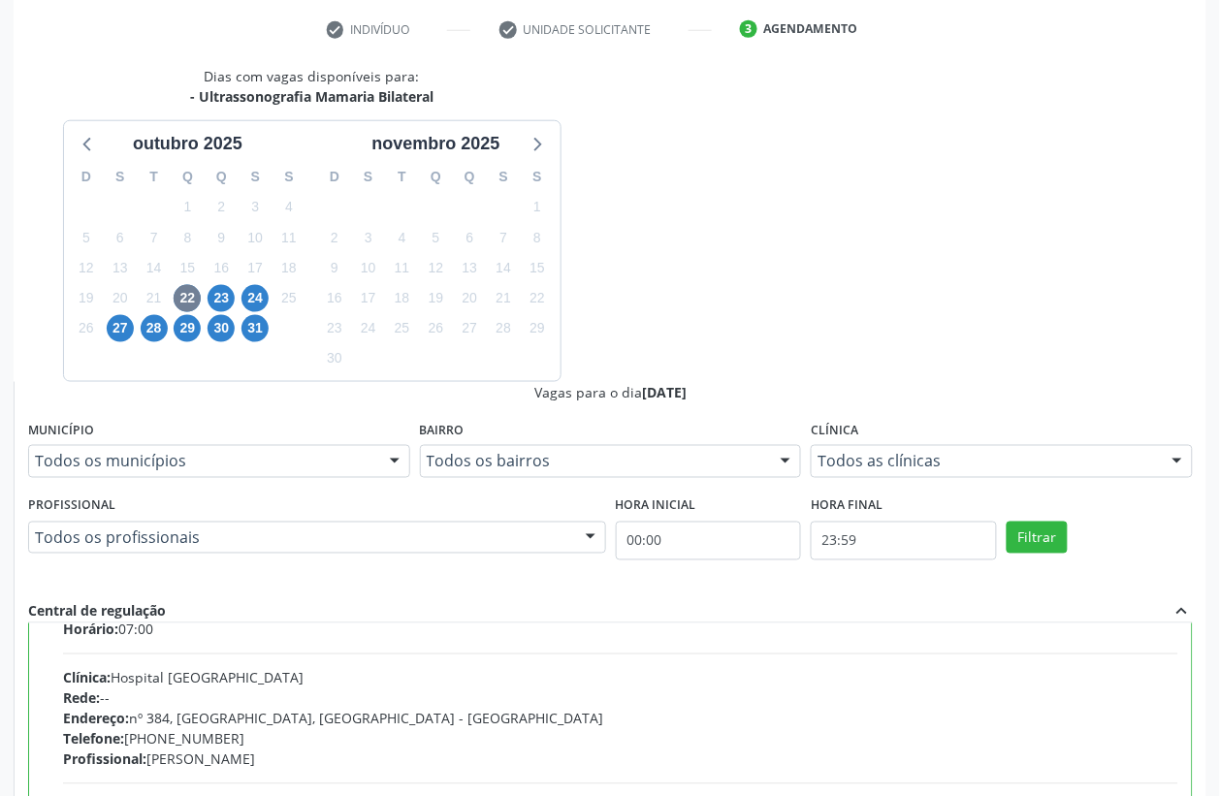
scroll to position [97, 0]
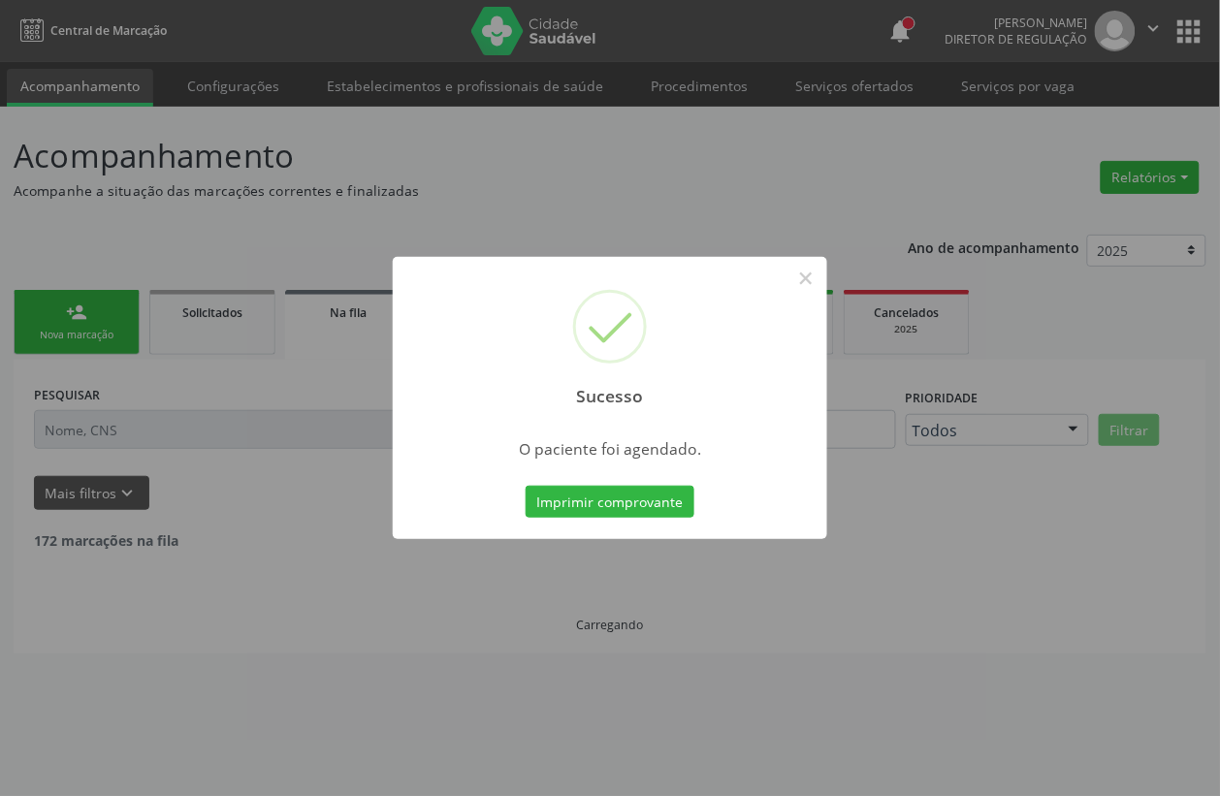
scroll to position [0, 0]
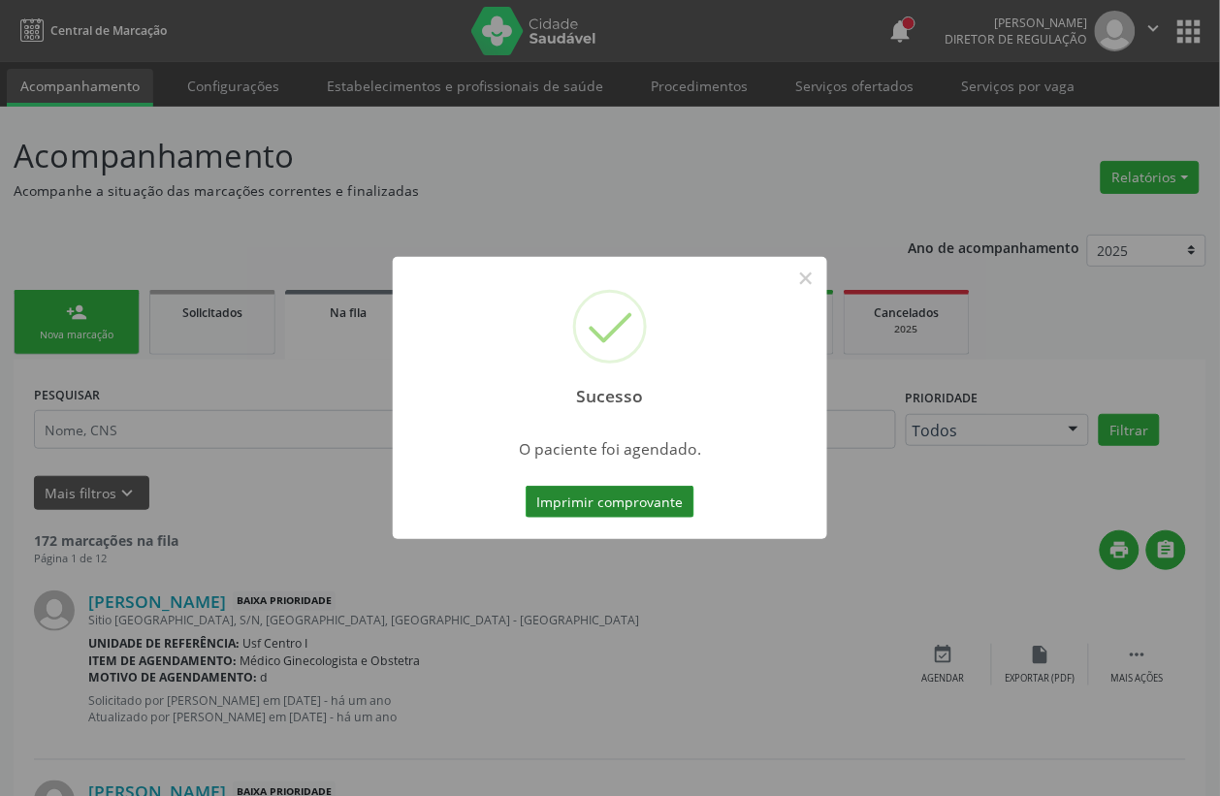
click at [602, 501] on button "Imprimir comprovante" at bounding box center [610, 502] width 169 height 33
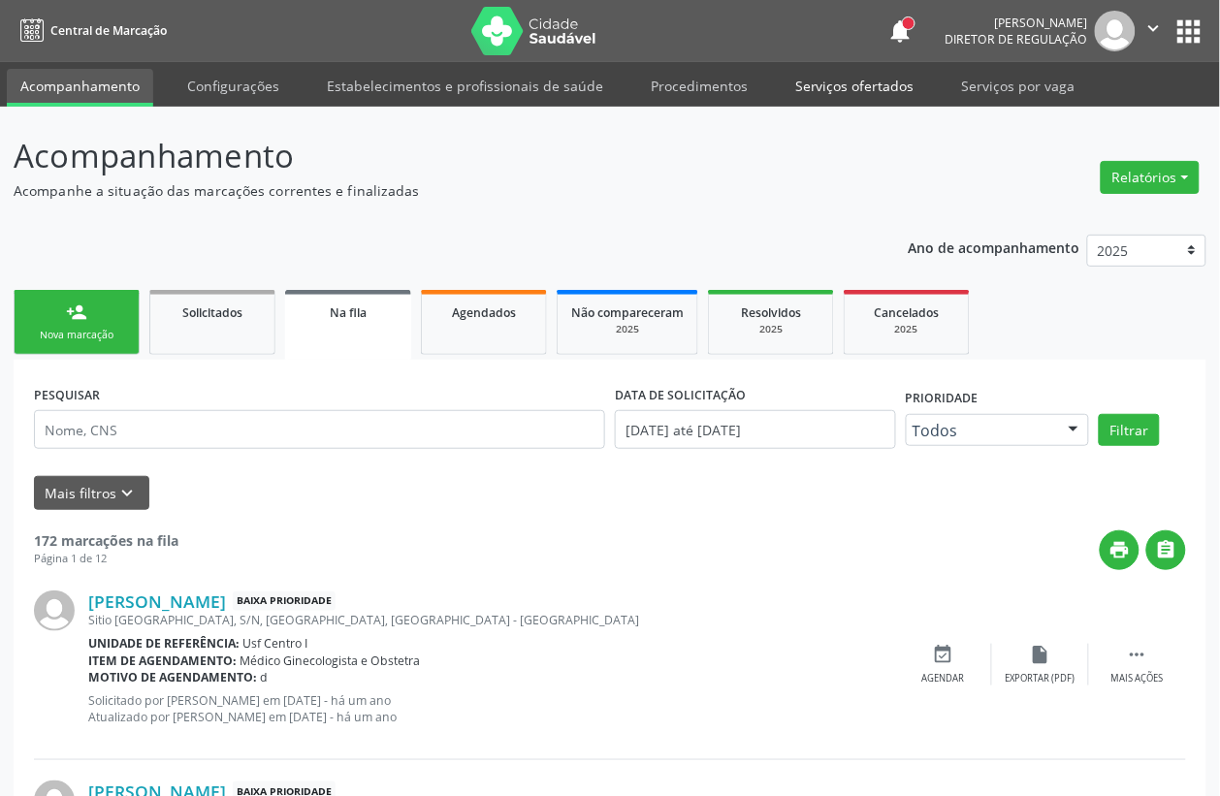
click at [832, 89] on link "Serviços ofertados" at bounding box center [854, 86] width 146 height 34
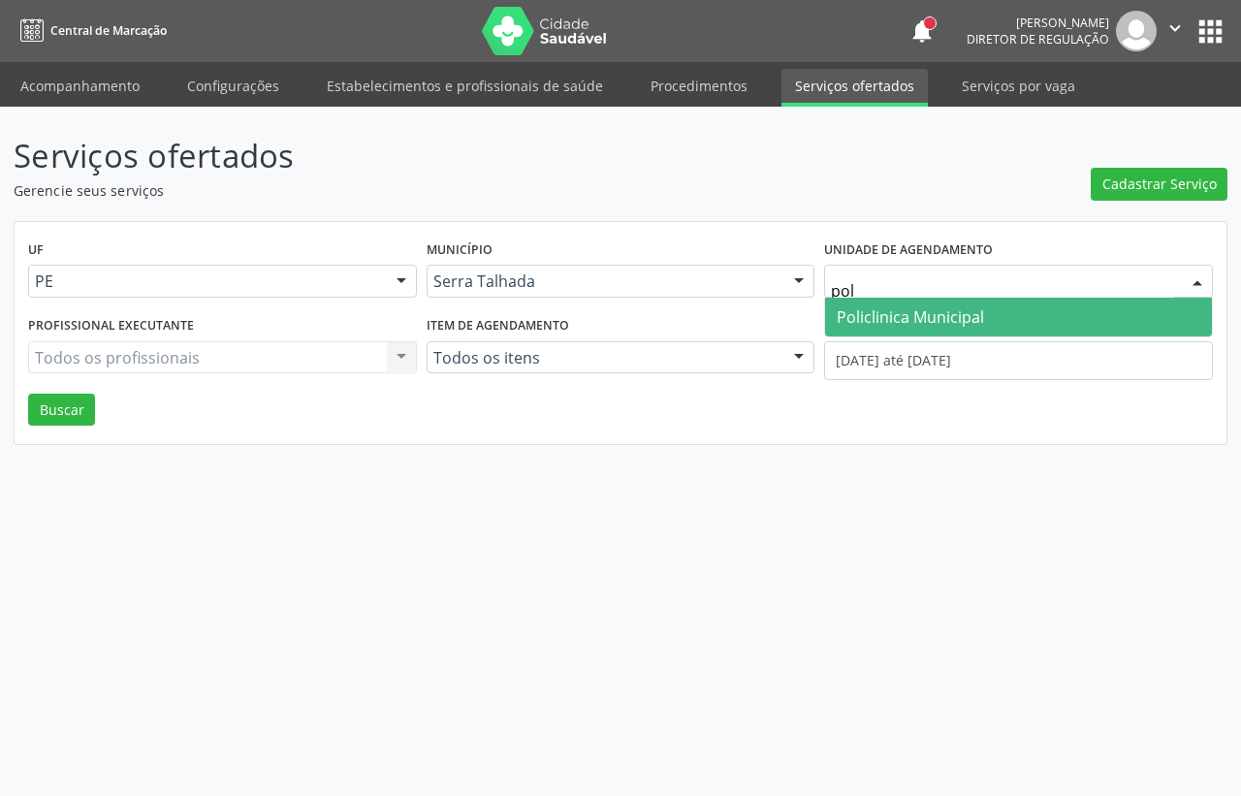
type input "poli"
click at [922, 317] on span "Policlinica Municipal" at bounding box center [910, 316] width 147 height 21
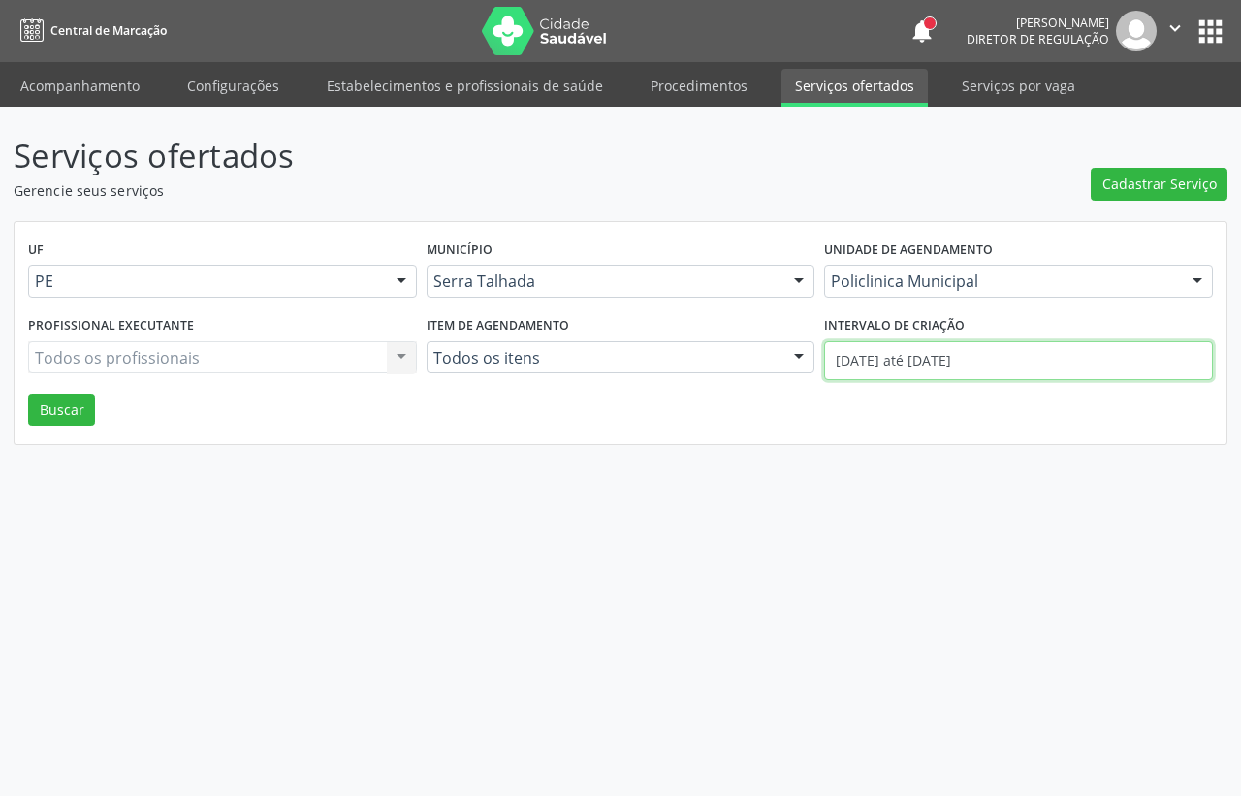
click at [914, 350] on input "[DATE] até [DATE]" at bounding box center [1018, 360] width 389 height 39
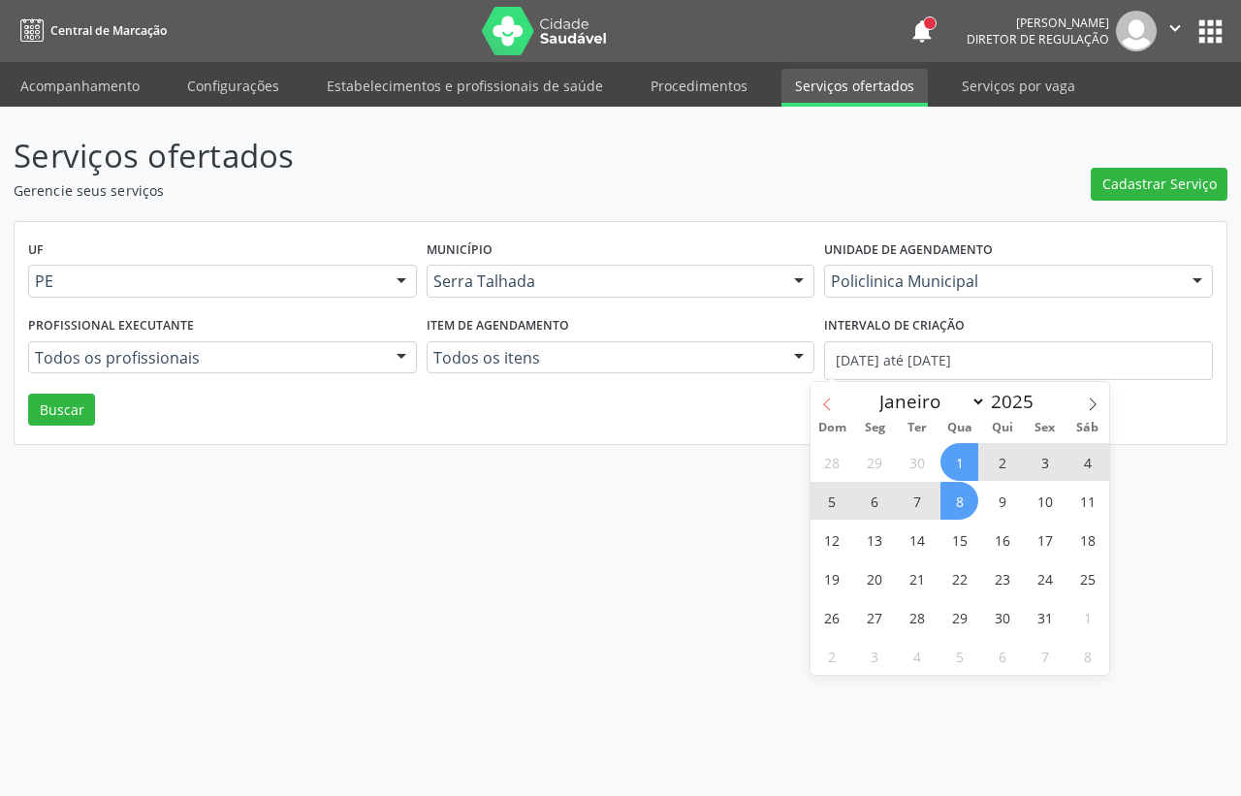
click at [825, 408] on icon at bounding box center [827, 405] width 14 height 14
select select "8"
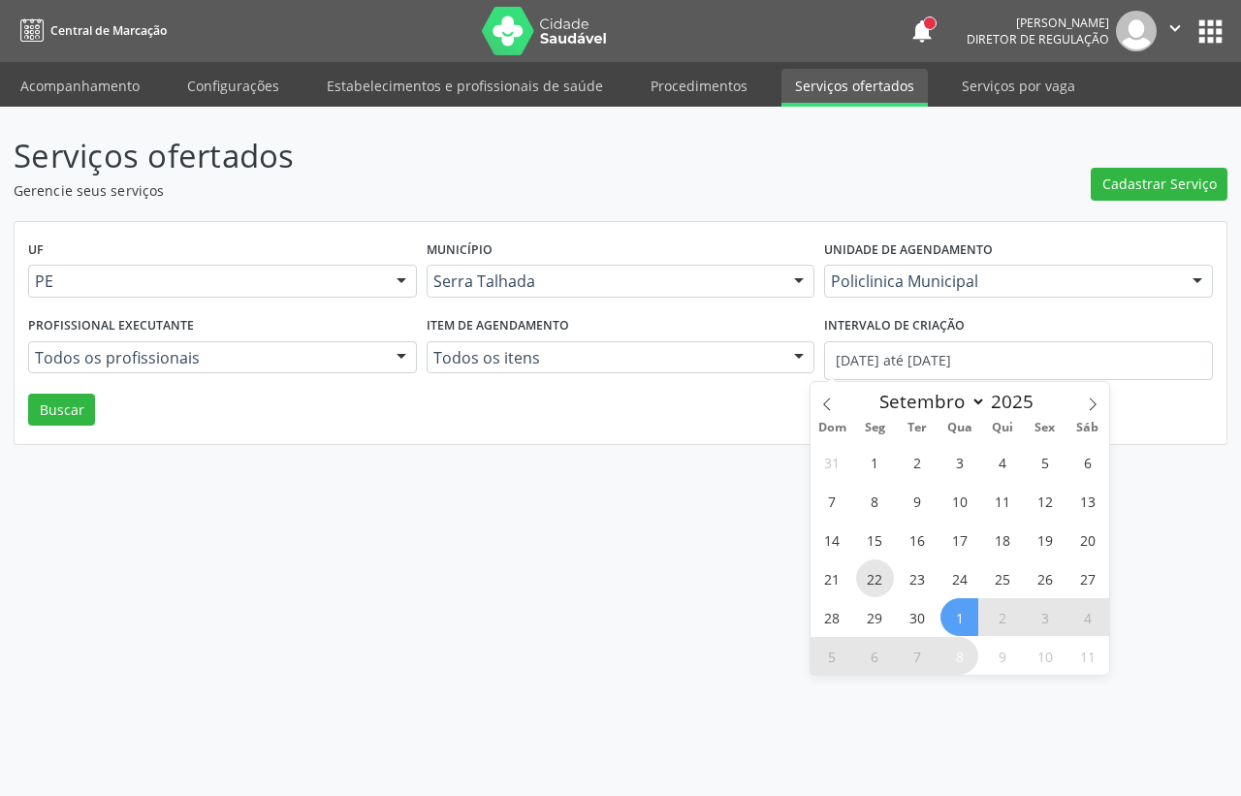
click at [876, 580] on span "22" at bounding box center [875, 578] width 38 height 38
type input "[DATE]"
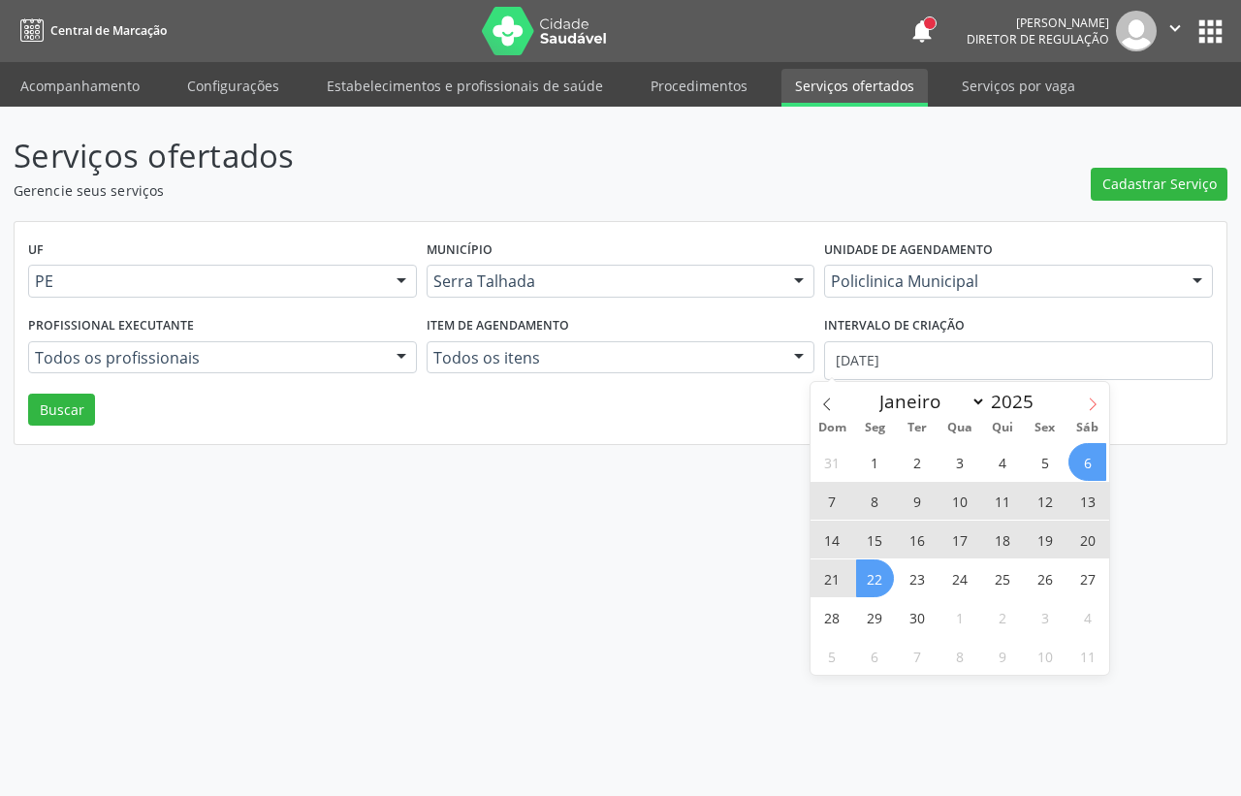
click at [1087, 402] on icon at bounding box center [1093, 405] width 14 height 14
select select "9"
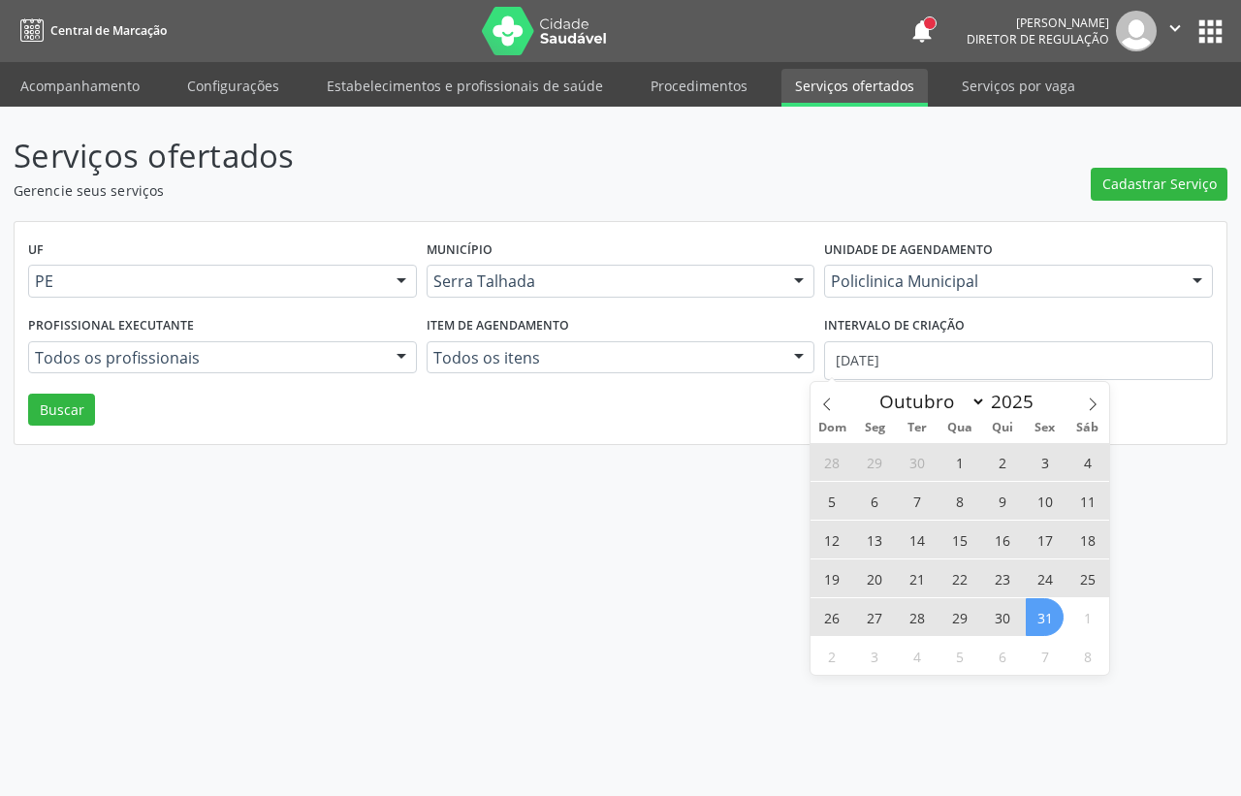
click at [1054, 621] on span "31" at bounding box center [1045, 617] width 38 height 38
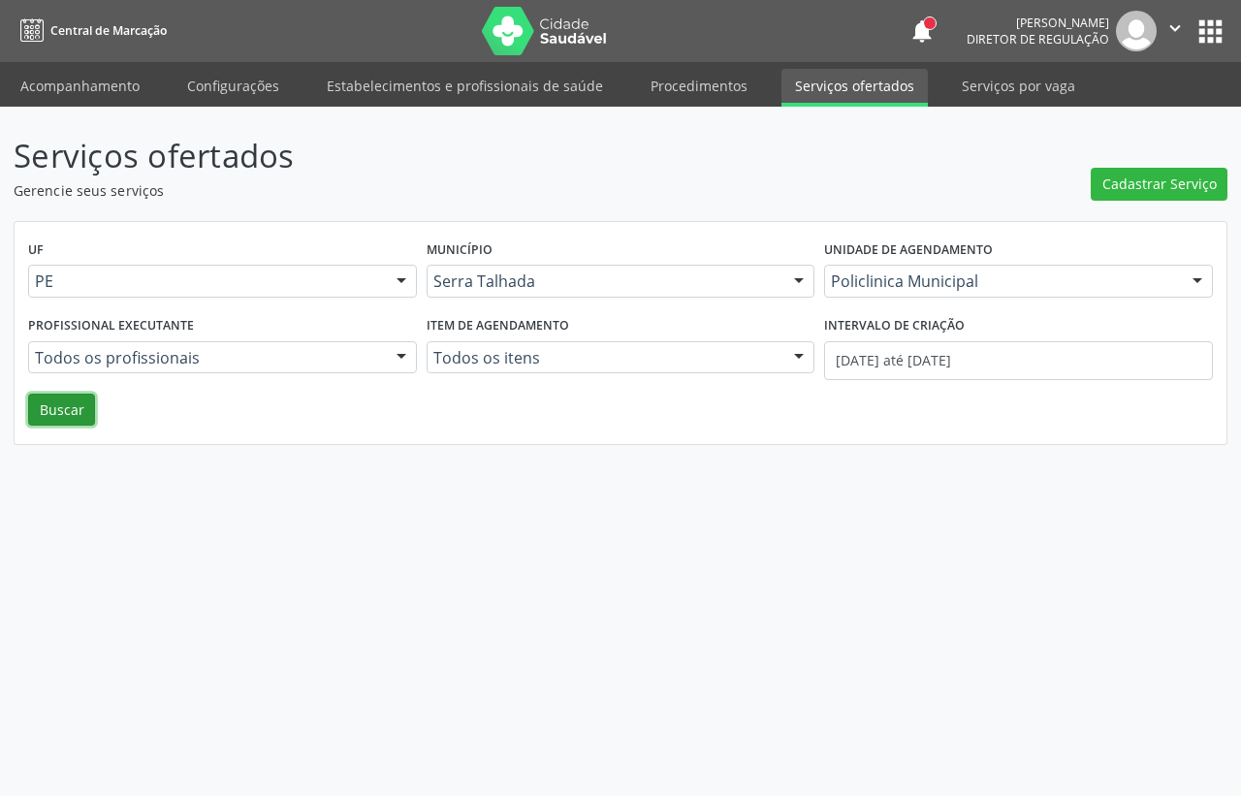
click at [83, 399] on button "Buscar" at bounding box center [61, 410] width 67 height 33
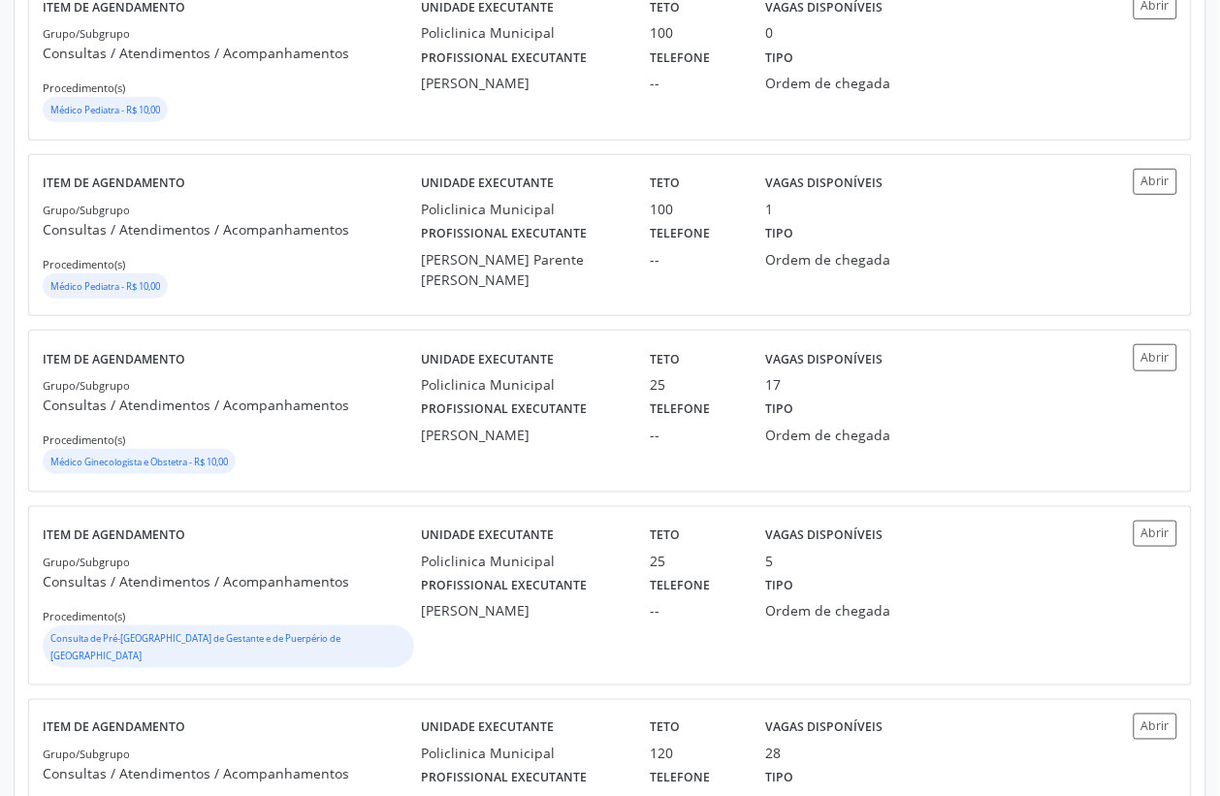
scroll to position [1818, 0]
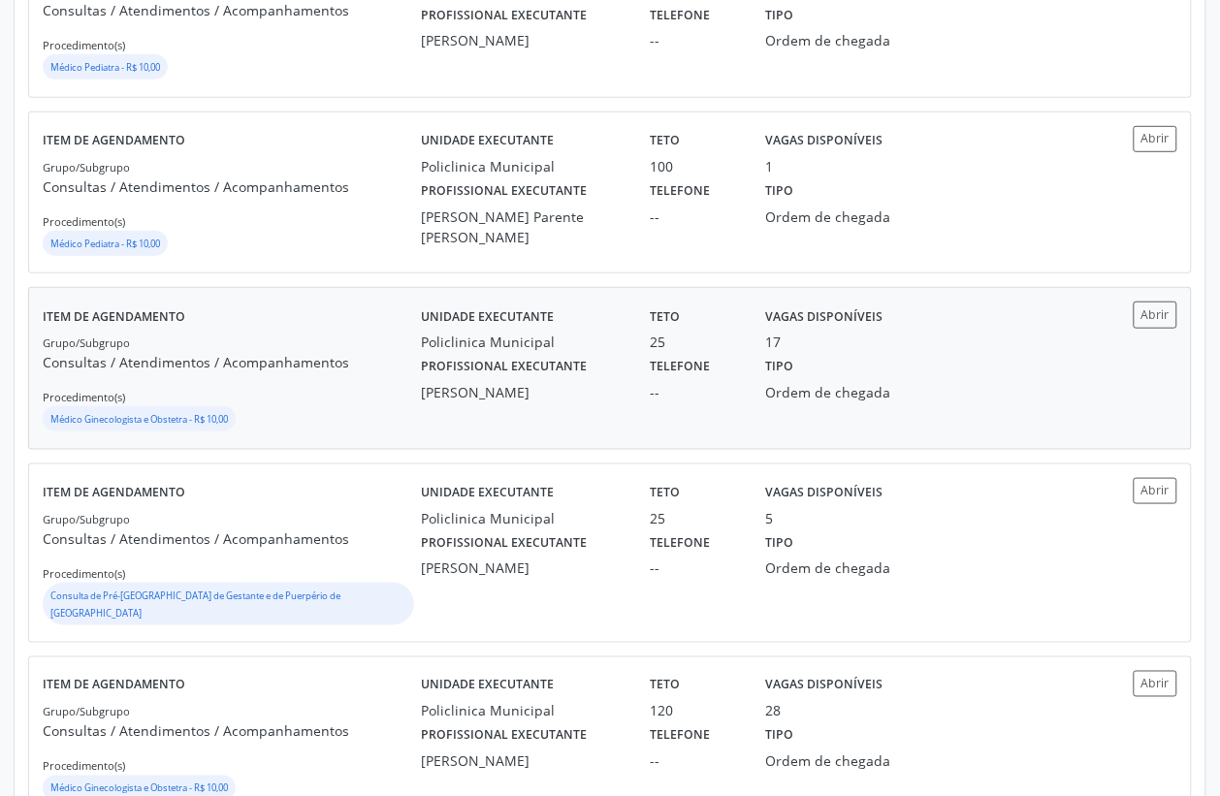
click at [404, 372] on p "Consultas / Atendimentos / Acompanhamentos" at bounding box center [232, 362] width 378 height 20
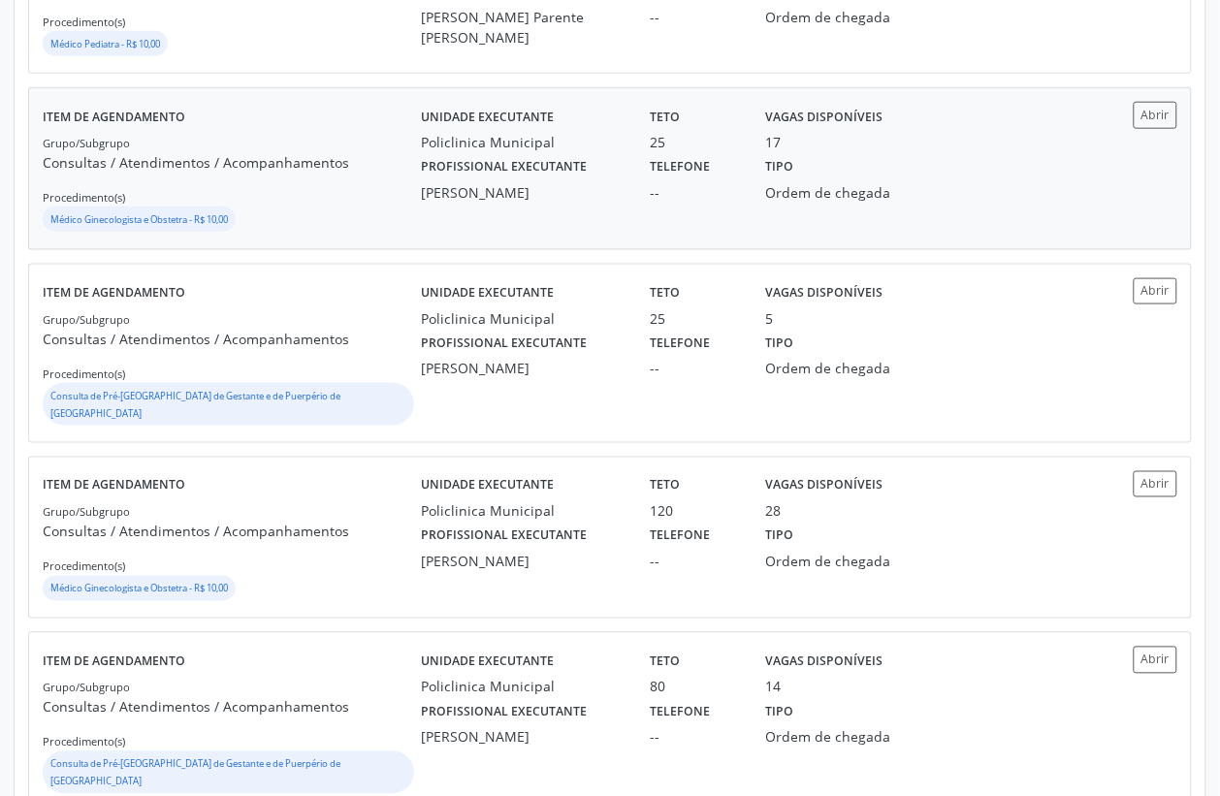
scroll to position [2060, 0]
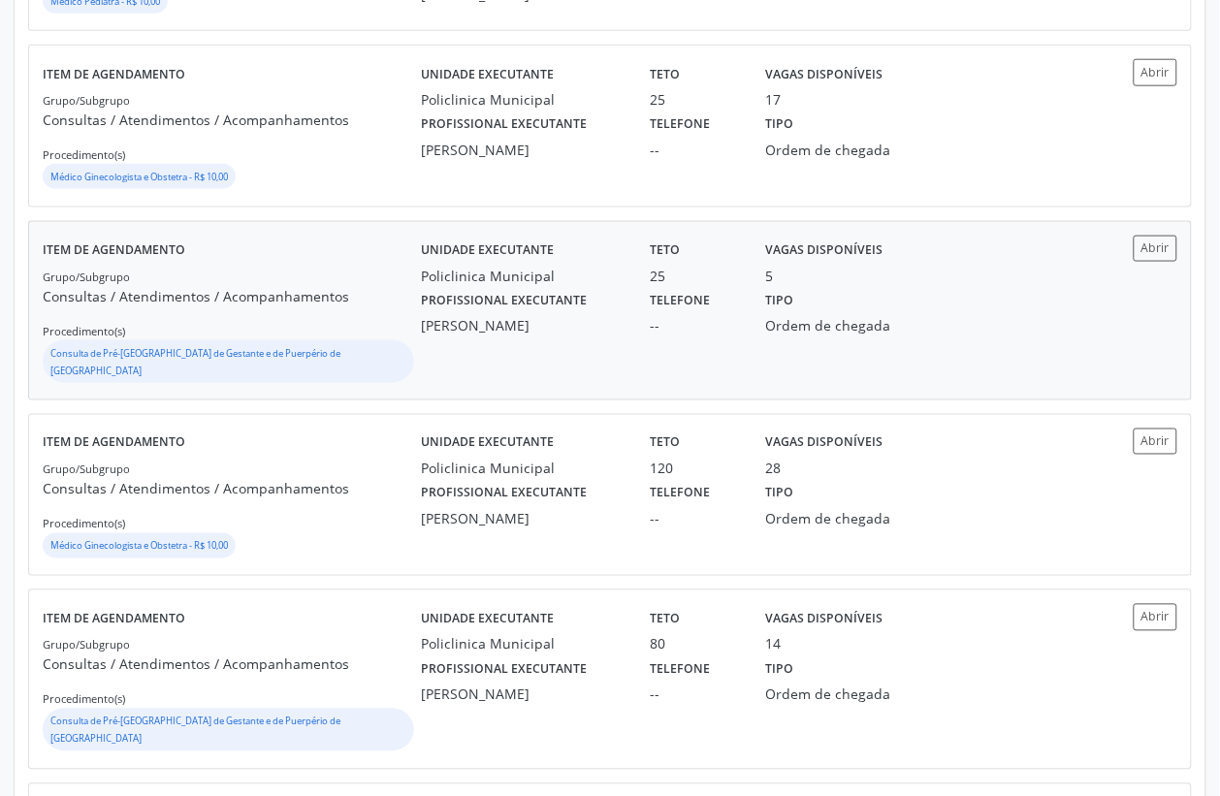
click at [533, 328] on div "[PERSON_NAME]" at bounding box center [522, 325] width 203 height 20
click at [608, 662] on div "Profissional executante [PERSON_NAME]" at bounding box center [522, 679] width 230 height 50
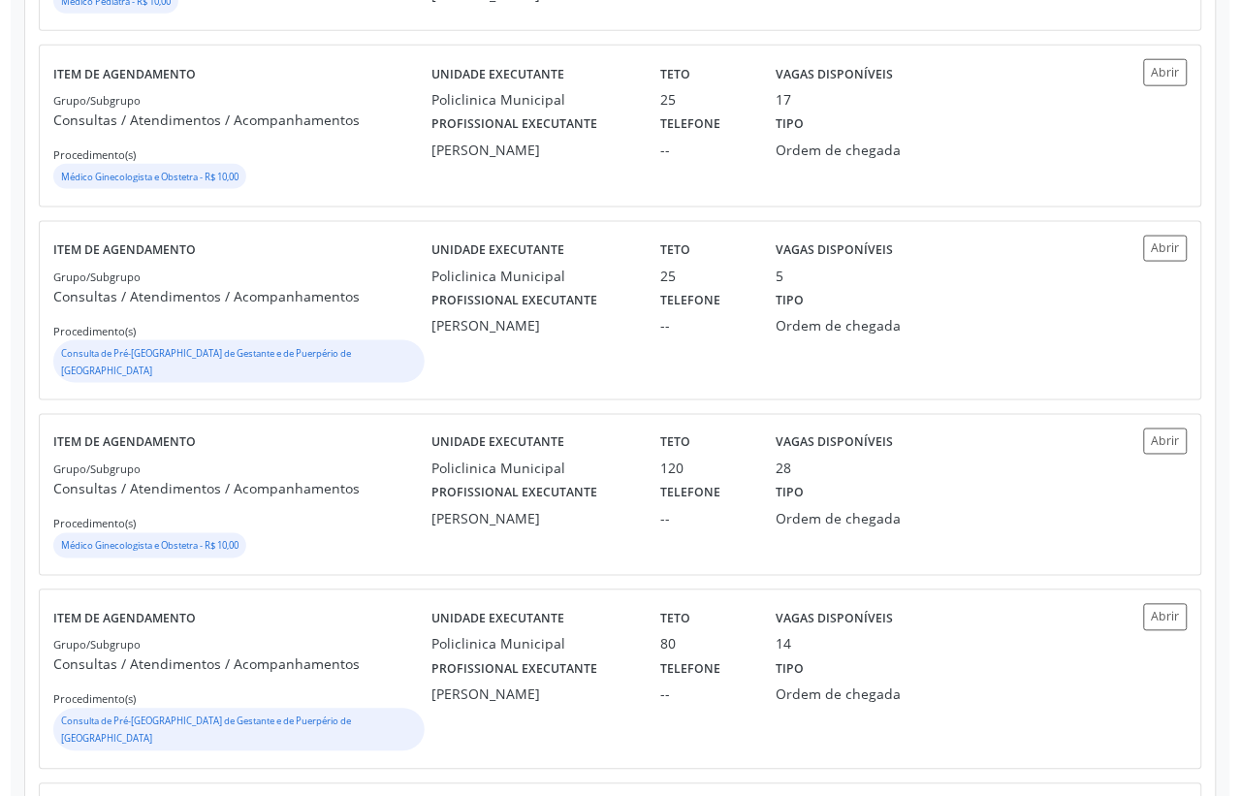
scroll to position [0, 0]
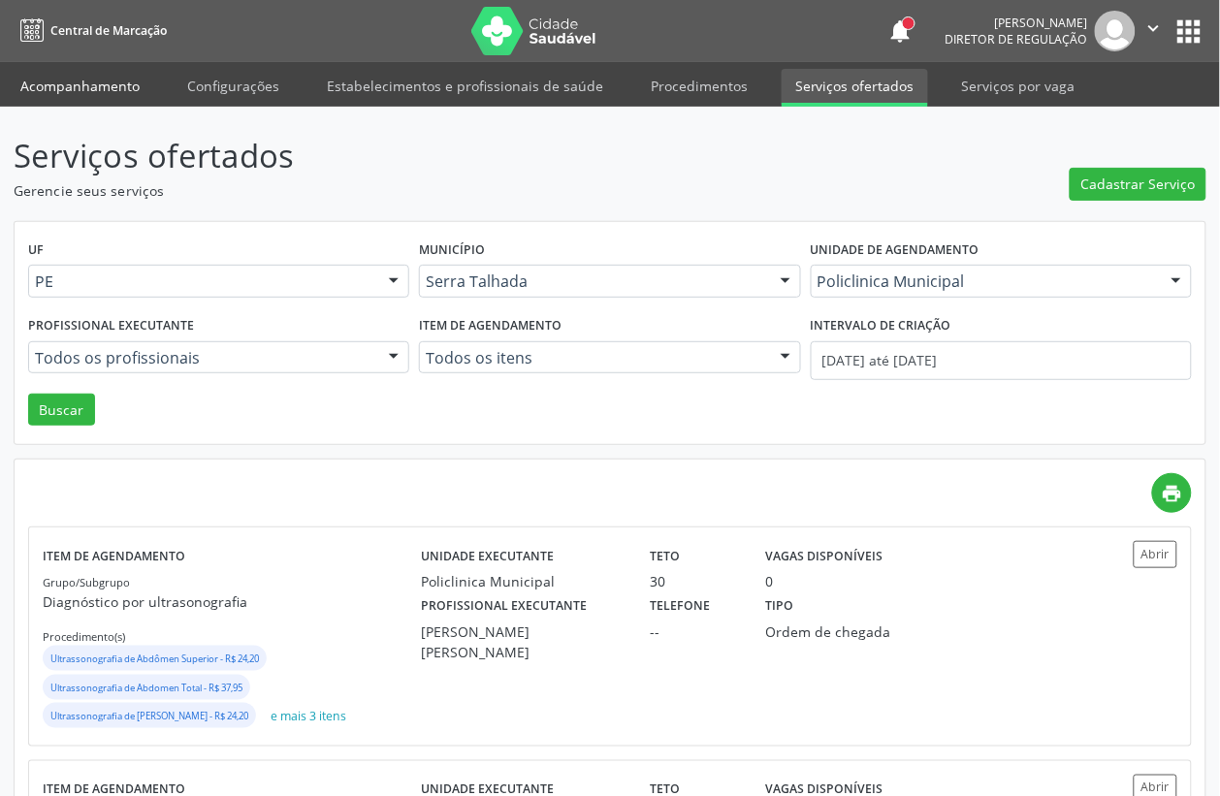
click at [87, 88] on link "Acompanhamento" at bounding box center [80, 86] width 146 height 34
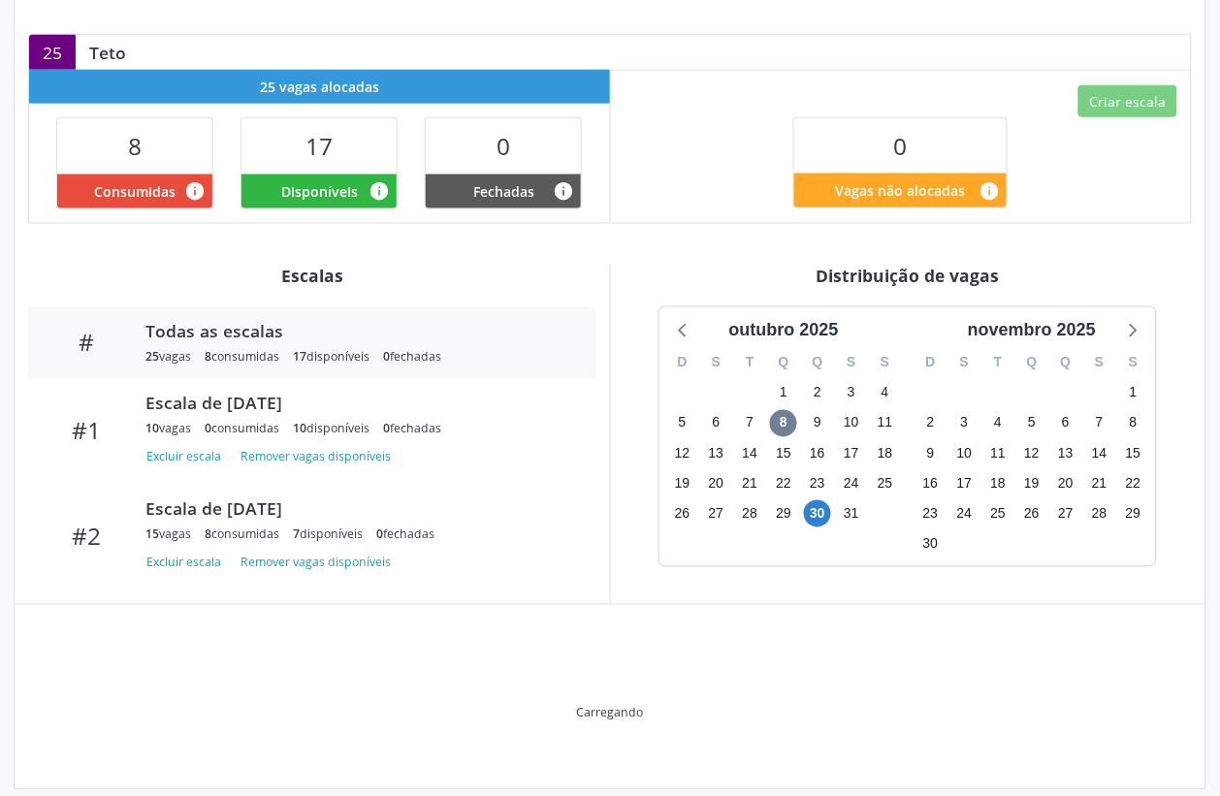
scroll to position [388, 0]
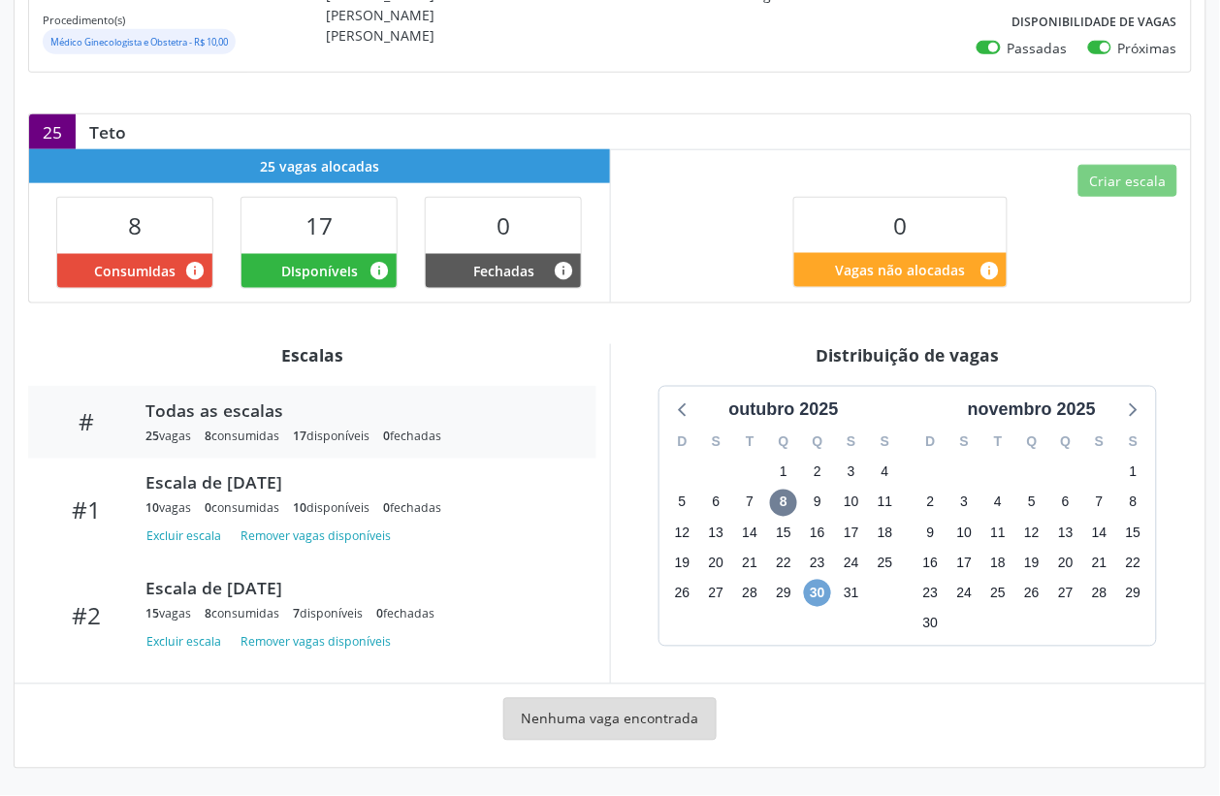
click at [820, 599] on span "30" at bounding box center [817, 593] width 27 height 27
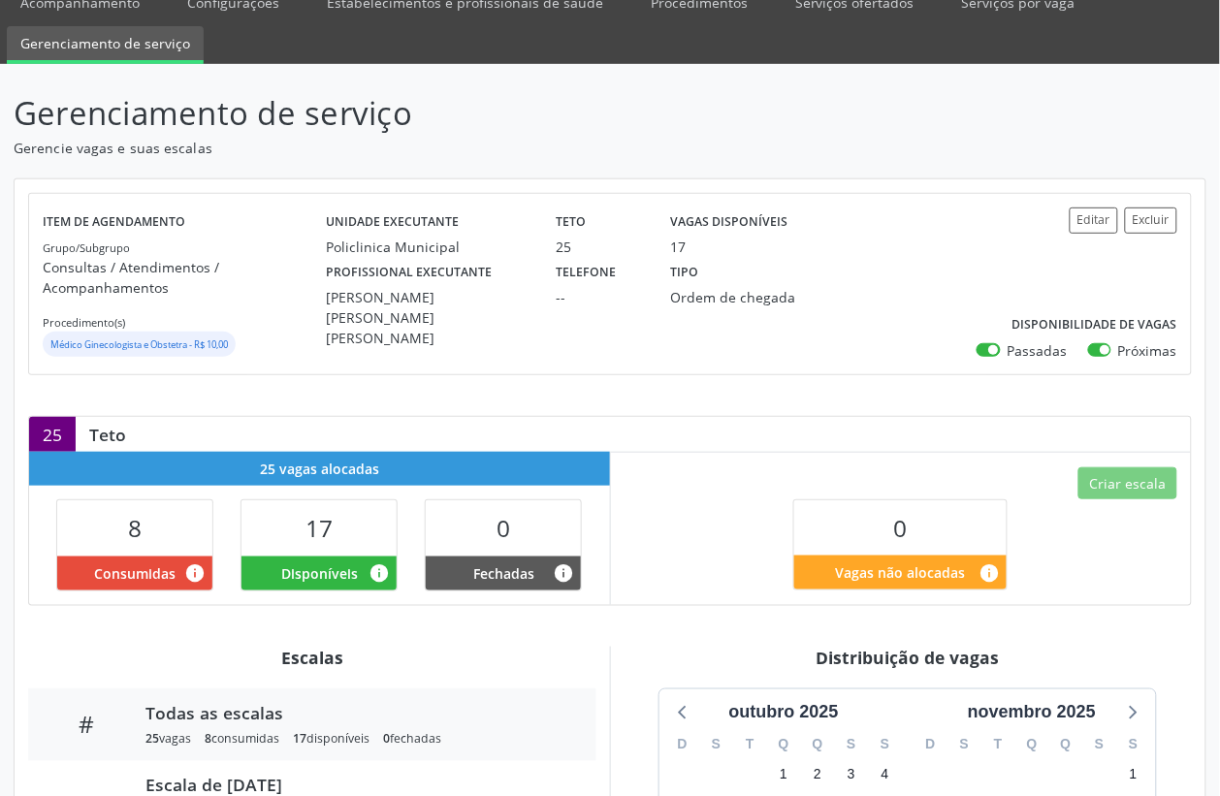
scroll to position [0, 0]
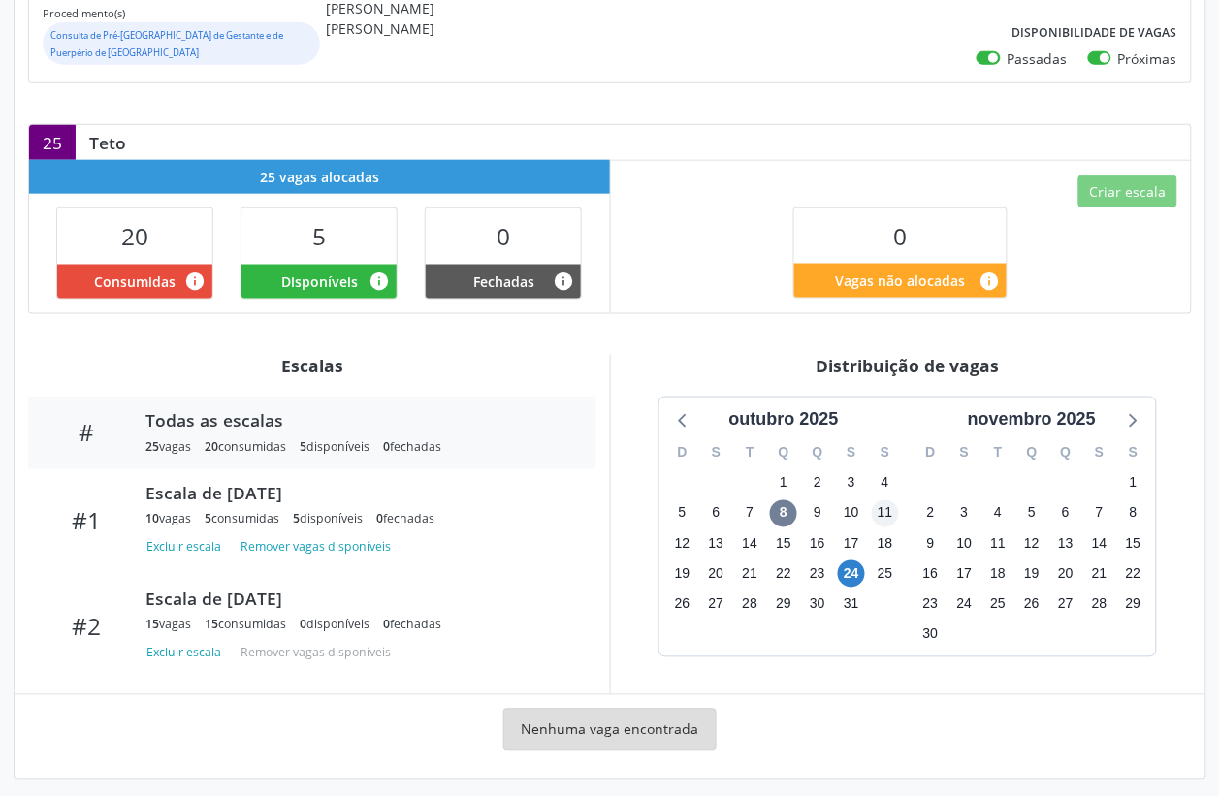
scroll to position [405, 0]
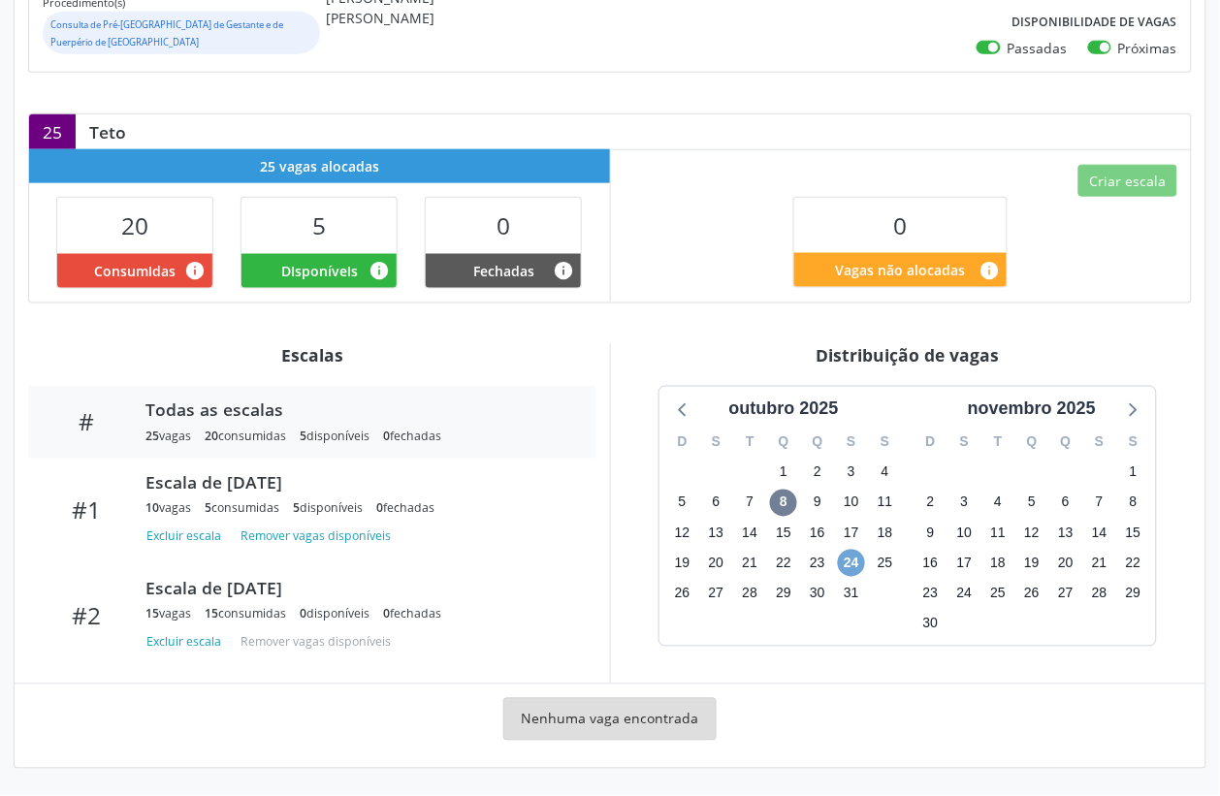
click at [853, 554] on span "24" at bounding box center [851, 563] width 27 height 27
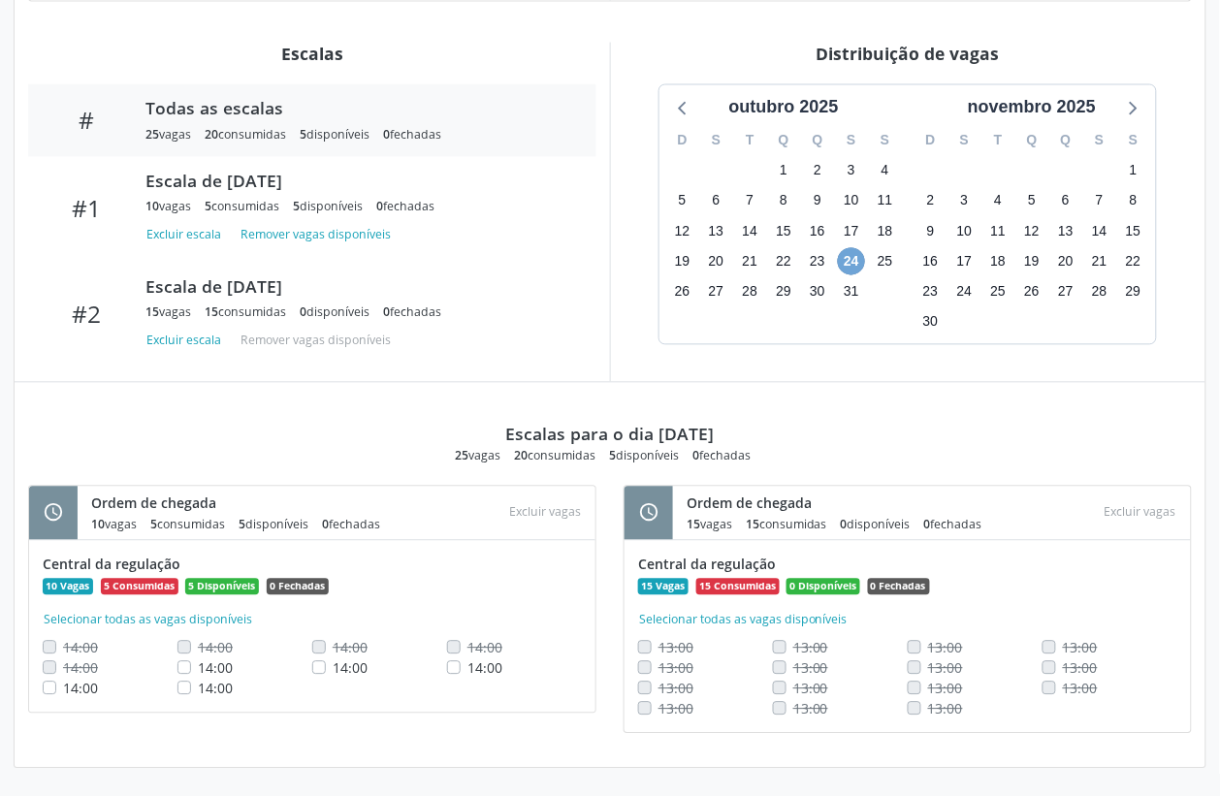
scroll to position [706, 0]
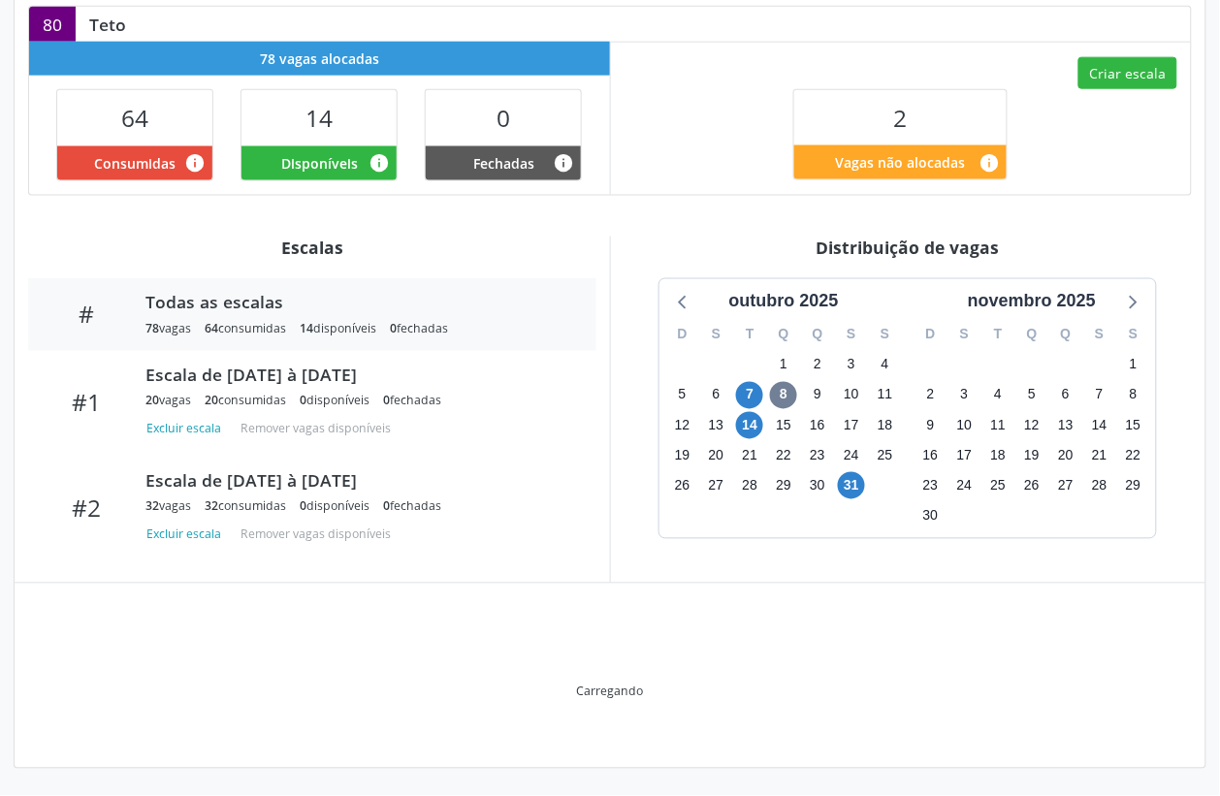
scroll to position [412, 0]
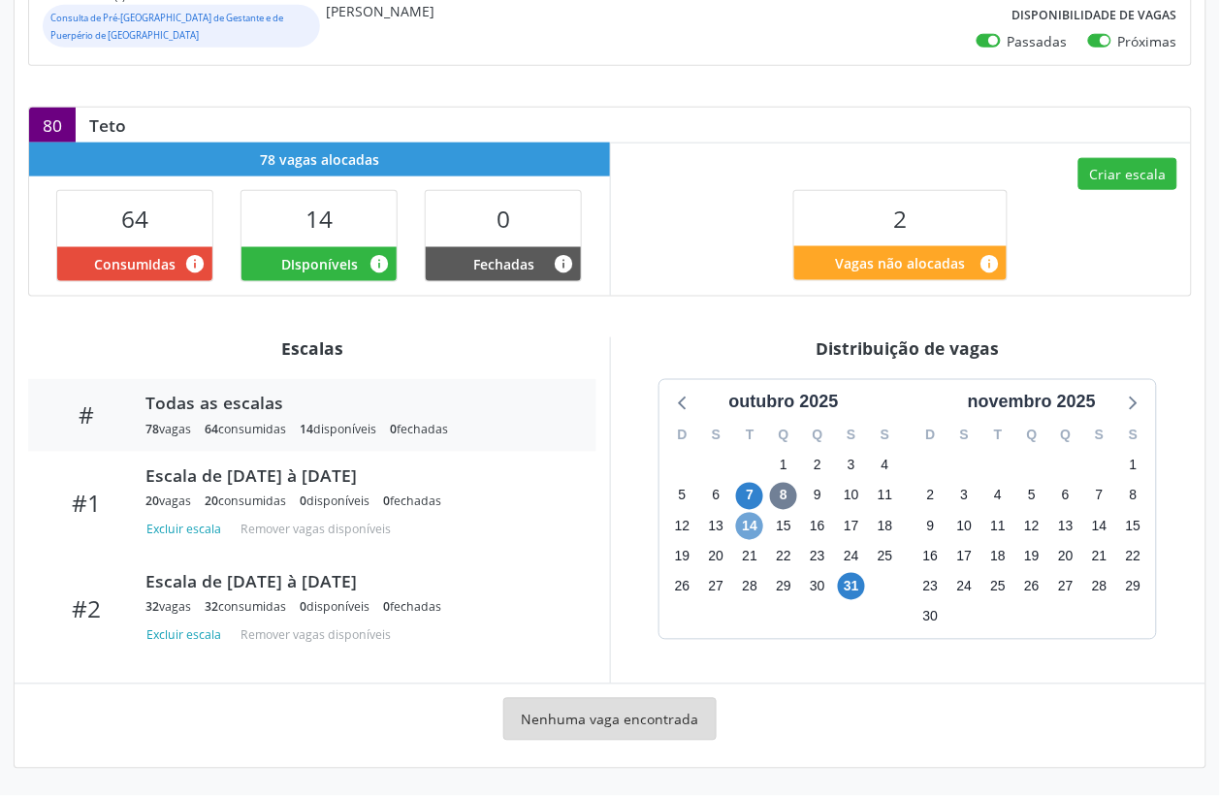
click at [744, 528] on span "14" at bounding box center [749, 526] width 27 height 27
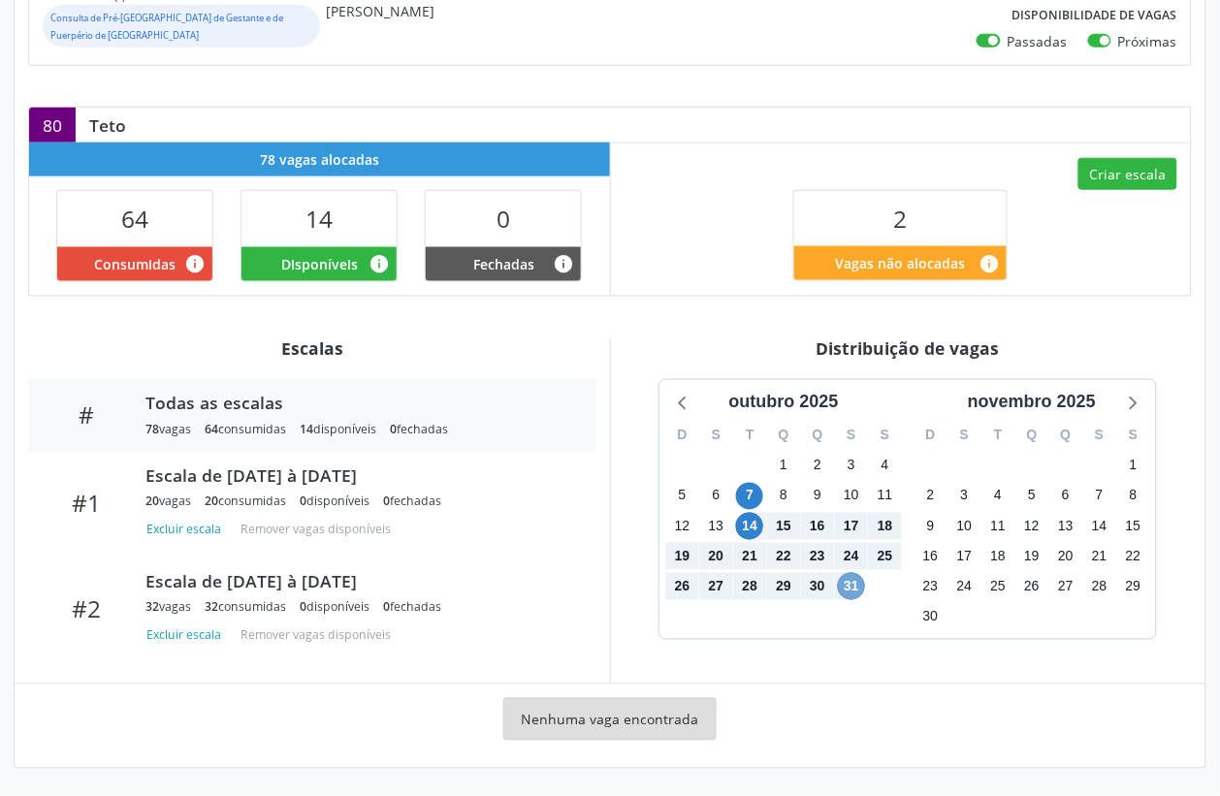
click at [850, 590] on span "31" at bounding box center [851, 586] width 27 height 27
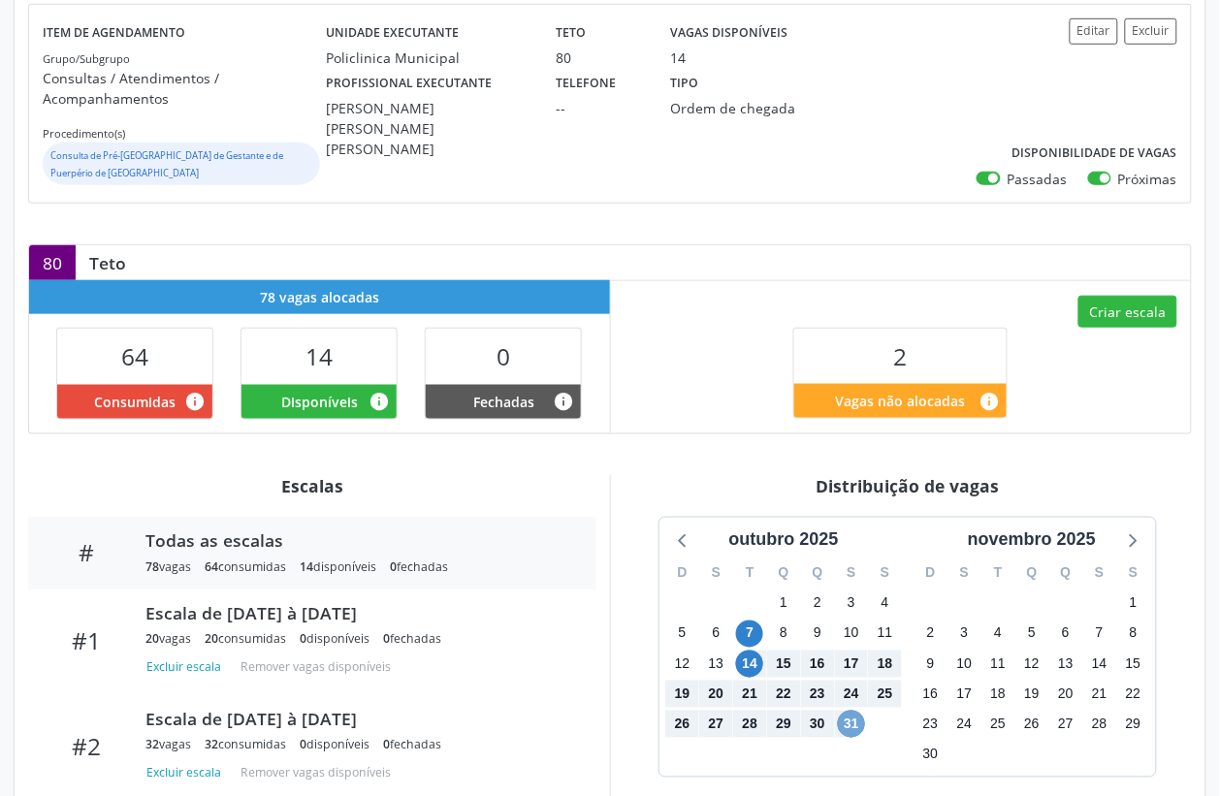
scroll to position [236, 0]
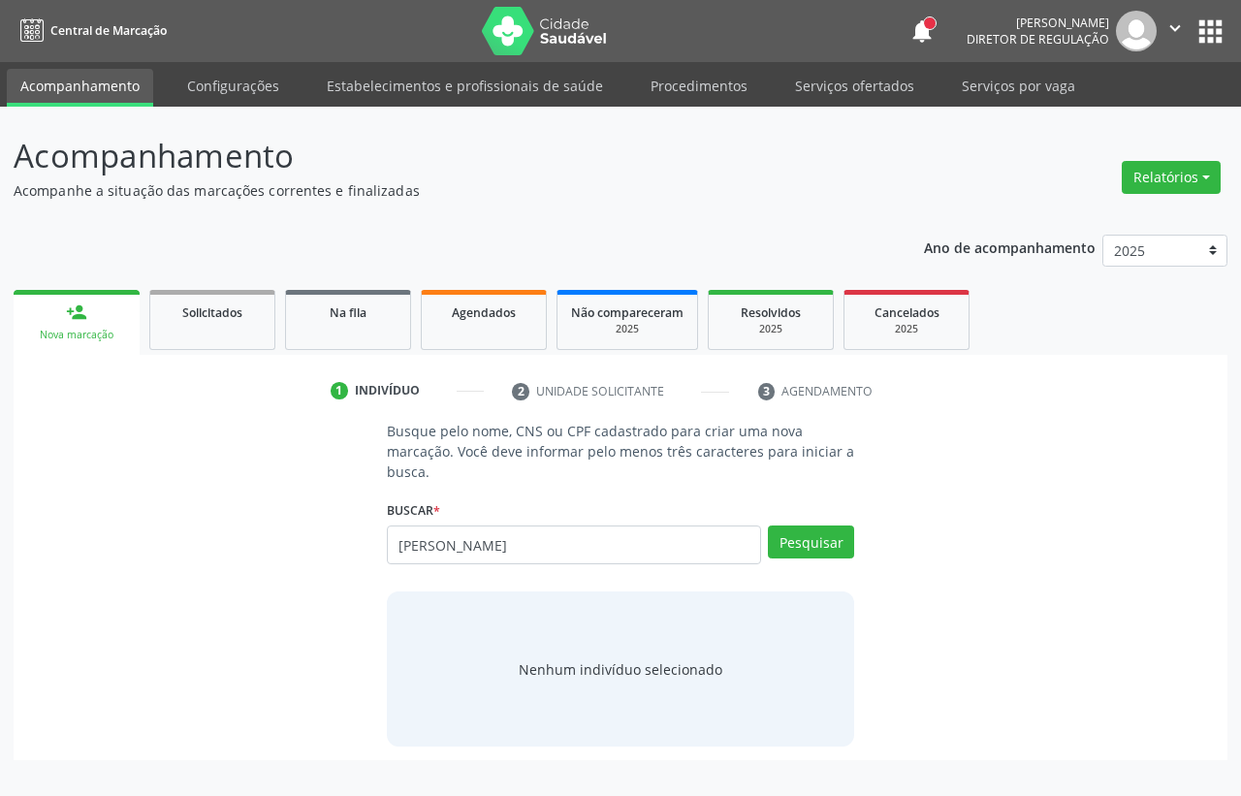
type input "[PERSON_NAME]"
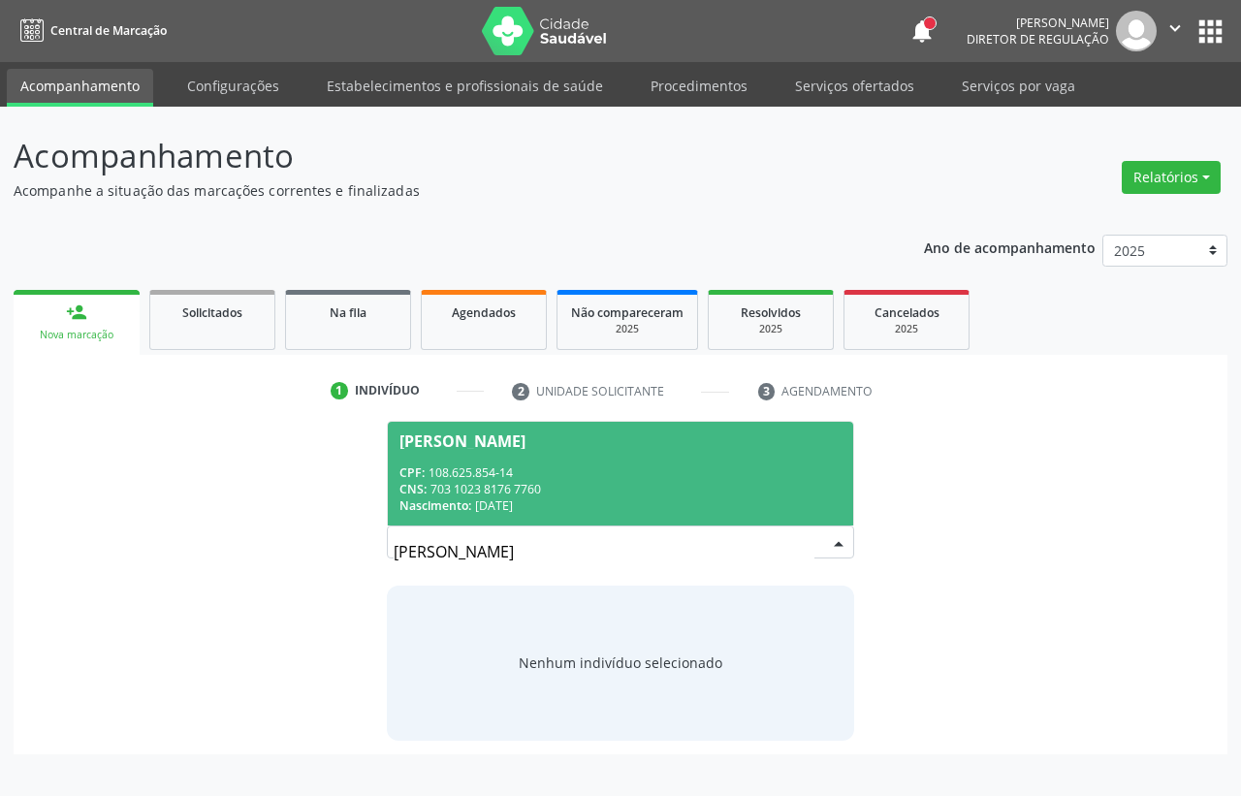
click at [462, 491] on div "CNS: 703 1023 8176 7760" at bounding box center [620, 489] width 442 height 16
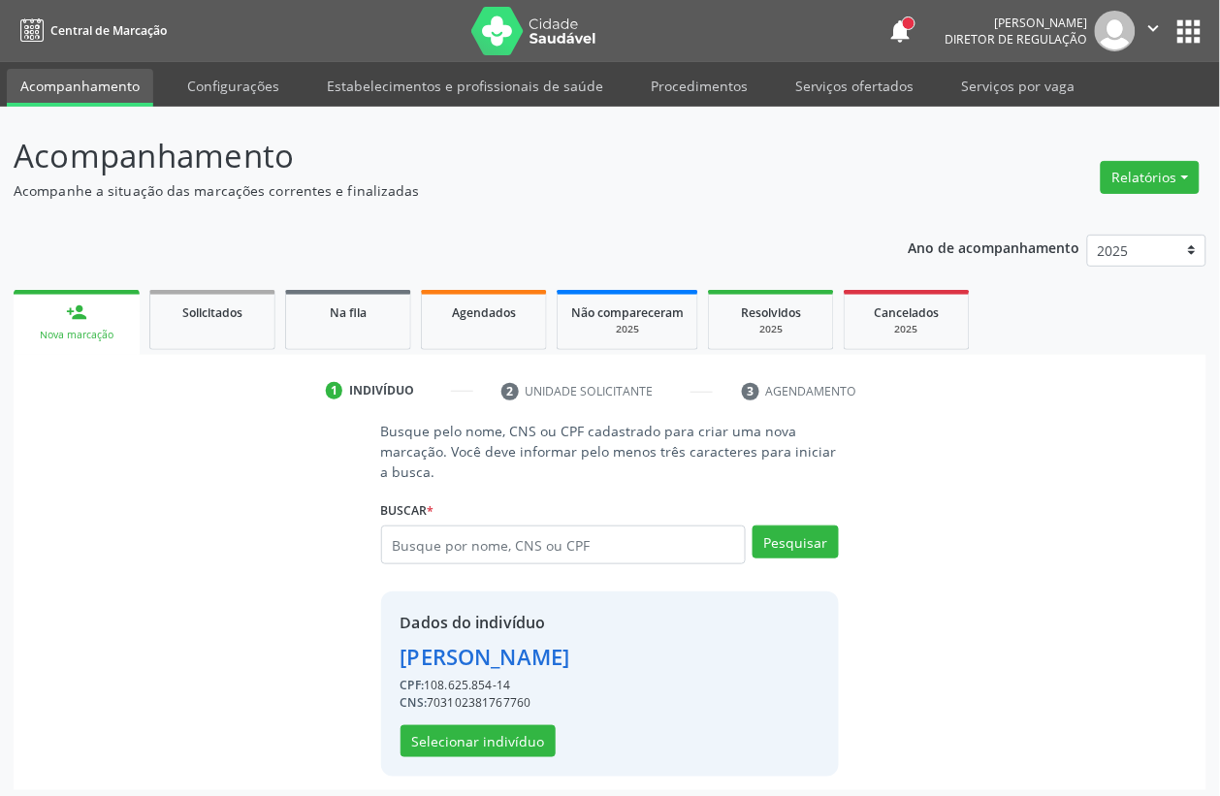
click at [456, 701] on div "CNS: 703102381767760" at bounding box center [485, 702] width 170 height 17
